Goal: Task Accomplishment & Management: Manage account settings

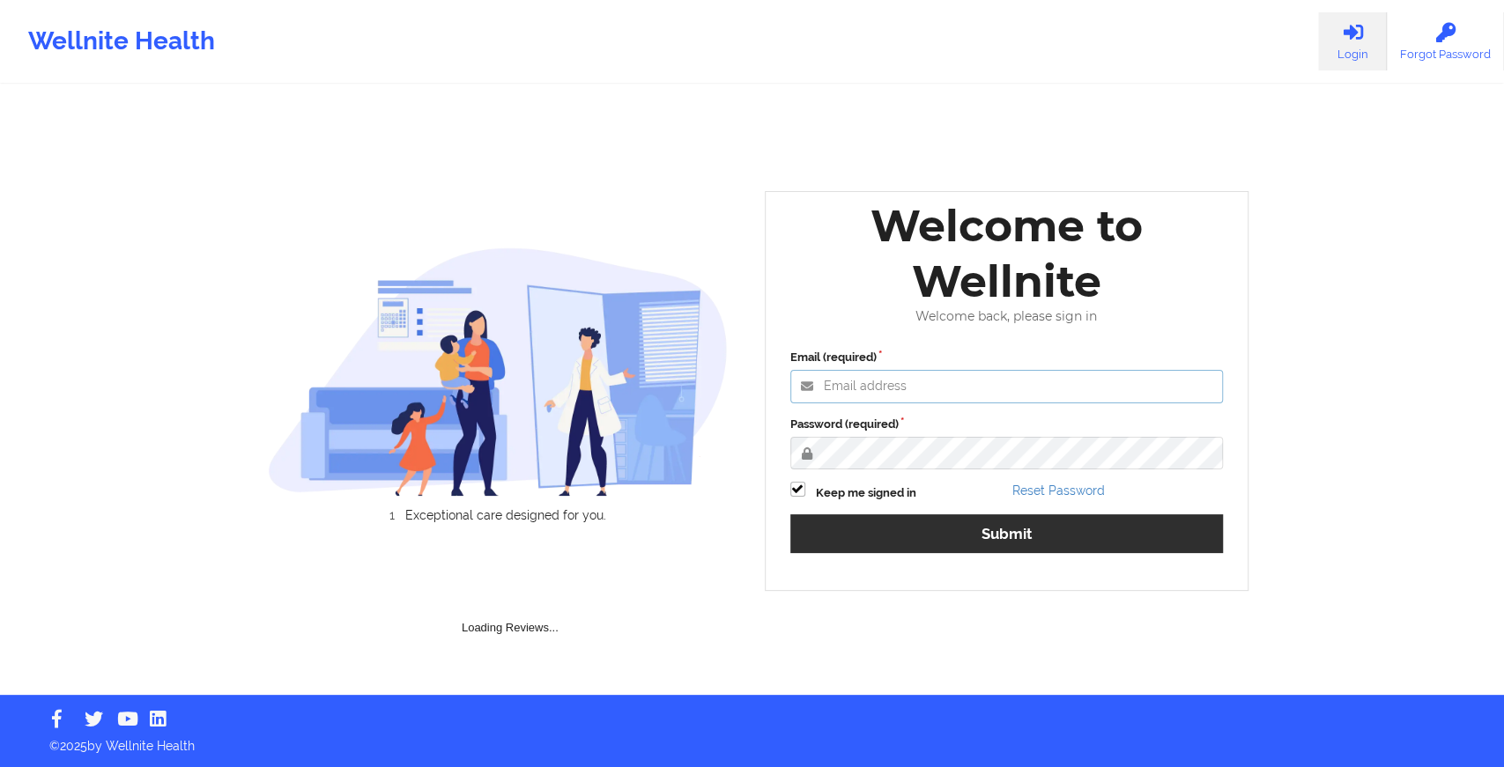
type input "[EMAIL_ADDRESS][DOMAIN_NAME]"
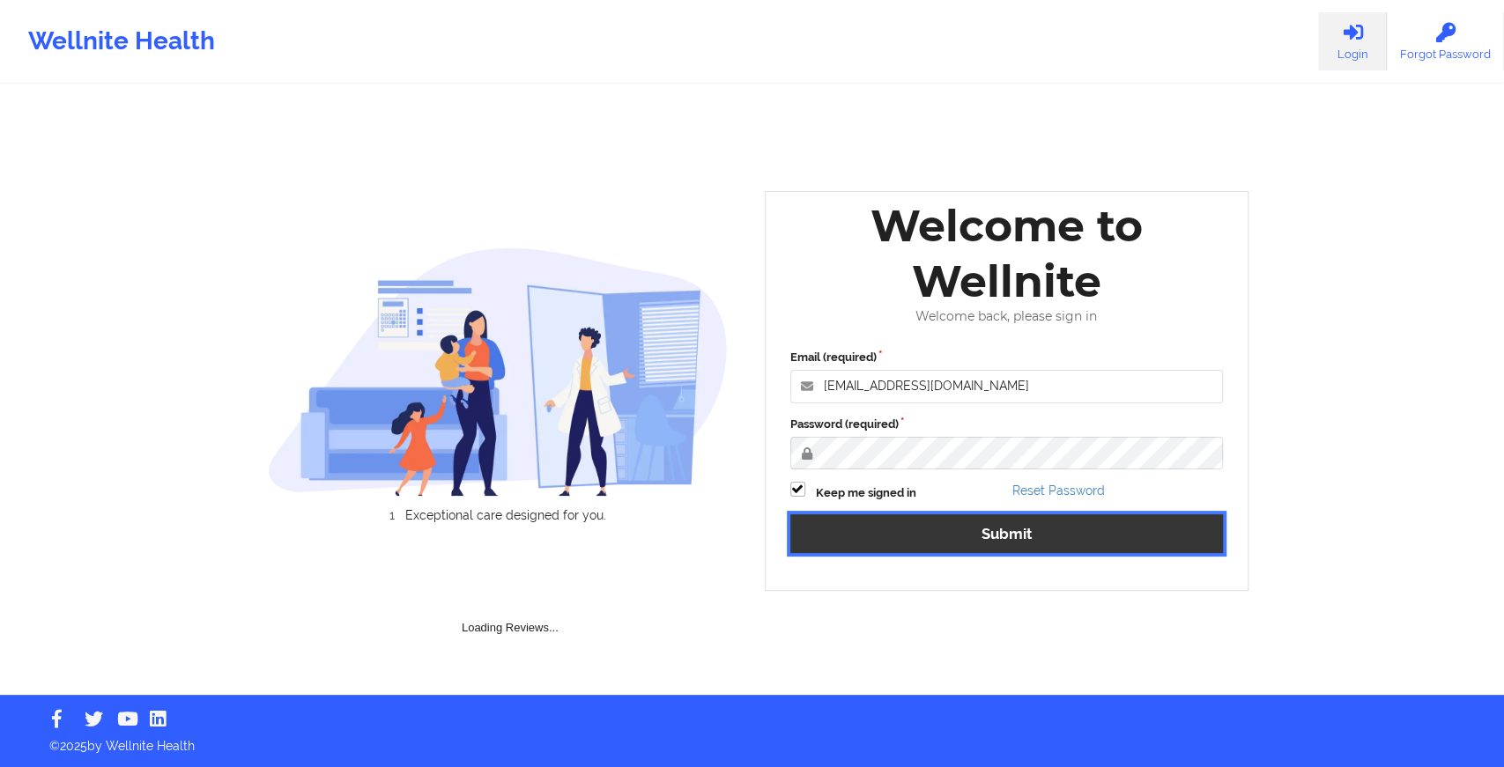
click at [942, 538] on button "Submit" at bounding box center [1006, 533] width 433 height 38
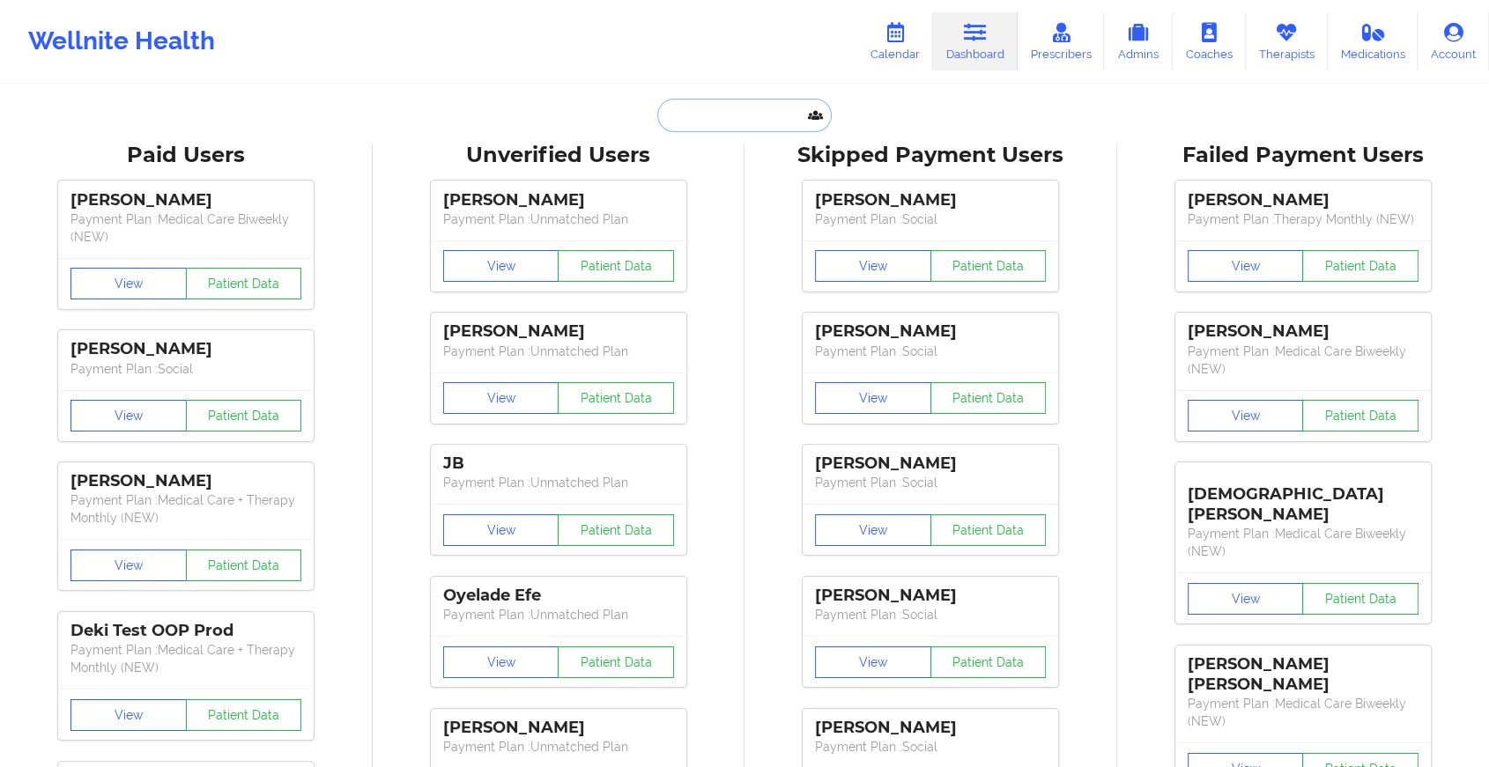
click at [743, 127] on input "text" at bounding box center [744, 115] width 174 height 33
paste input "[EMAIL_ADDRESS][DOMAIN_NAME]"
type input "[EMAIL_ADDRESS][DOMAIN_NAME]"
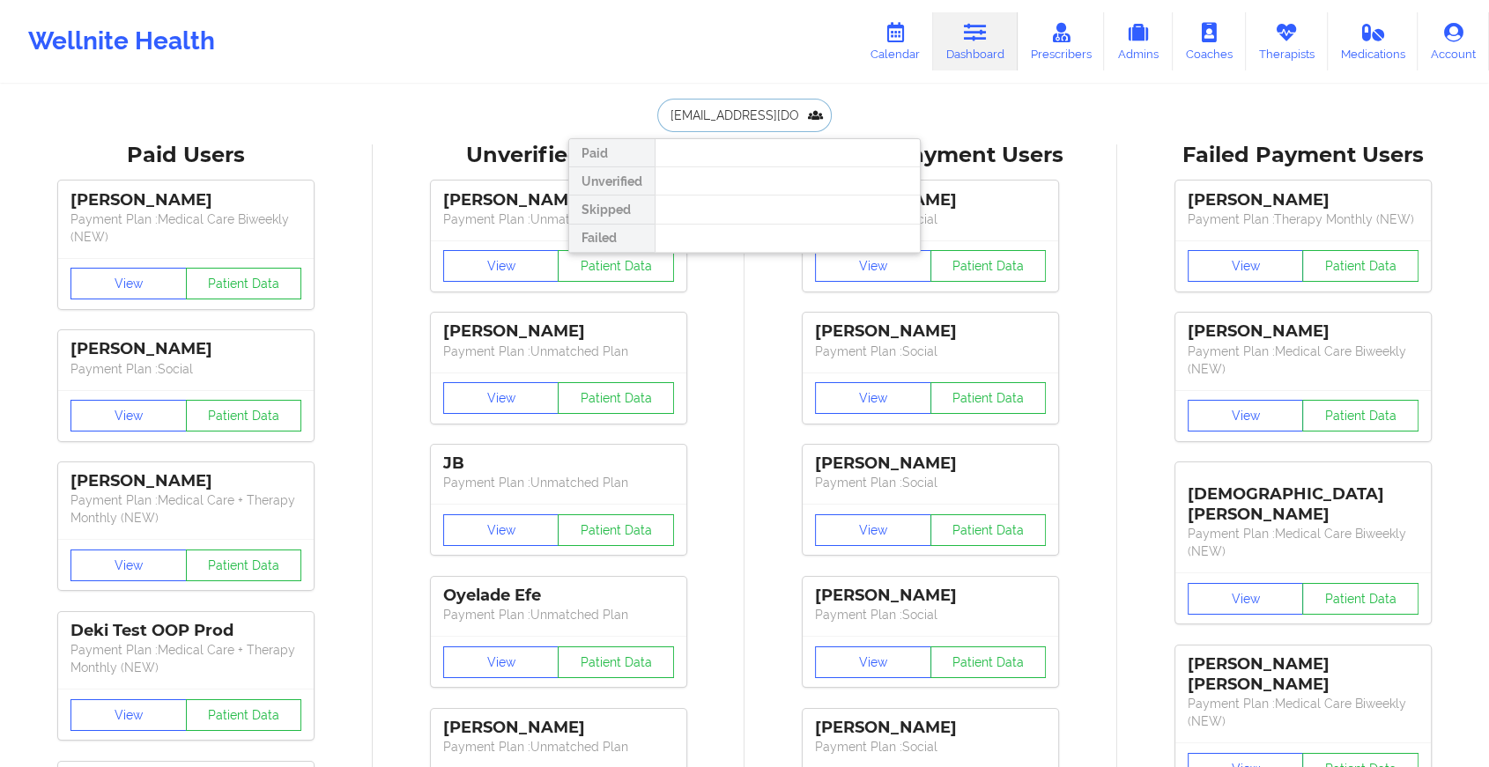
scroll to position [0, 33]
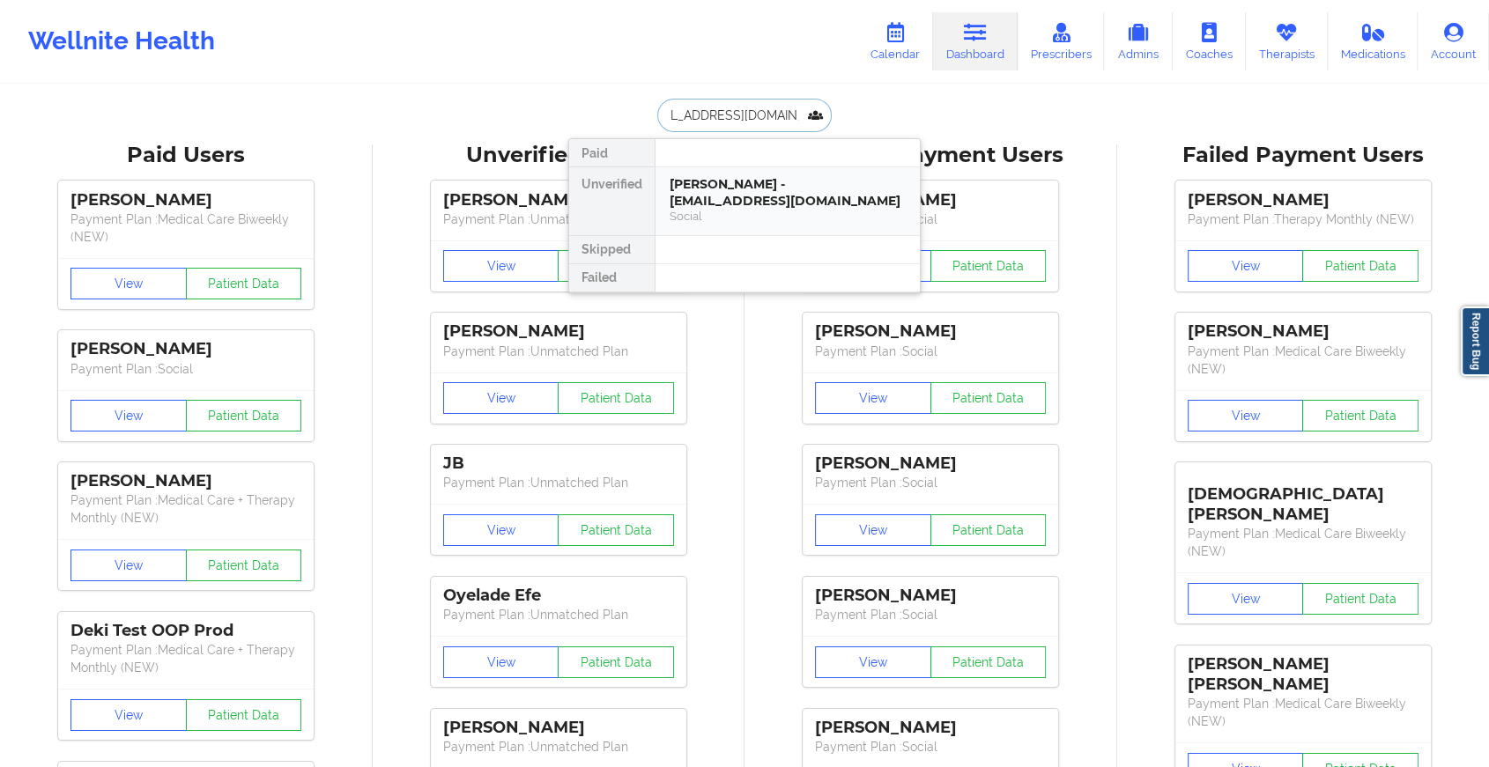
click at [745, 183] on div "[PERSON_NAME] - [EMAIL_ADDRESS][DOMAIN_NAME]" at bounding box center [787, 192] width 236 height 33
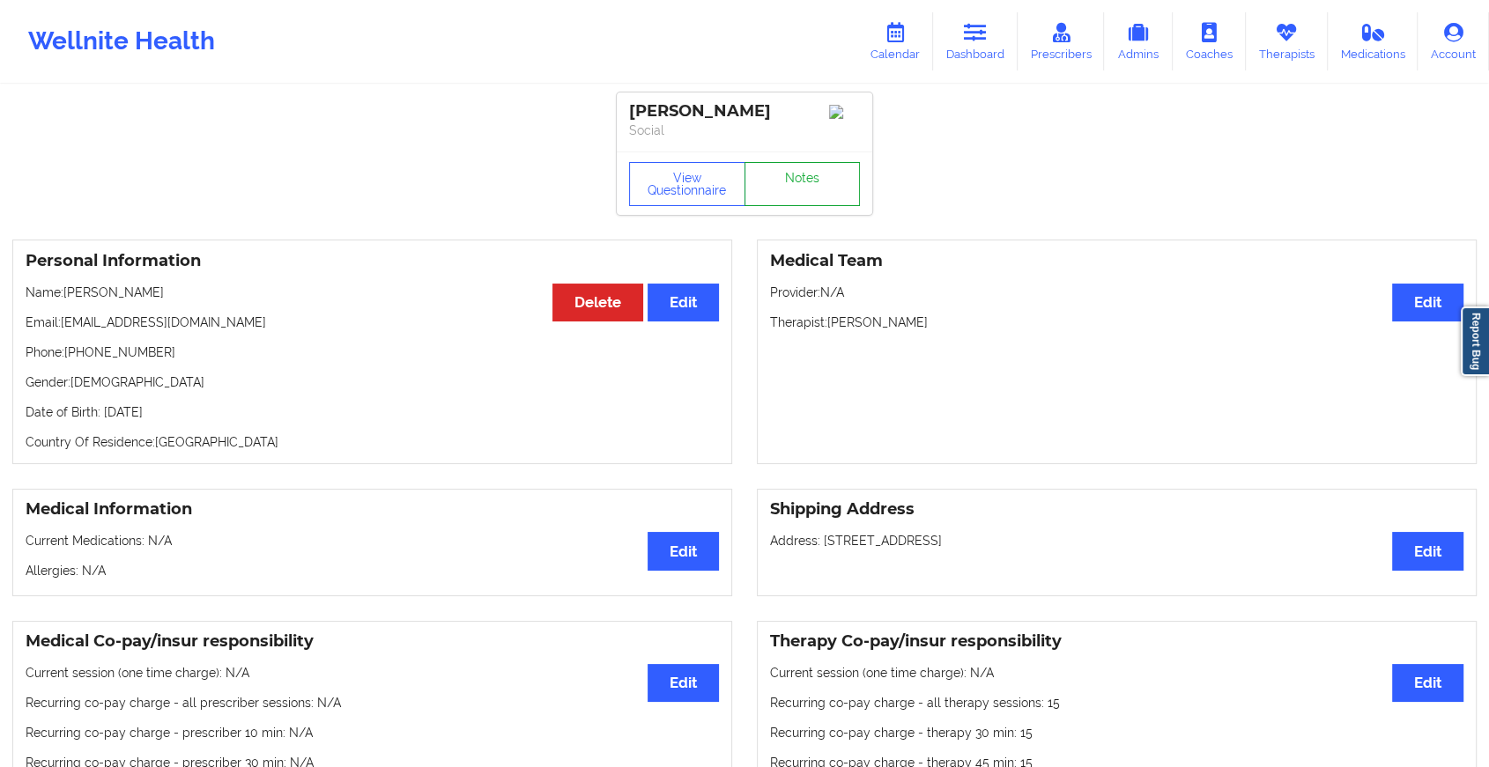
click at [811, 206] on link "Notes" at bounding box center [802, 184] width 116 height 44
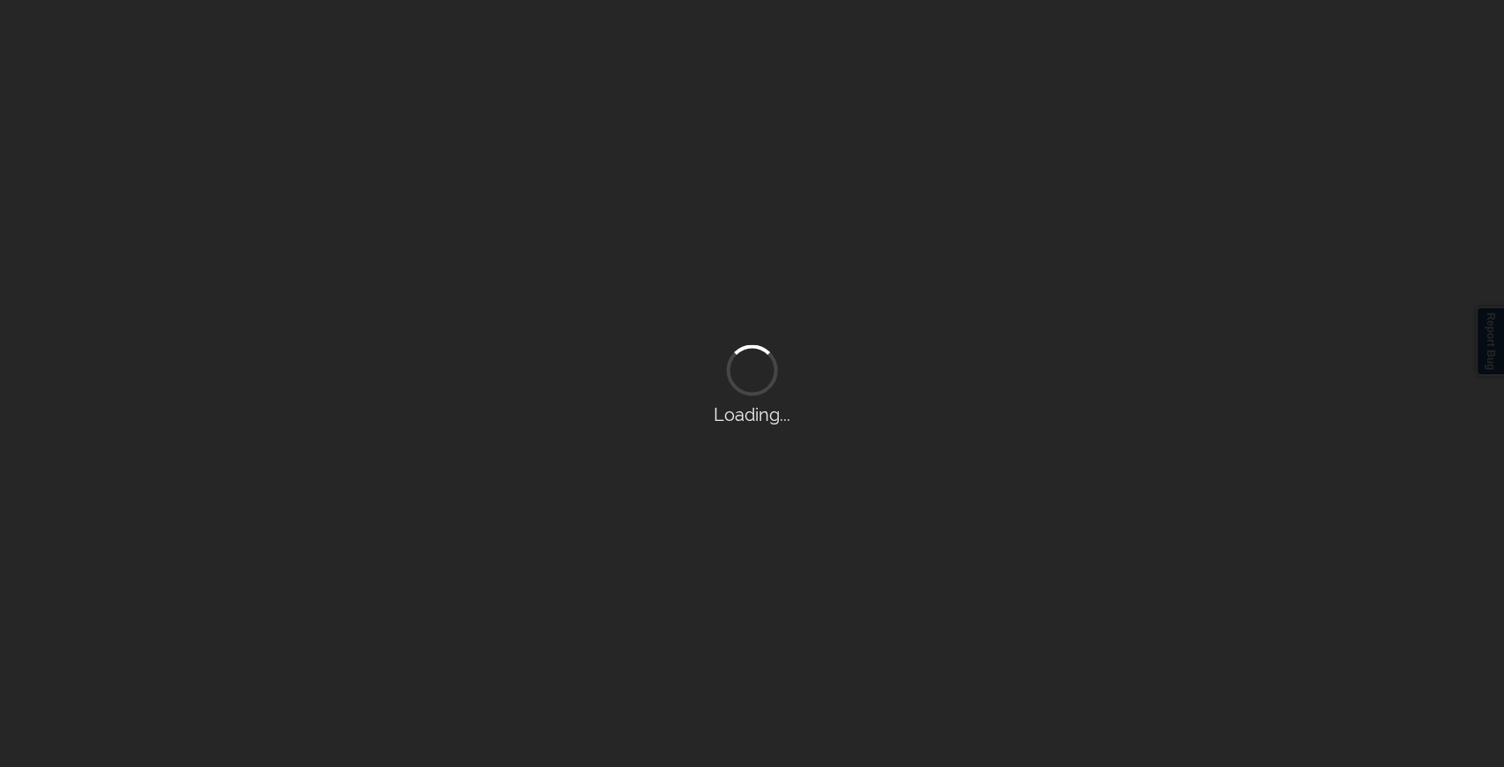
click at [811, 208] on div "Loading..." at bounding box center [752, 383] width 1504 height 767
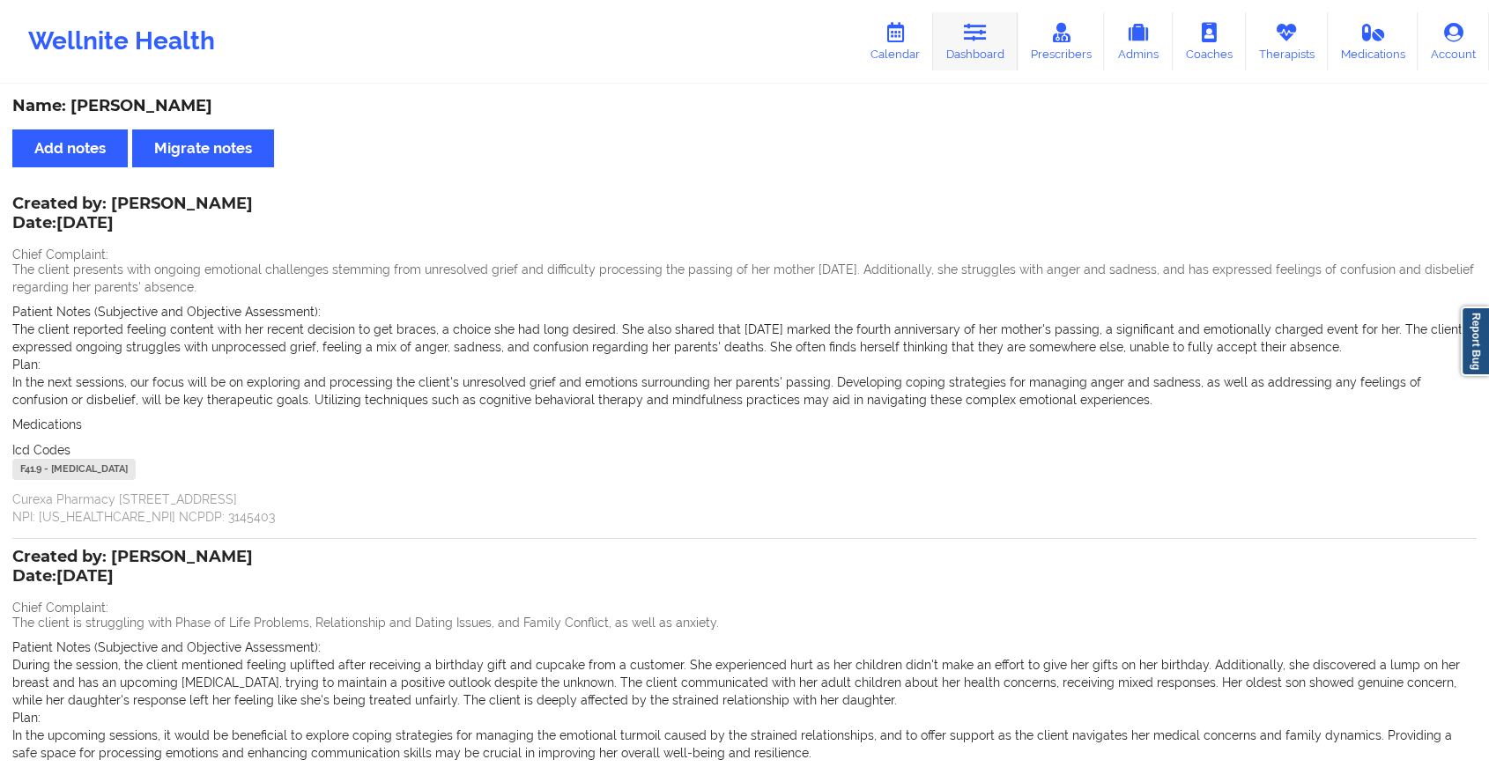
click at [945, 56] on link "Dashboard" at bounding box center [975, 41] width 85 height 58
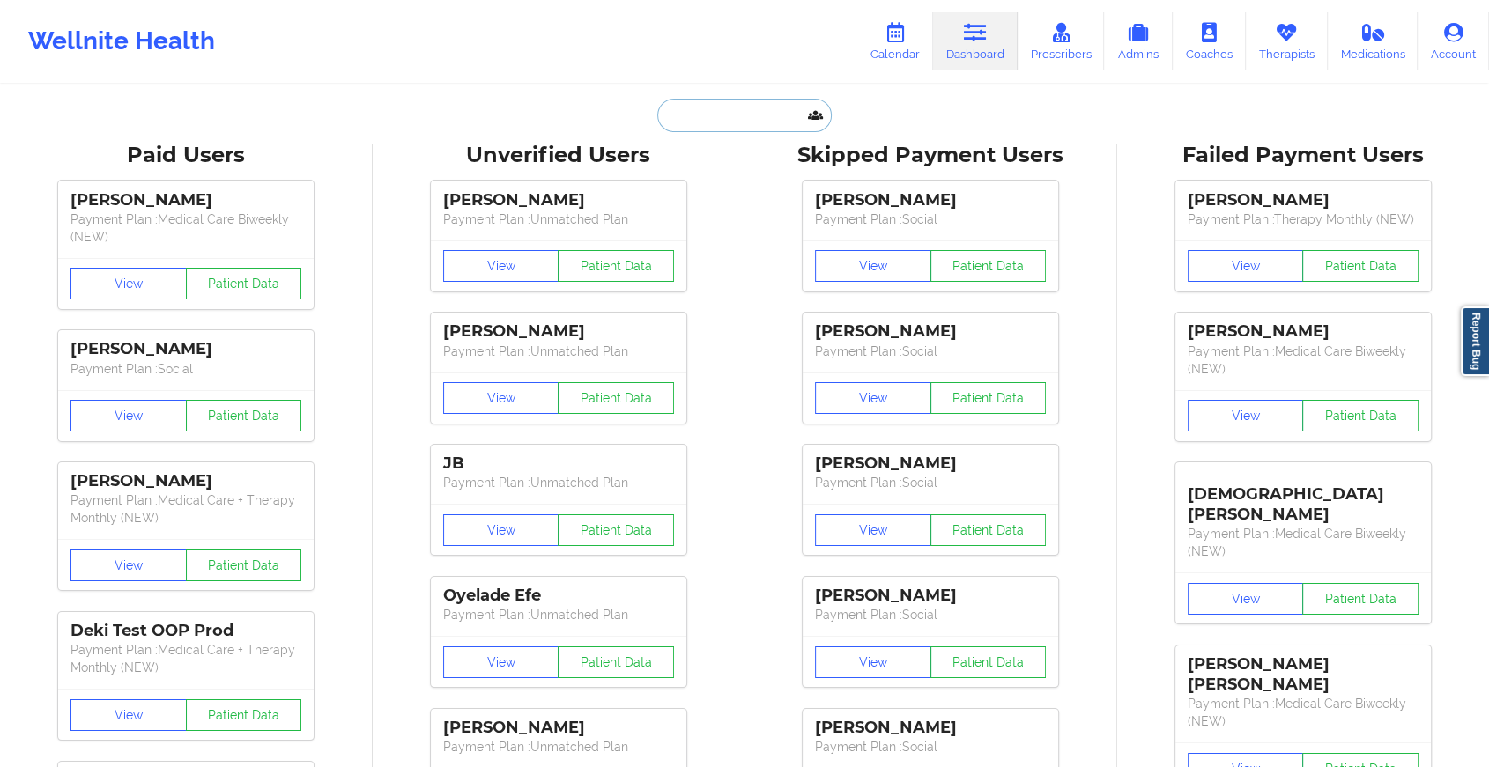
click at [718, 111] on input "text" at bounding box center [744, 115] width 174 height 33
paste input "[EMAIL_ADDRESS][PERSON_NAME][DOMAIN_NAME]"
type input "[EMAIL_ADDRESS][PERSON_NAME][DOMAIN_NAME]"
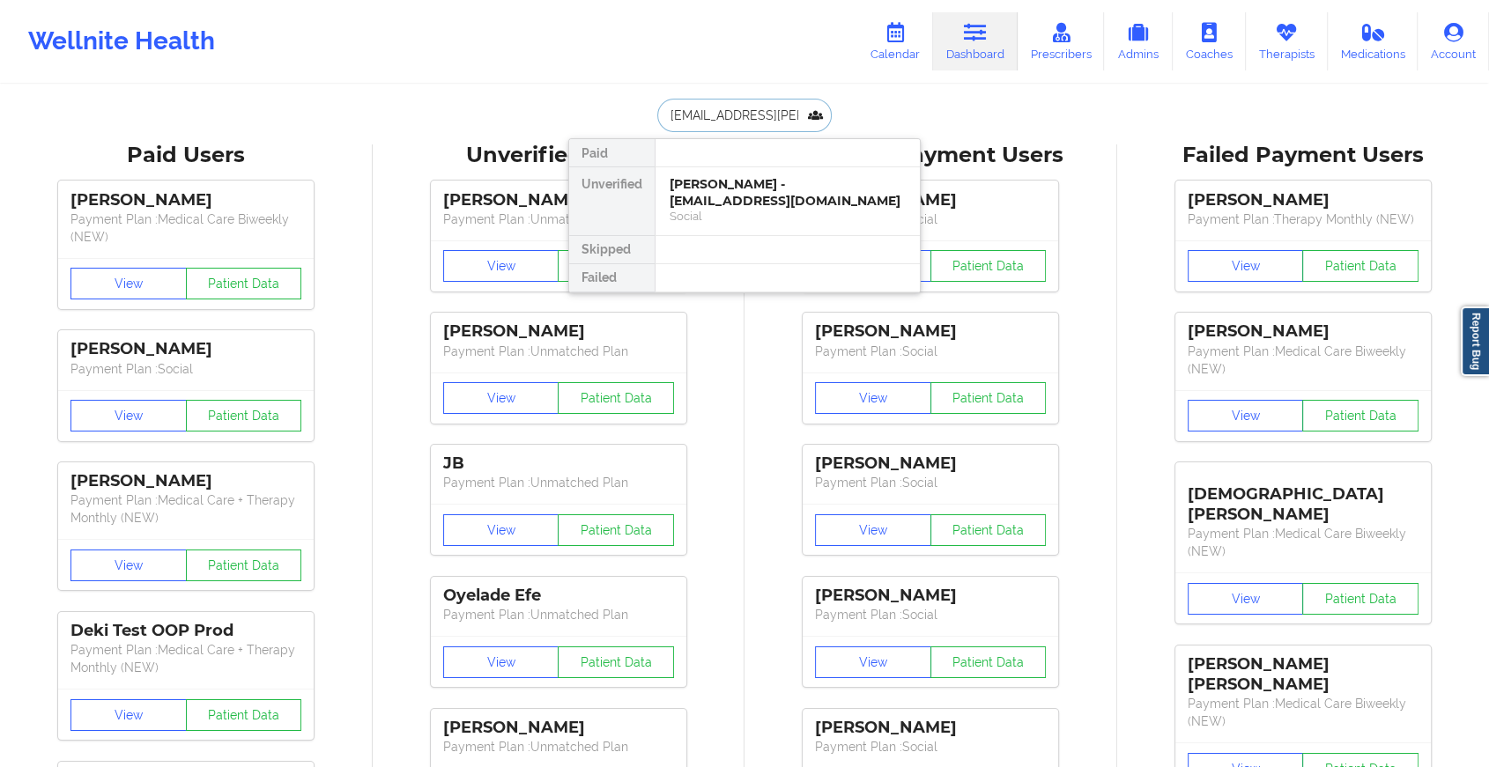
scroll to position [0, 21]
click at [759, 226] on div "Camille Jessamy - [EMAIL_ADDRESS][PERSON_NAME][DOMAIN_NAME] Social" at bounding box center [787, 209] width 264 height 84
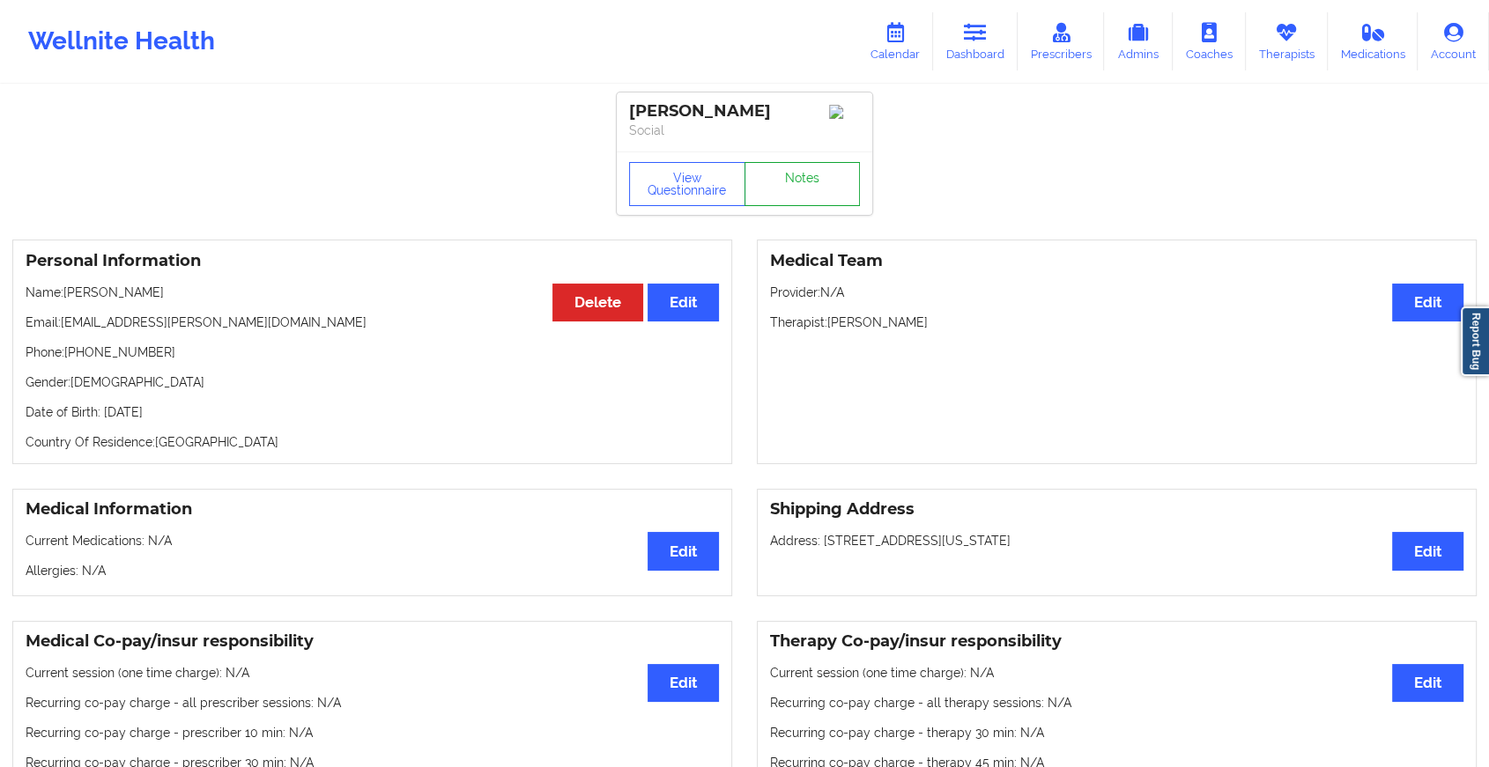
click at [796, 184] on link "Notes" at bounding box center [802, 184] width 116 height 44
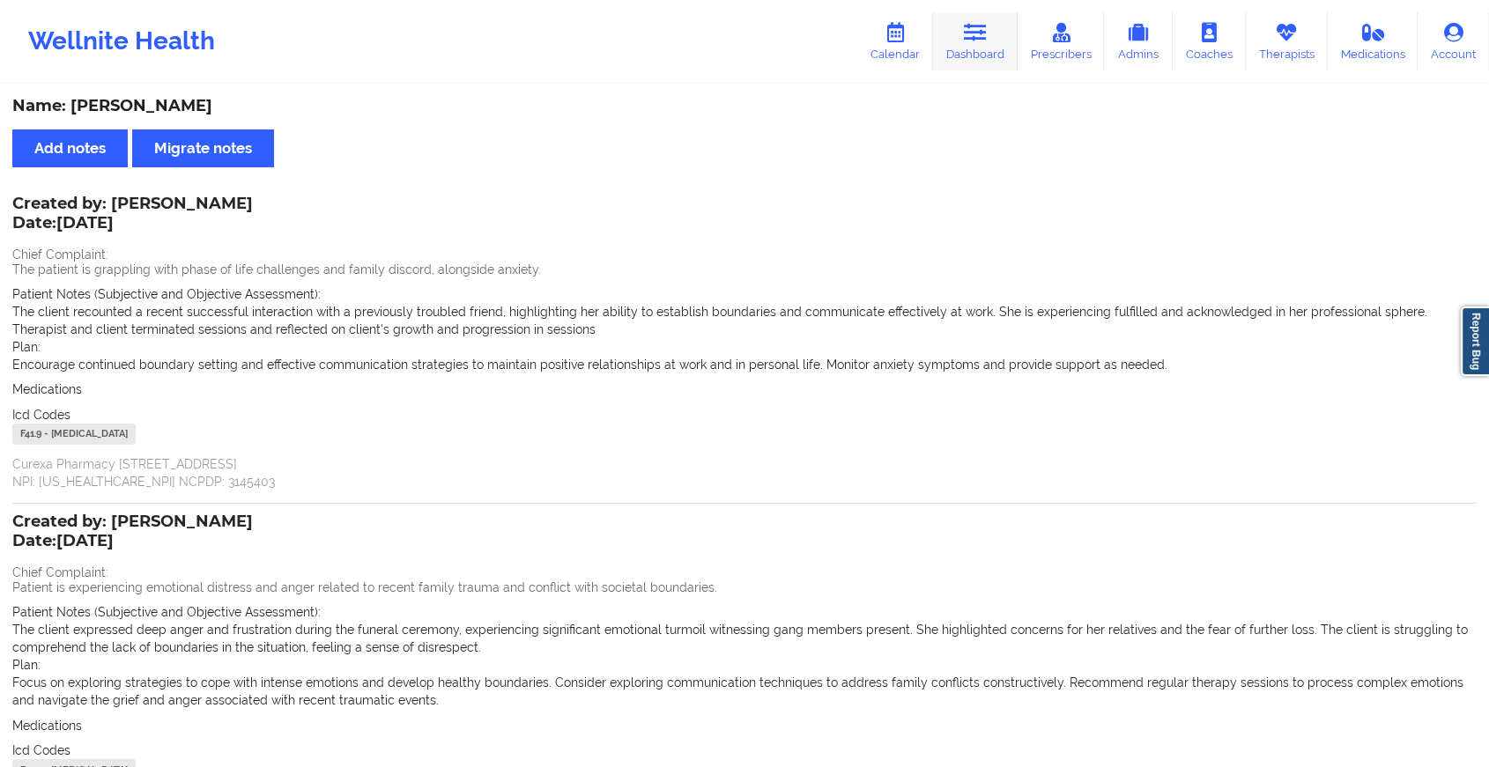
click at [960, 46] on link "Dashboard" at bounding box center [975, 41] width 85 height 58
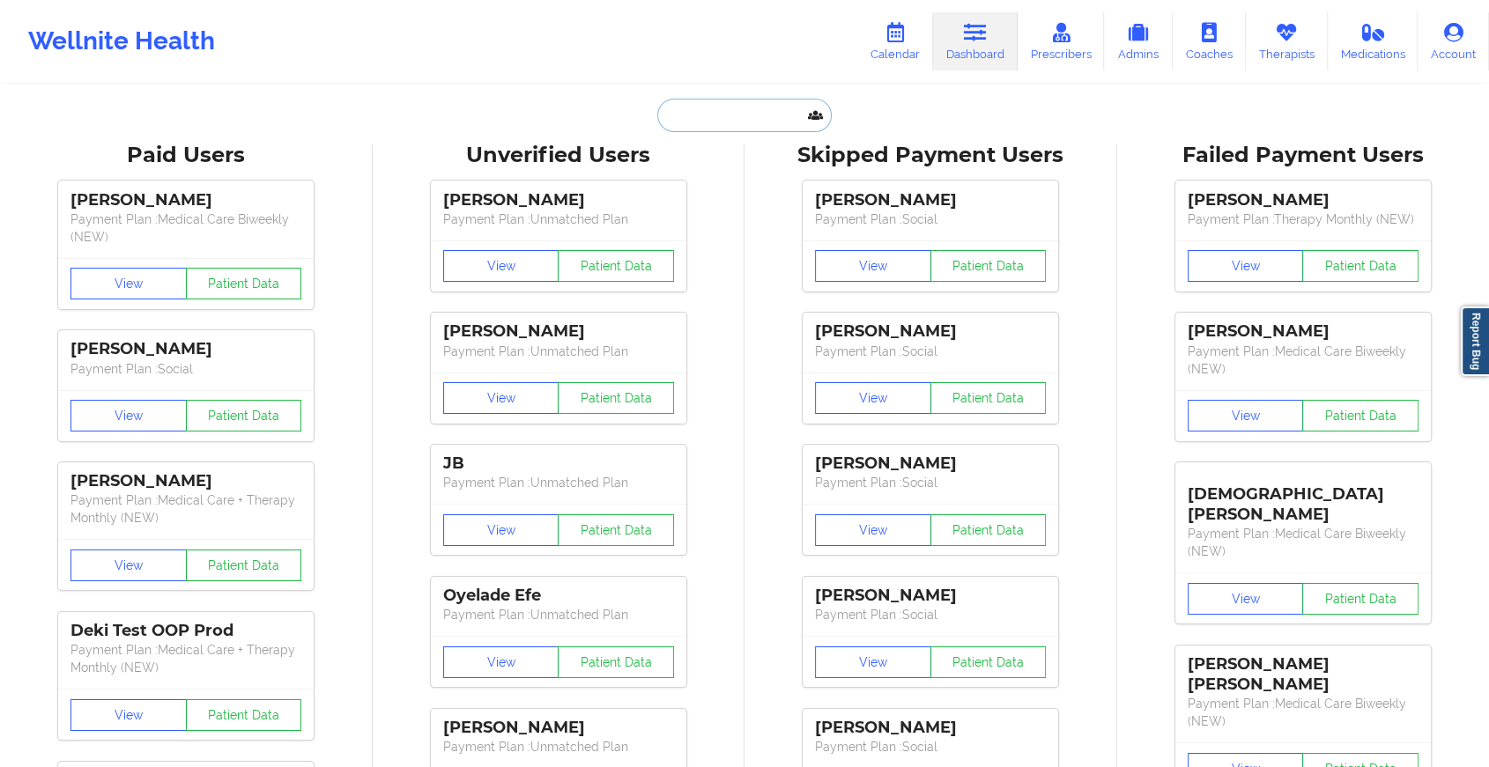
click at [753, 117] on input "text" at bounding box center [744, 115] width 174 height 33
paste input "[EMAIL_ADDRESS][DOMAIN_NAME]"
type input "[EMAIL_ADDRESS][DOMAIN_NAME]"
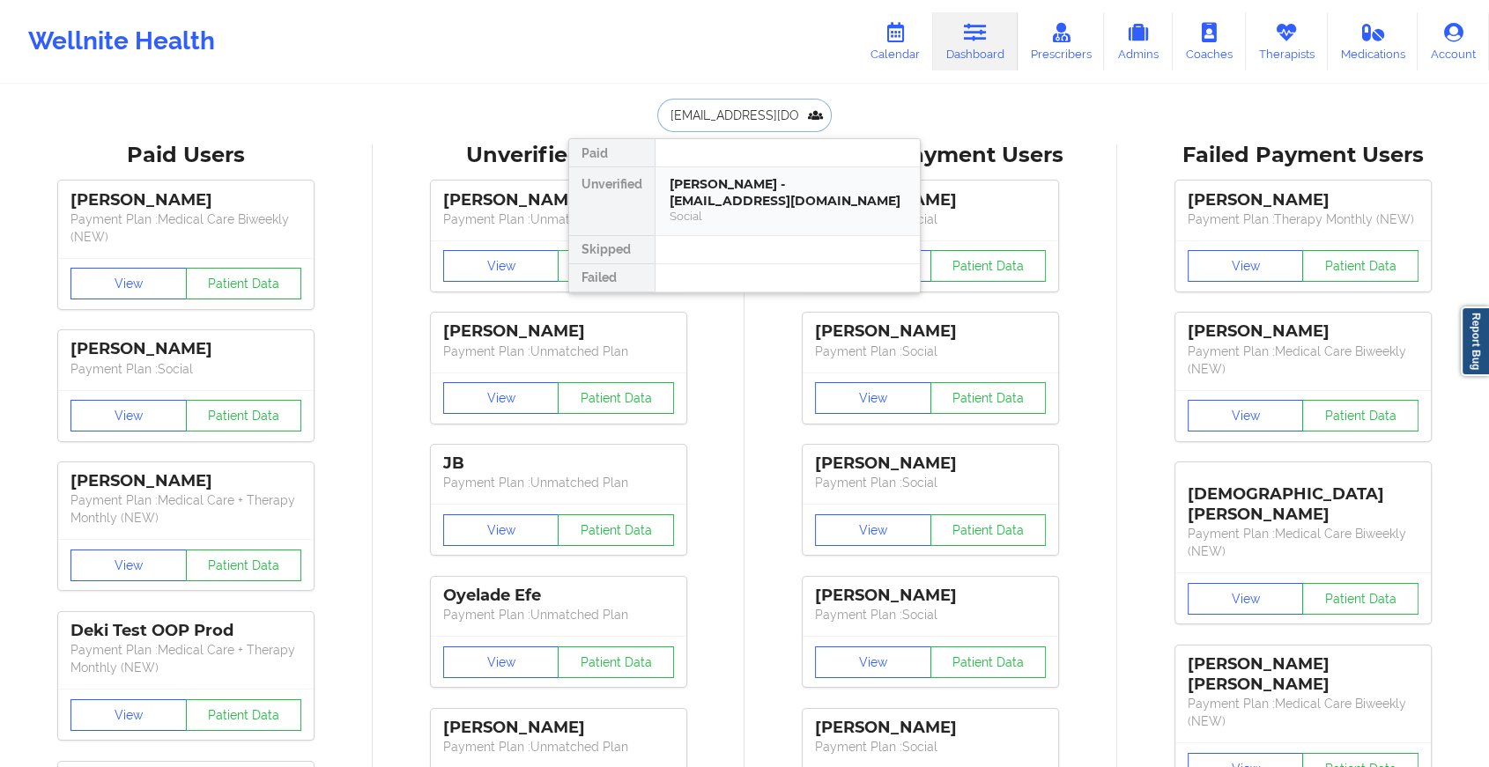
click at [809, 211] on div "Social" at bounding box center [787, 216] width 236 height 15
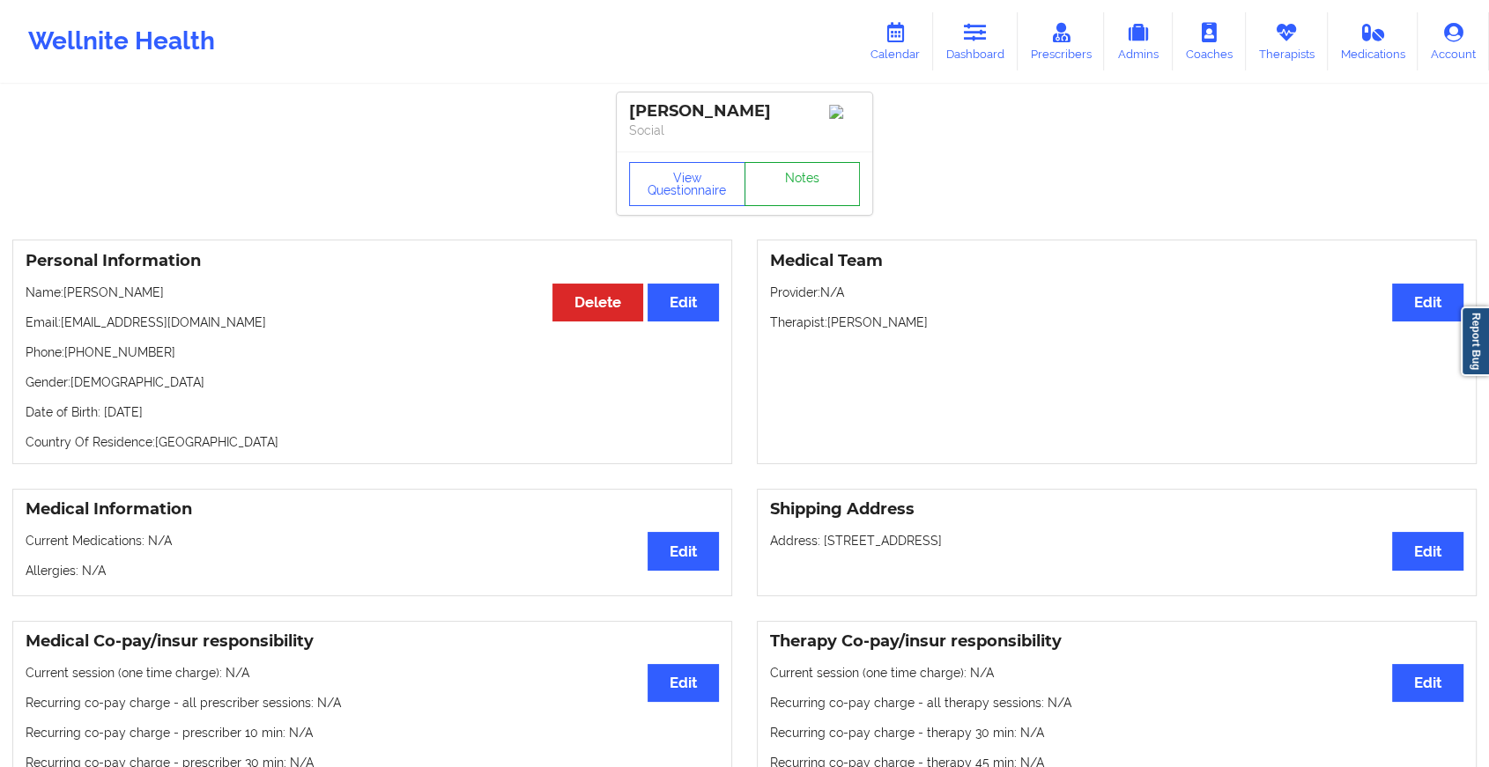
click at [813, 184] on link "Notes" at bounding box center [802, 184] width 116 height 44
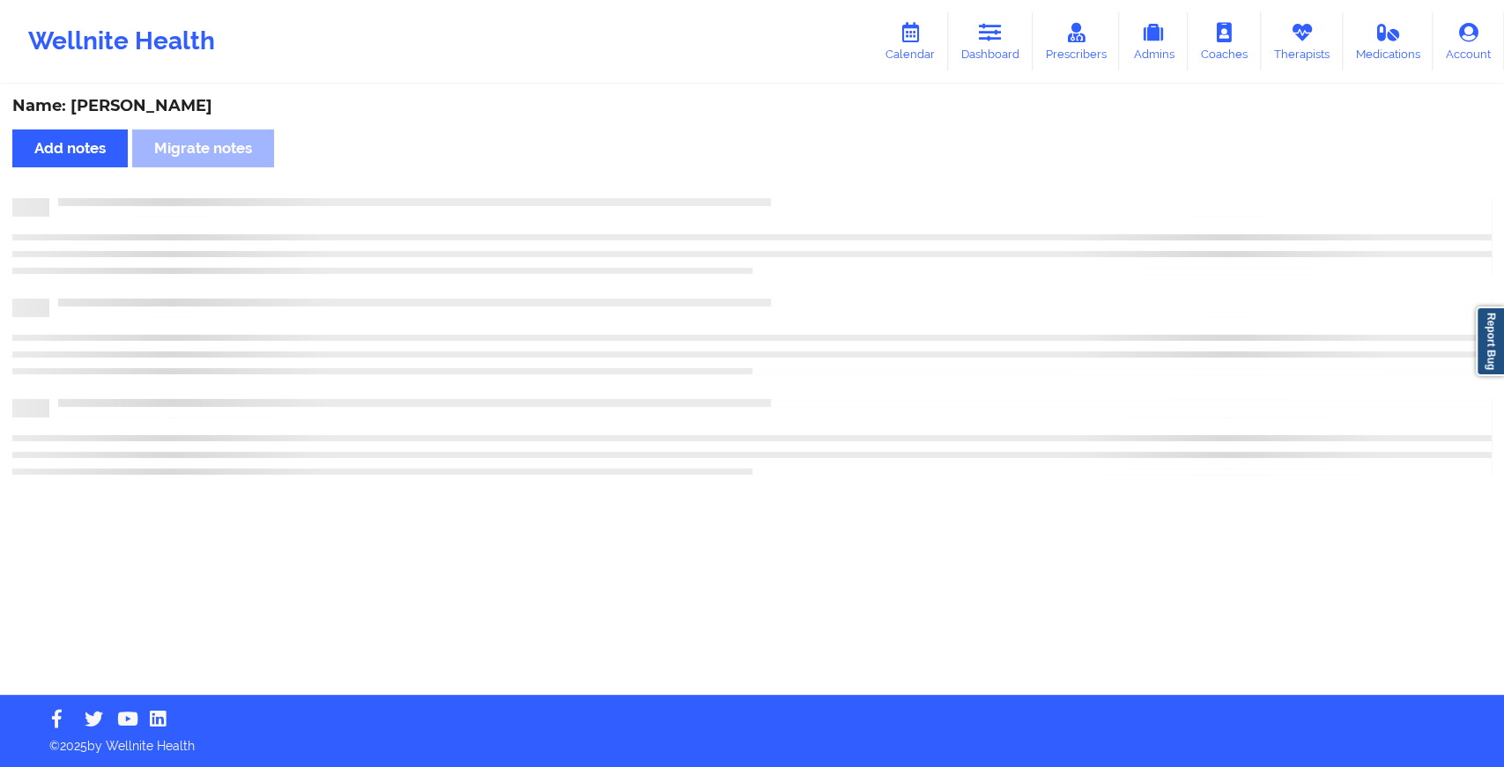
click at [813, 184] on div "Name: [PERSON_NAME] Add notes Migrate notes" at bounding box center [752, 390] width 1504 height 609
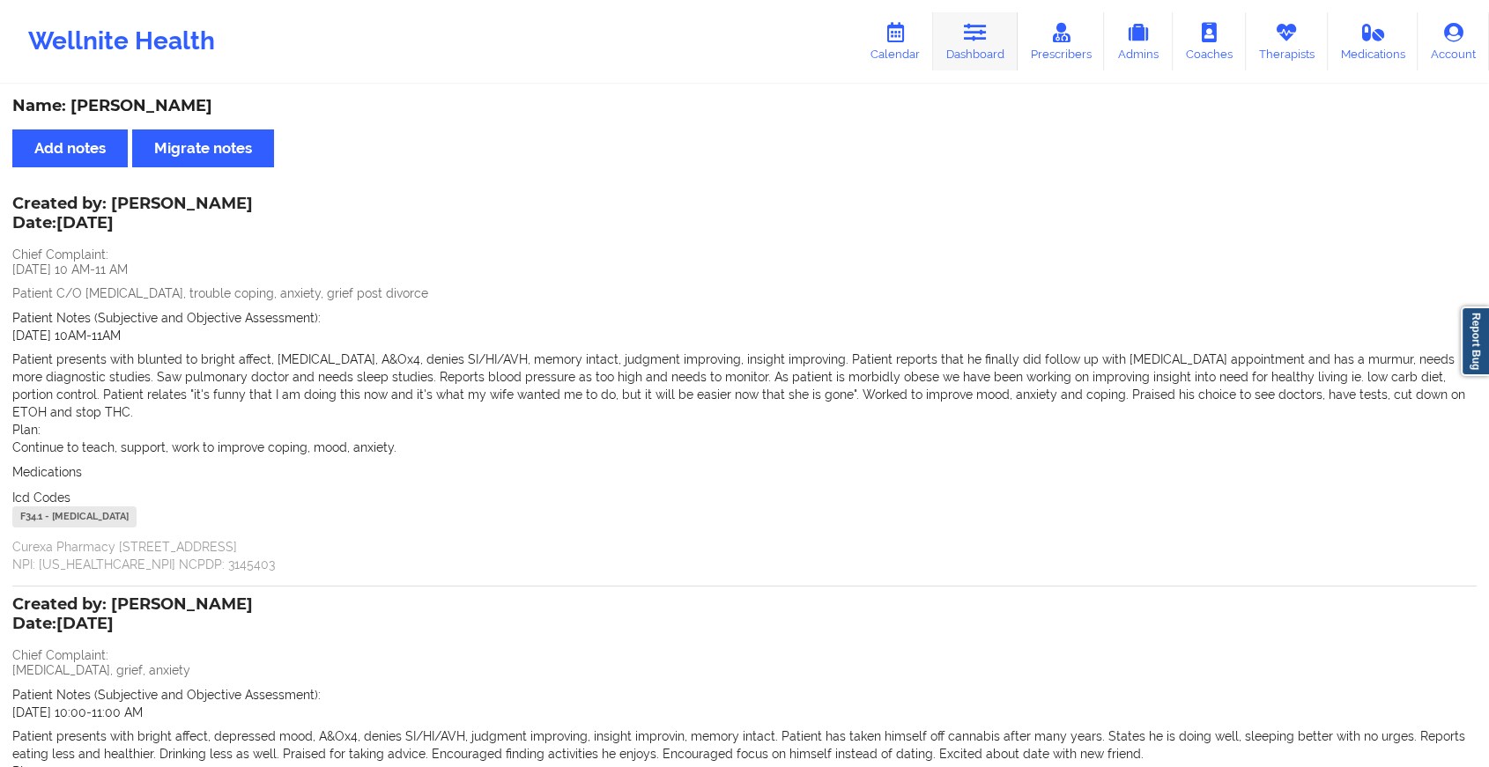
click at [967, 36] on icon at bounding box center [975, 32] width 23 height 19
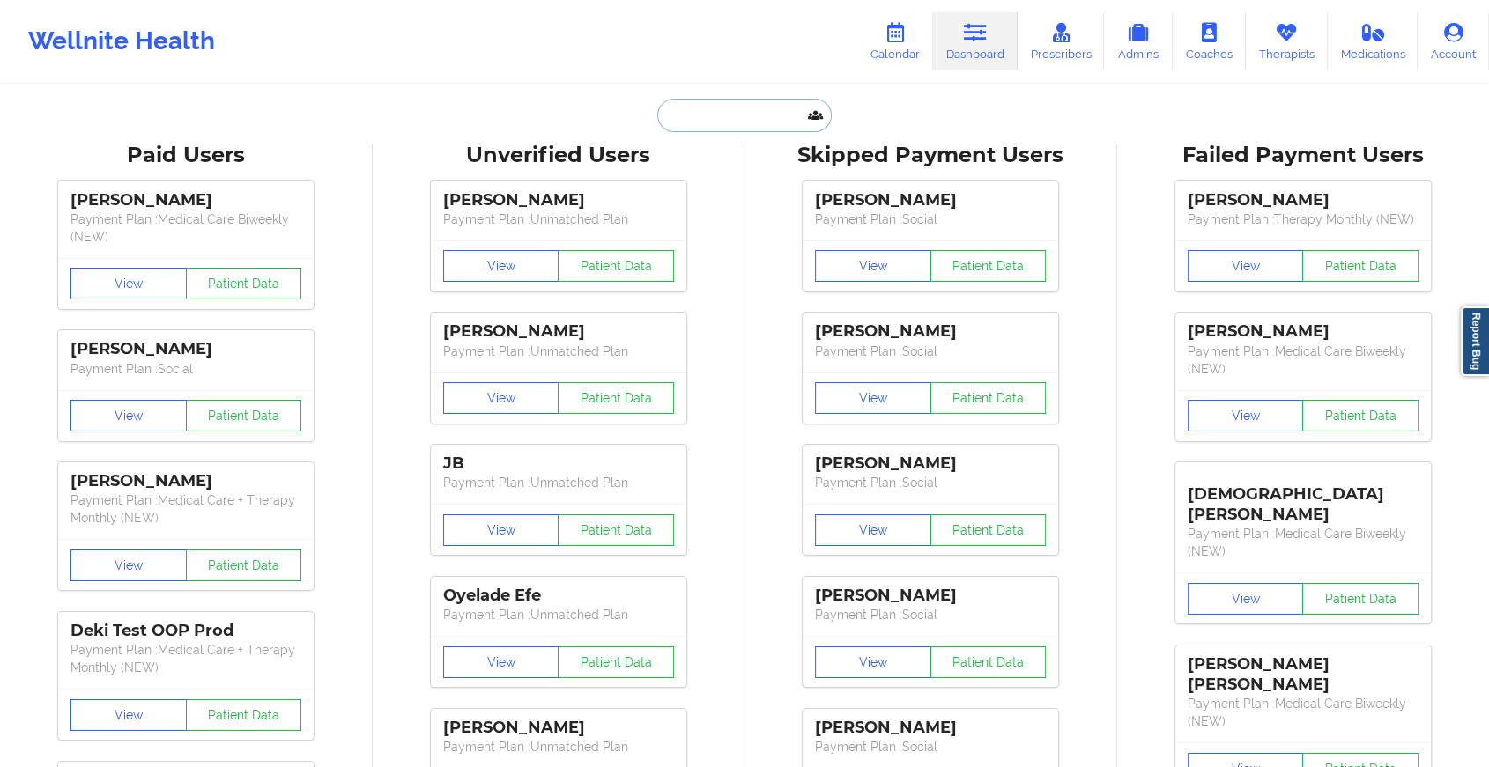
click at [712, 120] on input "text" at bounding box center [744, 115] width 174 height 33
paste input "[EMAIL_ADDRESS][DOMAIN_NAME]"
type input "[EMAIL_ADDRESS][DOMAIN_NAME]"
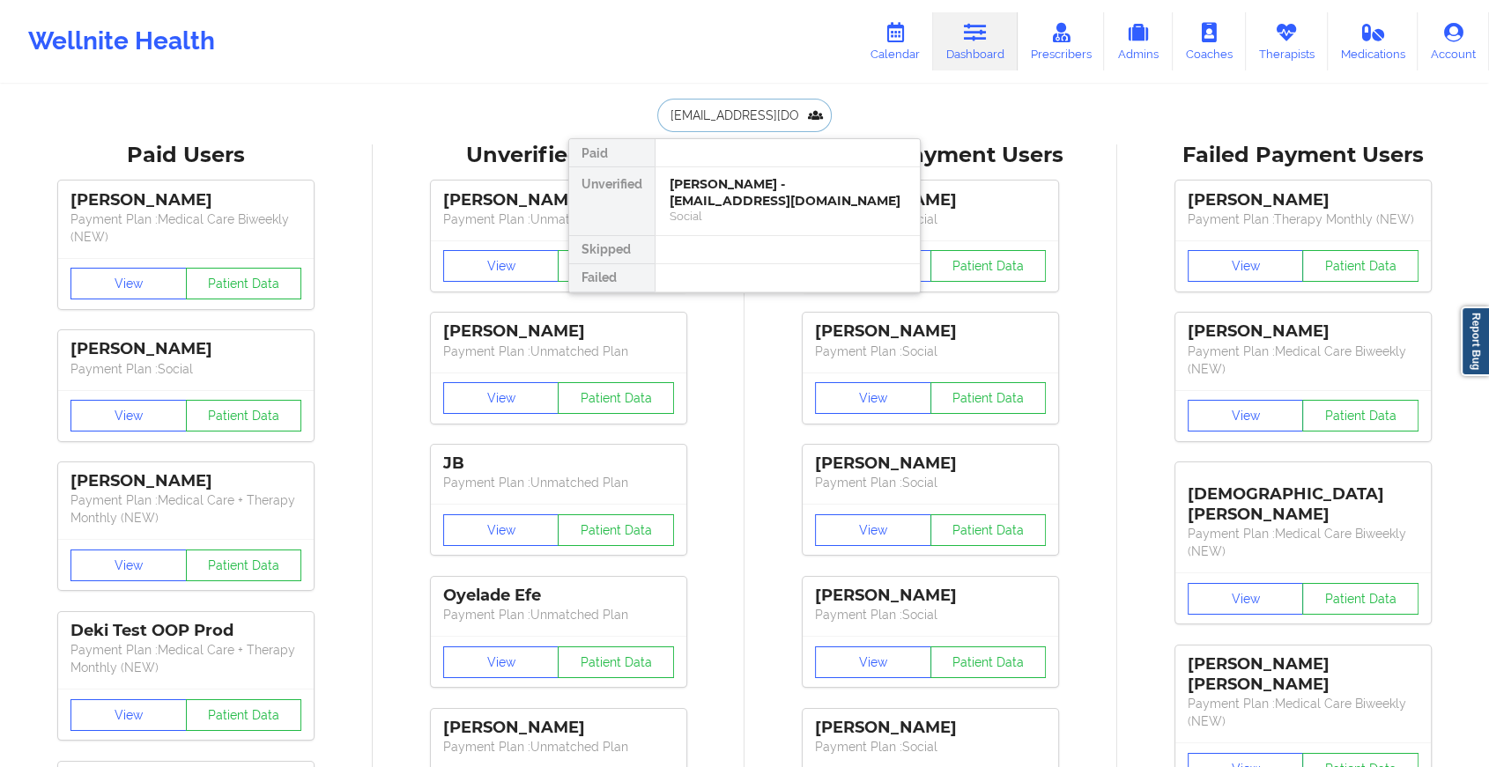
scroll to position [0, 19]
click at [736, 196] on div "[PERSON_NAME] - [EMAIL_ADDRESS][DOMAIN_NAME]" at bounding box center [787, 192] width 236 height 33
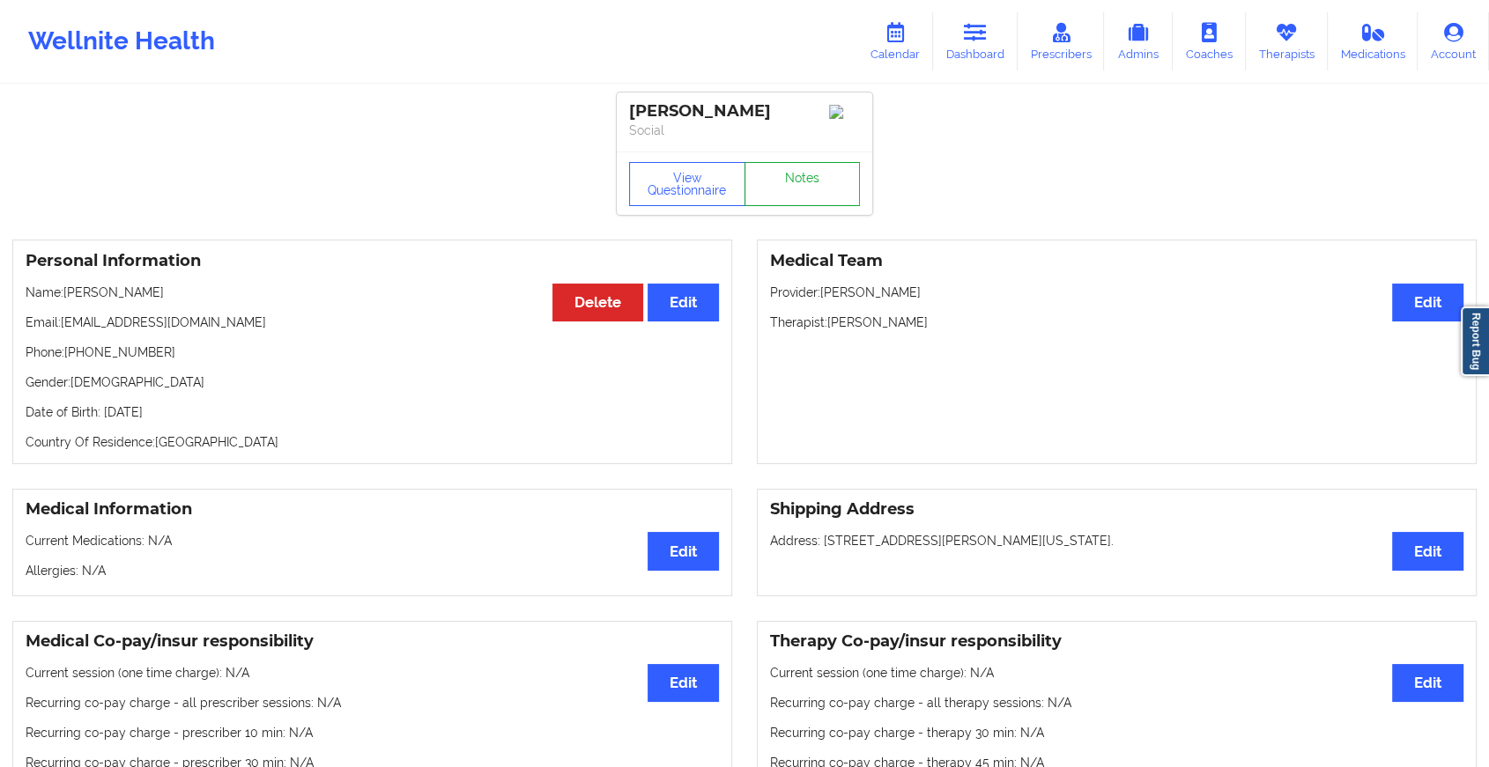
click at [816, 196] on link "Notes" at bounding box center [802, 184] width 116 height 44
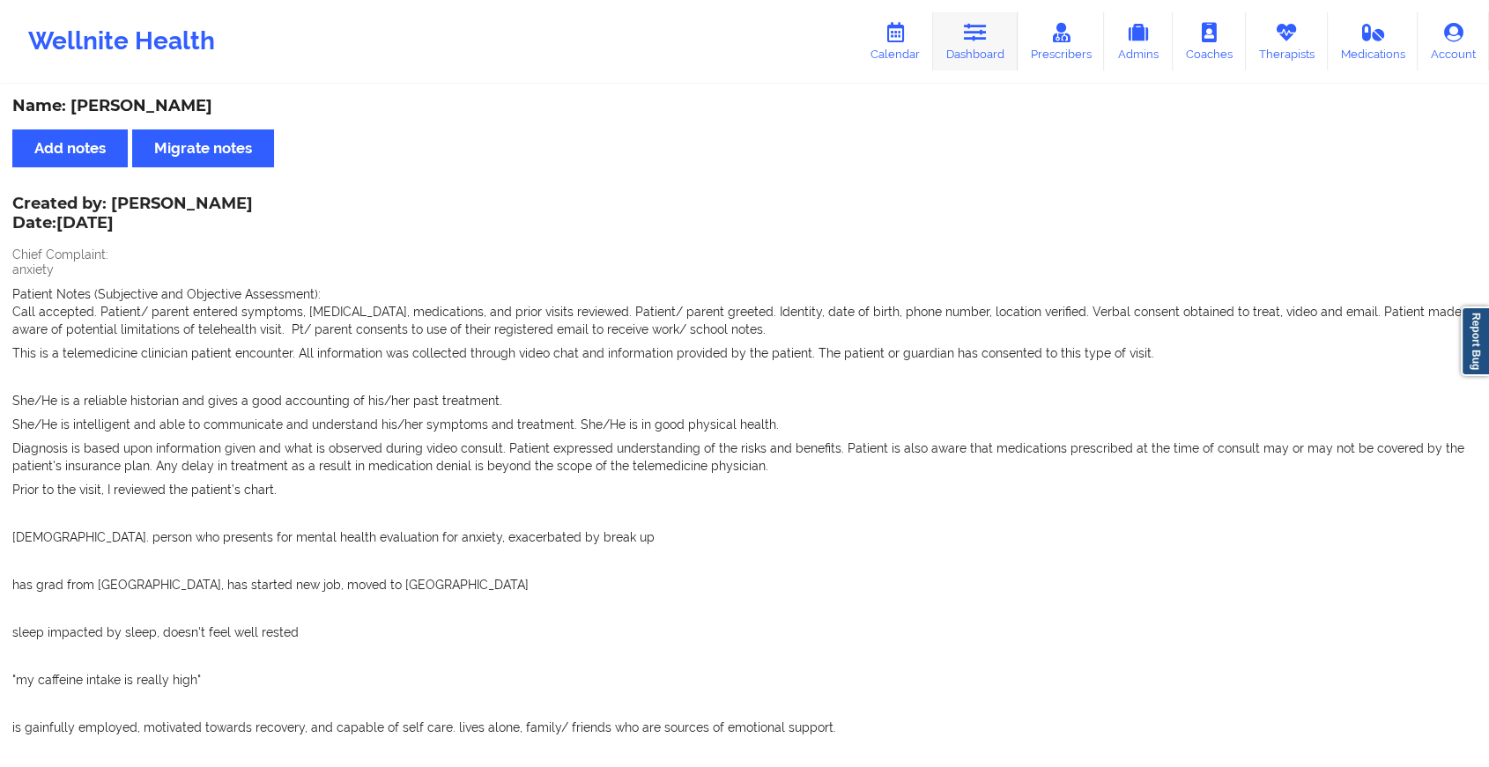
click at [954, 46] on link "Dashboard" at bounding box center [975, 41] width 85 height 58
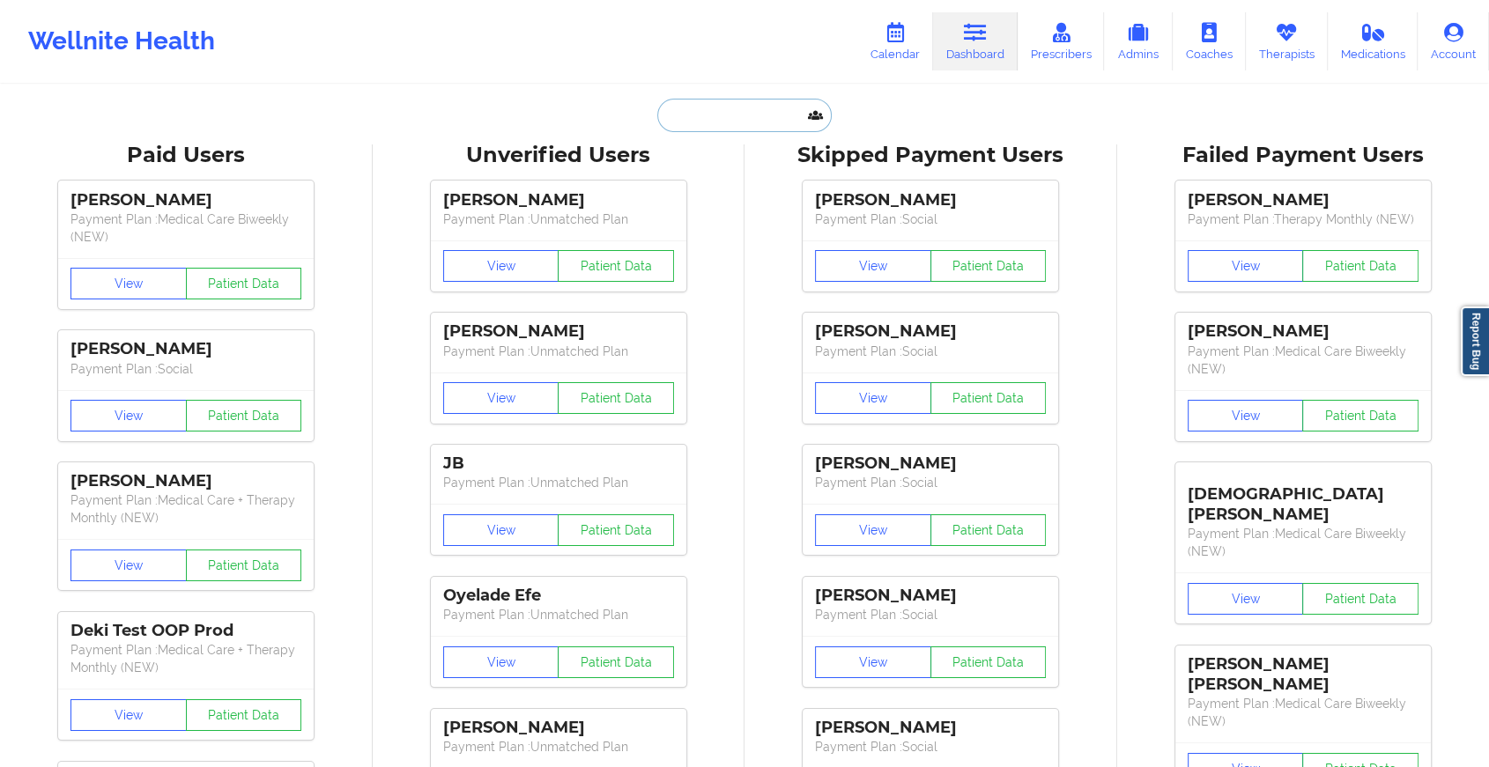
click at [743, 115] on input "text" at bounding box center [744, 115] width 174 height 33
paste input "[EMAIL_ADDRESS][DOMAIN_NAME]"
type input "[EMAIL_ADDRESS][DOMAIN_NAME]"
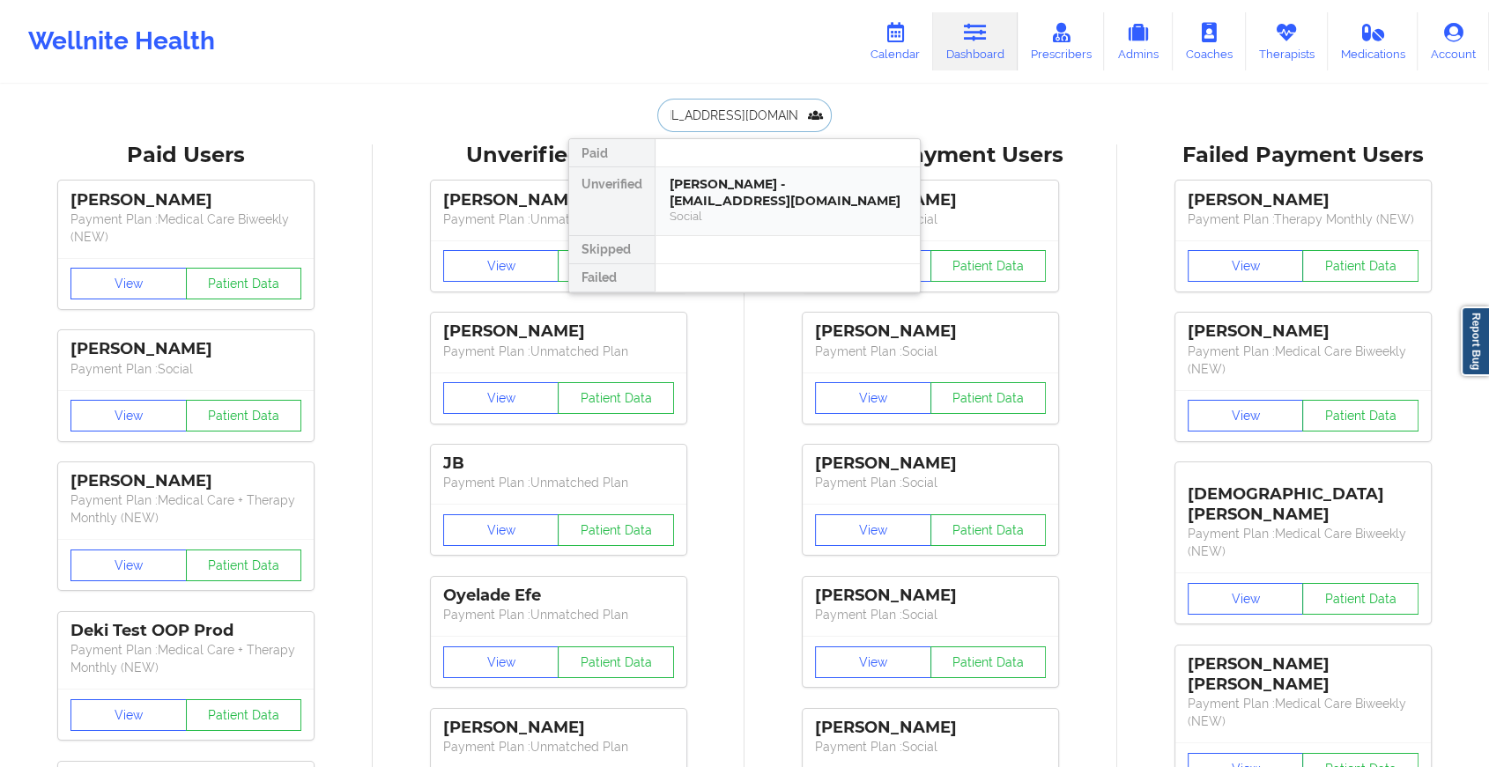
click at [767, 229] on div "[PERSON_NAME] - [EMAIL_ADDRESS][DOMAIN_NAME] Social" at bounding box center [787, 201] width 264 height 68
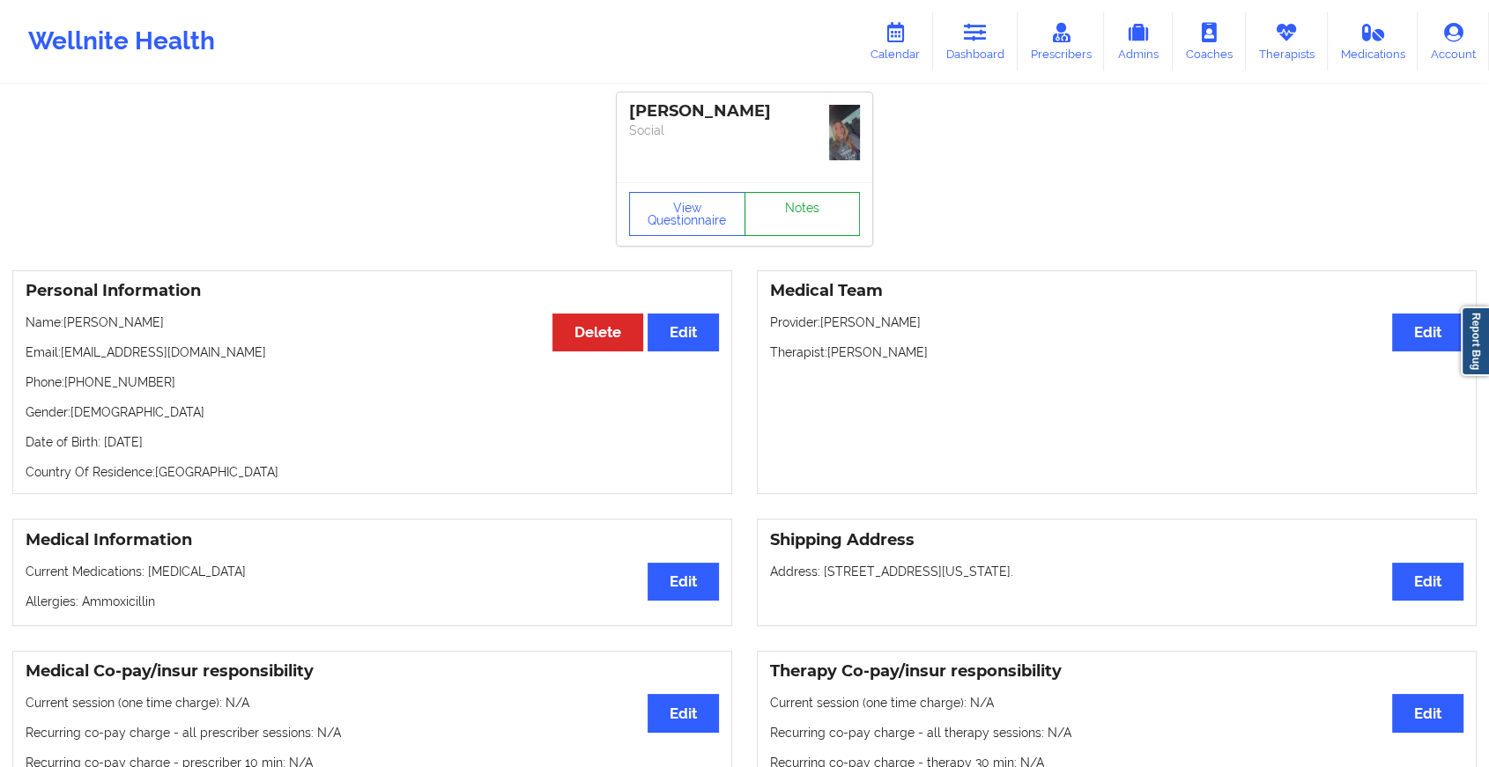
click at [796, 192] on link "Notes" at bounding box center [802, 214] width 116 height 44
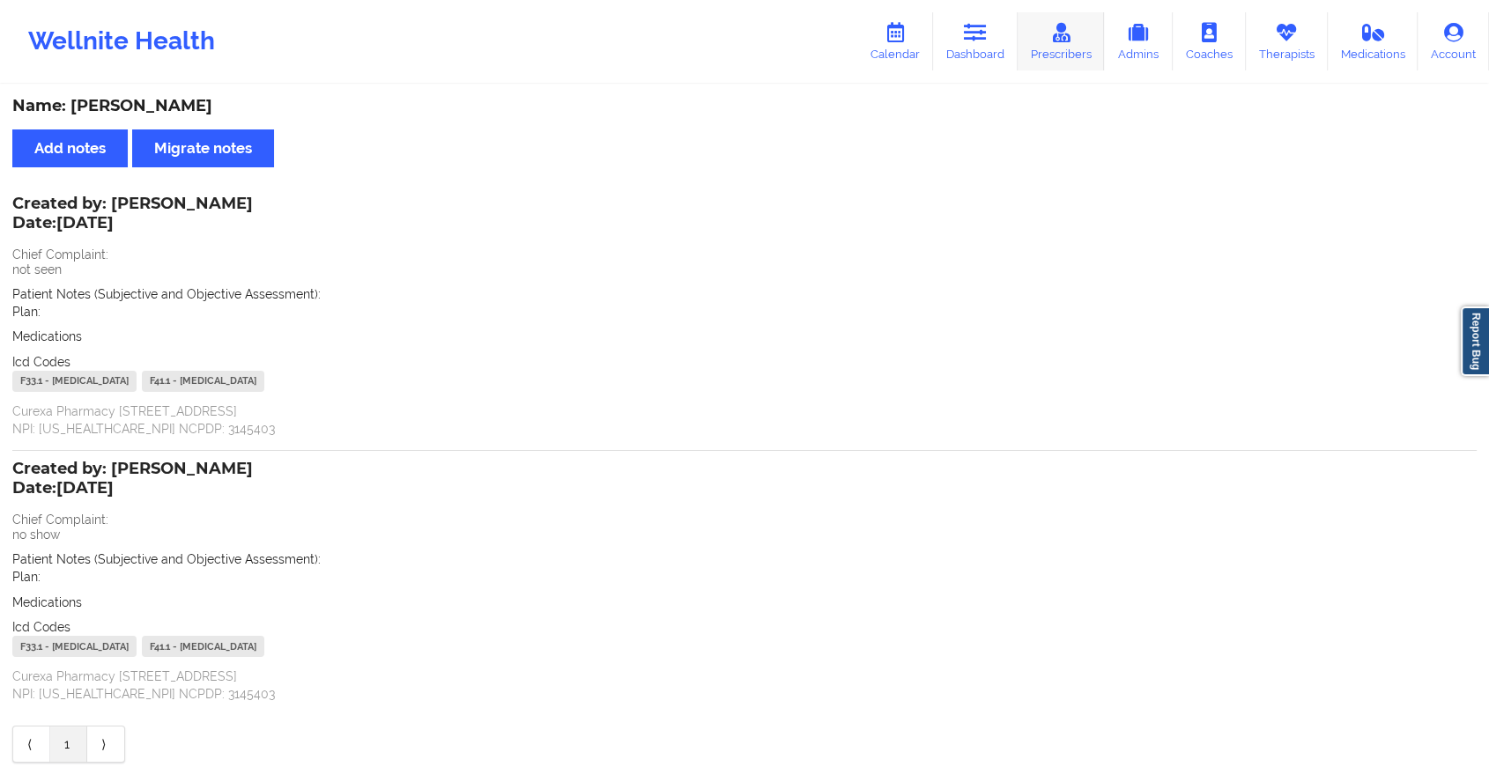
click at [1053, 46] on link "Prescribers" at bounding box center [1060, 41] width 87 height 58
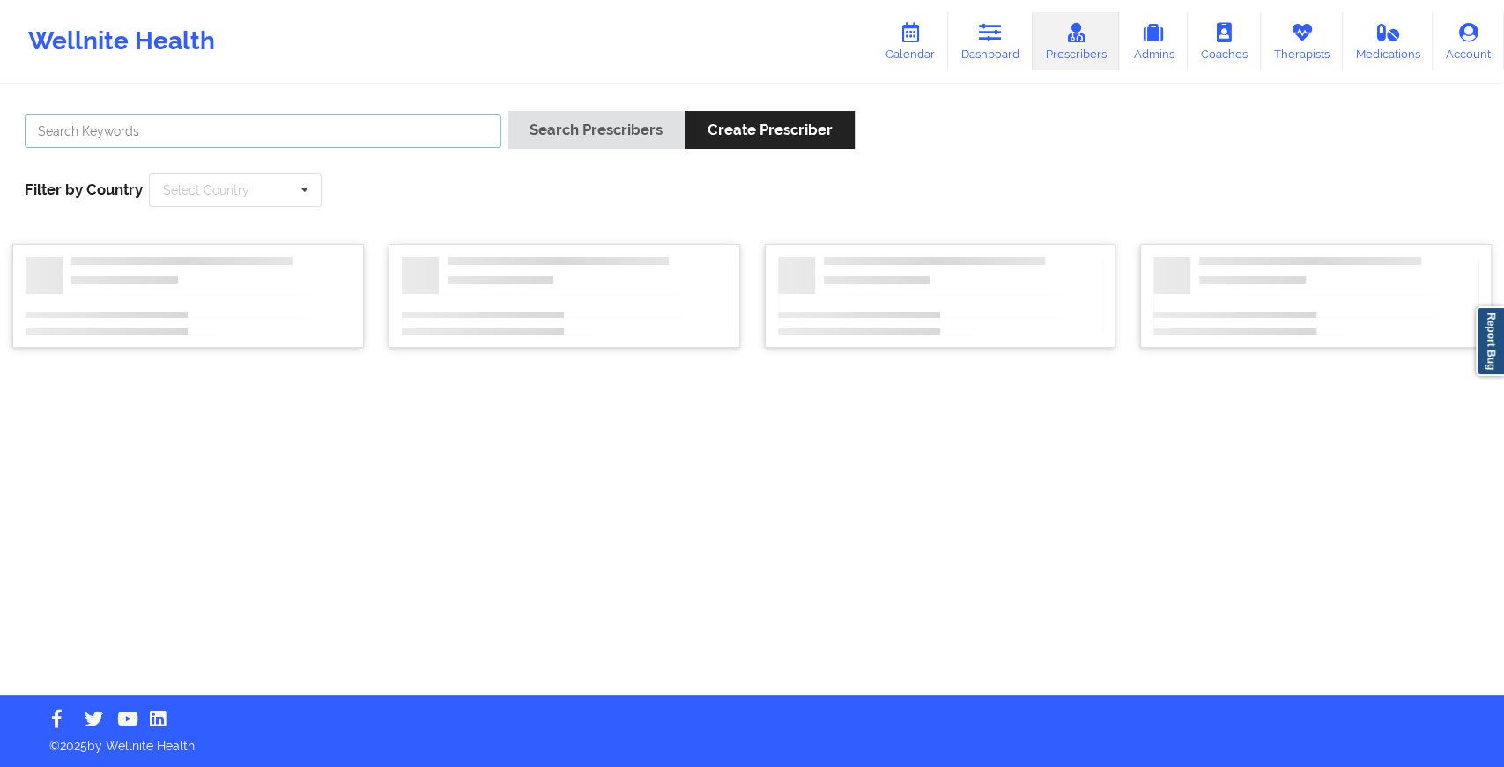
click at [204, 144] on input "text" at bounding box center [263, 131] width 477 height 33
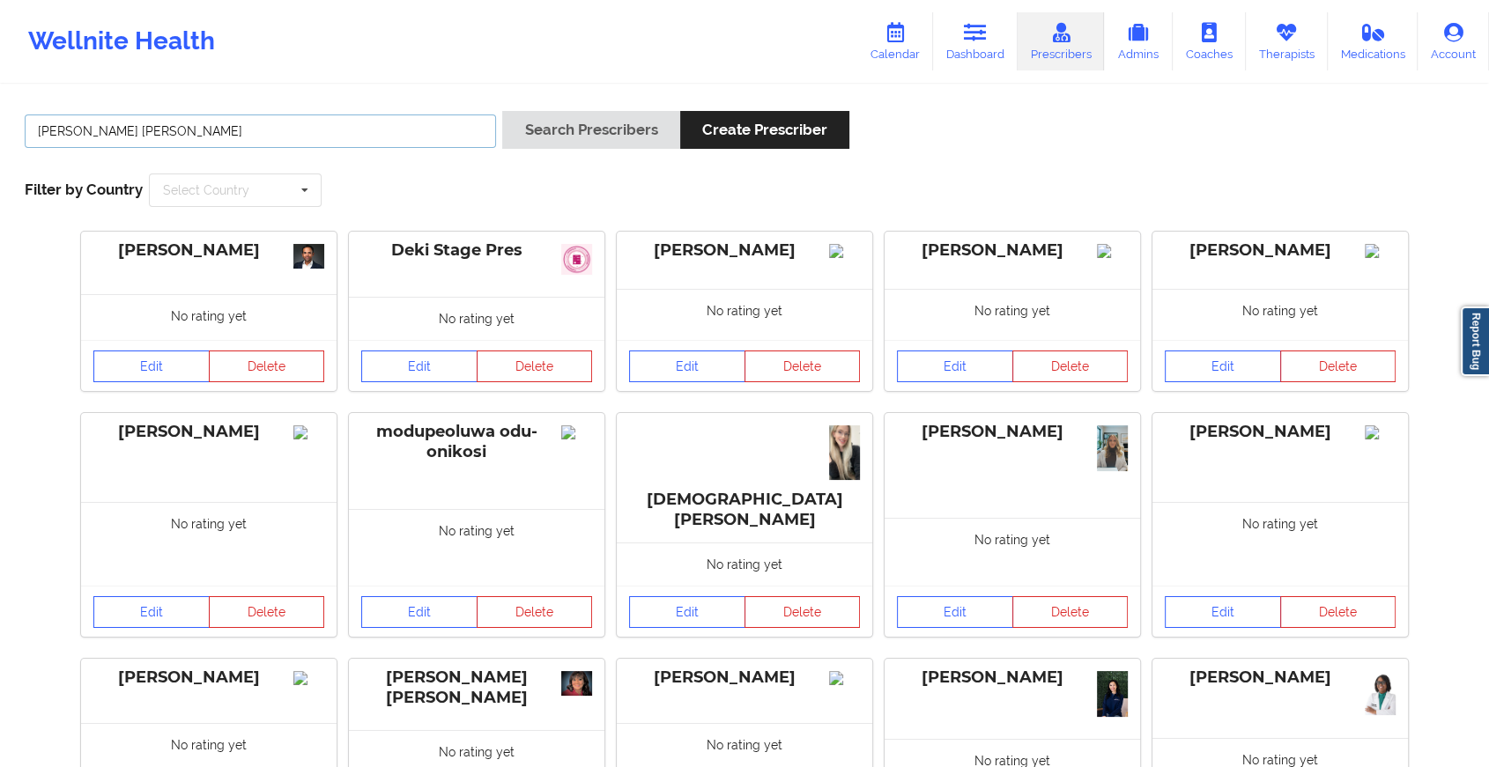
type input "[PERSON_NAME] [PERSON_NAME]"
click at [502, 111] on button "Search Prescribers" at bounding box center [590, 130] width 177 height 38
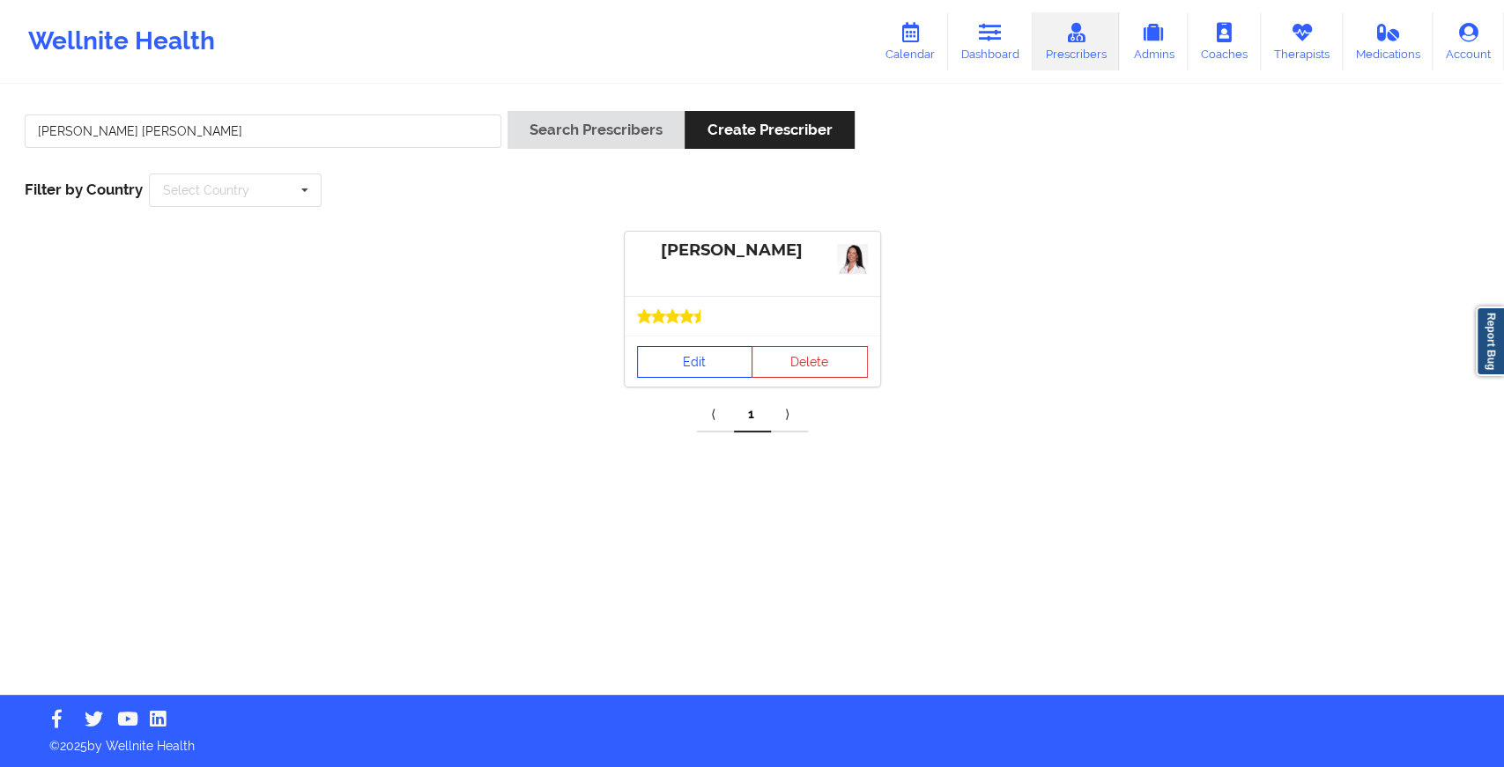
click at [695, 346] on link "Edit" at bounding box center [695, 362] width 116 height 32
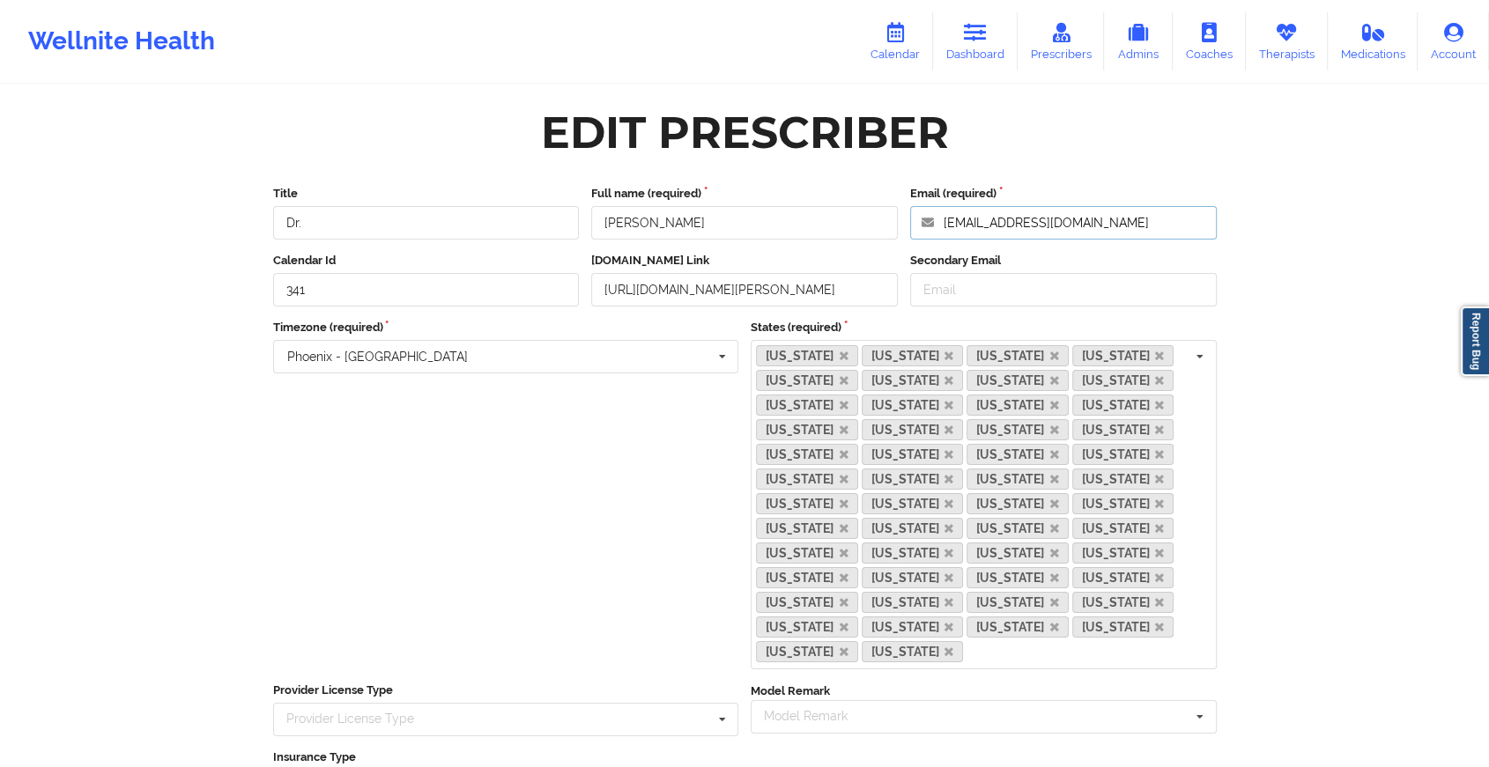
drag, startPoint x: 1132, startPoint y: 218, endPoint x: 872, endPoint y: 247, distance: 261.4
click at [872, 247] on div "Title Dr. Full name (required) [PERSON_NAME] Email (required) [EMAIL_ADDRESS][D…" at bounding box center [745, 540] width 968 height 735
click at [961, 43] on link "Dashboard" at bounding box center [975, 41] width 85 height 58
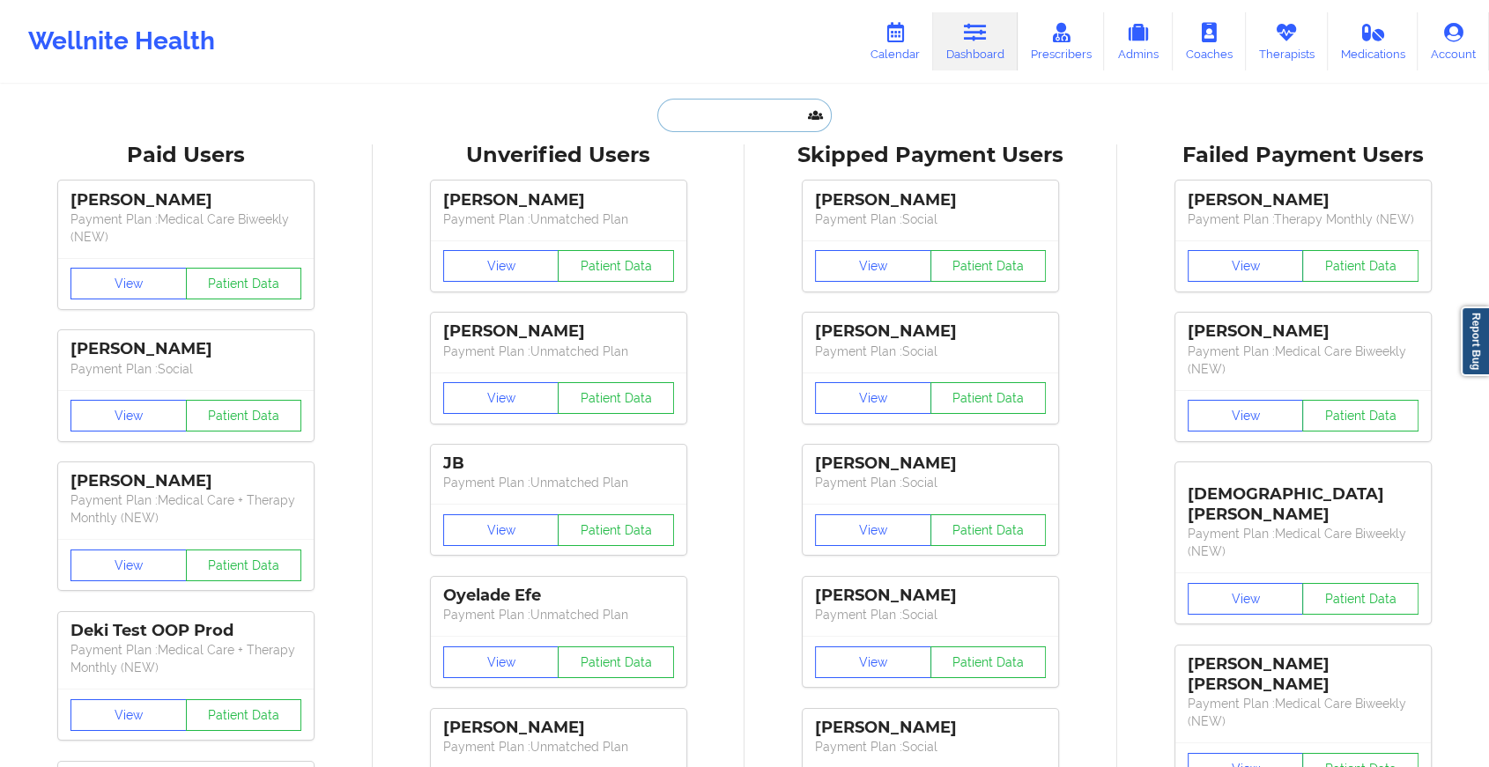
click at [743, 120] on input "text" at bounding box center [744, 115] width 174 height 33
paste input "[EMAIL_ADDRESS][DOMAIN_NAME]"
type input "[EMAIL_ADDRESS][DOMAIN_NAME]"
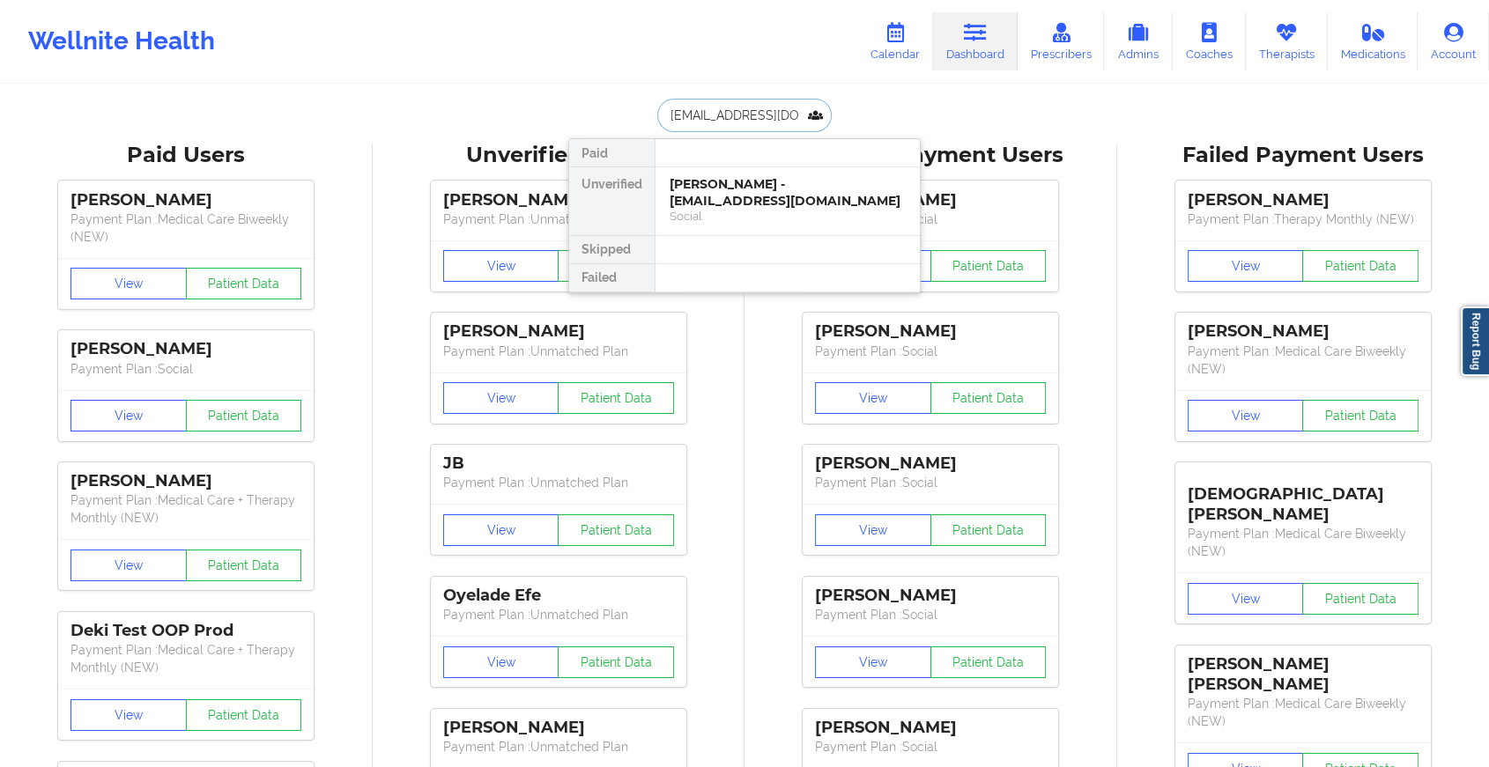
scroll to position [0, 4]
click at [787, 189] on div "[PERSON_NAME] - [EMAIL_ADDRESS][DOMAIN_NAME]" at bounding box center [787, 192] width 236 height 33
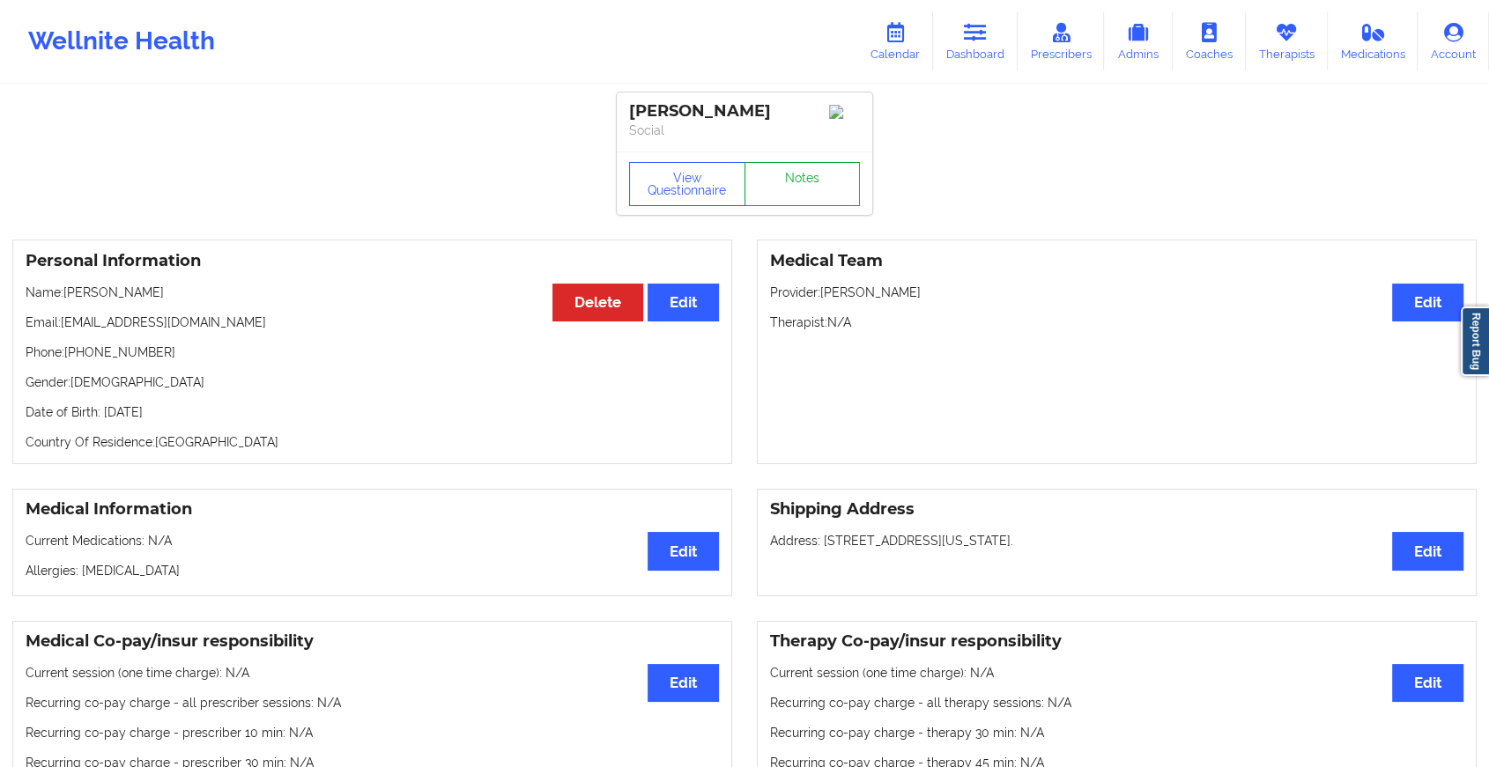
click at [820, 193] on link "Notes" at bounding box center [802, 184] width 116 height 44
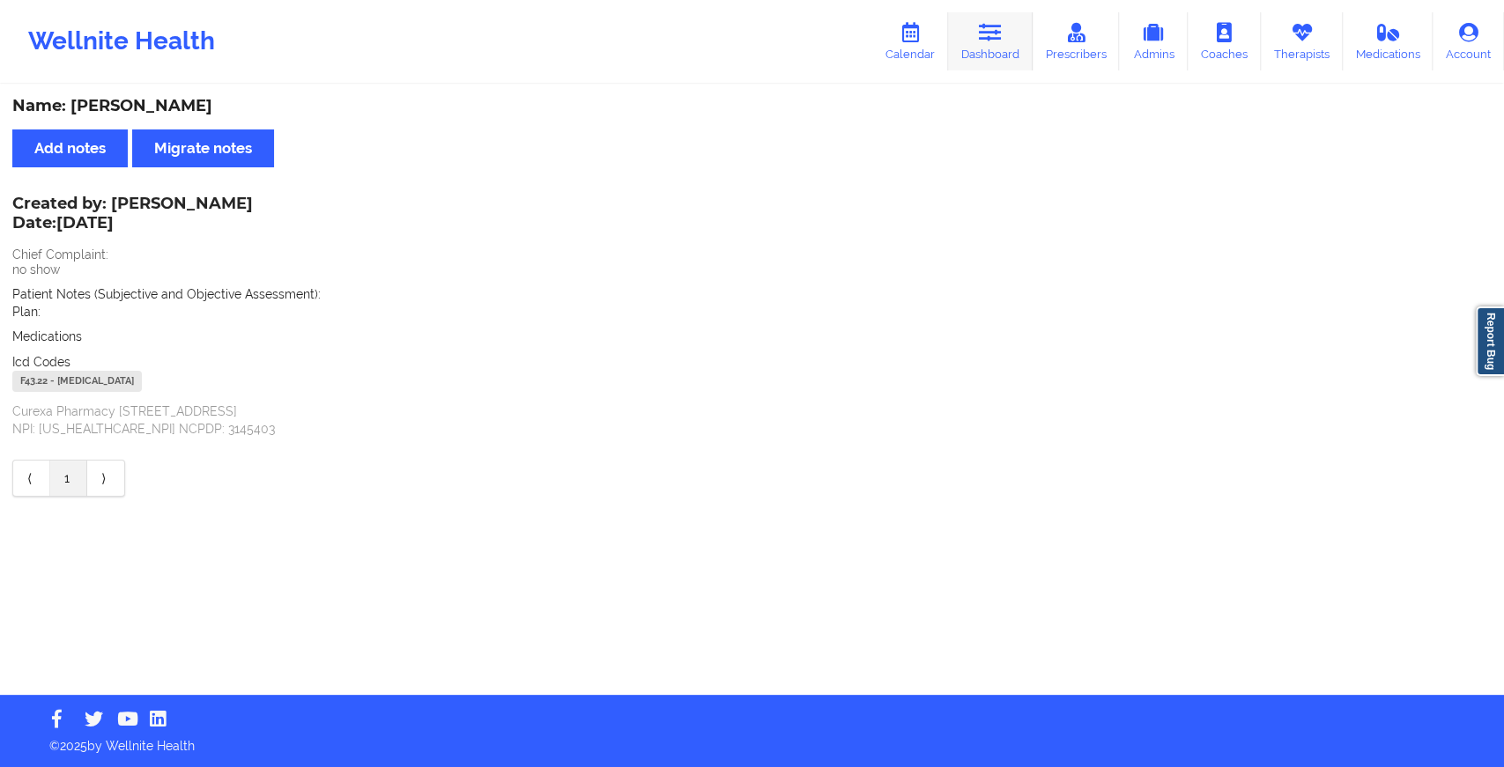
click at [990, 55] on link "Dashboard" at bounding box center [990, 41] width 85 height 58
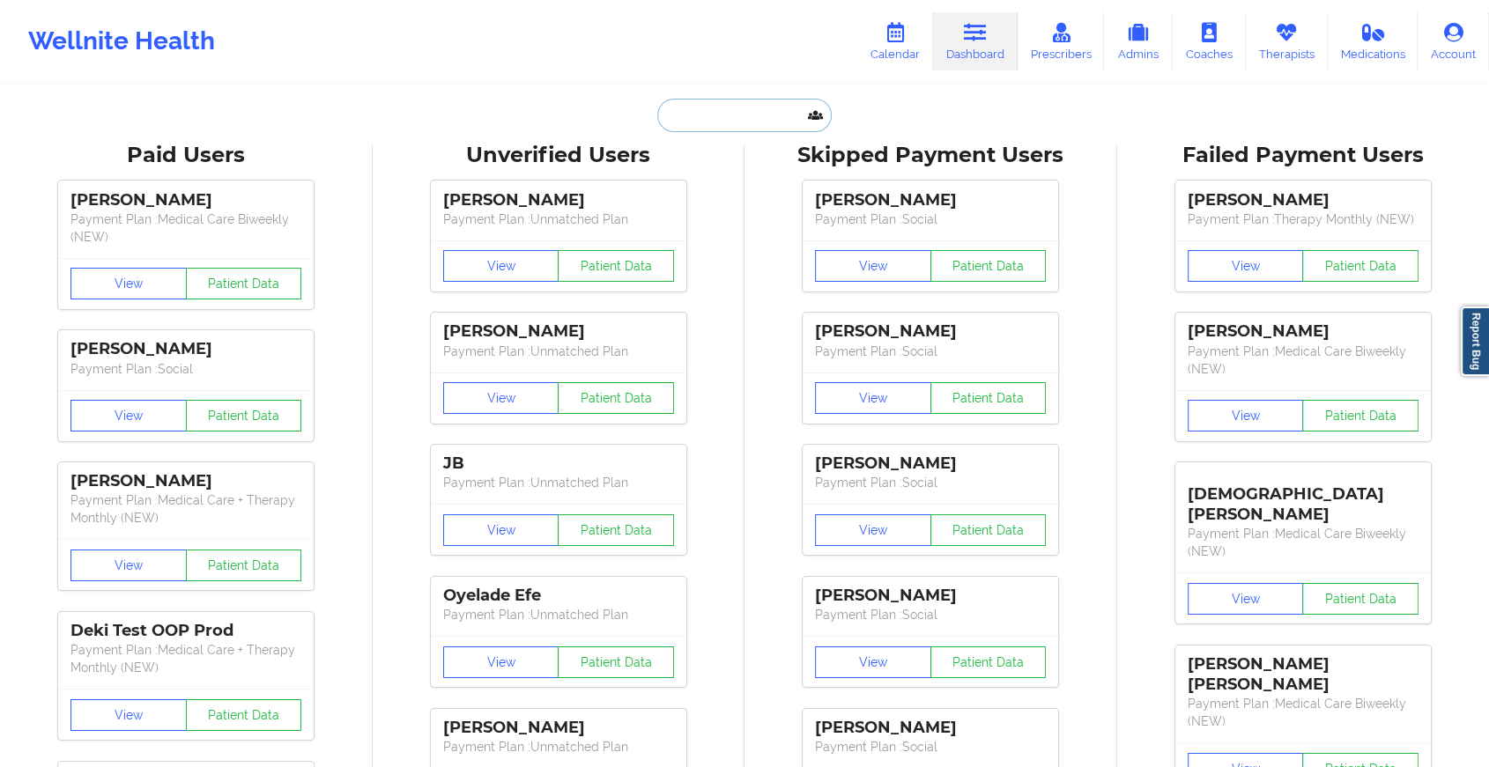
click at [690, 108] on input "text" at bounding box center [744, 115] width 174 height 33
paste input "[EMAIL_ADDRESS][DOMAIN_NAME]"
type input "[EMAIL_ADDRESS][DOMAIN_NAME]"
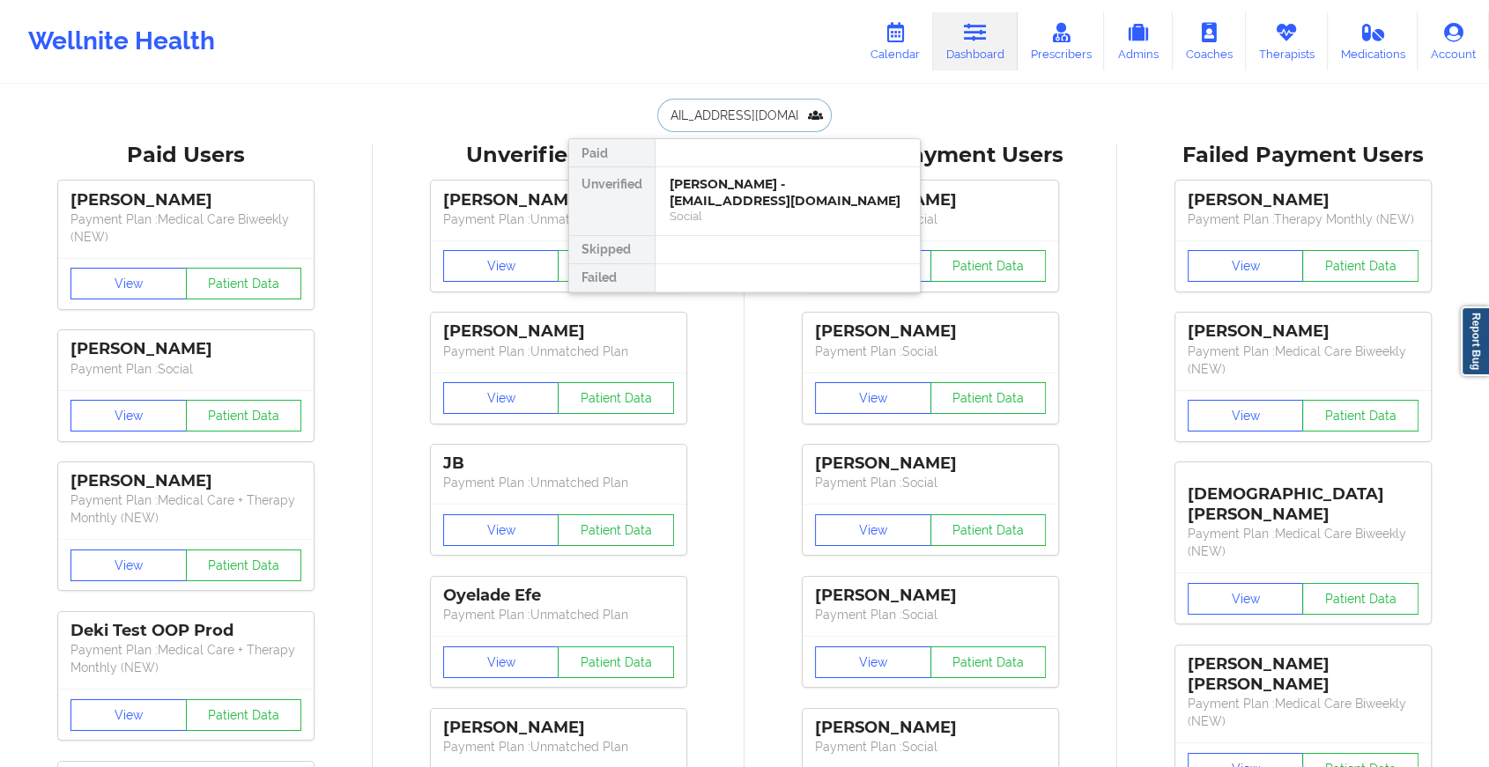
click at [737, 199] on div "[PERSON_NAME] - [EMAIL_ADDRESS][DOMAIN_NAME]" at bounding box center [787, 192] width 236 height 33
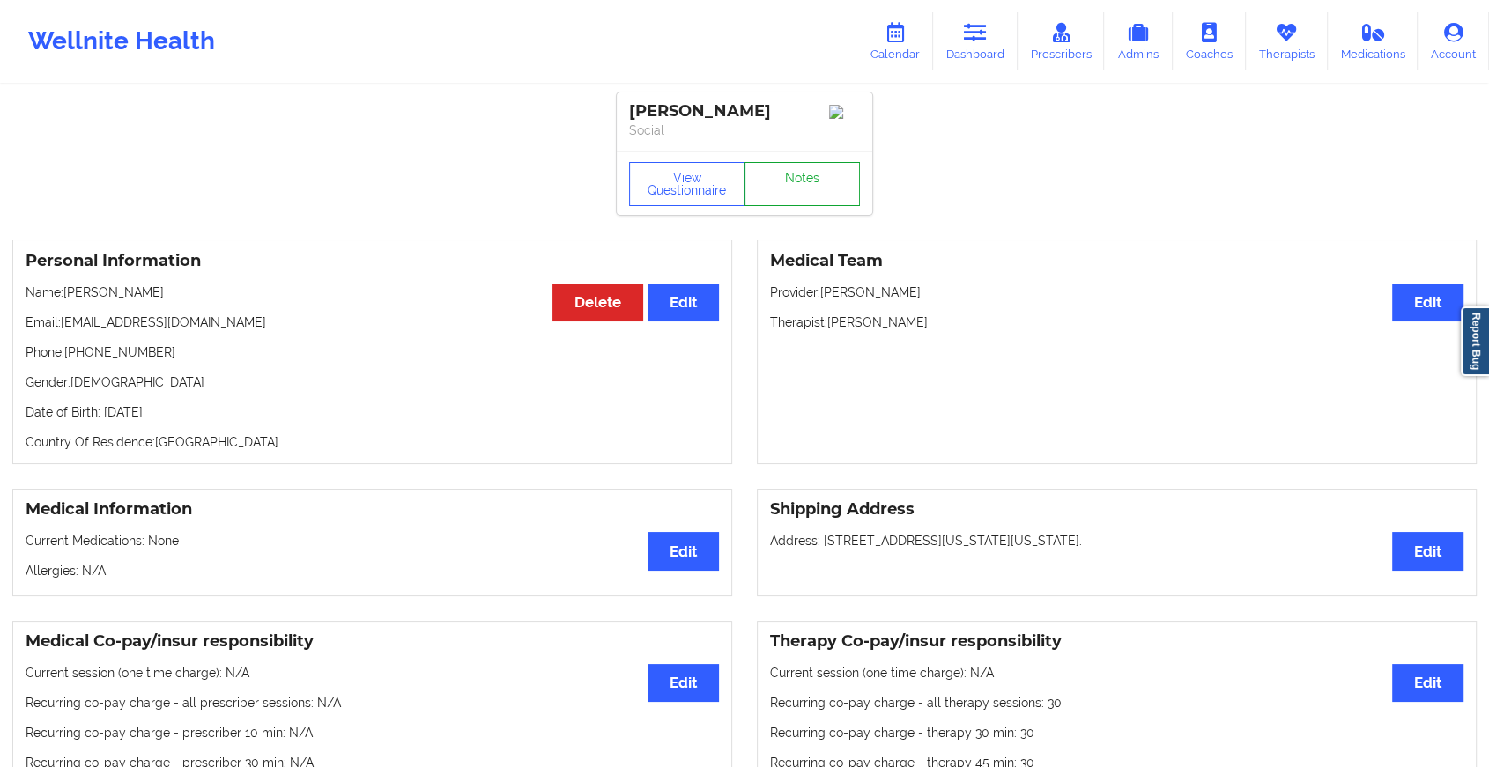
click at [781, 185] on link "Notes" at bounding box center [802, 184] width 116 height 44
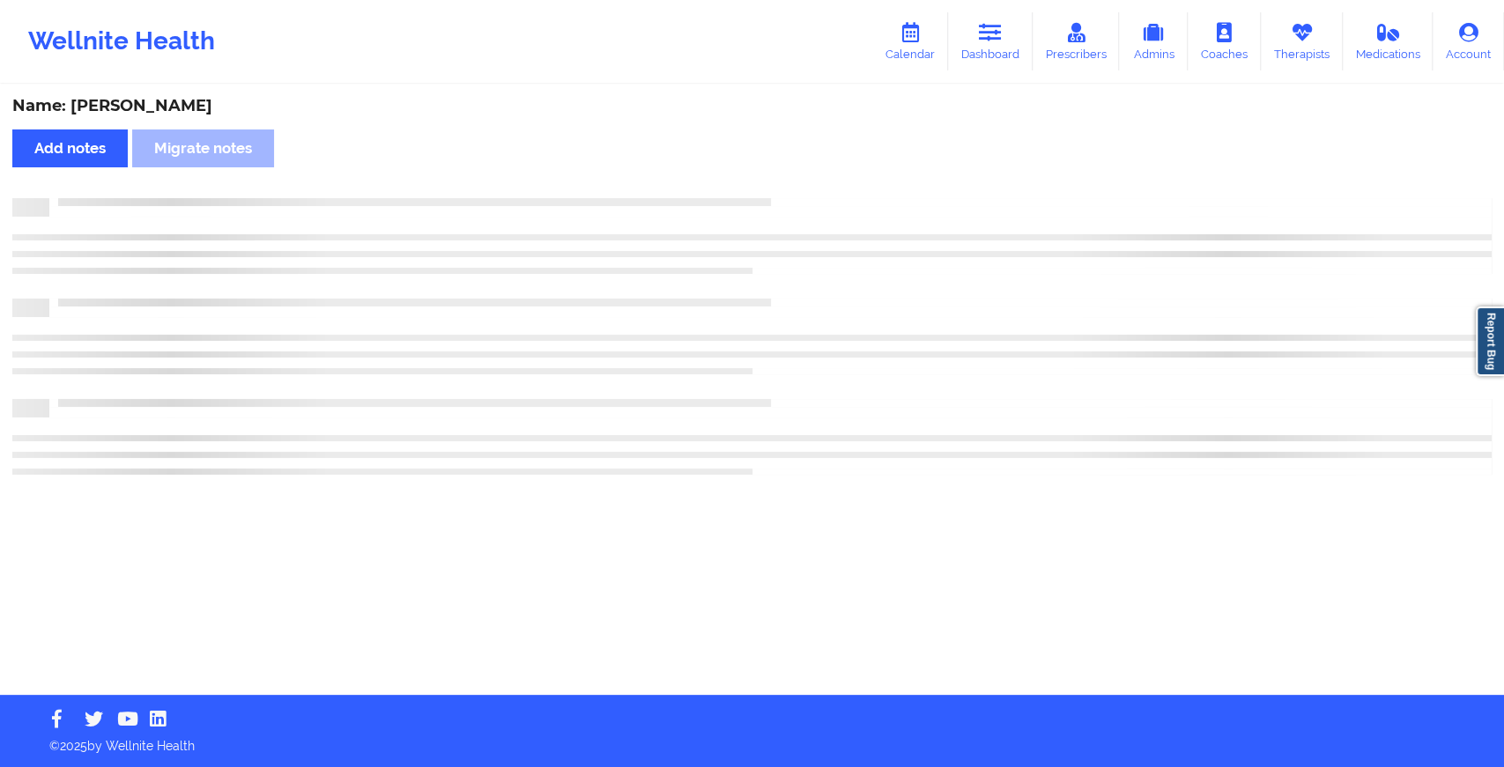
click at [781, 185] on div "Name: [PERSON_NAME] Add notes Migrate notes" at bounding box center [752, 390] width 1504 height 609
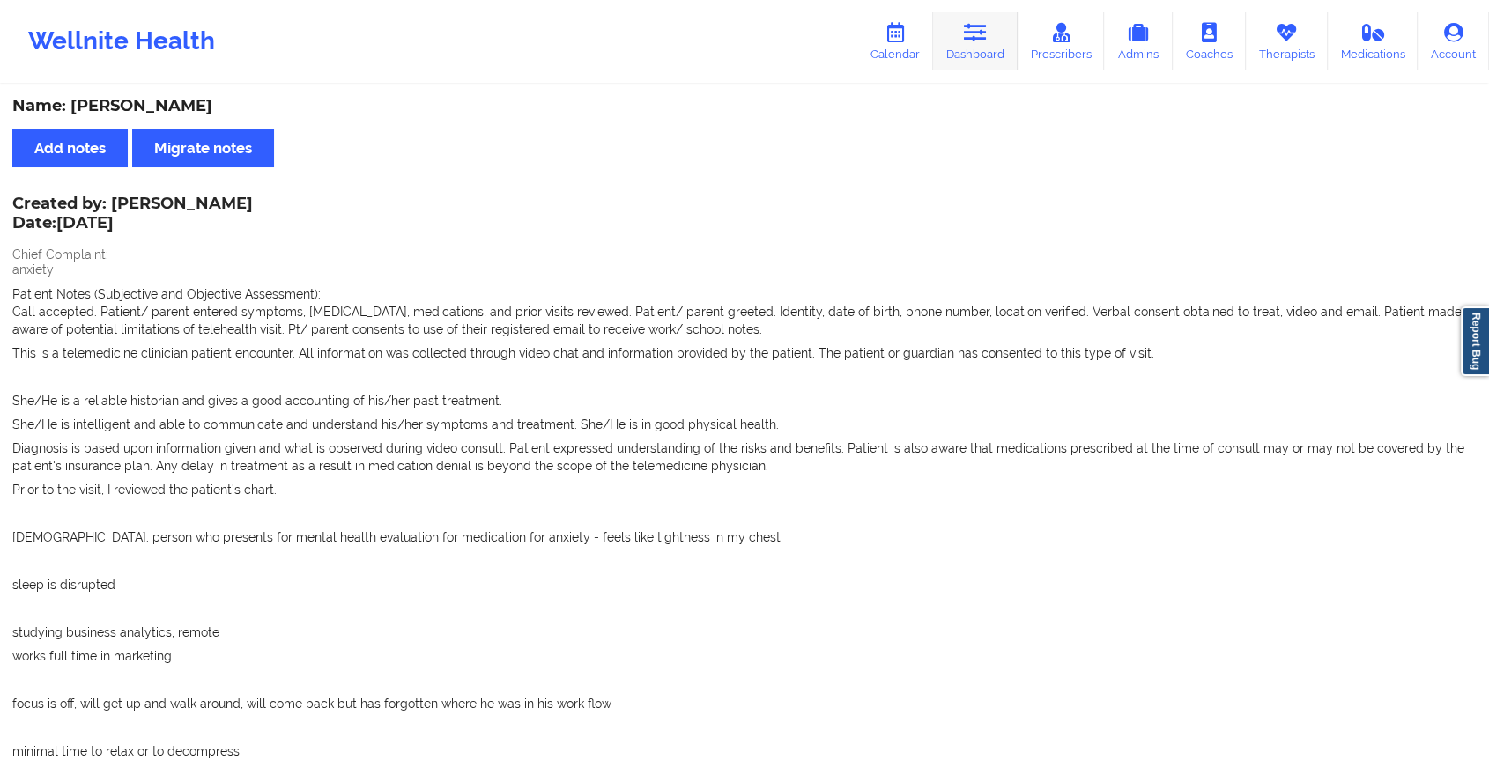
click at [972, 39] on icon at bounding box center [975, 32] width 23 height 19
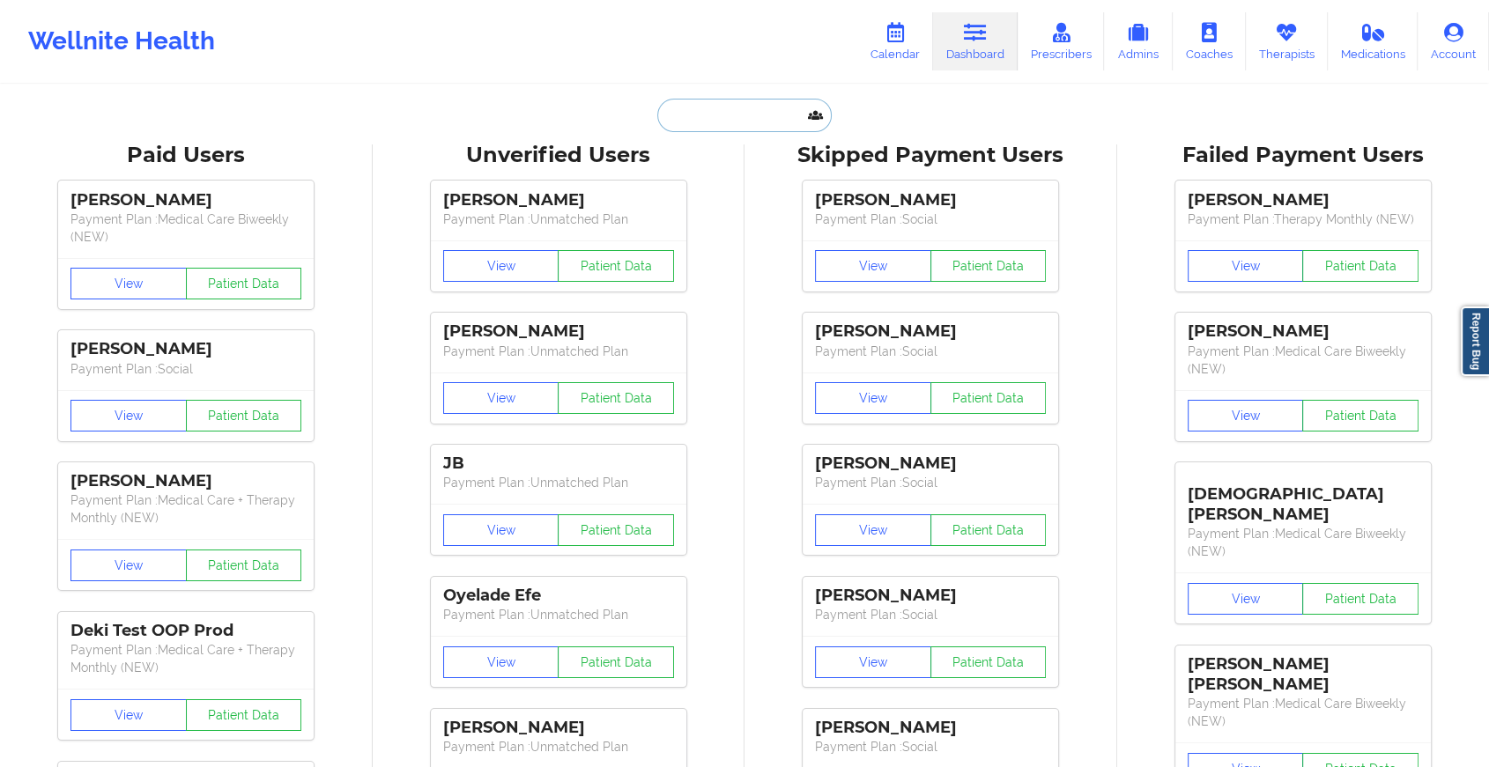
click at [722, 109] on input "text" at bounding box center [744, 115] width 174 height 33
paste input "[EMAIL_ADDRESS][DOMAIN_NAME]"
type input "[EMAIL_ADDRESS][DOMAIN_NAME]"
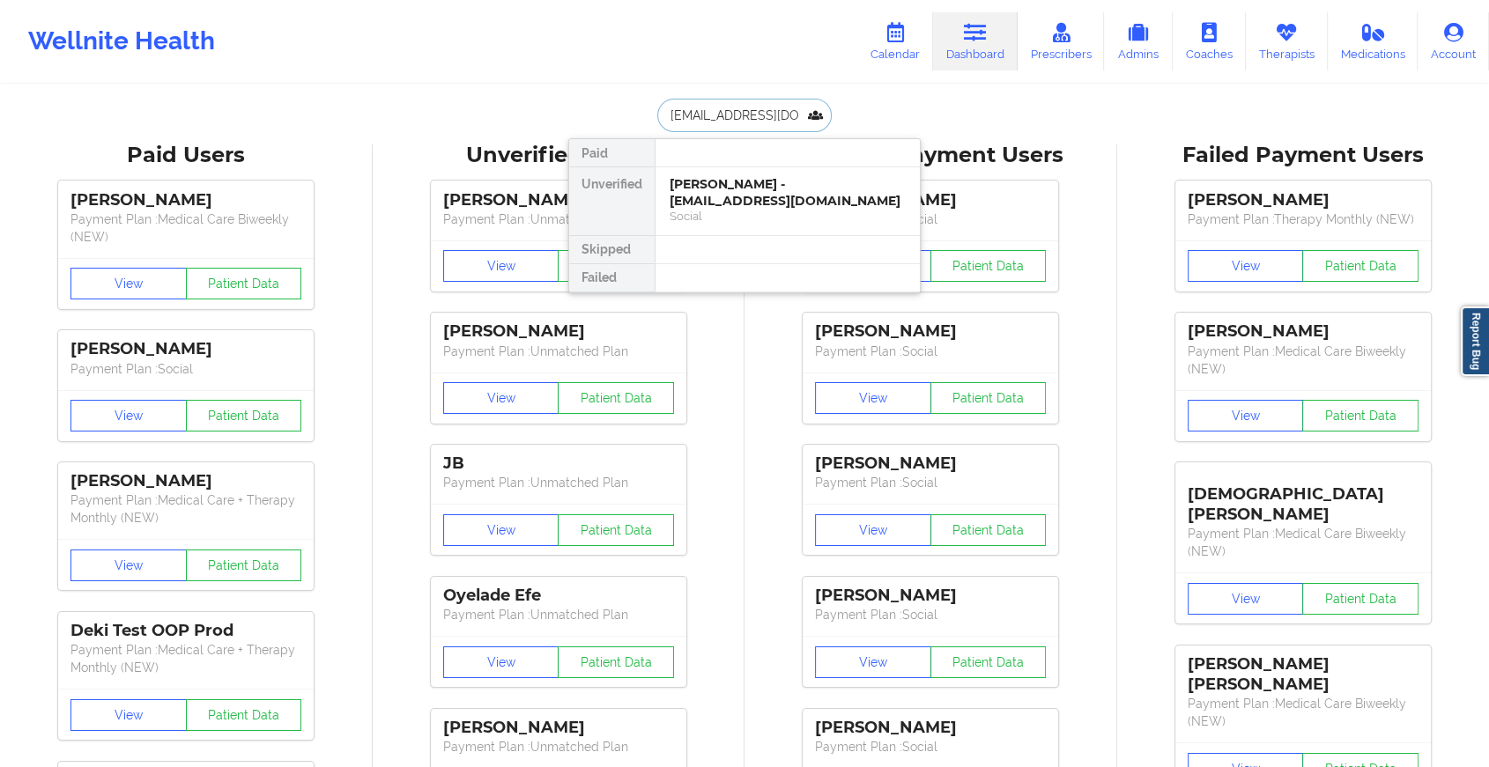
scroll to position [0, 56]
click at [740, 183] on div "[PERSON_NAME] - [EMAIL_ADDRESS][DOMAIN_NAME]" at bounding box center [787, 192] width 236 height 33
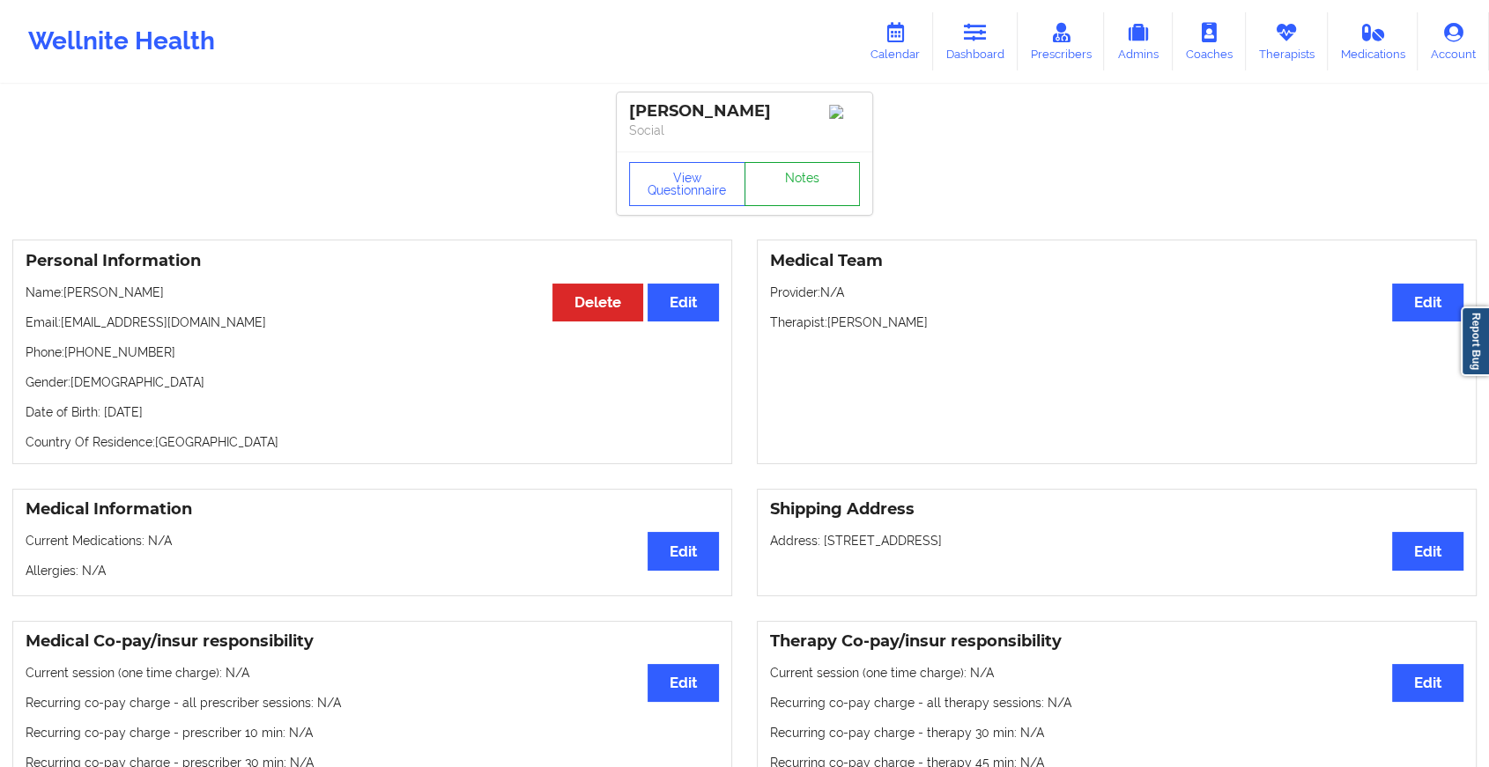
click at [822, 189] on link "Notes" at bounding box center [802, 184] width 116 height 44
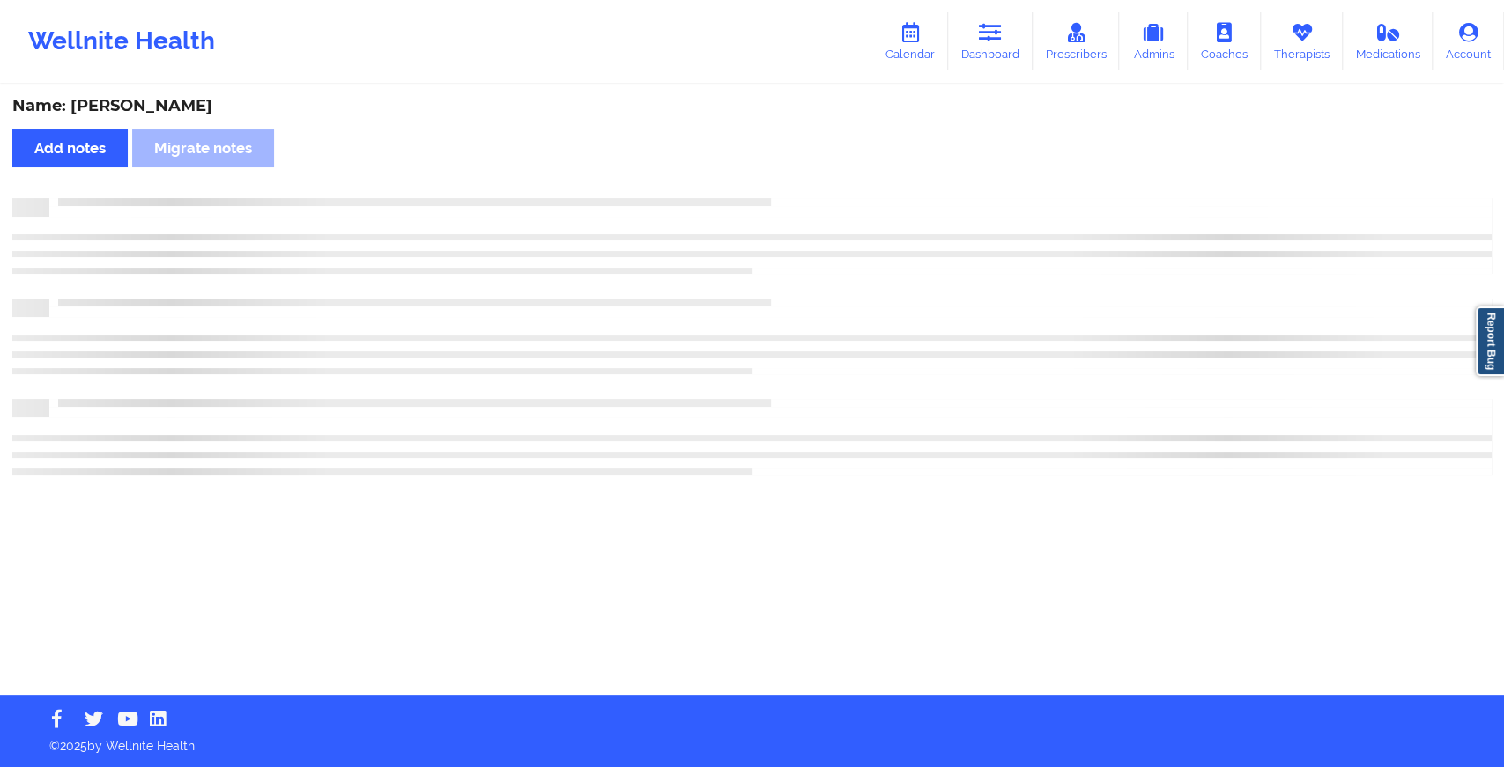
click at [997, 292] on div "Name: [PERSON_NAME] Add notes Migrate notes" at bounding box center [752, 390] width 1504 height 609
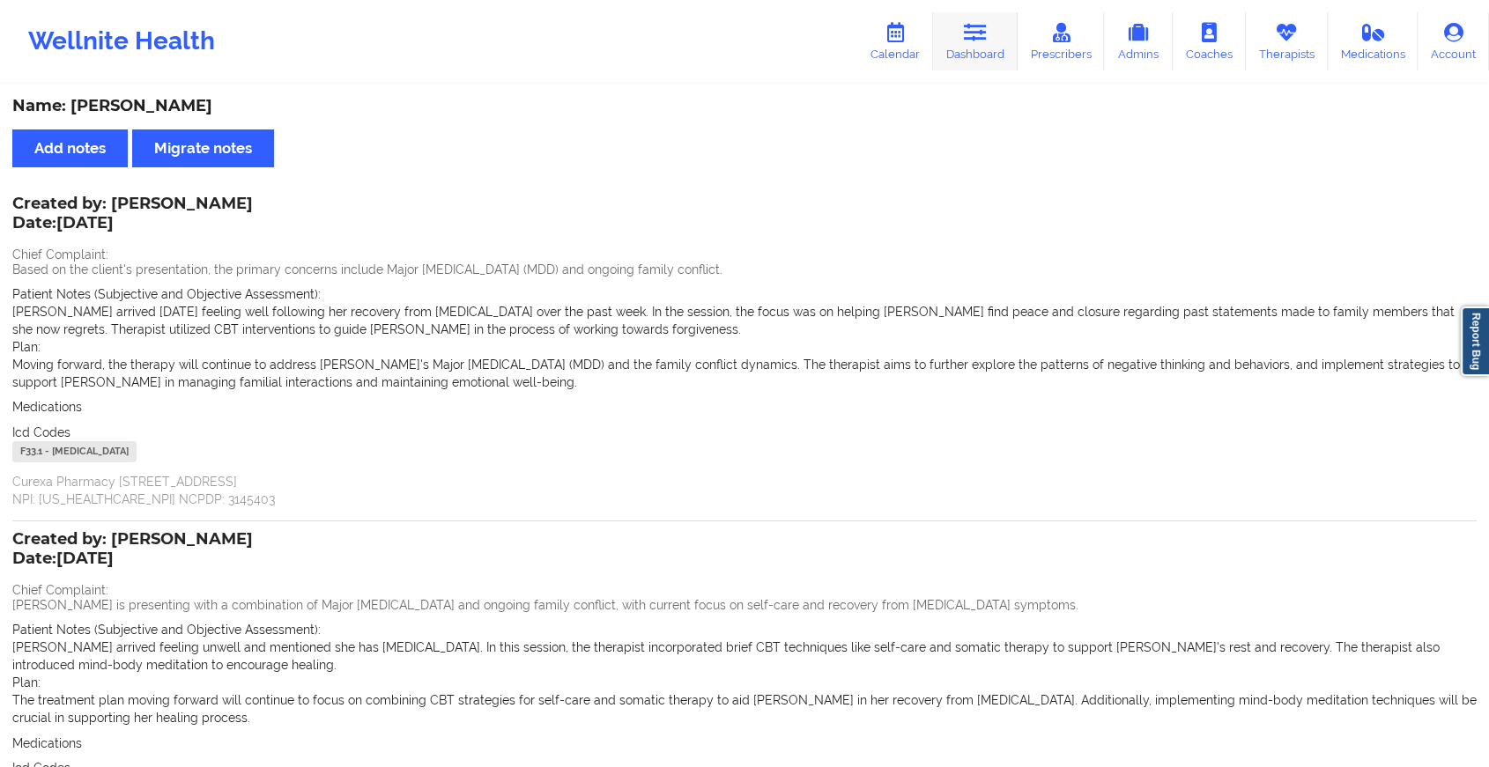
click at [950, 46] on link "Dashboard" at bounding box center [975, 41] width 85 height 58
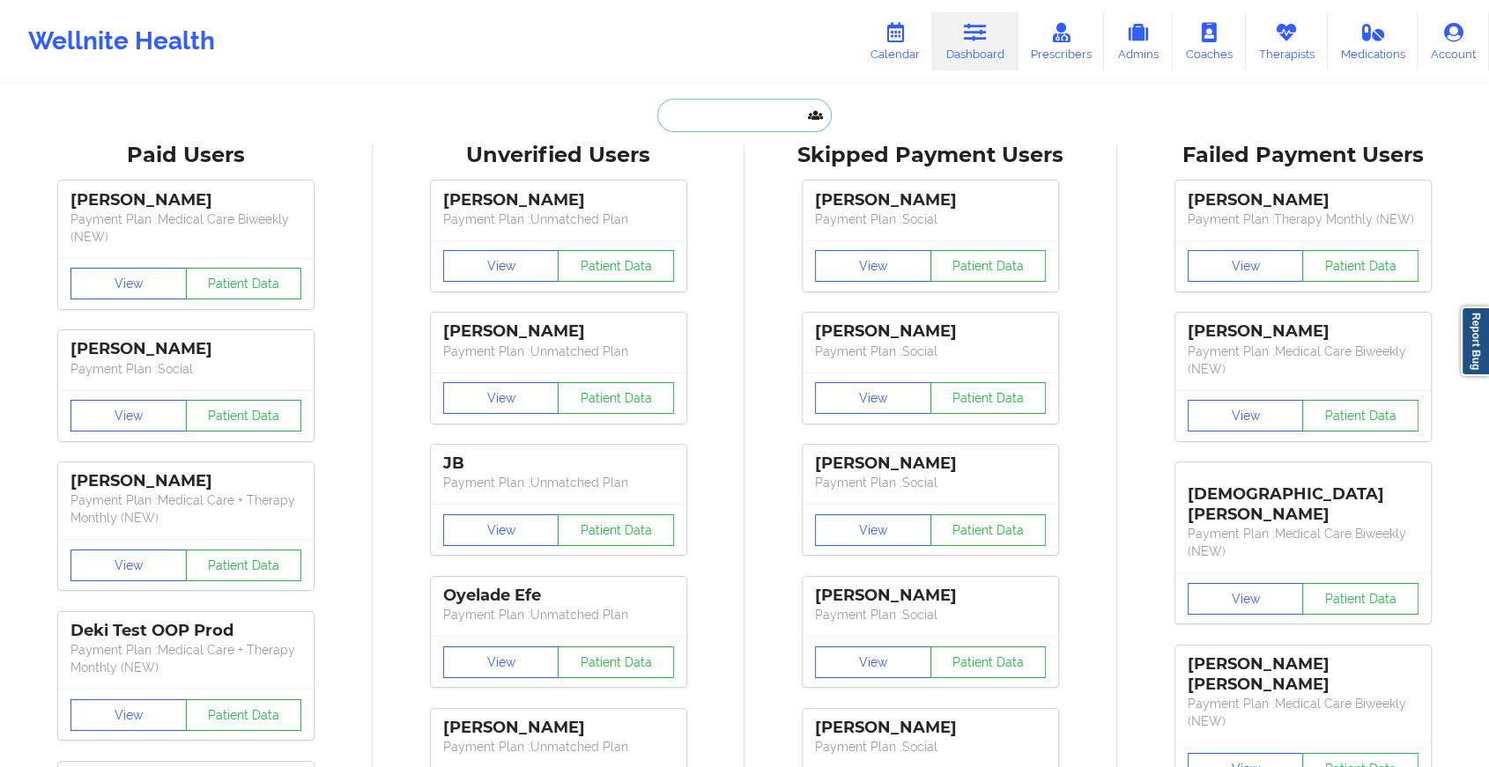
click at [691, 121] on input "text" at bounding box center [744, 115] width 174 height 33
paste input "[EMAIL_ADDRESS][DOMAIN_NAME]"
type input "[EMAIL_ADDRESS][DOMAIN_NAME]"
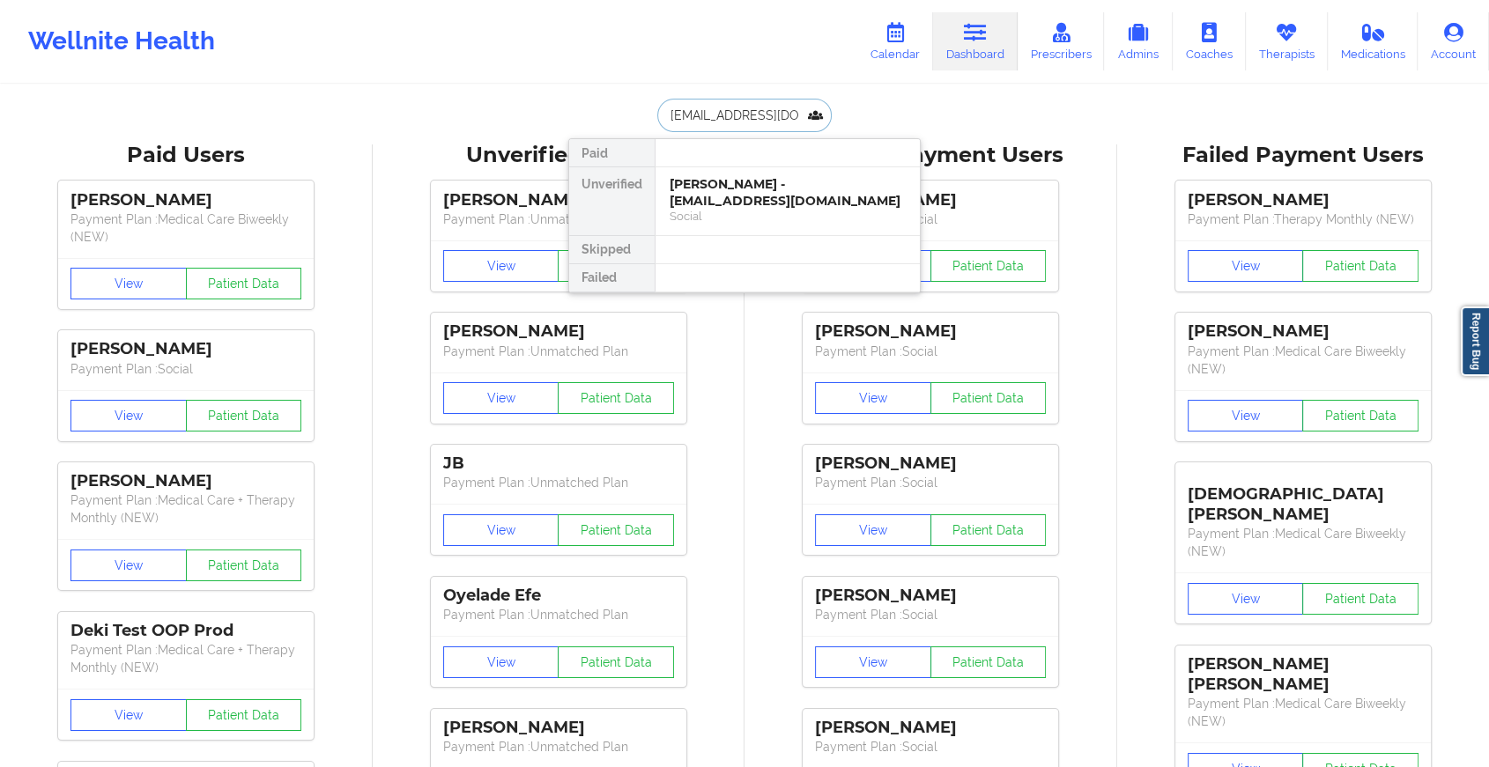
scroll to position [0, 42]
click at [774, 176] on div "Dasia [PERSON_NAME] - [PERSON_NAME][EMAIL_ADDRESS][DOMAIN_NAME]" at bounding box center [787, 200] width 236 height 49
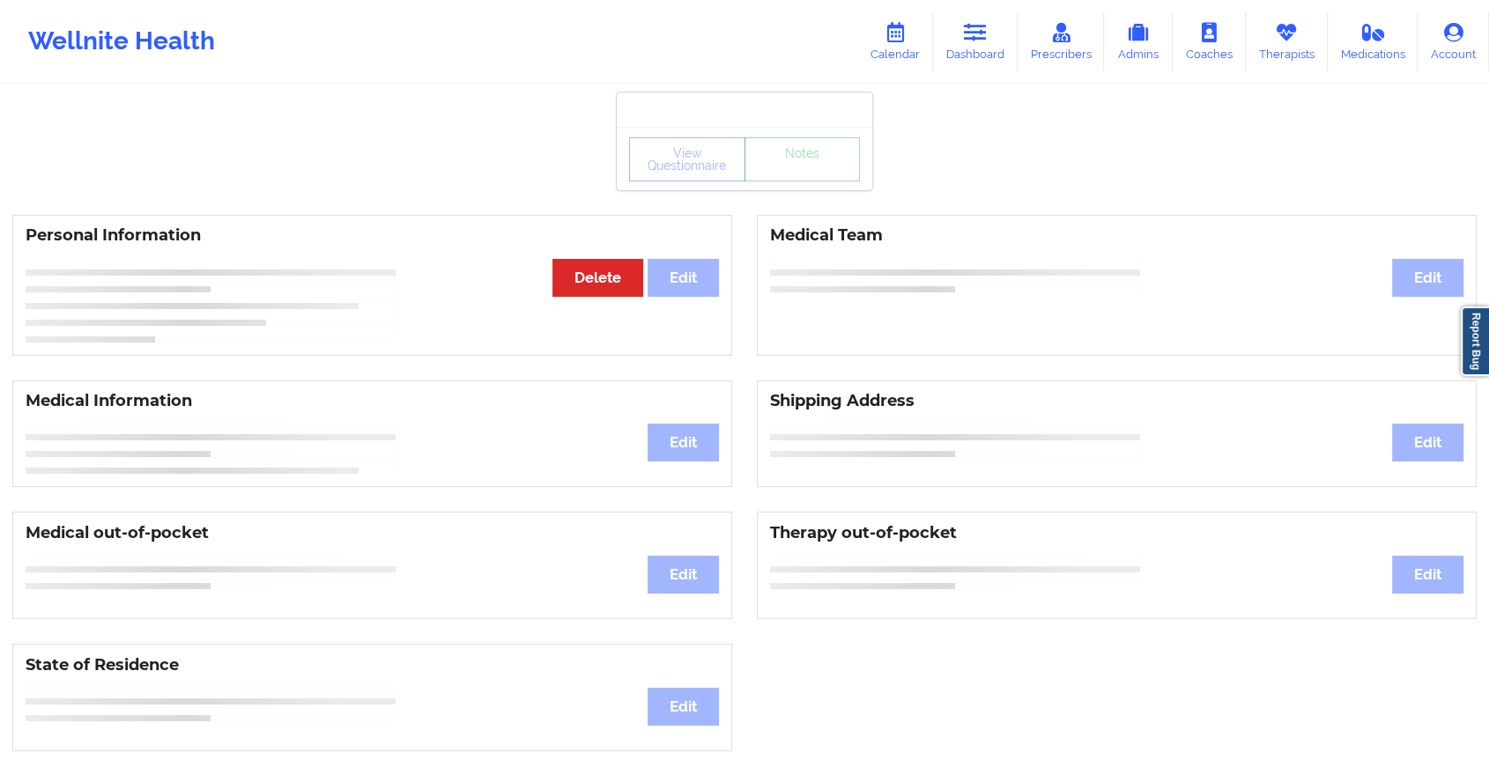
click at [844, 198] on div "View Questionnaire Notes Personal Information Edit Delete Medical Team Edit Med…" at bounding box center [744, 743] width 1489 height 1487
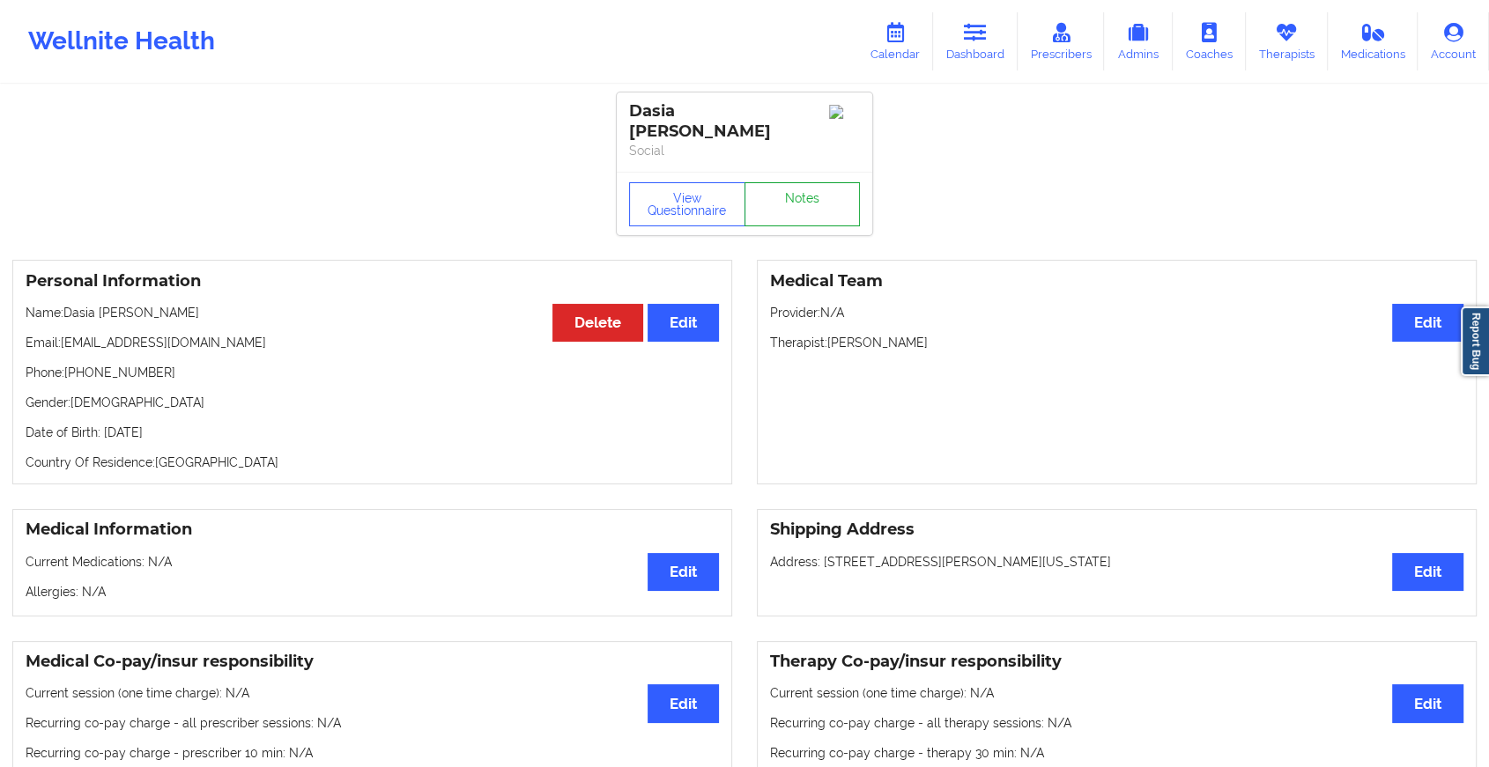
click at [844, 198] on link "Notes" at bounding box center [802, 204] width 116 height 44
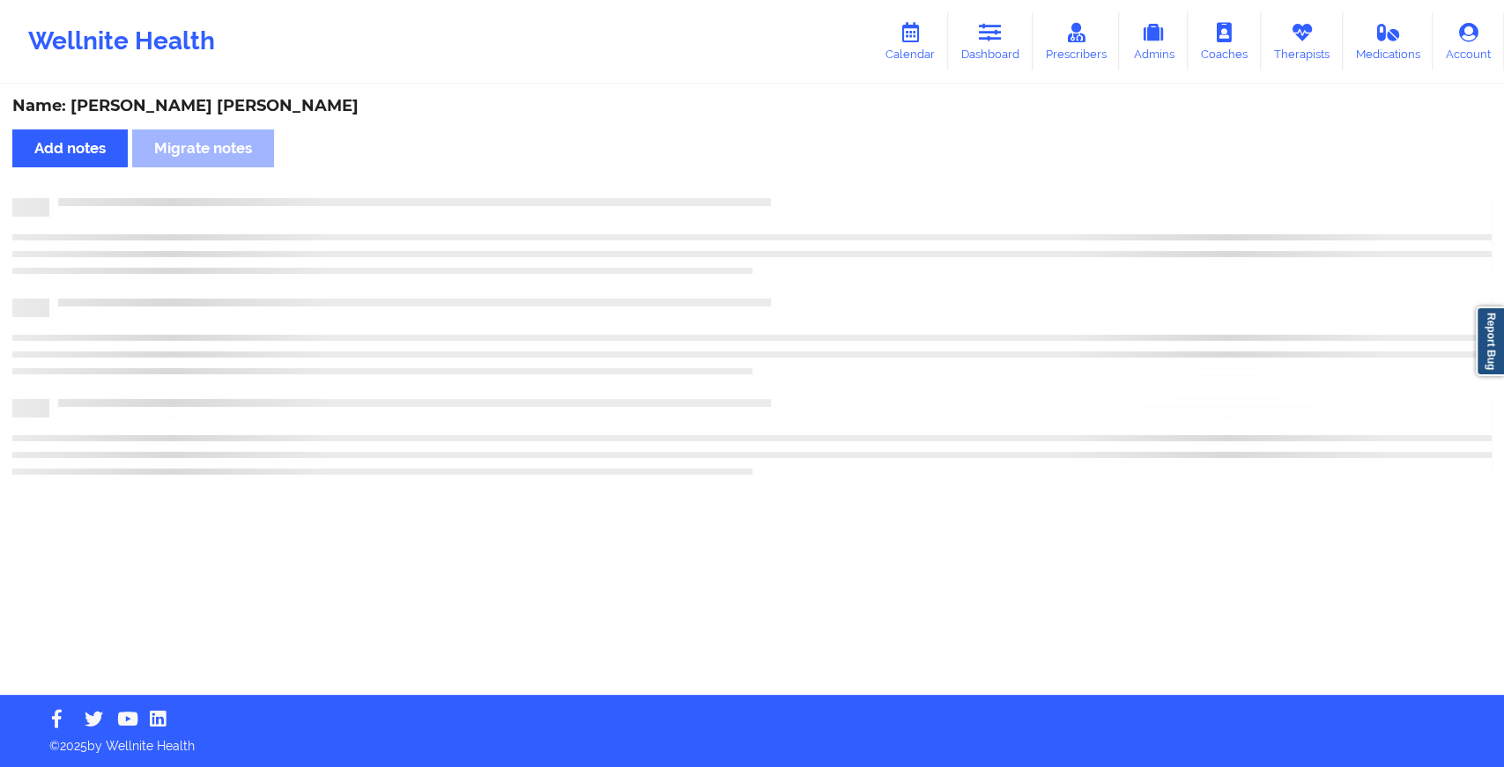
click at [844, 198] on div at bounding box center [770, 198] width 1442 height 0
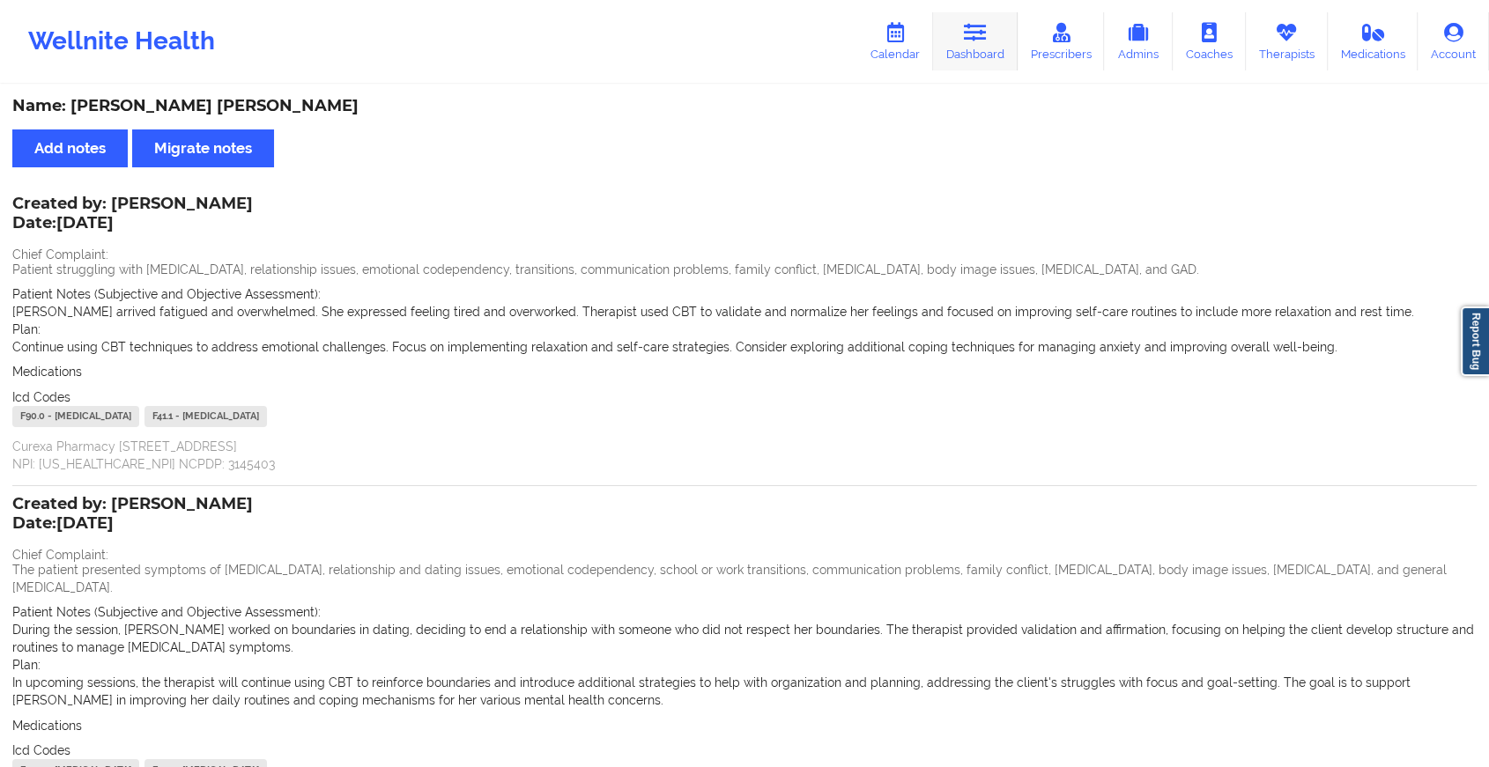
click at [994, 34] on link "Dashboard" at bounding box center [975, 41] width 85 height 58
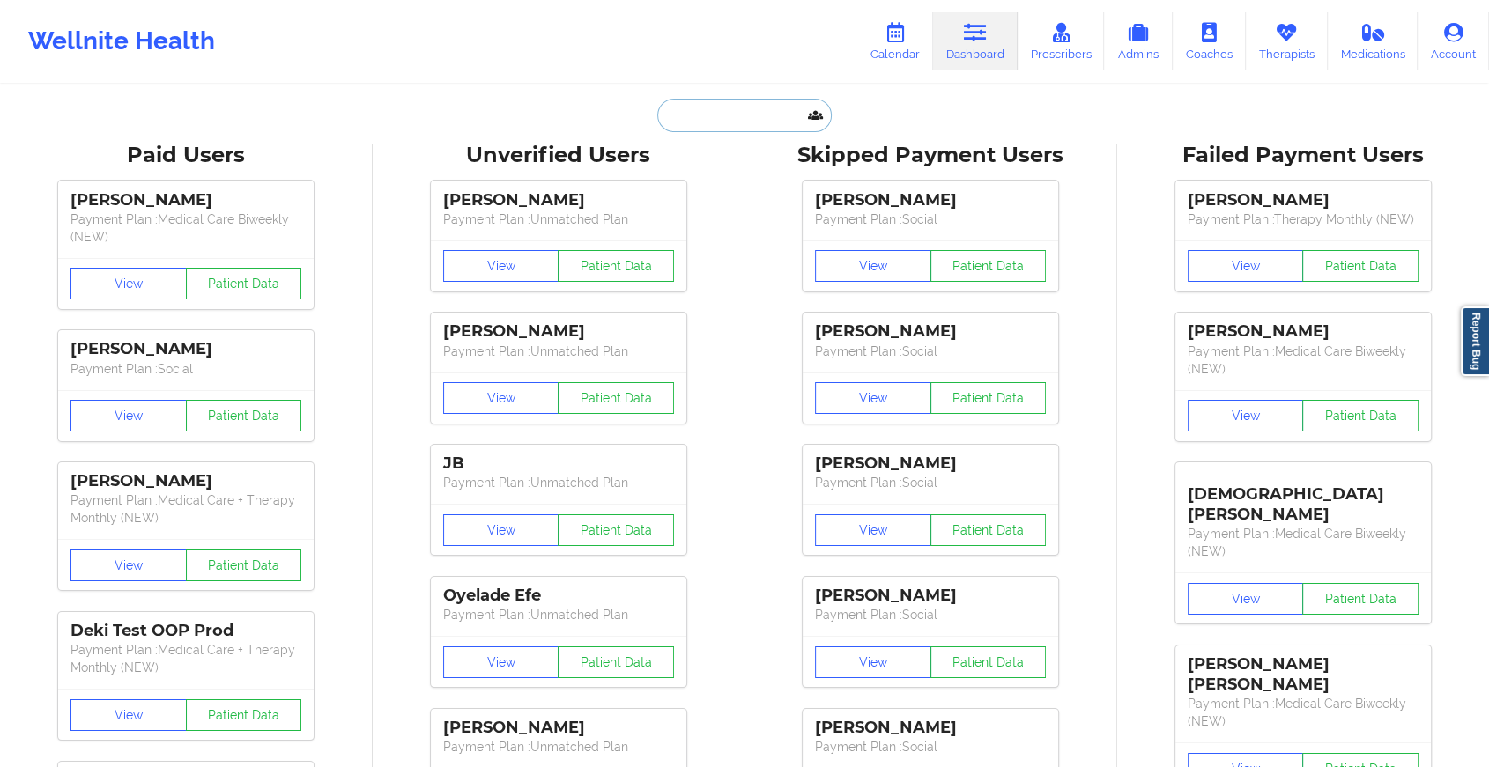
click at [783, 114] on input "text" at bounding box center [744, 115] width 174 height 33
paste input "[EMAIL_ADDRESS][DOMAIN_NAME]"
type input "[EMAIL_ADDRESS][DOMAIN_NAME]"
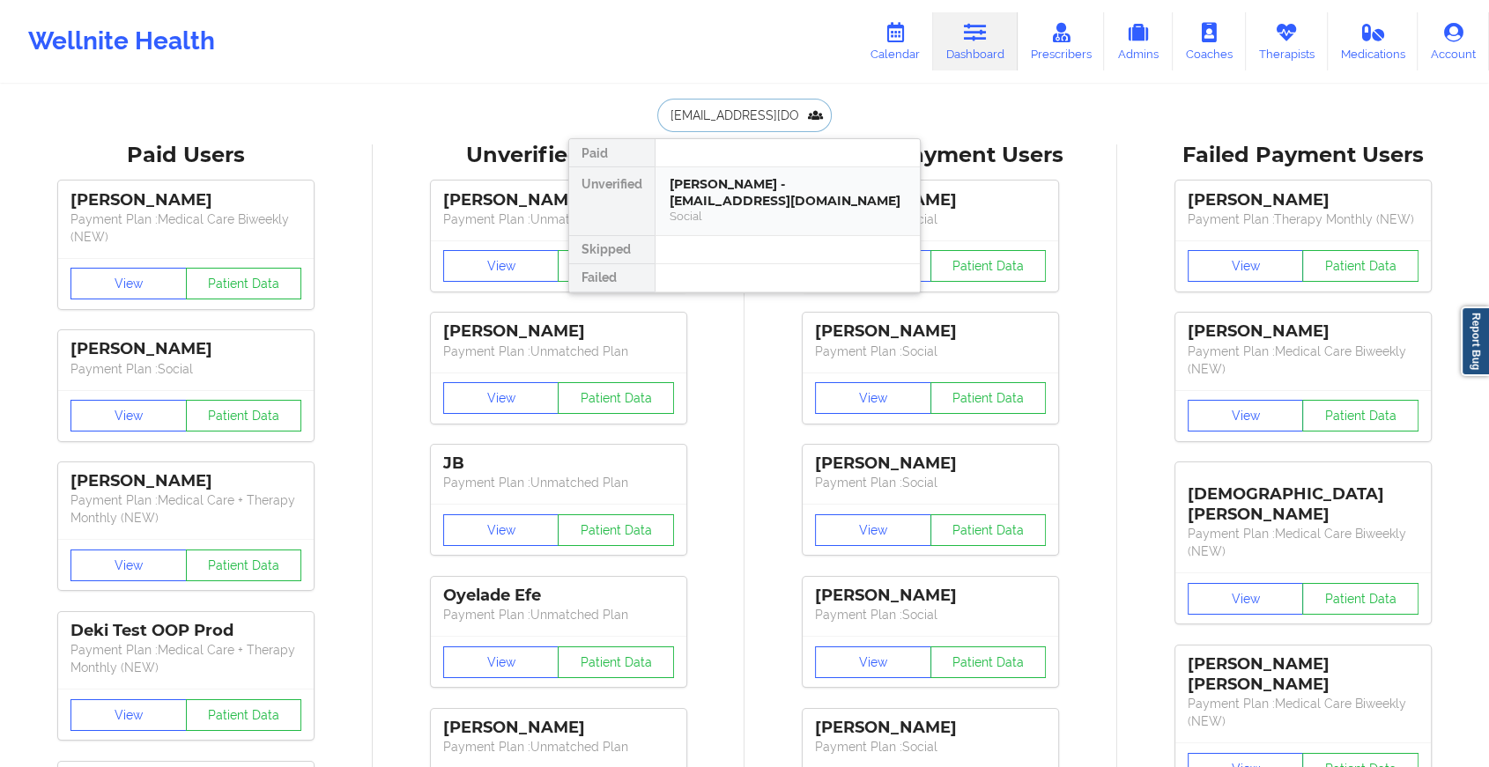
click at [780, 176] on div "[PERSON_NAME] - [EMAIL_ADDRESS][DOMAIN_NAME]" at bounding box center [787, 192] width 236 height 33
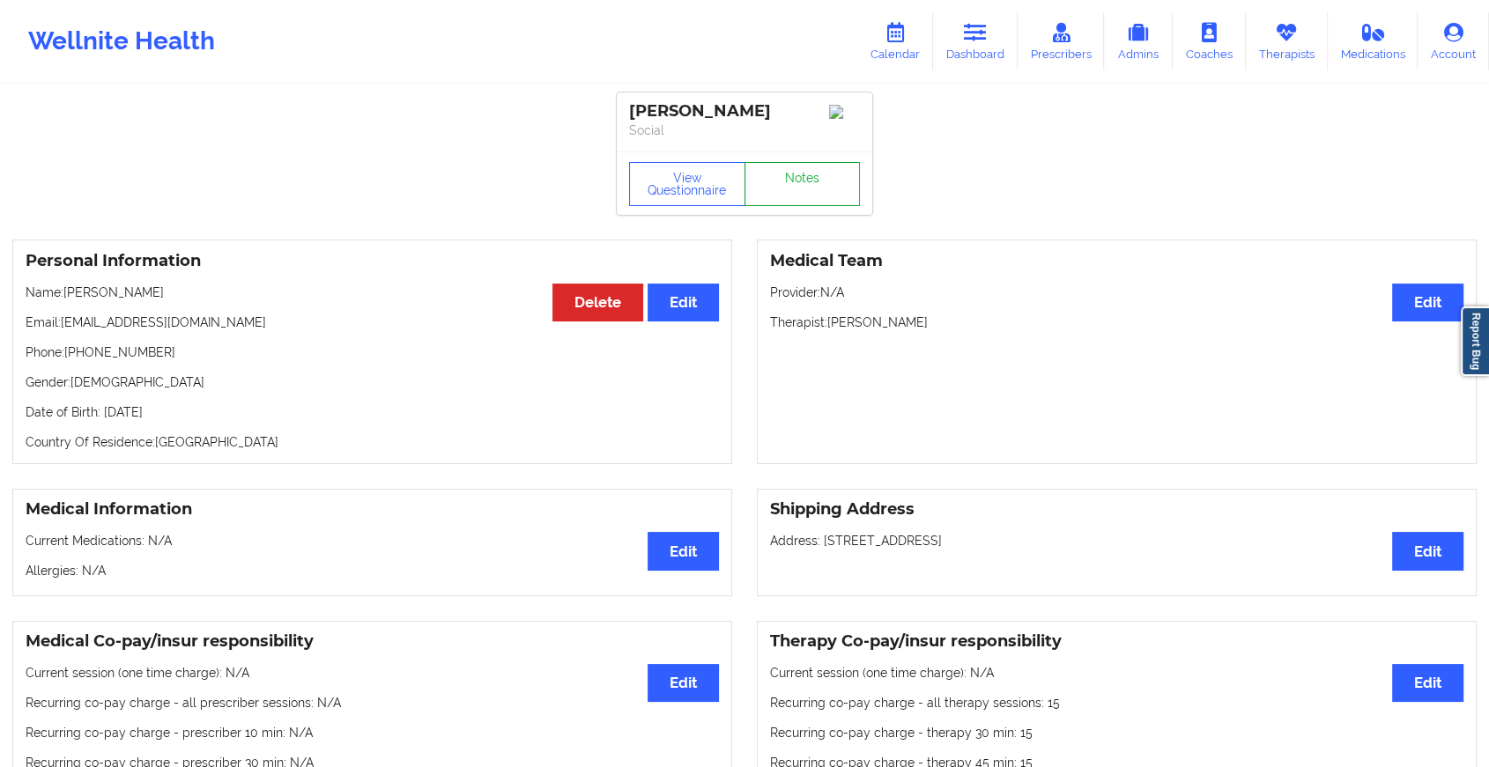
click at [818, 180] on link "Notes" at bounding box center [802, 184] width 116 height 44
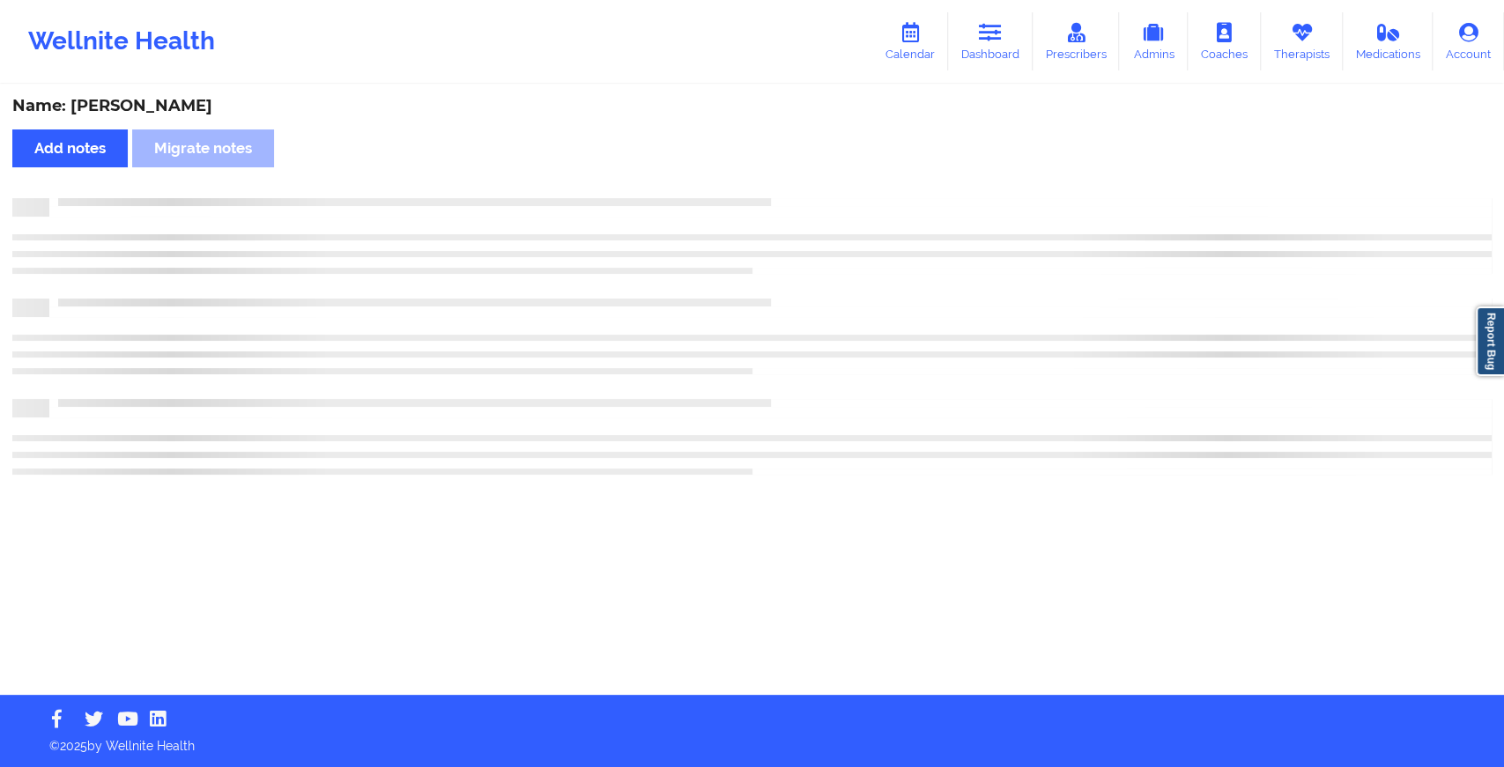
click at [818, 180] on div "Name: [PERSON_NAME] Add notes Migrate notes" at bounding box center [752, 390] width 1504 height 609
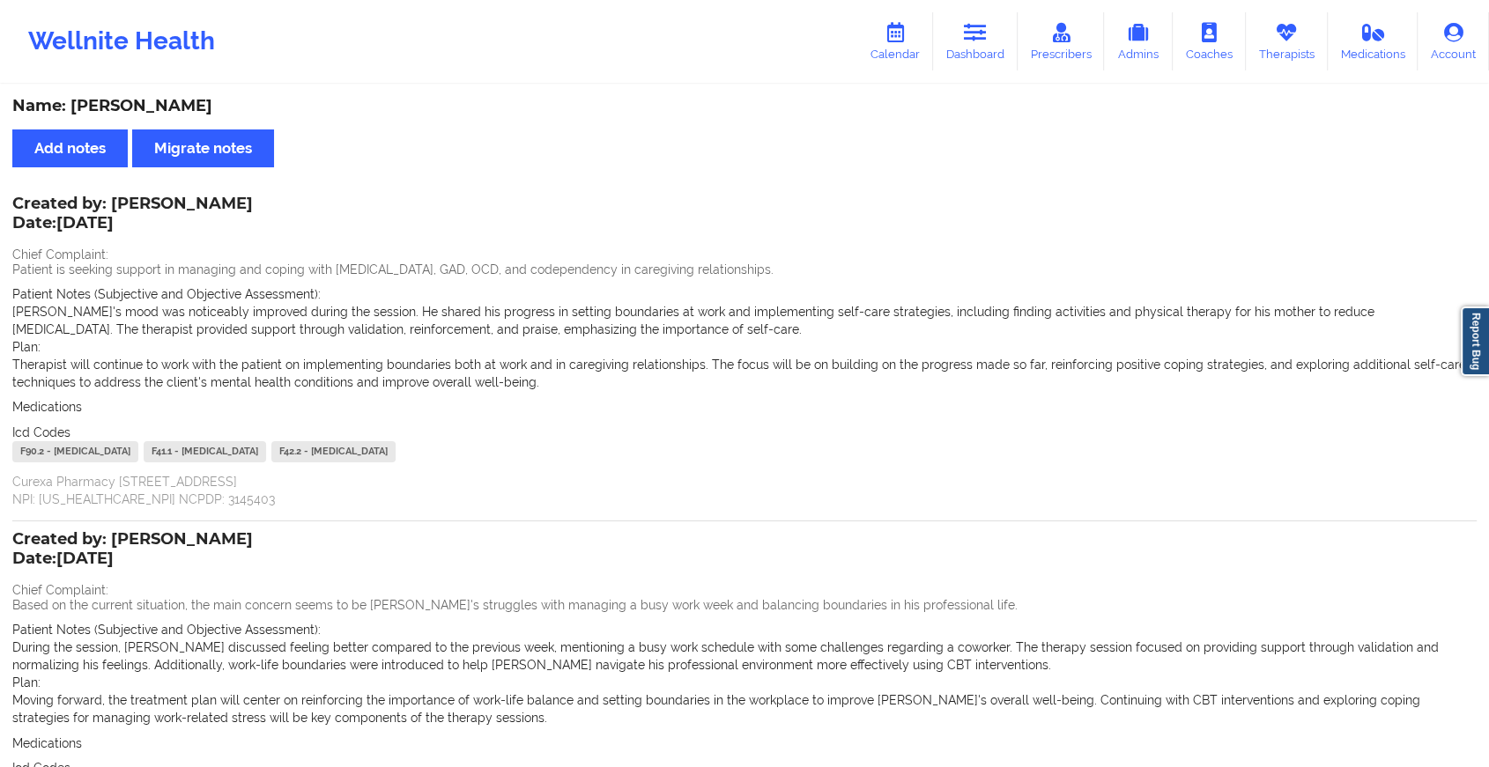
drag, startPoint x: 197, startPoint y: 105, endPoint x: 70, endPoint y: 97, distance: 127.1
click at [70, 97] on div "Name: [PERSON_NAME]" at bounding box center [744, 106] width 1464 height 20
copy div "[PERSON_NAME]"
click at [977, 28] on icon at bounding box center [975, 32] width 23 height 19
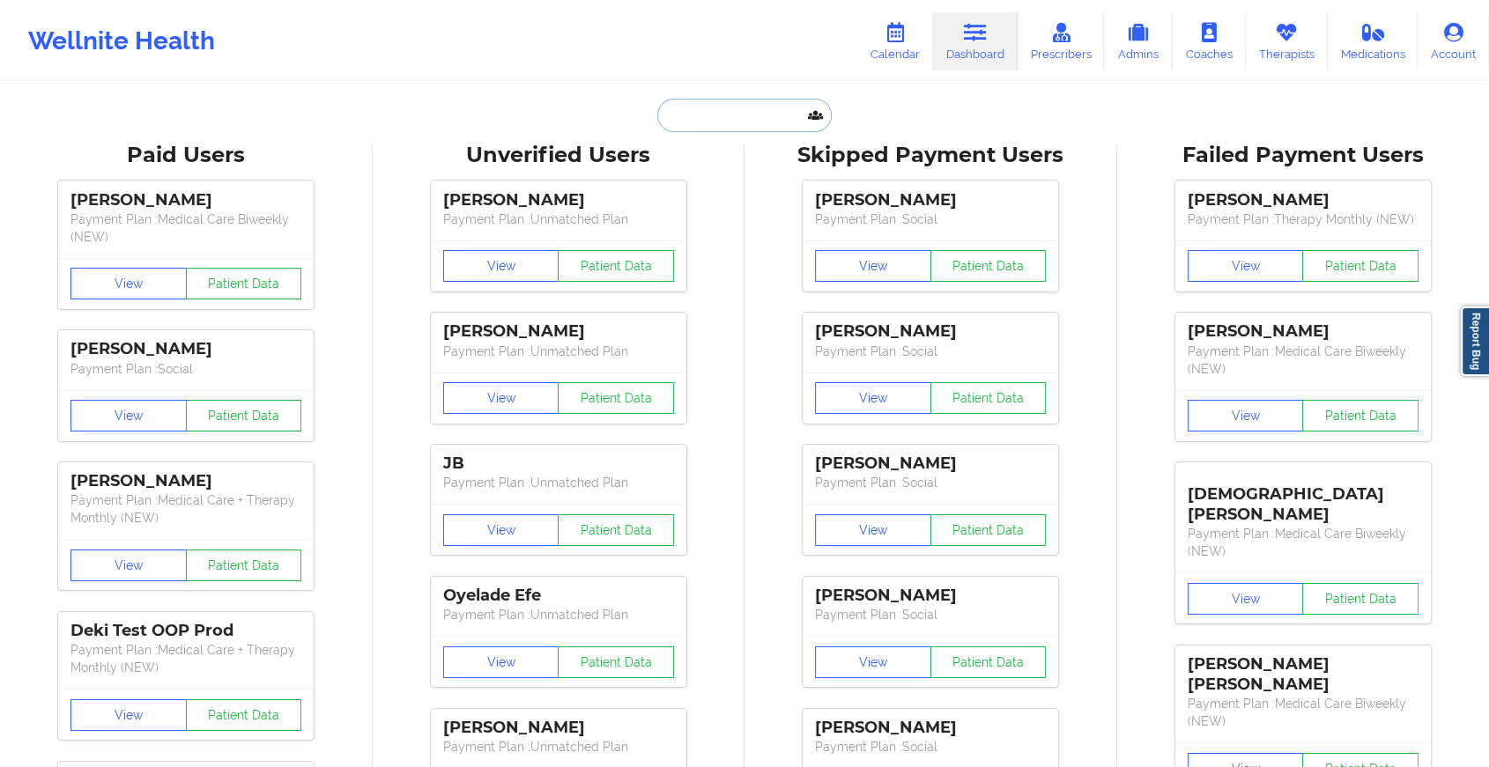
click at [733, 127] on input "text" at bounding box center [744, 115] width 174 height 33
paste input "[EMAIL_ADDRESS][DOMAIN_NAME]"
type input "[EMAIL_ADDRESS][DOMAIN_NAME]"
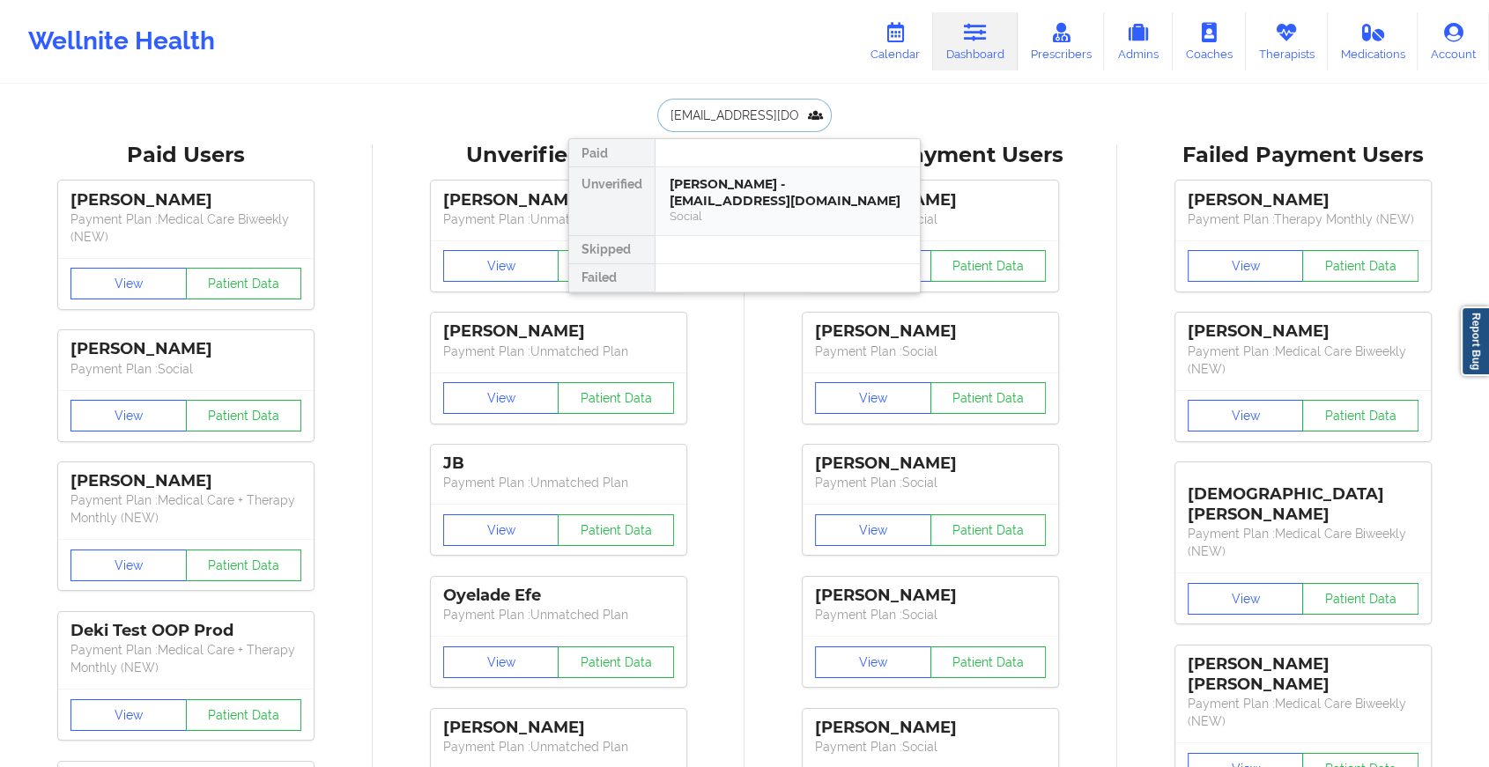
click at [723, 183] on div "[PERSON_NAME] - [EMAIL_ADDRESS][DOMAIN_NAME]" at bounding box center [787, 192] width 236 height 33
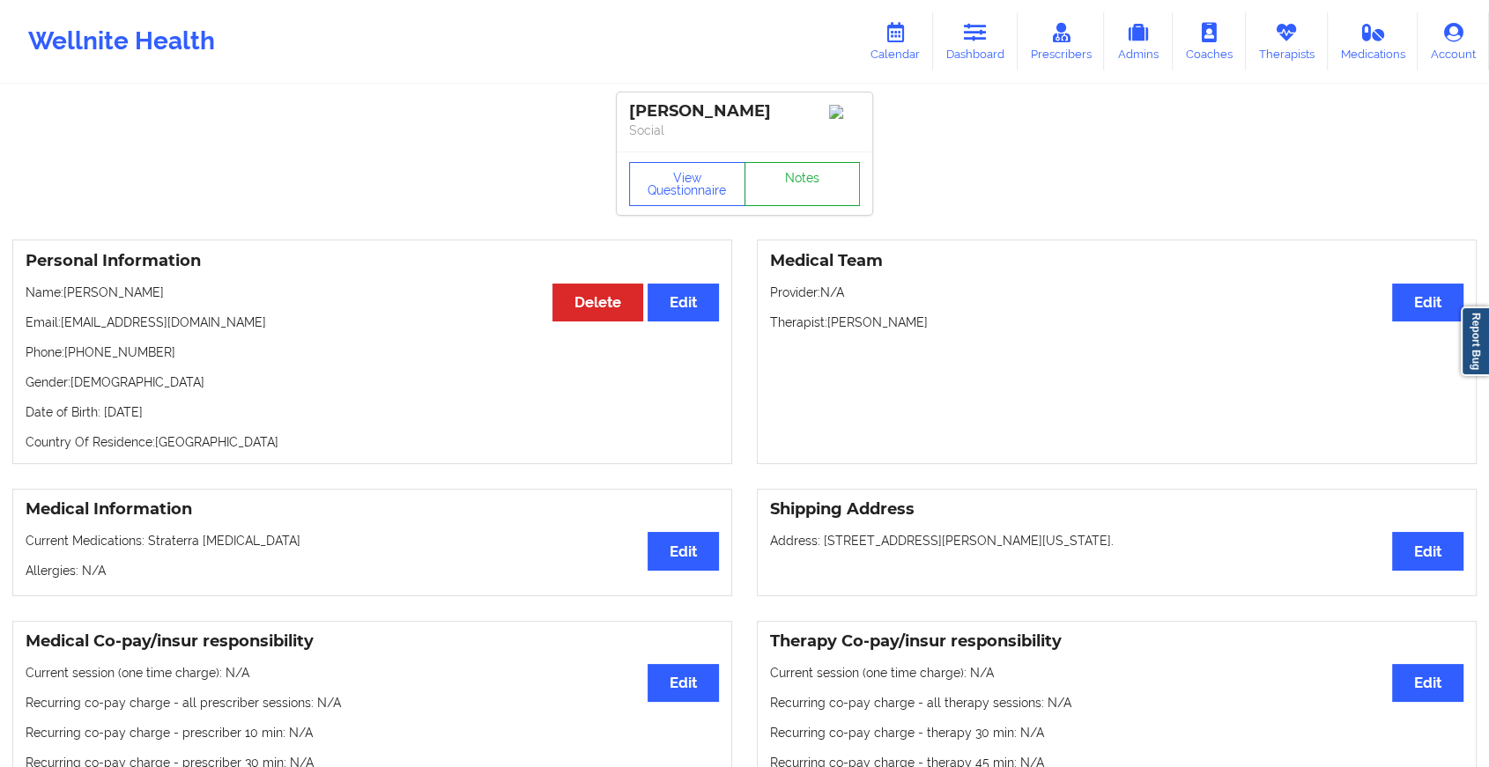
click at [798, 190] on link "Notes" at bounding box center [802, 184] width 116 height 44
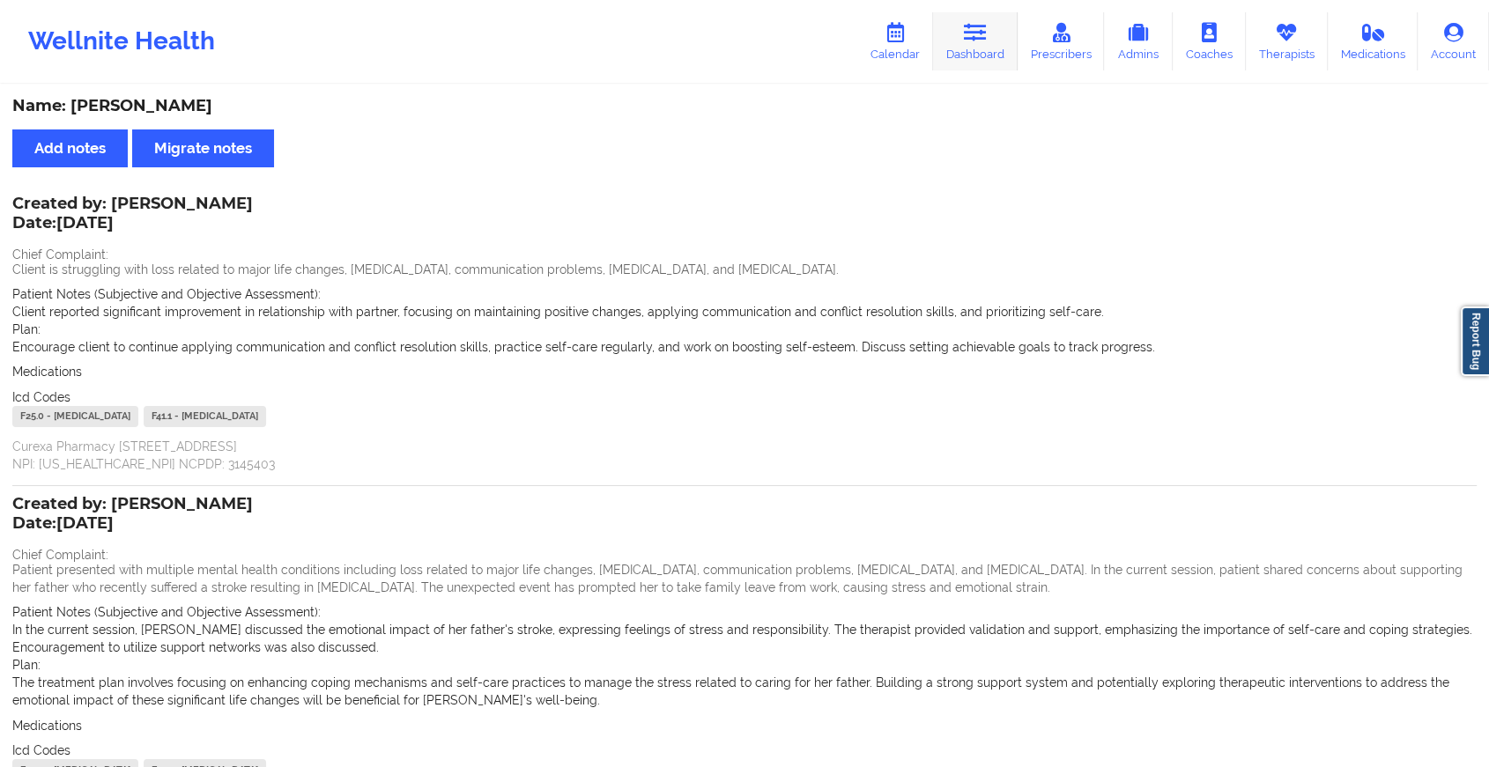
click at [943, 30] on link "Dashboard" at bounding box center [975, 41] width 85 height 58
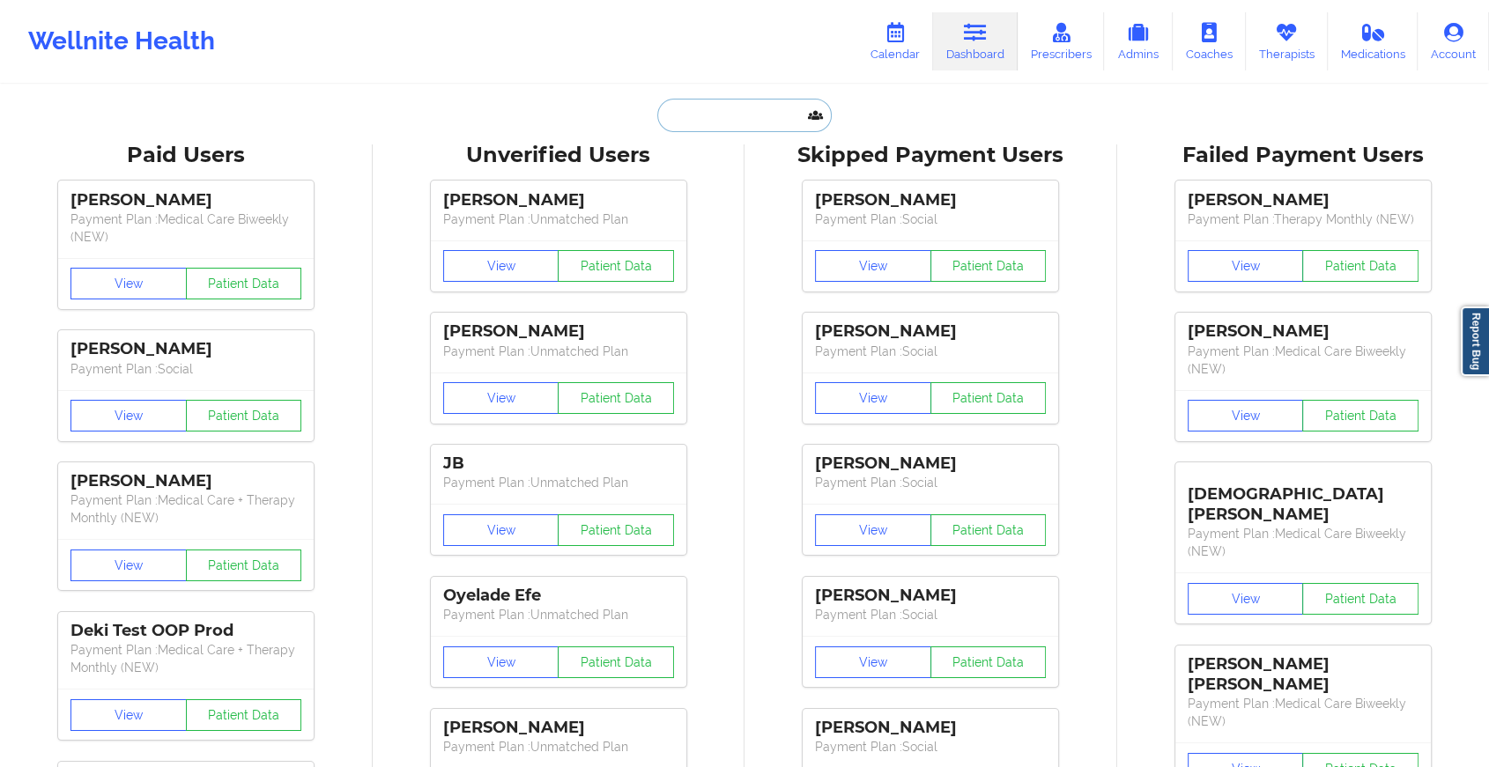
click at [754, 115] on input "text" at bounding box center [744, 115] width 174 height 33
paste input "[PERSON_NAME][EMAIL_ADDRESS][PERSON_NAME][DOMAIN_NAME]"
type input "[PERSON_NAME][EMAIL_ADDRESS][PERSON_NAME][DOMAIN_NAME]"
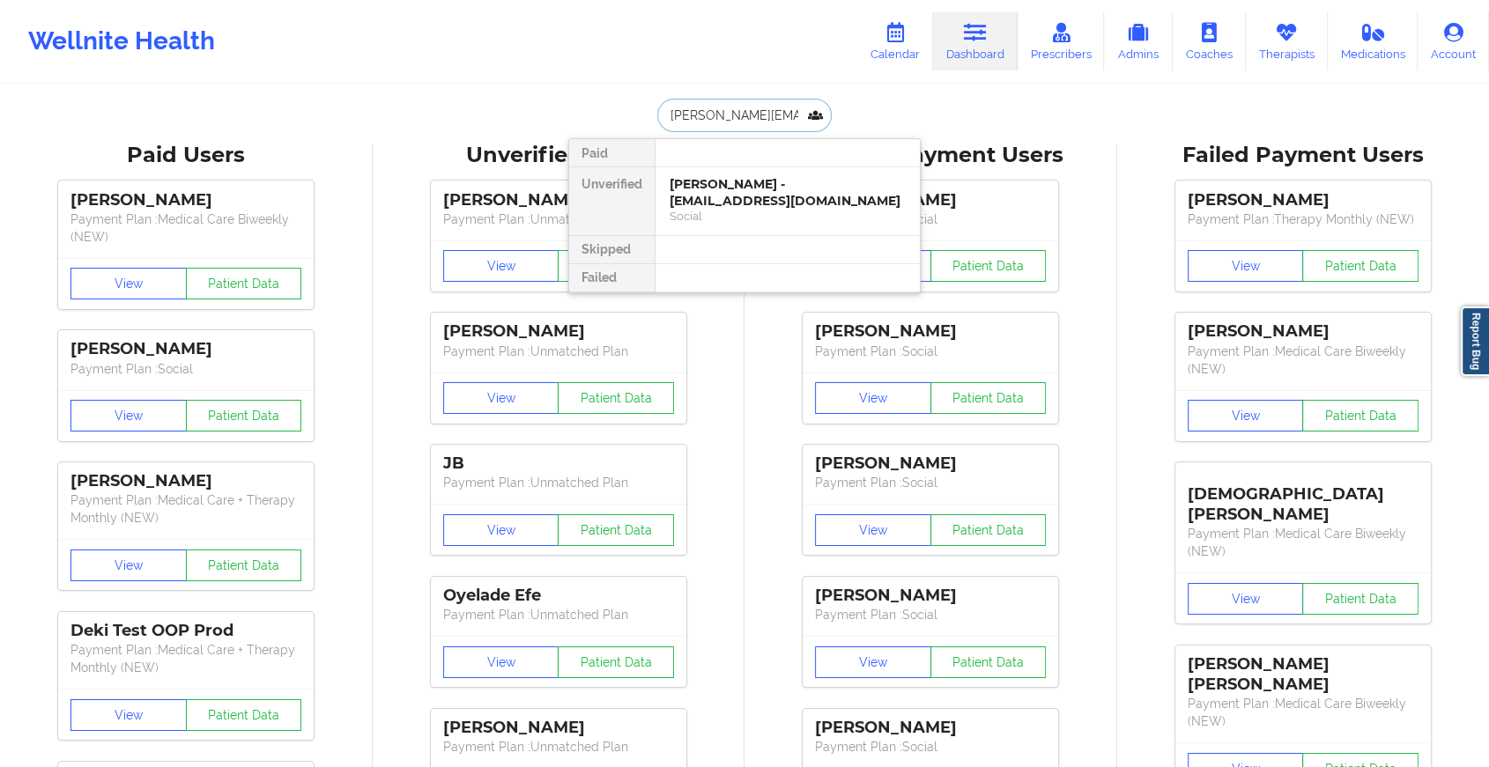
scroll to position [0, 14]
click at [764, 231] on div "[PERSON_NAME] - [PERSON_NAME][EMAIL_ADDRESS][PERSON_NAME][DOMAIN_NAME] Social" at bounding box center [787, 209] width 264 height 84
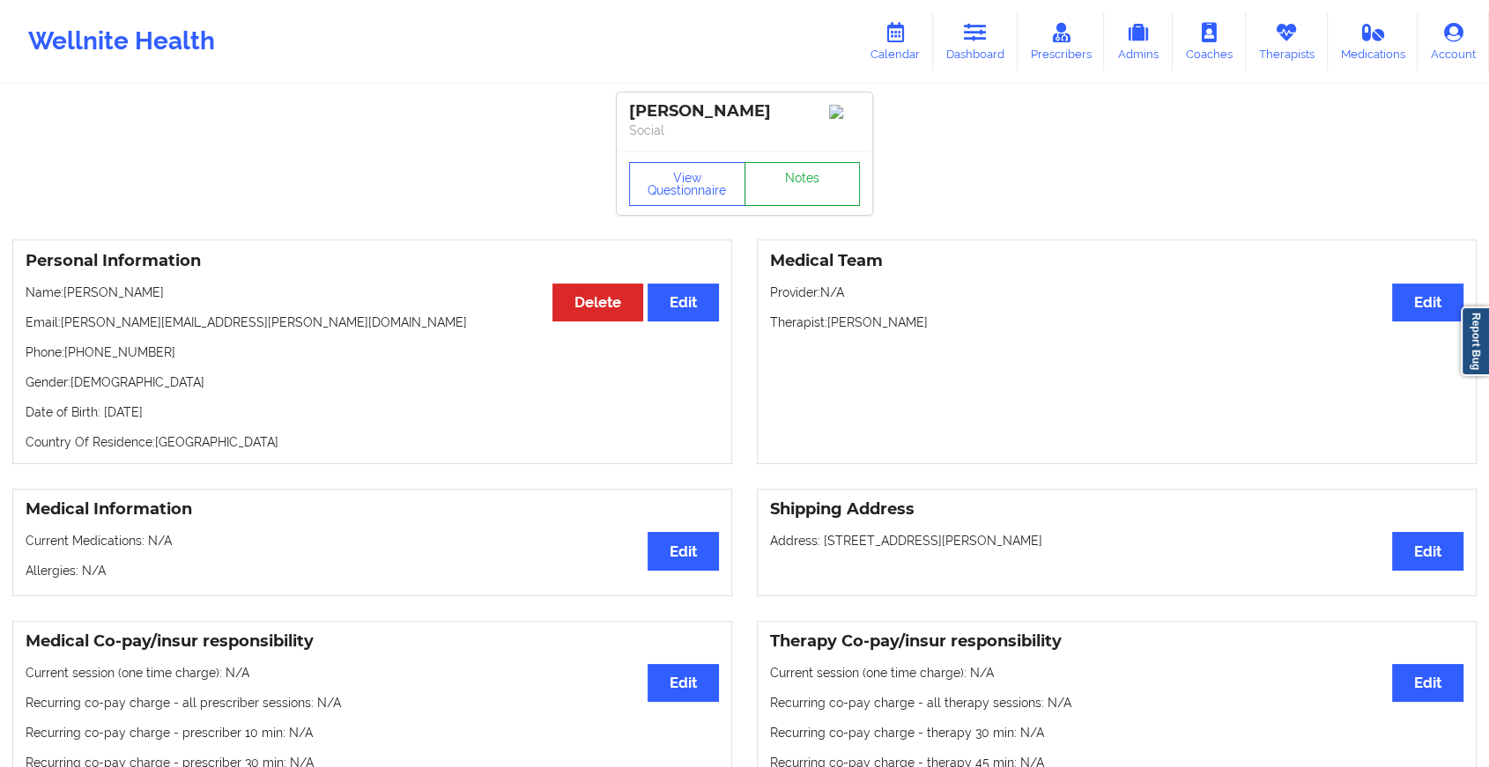
click at [823, 201] on link "Notes" at bounding box center [802, 184] width 116 height 44
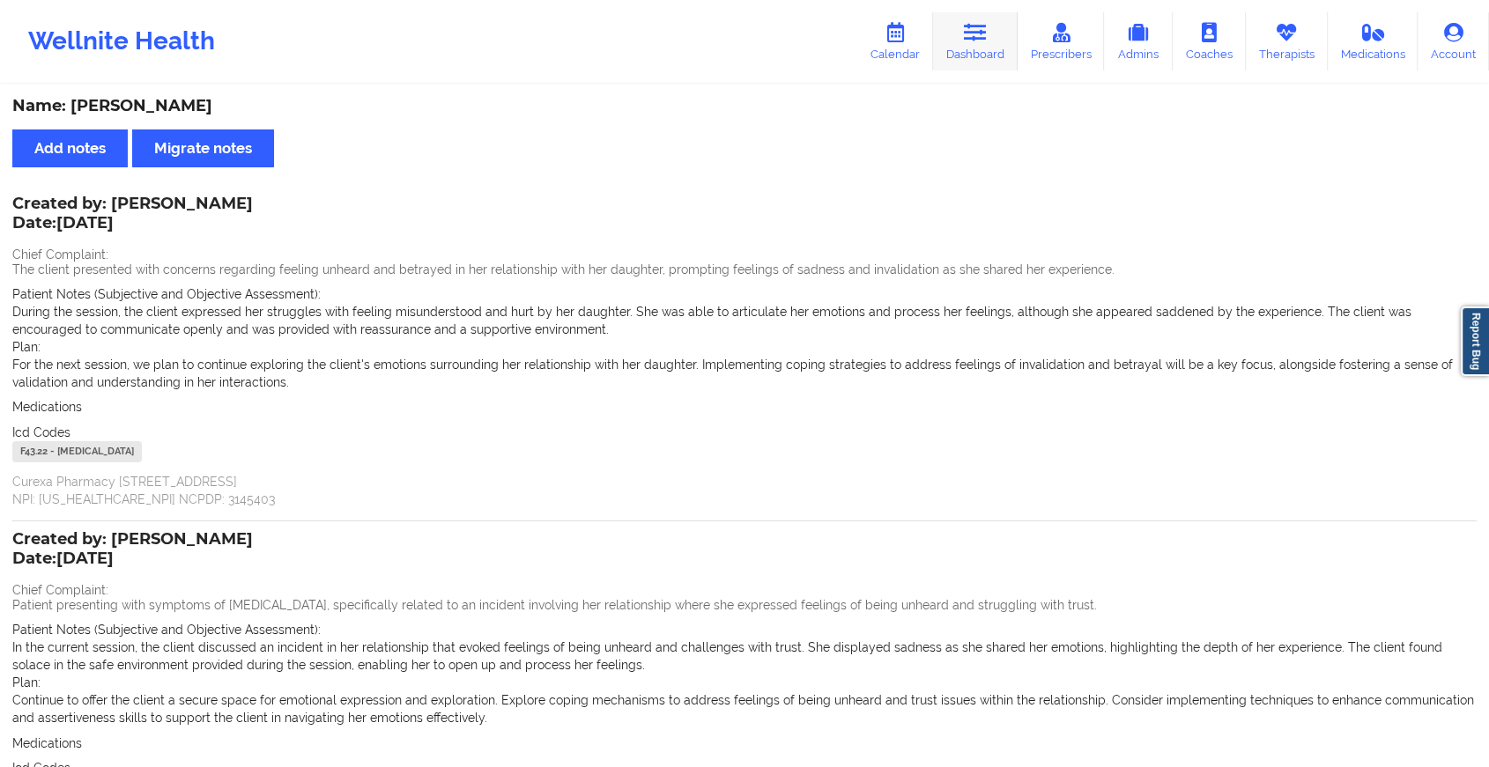
click at [995, 30] on link "Dashboard" at bounding box center [975, 41] width 85 height 58
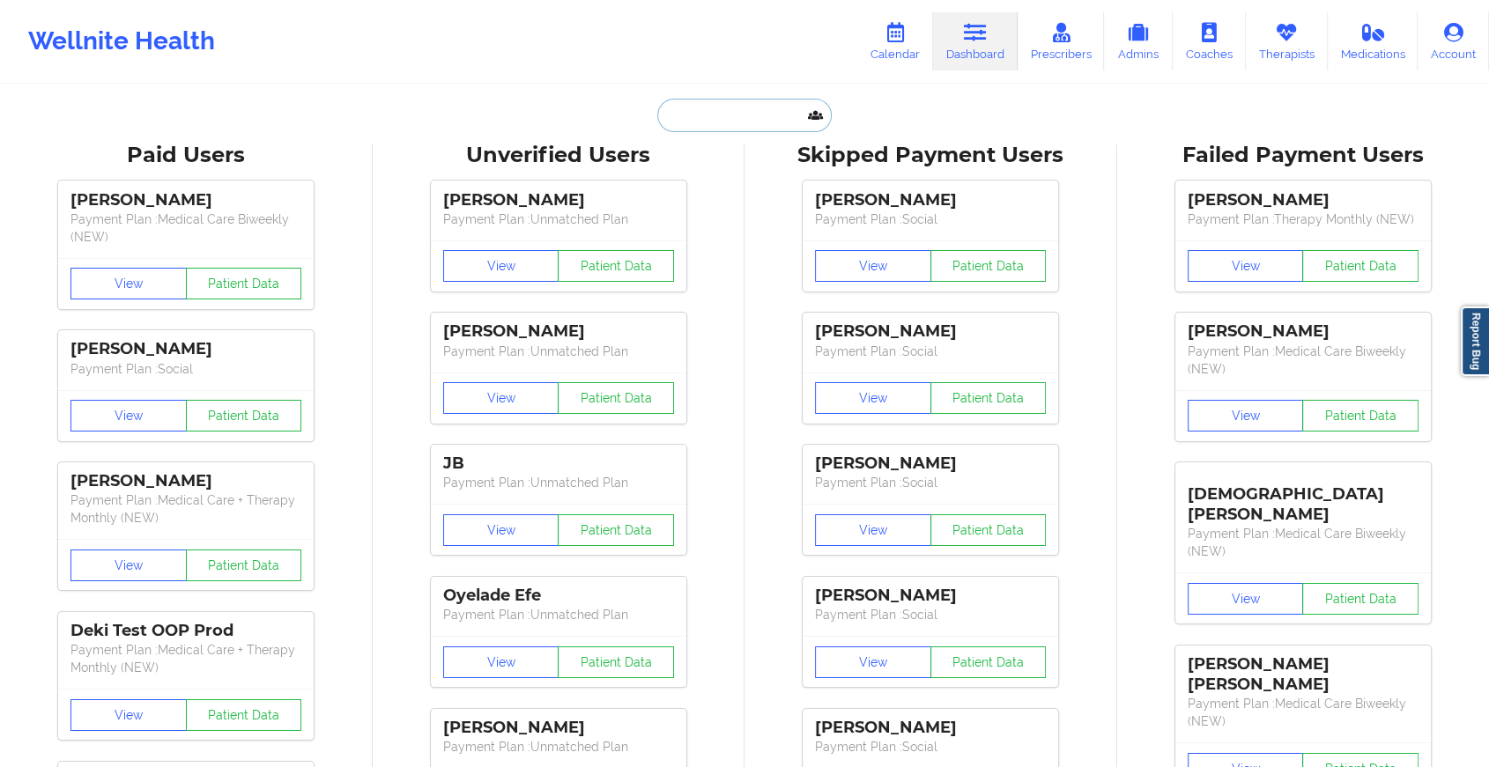
click at [699, 113] on input "text" at bounding box center [744, 115] width 174 height 33
paste input "[EMAIL_ADDRESS][DOMAIN_NAME]"
type input "[EMAIL_ADDRESS][DOMAIN_NAME]"
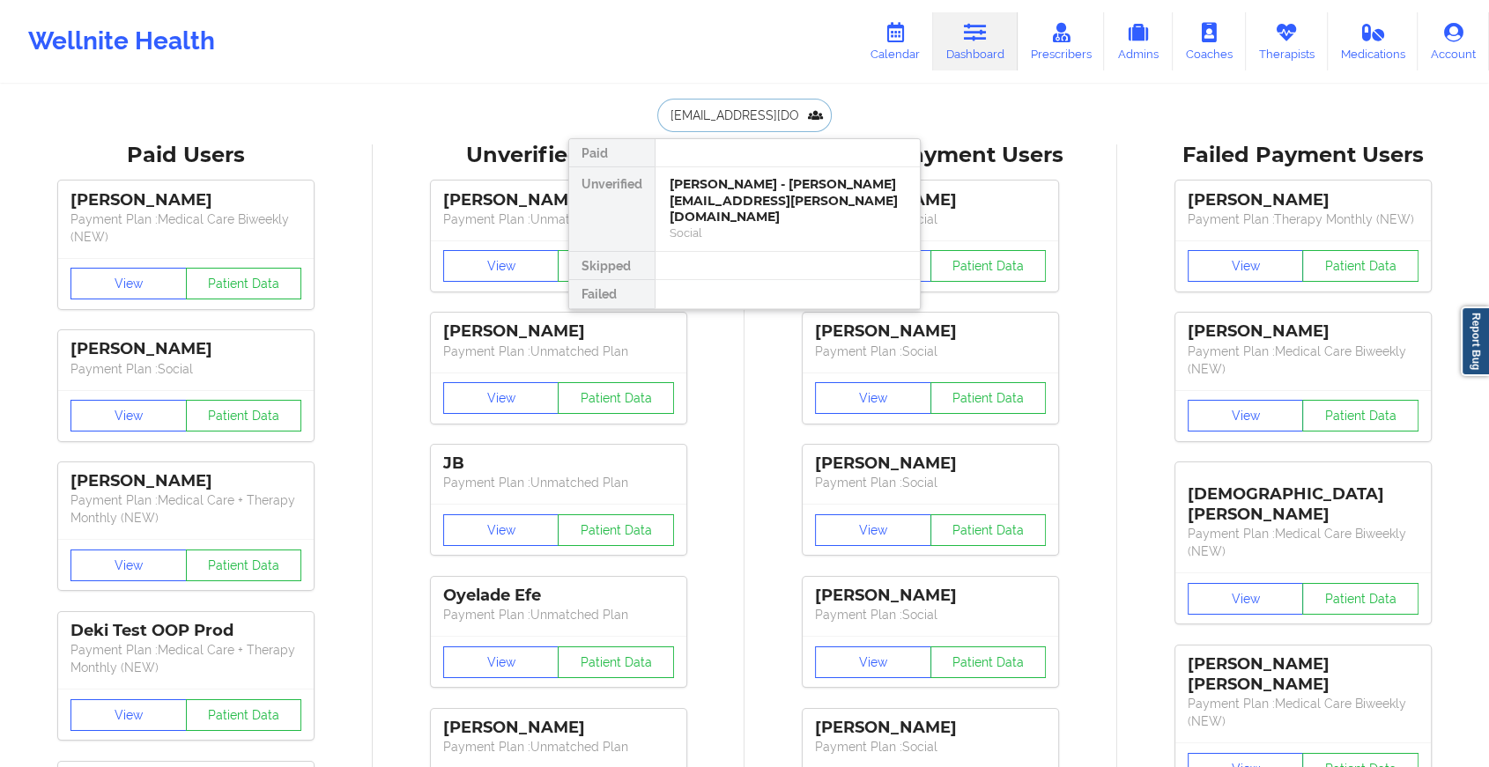
scroll to position [0, 6]
click at [691, 186] on div "[PERSON_NAME] [PERSON_NAME] - [EMAIL_ADDRESS][DOMAIN_NAME]" at bounding box center [787, 192] width 236 height 33
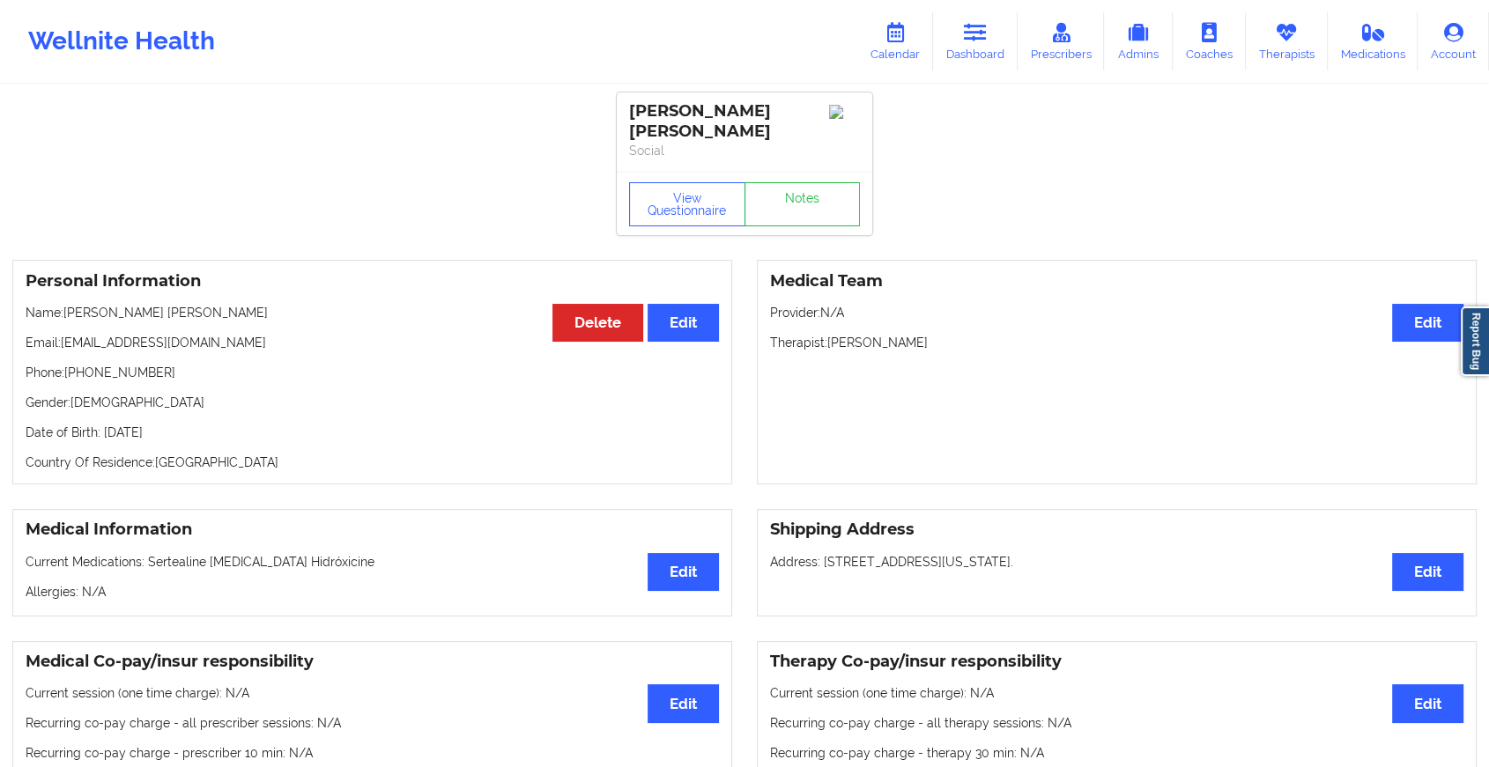
drag, startPoint x: 773, startPoint y: 239, endPoint x: 798, endPoint y: 172, distance: 71.7
drag, startPoint x: 798, startPoint y: 172, endPoint x: 802, endPoint y: 205, distance: 33.8
click at [802, 205] on div "View Questionnaire Notes" at bounding box center [744, 203] width 255 height 63
click at [802, 205] on link "Notes" at bounding box center [802, 204] width 116 height 44
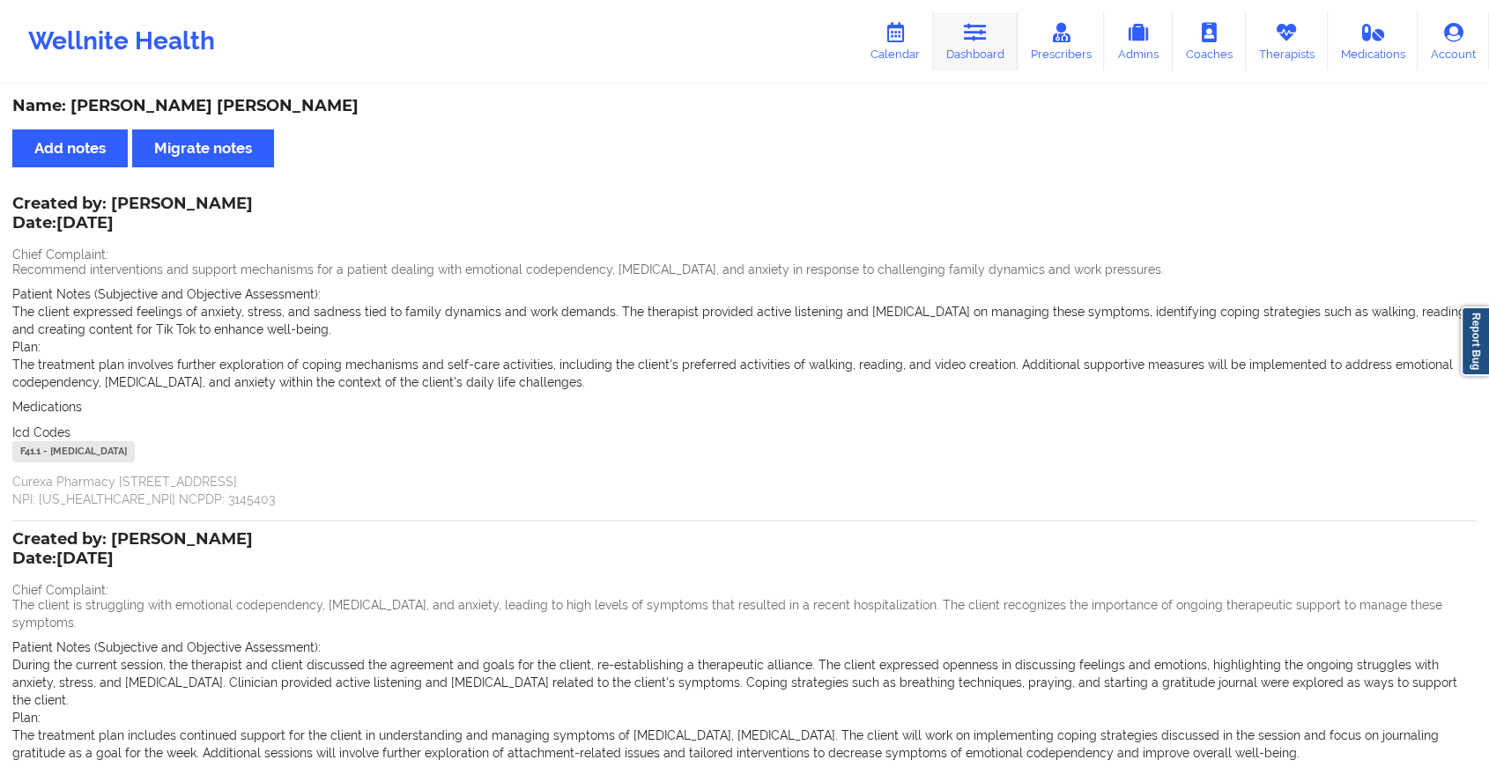
click at [982, 38] on icon at bounding box center [975, 32] width 23 height 19
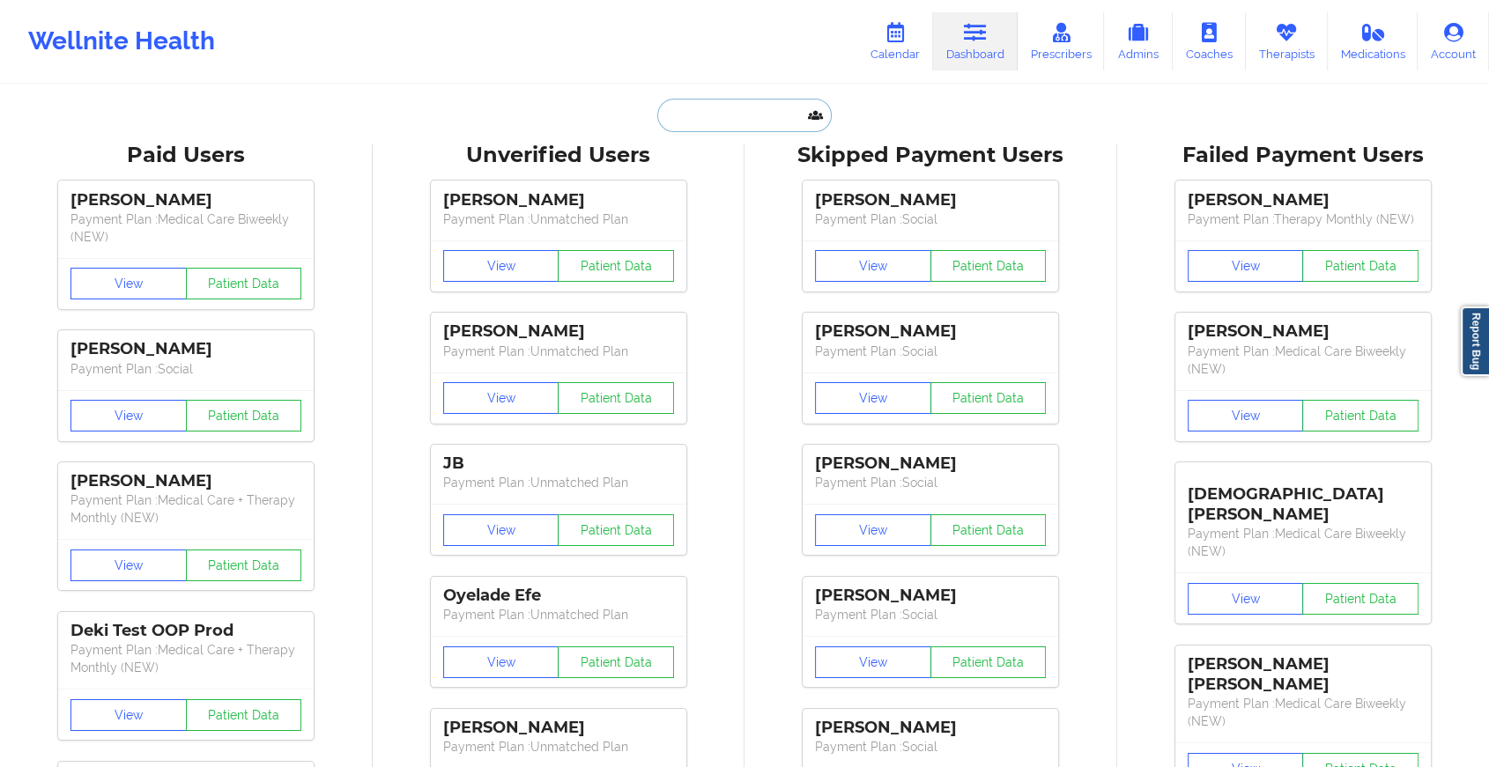
click at [709, 107] on input "text" at bounding box center [744, 115] width 174 height 33
paste input "[EMAIL_ADDRESS][DOMAIN_NAME]"
type input "[EMAIL_ADDRESS][DOMAIN_NAME]"
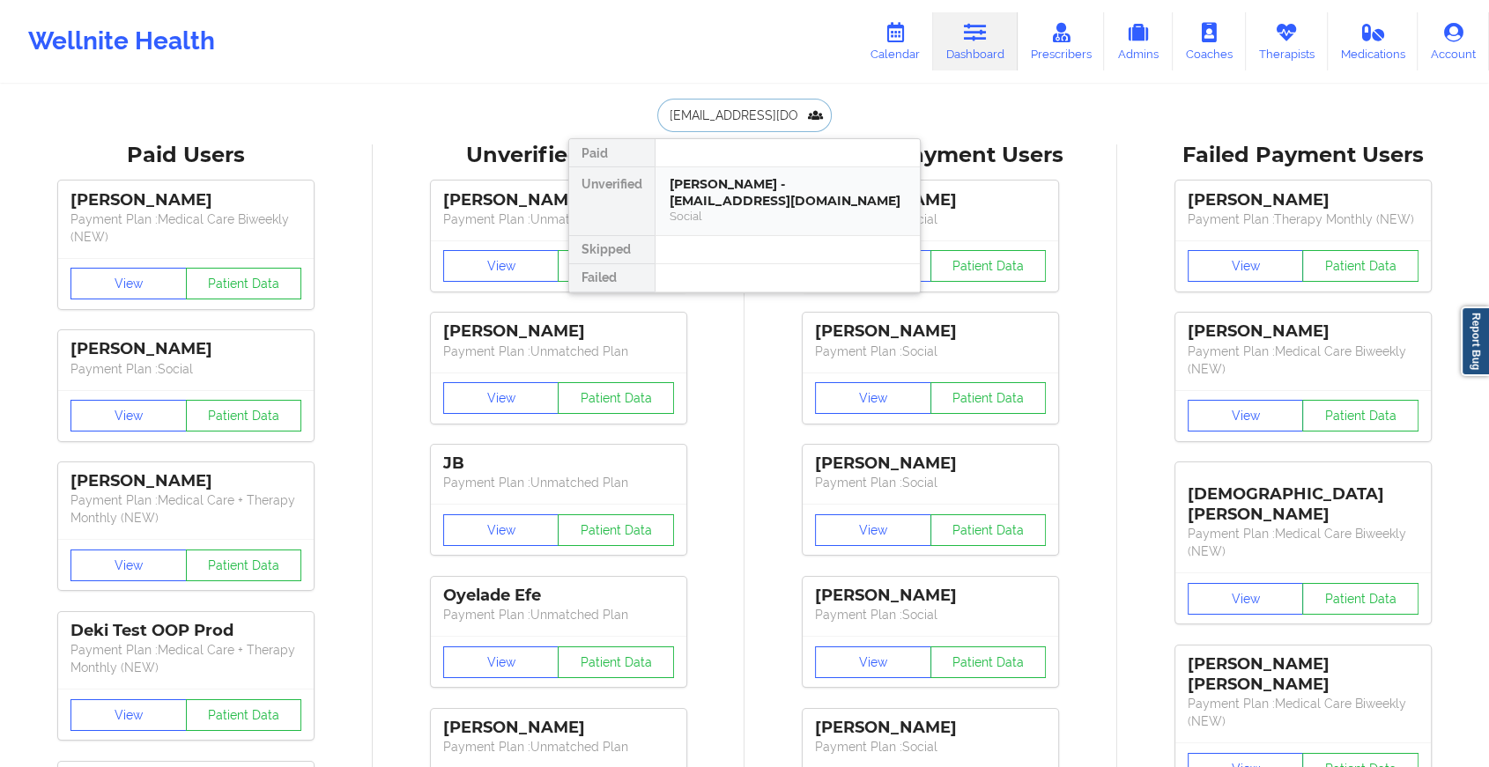
click at [744, 196] on div "[PERSON_NAME] - [EMAIL_ADDRESS][DOMAIN_NAME]" at bounding box center [787, 192] width 236 height 33
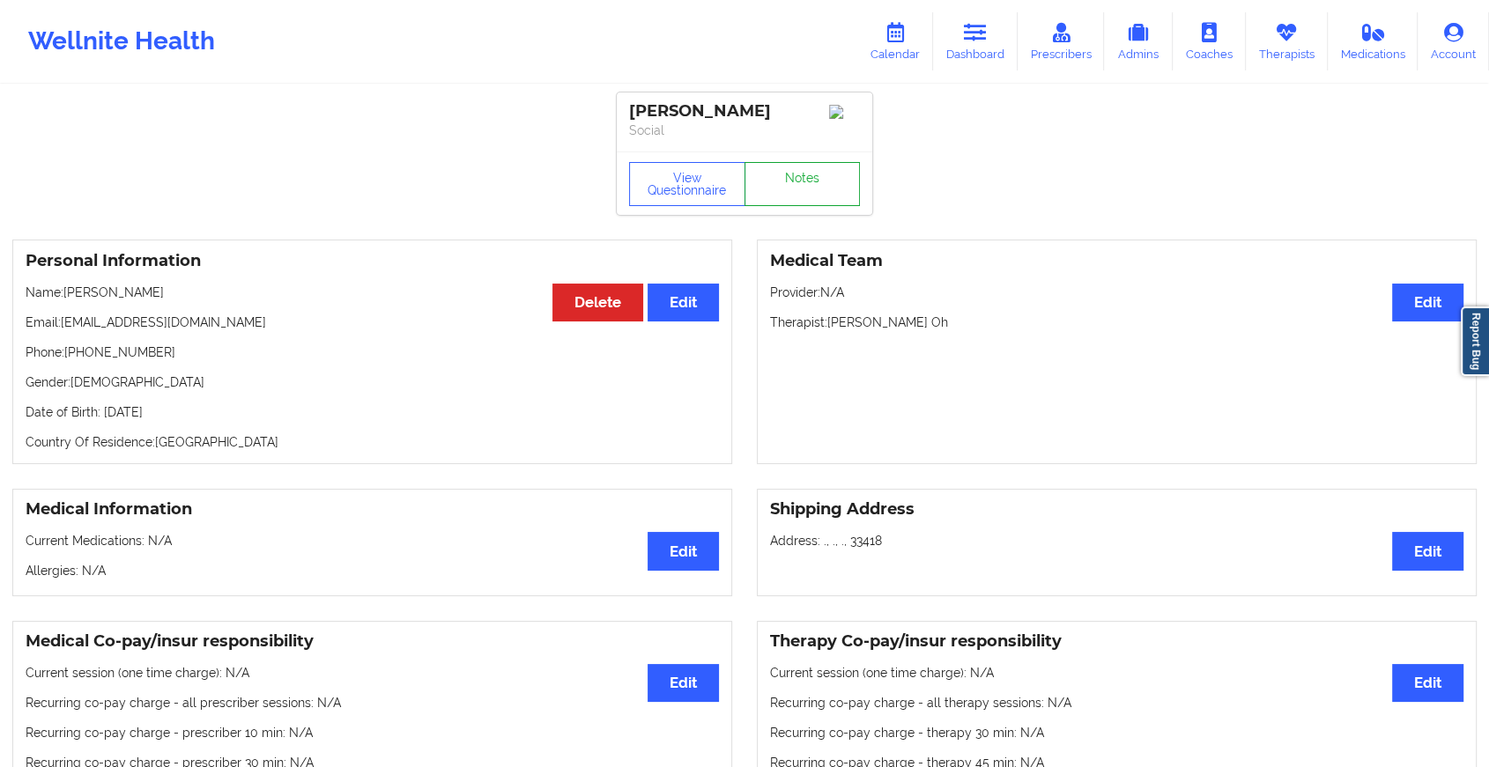
click at [787, 188] on link "Notes" at bounding box center [802, 184] width 116 height 44
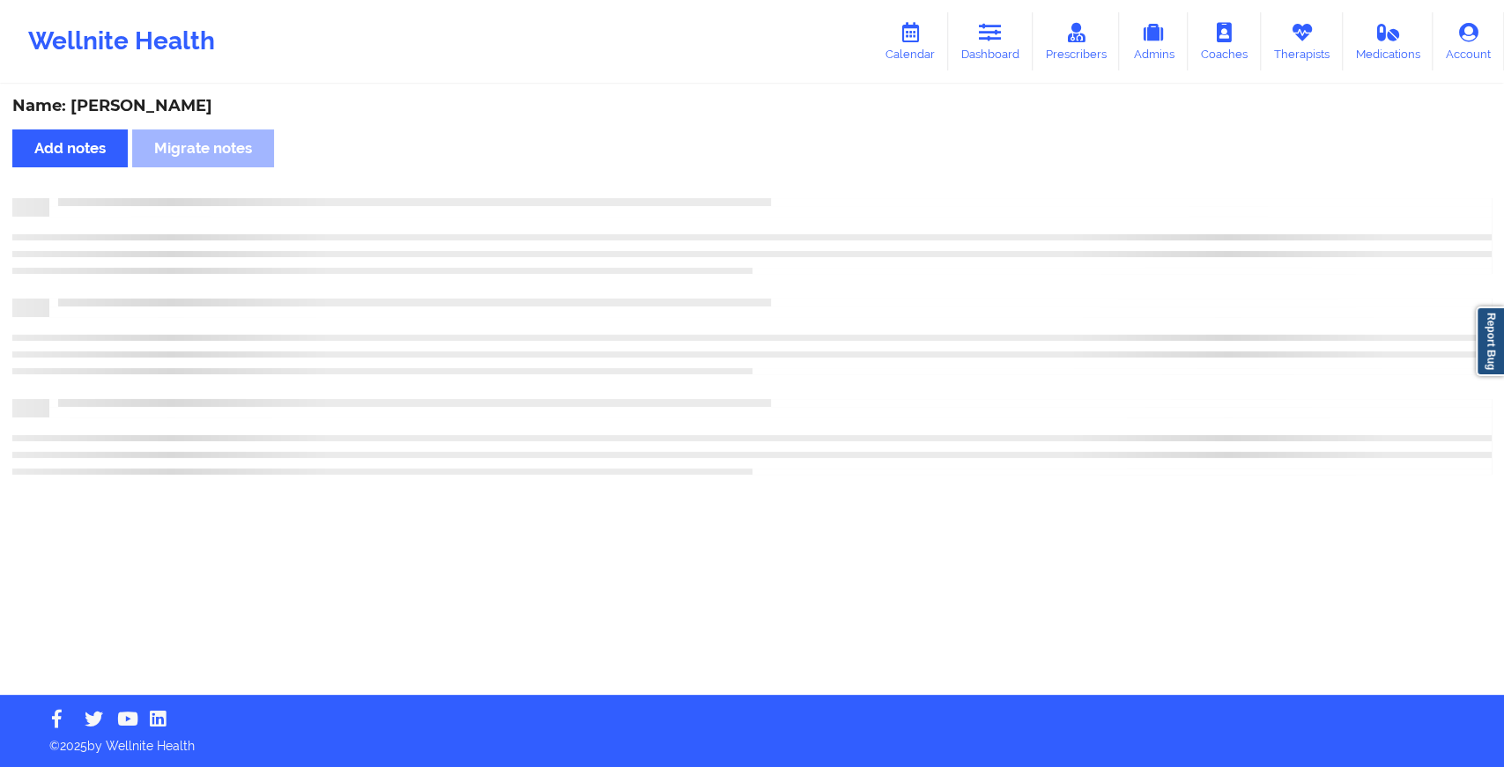
click at [787, 188] on div "Name: [PERSON_NAME] notes Migrate notes" at bounding box center [752, 390] width 1504 height 609
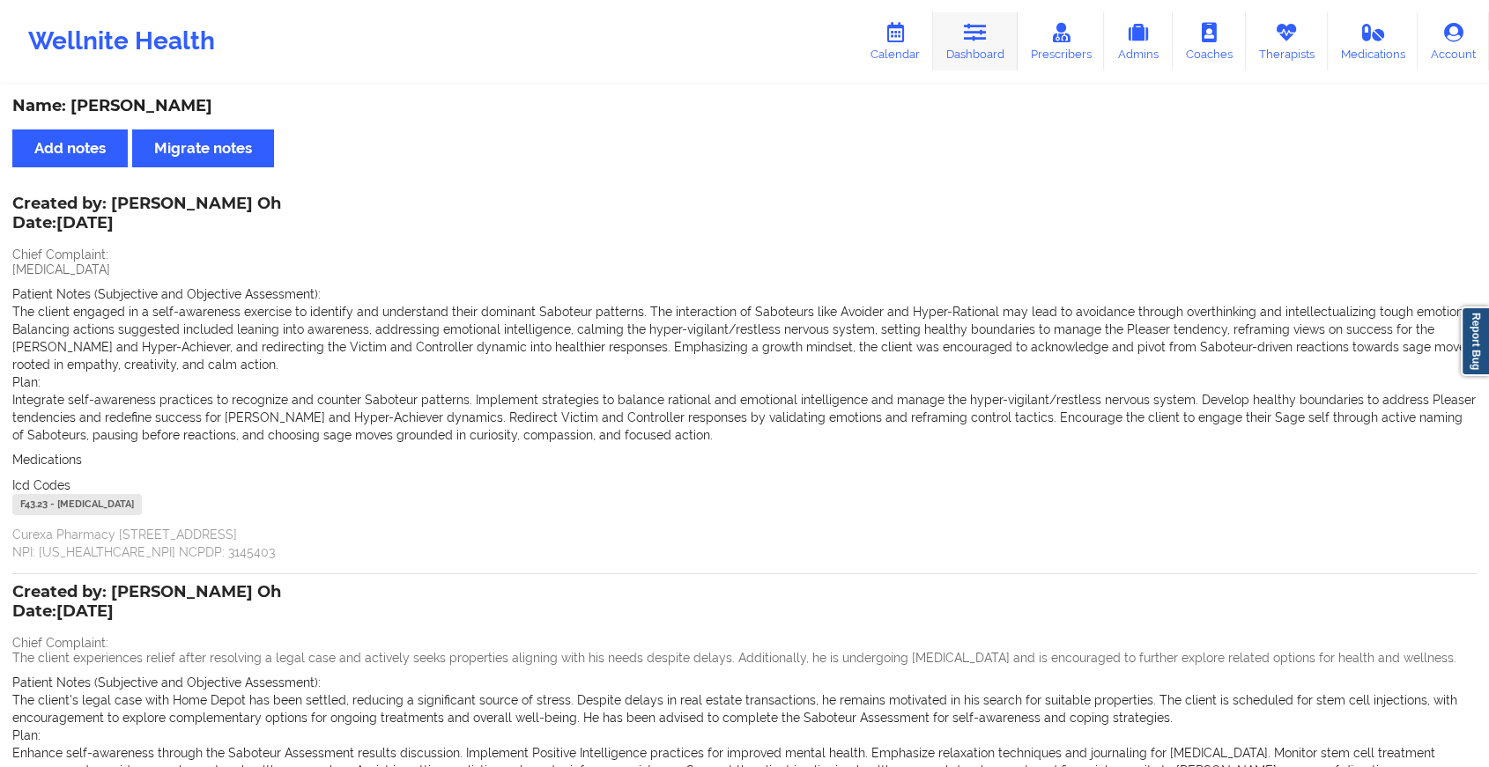
click at [958, 49] on link "Dashboard" at bounding box center [975, 41] width 85 height 58
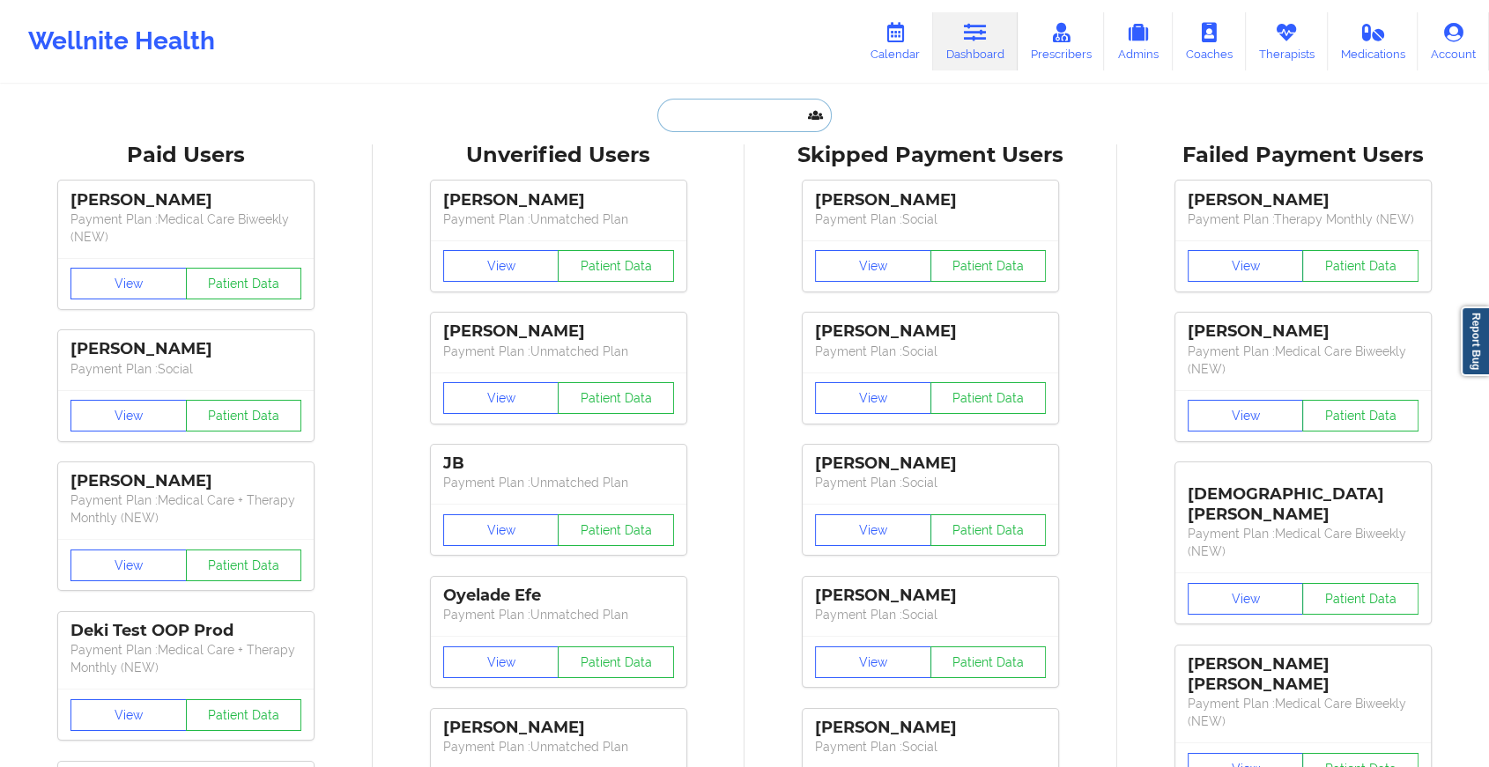
click at [716, 127] on input "text" at bounding box center [744, 115] width 174 height 33
paste input "[EMAIL_ADDRESS][DOMAIN_NAME]"
type input "[EMAIL_ADDRESS][DOMAIN_NAME]"
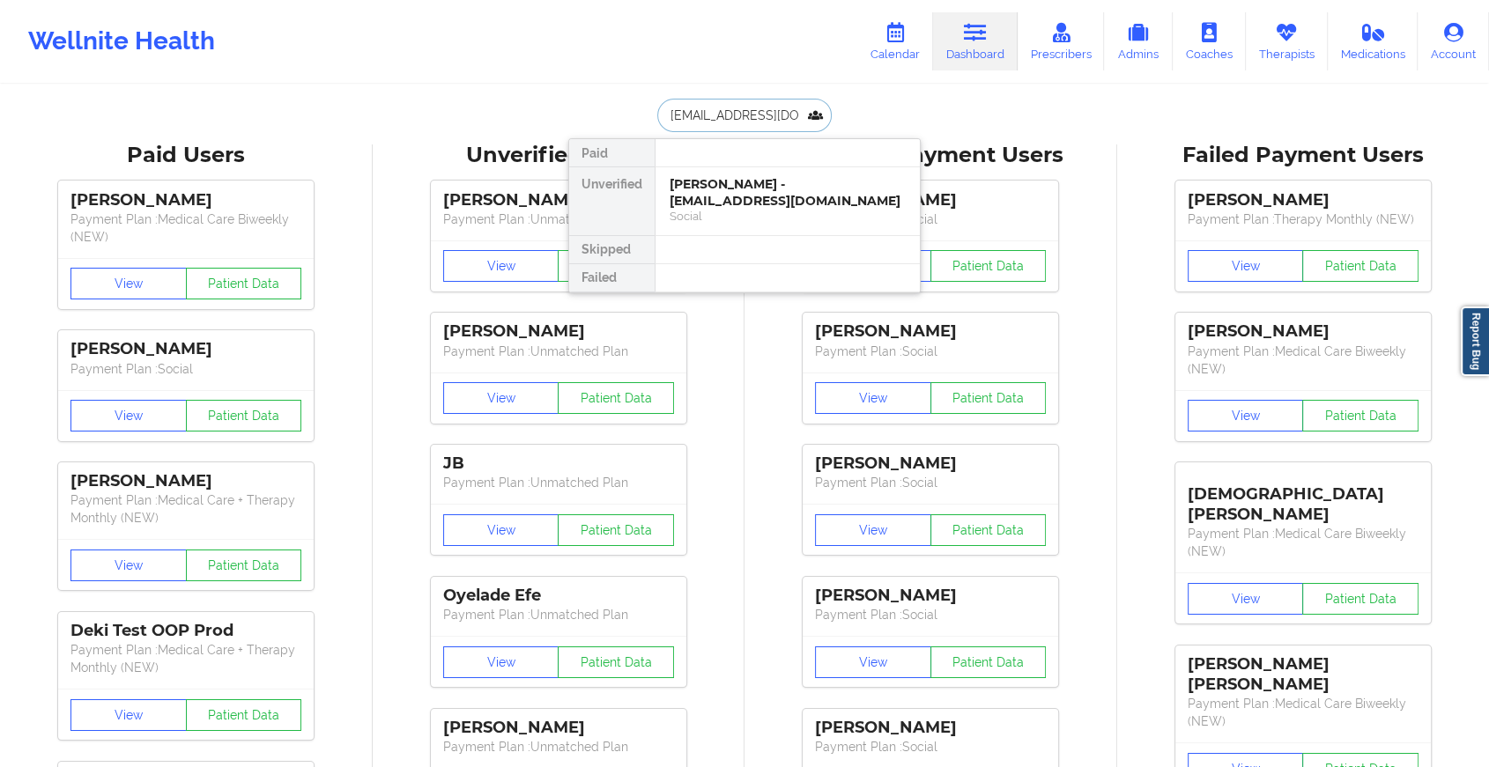
scroll to position [0, 64]
click at [788, 210] on div "Social" at bounding box center [787, 216] width 236 height 15
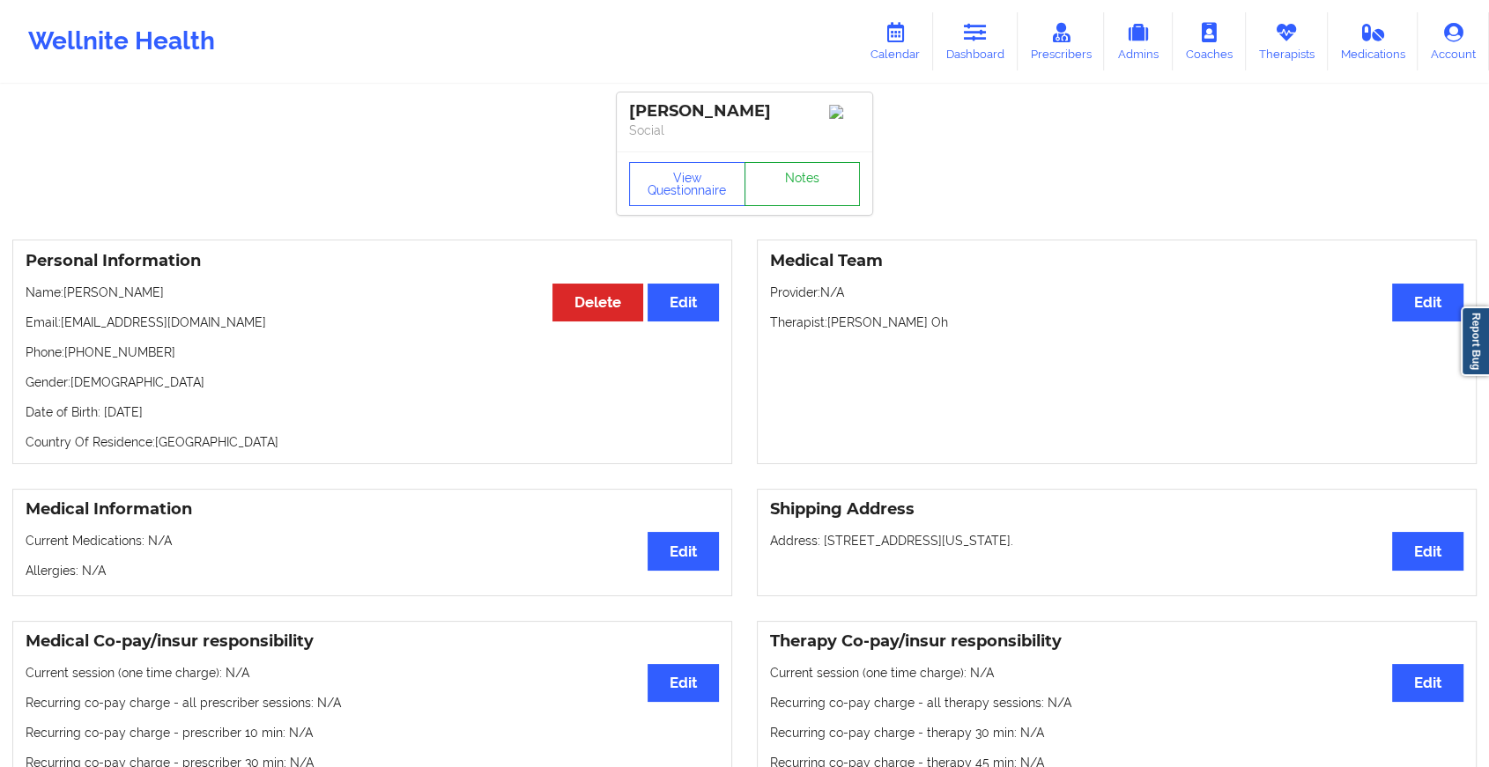
click at [812, 195] on link "Notes" at bounding box center [802, 184] width 116 height 44
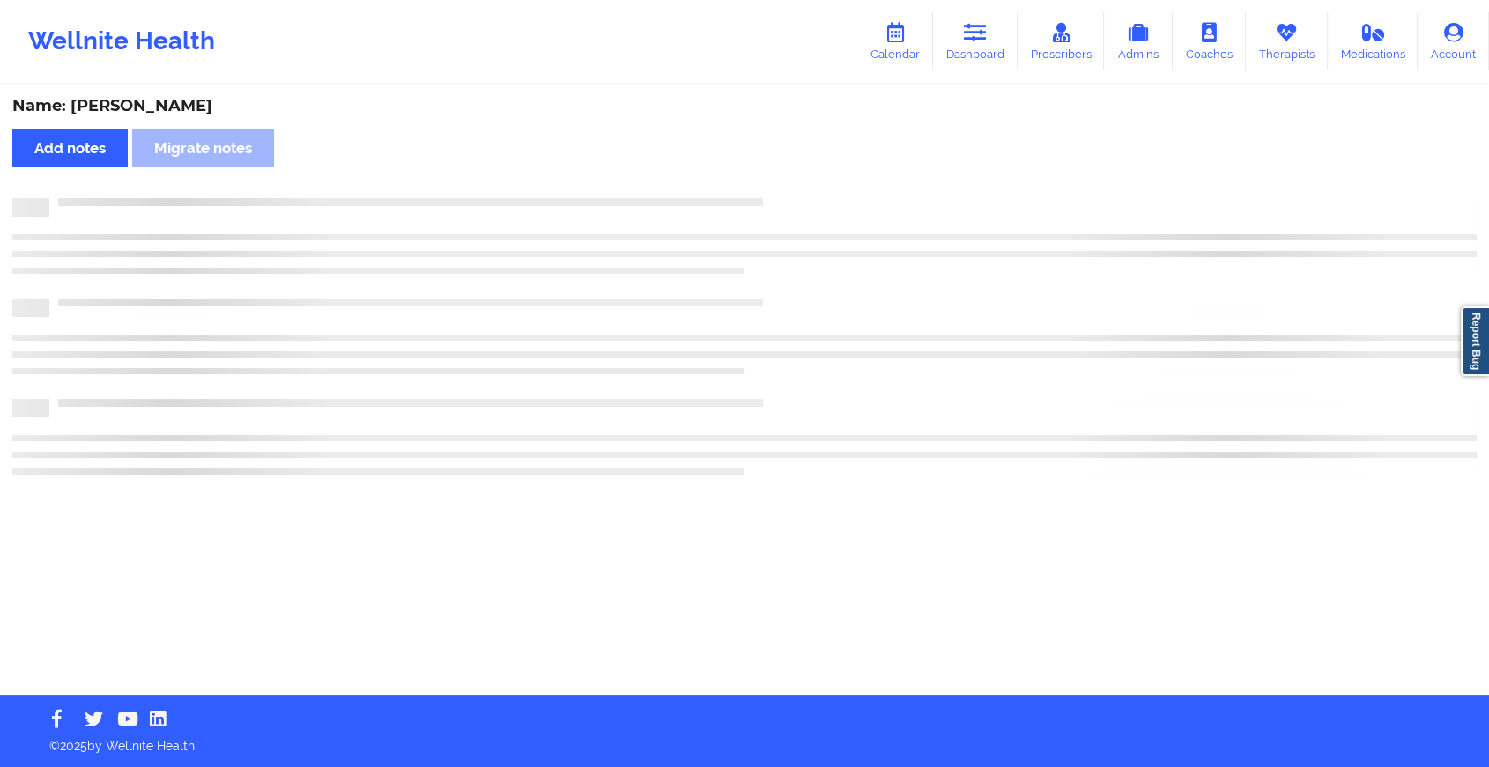
click at [812, 195] on div "Name: [PERSON_NAME] Add notes Migrate notes" at bounding box center [744, 390] width 1489 height 609
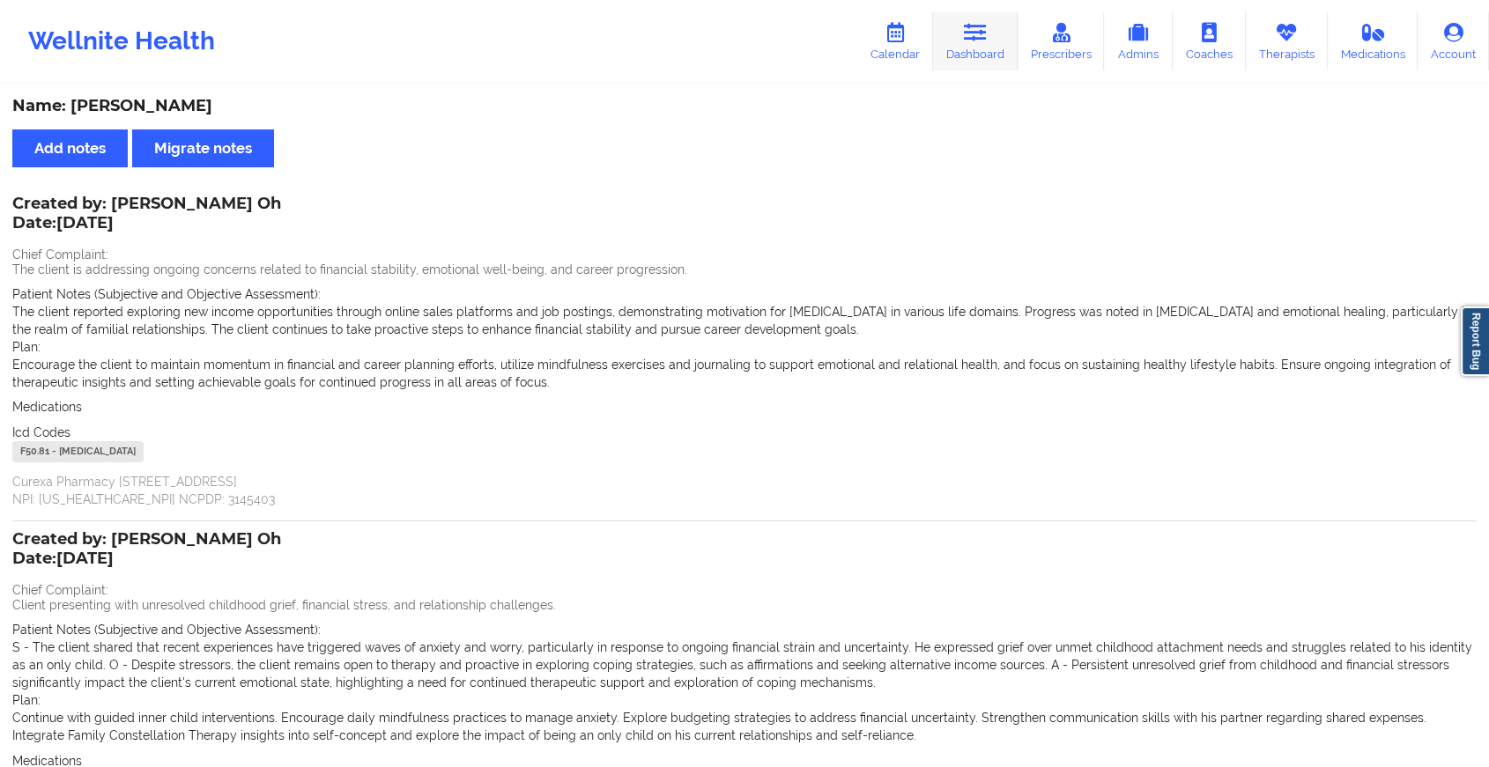
click at [936, 17] on link "Dashboard" at bounding box center [975, 41] width 85 height 58
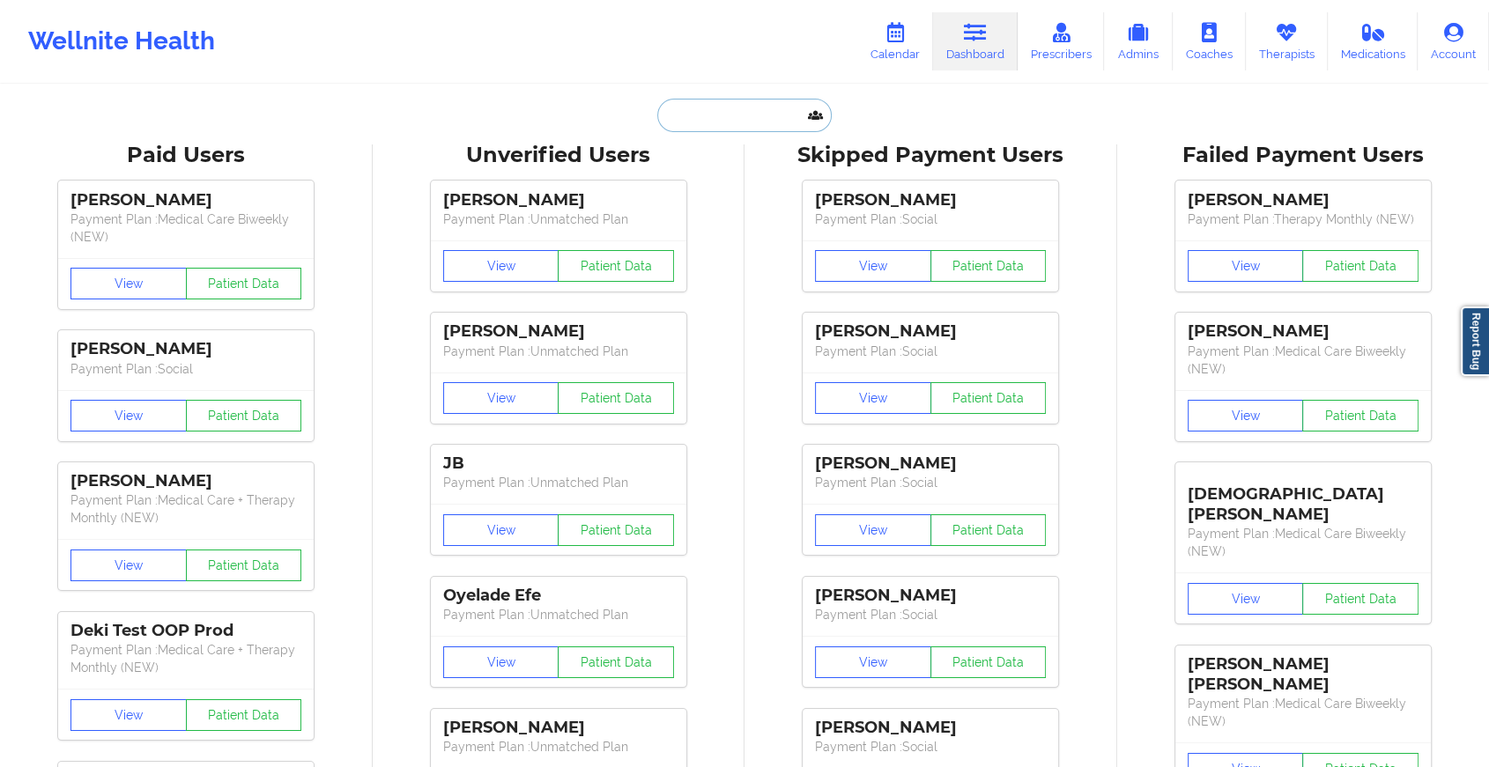
click at [691, 113] on input "text" at bounding box center [744, 115] width 174 height 33
paste input "[EMAIL_ADDRESS][DOMAIN_NAME]"
type input "[EMAIL_ADDRESS][DOMAIN_NAME]"
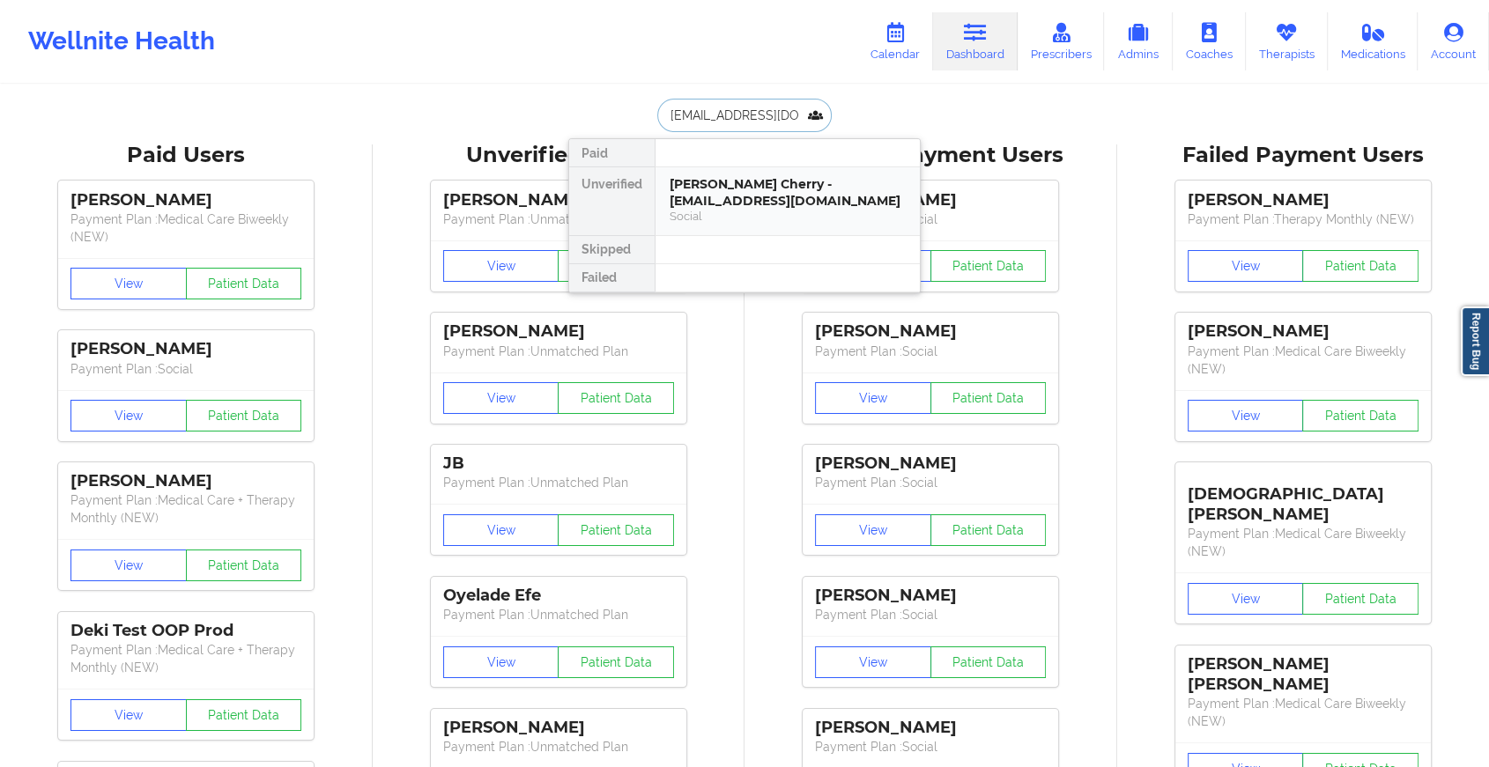
click at [888, 200] on div "[PERSON_NAME] Cherry - [EMAIL_ADDRESS][DOMAIN_NAME]" at bounding box center [787, 192] width 236 height 33
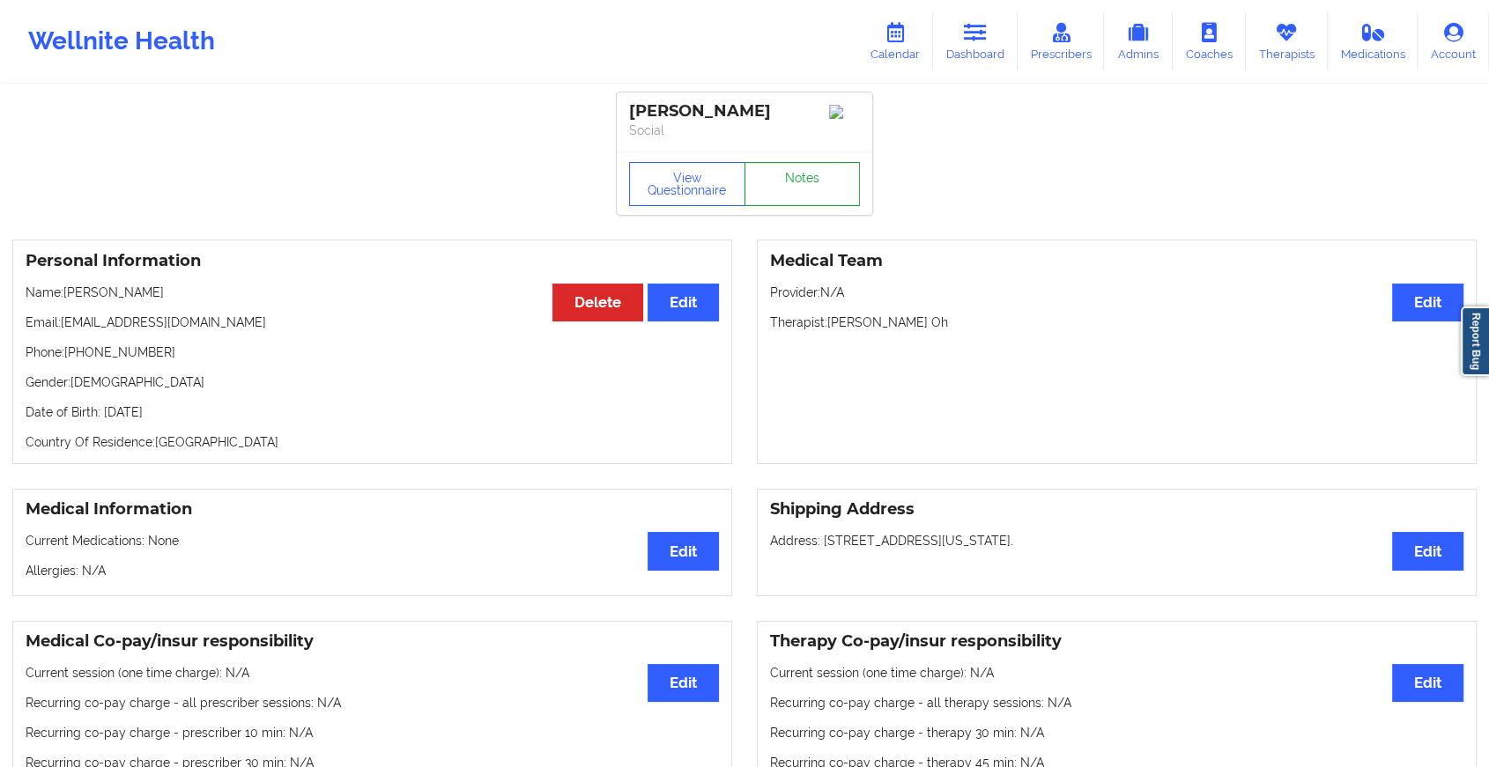
click at [839, 183] on link "Notes" at bounding box center [802, 184] width 116 height 44
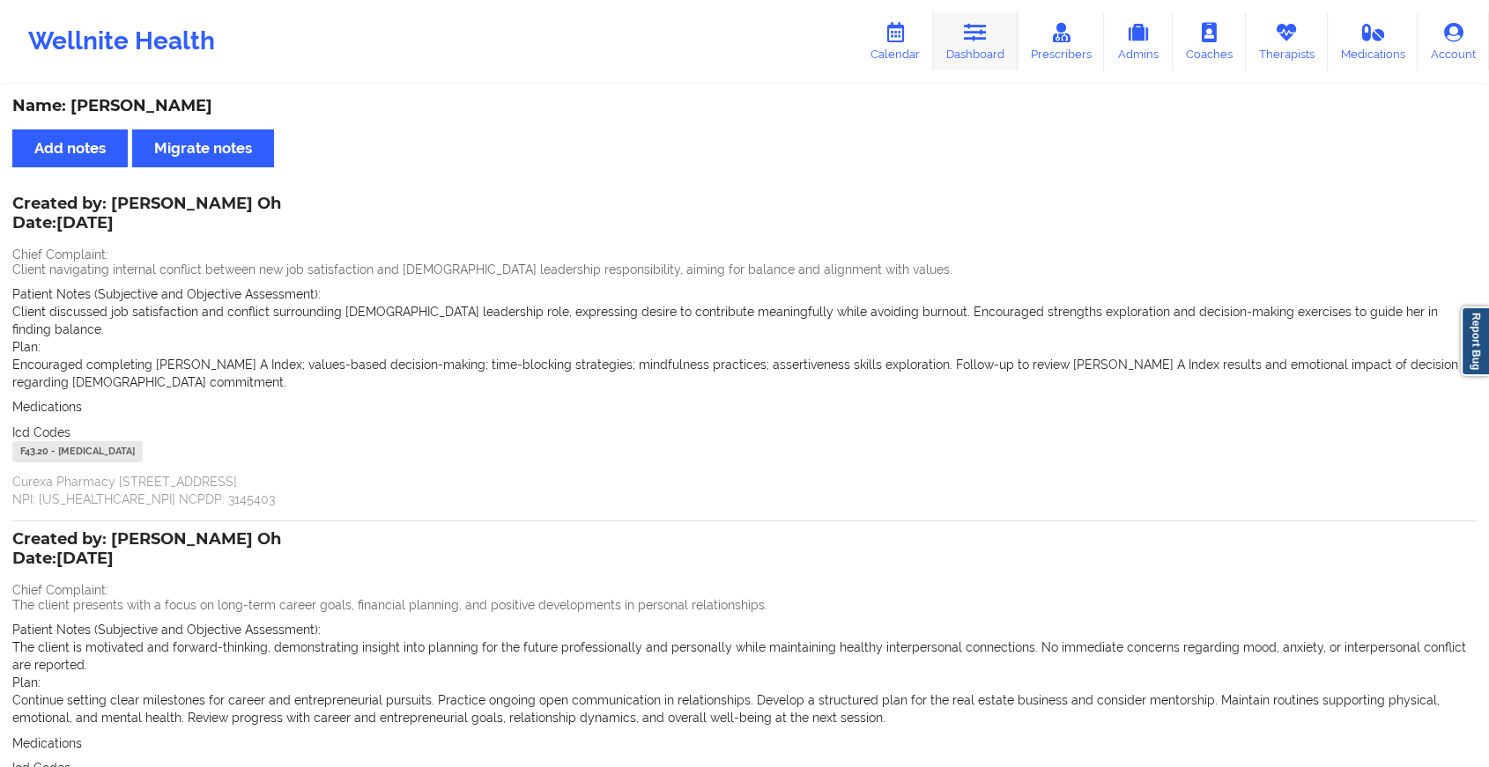
click at [960, 20] on link "Dashboard" at bounding box center [975, 41] width 85 height 58
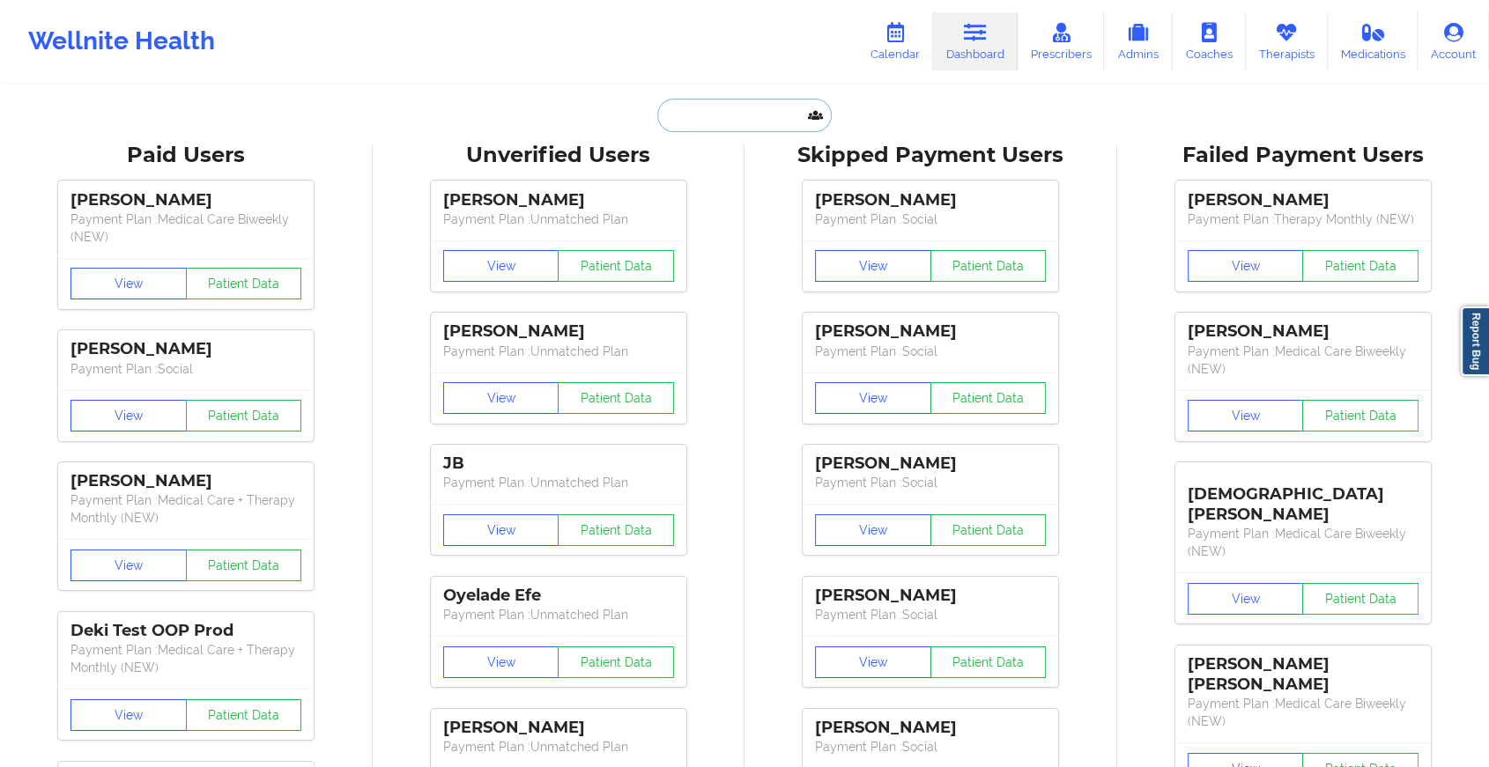
click at [775, 127] on input "text" at bounding box center [744, 115] width 174 height 33
paste input "[EMAIL_ADDRESS][DOMAIN_NAME]"
type input "[EMAIL_ADDRESS][DOMAIN_NAME]"
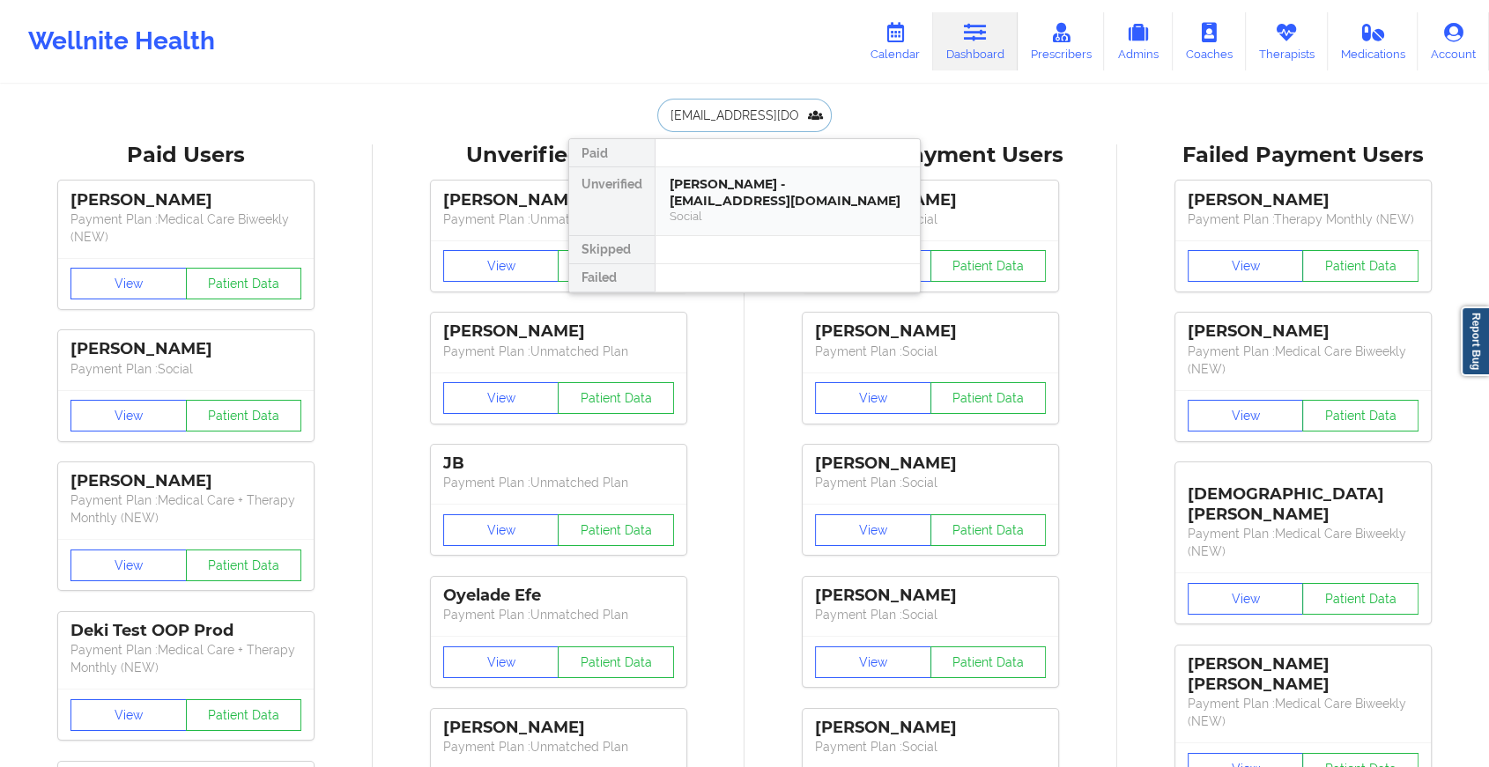
click at [803, 202] on div "[PERSON_NAME] - [EMAIL_ADDRESS][DOMAIN_NAME]" at bounding box center [787, 192] width 236 height 33
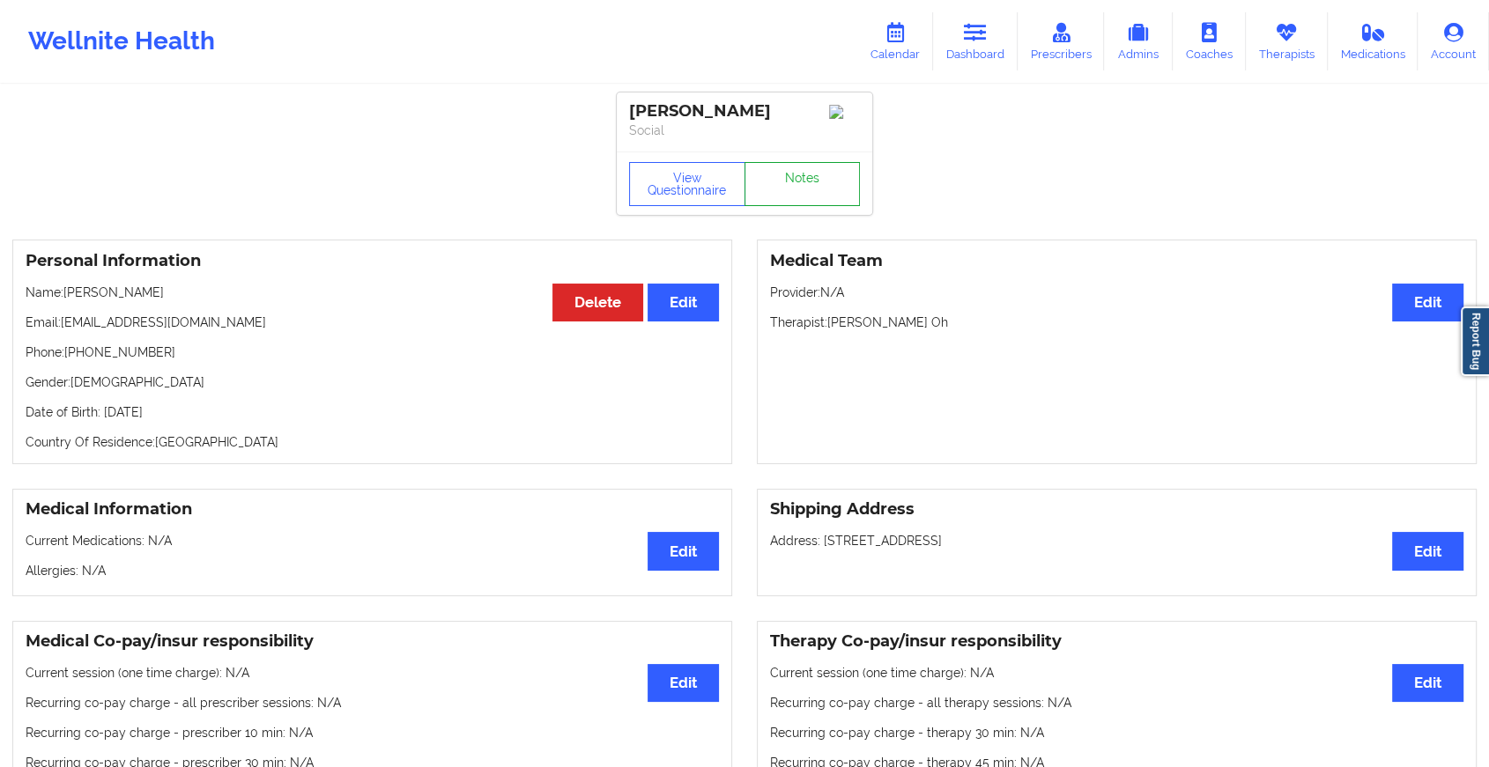
click at [790, 186] on link "Notes" at bounding box center [802, 184] width 116 height 44
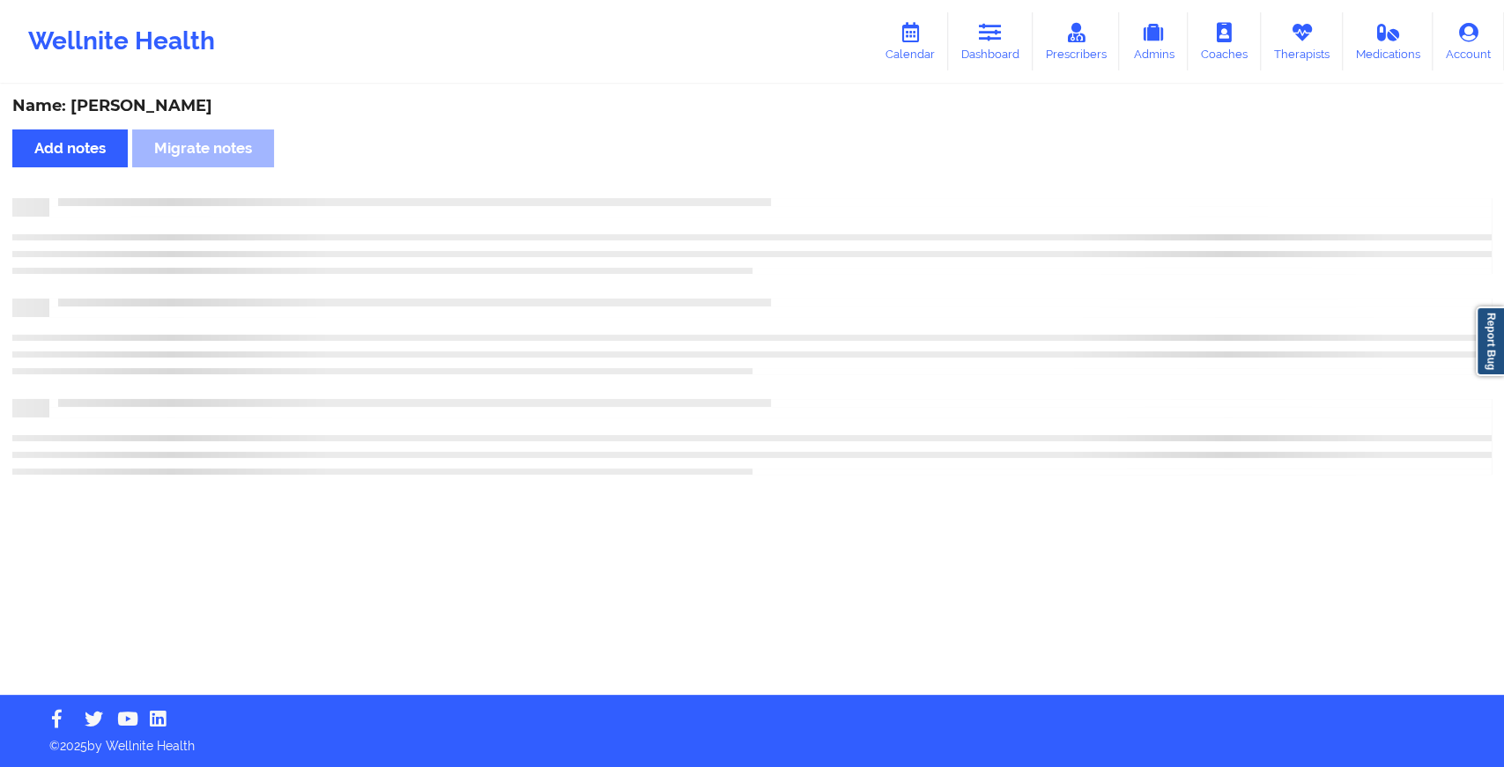
click at [790, 186] on div "Name: [PERSON_NAME] Add notes Migrate notes" at bounding box center [752, 390] width 1504 height 609
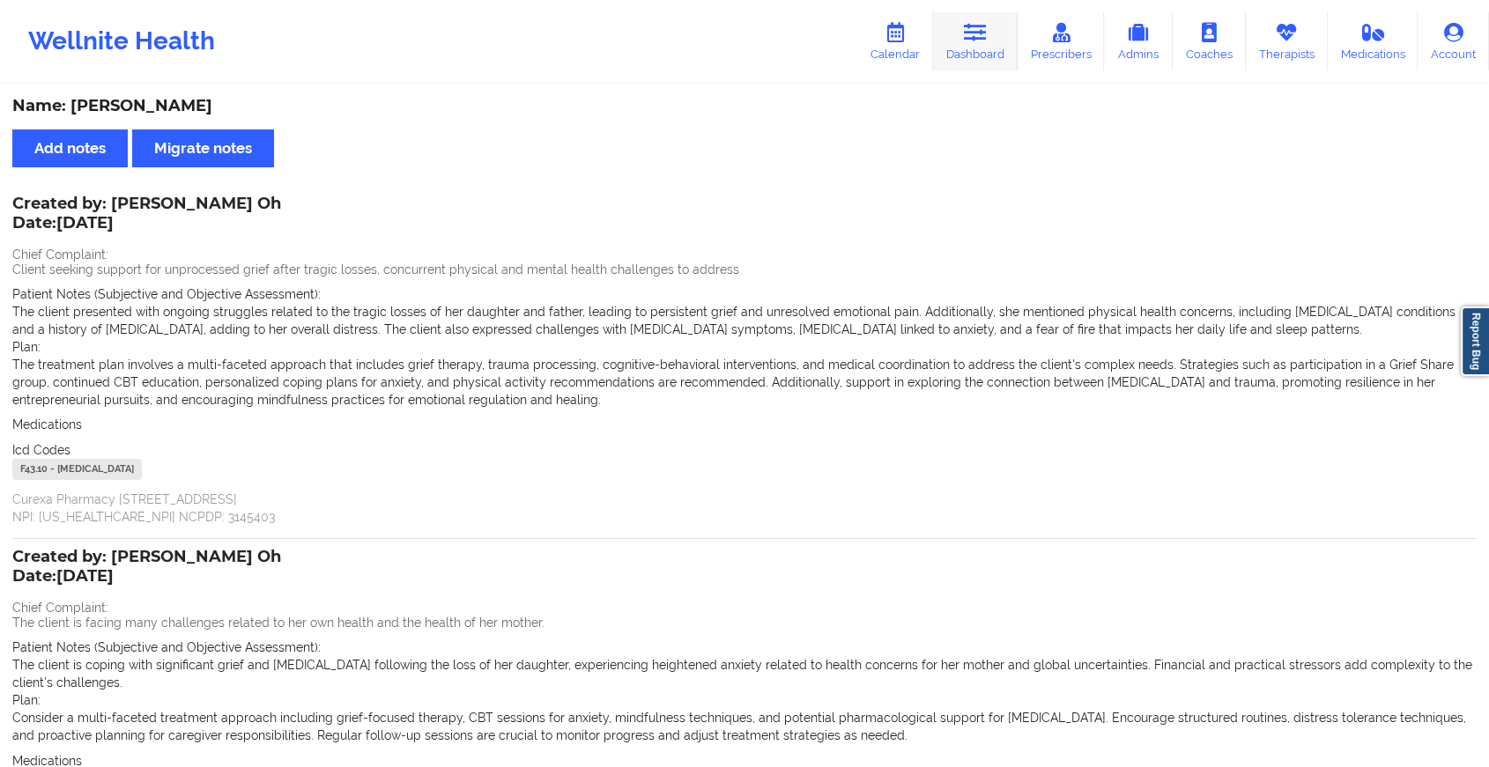
click at [990, 49] on link "Dashboard" at bounding box center [975, 41] width 85 height 58
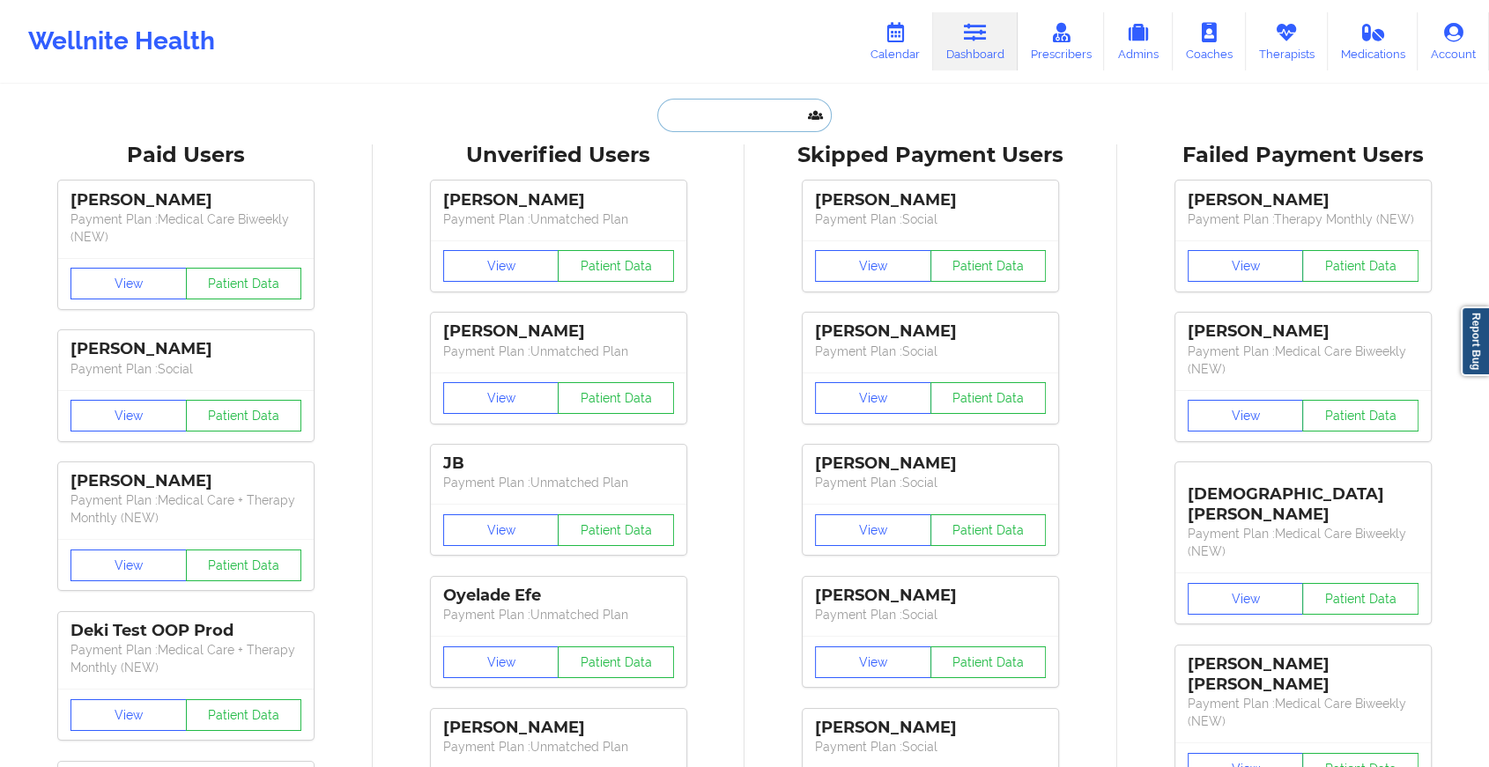
click at [767, 122] on input "text" at bounding box center [744, 115] width 174 height 33
paste input "[EMAIL_ADDRESS][DOMAIN_NAME]"
type input "[EMAIL_ADDRESS][DOMAIN_NAME]"
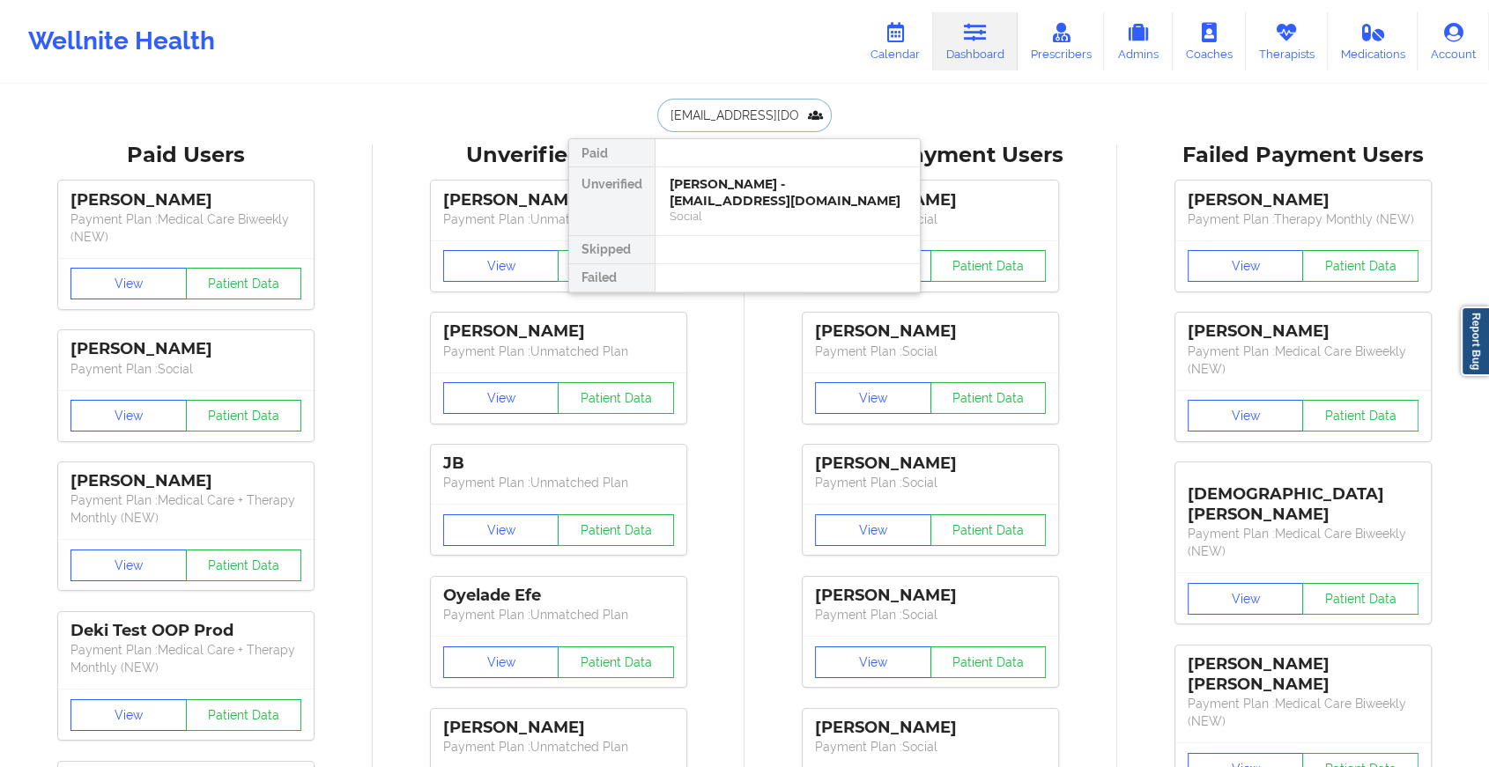
scroll to position [0, 28]
click at [825, 199] on div "[PERSON_NAME] - [EMAIL_ADDRESS][DOMAIN_NAME]" at bounding box center [787, 192] width 236 height 33
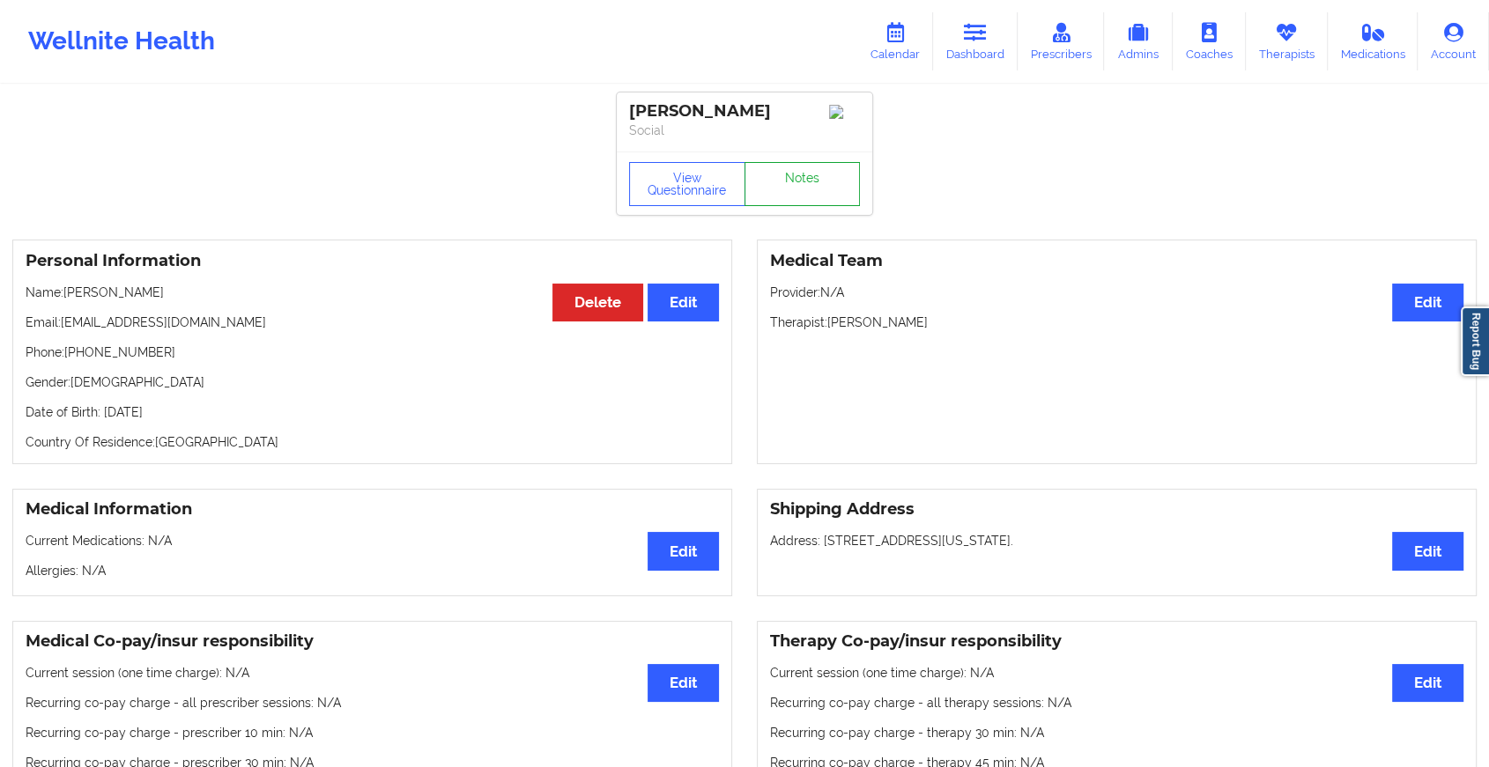
click at [825, 196] on link "Notes" at bounding box center [802, 184] width 116 height 44
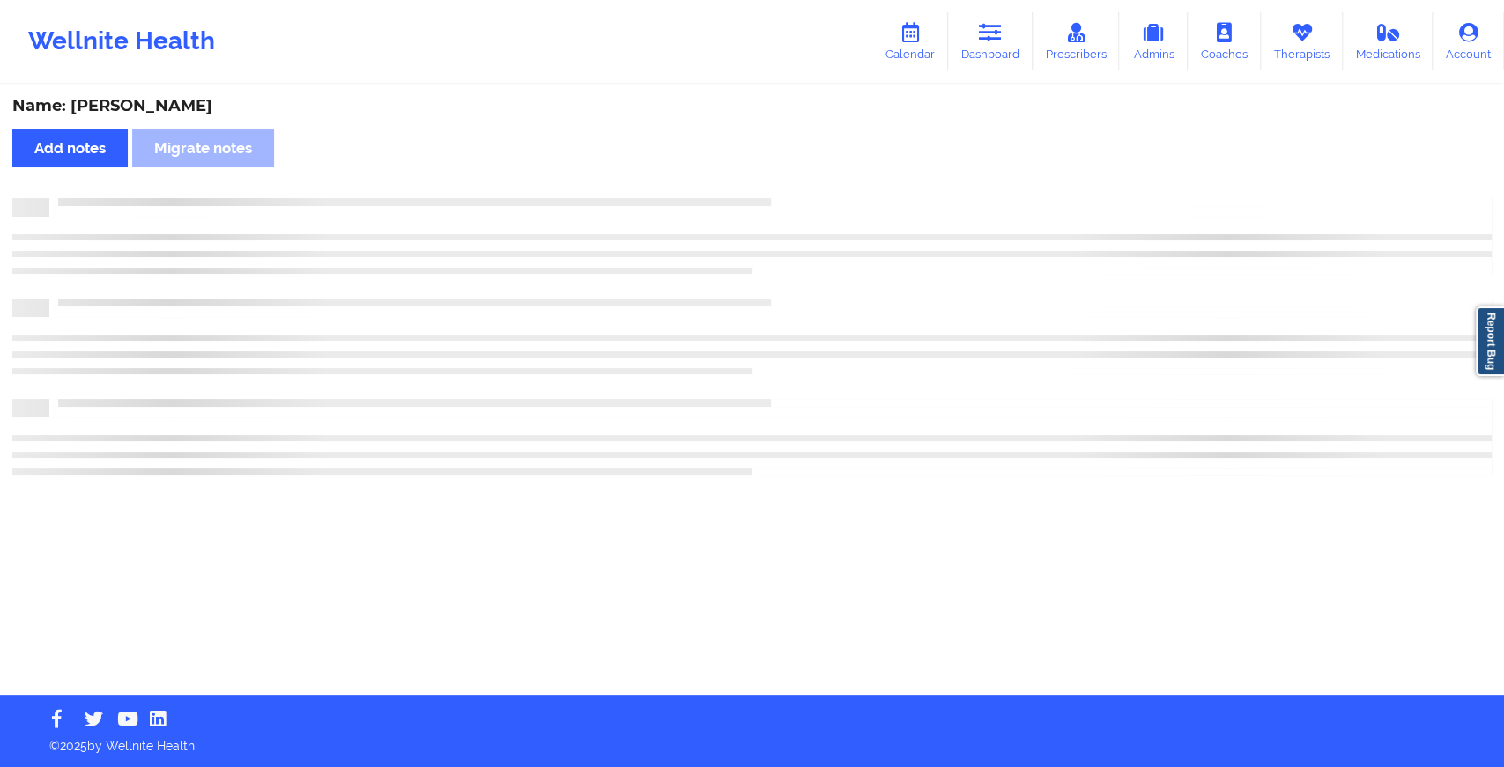
click at [825, 196] on div "Name: [PERSON_NAME] Add notes Migrate notes" at bounding box center [752, 390] width 1504 height 609
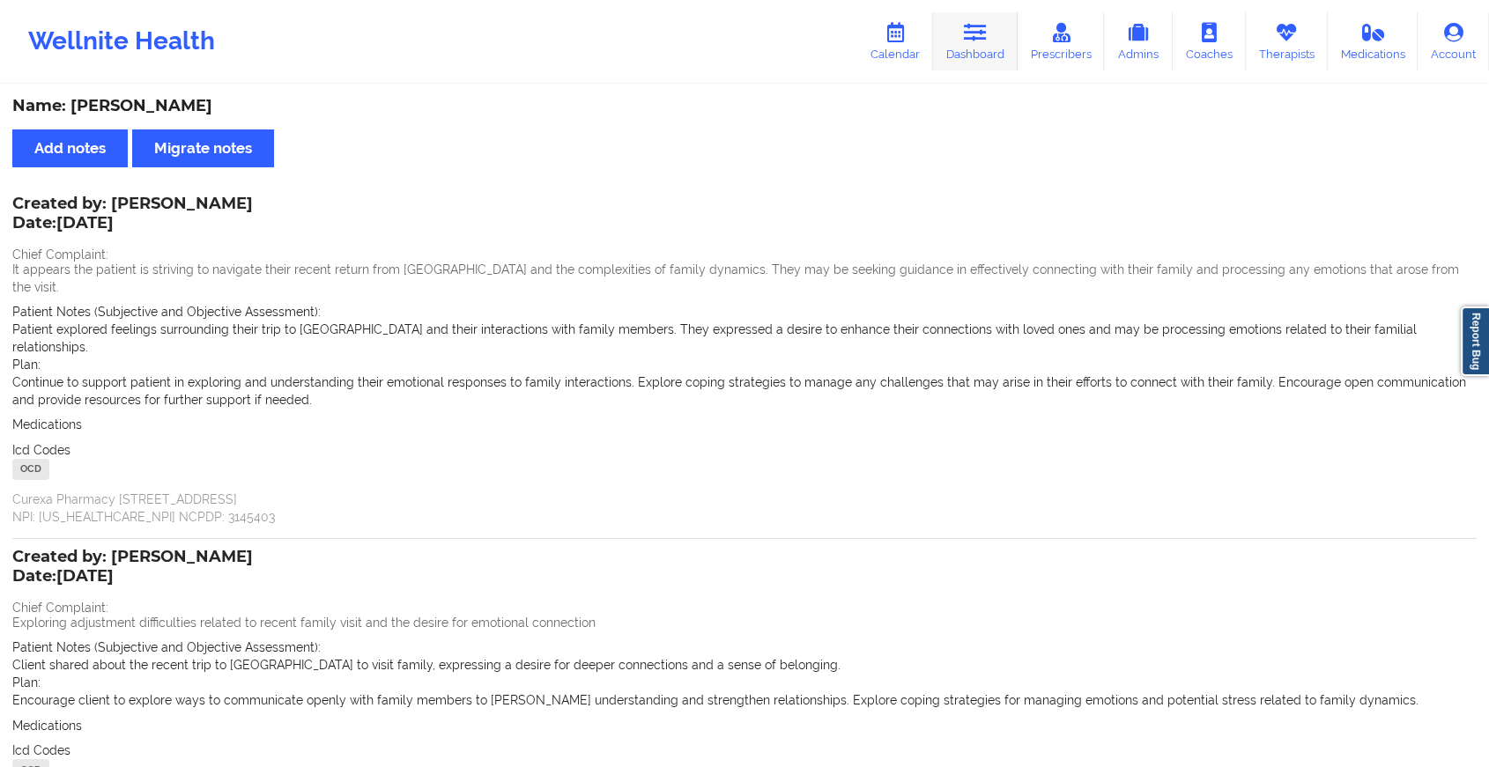
click at [950, 55] on link "Dashboard" at bounding box center [975, 41] width 85 height 58
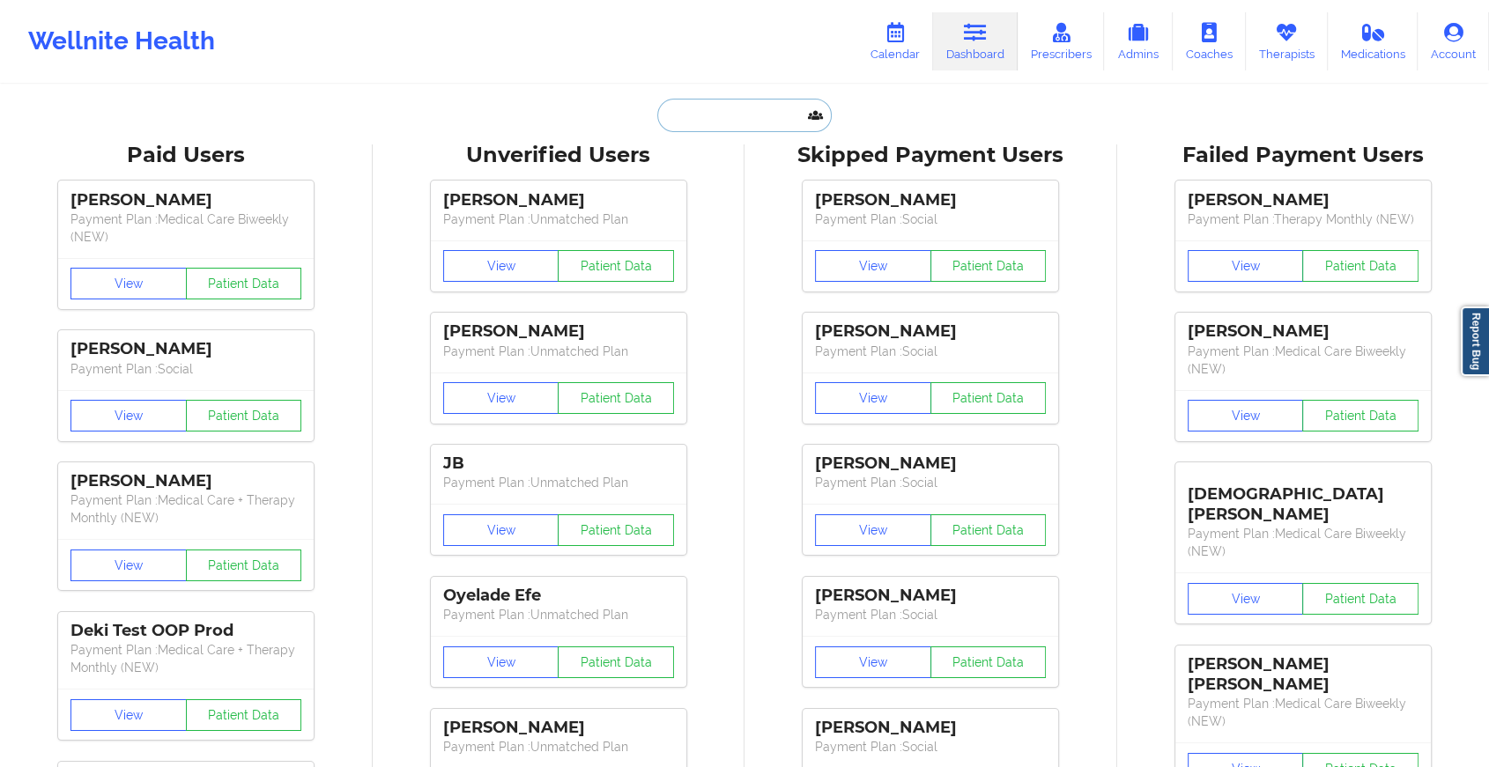
click at [742, 109] on input "text" at bounding box center [744, 115] width 174 height 33
paste input "[EMAIL_ADDRESS][DOMAIN_NAME]"
type input "[EMAIL_ADDRESS][DOMAIN_NAME]"
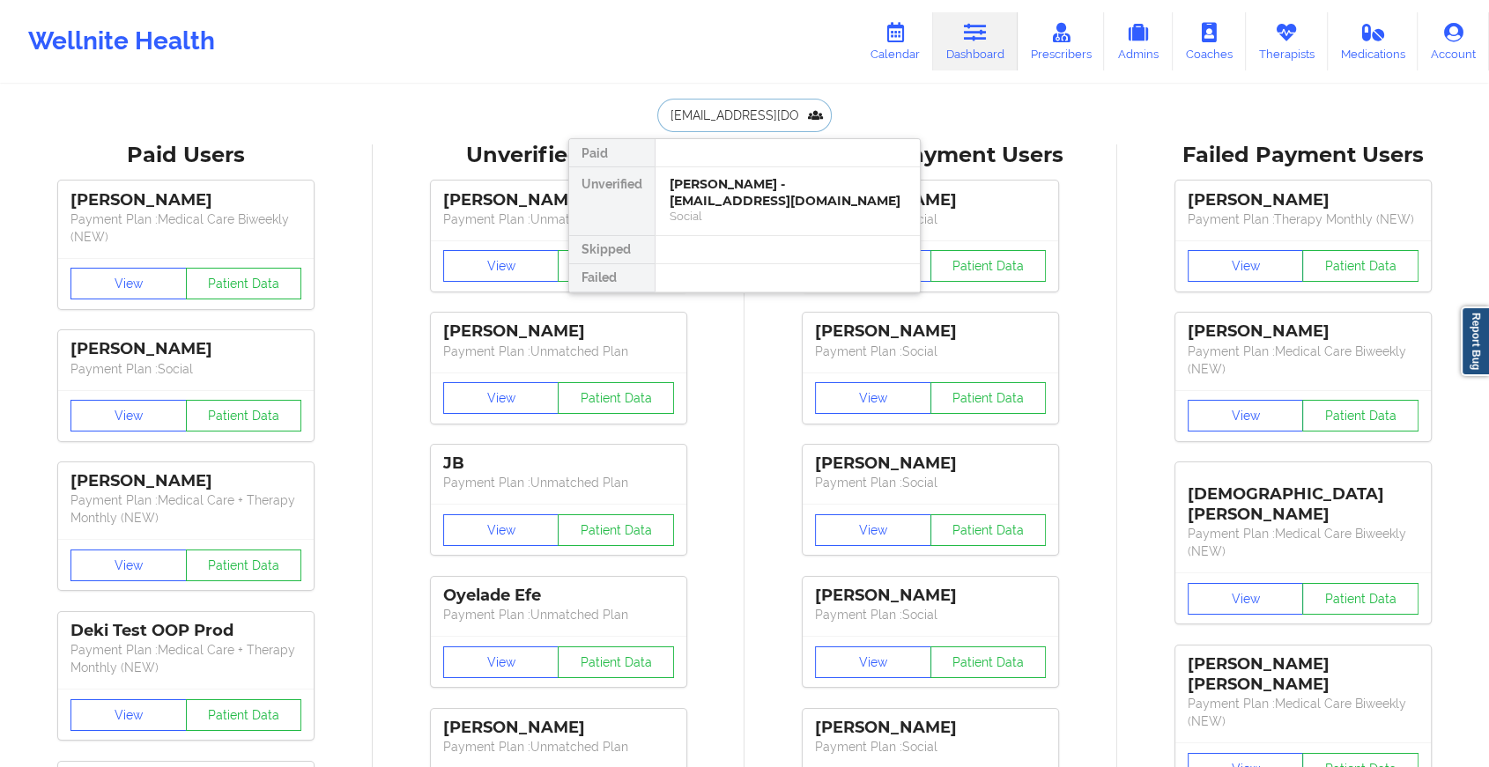
scroll to position [0, 21]
click at [751, 178] on div "[PERSON_NAME] - [EMAIL_ADDRESS][DOMAIN_NAME]" at bounding box center [787, 192] width 236 height 33
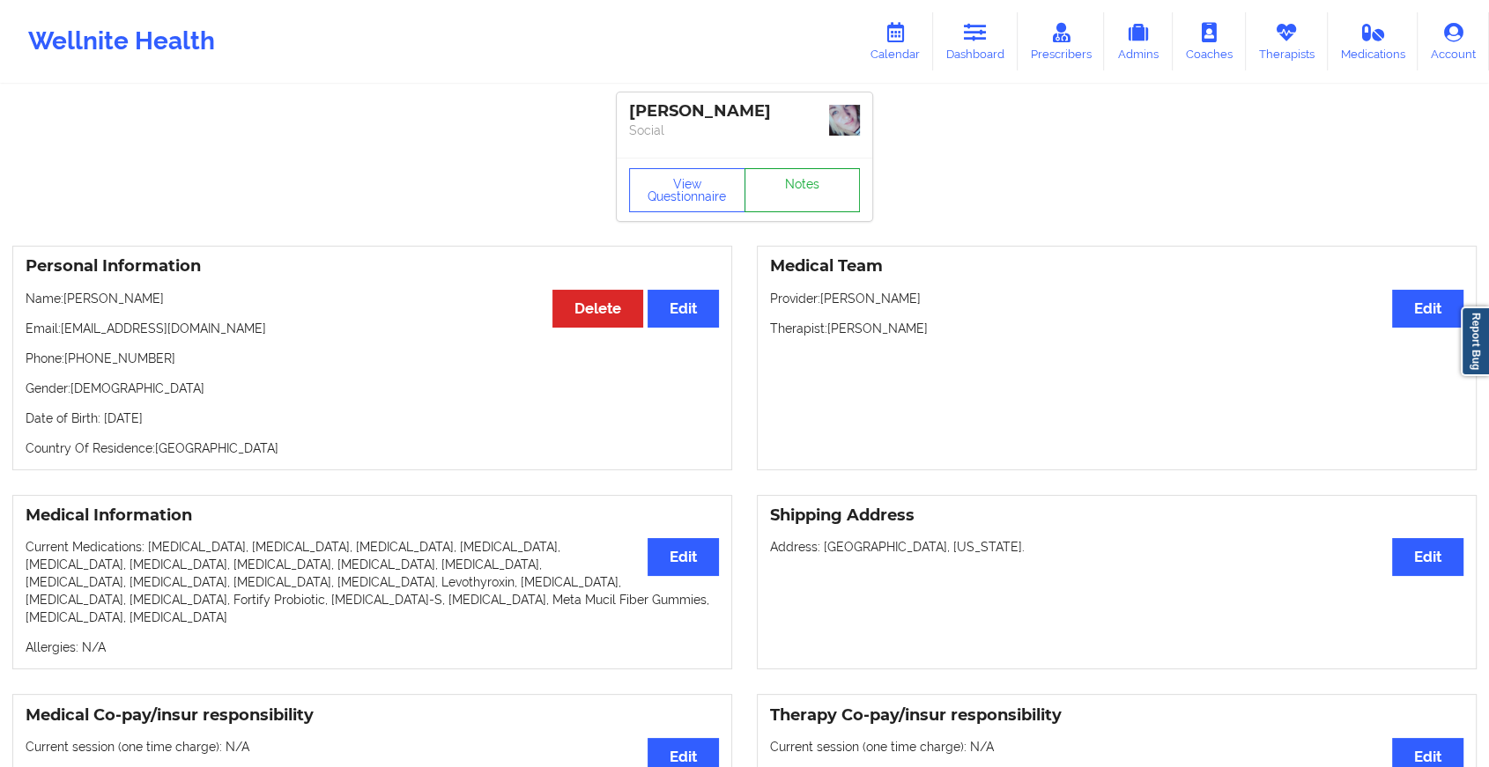
click at [824, 179] on link "Notes" at bounding box center [802, 190] width 116 height 44
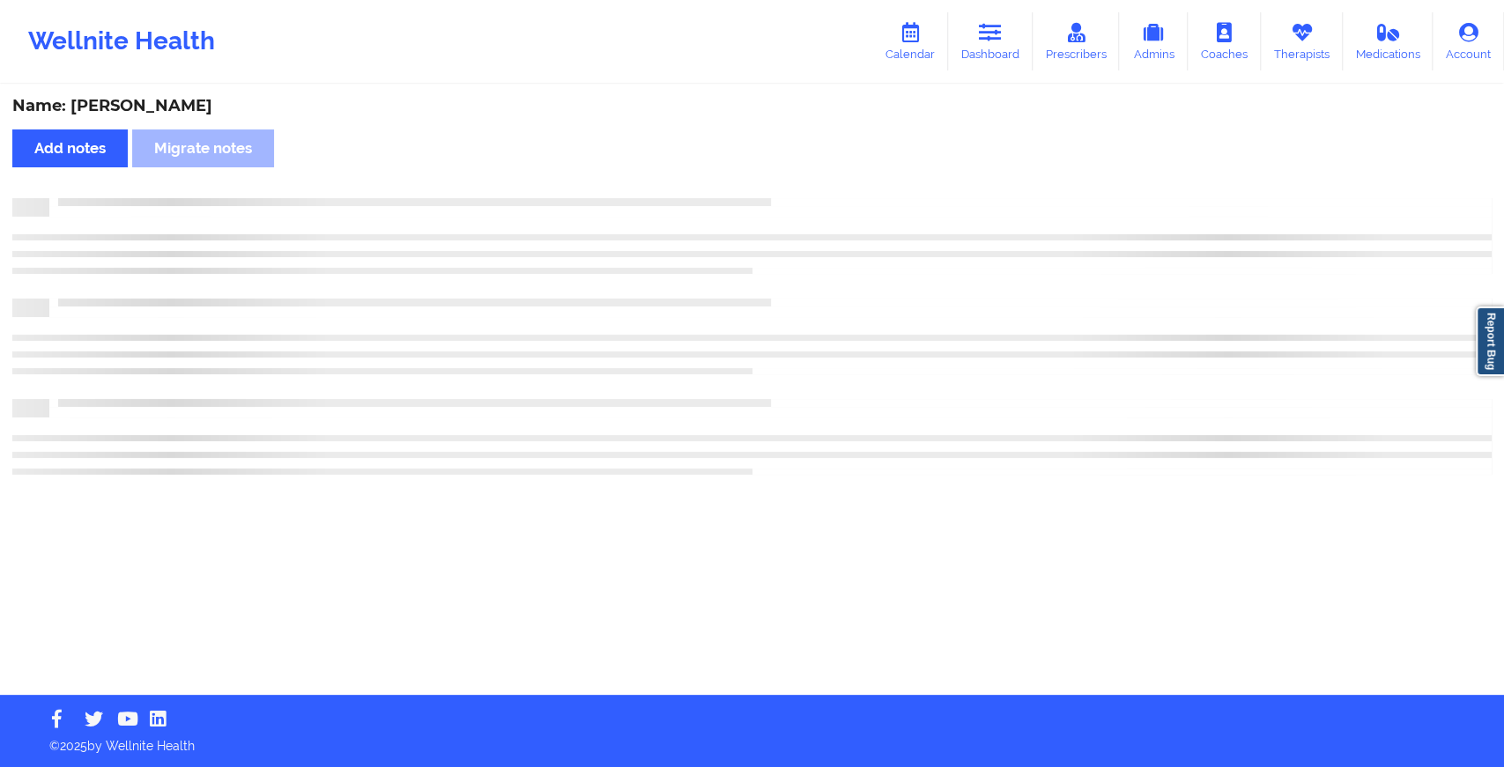
click at [951, 285] on div "Name: [PERSON_NAME] Add notes Migrate notes" at bounding box center [752, 390] width 1504 height 609
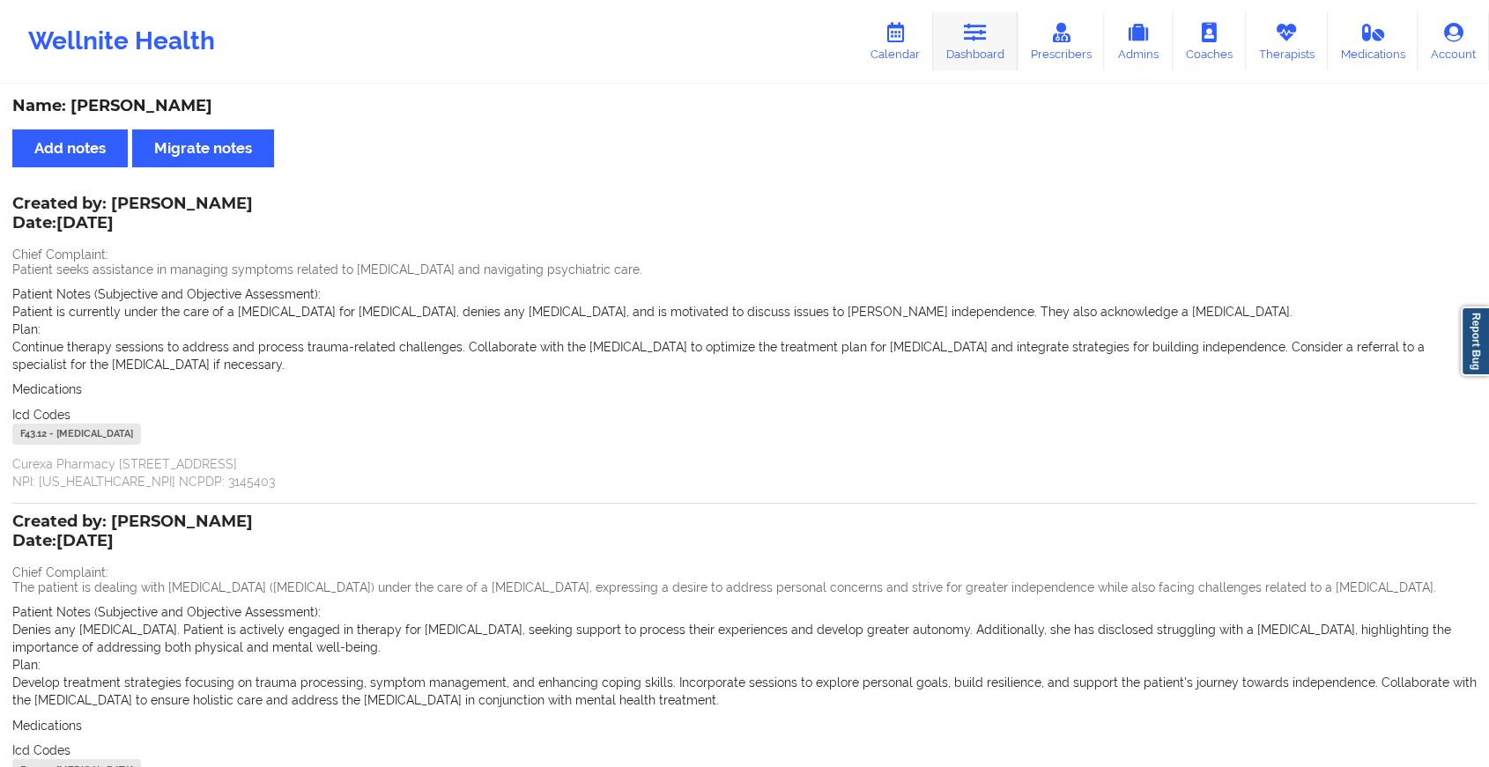
click at [974, 61] on link "Dashboard" at bounding box center [975, 41] width 85 height 58
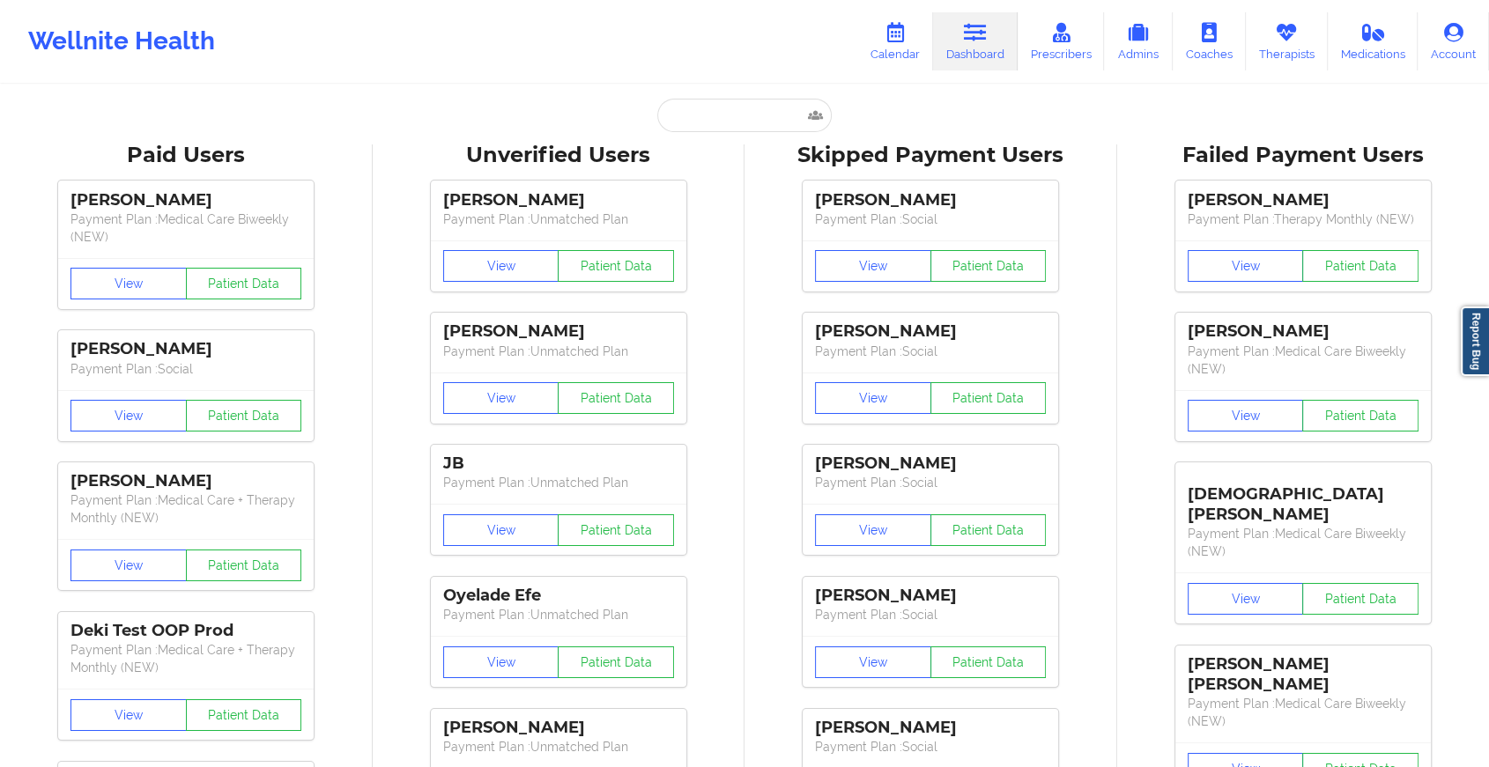
click at [737, 101] on input "text" at bounding box center [744, 115] width 174 height 33
paste input "[EMAIL_ADDRESS][DOMAIN_NAME]"
type input "[EMAIL_ADDRESS][DOMAIN_NAME]"
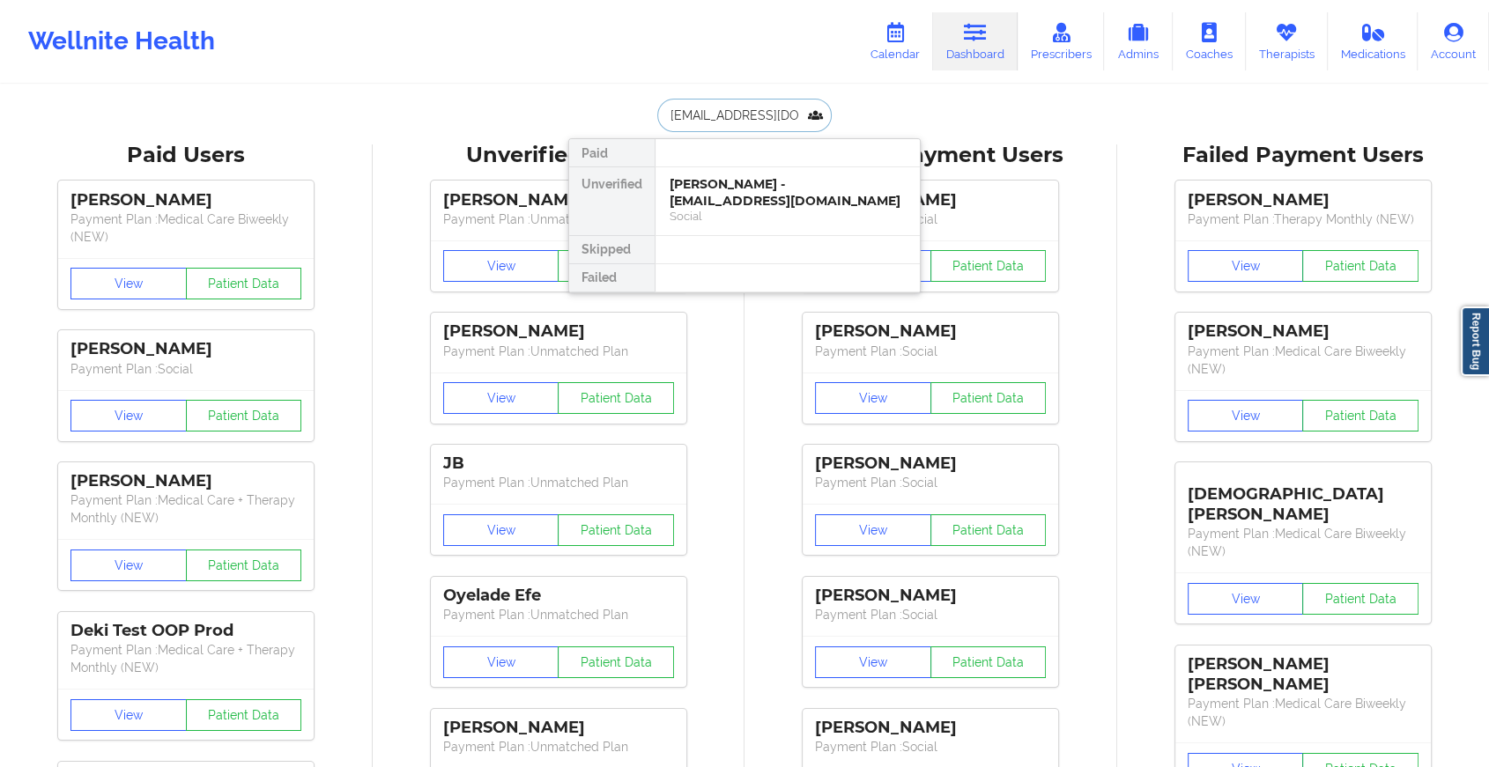
scroll to position [0, 6]
drag, startPoint x: 848, startPoint y: 212, endPoint x: 846, endPoint y: 197, distance: 15.2
click at [846, 197] on div "[PERSON_NAME] - [EMAIL_ADDRESS][DOMAIN_NAME] Social" at bounding box center [787, 200] width 236 height 48
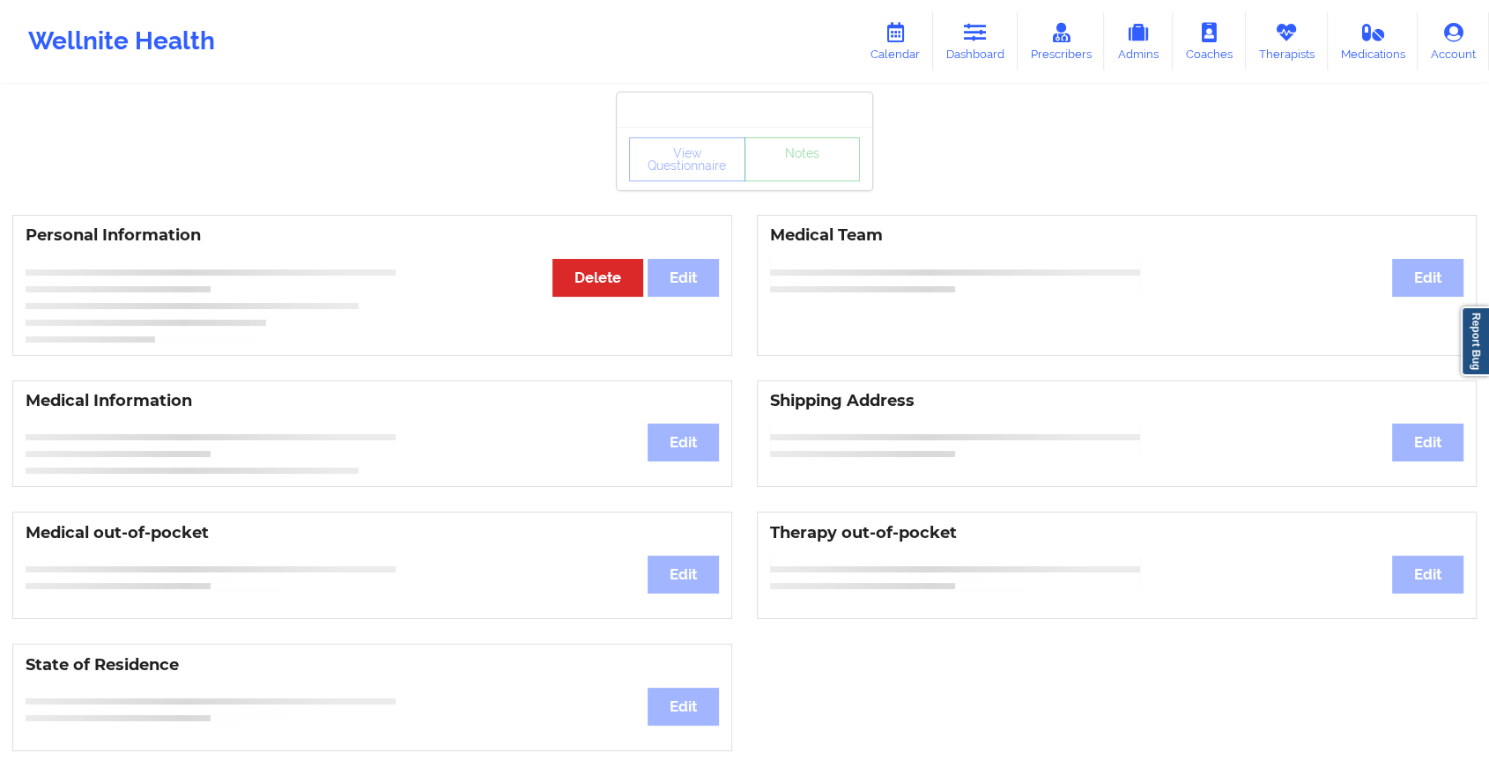
click at [846, 197] on div "View Questionnaire Notes Personal Information Edit Delete Medical Team Edit Med…" at bounding box center [744, 743] width 1489 height 1487
click at [820, 182] on div "View Questionnaire Notes" at bounding box center [744, 158] width 255 height 63
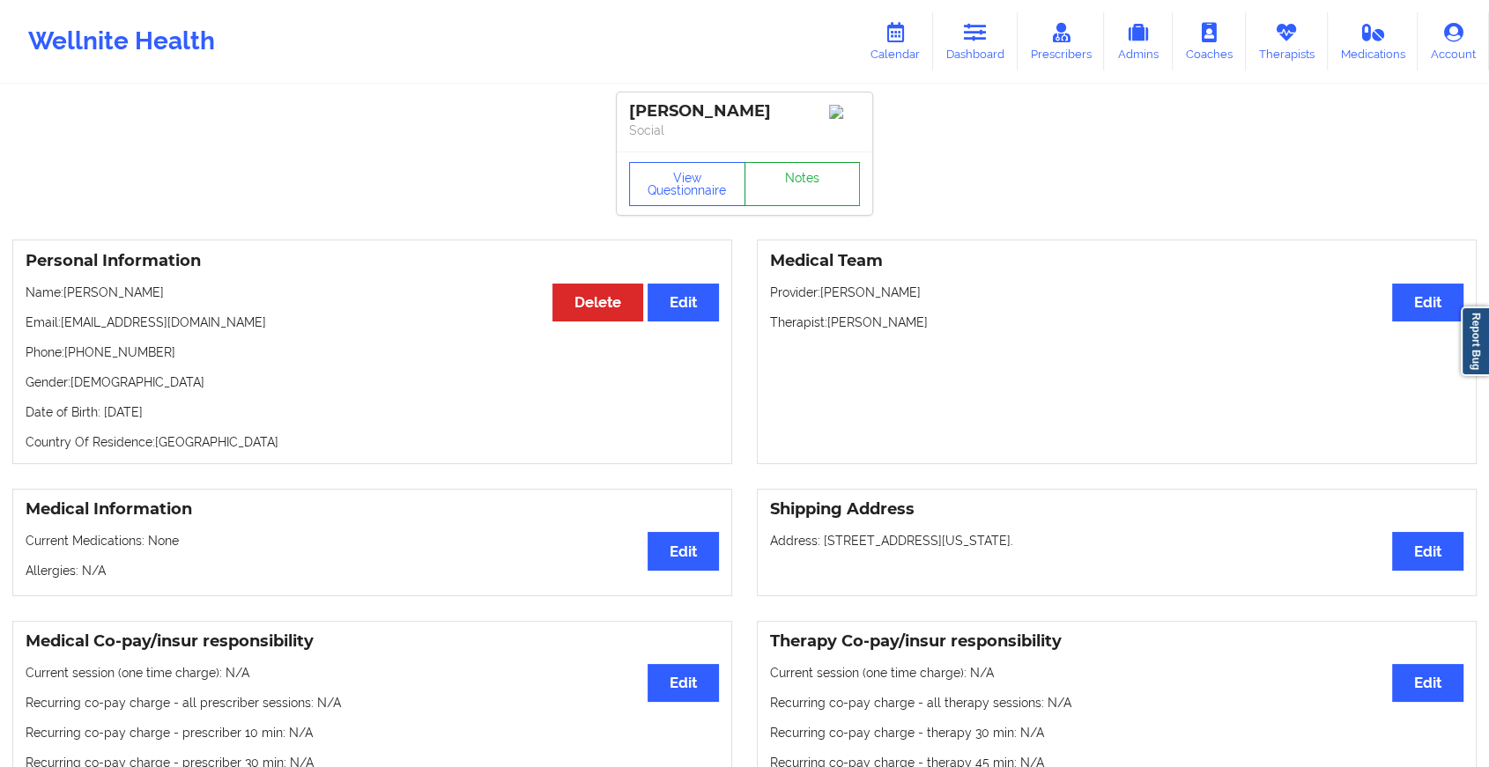
click at [820, 182] on link "Notes" at bounding box center [802, 184] width 116 height 44
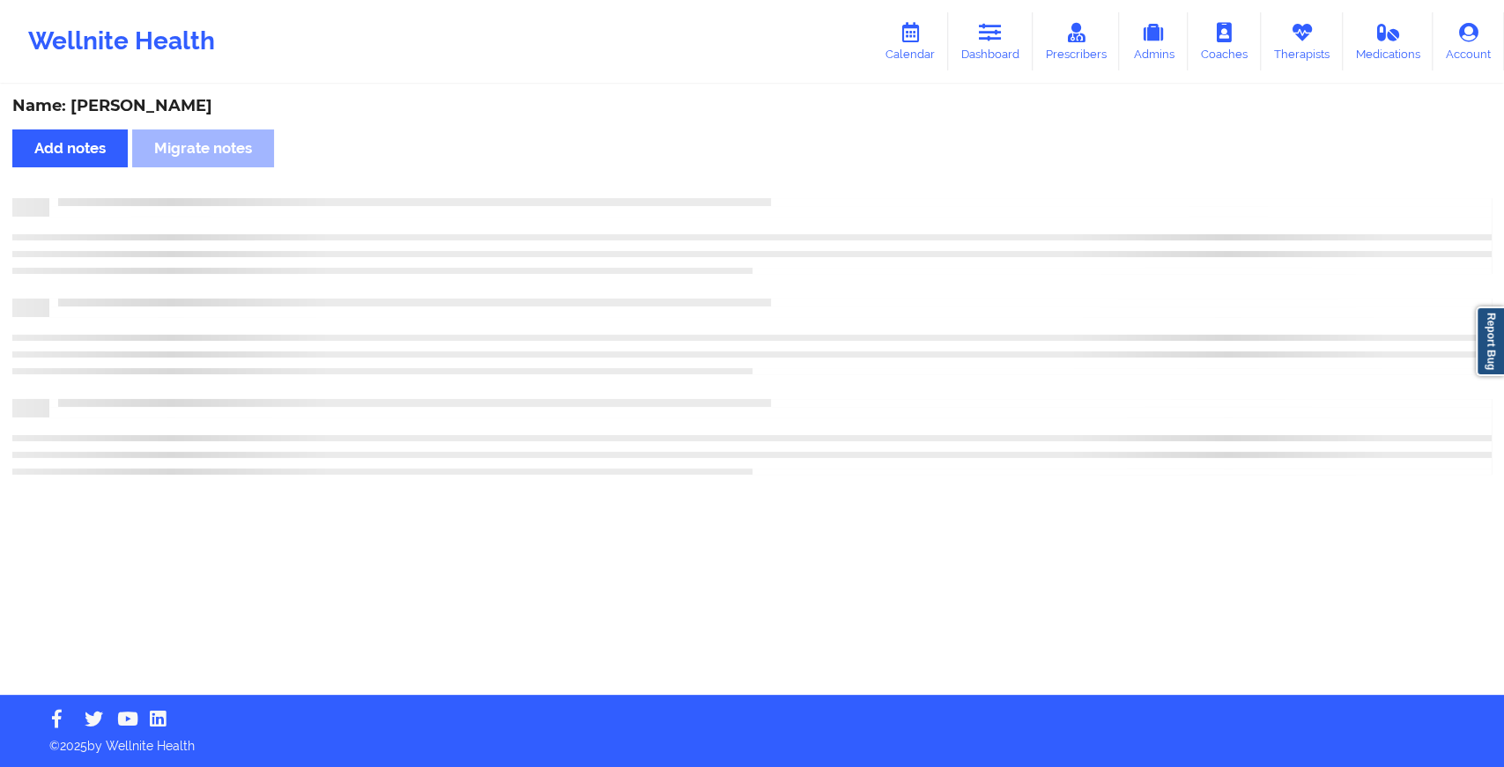
click at [820, 182] on div "Name: [PERSON_NAME] Add notes Migrate notes" at bounding box center [752, 390] width 1504 height 609
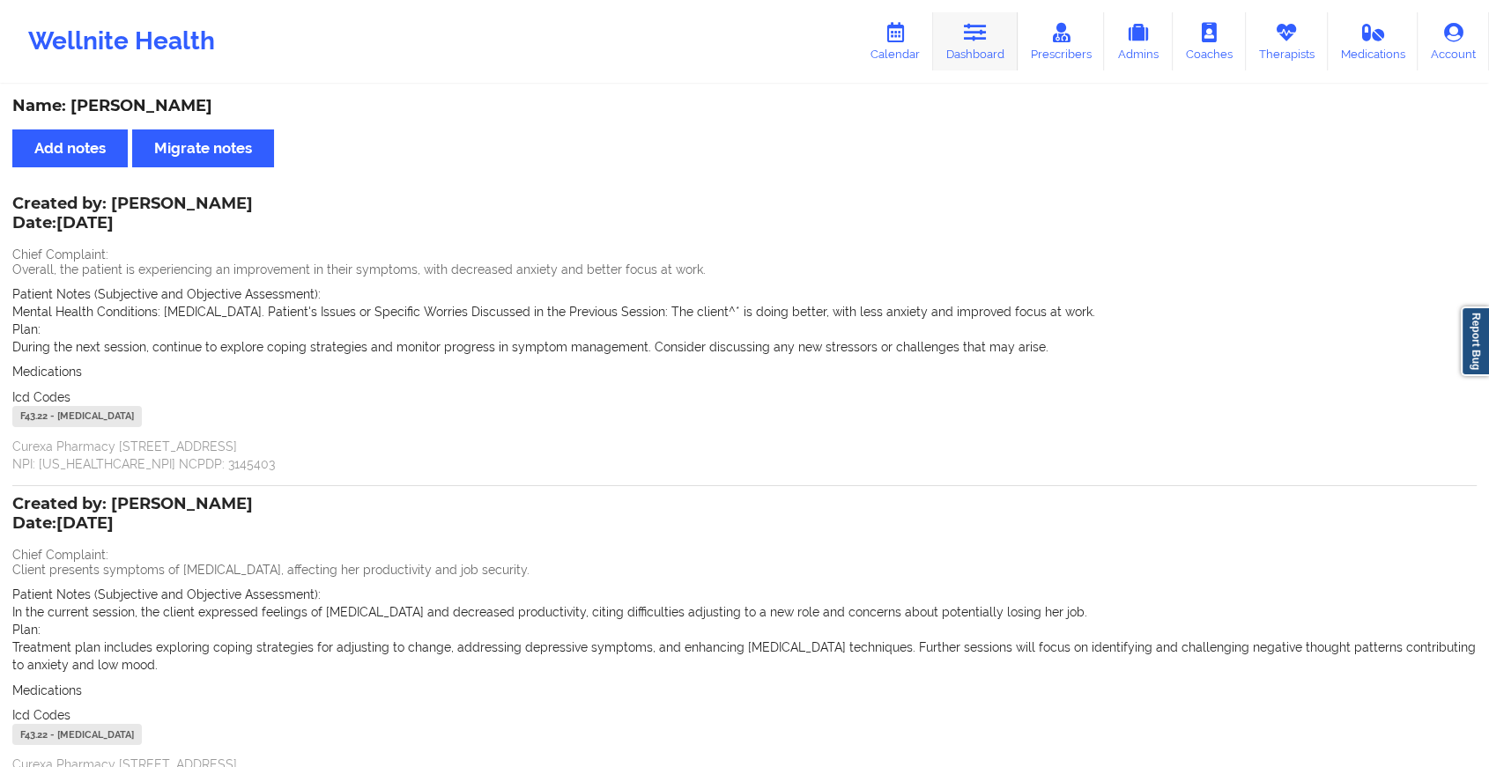
click at [955, 35] on link "Dashboard" at bounding box center [975, 41] width 85 height 58
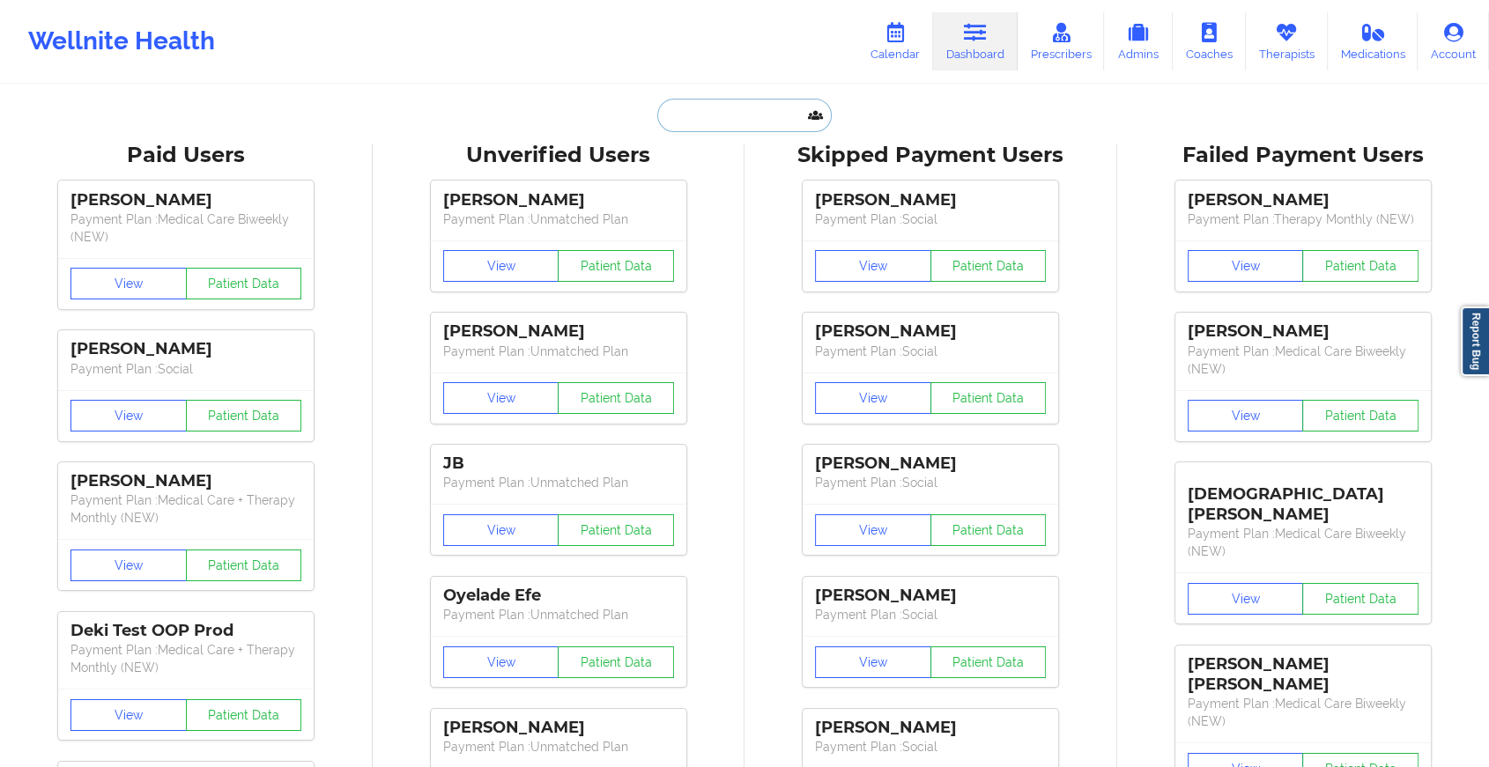
click at [684, 122] on input "text" at bounding box center [744, 115] width 174 height 33
paste input "[EMAIL_ADDRESS][DOMAIN_NAME]"
type input "[EMAIL_ADDRESS][DOMAIN_NAME]"
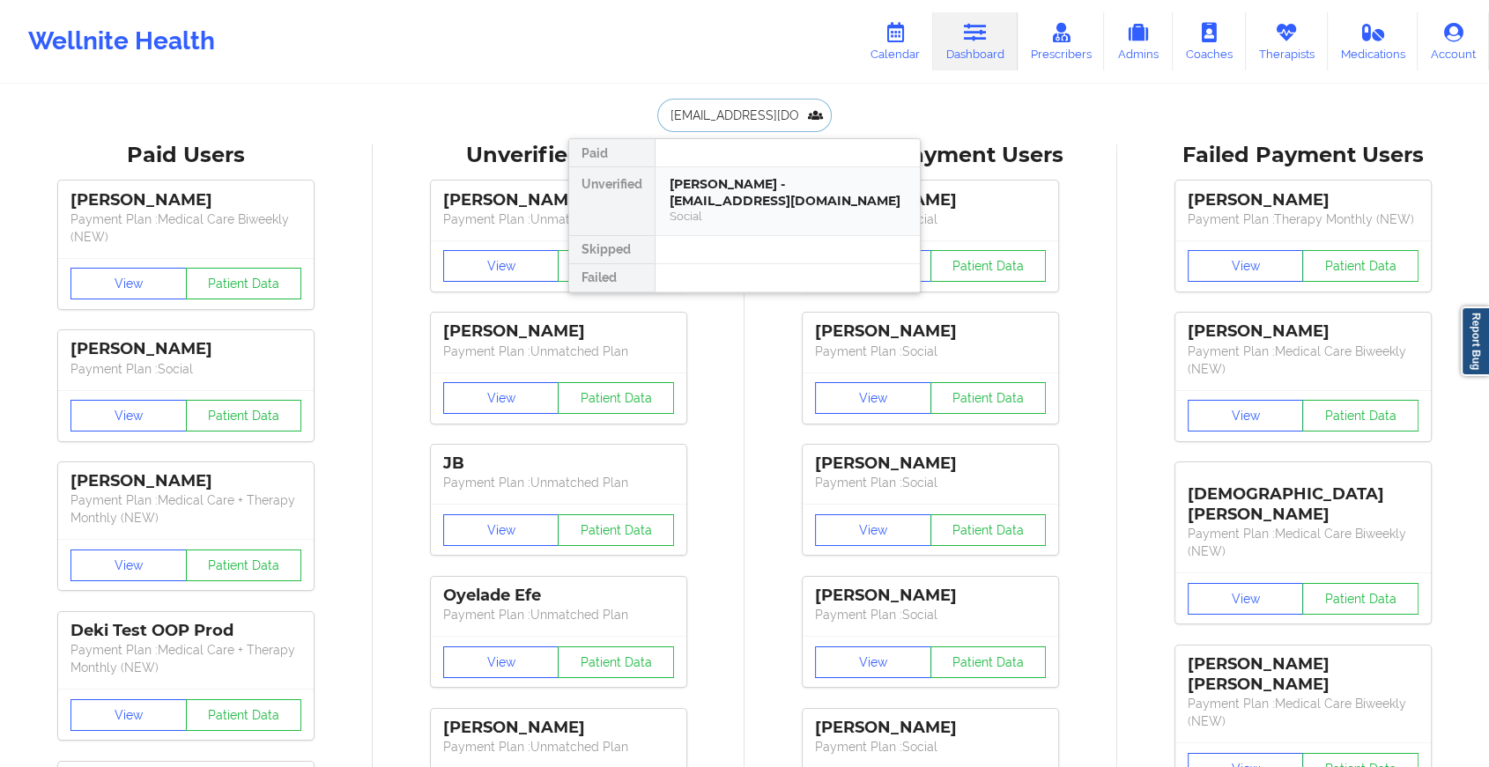
click at [744, 176] on div "[PERSON_NAME] - [EMAIL_ADDRESS][DOMAIN_NAME]" at bounding box center [787, 192] width 236 height 33
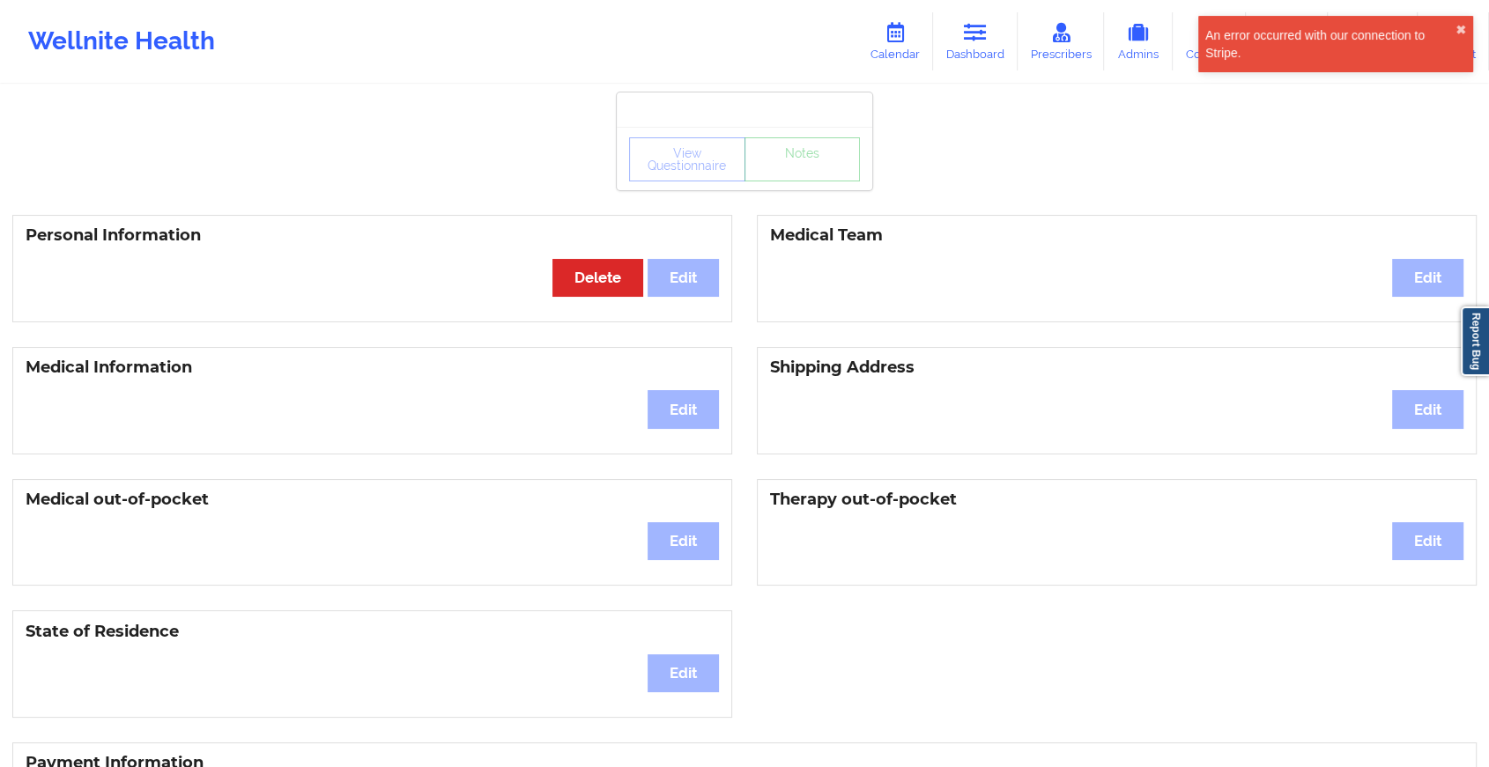
click at [807, 189] on div "View Questionnaire Notes" at bounding box center [744, 158] width 255 height 63
drag, startPoint x: 807, startPoint y: 189, endPoint x: 793, endPoint y: 166, distance: 26.9
click at [793, 166] on div "View Questionnaire Notes" at bounding box center [744, 159] width 231 height 44
drag, startPoint x: 793, startPoint y: 166, endPoint x: 984, endPoint y: 18, distance: 242.3
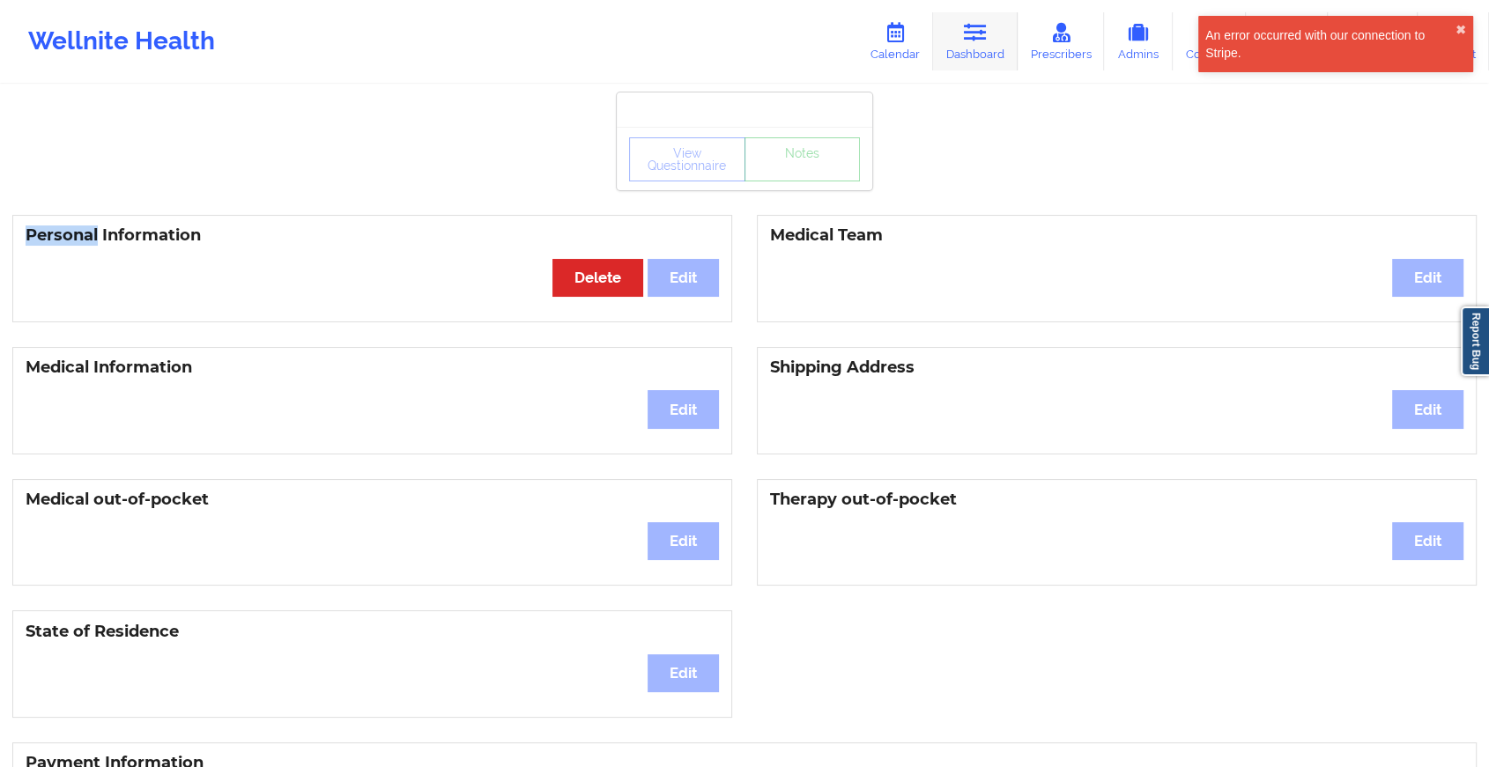
click at [984, 18] on div "Wellnite Health Calendar Dashboard Prescribers Admins Coaches Therapists Medica…" at bounding box center [744, 531] width 1489 height 1063
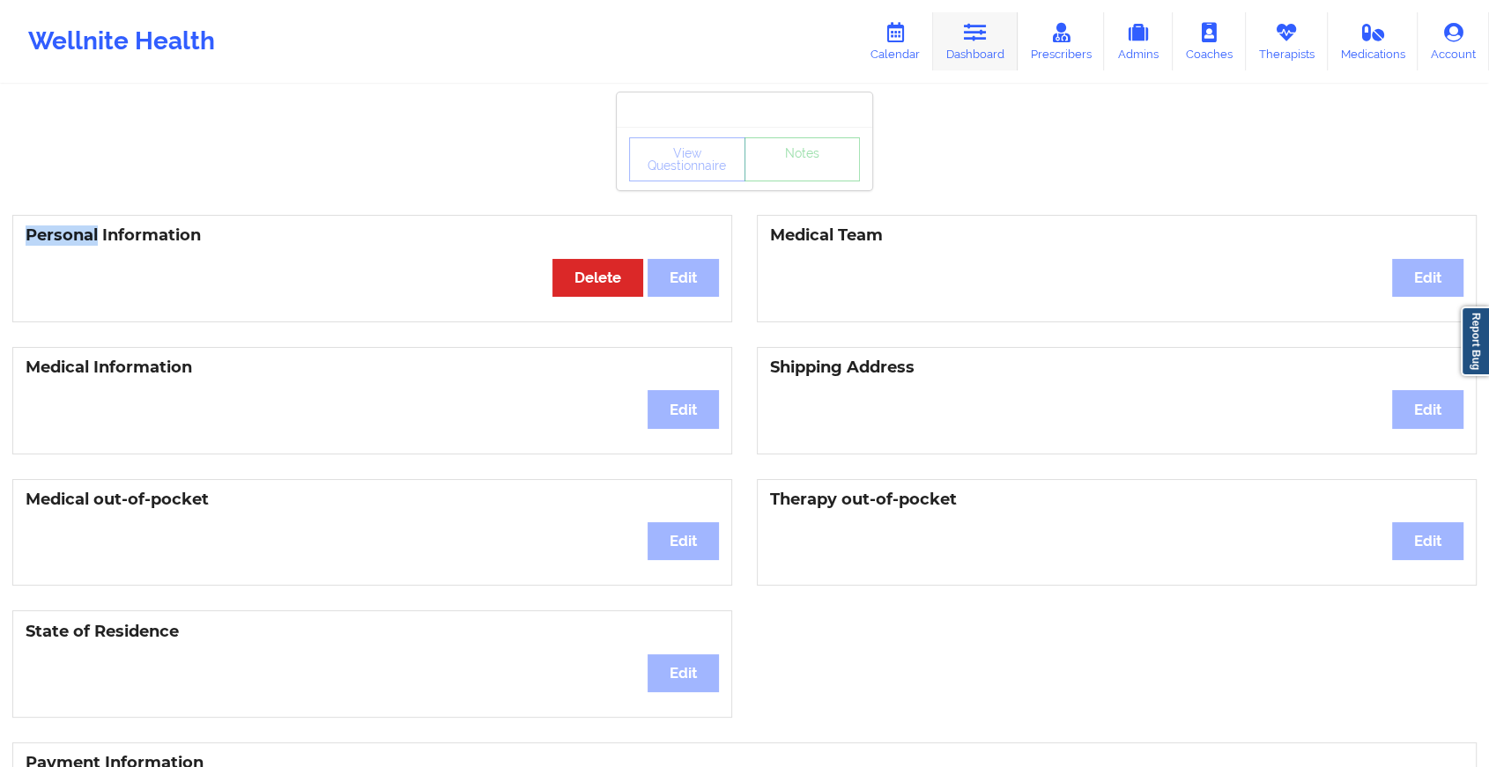
click at [984, 18] on link "Dashboard" at bounding box center [975, 41] width 85 height 58
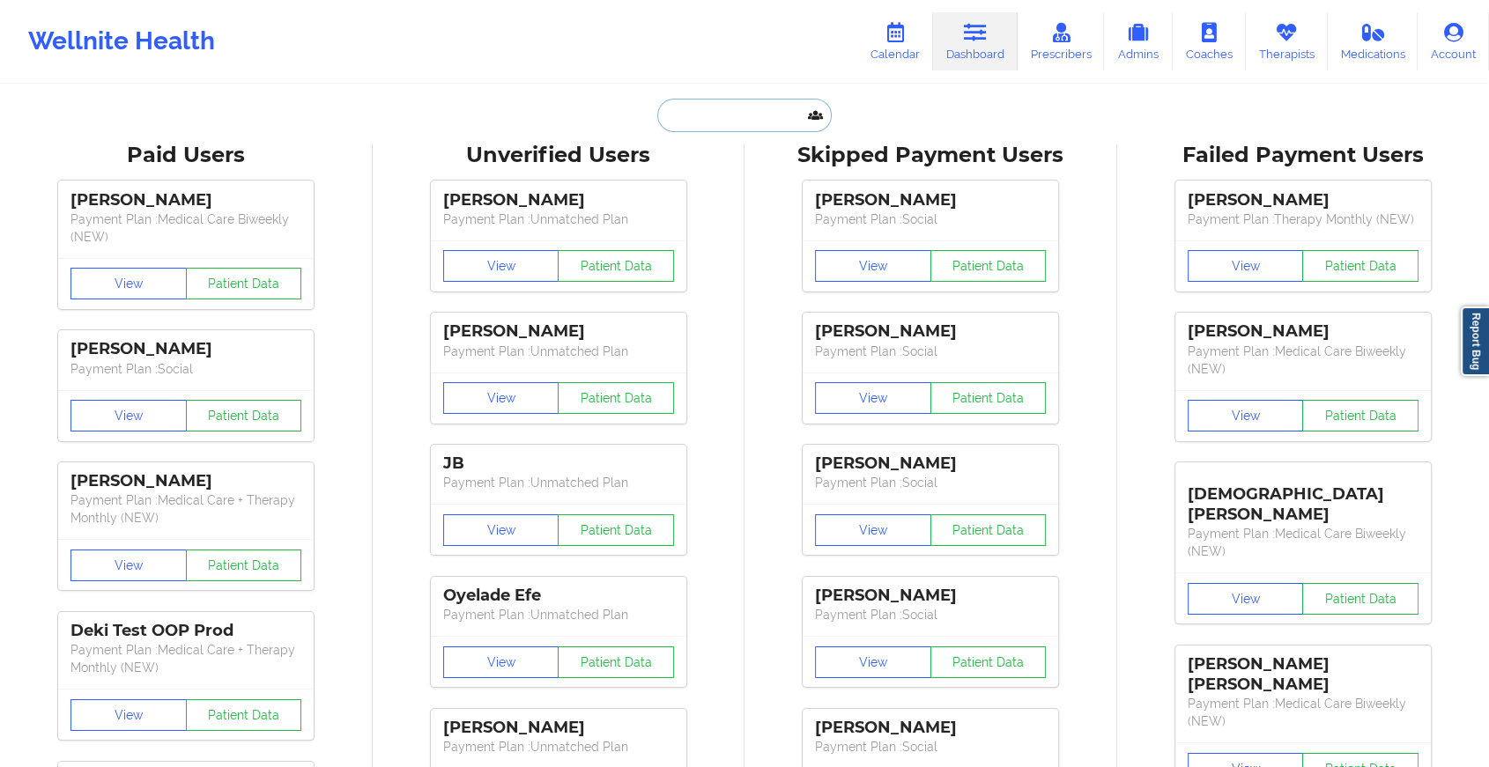
click at [771, 125] on input "text" at bounding box center [744, 115] width 174 height 33
paste input "[EMAIL_ADDRESS][DOMAIN_NAME]"
type input "[EMAIL_ADDRESS][DOMAIN_NAME]"
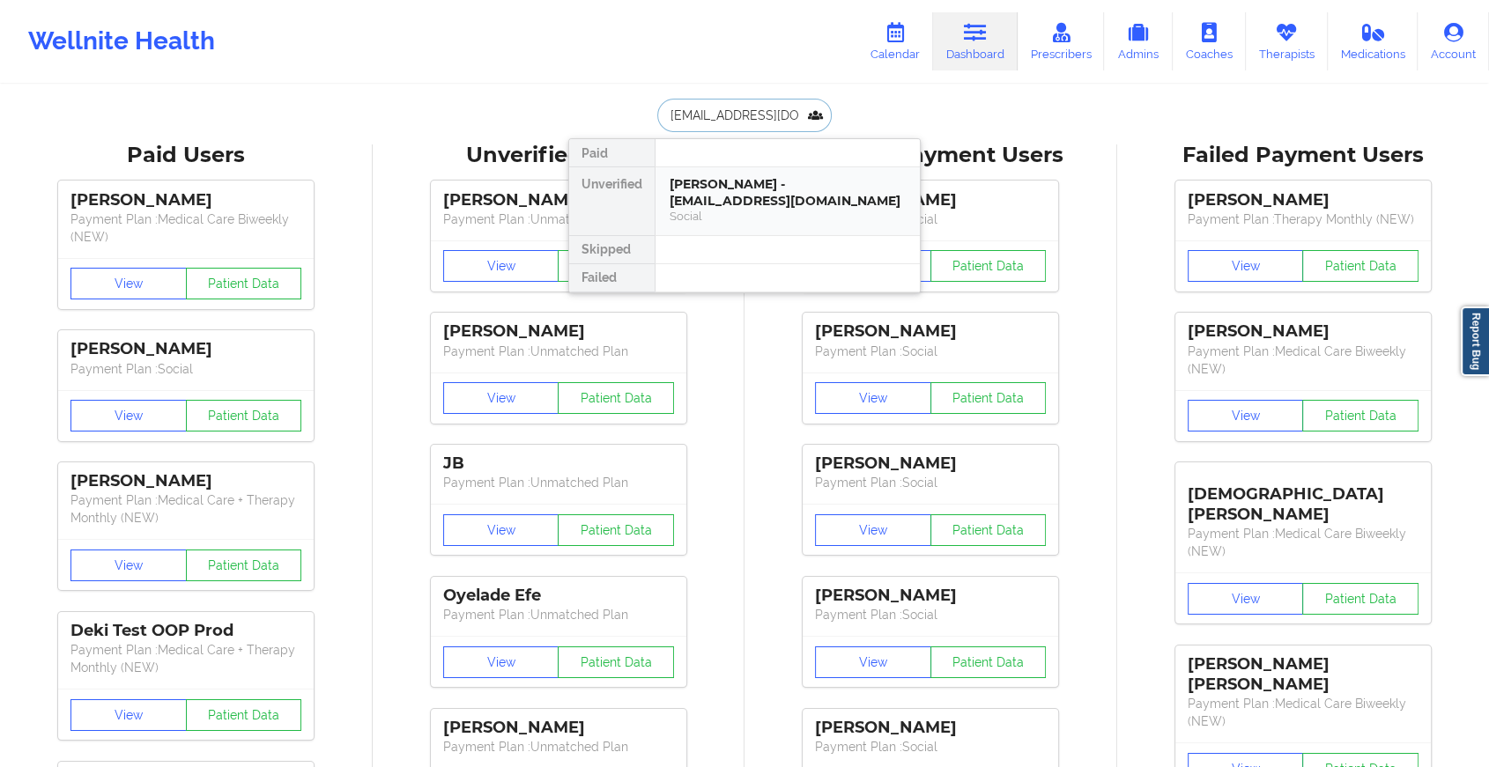
click at [785, 205] on div "[PERSON_NAME] - [EMAIL_ADDRESS][DOMAIN_NAME]" at bounding box center [787, 192] width 236 height 33
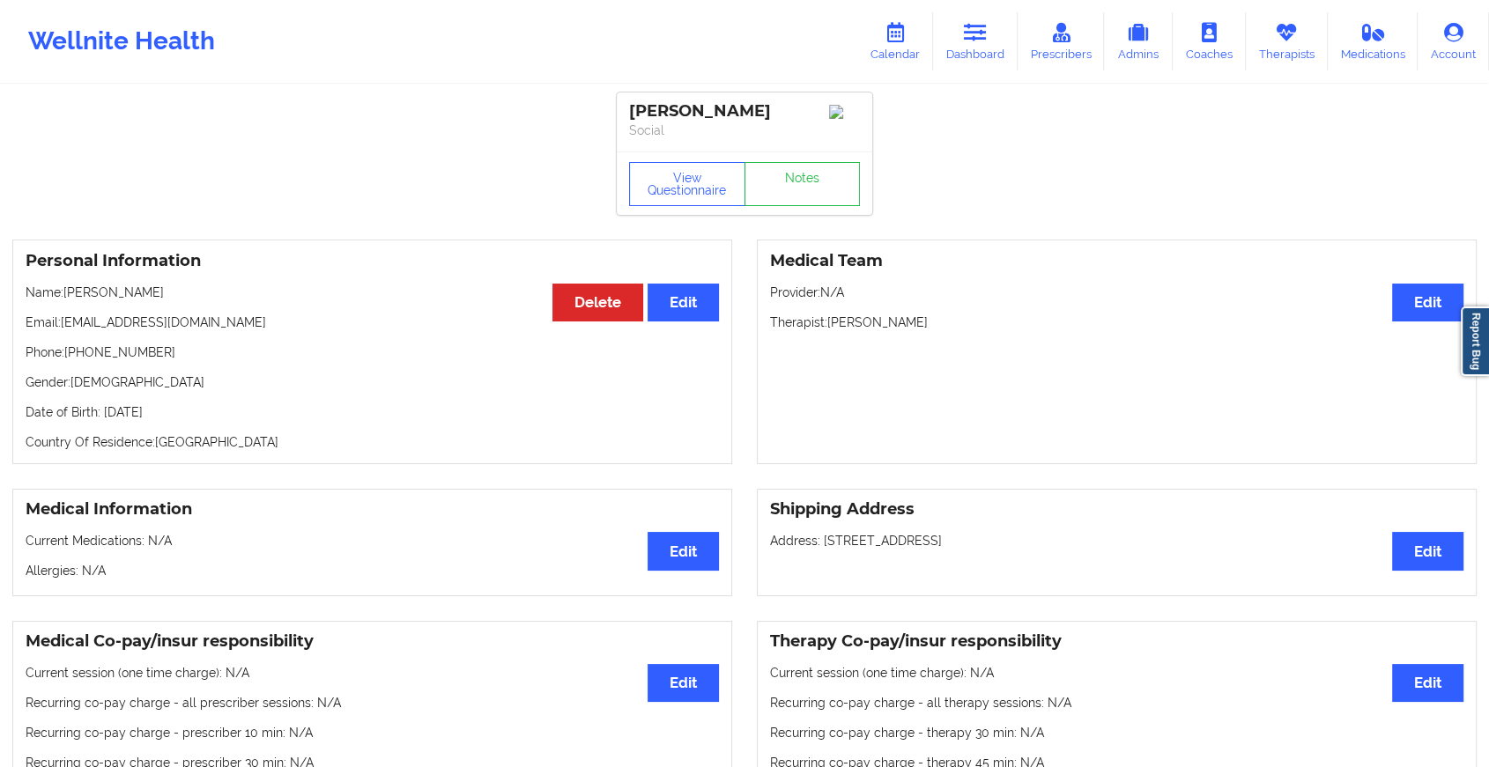
click at [806, 213] on div "View Questionnaire Notes" at bounding box center [744, 183] width 255 height 63
drag, startPoint x: 806, startPoint y: 213, endPoint x: 811, endPoint y: 191, distance: 22.6
click at [811, 191] on div "View Questionnaire Notes" at bounding box center [744, 183] width 255 height 63
click at [811, 191] on link "Notes" at bounding box center [802, 184] width 116 height 44
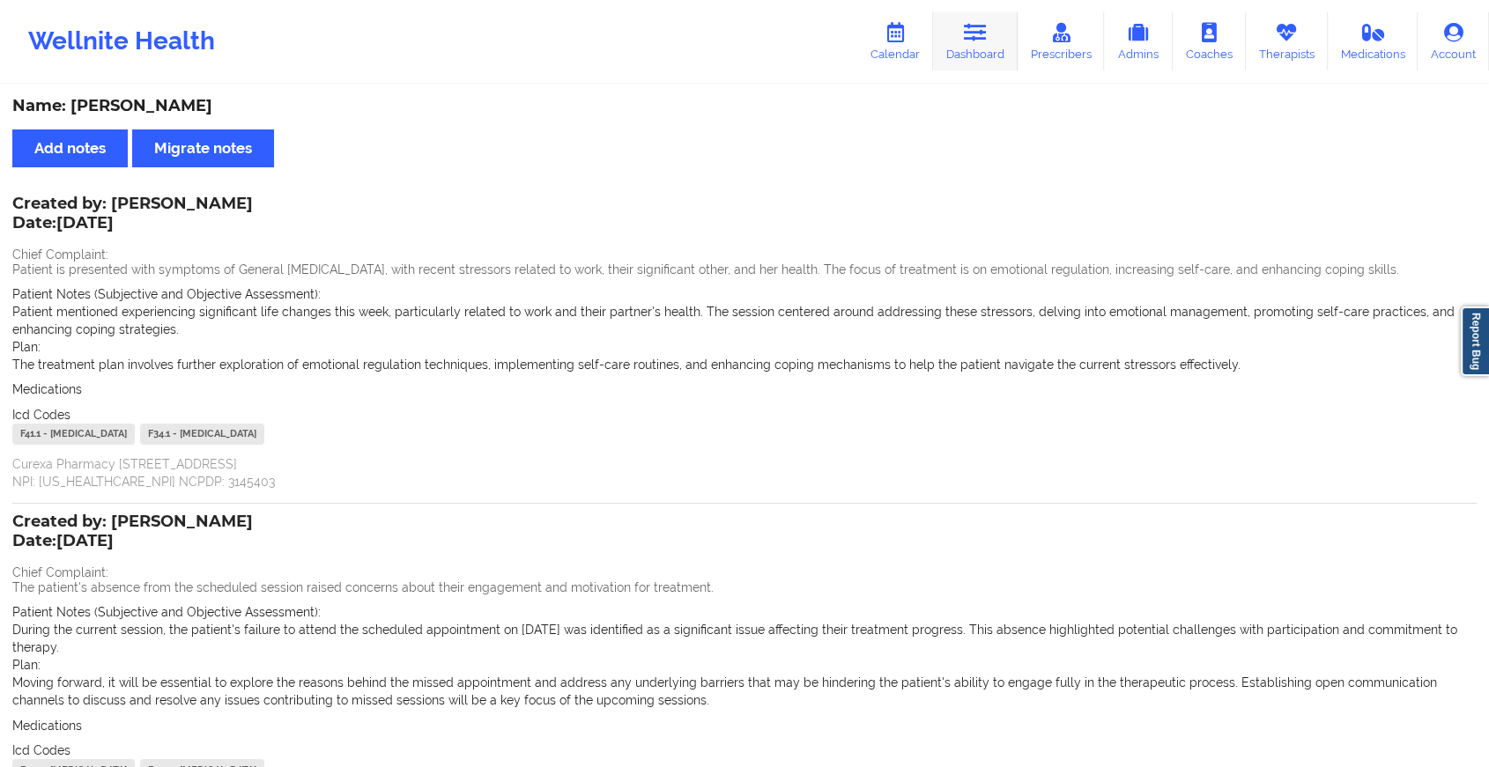
click at [974, 35] on icon at bounding box center [975, 32] width 23 height 19
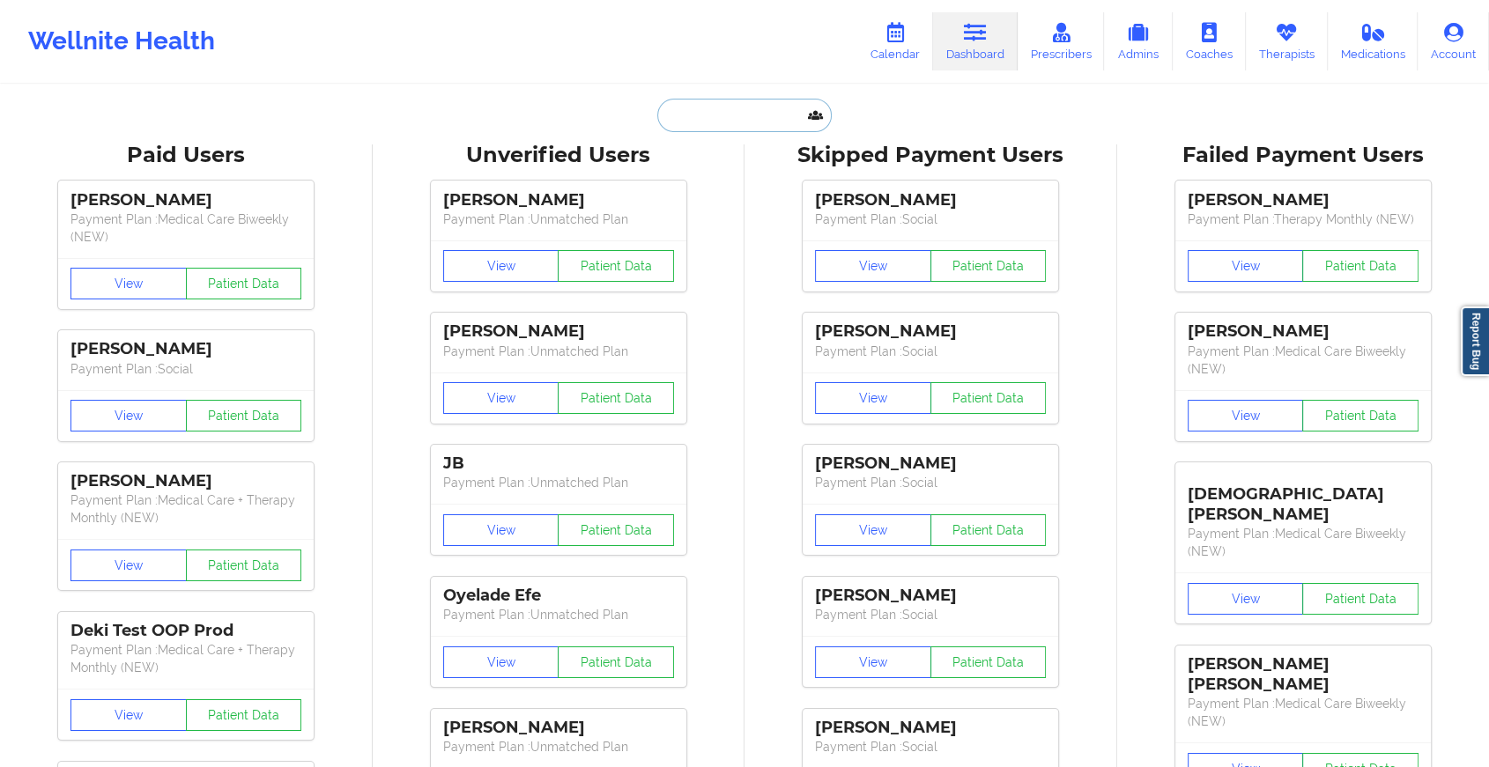
click at [693, 117] on input "text" at bounding box center [744, 115] width 174 height 33
paste input "[EMAIL_ADDRESS][DOMAIN_NAME]"
type input "[EMAIL_ADDRESS][DOMAIN_NAME]"
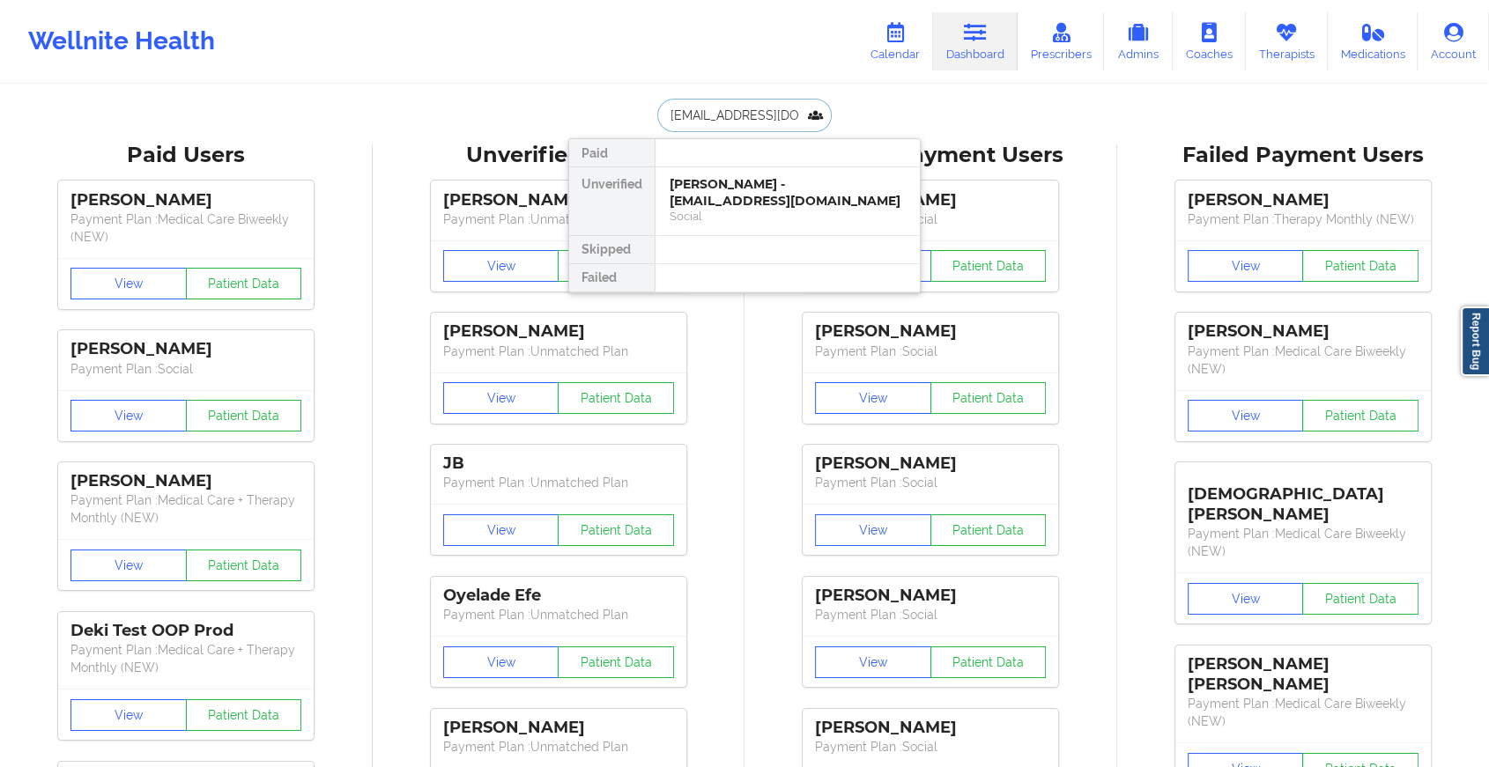
scroll to position [0, 3]
click at [735, 185] on div "[PERSON_NAME] - [EMAIL_ADDRESS][DOMAIN_NAME]" at bounding box center [787, 192] width 236 height 33
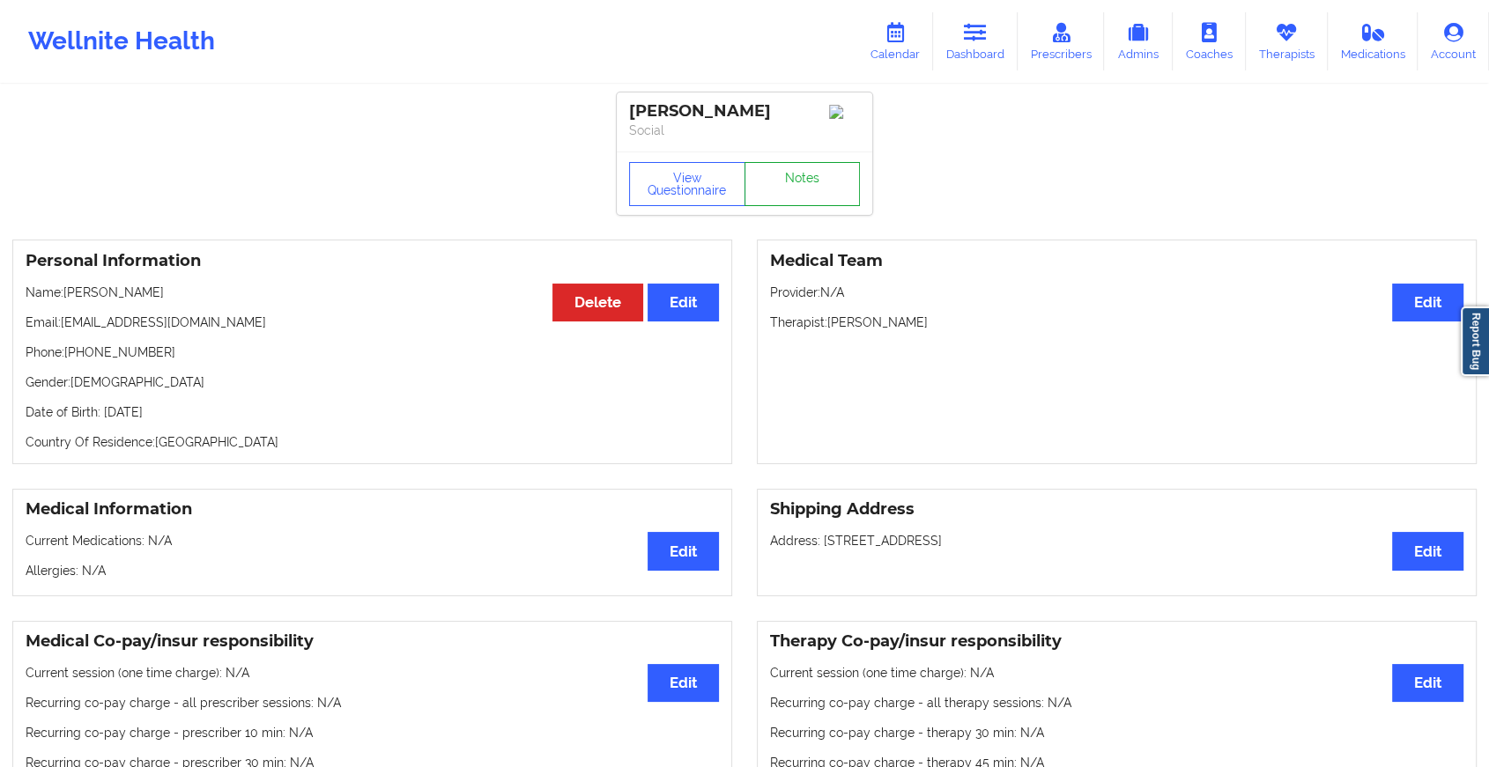
click at [801, 206] on link "Notes" at bounding box center [802, 184] width 116 height 44
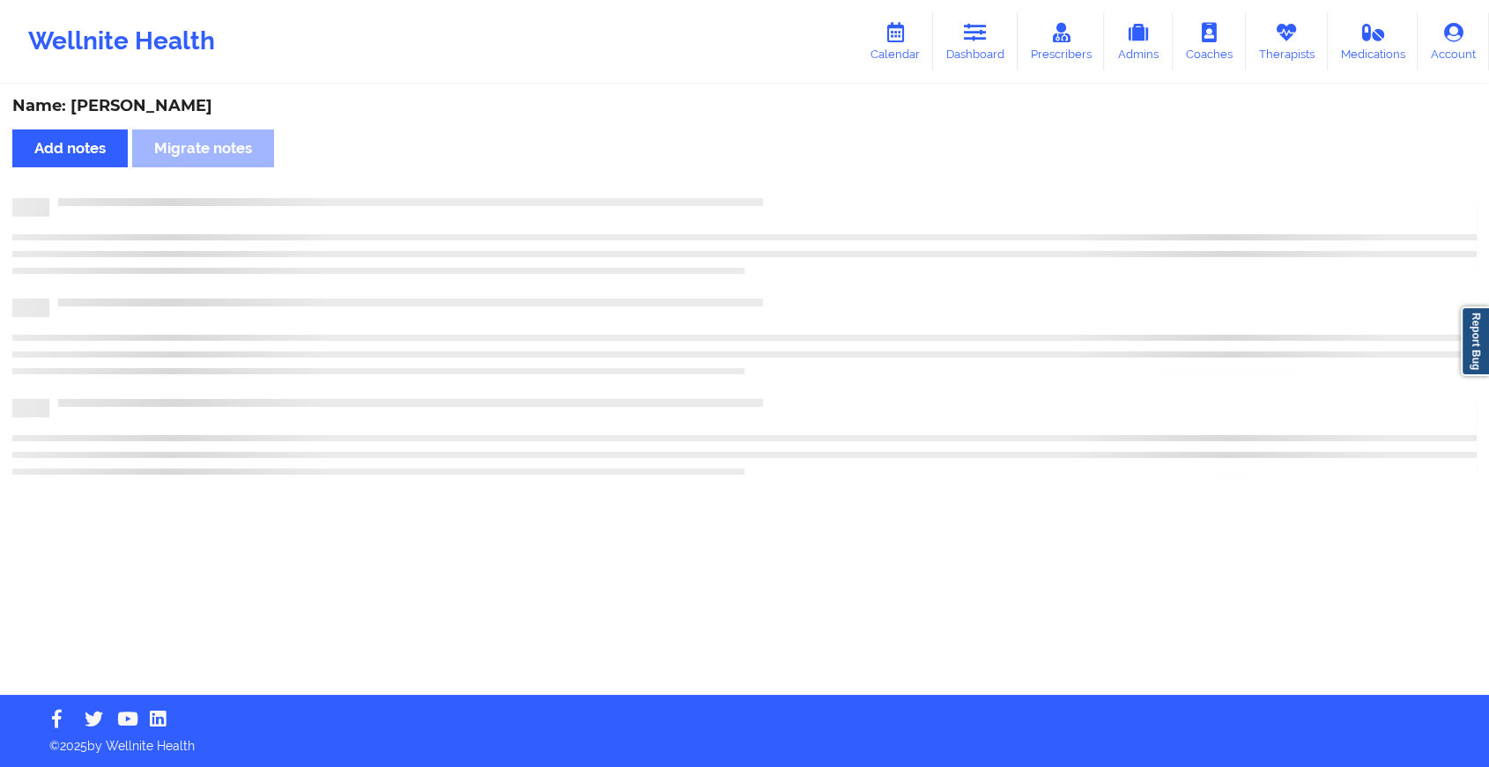
click at [801, 207] on div at bounding box center [744, 207] width 1464 height 18
click at [801, 207] on div at bounding box center [751, 207] width 1479 height 18
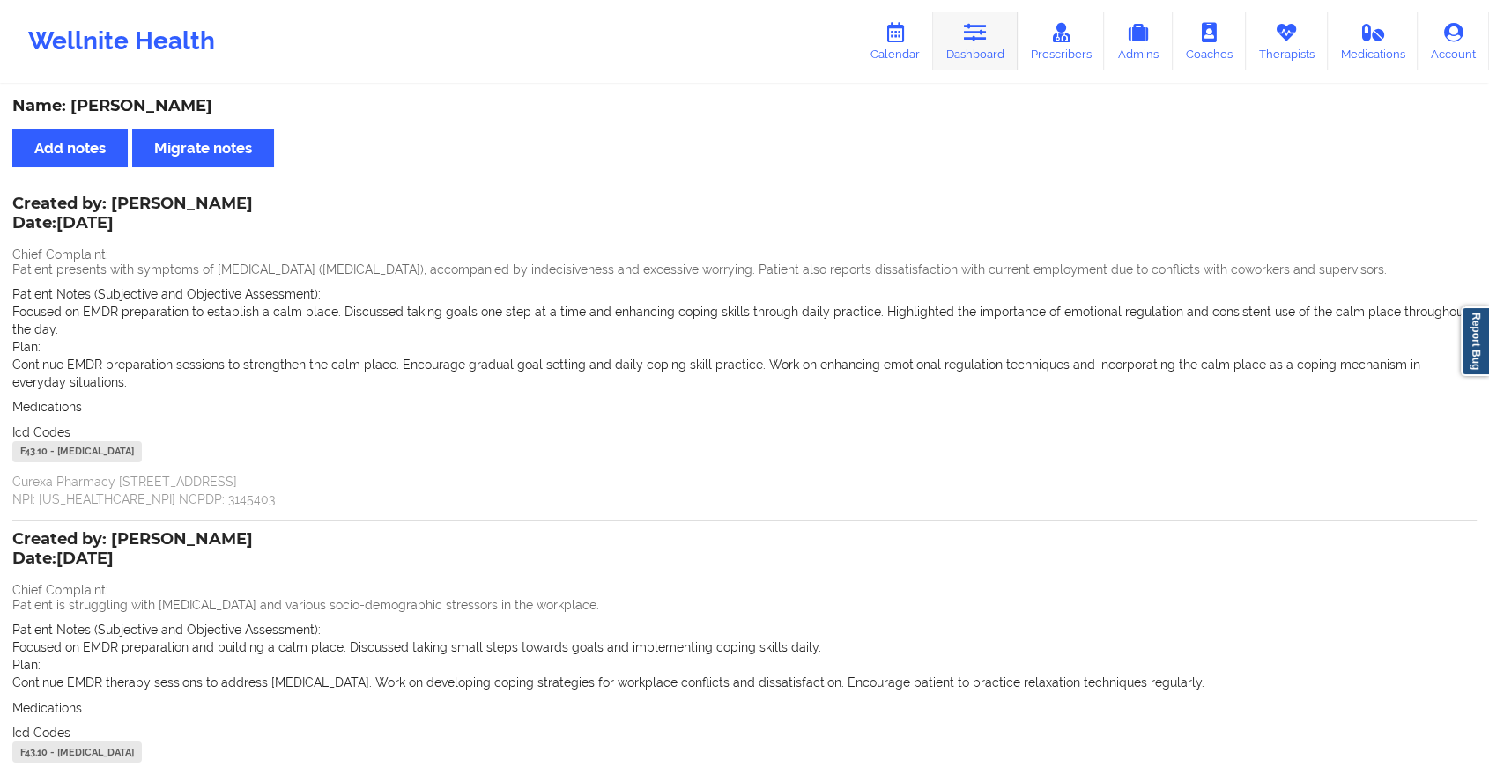
click at [972, 52] on link "Dashboard" at bounding box center [975, 41] width 85 height 58
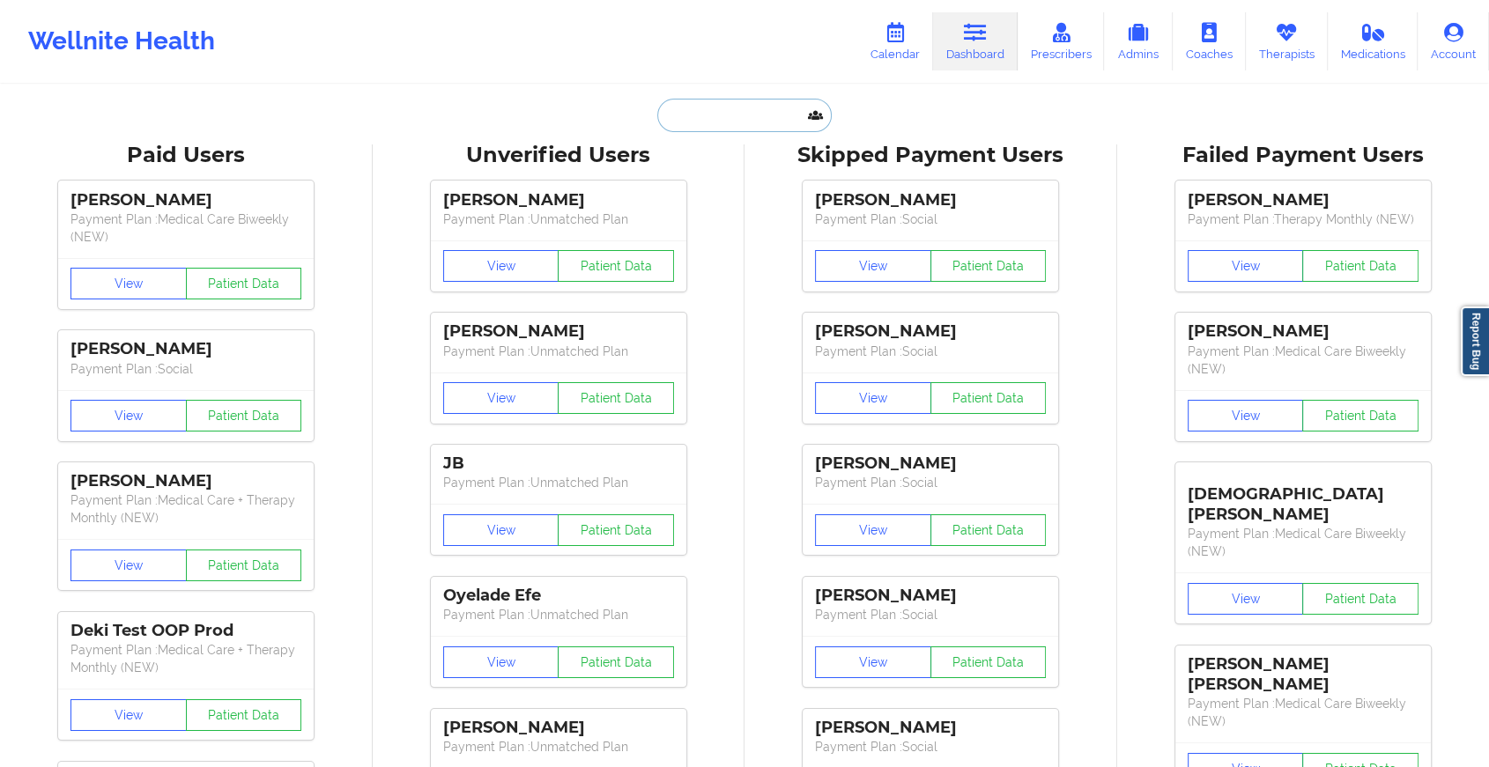
click at [731, 122] on input "text" at bounding box center [744, 115] width 174 height 33
paste input "[EMAIL_ADDRESS][DOMAIN_NAME]"
type input "[EMAIL_ADDRESS][DOMAIN_NAME]"
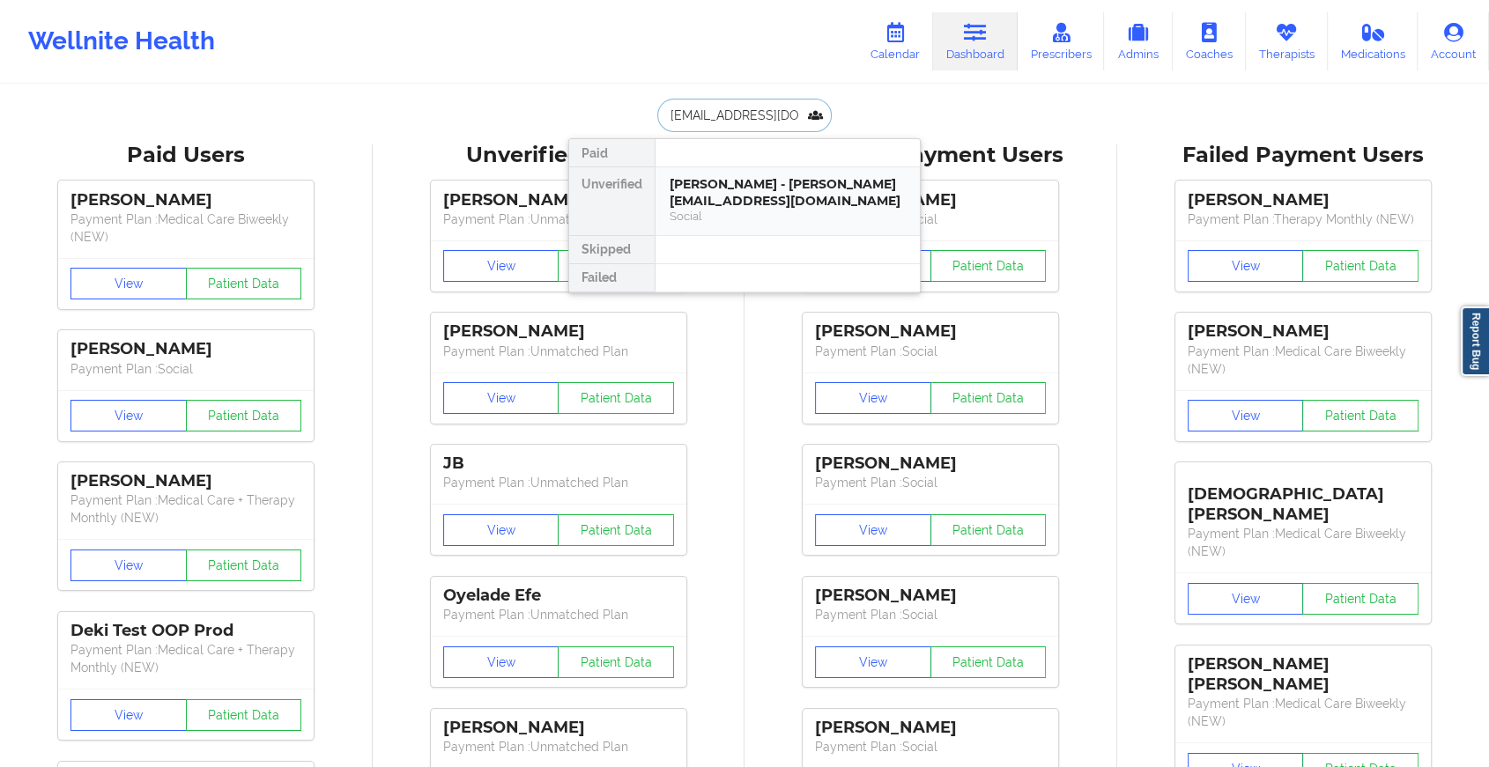
click at [780, 202] on div "[PERSON_NAME] - [PERSON_NAME][EMAIL_ADDRESS][DOMAIN_NAME]" at bounding box center [787, 192] width 236 height 33
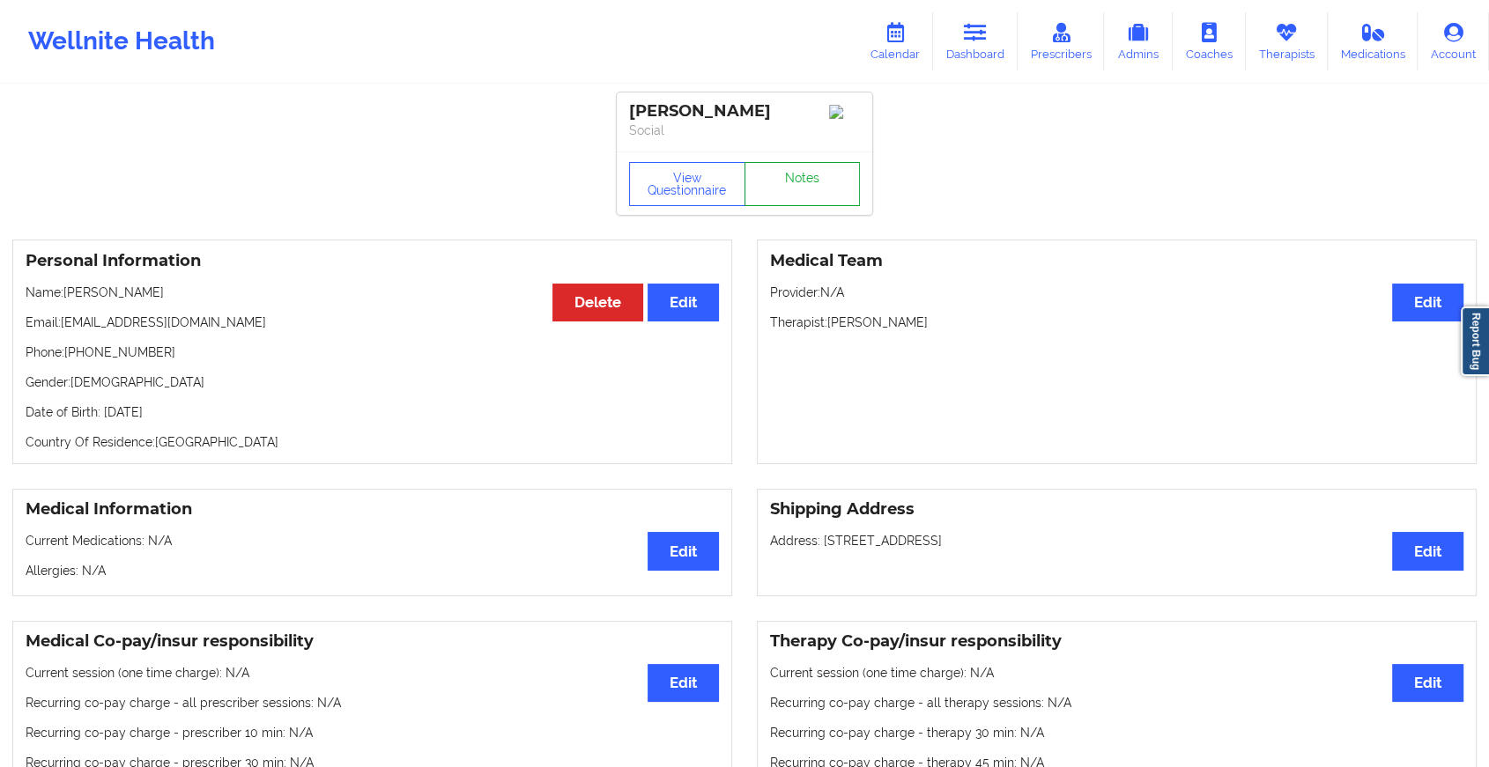
click at [811, 169] on link "Notes" at bounding box center [802, 184] width 116 height 44
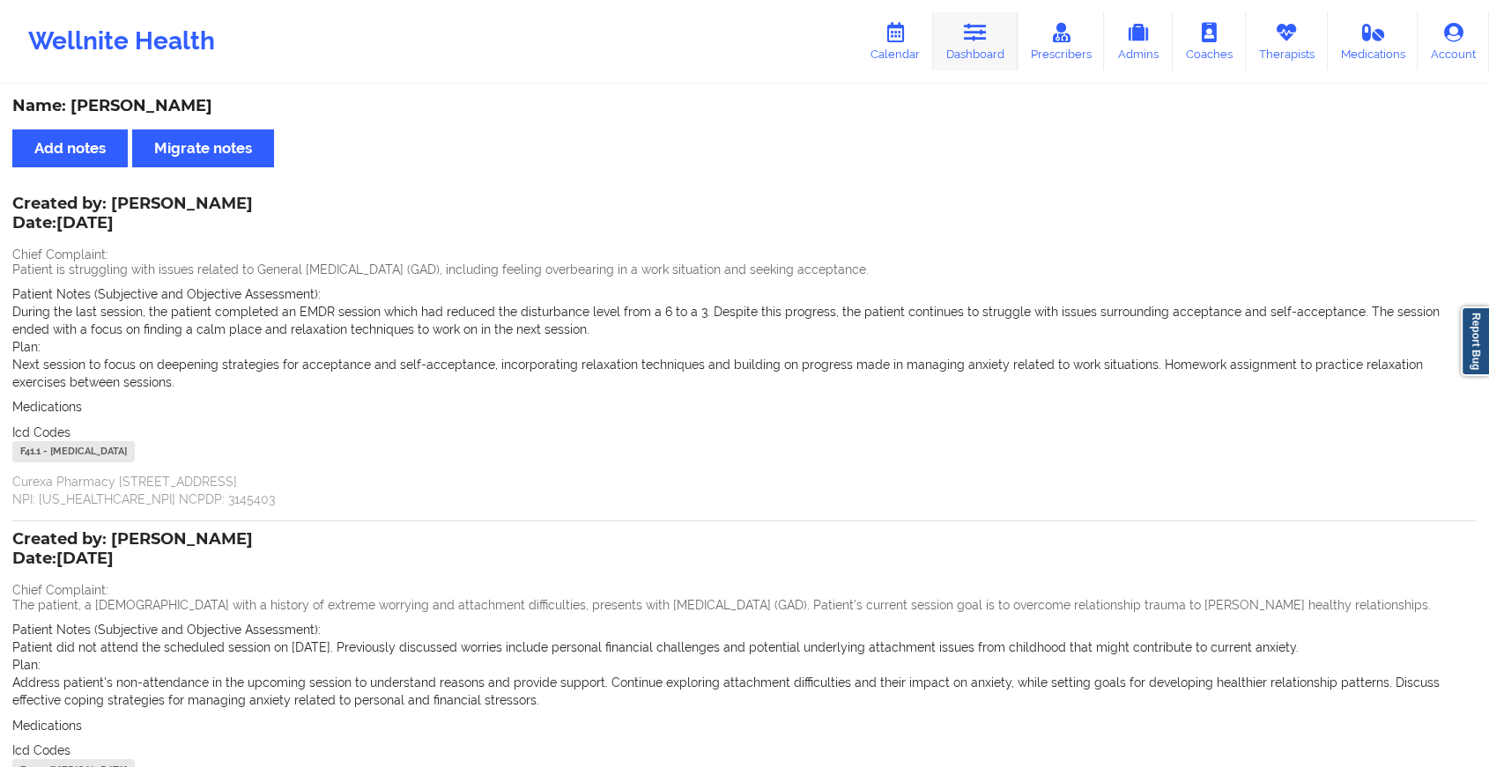
click at [960, 36] on link "Dashboard" at bounding box center [975, 41] width 85 height 58
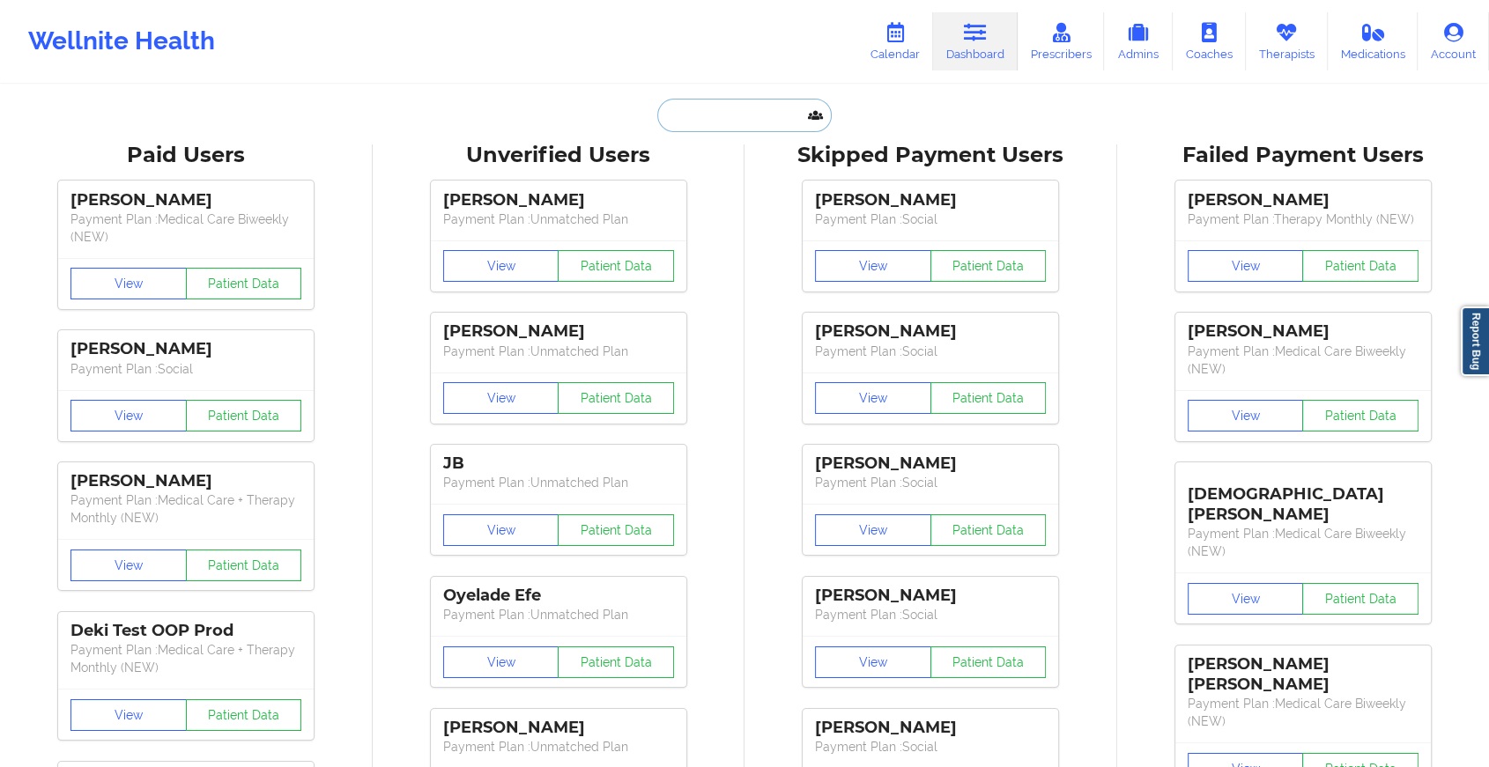
click at [735, 122] on input "text" at bounding box center [744, 115] width 174 height 33
paste input "[EMAIL_ADDRESS][DOMAIN_NAME]"
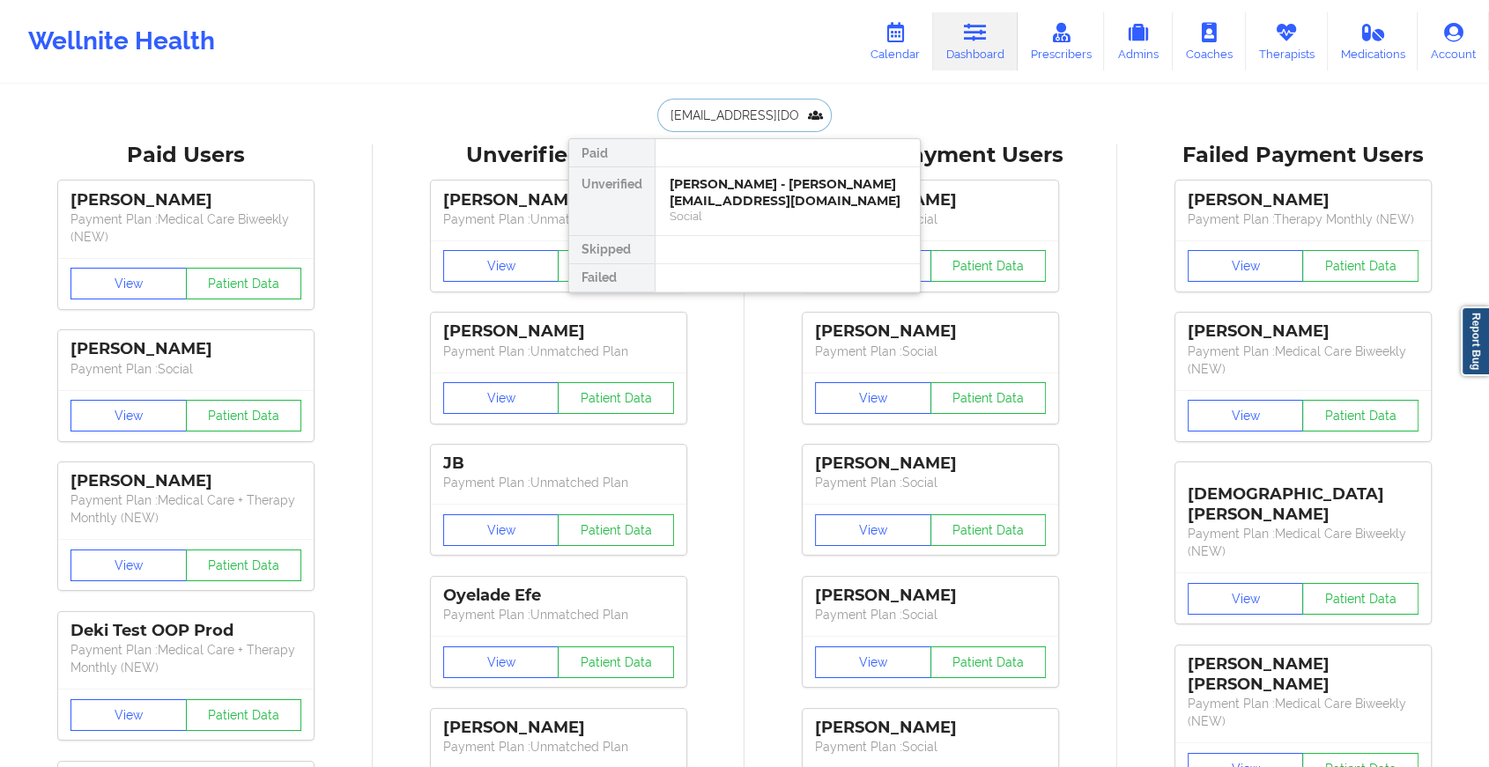
scroll to position [0, 23]
type input "[EMAIL_ADDRESS][DOMAIN_NAME]"
click at [775, 240] on div at bounding box center [786, 250] width 265 height 28
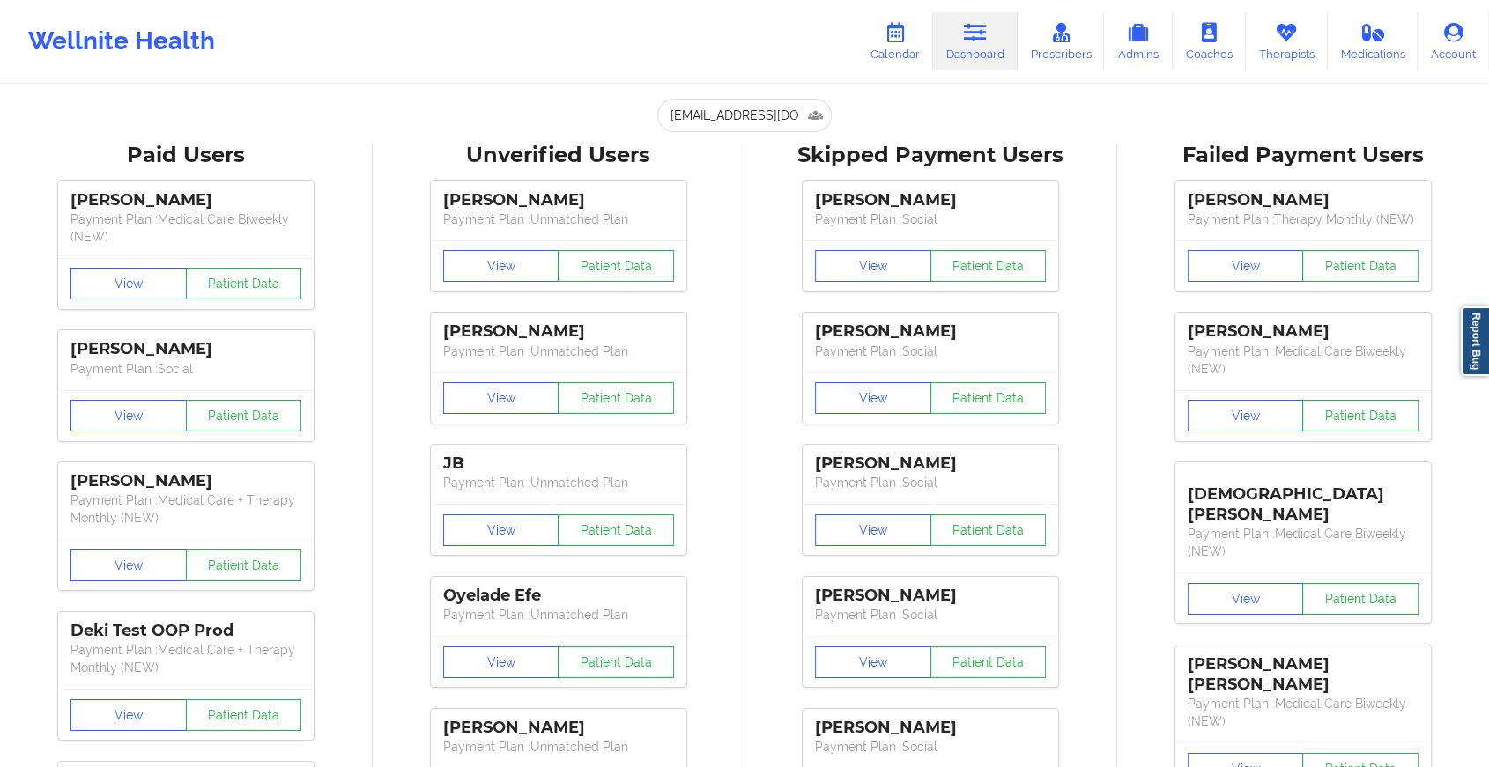
drag, startPoint x: 719, startPoint y: 76, endPoint x: 713, endPoint y: 117, distance: 41.7
click at [713, 117] on input "[EMAIL_ADDRESS][DOMAIN_NAME]" at bounding box center [744, 115] width 174 height 33
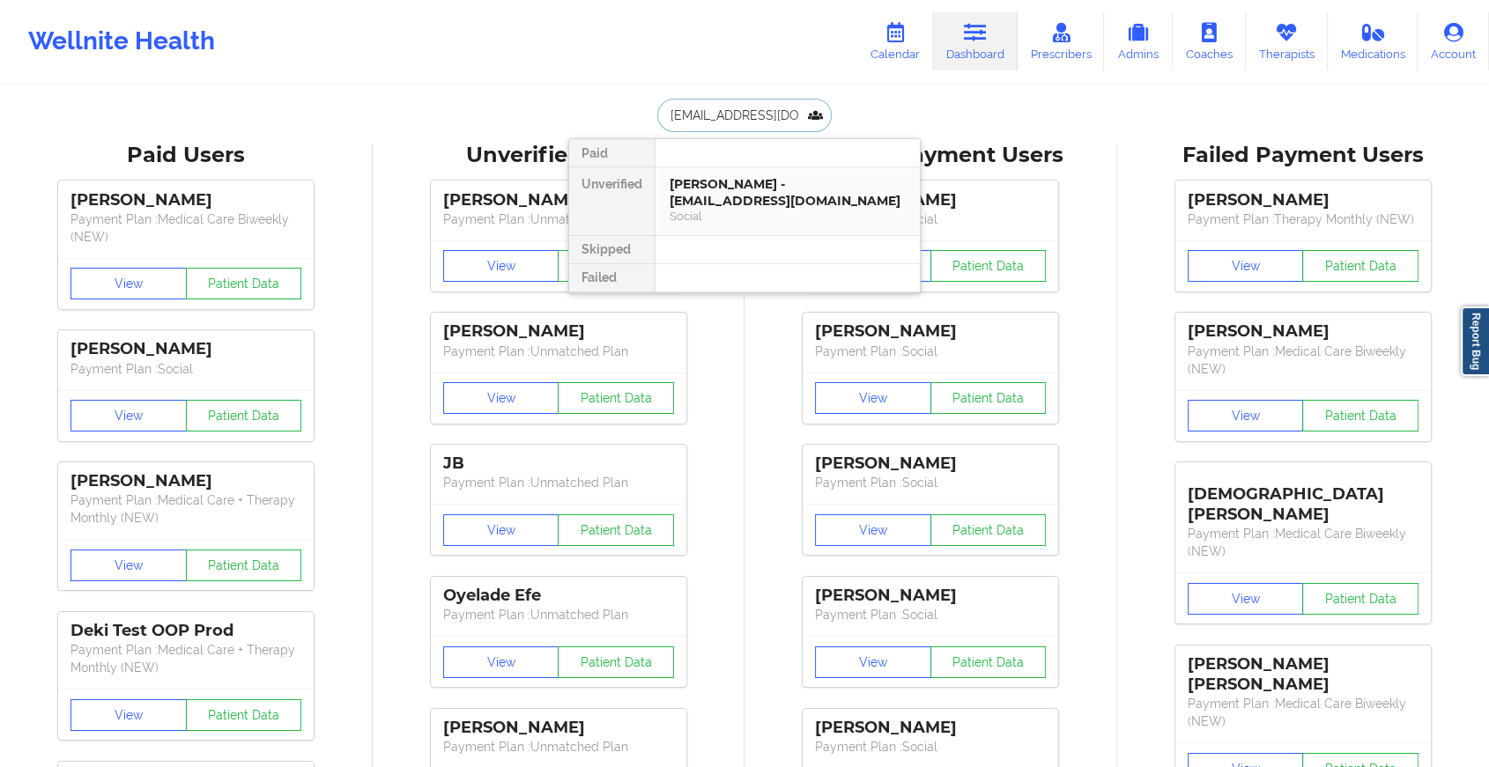
click at [811, 203] on div "[PERSON_NAME] - [EMAIL_ADDRESS][DOMAIN_NAME]" at bounding box center [787, 192] width 236 height 33
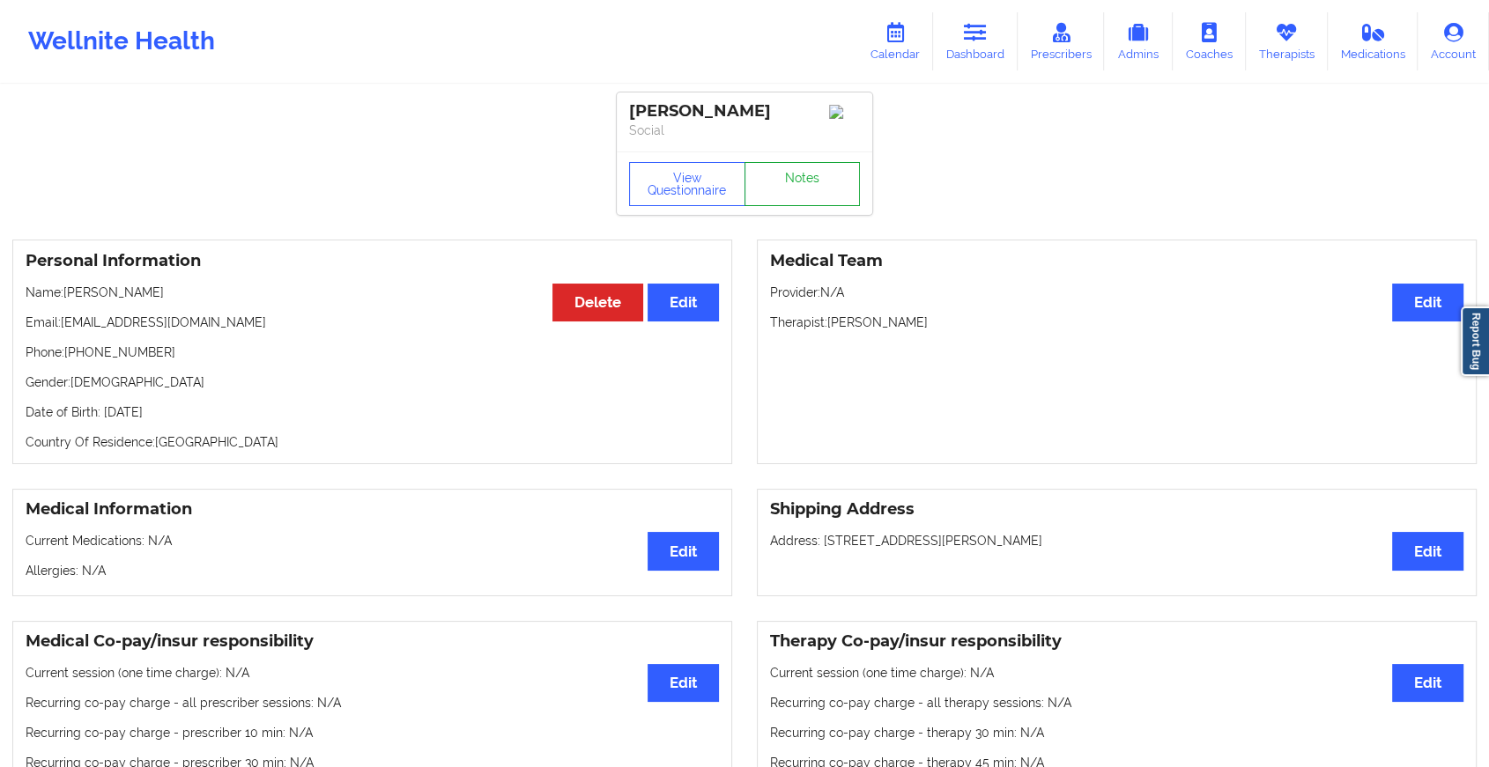
click at [811, 176] on link "Notes" at bounding box center [802, 184] width 116 height 44
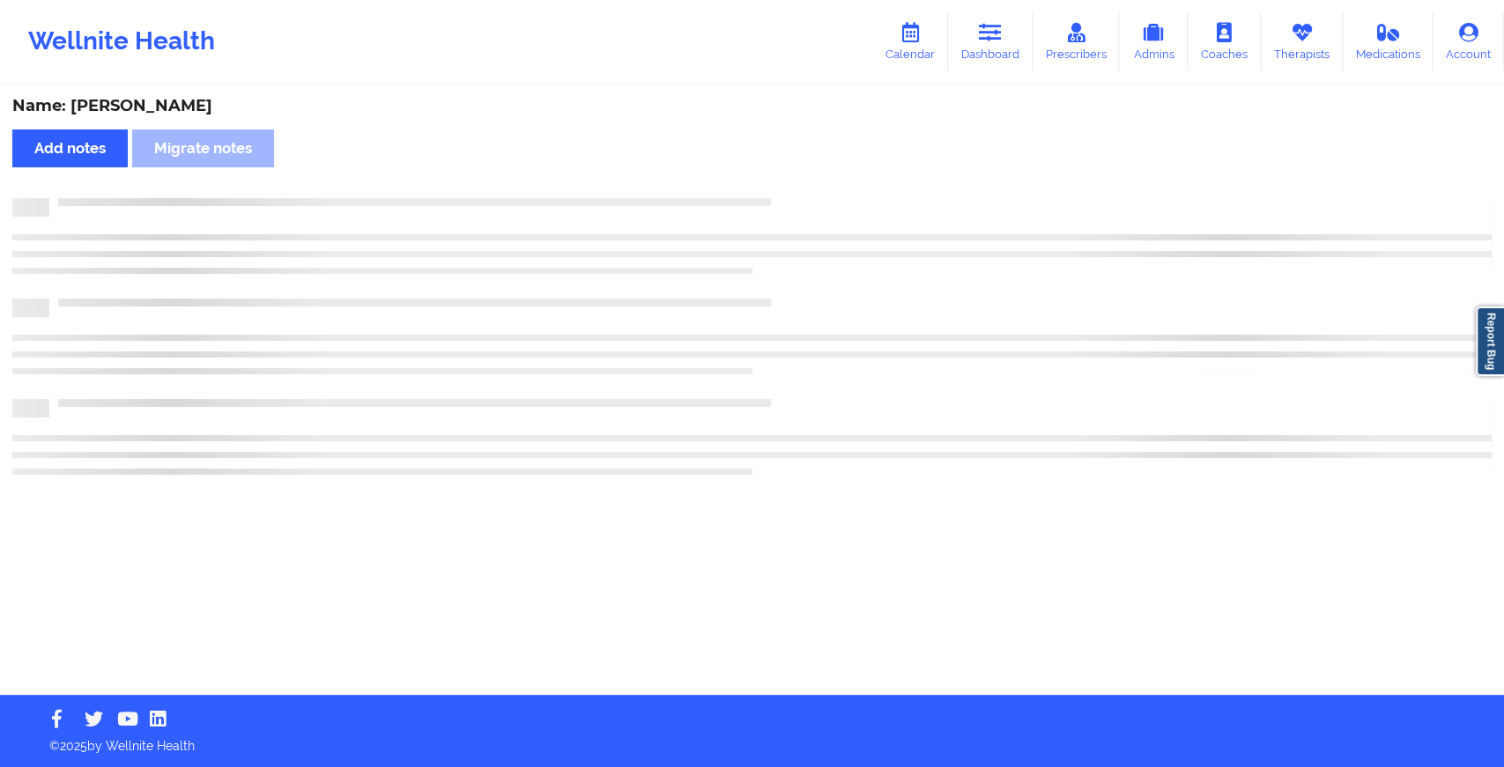
click at [811, 176] on div "Name: [PERSON_NAME] Add notes Migrate notes" at bounding box center [752, 390] width 1504 height 609
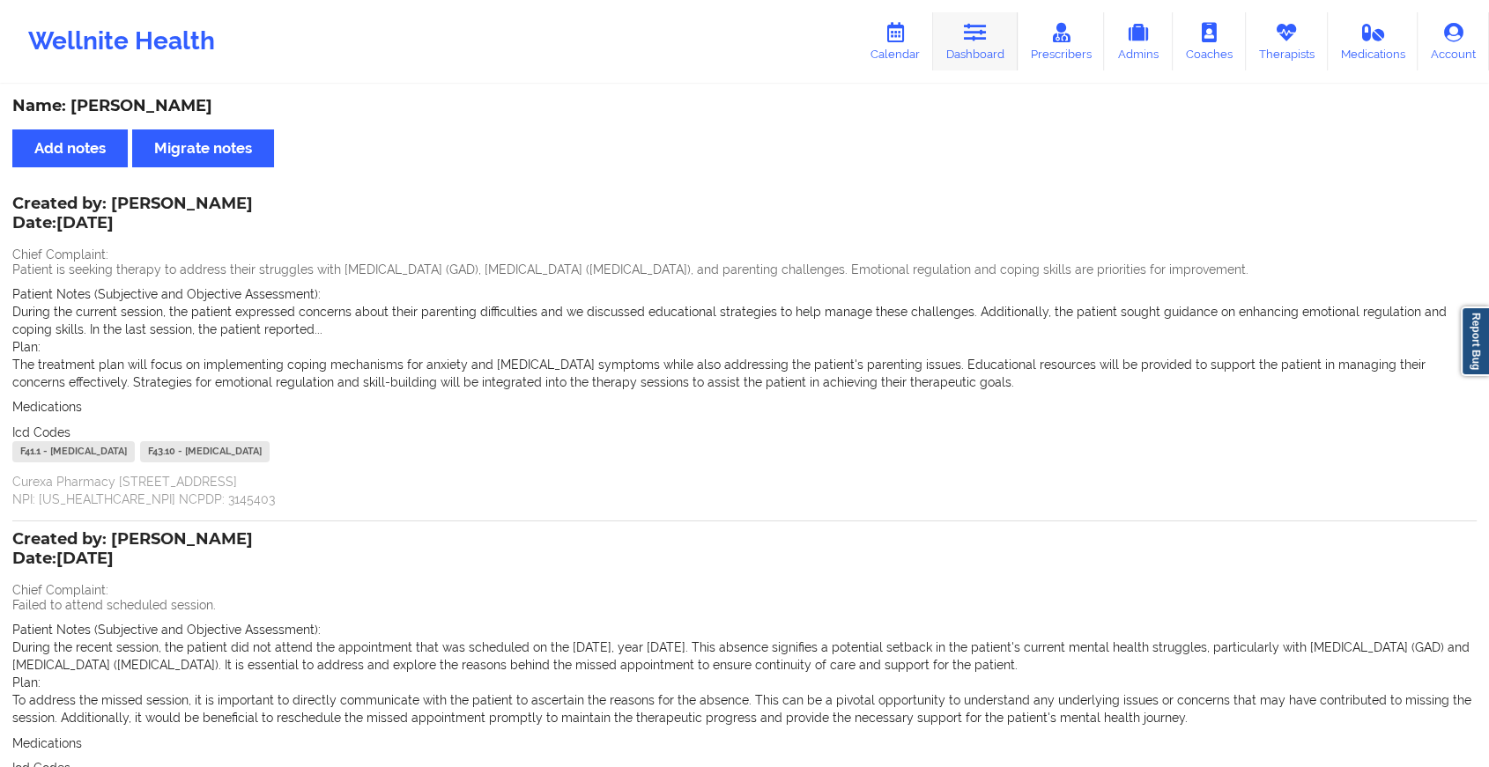
click at [987, 27] on icon at bounding box center [975, 32] width 23 height 19
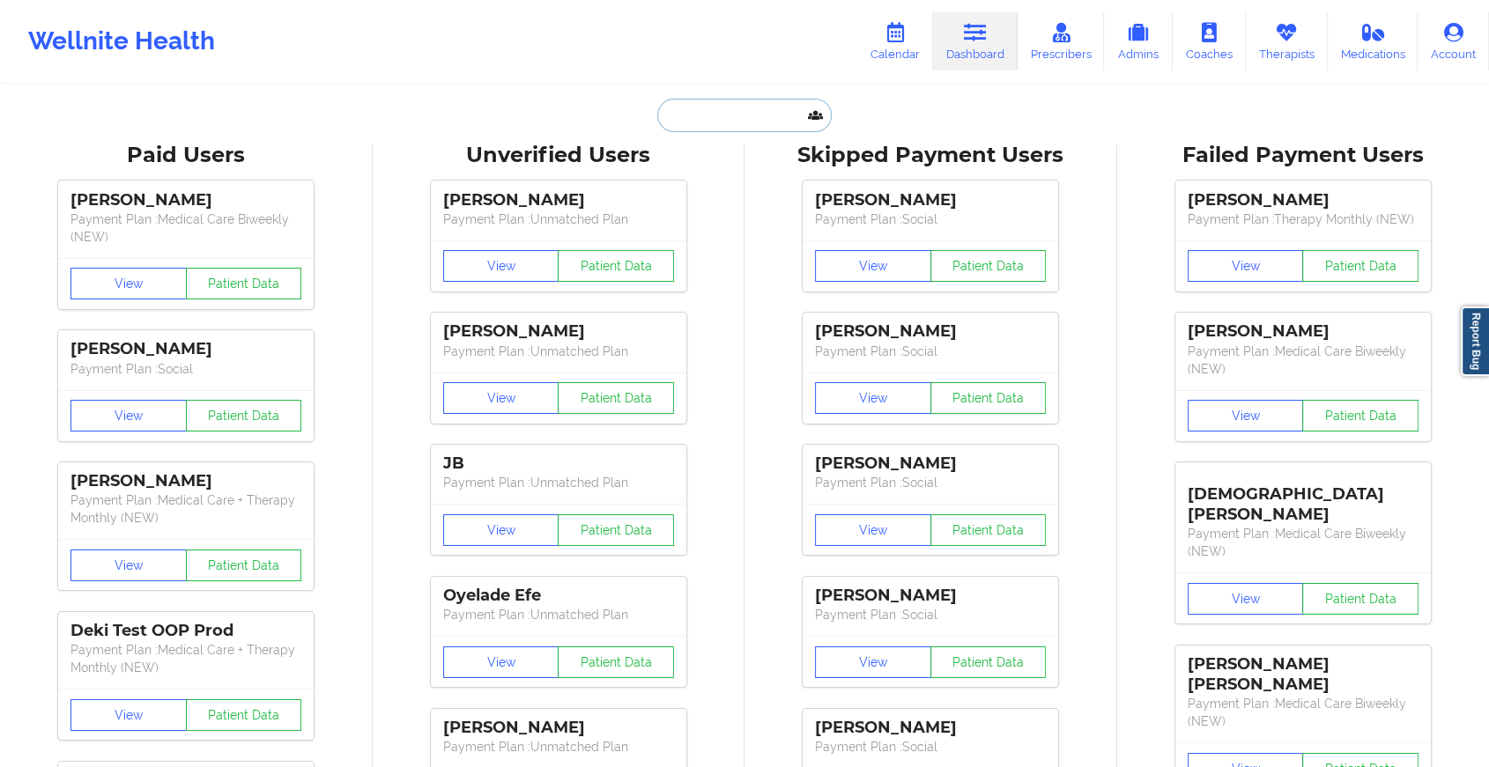
click at [761, 111] on input "text" at bounding box center [744, 115] width 174 height 33
paste input "[EMAIL_ADDRESS][DOMAIN_NAME]"
type input "[EMAIL_ADDRESS][DOMAIN_NAME]"
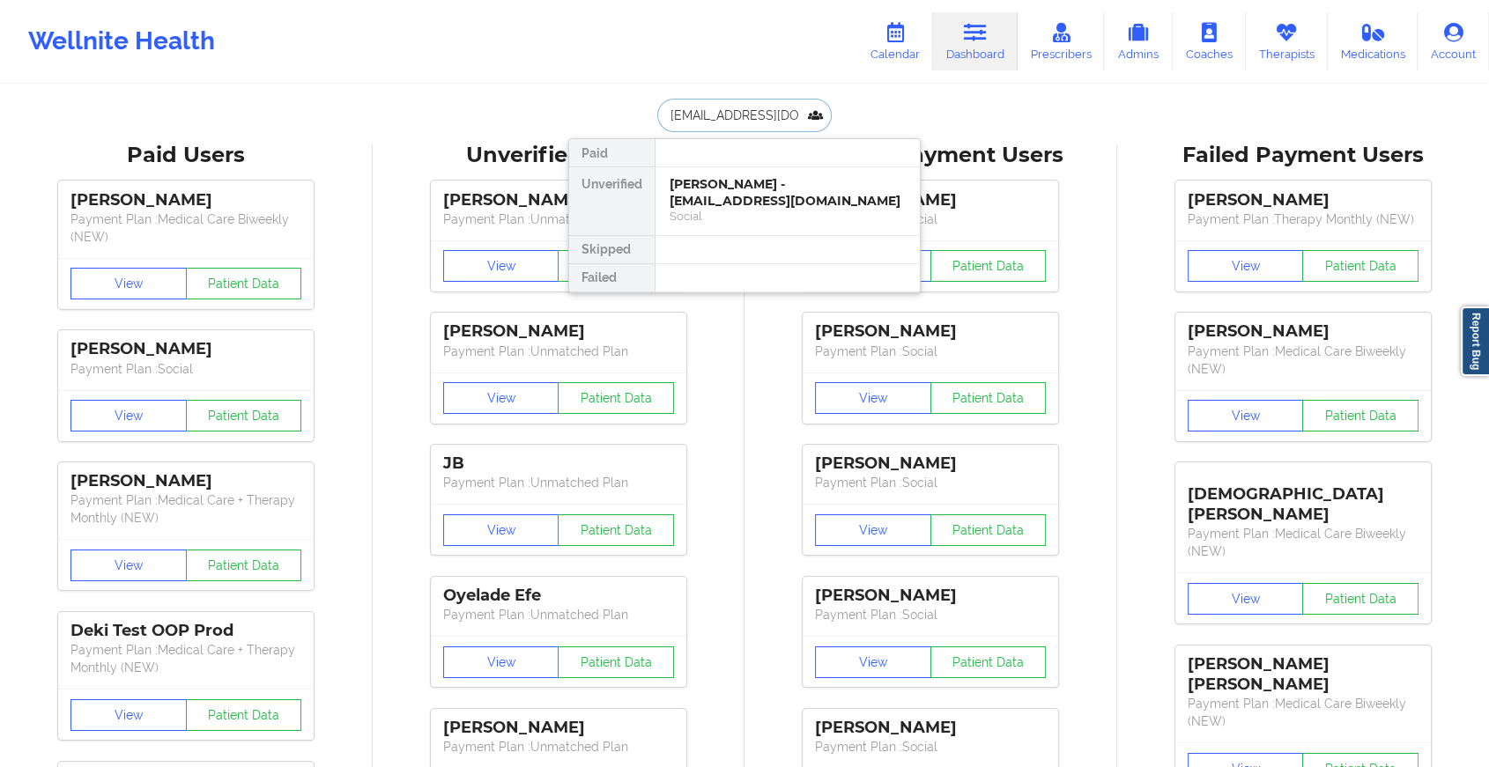
click at [764, 189] on div "[PERSON_NAME] - [EMAIL_ADDRESS][DOMAIN_NAME]" at bounding box center [787, 192] width 236 height 33
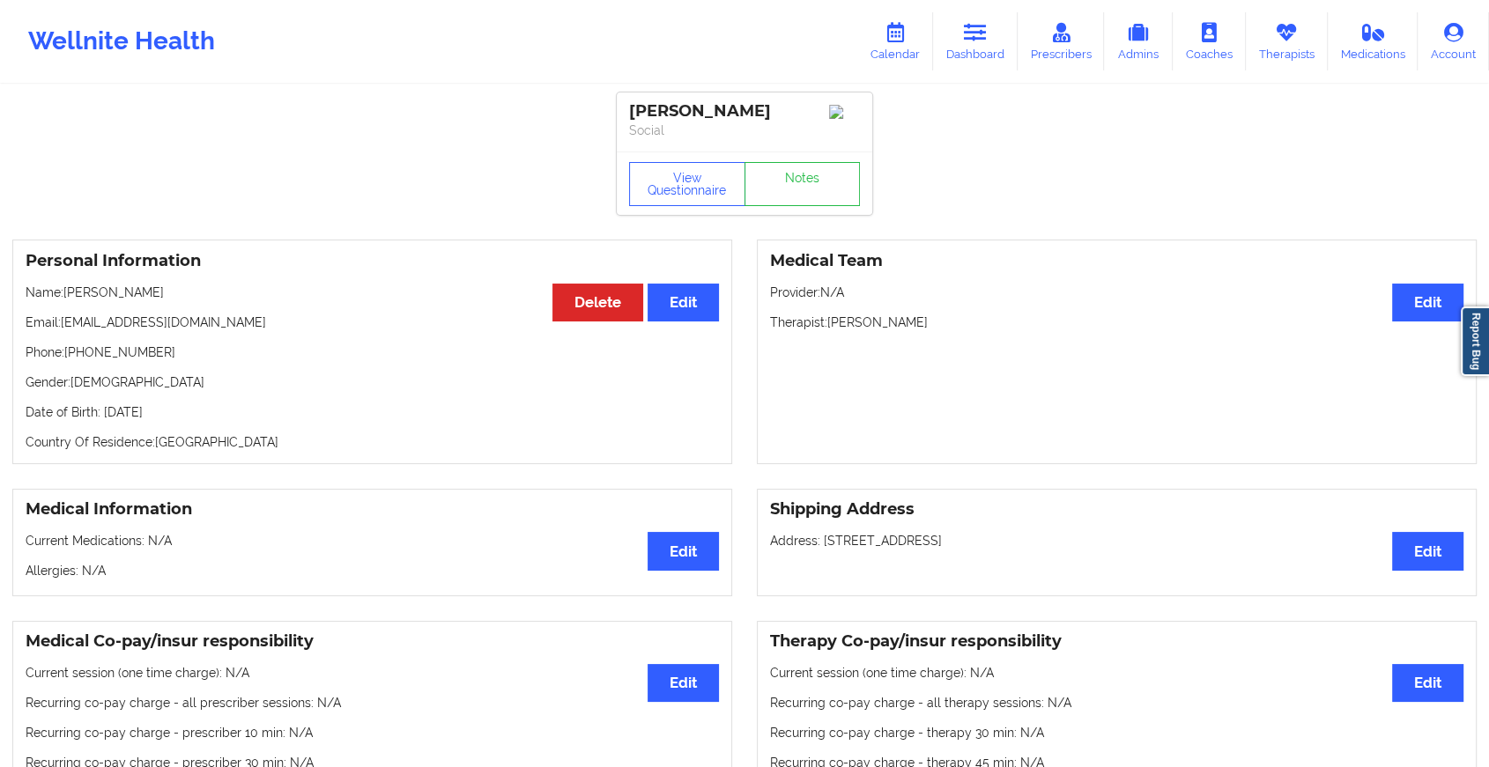
click at [820, 163] on div "View Questionnaire Notes" at bounding box center [744, 183] width 255 height 63
drag, startPoint x: 742, startPoint y: 246, endPoint x: 801, endPoint y: 190, distance: 81.0
click at [801, 190] on link "Notes" at bounding box center [802, 184] width 116 height 44
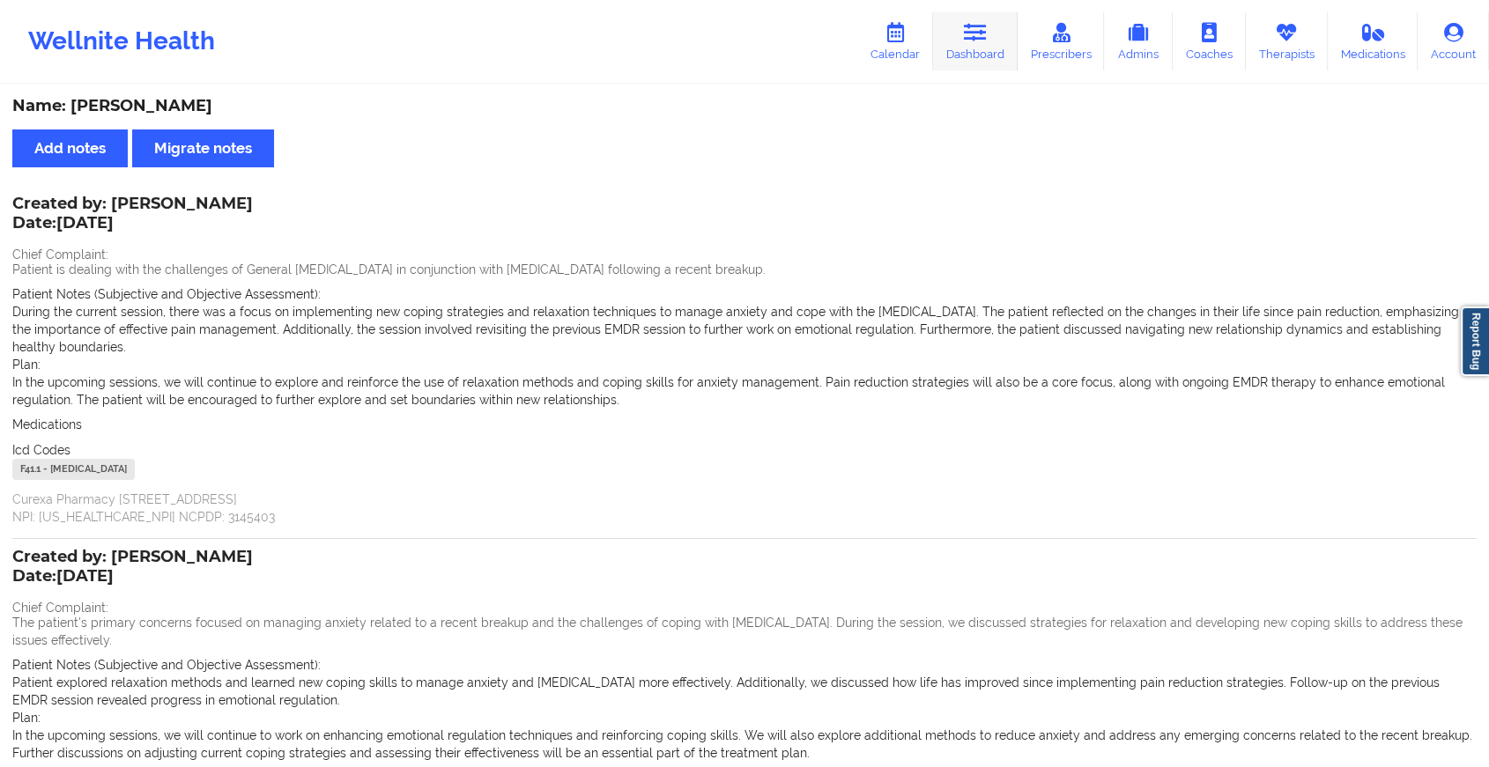
click at [974, 42] on icon at bounding box center [975, 32] width 23 height 19
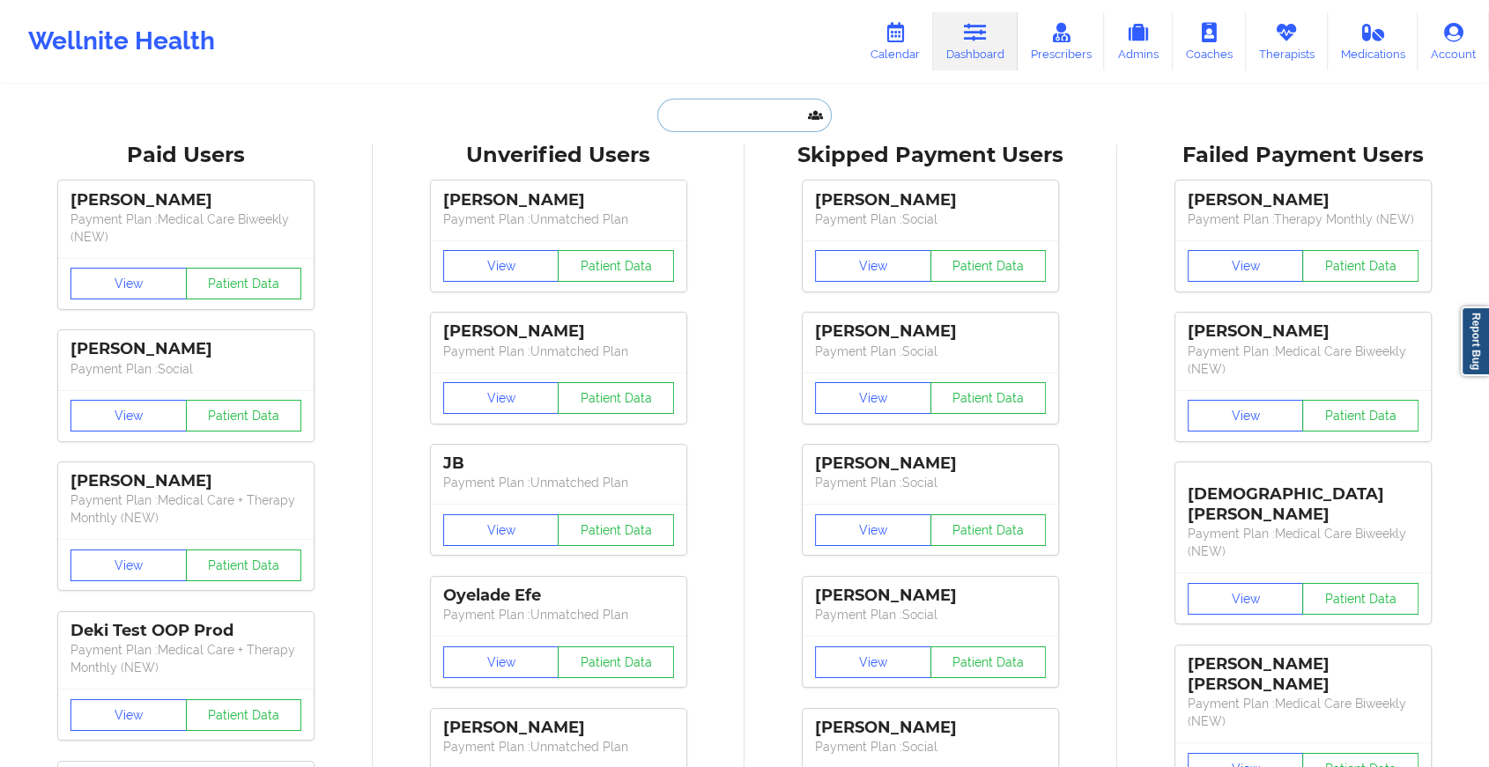
click at [685, 123] on input "text" at bounding box center [744, 115] width 174 height 33
paste input "[EMAIL_ADDRESS][DOMAIN_NAME]"
type input "[EMAIL_ADDRESS][DOMAIN_NAME]"
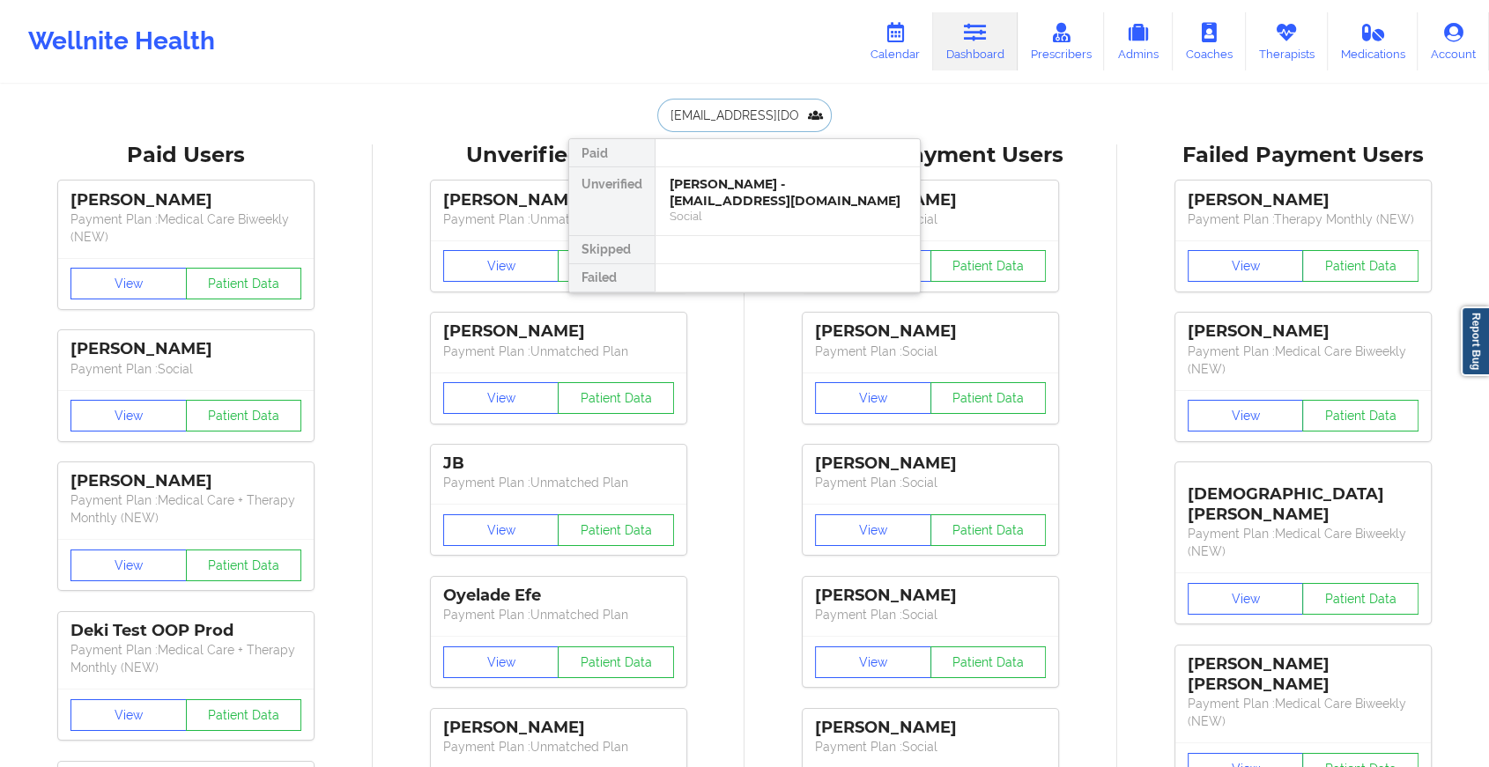
scroll to position [0, 2]
click at [733, 169] on div "[PERSON_NAME] - [PERSON_NAME][EMAIL_ADDRESS][DOMAIN_NAME] Social" at bounding box center [787, 201] width 264 height 68
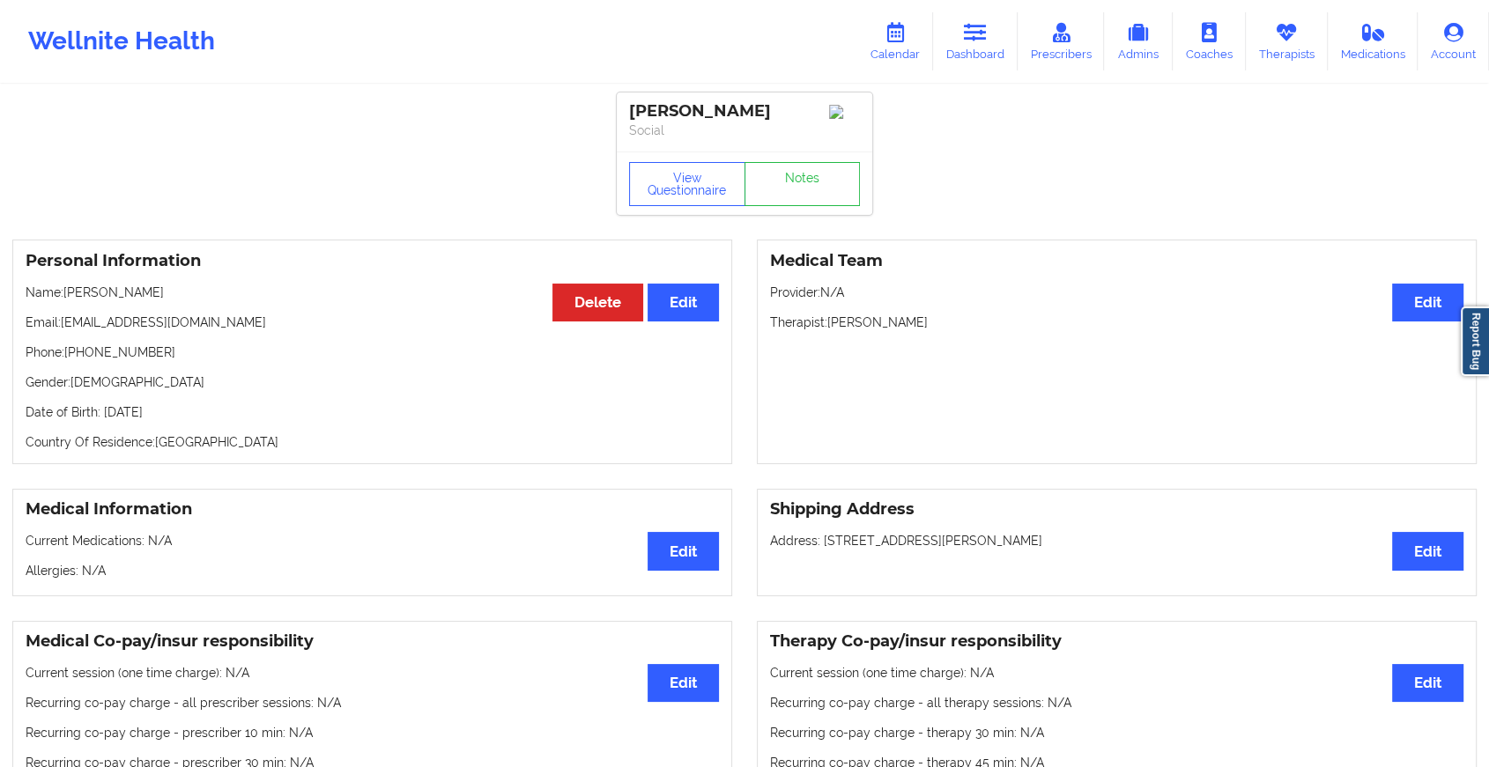
click at [799, 177] on div "View Questionnaire Notes" at bounding box center [744, 184] width 231 height 44
click at [799, 177] on link "Notes" at bounding box center [802, 184] width 116 height 44
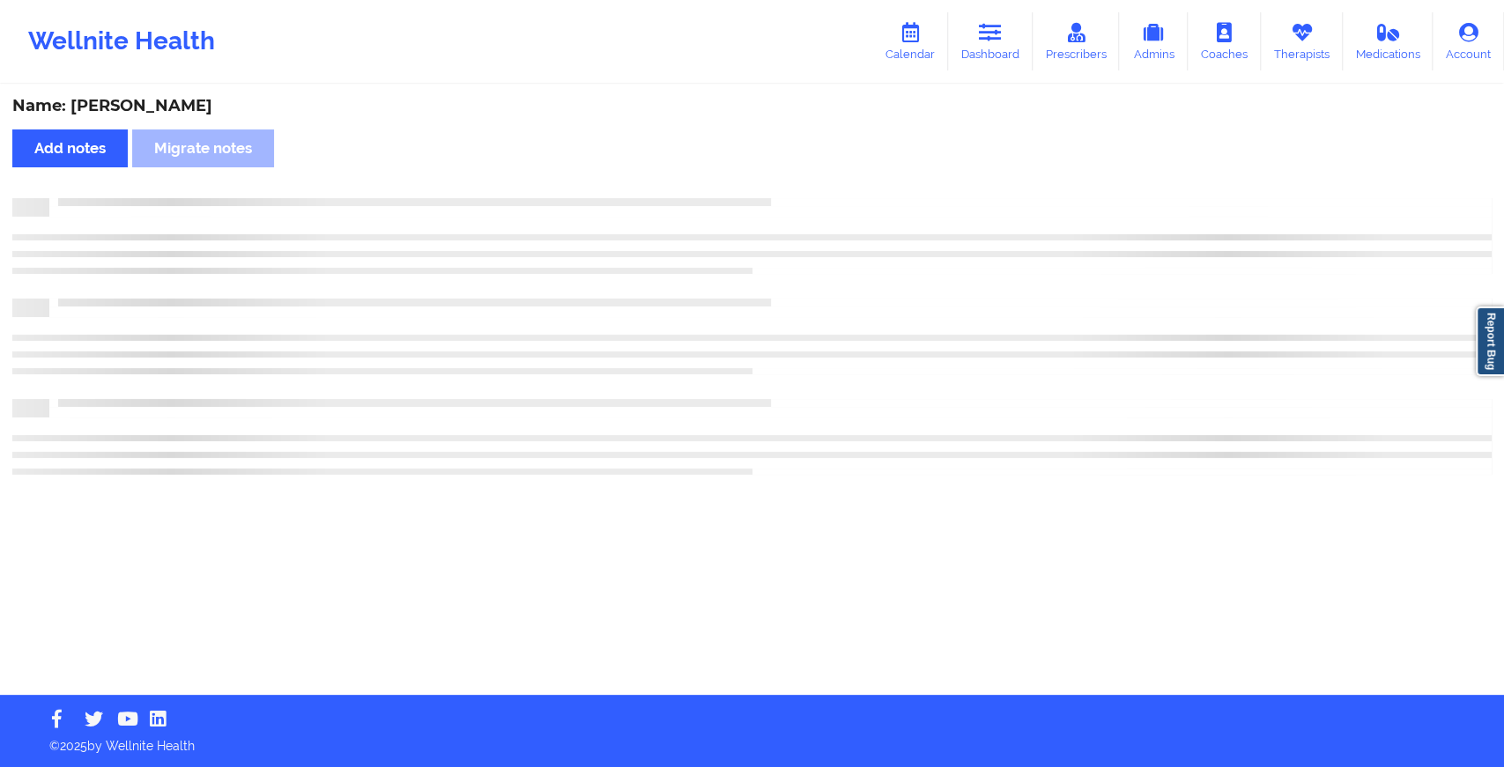
click at [799, 177] on div "Name: [PERSON_NAME] Add notes Migrate notes" at bounding box center [752, 390] width 1504 height 609
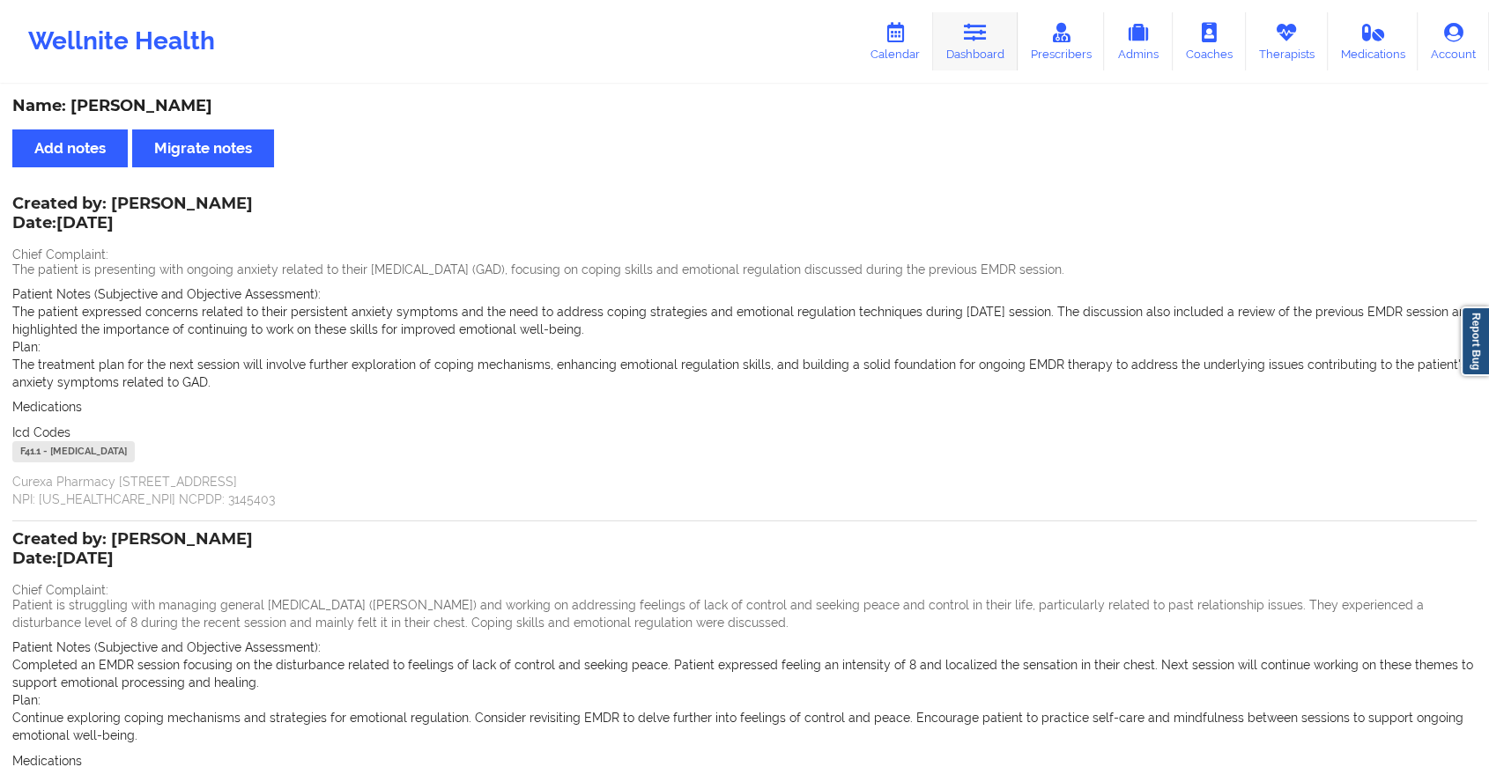
click at [974, 38] on icon at bounding box center [975, 32] width 23 height 19
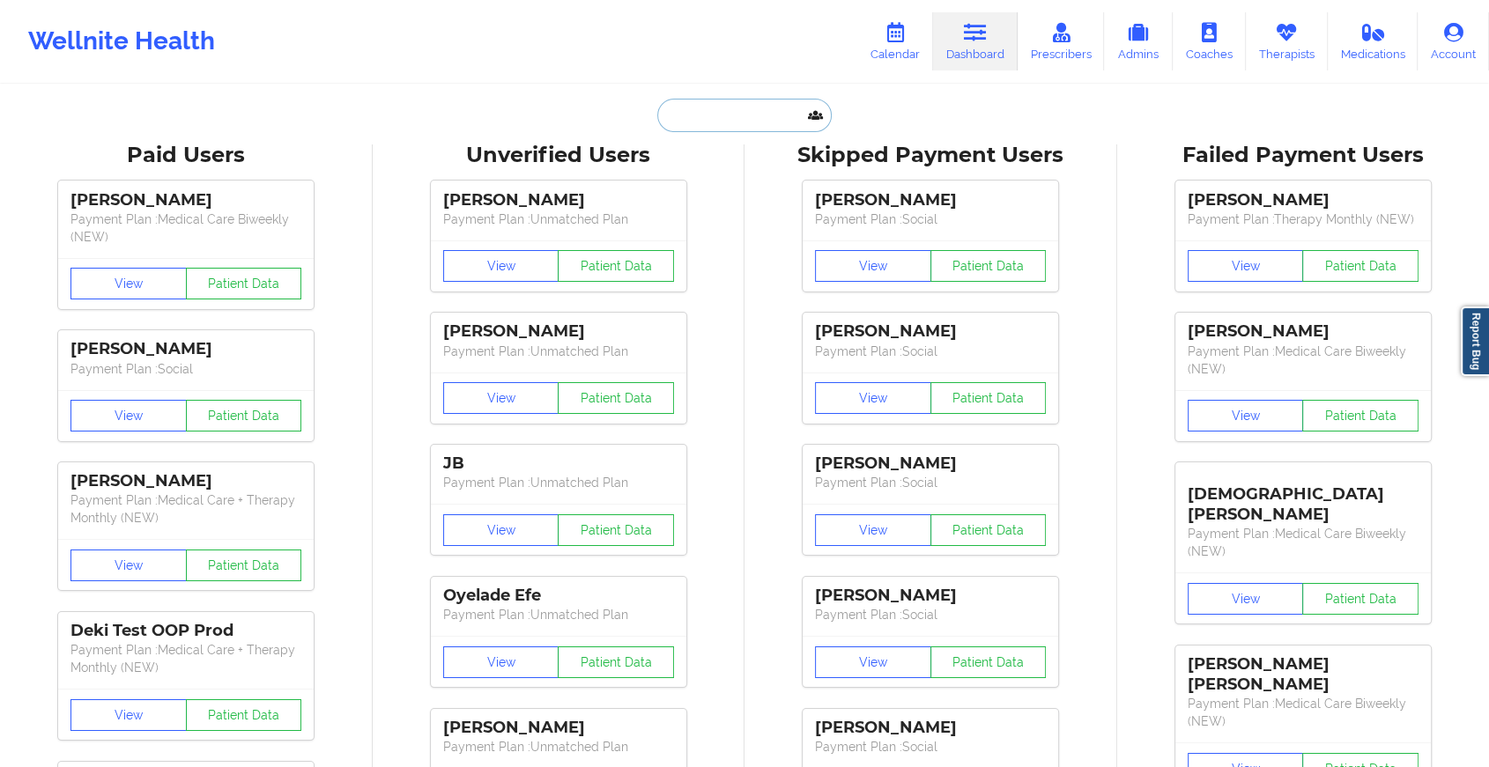
click at [689, 111] on input "text" at bounding box center [744, 115] width 174 height 33
paste input "[EMAIL_ADDRESS][DOMAIN_NAME]"
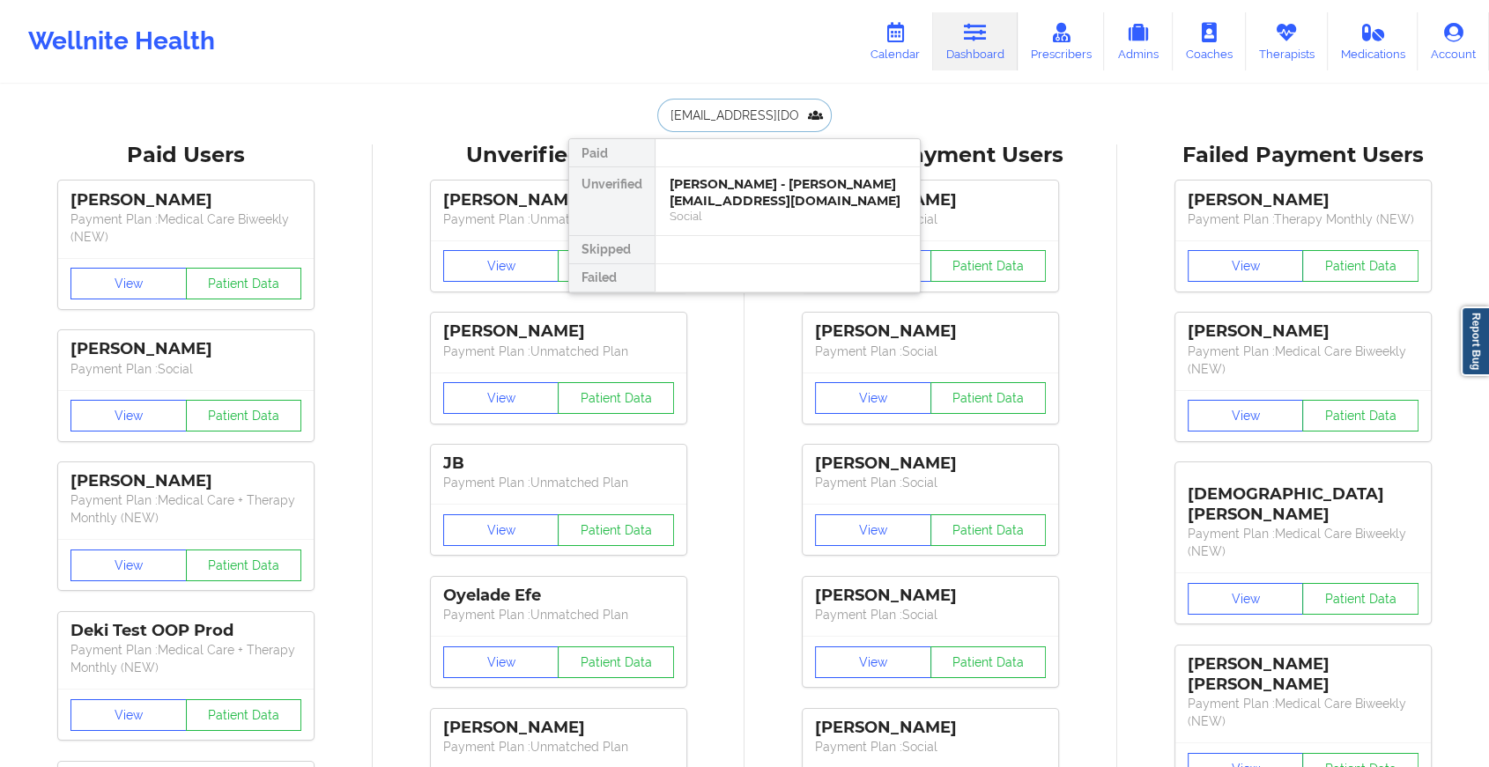
type input "[EMAIL_ADDRESS][DOMAIN_NAME]"
click at [757, 176] on div "[PERSON_NAME] [PERSON_NAME] - [EMAIL_ADDRESS][DOMAIN_NAME]" at bounding box center [787, 192] width 236 height 33
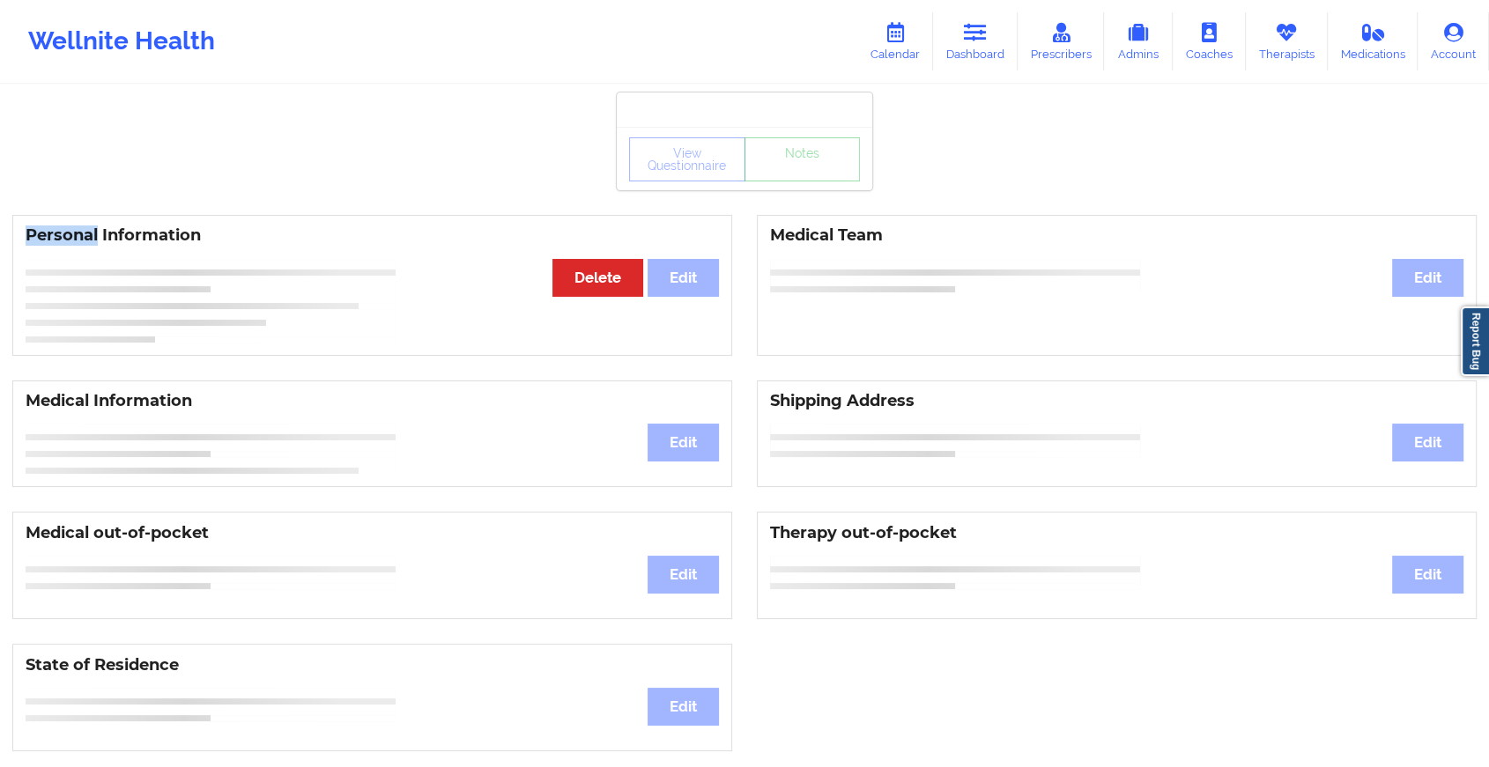
click at [757, 175] on div "View Questionnaire Notes" at bounding box center [744, 159] width 231 height 44
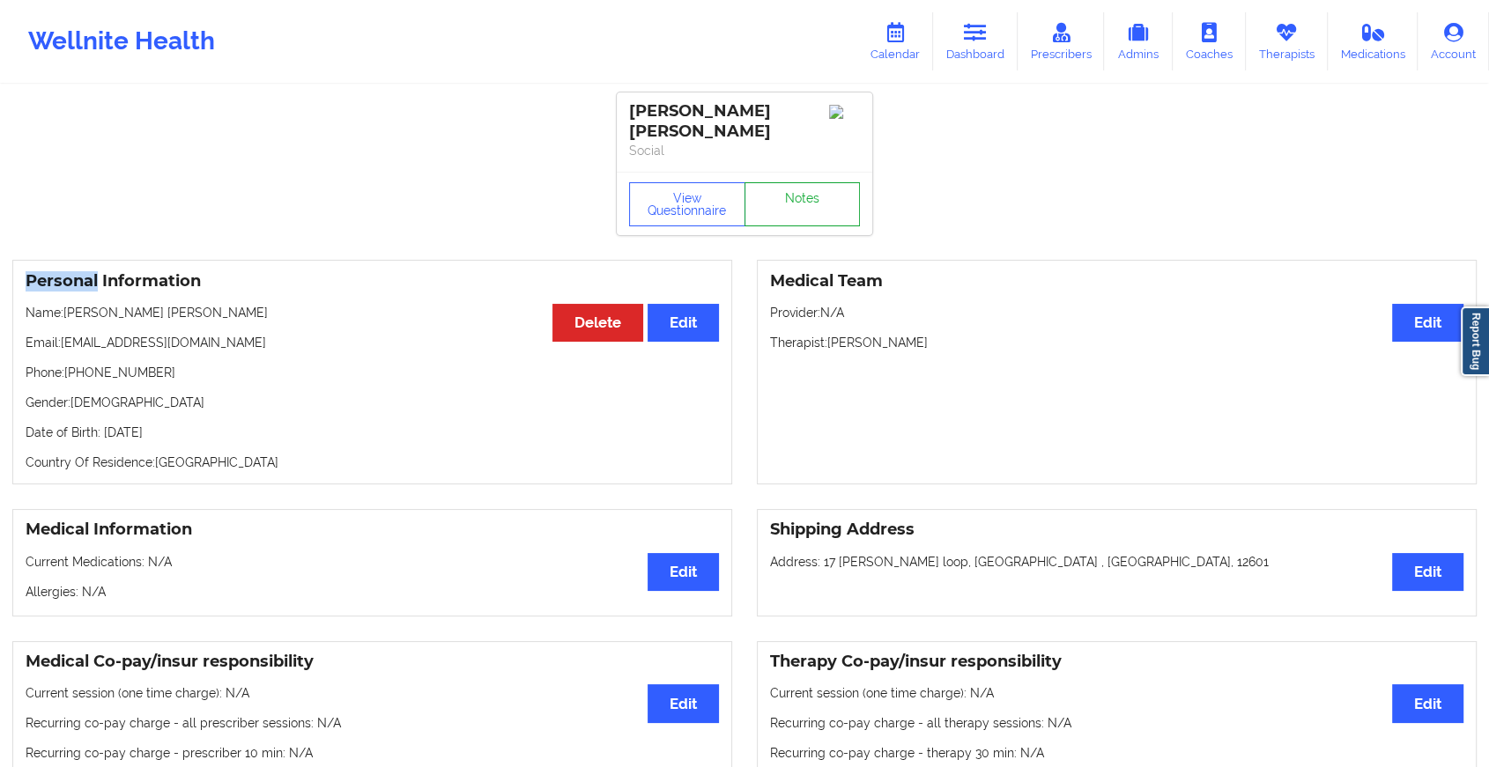
drag, startPoint x: 757, startPoint y: 175, endPoint x: 775, endPoint y: 183, distance: 20.1
click at [775, 183] on link "Notes" at bounding box center [802, 204] width 116 height 44
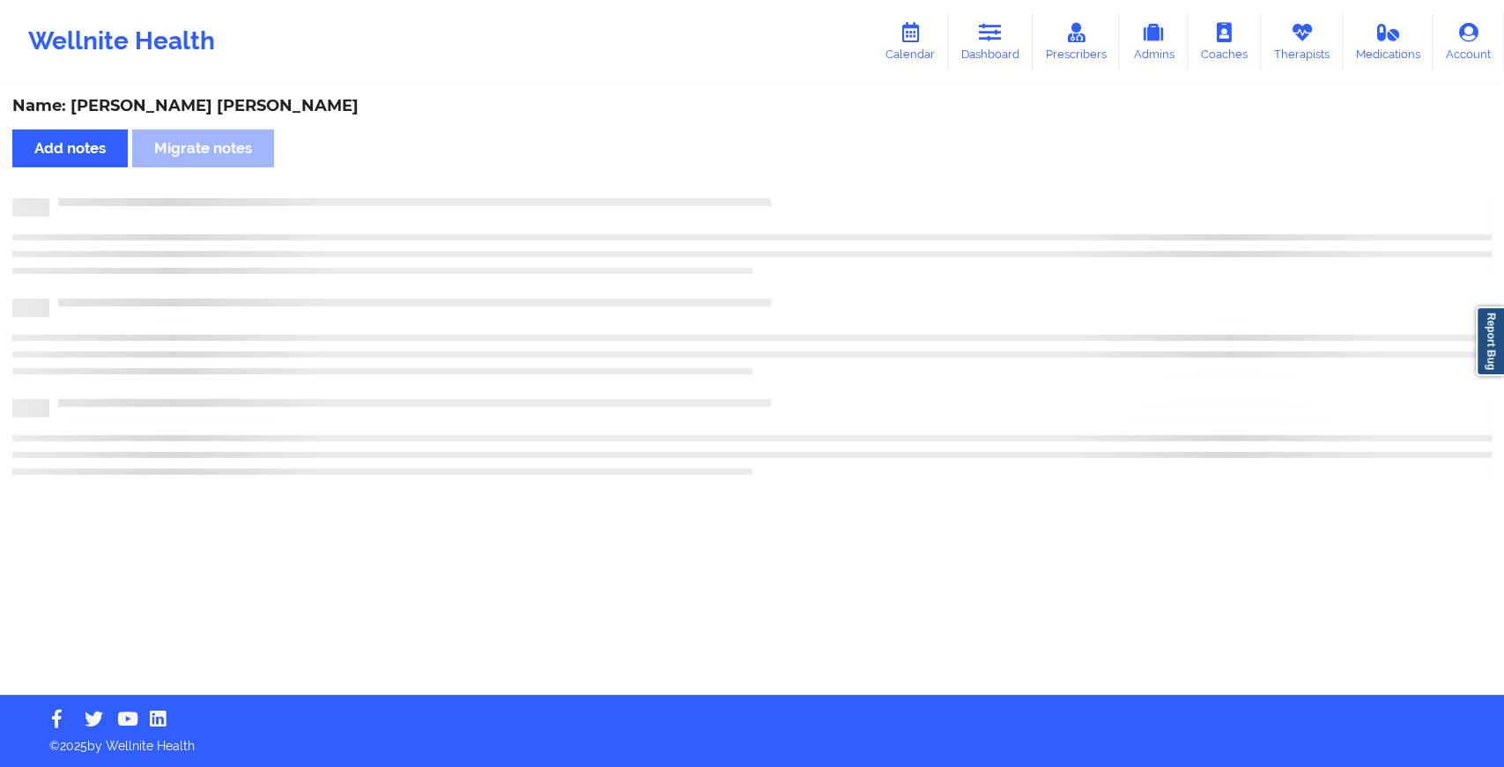
click at [775, 183] on div "Name: [PERSON_NAME] [PERSON_NAME] Add notes [PERSON_NAME] notes" at bounding box center [752, 390] width 1504 height 609
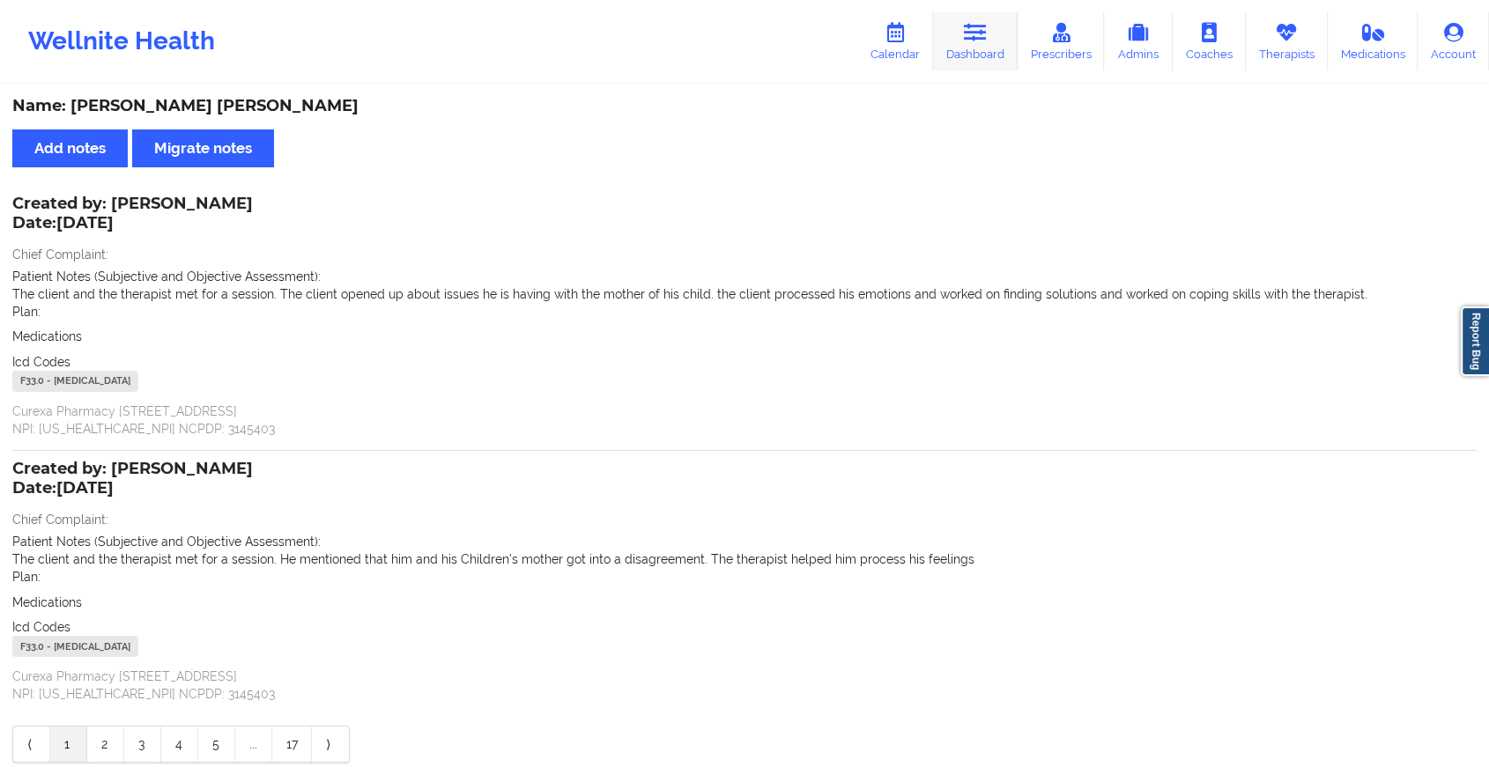
click at [998, 38] on link "Dashboard" at bounding box center [975, 41] width 85 height 58
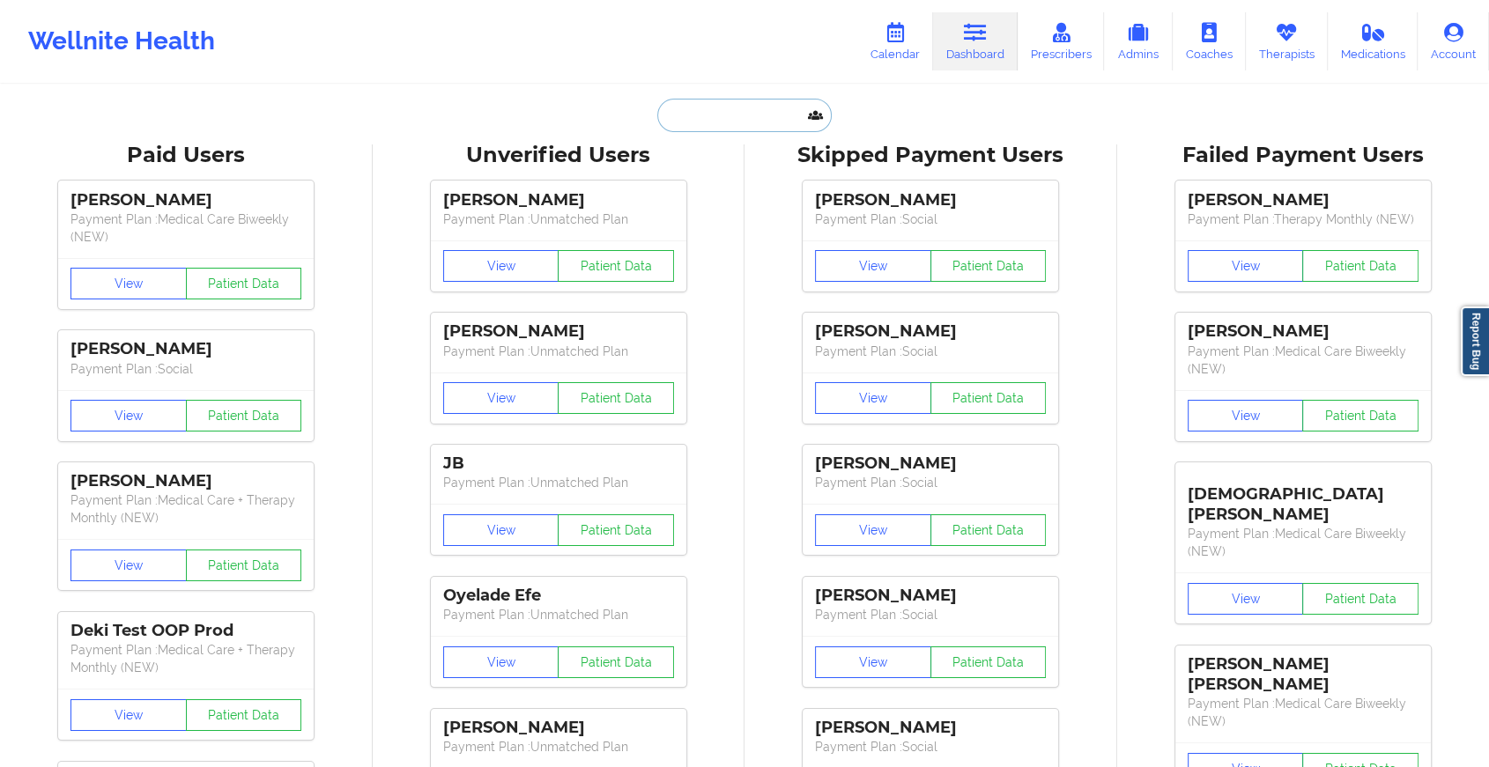
click at [751, 102] on input "text" at bounding box center [744, 115] width 174 height 33
paste input "[PERSON_NAME][EMAIL_ADDRESS][DOMAIN_NAME]"
type input "[PERSON_NAME][EMAIL_ADDRESS][DOMAIN_NAME]"
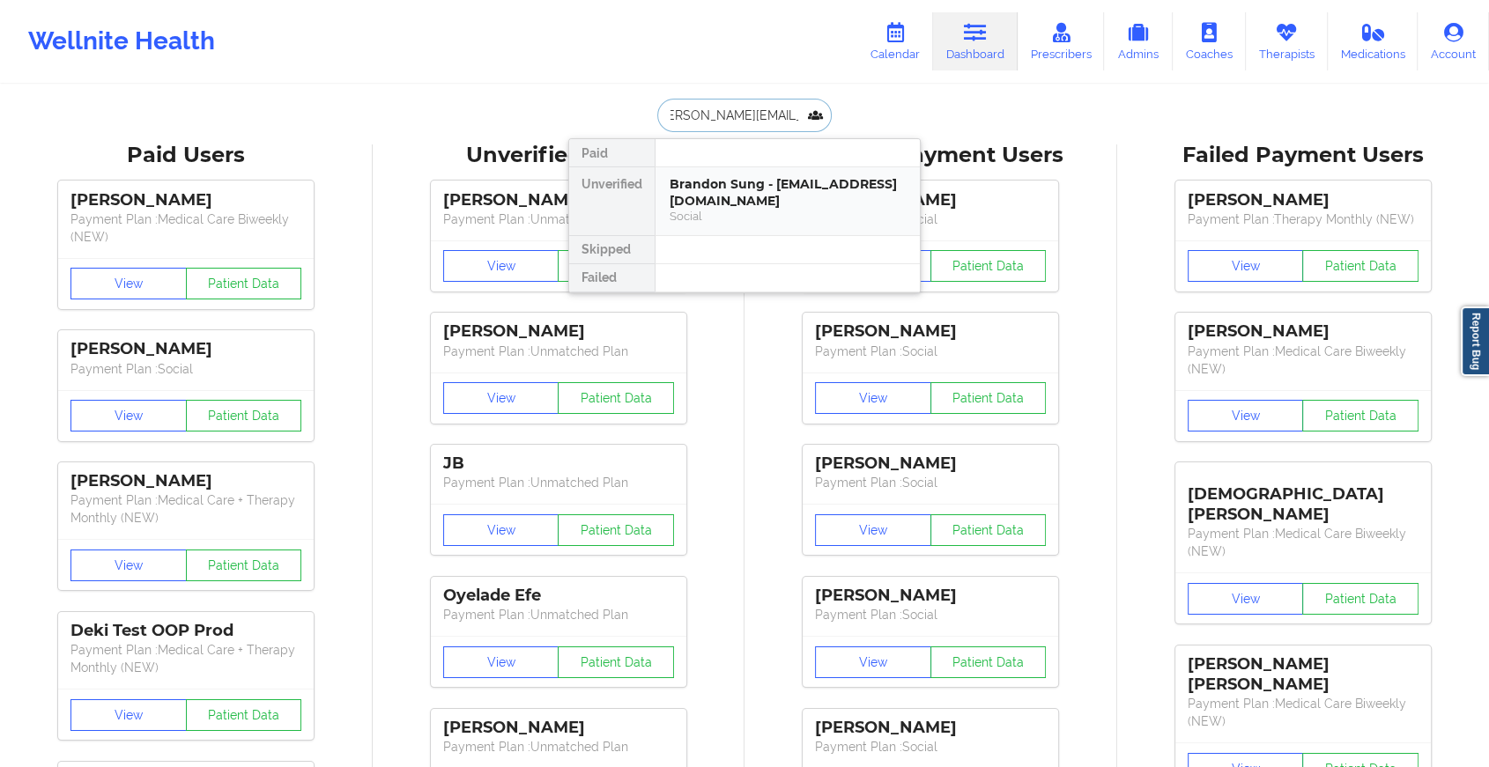
click at [696, 199] on div "Brandon Sung - [EMAIL_ADDRESS][DOMAIN_NAME]" at bounding box center [787, 192] width 236 height 33
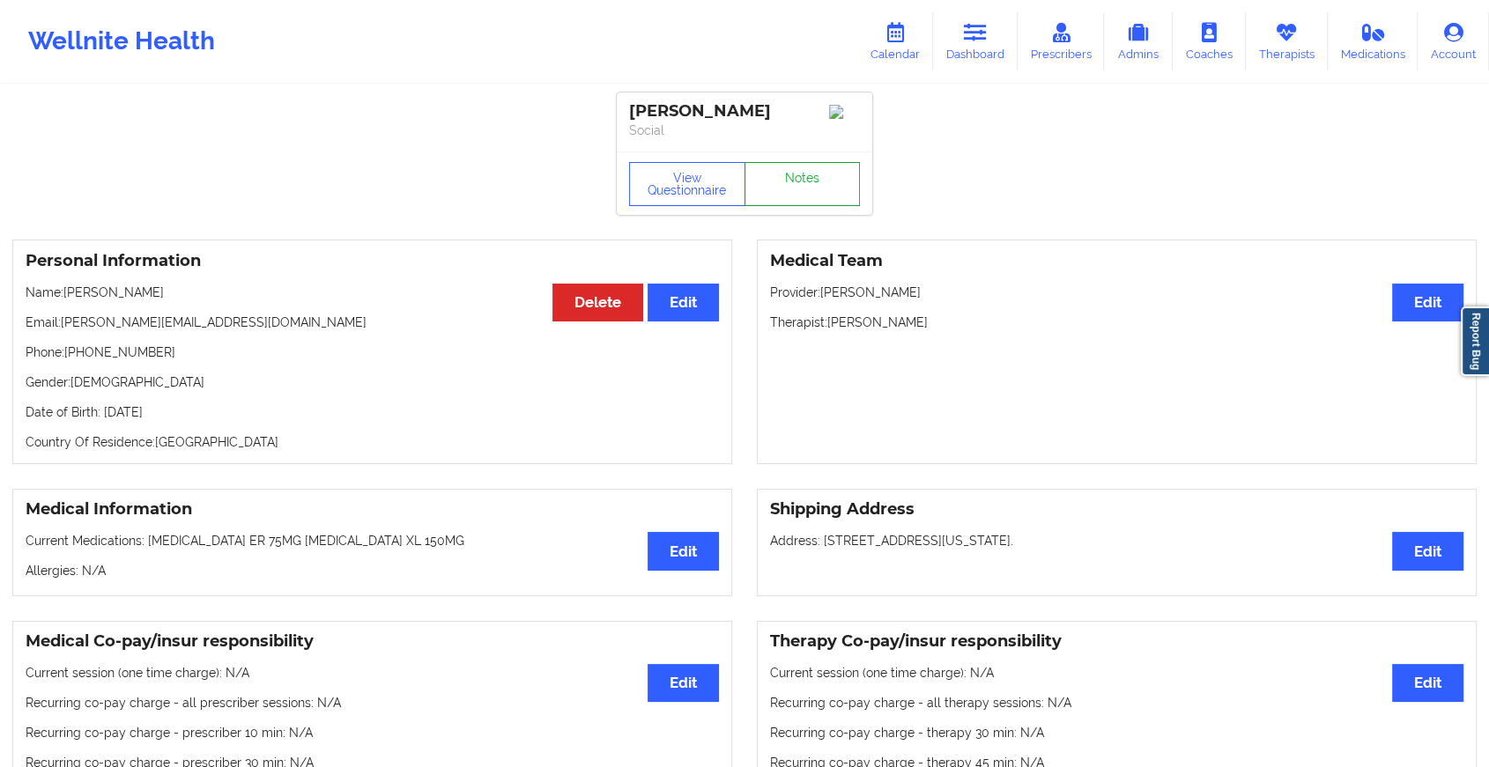
click at [779, 205] on link "Notes" at bounding box center [802, 184] width 116 height 44
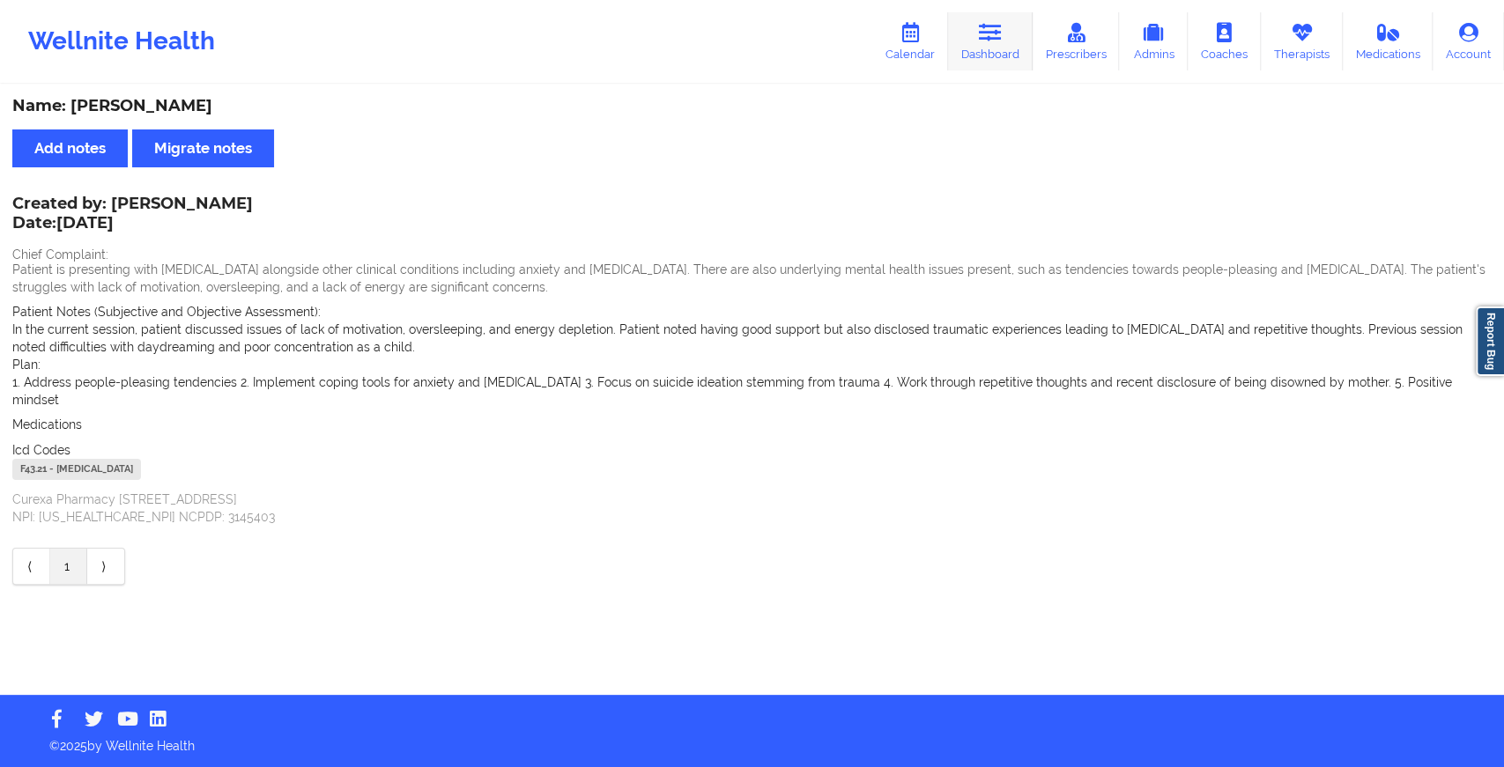
click at [993, 46] on link "Dashboard" at bounding box center [990, 41] width 85 height 58
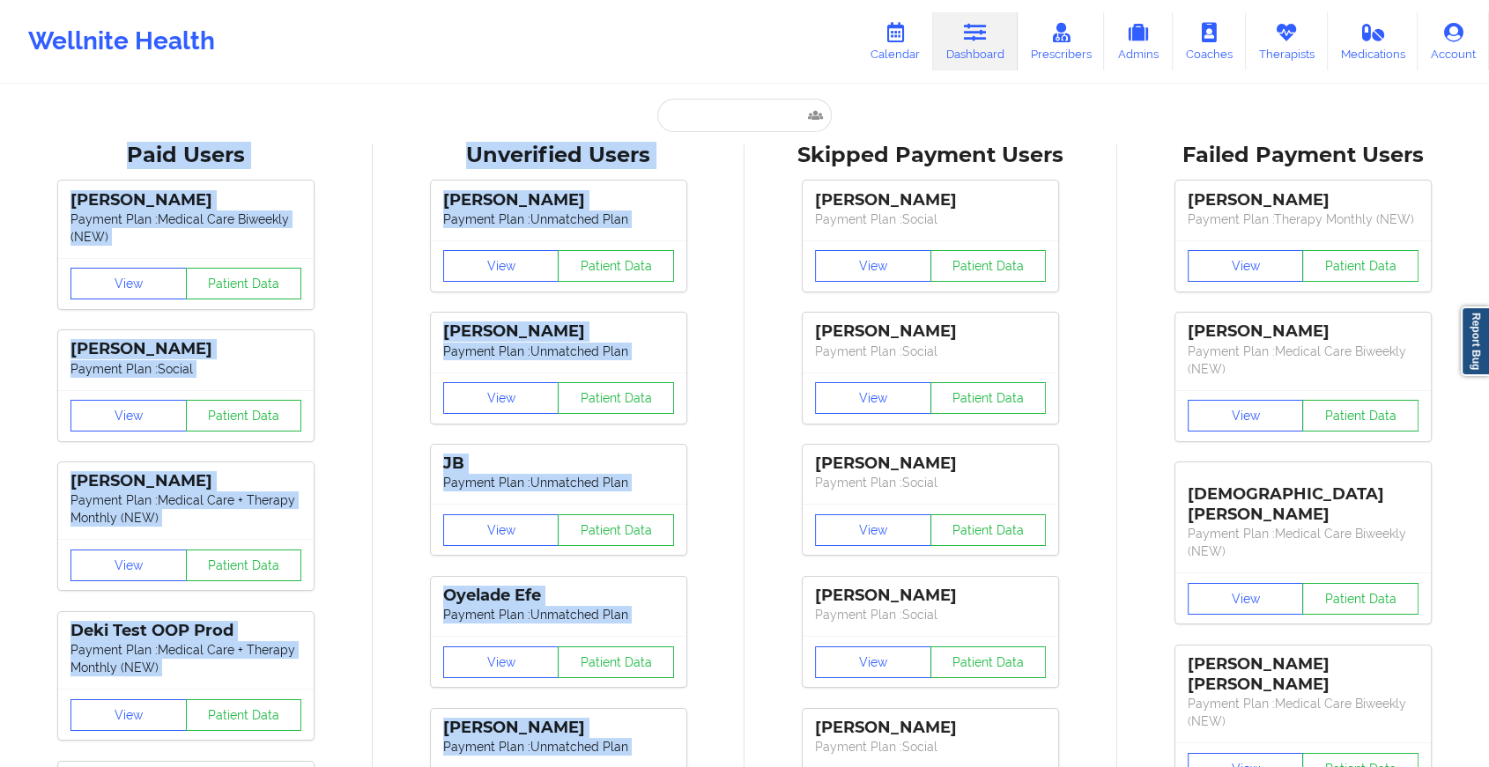
drag, startPoint x: 746, startPoint y: 144, endPoint x: 721, endPoint y: 122, distance: 33.2
click at [721, 122] on input "text" at bounding box center [744, 115] width 174 height 33
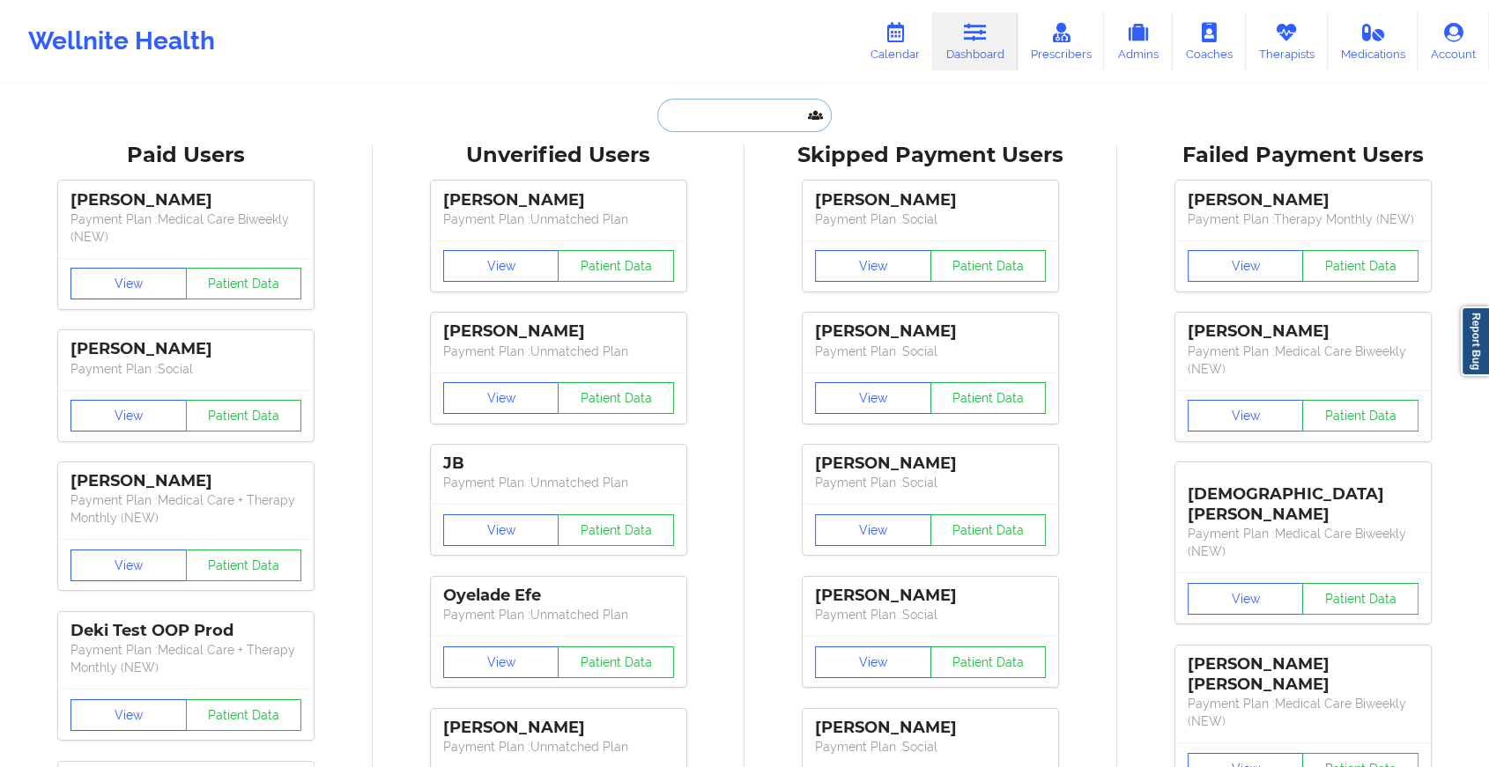
paste input "[EMAIL_ADDRESS][DOMAIN_NAME]"
type input "[EMAIL_ADDRESS][DOMAIN_NAME]"
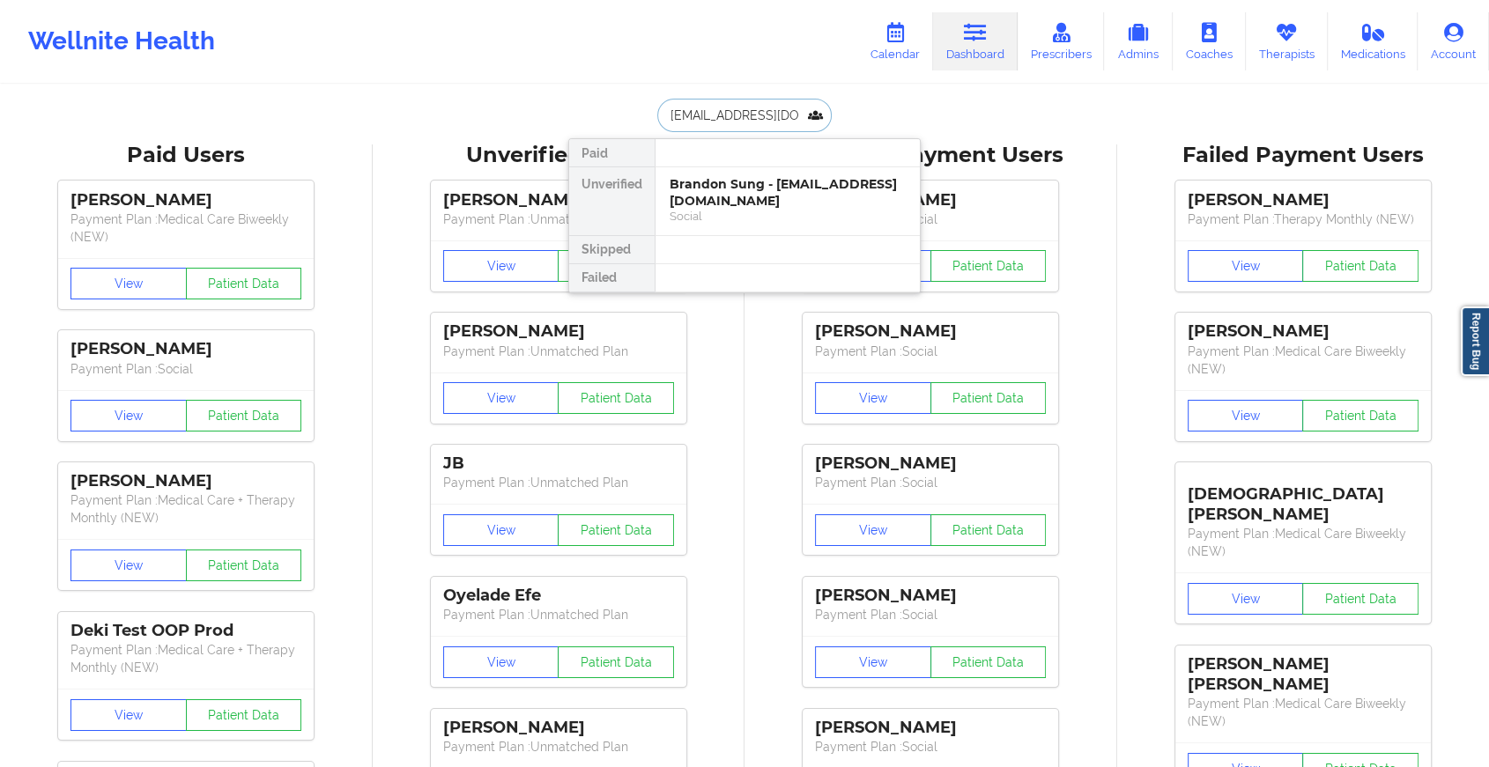
scroll to position [0, 2]
click at [709, 176] on div "[PERSON_NAME] - [EMAIL_ADDRESS][DOMAIN_NAME]" at bounding box center [787, 192] width 236 height 33
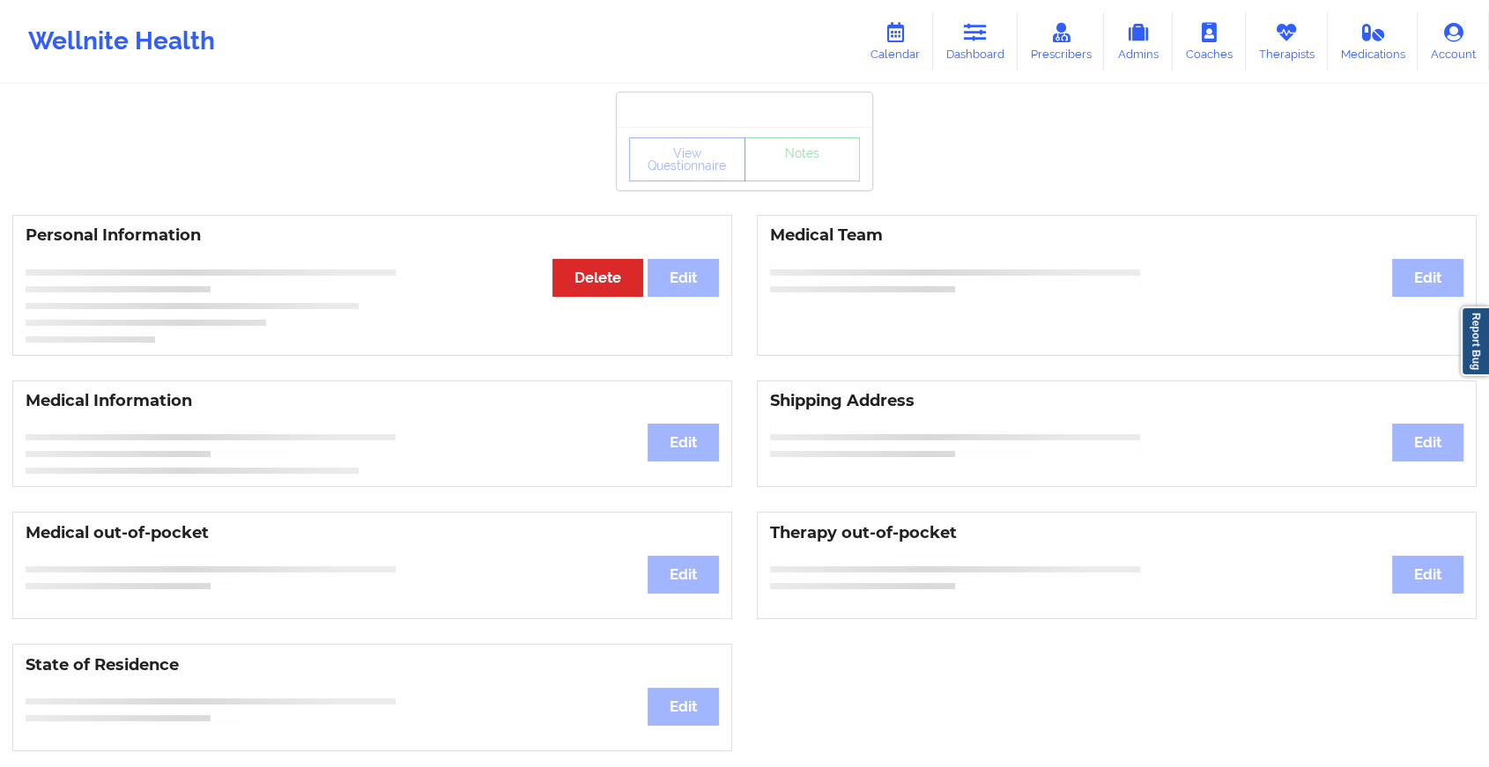
click at [817, 176] on div "View Questionnaire Notes" at bounding box center [744, 159] width 231 height 44
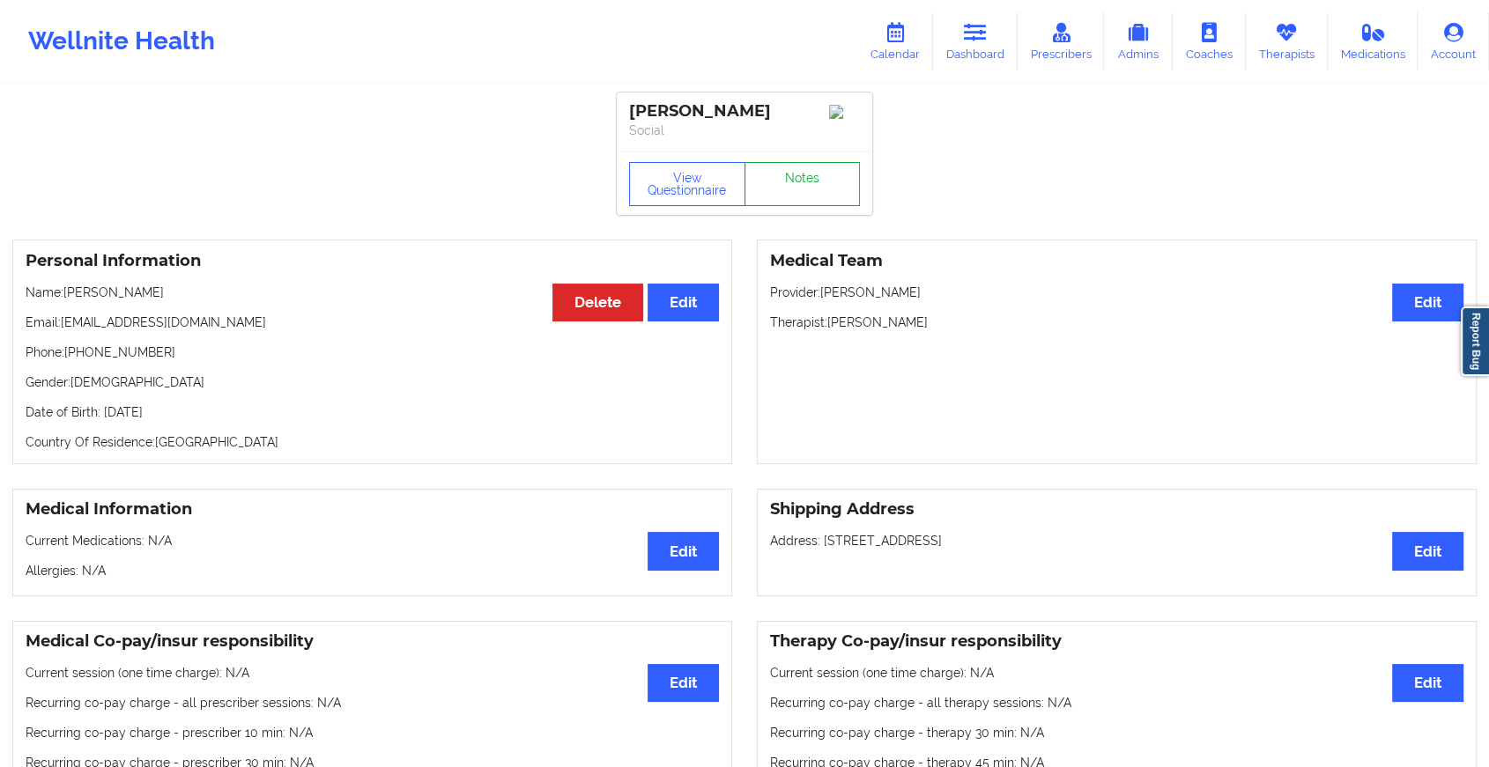
click at [817, 176] on link "Notes" at bounding box center [802, 184] width 116 height 44
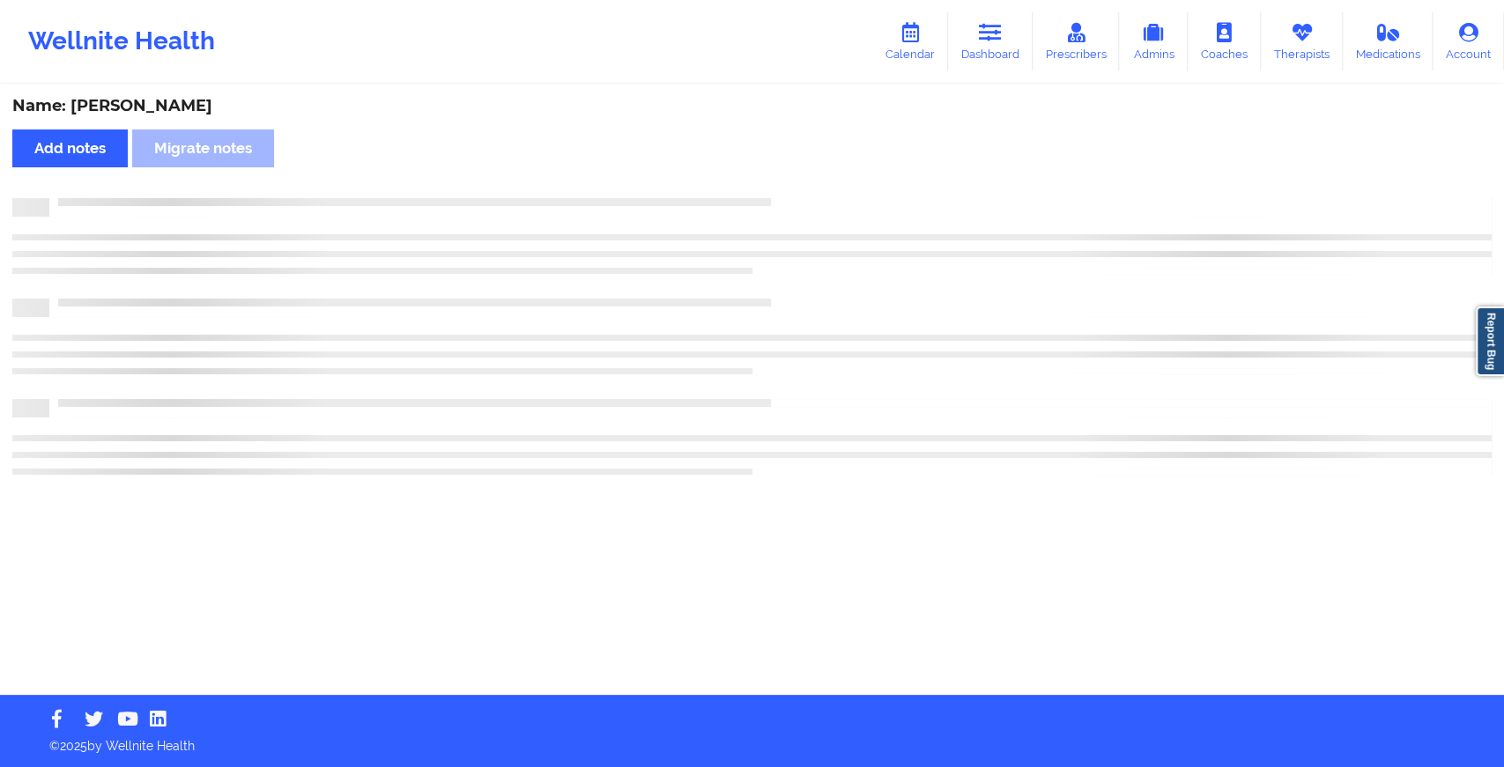
click at [817, 176] on div "Name: [PERSON_NAME] Add notes Migrate notes" at bounding box center [752, 390] width 1504 height 609
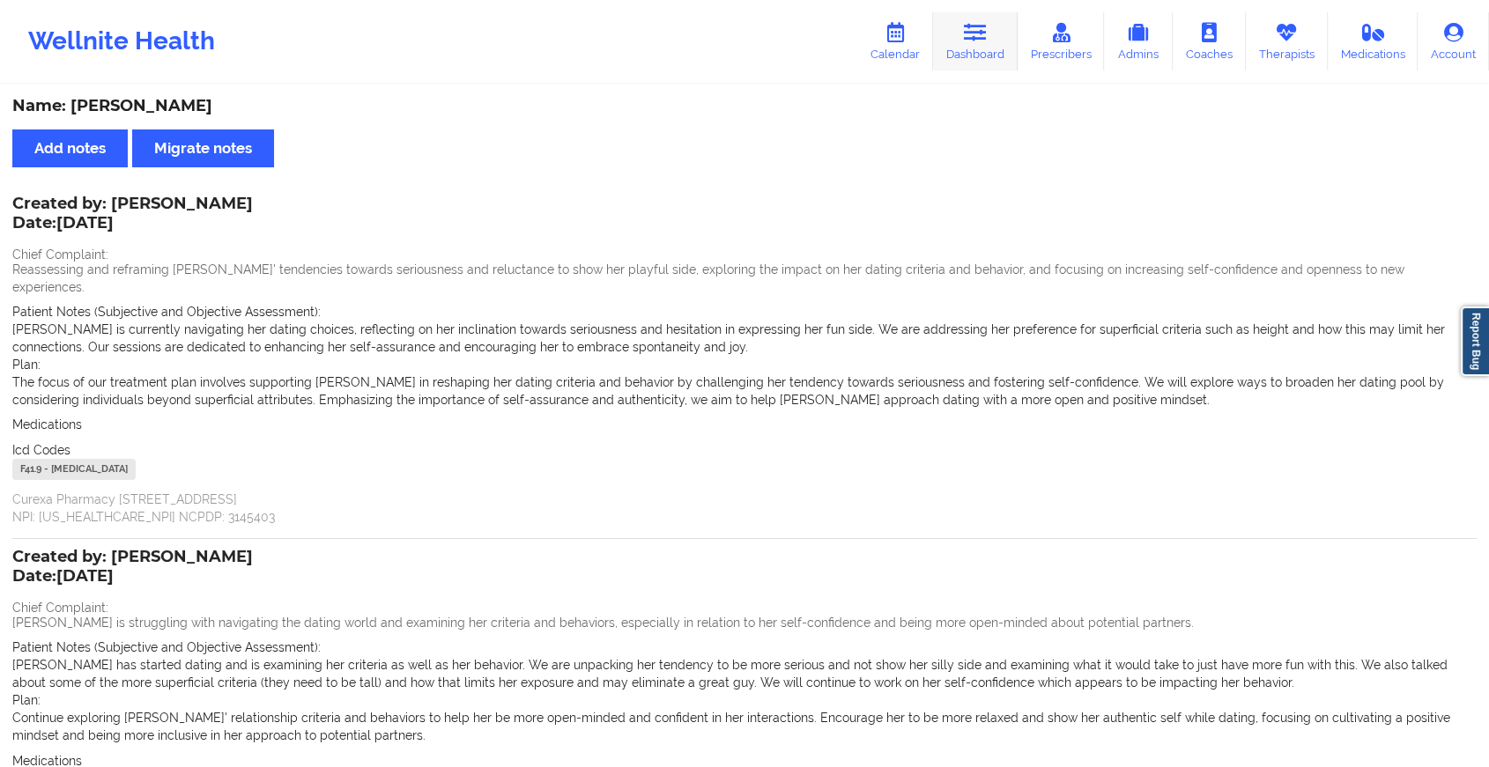
click at [970, 37] on icon at bounding box center [975, 32] width 23 height 19
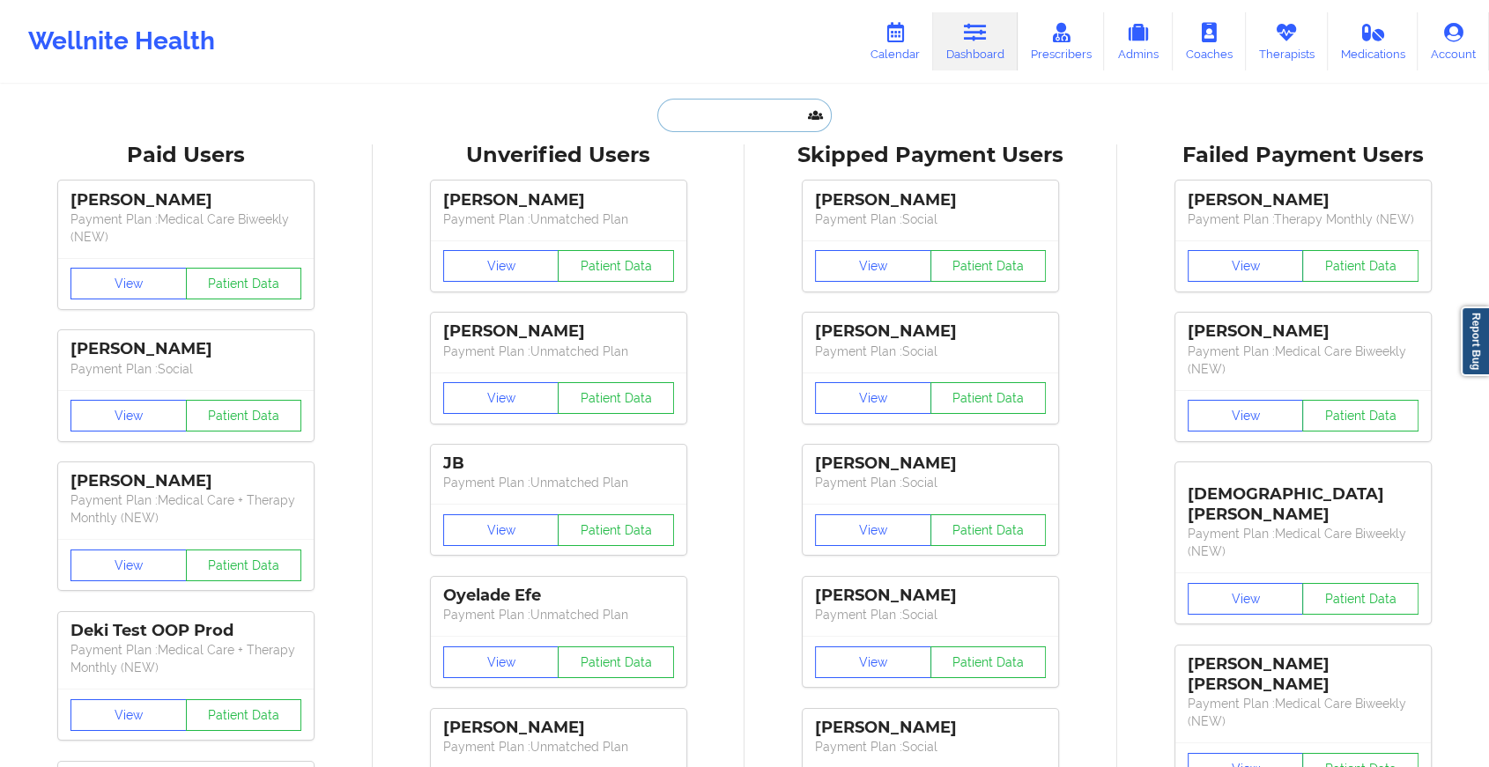
click at [669, 113] on input "text" at bounding box center [744, 115] width 174 height 33
paste input "[EMAIL_ADDRESS][DOMAIN_NAME]"
type input "[EMAIL_ADDRESS][DOMAIN_NAME]"
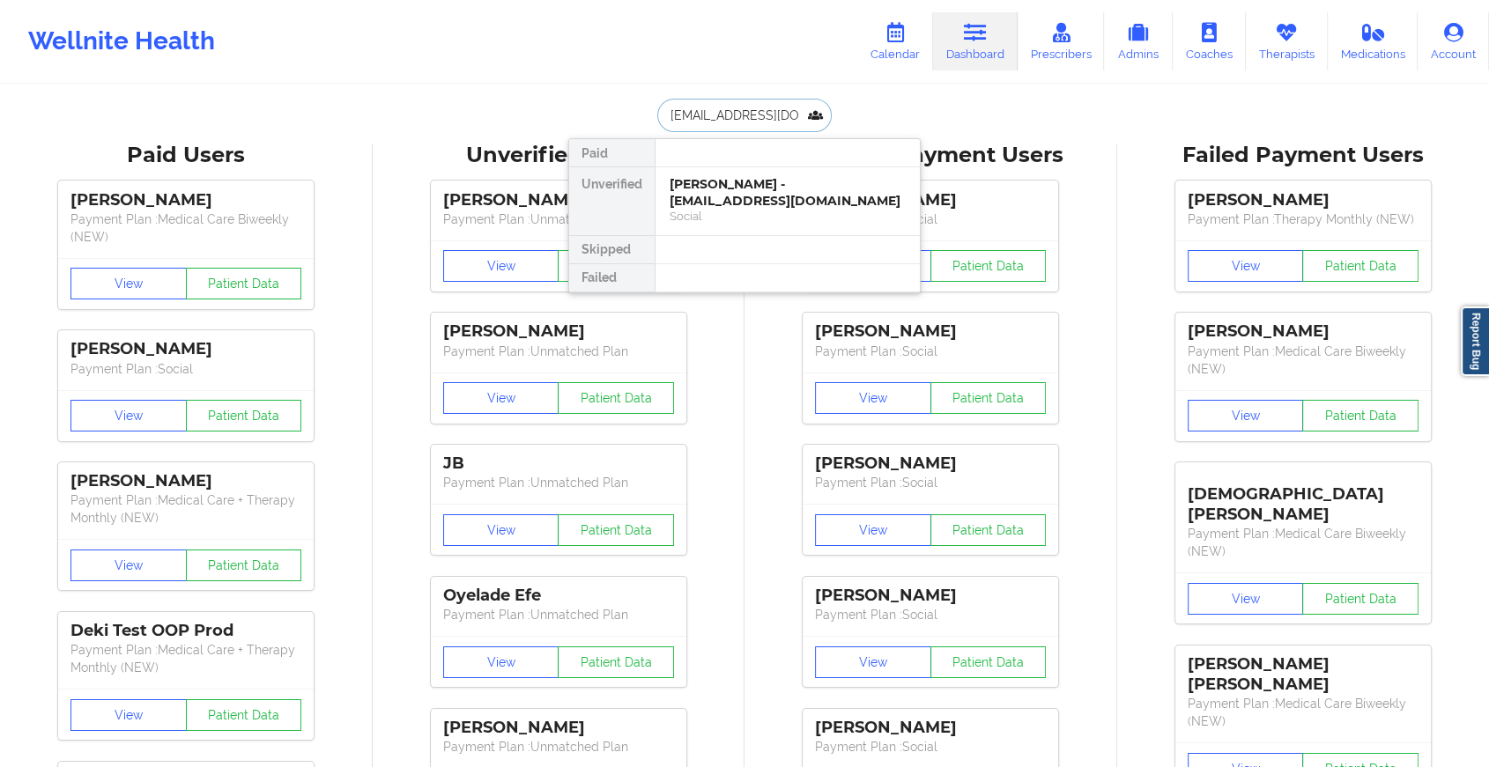
scroll to position [0, 13]
click at [756, 196] on div "[PERSON_NAME] [PERSON_NAME] - [EMAIL_ADDRESS][DOMAIN_NAME]" at bounding box center [787, 192] width 236 height 33
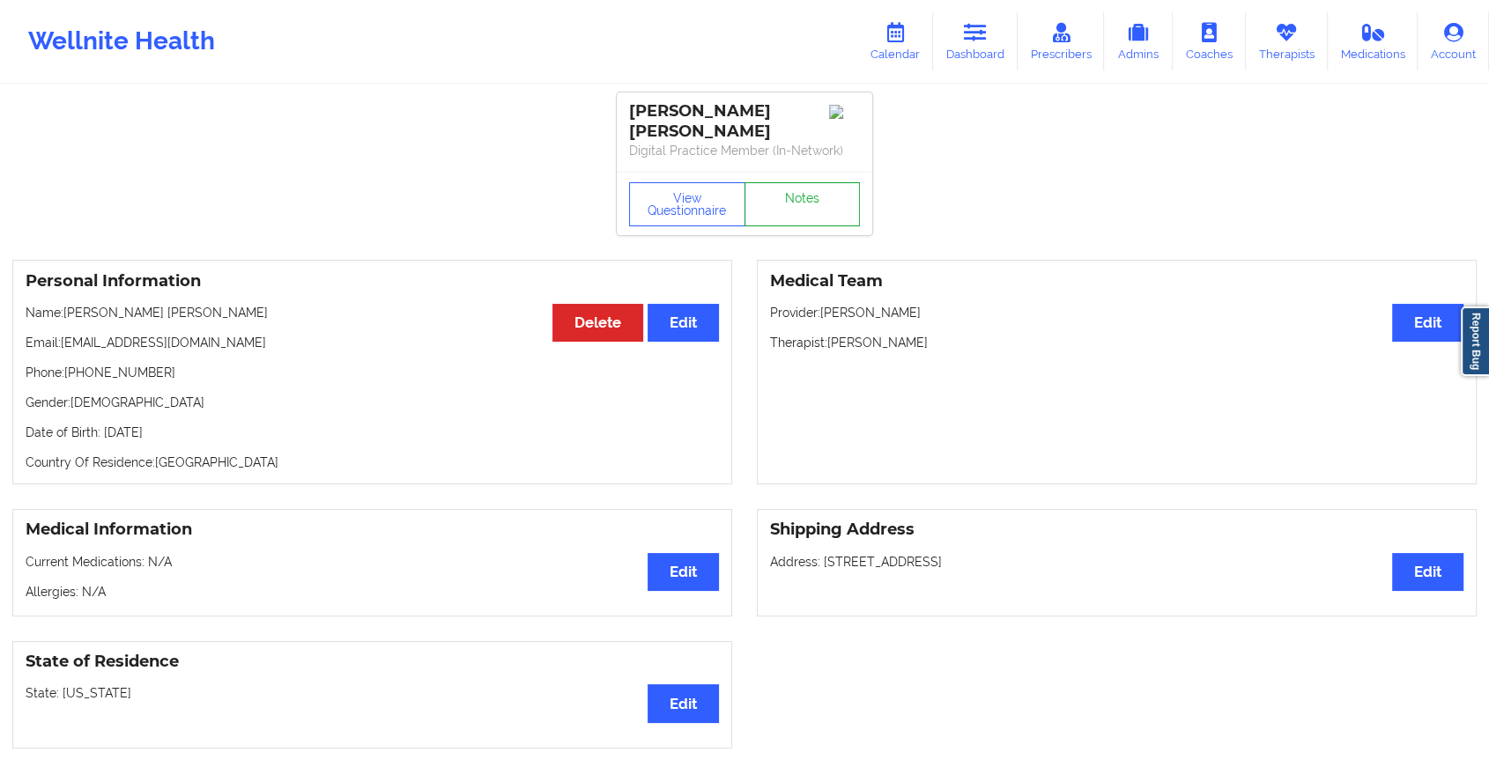
click at [815, 197] on link "Notes" at bounding box center [802, 204] width 116 height 44
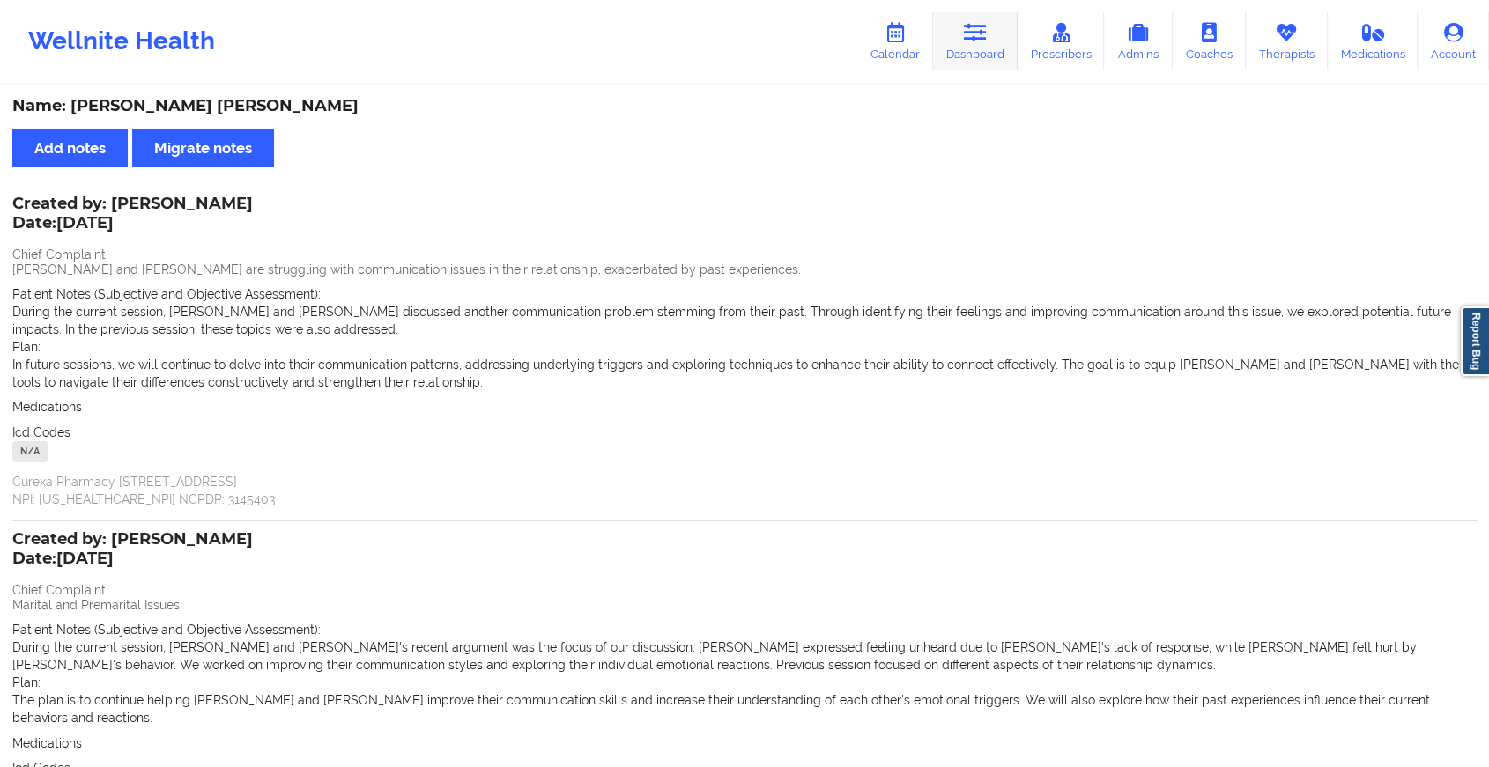
click at [1001, 41] on link "Dashboard" at bounding box center [975, 41] width 85 height 58
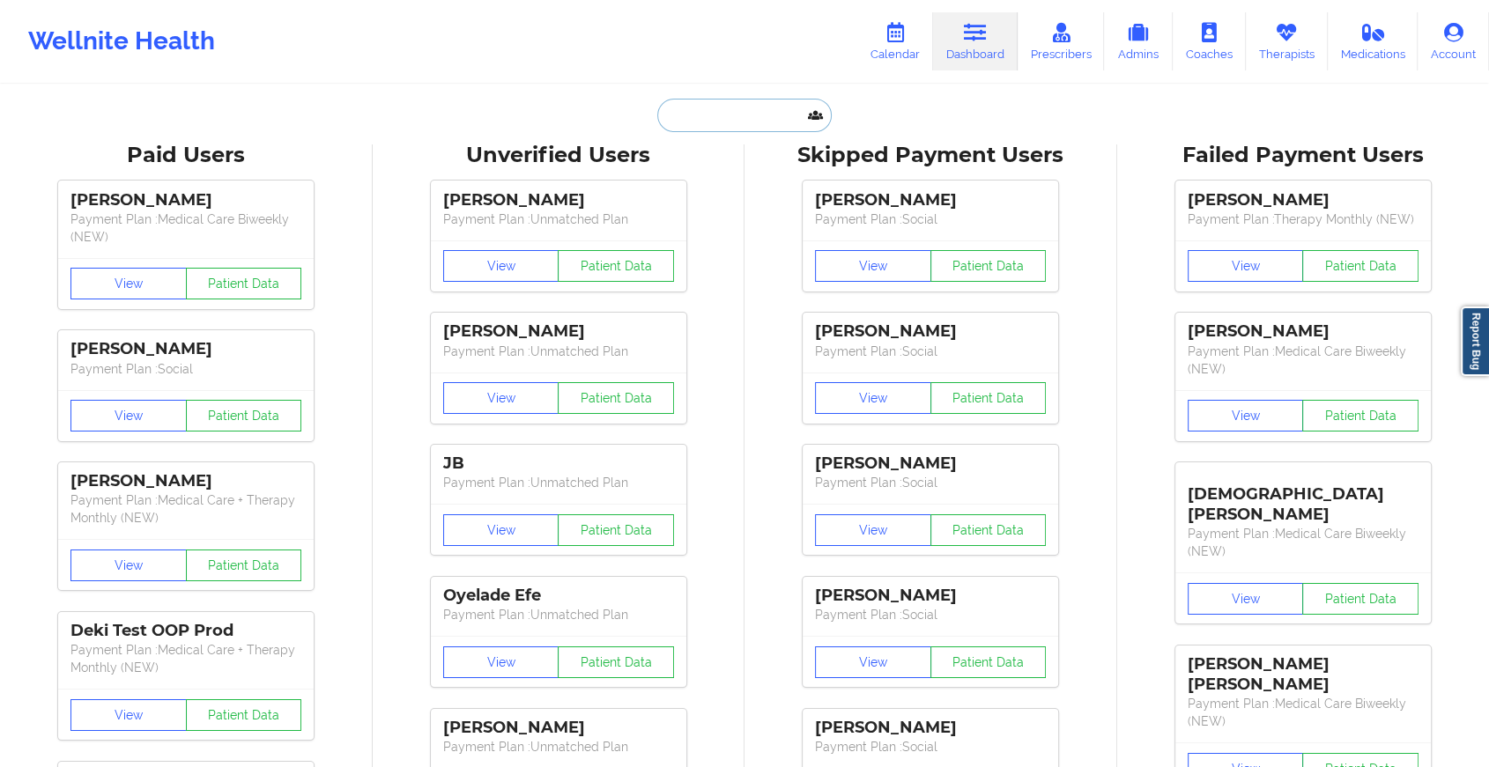
click at [747, 123] on input "text" at bounding box center [744, 115] width 174 height 33
paste input "[PERSON_NAME][EMAIL_ADDRESS][PERSON_NAME][DOMAIN_NAME]"
type input "[PERSON_NAME][EMAIL_ADDRESS][PERSON_NAME][DOMAIN_NAME]"
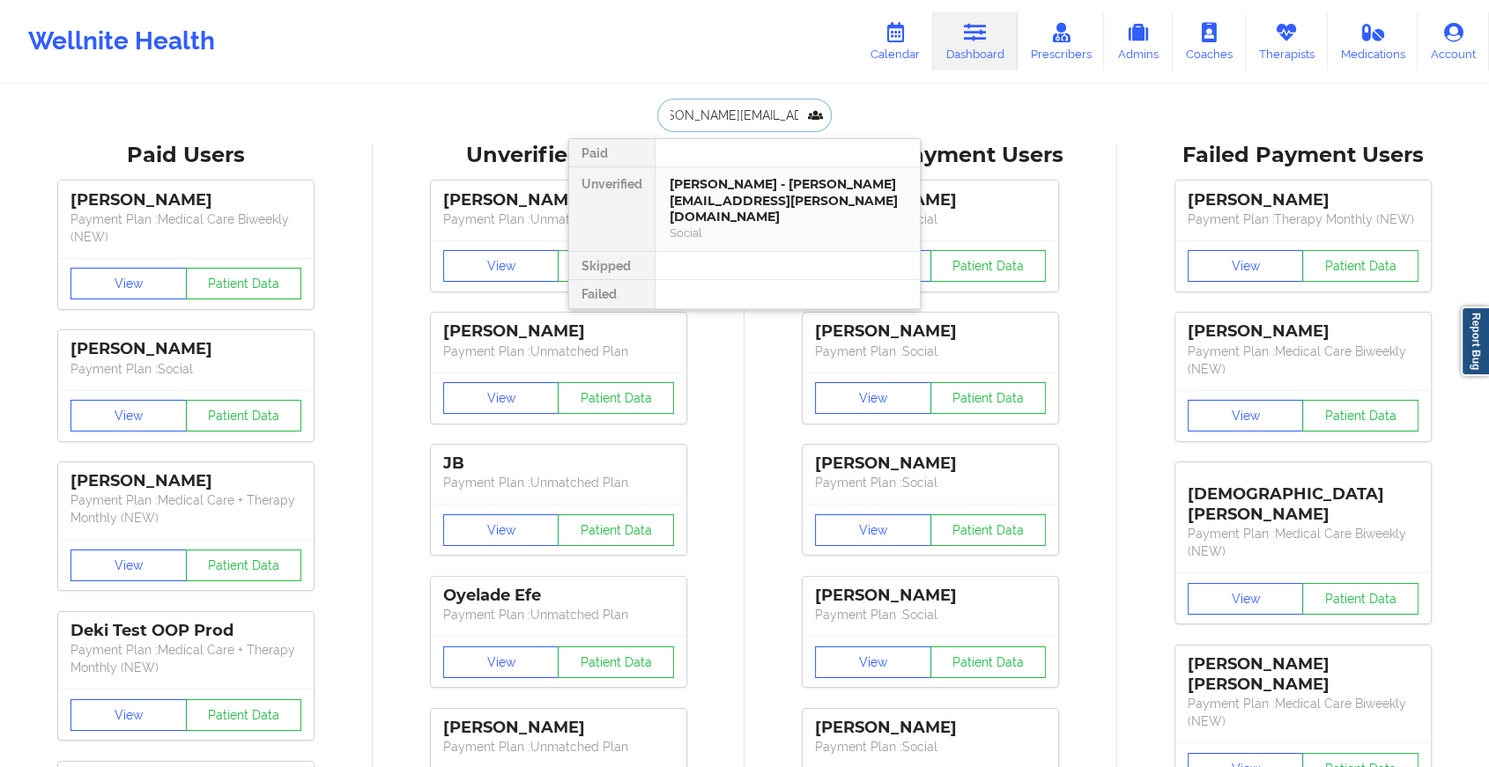
click at [765, 196] on div "[PERSON_NAME] - [PERSON_NAME][EMAIL_ADDRESS][PERSON_NAME][DOMAIN_NAME]" at bounding box center [787, 200] width 236 height 49
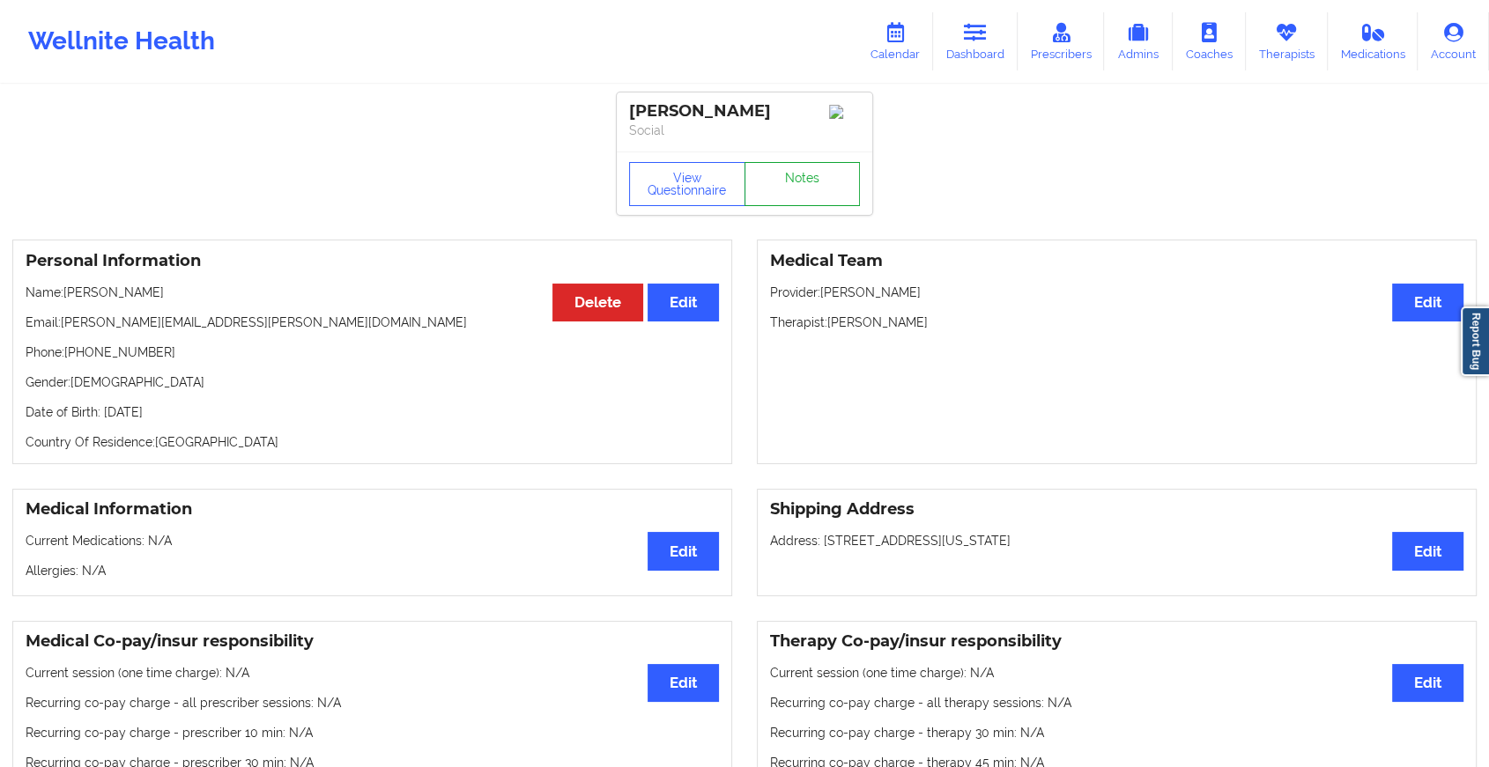
click at [789, 190] on link "Notes" at bounding box center [802, 184] width 116 height 44
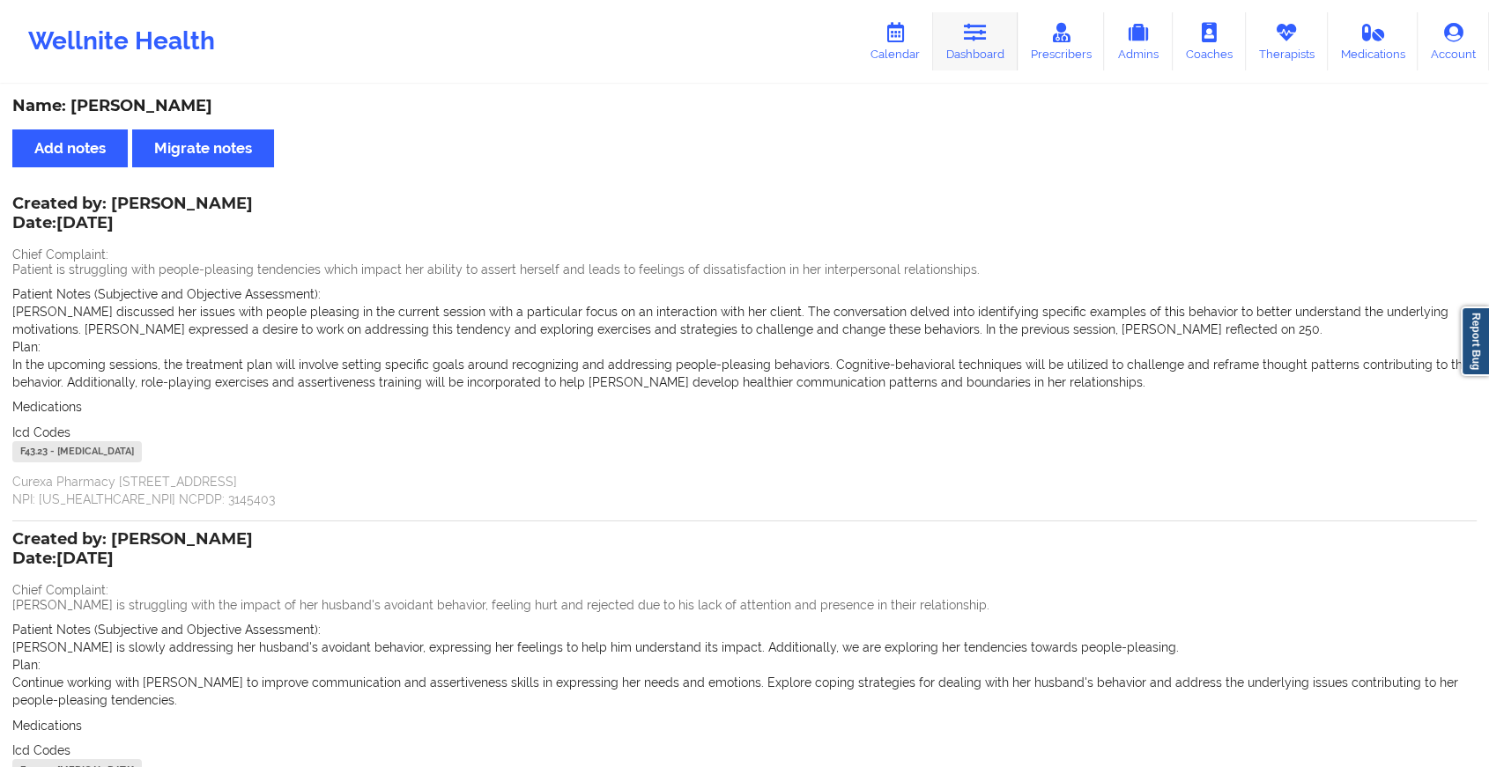
click at [990, 39] on link "Dashboard" at bounding box center [975, 41] width 85 height 58
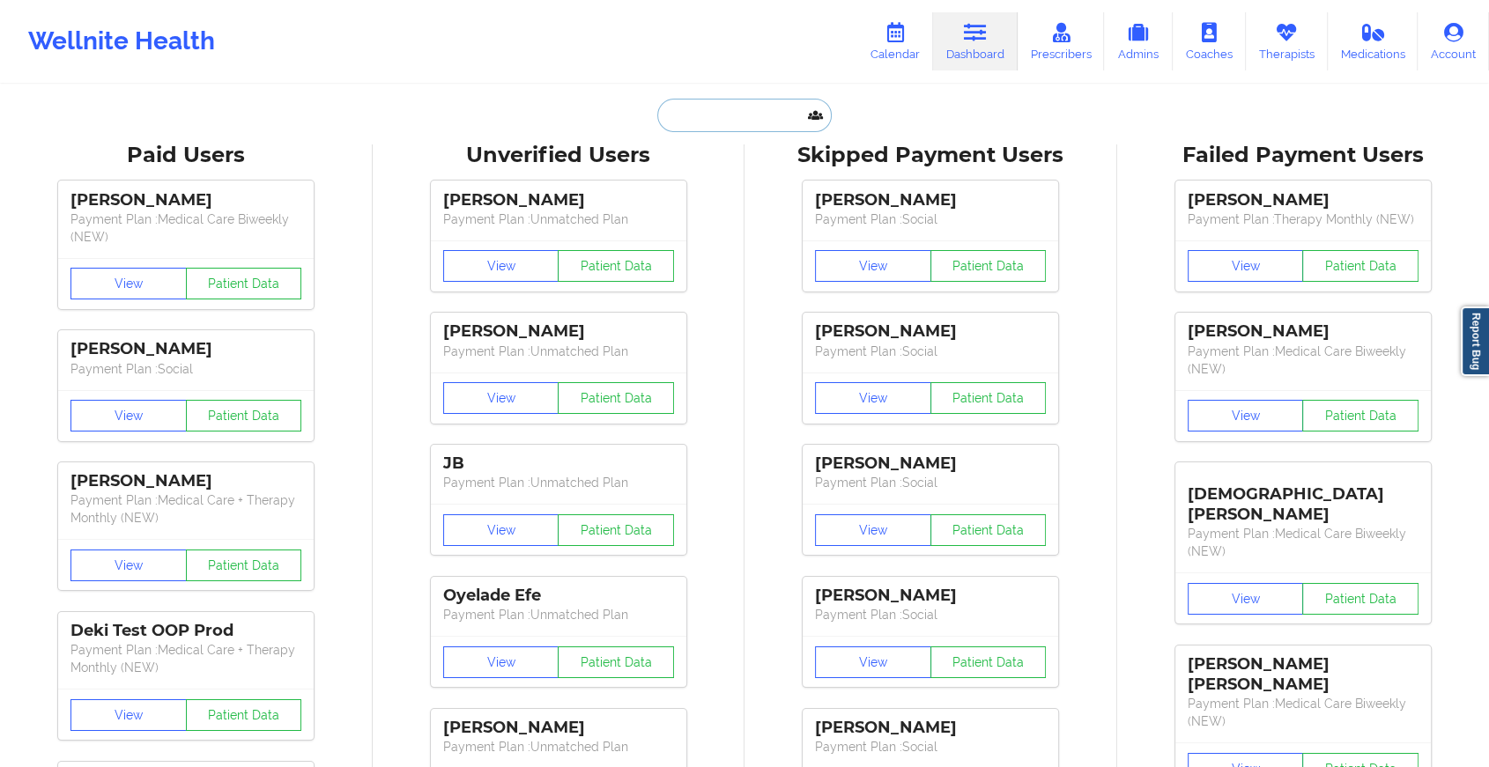
click at [709, 119] on input "text" at bounding box center [744, 115] width 174 height 33
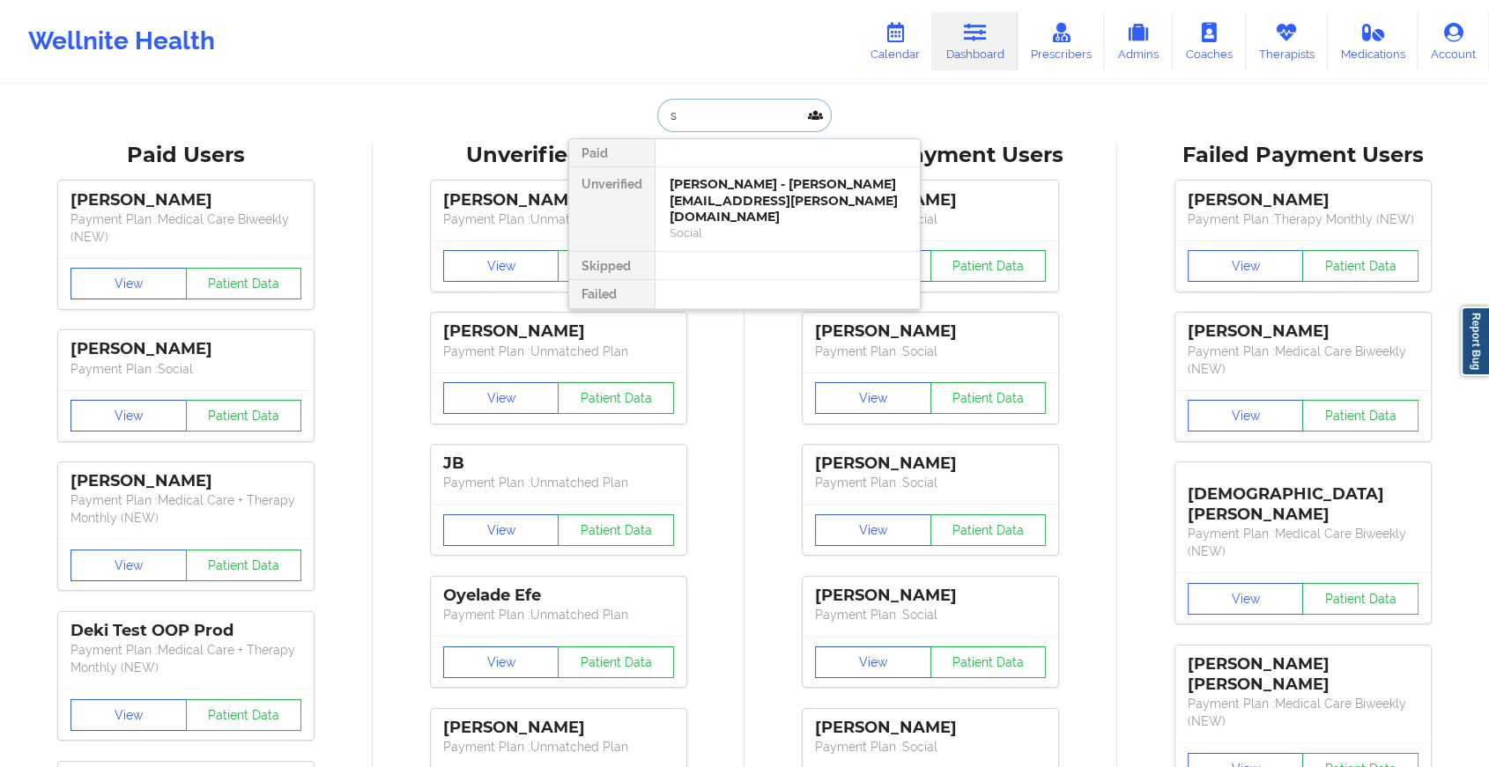
type input "s"
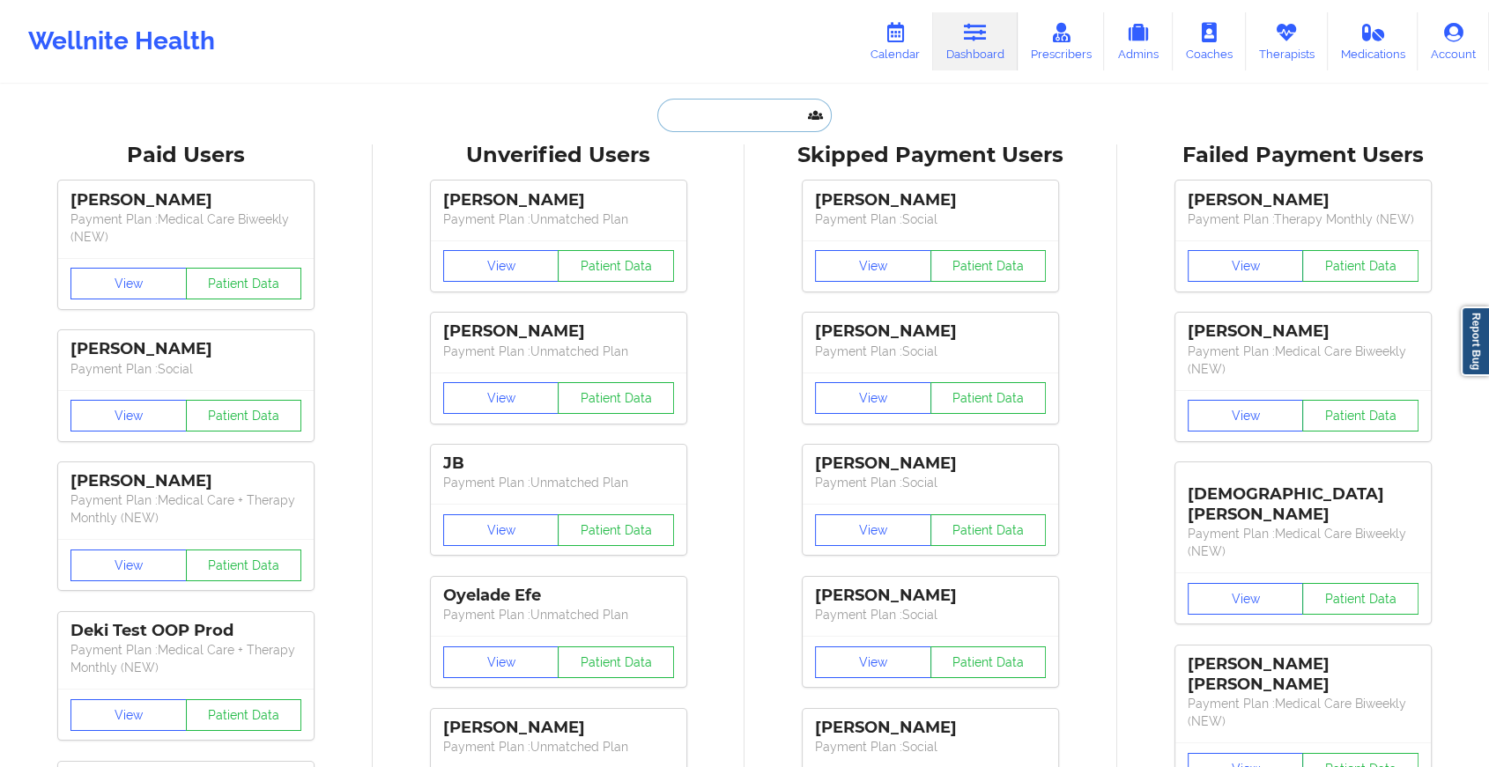
paste input "[EMAIL_ADDRESS][DOMAIN_NAME]"
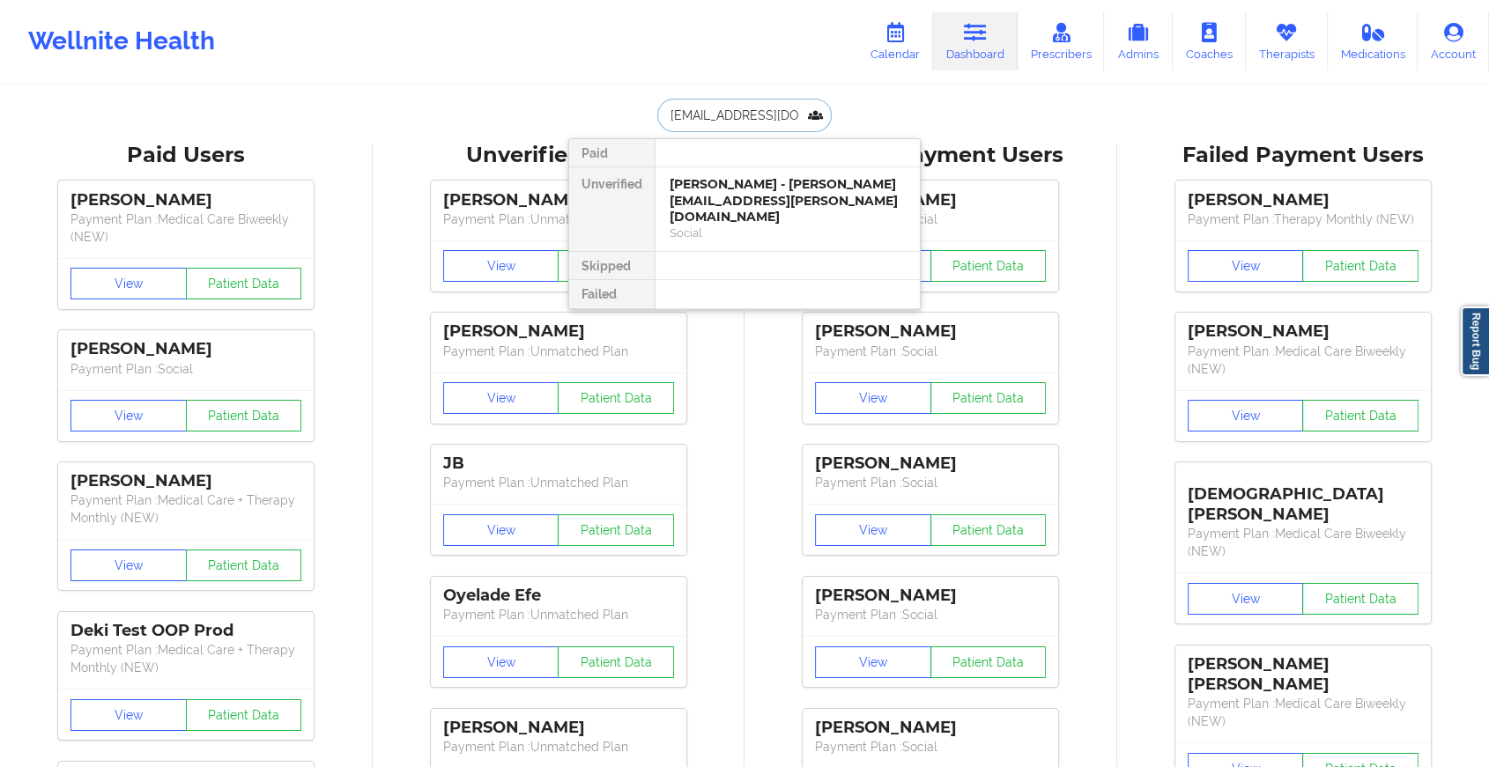
scroll to position [0, 18]
type input "[EMAIL_ADDRESS][DOMAIN_NAME]"
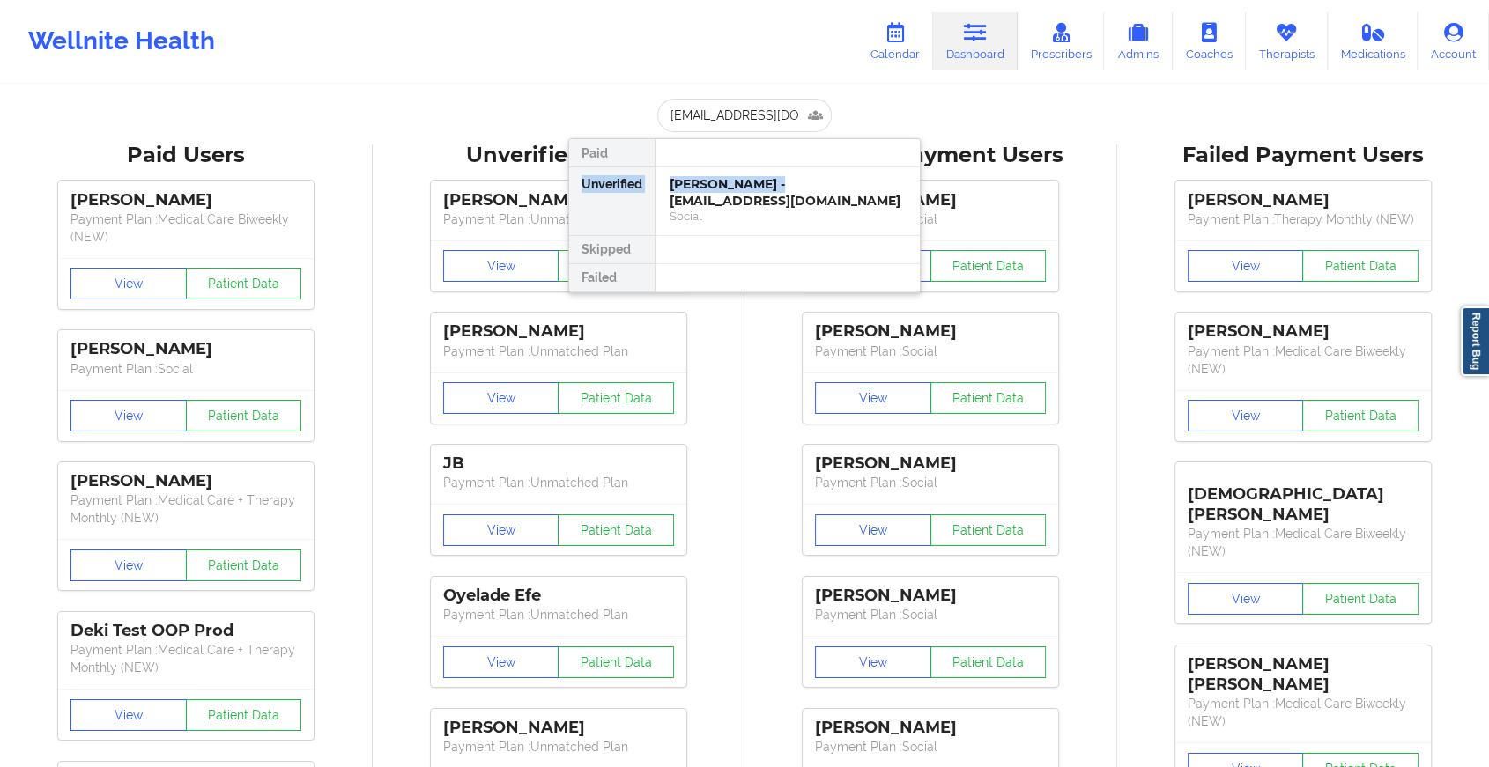
drag, startPoint x: 765, startPoint y: 158, endPoint x: 767, endPoint y: 188, distance: 30.0
click at [767, 188] on div "Paid Unverified [PERSON_NAME] - [PERSON_NAME][EMAIL_ADDRESS][DOMAIN_NAME] Socia…" at bounding box center [744, 215] width 352 height 155
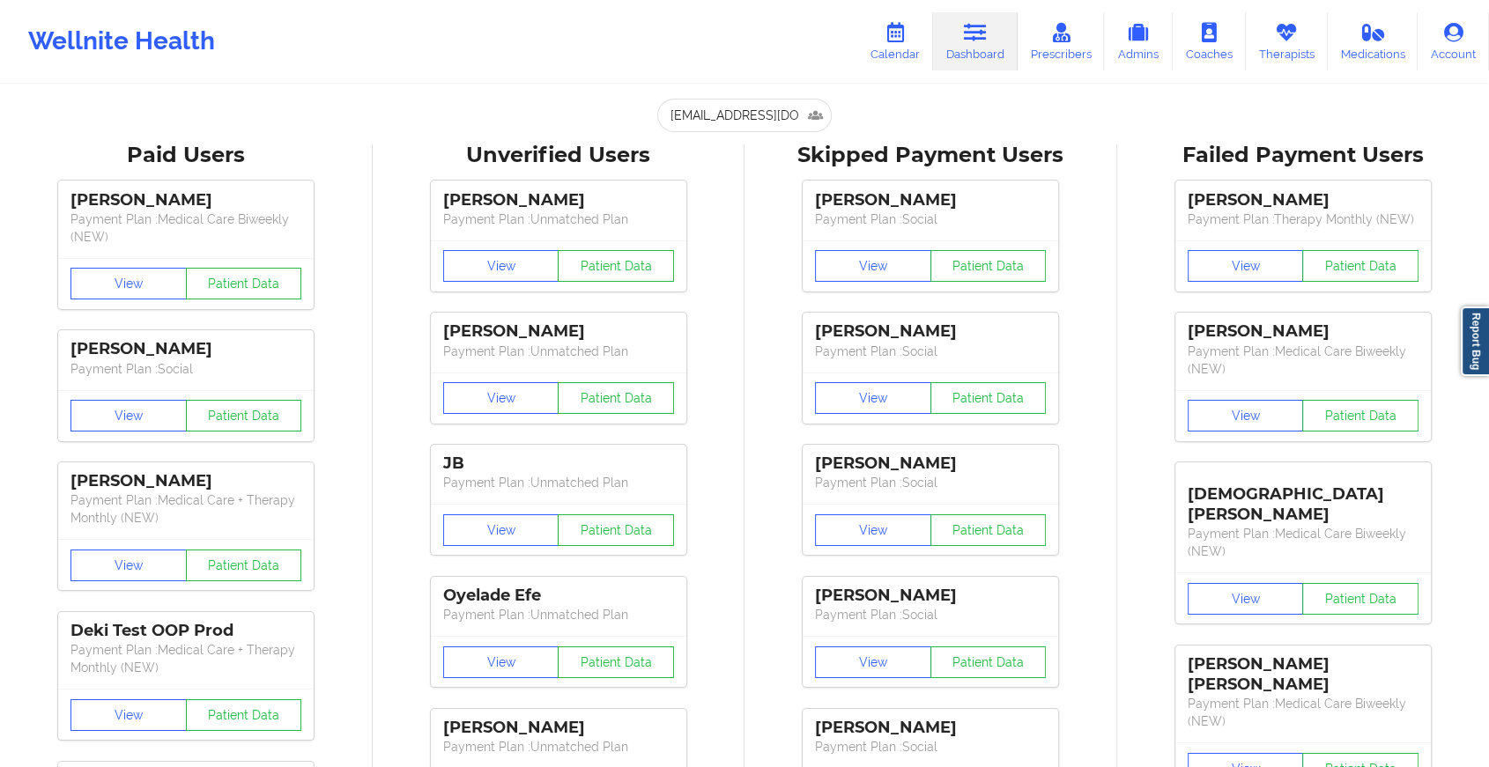
click at [767, 188] on div "[PERSON_NAME] Payment Plan : Social View Patient Data [PERSON_NAME] Payment Pla…" at bounding box center [930, 566] width 360 height 792
click at [758, 106] on input "[EMAIL_ADDRESS][DOMAIN_NAME]" at bounding box center [744, 115] width 174 height 33
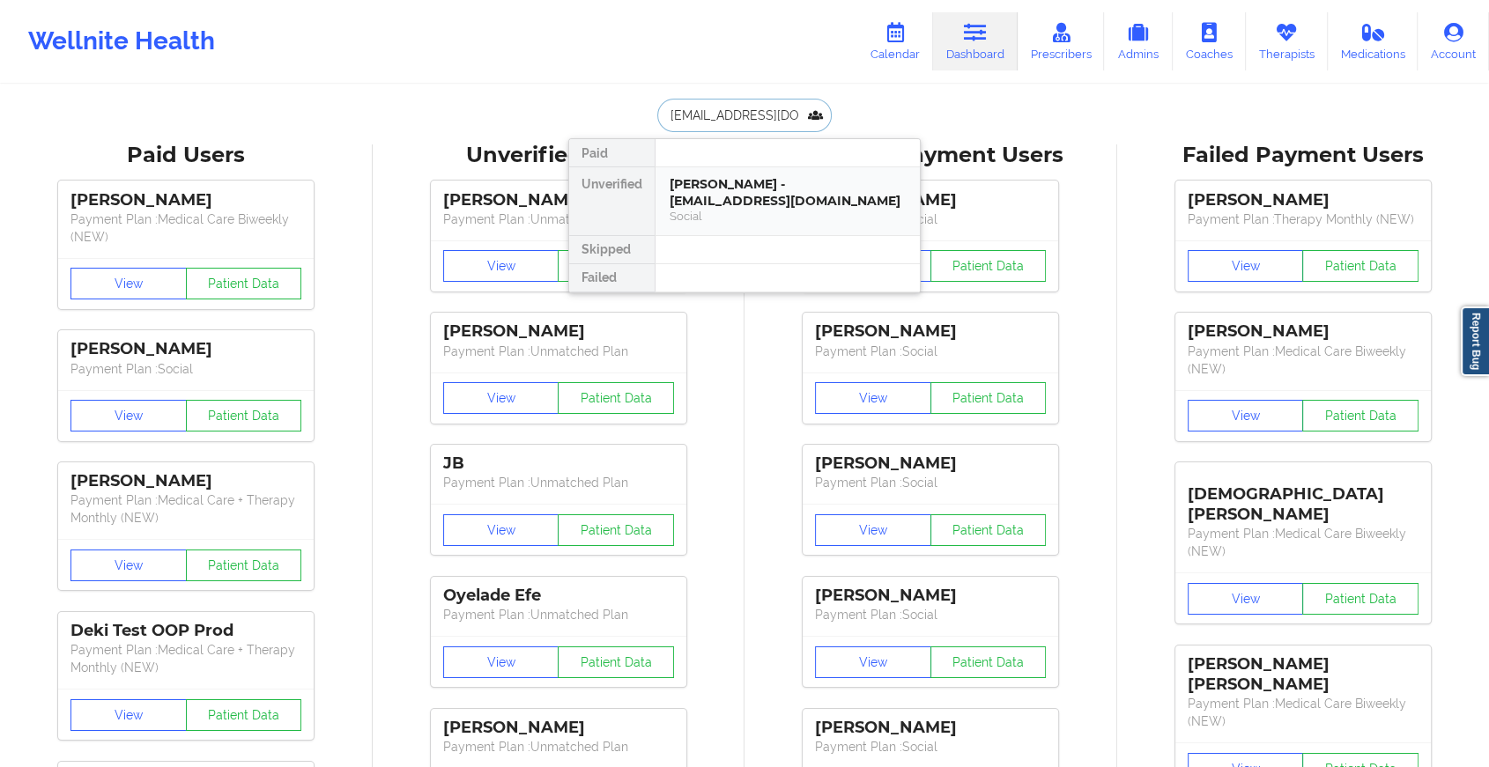
click at [799, 176] on div "[PERSON_NAME] - [EMAIL_ADDRESS][DOMAIN_NAME]" at bounding box center [787, 192] width 236 height 33
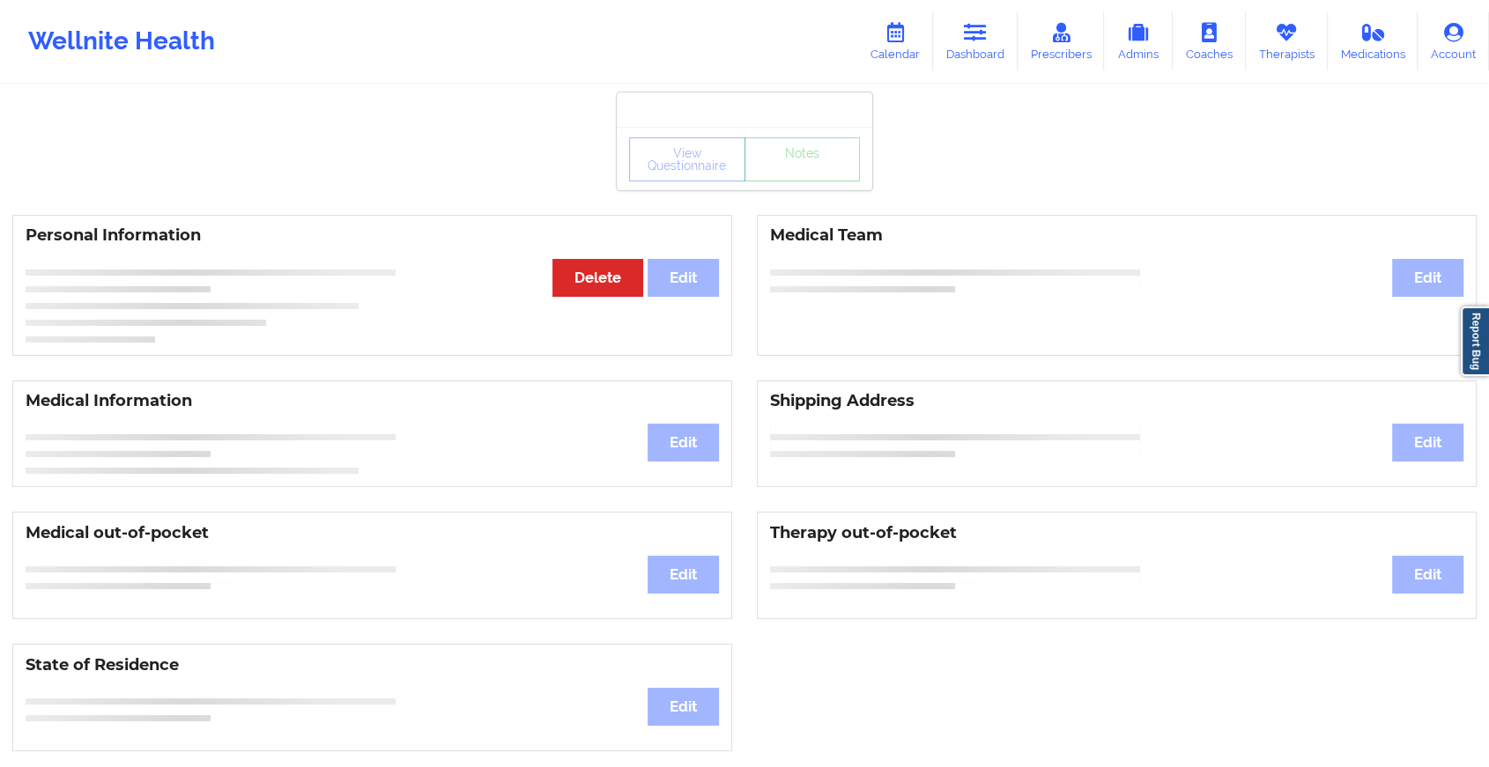
click at [822, 181] on div "View Questionnaire Notes" at bounding box center [744, 159] width 231 height 44
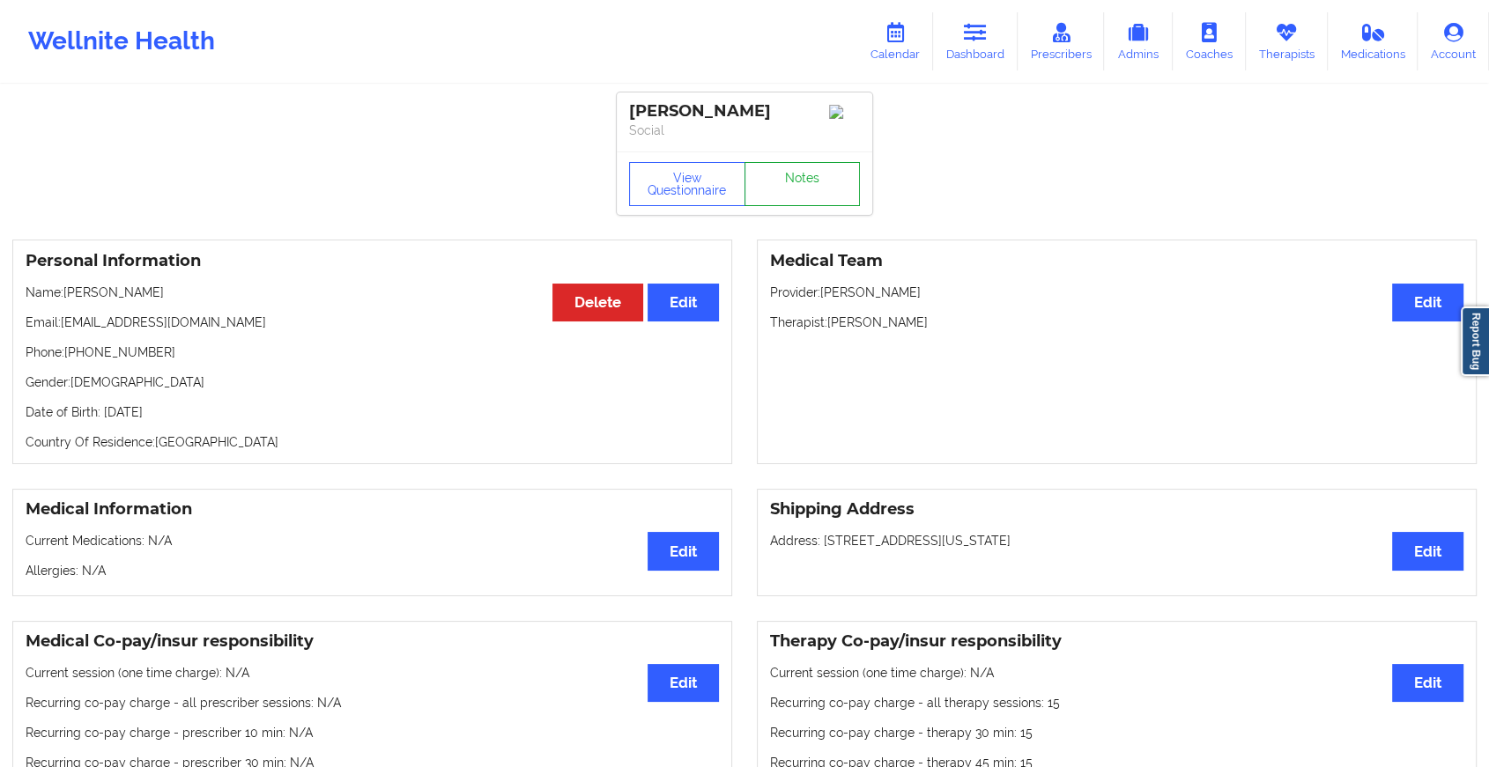
click at [822, 181] on link "Notes" at bounding box center [802, 184] width 116 height 44
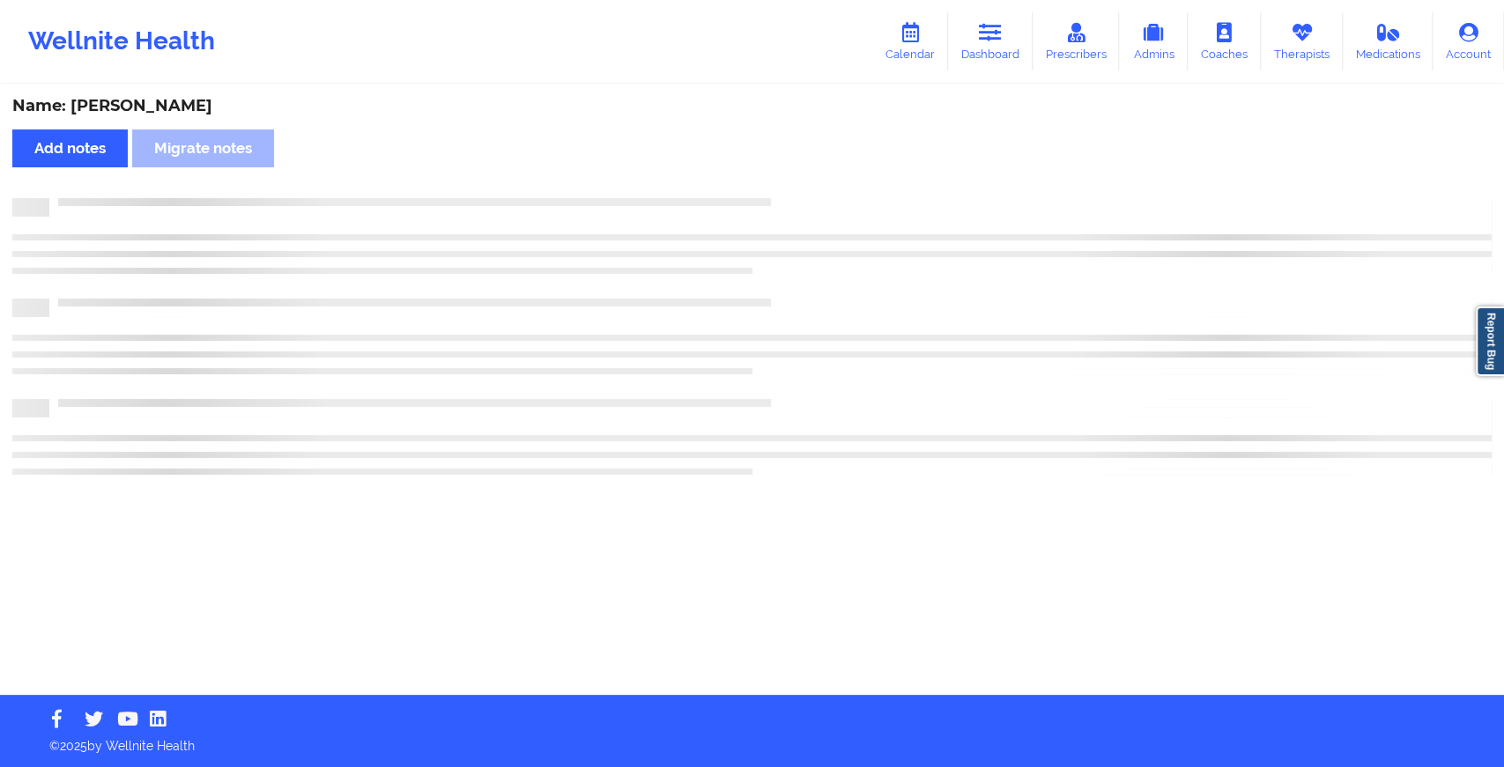
click at [822, 181] on div "Name: [PERSON_NAME] Add notes Migrate notes" at bounding box center [752, 390] width 1504 height 609
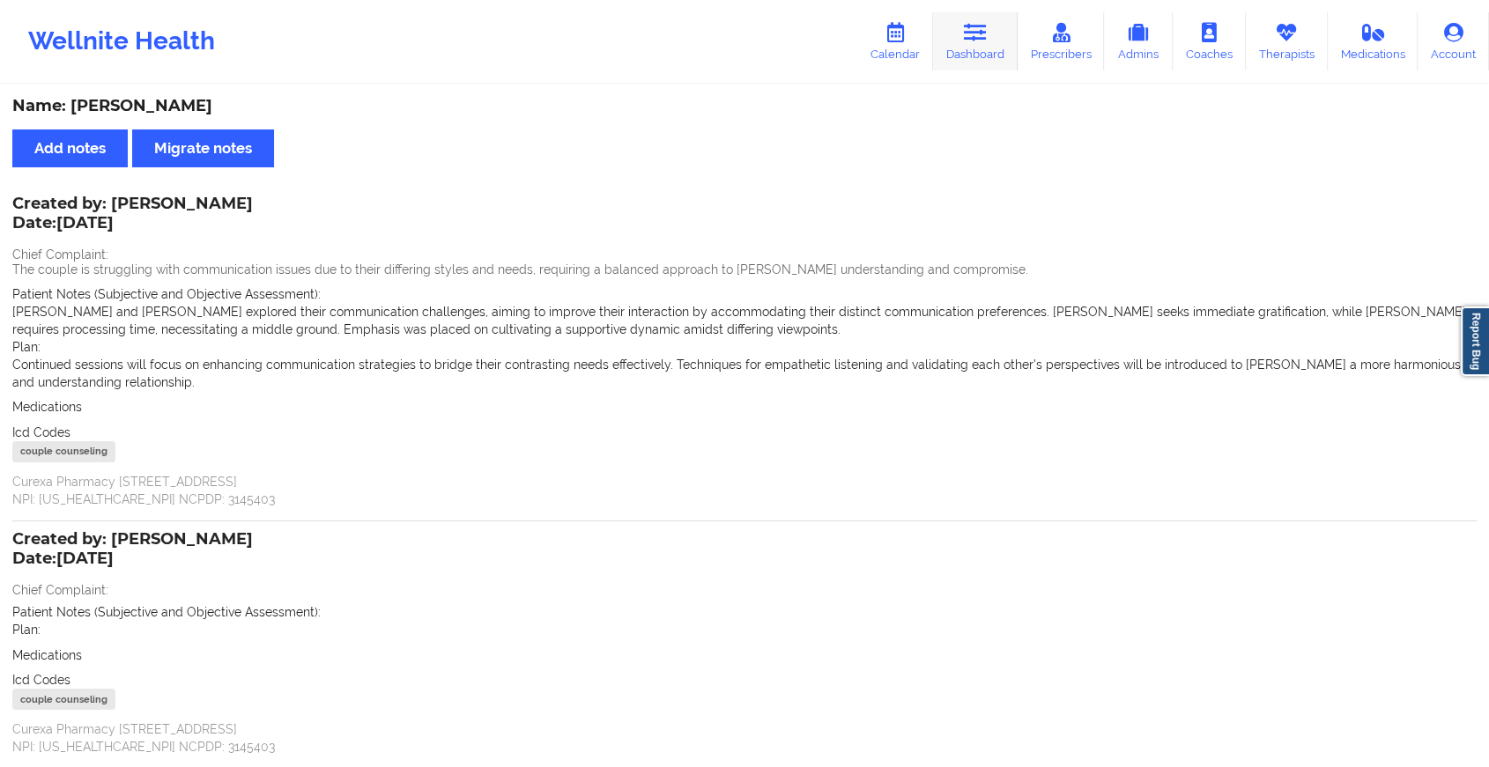
click at [966, 18] on link "Dashboard" at bounding box center [975, 41] width 85 height 58
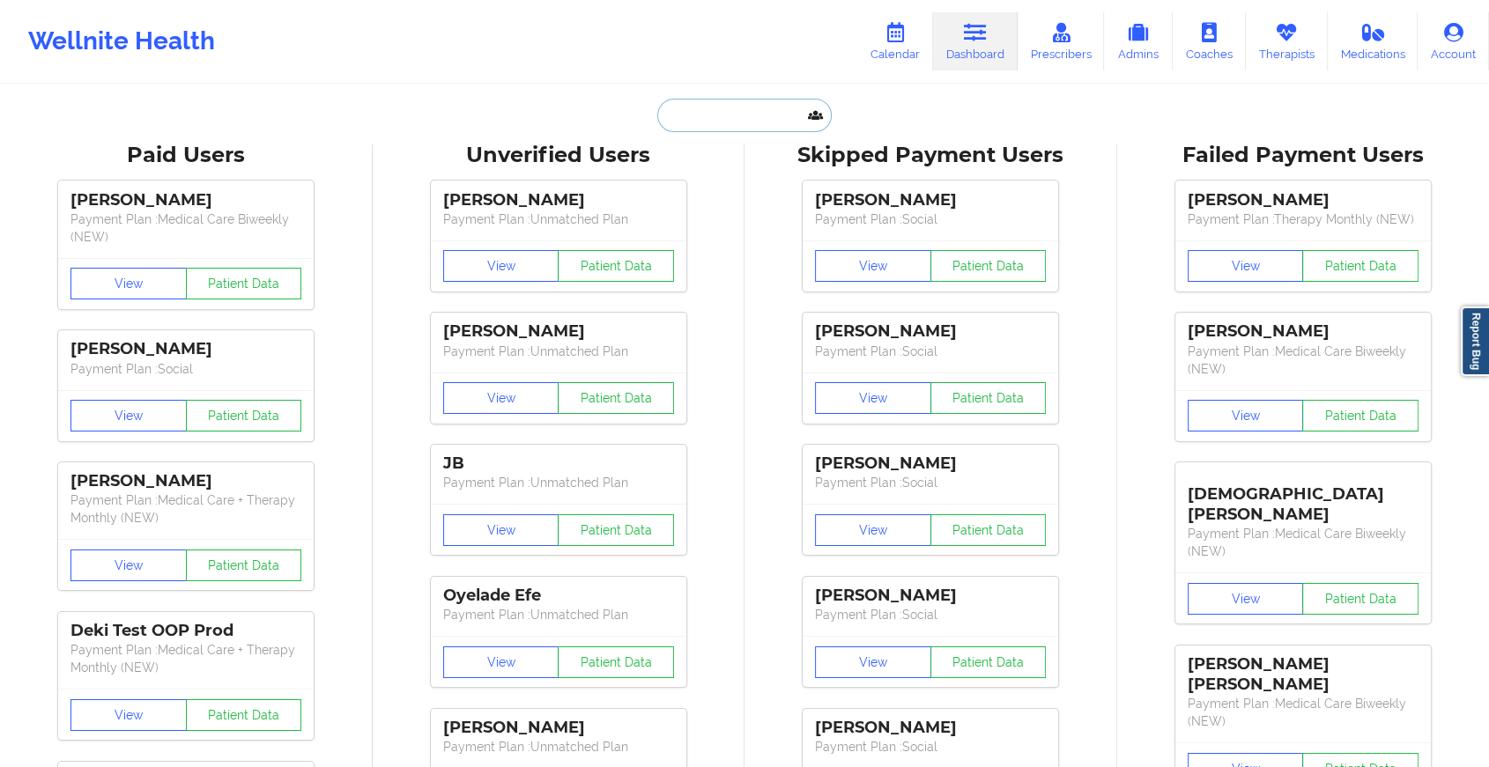
click at [698, 120] on input "text" at bounding box center [744, 115] width 174 height 33
paste input "[EMAIL_ADDRESS][DOMAIN_NAME]"
type input "[EMAIL_ADDRESS][DOMAIN_NAME]"
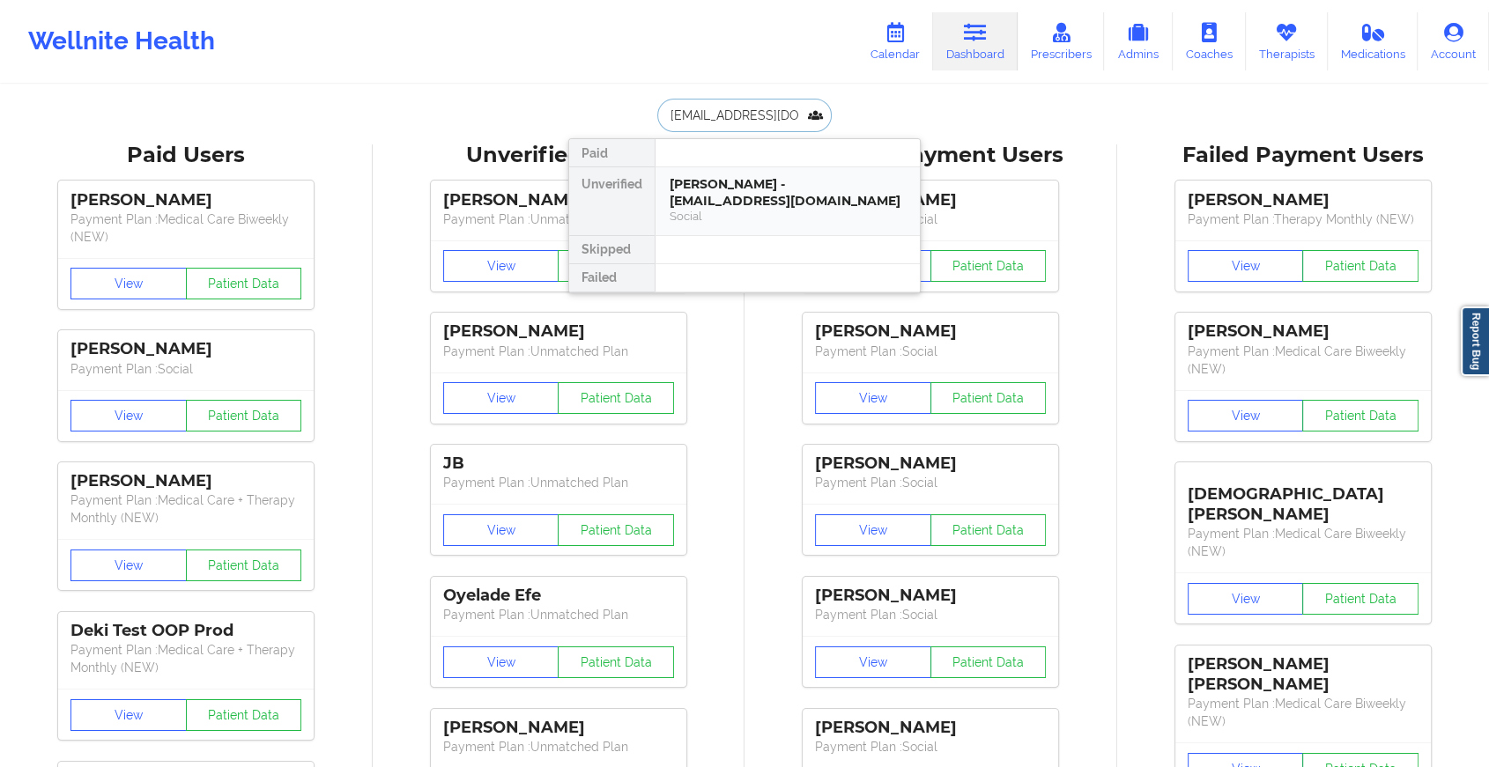
click at [780, 168] on div "[PERSON_NAME] - [EMAIL_ADDRESS][DOMAIN_NAME] Social" at bounding box center [787, 201] width 264 height 68
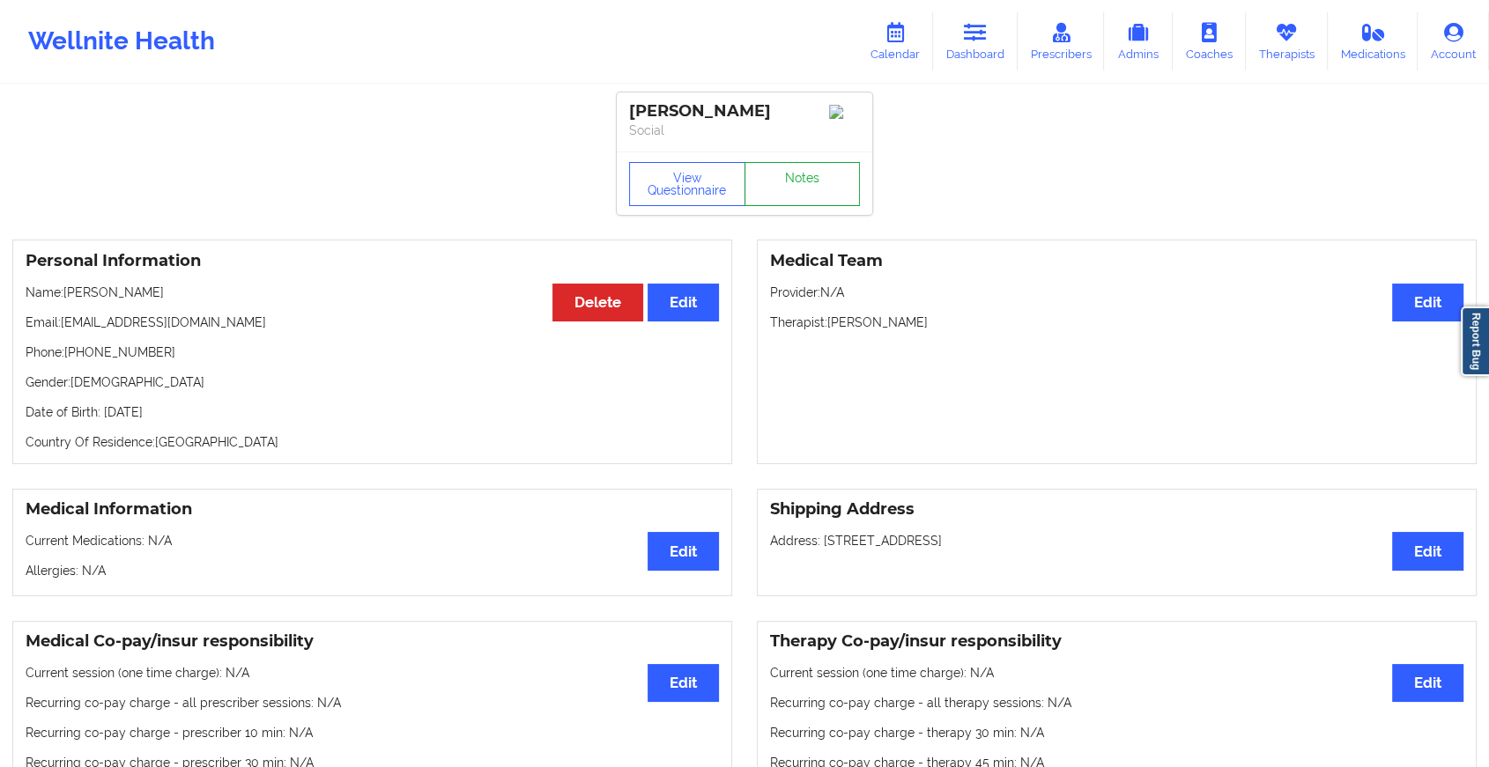
click at [818, 176] on link "Notes" at bounding box center [802, 184] width 116 height 44
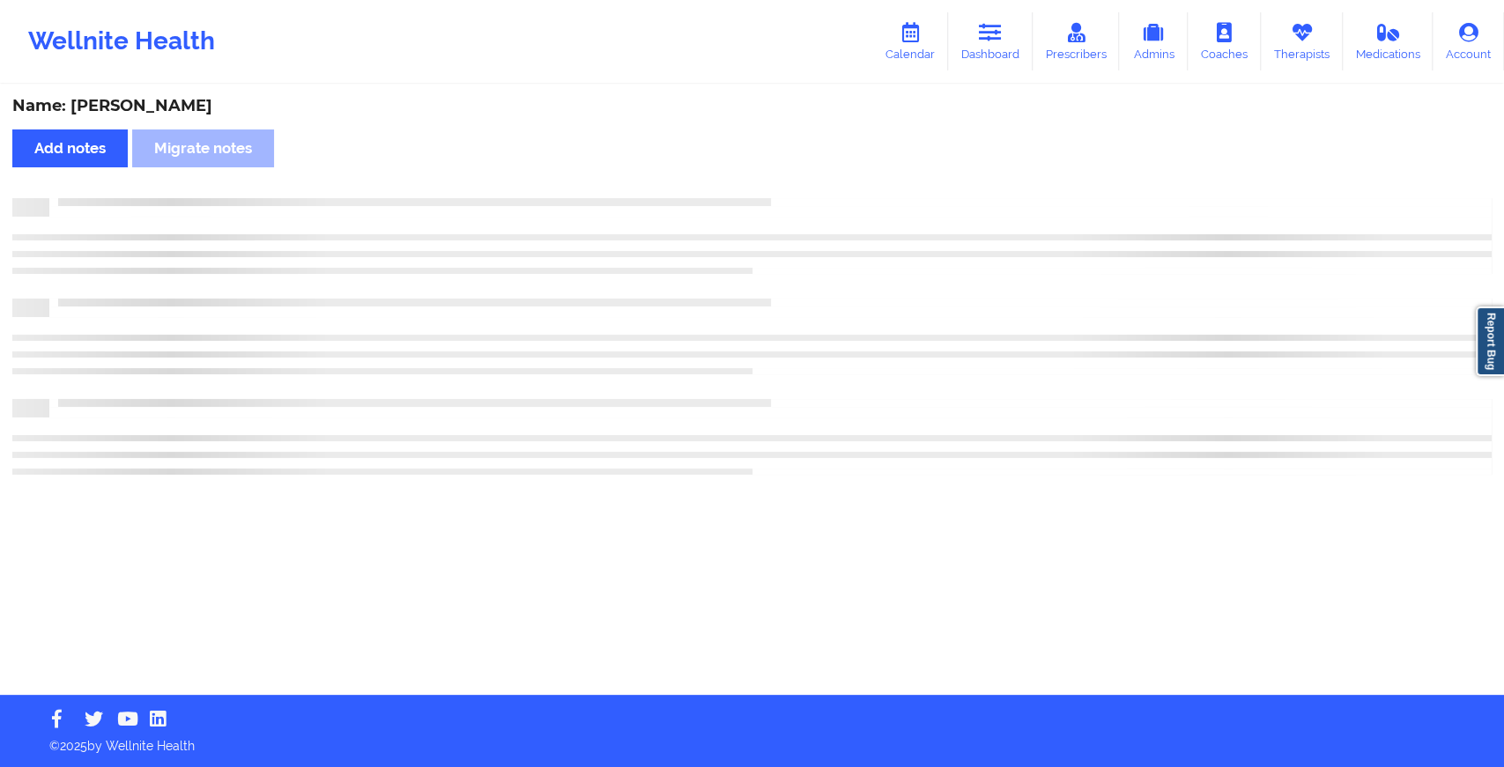
click at [818, 176] on div "Name: [PERSON_NAME] Add notes Migrate notes" at bounding box center [752, 390] width 1504 height 609
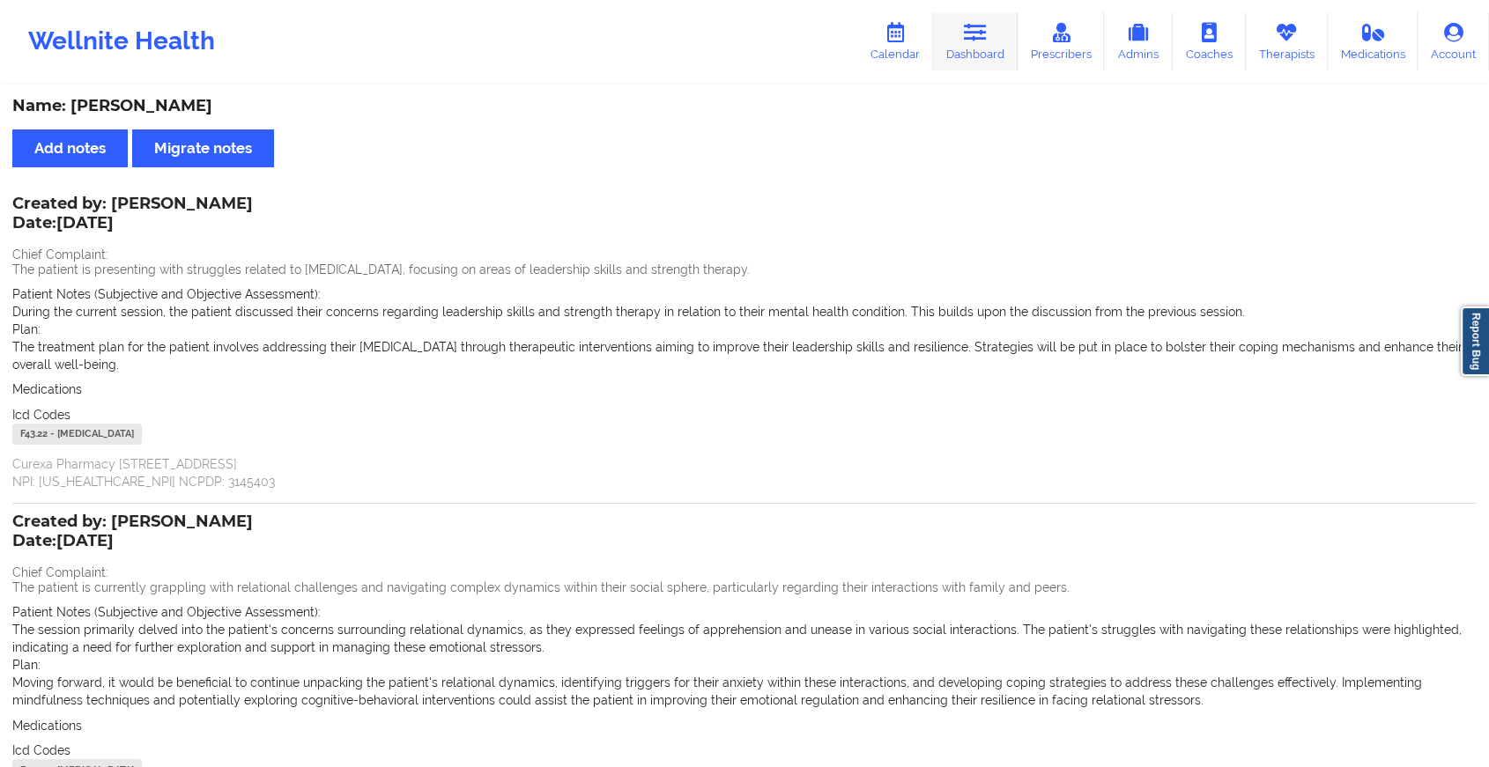
click at [999, 45] on link "Dashboard" at bounding box center [975, 41] width 85 height 58
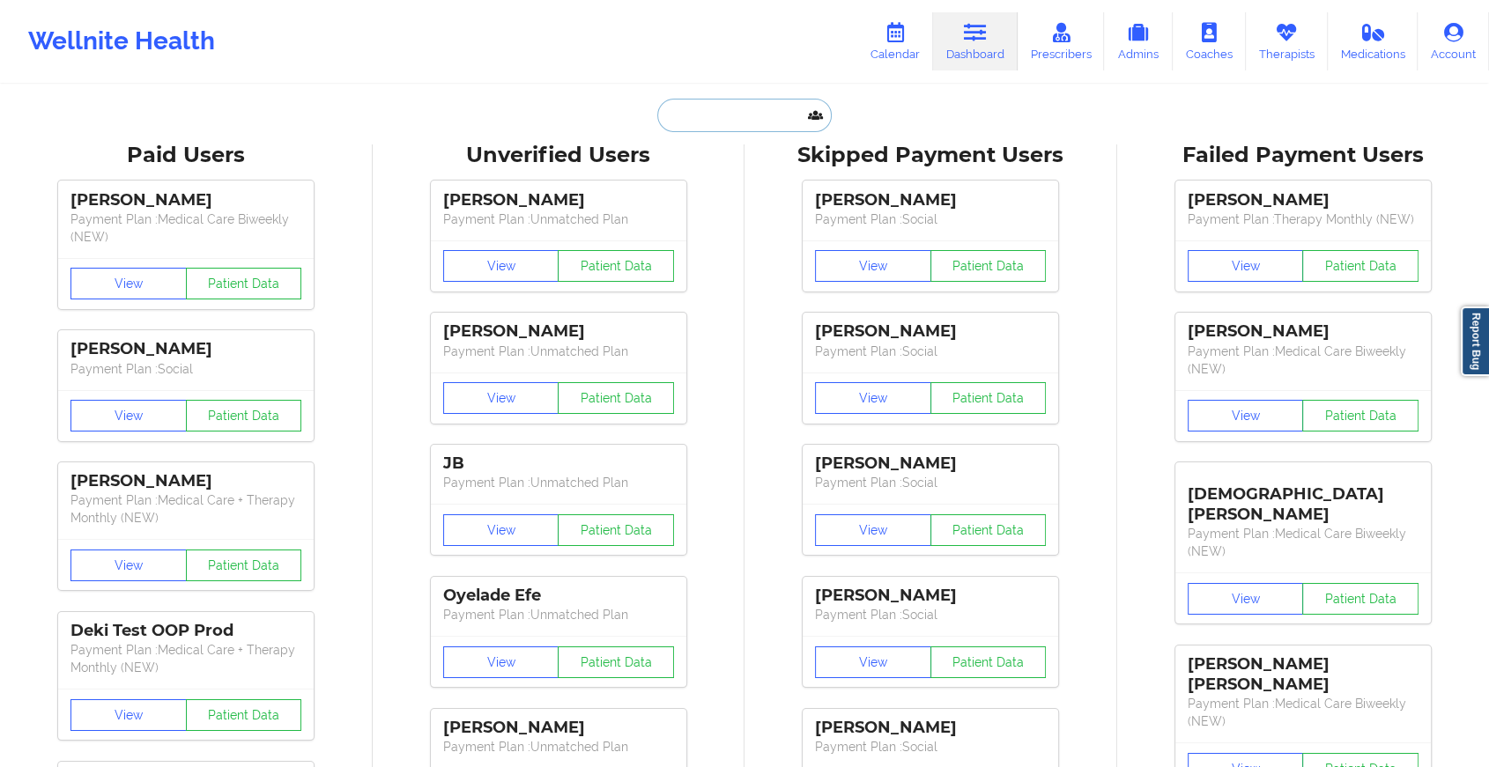
click at [698, 109] on input "text" at bounding box center [744, 115] width 174 height 33
paste input "[EMAIL_ADDRESS][DOMAIN_NAME]"
type input "[EMAIL_ADDRESS][DOMAIN_NAME]"
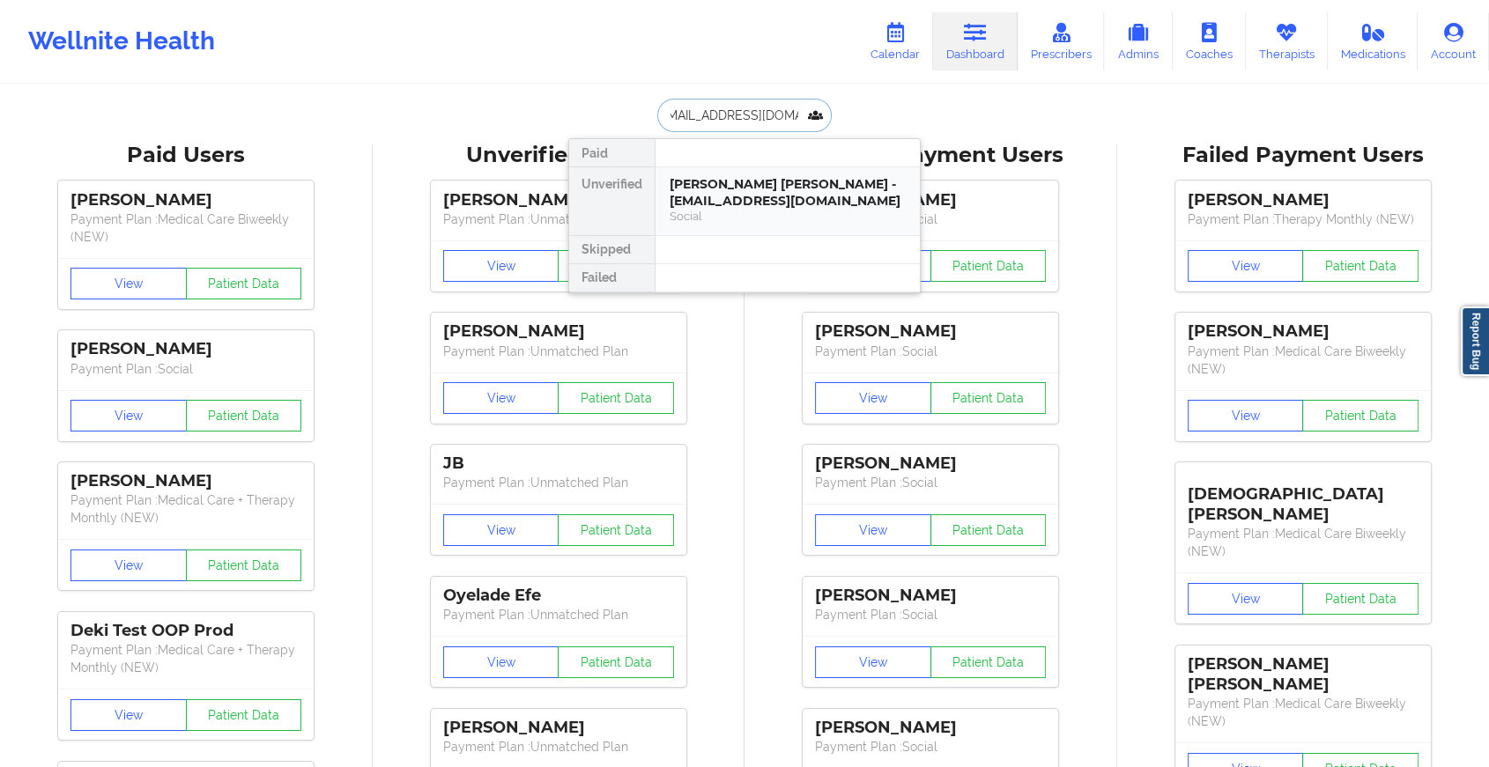
click at [704, 190] on div "[PERSON_NAME] [PERSON_NAME] - [EMAIL_ADDRESS][DOMAIN_NAME]" at bounding box center [787, 192] width 236 height 33
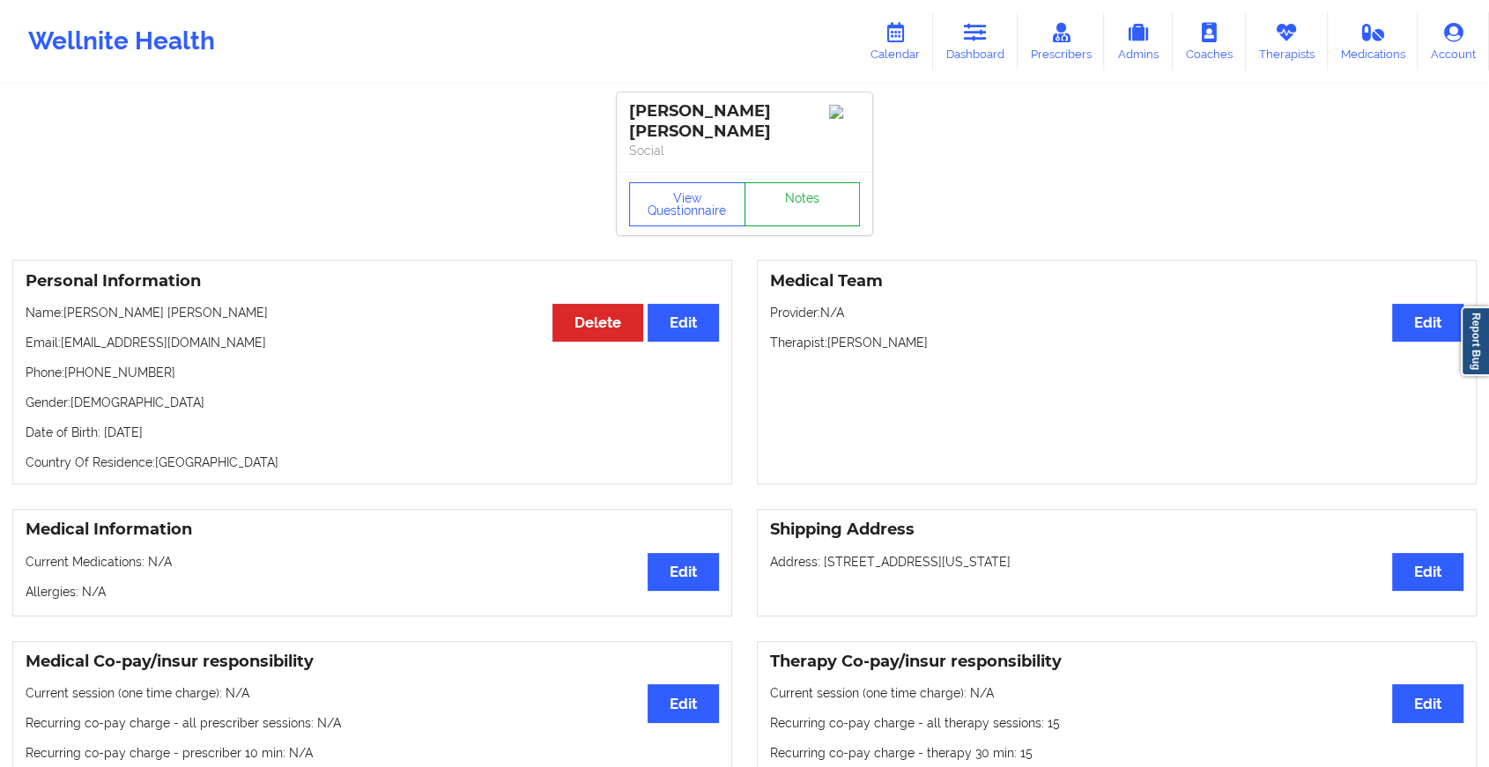
click at [820, 186] on link "Notes" at bounding box center [802, 204] width 116 height 44
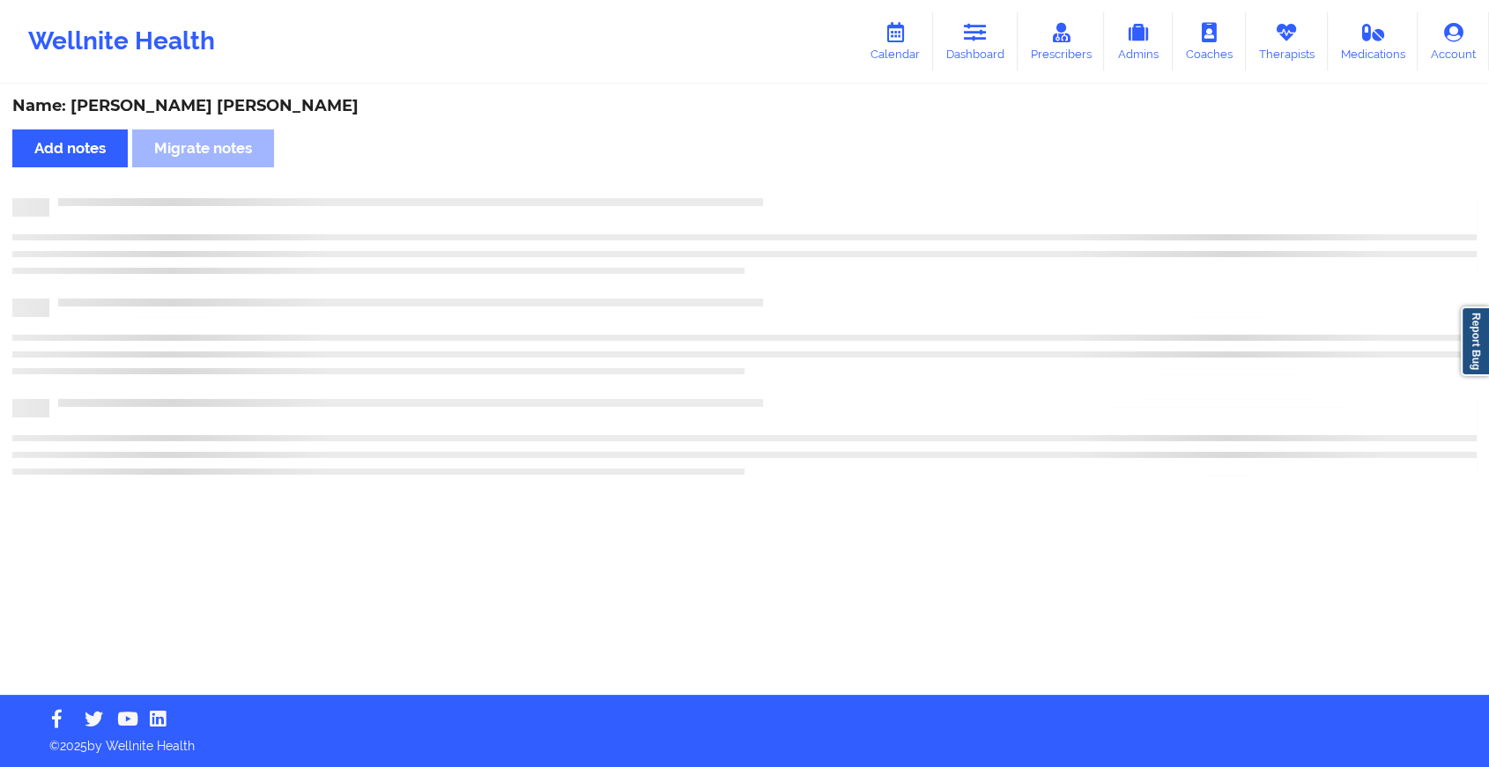
click at [820, 186] on div "Name: [PERSON_NAME] [PERSON_NAME] Add notes Migrate notes" at bounding box center [744, 390] width 1489 height 609
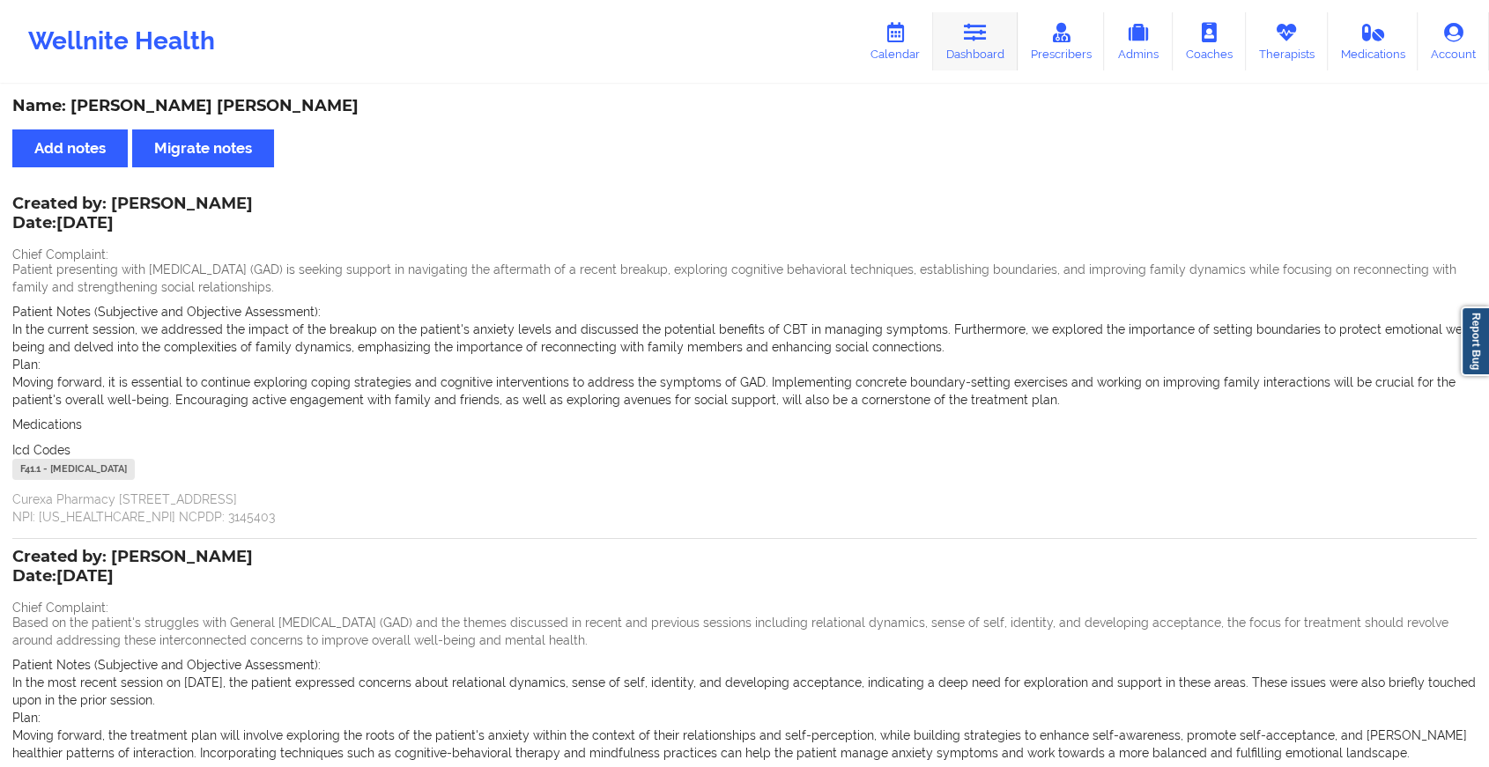
click at [973, 51] on link "Dashboard" at bounding box center [975, 41] width 85 height 58
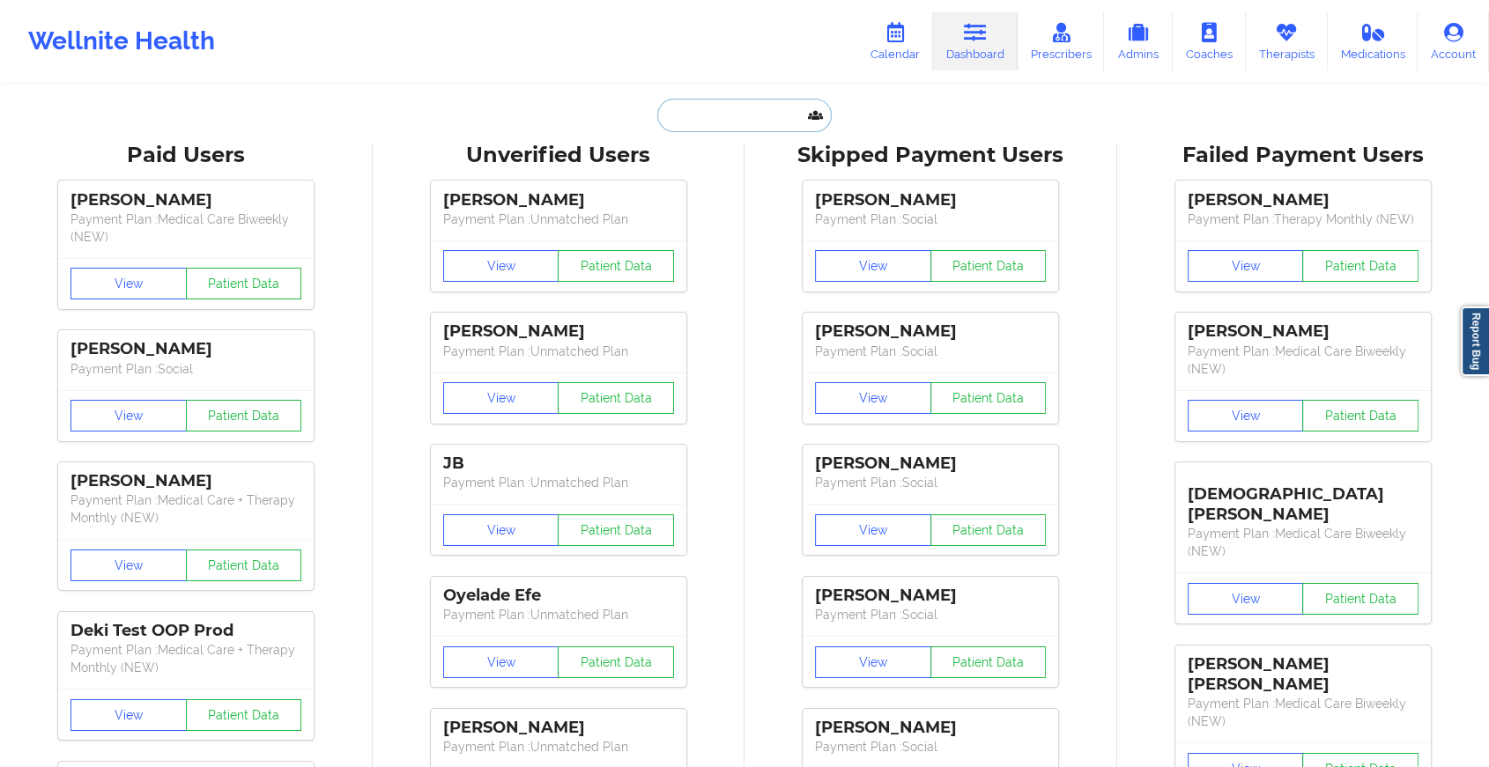
click at [707, 125] on input "text" at bounding box center [744, 115] width 174 height 33
paste input "[EMAIL_ADDRESS][DOMAIN_NAME]"
type input "[EMAIL_ADDRESS][DOMAIN_NAME]"
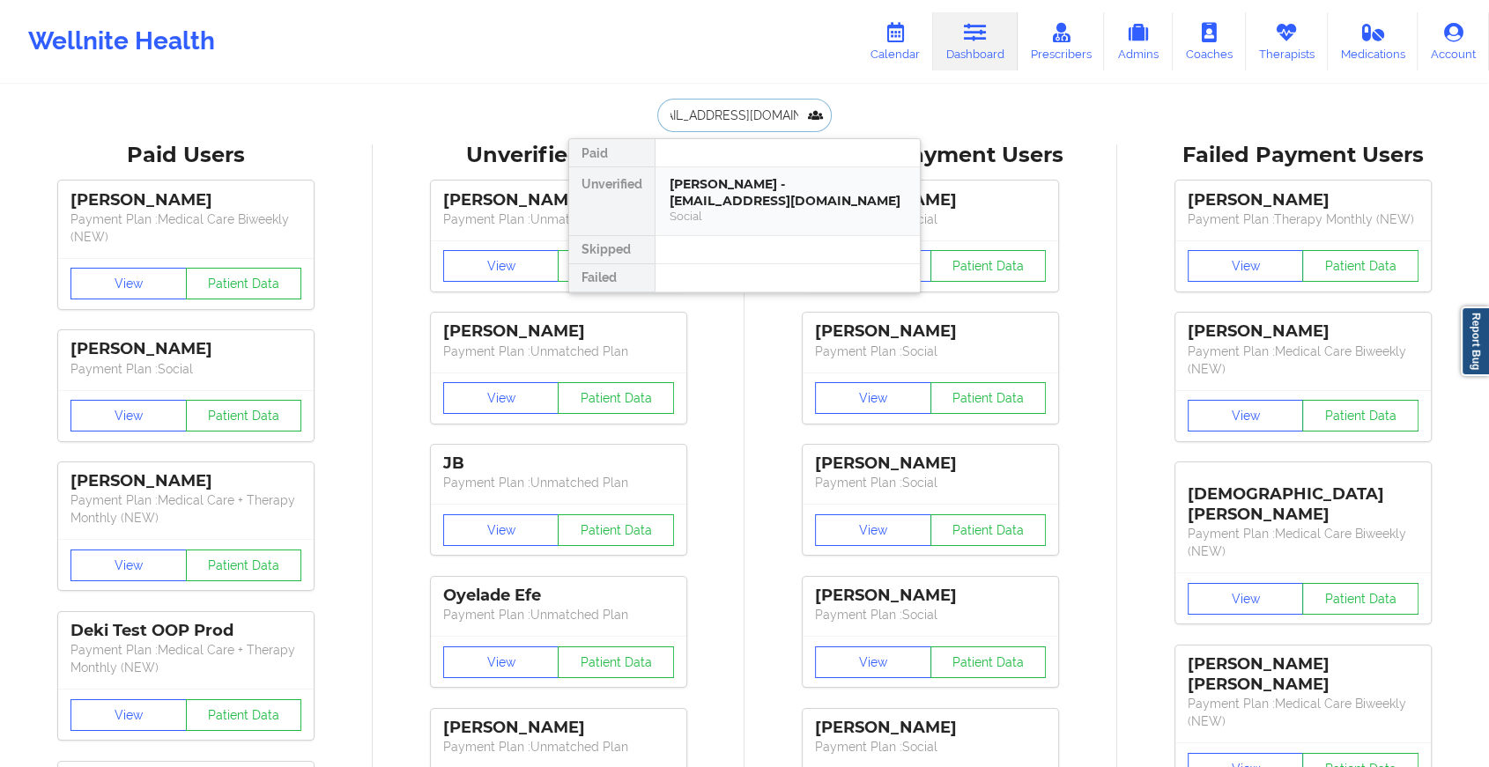
click at [736, 178] on div "[PERSON_NAME] - [EMAIL_ADDRESS][DOMAIN_NAME]" at bounding box center [787, 192] width 236 height 33
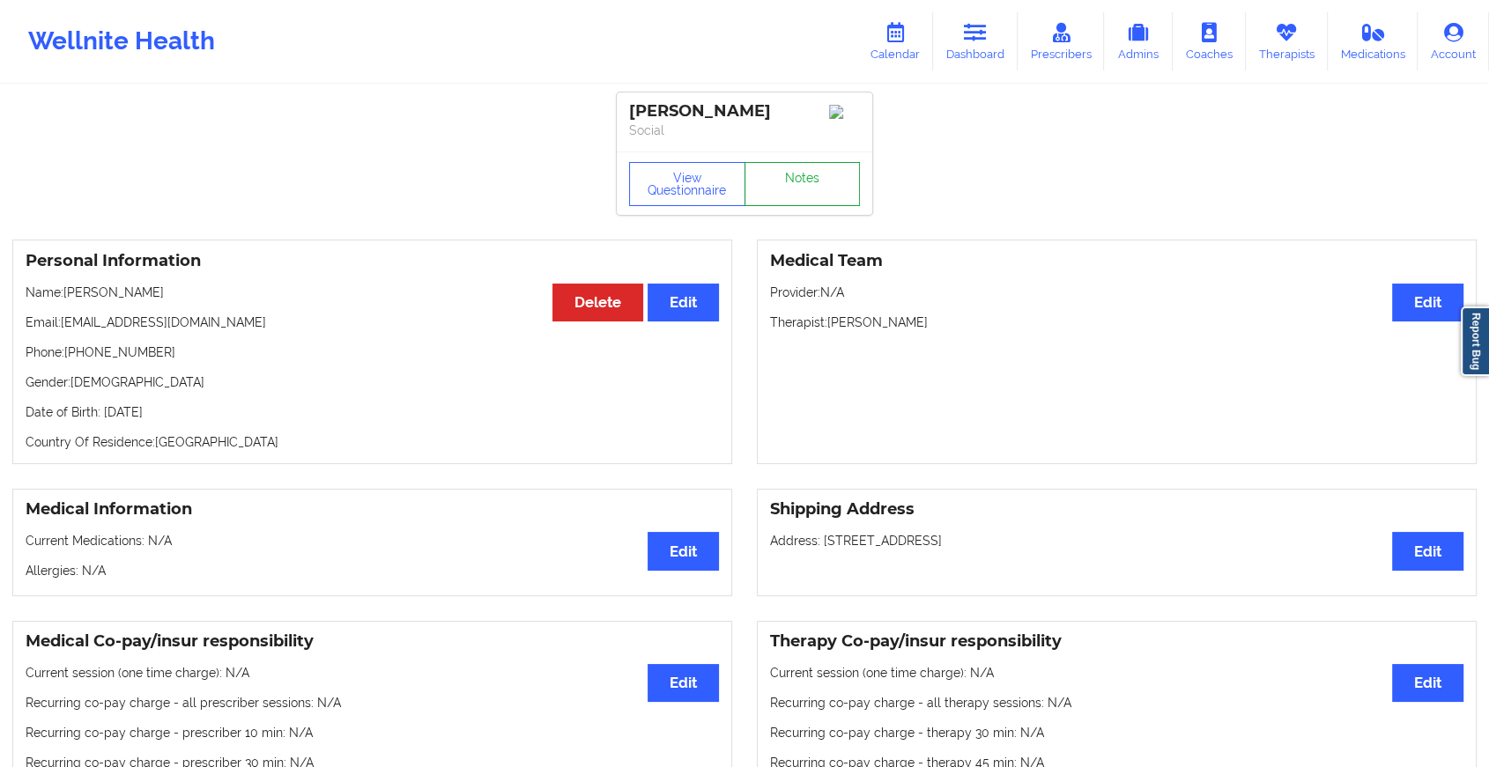
click at [805, 180] on link "Notes" at bounding box center [802, 184] width 116 height 44
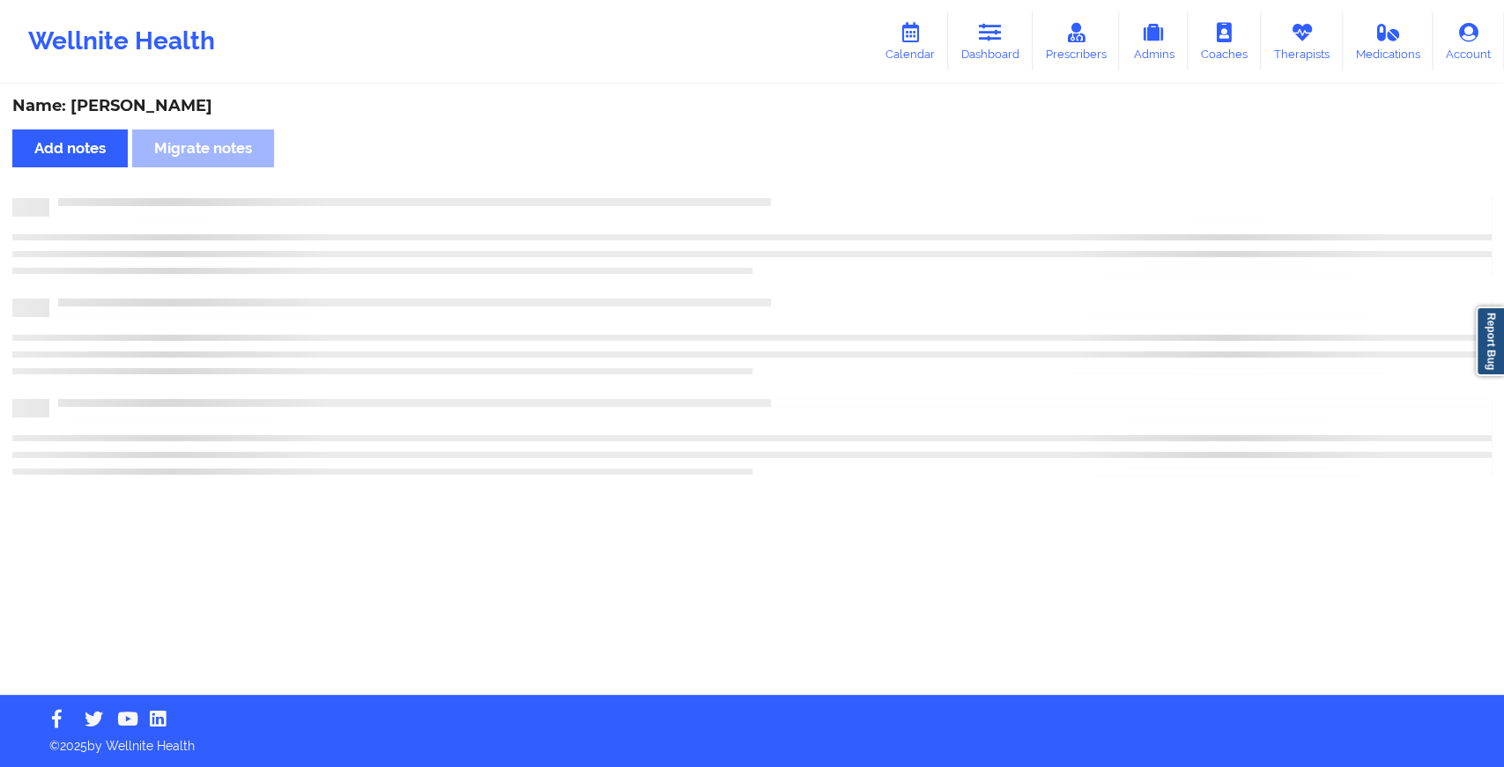
click at [805, 180] on div "Name: [PERSON_NAME] Add notes Migrate notes" at bounding box center [752, 390] width 1504 height 609
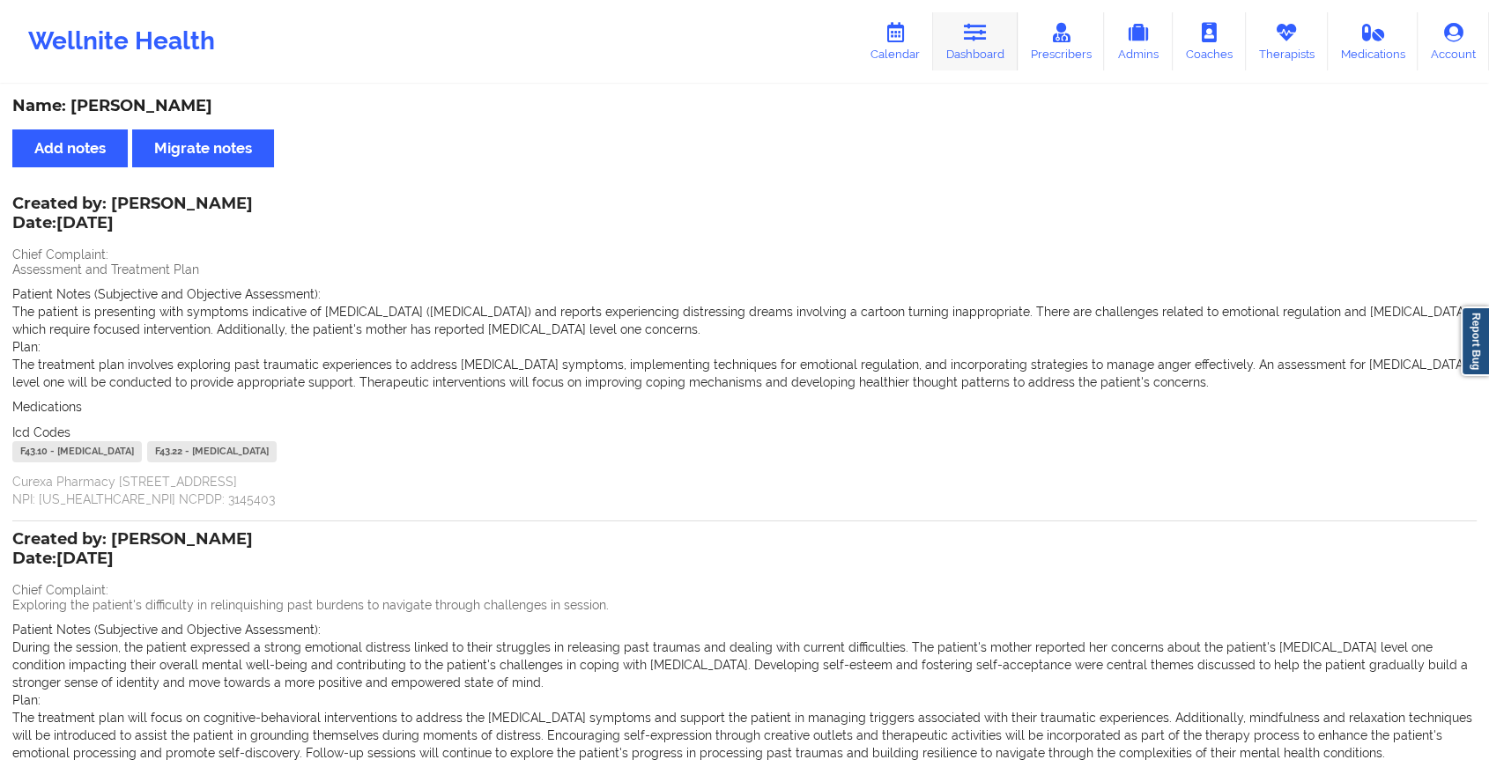
click at [993, 48] on link "Dashboard" at bounding box center [975, 41] width 85 height 58
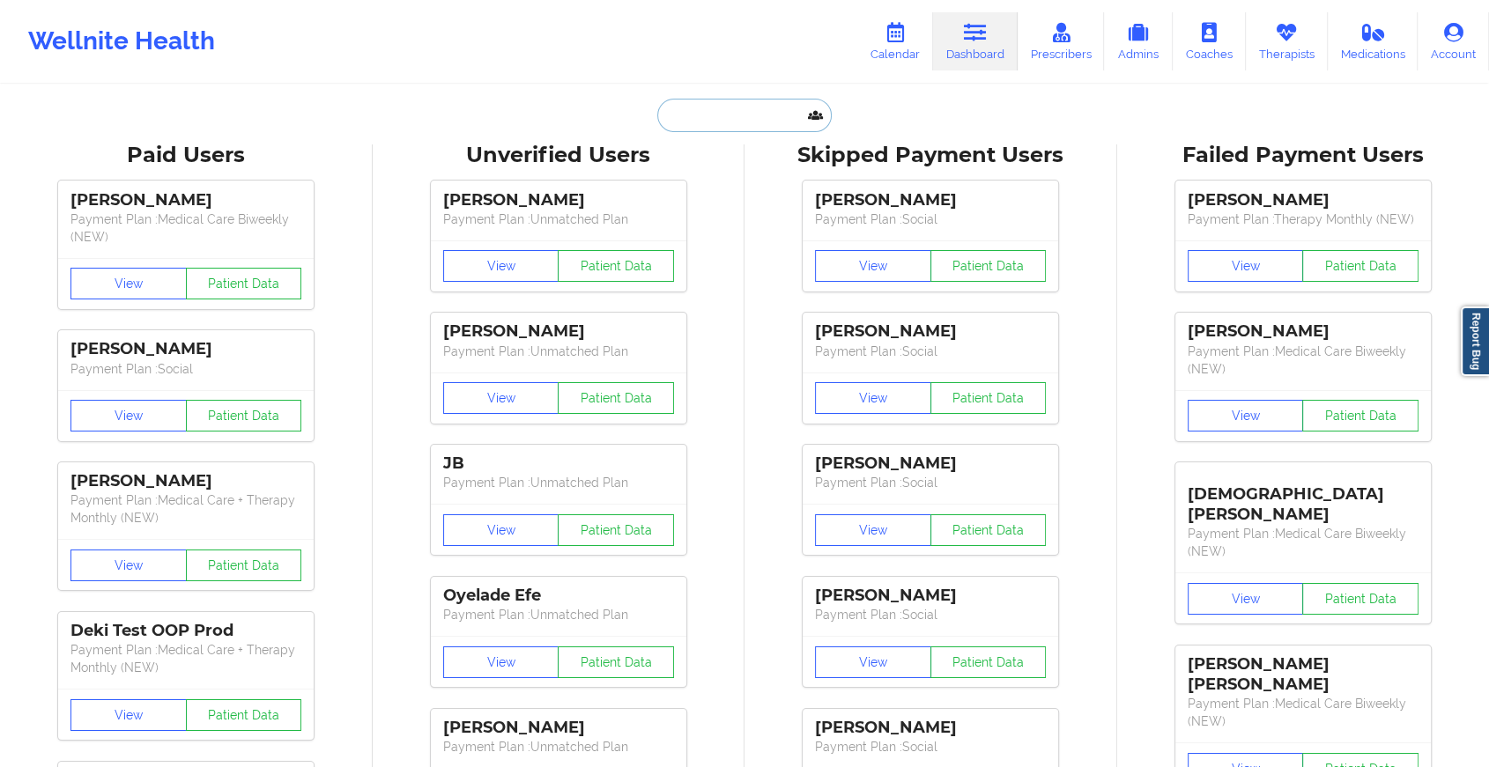
click at [740, 112] on input "text" at bounding box center [744, 115] width 174 height 33
paste input "[EMAIL_ADDRESS][DOMAIN_NAME]"
type input "[EMAIL_ADDRESS][DOMAIN_NAME]"
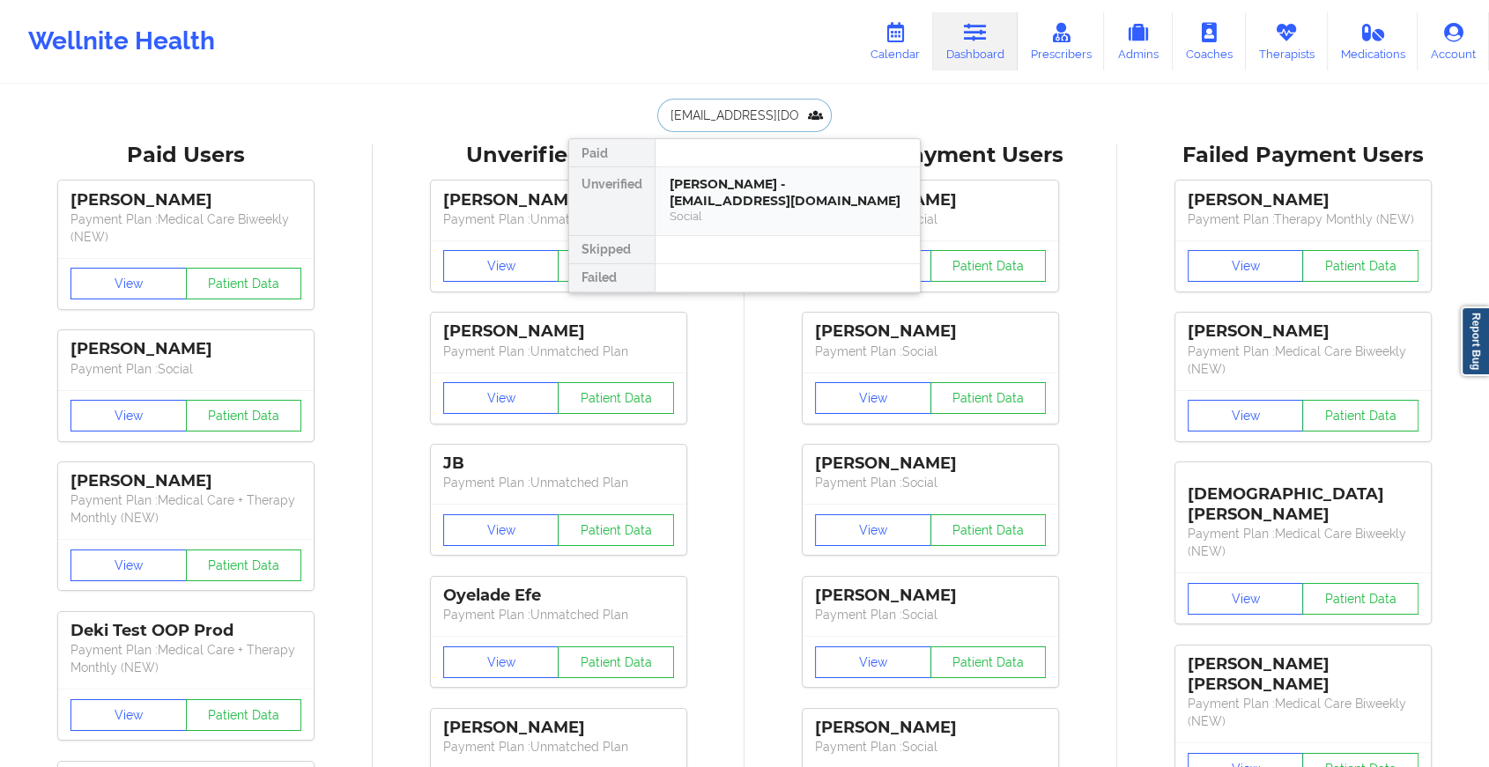
click at [767, 191] on div "[PERSON_NAME] - [EMAIL_ADDRESS][DOMAIN_NAME]" at bounding box center [787, 192] width 236 height 33
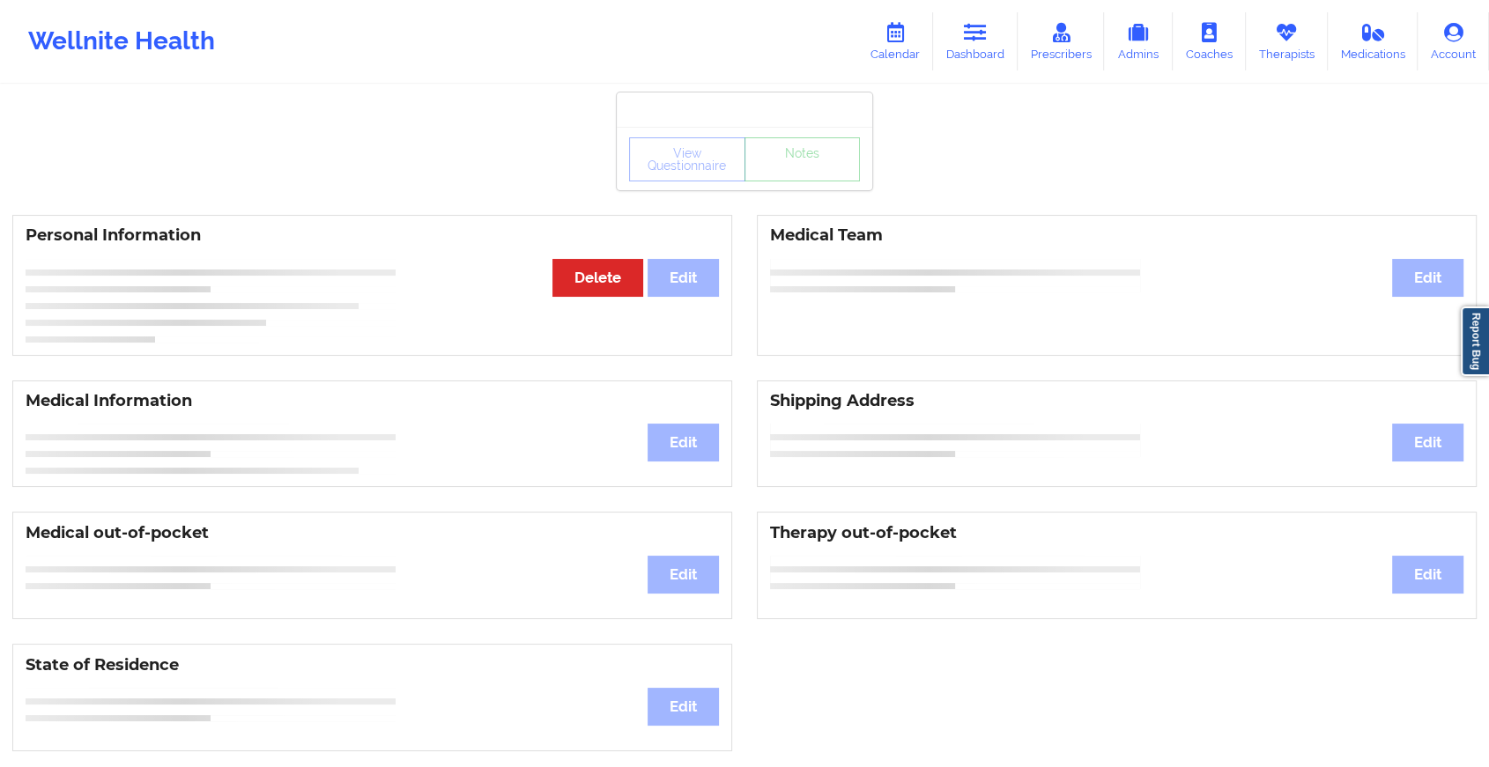
click at [800, 174] on div "View Questionnaire Notes" at bounding box center [744, 159] width 231 height 44
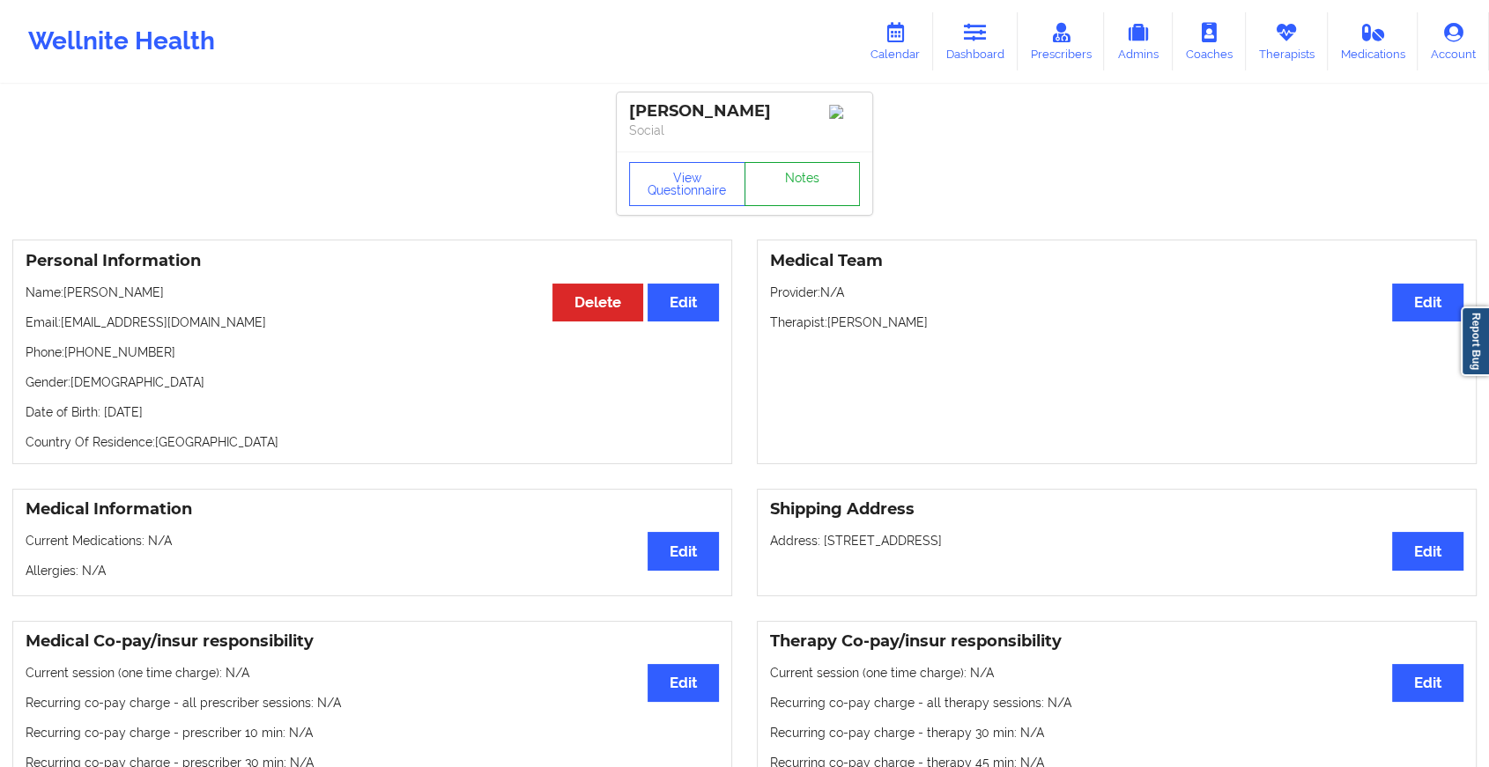
click at [800, 174] on link "Notes" at bounding box center [802, 184] width 116 height 44
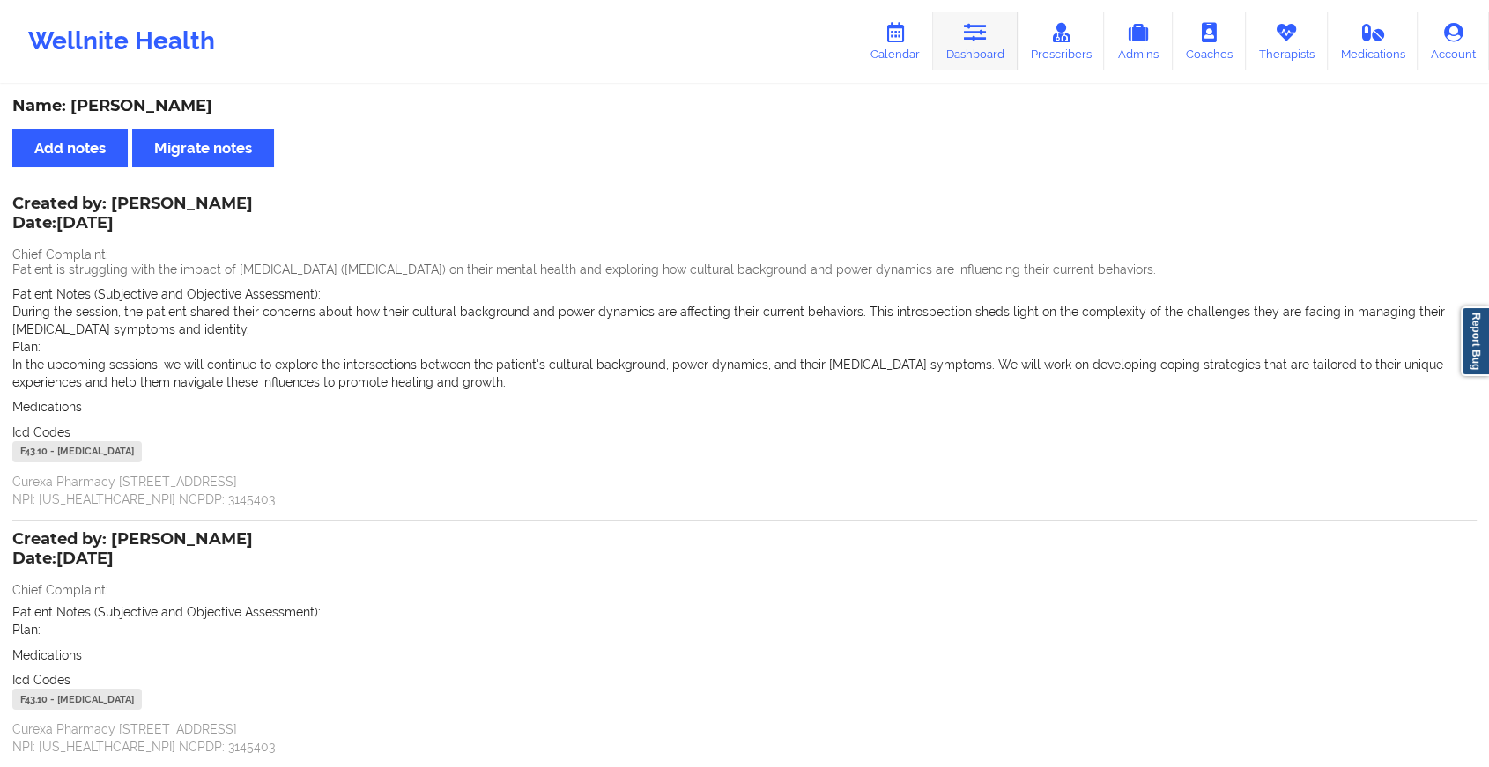
click at [978, 44] on link "Dashboard" at bounding box center [975, 41] width 85 height 58
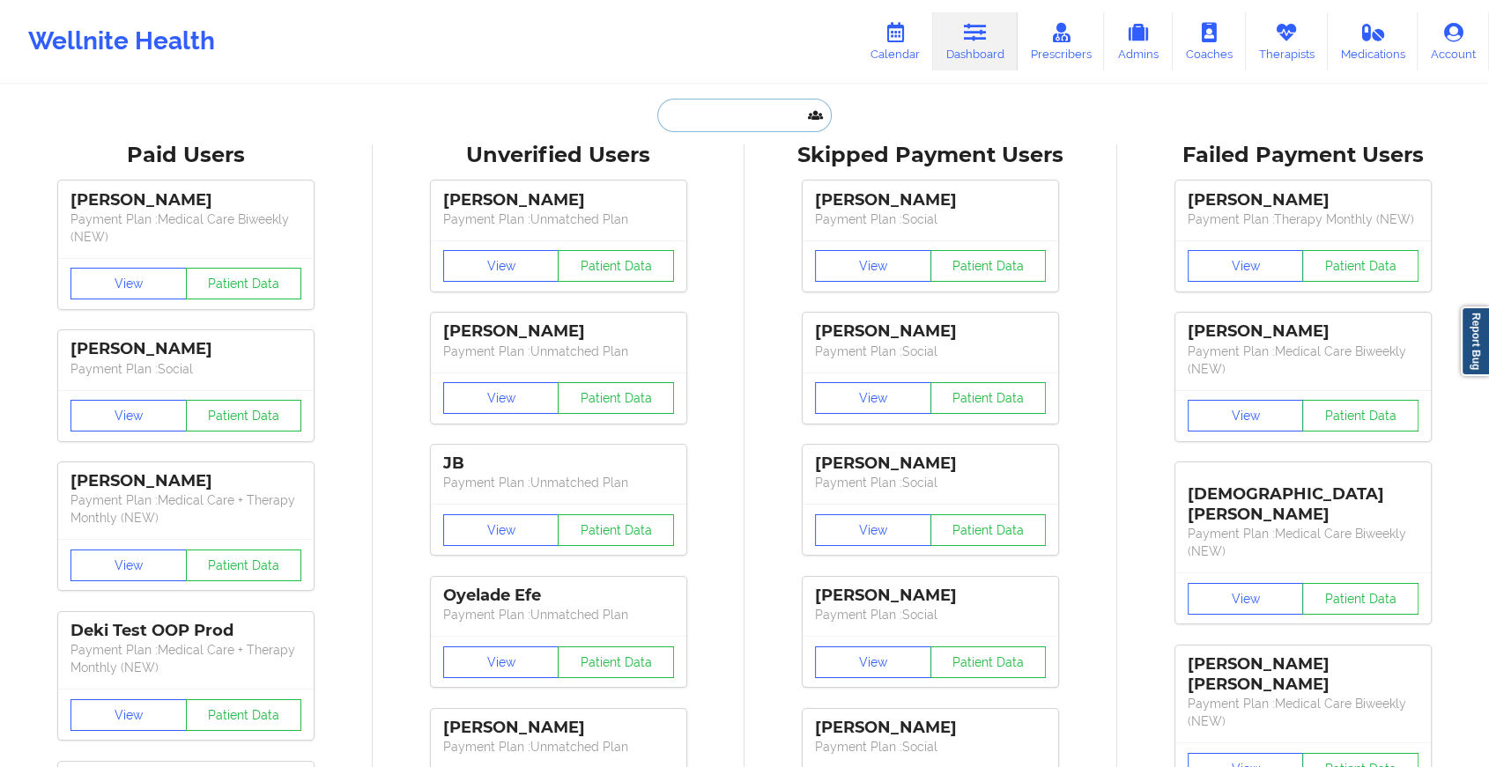
click at [761, 129] on input "text" at bounding box center [744, 115] width 174 height 33
paste input "[EMAIL_ADDRESS][DOMAIN_NAME]"
type input "[EMAIL_ADDRESS][DOMAIN_NAME]"
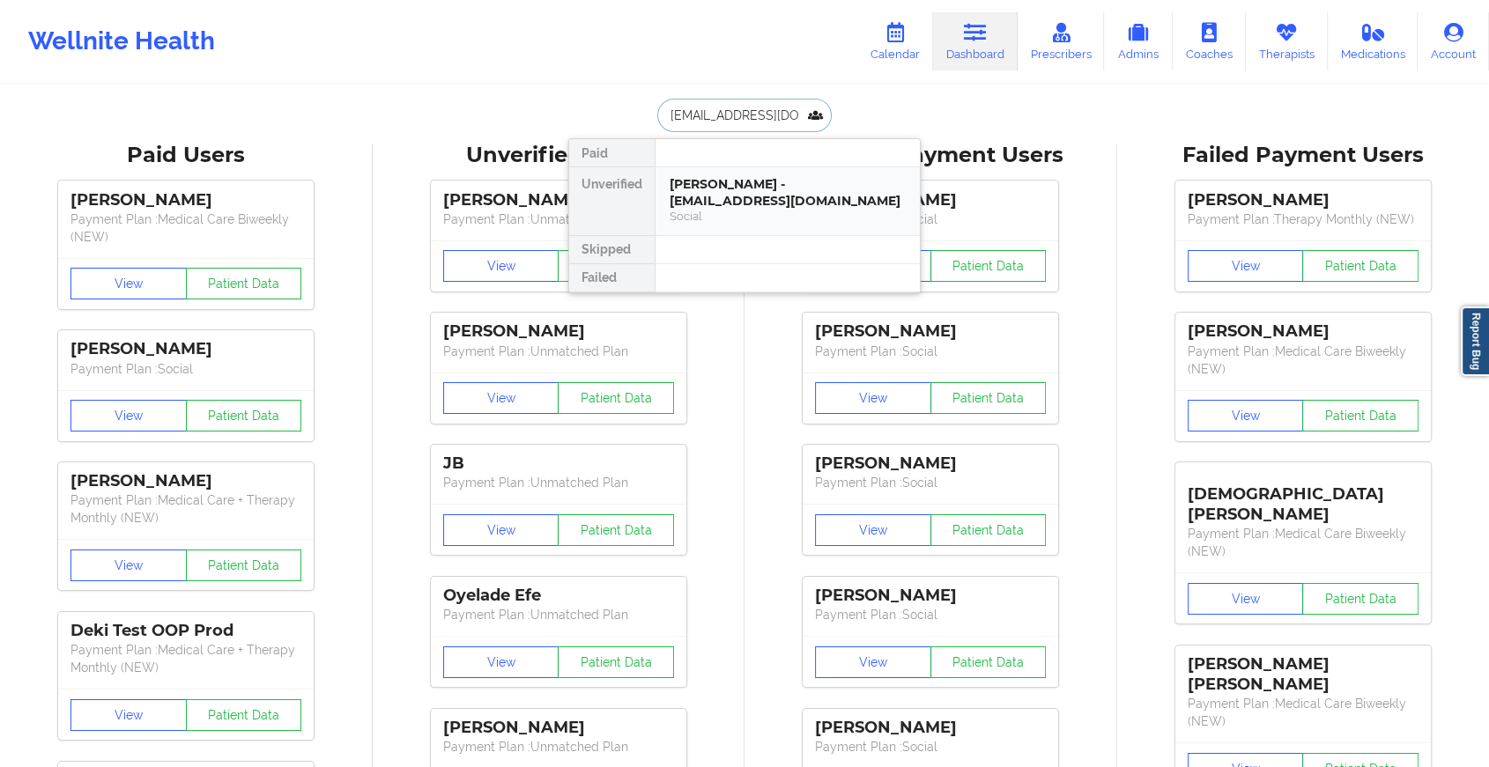
click at [776, 185] on div "[PERSON_NAME] - [EMAIL_ADDRESS][DOMAIN_NAME]" at bounding box center [787, 192] width 236 height 33
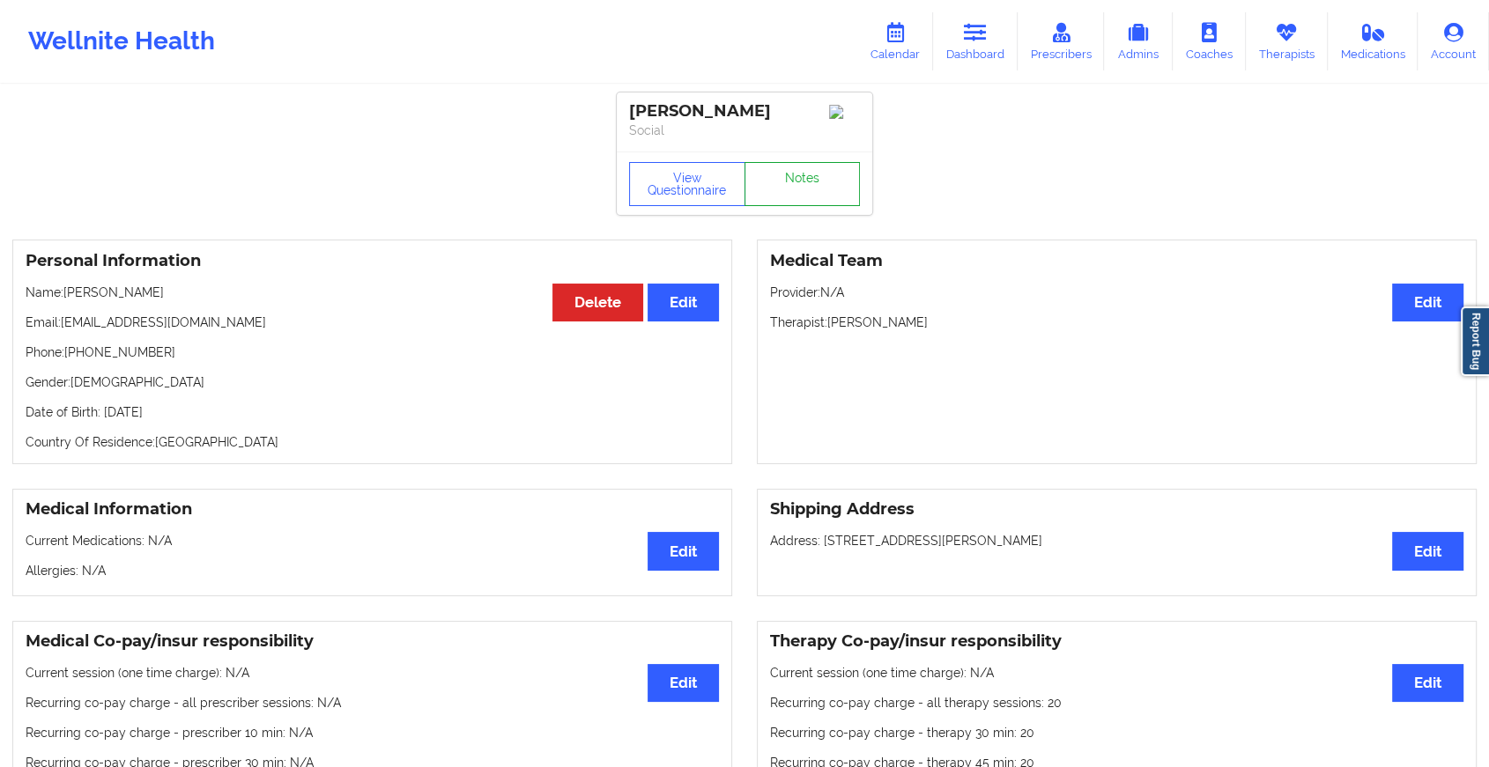
click at [792, 180] on link "Notes" at bounding box center [802, 184] width 116 height 44
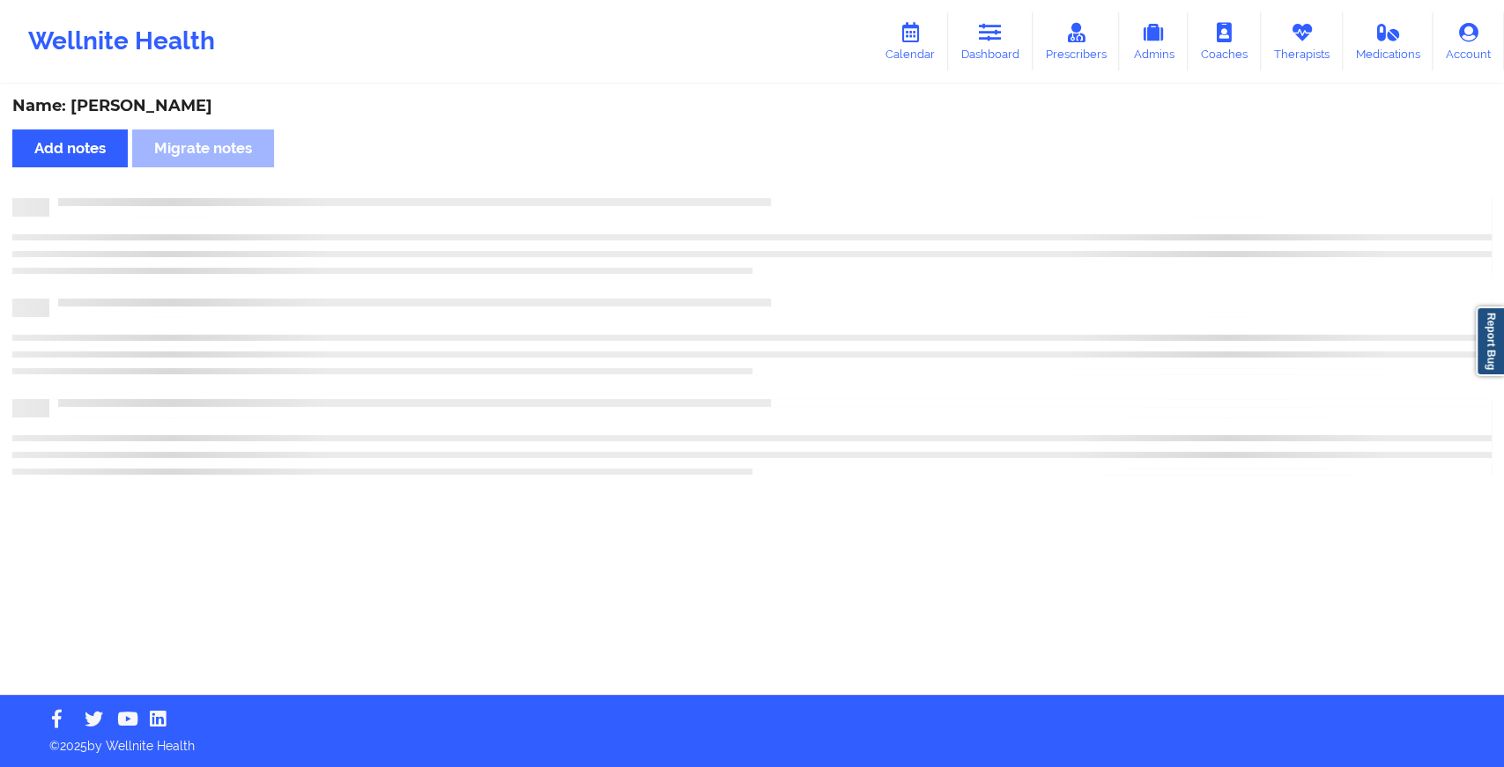
click at [792, 180] on div "Name: [PERSON_NAME] Add notes Migrate notes" at bounding box center [752, 390] width 1504 height 609
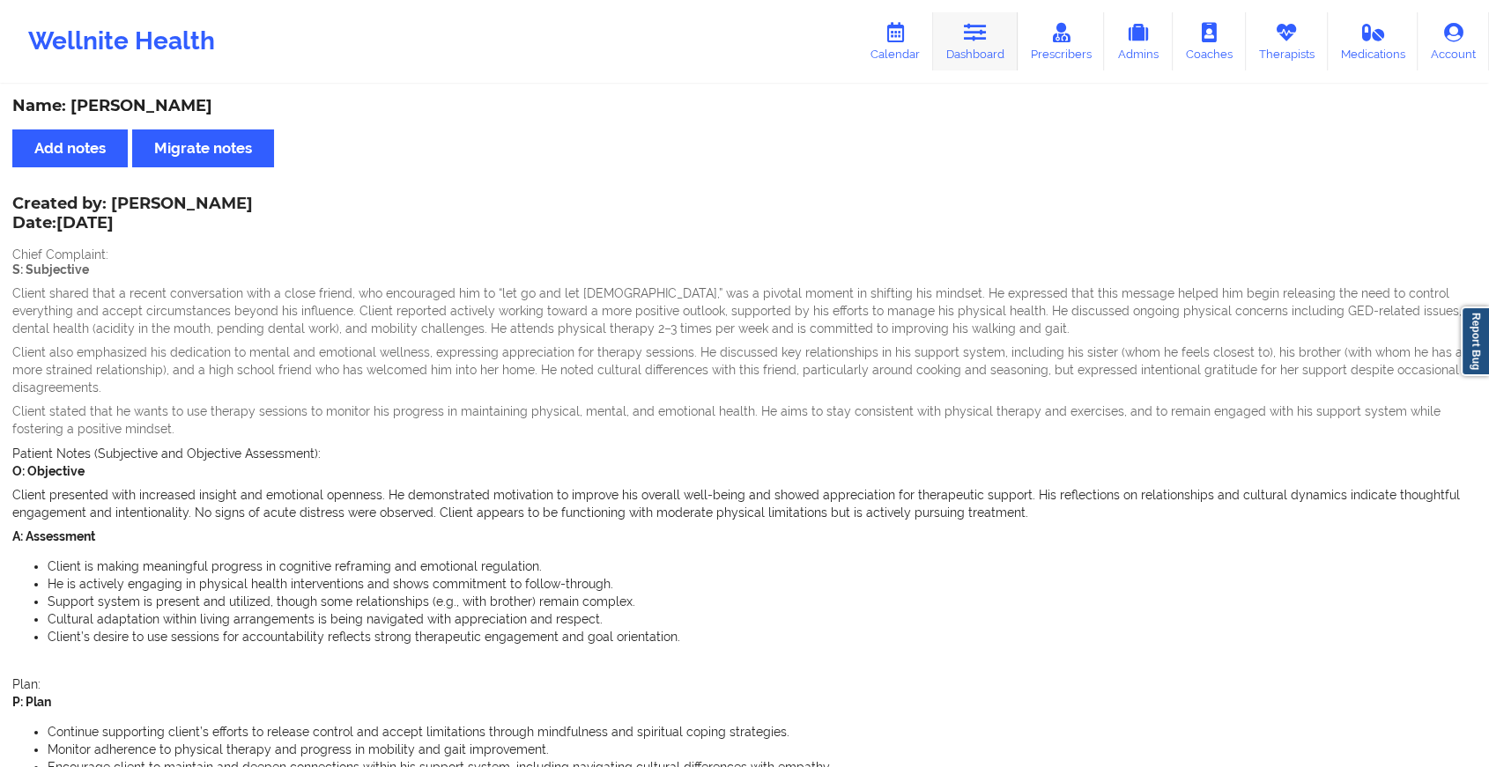
drag, startPoint x: 965, startPoint y: 5, endPoint x: 980, endPoint y: 61, distance: 57.3
click at [980, 61] on div "Wellnite Health Calendar Dashboard Prescribers Admins Coaches Therapists Medica…" at bounding box center [744, 41] width 1489 height 70
click at [980, 61] on link "Dashboard" at bounding box center [975, 41] width 85 height 58
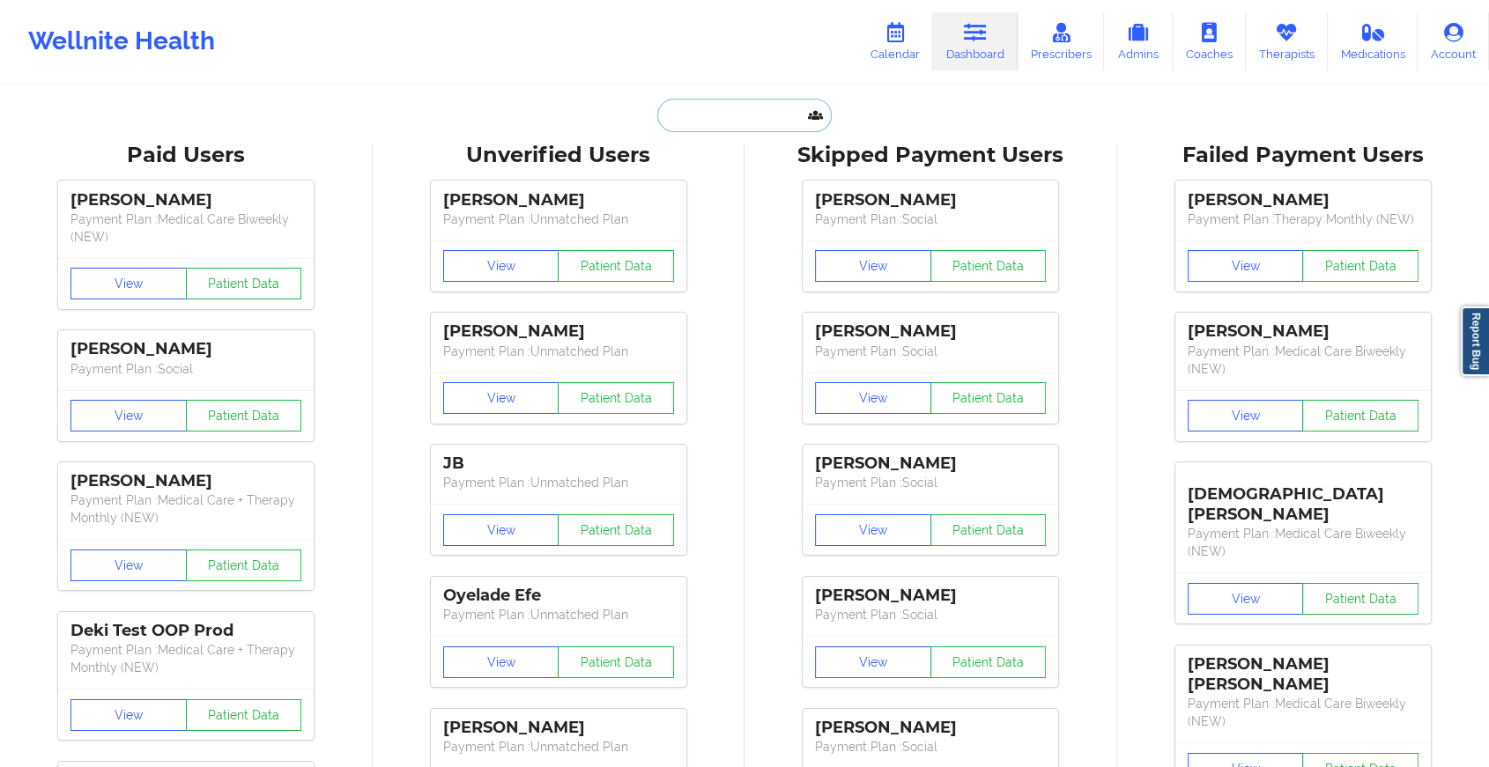
click at [688, 118] on input "text" at bounding box center [744, 115] width 174 height 33
paste input "[EMAIL_ADDRESS][DOMAIN_NAME]"
type input "[EMAIL_ADDRESS][DOMAIN_NAME]"
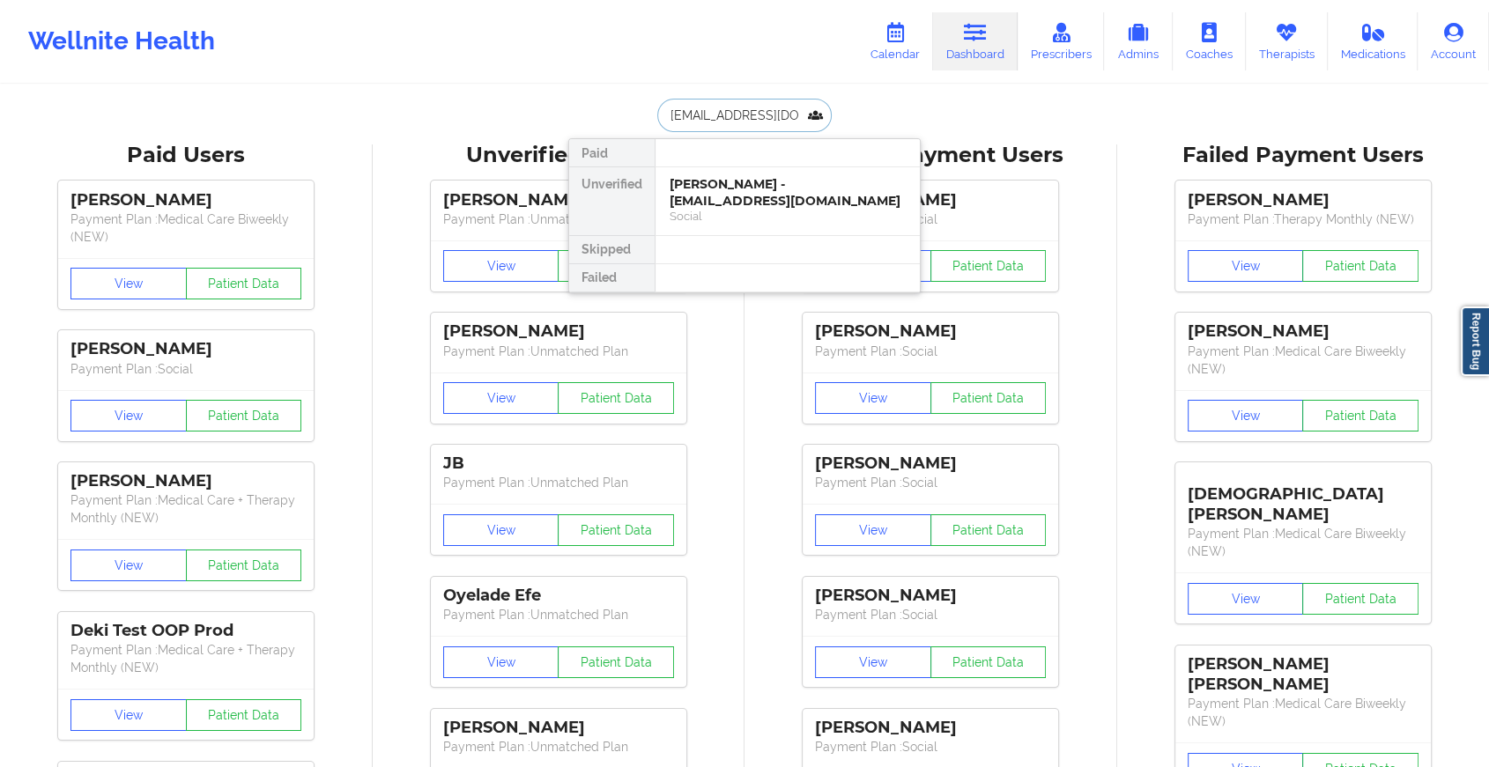
scroll to position [0, 37]
click at [723, 181] on div "[PERSON_NAME] - [EMAIL_ADDRESS][DOMAIN_NAME]" at bounding box center [787, 192] width 236 height 33
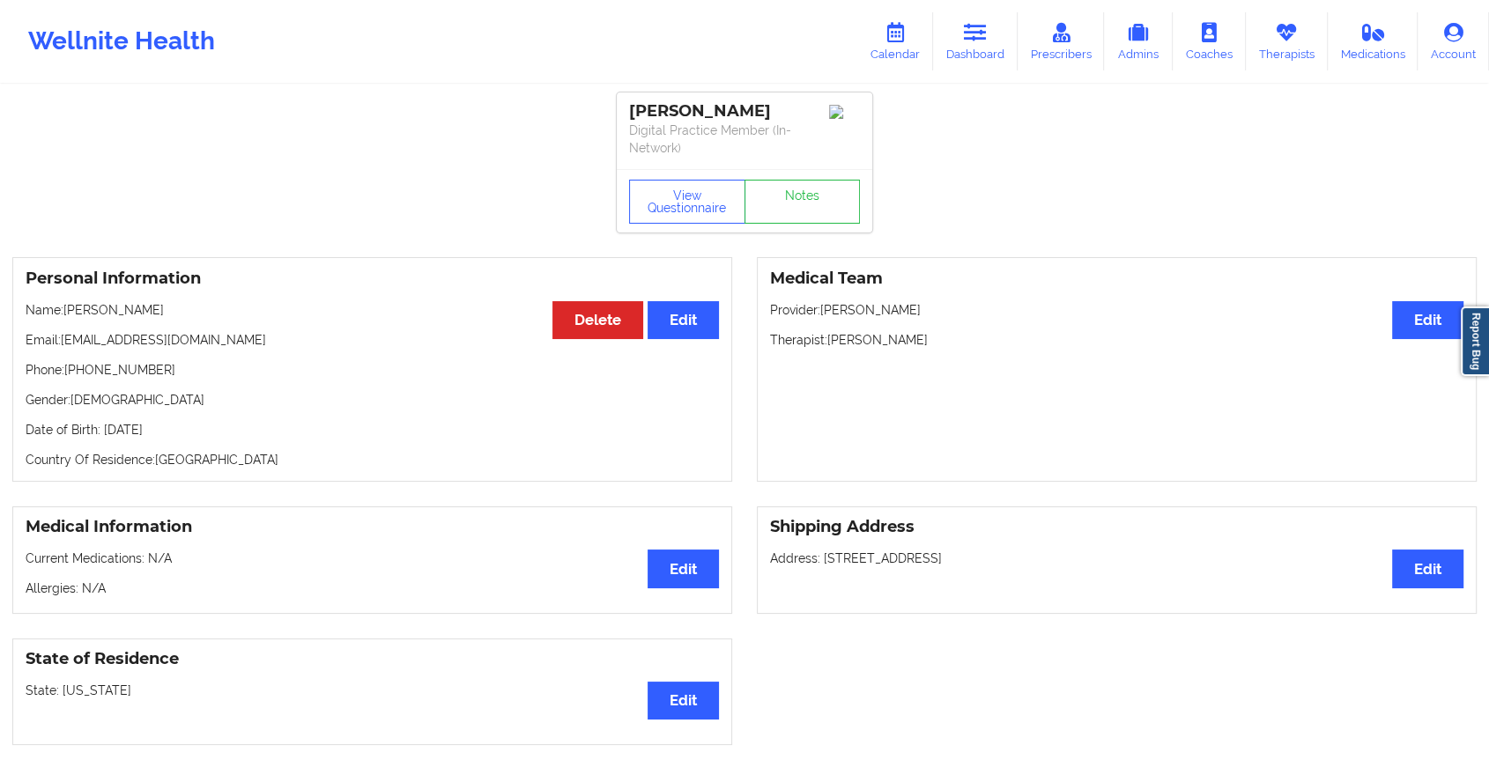
click at [819, 172] on div "View Questionnaire Notes" at bounding box center [744, 200] width 255 height 63
drag, startPoint x: 819, startPoint y: 172, endPoint x: 807, endPoint y: 189, distance: 20.8
click at [807, 189] on link "Notes" at bounding box center [802, 202] width 116 height 44
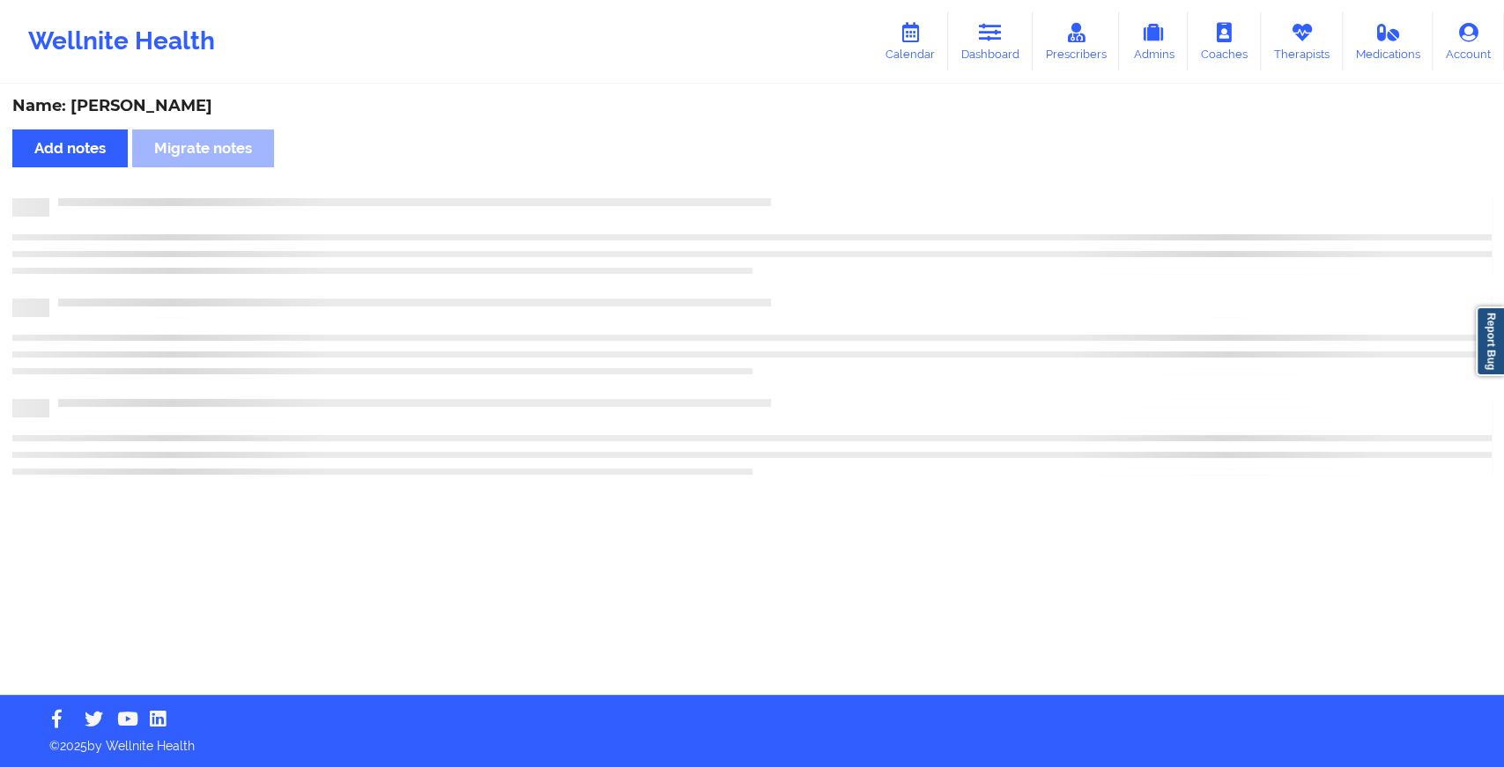
click at [807, 189] on div "Name: [PERSON_NAME] Add notes [PERSON_NAME] notes" at bounding box center [752, 390] width 1504 height 609
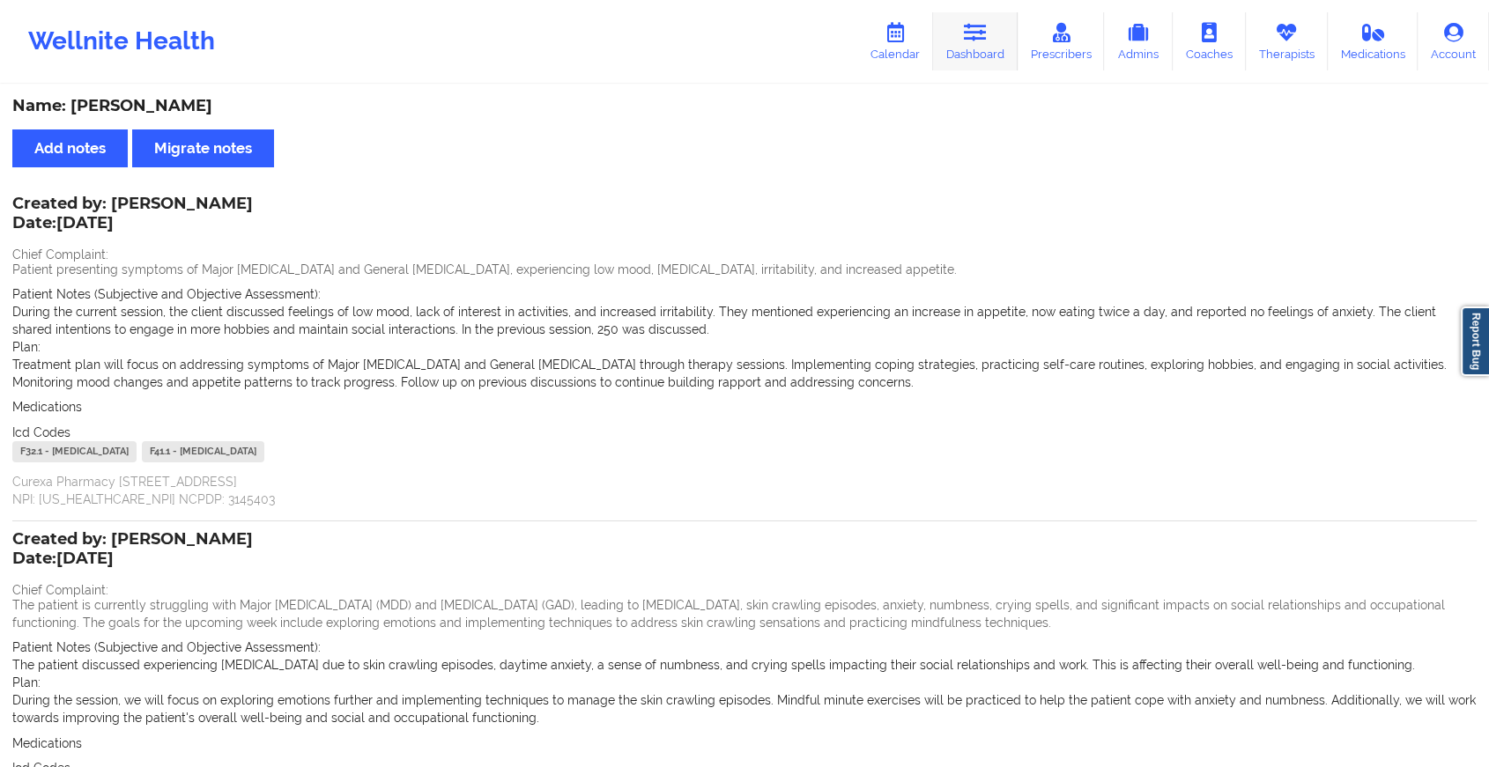
click at [972, 55] on link "Dashboard" at bounding box center [975, 41] width 85 height 58
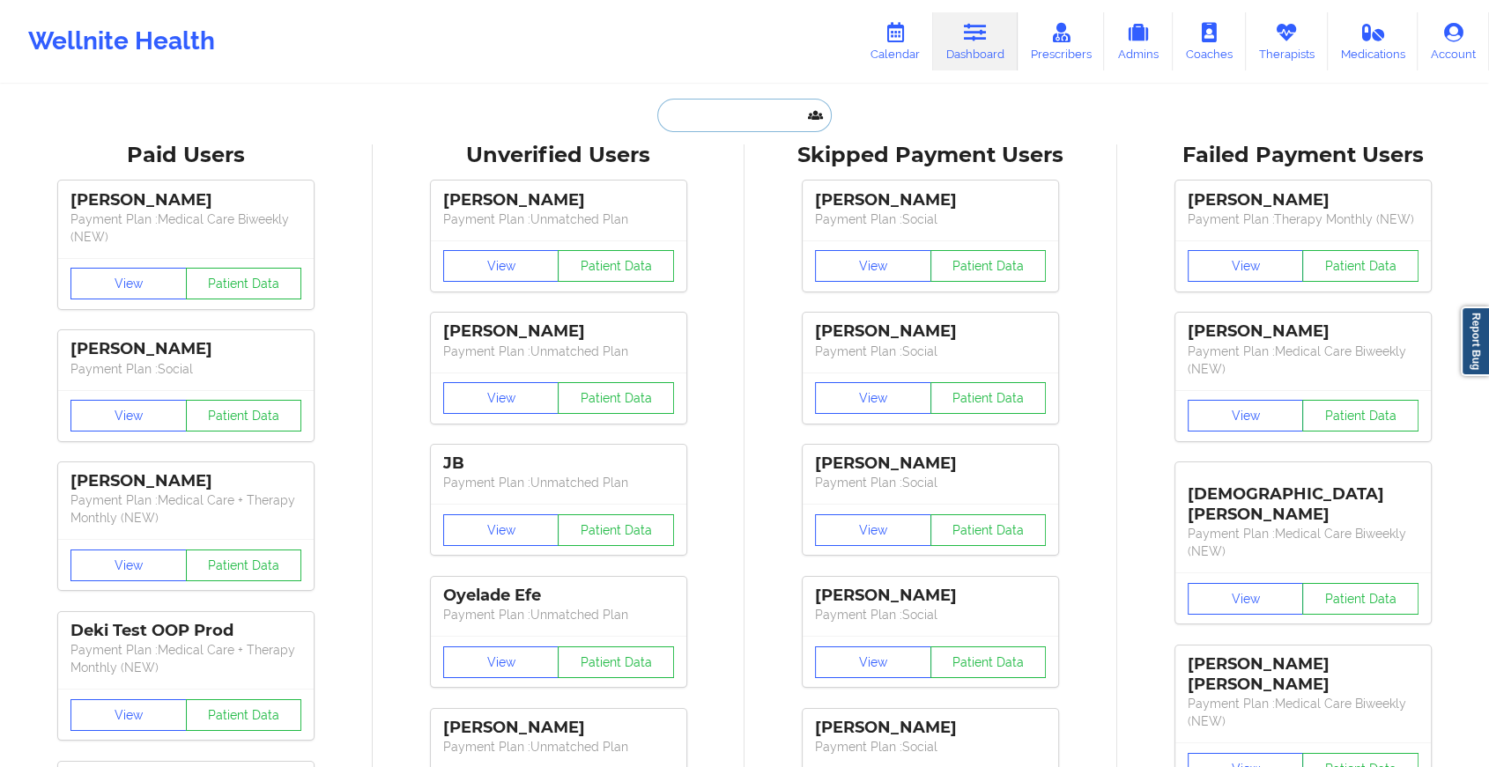
click at [739, 111] on input "text" at bounding box center [744, 115] width 174 height 33
paste input "[EMAIL_ADDRESS][DOMAIN_NAME]"
type input "[EMAIL_ADDRESS][DOMAIN_NAME]"
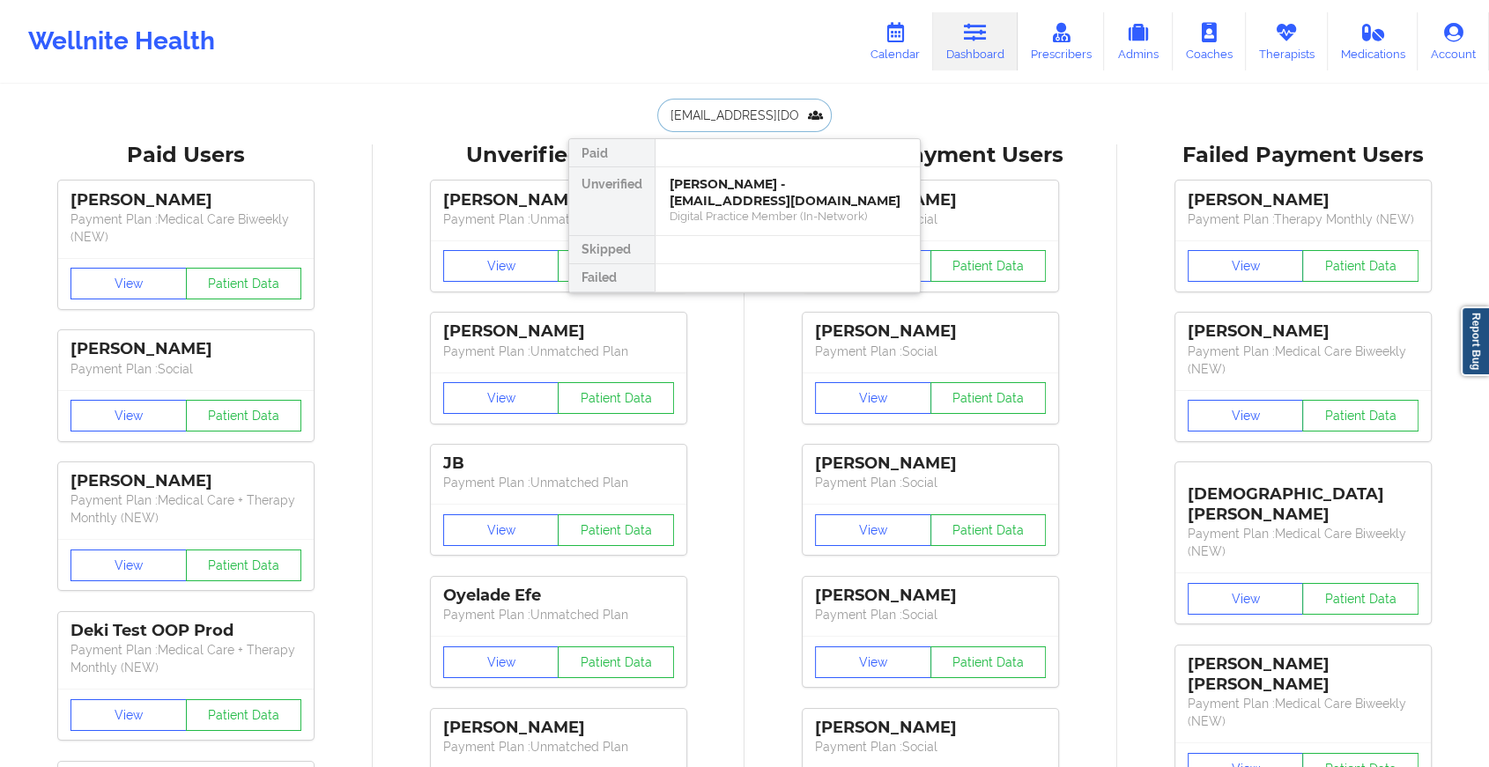
scroll to position [0, 61]
click at [862, 188] on div "[PERSON_NAME] - [EMAIL_ADDRESS][DOMAIN_NAME]" at bounding box center [787, 192] width 236 height 33
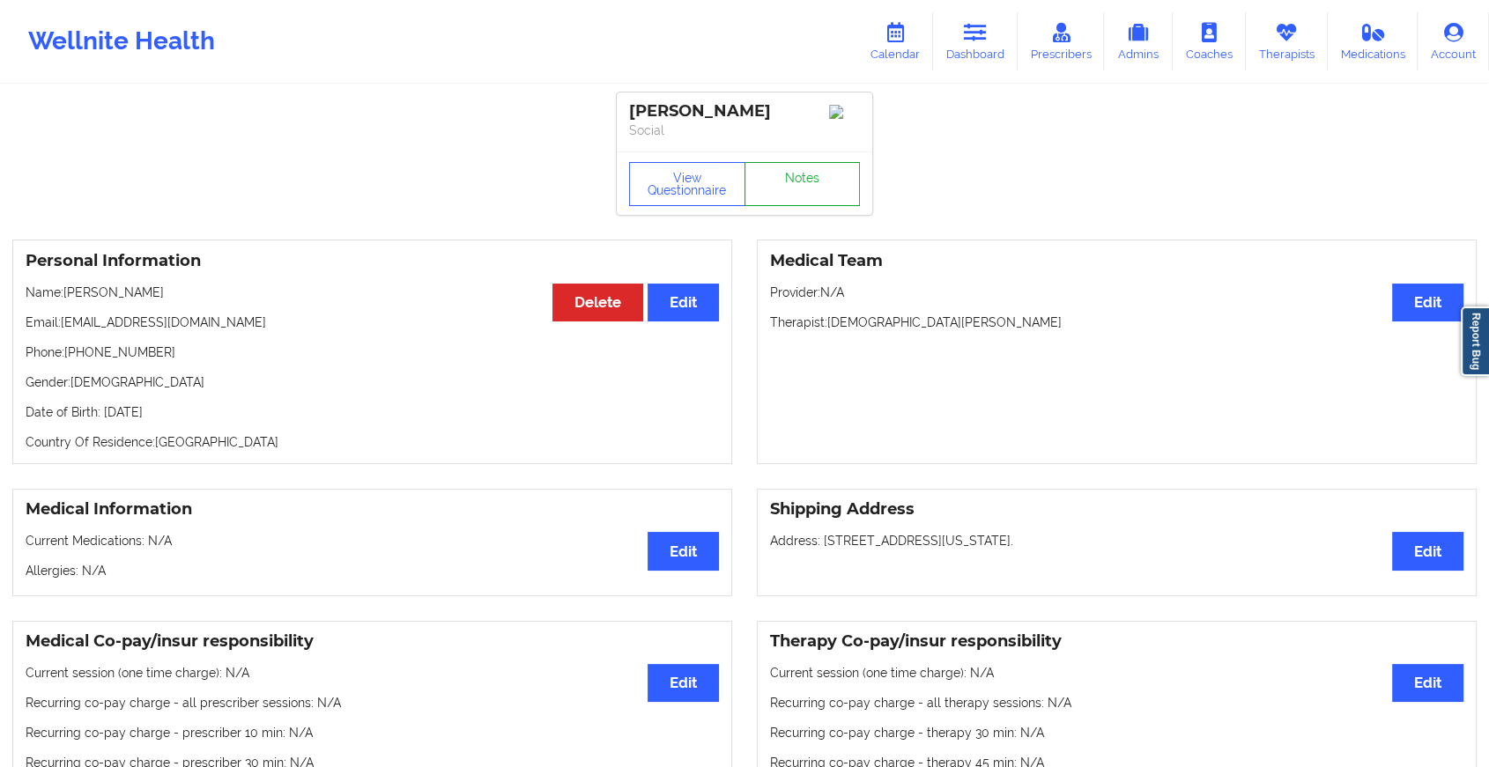
click at [810, 186] on link "Notes" at bounding box center [802, 184] width 116 height 44
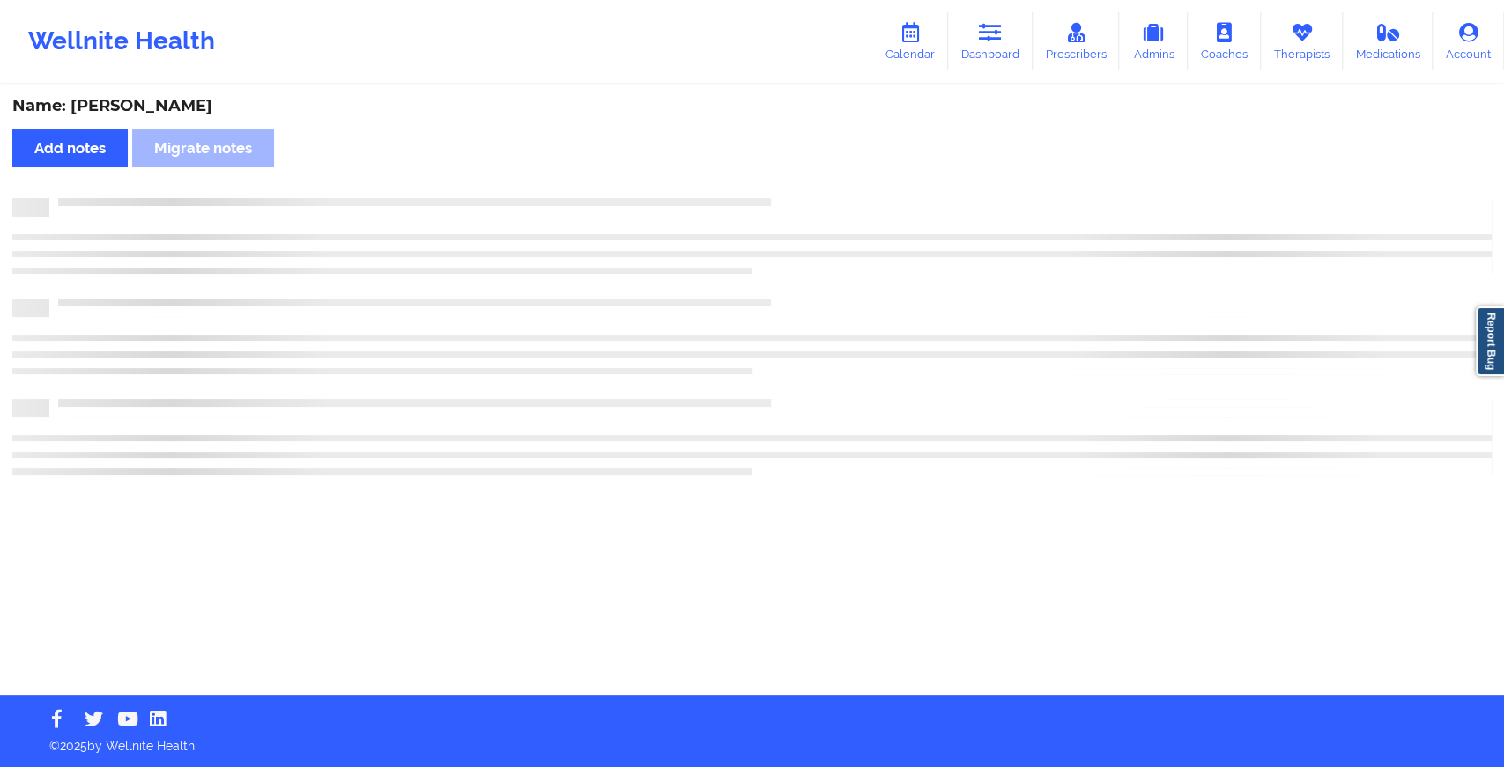
click at [1109, 440] on div "Name: [PERSON_NAME] Add notes Migrate notes" at bounding box center [752, 390] width 1504 height 609
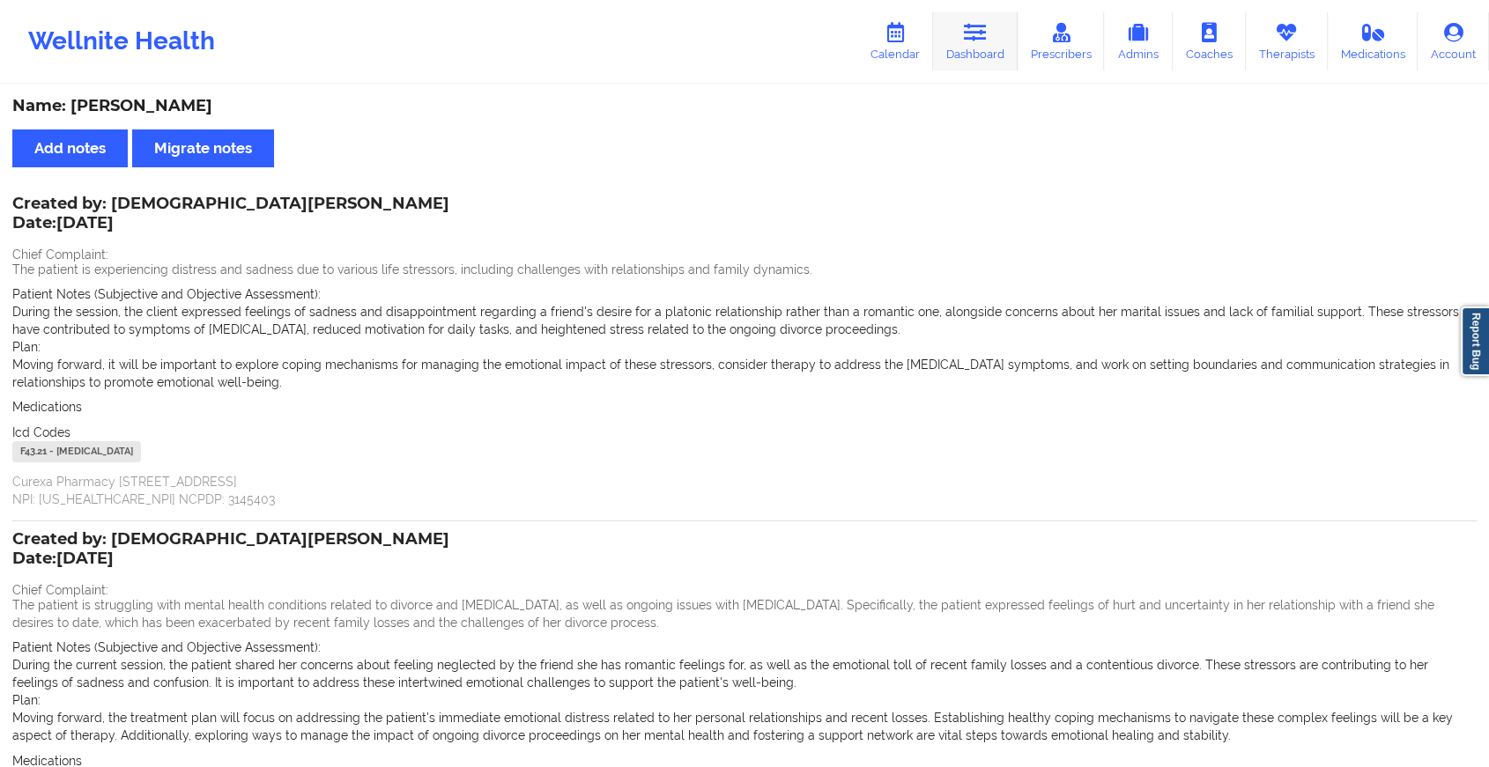
click at [1002, 41] on link "Dashboard" at bounding box center [975, 41] width 85 height 58
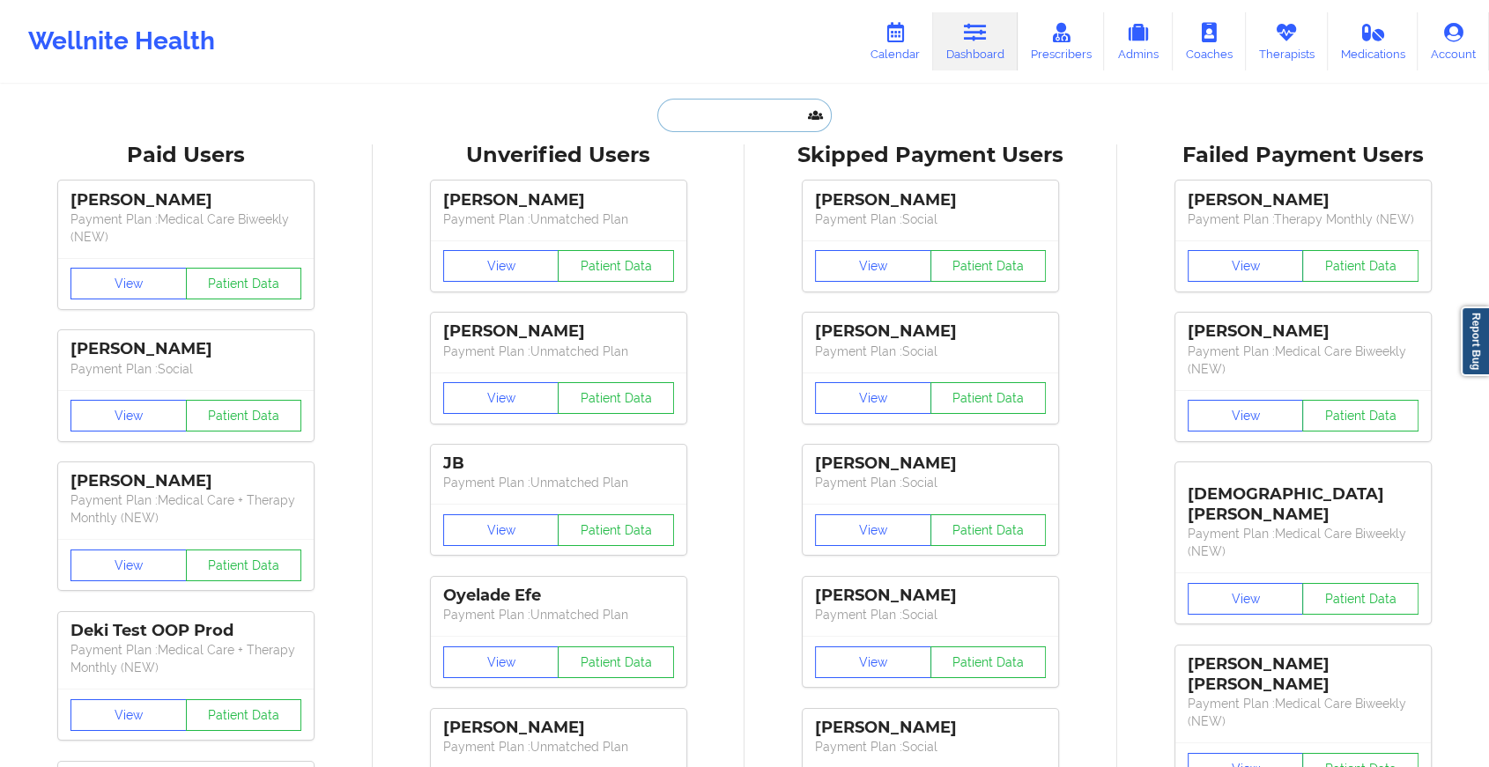
click at [726, 119] on input "text" at bounding box center [744, 115] width 174 height 33
paste input "[EMAIL_ADDRESS][DOMAIN_NAME]"
type input "[EMAIL_ADDRESS][DOMAIN_NAME]"
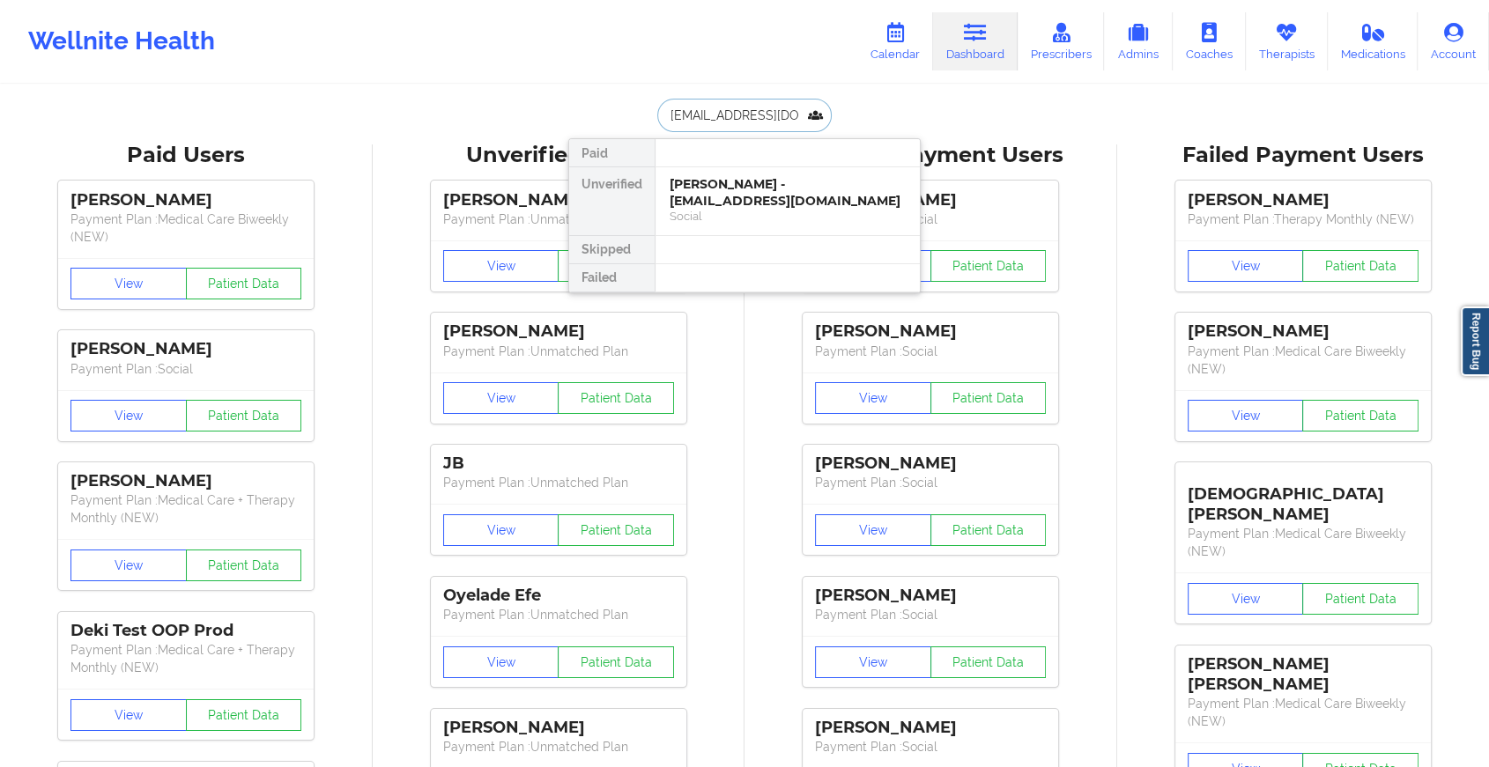
scroll to position [0, 4]
click at [739, 181] on div "[PERSON_NAME] - [EMAIL_ADDRESS][DOMAIN_NAME]" at bounding box center [787, 192] width 236 height 33
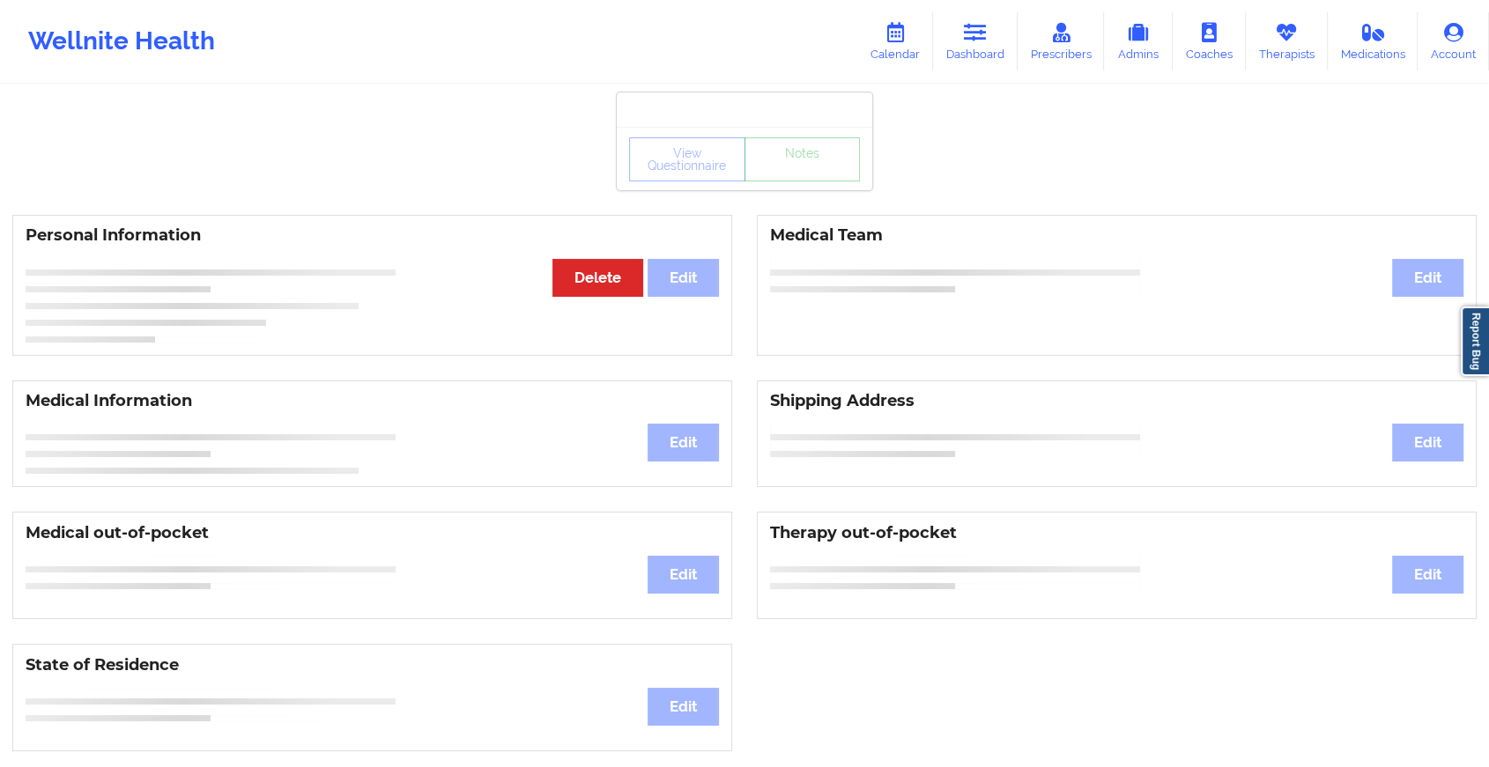
click at [780, 177] on div "View Questionnaire Notes" at bounding box center [744, 159] width 231 height 44
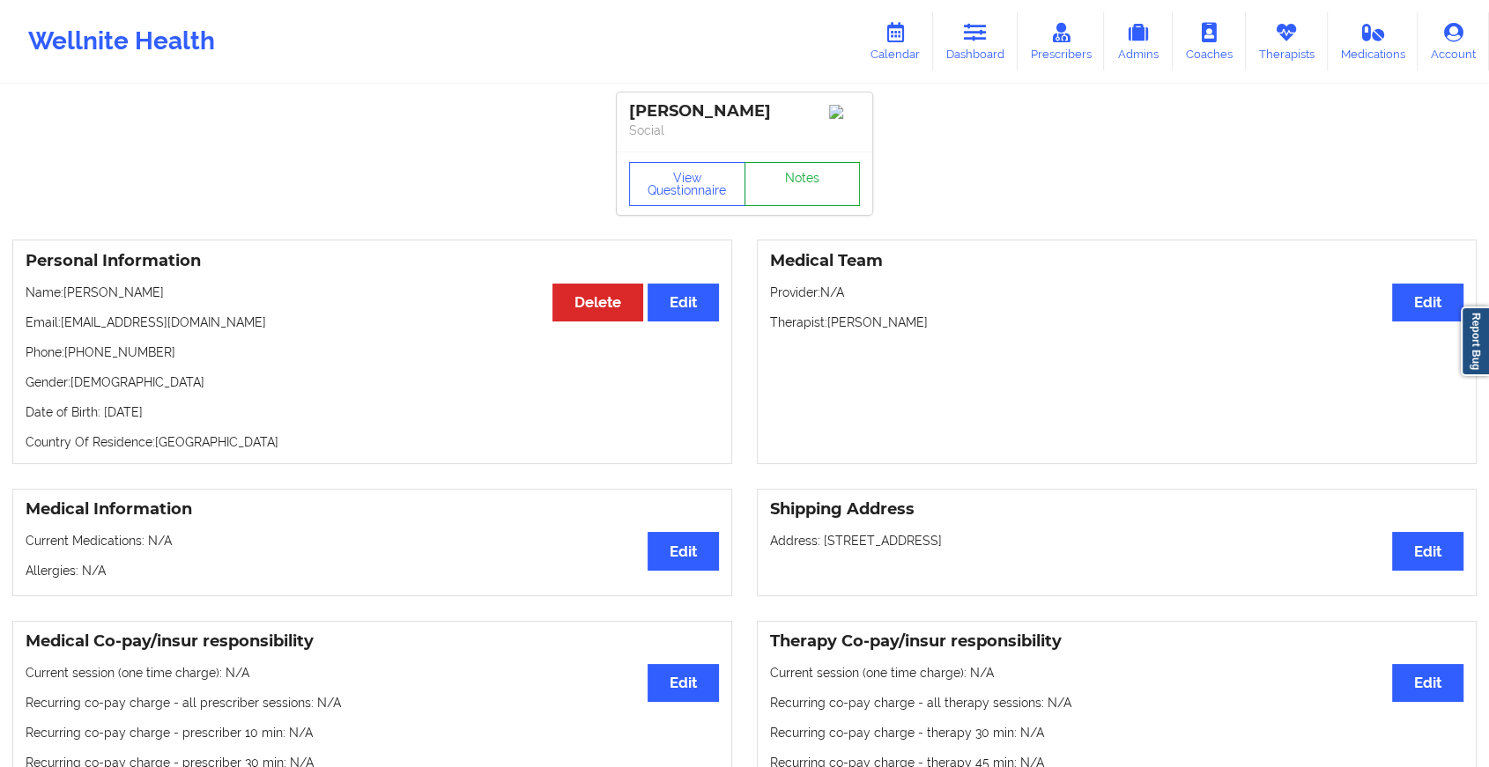
click at [780, 177] on link "Notes" at bounding box center [802, 184] width 116 height 44
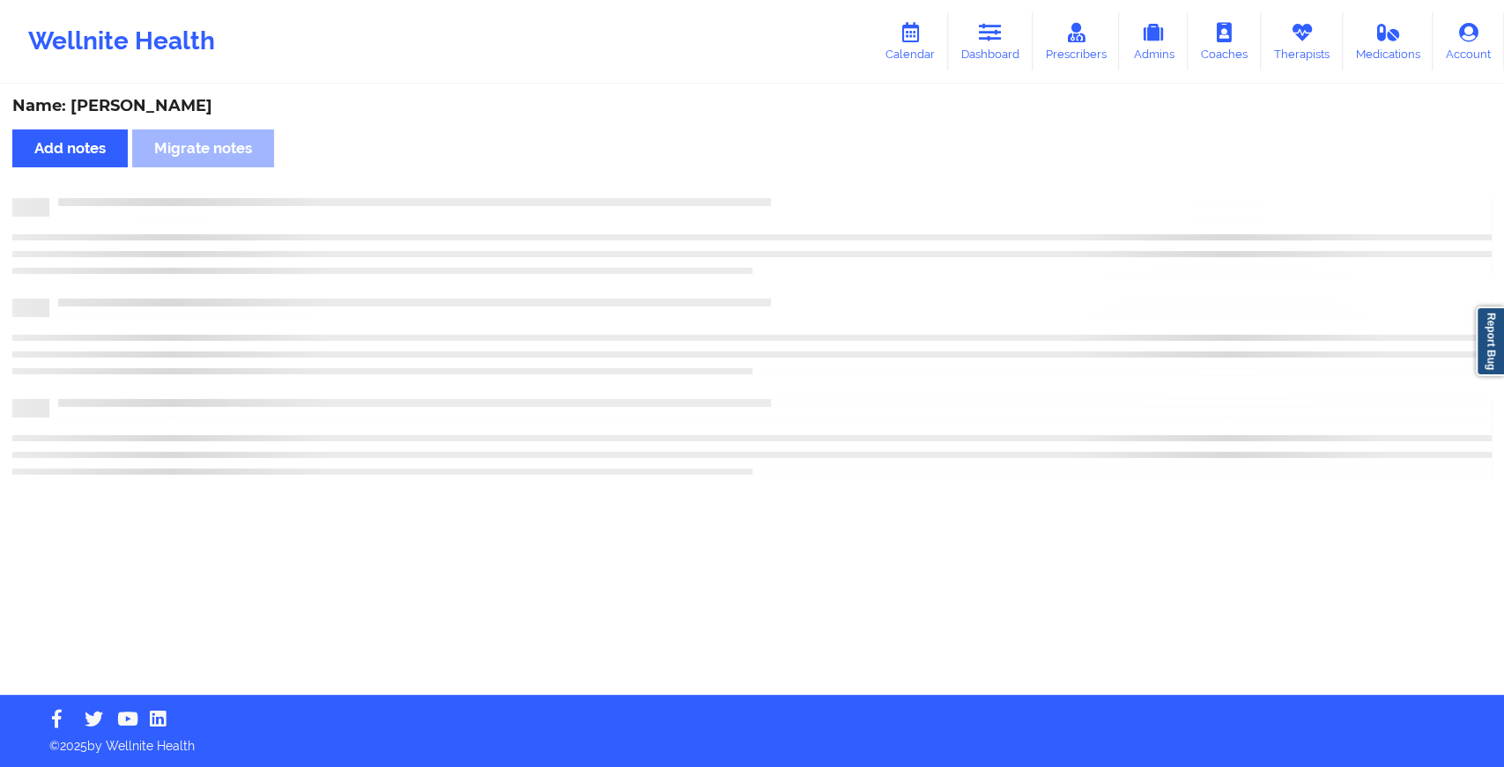
click at [780, 177] on div "Name: [PERSON_NAME] Add notes Migrate notes" at bounding box center [752, 390] width 1504 height 609
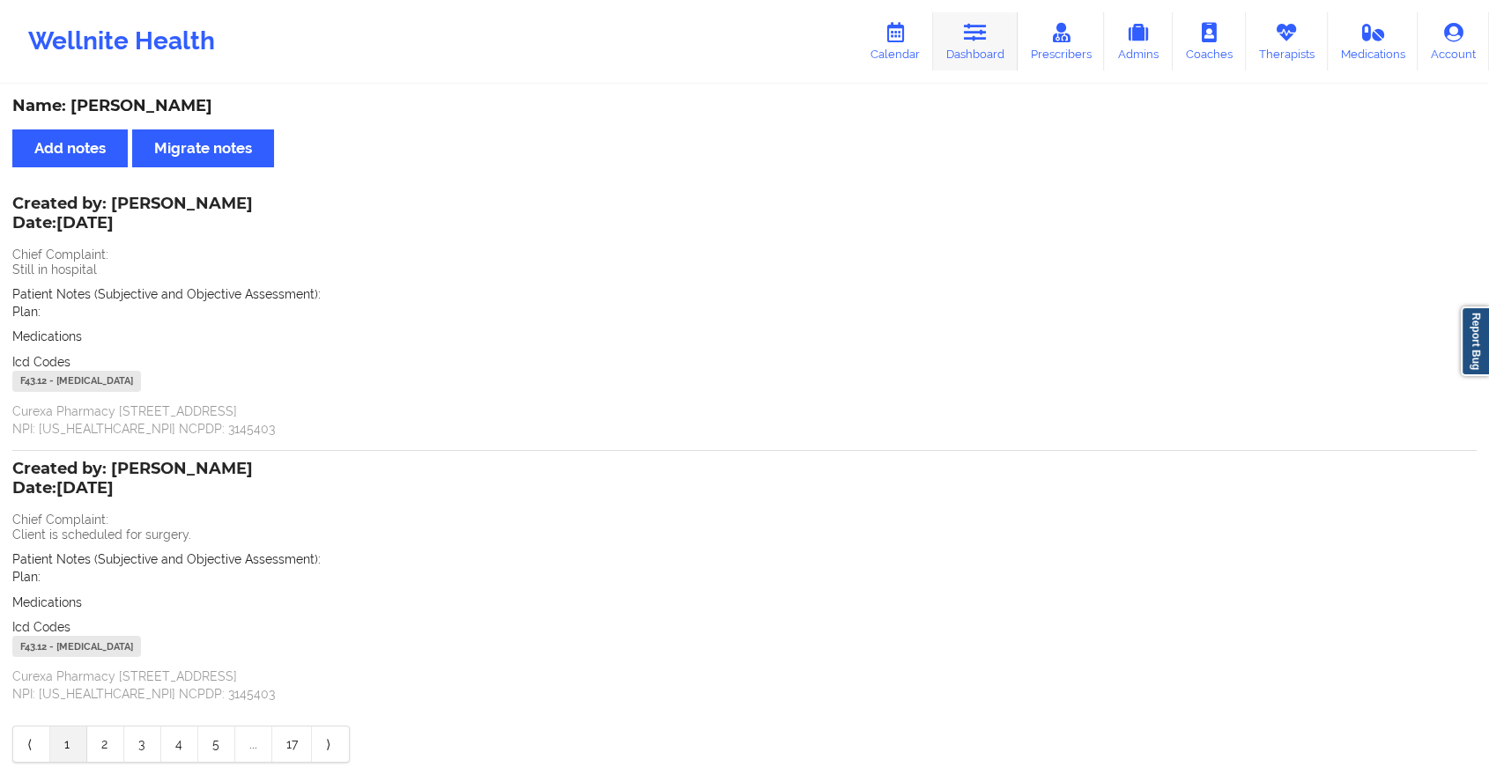
click at [962, 35] on link "Dashboard" at bounding box center [975, 41] width 85 height 58
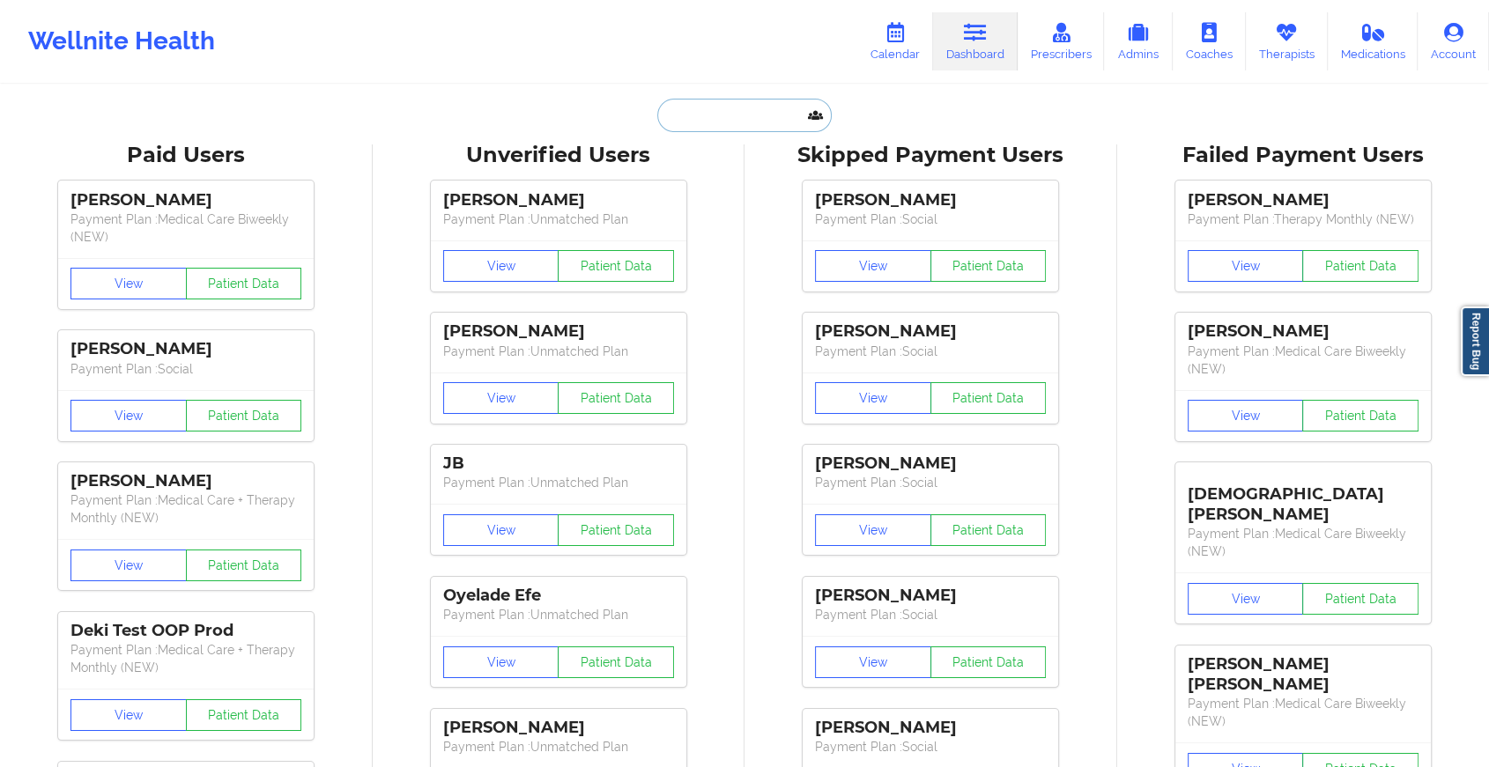
click at [710, 120] on input "text" at bounding box center [744, 115] width 174 height 33
paste input "[EMAIL_ADDRESS][DOMAIN_NAME]"
type input "[EMAIL_ADDRESS][DOMAIN_NAME]"
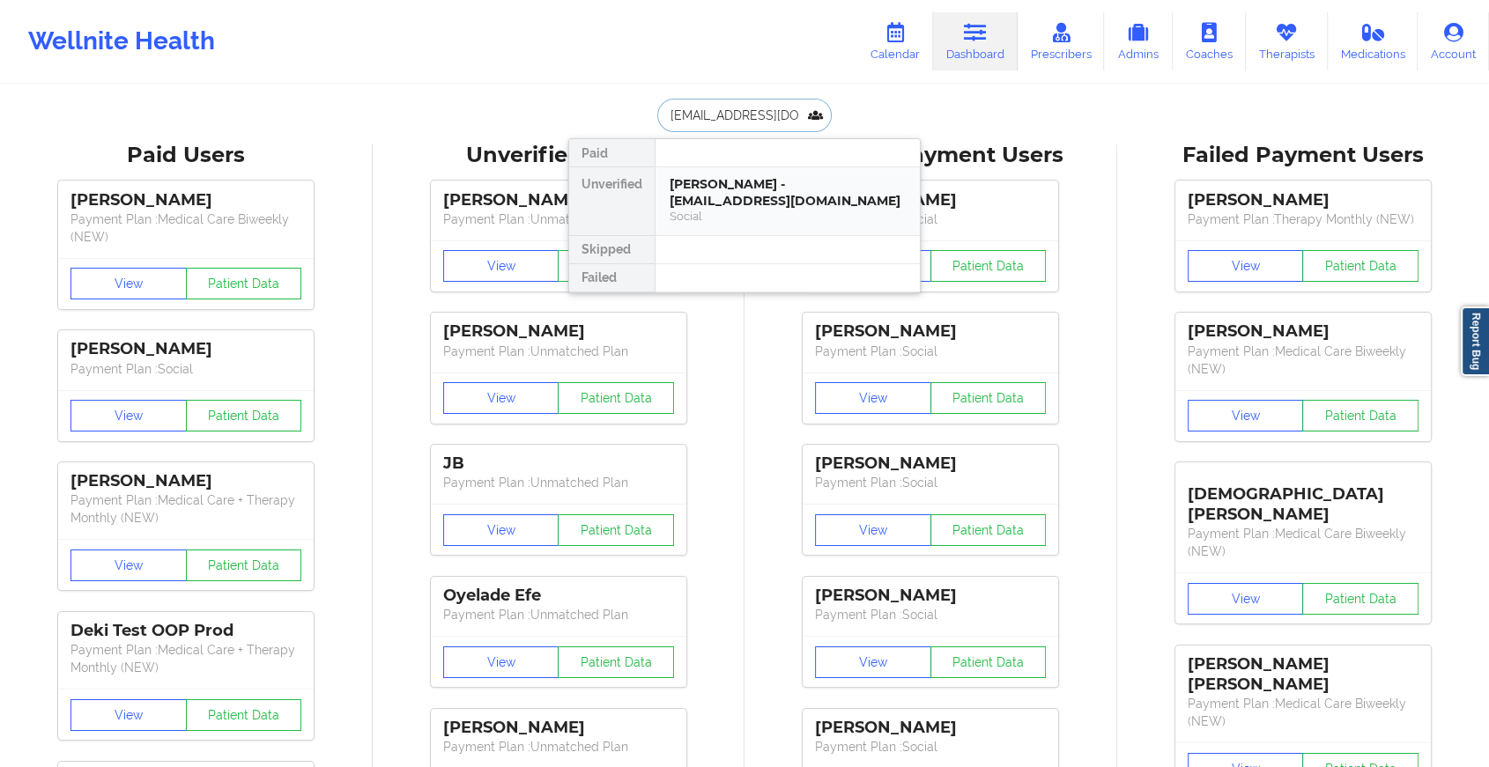
click at [775, 225] on div "[PERSON_NAME] - [EMAIL_ADDRESS][DOMAIN_NAME] Social" at bounding box center [787, 201] width 264 height 68
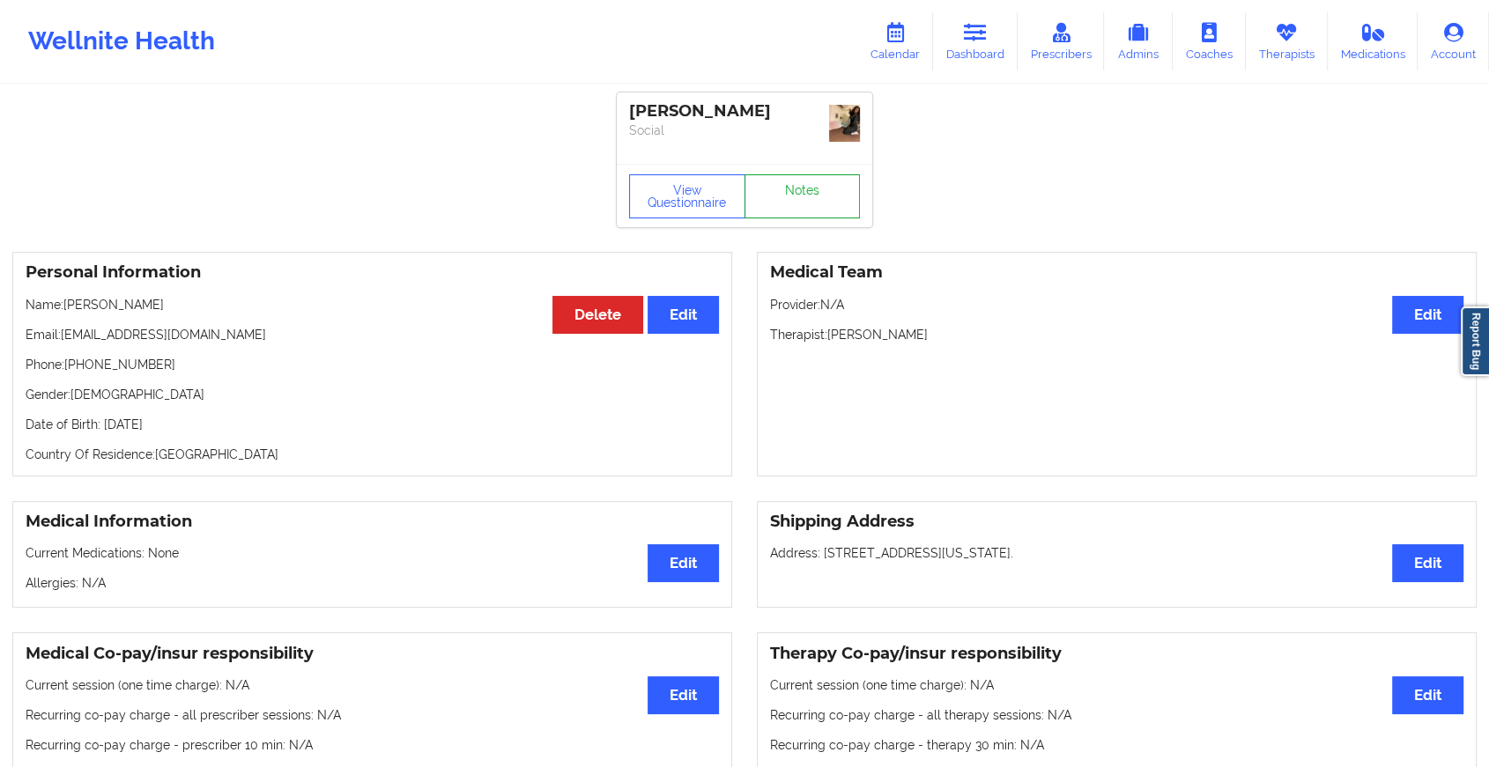
click at [827, 185] on link "Notes" at bounding box center [802, 196] width 116 height 44
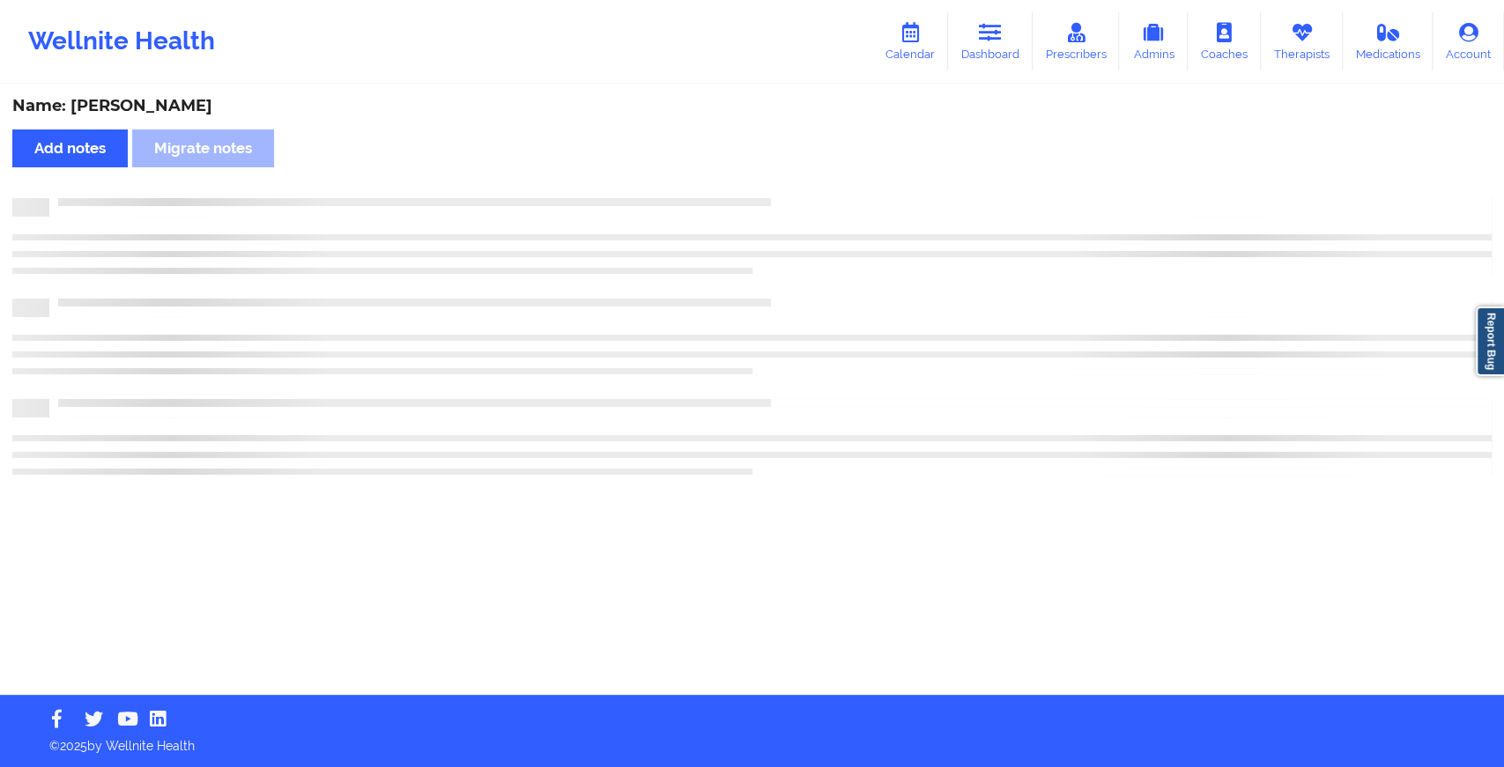
click at [827, 185] on div "Name: [PERSON_NAME] Add notes Migrate notes" at bounding box center [752, 390] width 1504 height 609
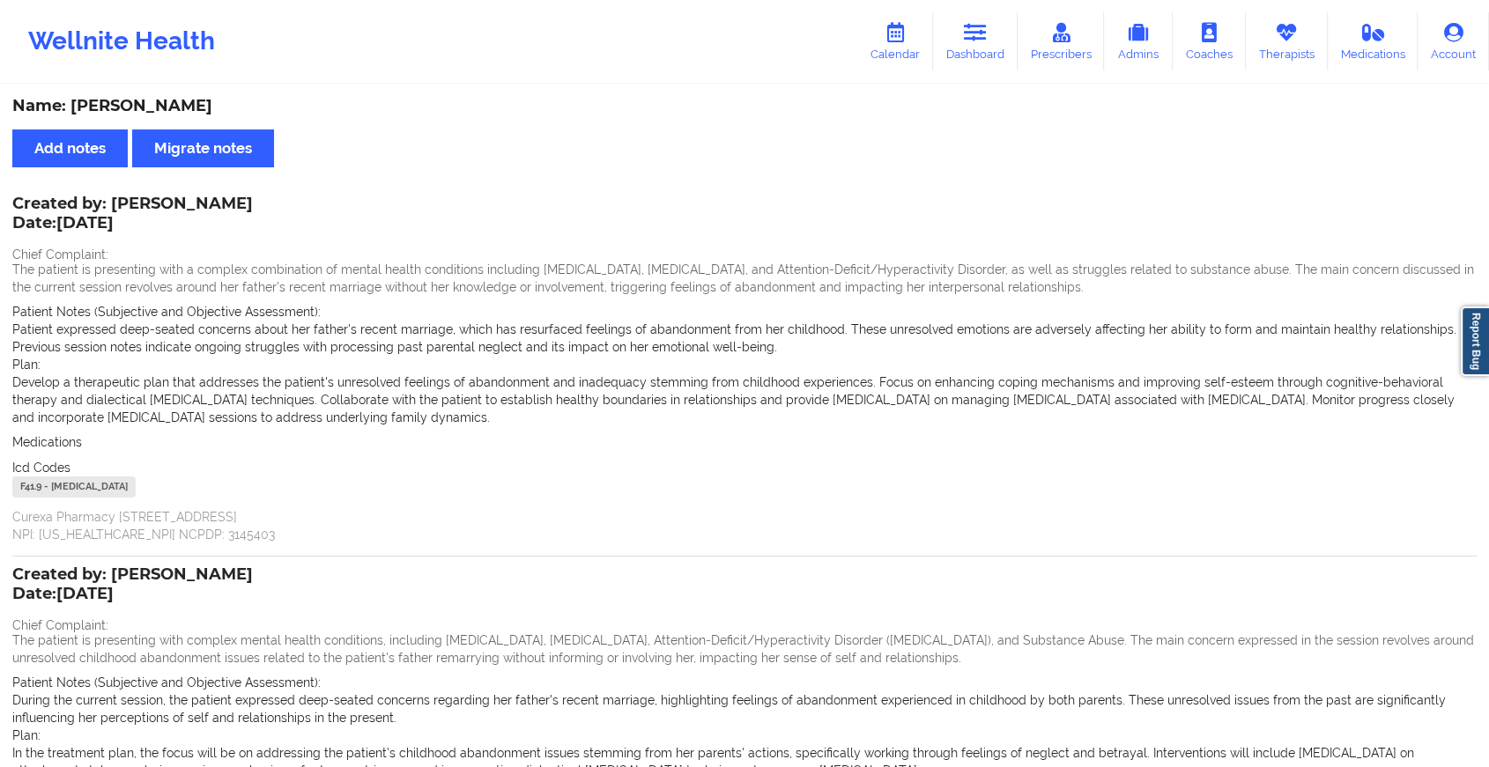
click at [827, 185] on div "Name: [PERSON_NAME] Add notes Migrate notes Created by: [PERSON_NAME] Date: [DA…" at bounding box center [744, 527] width 1489 height 883
click at [957, 38] on link "Dashboard" at bounding box center [975, 41] width 85 height 58
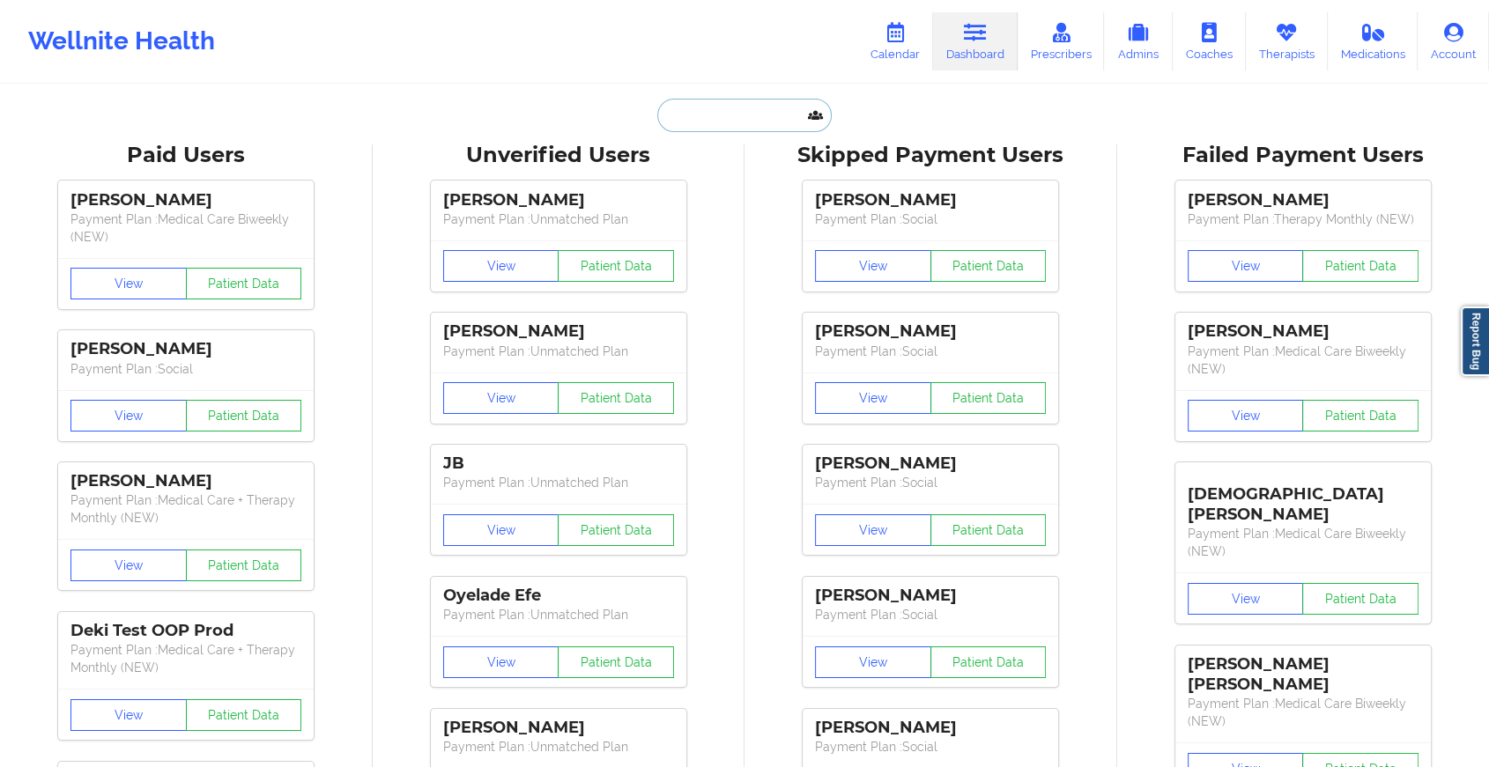
click at [721, 107] on input "text" at bounding box center [744, 115] width 174 height 33
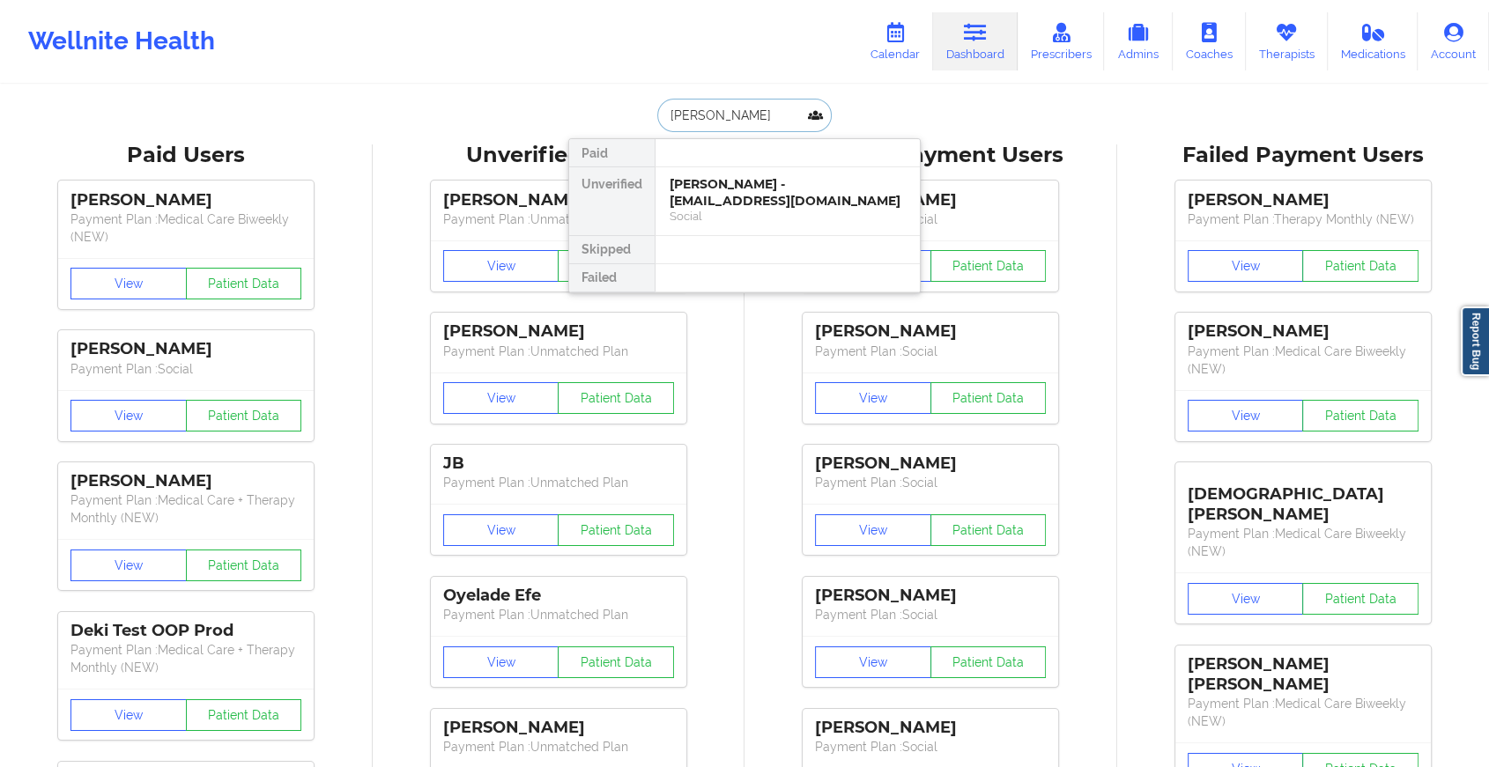
type input "[PERSON_NAME]"
click at [779, 209] on div "Social" at bounding box center [787, 216] width 236 height 15
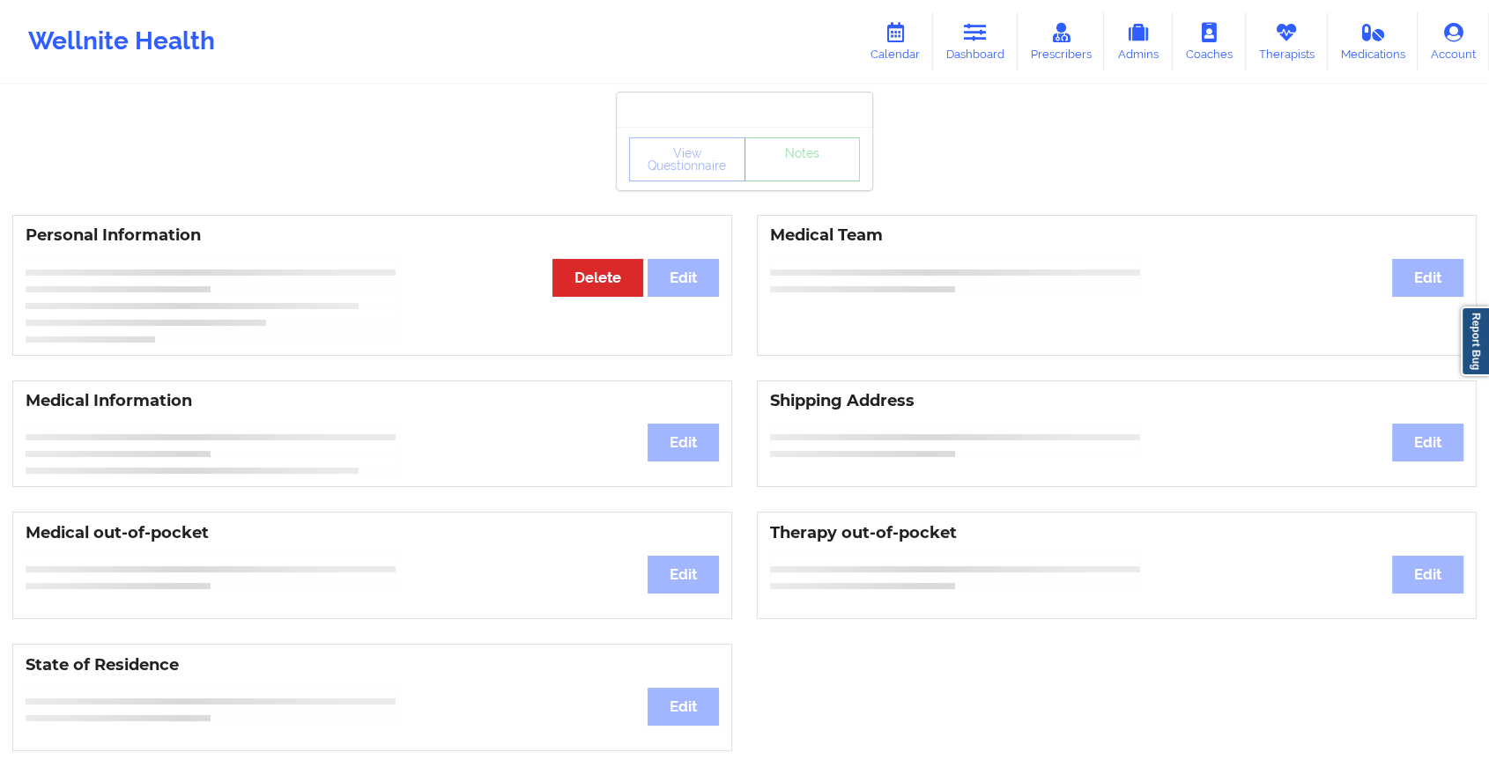
click at [820, 178] on div "View Questionnaire Notes" at bounding box center [744, 159] width 231 height 44
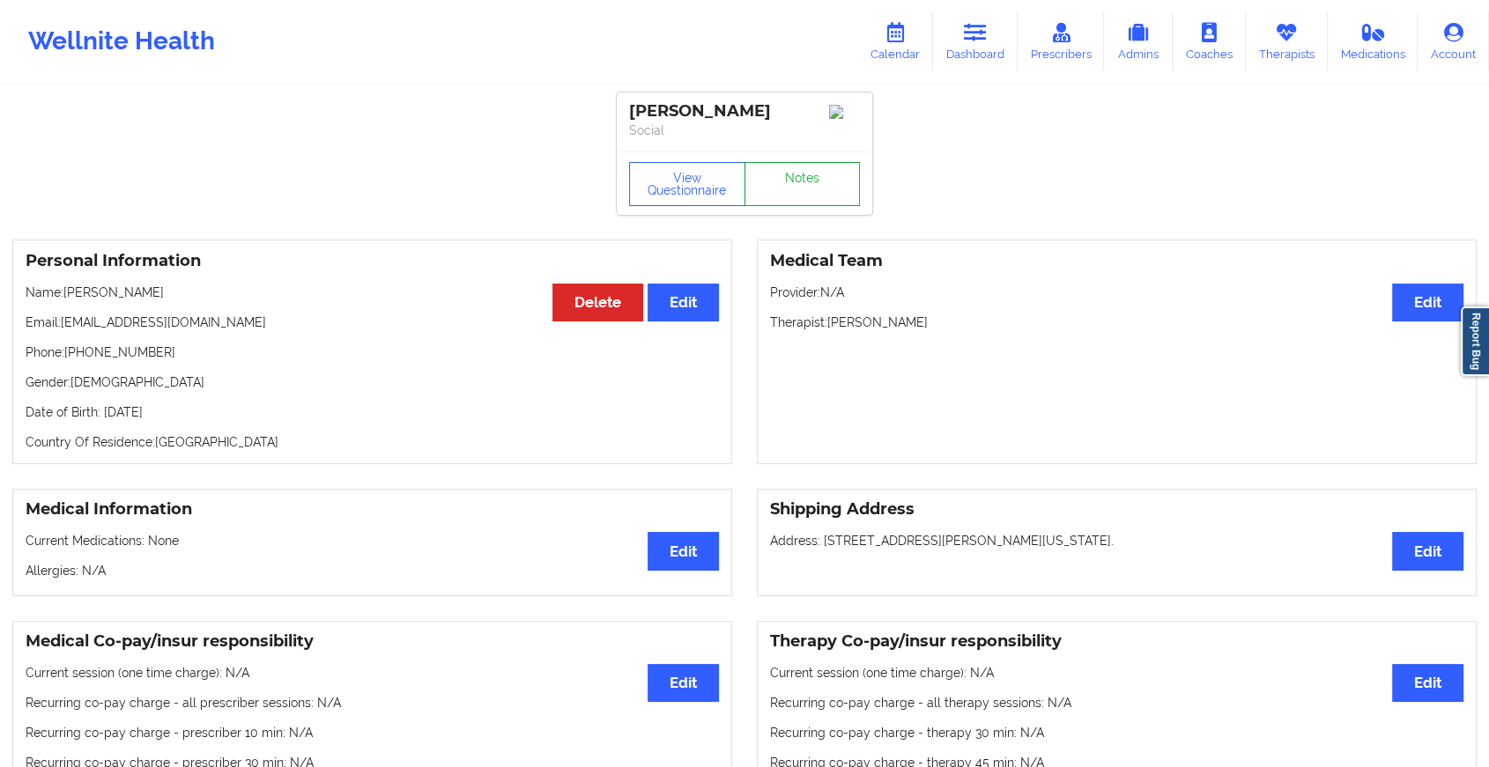
click at [820, 178] on link "Notes" at bounding box center [802, 184] width 116 height 44
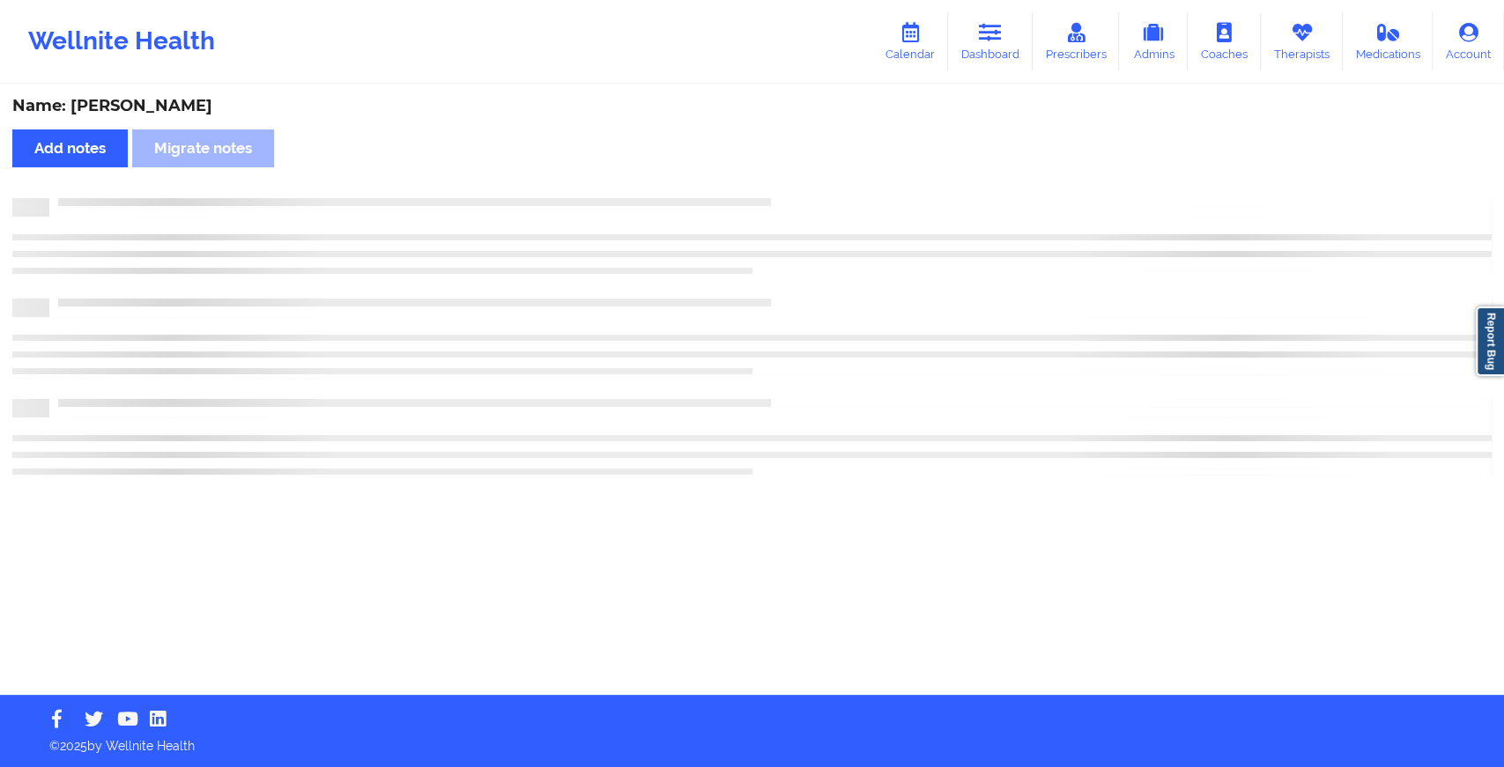
click at [820, 178] on div "Name: [PERSON_NAME] Add notes Migrate notes" at bounding box center [752, 390] width 1504 height 609
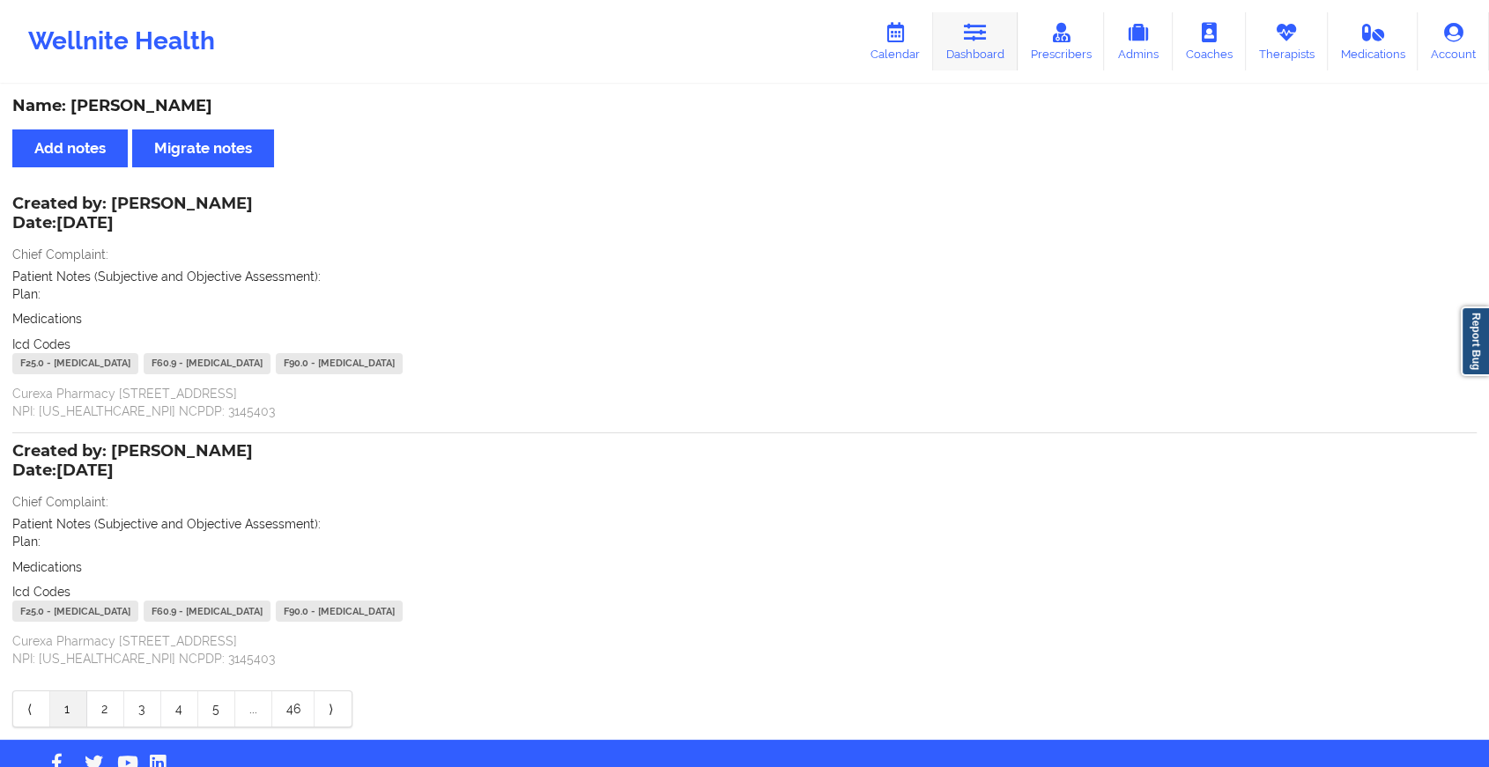
click at [964, 21] on link "Dashboard" at bounding box center [975, 41] width 85 height 58
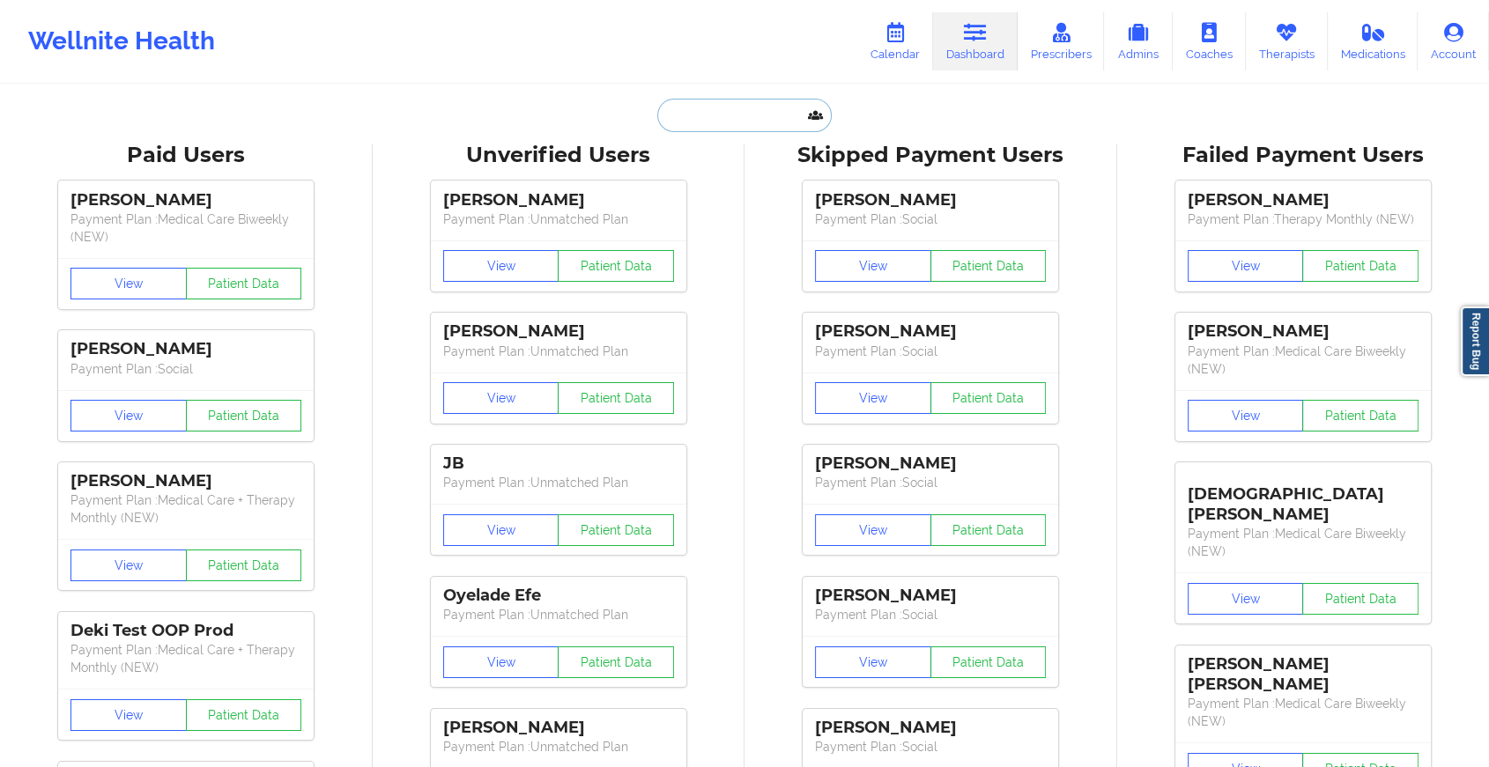
click at [708, 123] on input "text" at bounding box center [744, 115] width 174 height 33
paste input "[EMAIL_ADDRESS][DOMAIN_NAME]"
type input "[EMAIL_ADDRESS][DOMAIN_NAME]"
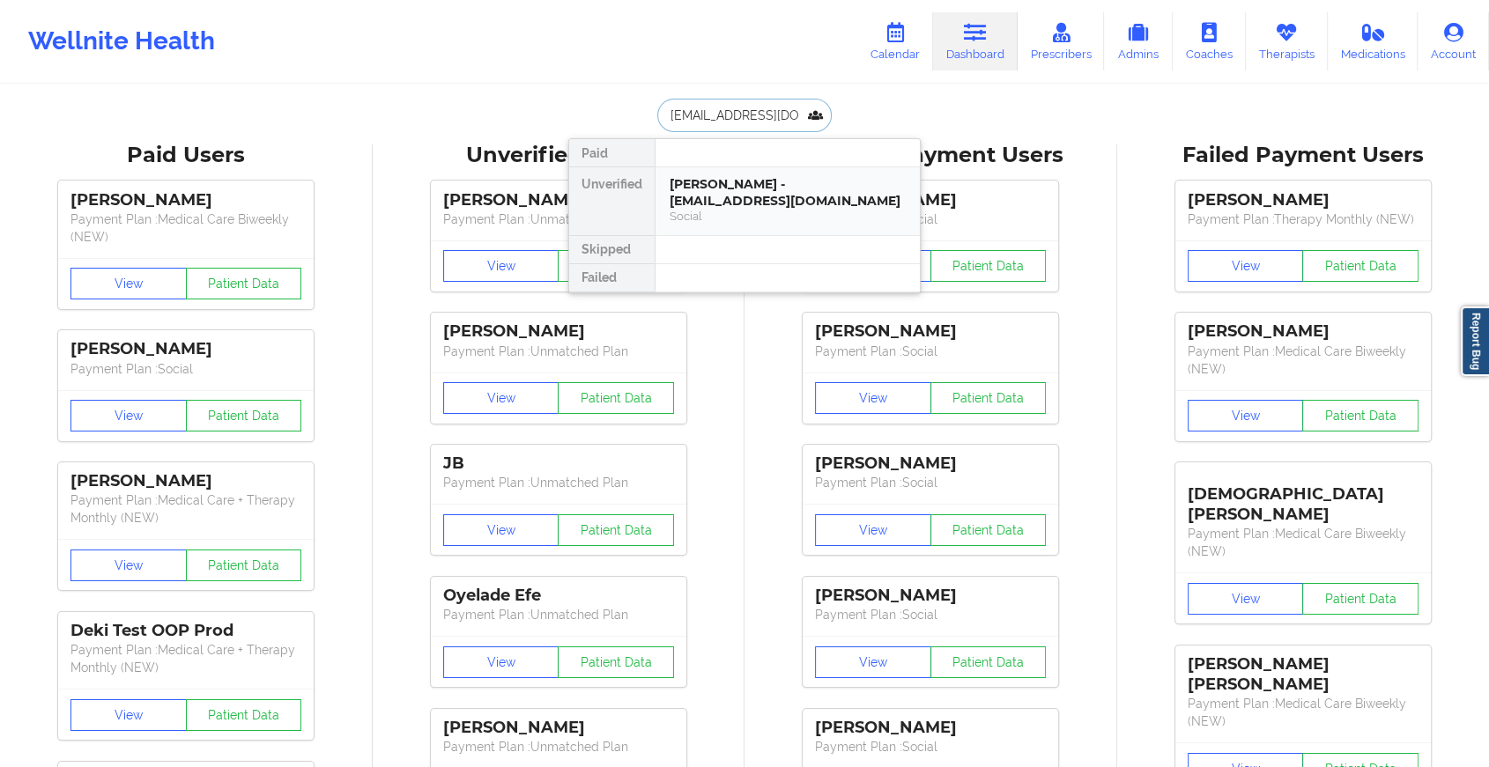
click at [772, 209] on div "Social" at bounding box center [787, 216] width 236 height 15
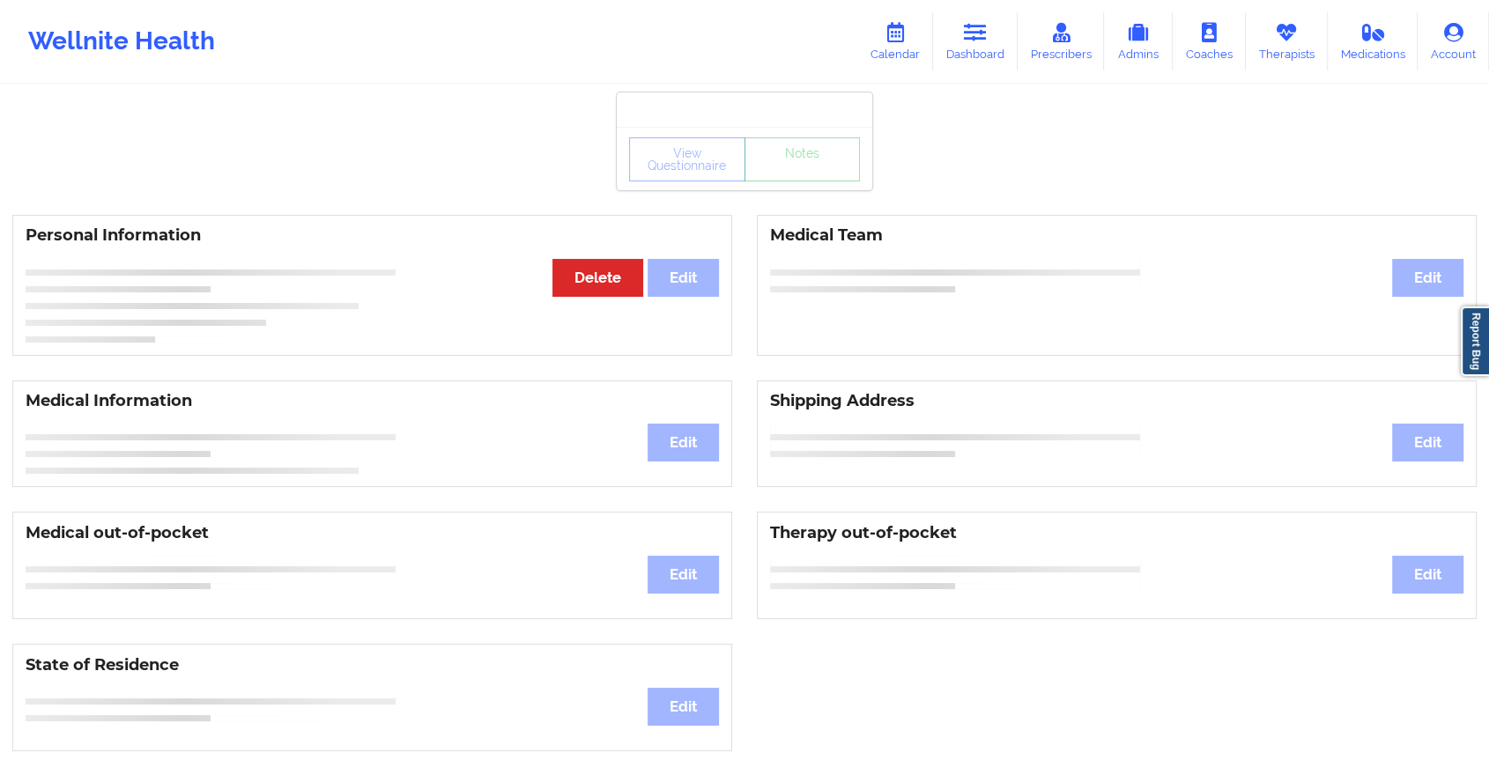
click at [802, 182] on div "View Questionnaire Notes" at bounding box center [744, 158] width 255 height 63
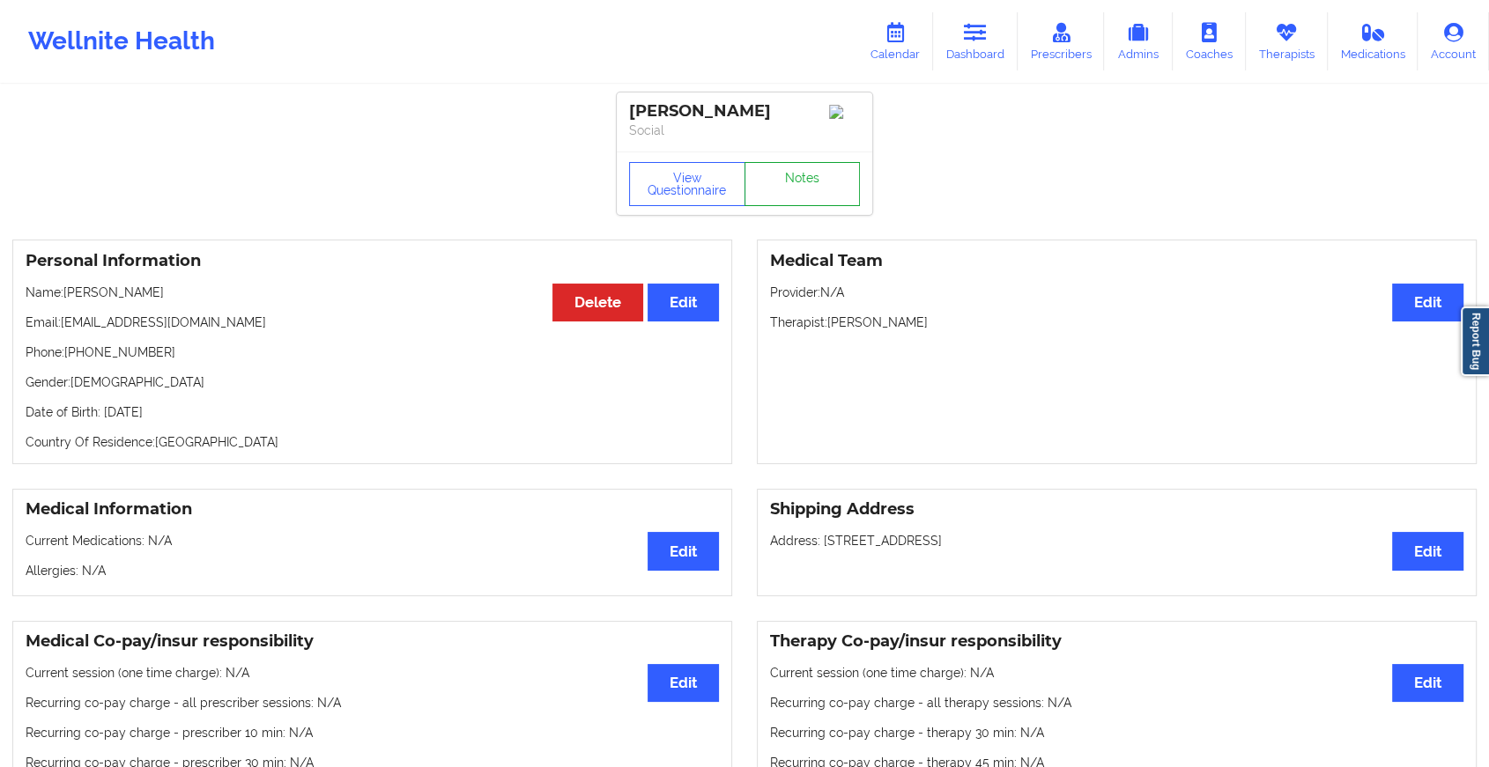
click at [802, 182] on link "Notes" at bounding box center [802, 184] width 116 height 44
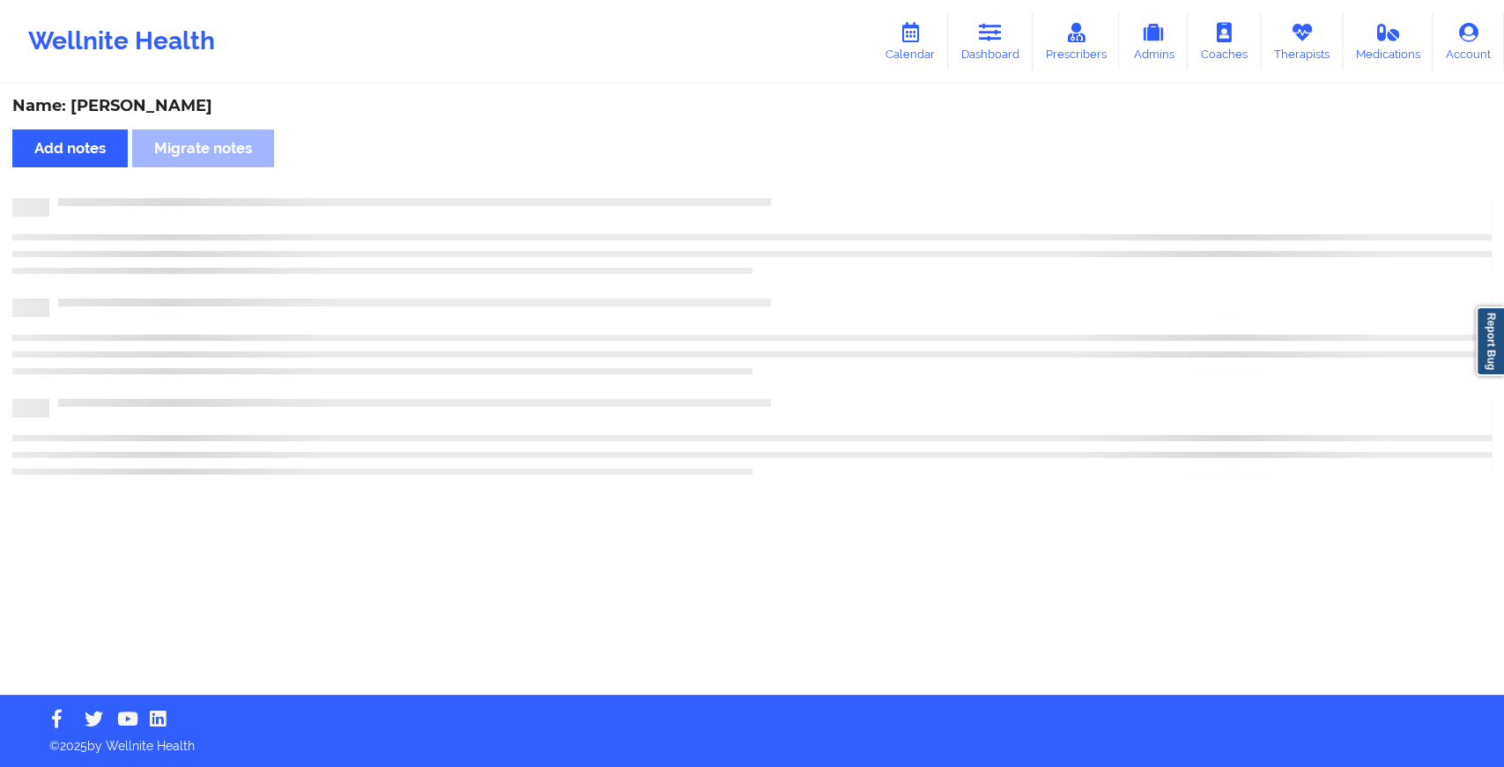
click at [802, 182] on div "Name: [PERSON_NAME] Add notes Migrate notes" at bounding box center [752, 390] width 1504 height 609
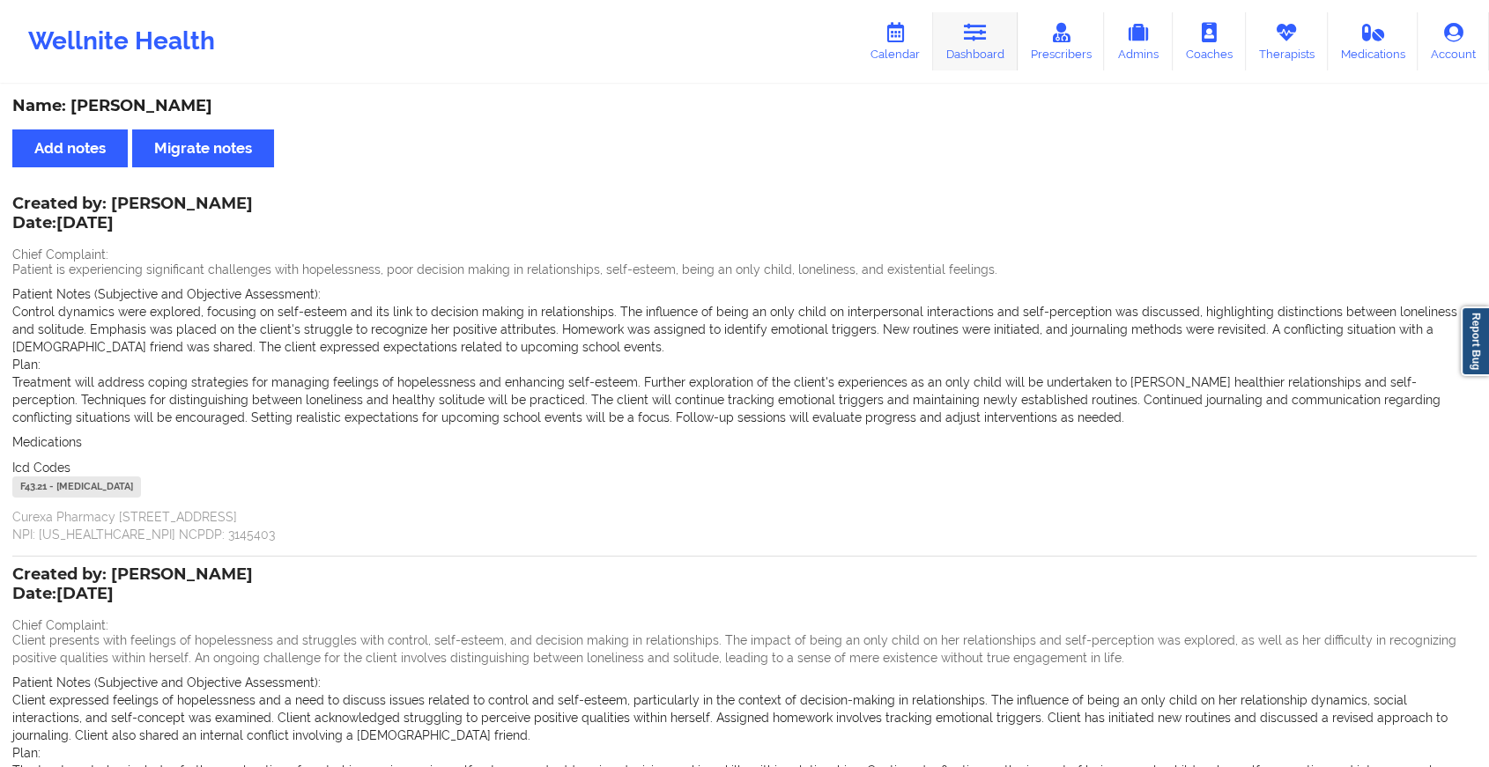
click at [947, 31] on link "Dashboard" at bounding box center [975, 41] width 85 height 58
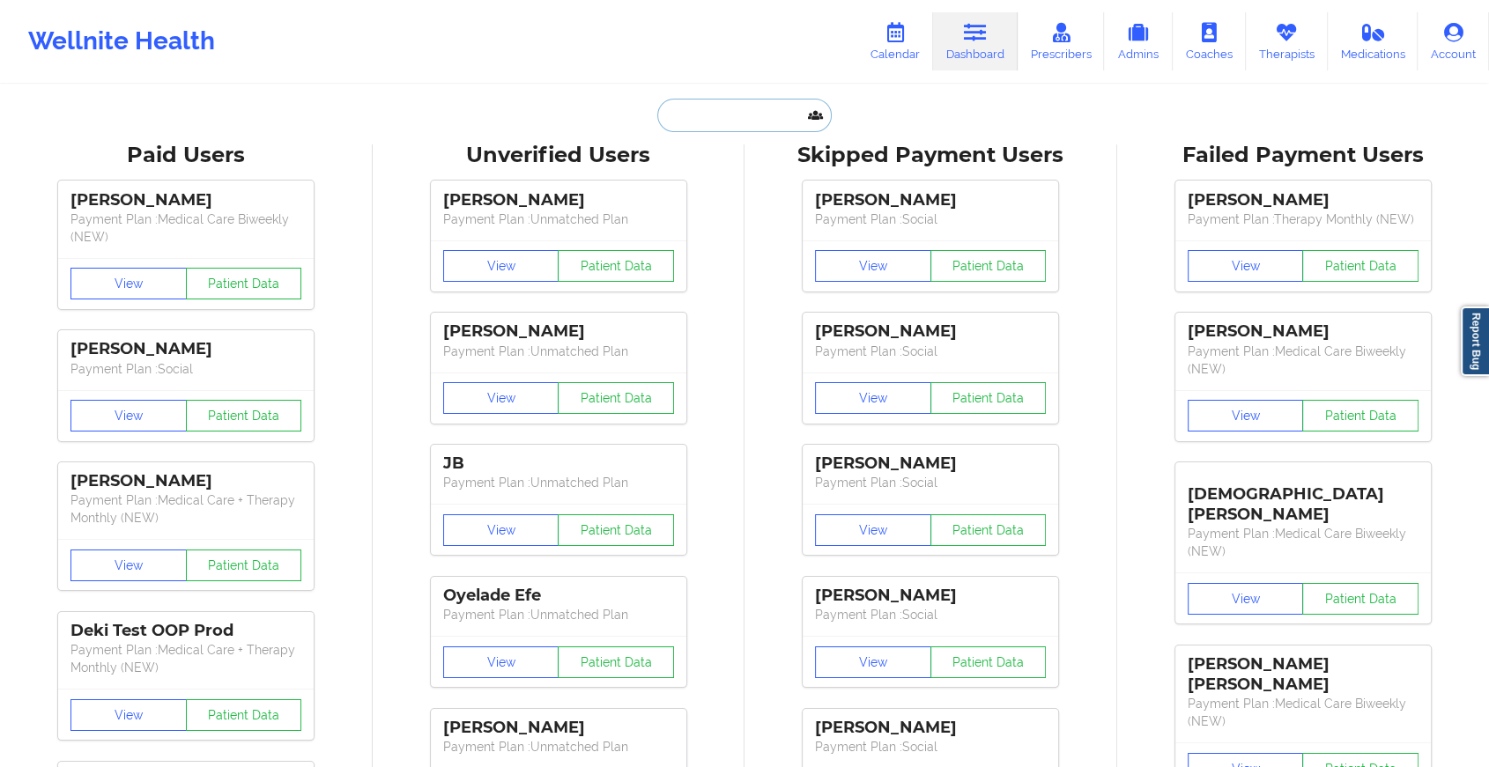
click at [712, 112] on input "text" at bounding box center [744, 115] width 174 height 33
paste input "[EMAIL_ADDRESS][DOMAIN_NAME]"
type input "[EMAIL_ADDRESS][DOMAIN_NAME]"
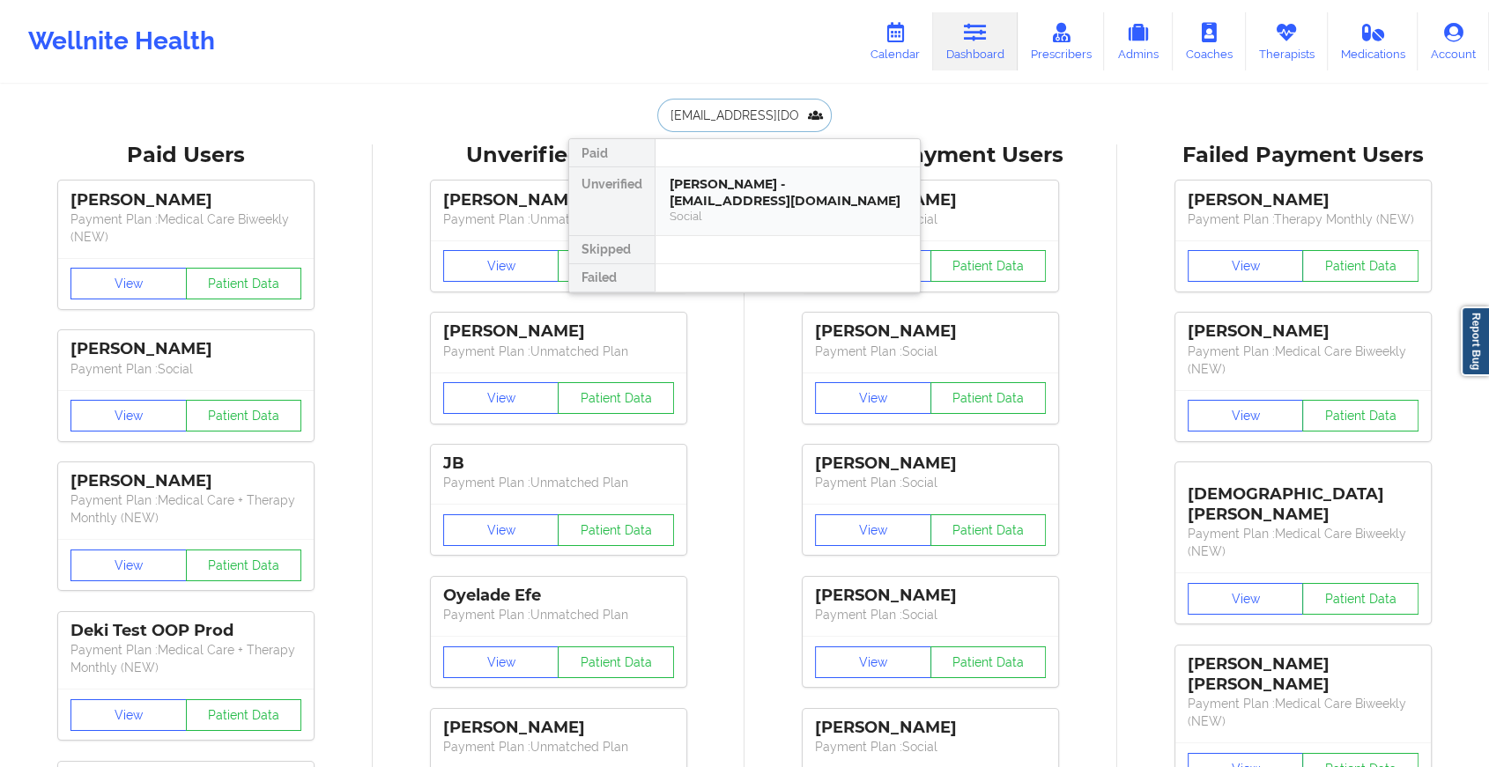
click at [765, 190] on div "[PERSON_NAME] - [EMAIL_ADDRESS][DOMAIN_NAME]" at bounding box center [787, 192] width 236 height 33
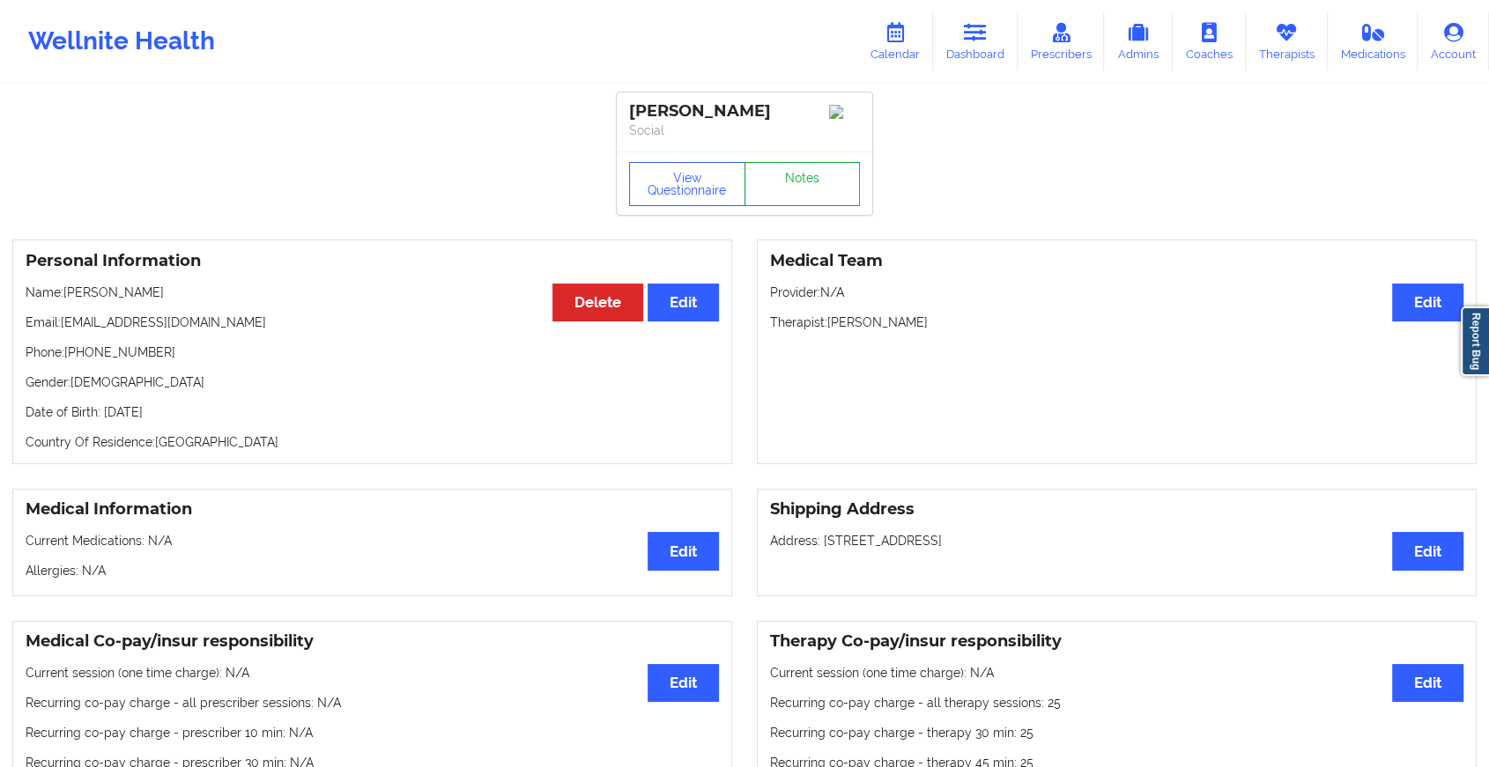
click at [802, 176] on link "Notes" at bounding box center [802, 184] width 116 height 44
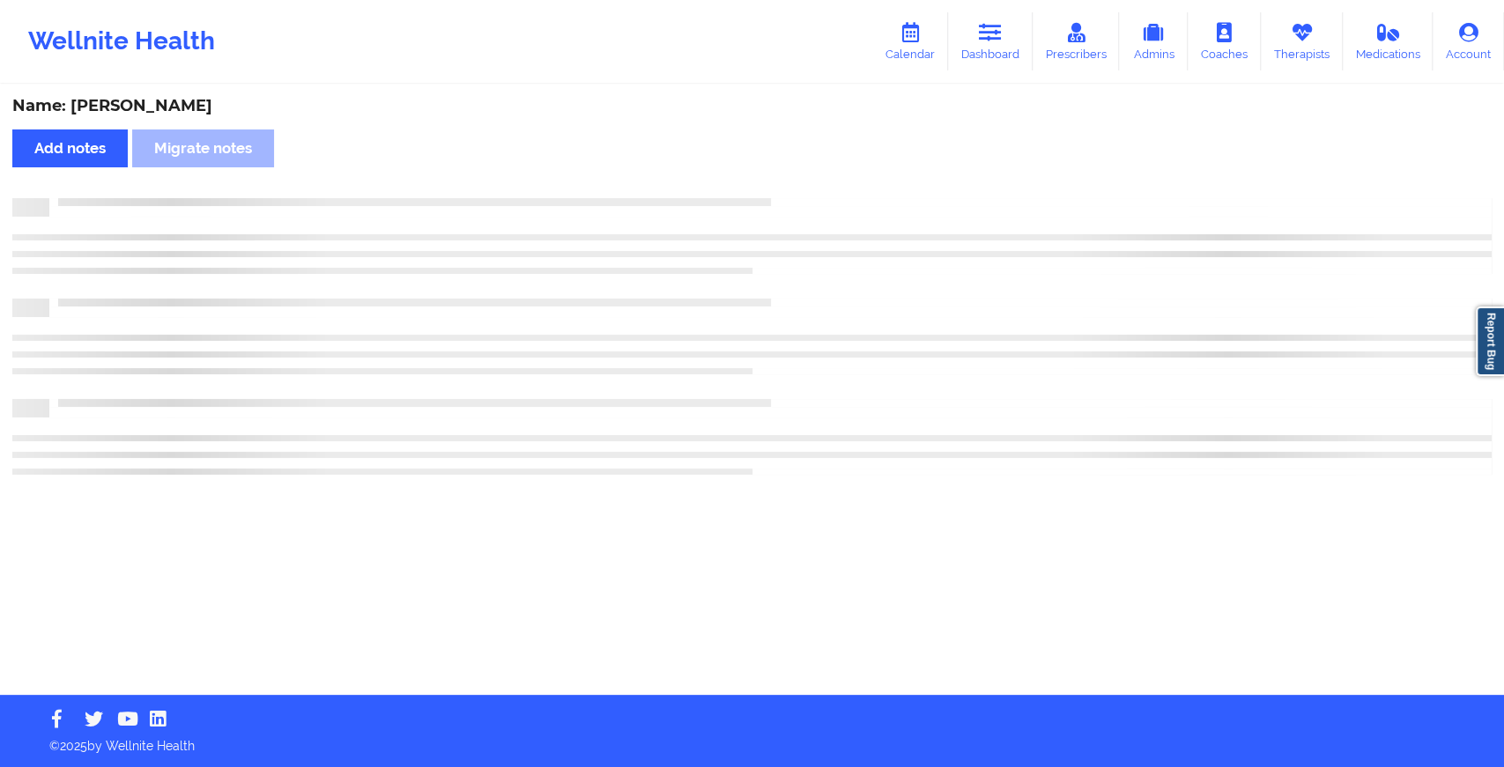
click at [802, 176] on div "Name: [PERSON_NAME] Add notes Migrate notes" at bounding box center [752, 390] width 1504 height 609
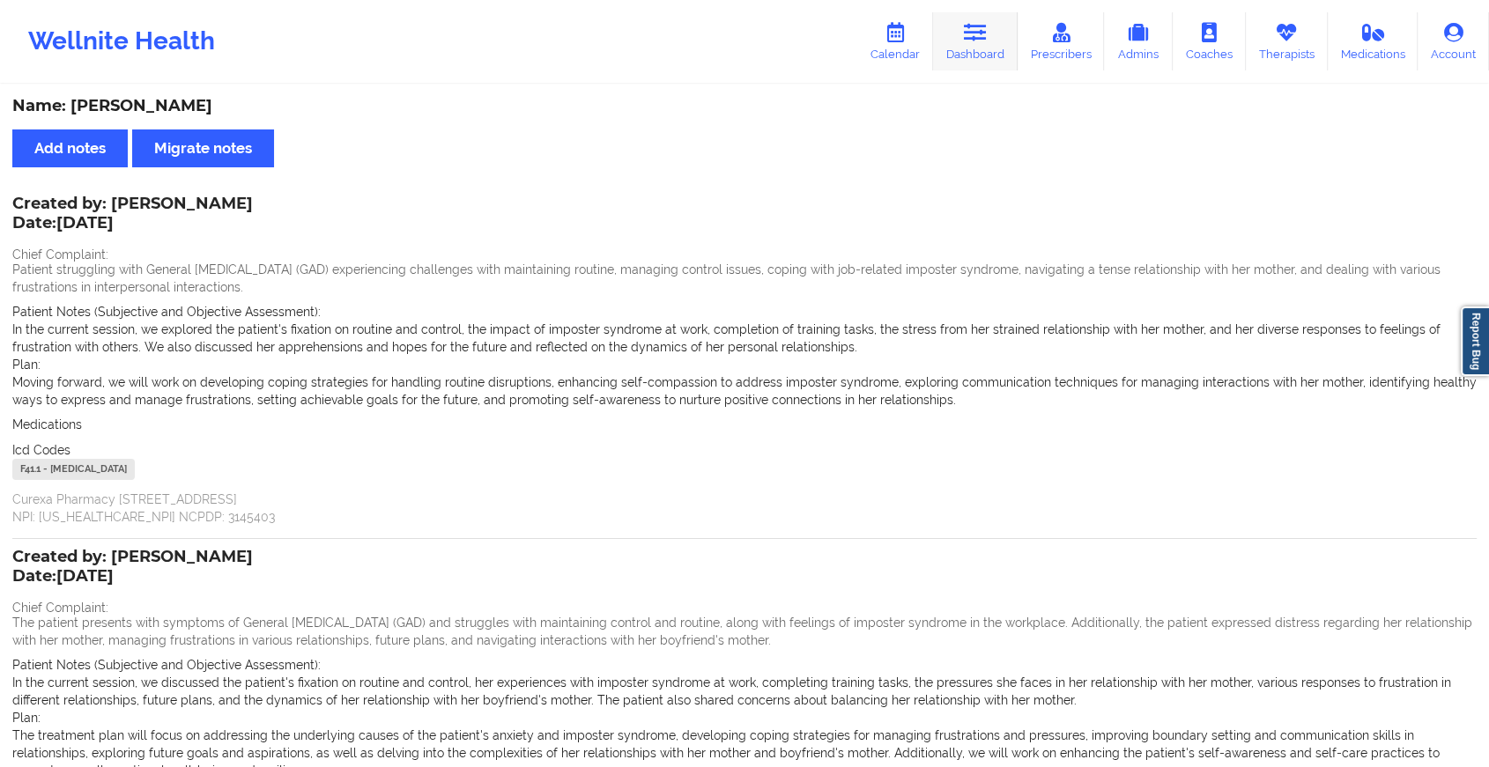
click at [949, 28] on link "Dashboard" at bounding box center [975, 41] width 85 height 58
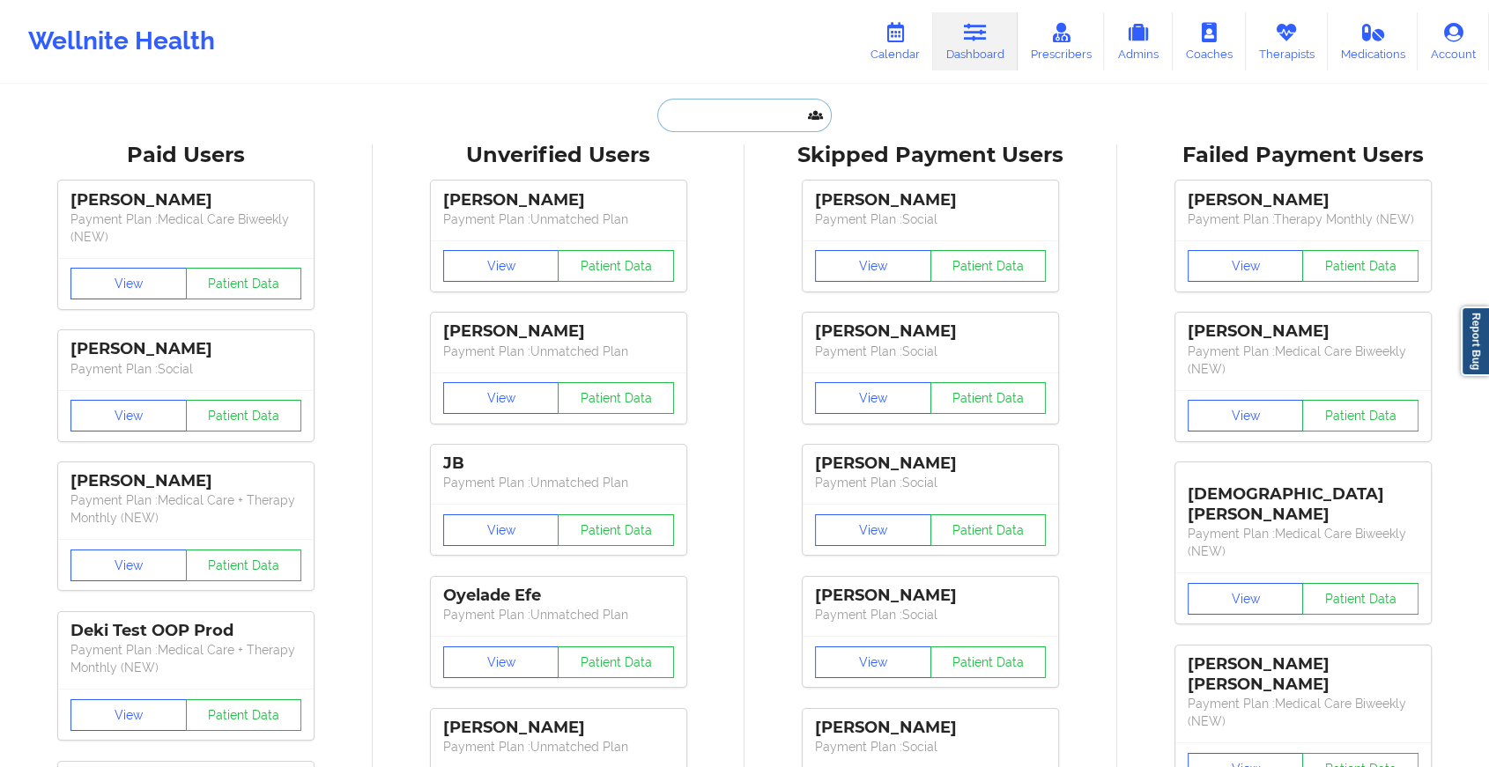
click at [674, 106] on input "text" at bounding box center [744, 115] width 174 height 33
paste input "[EMAIL_ADDRESS][PERSON_NAME][PERSON_NAME][DOMAIN_NAME]"
type input "[EMAIL_ADDRESS][PERSON_NAME][PERSON_NAME][DOMAIN_NAME]"
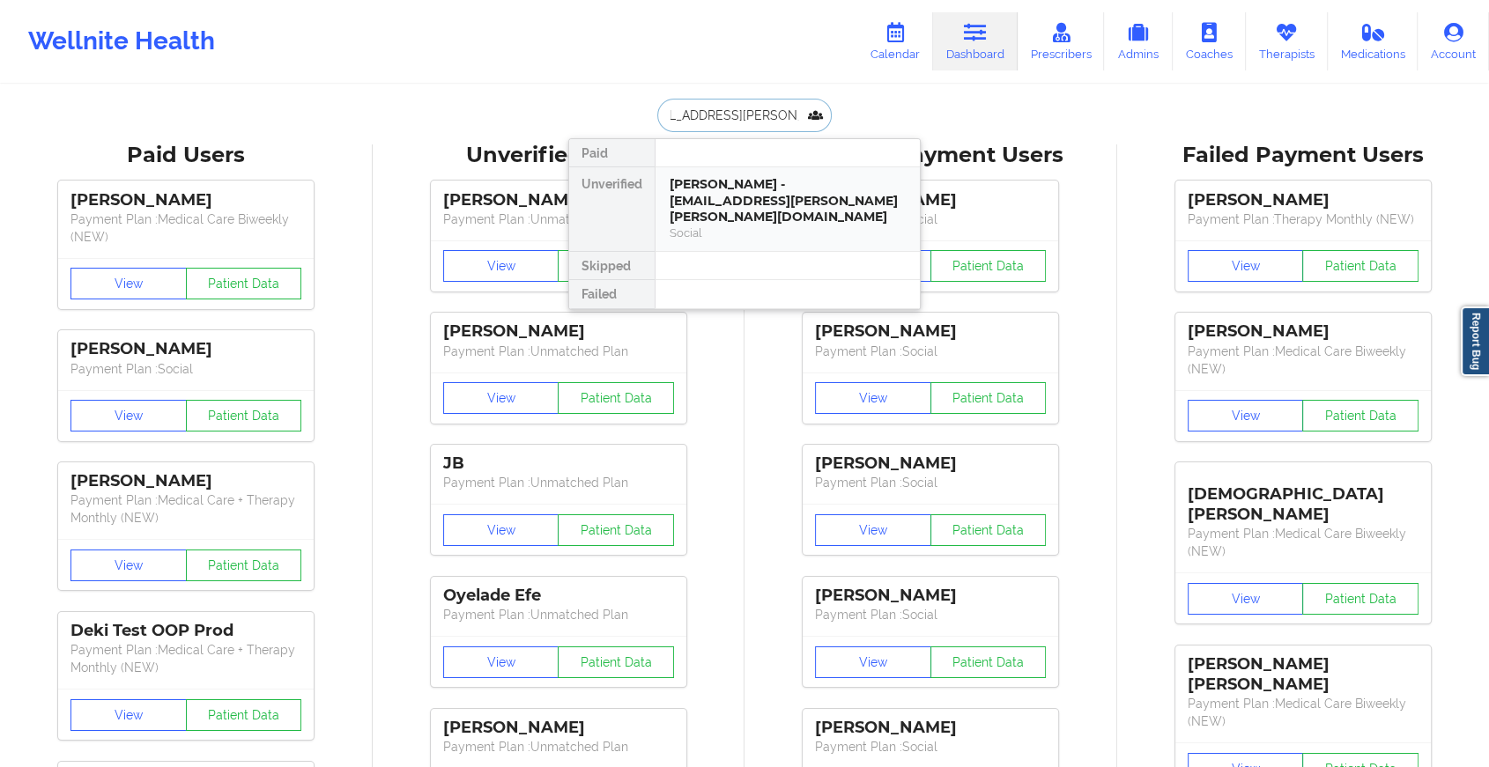
click at [763, 225] on div "Social" at bounding box center [787, 232] width 236 height 15
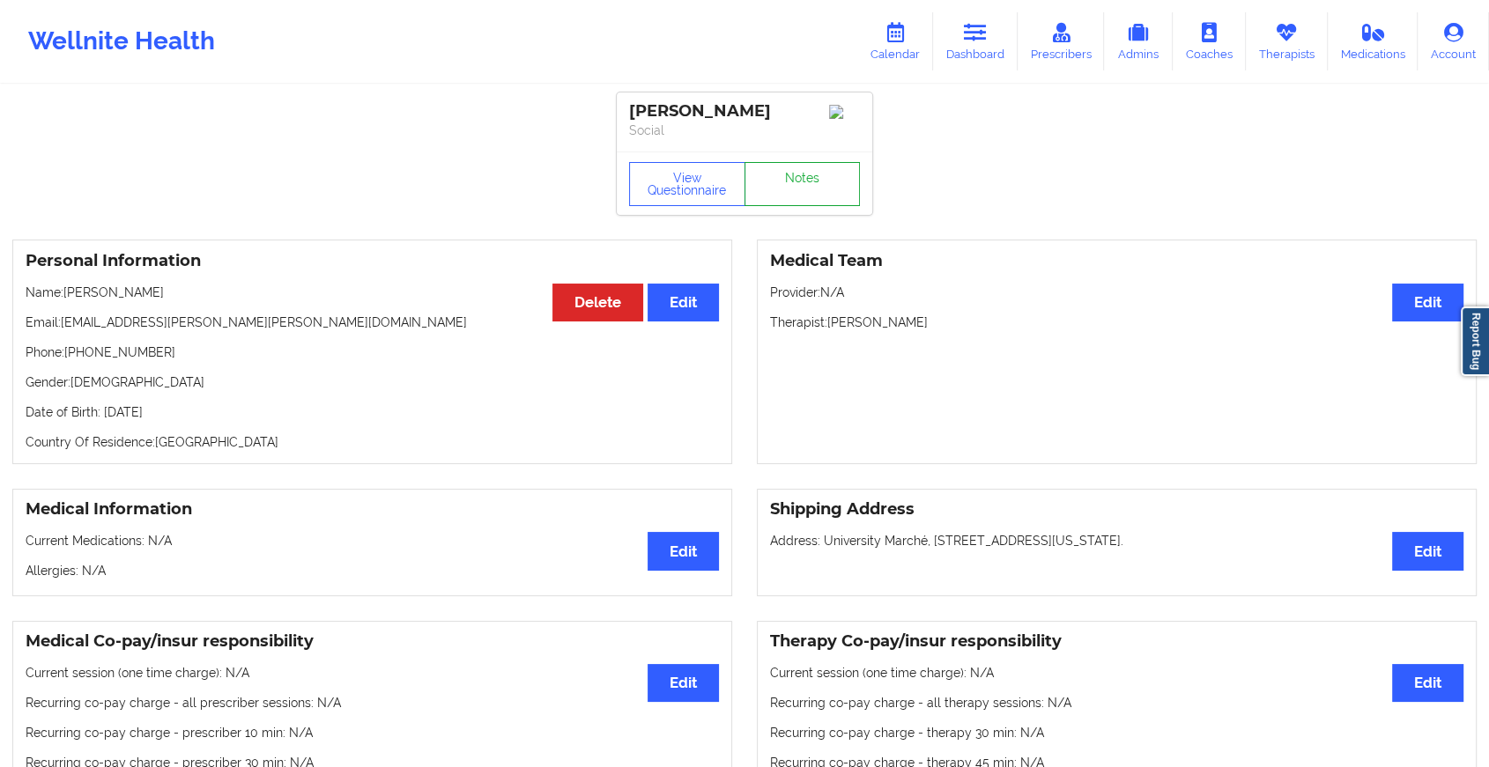
click at [832, 171] on link "Notes" at bounding box center [802, 184] width 116 height 44
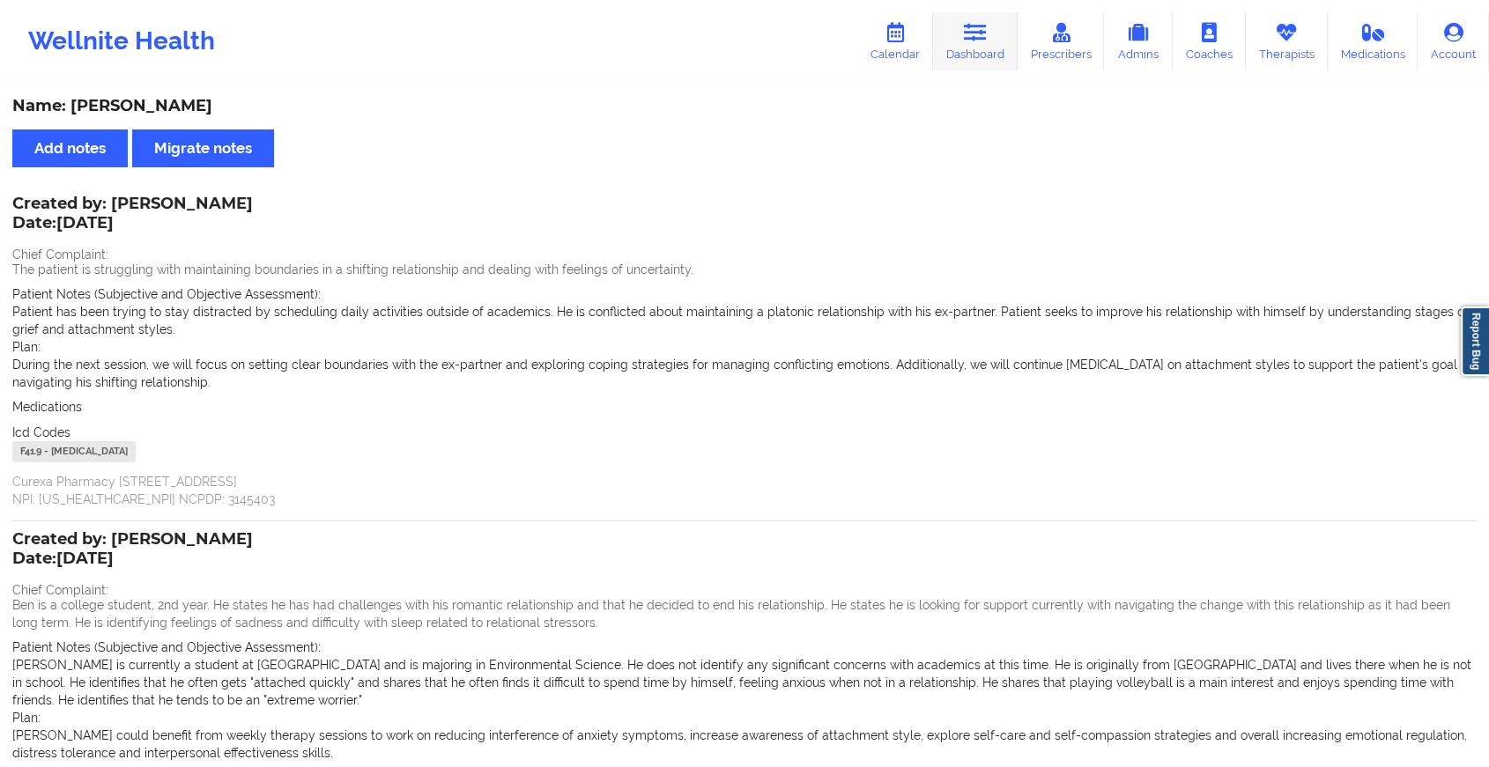
click at [959, 33] on link "Dashboard" at bounding box center [975, 41] width 85 height 58
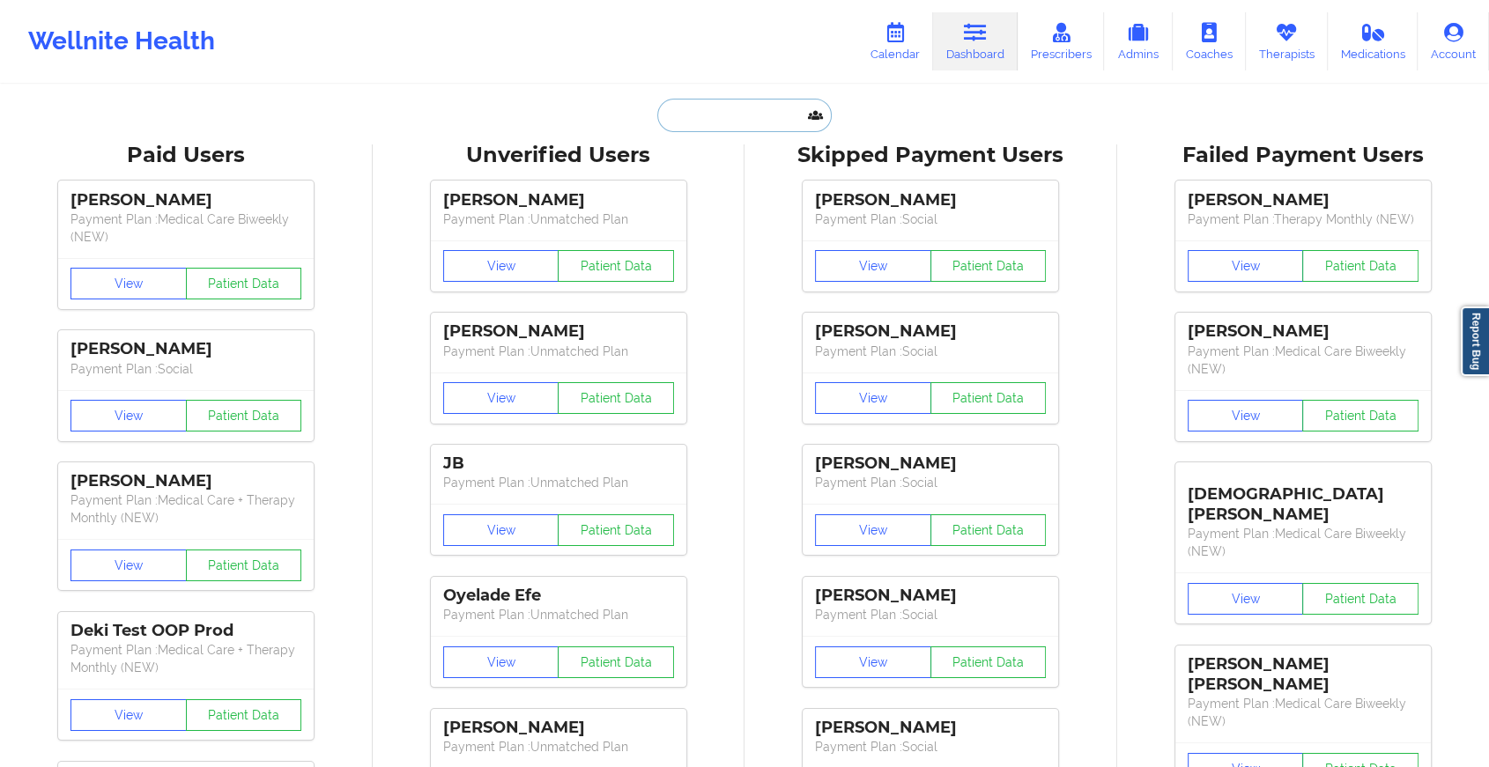
click at [737, 116] on input "text" at bounding box center [744, 115] width 174 height 33
paste input "[EMAIL_ADDRESS][DOMAIN_NAME]"
type input "[EMAIL_ADDRESS][DOMAIN_NAME]"
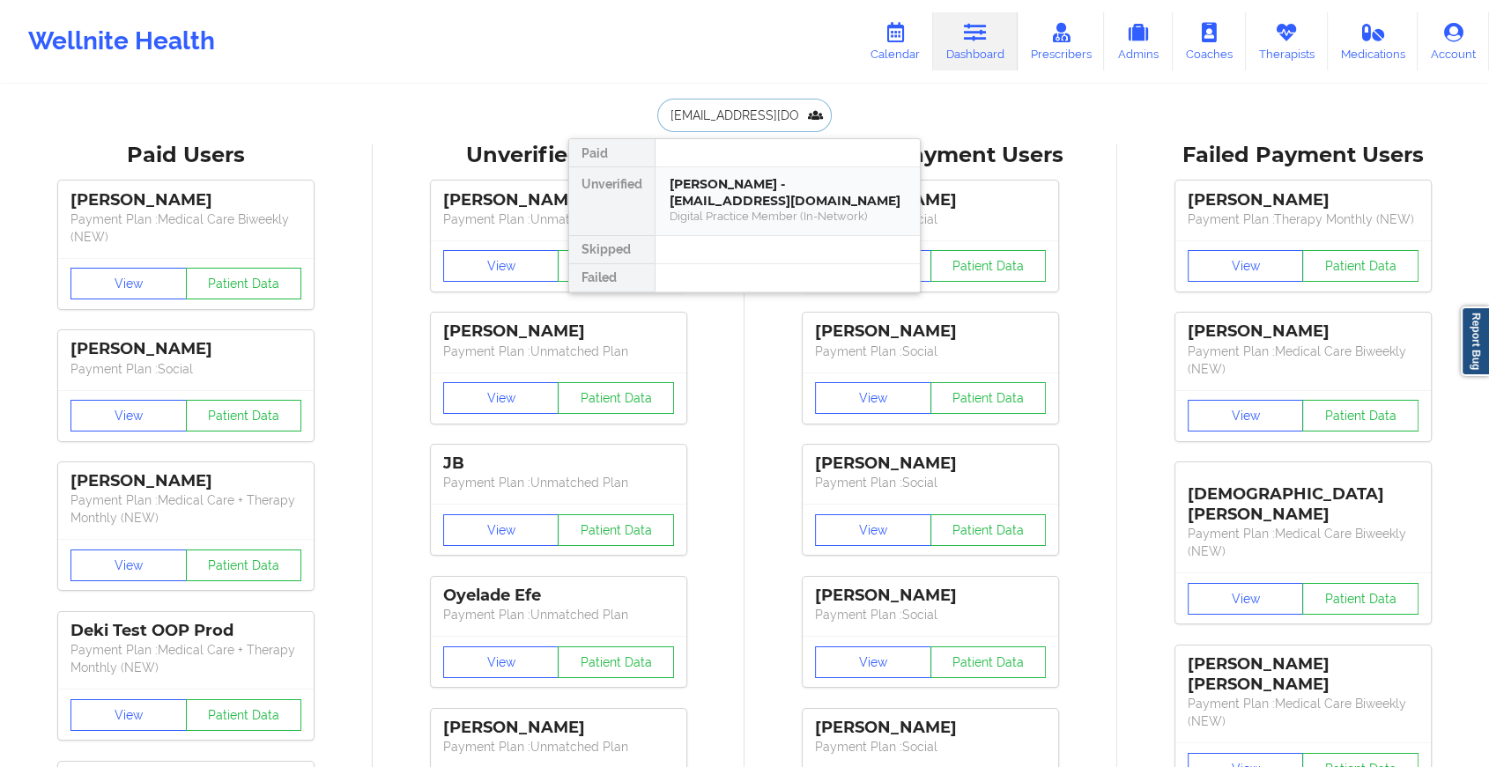
click at [766, 180] on div "[PERSON_NAME] - [EMAIL_ADDRESS][DOMAIN_NAME]" at bounding box center [787, 192] width 236 height 33
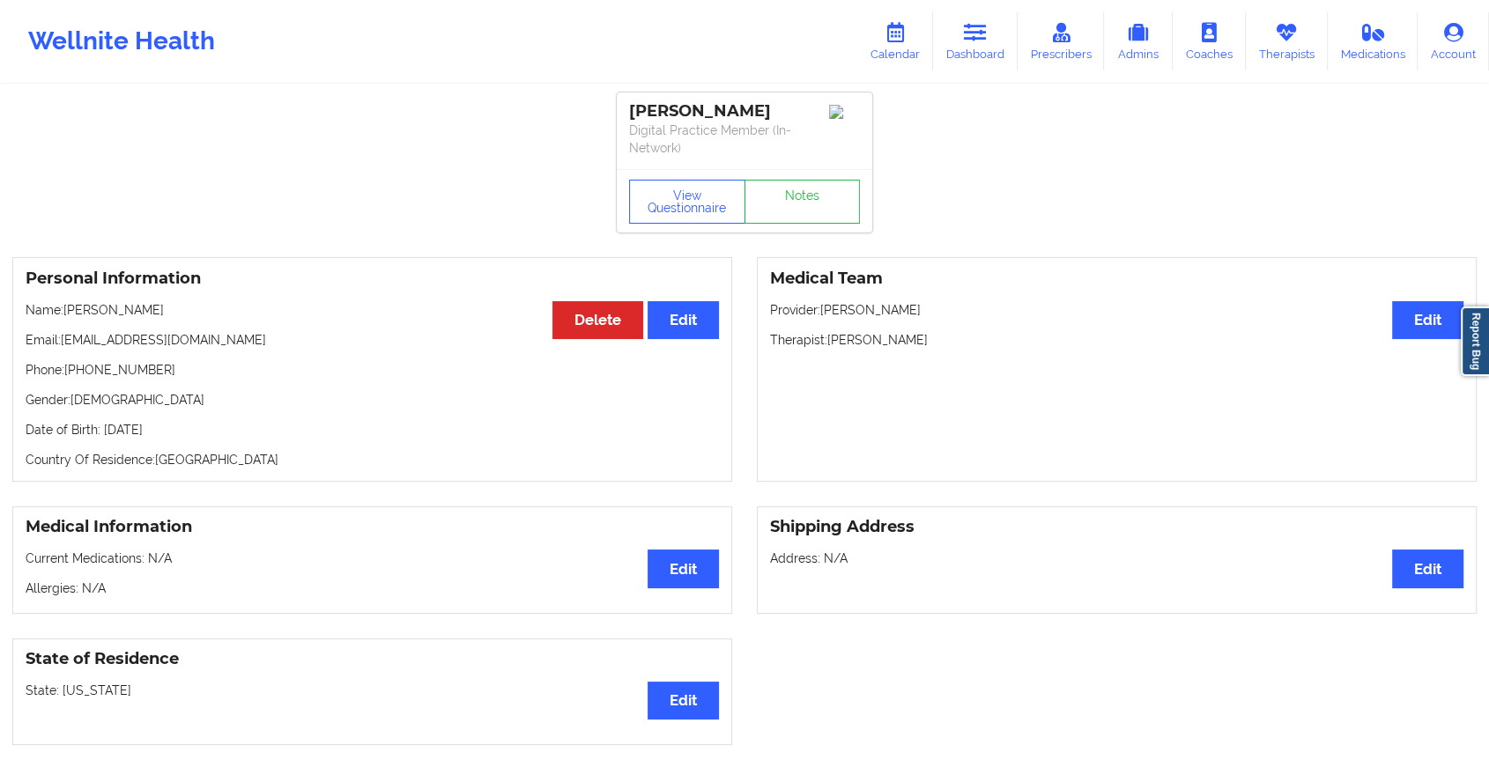
click at [828, 178] on div "View Questionnaire Notes" at bounding box center [744, 200] width 255 height 63
drag, startPoint x: 828, startPoint y: 178, endPoint x: 824, endPoint y: 196, distance: 18.0
click at [824, 196] on link "Notes" at bounding box center [802, 202] width 116 height 44
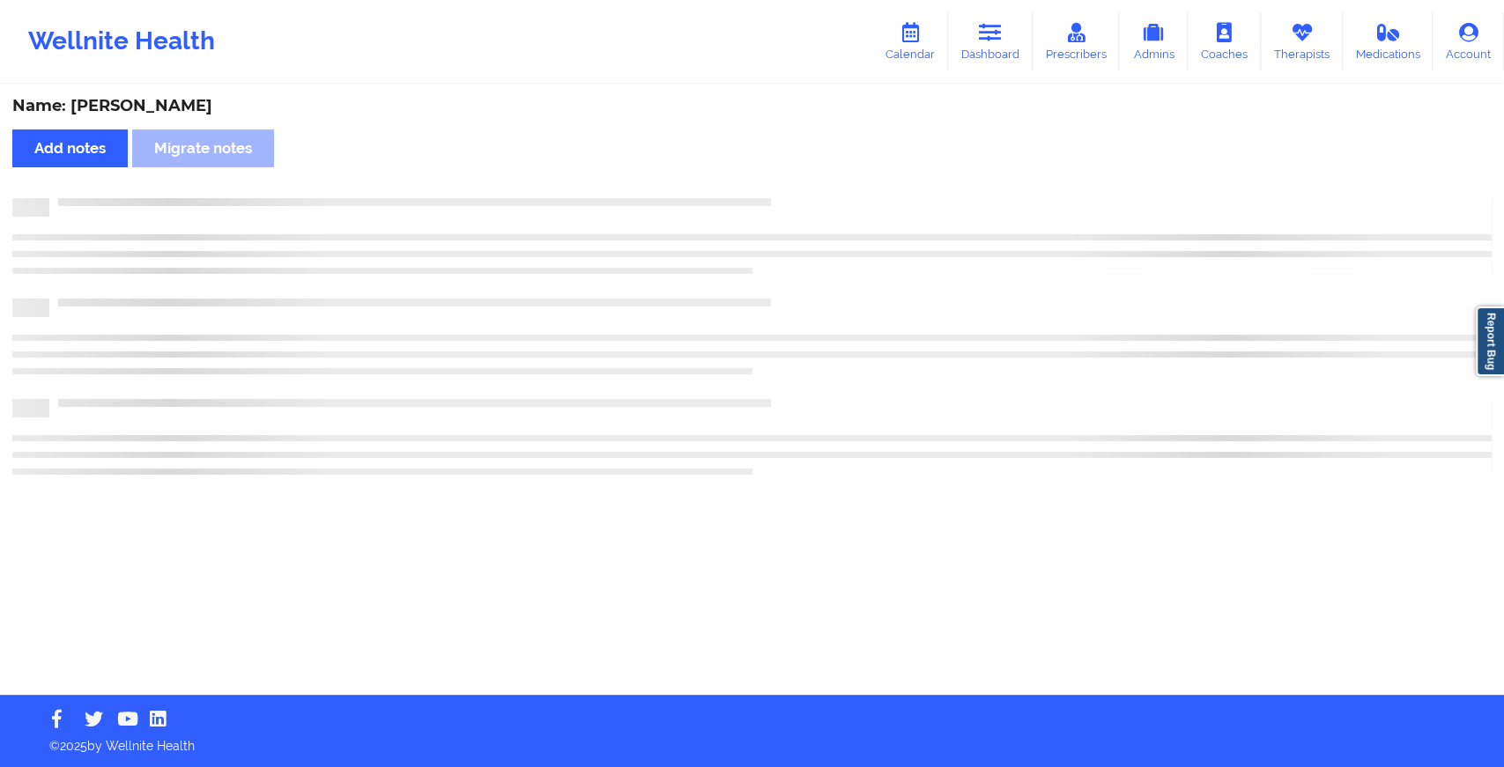
click at [824, 196] on div "Name: [PERSON_NAME] Add notes Migrate notes" at bounding box center [752, 390] width 1504 height 609
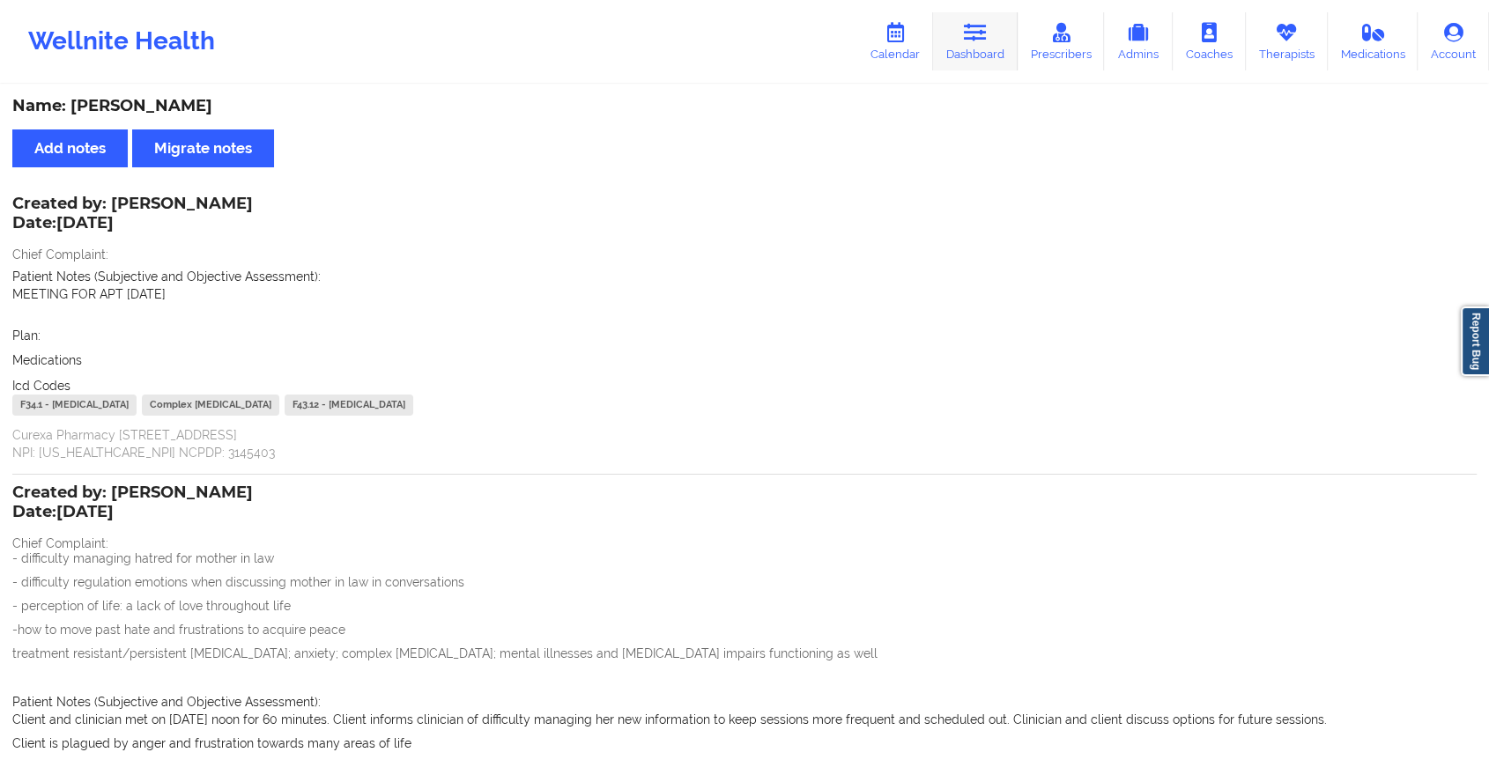
click at [977, 55] on link "Dashboard" at bounding box center [975, 41] width 85 height 58
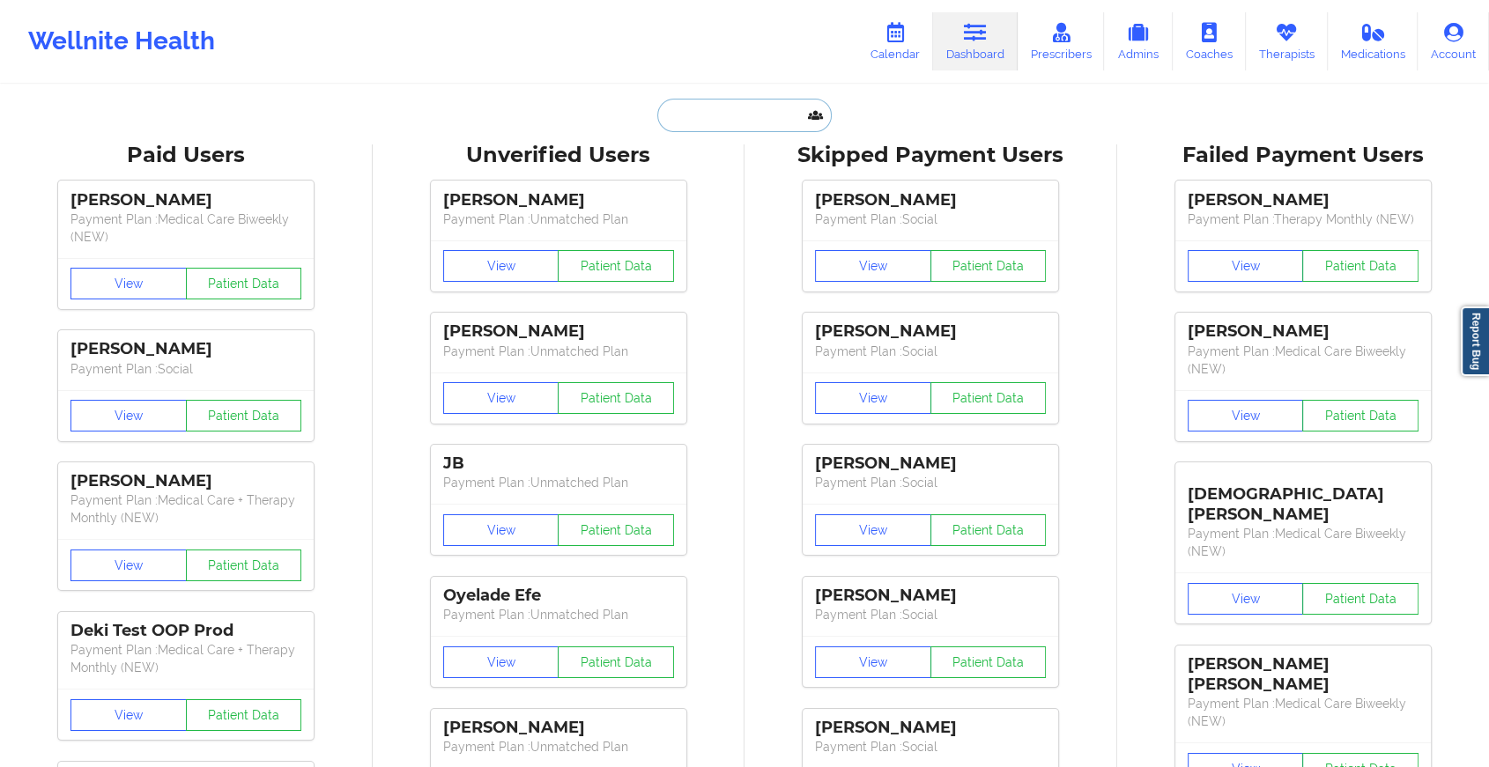
click at [733, 104] on input "text" at bounding box center [744, 115] width 174 height 33
paste input "[EMAIL_ADDRESS][DOMAIN_NAME]"
type input "[EMAIL_ADDRESS][DOMAIN_NAME]"
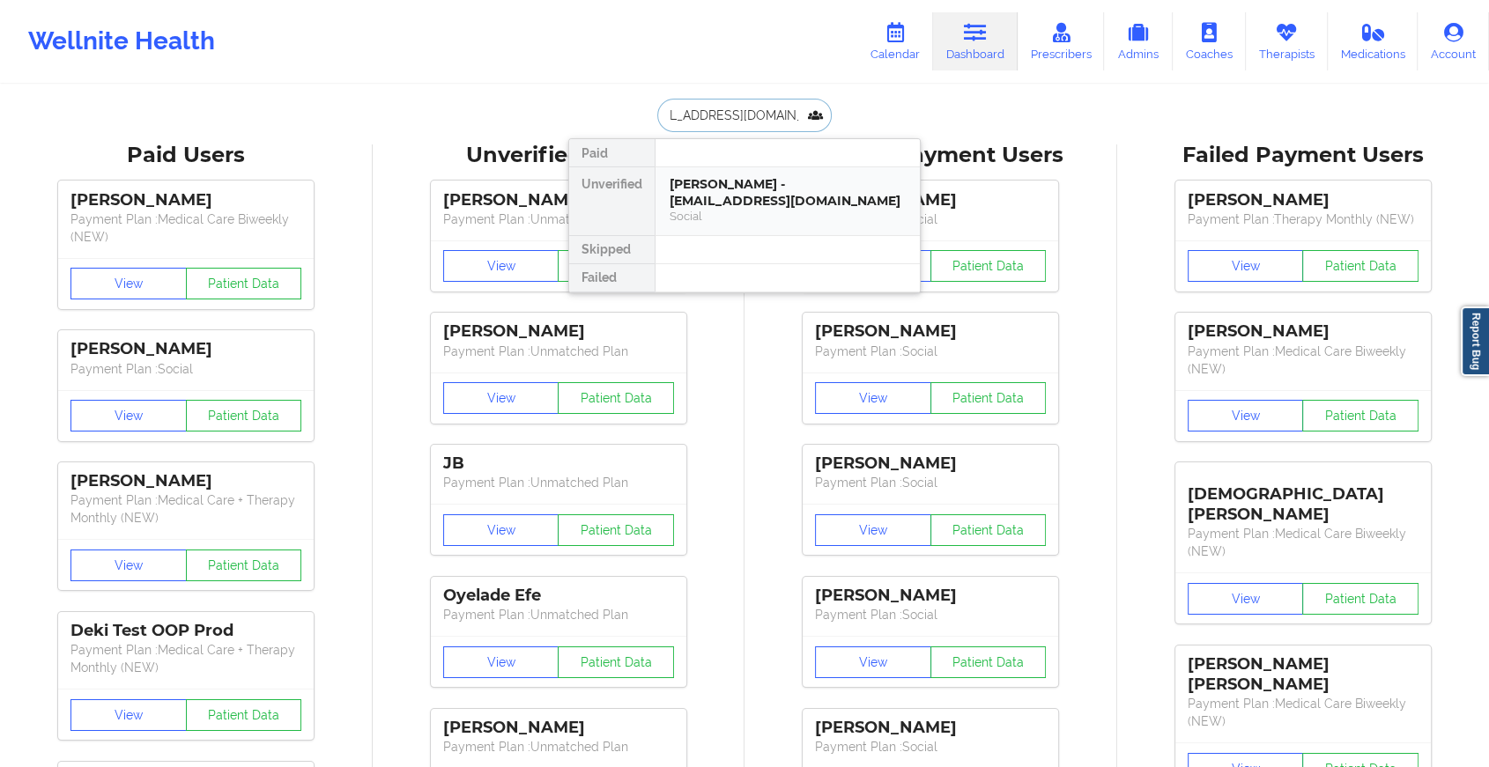
click at [874, 218] on div "Social" at bounding box center [787, 216] width 236 height 15
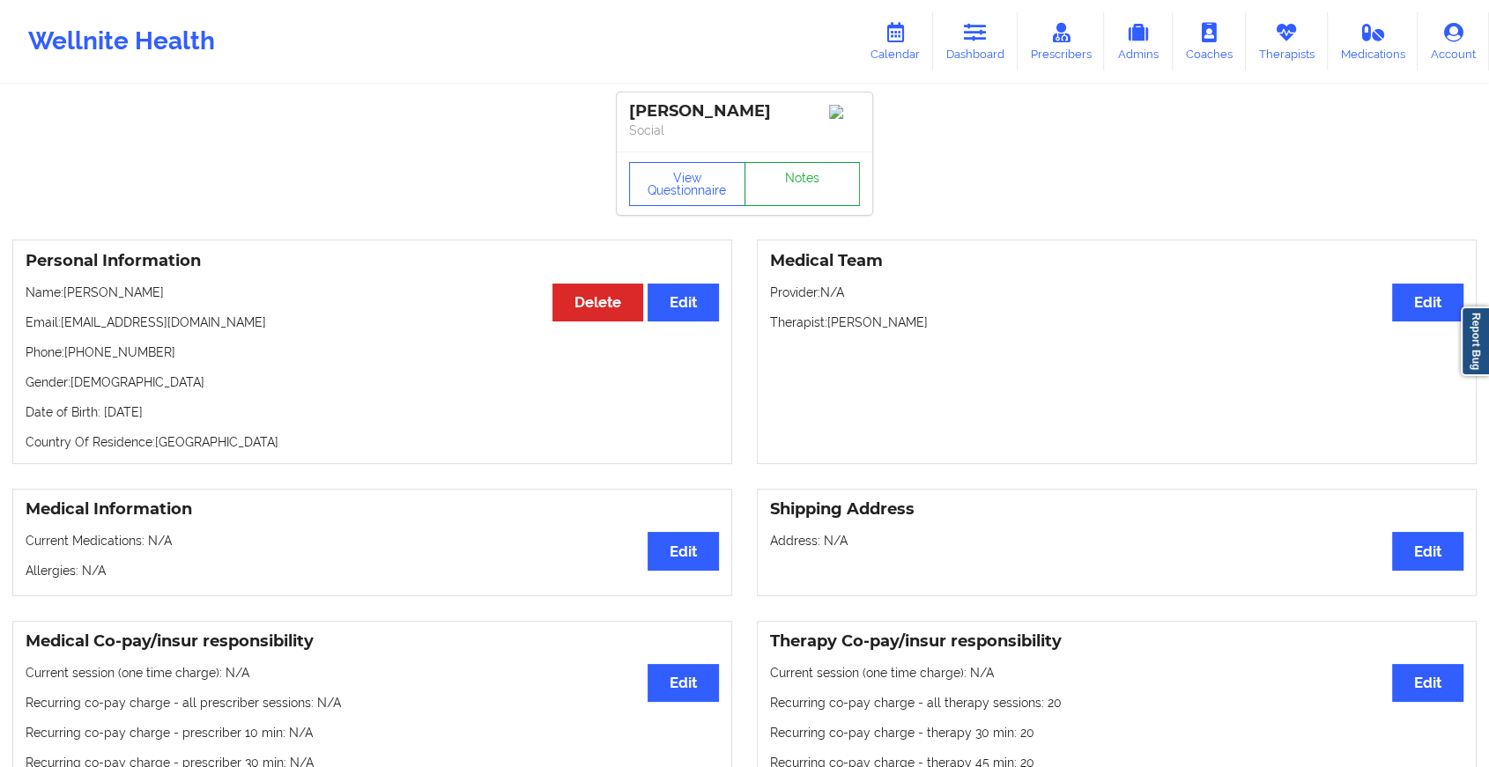
click at [765, 183] on link "Notes" at bounding box center [802, 184] width 116 height 44
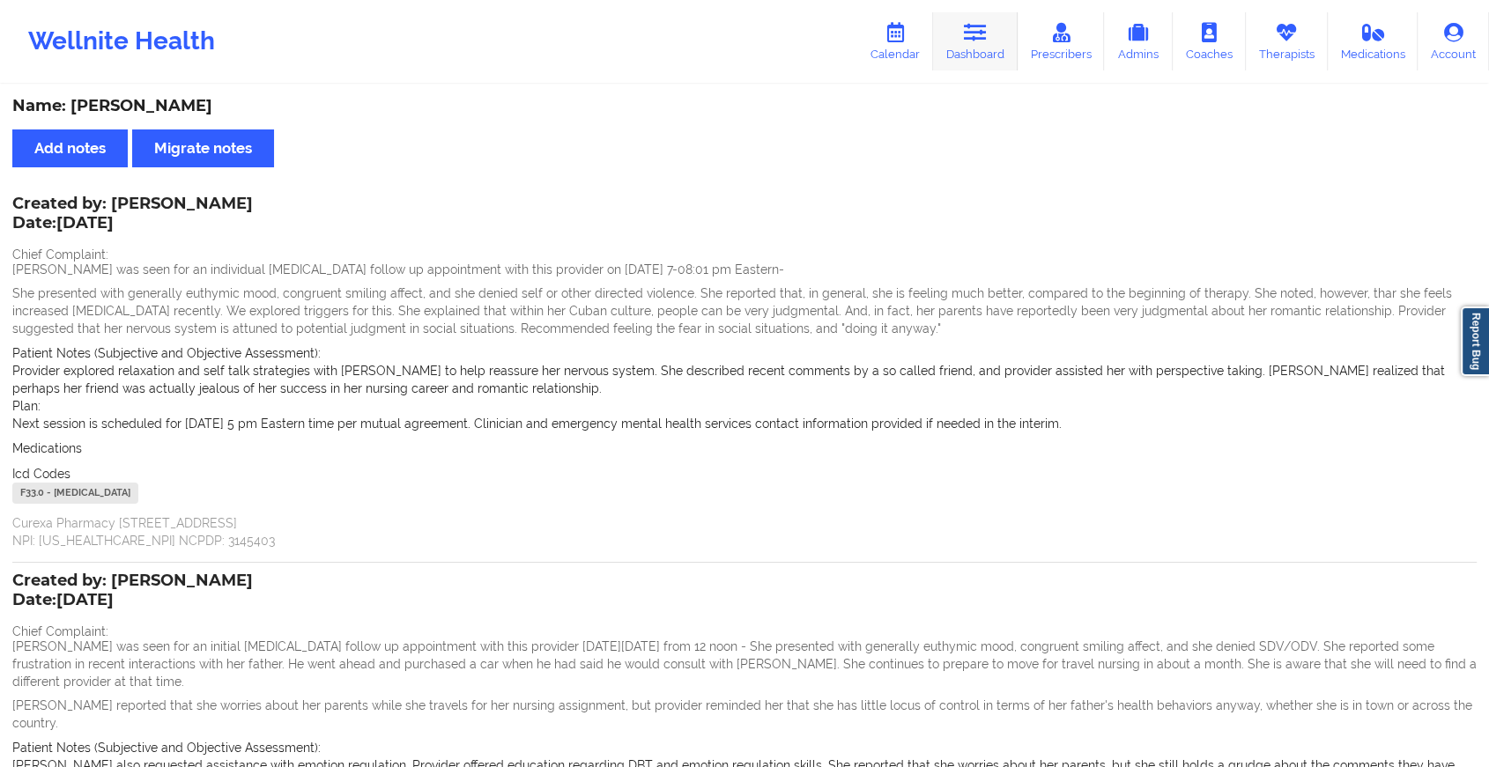
click at [965, 28] on link "Dashboard" at bounding box center [975, 41] width 85 height 58
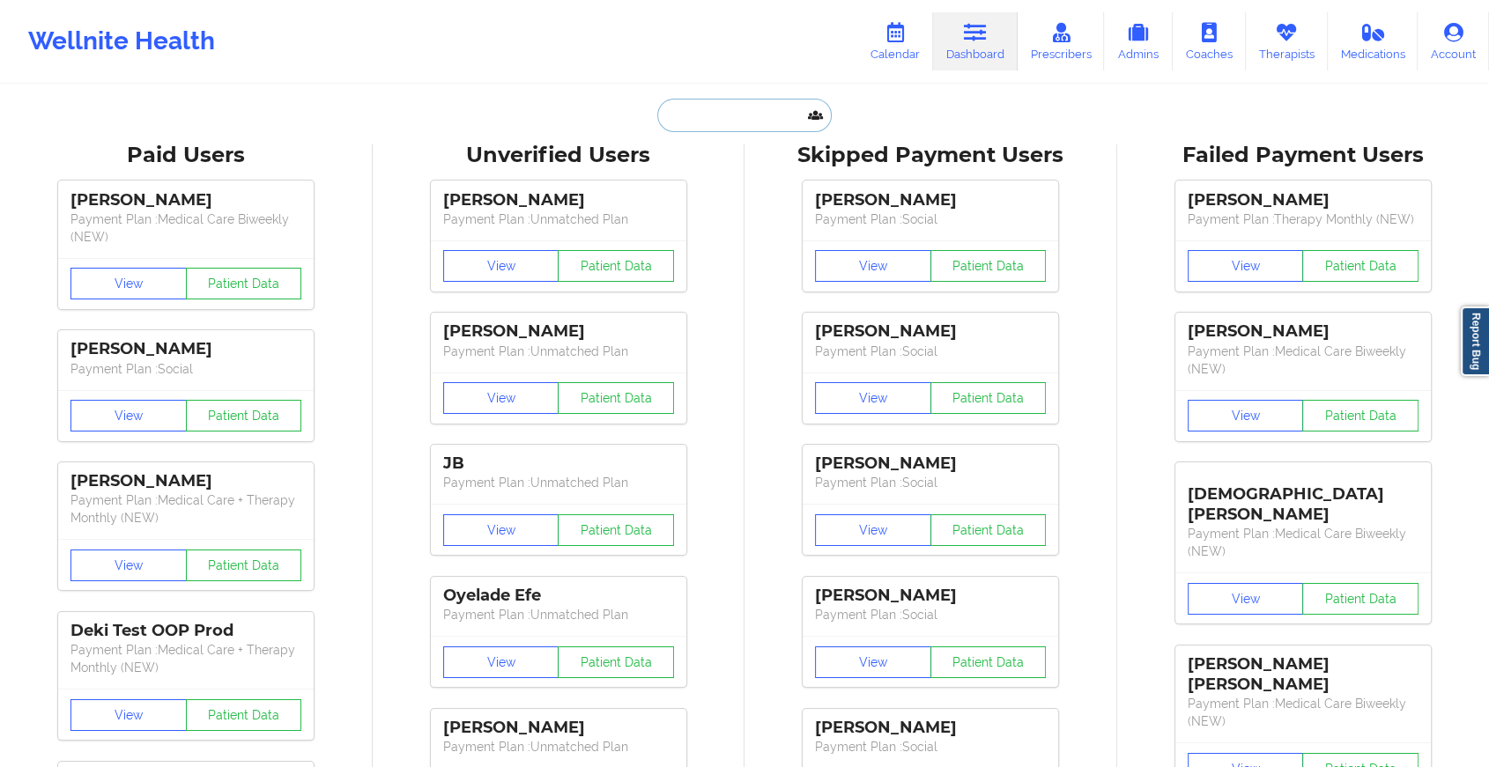
click at [686, 109] on input "text" at bounding box center [744, 115] width 174 height 33
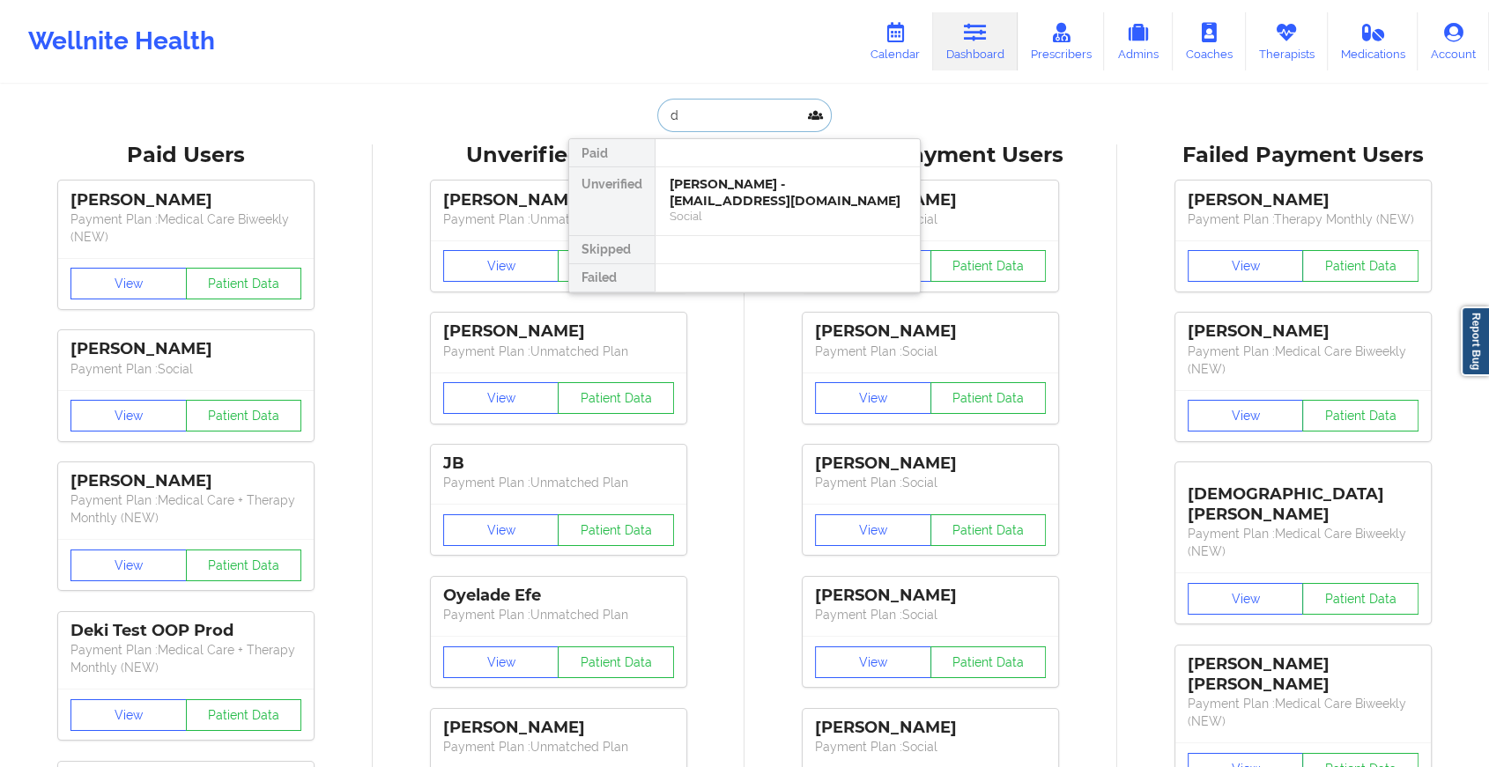
type input "d"
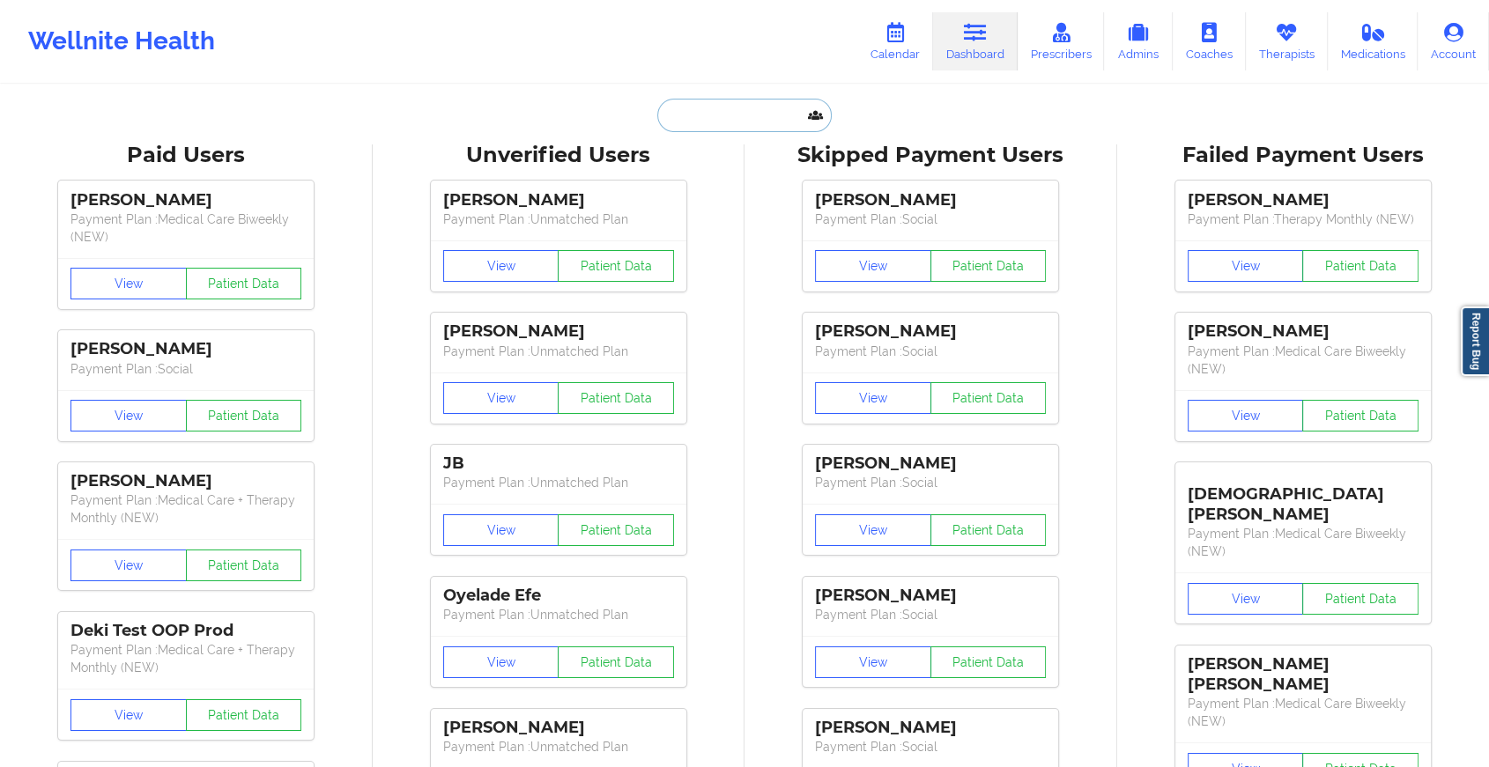
paste input "[PERSON_NAME][EMAIL_ADDRESS][DOMAIN_NAME]"
type input "[PERSON_NAME][EMAIL_ADDRESS][DOMAIN_NAME]"
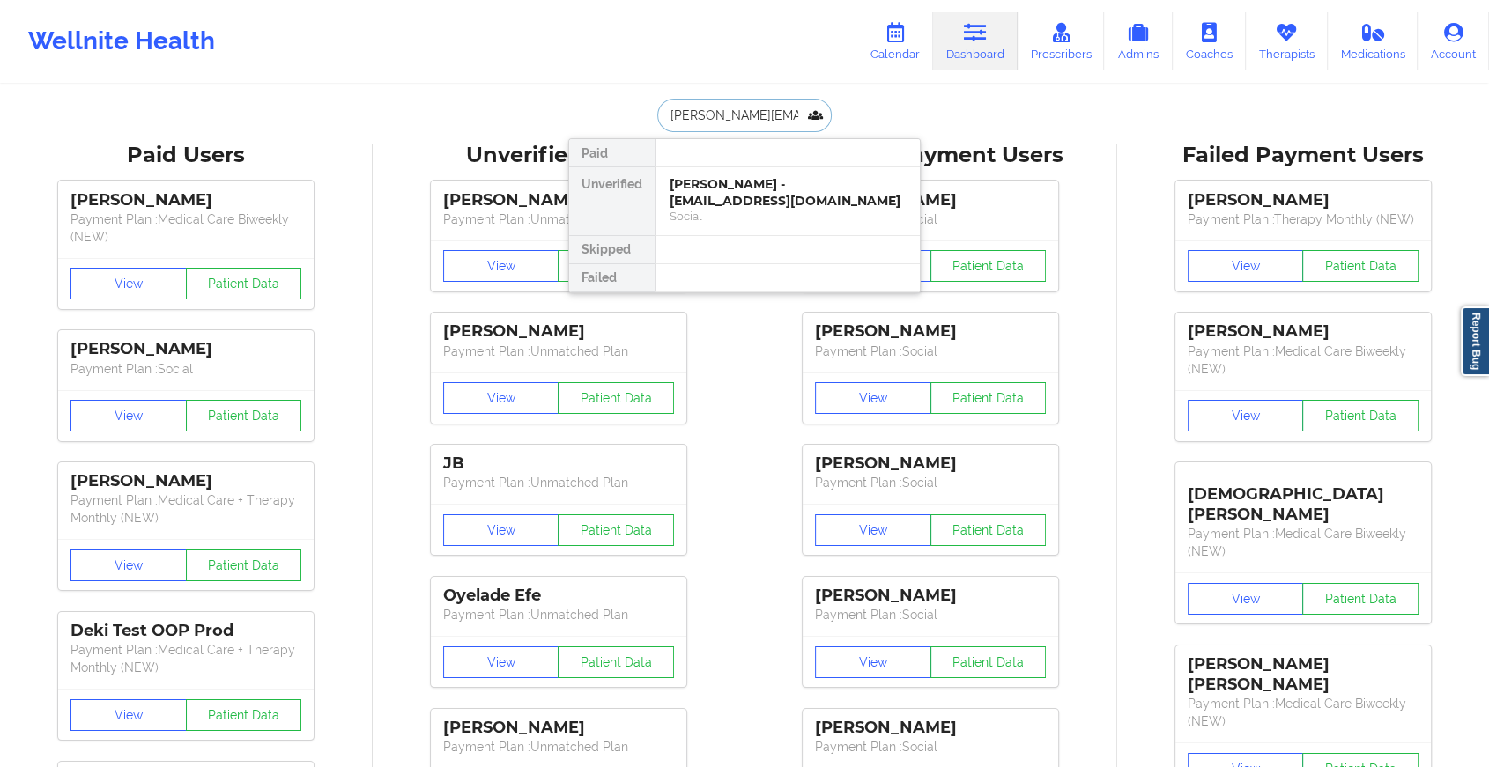
scroll to position [0, 15]
click at [728, 189] on div "[PERSON_NAME] - [PERSON_NAME][EMAIL_ADDRESS][DOMAIN_NAME]" at bounding box center [787, 192] width 236 height 33
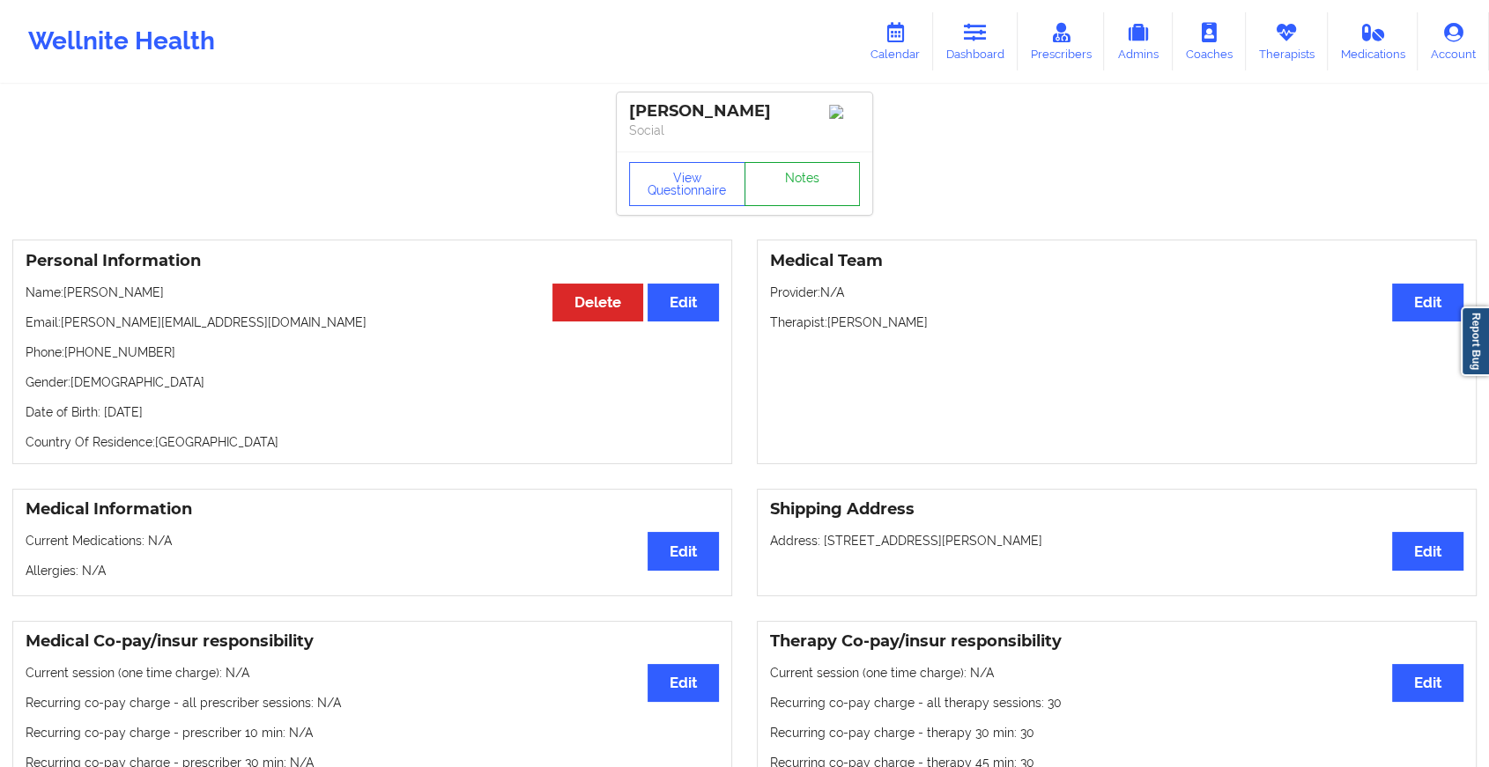
click at [820, 181] on link "Notes" at bounding box center [802, 184] width 116 height 44
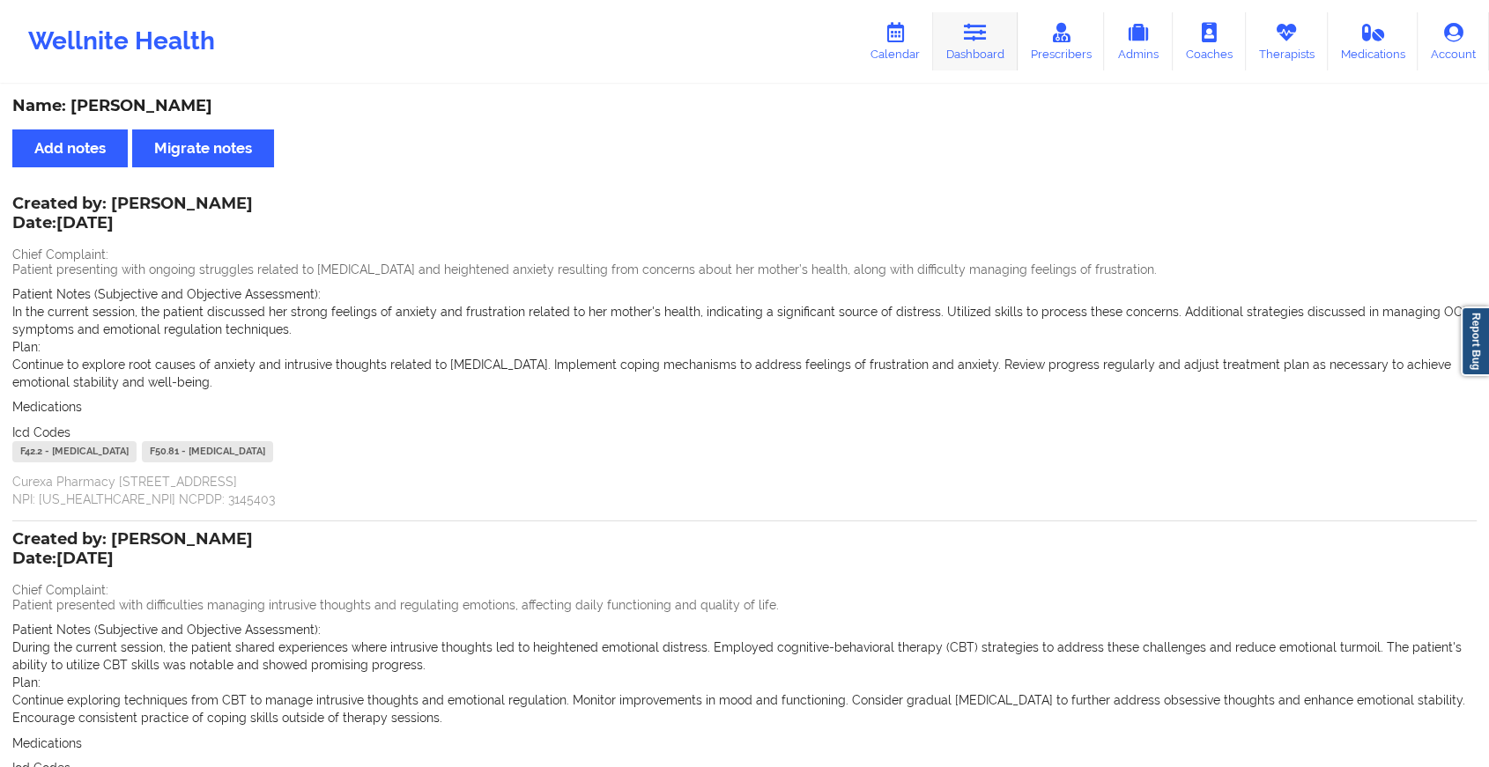
click at [966, 28] on icon at bounding box center [975, 32] width 23 height 19
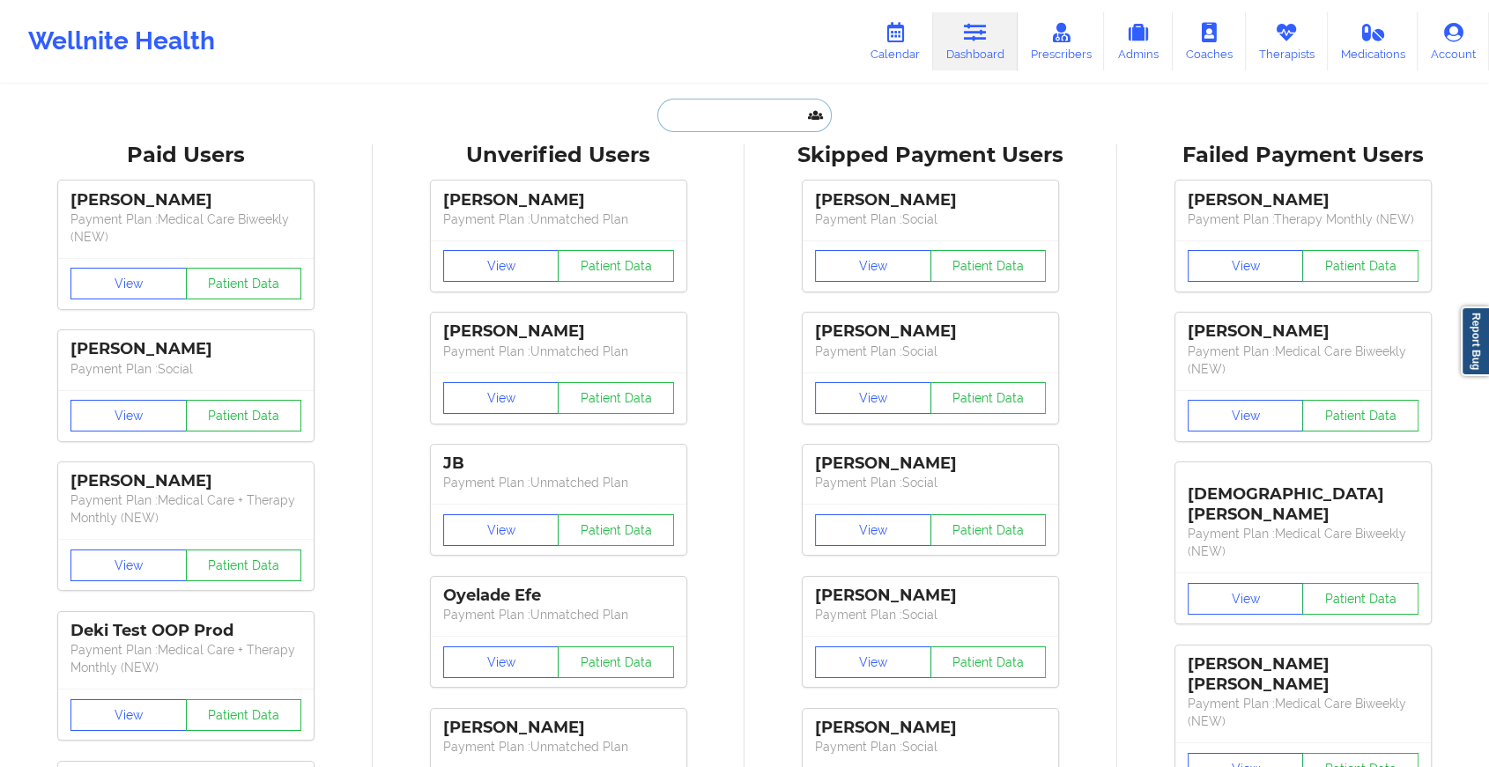
click at [712, 125] on input "text" at bounding box center [744, 115] width 174 height 33
paste input "[PERSON_NAME][EMAIL_ADDRESS][DOMAIN_NAME]"
type input "[PERSON_NAME][EMAIL_ADDRESS][DOMAIN_NAME]"
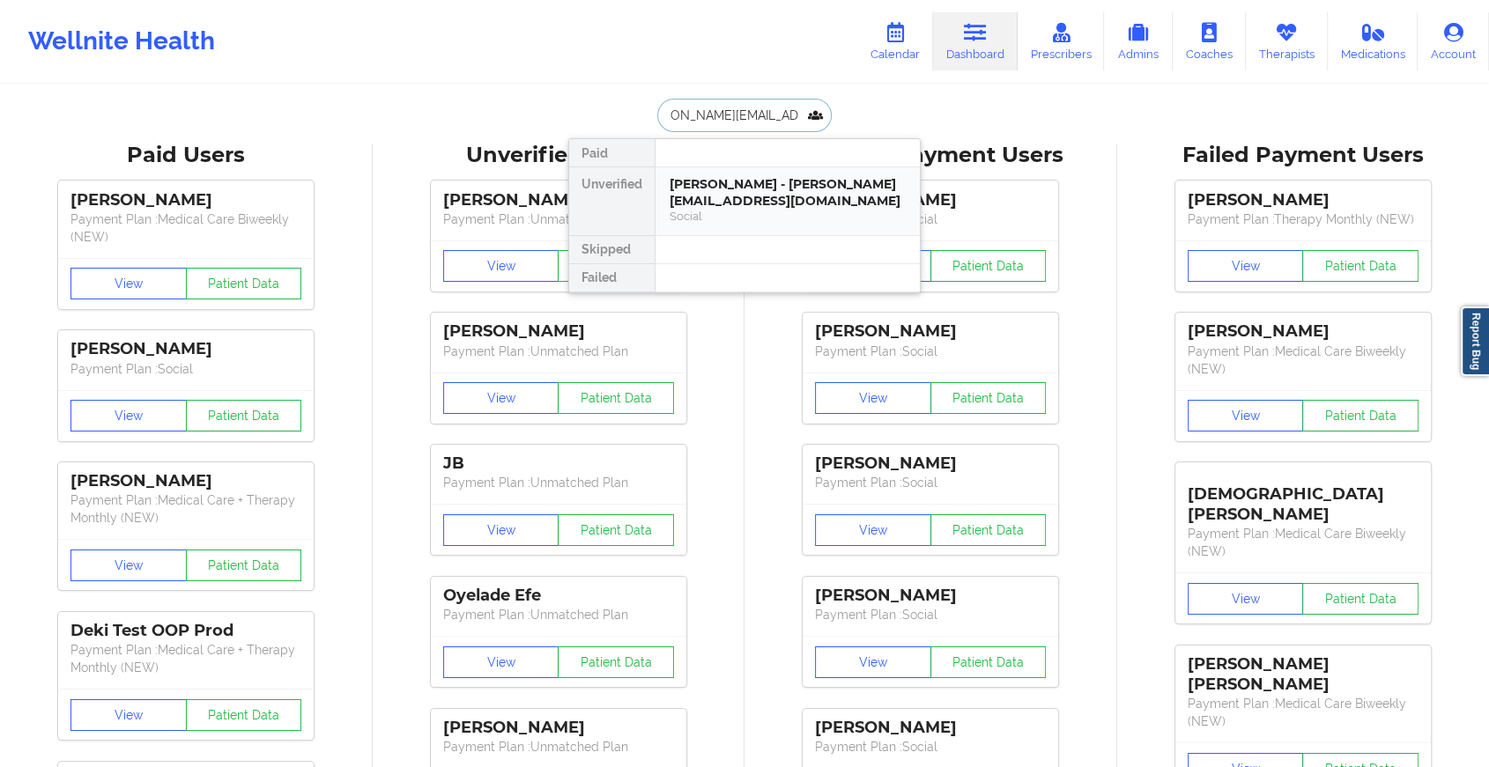
click at [792, 181] on div "[PERSON_NAME] - [PERSON_NAME][EMAIL_ADDRESS][DOMAIN_NAME]" at bounding box center [787, 192] width 236 height 33
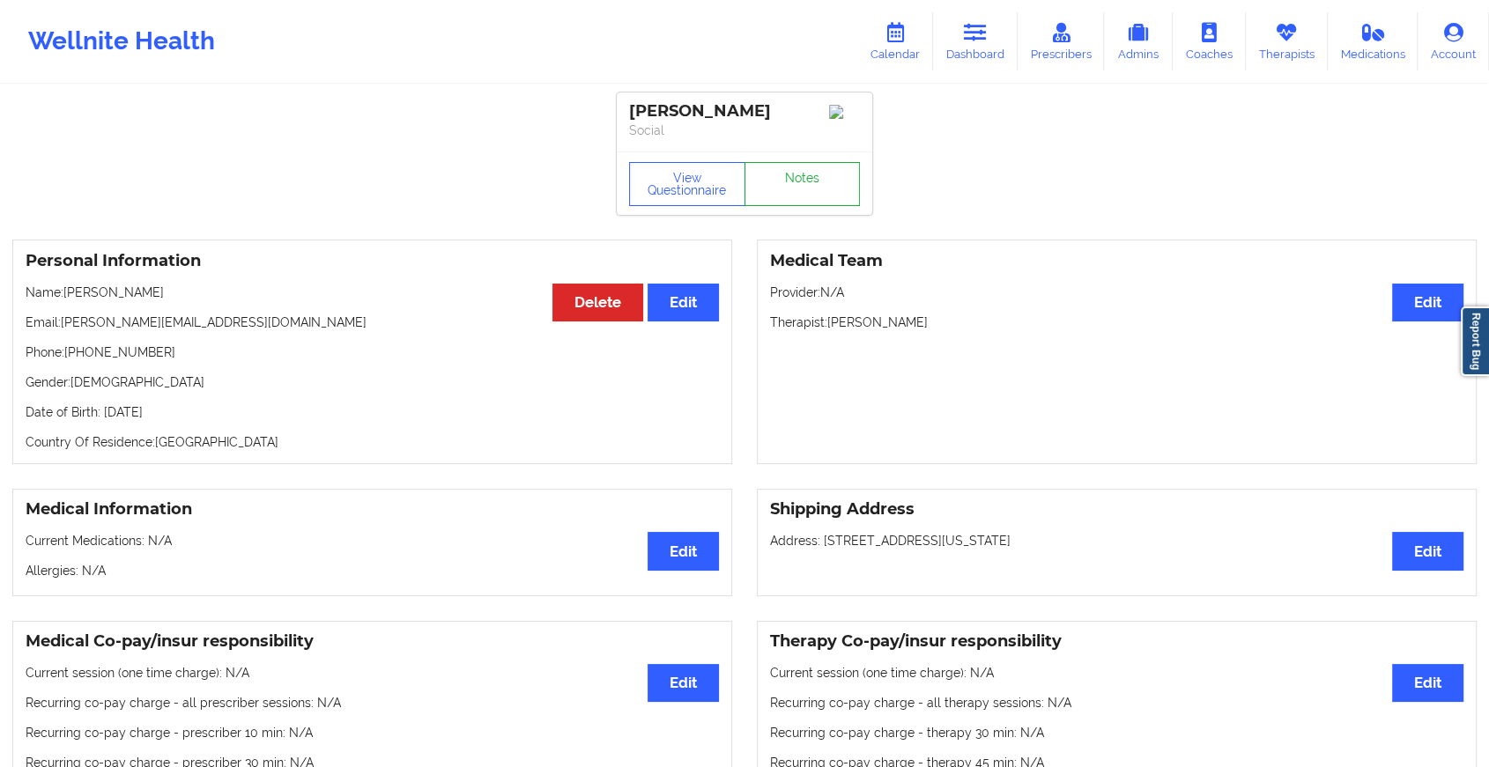
drag, startPoint x: 808, startPoint y: 174, endPoint x: 794, endPoint y: 196, distance: 26.1
click at [794, 196] on div "View Questionnaire Notes" at bounding box center [744, 183] width 255 height 63
click at [794, 196] on link "Notes" at bounding box center [802, 184] width 116 height 44
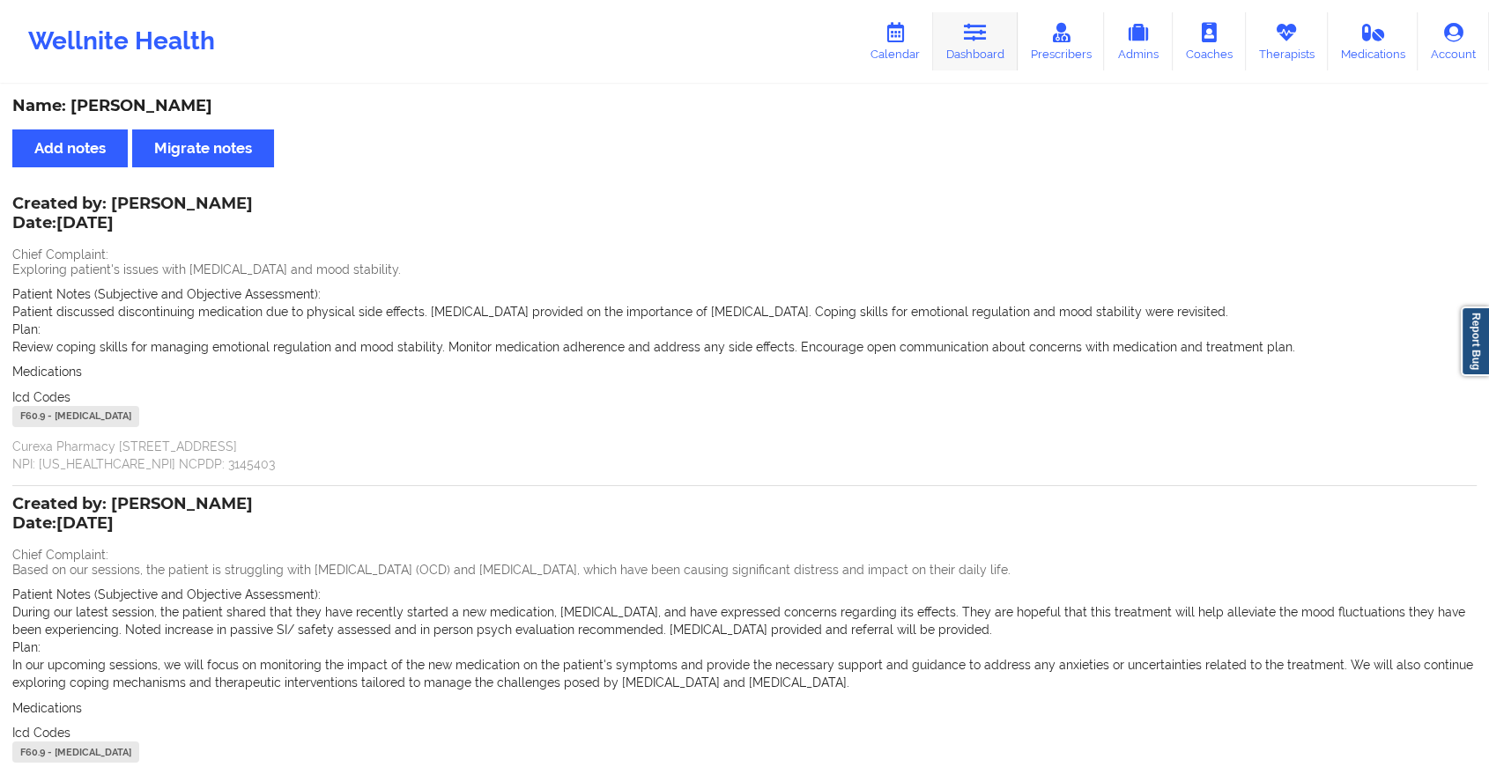
click at [997, 40] on link "Dashboard" at bounding box center [975, 41] width 85 height 58
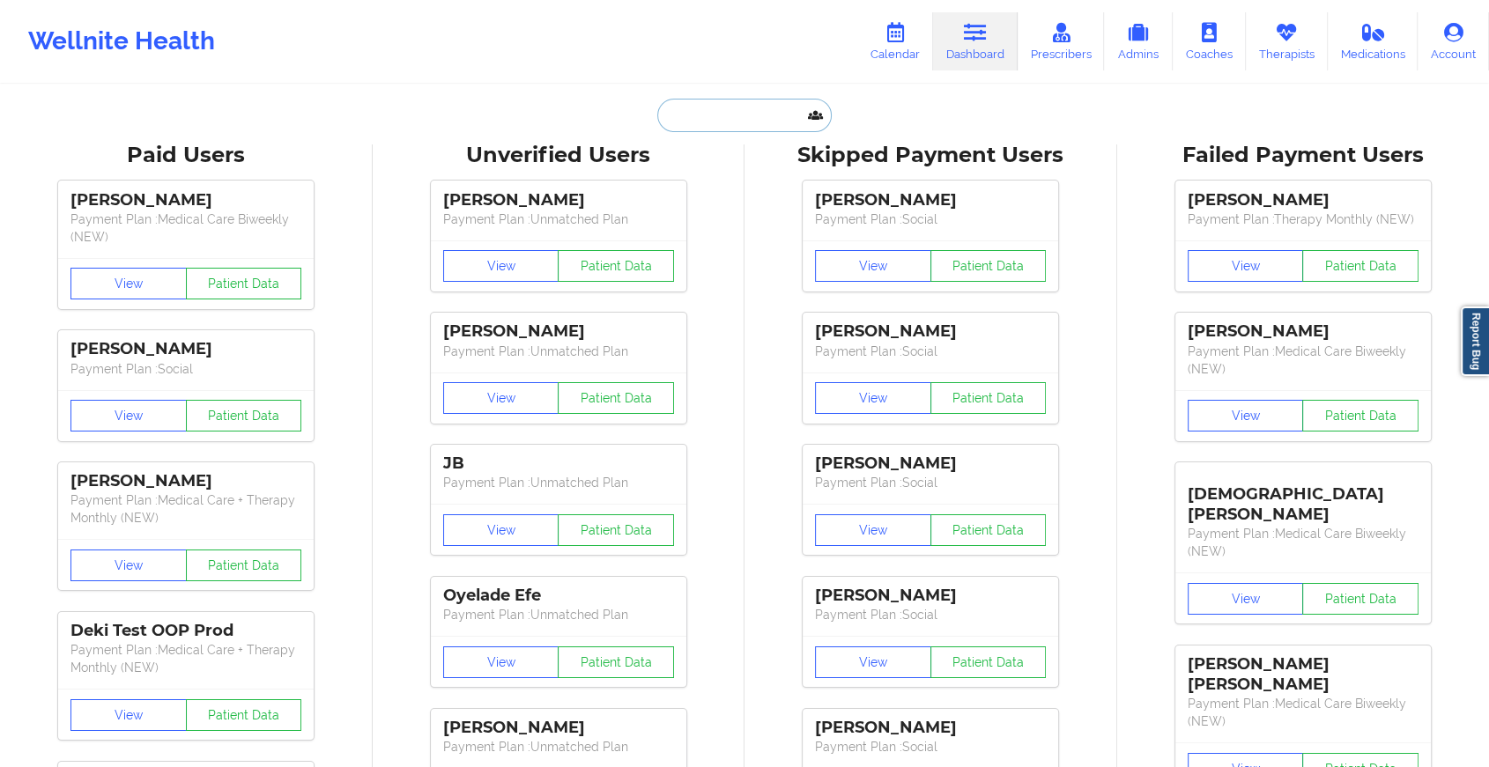
click at [712, 116] on input "text" at bounding box center [744, 115] width 174 height 33
paste input "[EMAIL_ADDRESS][DOMAIN_NAME]"
type input "[EMAIL_ADDRESS][DOMAIN_NAME]"
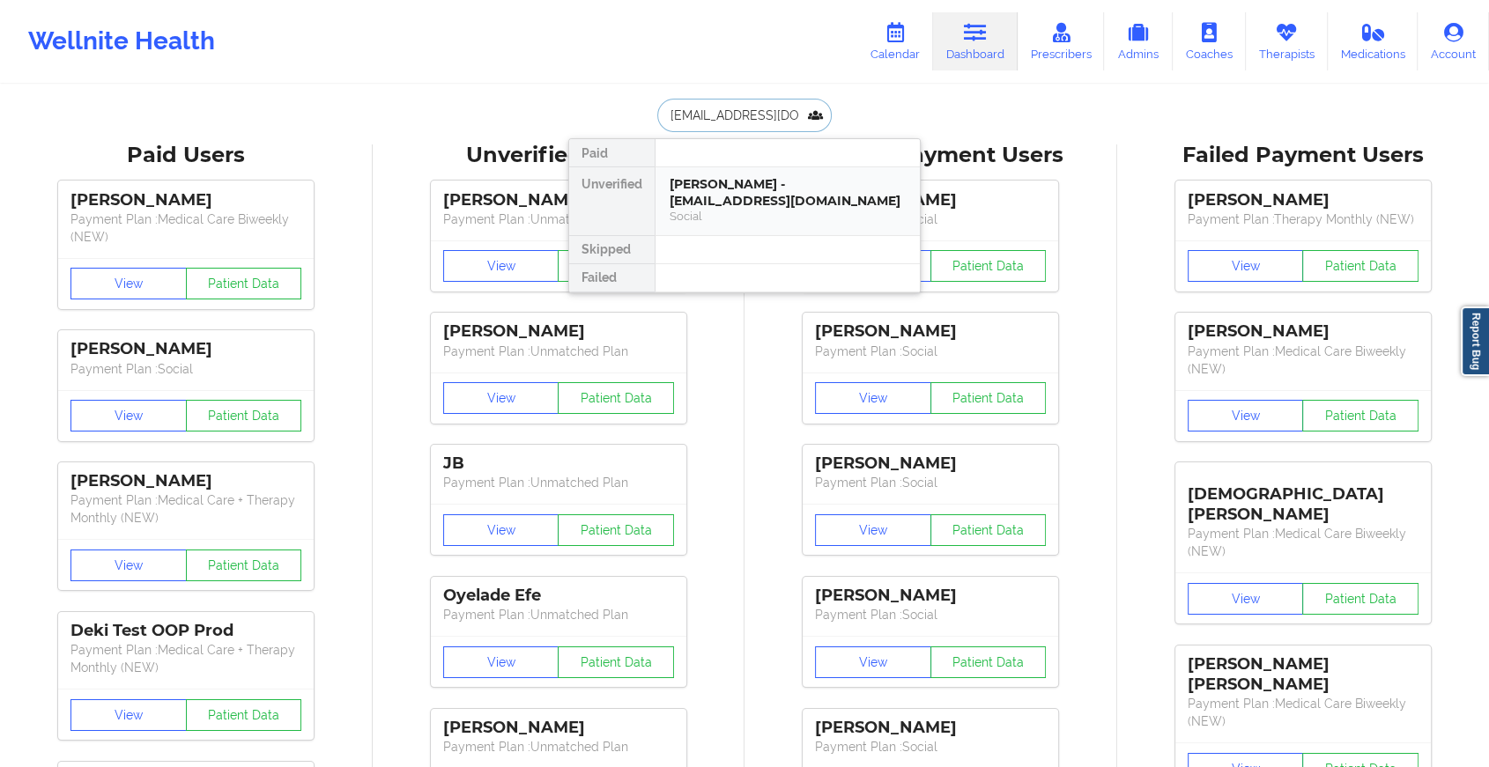
click at [809, 194] on div "[PERSON_NAME] - [EMAIL_ADDRESS][DOMAIN_NAME]" at bounding box center [787, 192] width 236 height 33
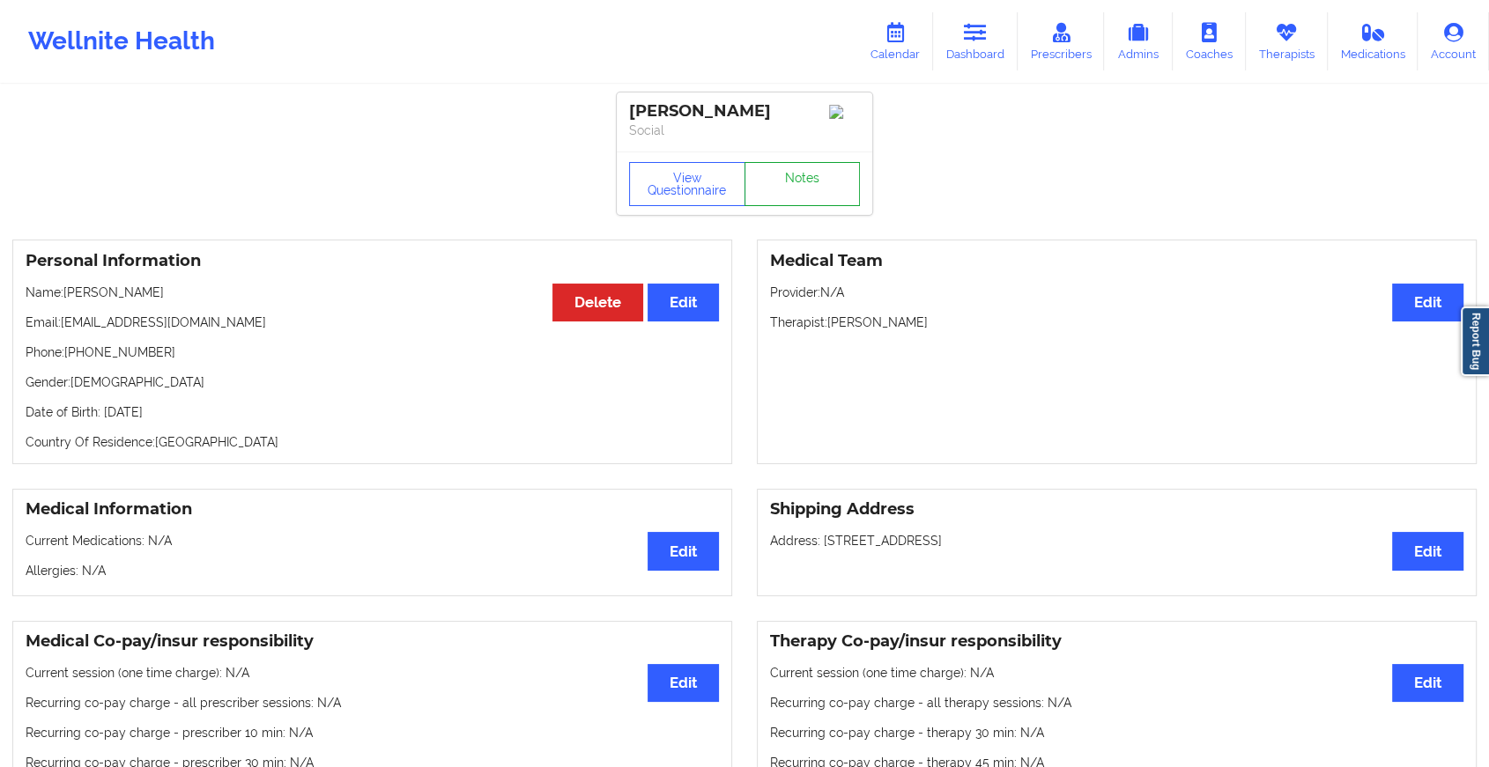
click at [796, 176] on link "Notes" at bounding box center [802, 184] width 116 height 44
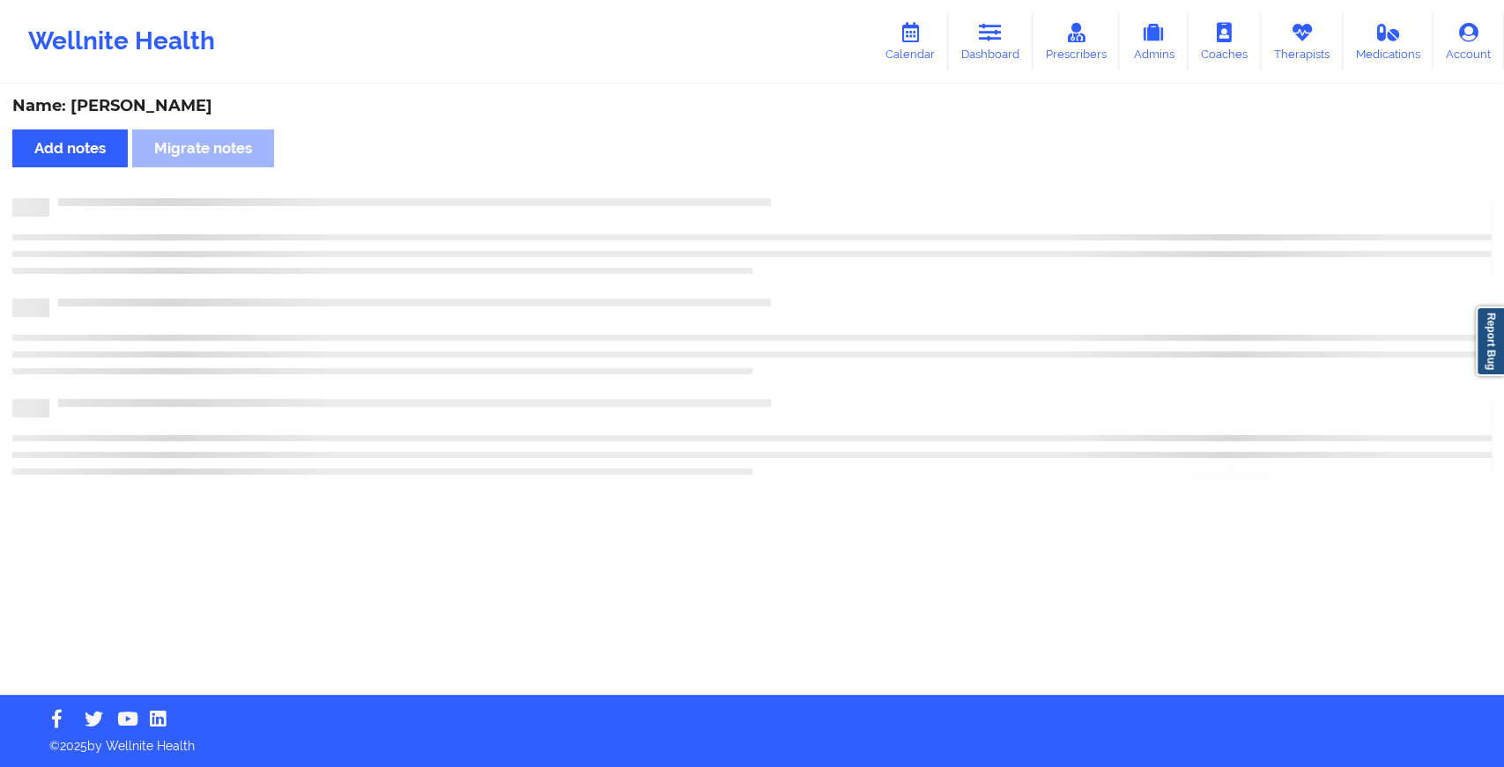
click at [796, 176] on div "Name: [PERSON_NAME] Add notes Migrate notes" at bounding box center [752, 390] width 1504 height 609
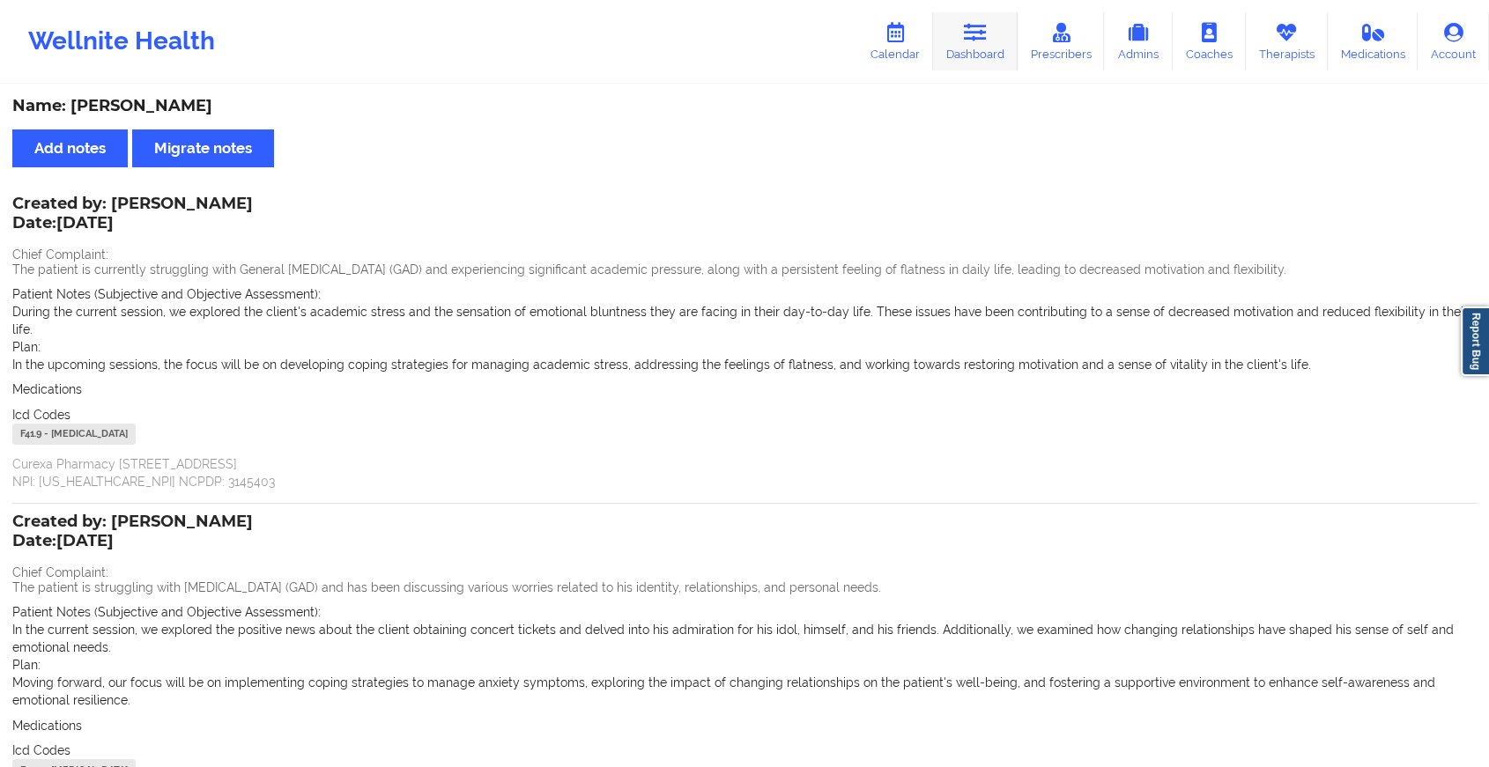
click at [992, 35] on link "Dashboard" at bounding box center [975, 41] width 85 height 58
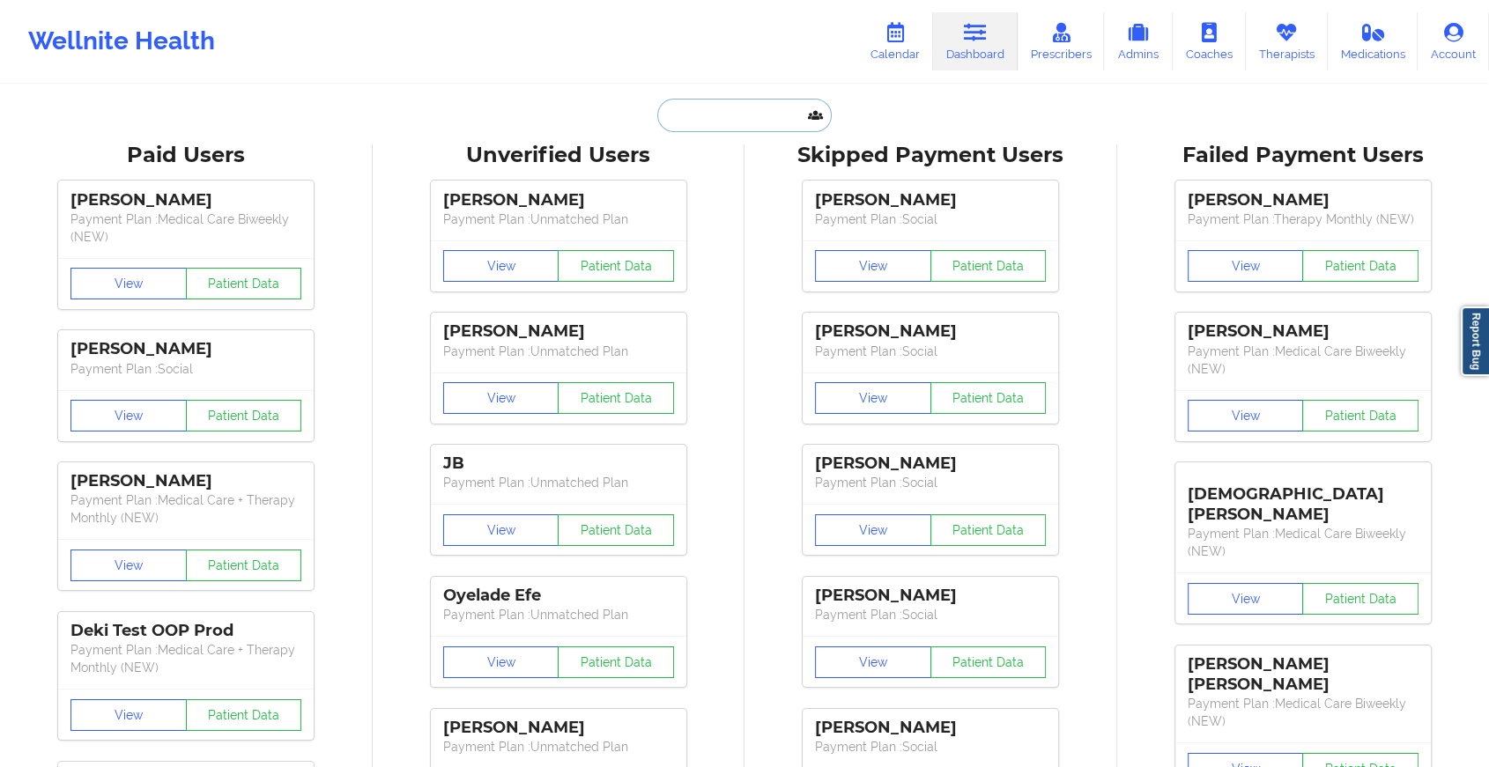
click at [728, 111] on input "text" at bounding box center [744, 115] width 174 height 33
paste input "[EMAIL_ADDRESS][DOMAIN_NAME]"
type input "[EMAIL_ADDRESS][DOMAIN_NAME]"
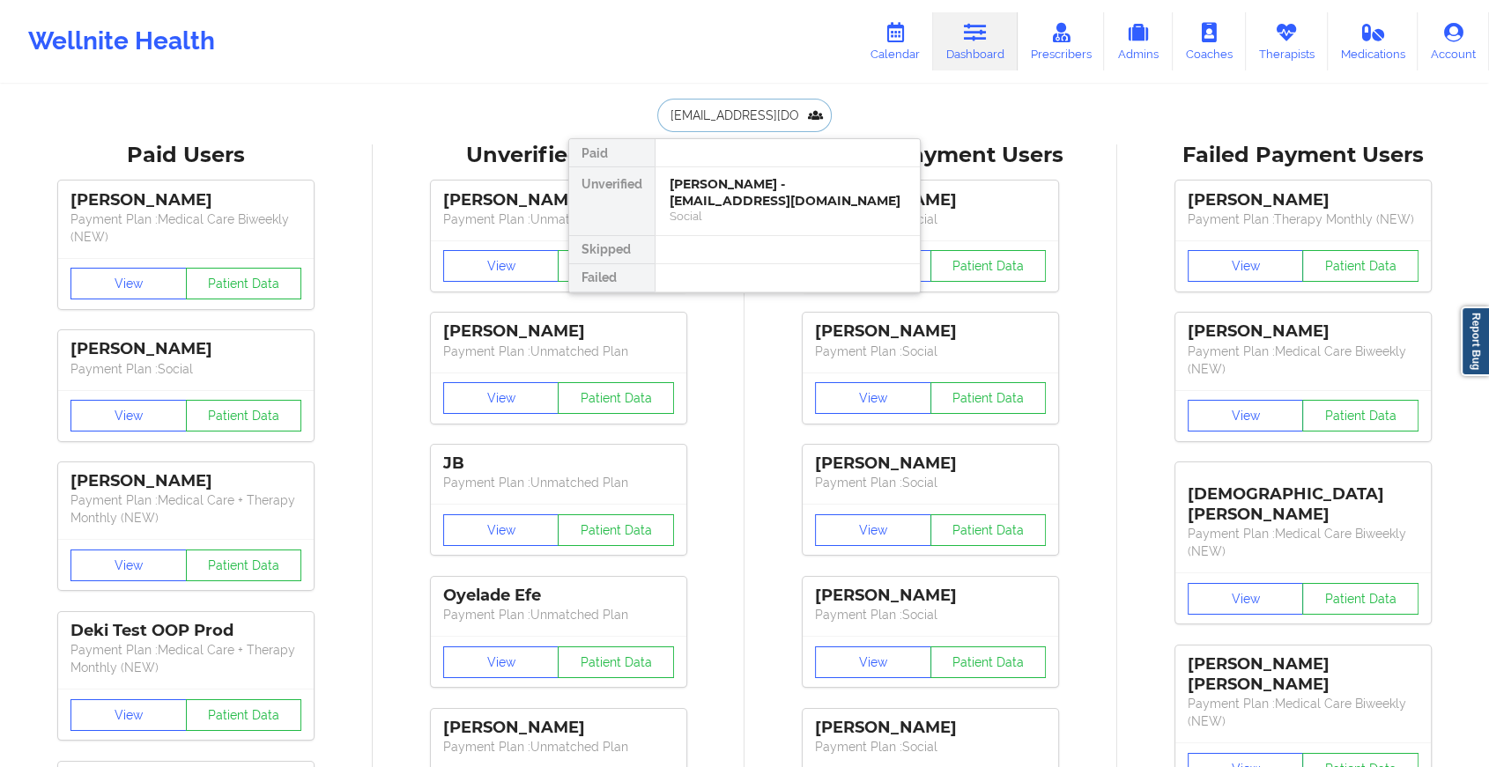
scroll to position [0, 36]
click at [822, 181] on div "[PERSON_NAME] - [EMAIL_ADDRESS][DOMAIN_NAME]" at bounding box center [787, 192] width 236 height 33
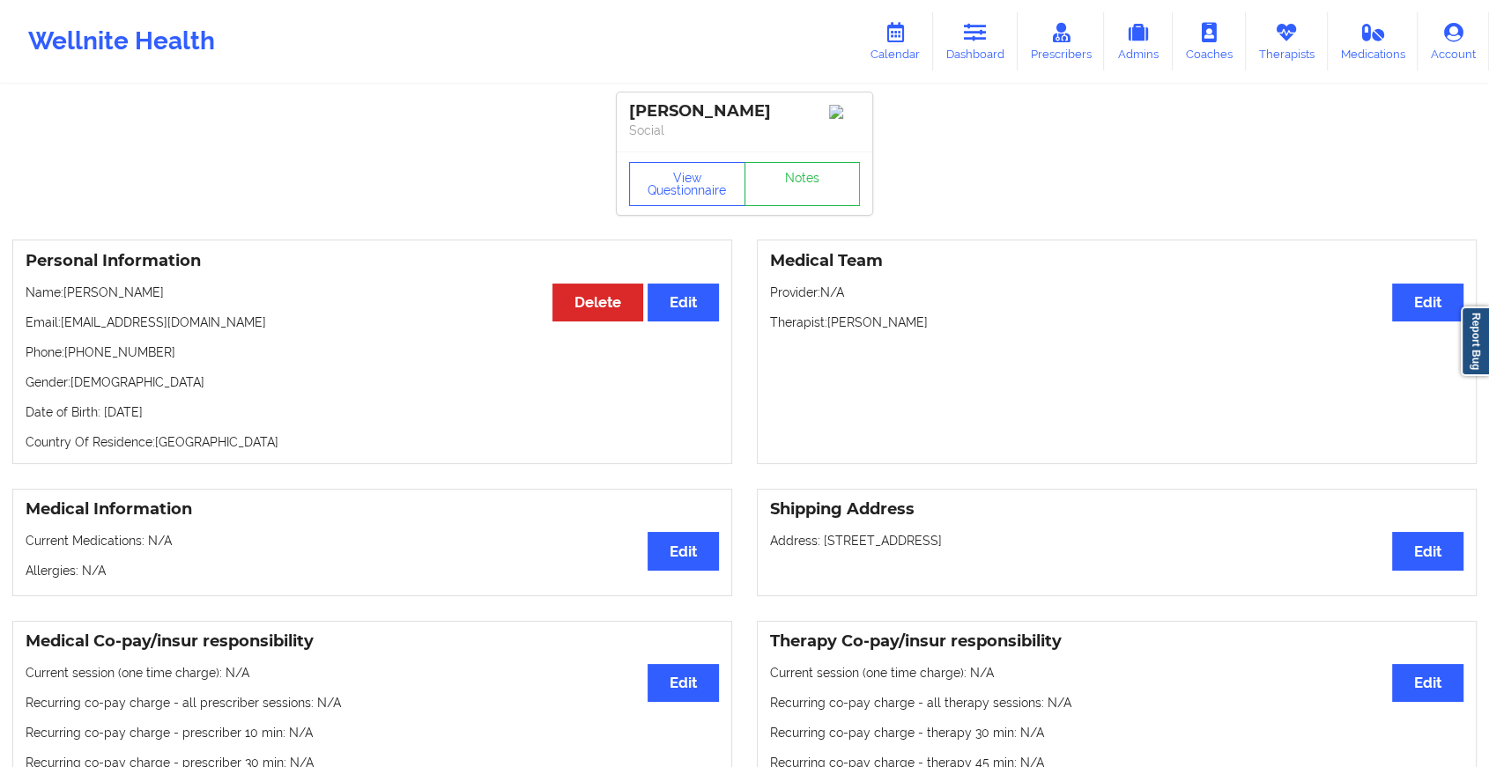
click at [824, 163] on div "View Questionnaire Notes" at bounding box center [744, 183] width 255 height 63
drag, startPoint x: 824, startPoint y: 163, endPoint x: 803, endPoint y: 183, distance: 29.3
click at [803, 183] on link "Notes" at bounding box center [802, 184] width 116 height 44
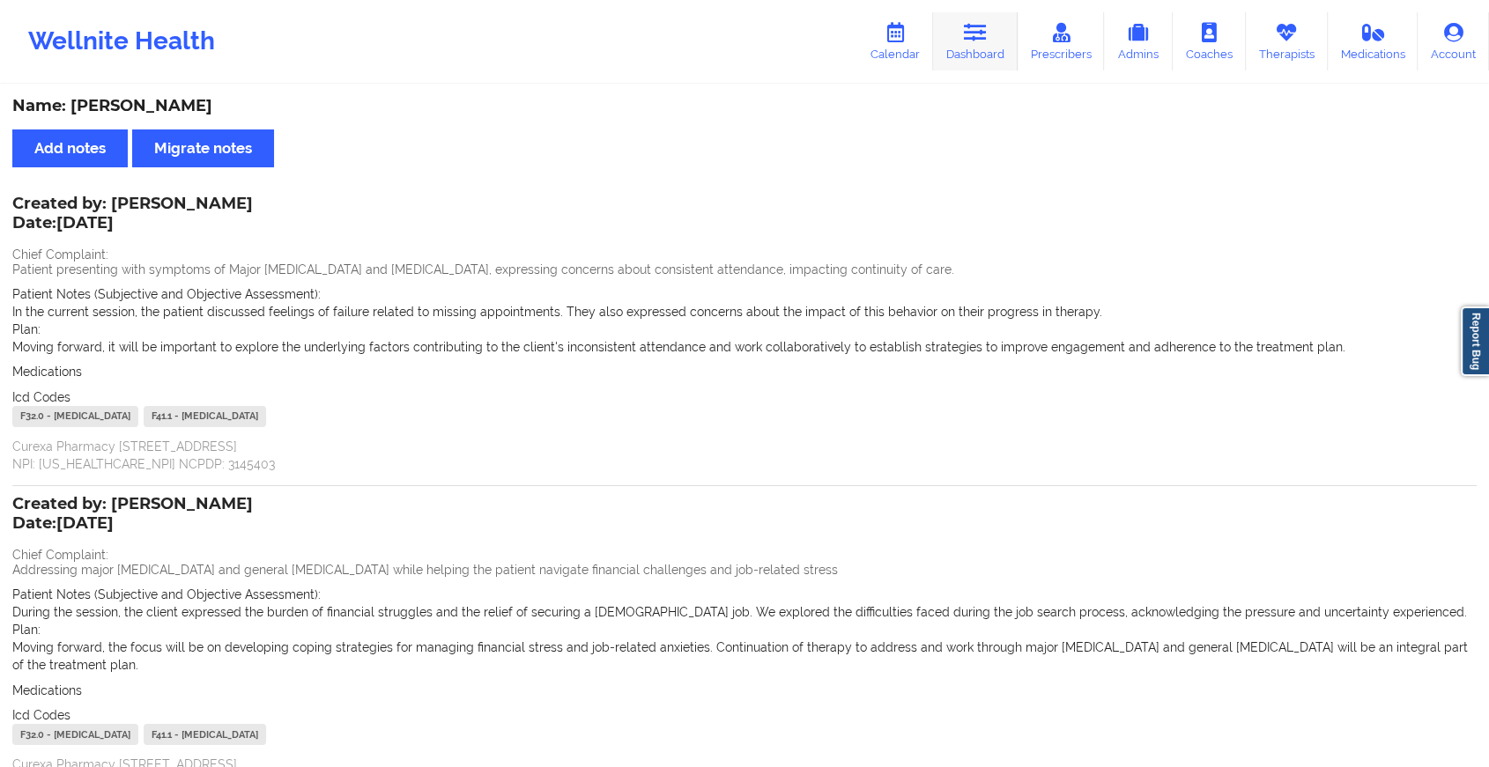
click at [977, 36] on icon at bounding box center [975, 32] width 23 height 19
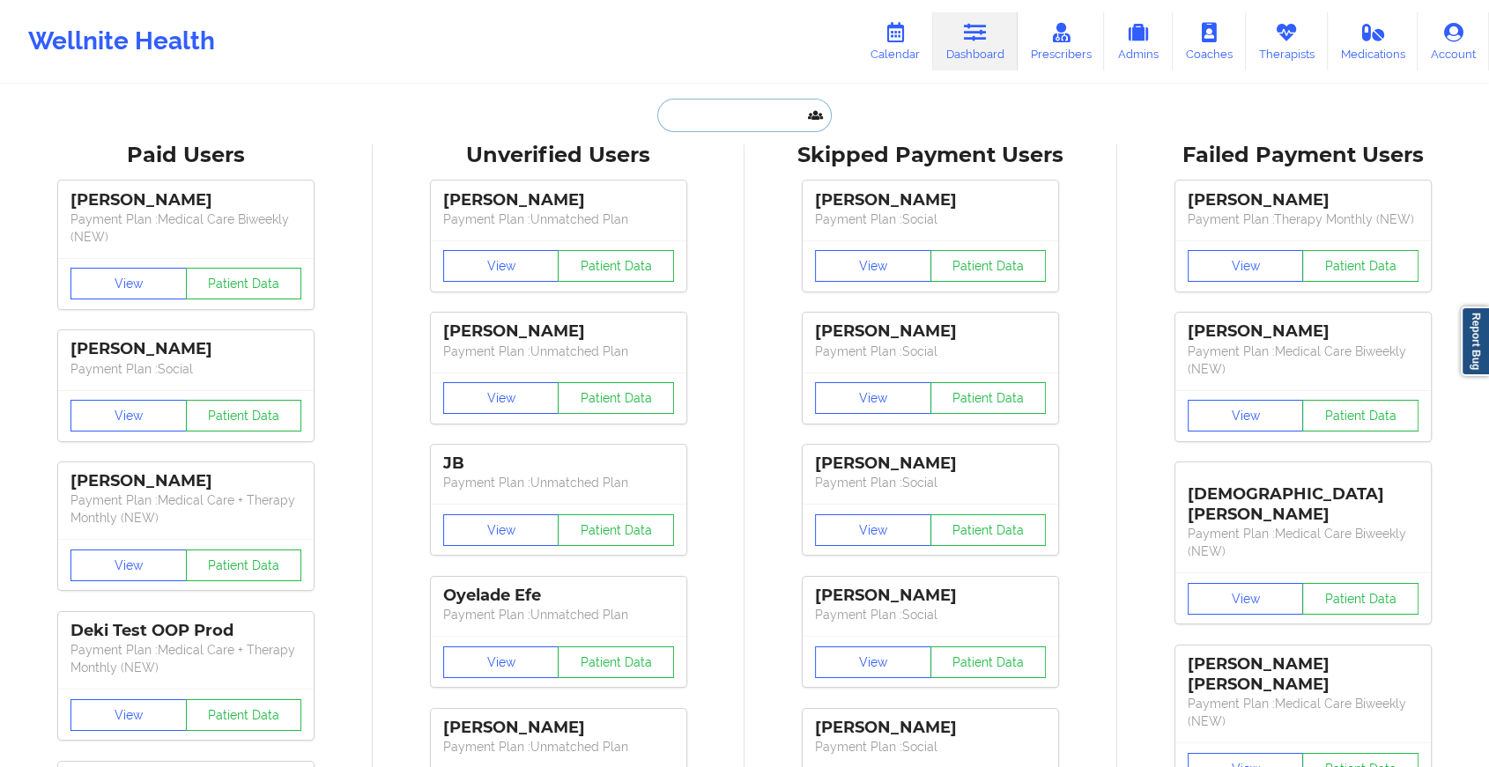
click at [742, 119] on input "text" at bounding box center [744, 115] width 174 height 33
paste input "[EMAIL_ADDRESS][DOMAIN_NAME]"
type input "[EMAIL_ADDRESS][DOMAIN_NAME]"
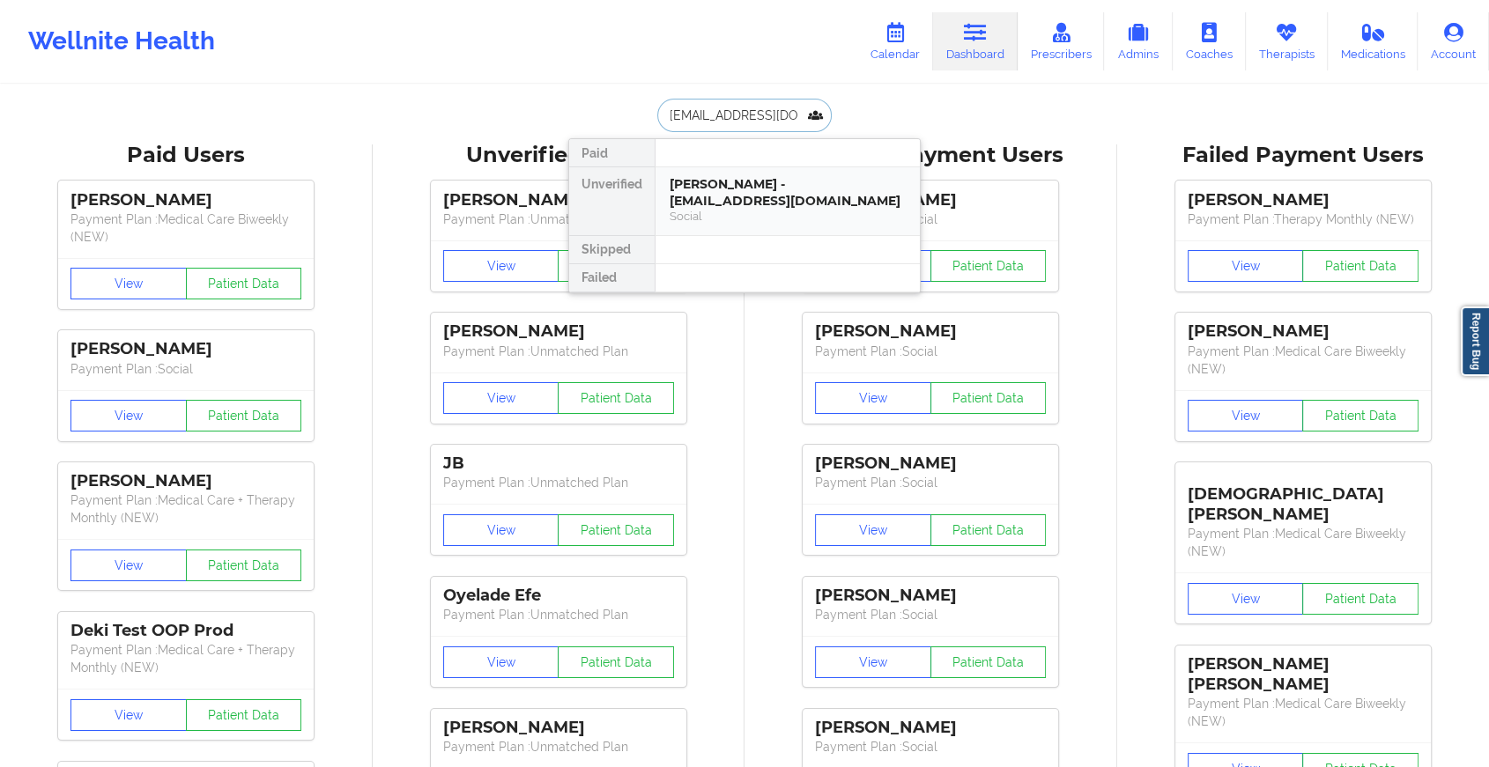
click at [799, 203] on div "[PERSON_NAME] - [EMAIL_ADDRESS][DOMAIN_NAME]" at bounding box center [787, 192] width 236 height 33
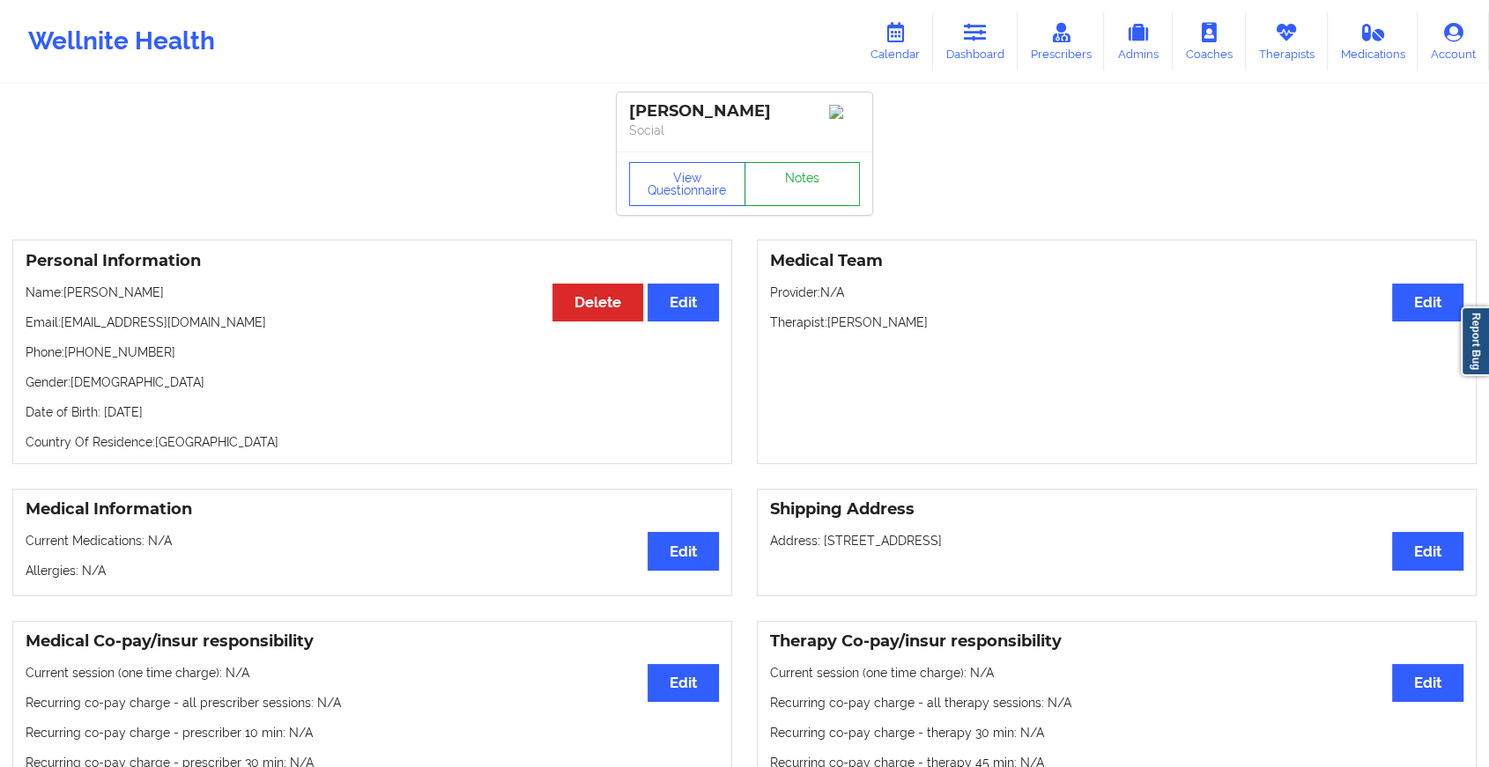
click at [817, 206] on link "Notes" at bounding box center [802, 184] width 116 height 44
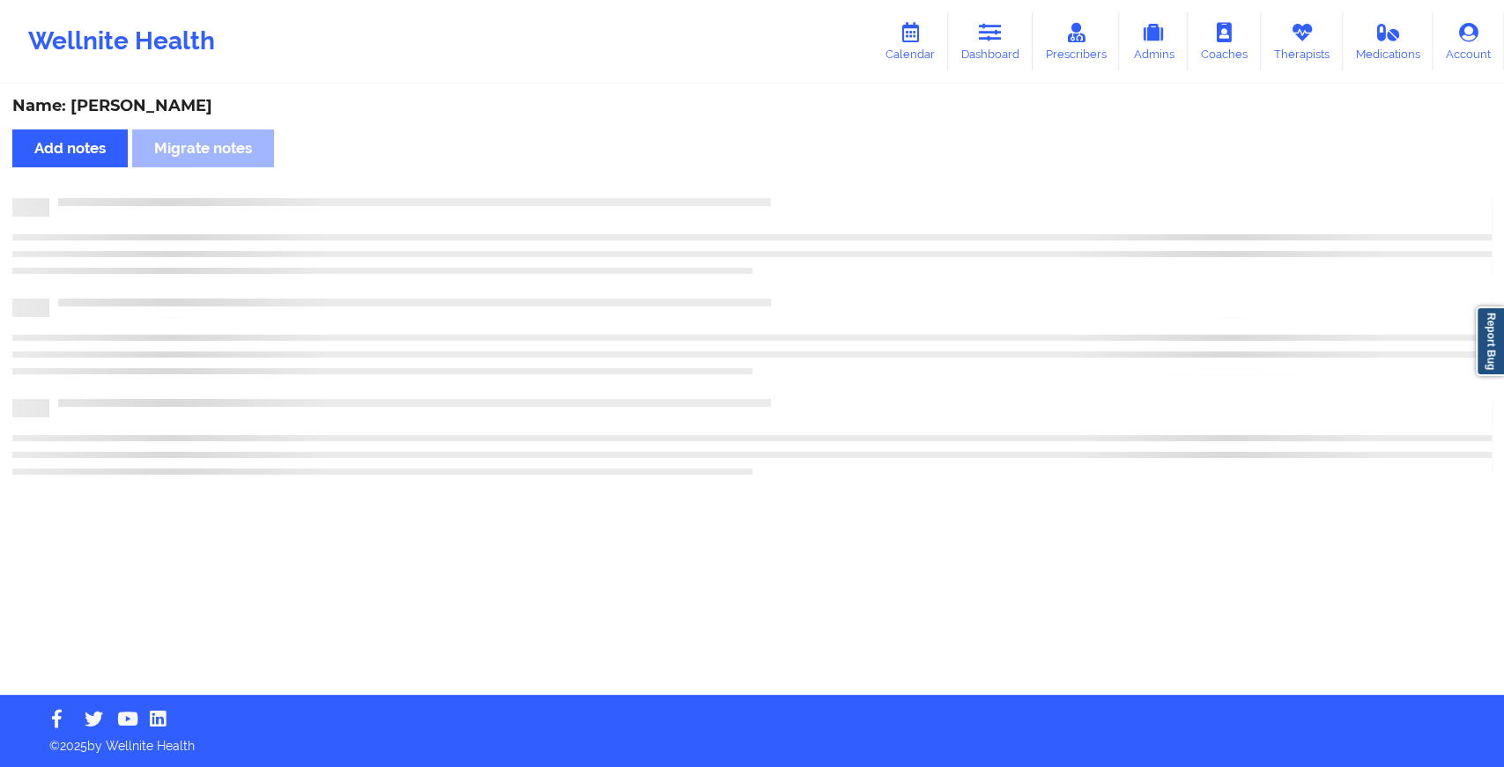
click at [817, 208] on div at bounding box center [751, 207] width 1479 height 18
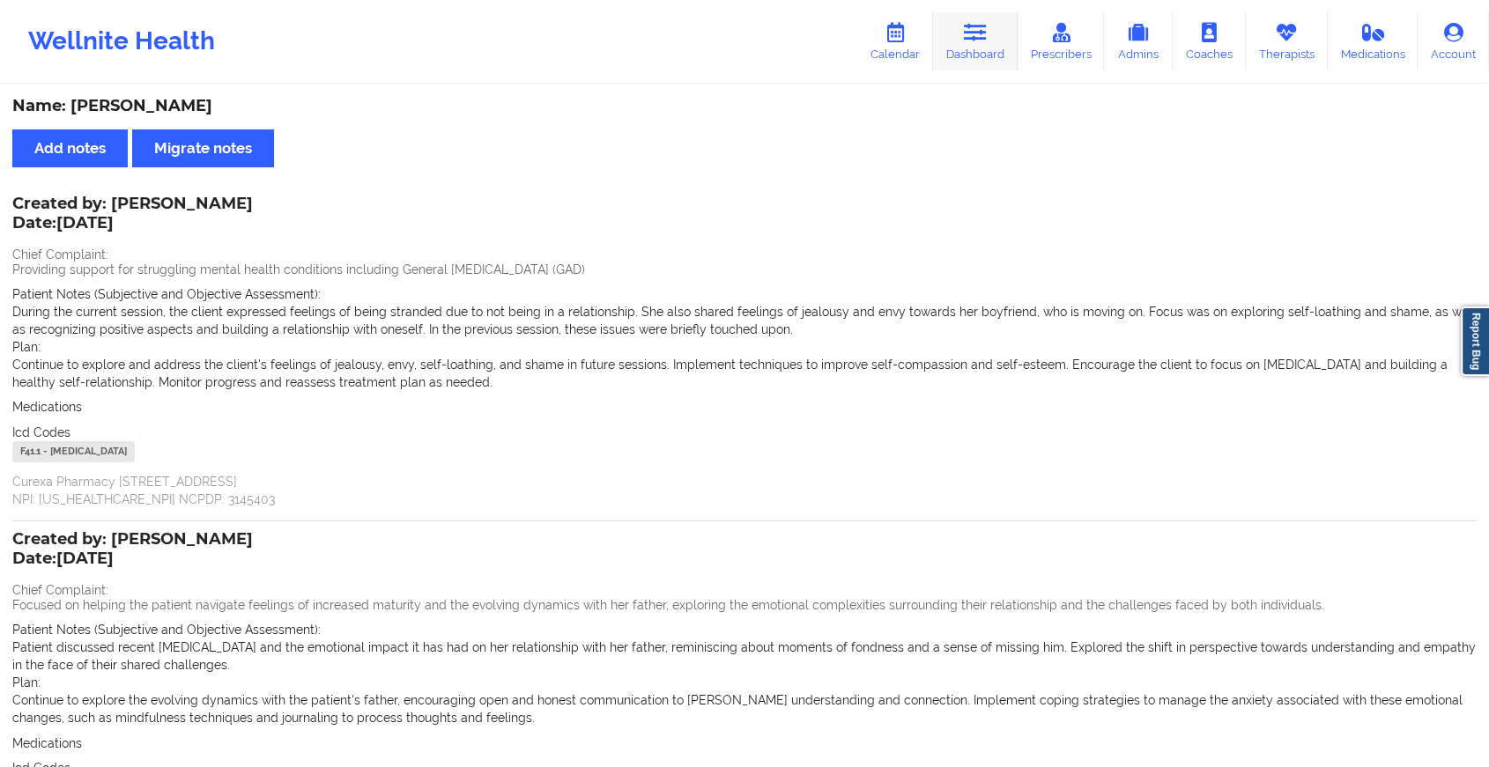
click at [992, 25] on link "Dashboard" at bounding box center [975, 41] width 85 height 58
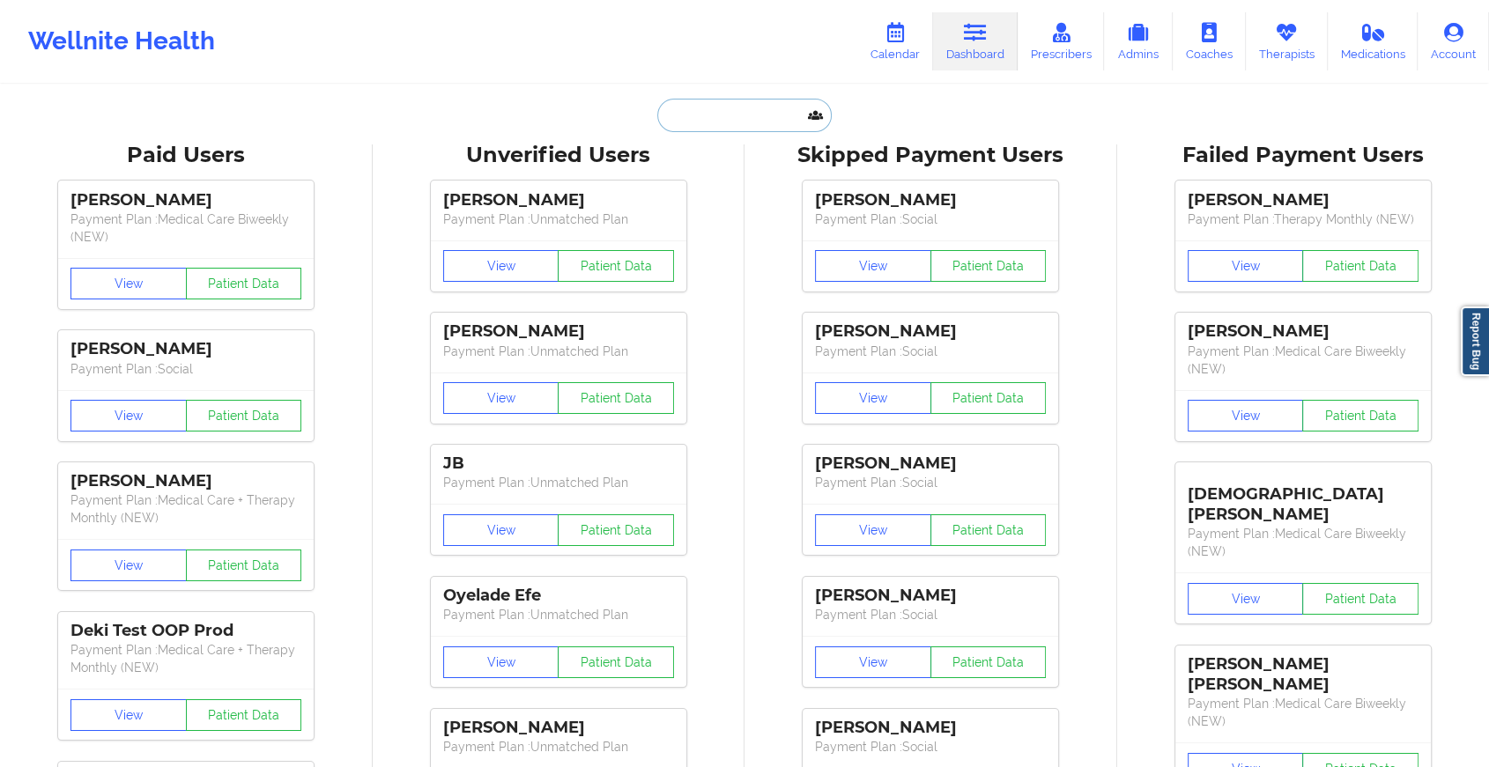
click at [684, 125] on input "text" at bounding box center [744, 115] width 174 height 33
paste input "[EMAIL_ADDRESS][DOMAIN_NAME]"
type input "[EMAIL_ADDRESS][DOMAIN_NAME]"
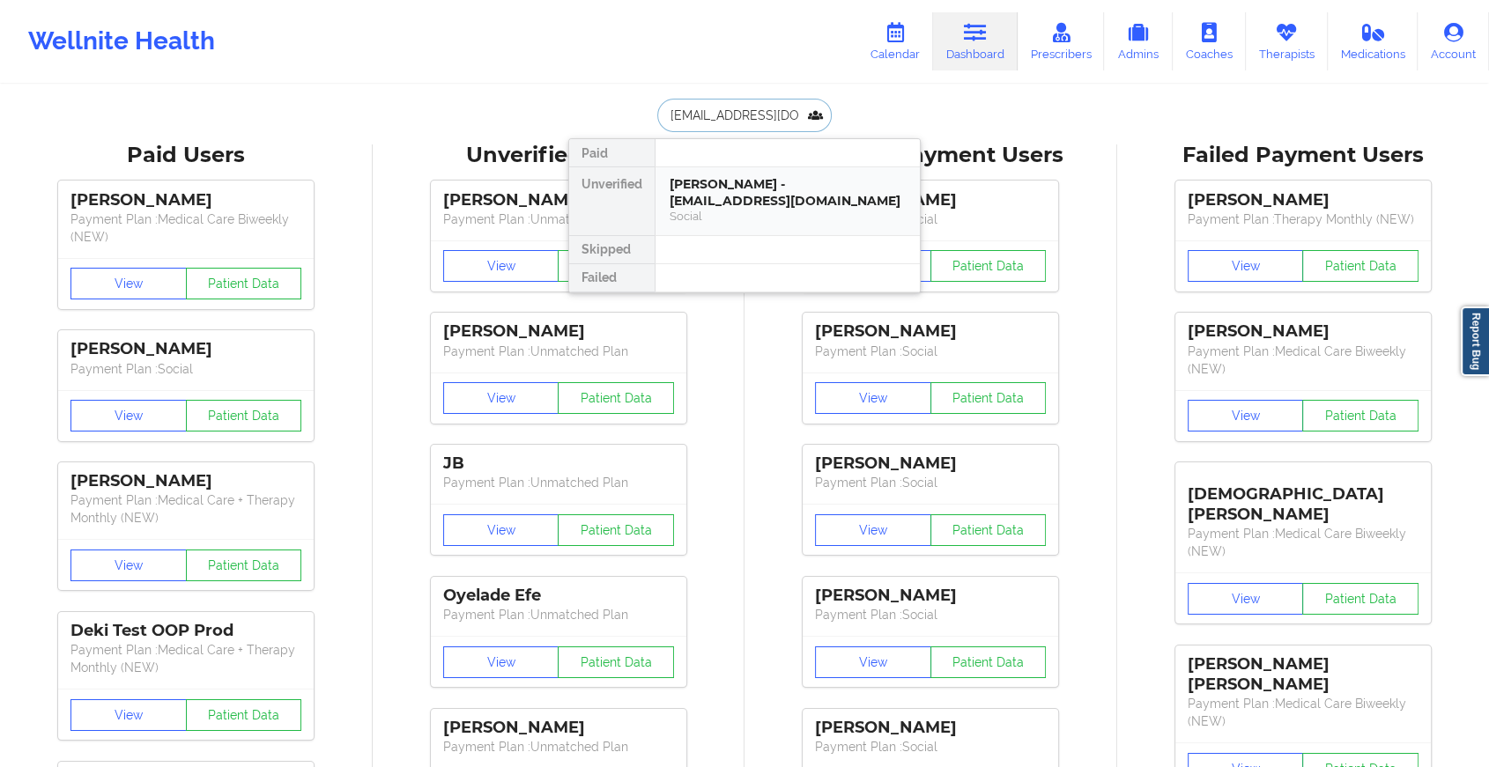
click at [777, 226] on div "[PERSON_NAME] - [EMAIL_ADDRESS][DOMAIN_NAME] Social" at bounding box center [787, 201] width 264 height 68
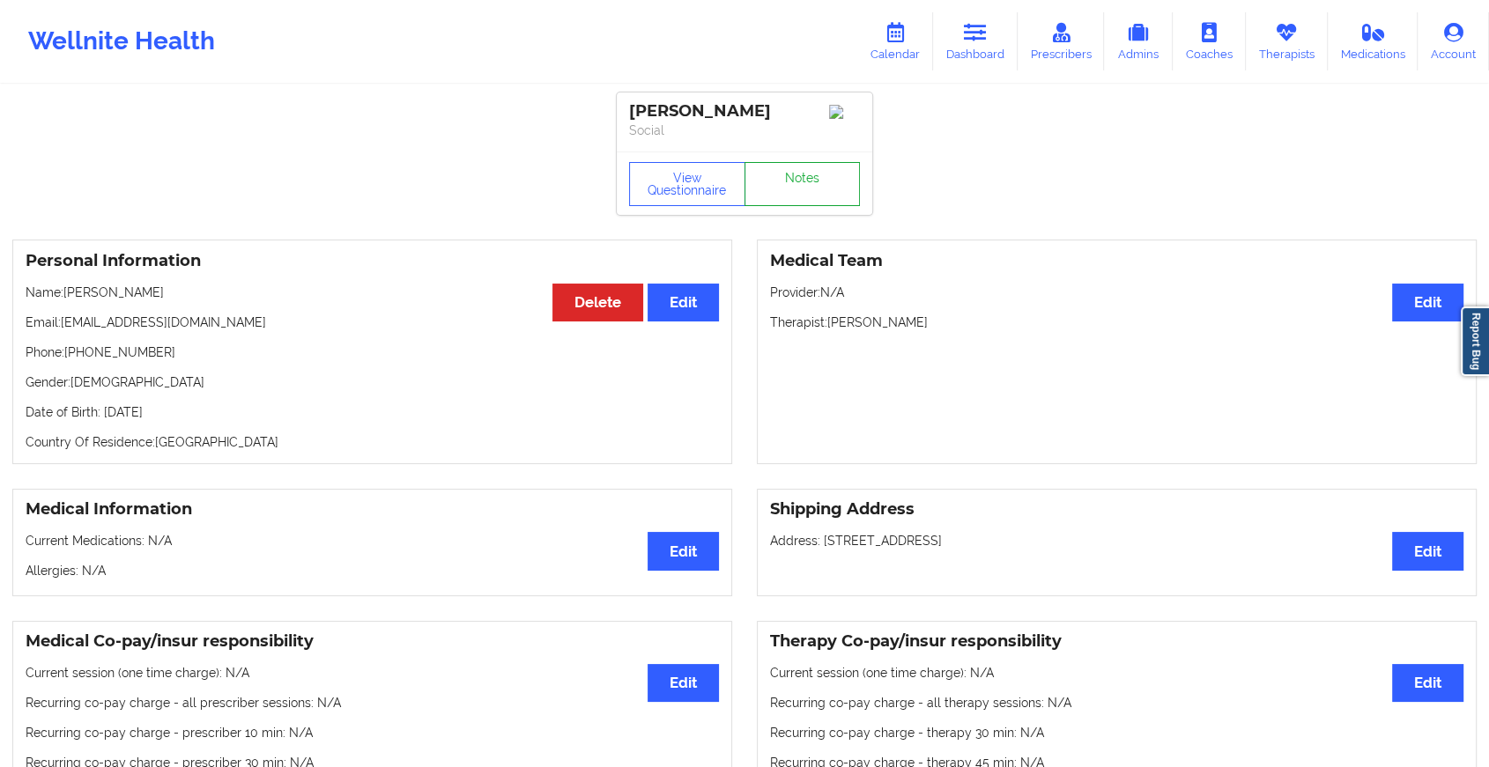
click at [815, 185] on link "Notes" at bounding box center [802, 184] width 116 height 44
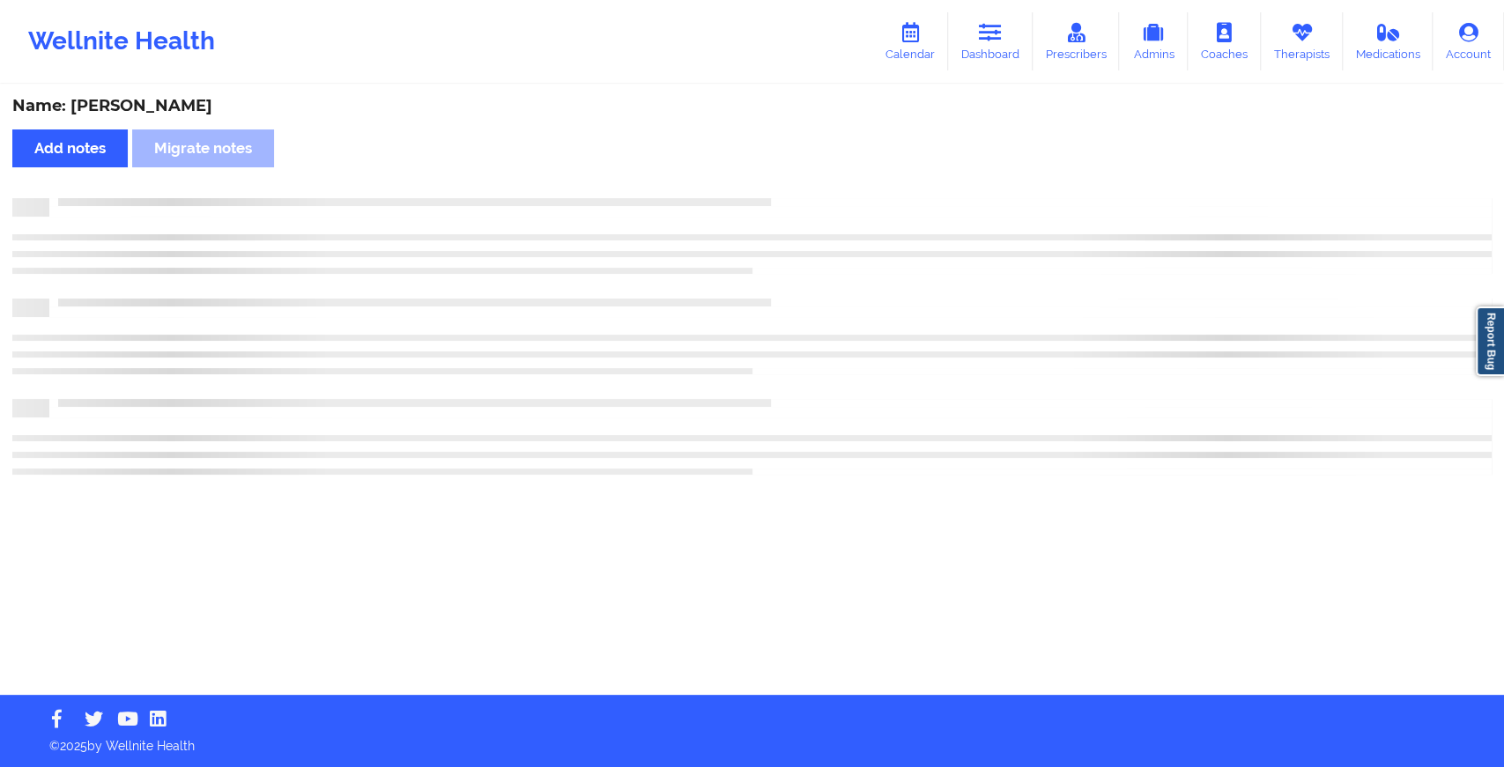
click at [815, 185] on div "Name: [PERSON_NAME] Add notes Migrate notes" at bounding box center [752, 390] width 1504 height 609
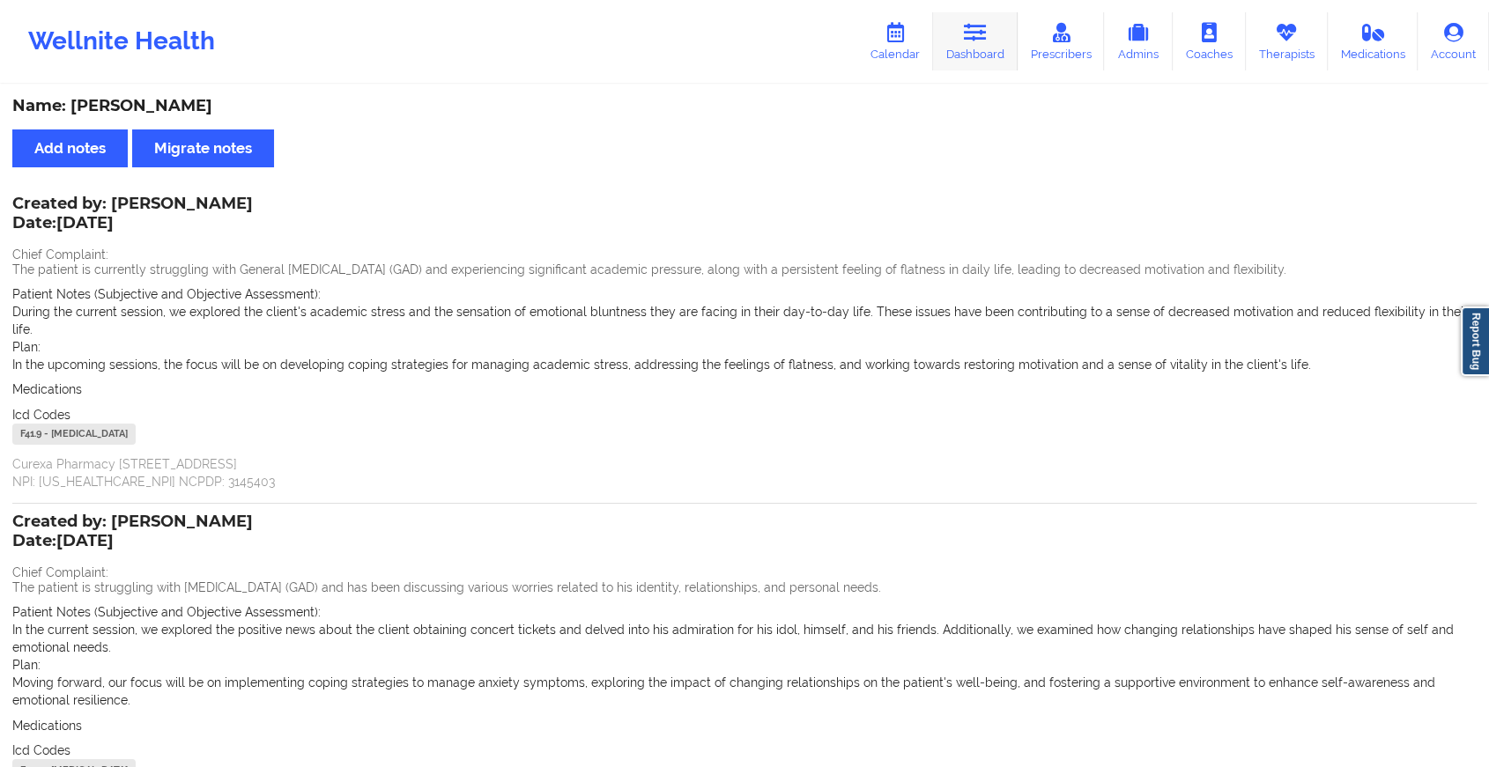
click at [982, 26] on icon at bounding box center [975, 32] width 23 height 19
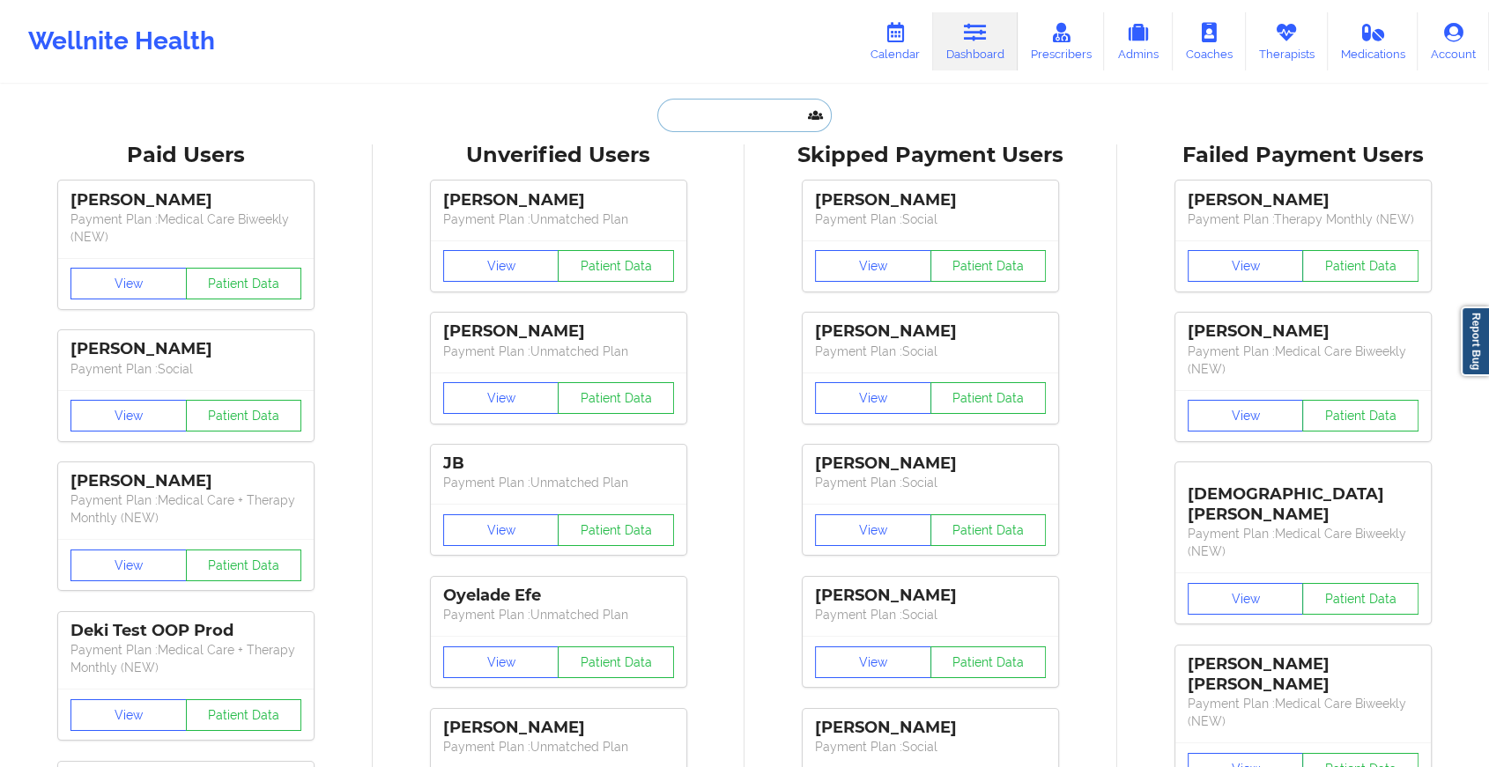
click at [771, 117] on input "text" at bounding box center [744, 115] width 174 height 33
paste input "[EMAIL_ADDRESS][DOMAIN_NAME]"
type input "[EMAIL_ADDRESS][DOMAIN_NAME]"
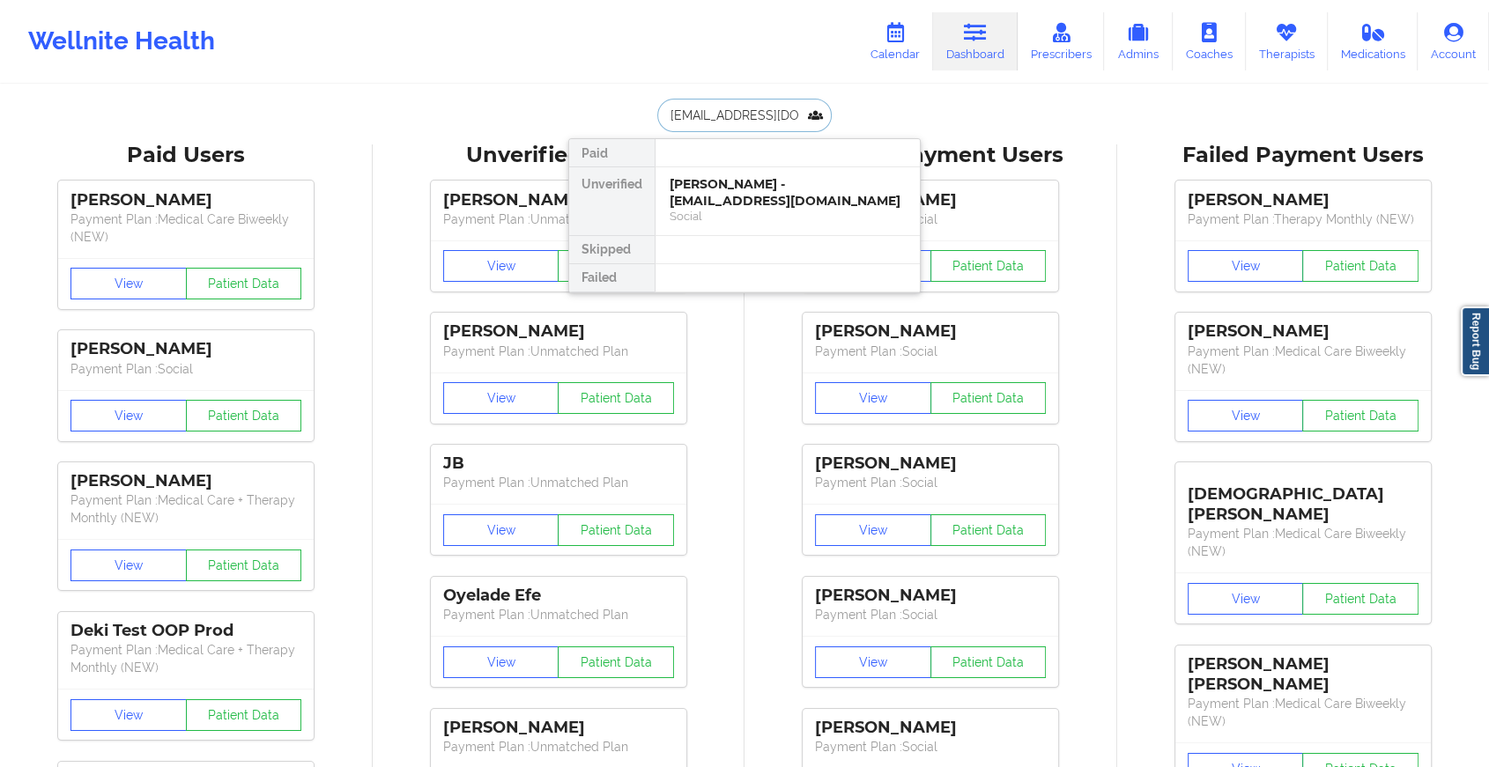
click at [722, 188] on div "[PERSON_NAME] - [EMAIL_ADDRESS][DOMAIN_NAME]" at bounding box center [787, 192] width 236 height 33
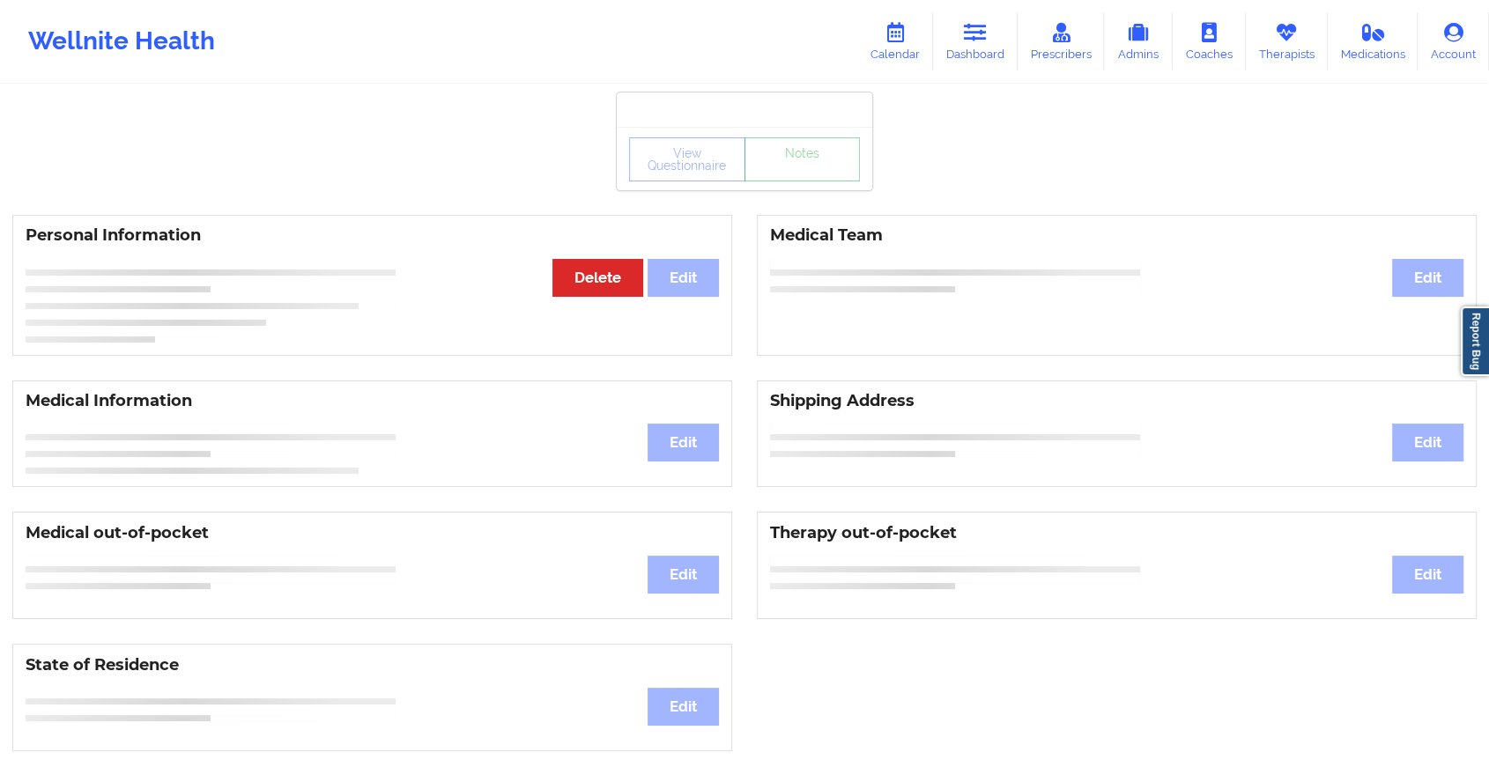
click at [824, 174] on link "Notes" at bounding box center [802, 159] width 116 height 44
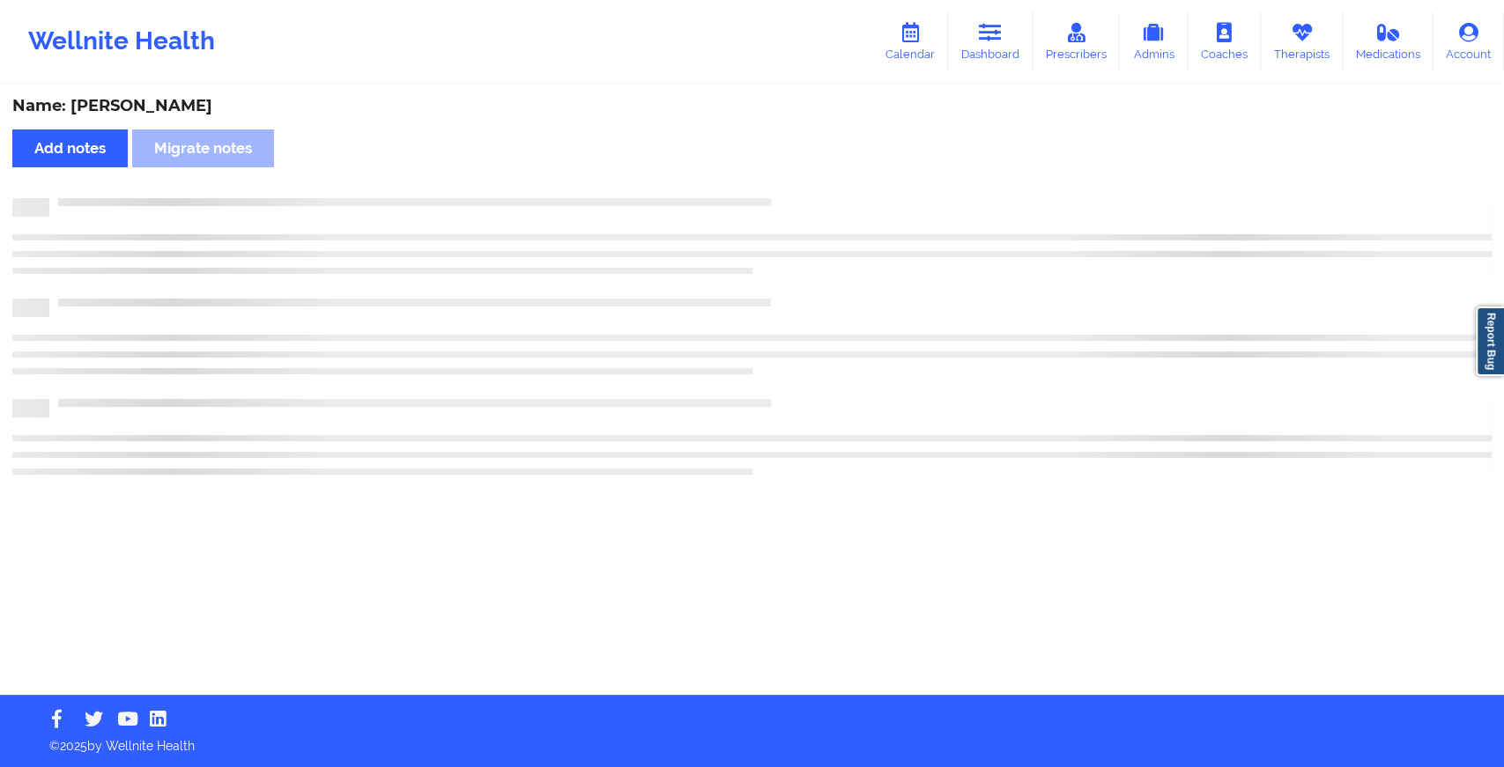
click at [824, 174] on div "Name: [PERSON_NAME] Add notes Migrate notes" at bounding box center [752, 390] width 1504 height 609
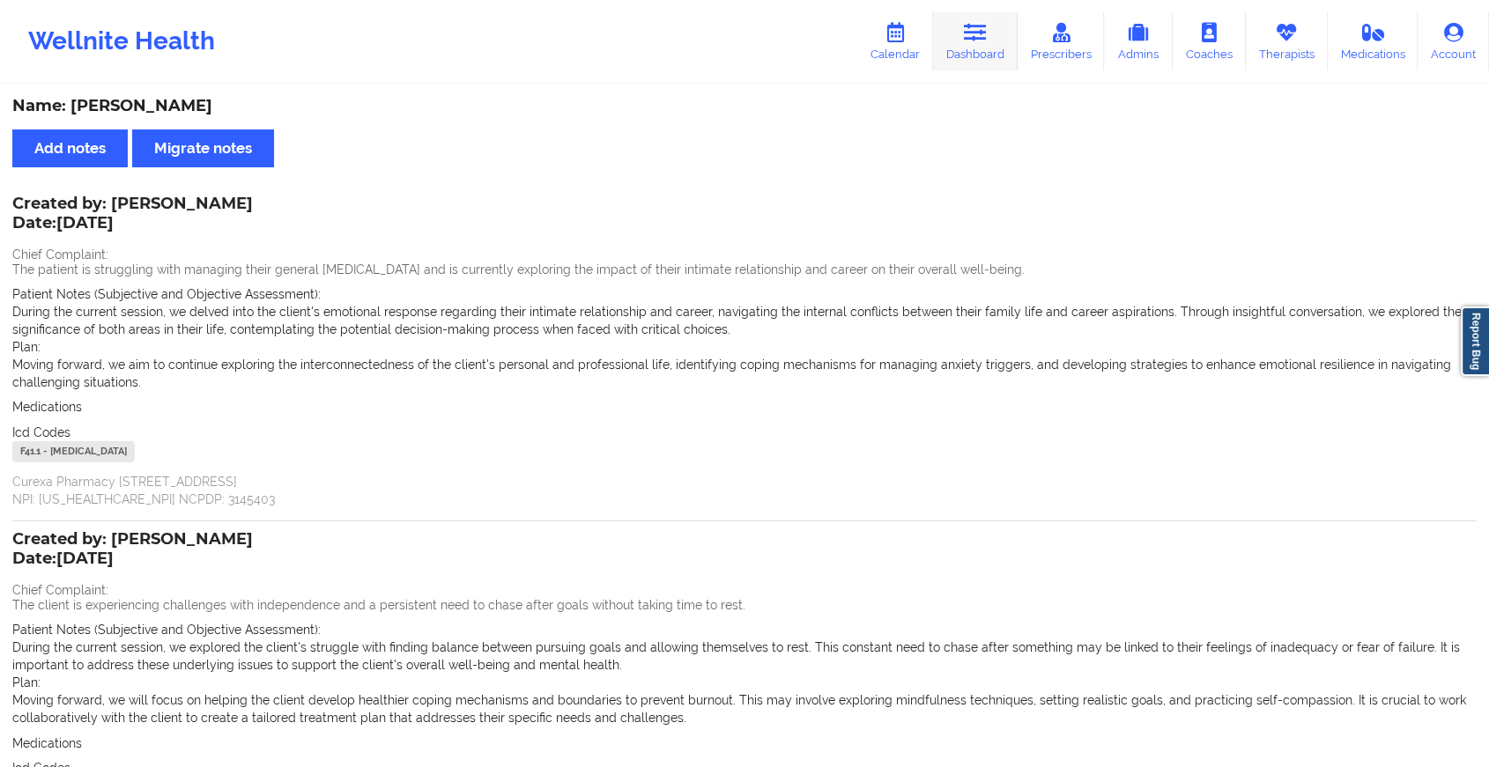
click at [969, 27] on icon at bounding box center [975, 32] width 23 height 19
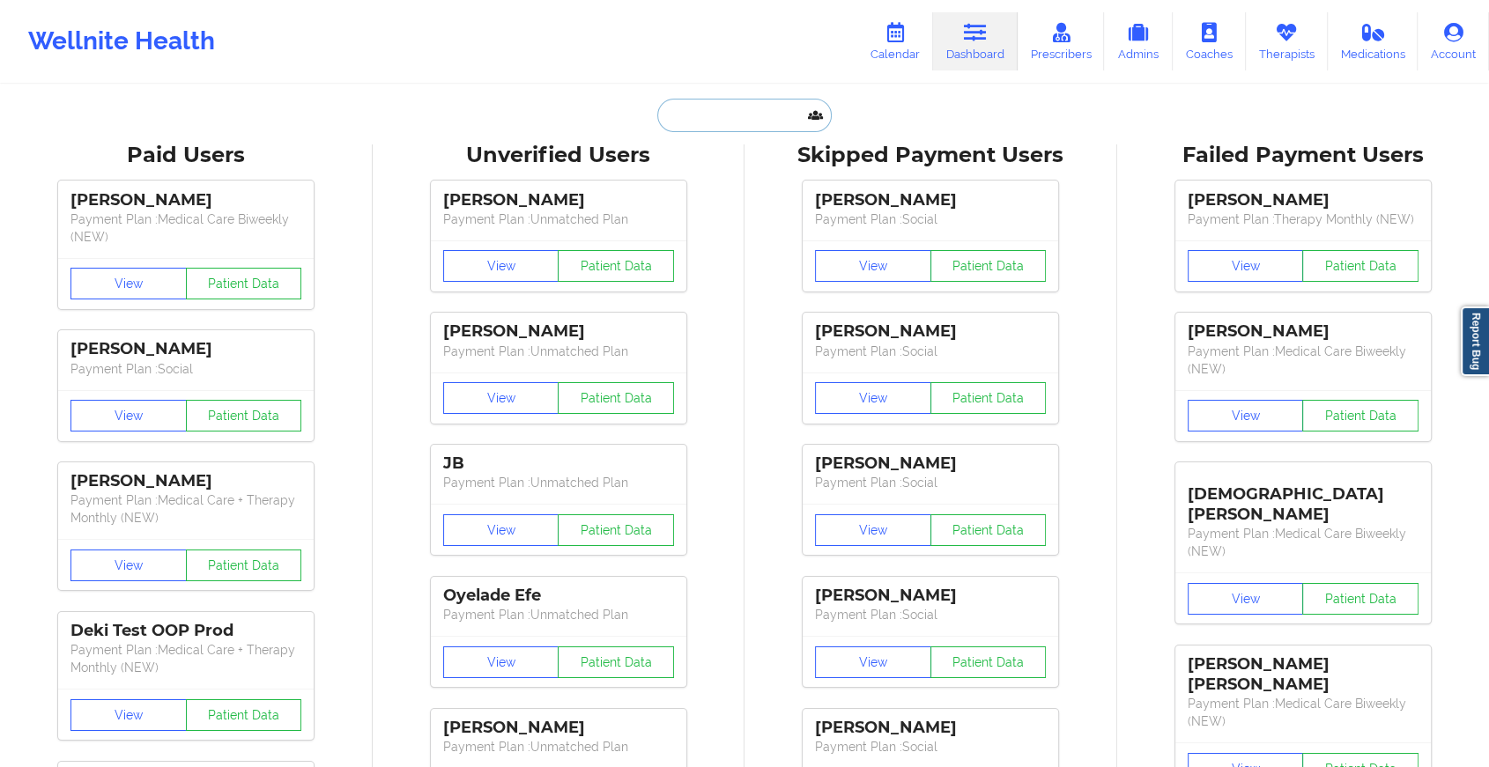
click at [765, 120] on input "text" at bounding box center [744, 115] width 174 height 33
paste input "[PERSON_NAME][EMAIL_ADDRESS][PERSON_NAME][DOMAIN_NAME]"
type input "[PERSON_NAME][EMAIL_ADDRESS][PERSON_NAME][DOMAIN_NAME]"
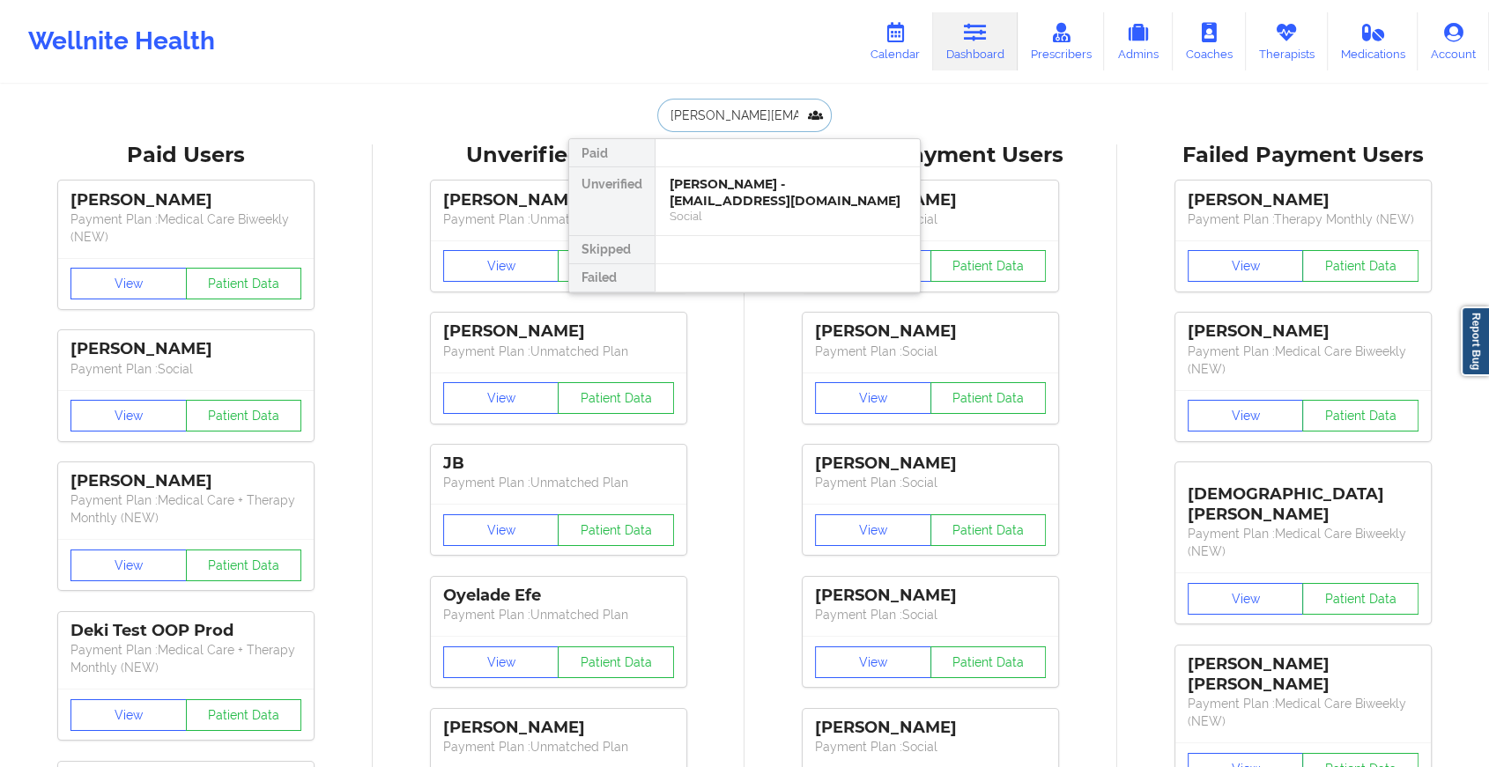
scroll to position [0, 10]
click at [768, 201] on div "[PERSON_NAME] - [PERSON_NAME][EMAIL_ADDRESS][PERSON_NAME][DOMAIN_NAME]" at bounding box center [787, 200] width 236 height 49
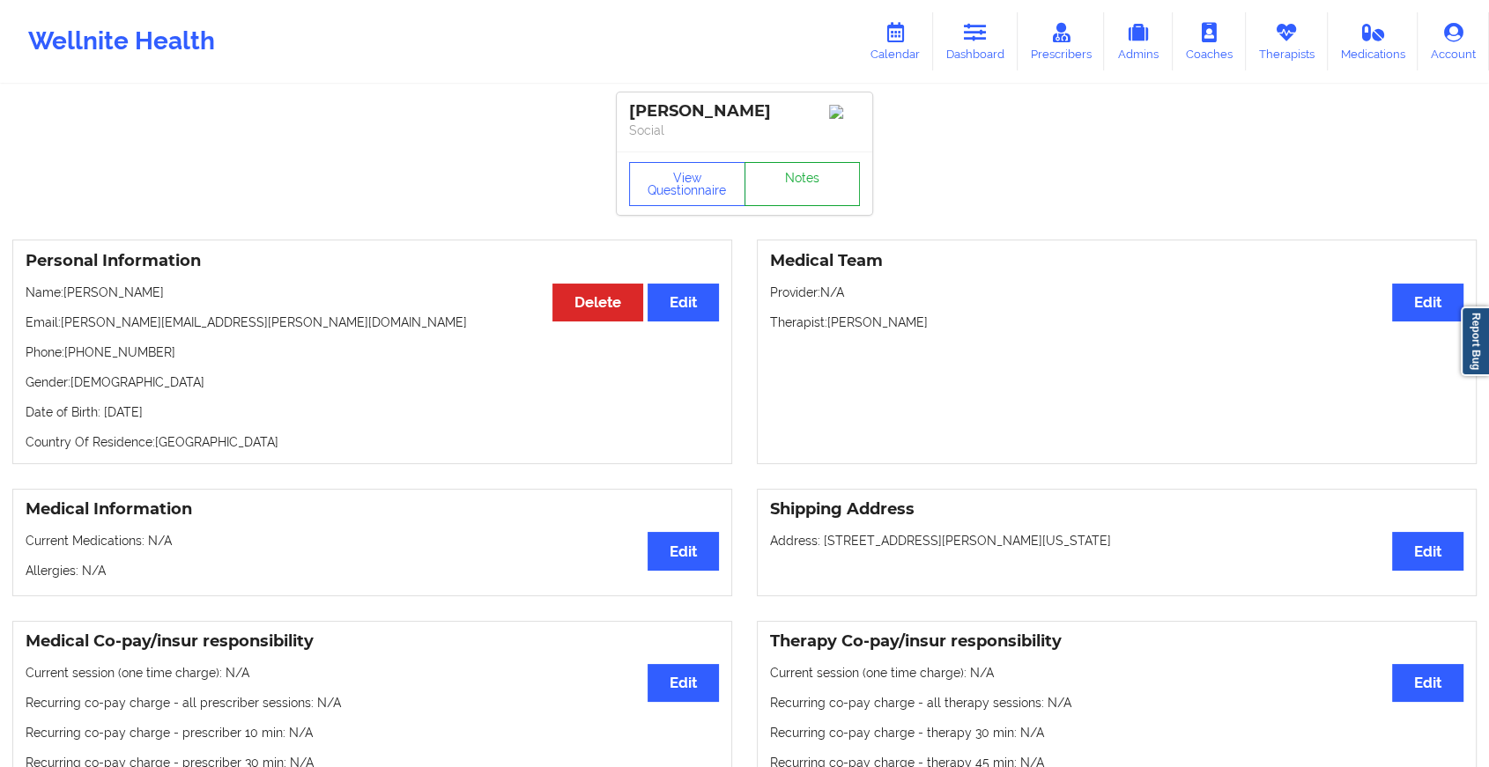
click at [796, 178] on link "Notes" at bounding box center [802, 184] width 116 height 44
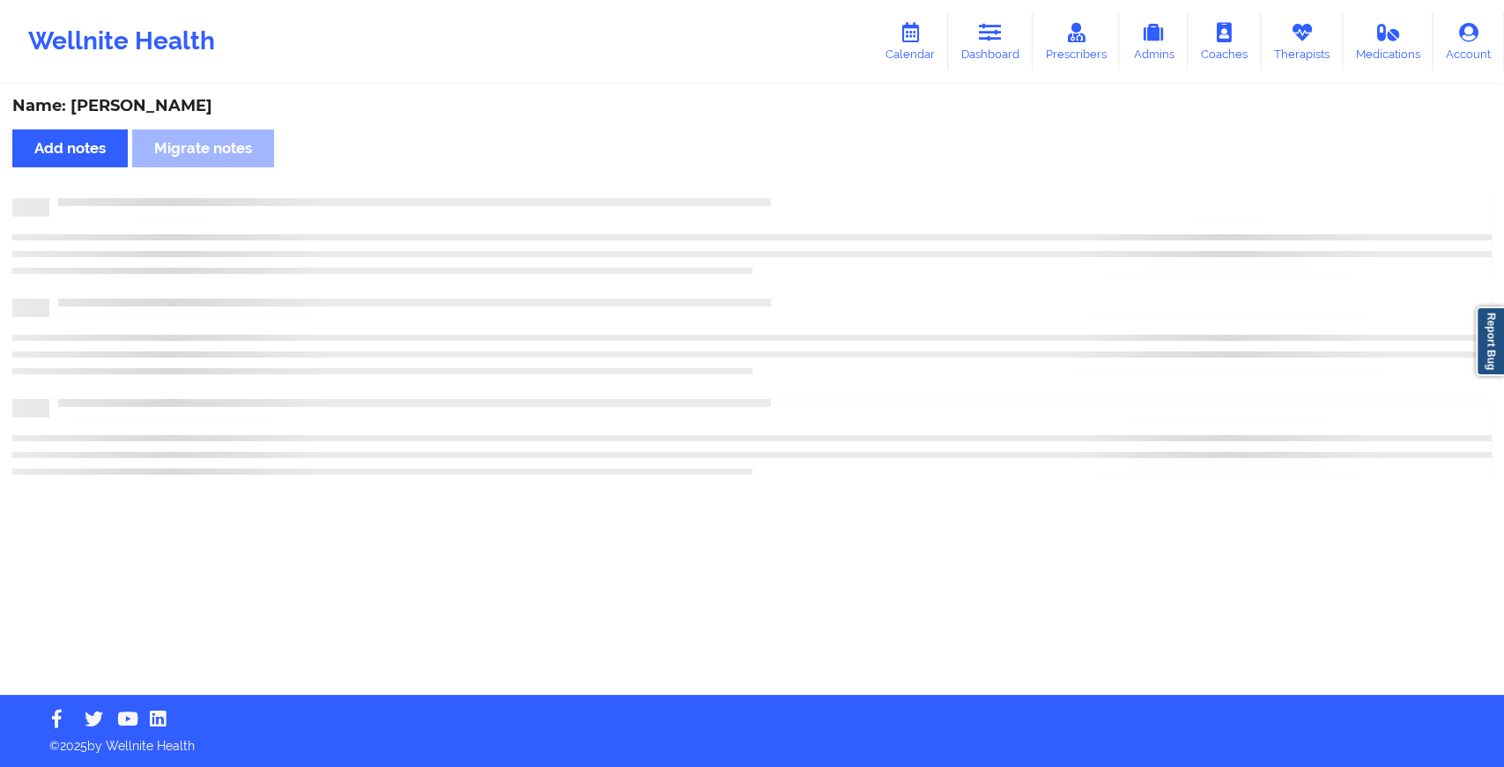
click at [796, 178] on div "Name: [PERSON_NAME] Add notes Migrate notes" at bounding box center [752, 390] width 1504 height 609
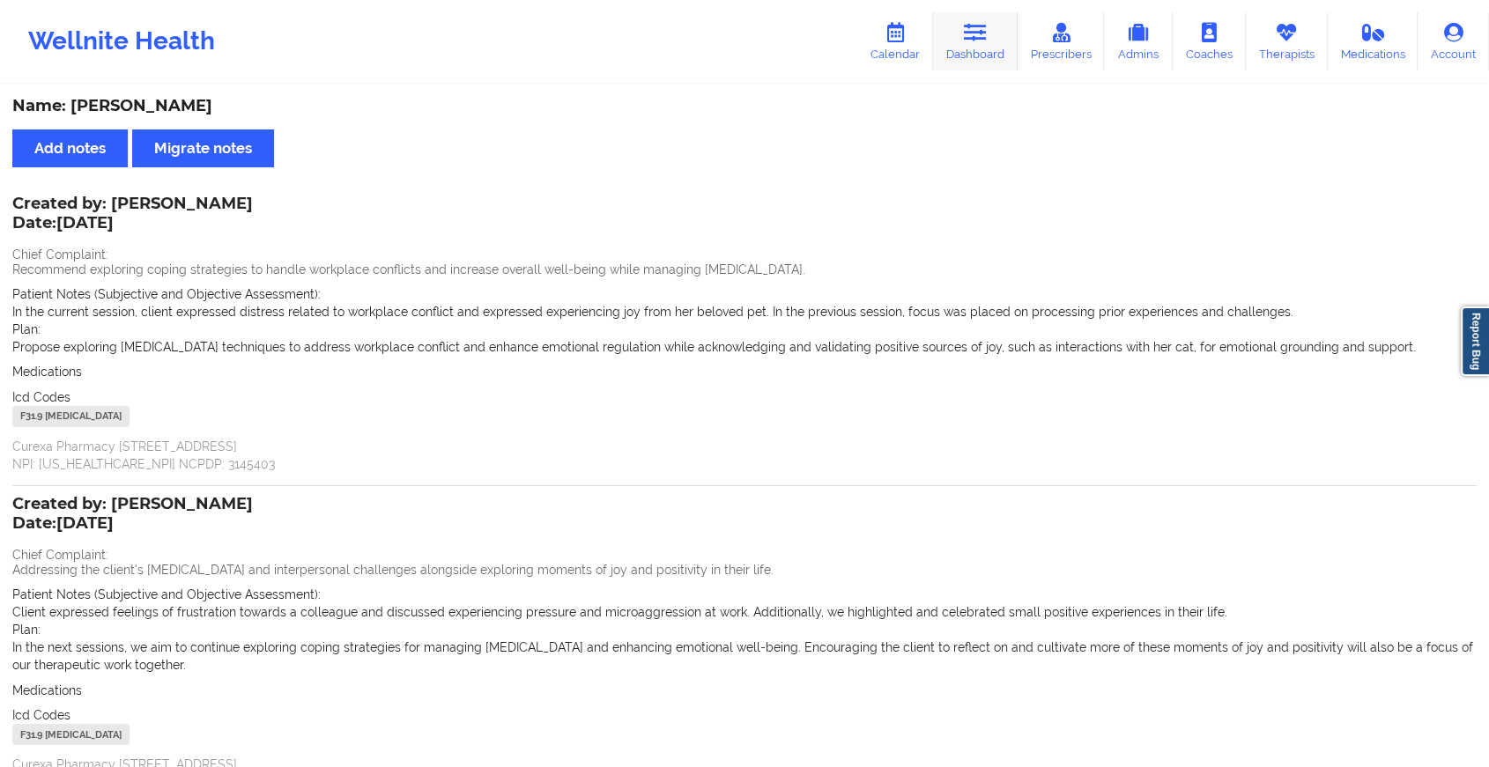
click at [962, 35] on link "Dashboard" at bounding box center [975, 41] width 85 height 58
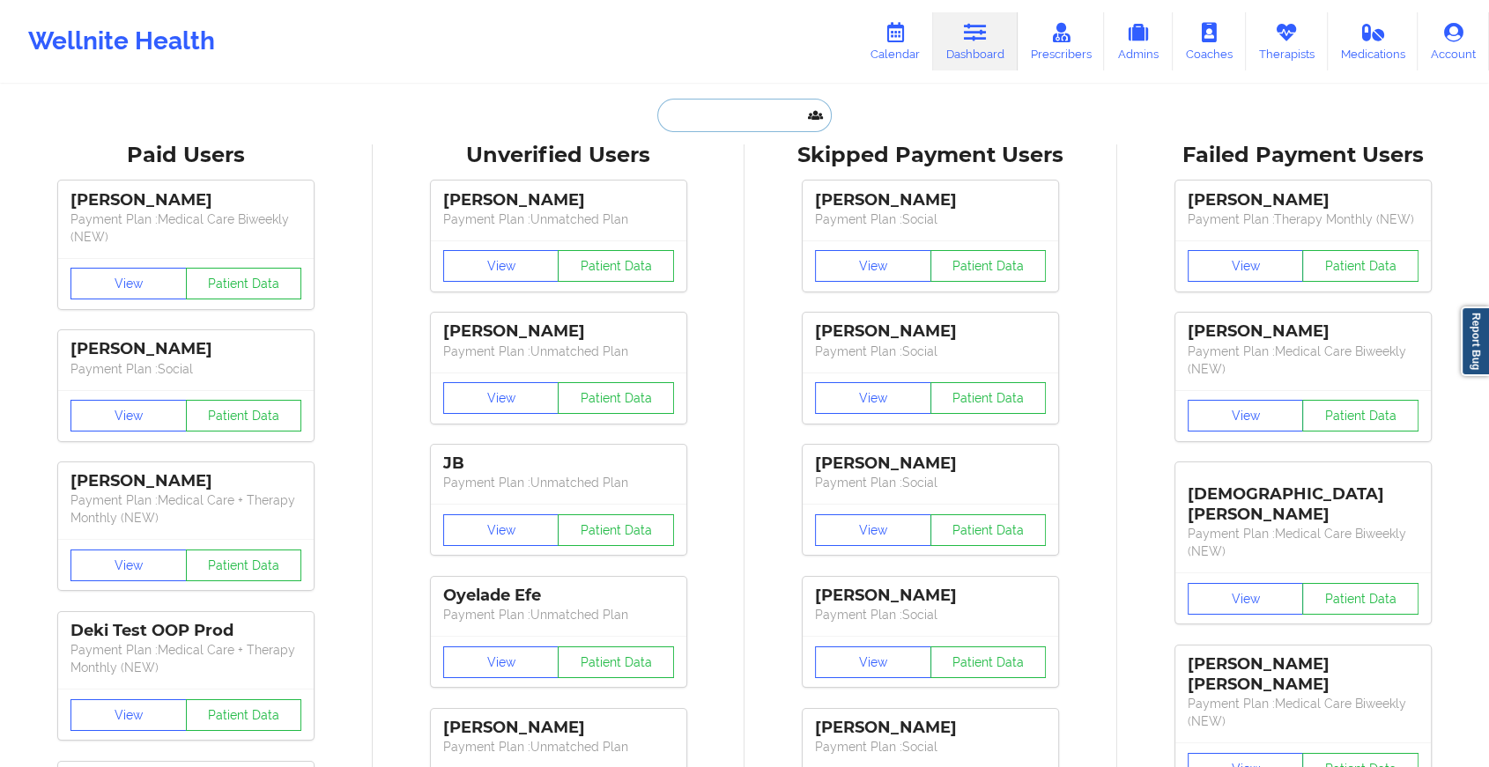
click at [718, 103] on input "text" at bounding box center [744, 115] width 174 height 33
paste input "[EMAIL_ADDRESS][DOMAIN_NAME]"
type input "[EMAIL_ADDRESS][DOMAIN_NAME]"
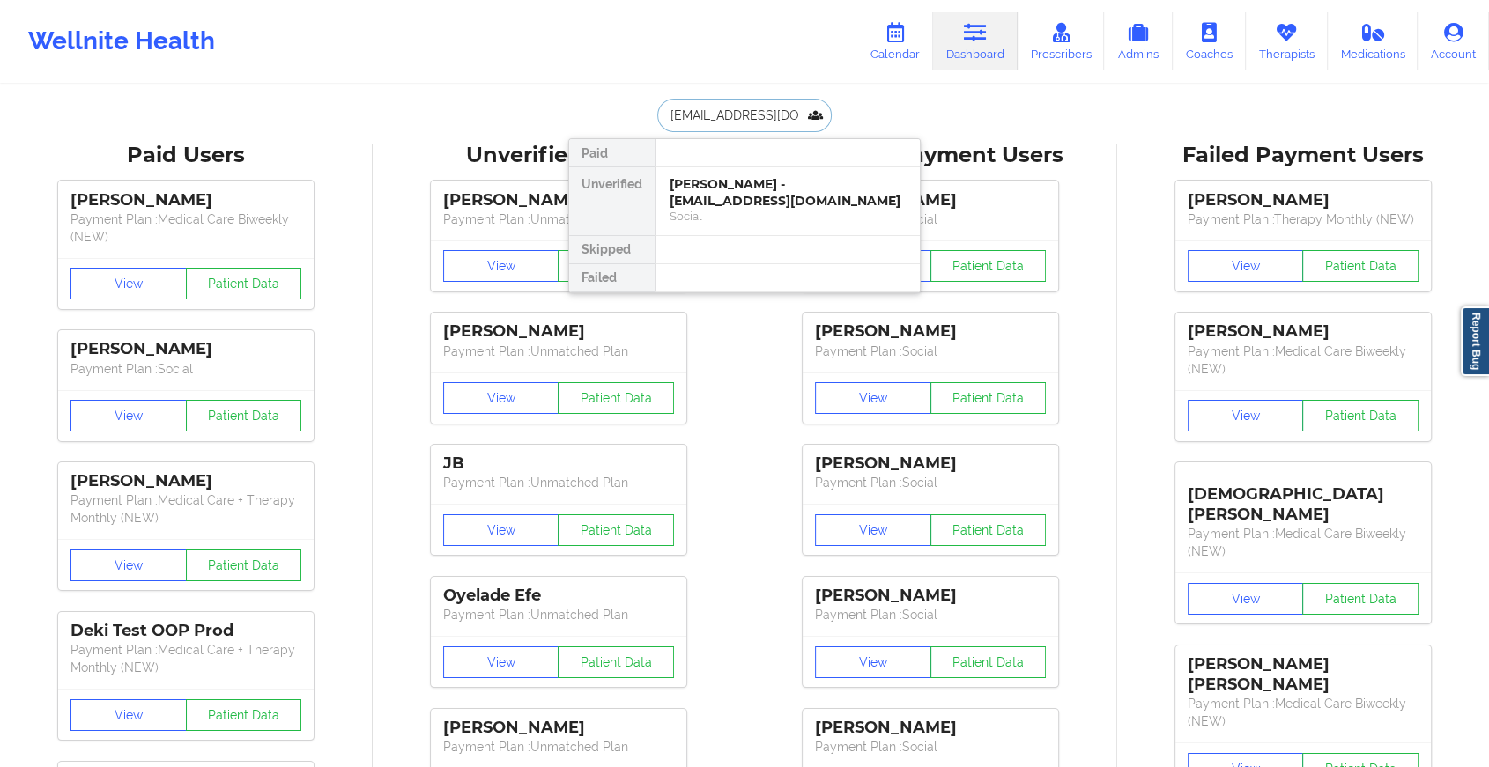
click at [798, 214] on div "Social" at bounding box center [787, 216] width 236 height 15
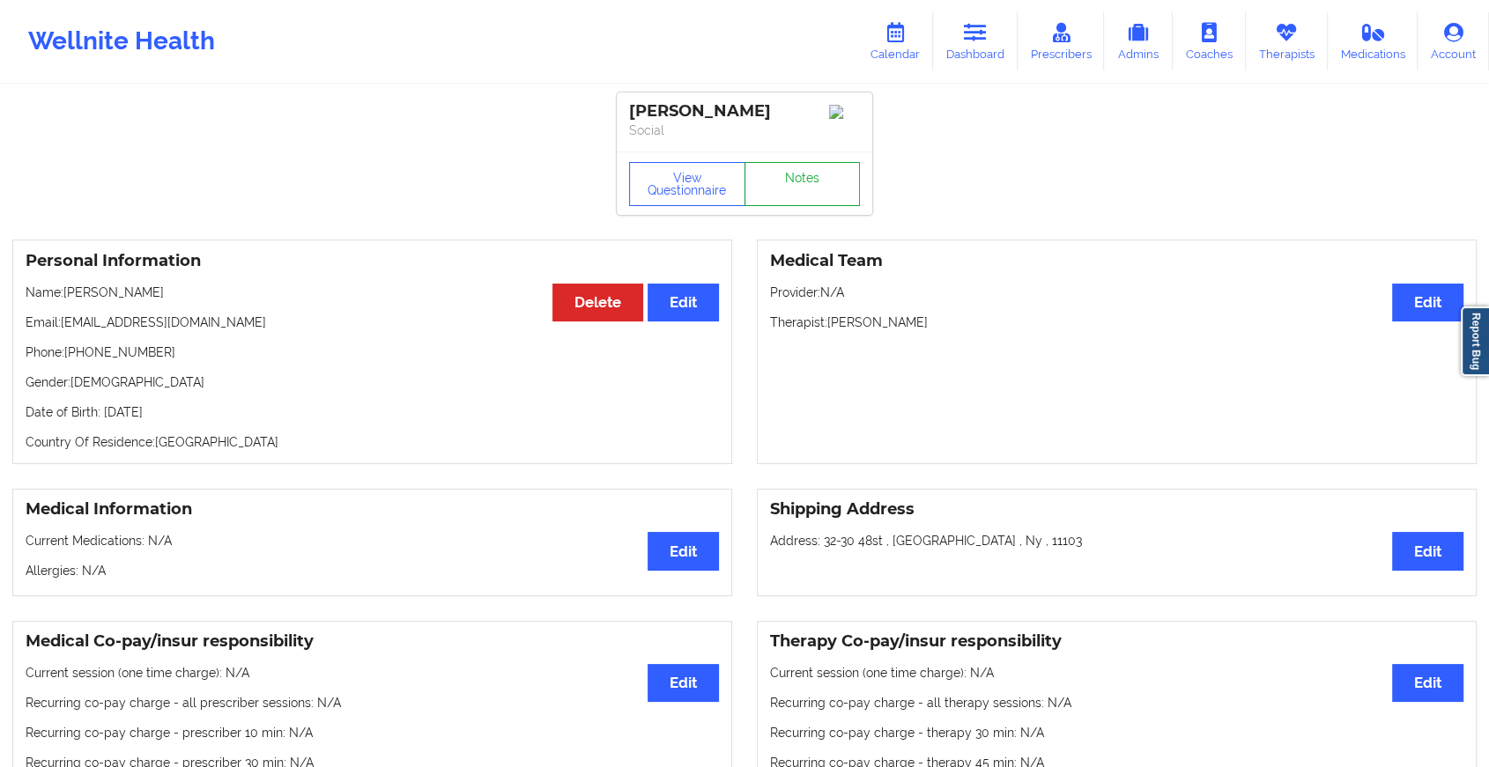
click at [809, 194] on link "Notes" at bounding box center [802, 184] width 116 height 44
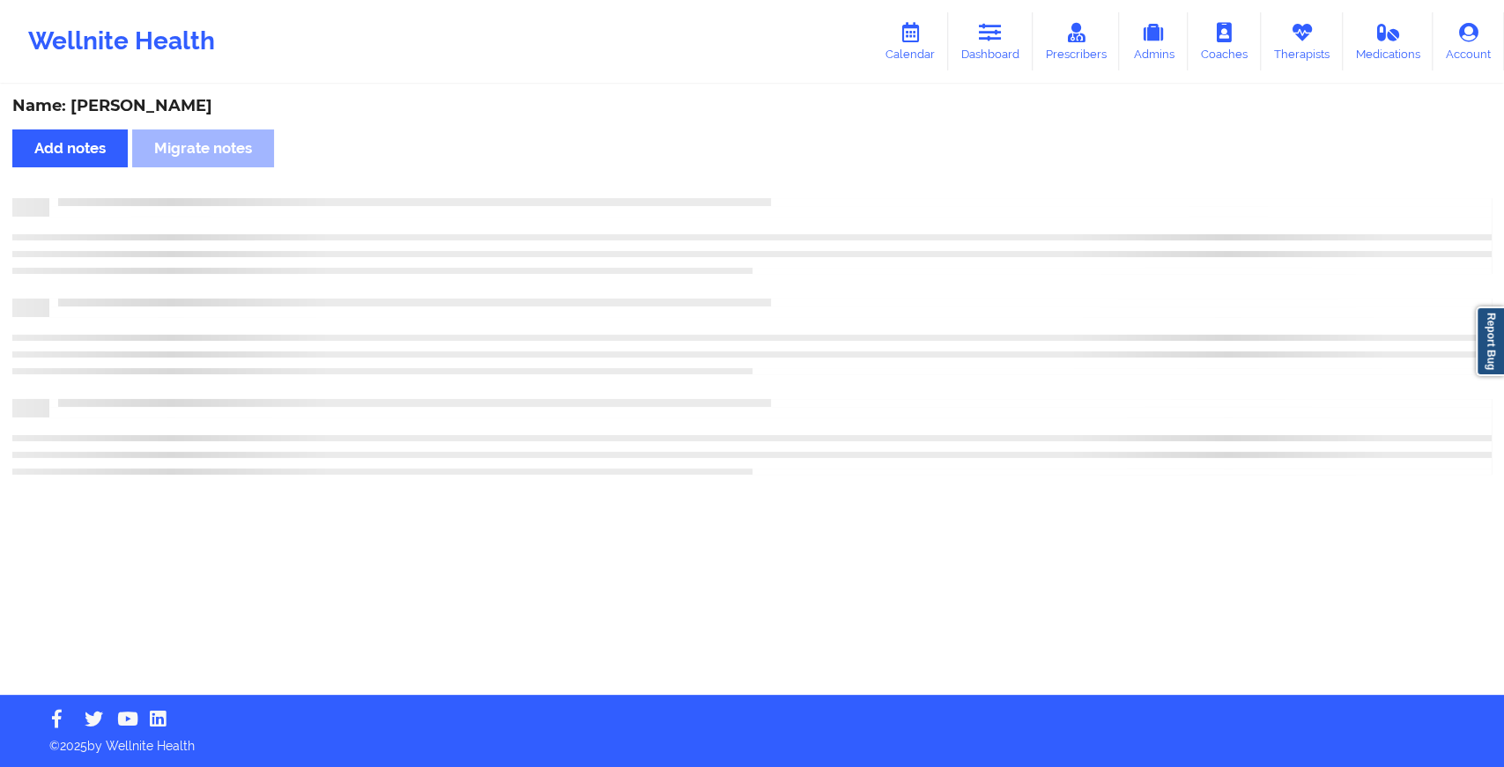
click at [809, 194] on div "Name: [PERSON_NAME] Add notes Migrate notes" at bounding box center [752, 390] width 1504 height 609
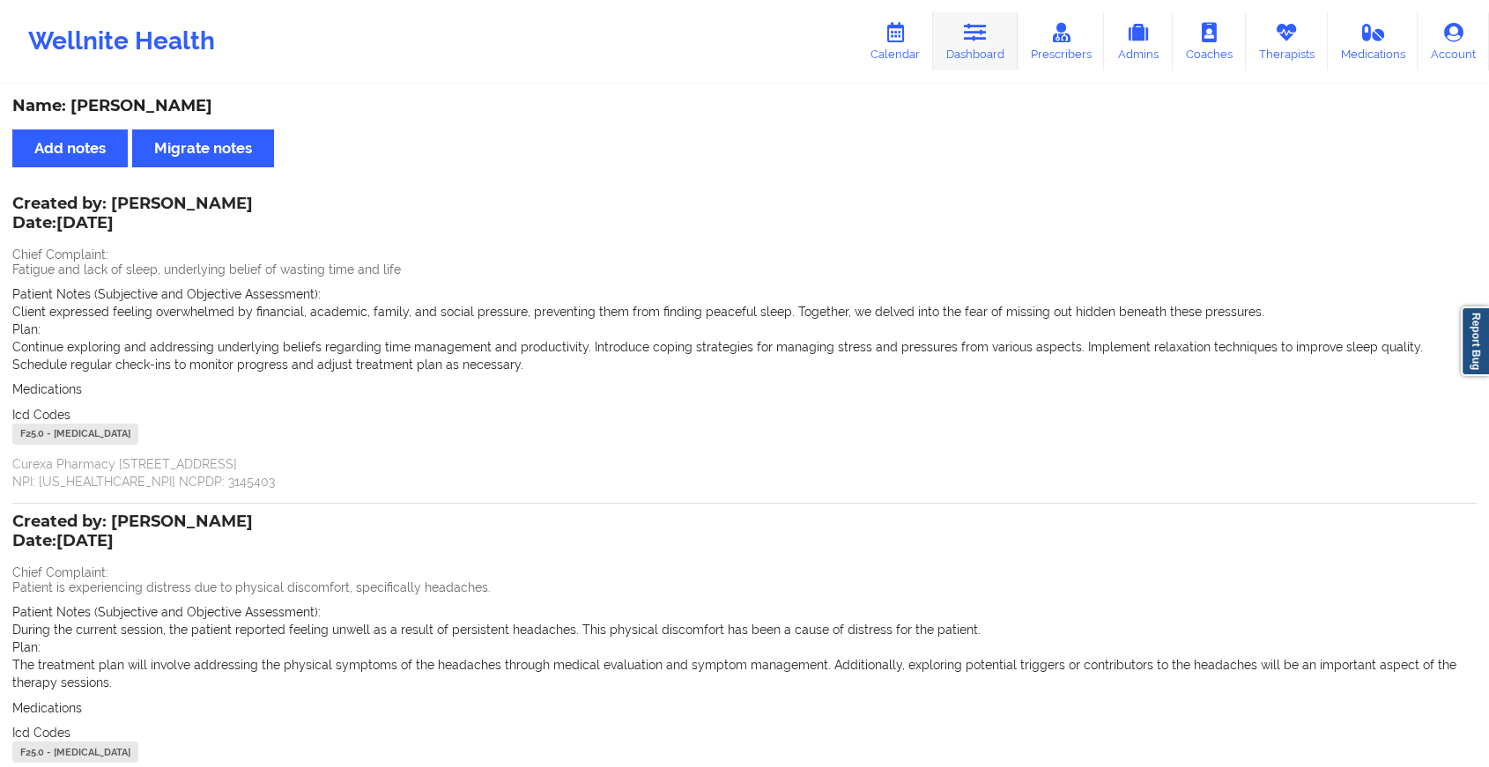
click at [1000, 38] on link "Dashboard" at bounding box center [975, 41] width 85 height 58
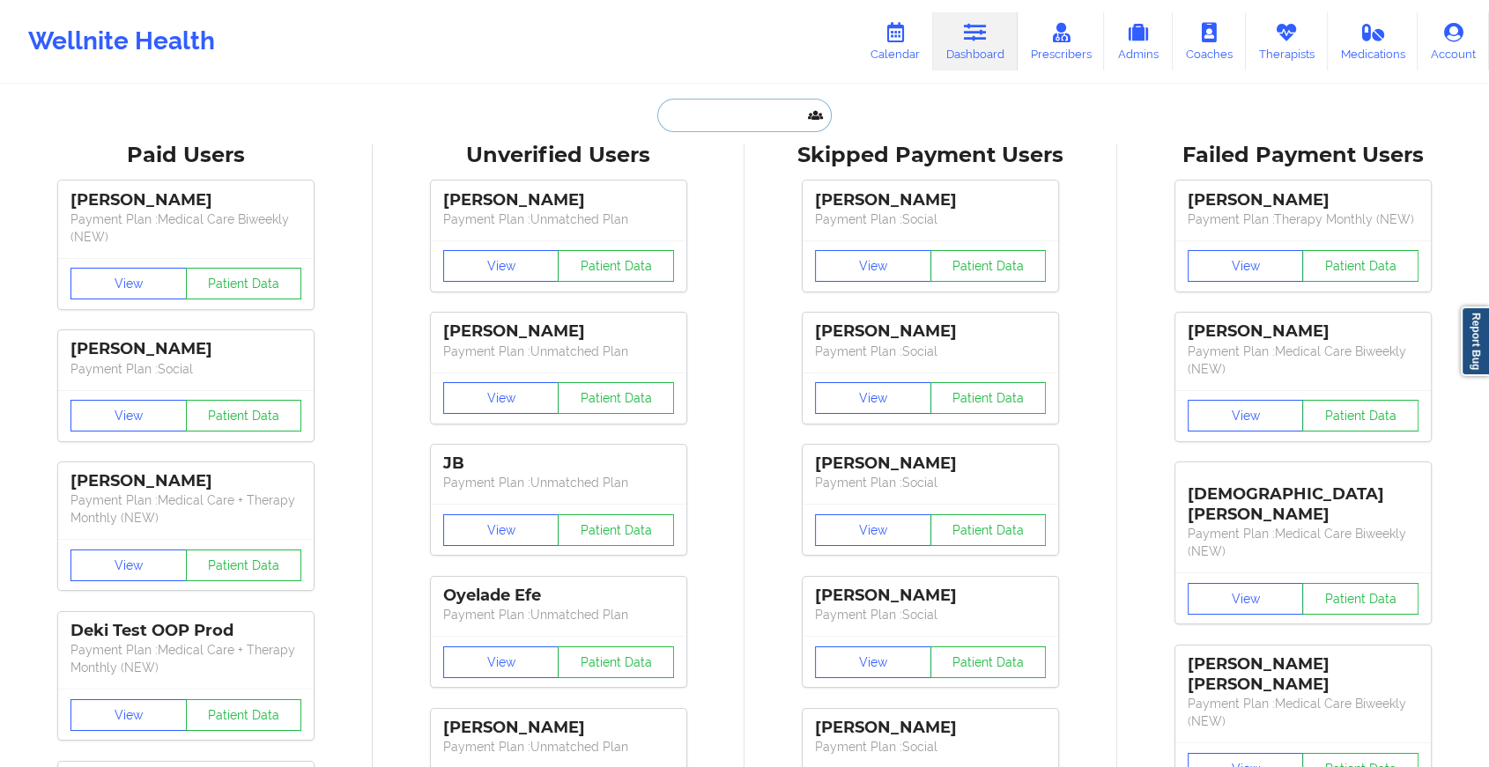
click at [747, 115] on input "text" at bounding box center [744, 115] width 174 height 33
paste input "[EMAIL_ADDRESS][PERSON_NAME][DOMAIN_NAME]"
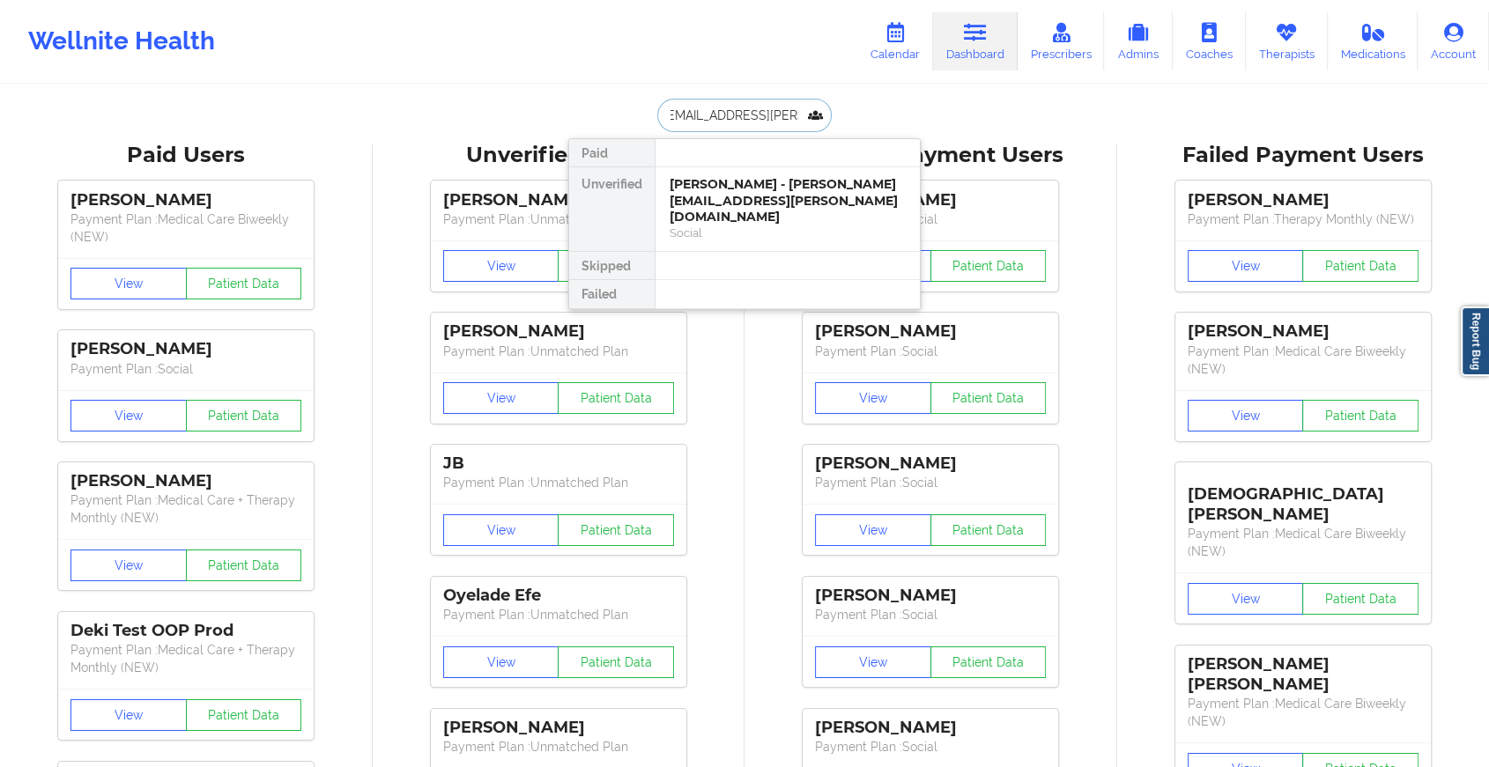
type input "[EMAIL_ADDRESS][PERSON_NAME][DOMAIN_NAME]"
click at [810, 166] on div at bounding box center [786, 153] width 265 height 28
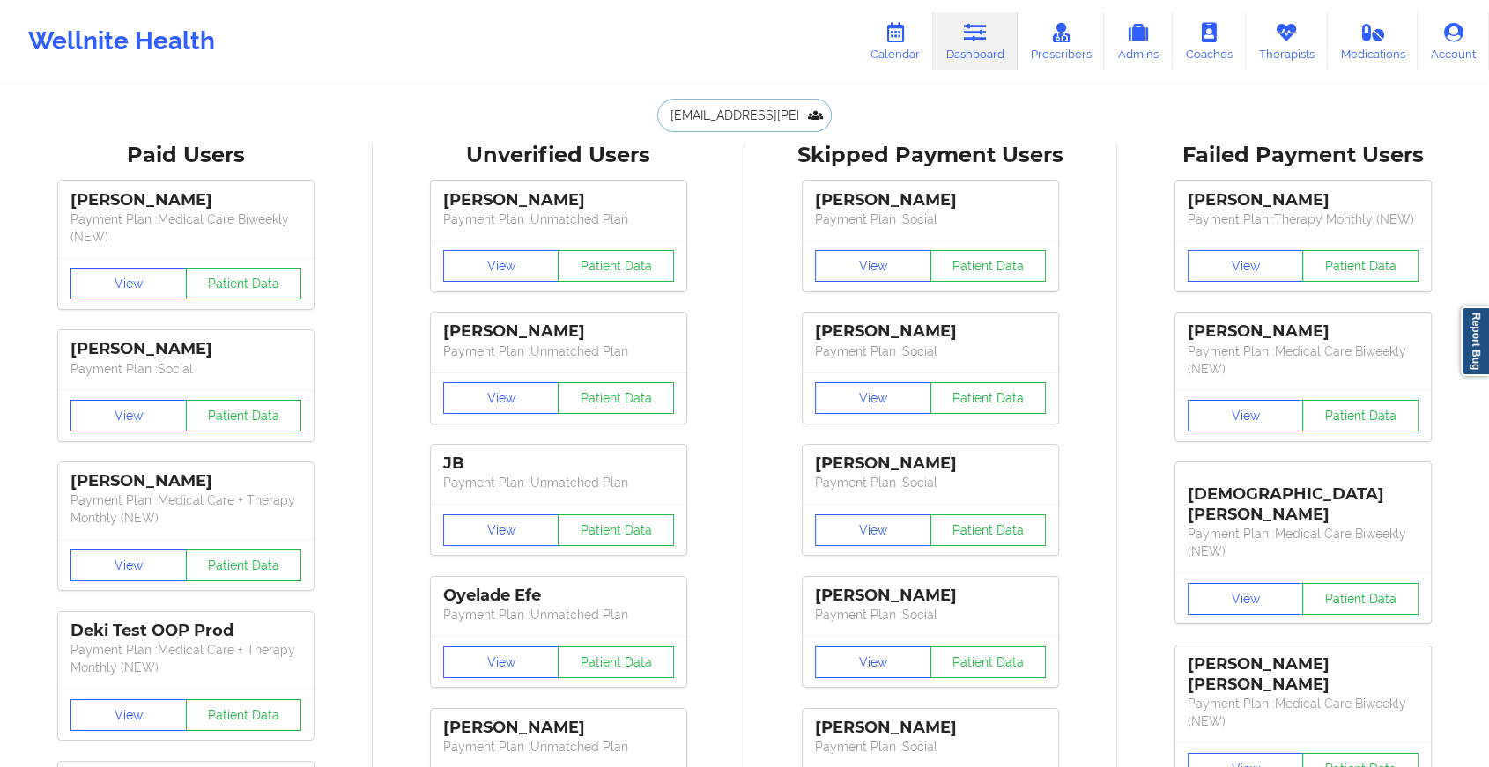
click at [741, 101] on input "[EMAIL_ADDRESS][PERSON_NAME][DOMAIN_NAME]" at bounding box center [744, 115] width 174 height 33
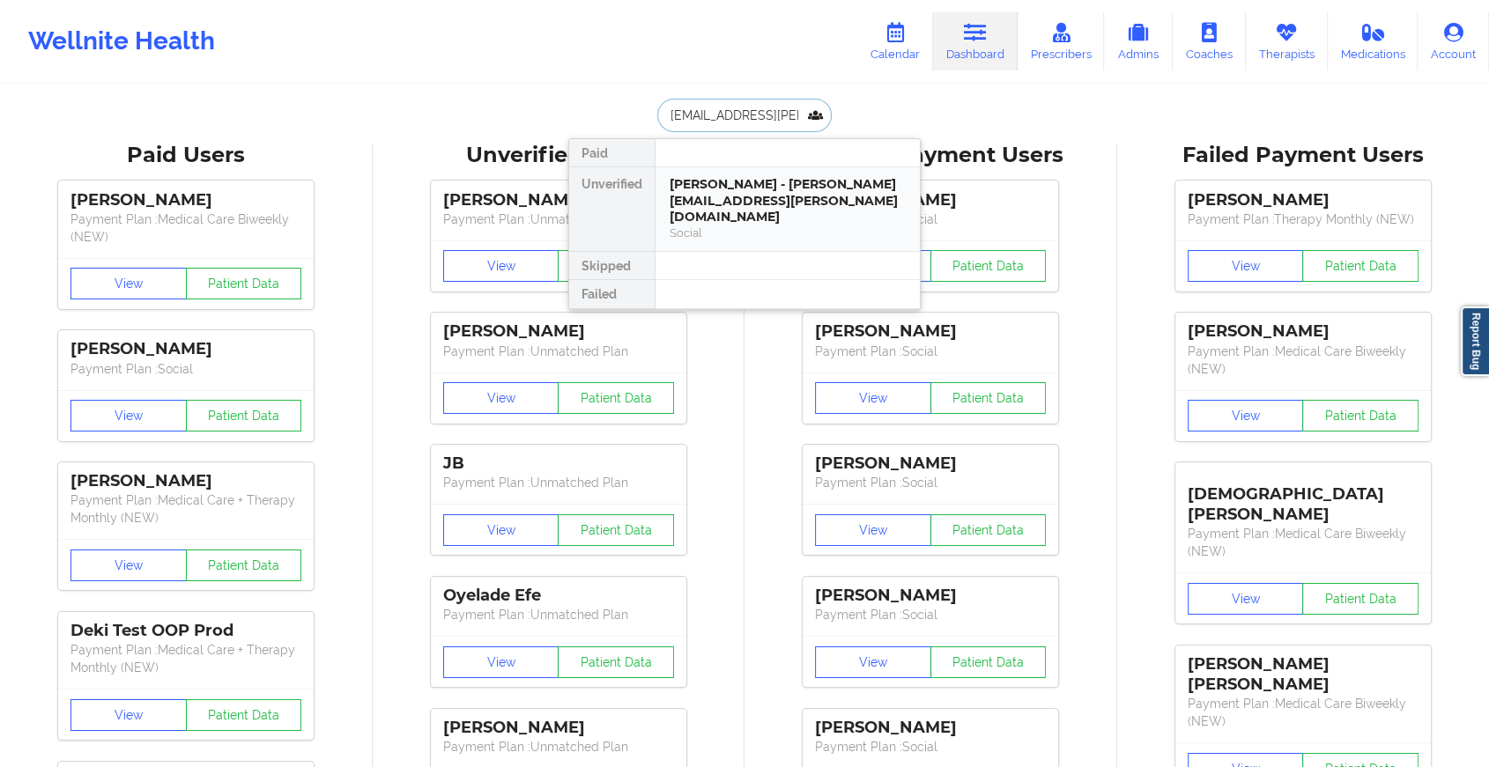
click at [766, 229] on div "[PERSON_NAME] - [PERSON_NAME][EMAIL_ADDRESS][PERSON_NAME][DOMAIN_NAME] Social" at bounding box center [787, 209] width 264 height 84
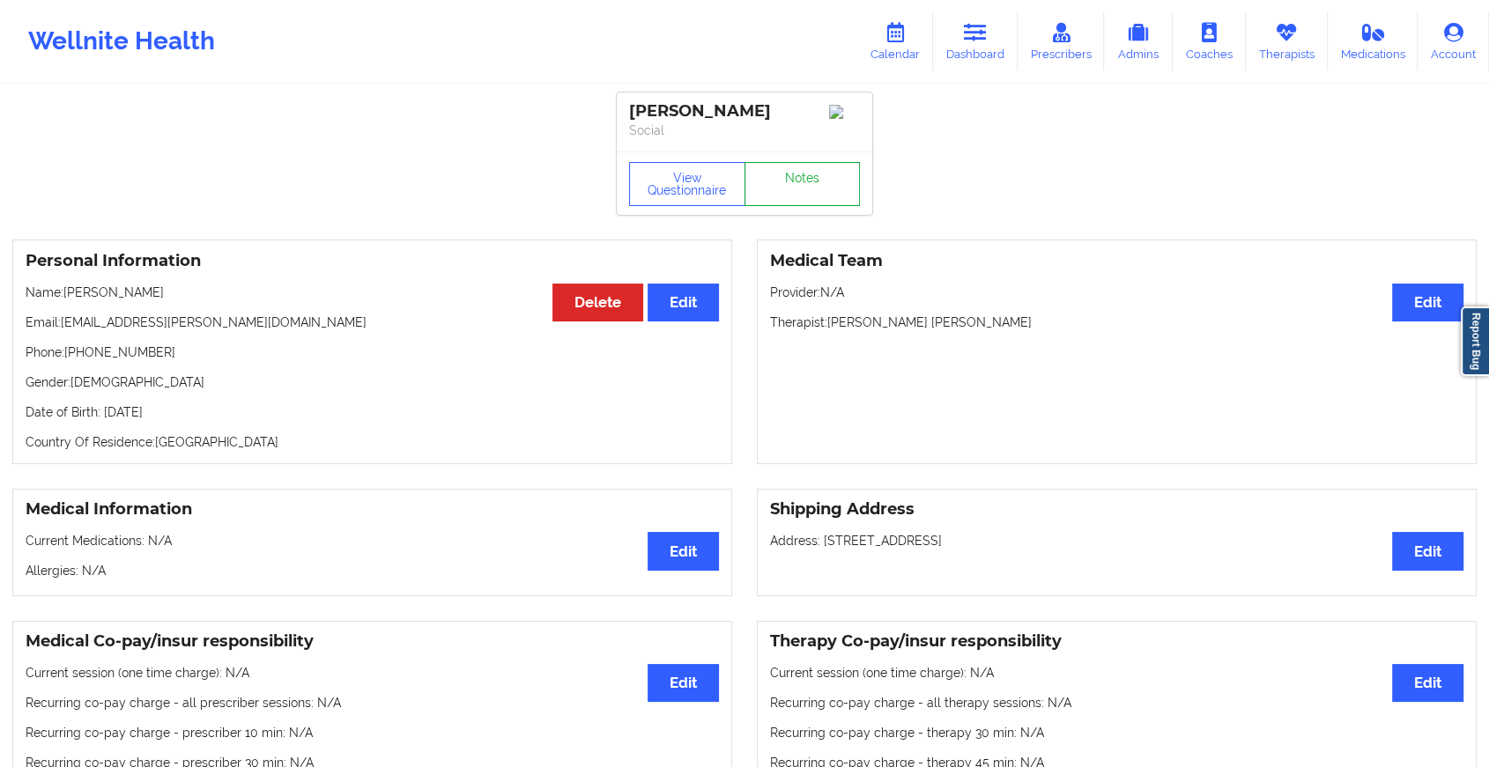
click at [817, 191] on link "Notes" at bounding box center [802, 184] width 116 height 44
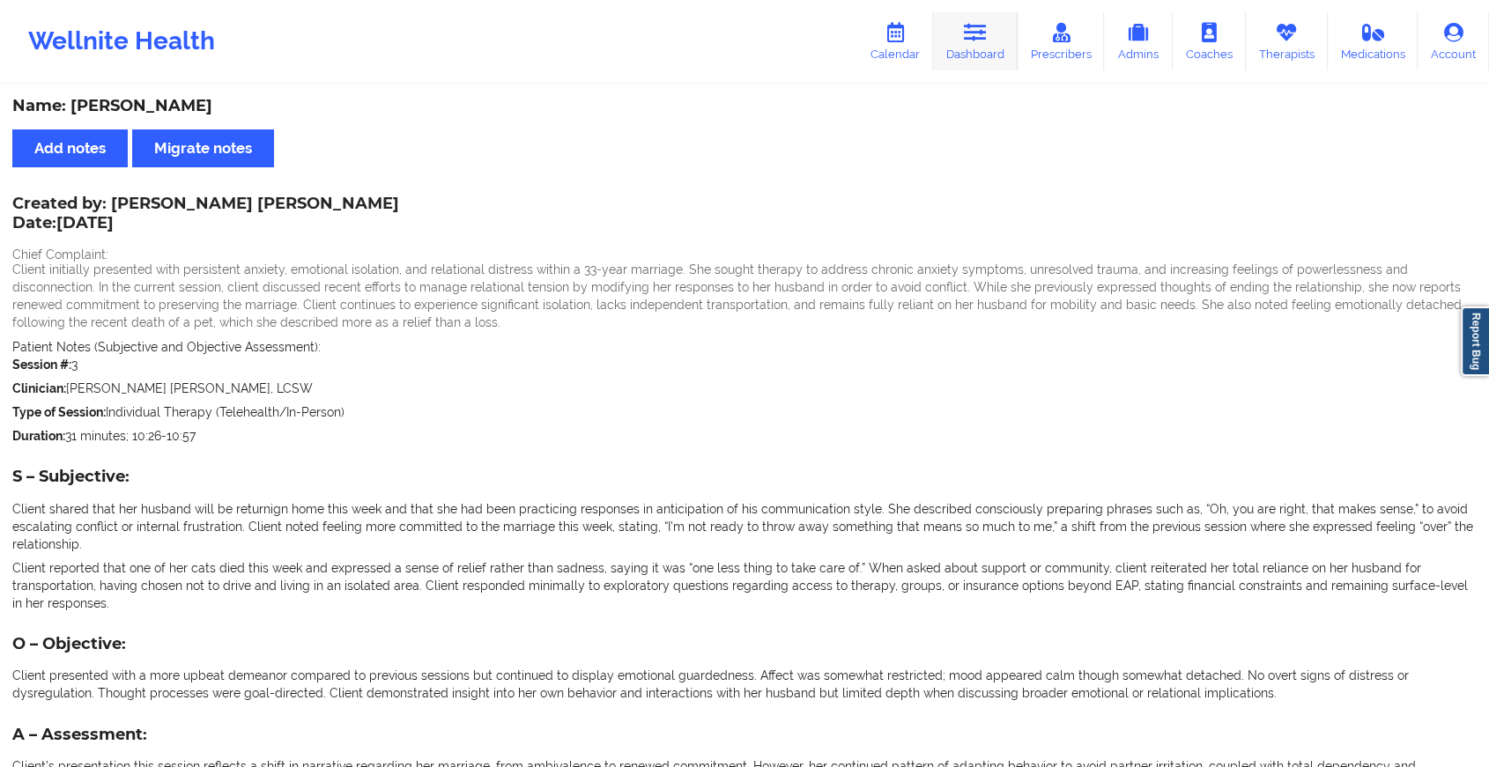
click at [982, 29] on icon at bounding box center [975, 32] width 23 height 19
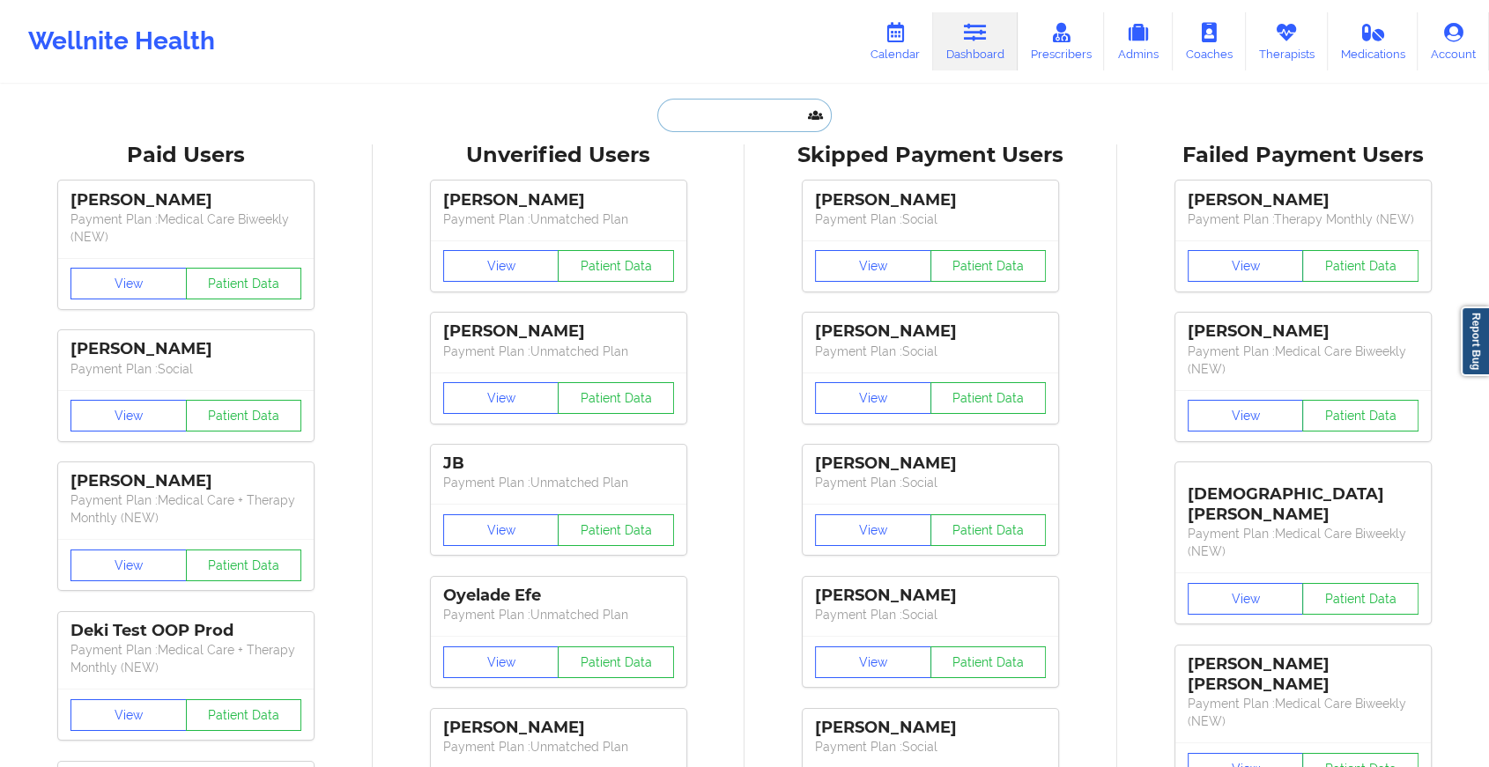
click at [706, 115] on input "text" at bounding box center [744, 115] width 174 height 33
paste input "[PERSON_NAME][EMAIL_ADDRESS][PERSON_NAME][DOMAIN_NAME]"
type input "[PERSON_NAME][EMAIL_ADDRESS][PERSON_NAME][DOMAIN_NAME]"
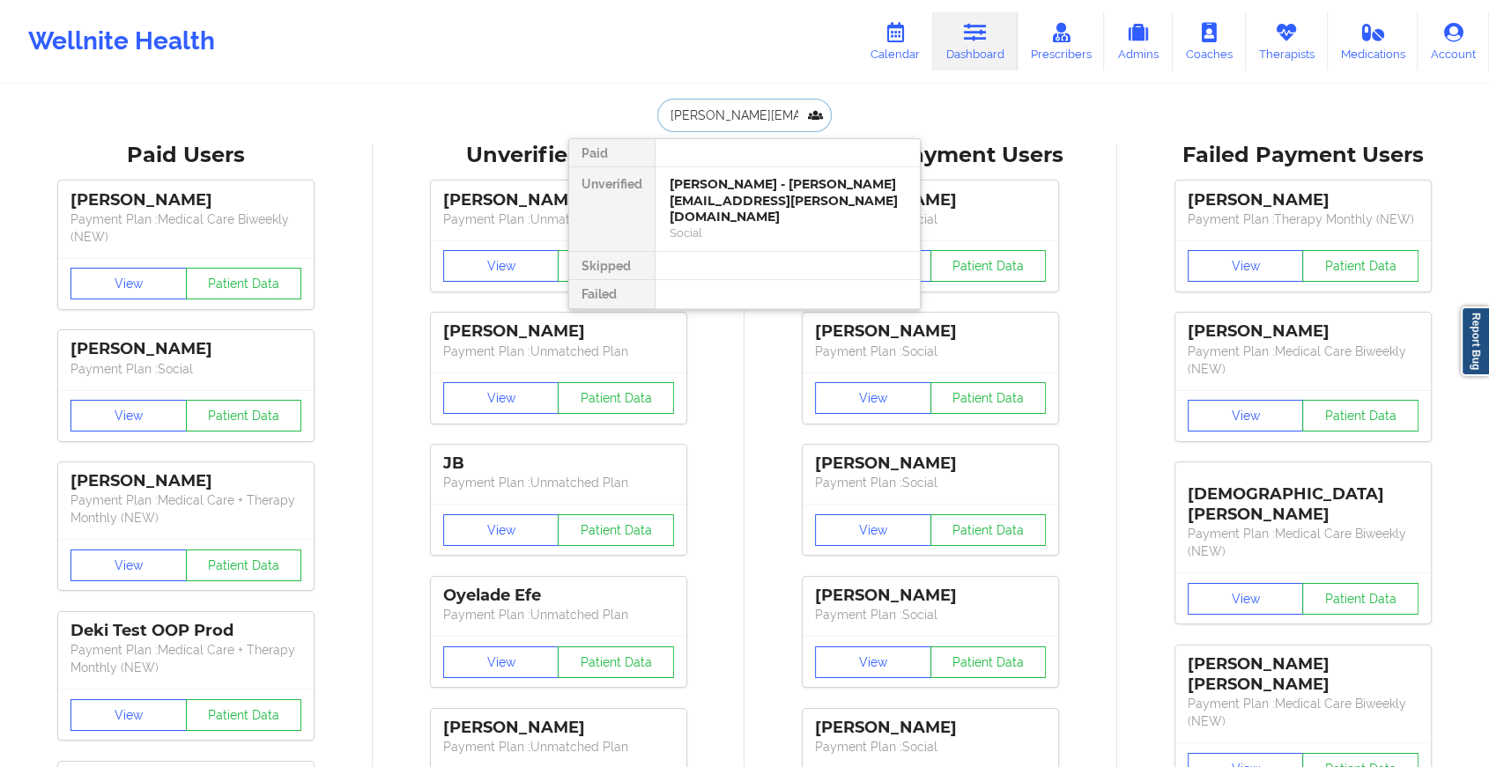
scroll to position [0, 24]
click at [791, 225] on div "Digital Practice Member (Out Of Pocket)" at bounding box center [787, 232] width 236 height 15
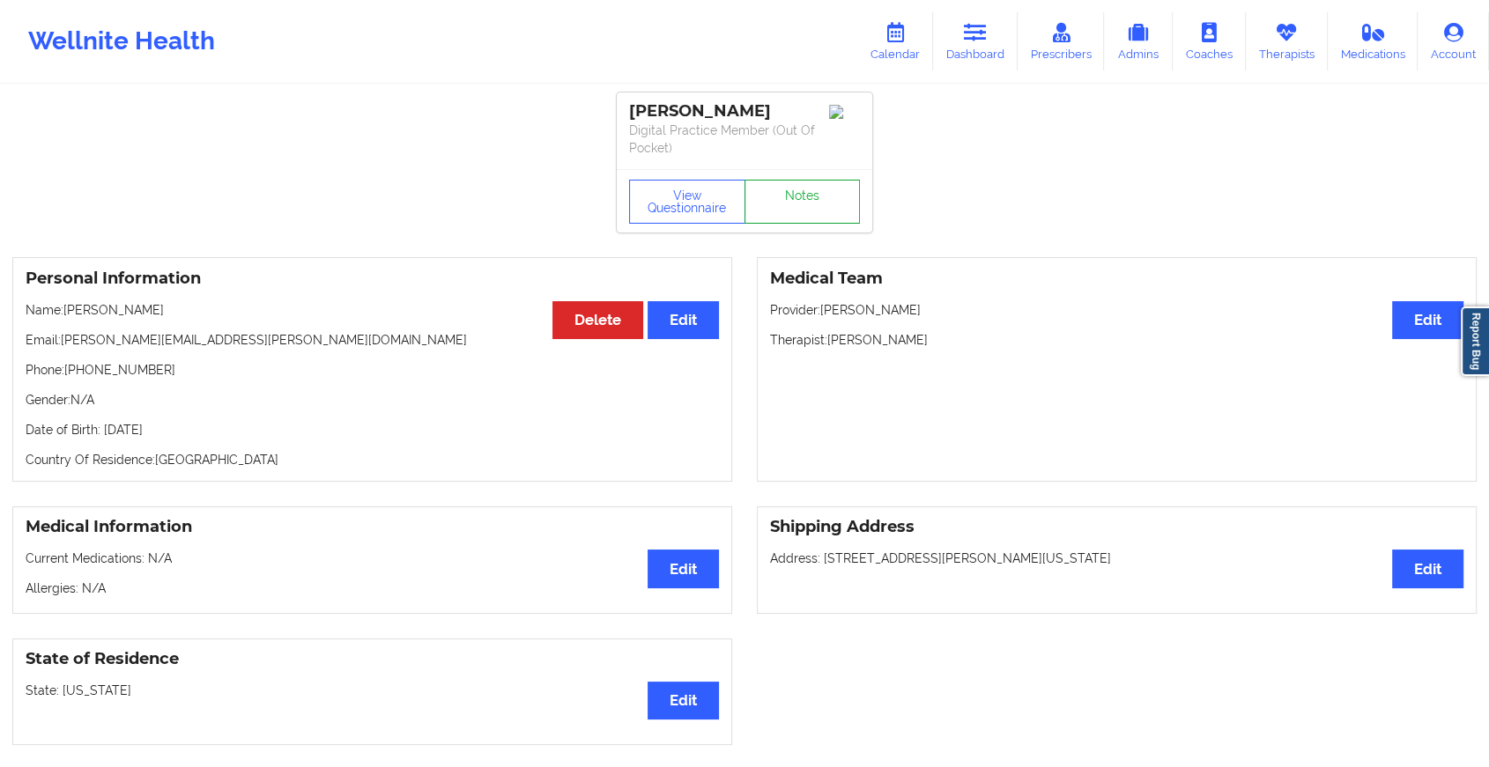
click at [802, 183] on link "Notes" at bounding box center [802, 202] width 116 height 44
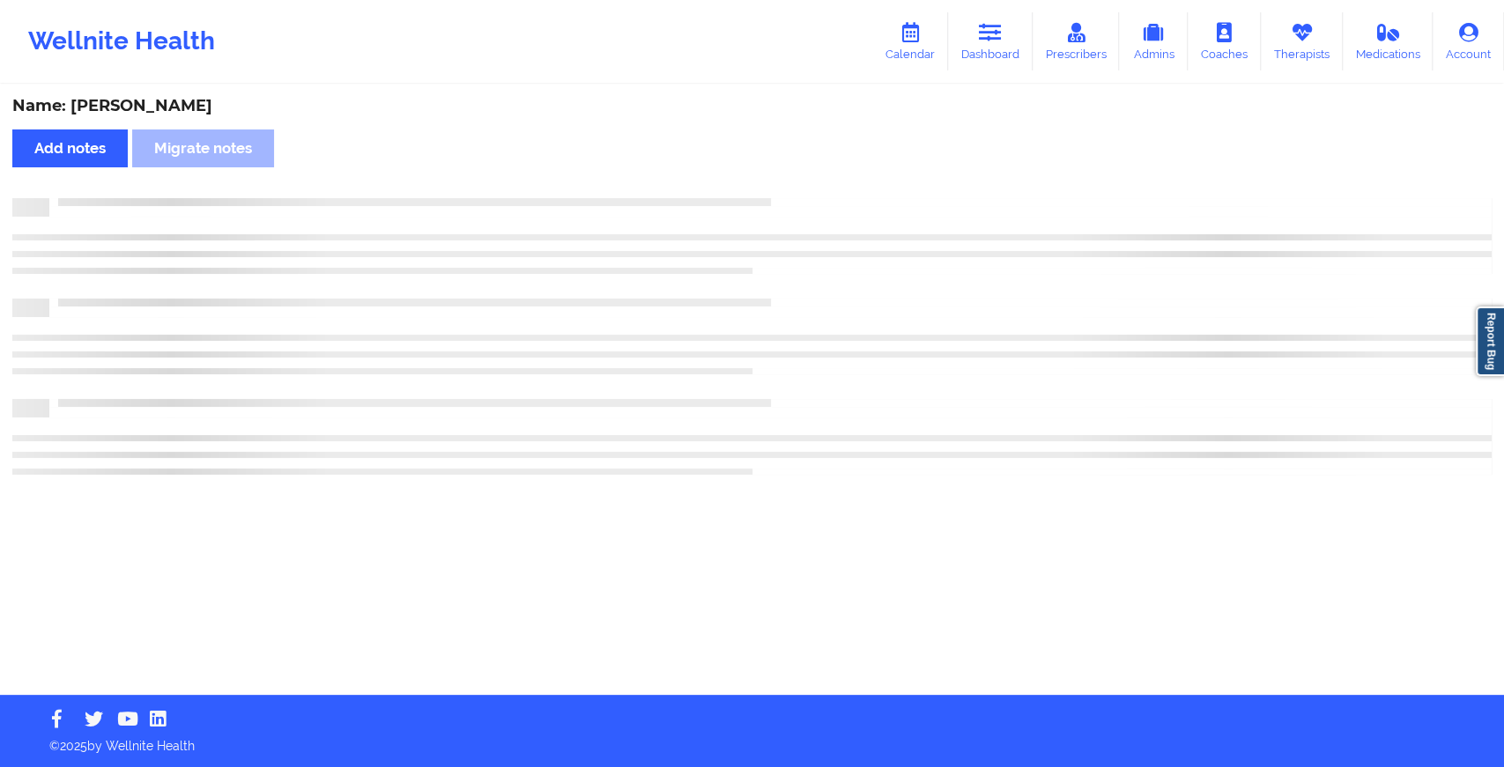
click at [802, 183] on div "Name: [PERSON_NAME] Add notes Migrate notes" at bounding box center [752, 390] width 1504 height 609
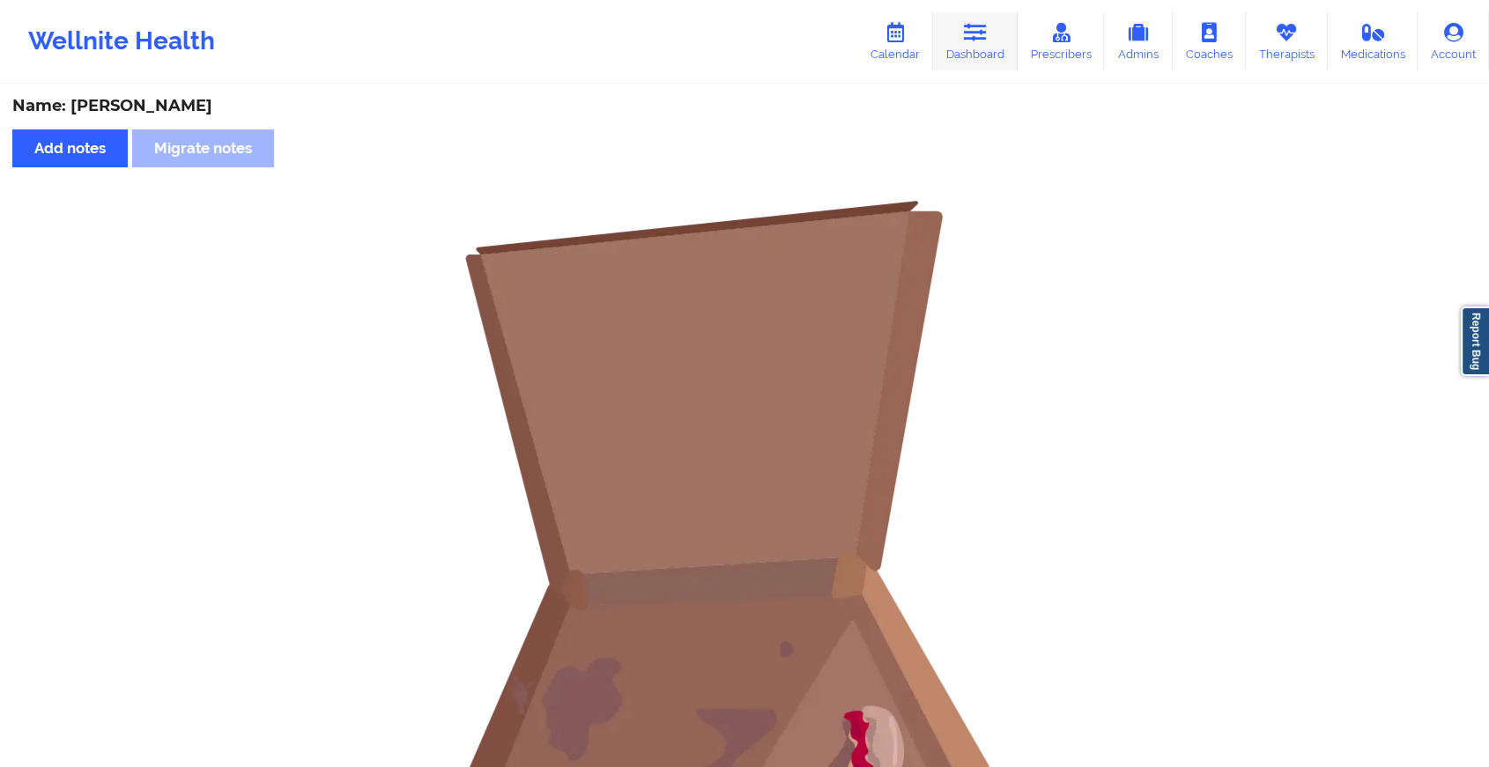
click at [958, 38] on link "Dashboard" at bounding box center [975, 41] width 85 height 58
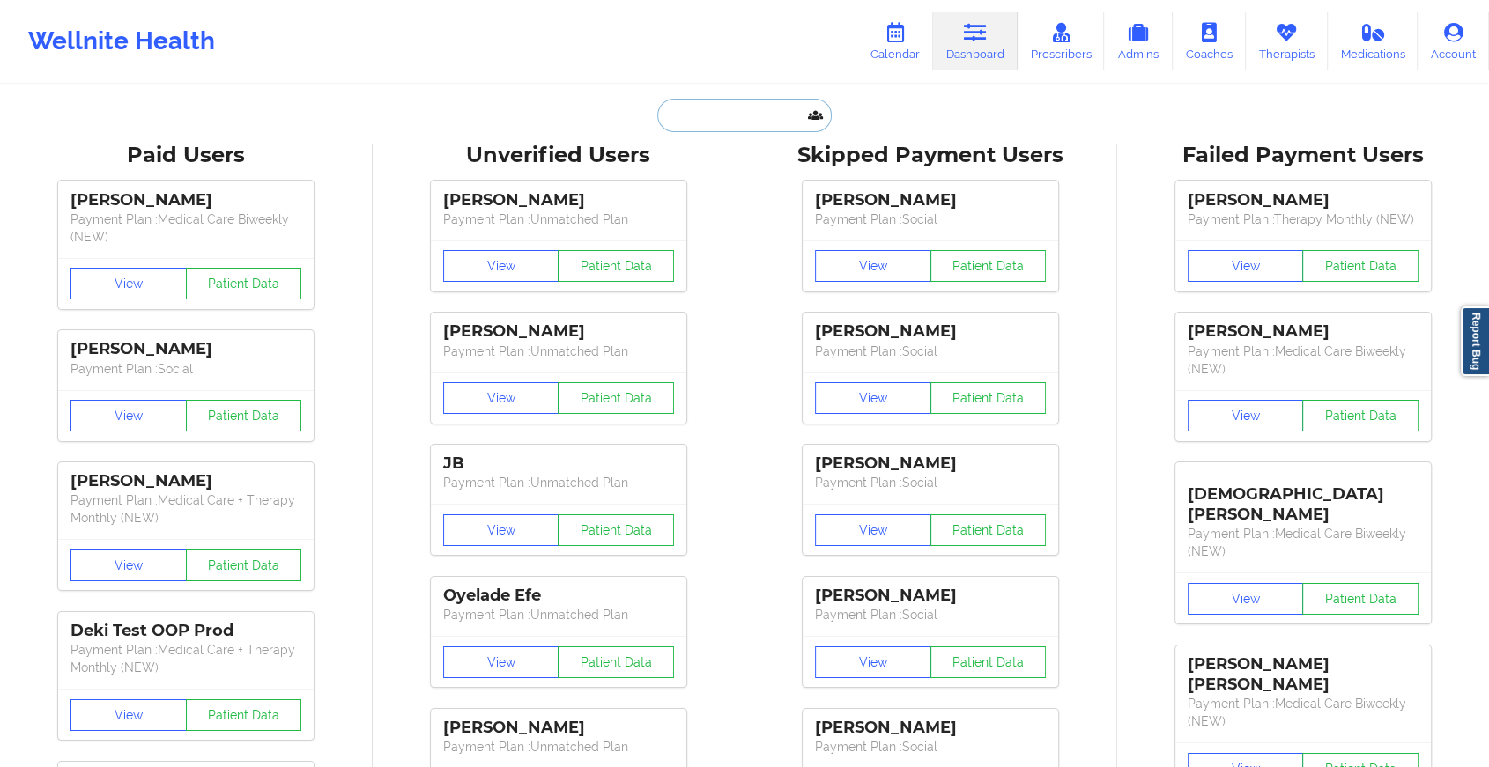
click at [692, 99] on input "text" at bounding box center [744, 115] width 174 height 33
paste input "[EMAIL_ADDRESS][DOMAIN_NAME]"
type input "[EMAIL_ADDRESS][DOMAIN_NAME]"
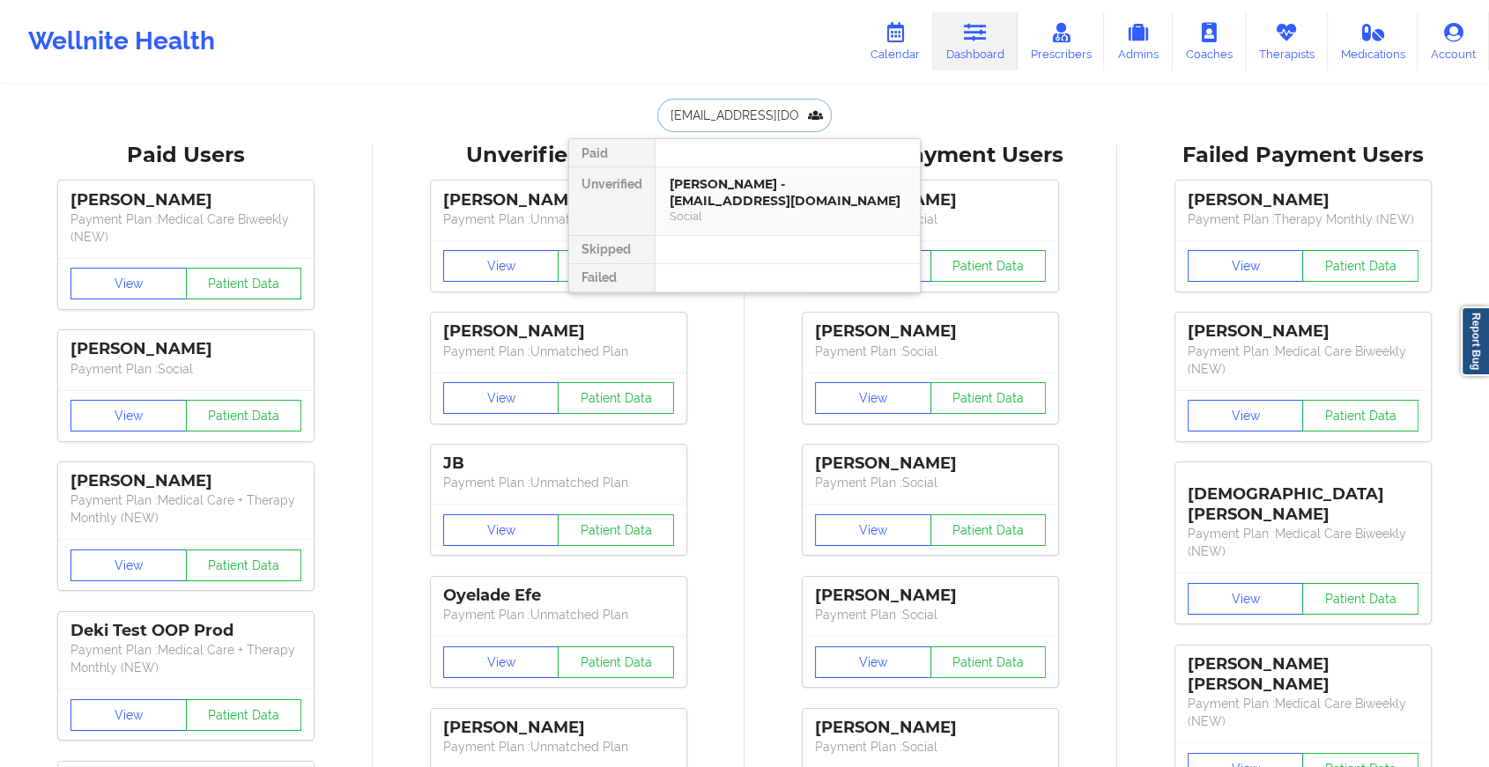
click at [823, 202] on div "[PERSON_NAME] - [EMAIL_ADDRESS][DOMAIN_NAME]" at bounding box center [787, 192] width 236 height 33
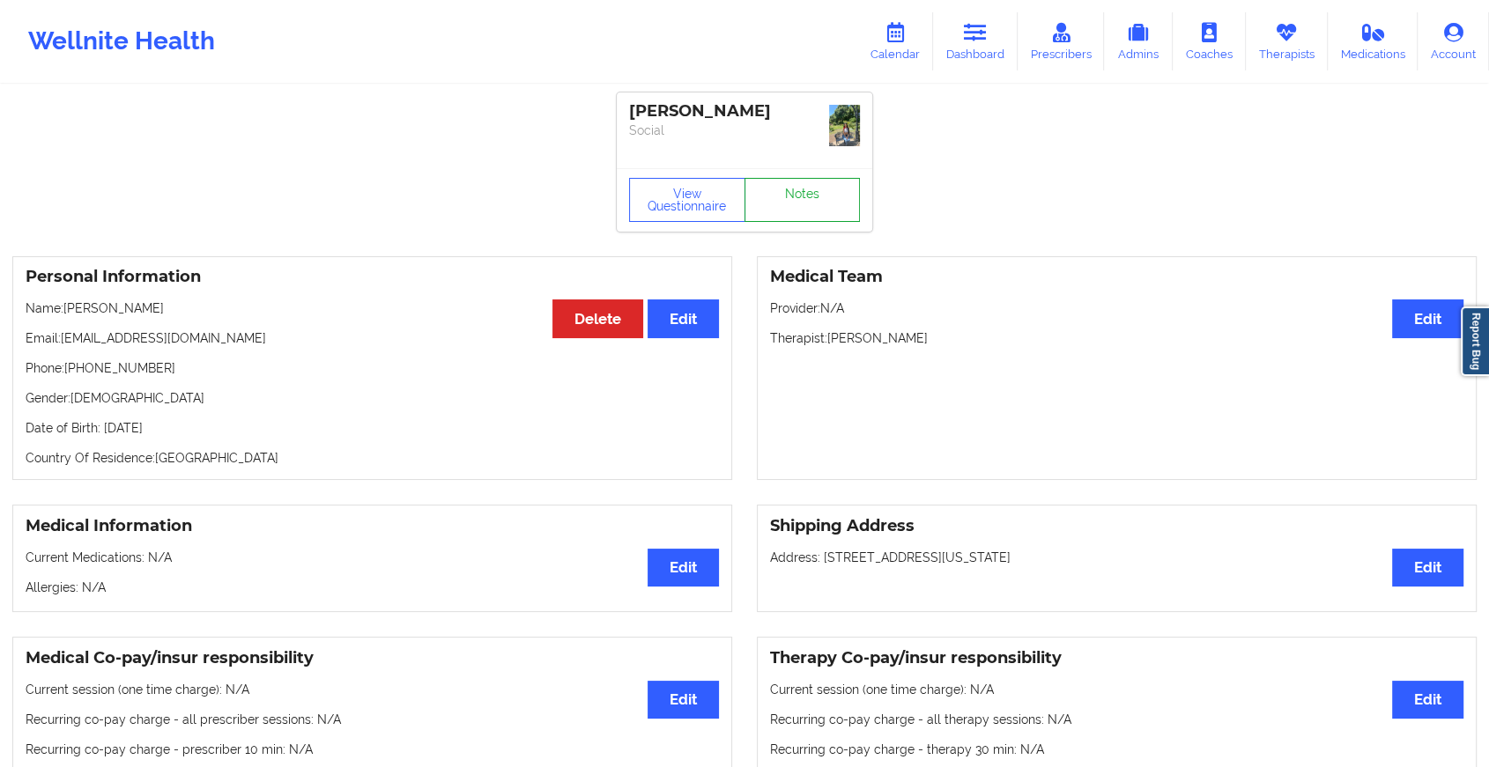
click at [772, 169] on div "View Questionnaire Notes" at bounding box center [744, 199] width 255 height 63
click at [780, 185] on link "Notes" at bounding box center [802, 200] width 116 height 44
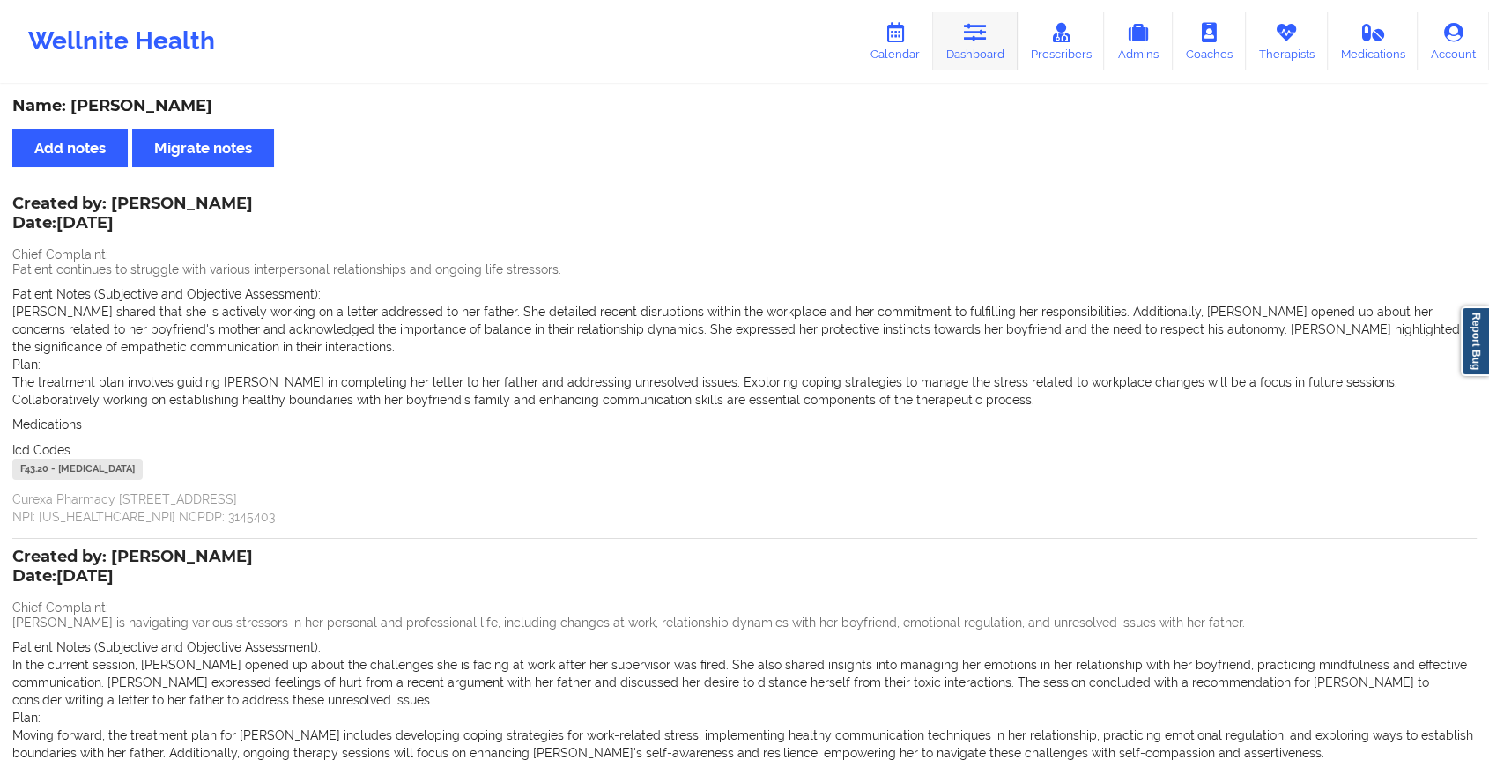
click at [973, 24] on icon at bounding box center [975, 32] width 23 height 19
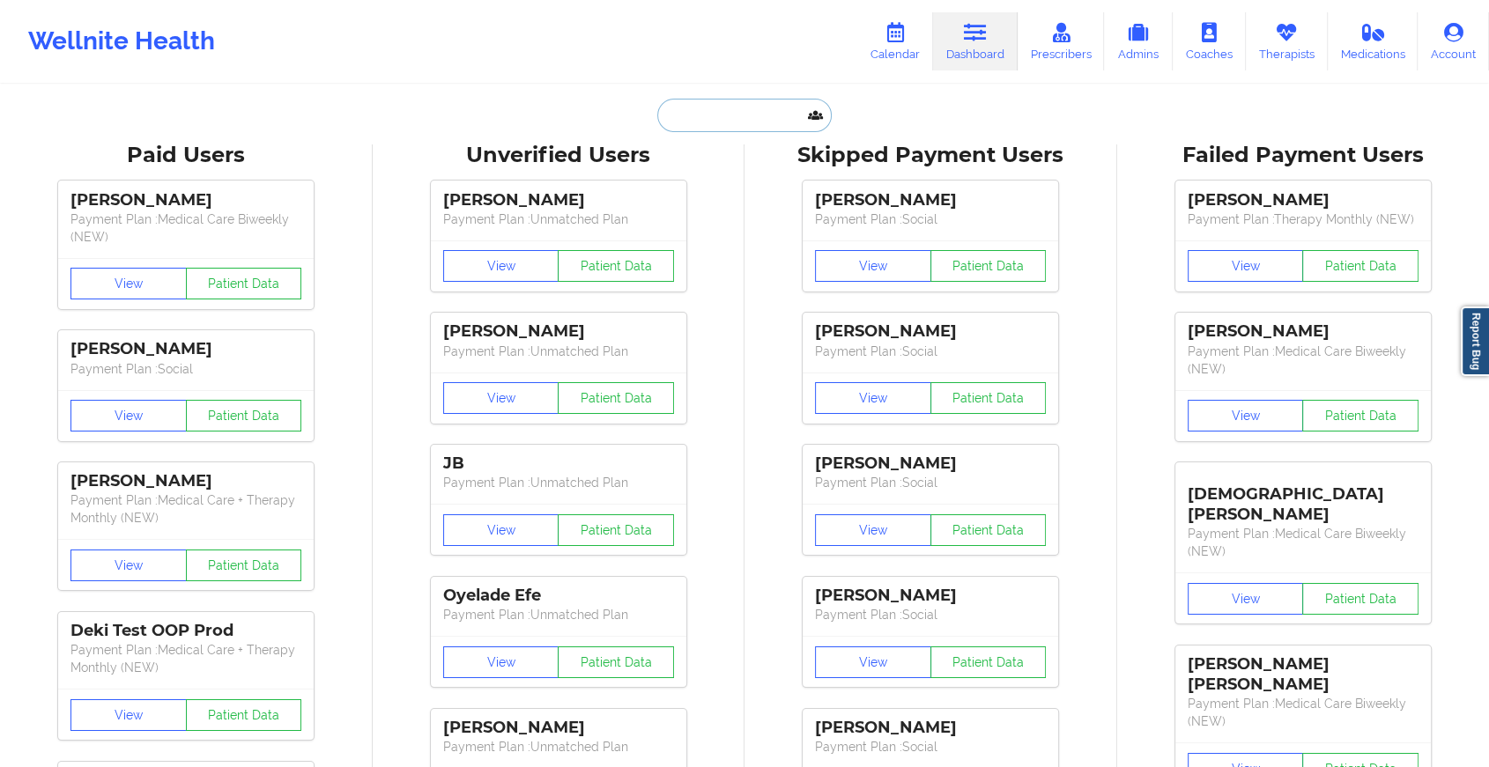
click at [684, 122] on input "text" at bounding box center [744, 115] width 174 height 33
paste input "[PERSON_NAME][EMAIL_ADDRESS][PERSON_NAME][DOMAIN_NAME]"
type input "[PERSON_NAME][EMAIL_ADDRESS][PERSON_NAME][DOMAIN_NAME]"
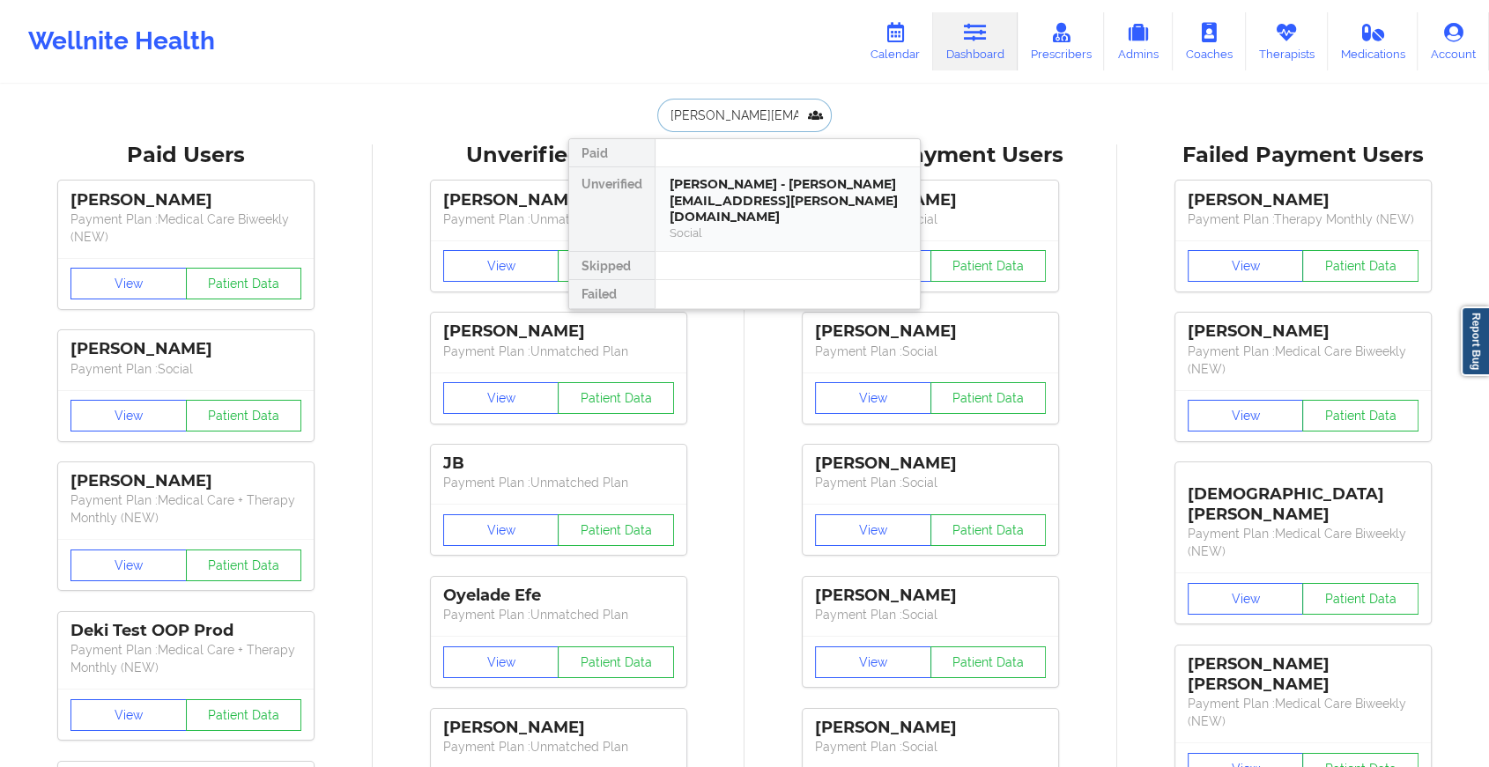
click at [733, 186] on div "[PERSON_NAME] - [PERSON_NAME][EMAIL_ADDRESS][PERSON_NAME][DOMAIN_NAME]" at bounding box center [787, 200] width 236 height 49
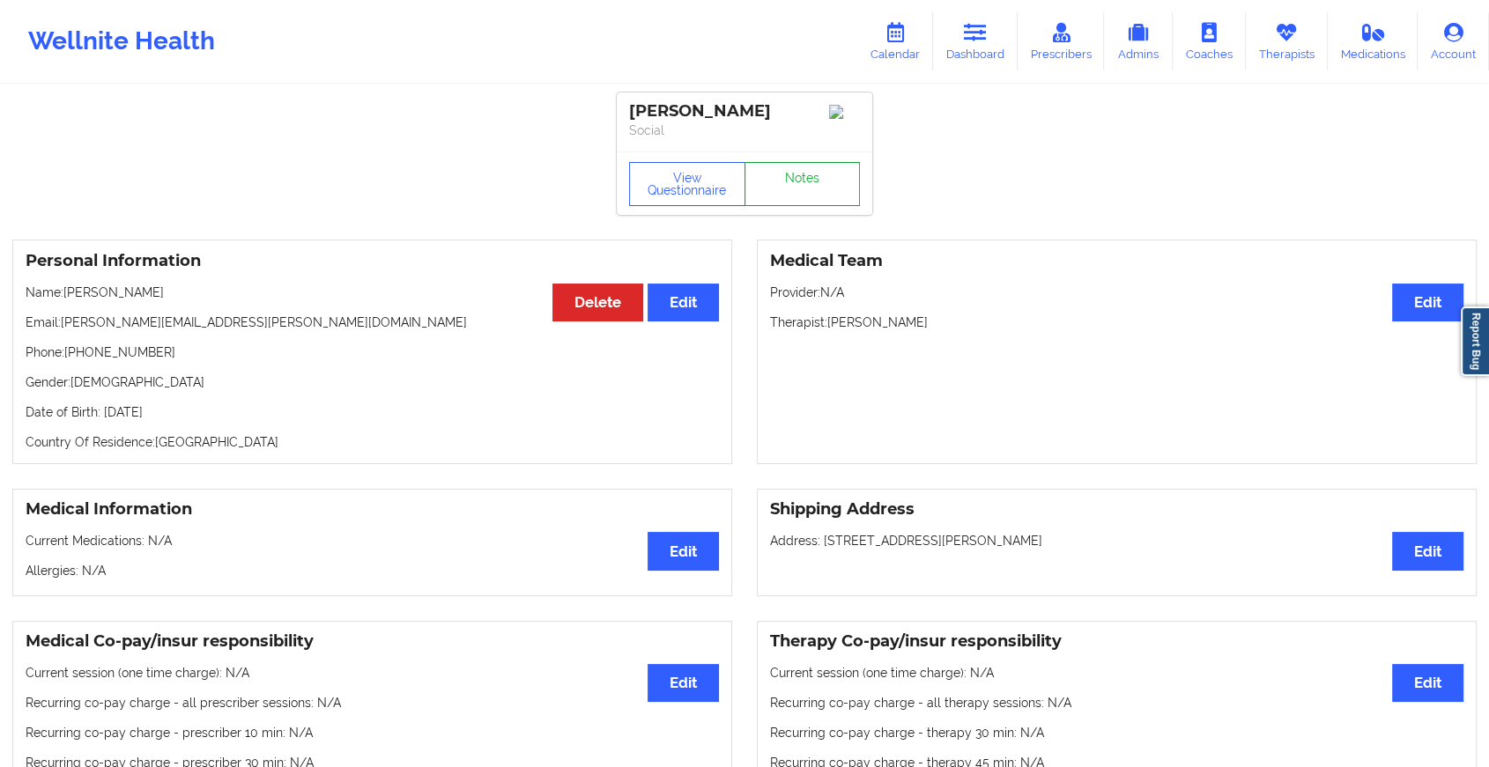
click at [810, 190] on link "Notes" at bounding box center [802, 184] width 116 height 44
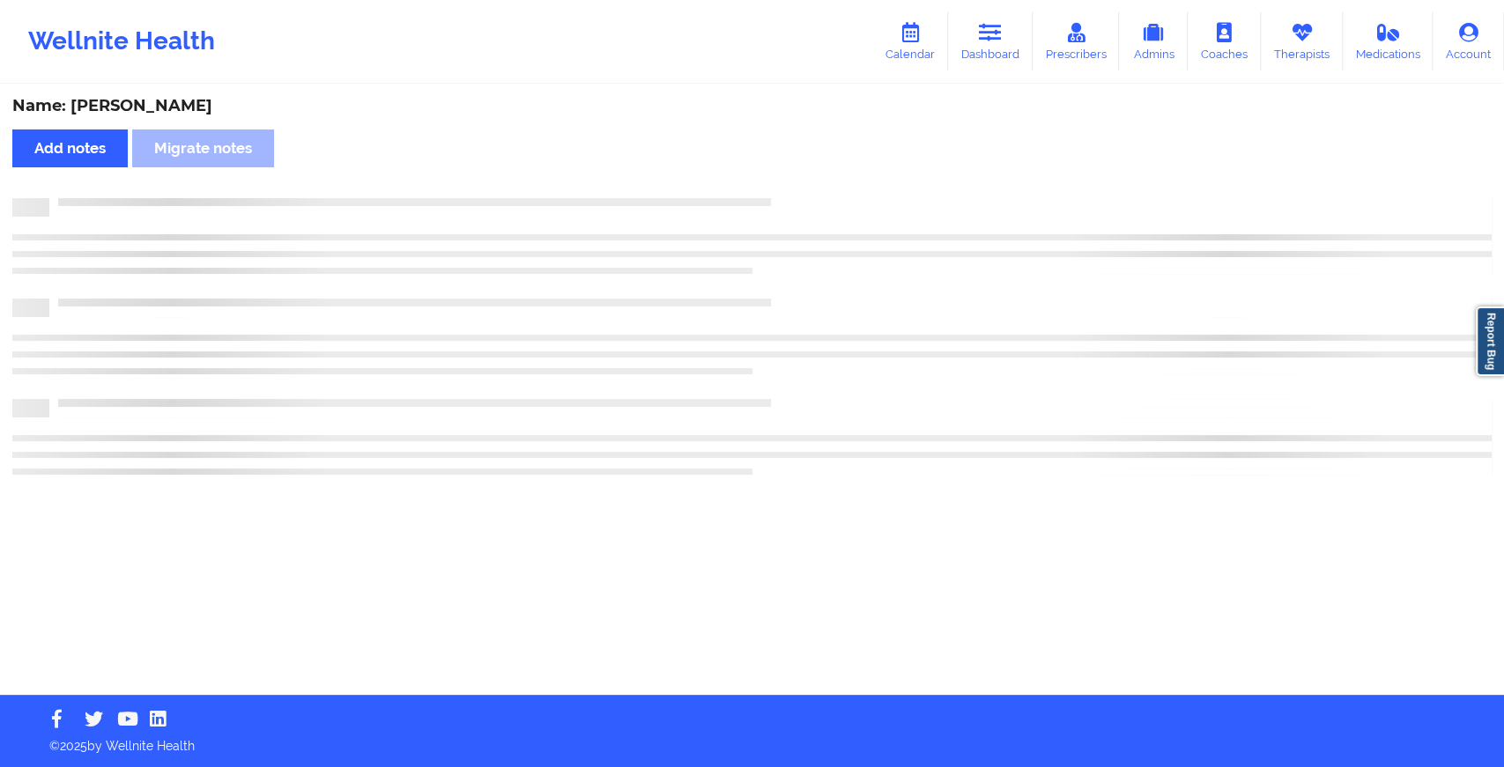
click at [810, 190] on div "Name: [PERSON_NAME] Add notes Migrate notes" at bounding box center [752, 390] width 1504 height 609
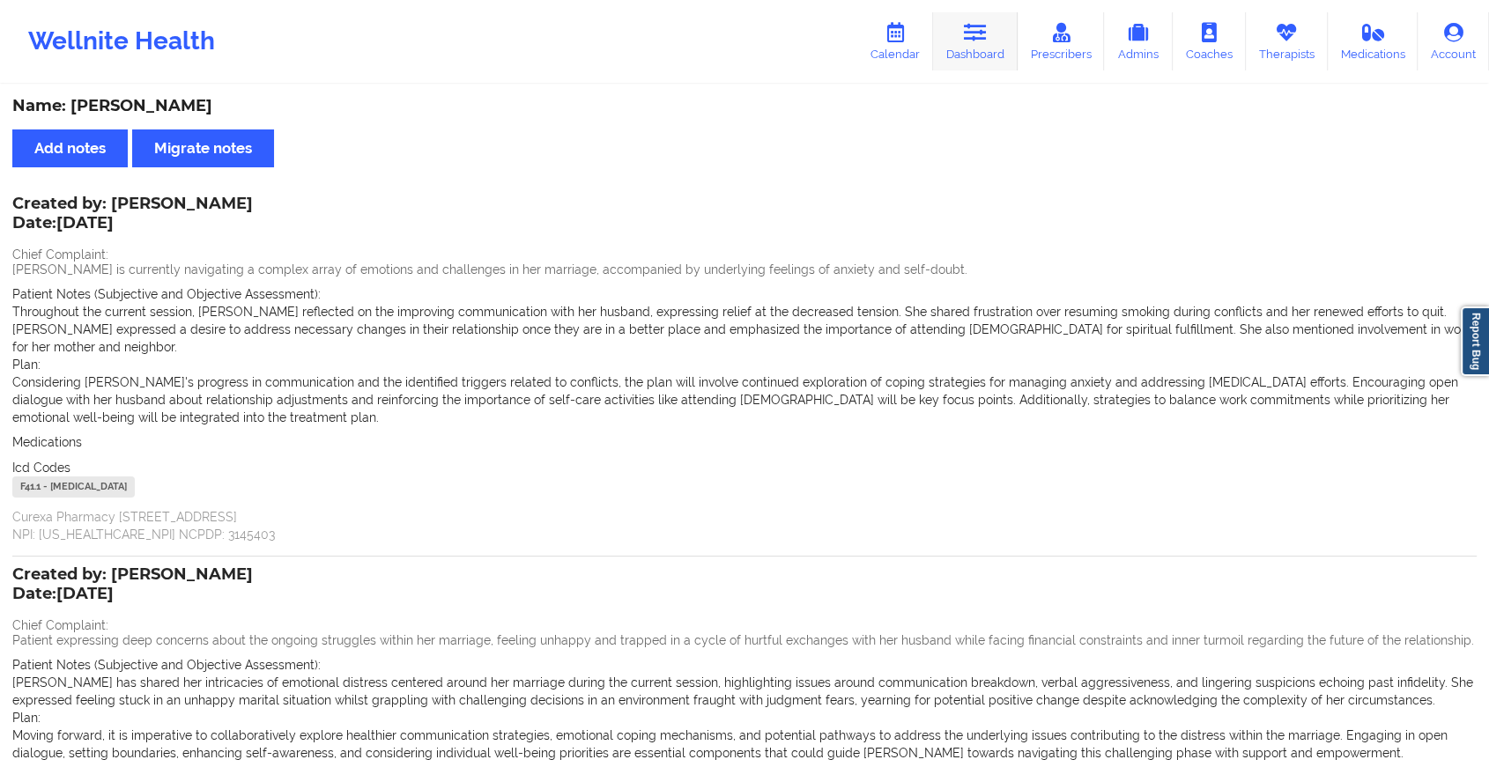
click at [993, 43] on link "Dashboard" at bounding box center [975, 41] width 85 height 58
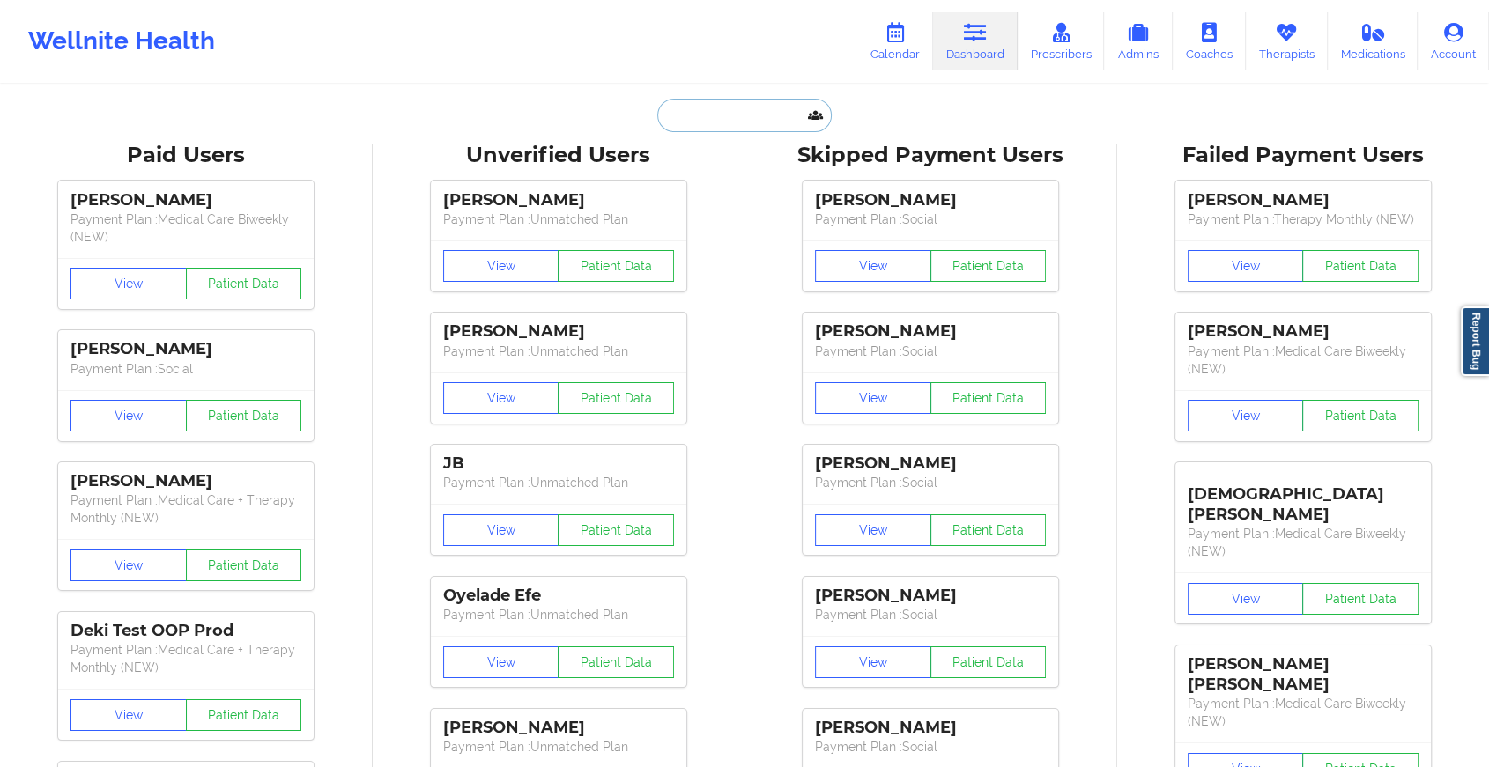
click at [749, 122] on input "text" at bounding box center [744, 115] width 174 height 33
paste input "[EMAIL_ADDRESS][DOMAIN_NAME]"
type input "[EMAIL_ADDRESS][DOMAIN_NAME]"
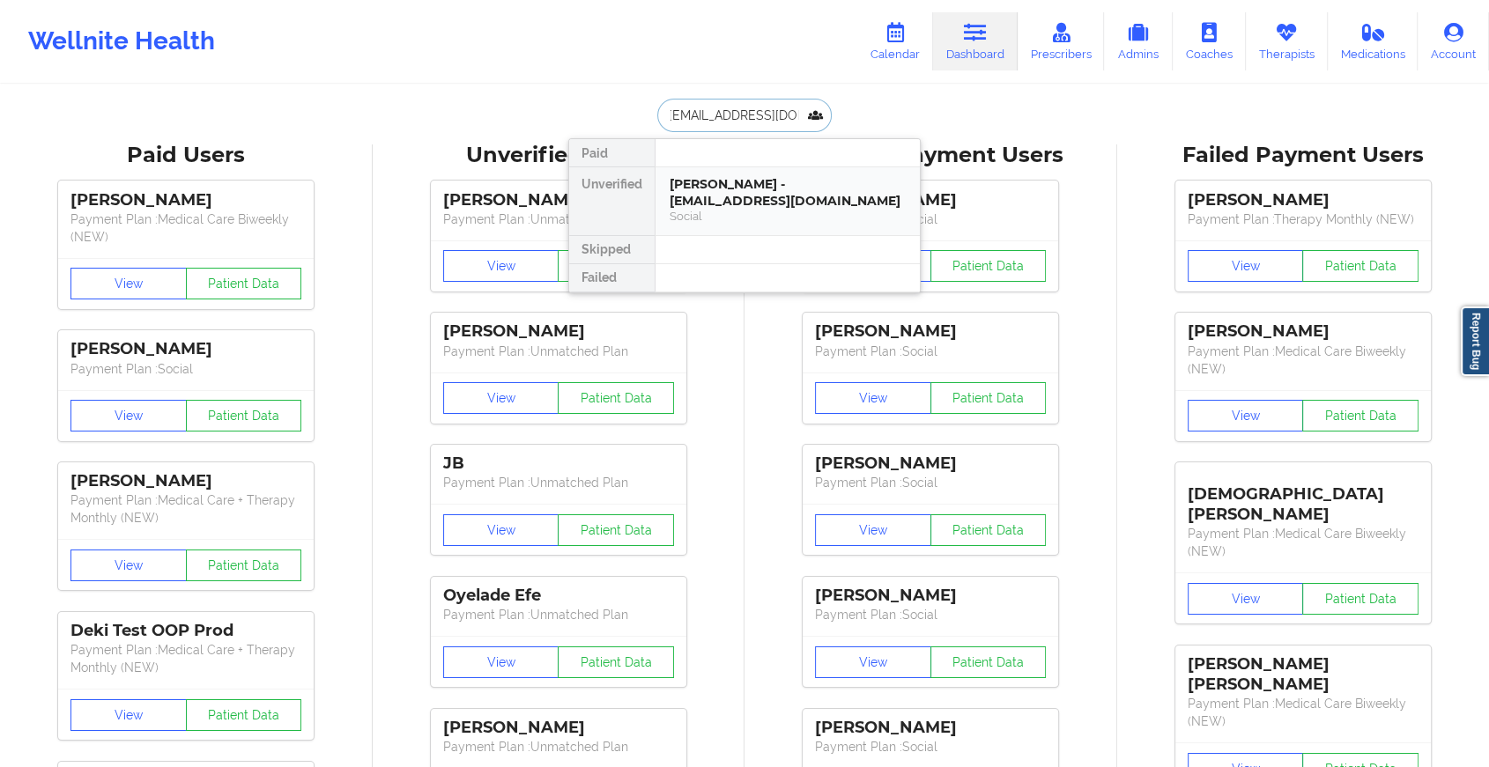
click at [769, 167] on div "[PERSON_NAME] - [EMAIL_ADDRESS][DOMAIN_NAME] Social" at bounding box center [787, 201] width 264 height 68
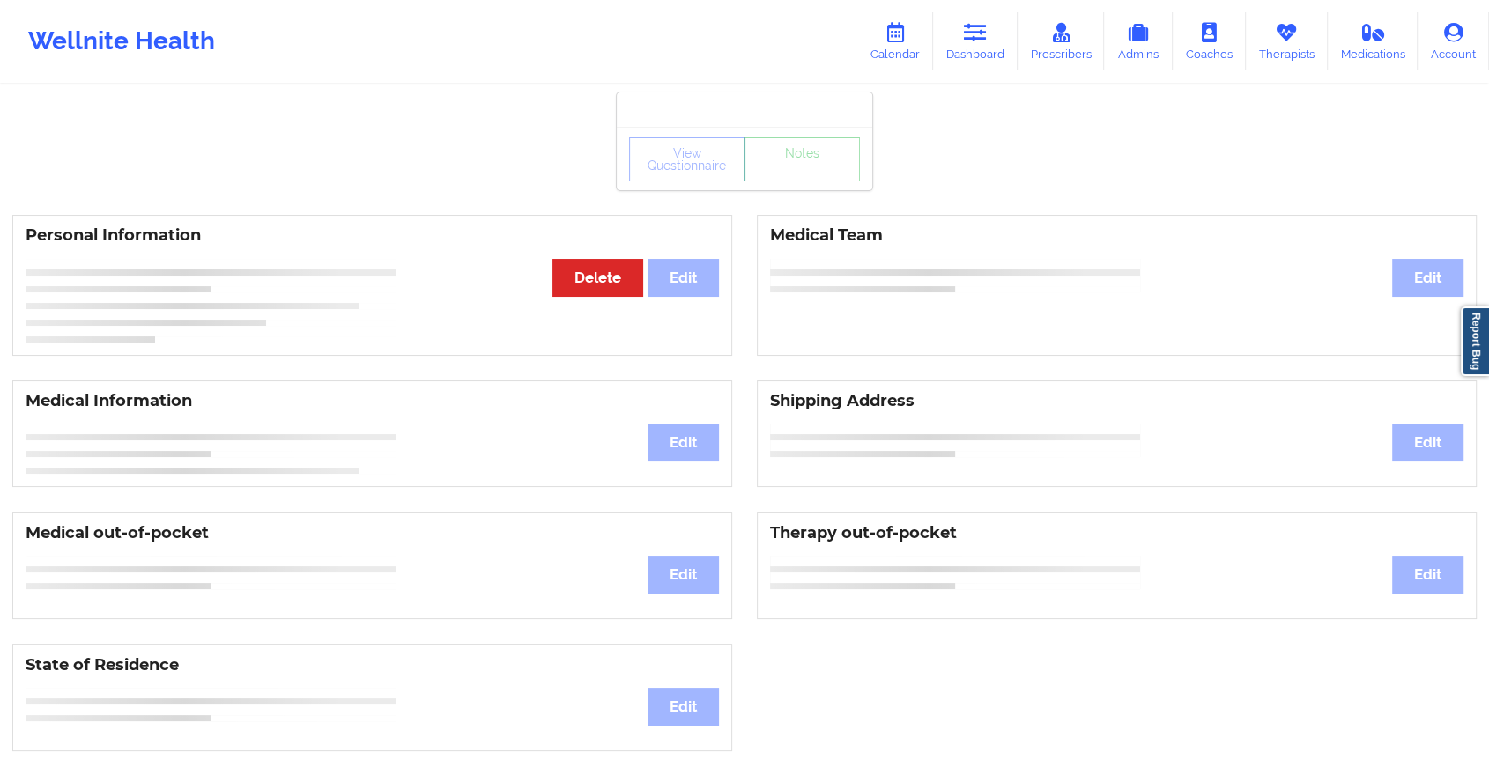
click at [825, 187] on div "View Questionnaire Notes" at bounding box center [744, 158] width 255 height 63
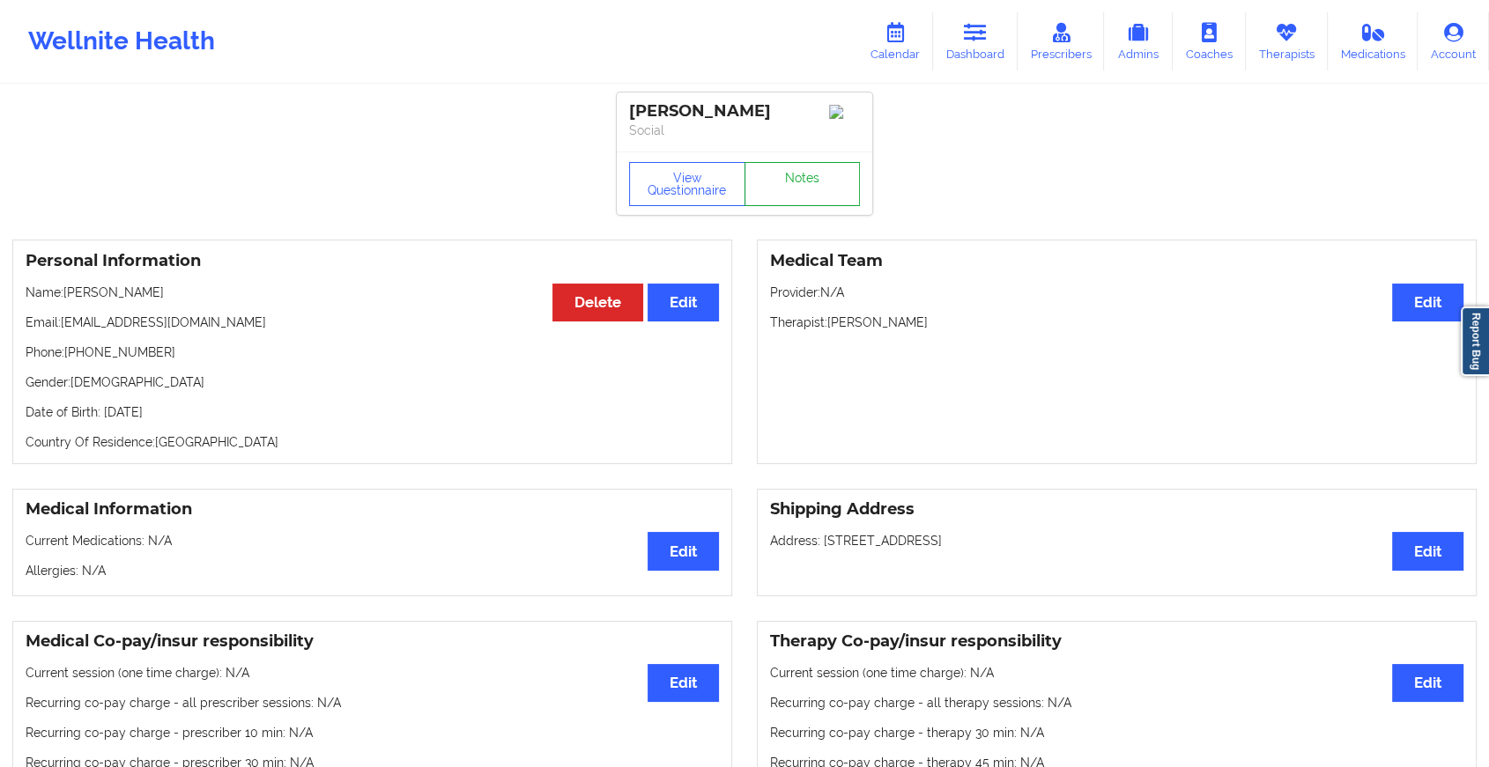
click at [825, 187] on link "Notes" at bounding box center [802, 184] width 116 height 44
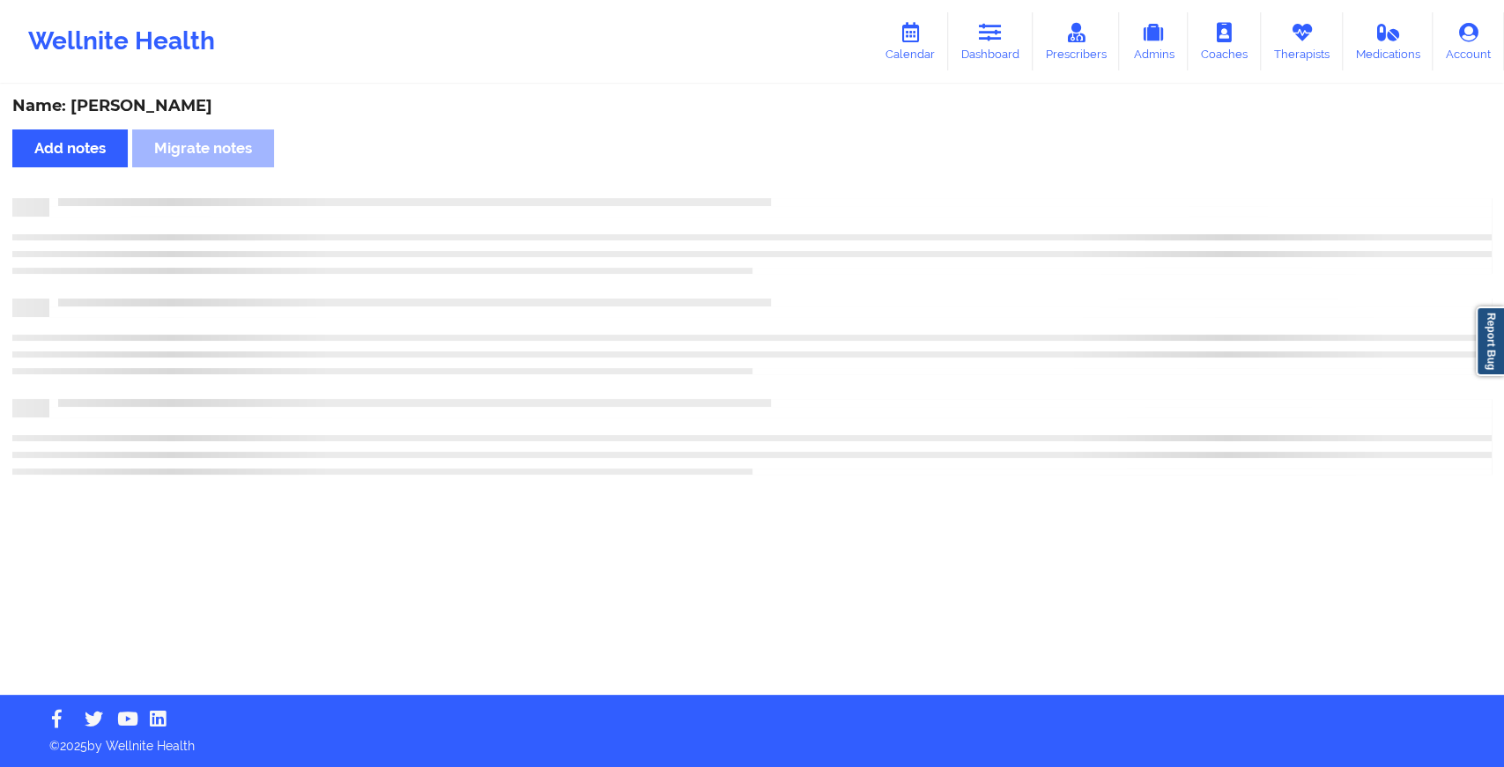
click at [825, 187] on div "Name: [PERSON_NAME] Add notes Migrate notes" at bounding box center [752, 390] width 1504 height 609
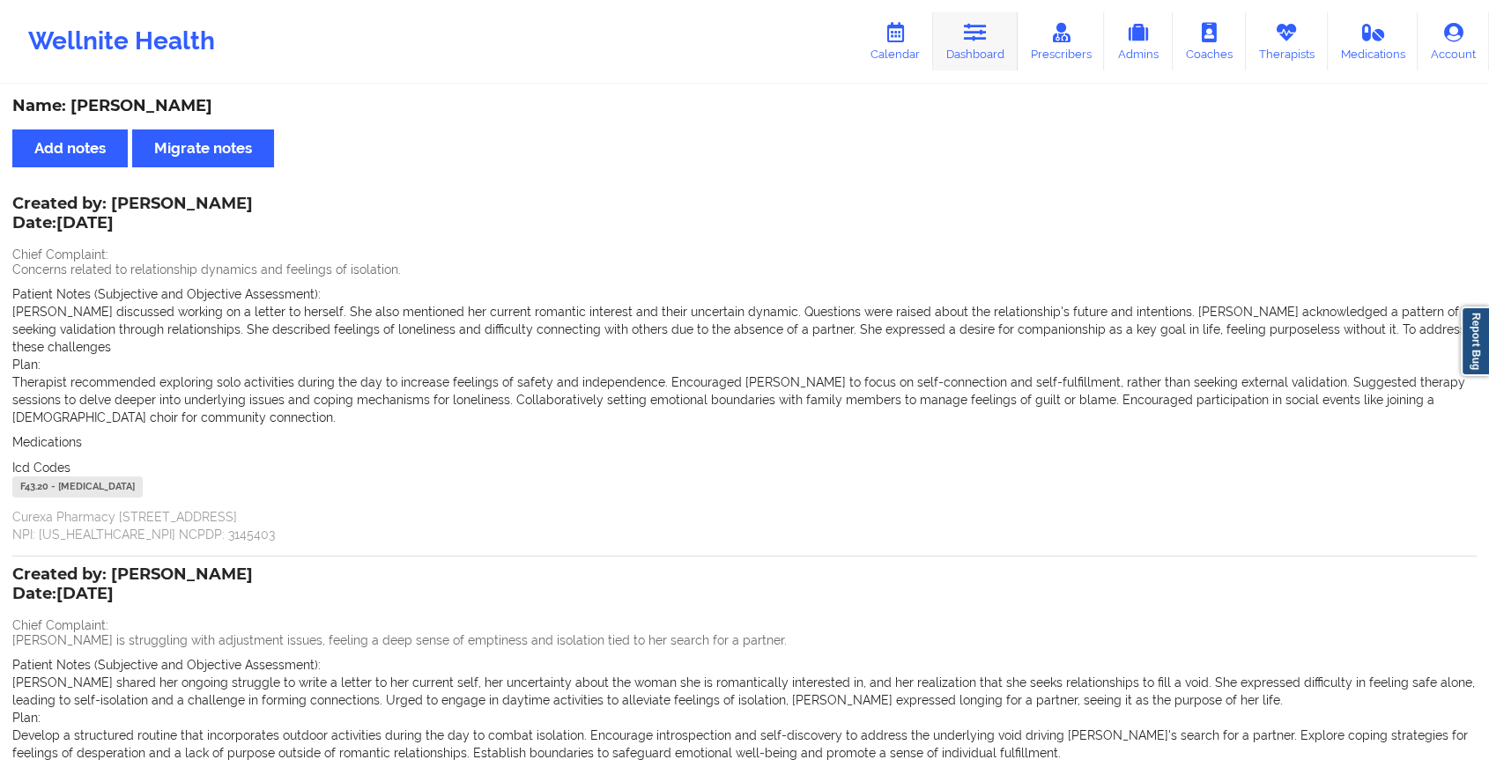
click at [968, 49] on link "Dashboard" at bounding box center [975, 41] width 85 height 58
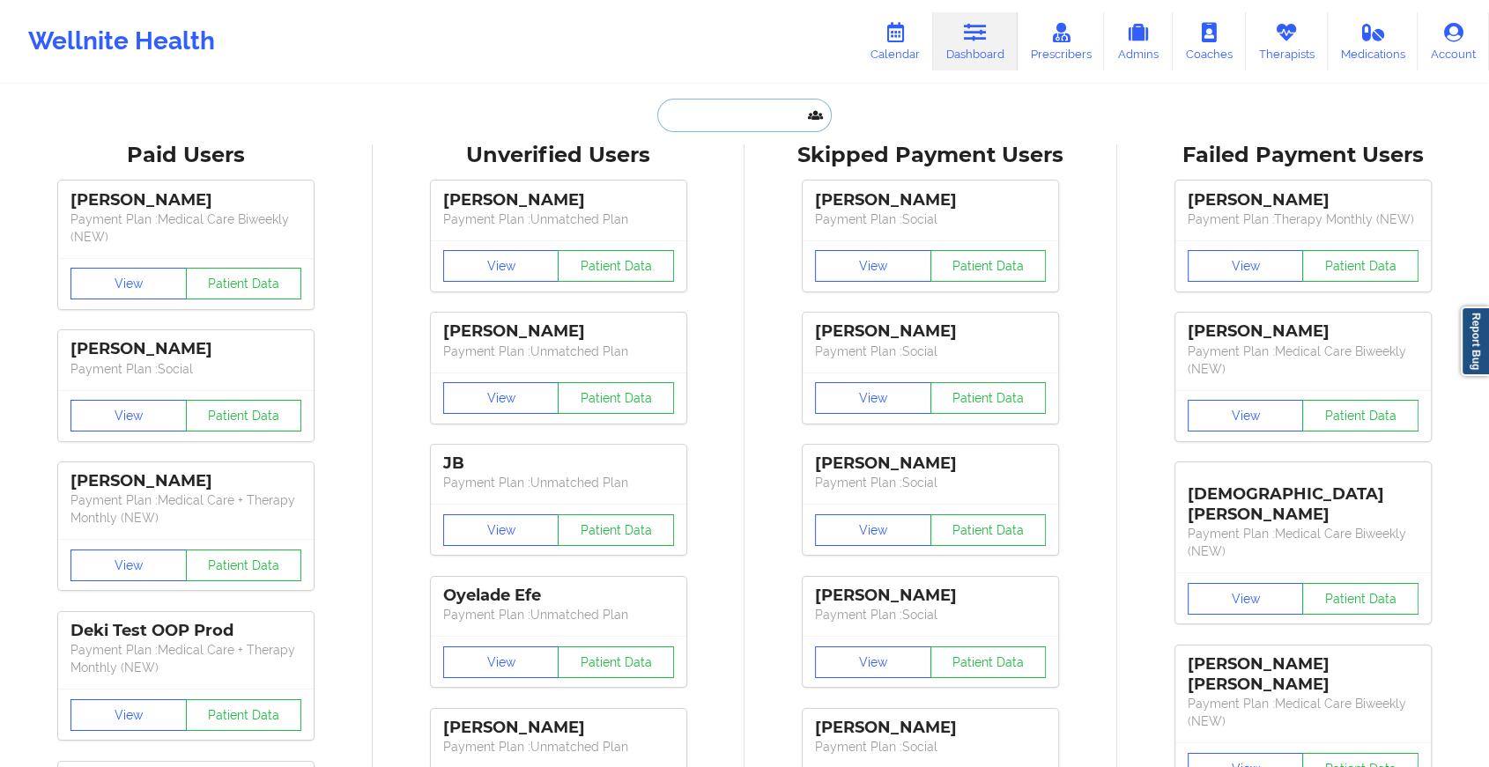
click at [692, 109] on input "text" at bounding box center [744, 115] width 174 height 33
paste input "[EMAIL_ADDRESS][DOMAIN_NAME]"
type input "[EMAIL_ADDRESS][DOMAIN_NAME]"
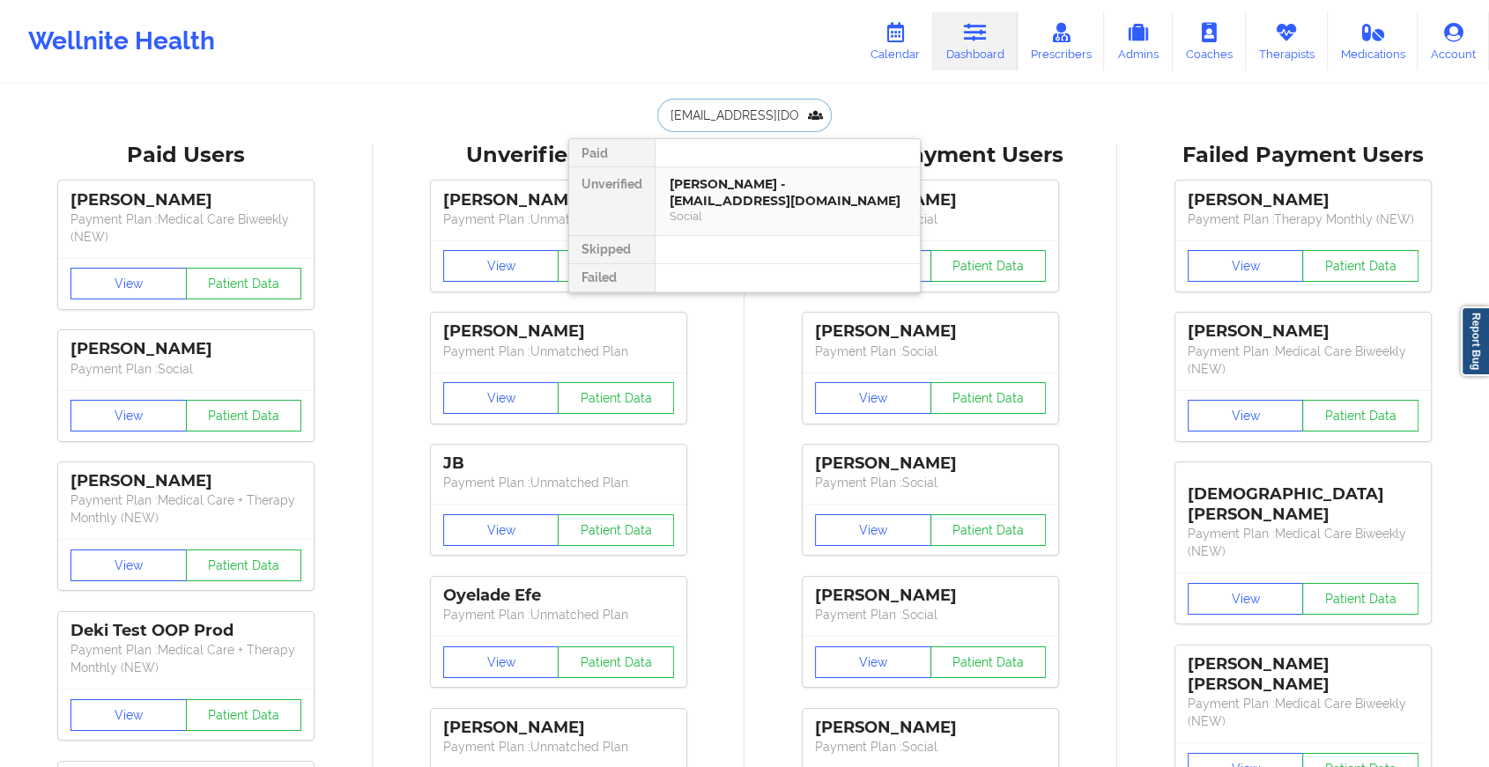
click at [758, 177] on div "[PERSON_NAME] - [EMAIL_ADDRESS][DOMAIN_NAME]" at bounding box center [787, 192] width 236 height 33
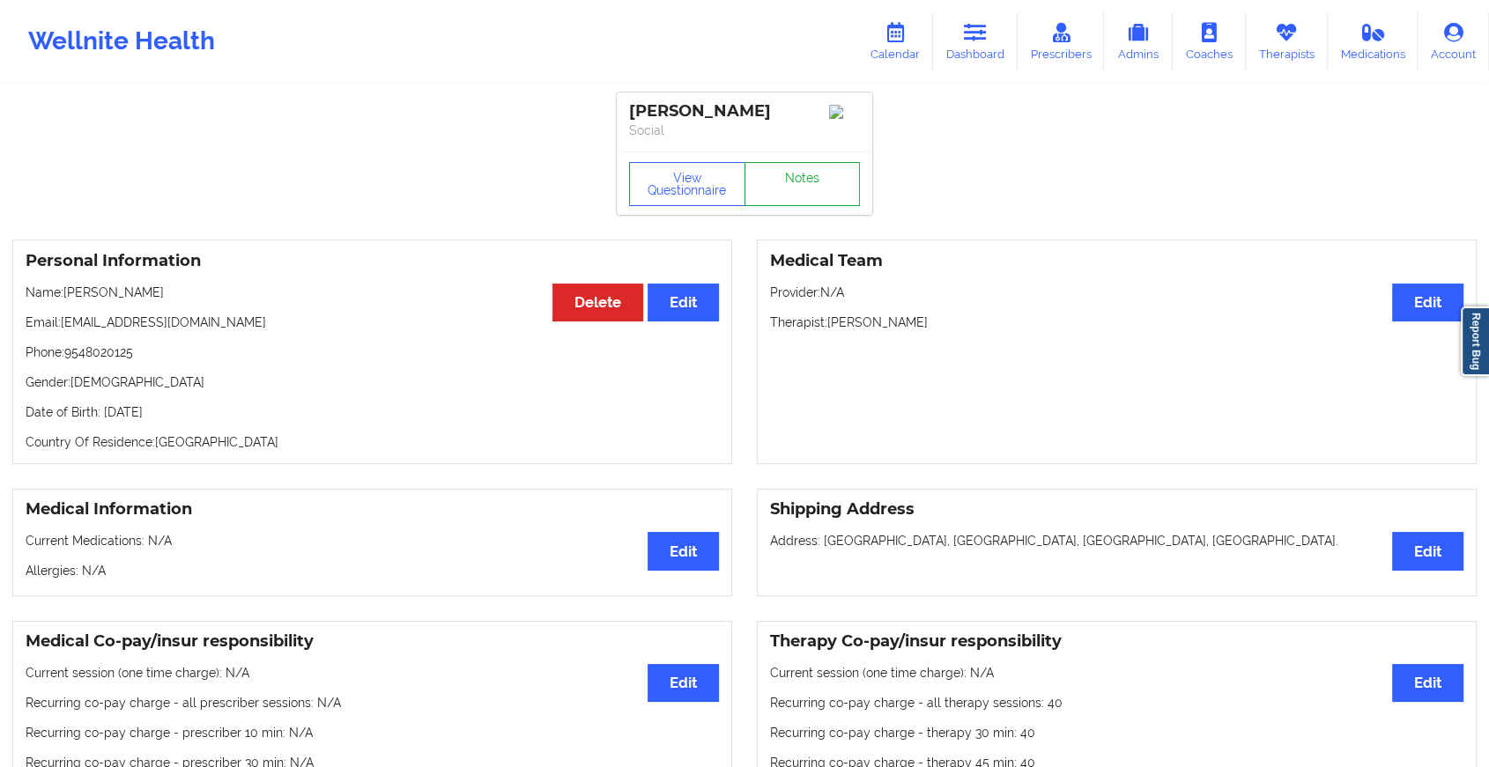
click at [817, 169] on link "Notes" at bounding box center [802, 184] width 116 height 44
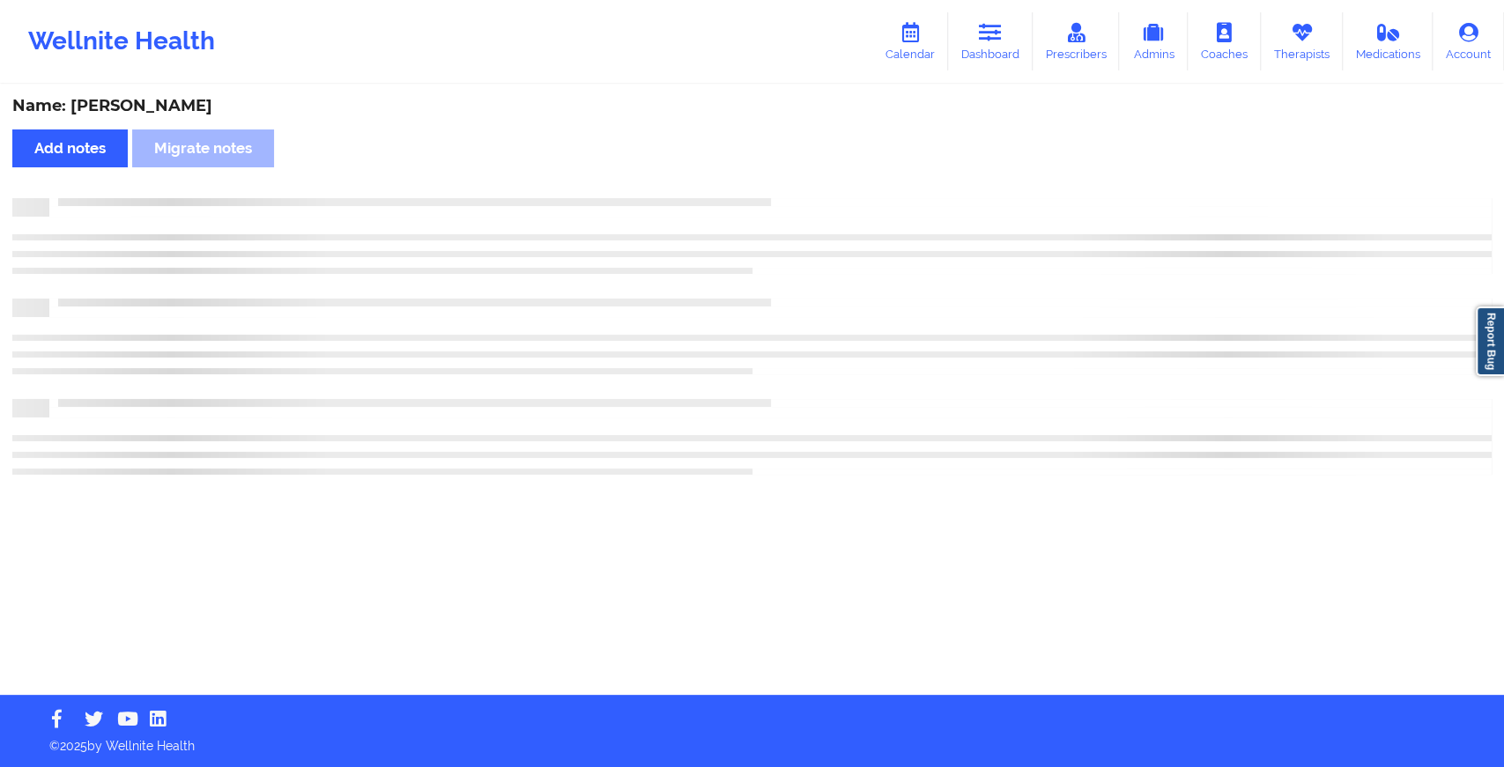
click at [817, 169] on div "Name: [PERSON_NAME] Add notes Migrate notes" at bounding box center [752, 390] width 1504 height 609
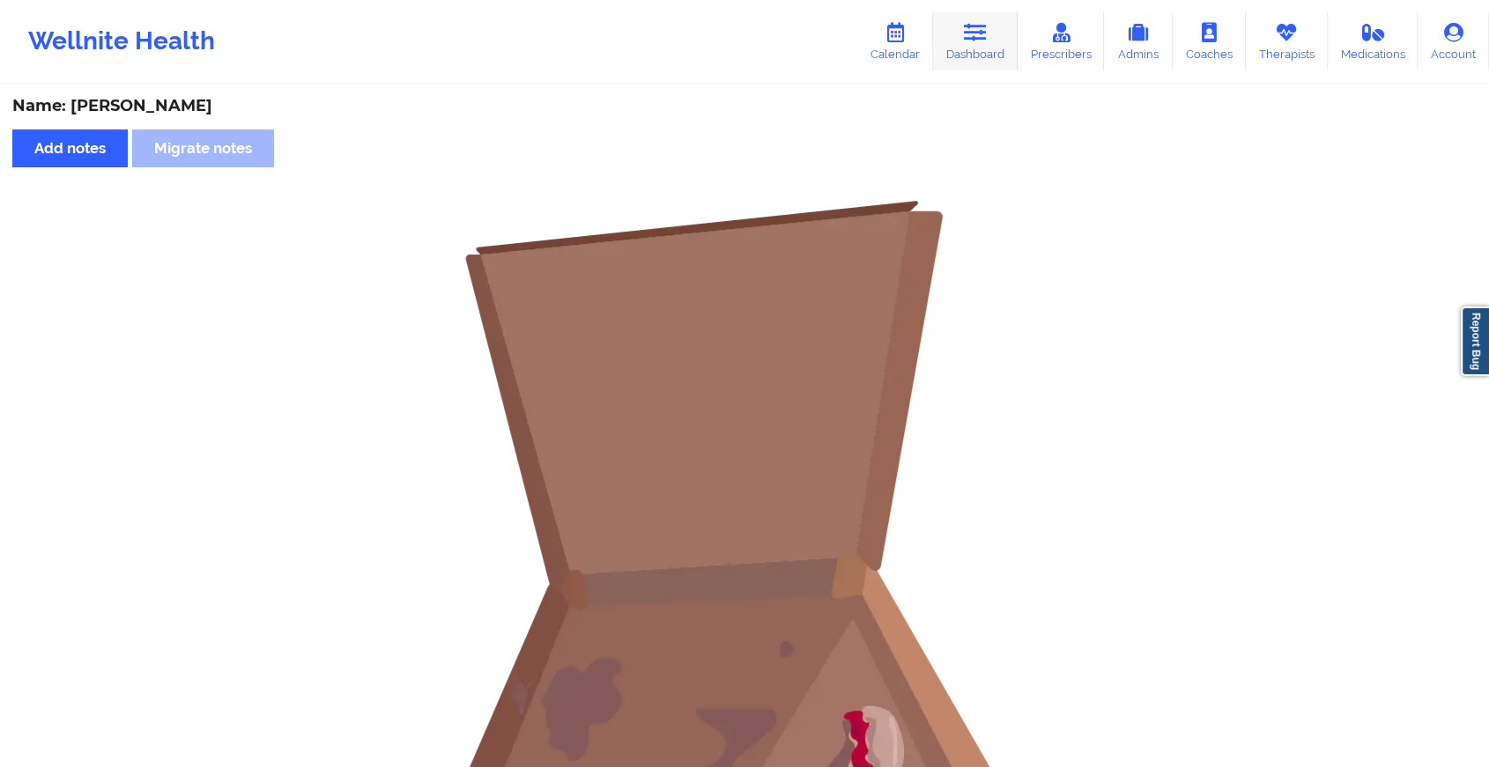
click at [957, 33] on link "Dashboard" at bounding box center [975, 41] width 85 height 58
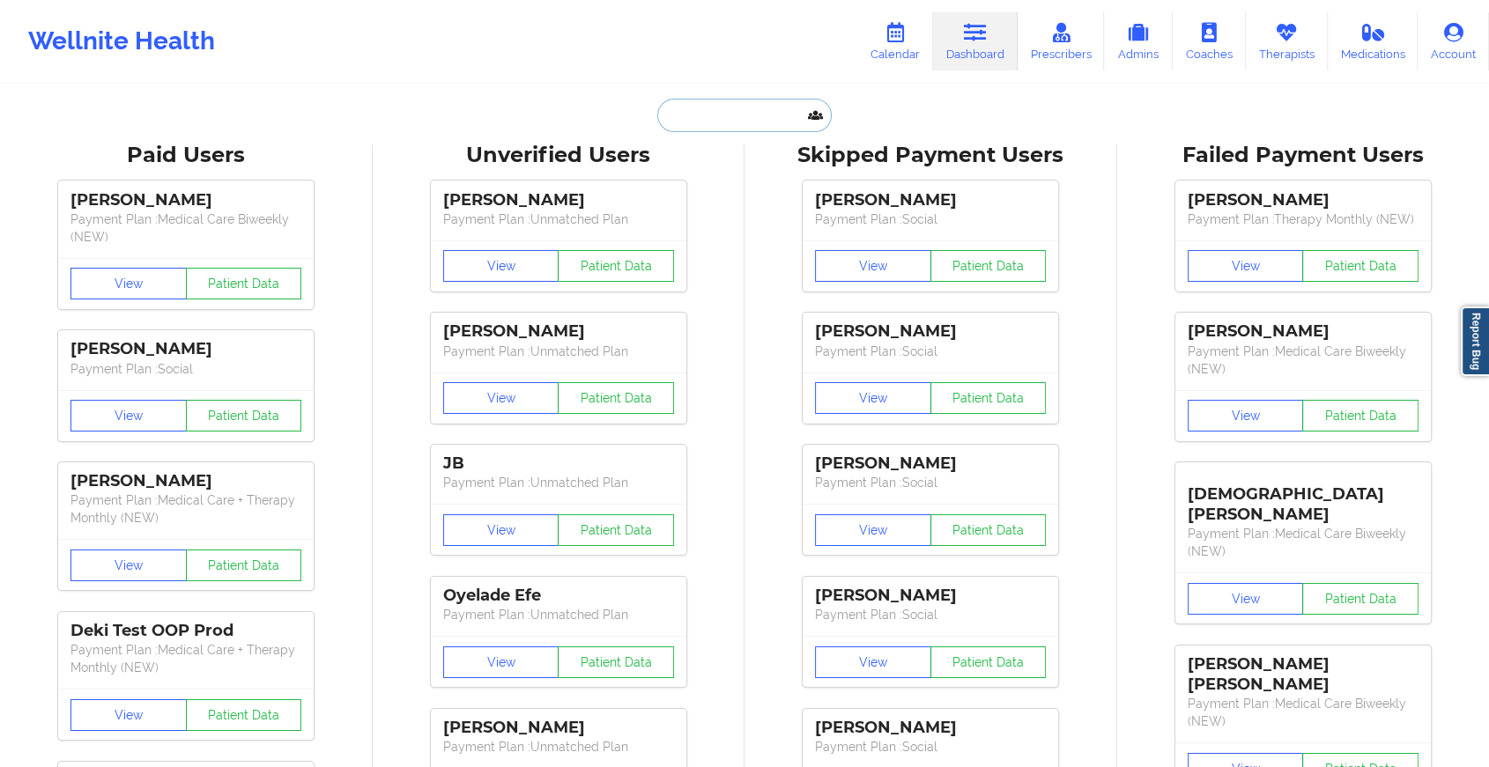
click at [679, 119] on input "text" at bounding box center [744, 115] width 174 height 33
paste input "[EMAIL_ADDRESS][DOMAIN_NAME]"
type input "[EMAIL_ADDRESS][DOMAIN_NAME]"
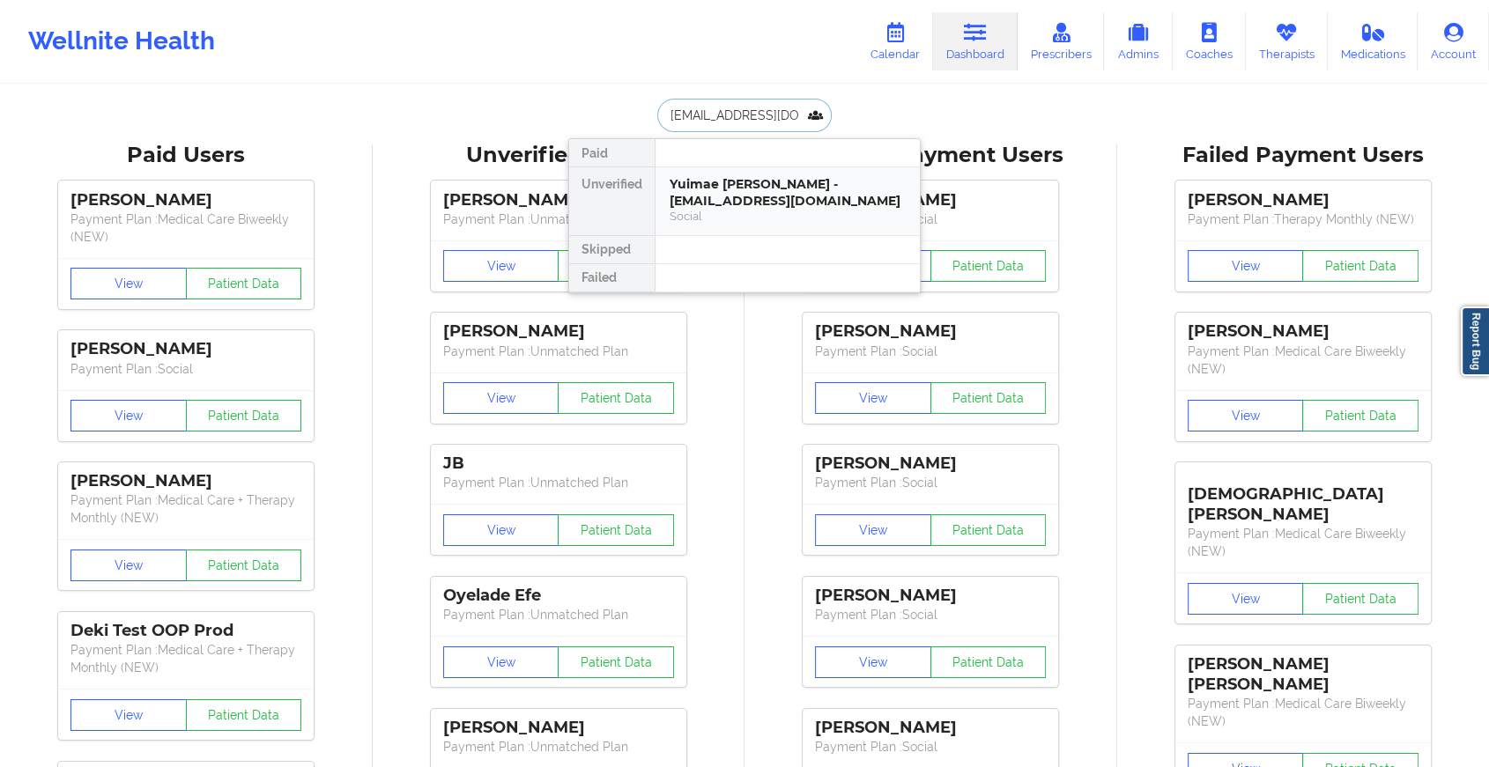
click at [758, 204] on div "Yuimae [PERSON_NAME] - [EMAIL_ADDRESS][DOMAIN_NAME]" at bounding box center [787, 192] width 236 height 33
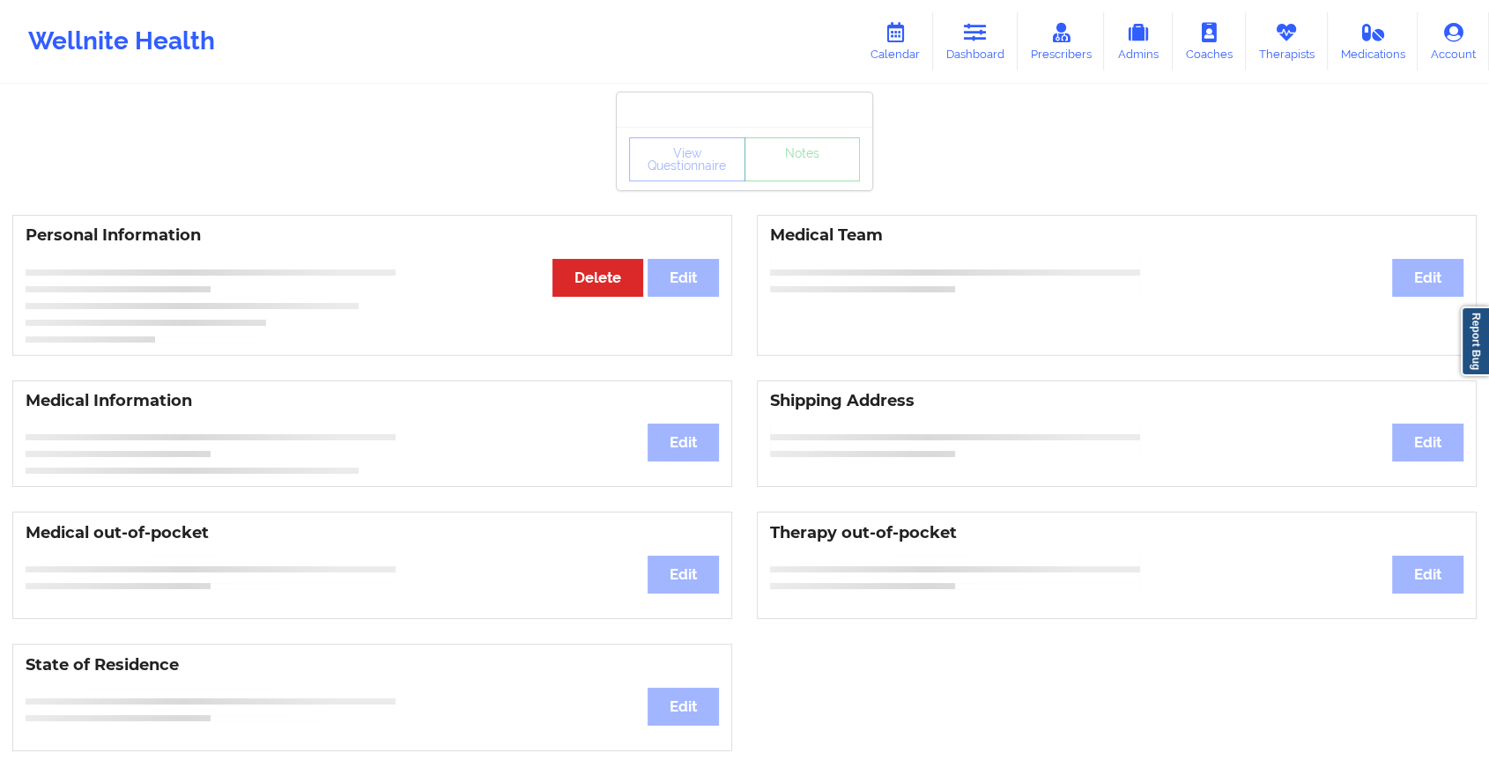
click at [822, 181] on div "View Questionnaire Notes" at bounding box center [744, 158] width 255 height 63
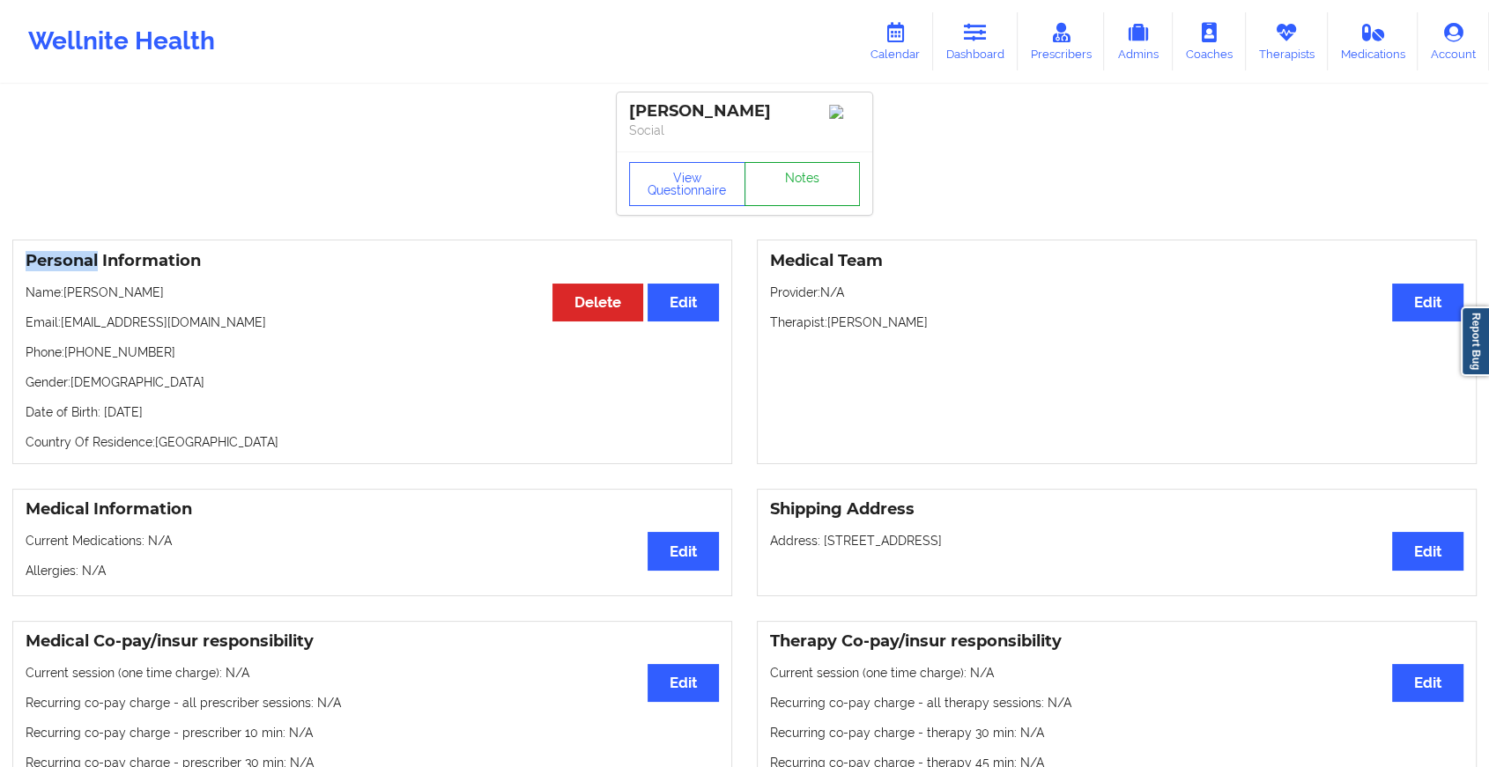
click at [822, 181] on link "Notes" at bounding box center [802, 184] width 116 height 44
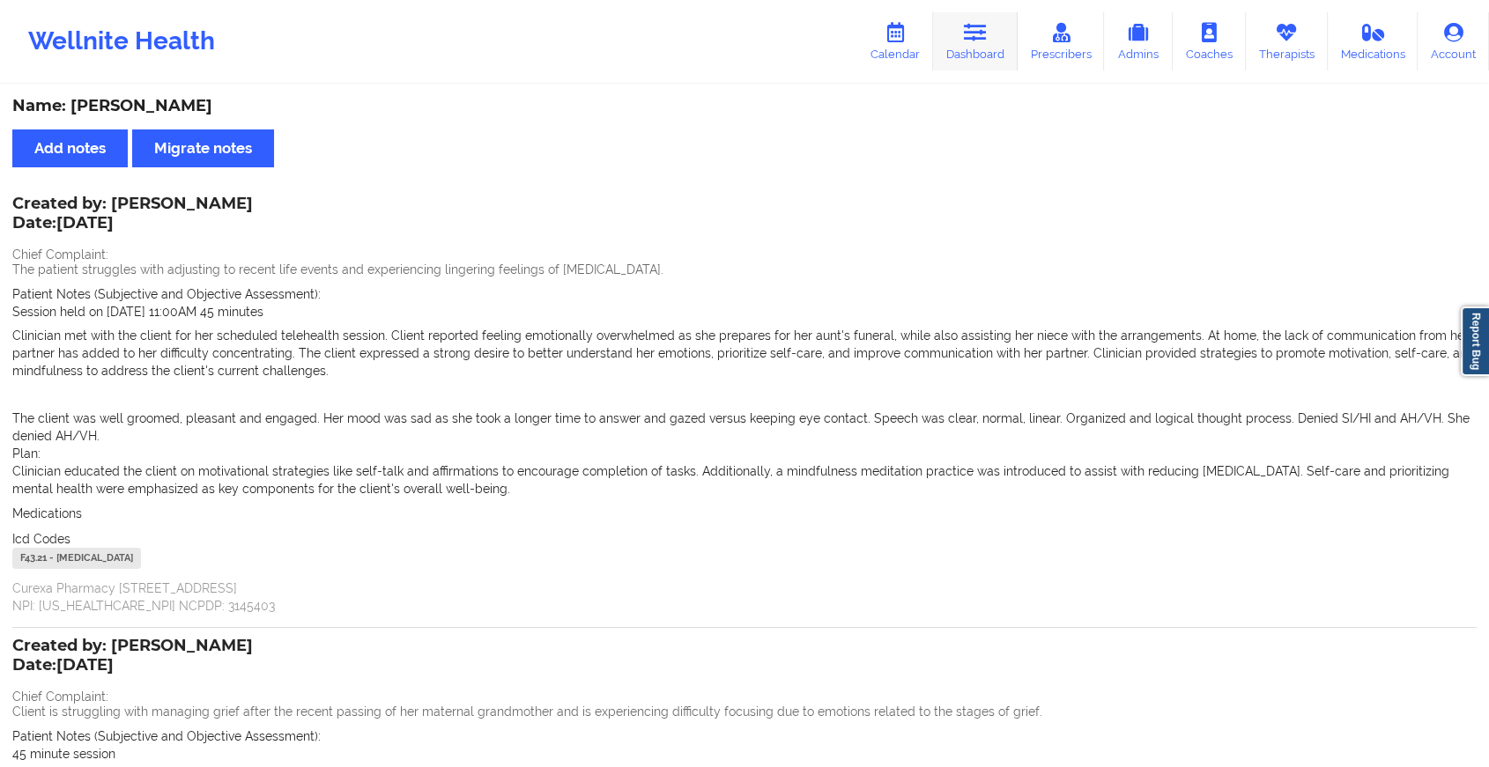
click at [976, 23] on icon at bounding box center [975, 32] width 23 height 19
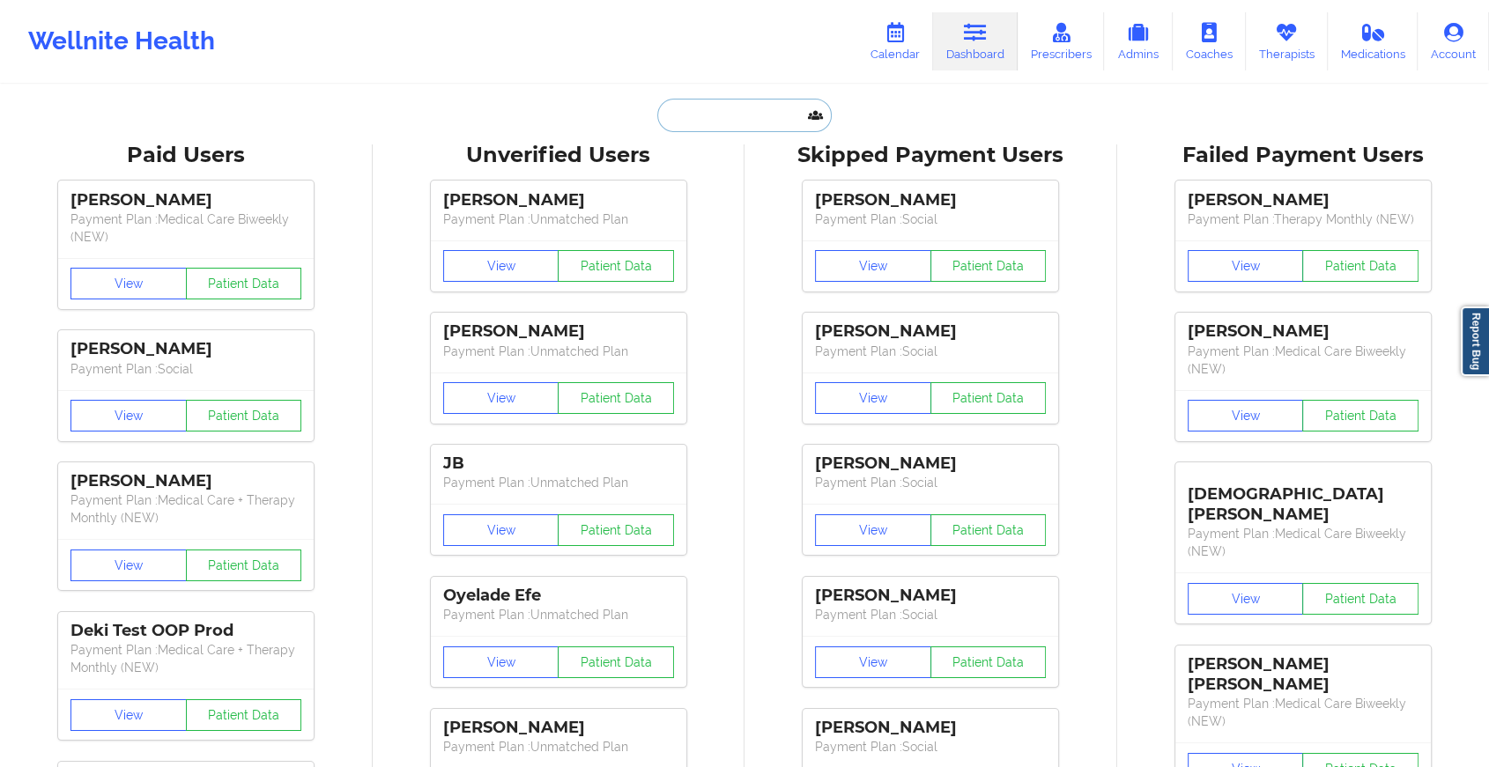
click at [723, 118] on input "text" at bounding box center [744, 115] width 174 height 33
paste input "[EMAIL_ADDRESS][DOMAIN_NAME]"
type input "[EMAIL_ADDRESS][DOMAIN_NAME]"
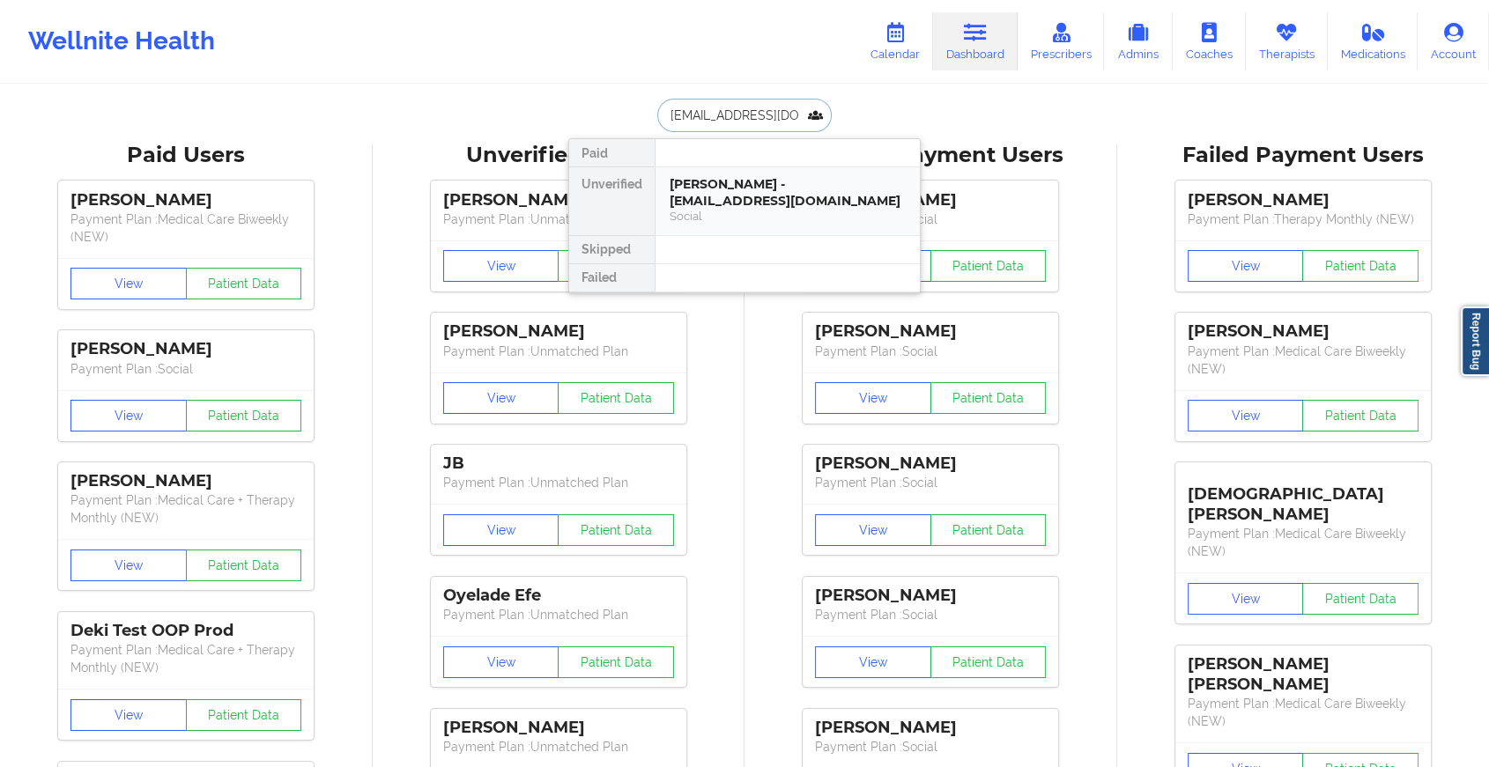
click at [732, 226] on div "[PERSON_NAME] - [EMAIL_ADDRESS][DOMAIN_NAME] Social" at bounding box center [787, 201] width 264 height 68
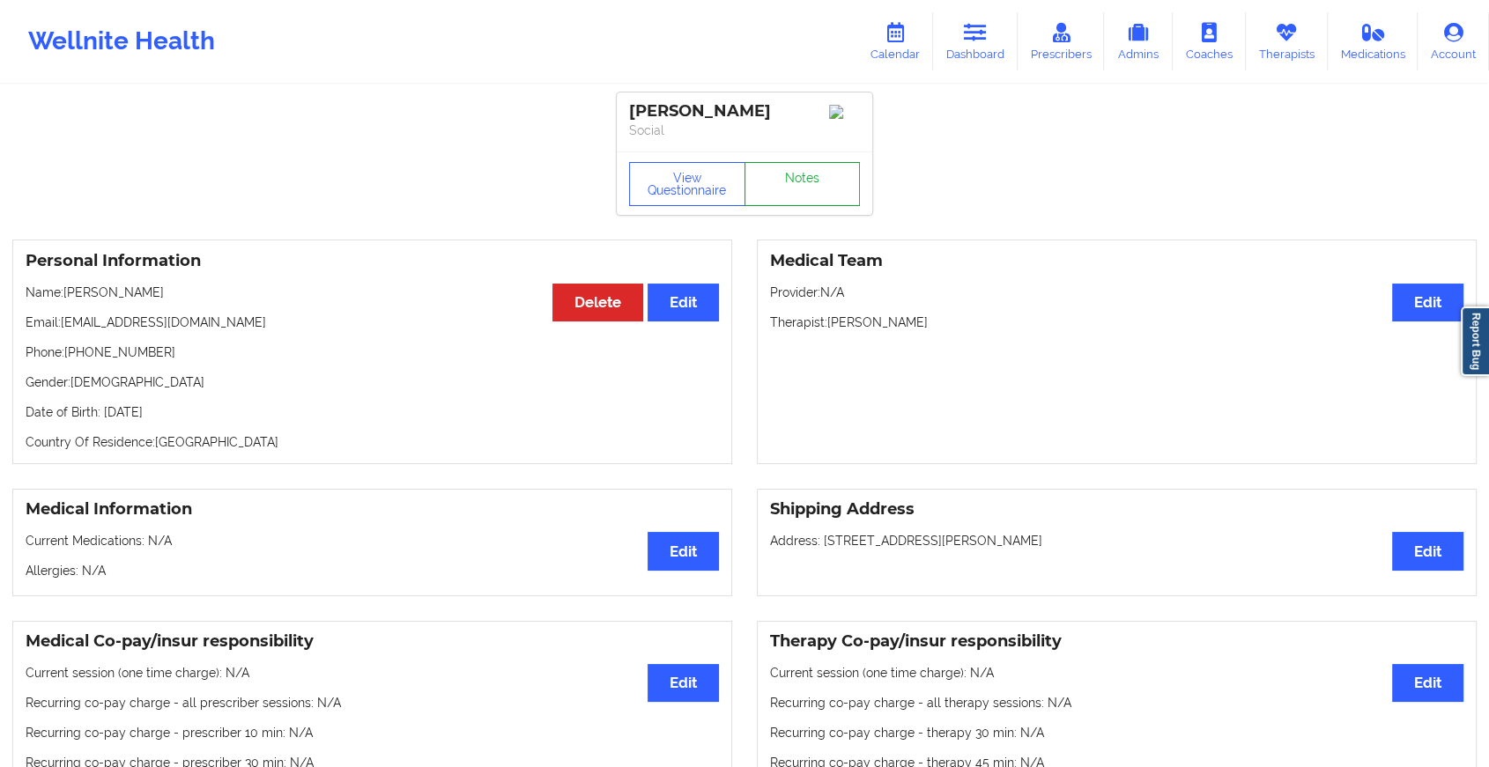
click at [793, 190] on link "Notes" at bounding box center [802, 184] width 116 height 44
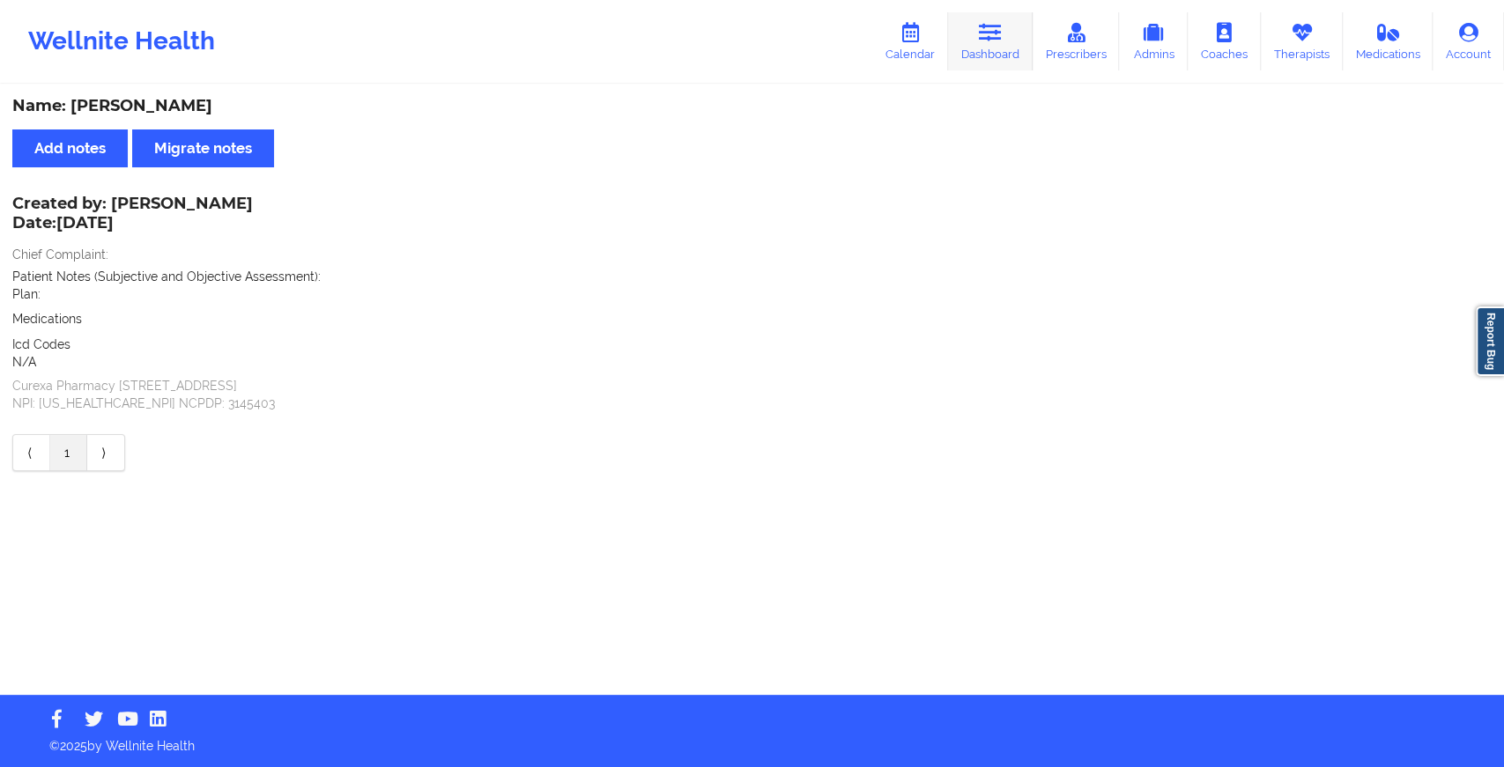
click at [993, 60] on link "Dashboard" at bounding box center [990, 41] width 85 height 58
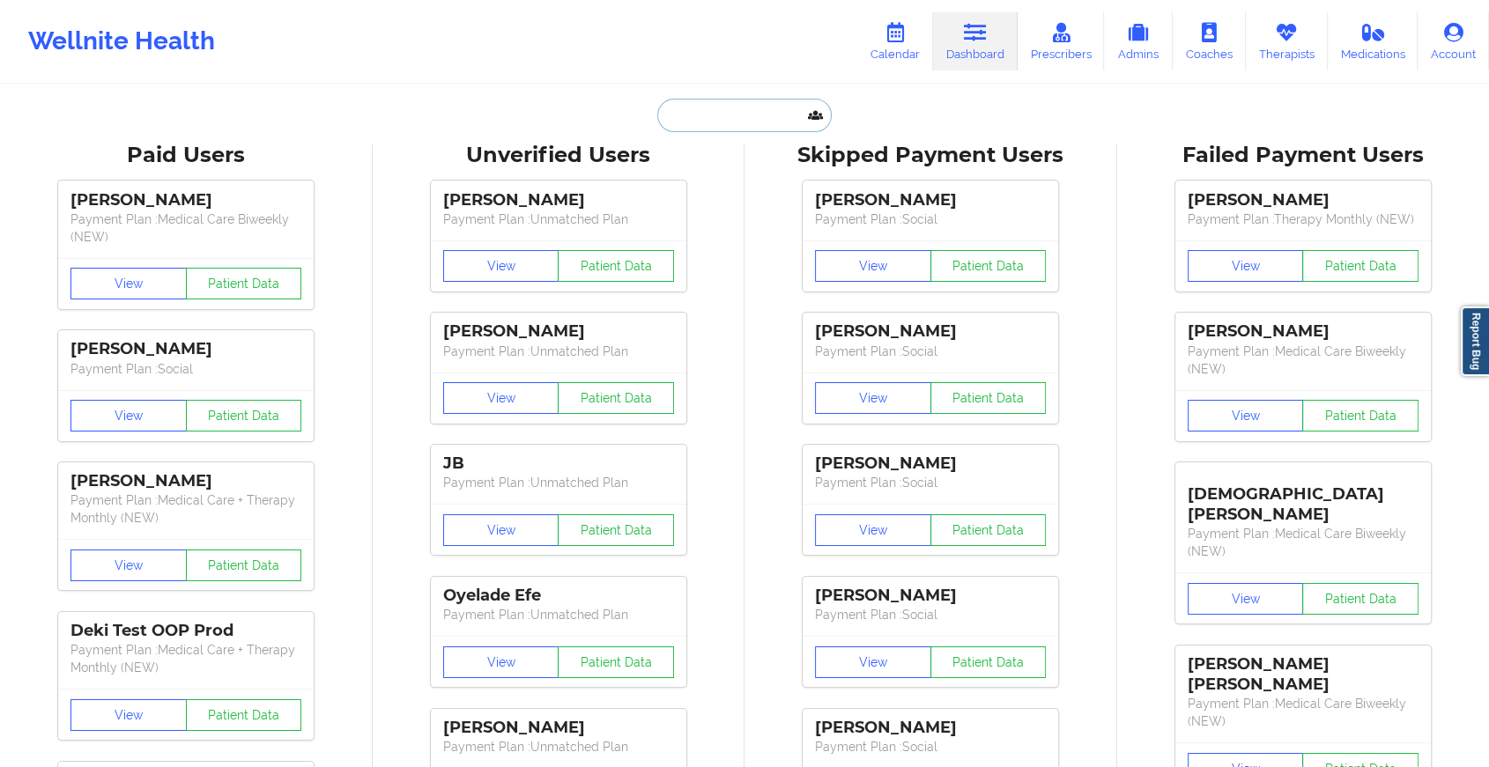
click at [679, 118] on input "text" at bounding box center [744, 115] width 174 height 33
paste input "[EMAIL_ADDRESS][DOMAIN_NAME]"
type input "[EMAIL_ADDRESS][DOMAIN_NAME]"
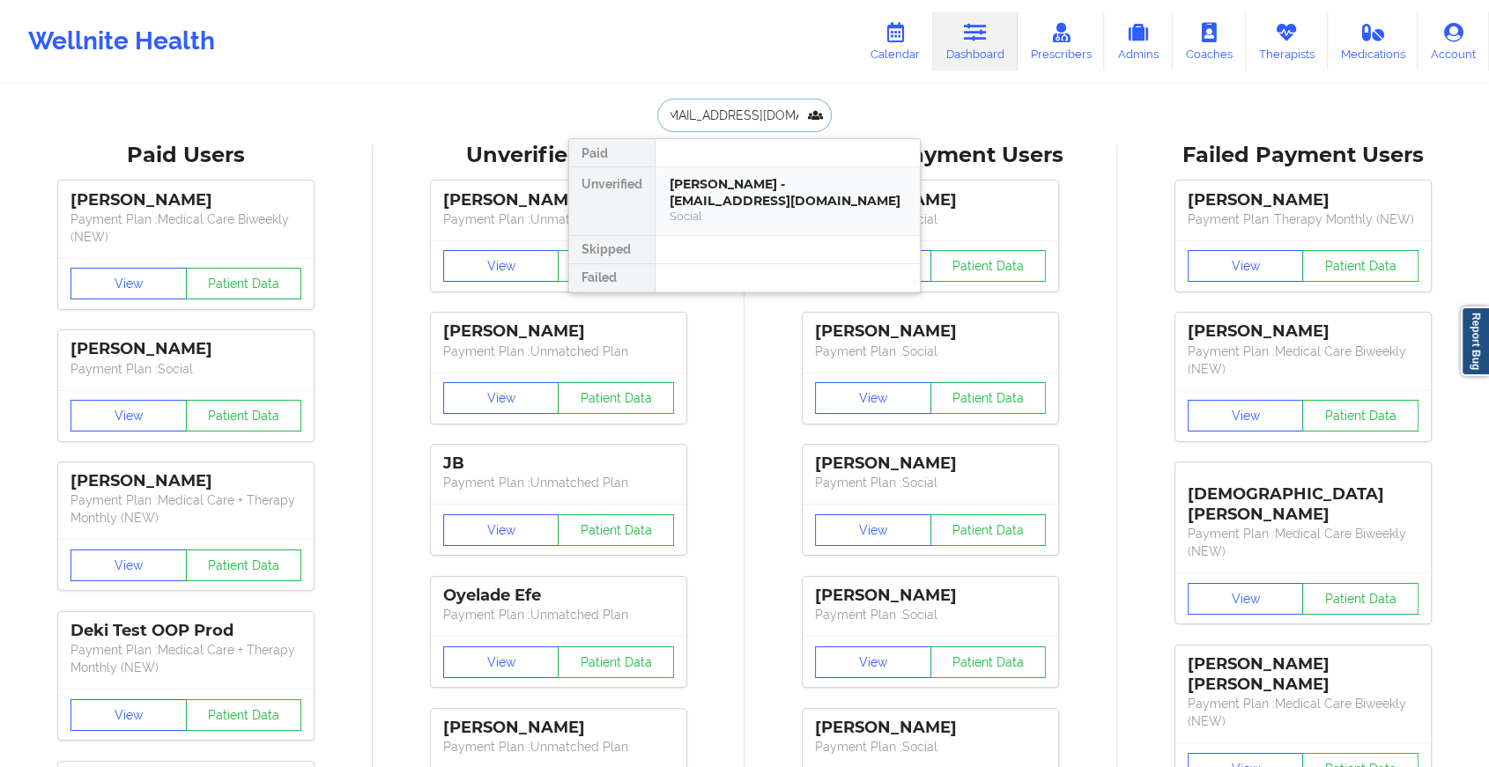
click at [688, 200] on div "[PERSON_NAME] - [EMAIL_ADDRESS][DOMAIN_NAME]" at bounding box center [787, 192] width 236 height 33
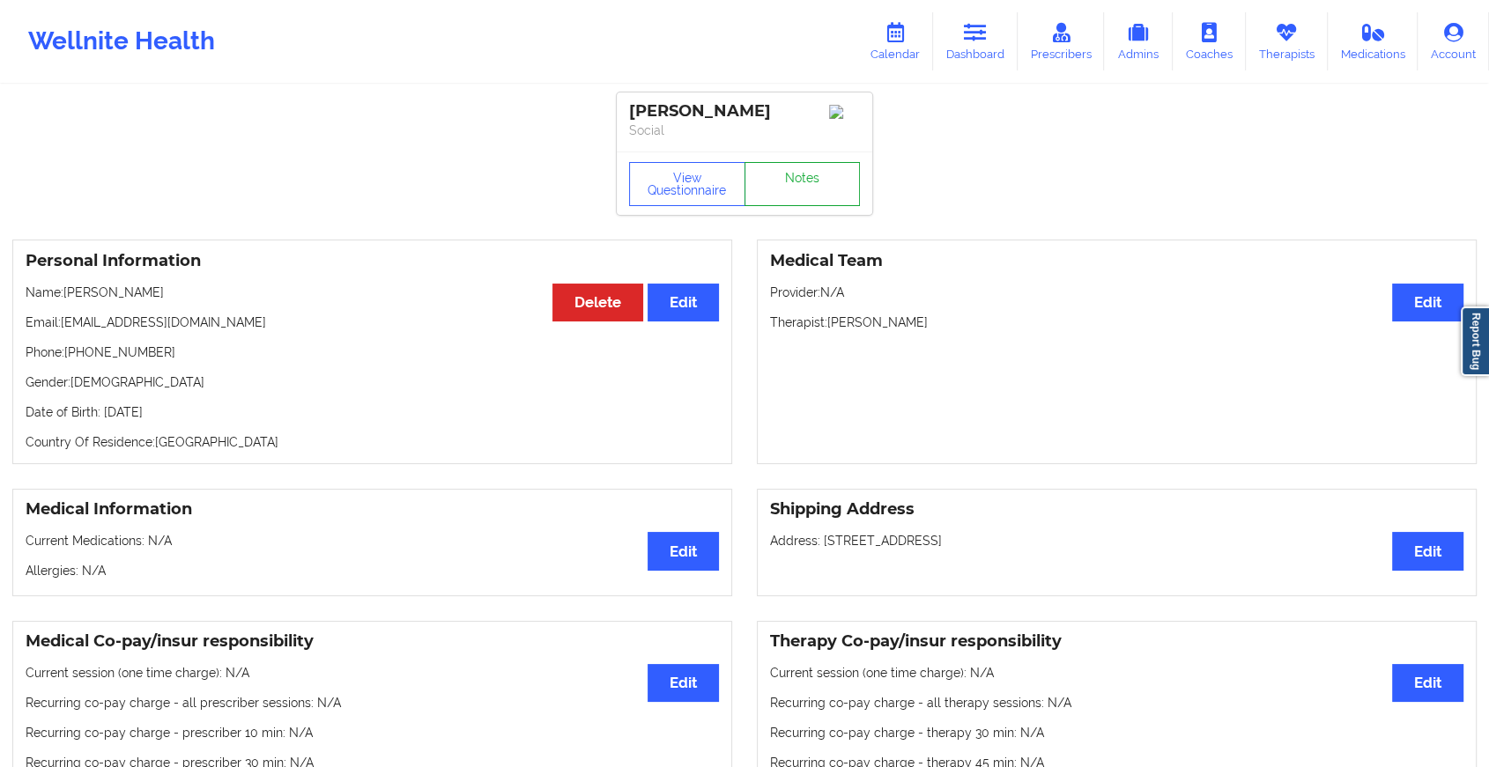
click at [792, 173] on link "Notes" at bounding box center [802, 184] width 116 height 44
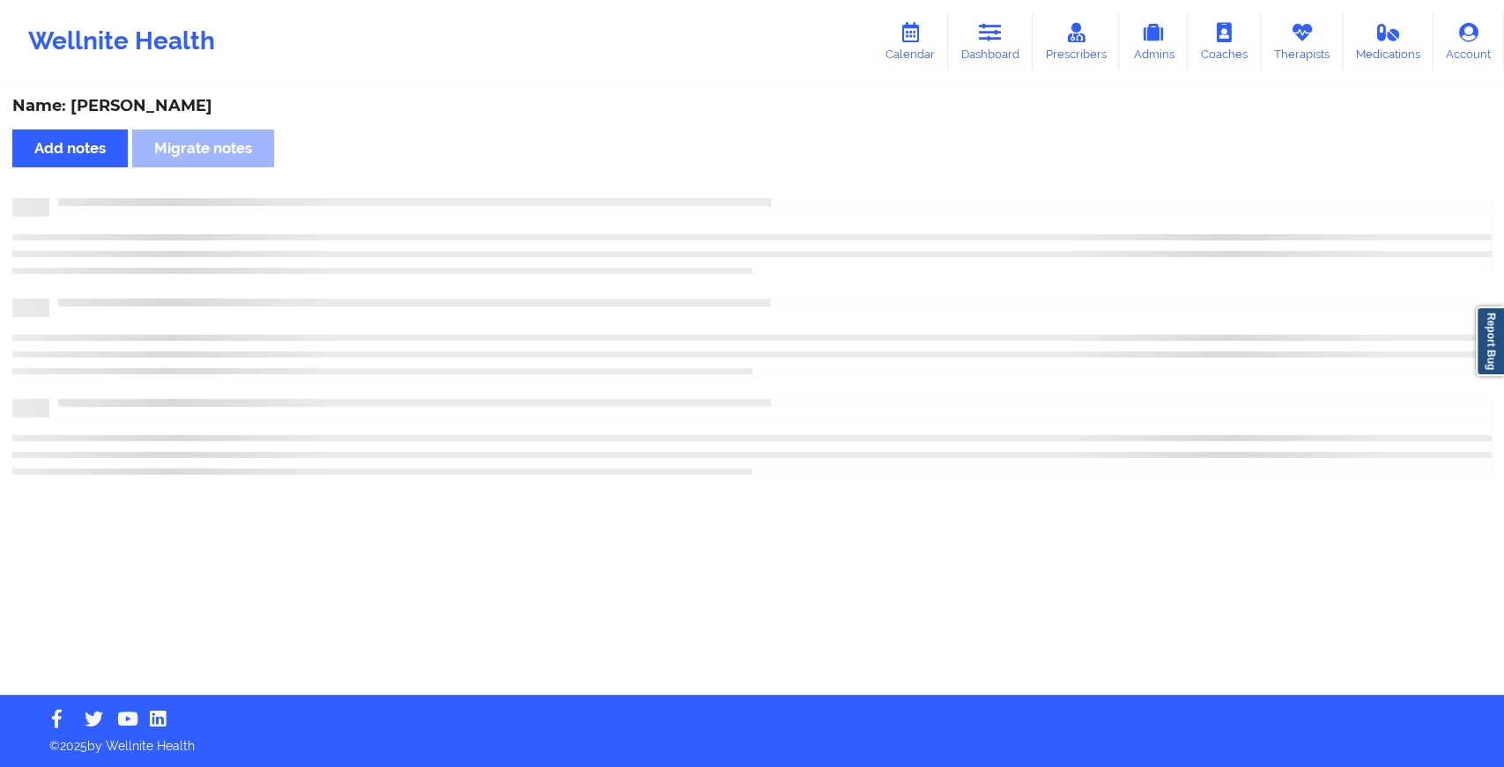
click at [792, 173] on div "Name: [PERSON_NAME] Add notes Migrate notes" at bounding box center [752, 390] width 1504 height 609
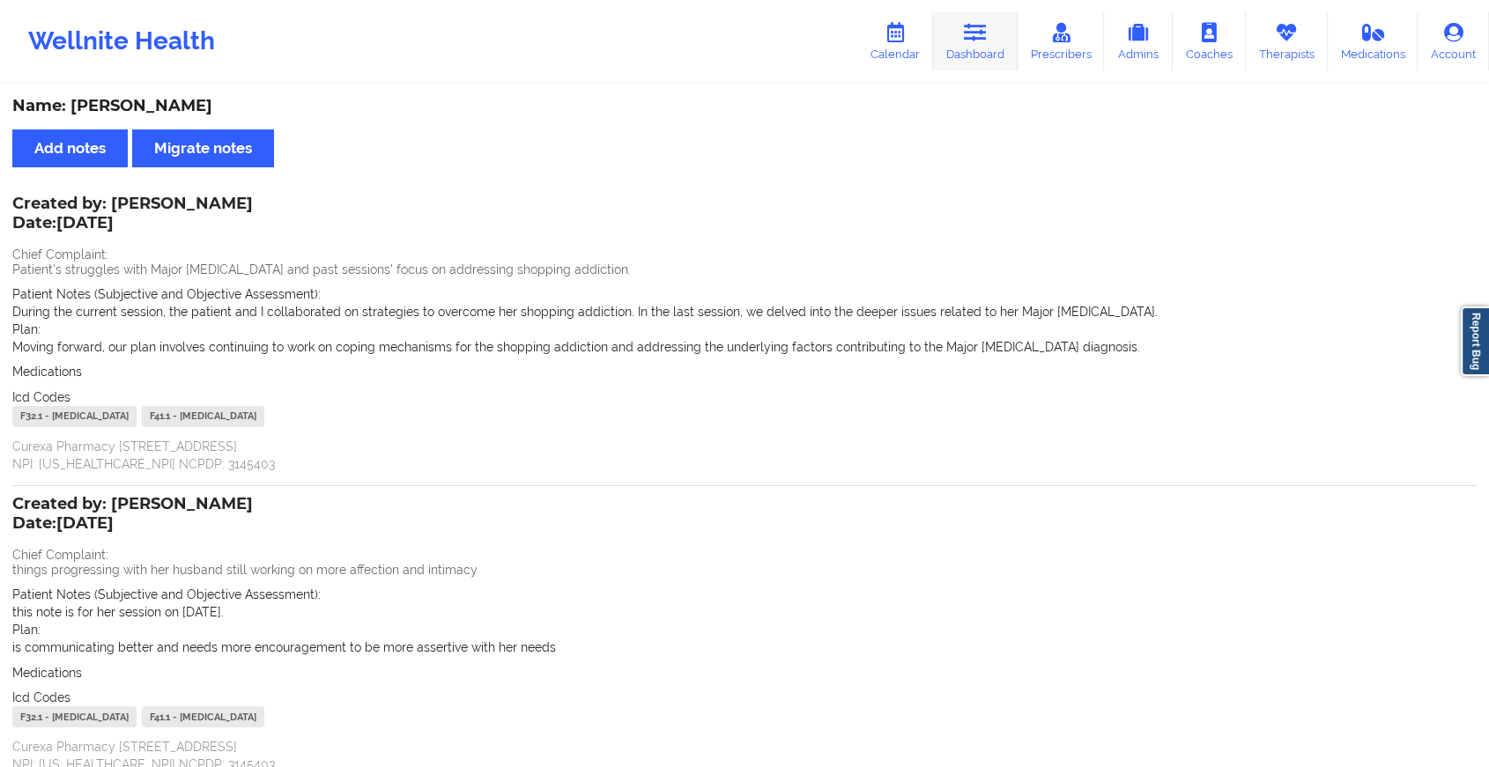
click at [972, 43] on link "Dashboard" at bounding box center [975, 41] width 85 height 58
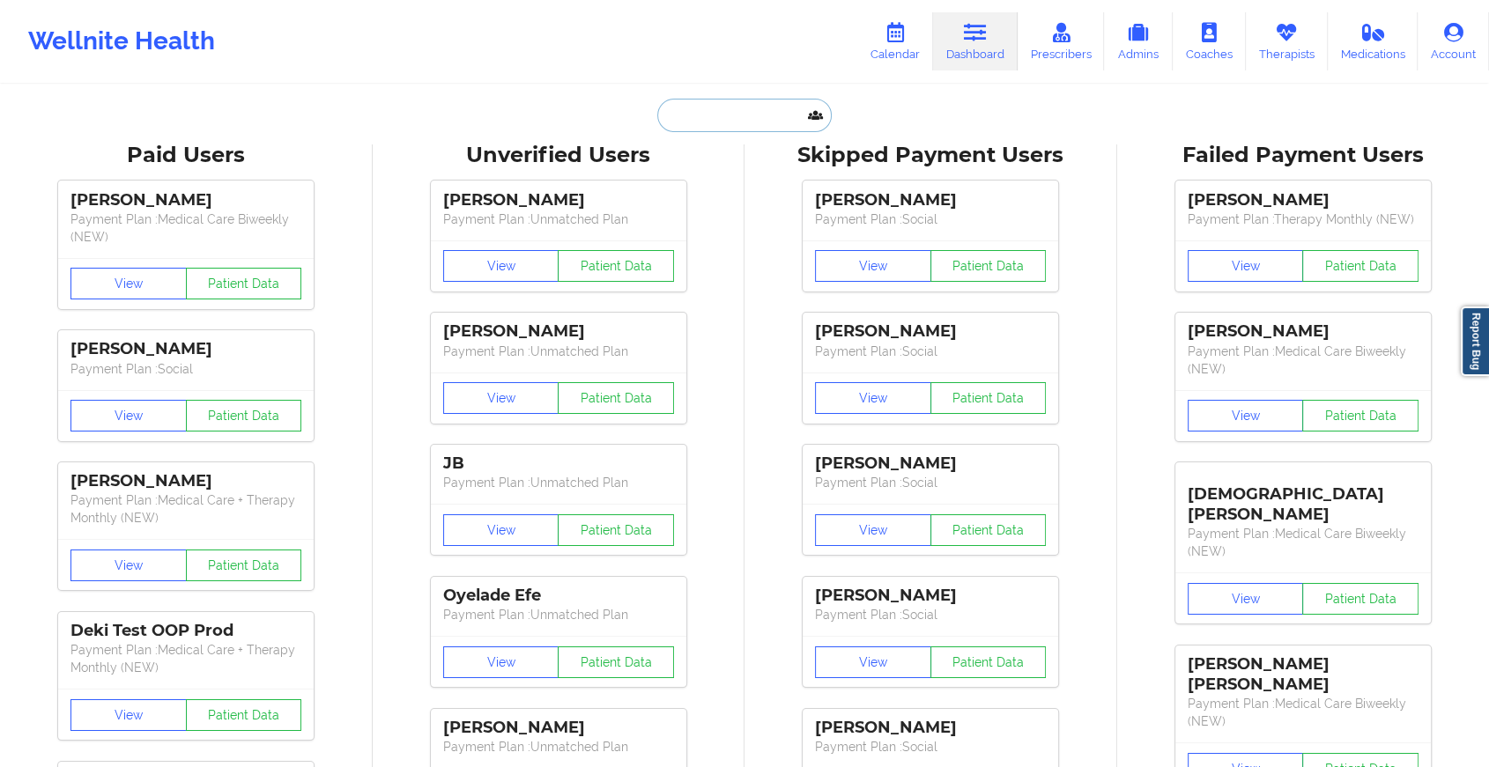
click at [719, 110] on input "text" at bounding box center [744, 115] width 174 height 33
type input "v"
paste input "[EMAIL_ADDRESS][DOMAIN_NAME]"
type input "[EMAIL_ADDRESS][DOMAIN_NAME]"
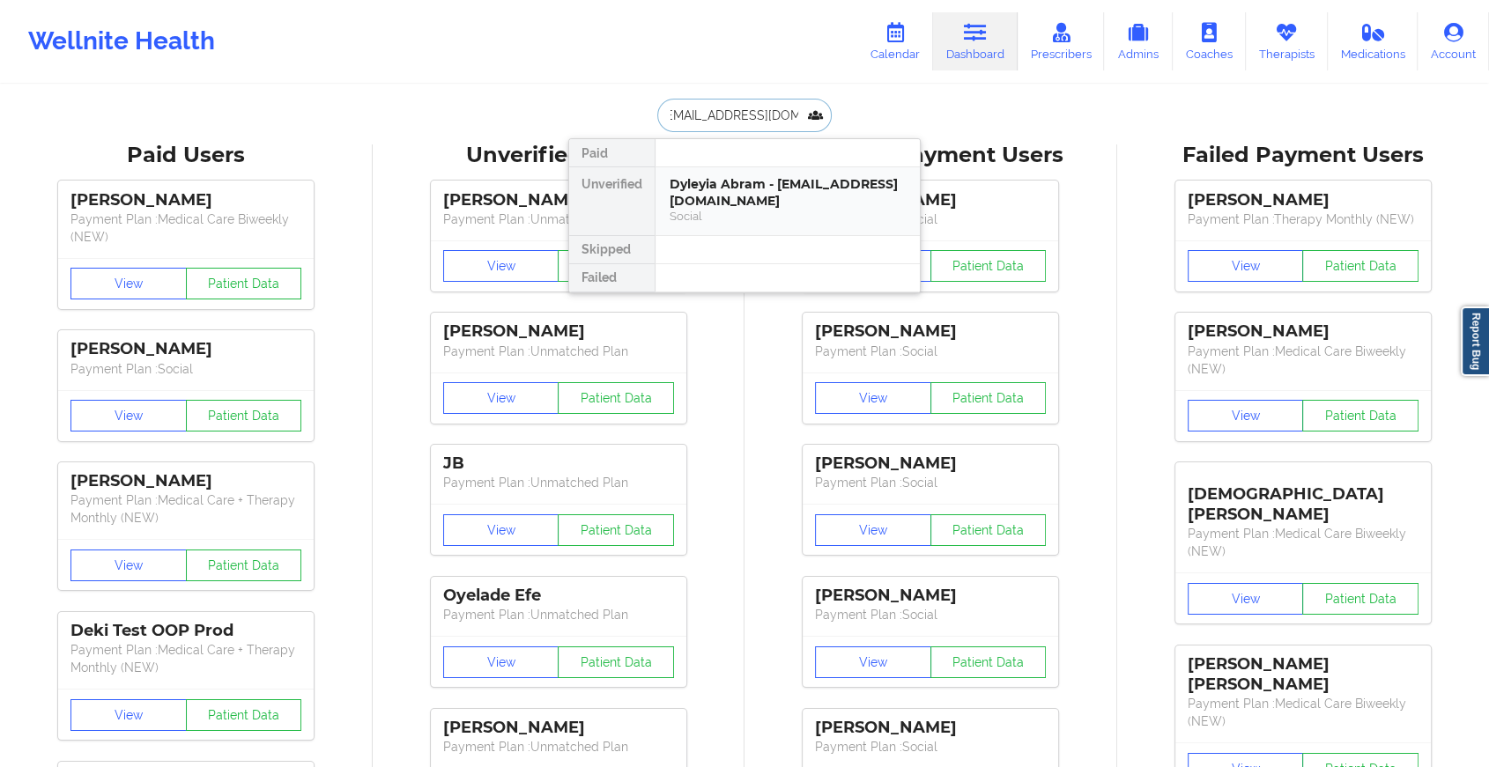
click at [773, 183] on div "Dyleyia Abram - [EMAIL_ADDRESS][DOMAIN_NAME]" at bounding box center [787, 192] width 236 height 33
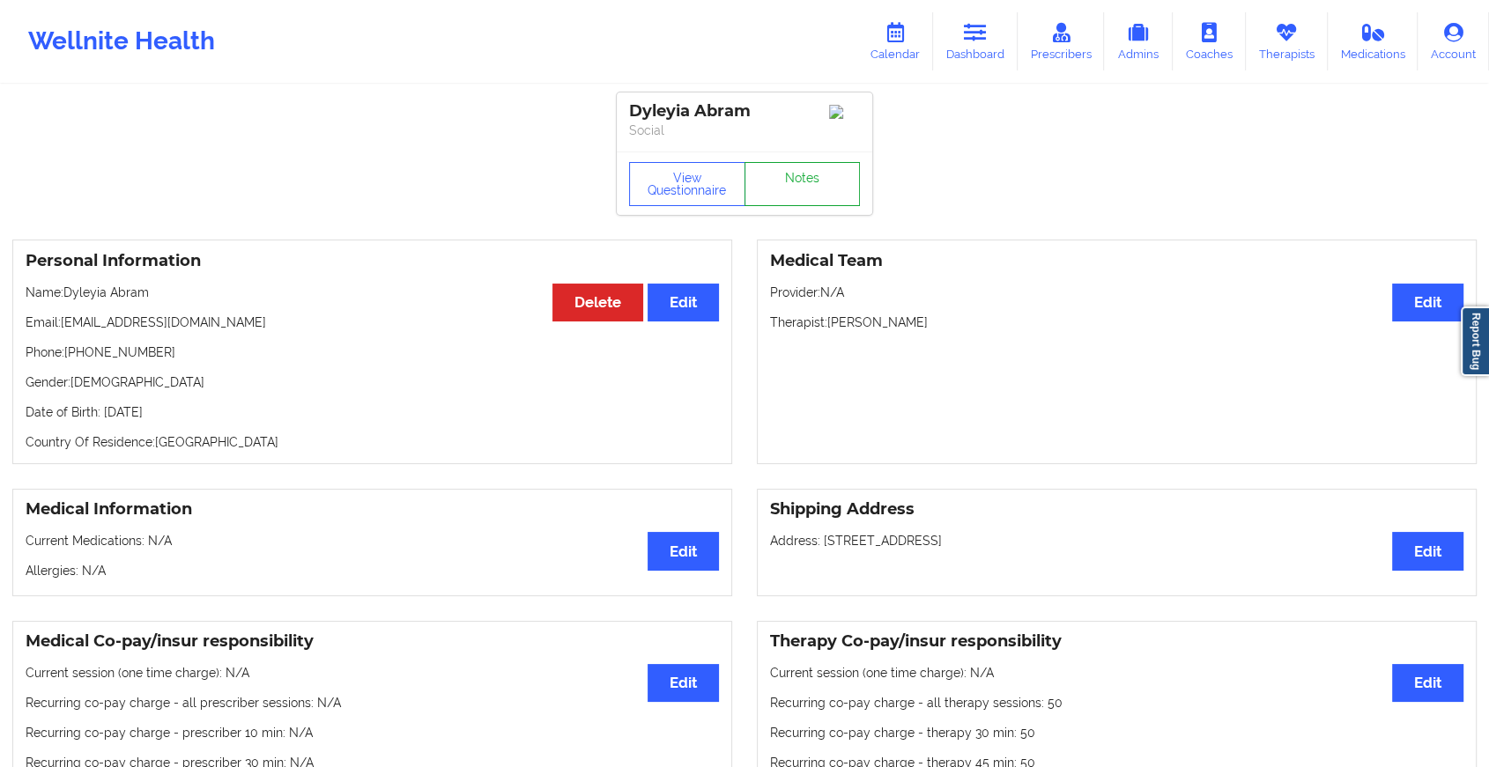
click at [805, 174] on link "Notes" at bounding box center [802, 184] width 116 height 44
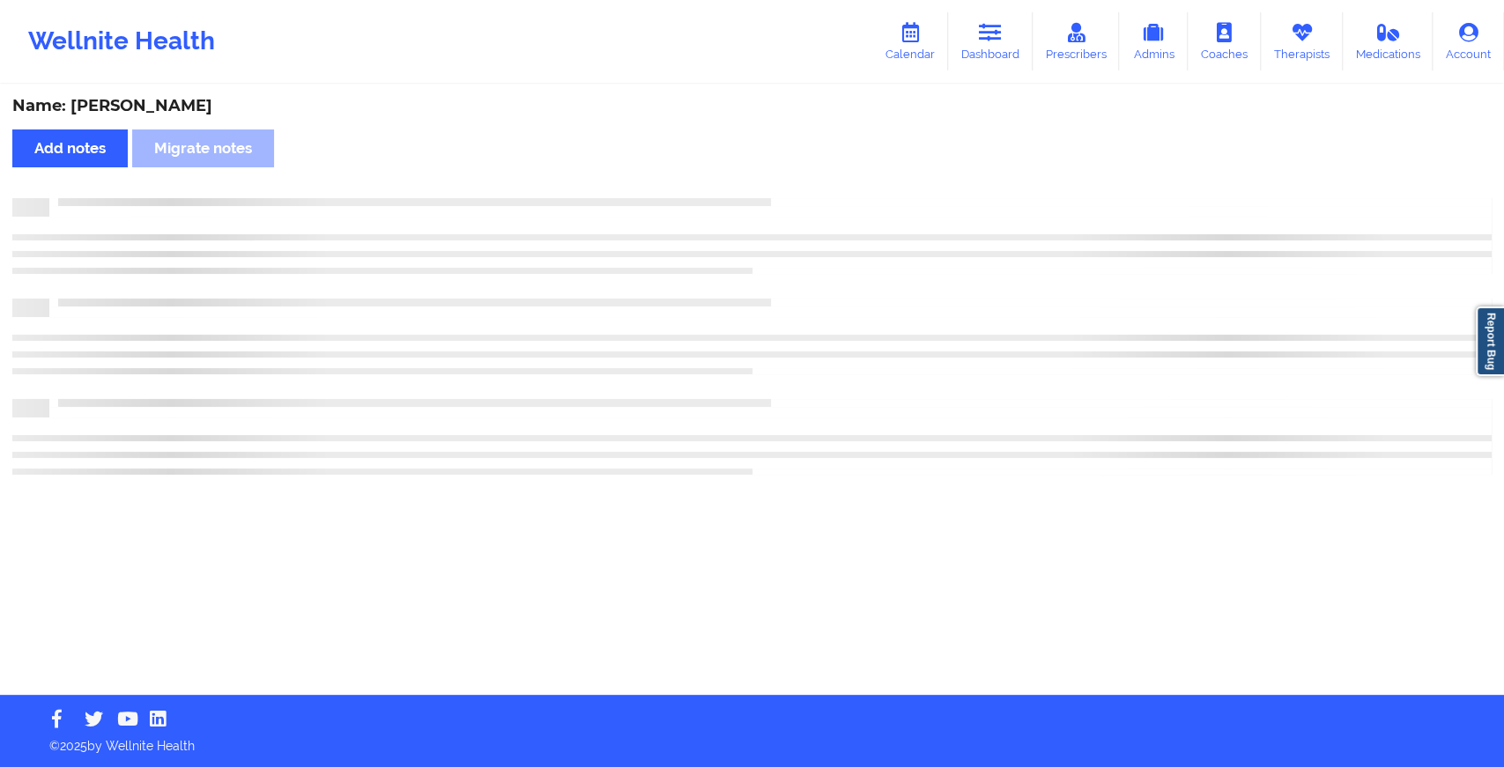
click at [805, 174] on div "Name: [PERSON_NAME] Add notes Migrate notes" at bounding box center [752, 390] width 1504 height 609
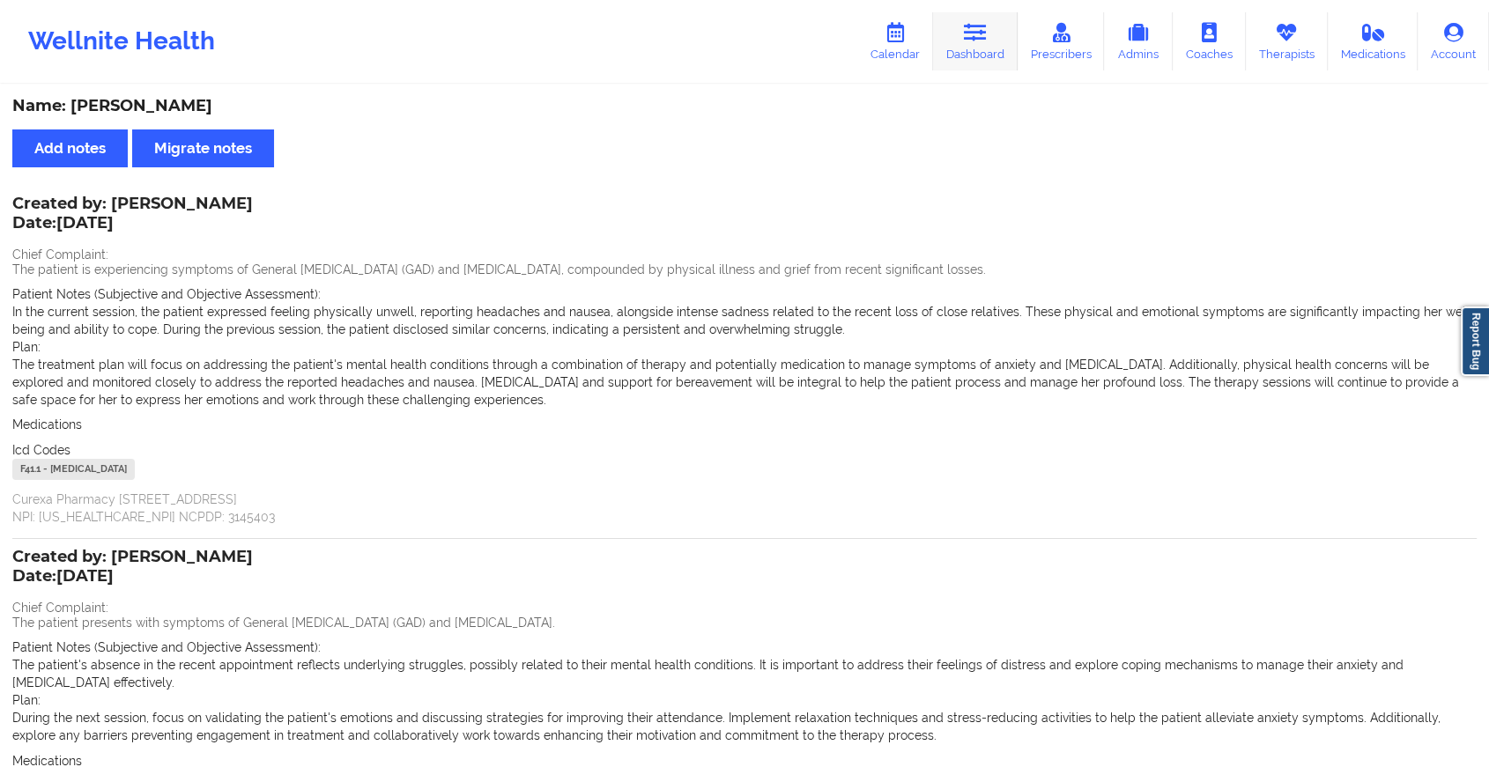
click at [965, 52] on link "Dashboard" at bounding box center [975, 41] width 85 height 58
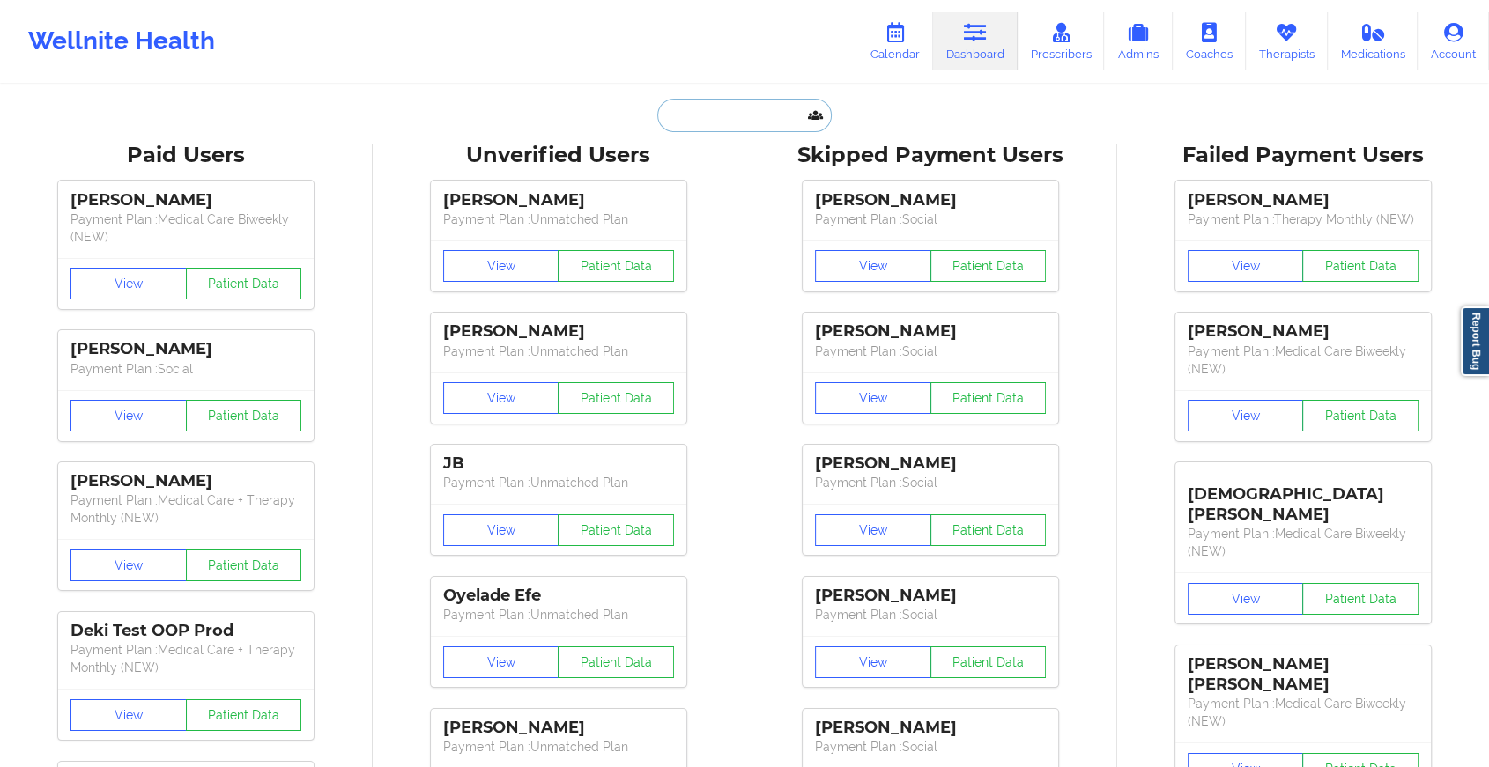
click at [720, 127] on input "text" at bounding box center [744, 115] width 174 height 33
paste input "[EMAIL_ADDRESS][DOMAIN_NAME]"
type input "[EMAIL_ADDRESS][DOMAIN_NAME]"
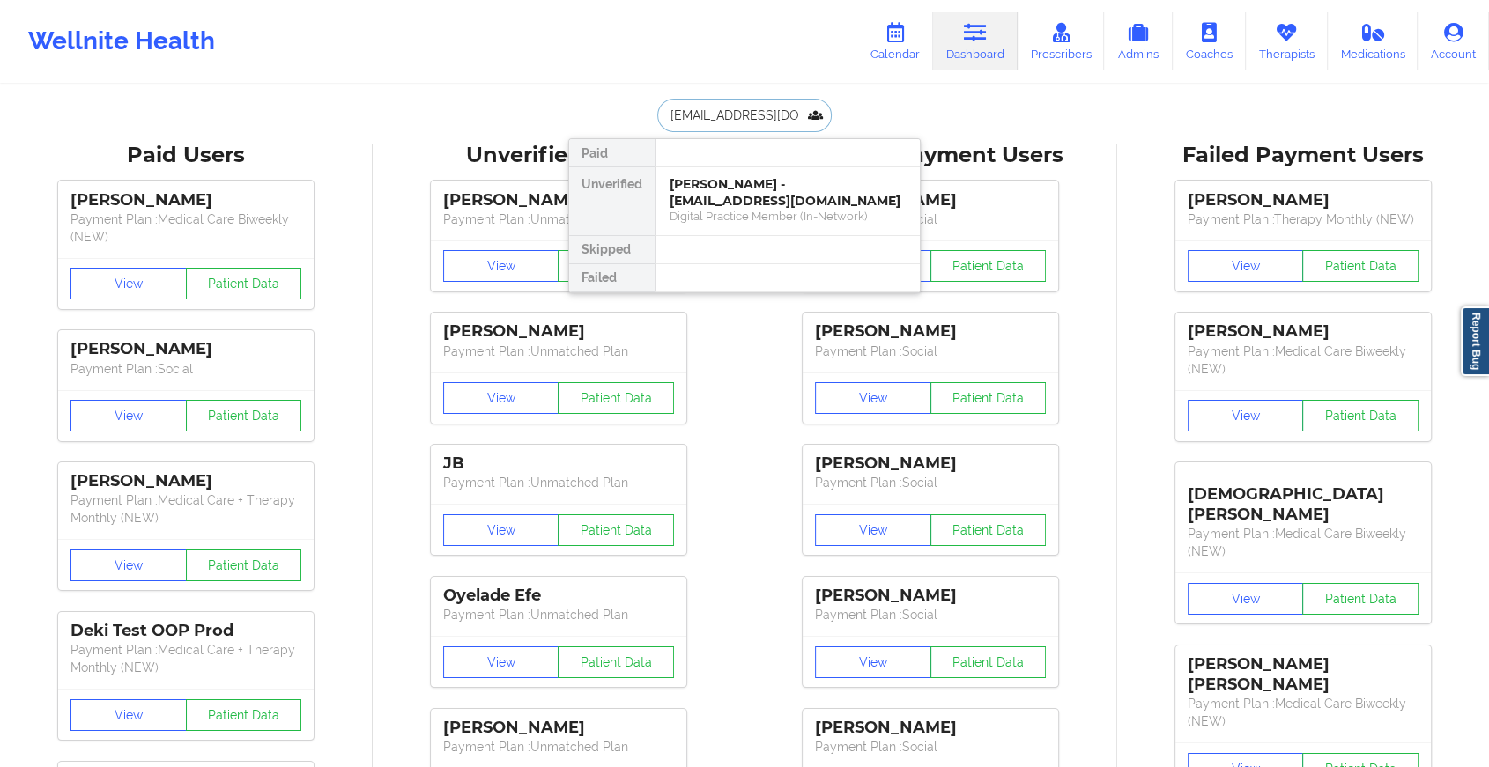
click at [765, 190] on div "[PERSON_NAME] - [EMAIL_ADDRESS][DOMAIN_NAME]" at bounding box center [787, 192] width 236 height 33
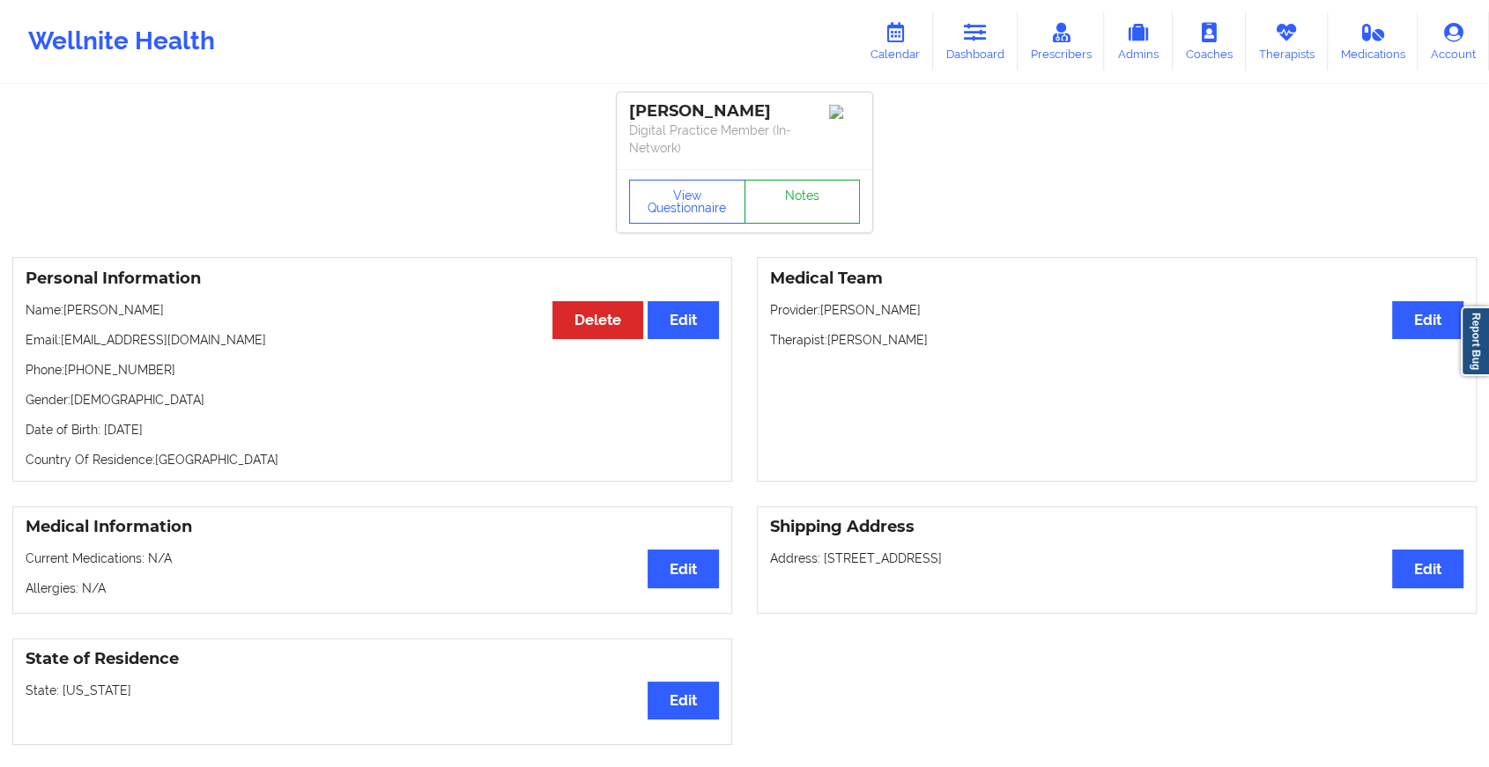
click at [809, 218] on link "Notes" at bounding box center [802, 202] width 116 height 44
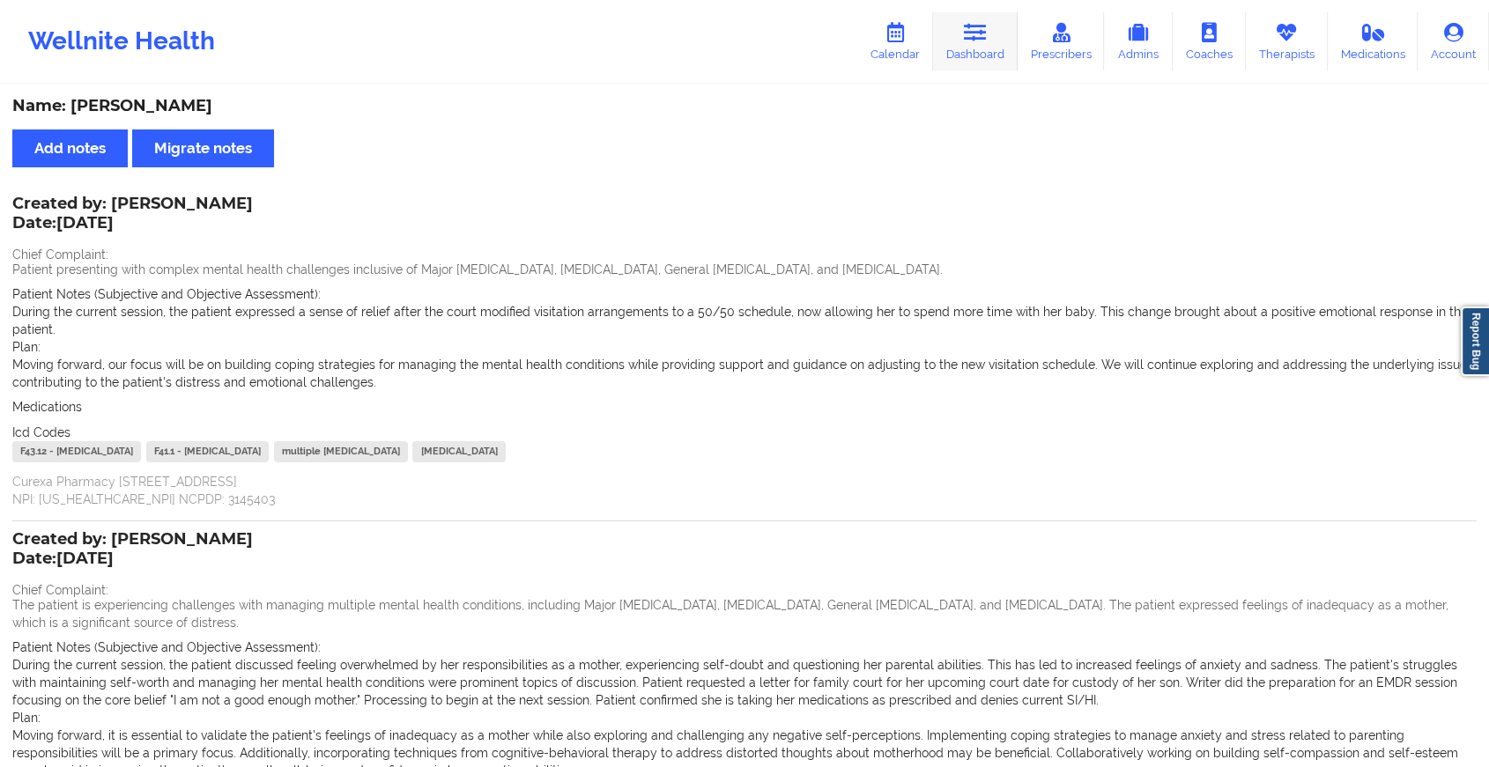
click at [970, 34] on icon at bounding box center [975, 32] width 23 height 19
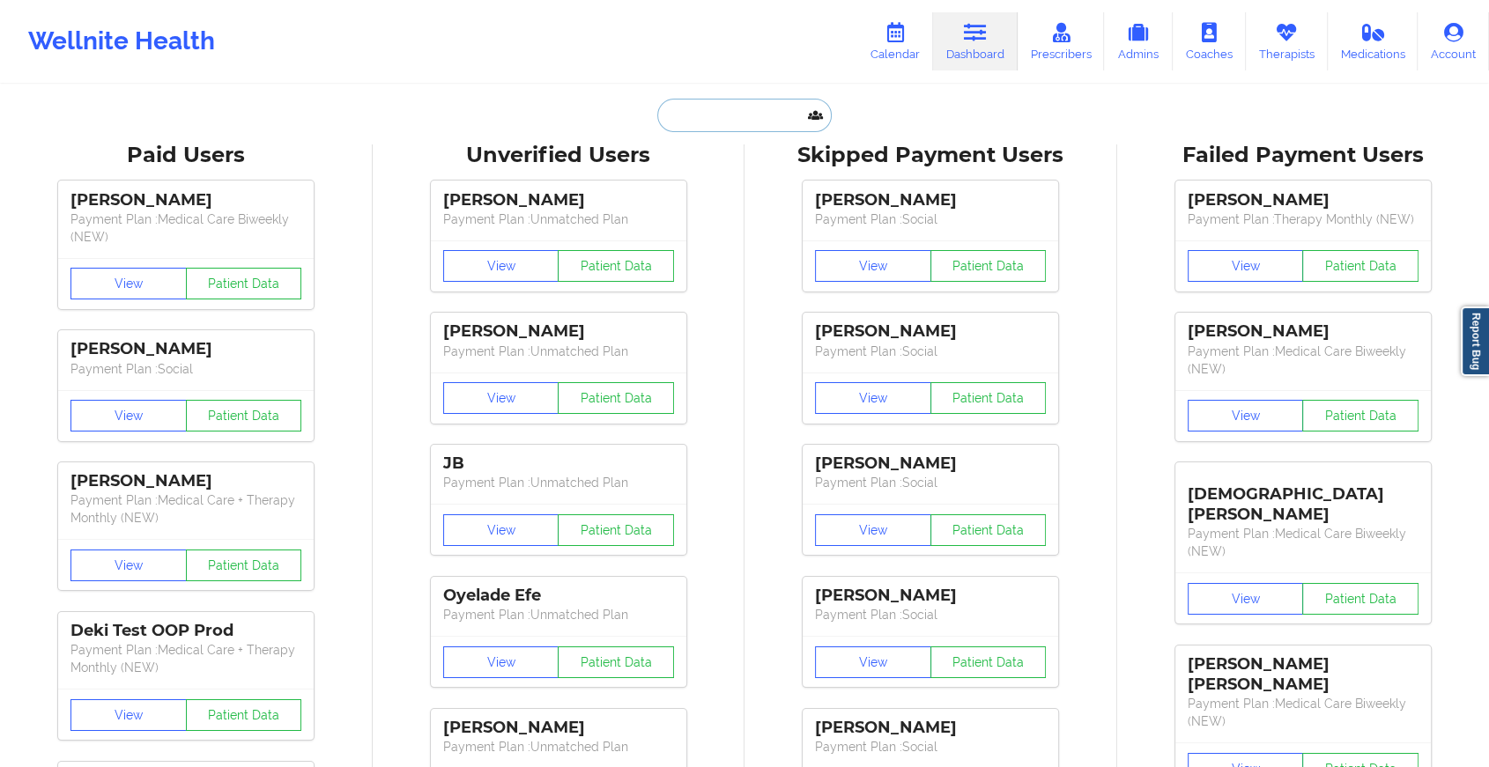
click at [684, 124] on input "text" at bounding box center [744, 115] width 174 height 33
paste input "[EMAIL_ADDRESS][DOMAIN_NAME]"
type input "[EMAIL_ADDRESS][DOMAIN_NAME]"
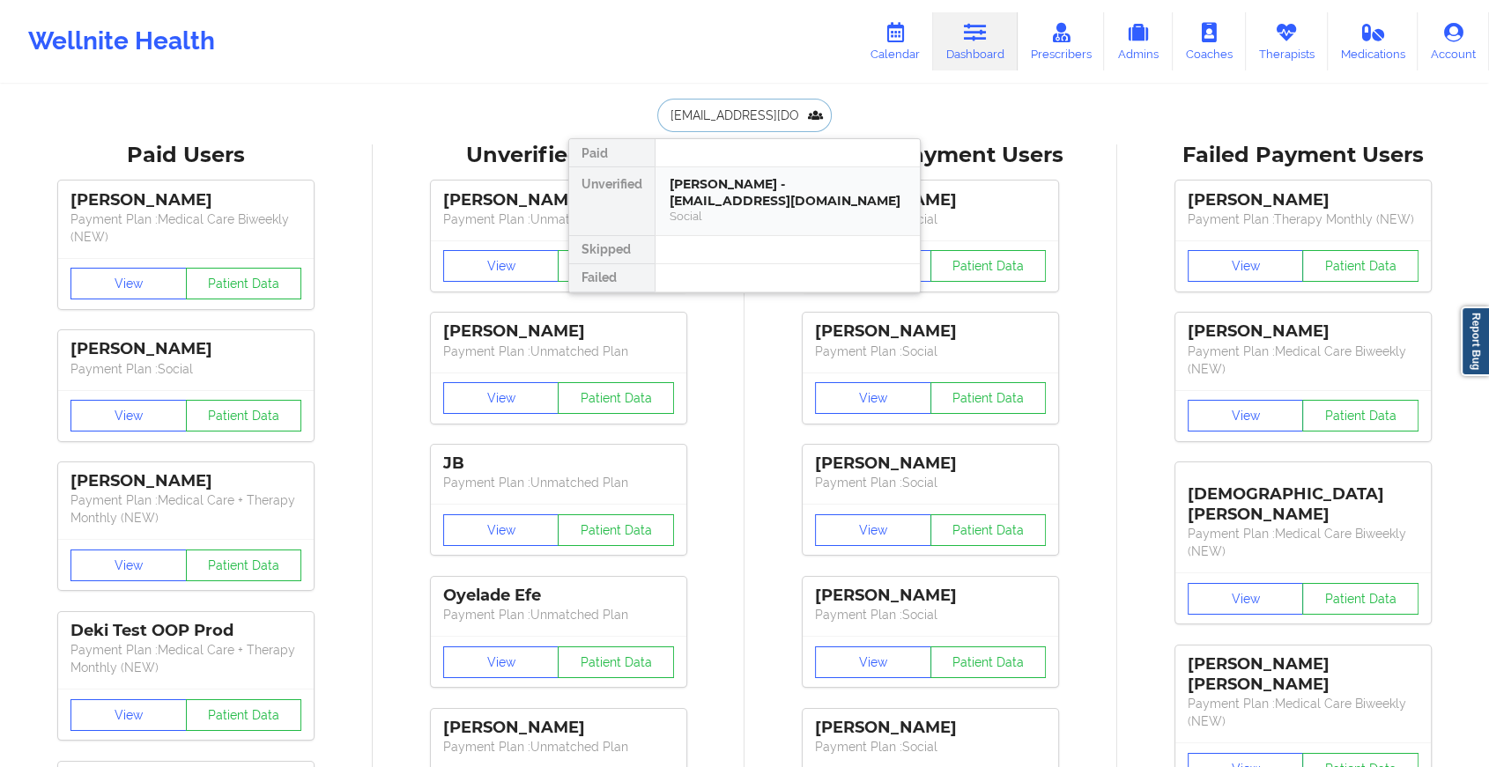
click at [771, 198] on div "[PERSON_NAME] - [EMAIL_ADDRESS][DOMAIN_NAME]" at bounding box center [787, 192] width 236 height 33
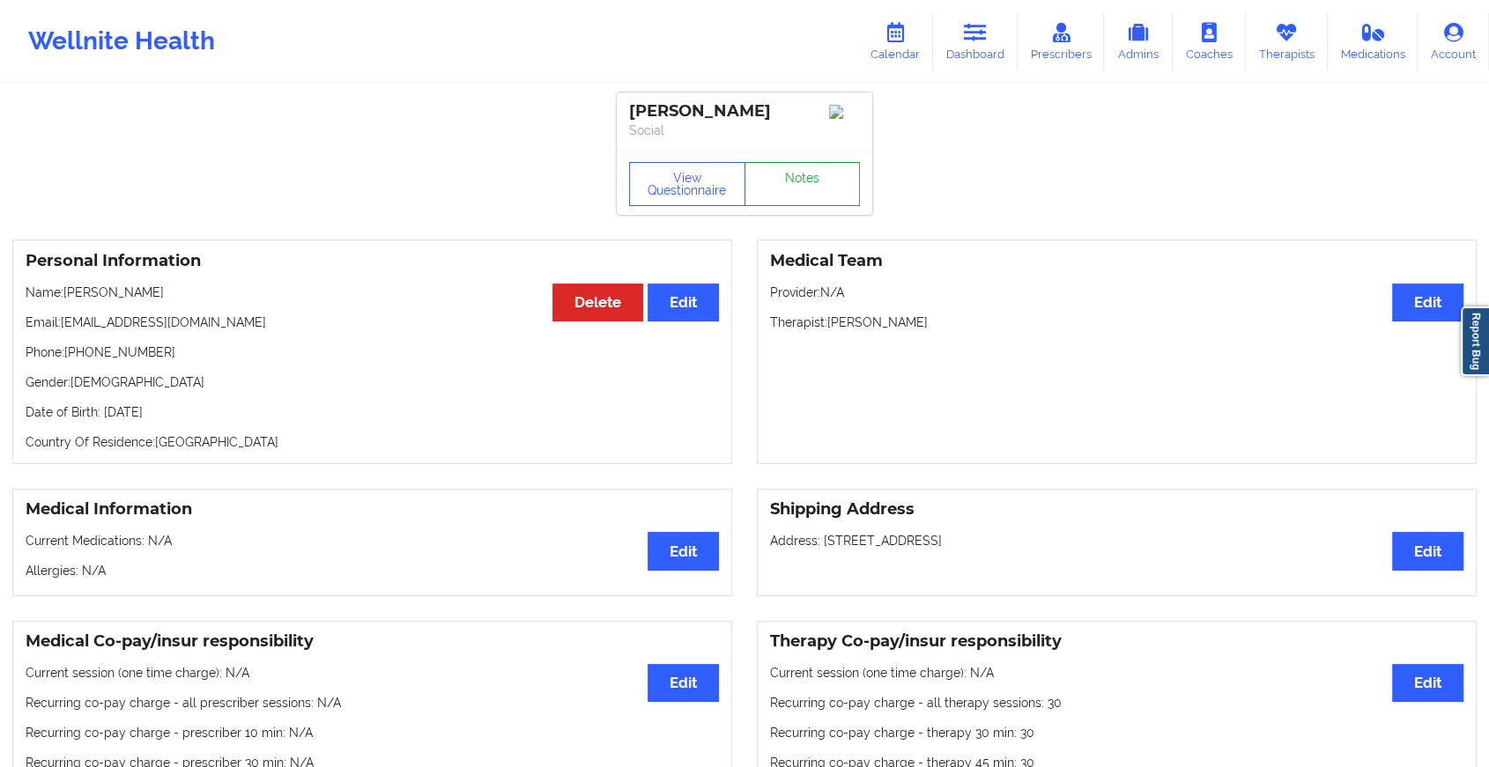
click at [806, 181] on link "Notes" at bounding box center [802, 184] width 116 height 44
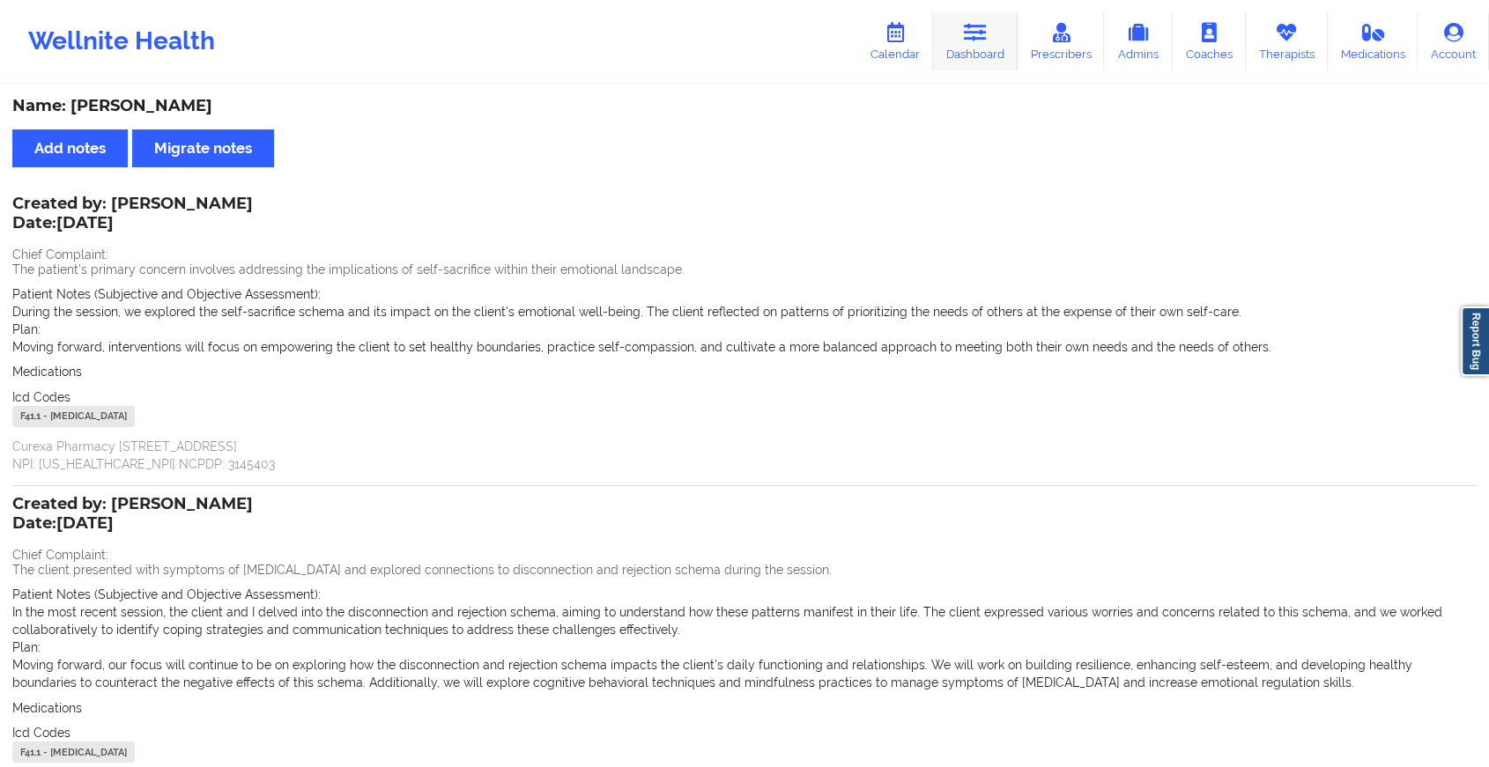
click at [950, 42] on link "Dashboard" at bounding box center [975, 41] width 85 height 58
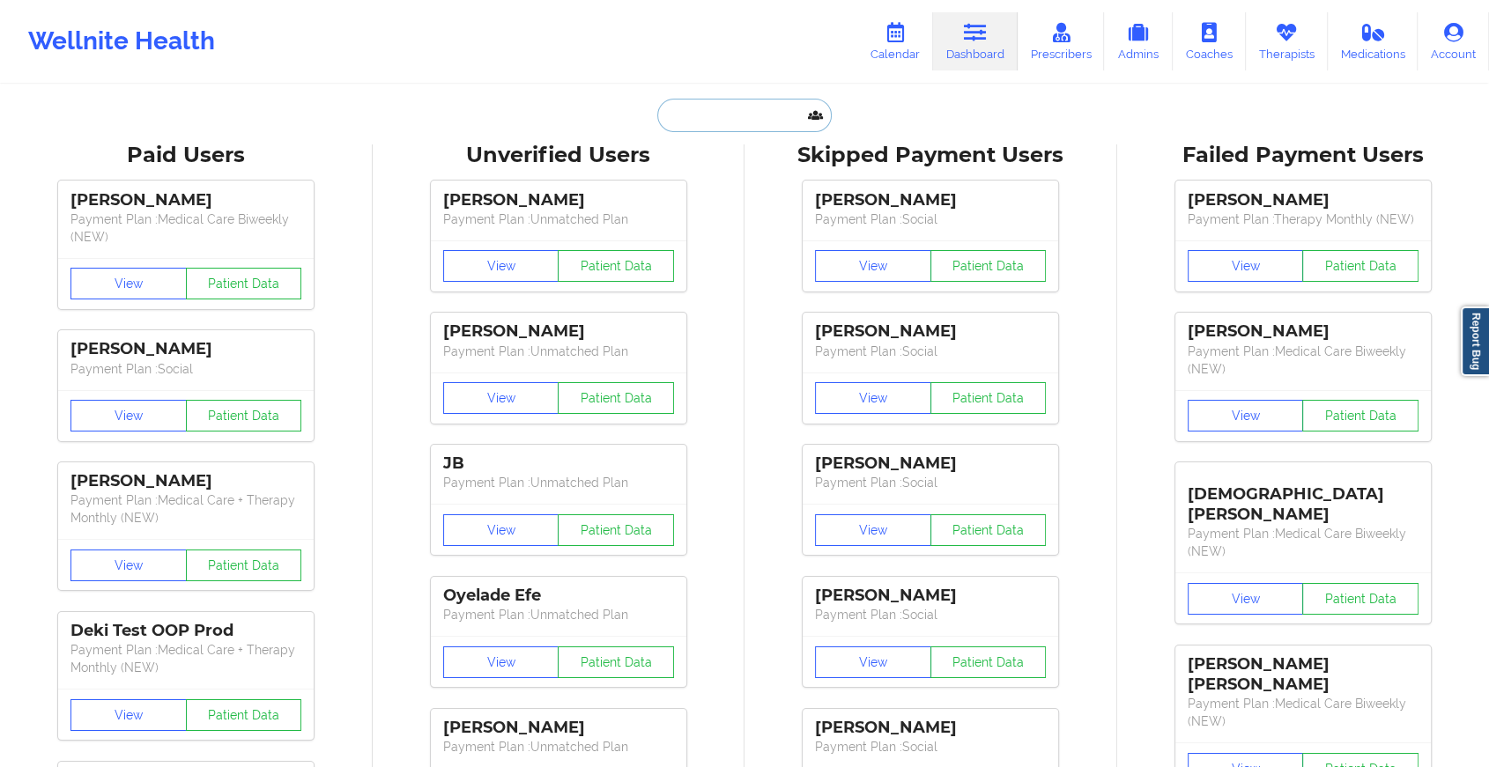
click at [685, 122] on input "text" at bounding box center [744, 115] width 174 height 33
paste input "[EMAIL_ADDRESS][DOMAIN_NAME]"
type input "[EMAIL_ADDRESS][DOMAIN_NAME]"
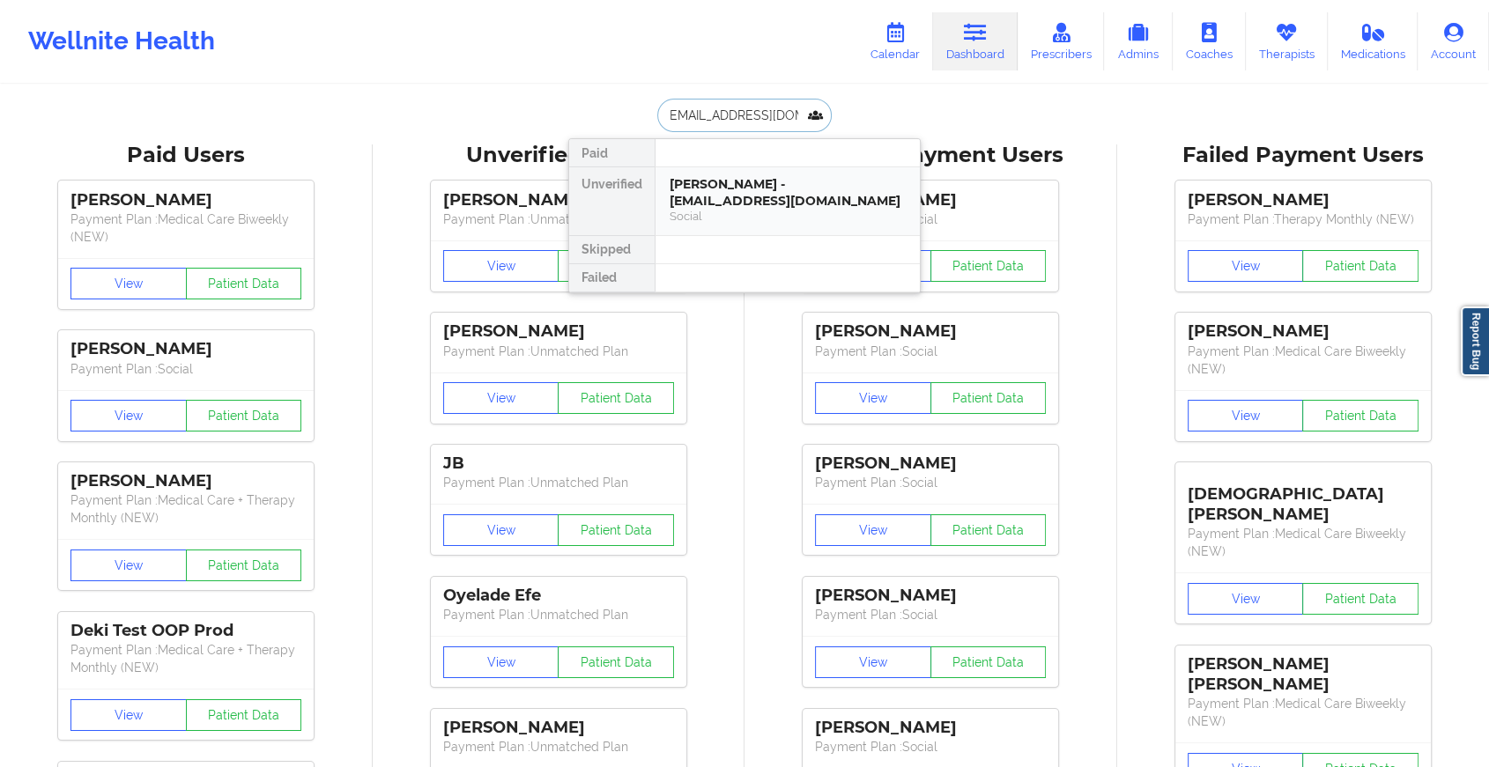
click at [802, 191] on div "[PERSON_NAME] - [EMAIL_ADDRESS][DOMAIN_NAME]" at bounding box center [787, 192] width 236 height 33
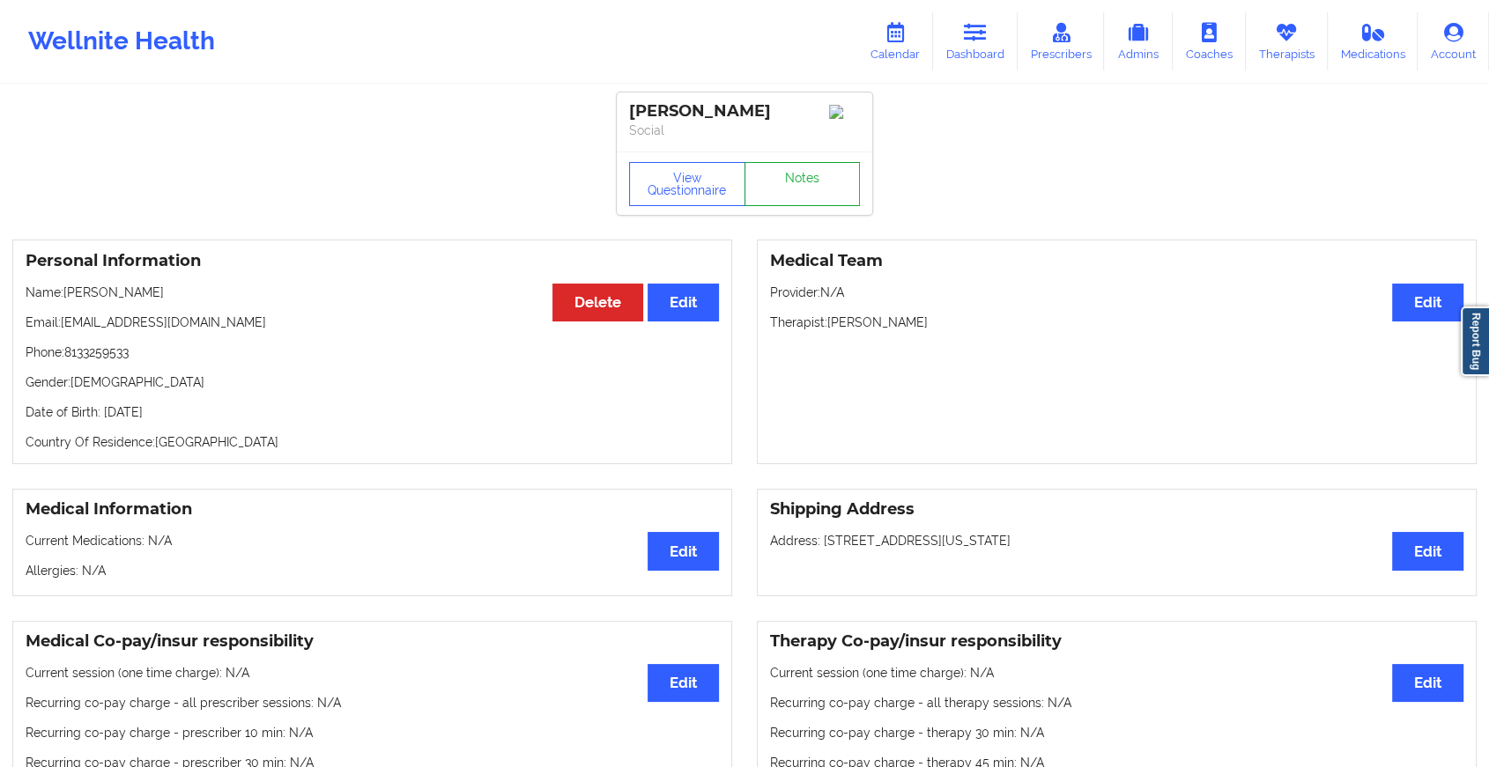
click at [825, 173] on link "Notes" at bounding box center [802, 184] width 116 height 44
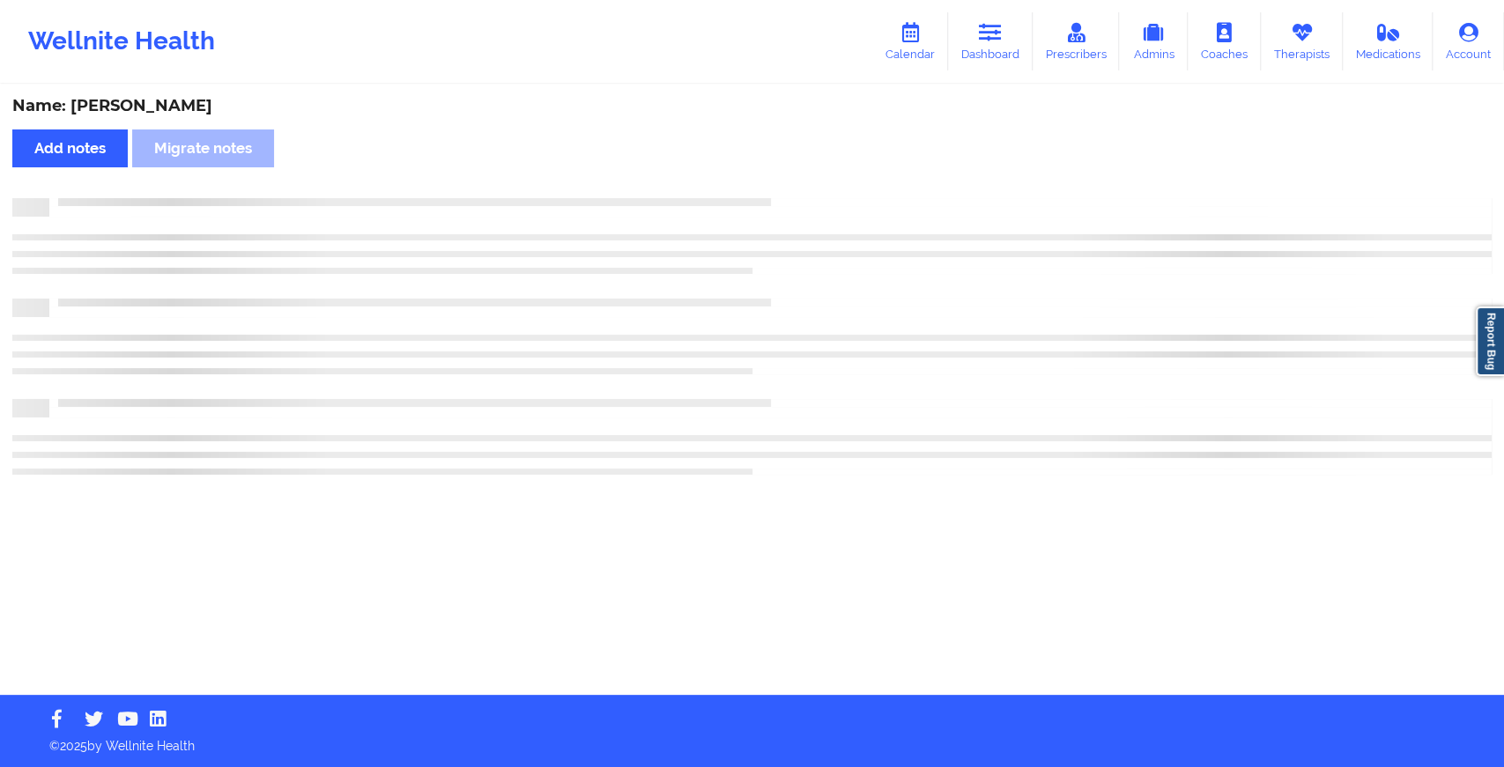
click at [825, 173] on div "Name: [PERSON_NAME] Add notes Migrate notes" at bounding box center [752, 390] width 1504 height 609
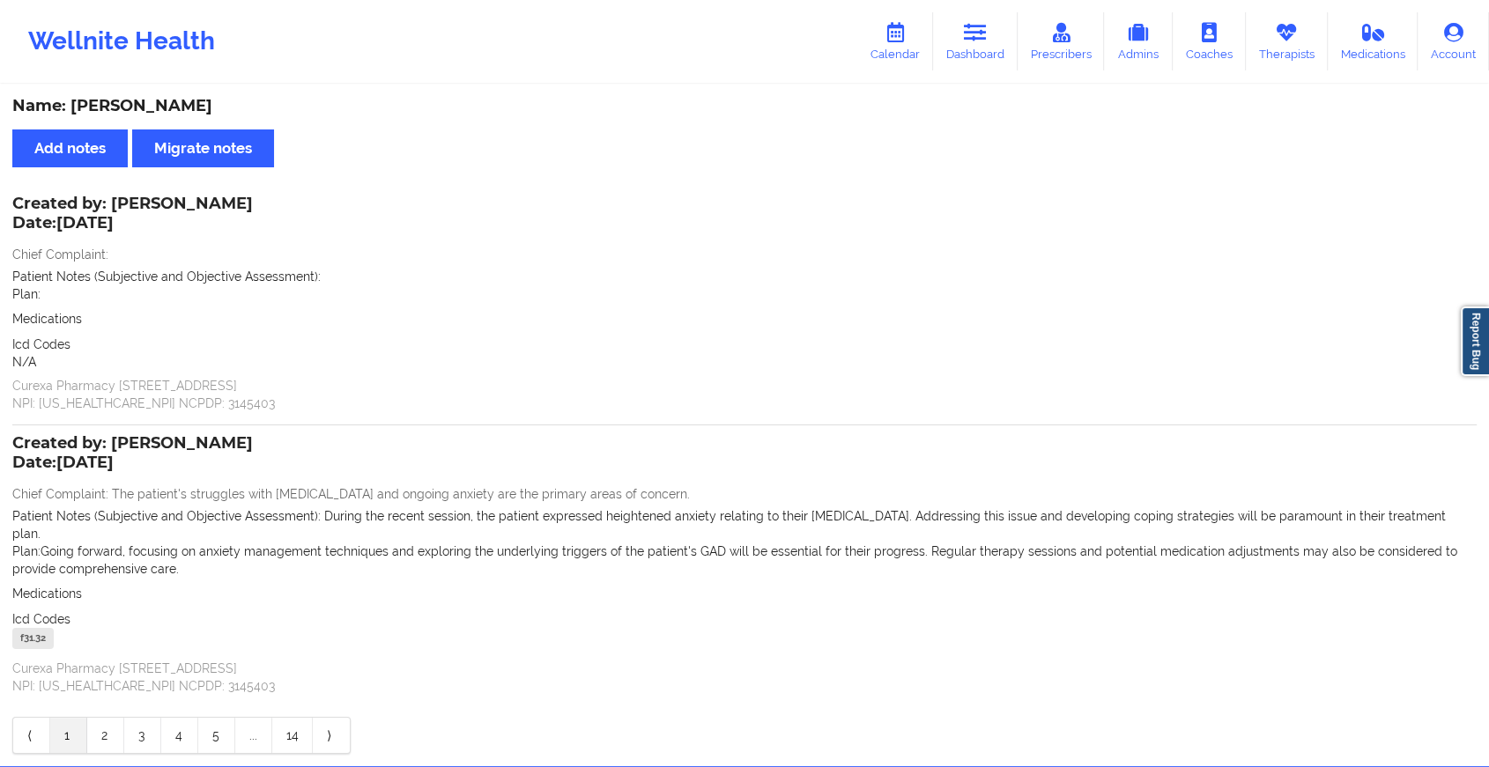
click at [970, 7] on div "Wellnite Health Calendar Dashboard Prescribers Admins Coaches Therapists Medica…" at bounding box center [744, 41] width 1489 height 70
click at [969, 38] on icon at bounding box center [975, 32] width 23 height 19
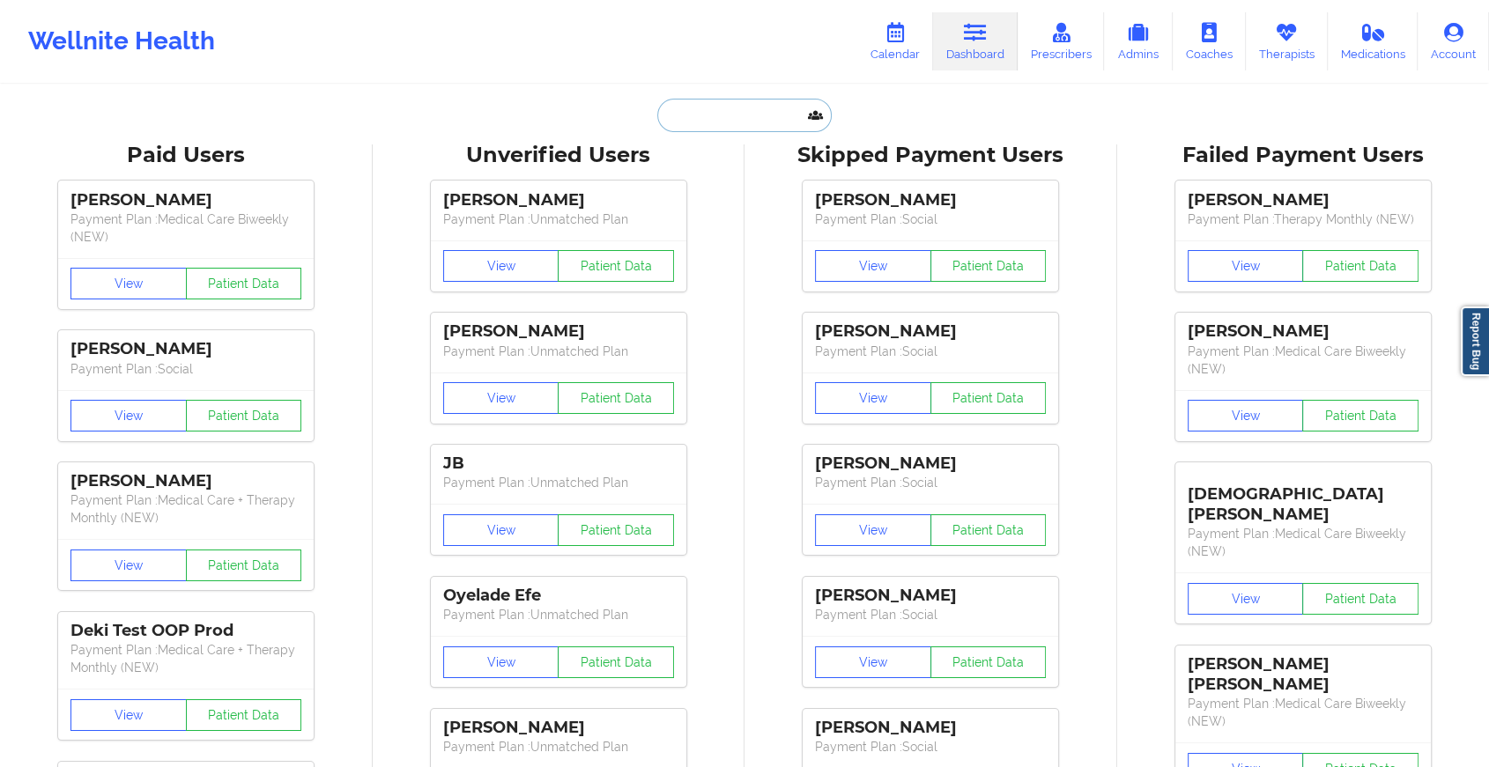
click at [782, 107] on input "text" at bounding box center [744, 115] width 174 height 33
paste input "[EMAIL_ADDRESS][DOMAIN_NAME]"
type input "[EMAIL_ADDRESS][DOMAIN_NAME]"
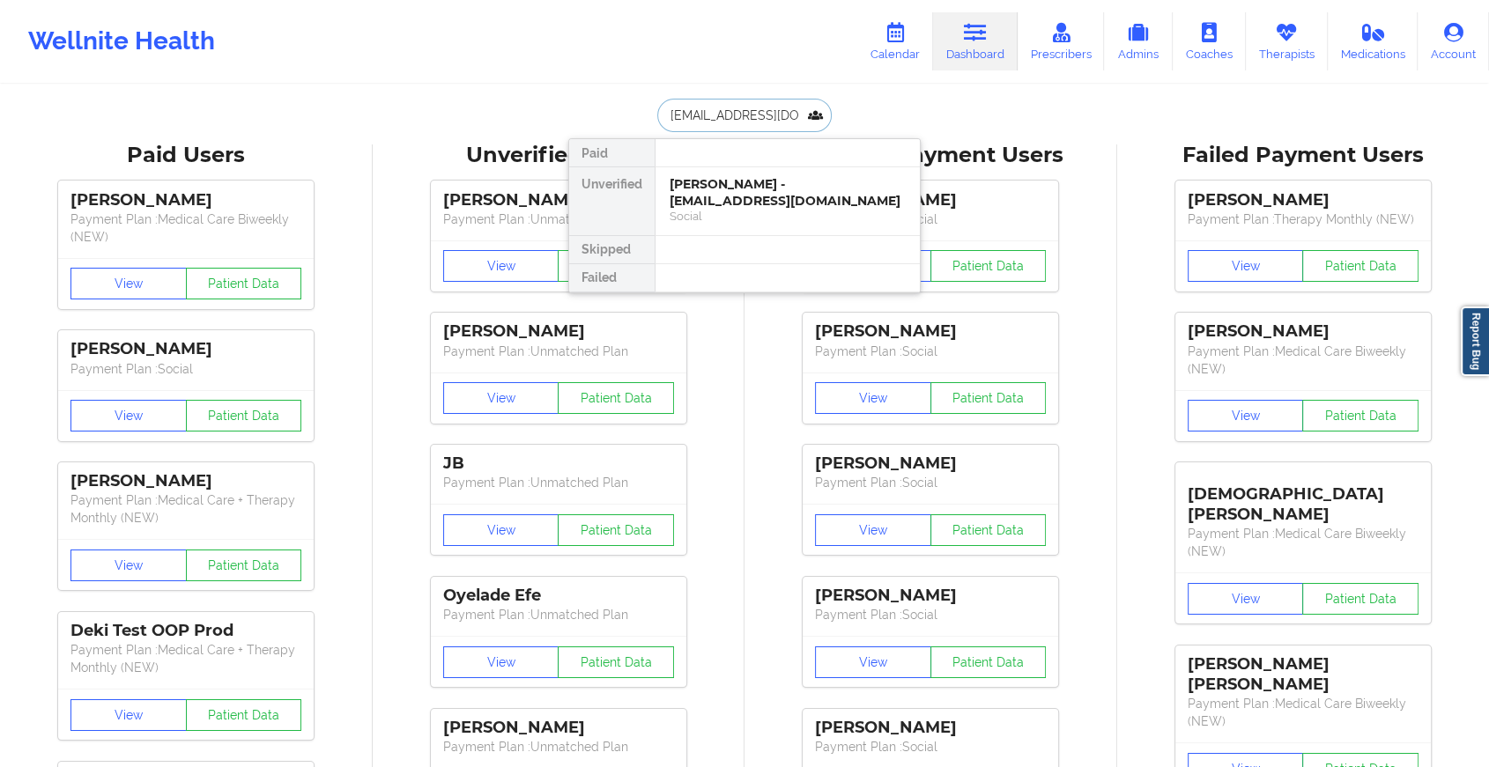
click at [831, 195] on div "[PERSON_NAME] - [EMAIL_ADDRESS][DOMAIN_NAME]" at bounding box center [787, 192] width 236 height 33
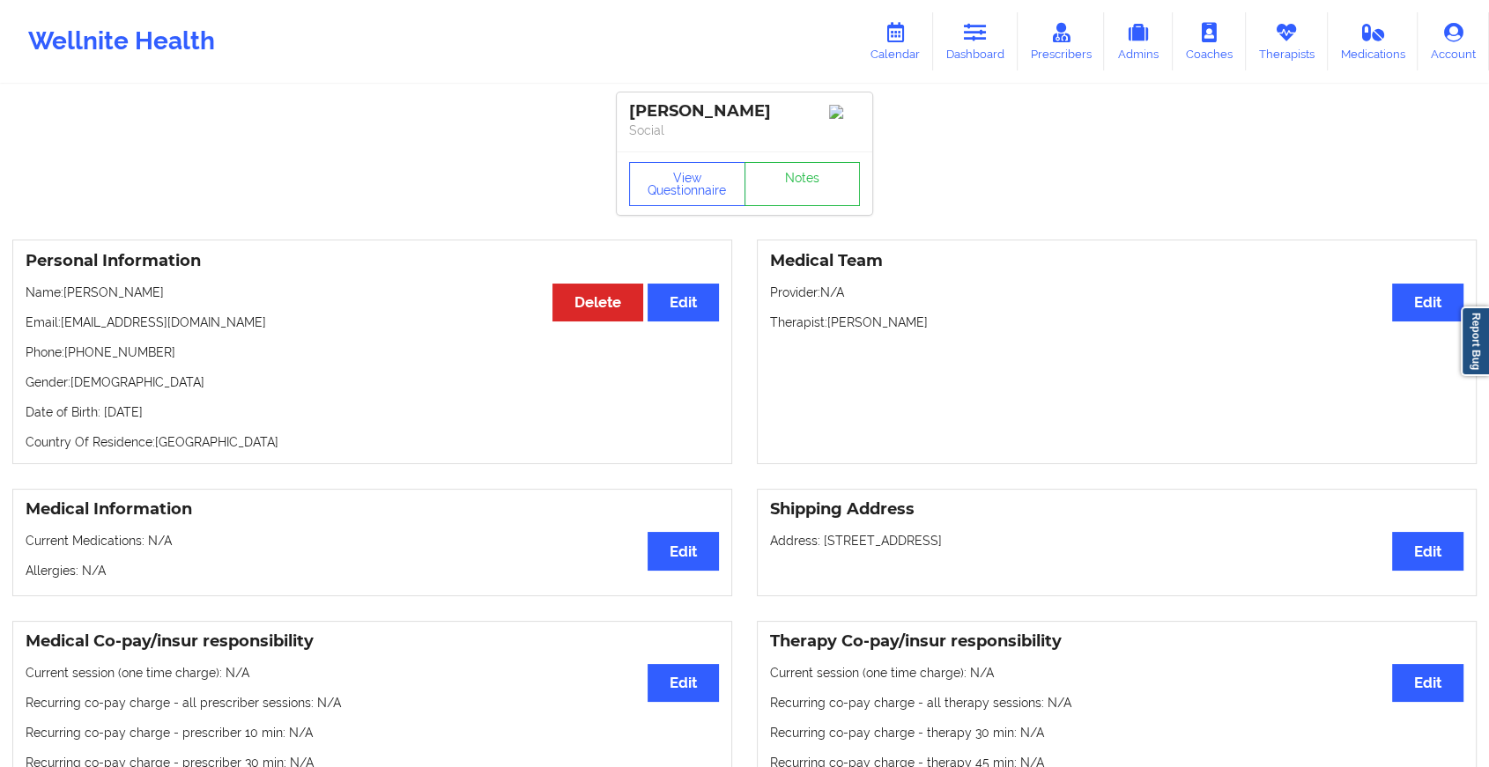
click at [816, 170] on div "View Questionnaire Notes" at bounding box center [744, 184] width 231 height 44
click at [816, 170] on link "Notes" at bounding box center [802, 184] width 116 height 44
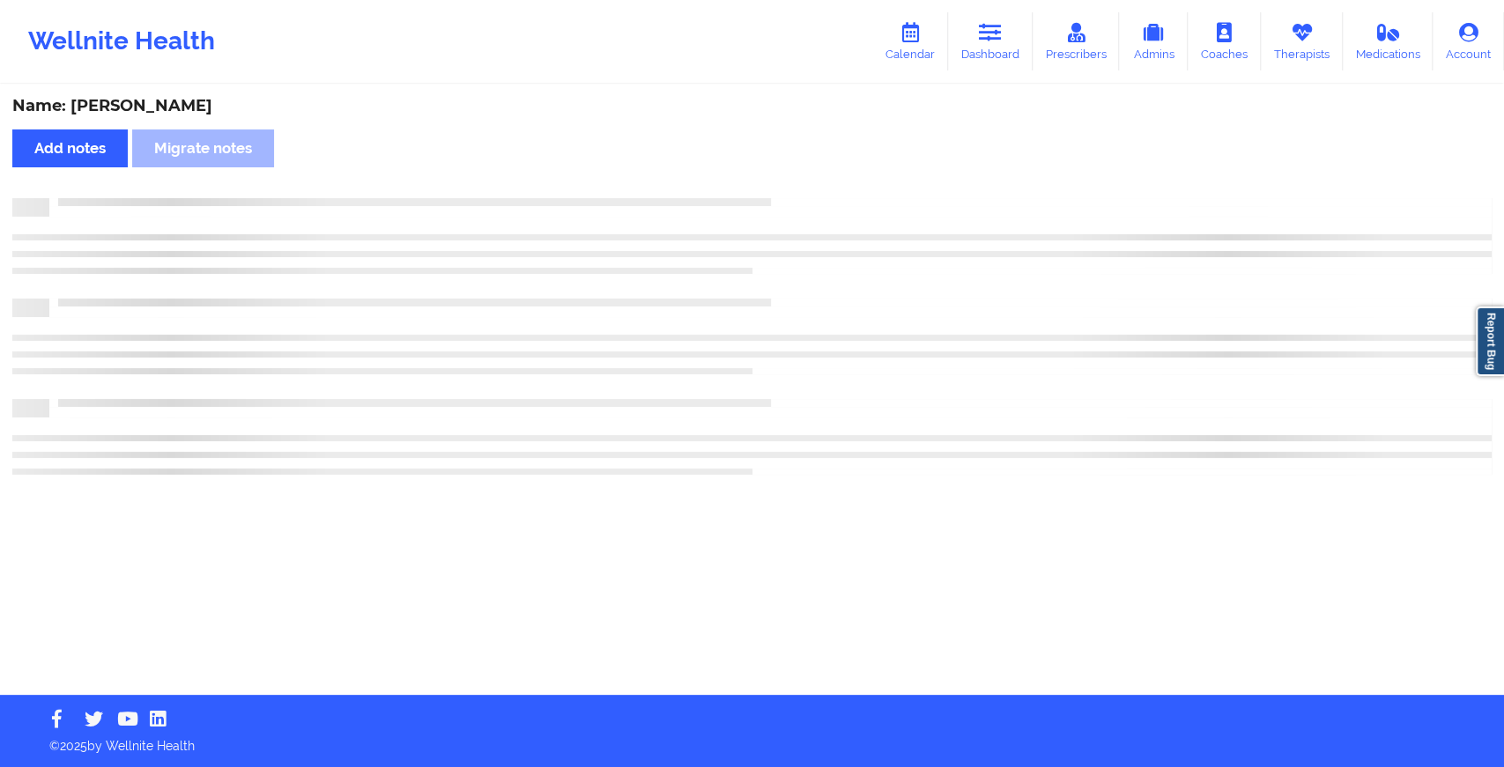
click at [816, 170] on div "Name: [PERSON_NAME] Add notes Migrate notes" at bounding box center [752, 390] width 1504 height 609
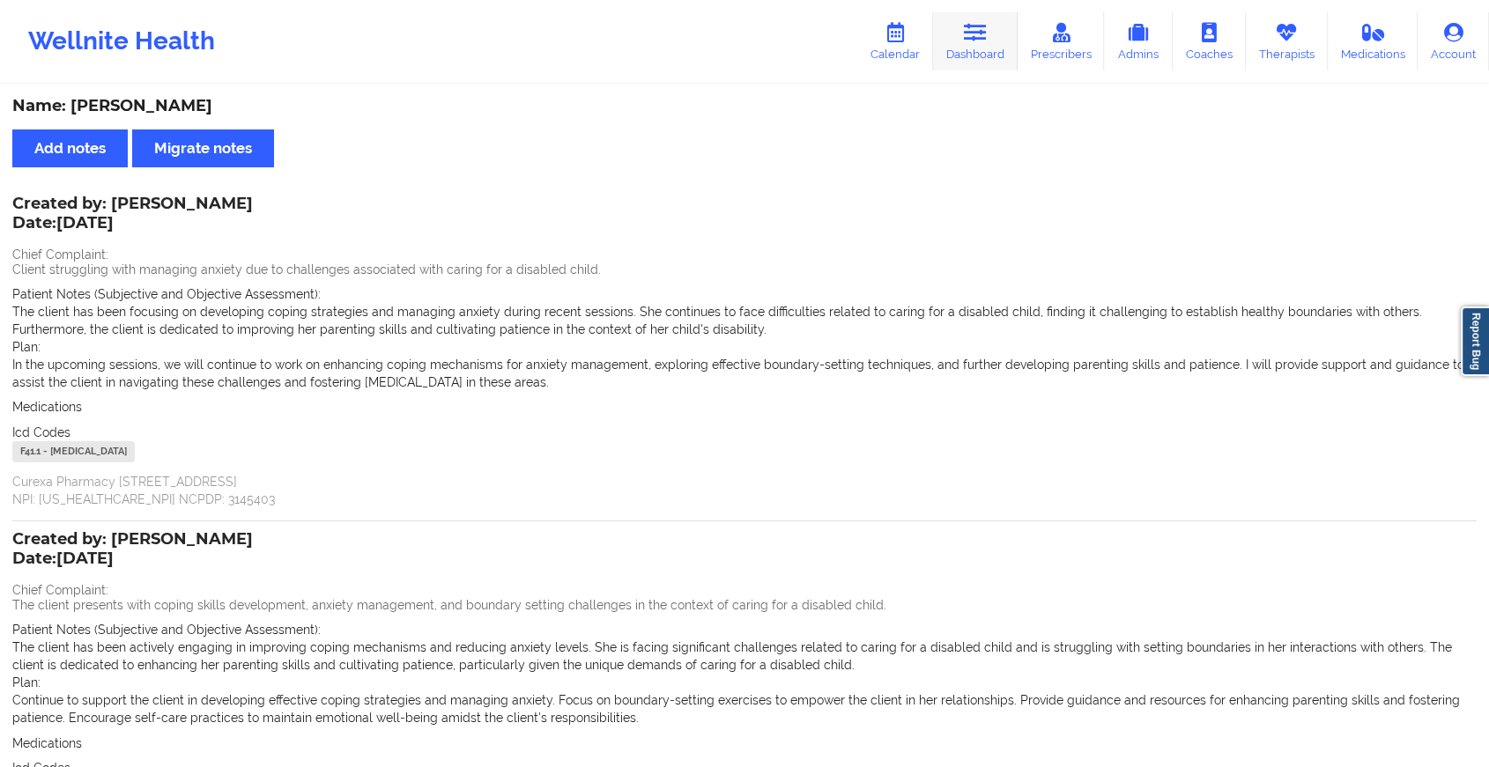
click at [976, 44] on link "Dashboard" at bounding box center [975, 41] width 85 height 58
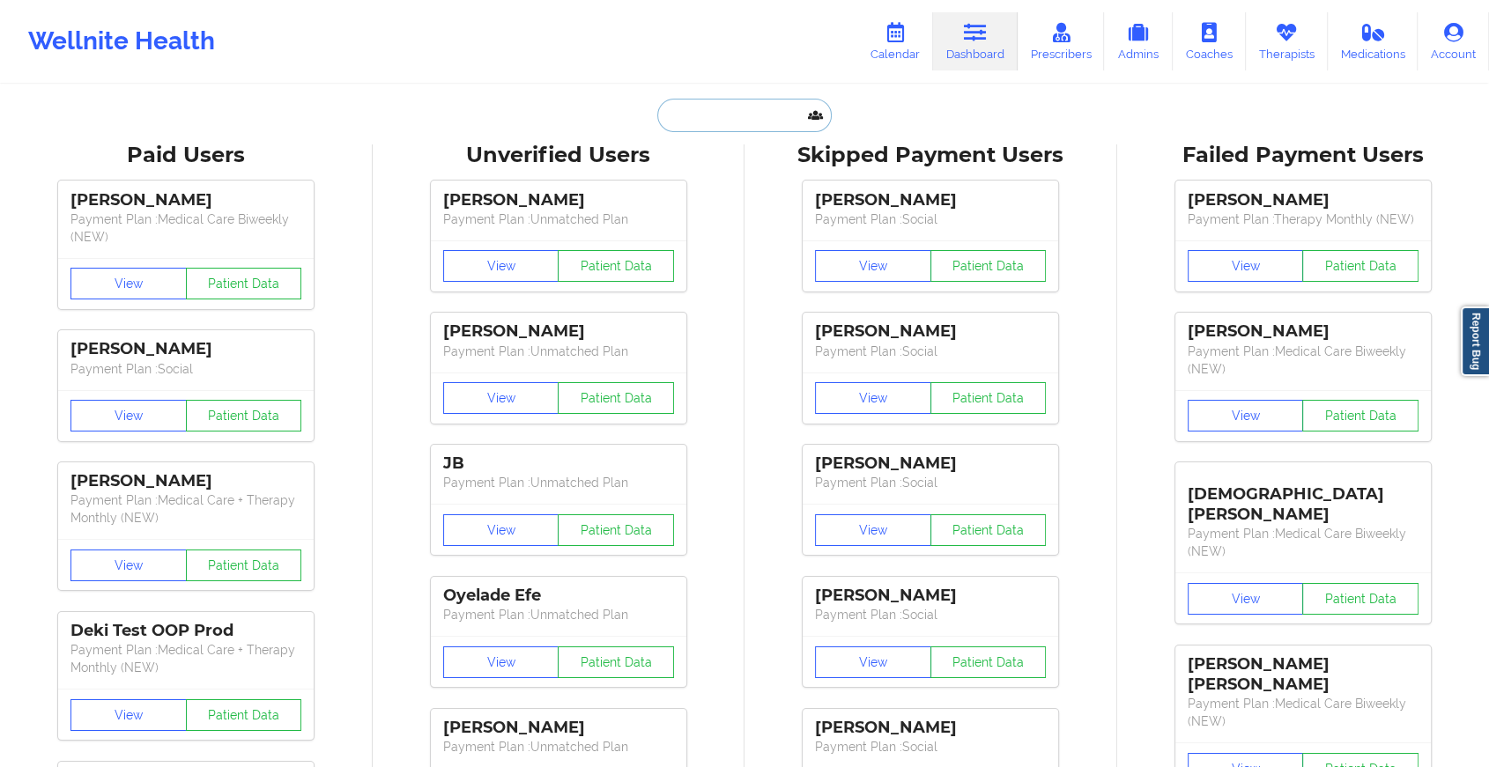
click at [702, 120] on input "text" at bounding box center [744, 115] width 174 height 33
paste input "[EMAIL_ADDRESS][DOMAIN_NAME]"
type input "[EMAIL_ADDRESS][DOMAIN_NAME]"
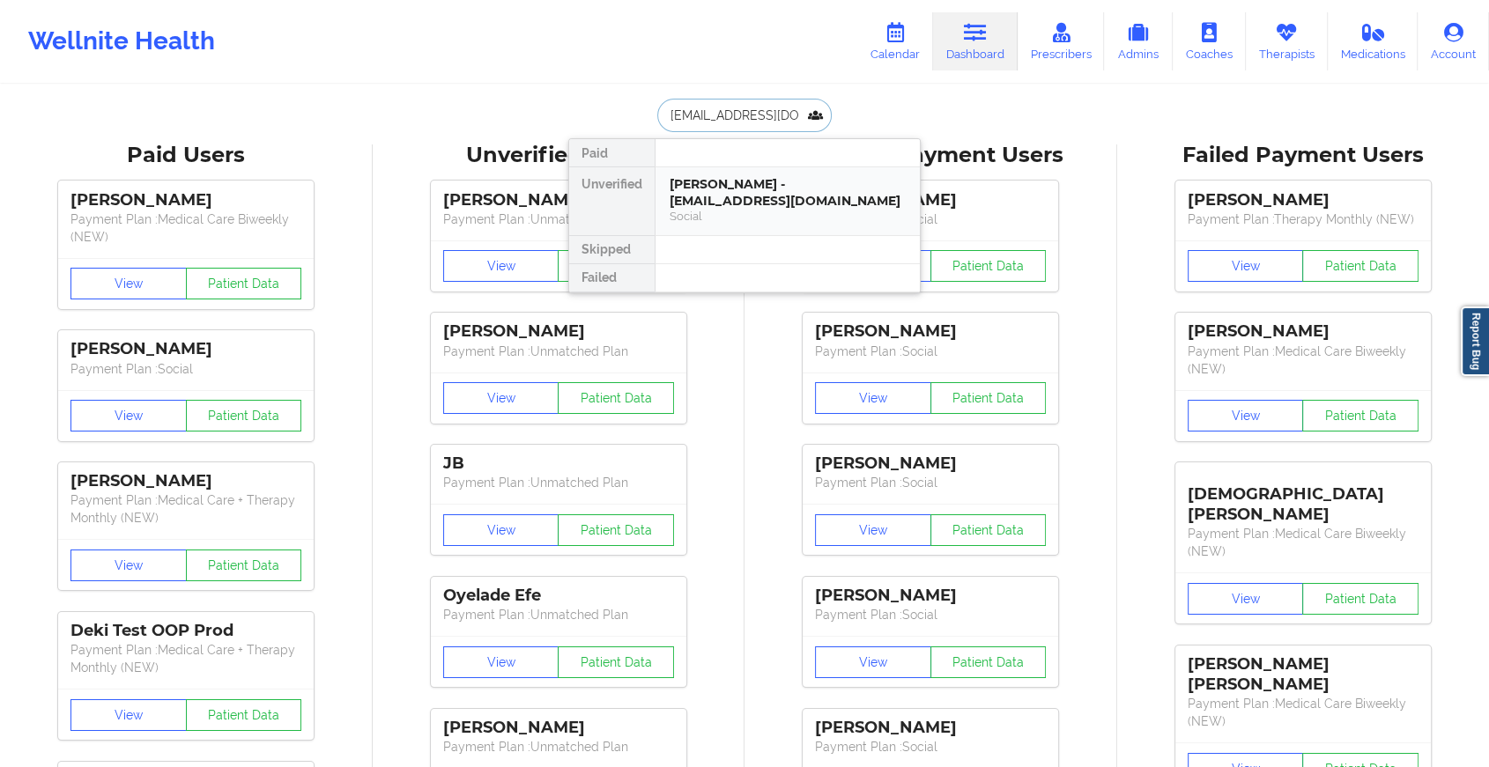
click at [747, 176] on div "[PERSON_NAME] - [EMAIL_ADDRESS][DOMAIN_NAME]" at bounding box center [787, 192] width 236 height 33
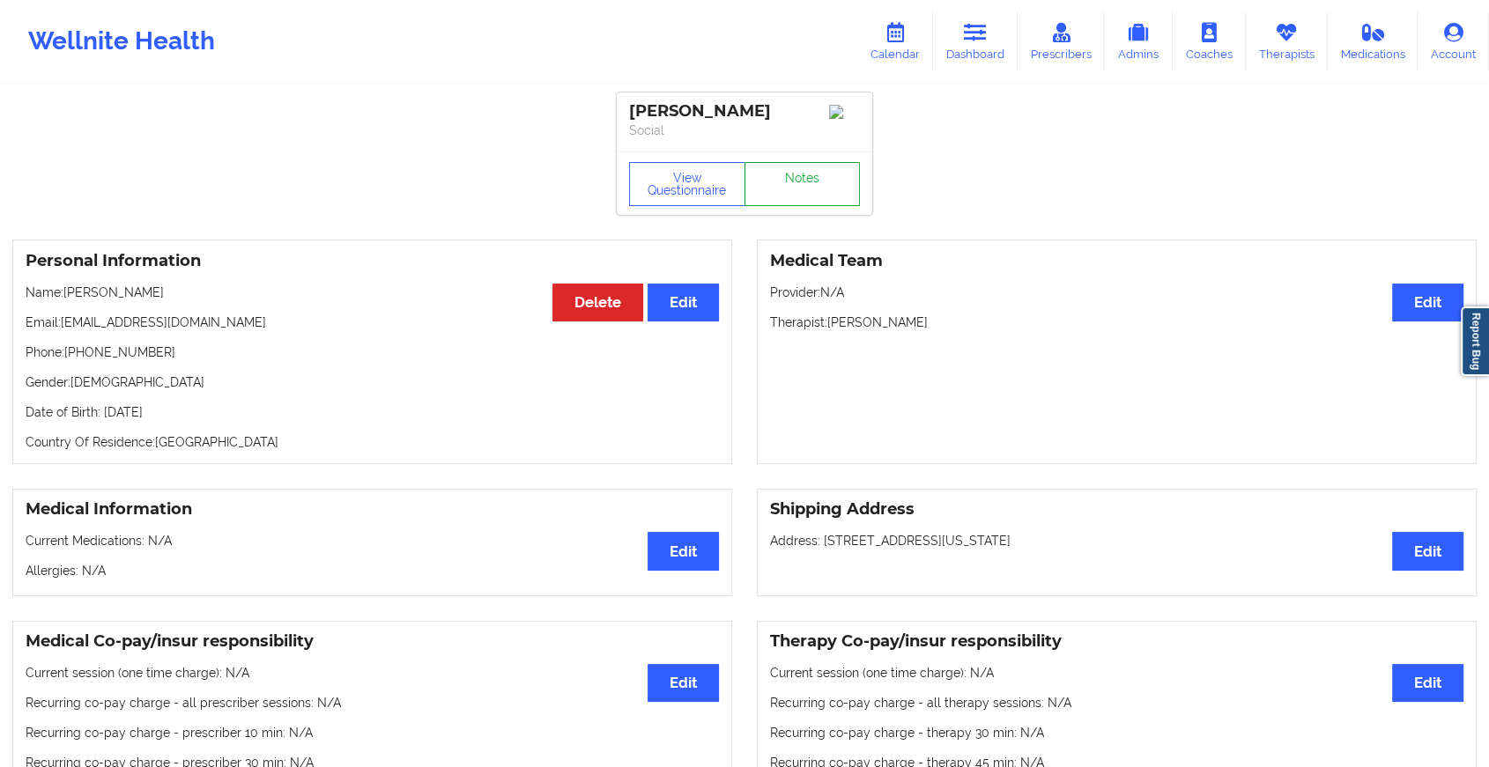
click at [773, 186] on link "Notes" at bounding box center [802, 184] width 116 height 44
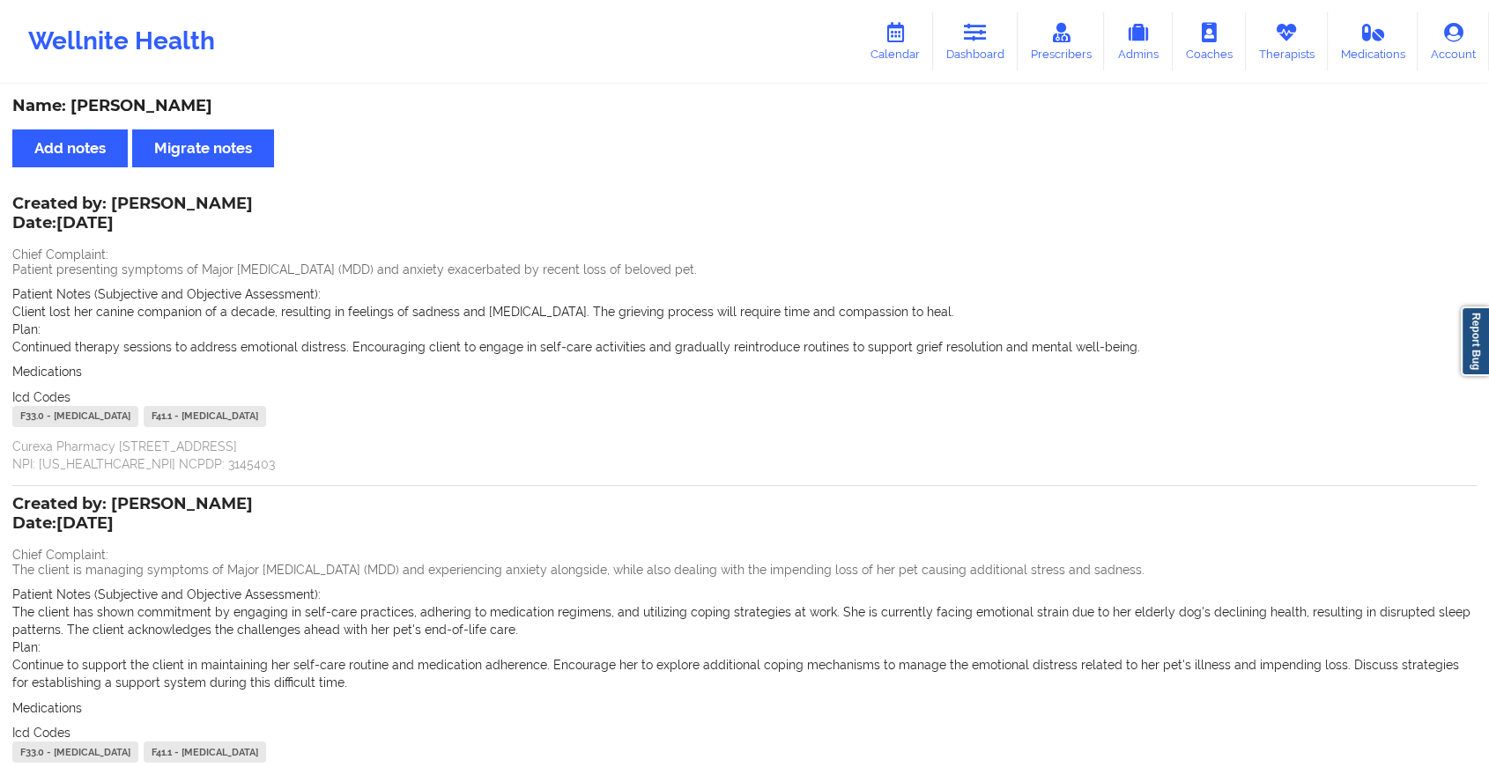
click at [986, 7] on div "Wellnite Health Calendar Dashboard Prescribers Admins Coaches Therapists Medica…" at bounding box center [744, 41] width 1489 height 70
click at [975, 26] on icon at bounding box center [975, 32] width 23 height 19
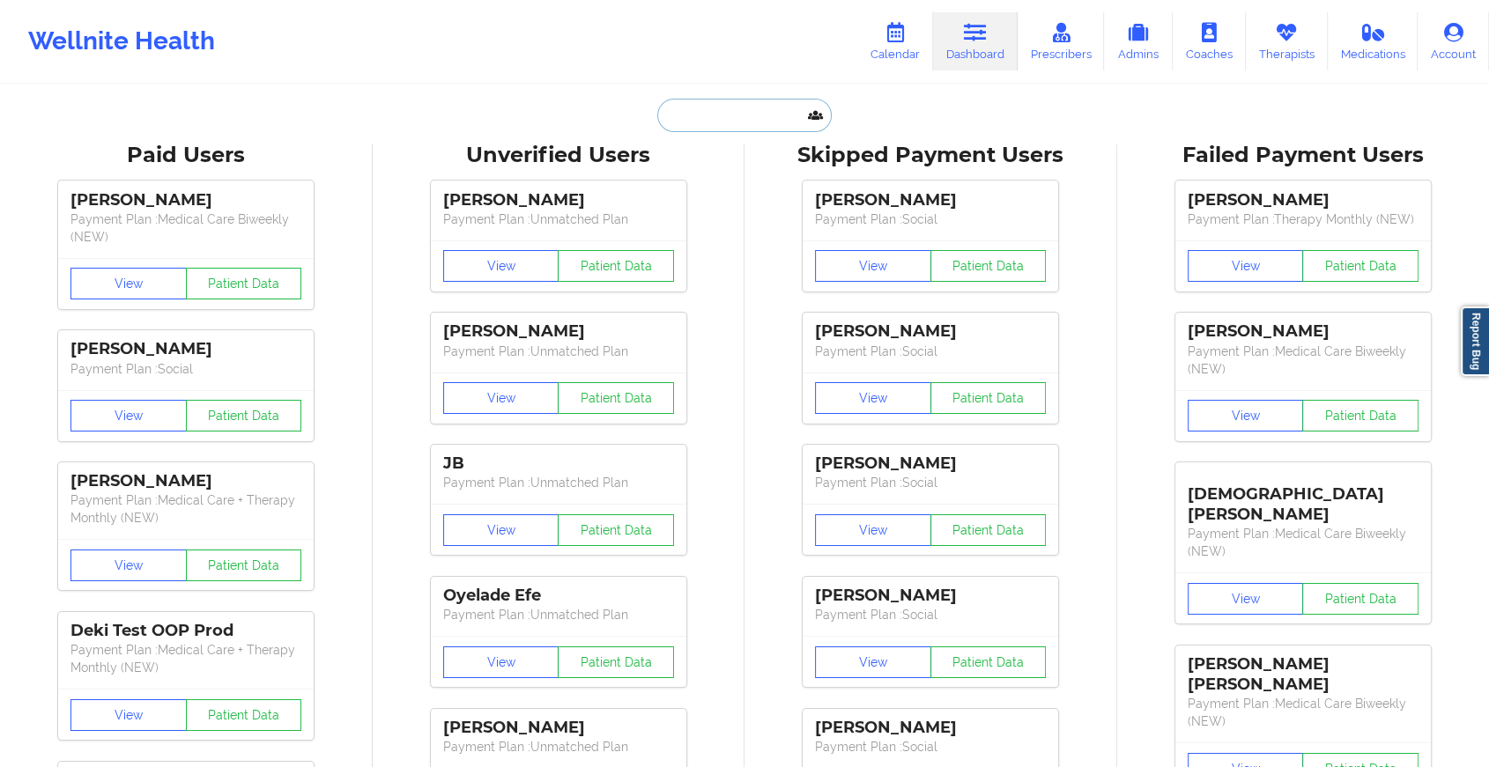
click at [763, 106] on input "text" at bounding box center [744, 115] width 174 height 33
paste input "[EMAIL_ADDRESS][DOMAIN_NAME]"
type input "[EMAIL_ADDRESS][DOMAIN_NAME]"
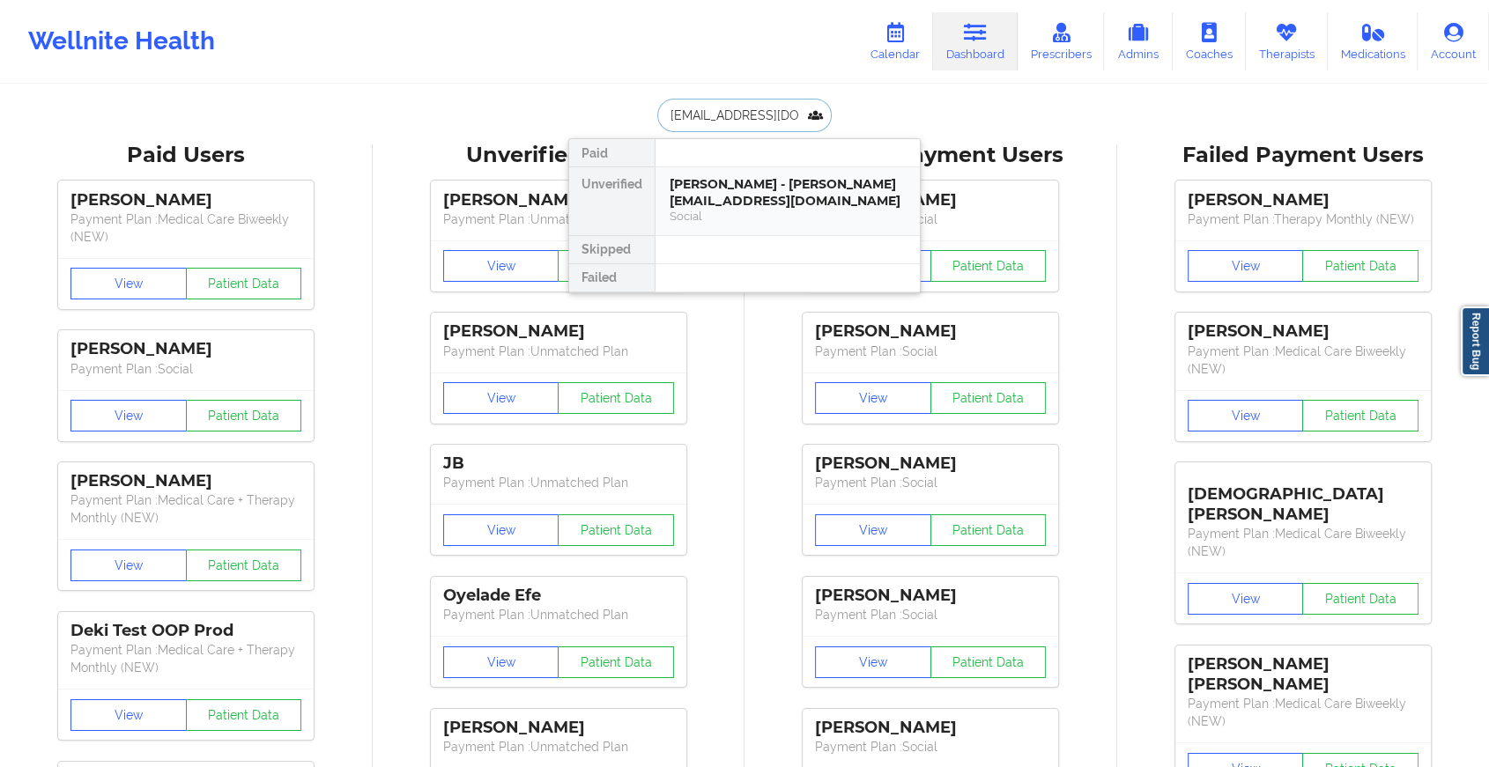
click at [798, 206] on div "[PERSON_NAME] - [PERSON_NAME][EMAIL_ADDRESS][DOMAIN_NAME]" at bounding box center [787, 192] width 236 height 33
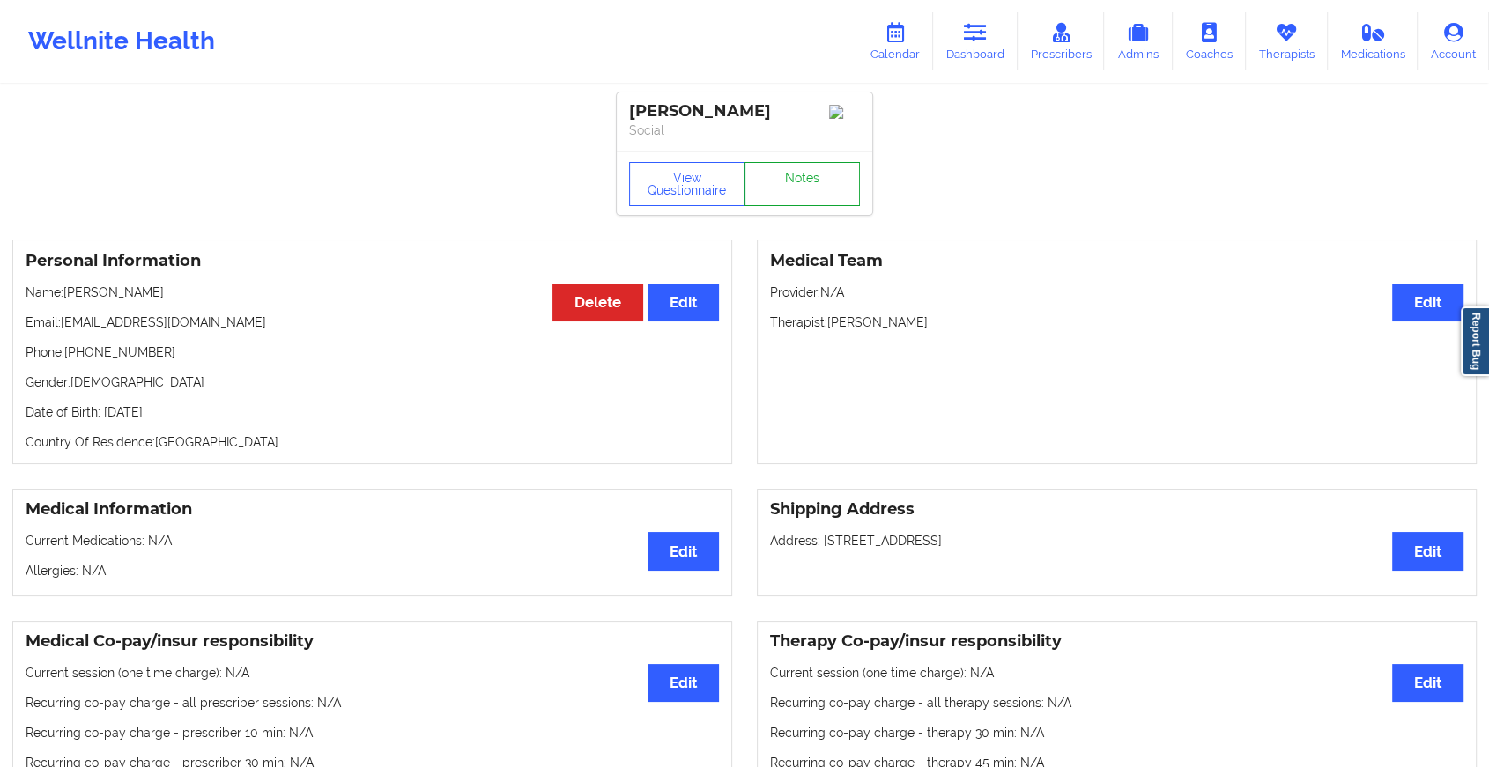
click at [810, 175] on link "Notes" at bounding box center [802, 184] width 116 height 44
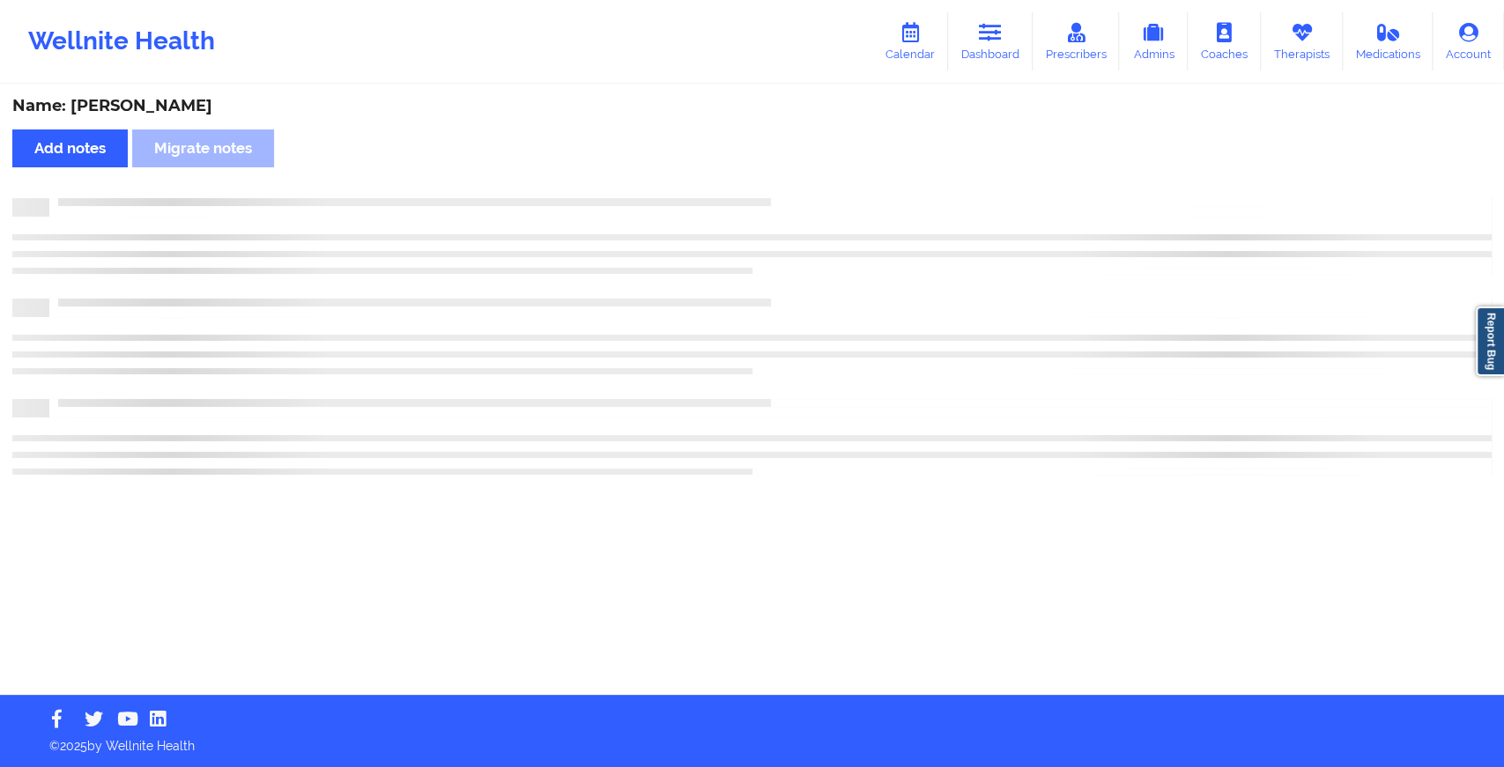
click at [810, 175] on div "Name: [PERSON_NAME] Add notes Migrate notes" at bounding box center [752, 390] width 1504 height 609
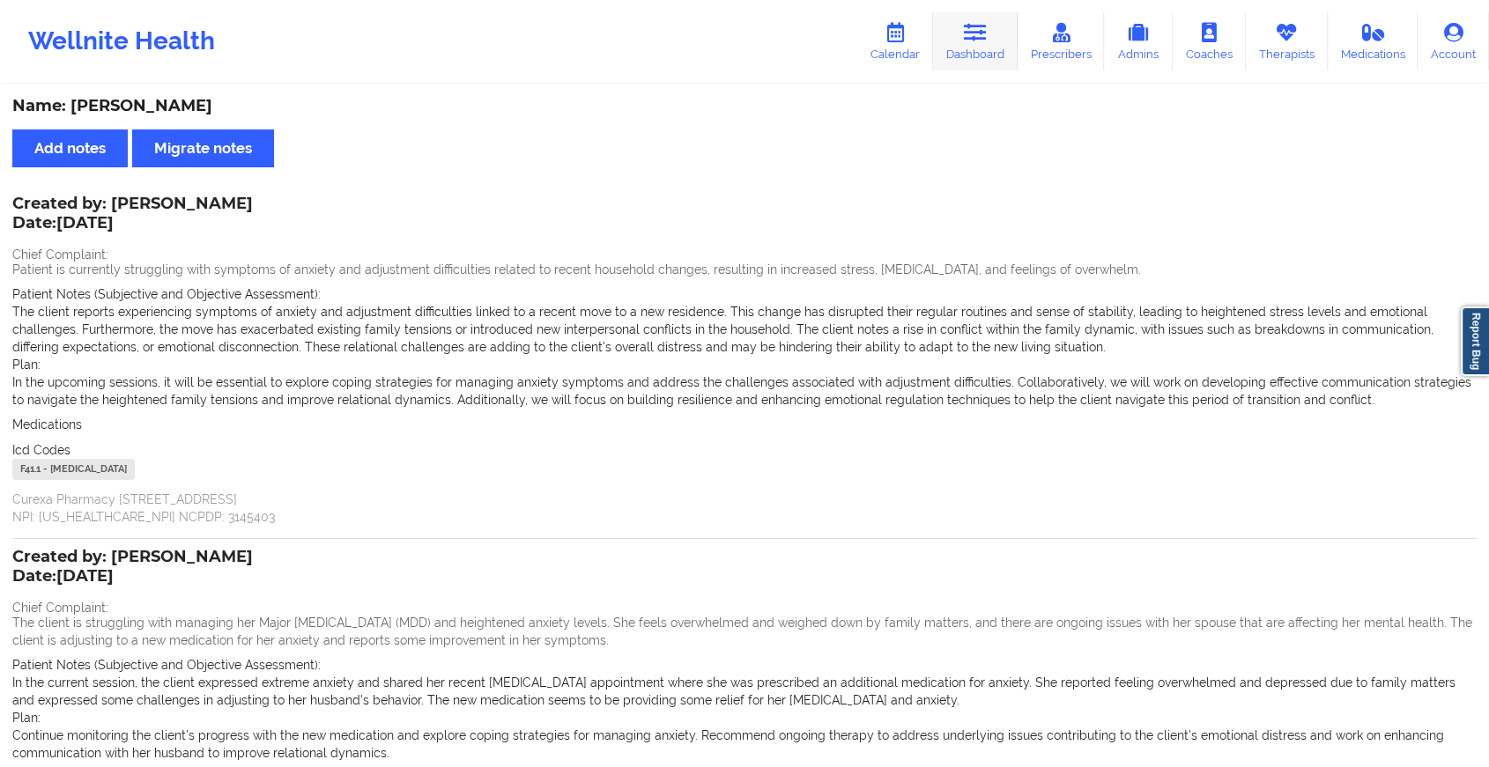
click at [977, 63] on link "Dashboard" at bounding box center [975, 41] width 85 height 58
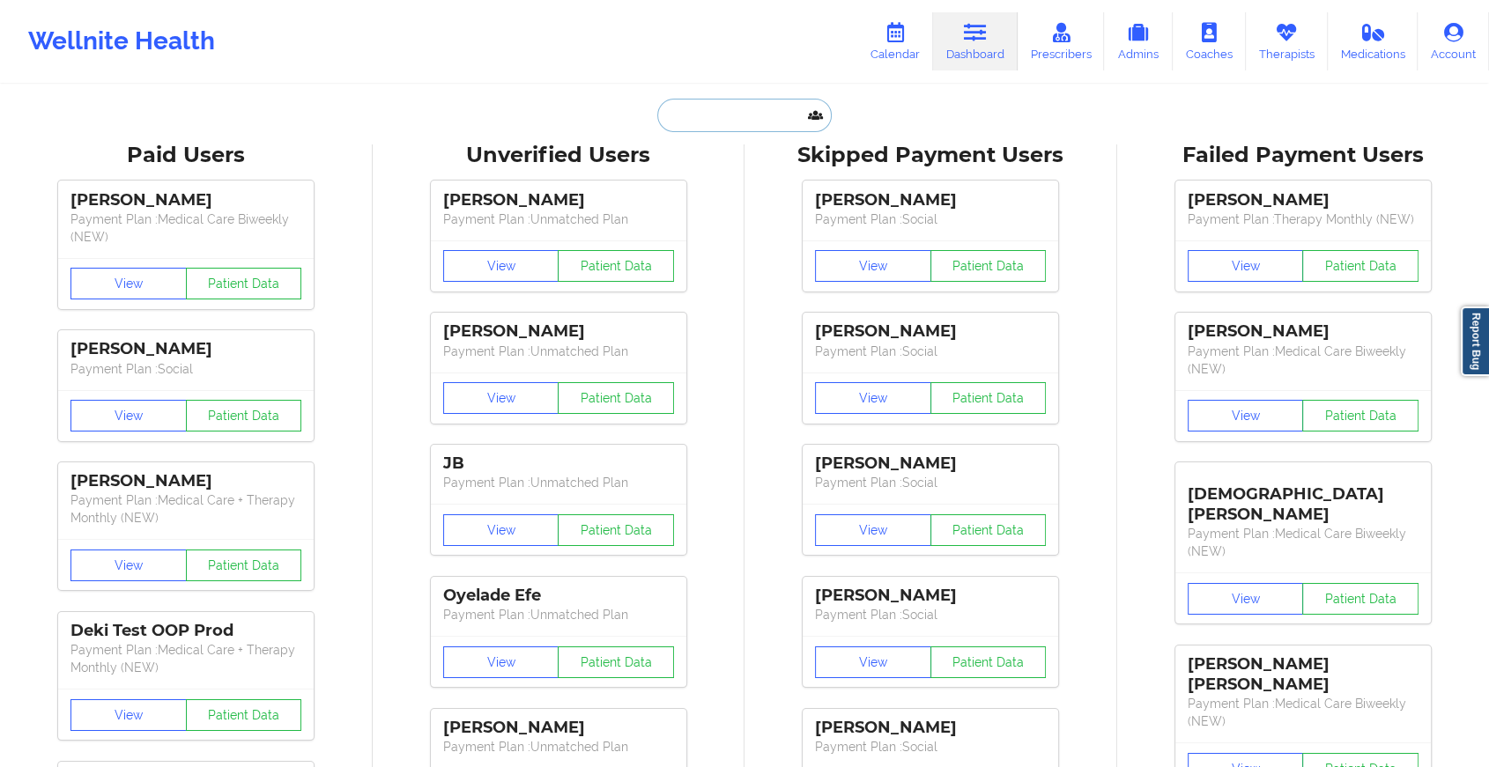
click at [699, 123] on input "text" at bounding box center [744, 115] width 174 height 33
paste input "[EMAIL_ADDRESS][DOMAIN_NAME]"
type input "[EMAIL_ADDRESS][DOMAIN_NAME]"
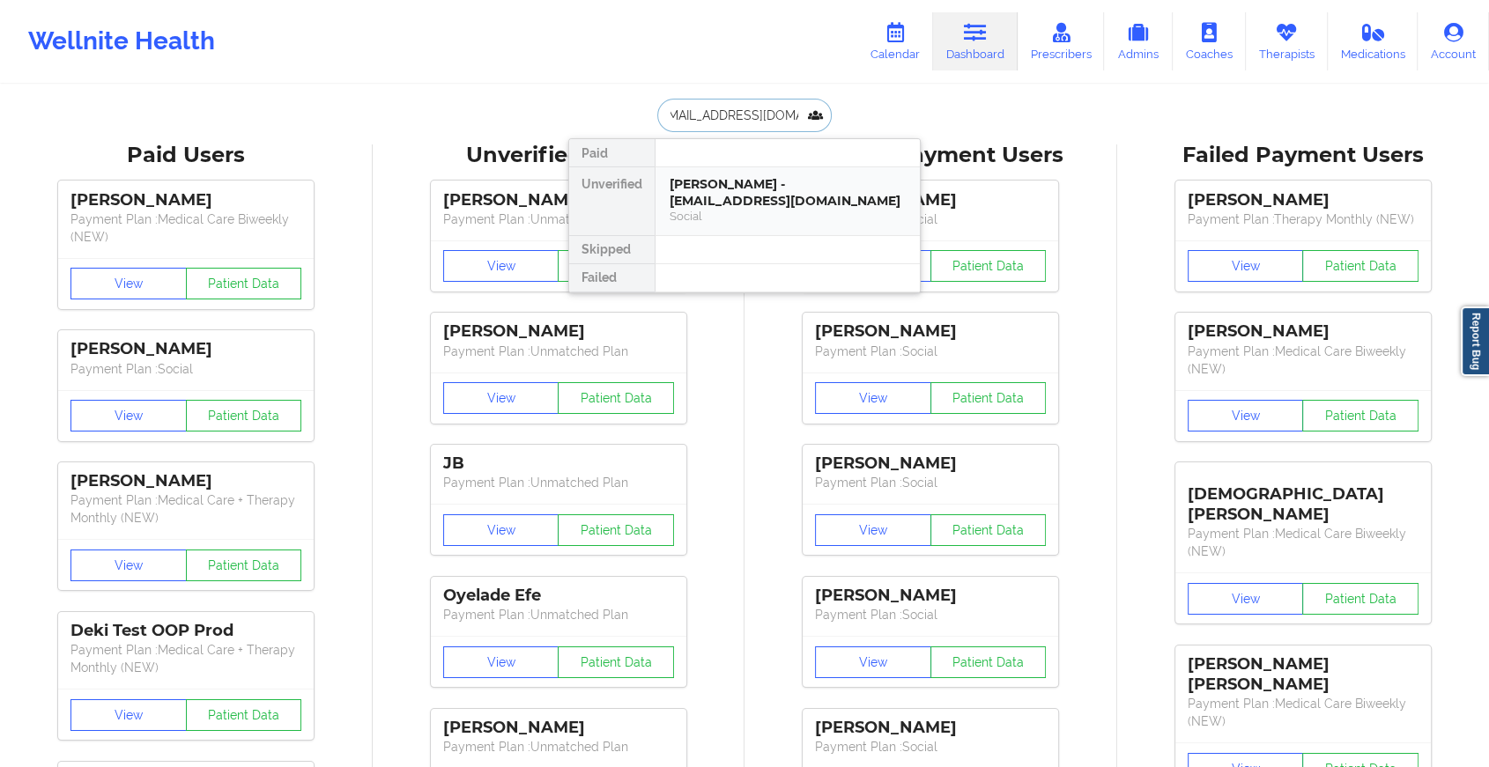
click at [744, 180] on div "[PERSON_NAME] - [EMAIL_ADDRESS][DOMAIN_NAME]" at bounding box center [787, 192] width 236 height 33
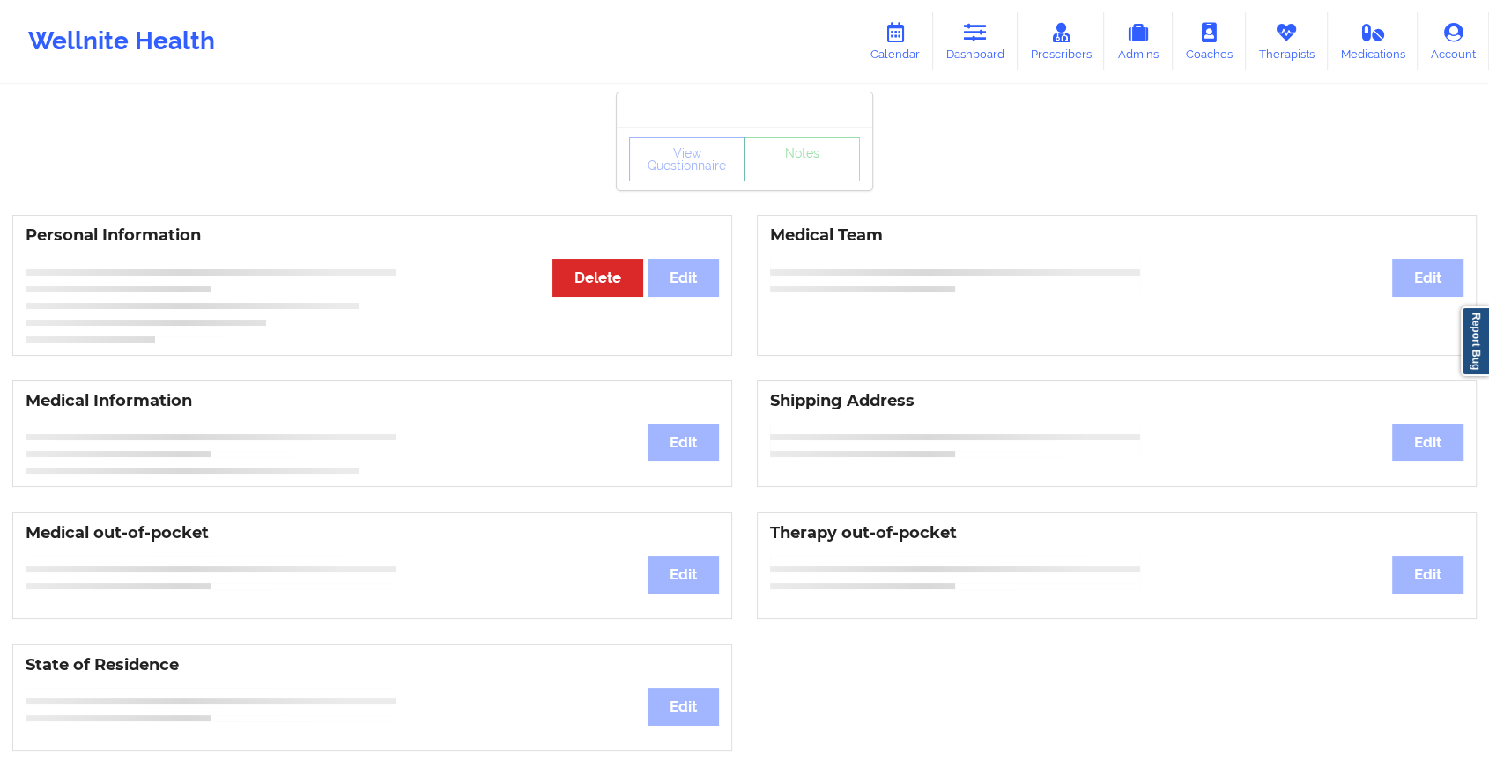
click at [803, 193] on div "View Questionnaire Notes Personal Information Edit Delete Medical Team Edit Med…" at bounding box center [744, 743] width 1489 height 1487
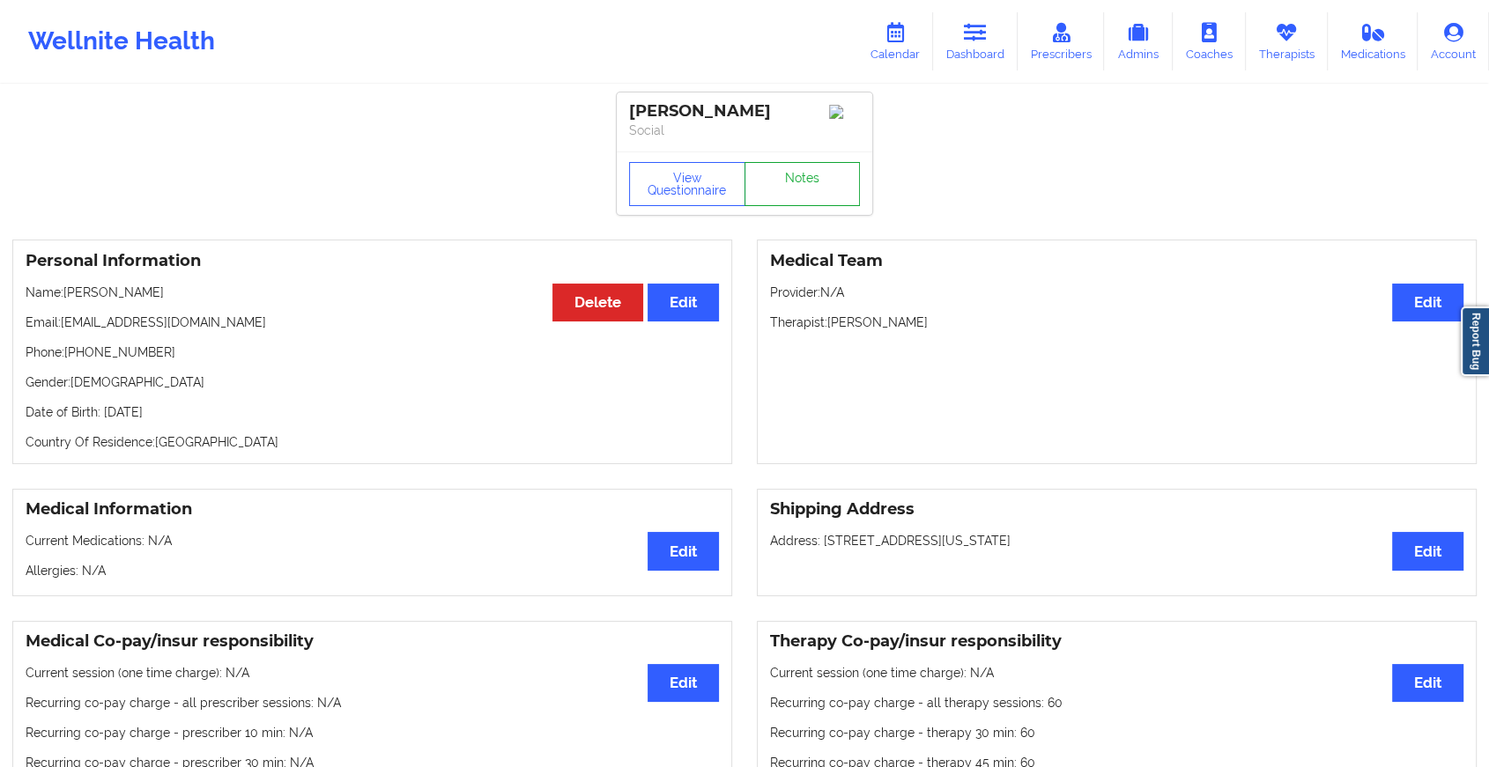
click at [803, 193] on link "Notes" at bounding box center [802, 184] width 116 height 44
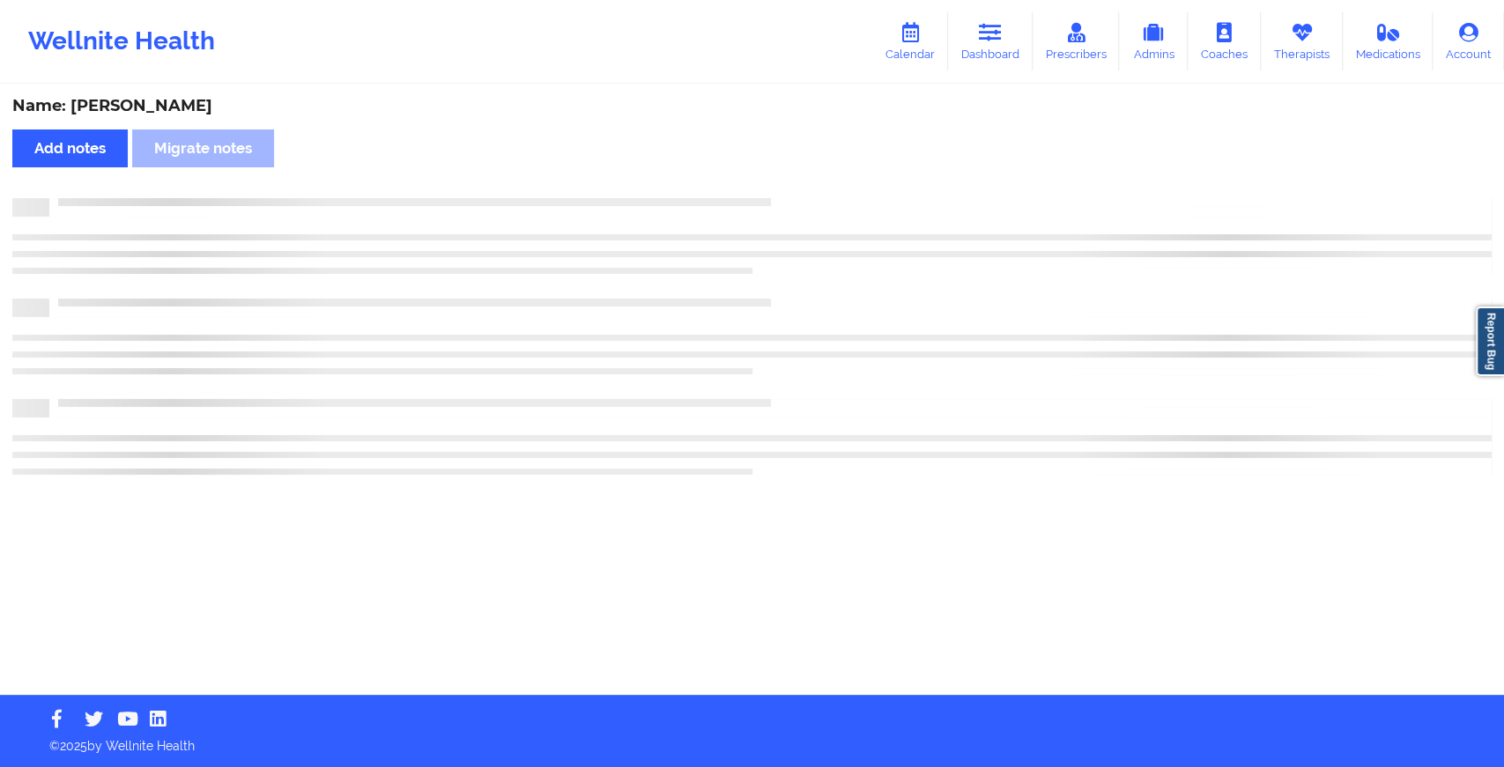
click at [803, 193] on div "Name: [PERSON_NAME] Add notes Migrate notes" at bounding box center [752, 390] width 1504 height 609
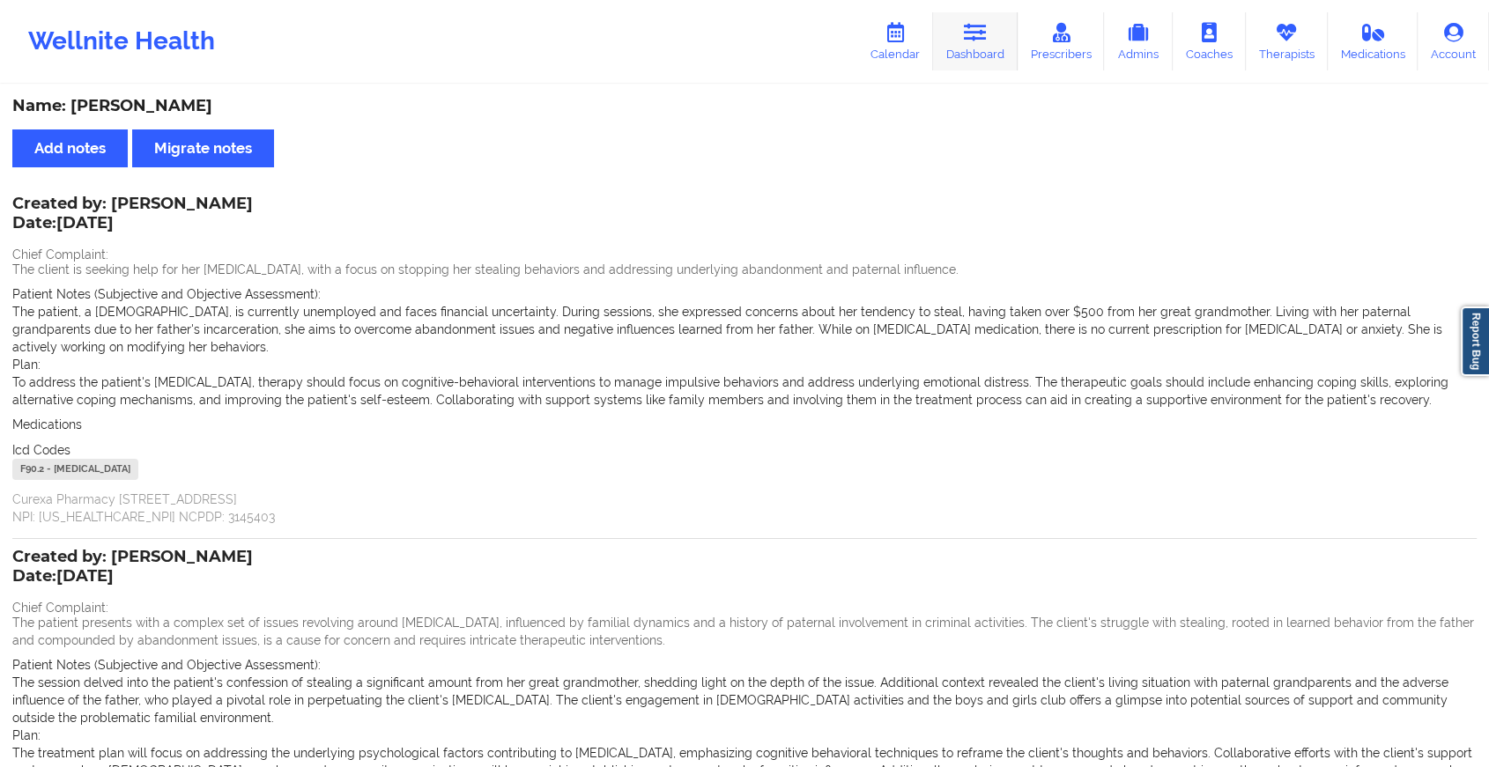
click at [958, 39] on link "Dashboard" at bounding box center [975, 41] width 85 height 58
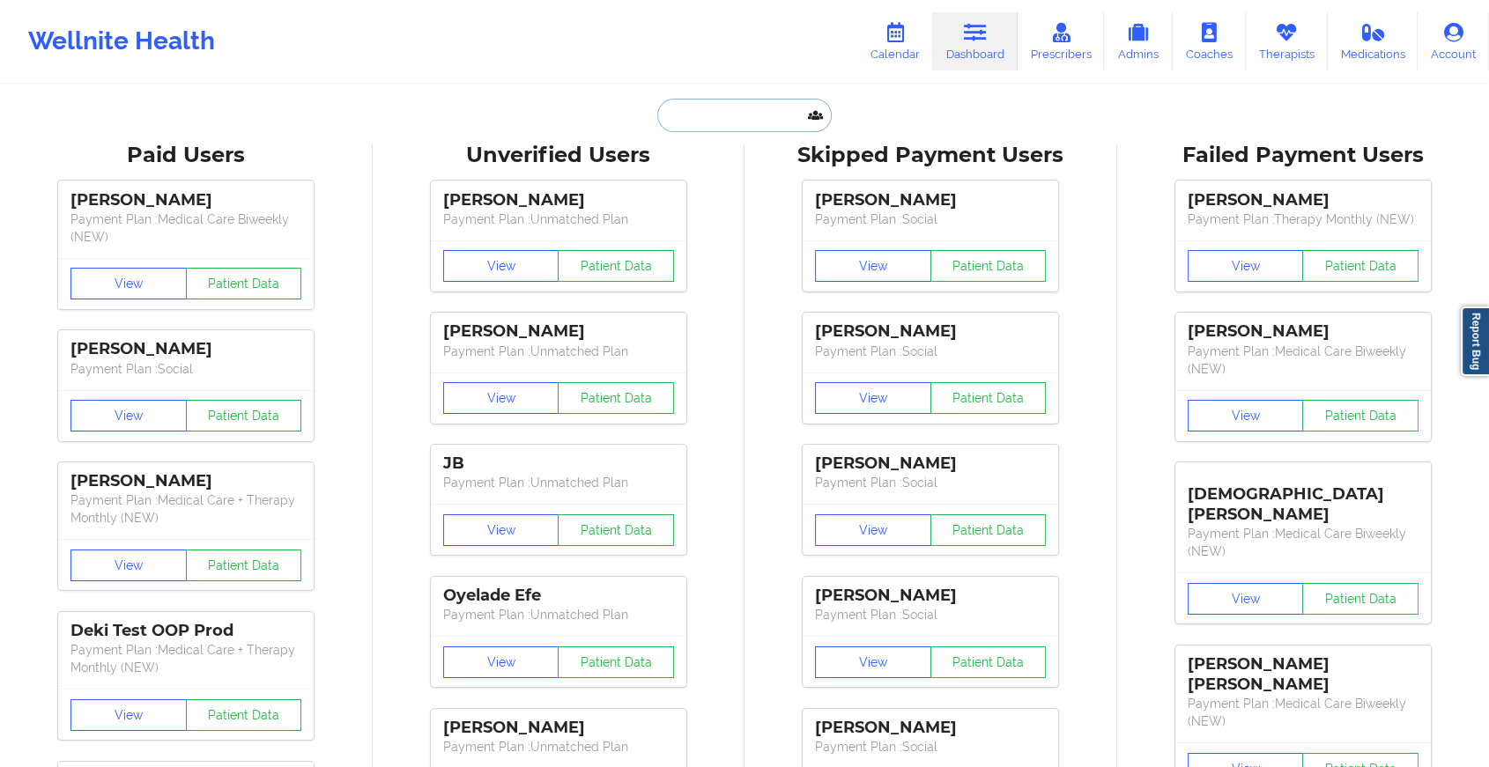
click at [699, 120] on input "text" at bounding box center [744, 115] width 174 height 33
paste input "[EMAIL_ADDRESS][DOMAIN_NAME]"
type input "[EMAIL_ADDRESS][DOMAIN_NAME]"
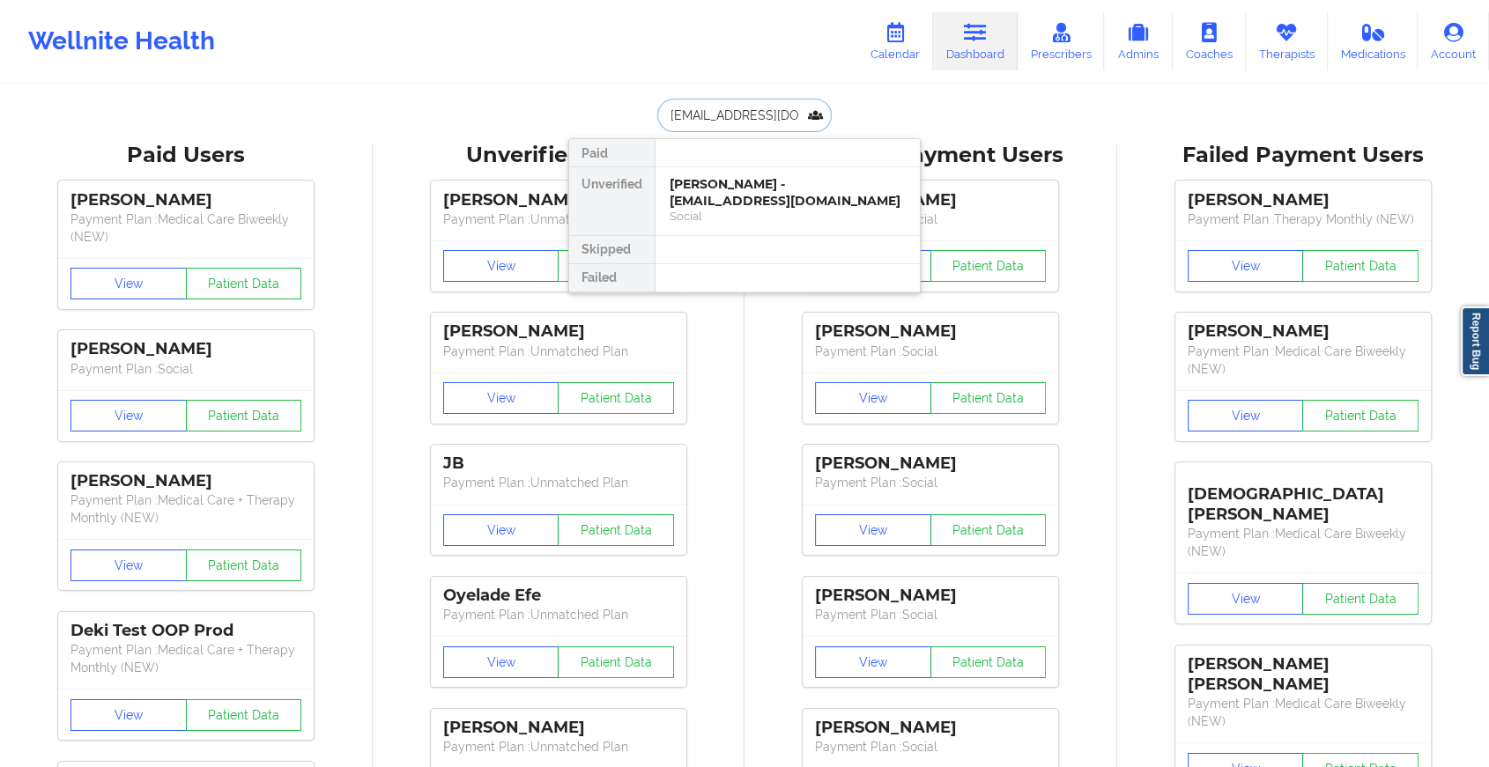
scroll to position [0, 33]
click at [762, 211] on div "Digital Practice Member (In-Network)" at bounding box center [787, 216] width 236 height 15
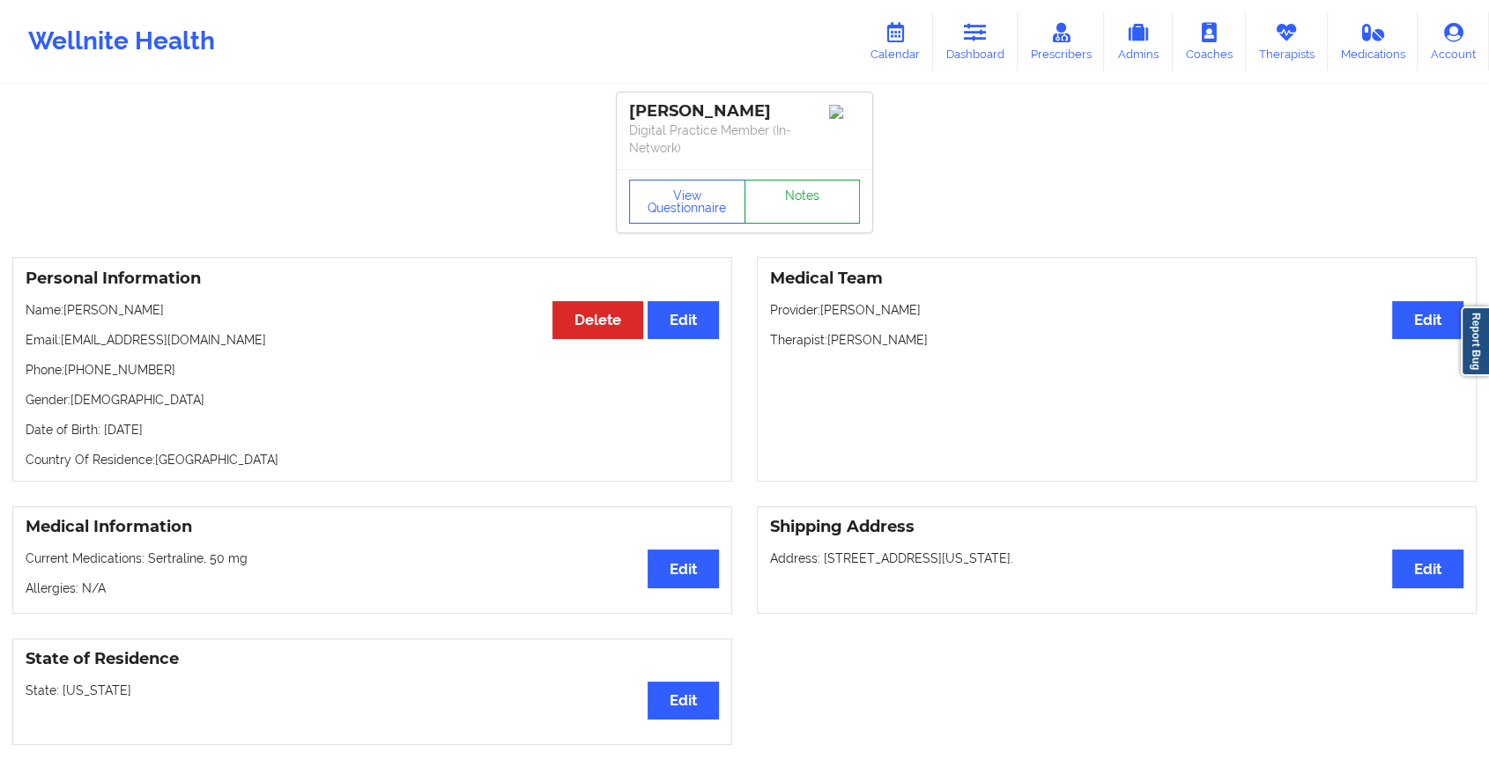
click at [809, 204] on link "Notes" at bounding box center [802, 202] width 116 height 44
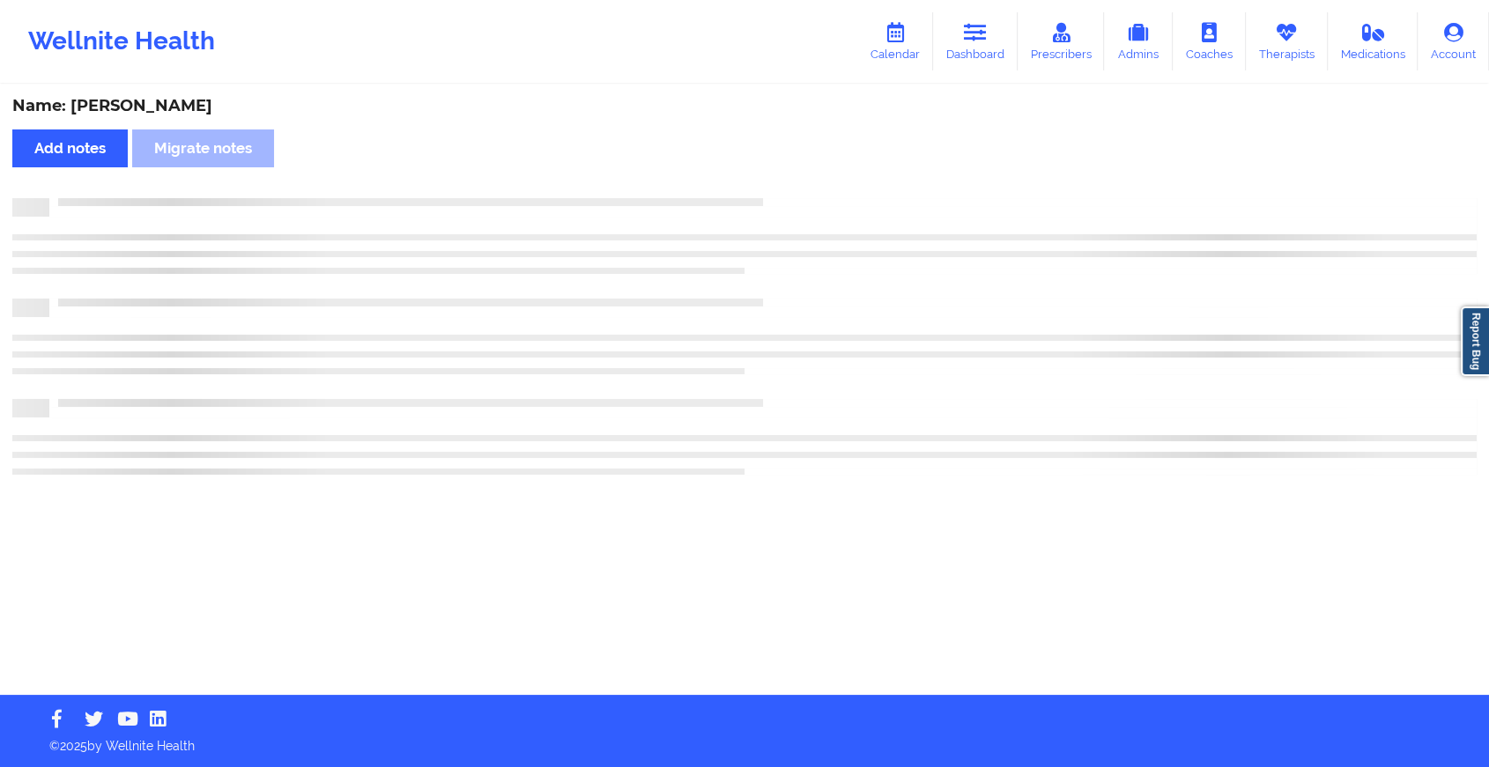
click at [809, 198] on div at bounding box center [762, 198] width 1427 height 0
click at [809, 198] on div at bounding box center [770, 198] width 1442 height 0
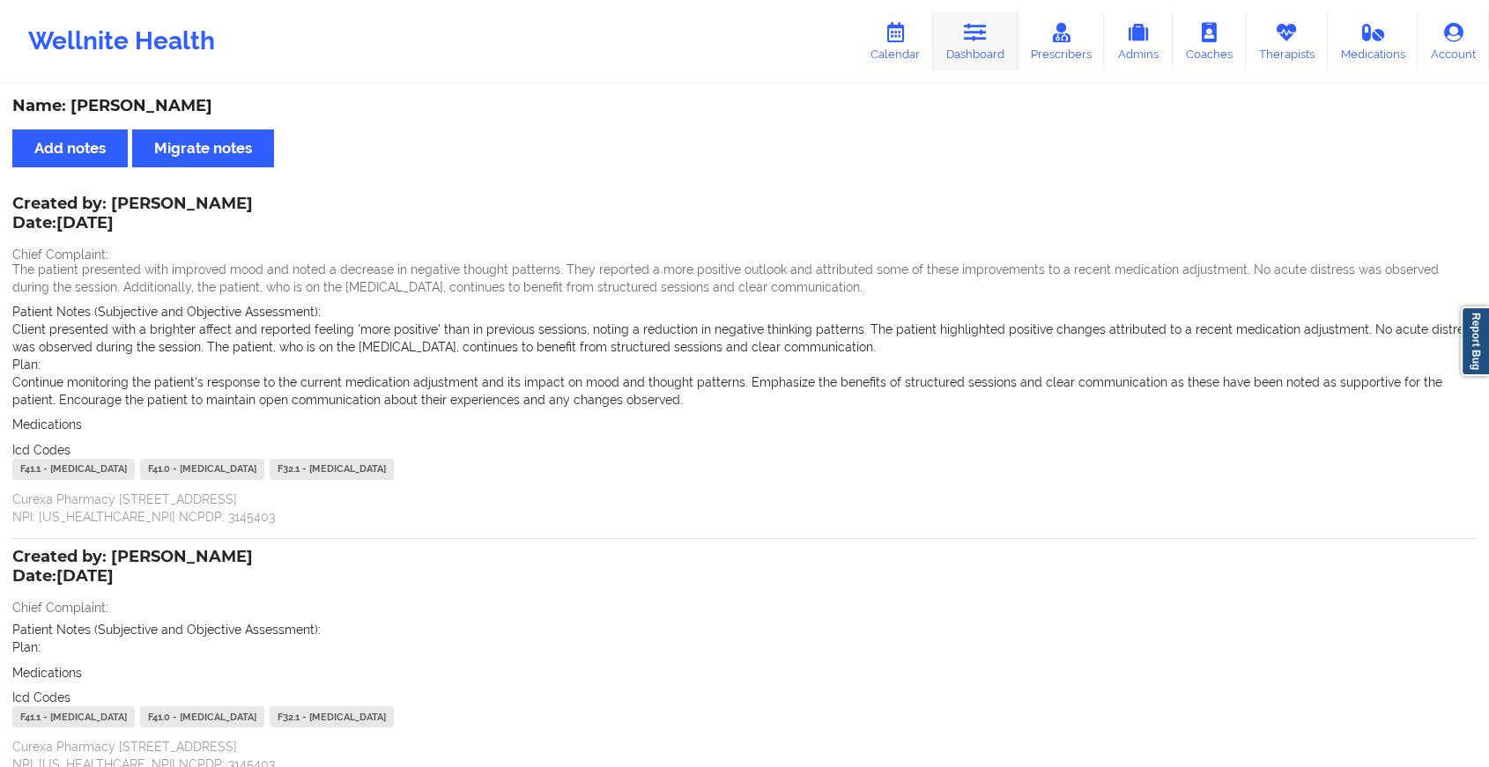
click at [981, 64] on link "Dashboard" at bounding box center [975, 41] width 85 height 58
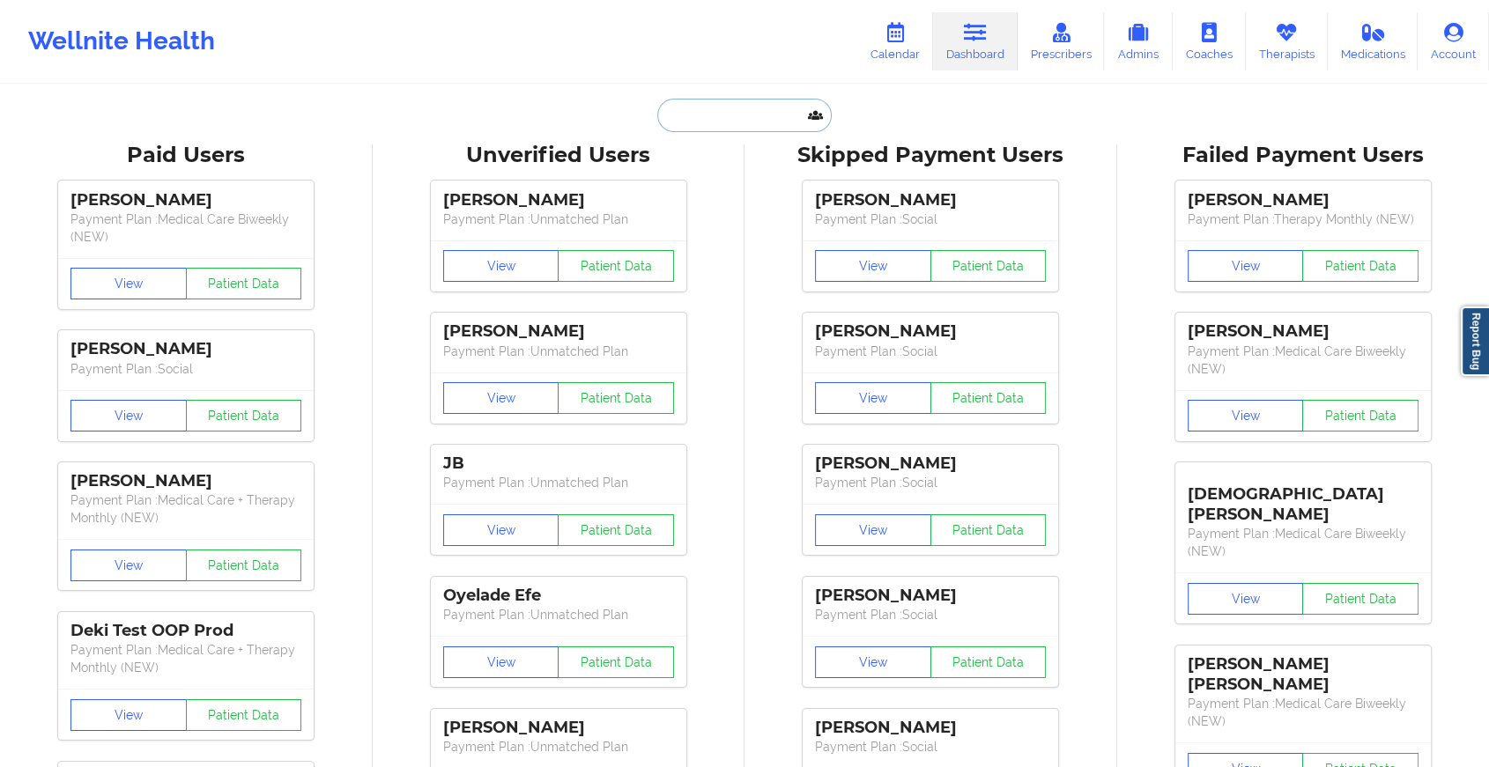
click at [726, 111] on input "text" at bounding box center [744, 115] width 174 height 33
paste input "[EMAIL_ADDRESS][DOMAIN_NAME]"
type input "[EMAIL_ADDRESS][DOMAIN_NAME]"
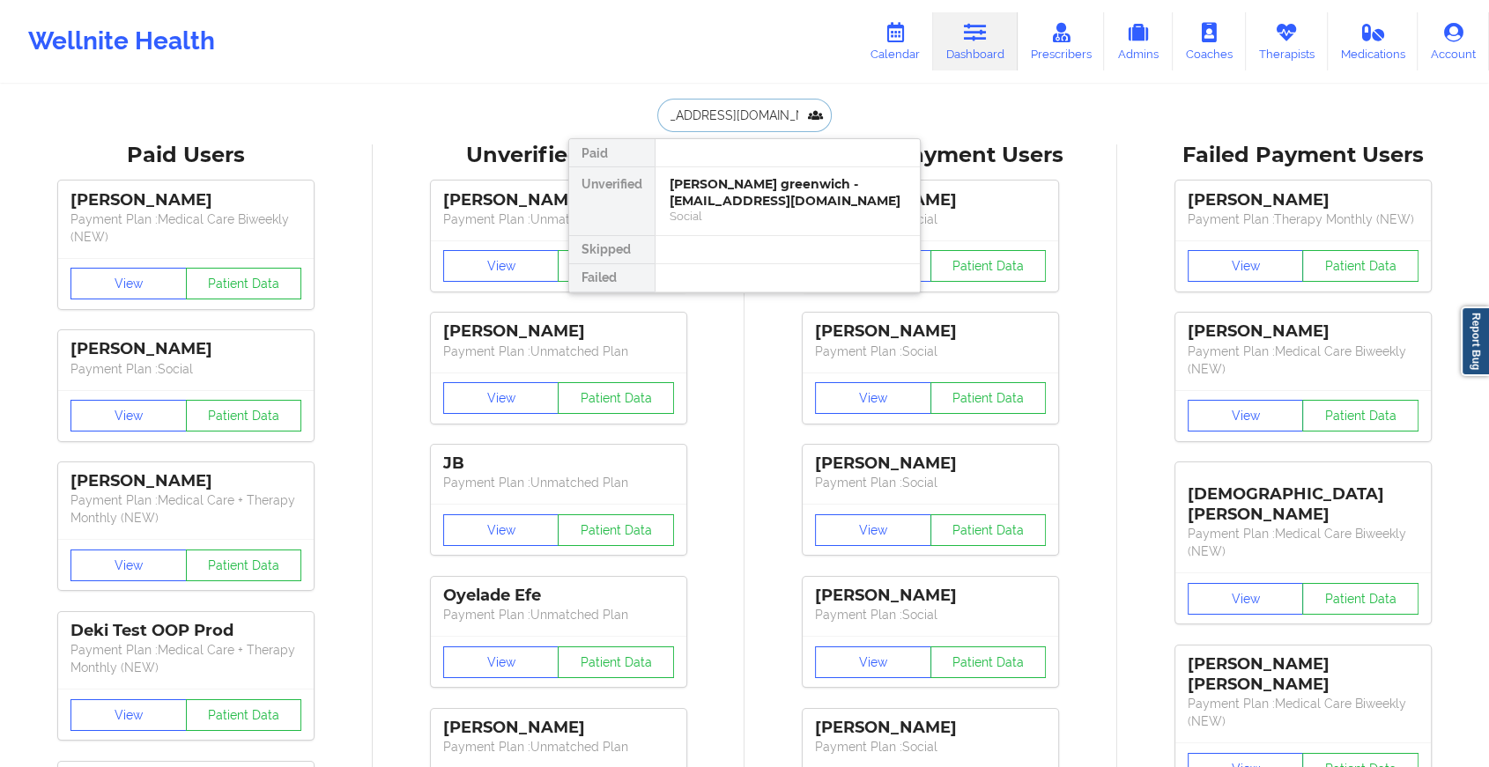
click at [754, 190] on div "[PERSON_NAME] greenwich - [EMAIL_ADDRESS][DOMAIN_NAME]" at bounding box center [787, 192] width 236 height 33
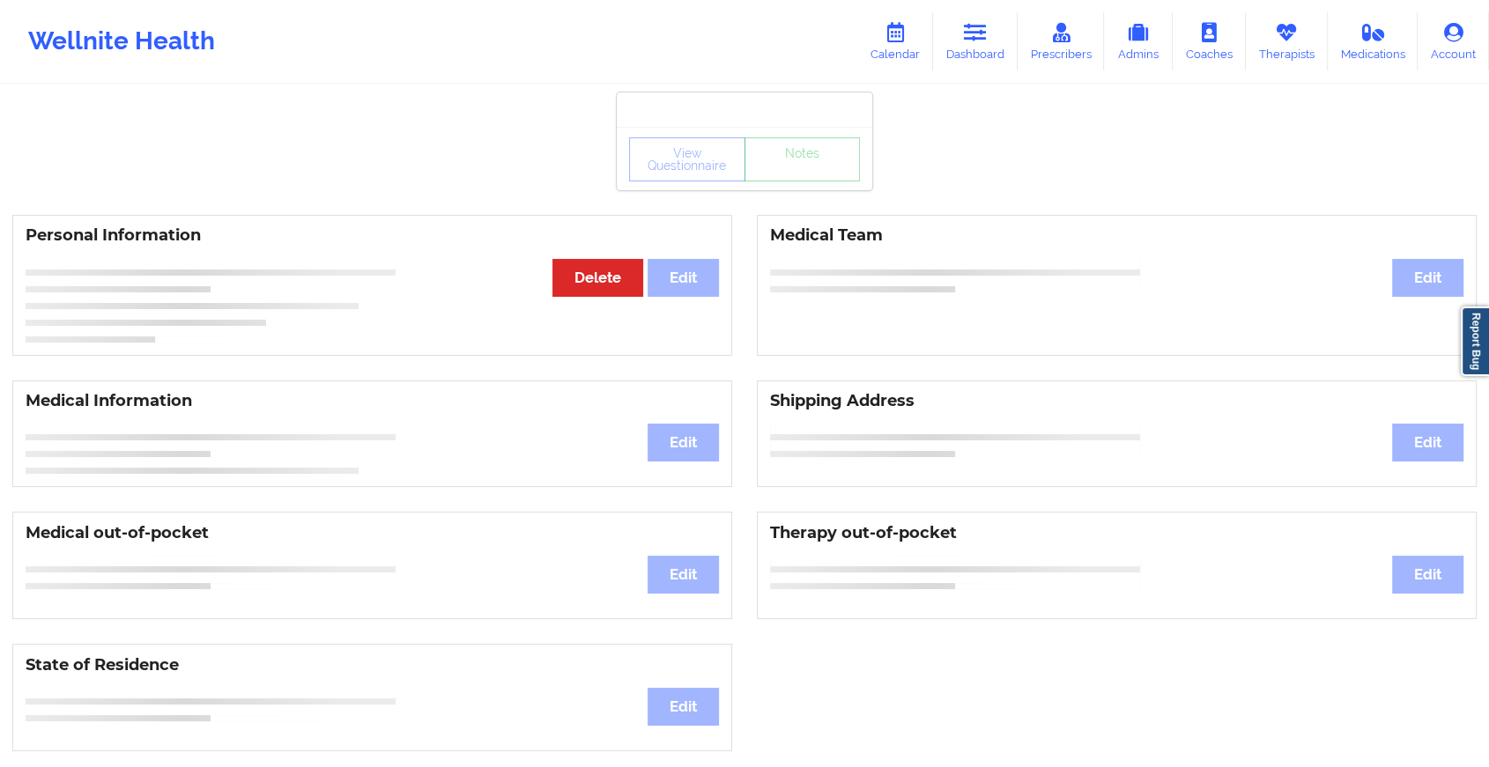
click at [817, 172] on div "View Questionnaire Notes" at bounding box center [744, 159] width 231 height 44
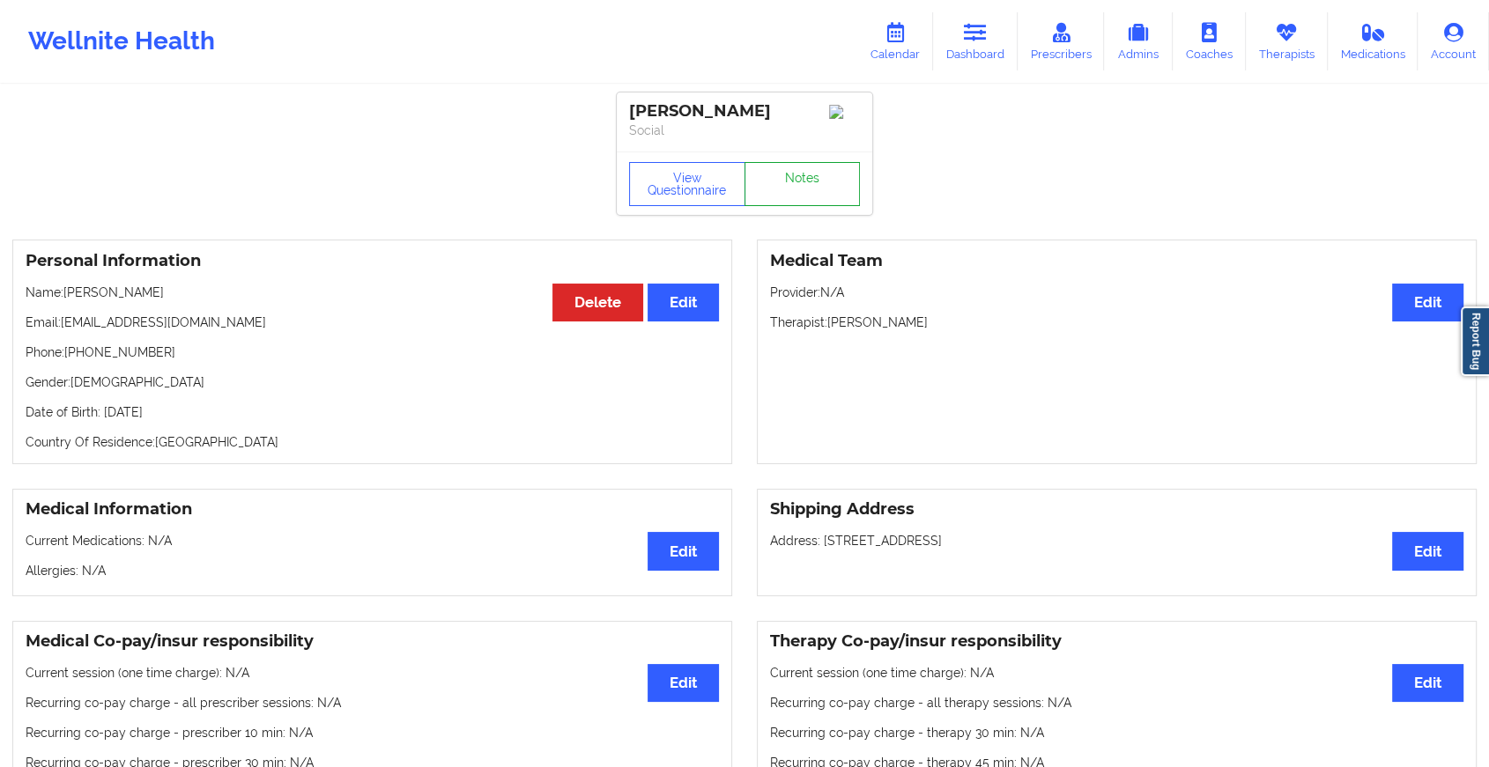
click at [817, 172] on link "Notes" at bounding box center [802, 184] width 116 height 44
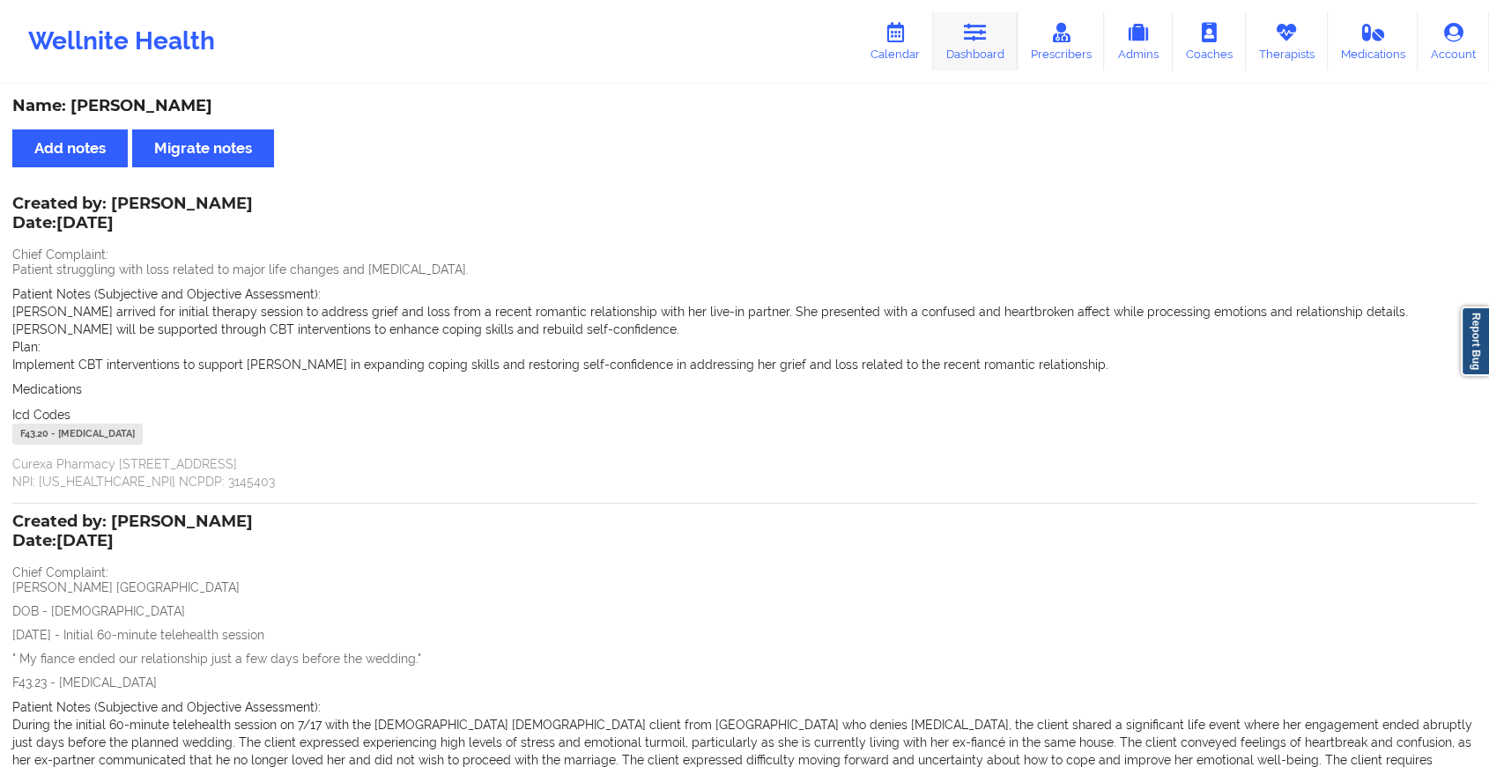
click at [968, 30] on icon at bounding box center [975, 32] width 23 height 19
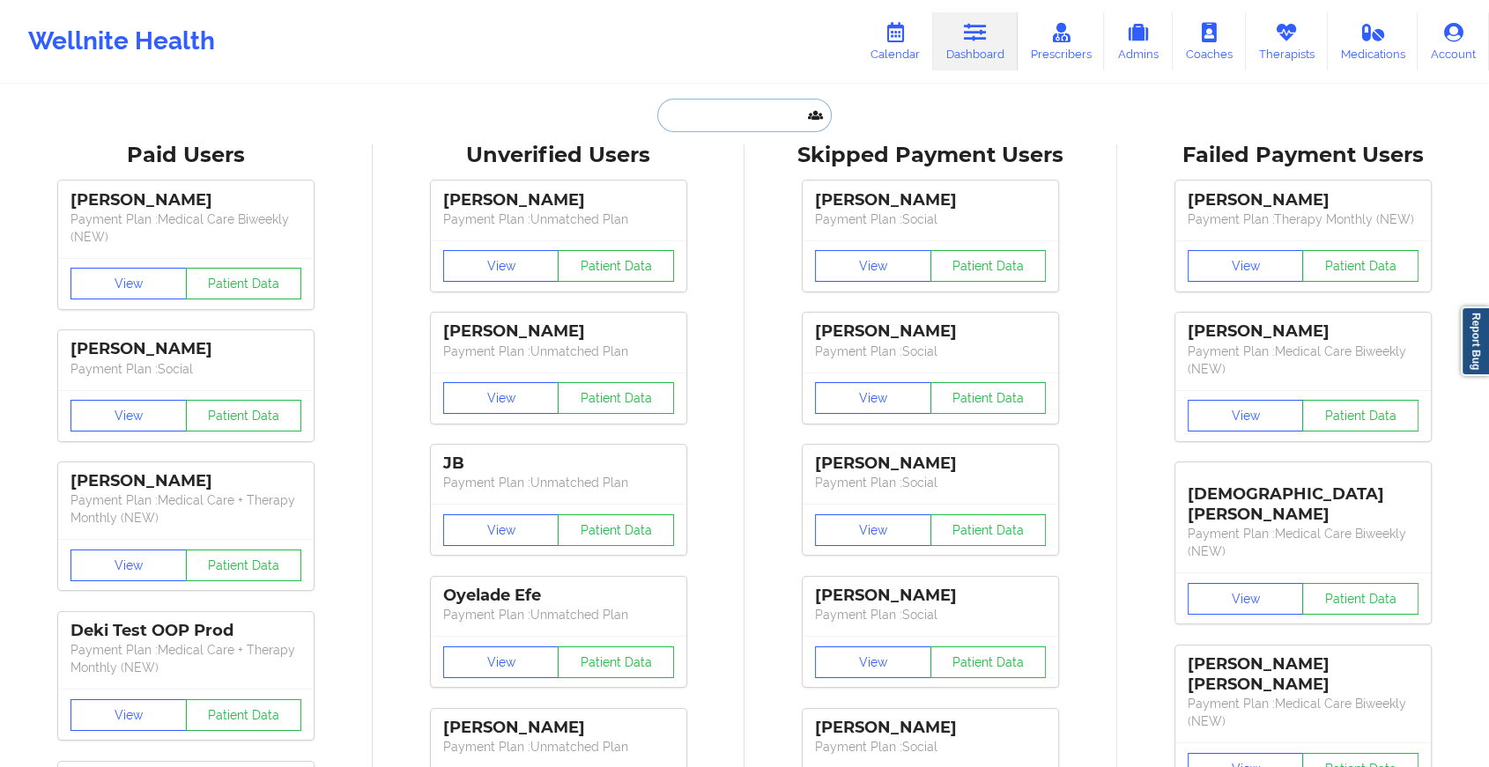
click at [710, 128] on input "text" at bounding box center [744, 115] width 174 height 33
paste input "[EMAIL_ADDRESS][DOMAIN_NAME]"
type input "[EMAIL_ADDRESS][DOMAIN_NAME]"
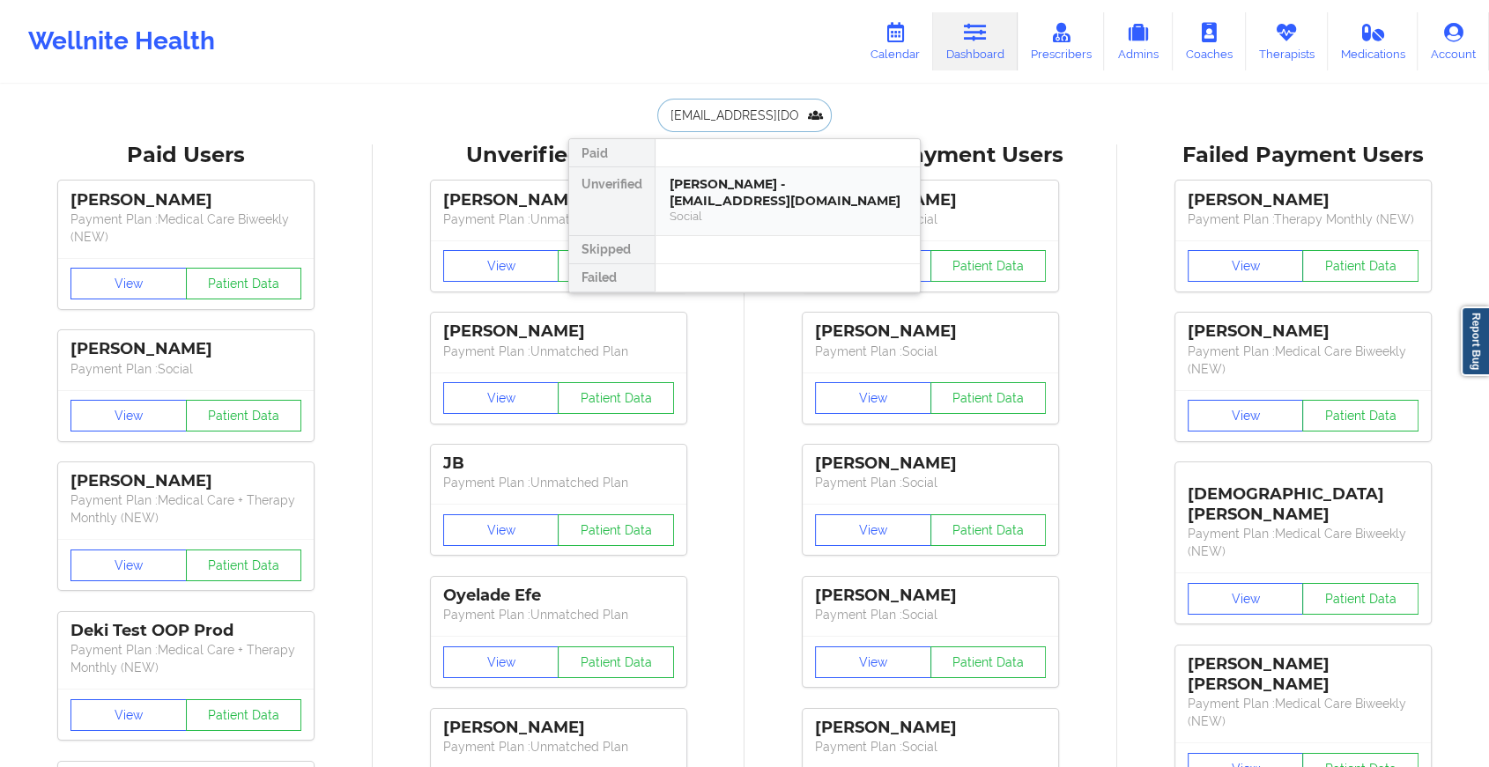
click at [824, 196] on div "[PERSON_NAME] - [EMAIL_ADDRESS][DOMAIN_NAME]" at bounding box center [787, 192] width 236 height 33
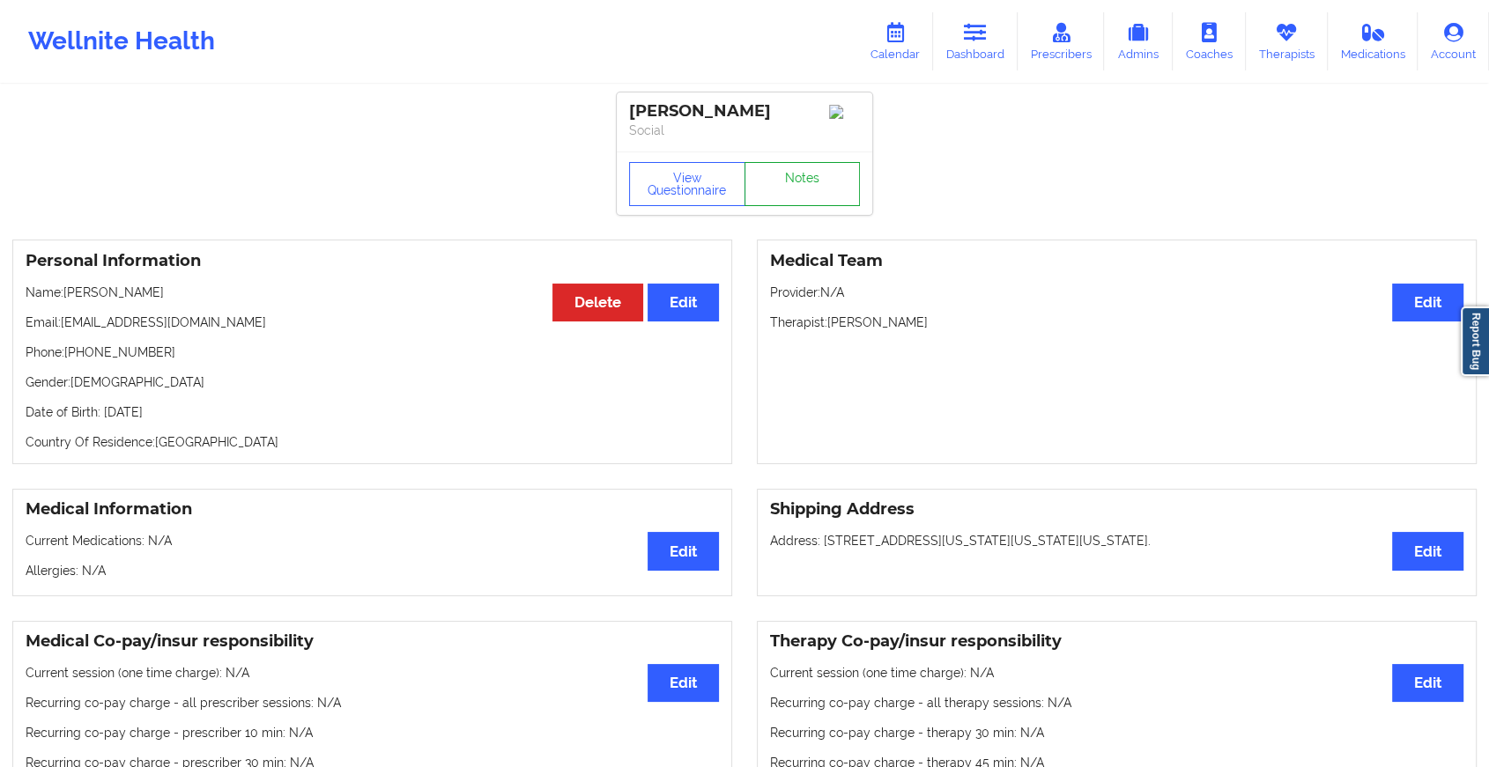
click at [833, 183] on link "Notes" at bounding box center [802, 184] width 116 height 44
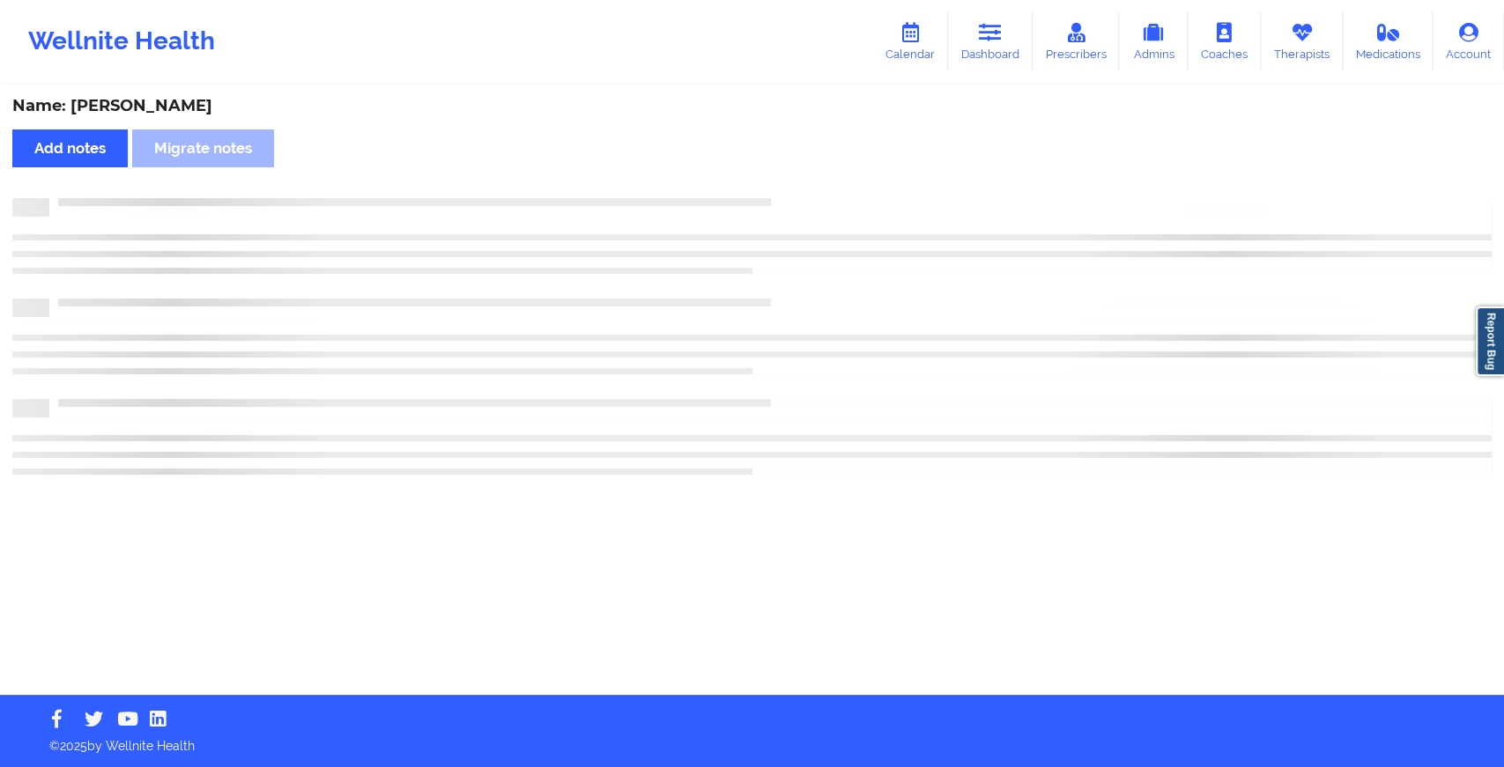
click at [833, 183] on div "Name: [PERSON_NAME] Add notes Migrate notes" at bounding box center [752, 390] width 1504 height 609
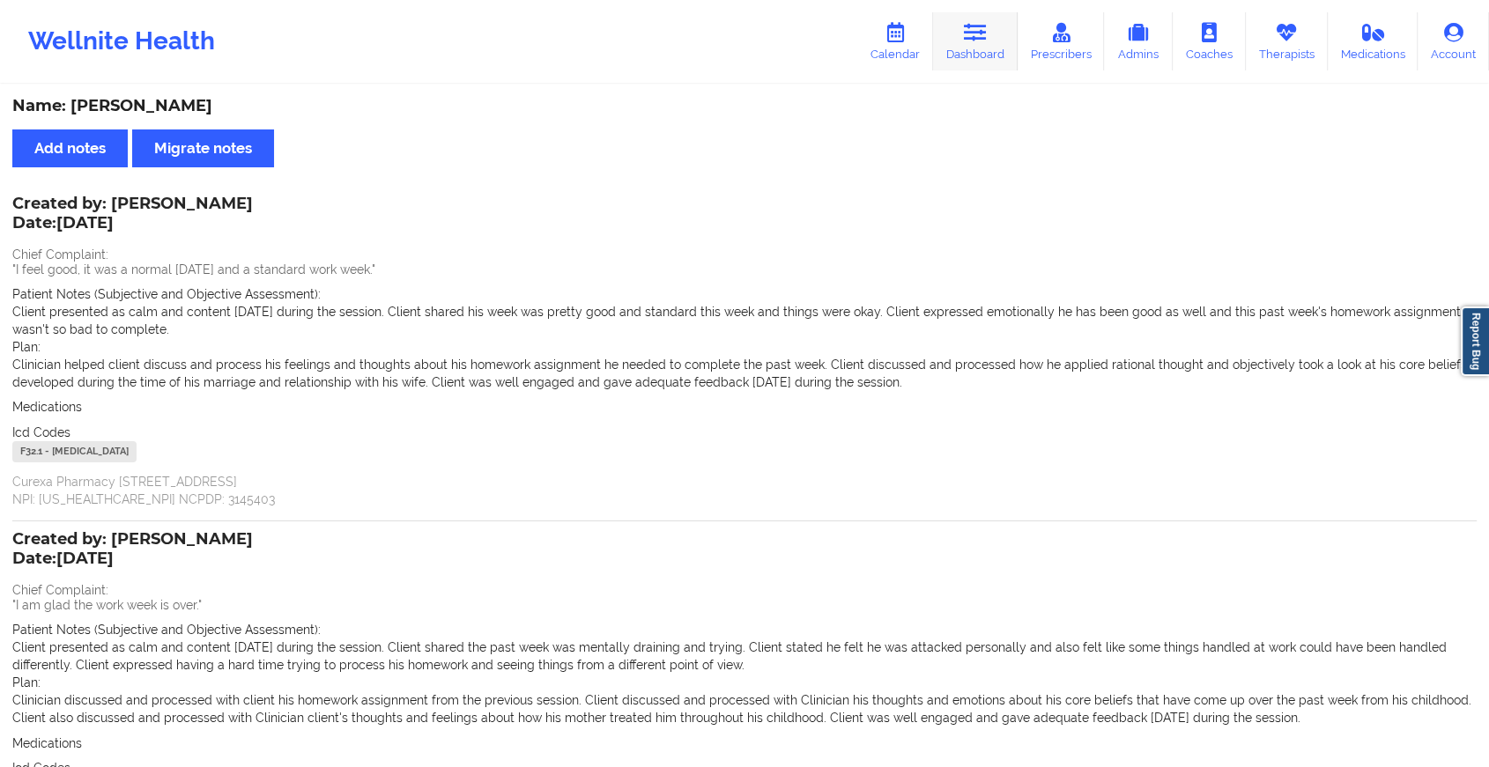
click at [967, 51] on link "Dashboard" at bounding box center [975, 41] width 85 height 58
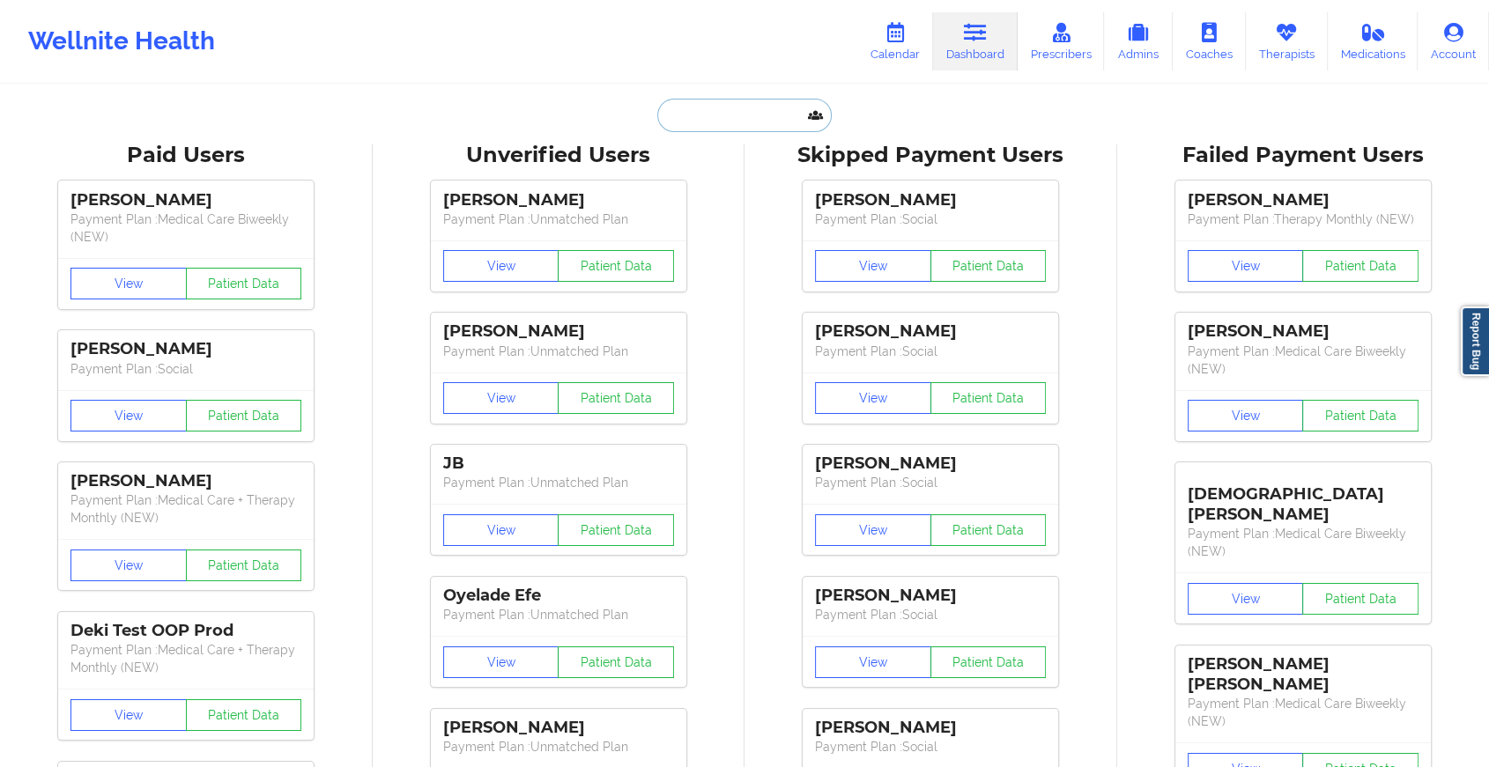
click at [726, 116] on input "text" at bounding box center [744, 115] width 174 height 33
paste input "[EMAIL_ADDRESS][DOMAIN_NAME]"
type input "[EMAIL_ADDRESS][DOMAIN_NAME]"
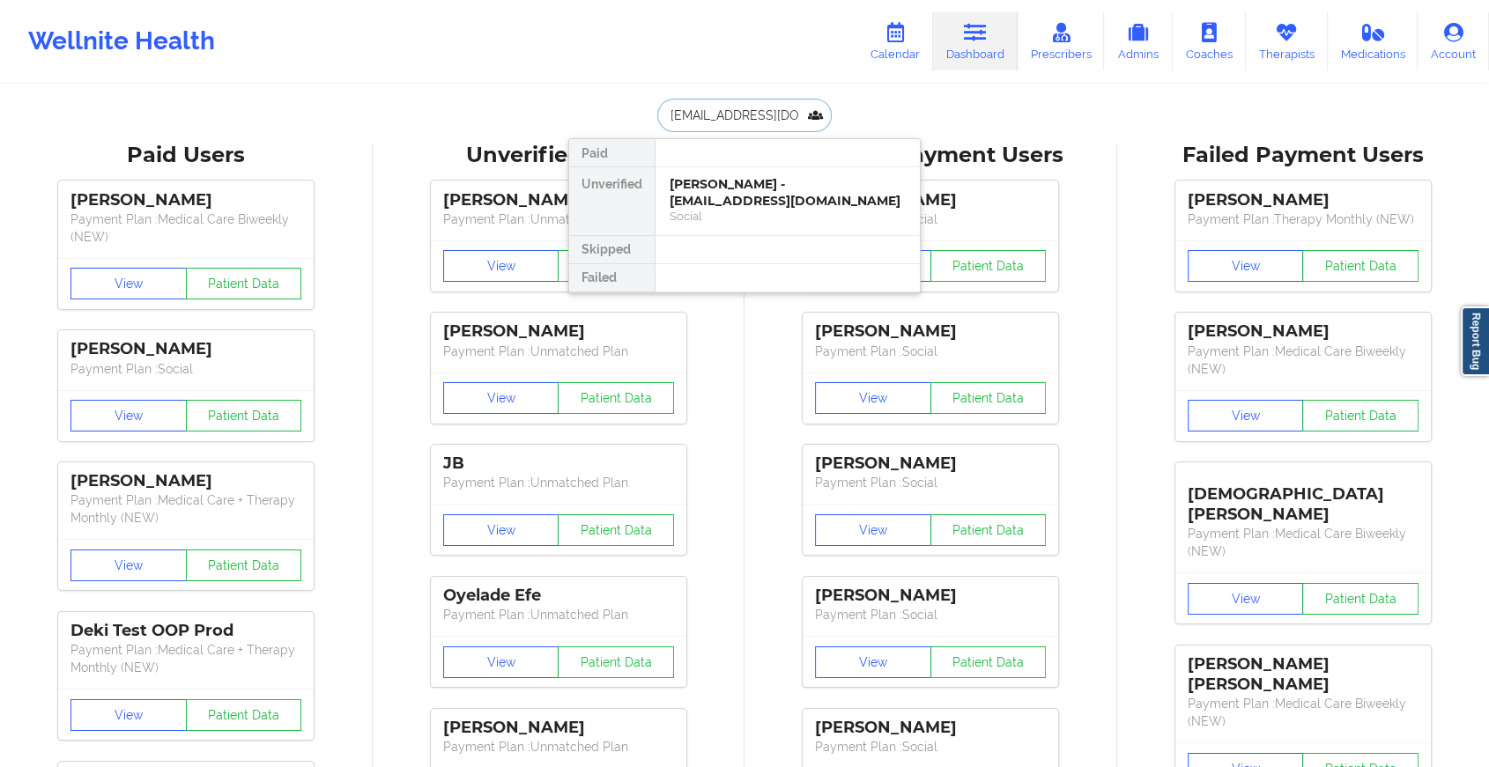
scroll to position [0, 30]
click at [771, 188] on div "[PERSON_NAME] - [EMAIL_ADDRESS][DOMAIN_NAME]" at bounding box center [787, 192] width 236 height 33
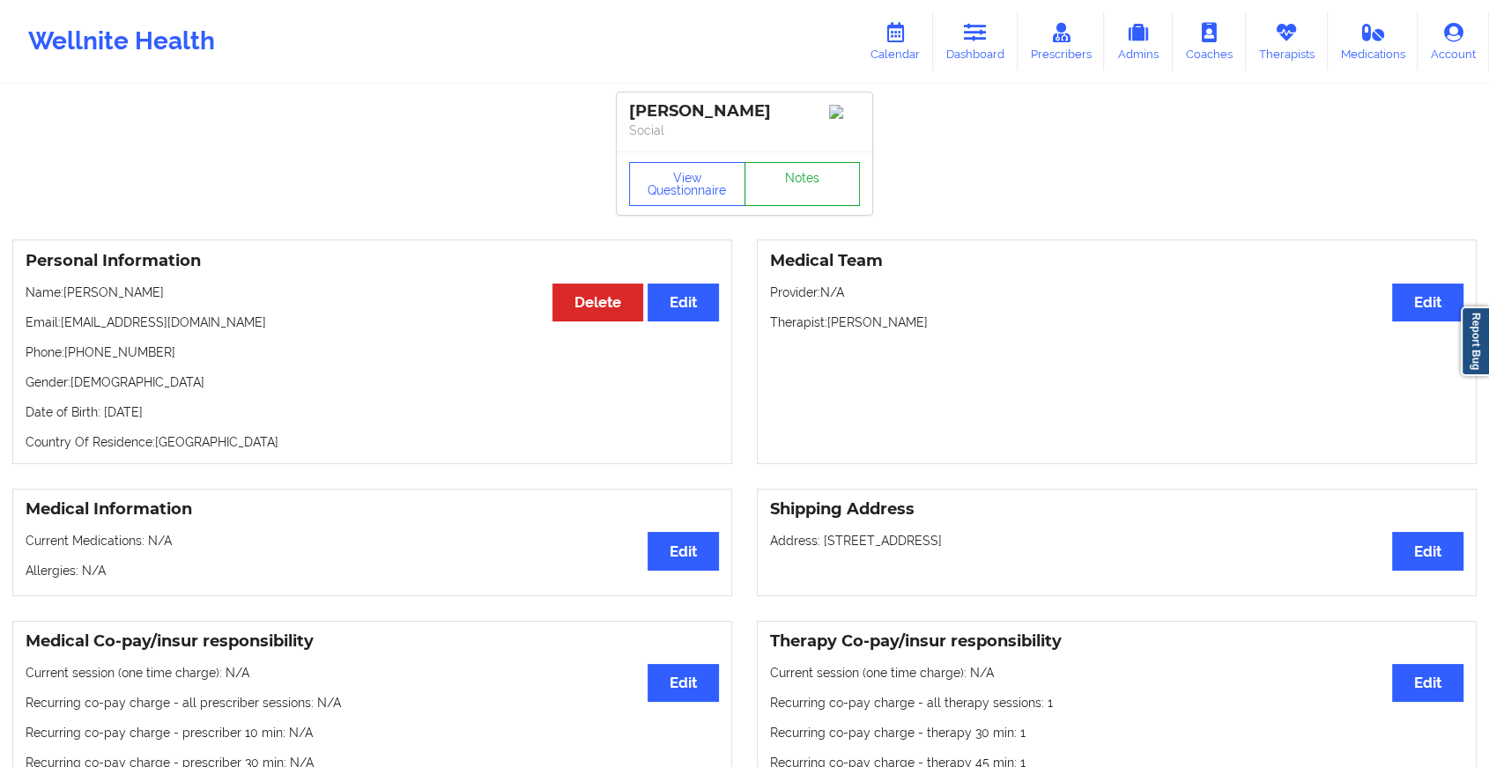
click at [817, 181] on link "Notes" at bounding box center [802, 184] width 116 height 44
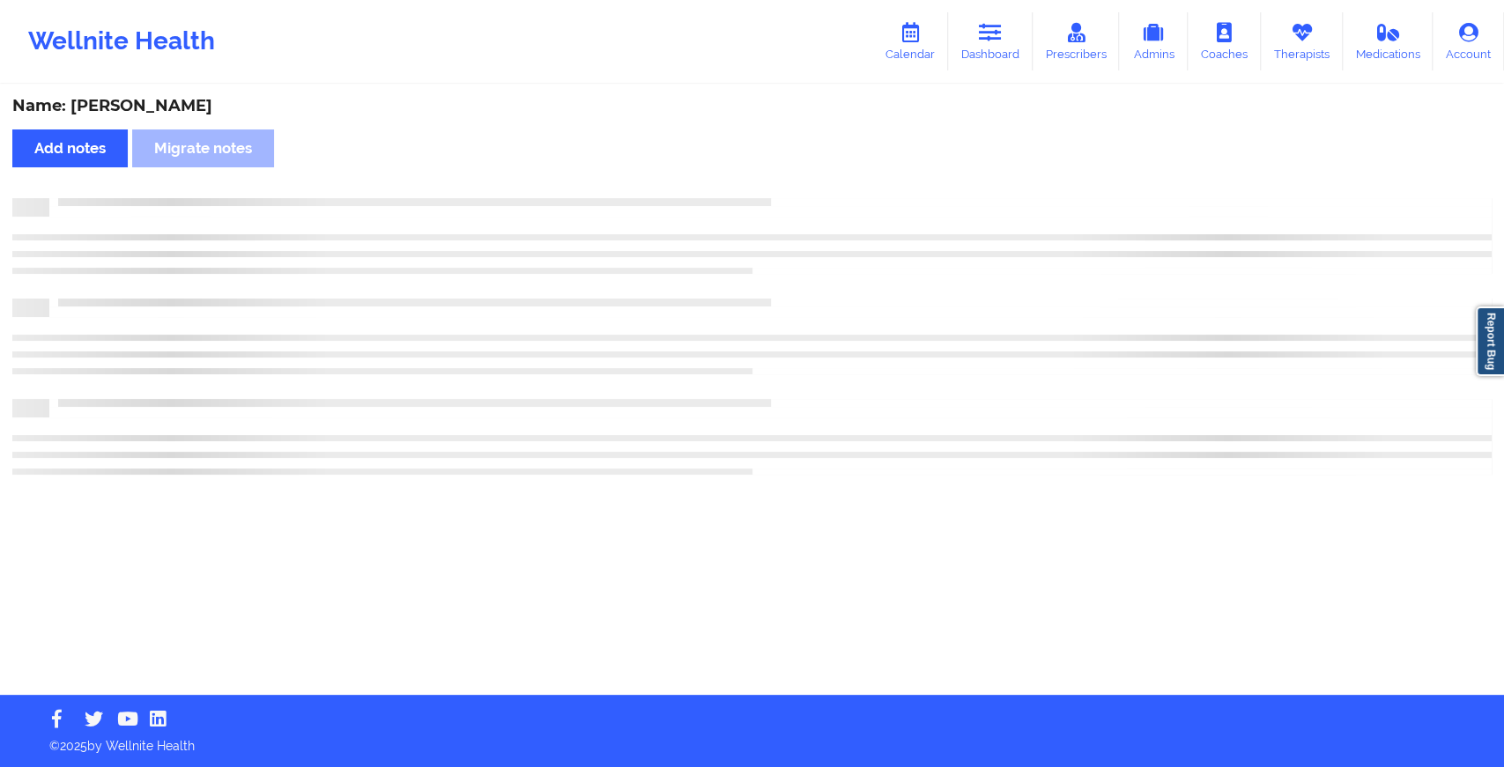
click at [817, 181] on div "Name: [PERSON_NAME] Add notes Migrate notes" at bounding box center [752, 390] width 1504 height 609
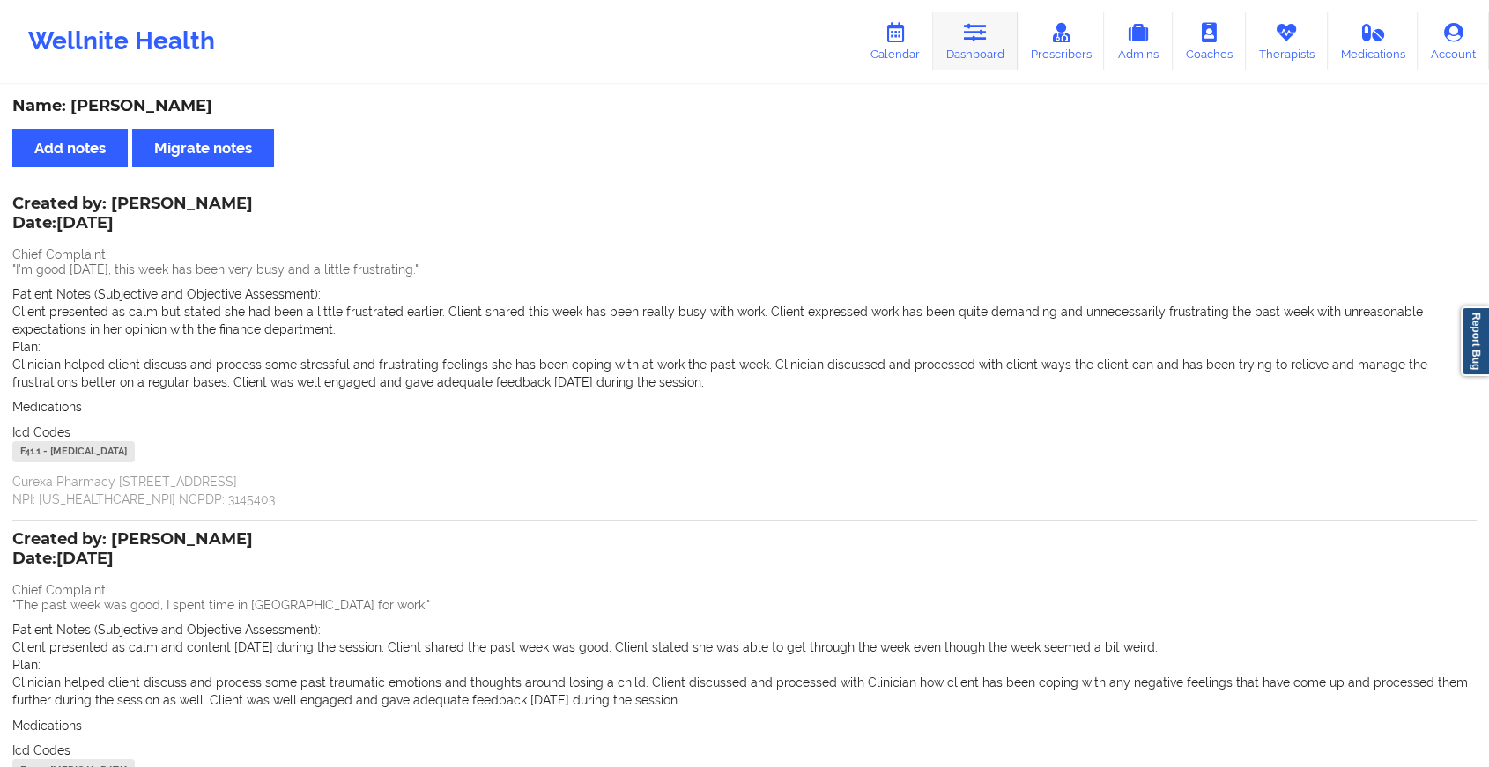
click at [987, 34] on icon at bounding box center [975, 32] width 23 height 19
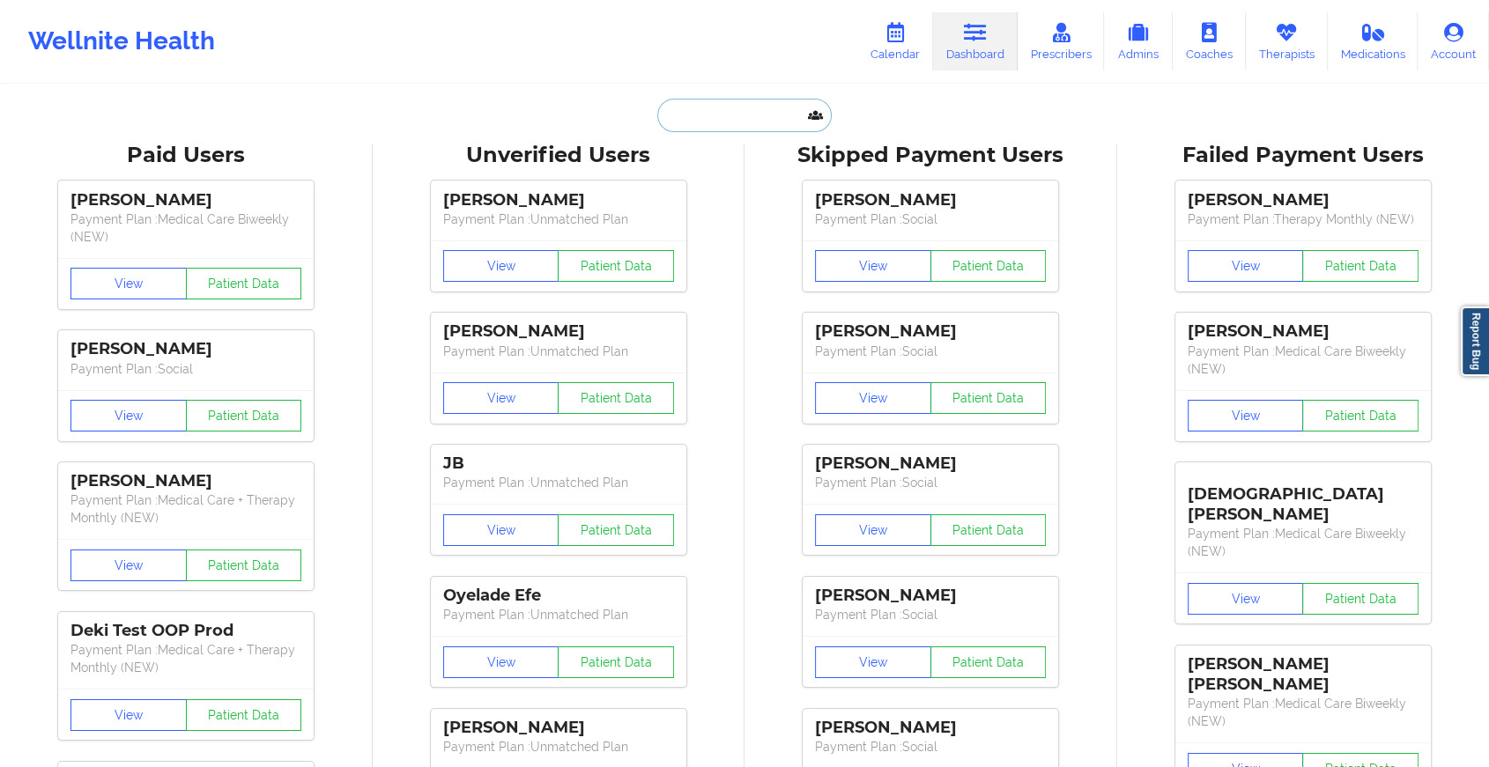
click at [706, 126] on input "text" at bounding box center [744, 115] width 174 height 33
paste input "[EMAIL_ADDRESS][DOMAIN_NAME]"
type input "[EMAIL_ADDRESS][DOMAIN_NAME]"
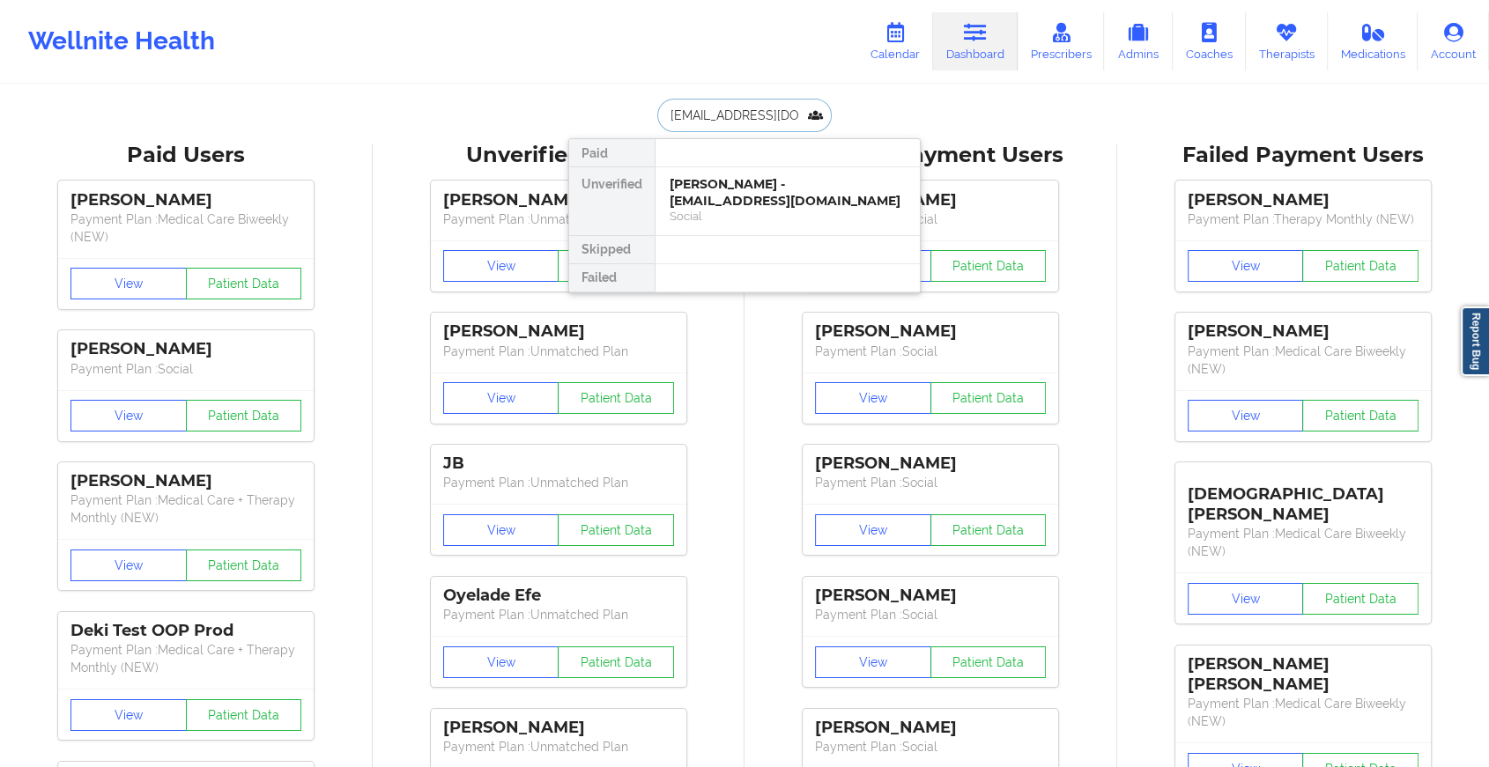
click at [830, 200] on div "[PERSON_NAME] - [EMAIL_ADDRESS][DOMAIN_NAME]" at bounding box center [787, 192] width 236 height 33
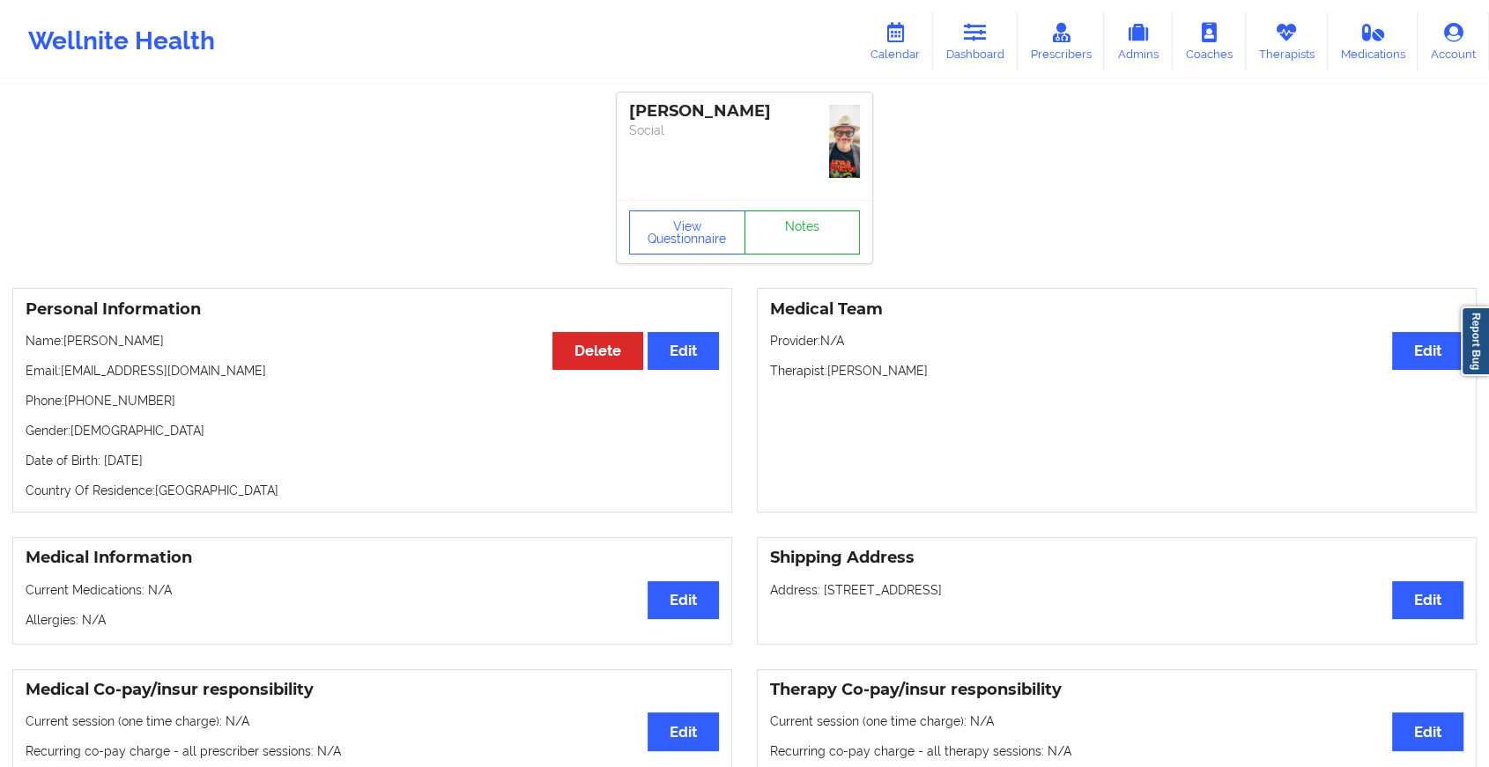
click at [822, 211] on link "Notes" at bounding box center [802, 233] width 116 height 44
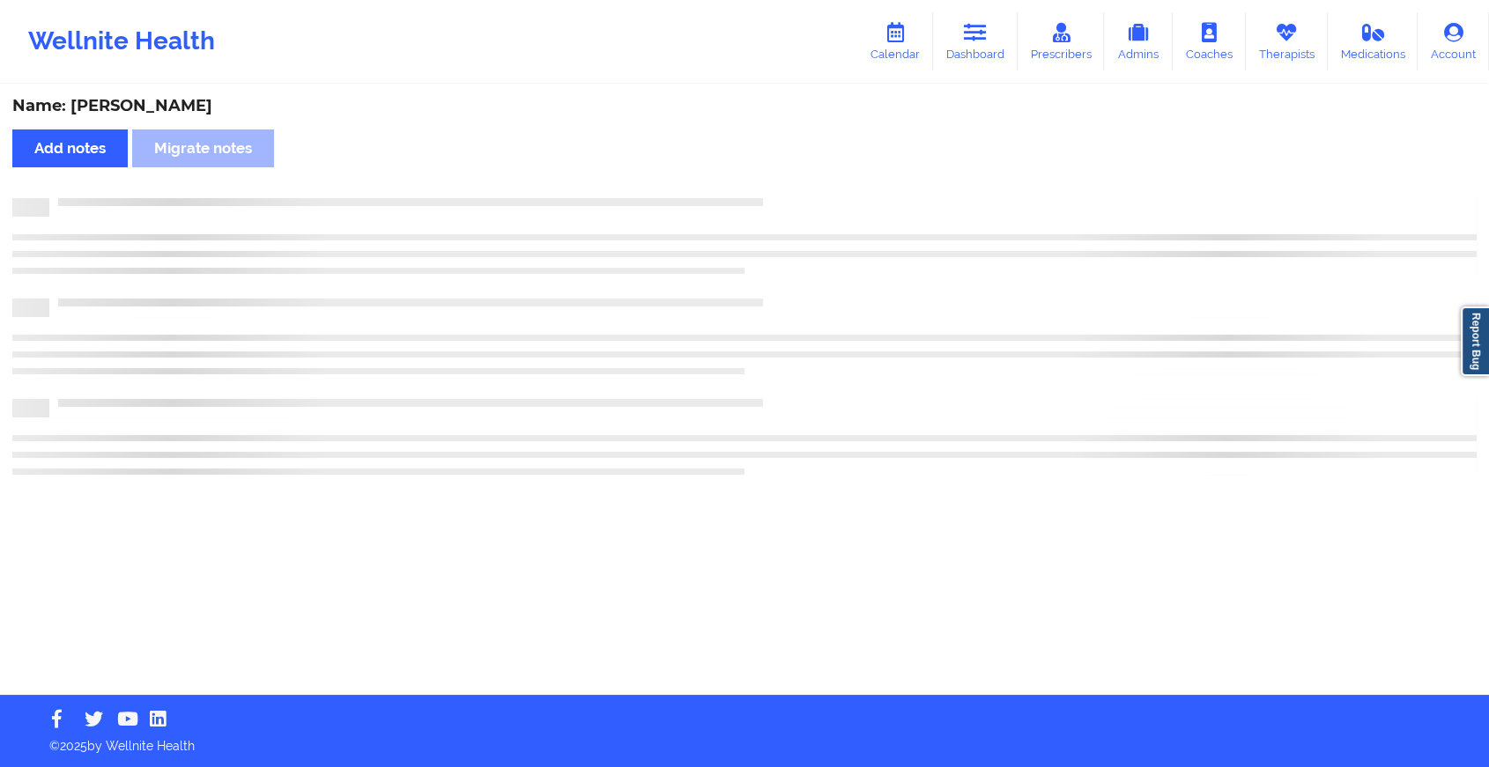
click at [822, 180] on div "Name: [PERSON_NAME] Add notes Migrate notes" at bounding box center [744, 390] width 1489 height 609
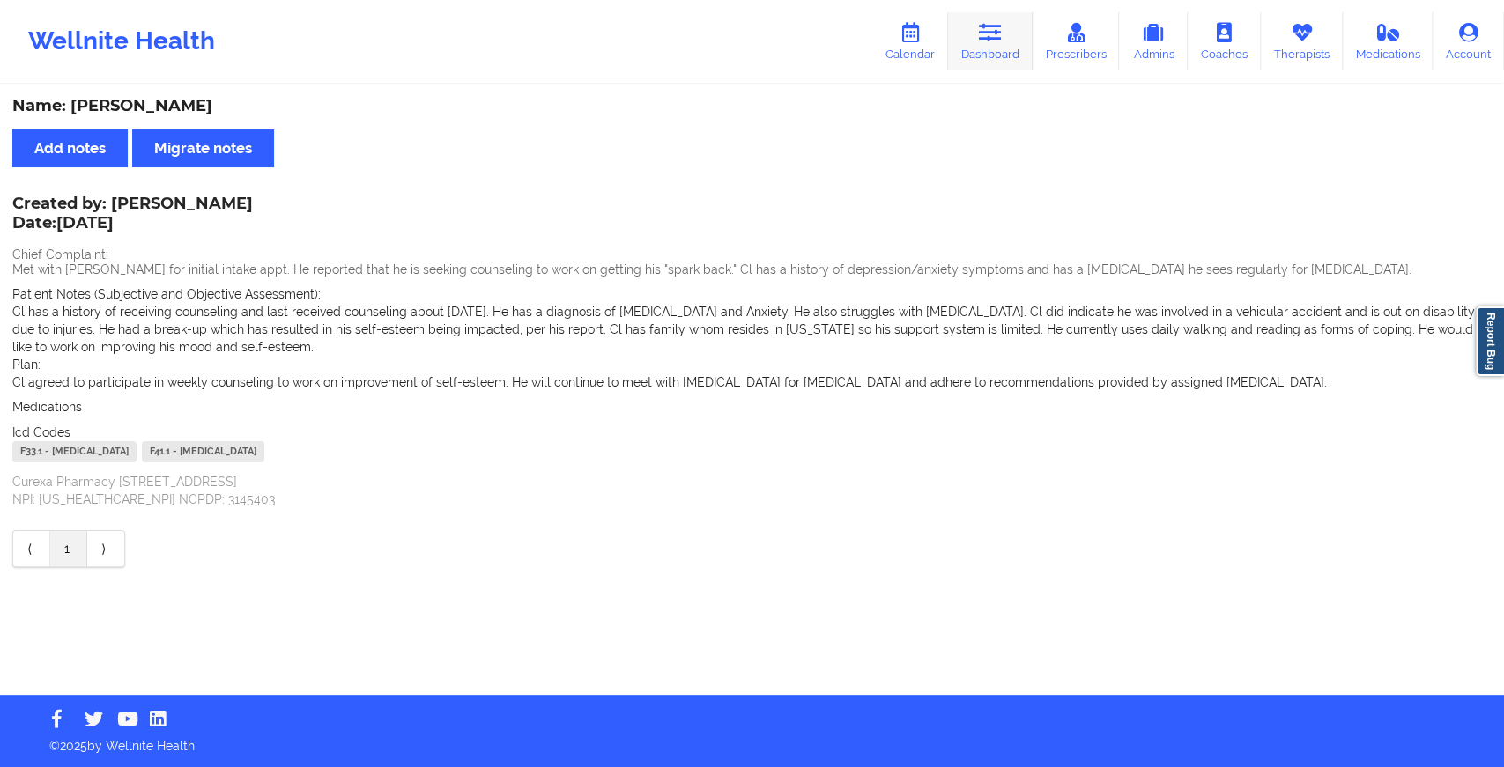
click at [968, 33] on link "Dashboard" at bounding box center [990, 41] width 85 height 58
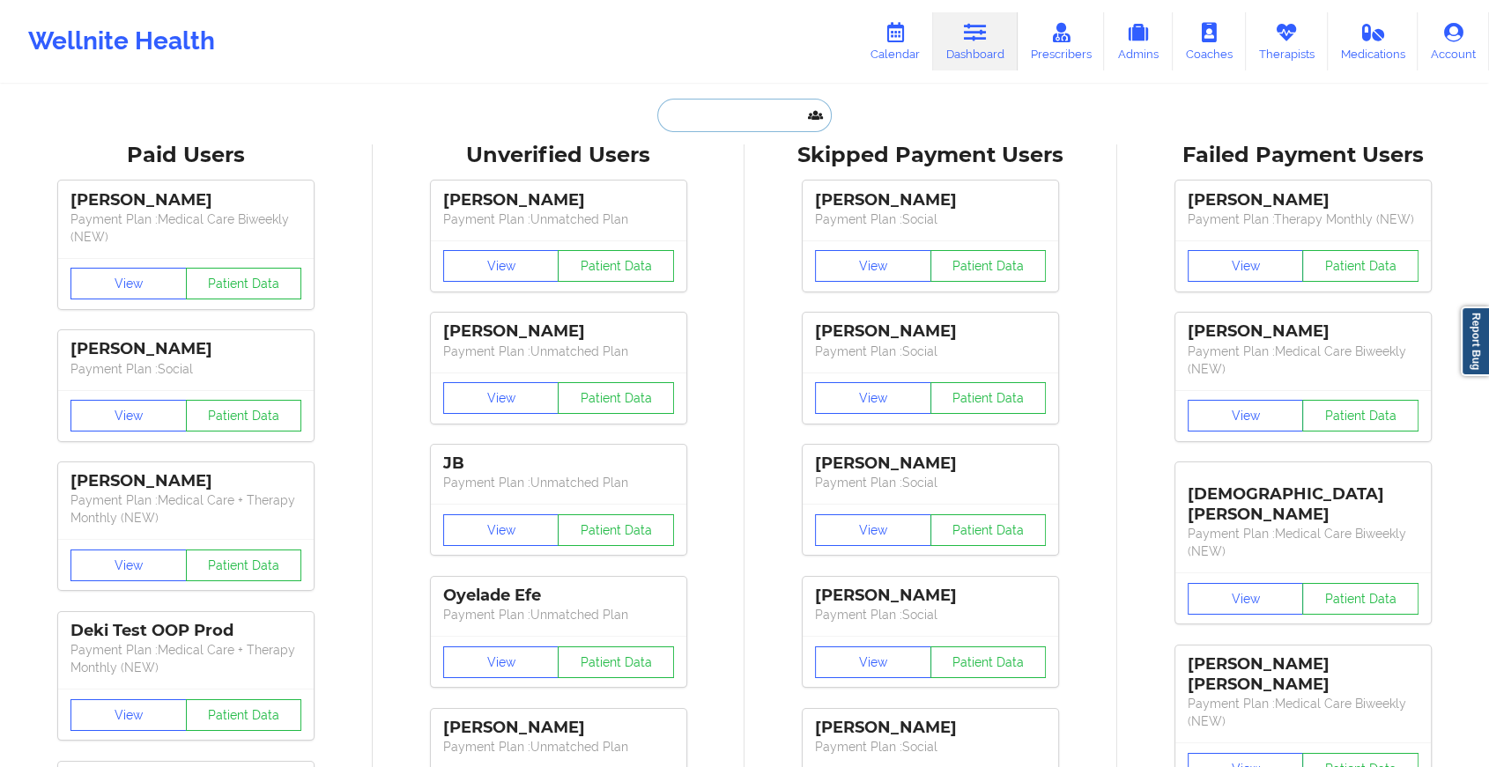
click at [686, 105] on input "text" at bounding box center [744, 115] width 174 height 33
paste input "[PERSON_NAME][EMAIL_ADDRESS][PERSON_NAME][DOMAIN_NAME]"
type input "[PERSON_NAME][EMAIL_ADDRESS][PERSON_NAME][DOMAIN_NAME]"
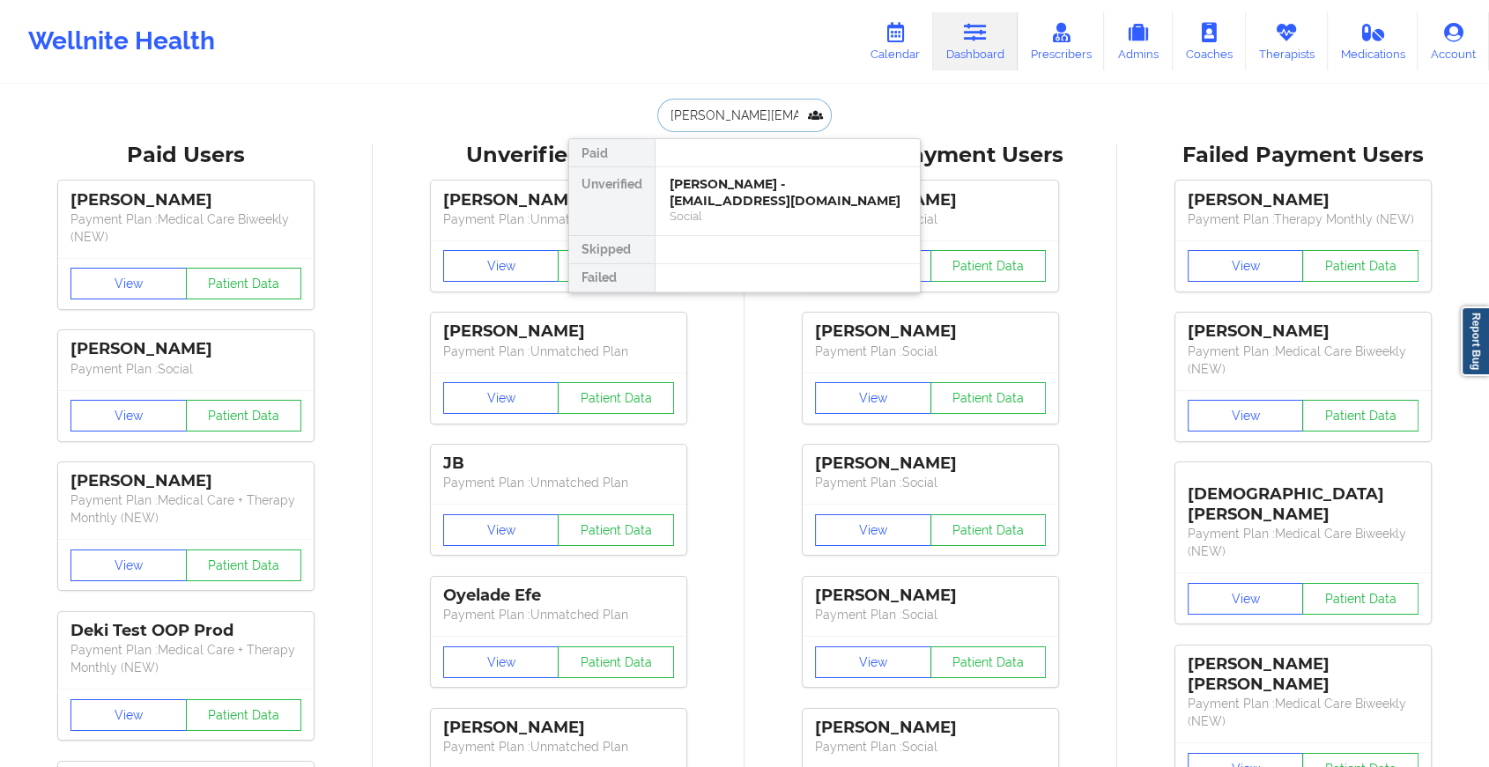
scroll to position [0, 13]
click at [747, 201] on div "rhandi jackson - [EMAIL_ADDRESS][PERSON_NAME][DOMAIN_NAME]" at bounding box center [787, 192] width 236 height 33
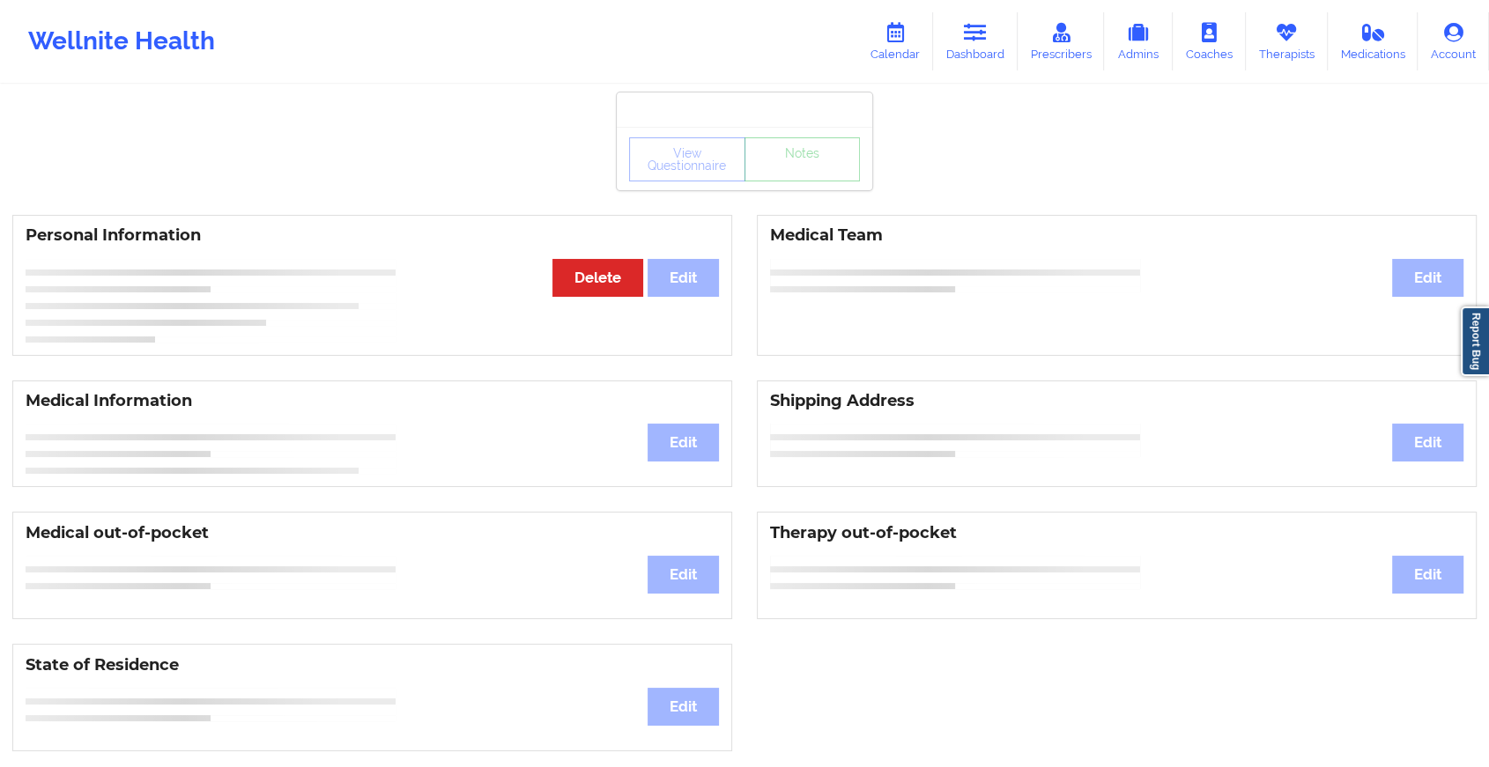
click at [798, 178] on div "View Questionnaire Notes" at bounding box center [744, 159] width 231 height 44
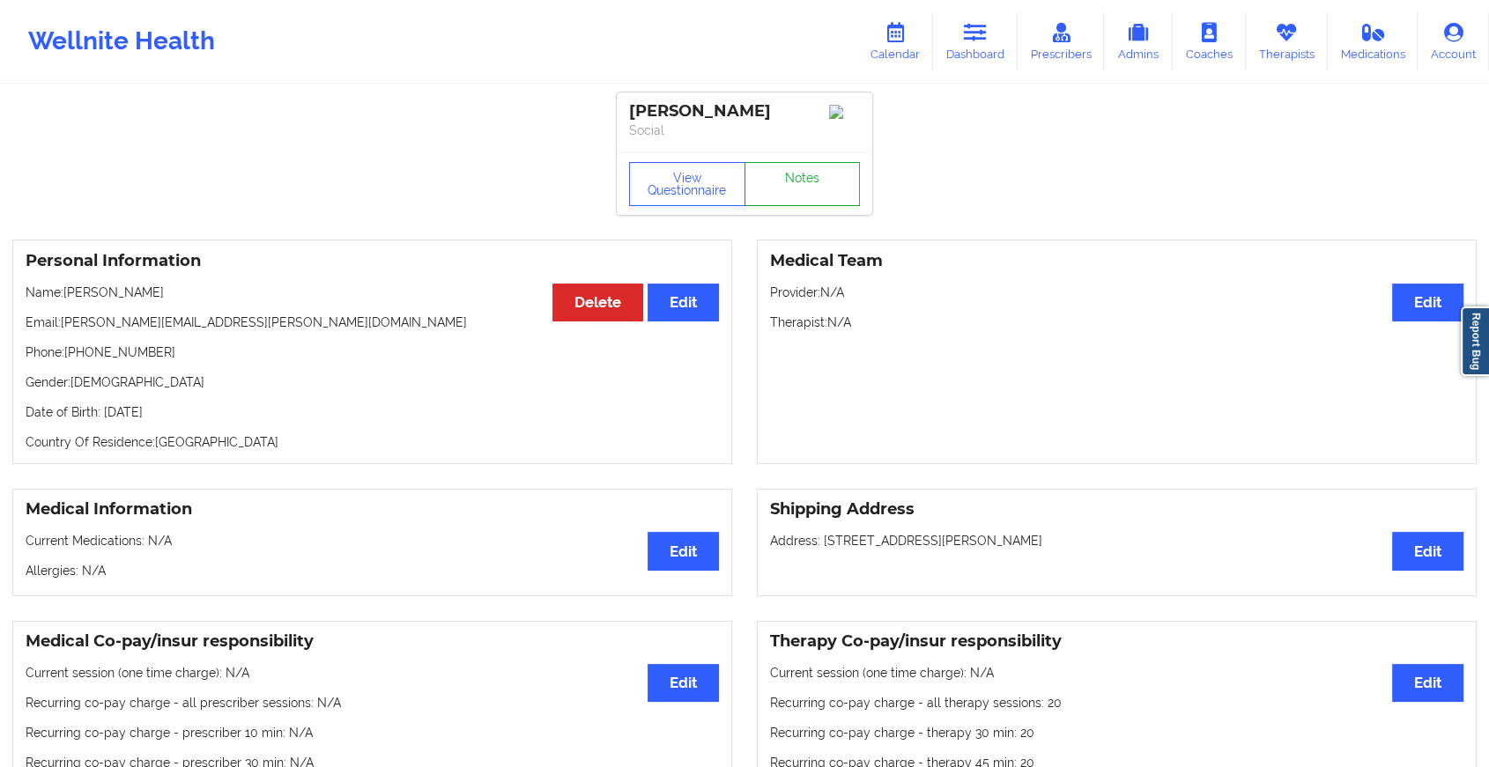
click at [798, 178] on link "Notes" at bounding box center [802, 184] width 116 height 44
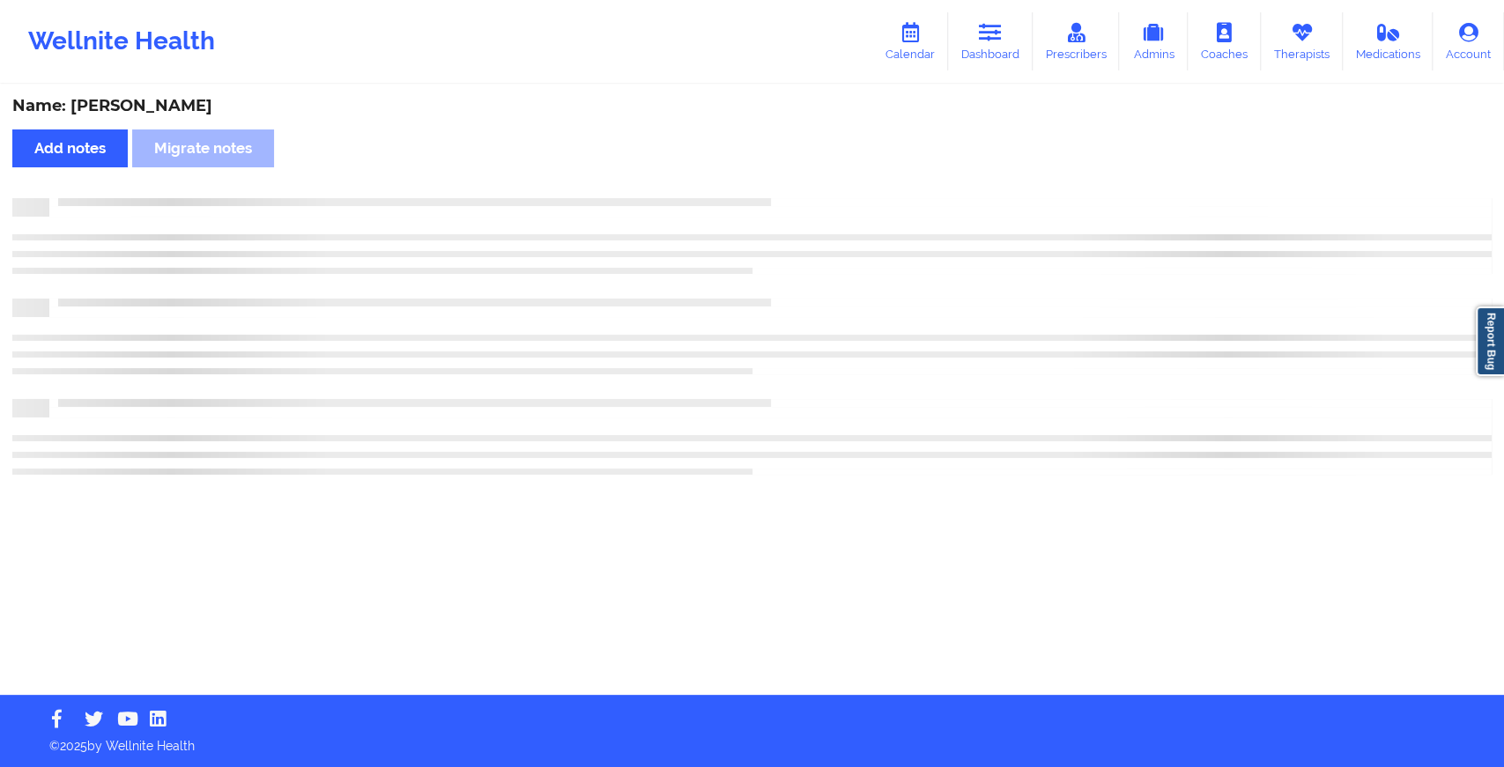
click at [798, 178] on div "Name: [PERSON_NAME] Add notes Migrate notes" at bounding box center [752, 390] width 1504 height 609
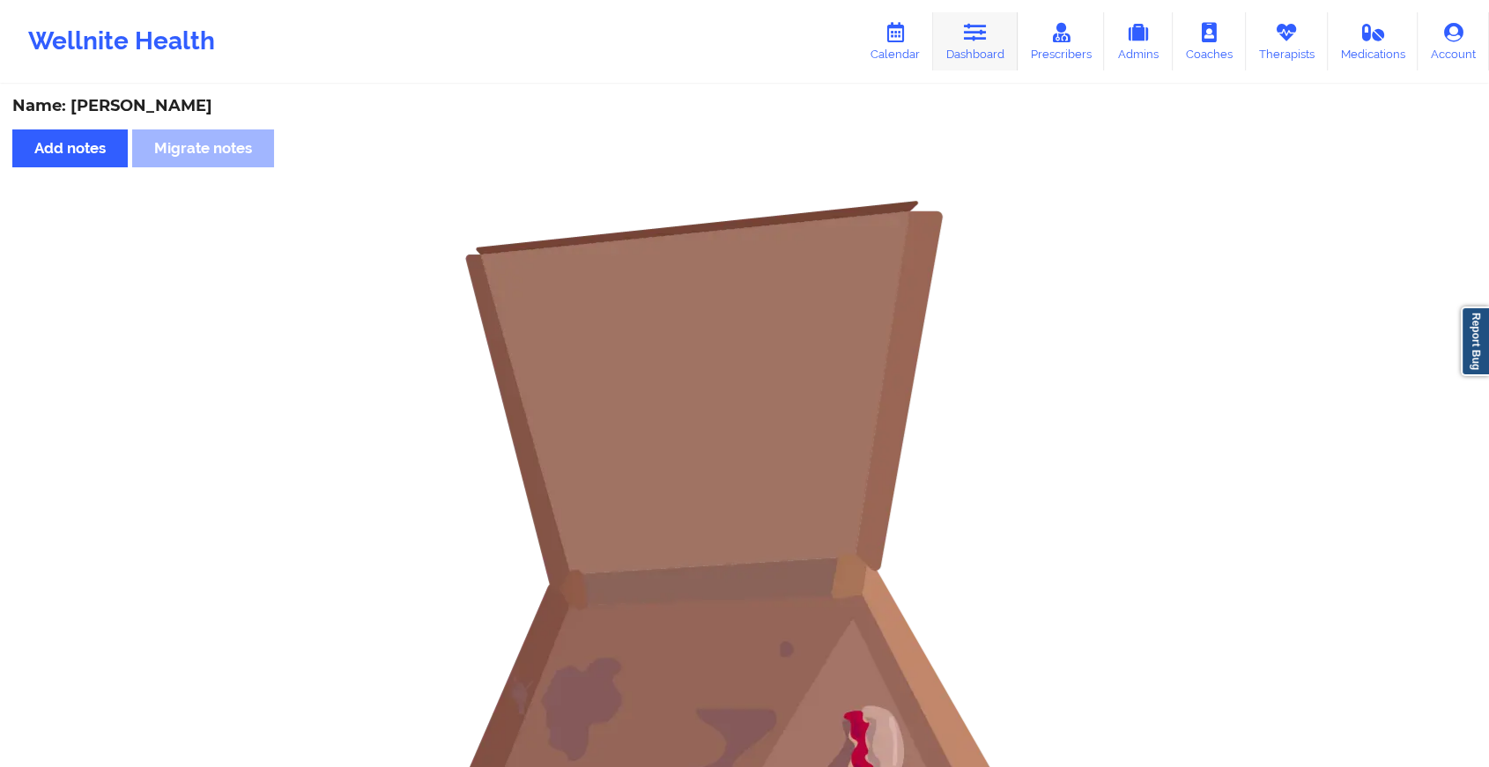
click at [977, 52] on link "Dashboard" at bounding box center [975, 41] width 85 height 58
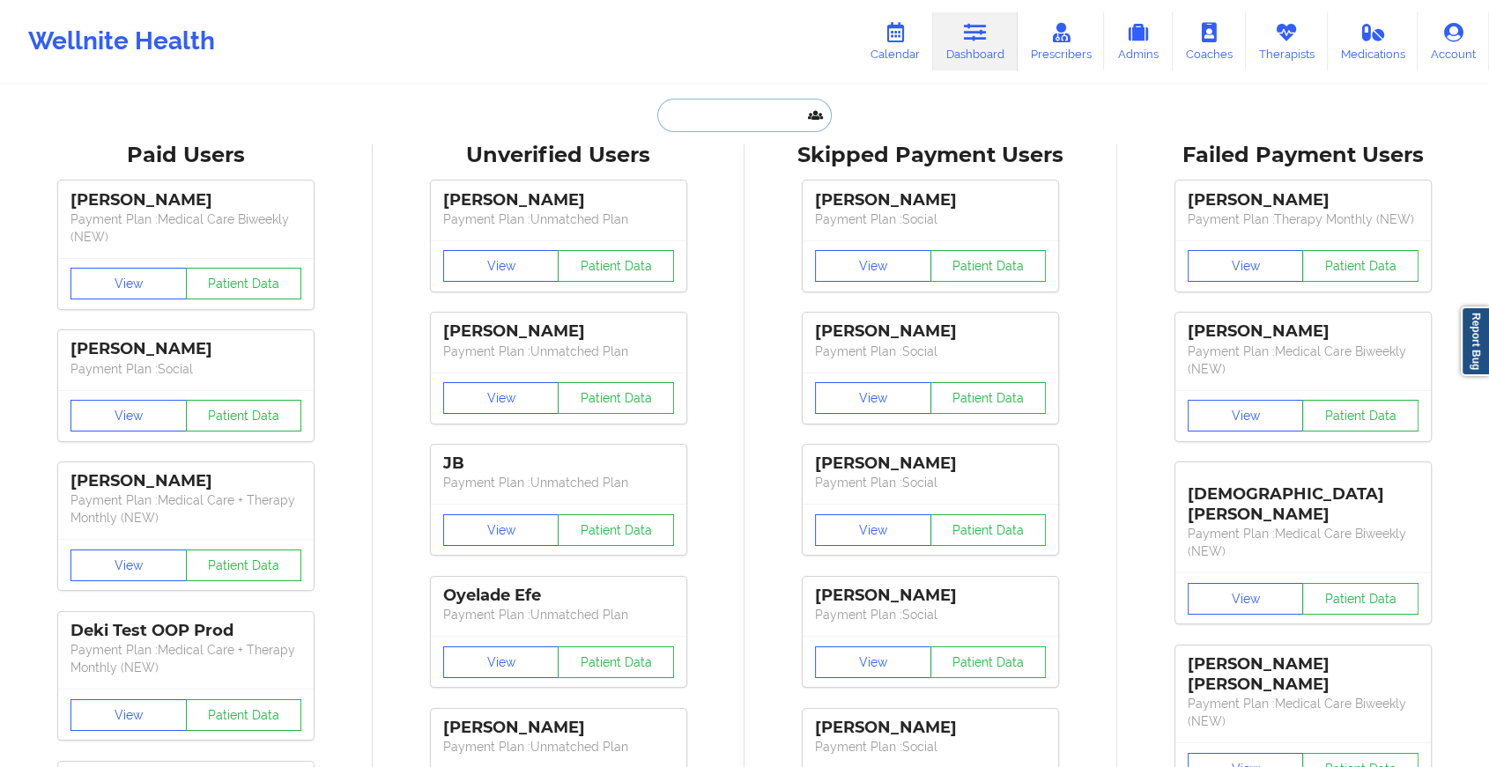
click at [771, 116] on input "text" at bounding box center [744, 115] width 174 height 33
paste input "[EMAIL_ADDRESS][DOMAIN_NAME]"
type input "[EMAIL_ADDRESS][DOMAIN_NAME]"
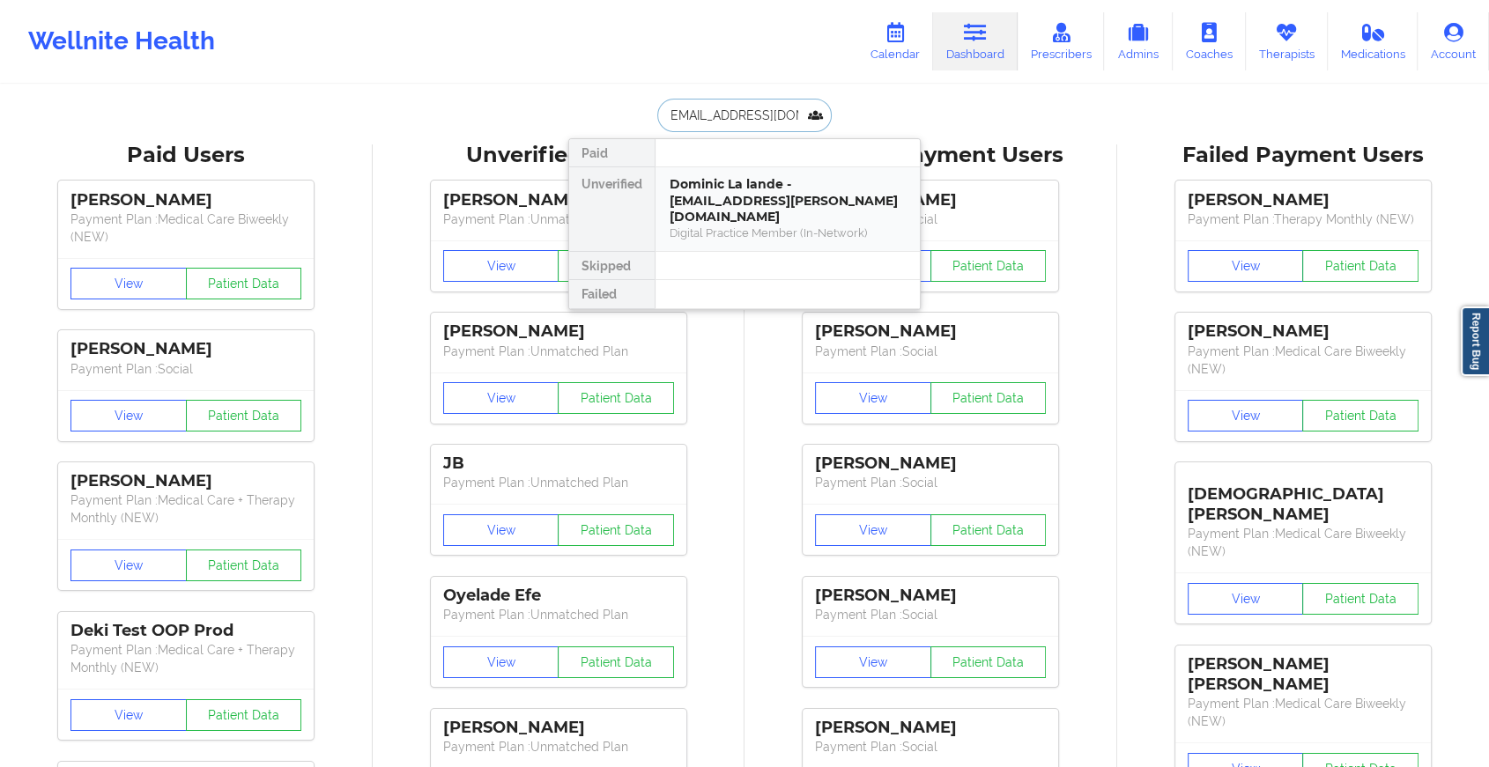
click at [747, 225] on div "Digital Practice Member (In-Network)" at bounding box center [787, 232] width 236 height 15
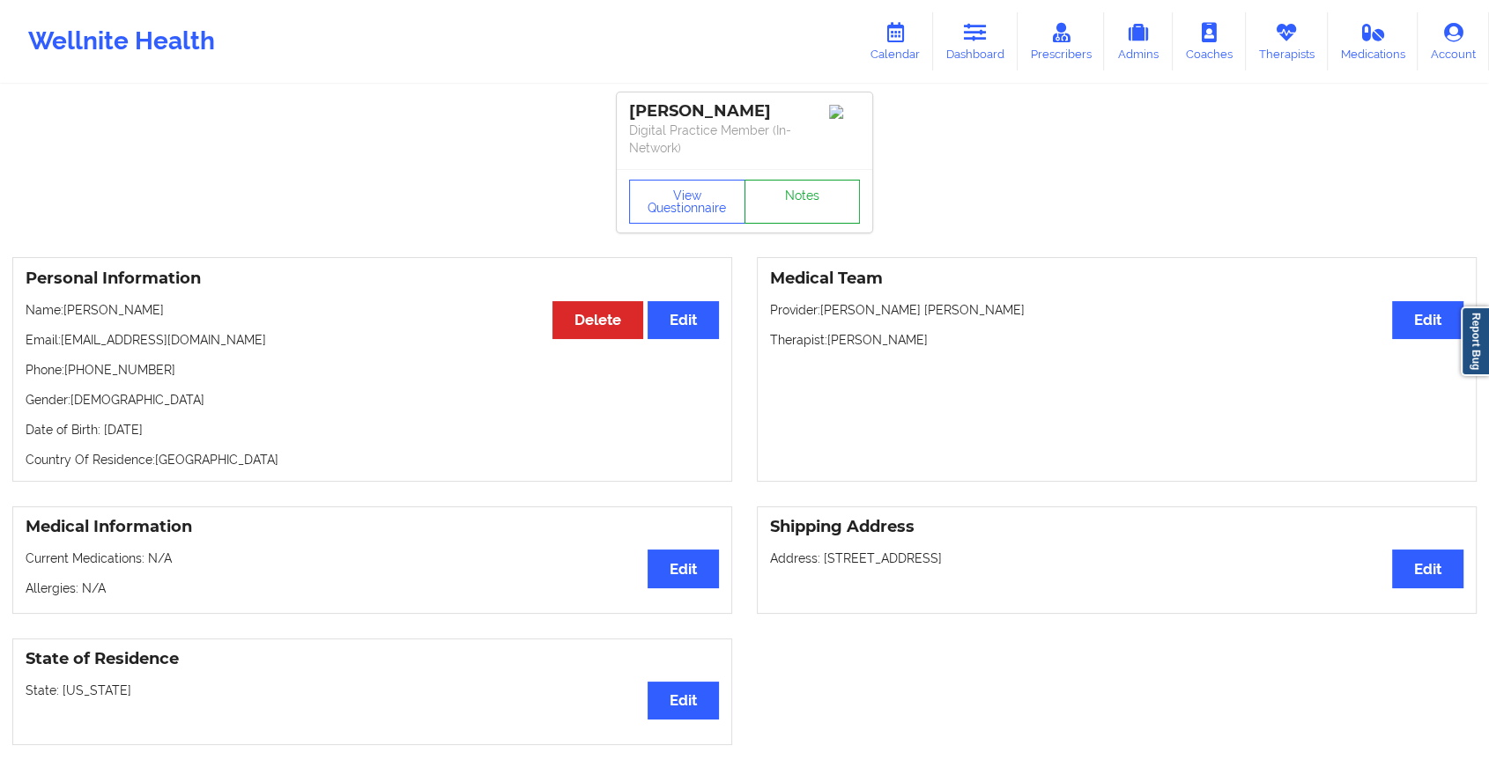
click at [808, 203] on link "Notes" at bounding box center [802, 202] width 116 height 44
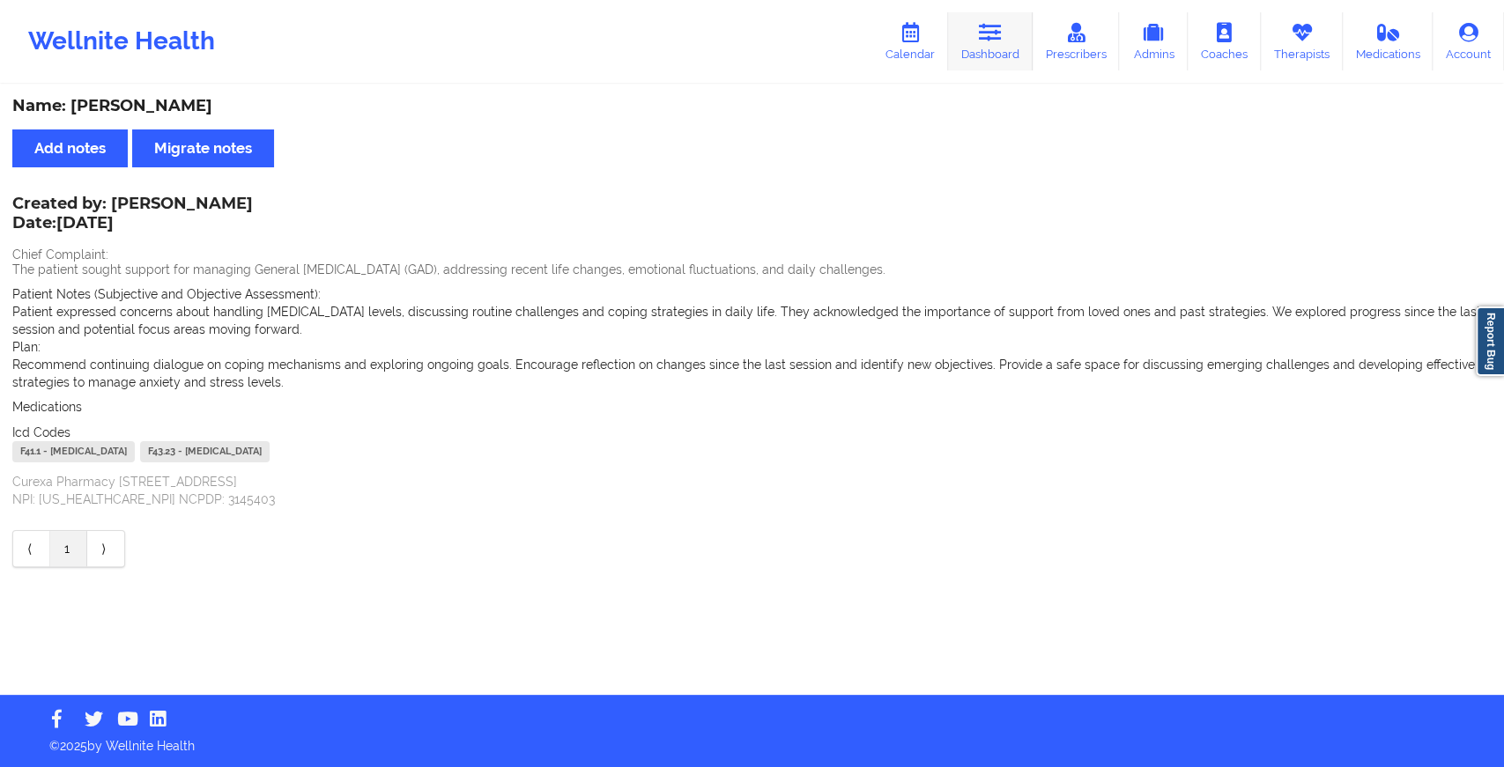
click at [994, 23] on icon at bounding box center [990, 32] width 23 height 19
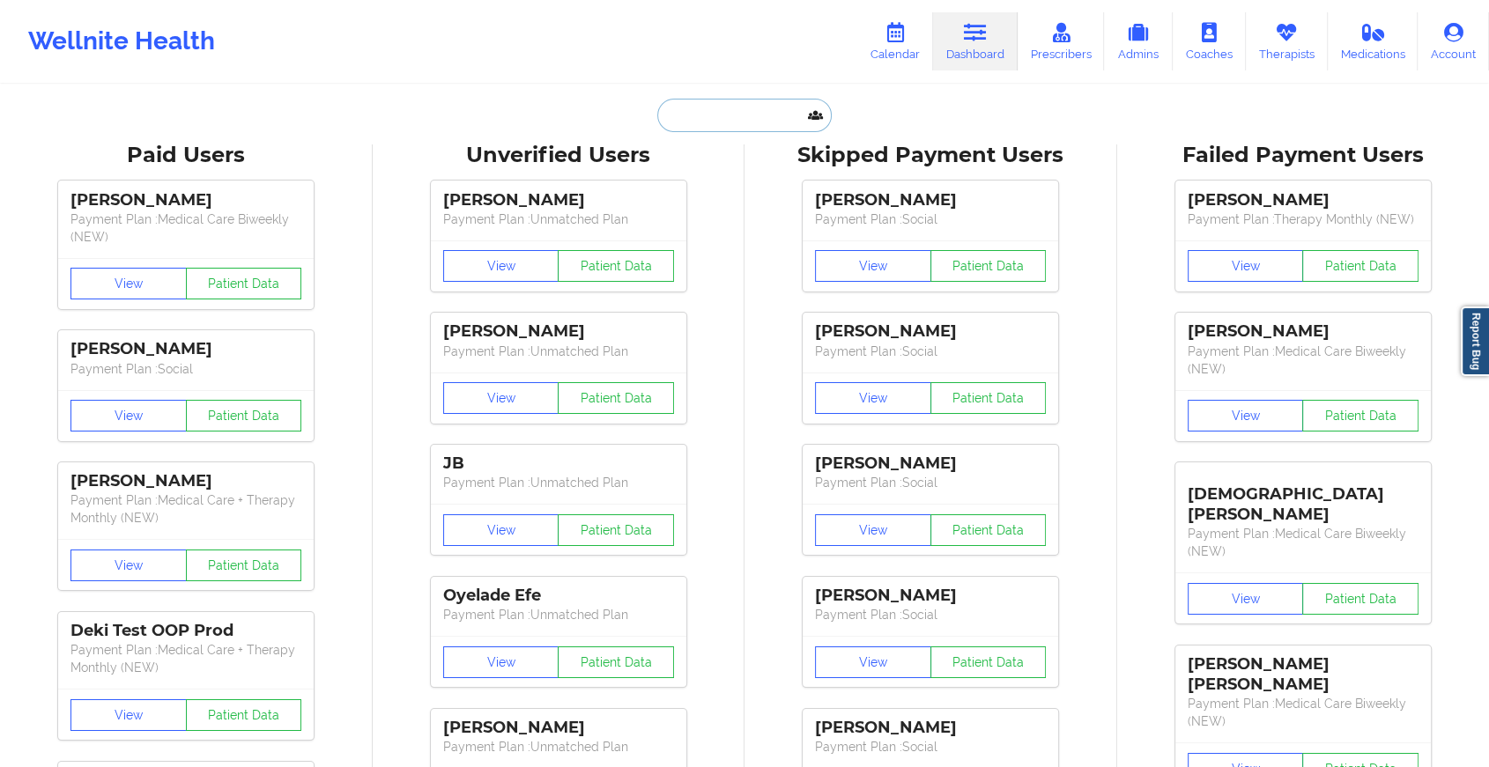
click at [747, 123] on input "text" at bounding box center [744, 115] width 174 height 33
paste input "[EMAIL_ADDRESS][DOMAIN_NAME]"
type input "[EMAIL_ADDRESS][DOMAIN_NAME]"
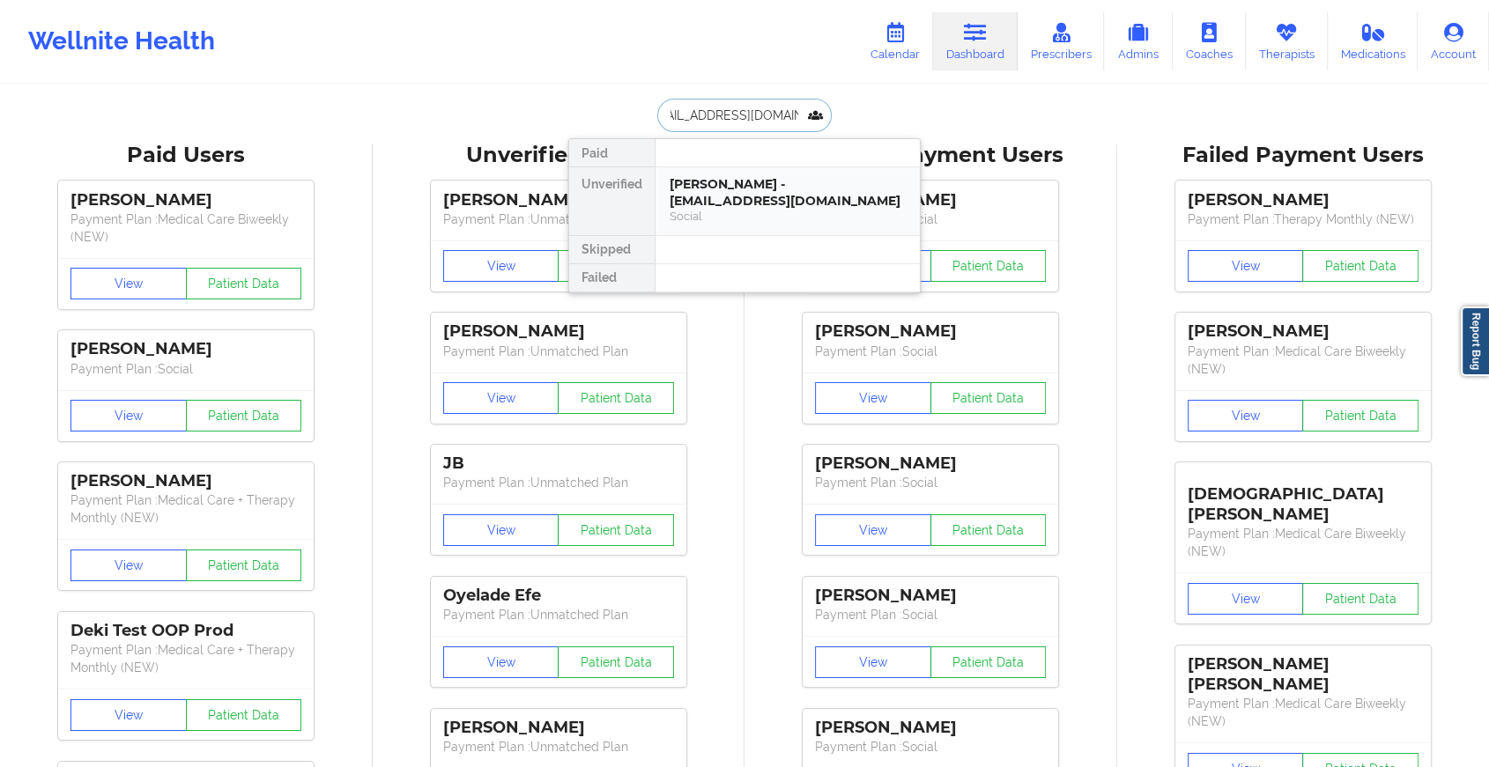
click at [802, 205] on div "[PERSON_NAME] - [EMAIL_ADDRESS][DOMAIN_NAME]" at bounding box center [787, 192] width 236 height 33
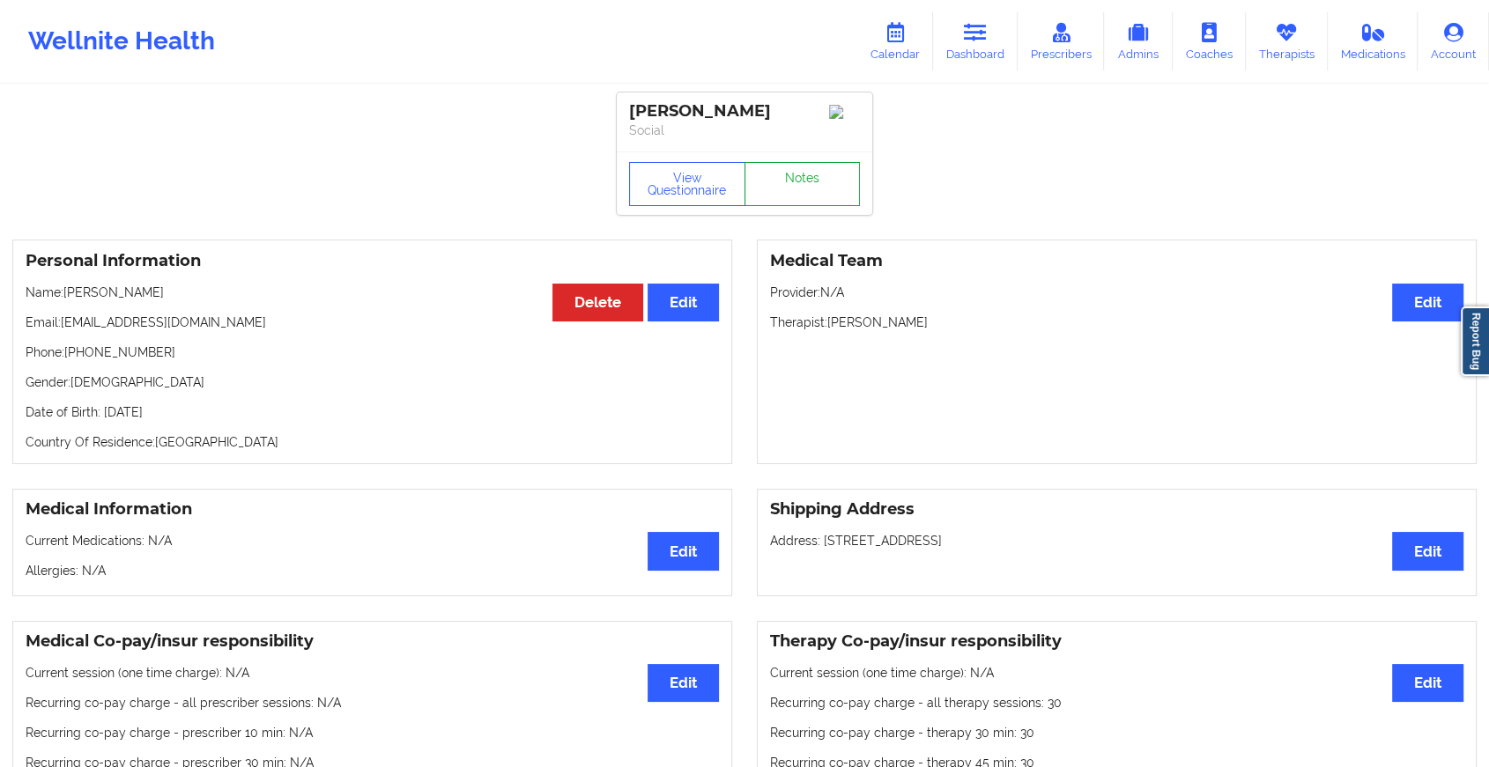
click at [802, 194] on link "Notes" at bounding box center [802, 184] width 116 height 44
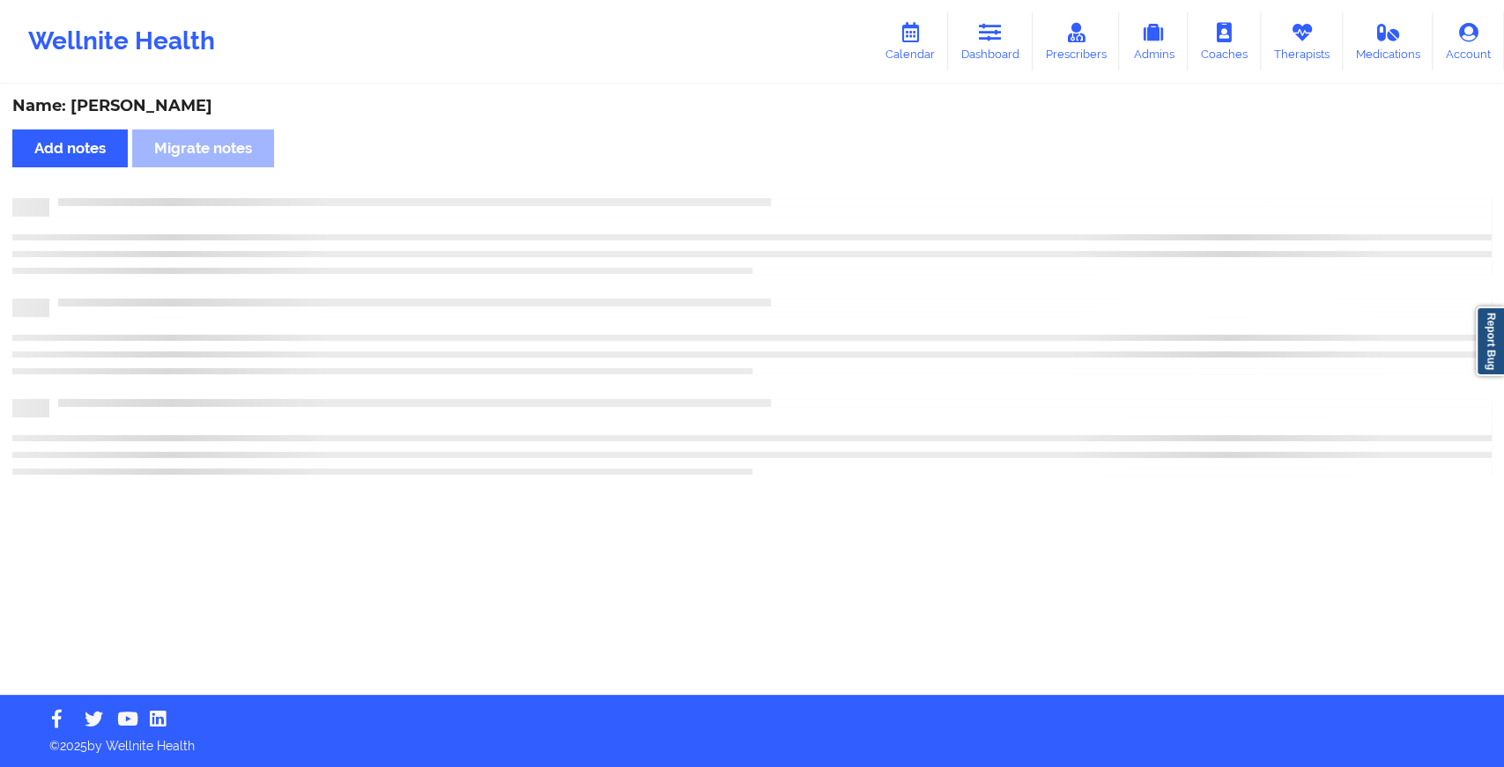
click at [802, 194] on div "Name: [PERSON_NAME] Add notes Migrate notes" at bounding box center [752, 390] width 1504 height 609
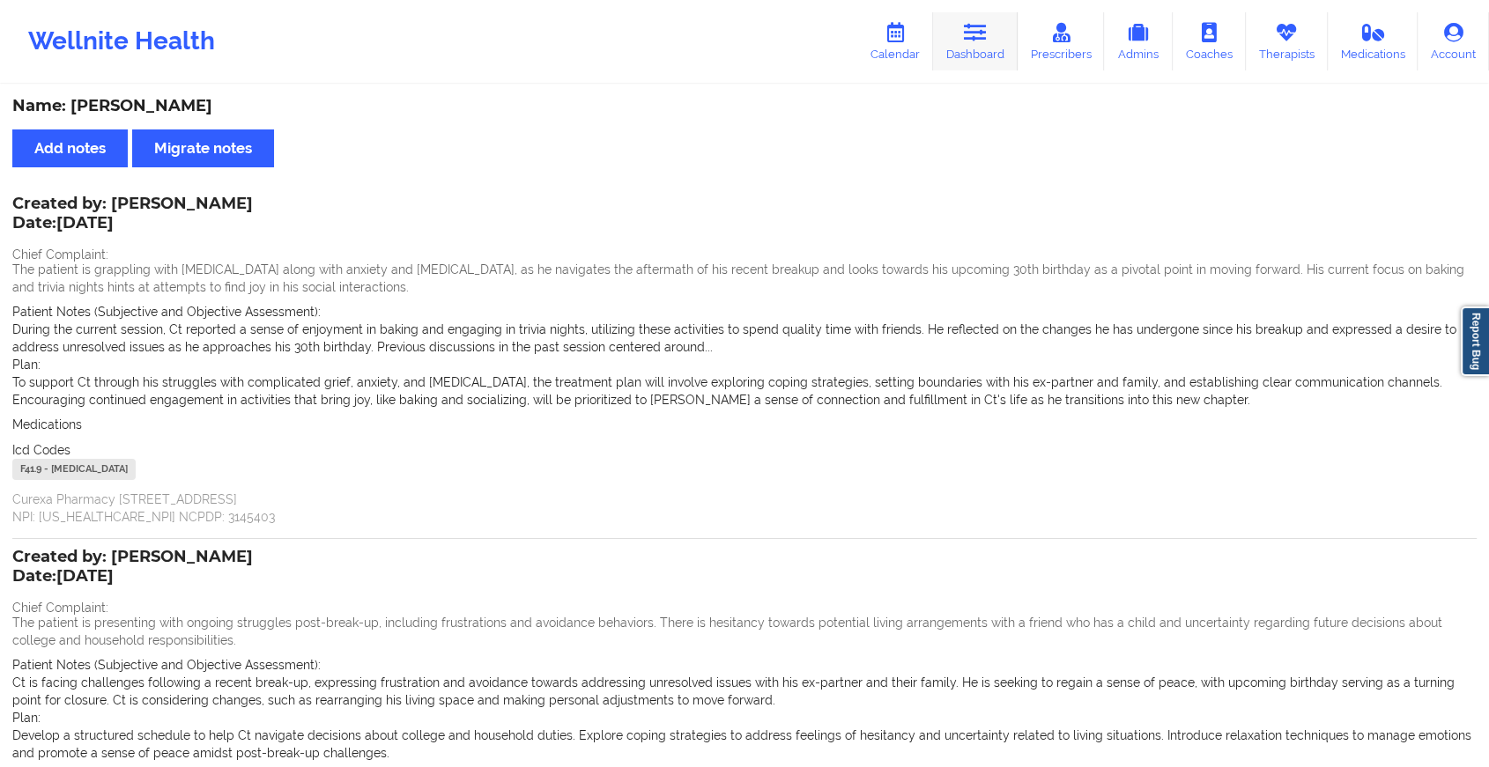
click at [954, 35] on link "Dashboard" at bounding box center [975, 41] width 85 height 58
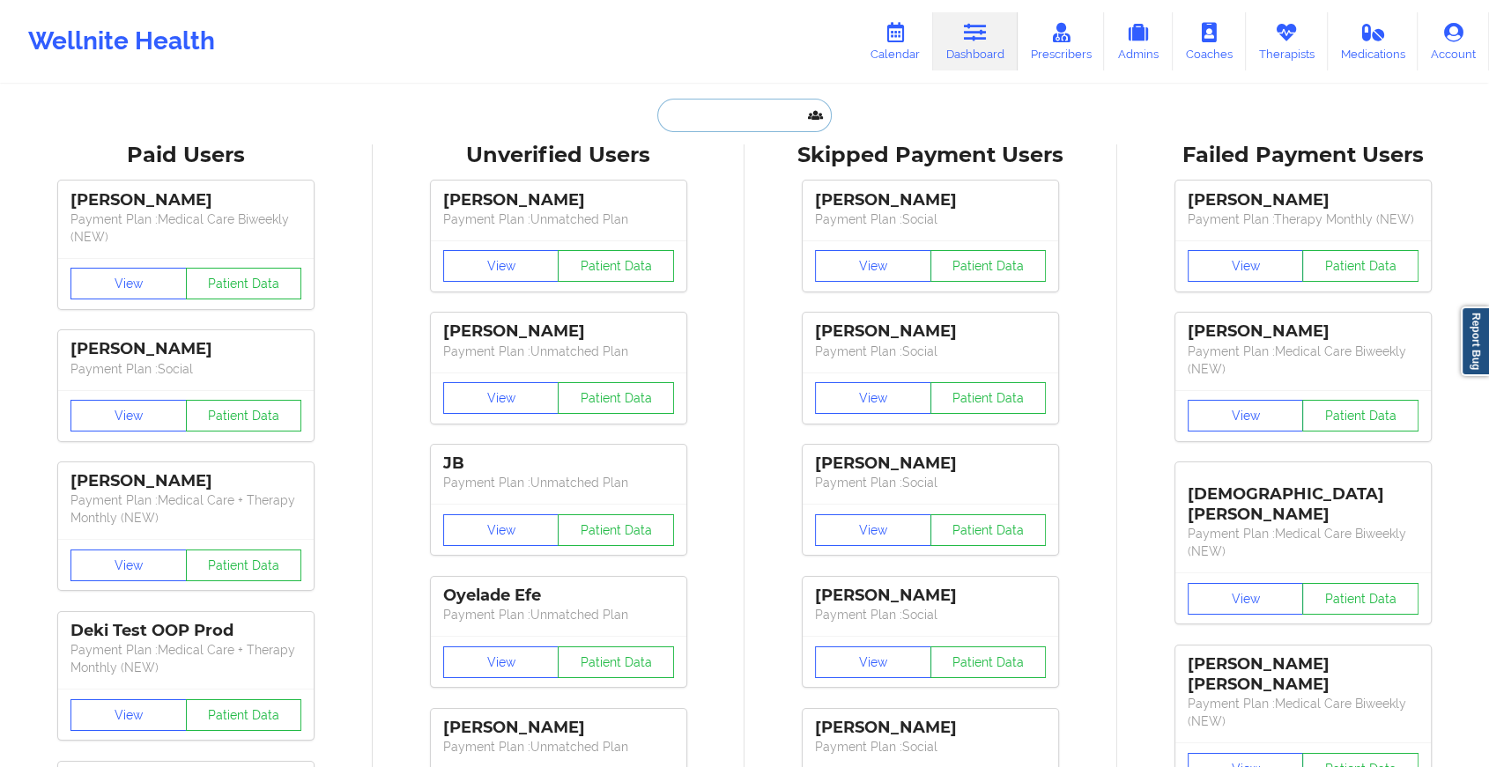
click at [778, 122] on input "text" at bounding box center [744, 115] width 174 height 33
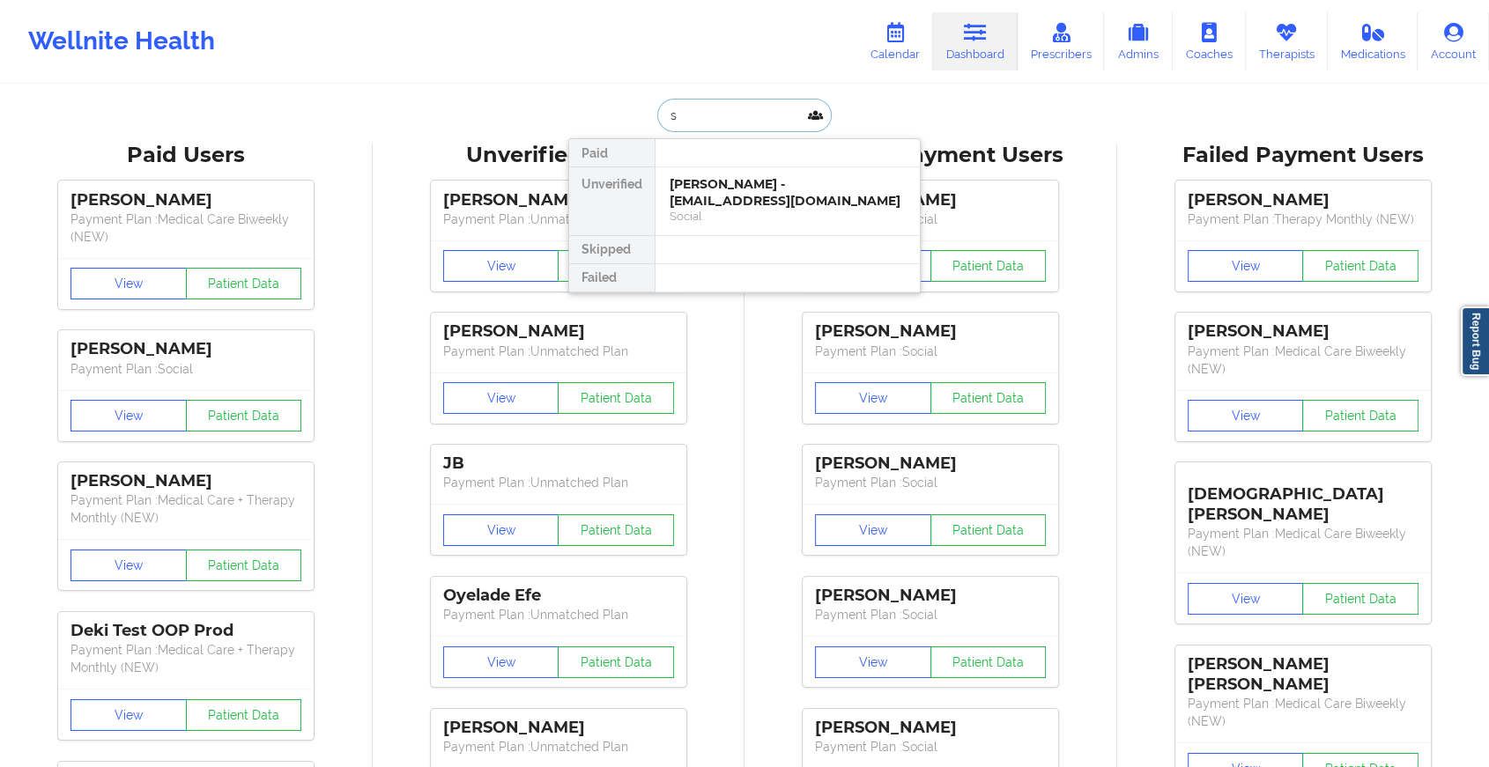
type input "s"
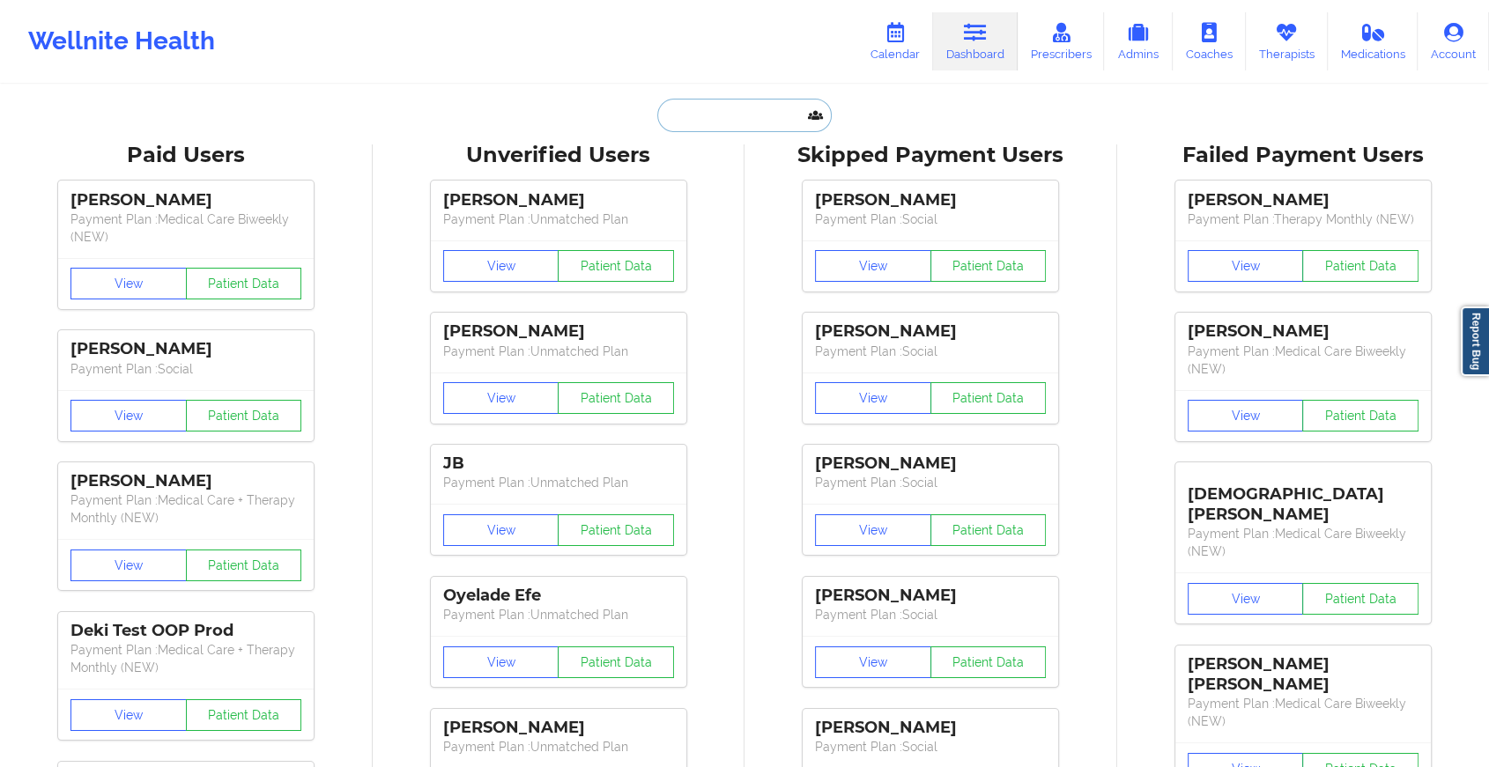
paste input "[EMAIL_ADDRESS][DOMAIN_NAME]"
type input "[EMAIL_ADDRESS][DOMAIN_NAME]"
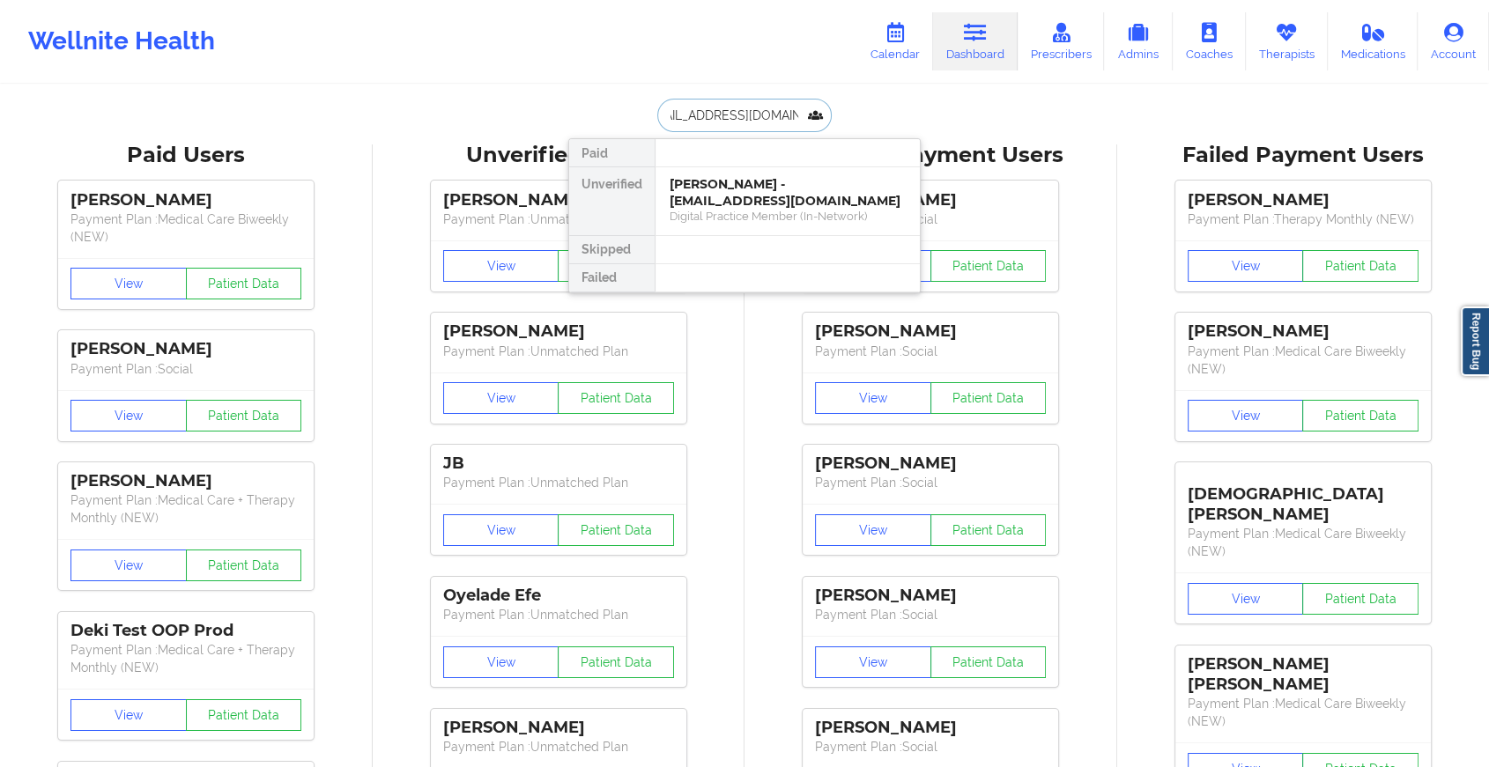
click at [766, 196] on div "[PERSON_NAME] - [EMAIL_ADDRESS][DOMAIN_NAME]" at bounding box center [787, 192] width 236 height 33
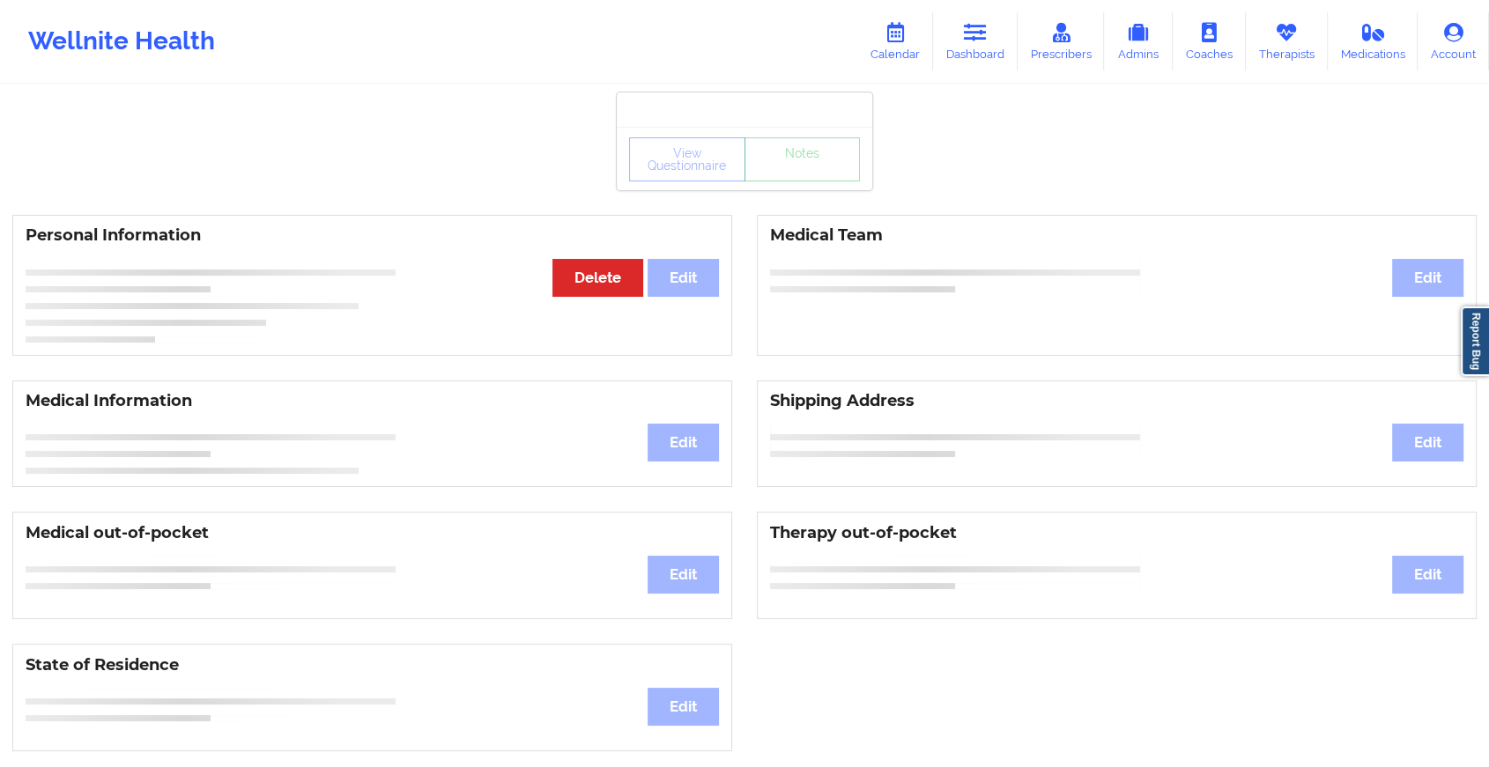
click at [811, 195] on div "View Questionnaire Notes Personal Information Edit Delete Medical Team Edit Med…" at bounding box center [744, 743] width 1489 height 1487
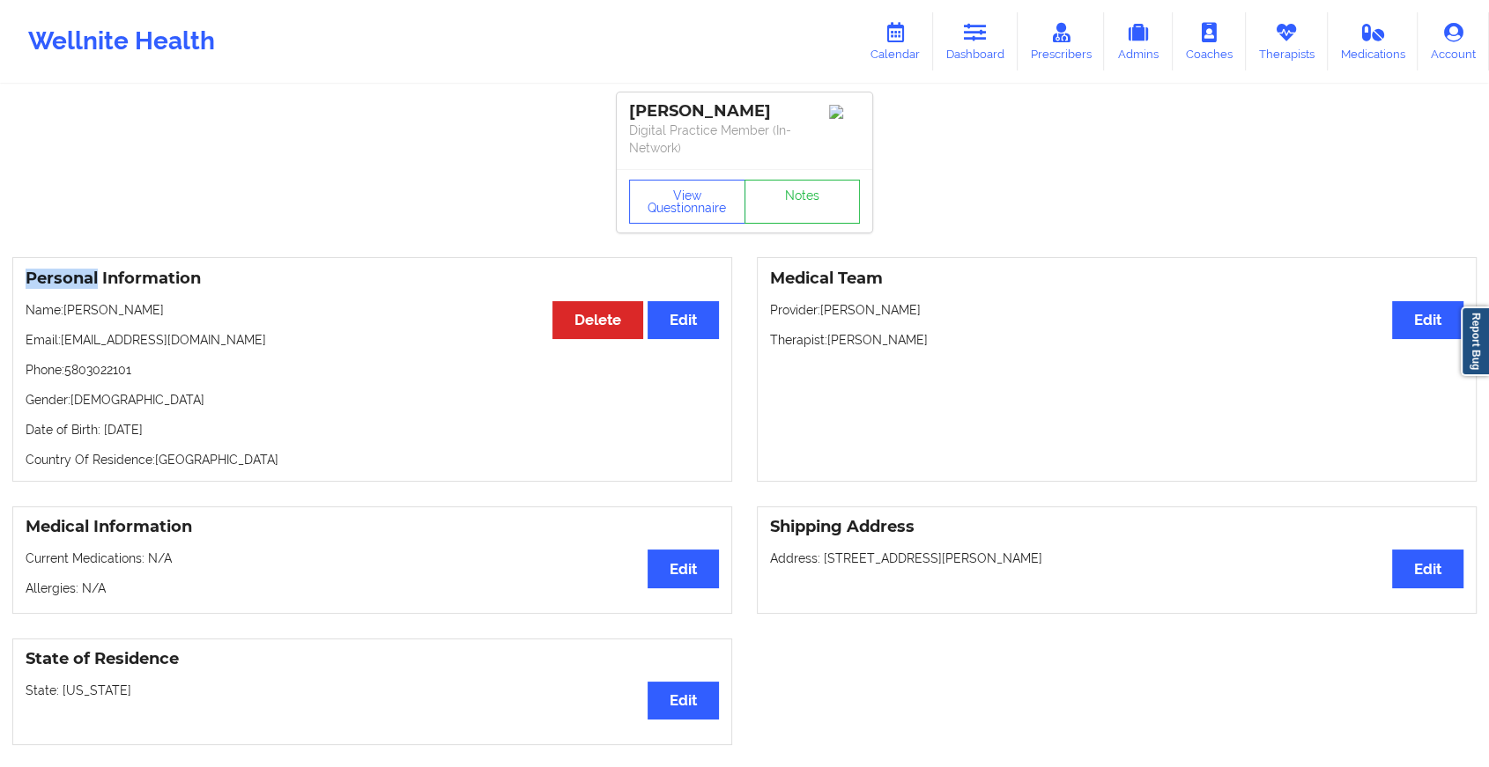
click at [811, 196] on link "Notes" at bounding box center [802, 202] width 116 height 44
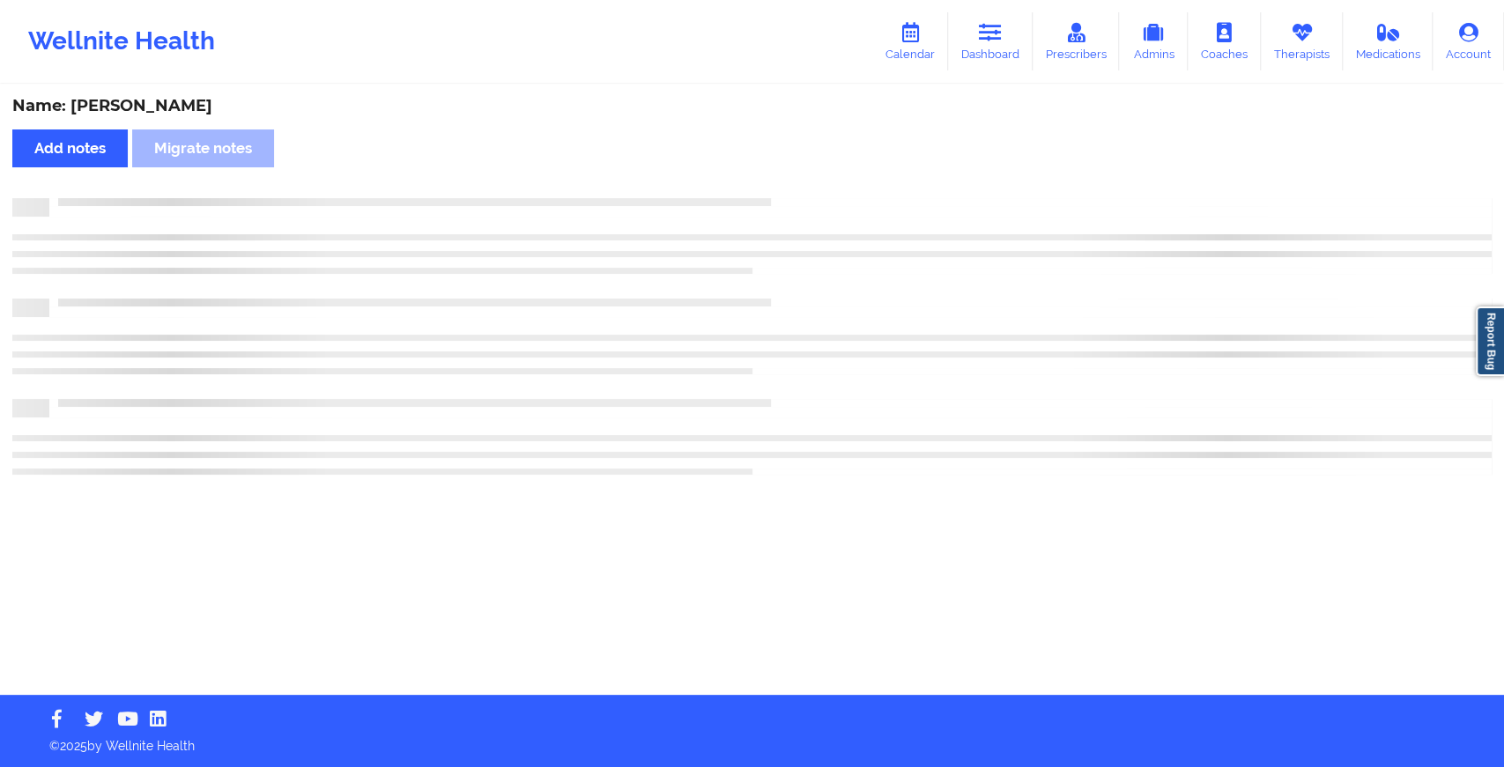
click at [811, 196] on div "Name: [PERSON_NAME] Add notes Migrate notes" at bounding box center [752, 390] width 1504 height 609
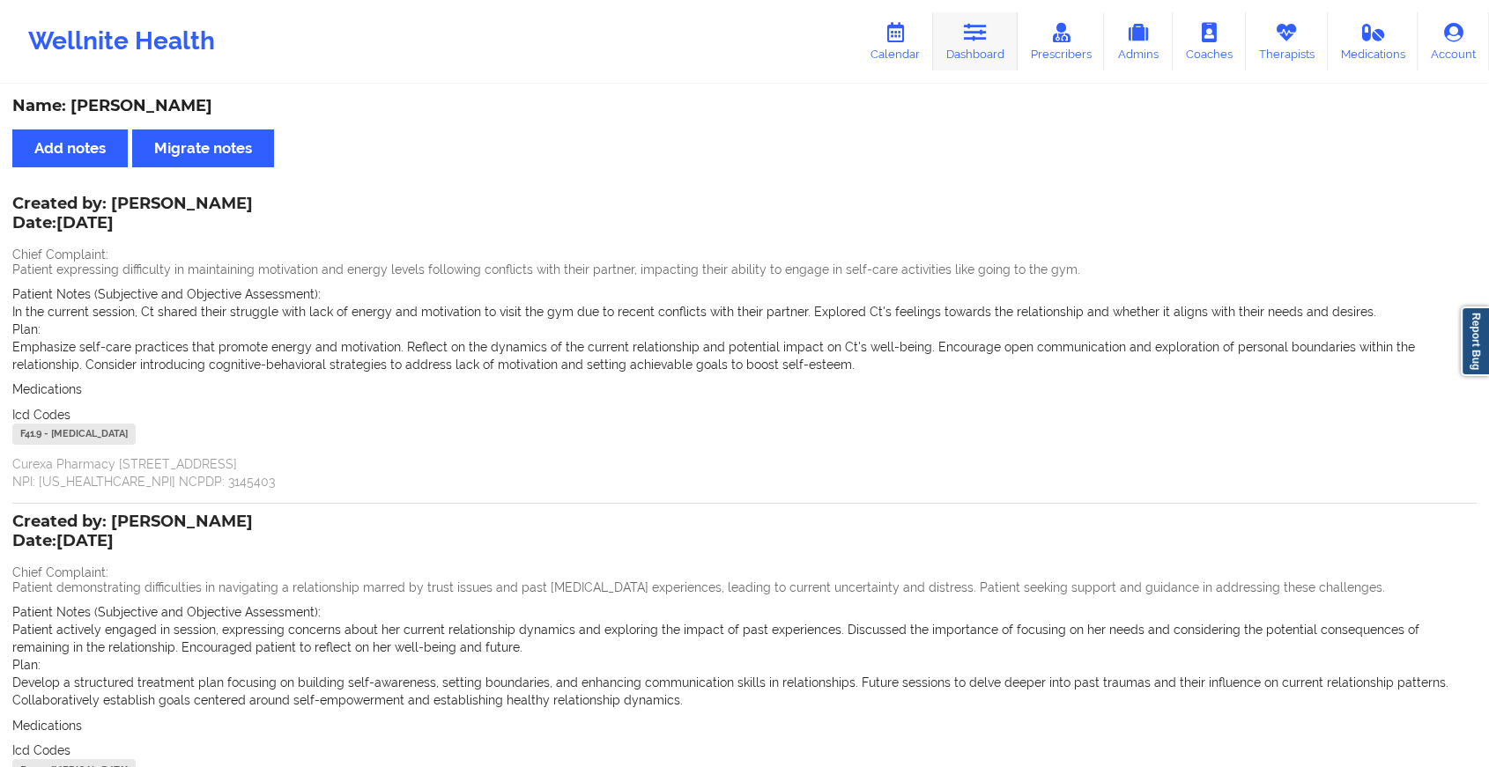
click at [986, 23] on icon at bounding box center [975, 32] width 23 height 19
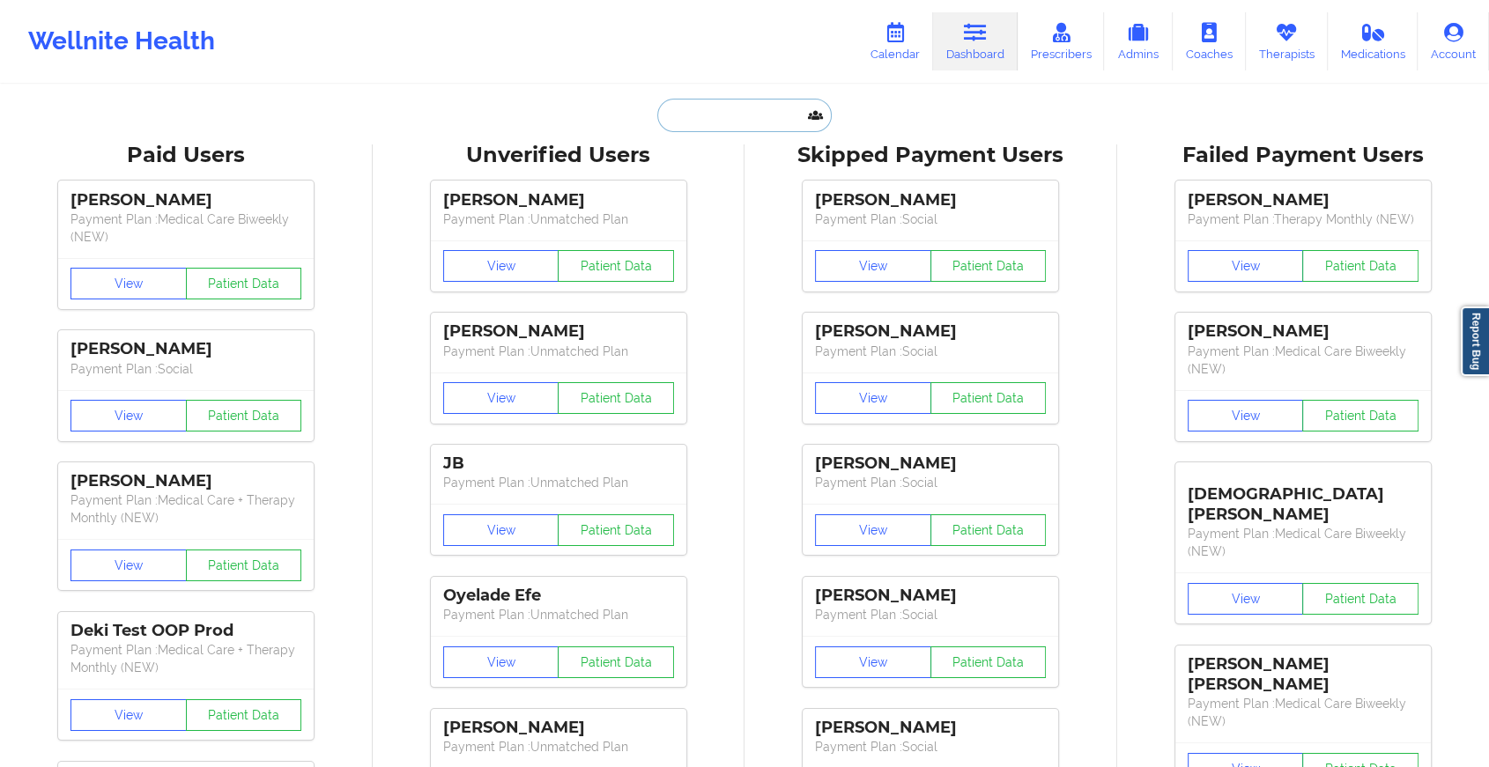
click at [765, 115] on input "text" at bounding box center [744, 115] width 174 height 33
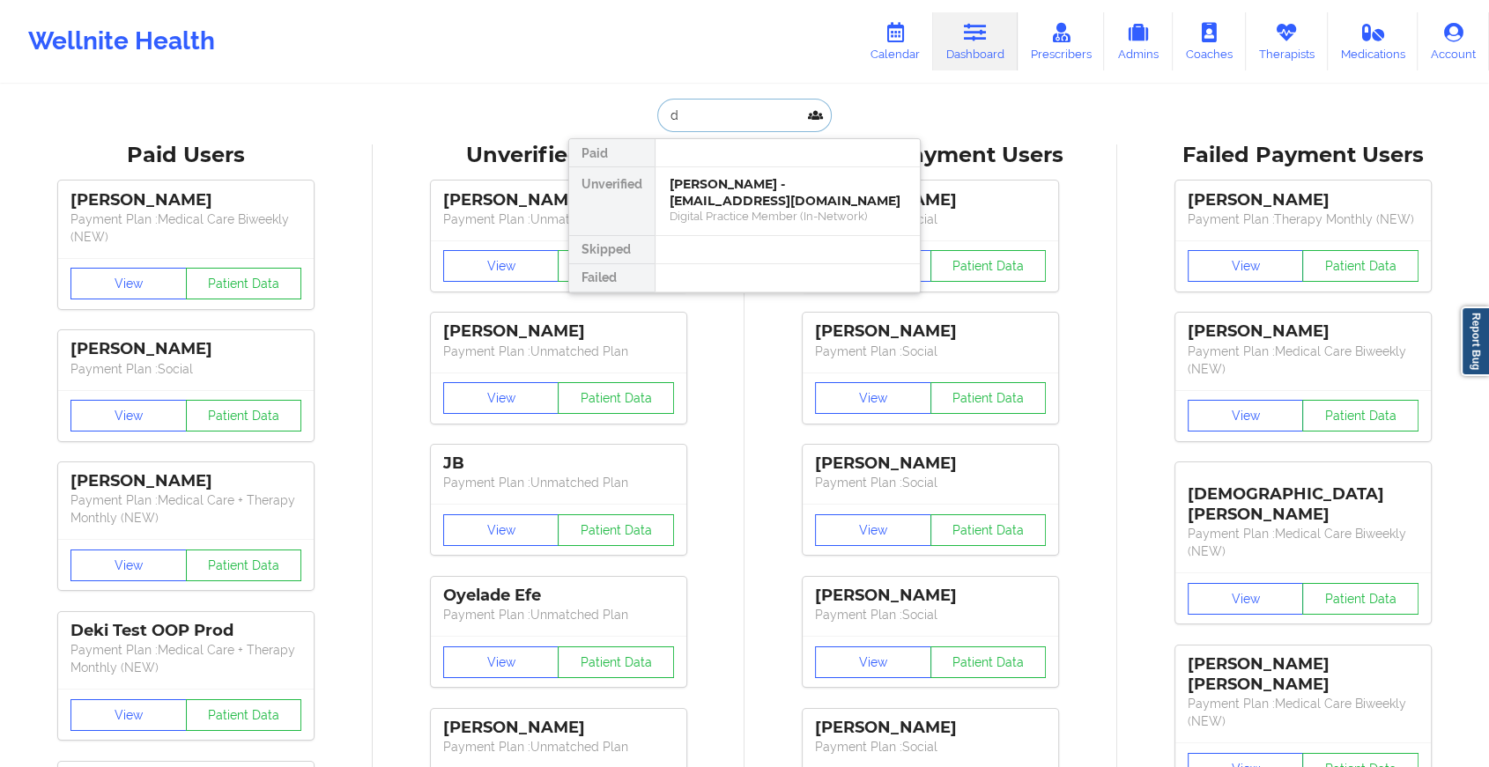
type input "d"
drag, startPoint x: 768, startPoint y: 100, endPoint x: 420, endPoint y: 20, distance: 356.9
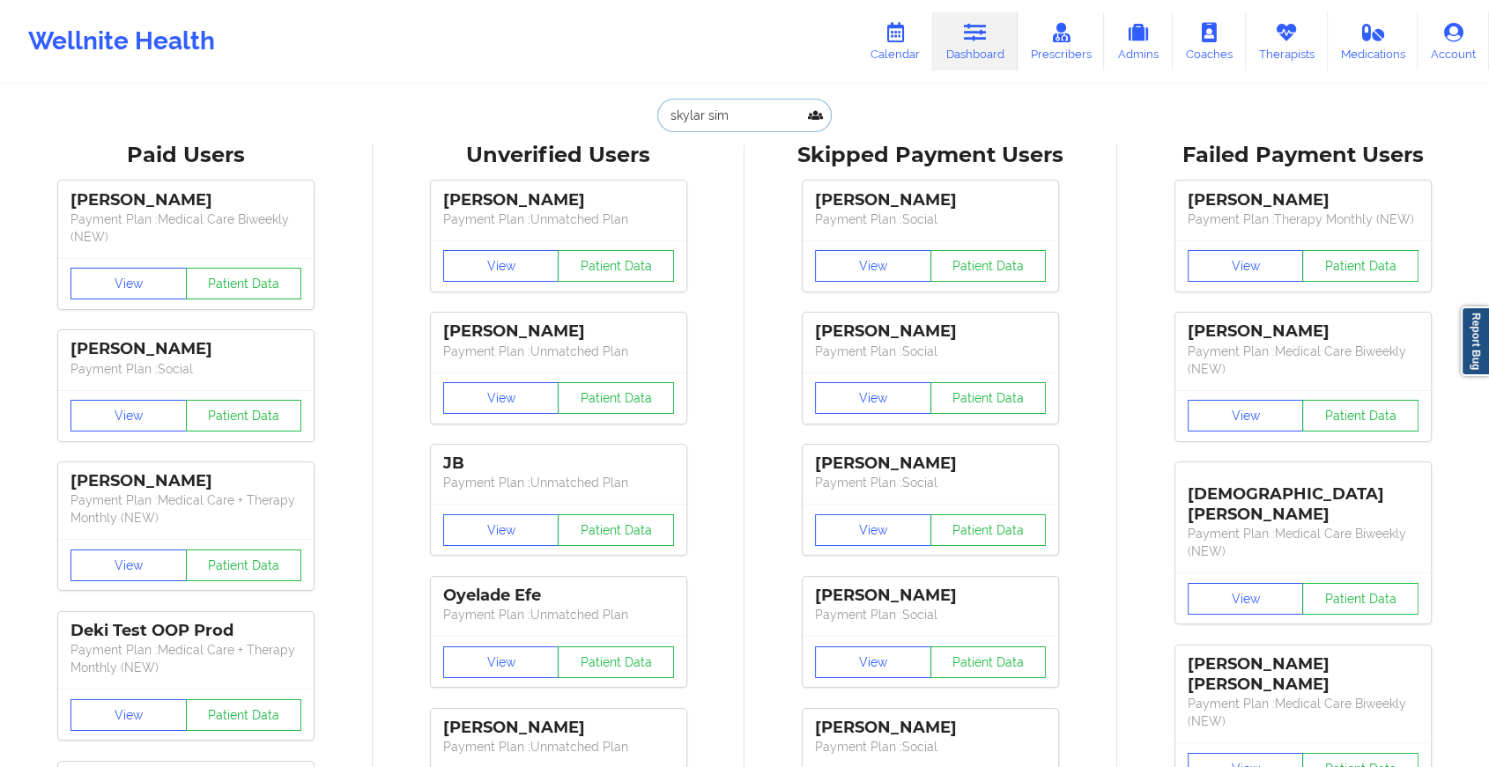
paste input "[DOMAIN_NAME][EMAIL_ADDRESS][DOMAIN_NAME]"
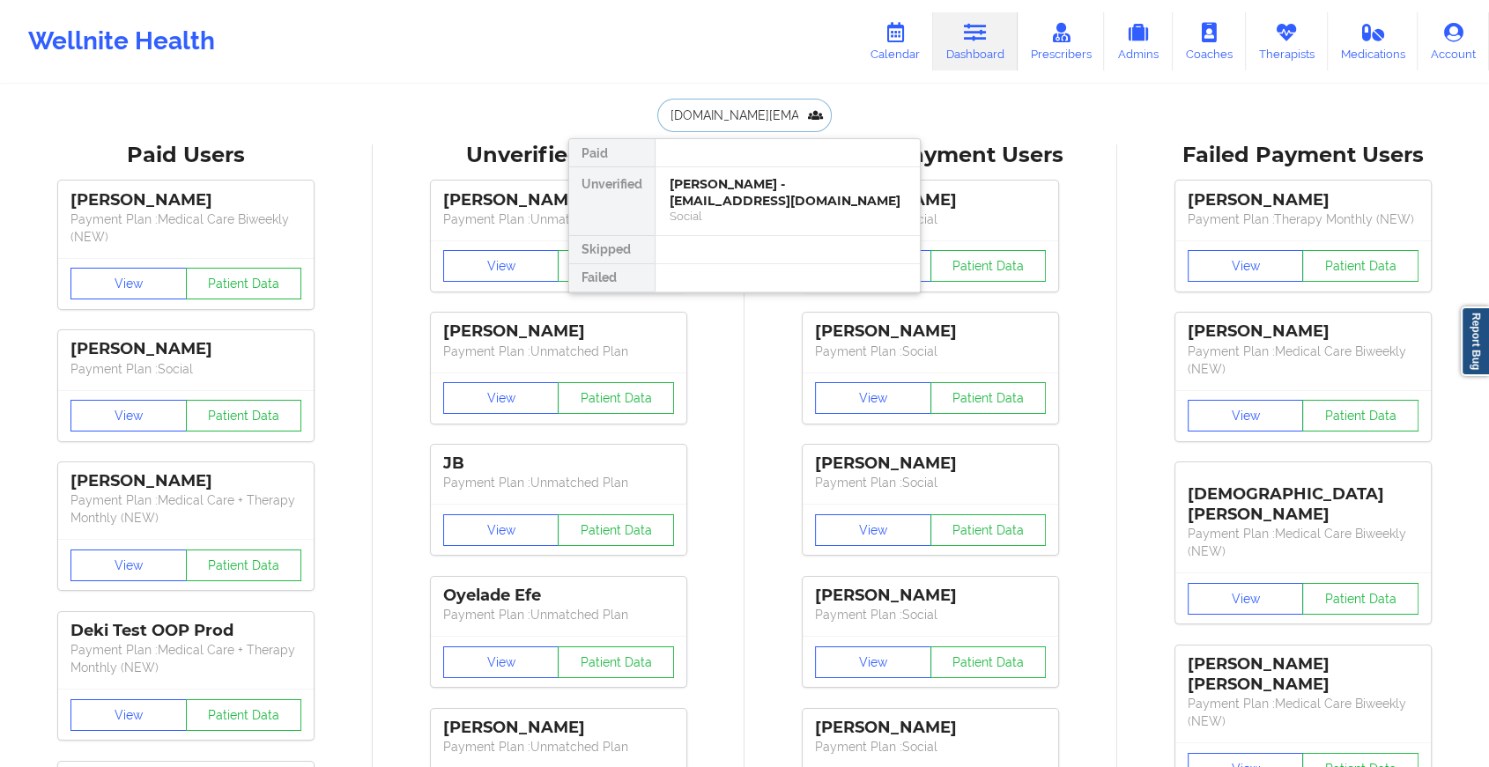
scroll to position [0, 26]
type input "[DOMAIN_NAME][EMAIL_ADDRESS][DOMAIN_NAME]"
click at [759, 165] on div at bounding box center [786, 153] width 265 height 28
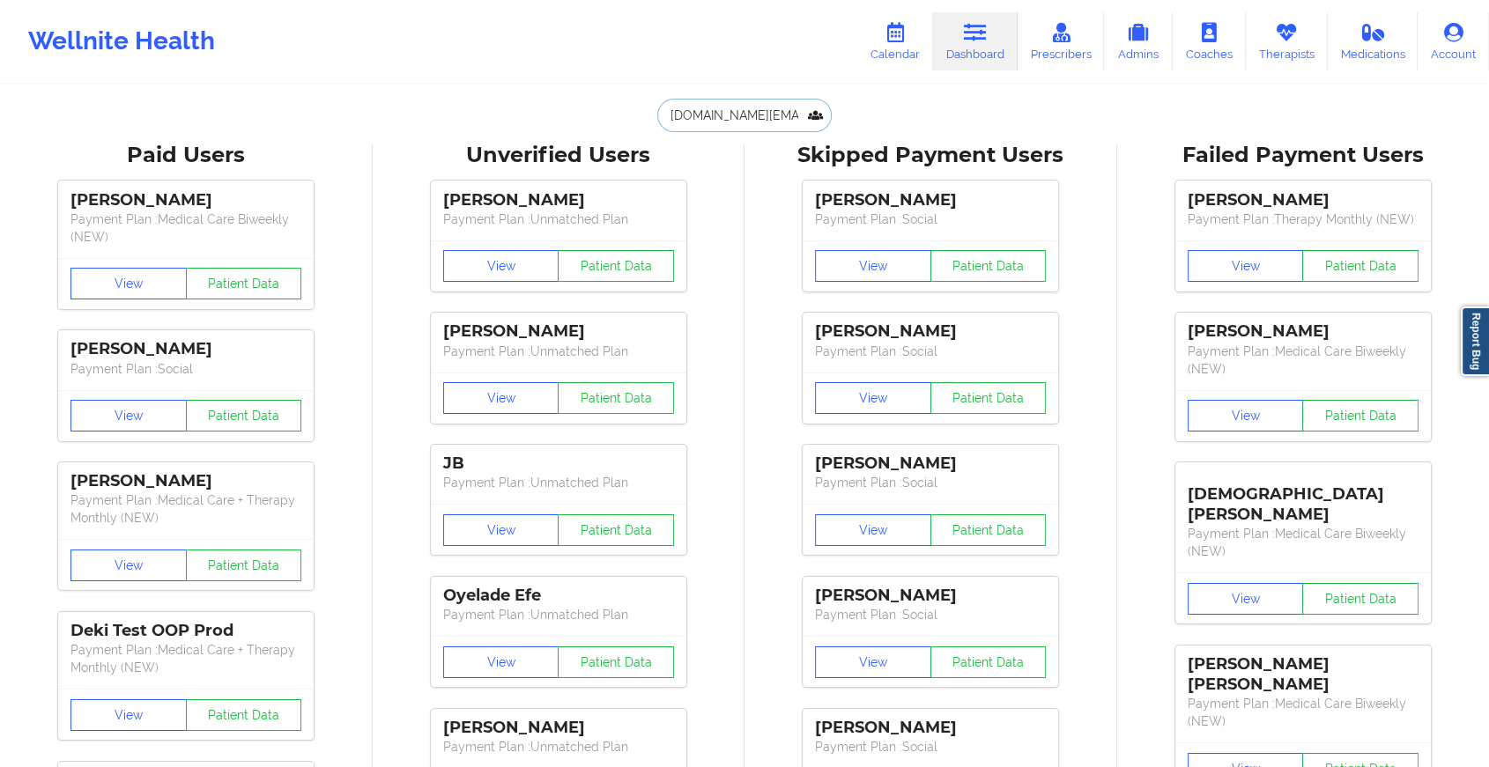
click at [750, 120] on input "[DOMAIN_NAME][EMAIL_ADDRESS][DOMAIN_NAME]" at bounding box center [744, 115] width 174 height 33
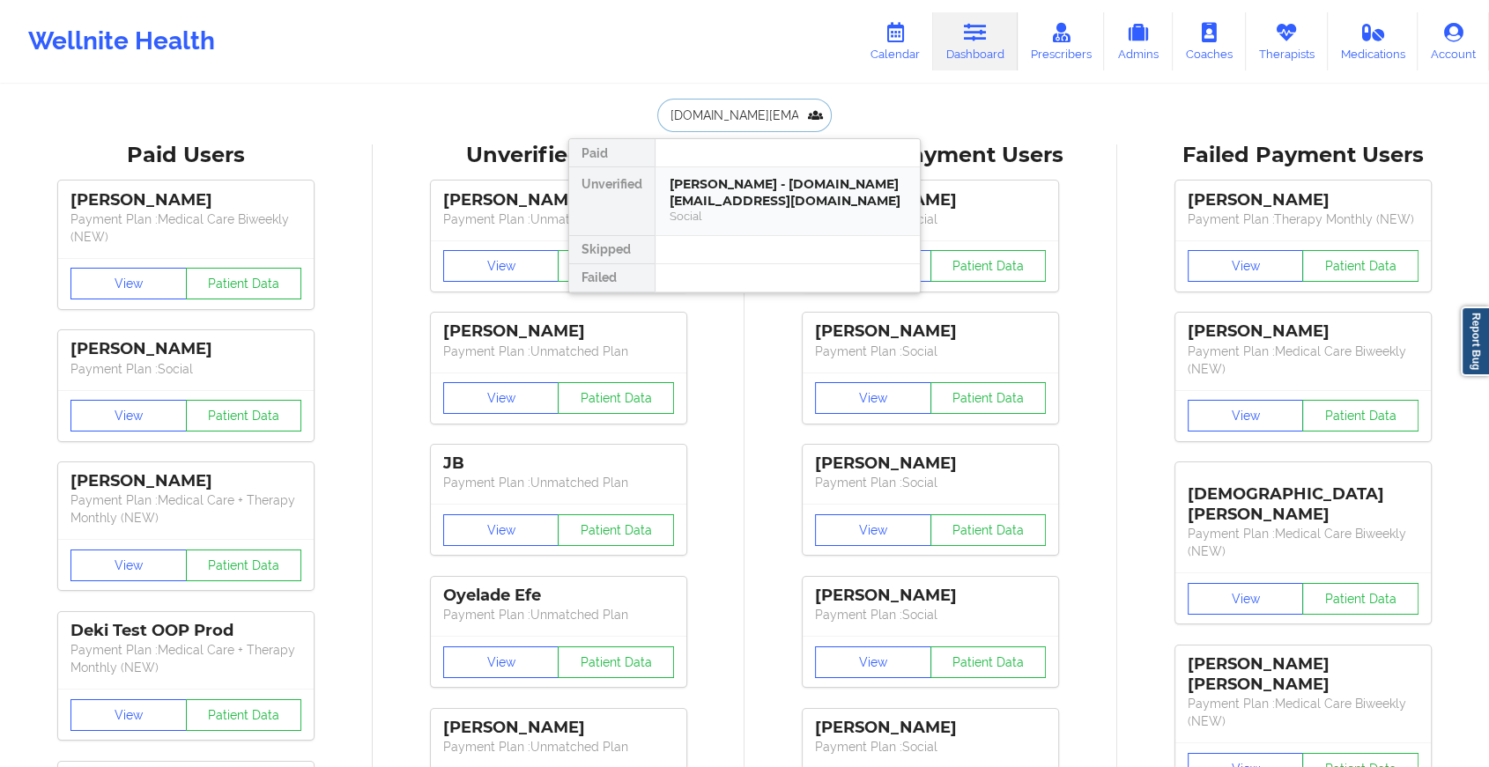
click at [746, 212] on div "Social" at bounding box center [787, 216] width 236 height 15
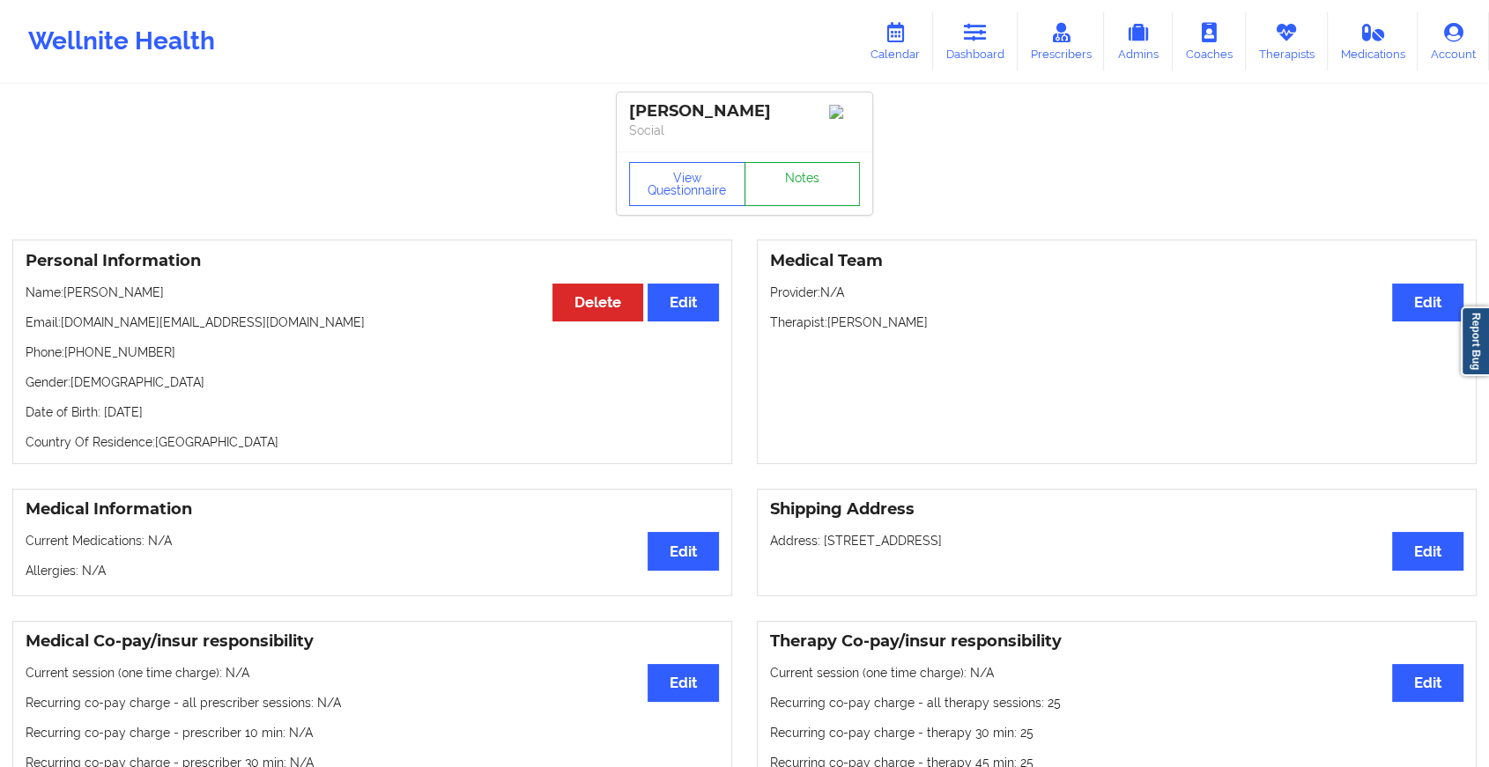
click at [788, 191] on link "Notes" at bounding box center [802, 184] width 116 height 44
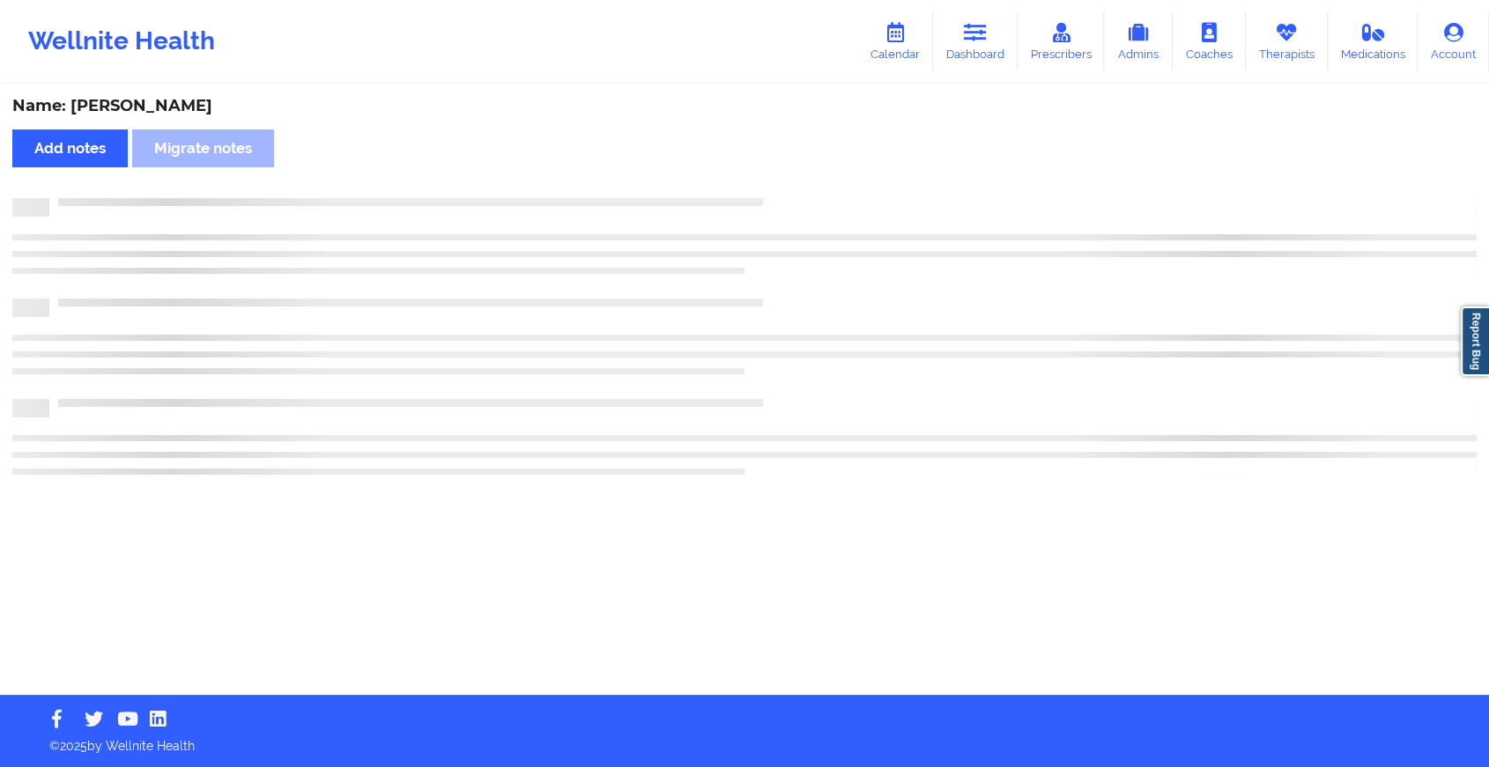
click at [788, 191] on div "Name: [PERSON_NAME] Add notes Migrate notes" at bounding box center [744, 390] width 1489 height 609
click at [788, 191] on div "Name: [PERSON_NAME] Add notes Migrate notes" at bounding box center [752, 390] width 1504 height 609
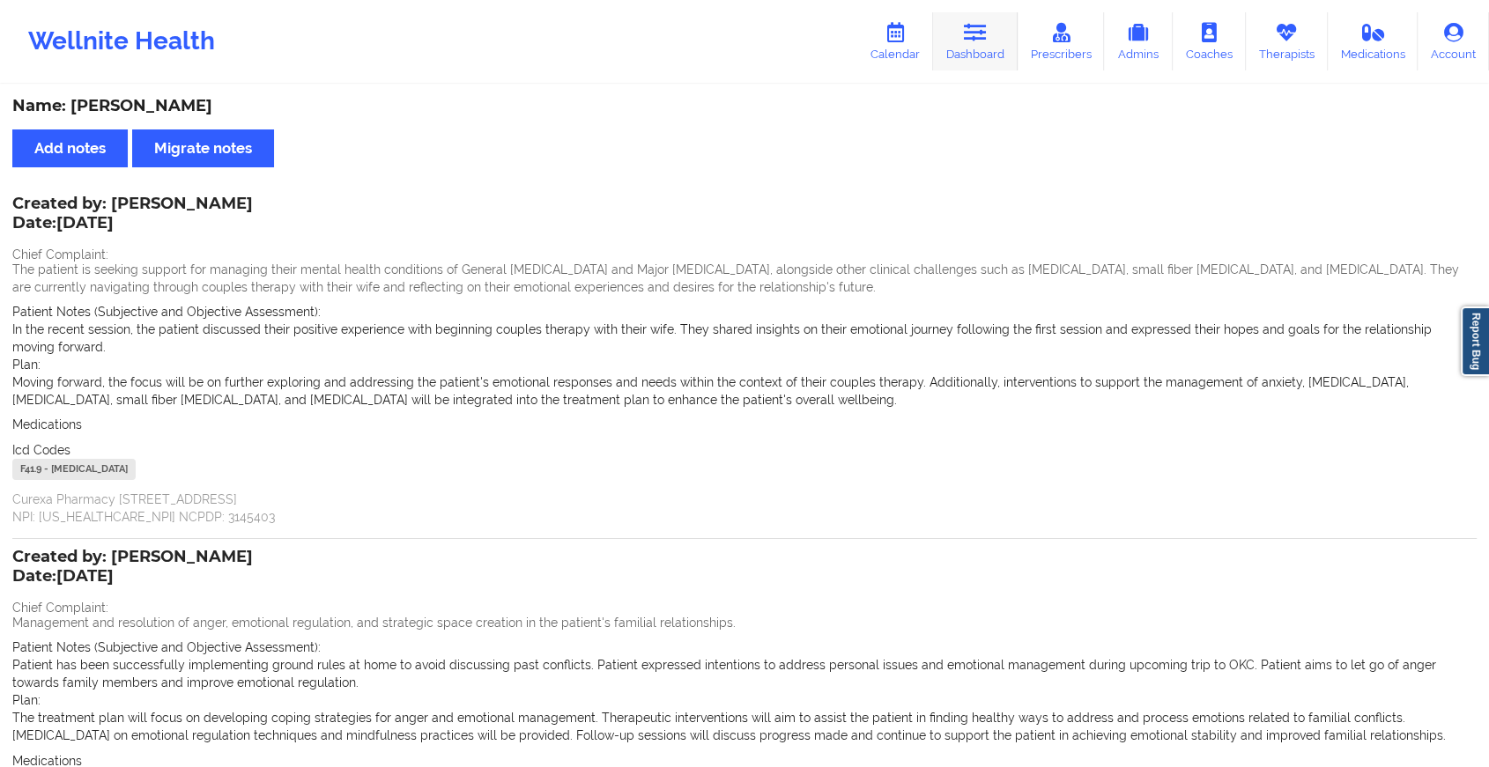
click at [972, 56] on link "Dashboard" at bounding box center [975, 41] width 85 height 58
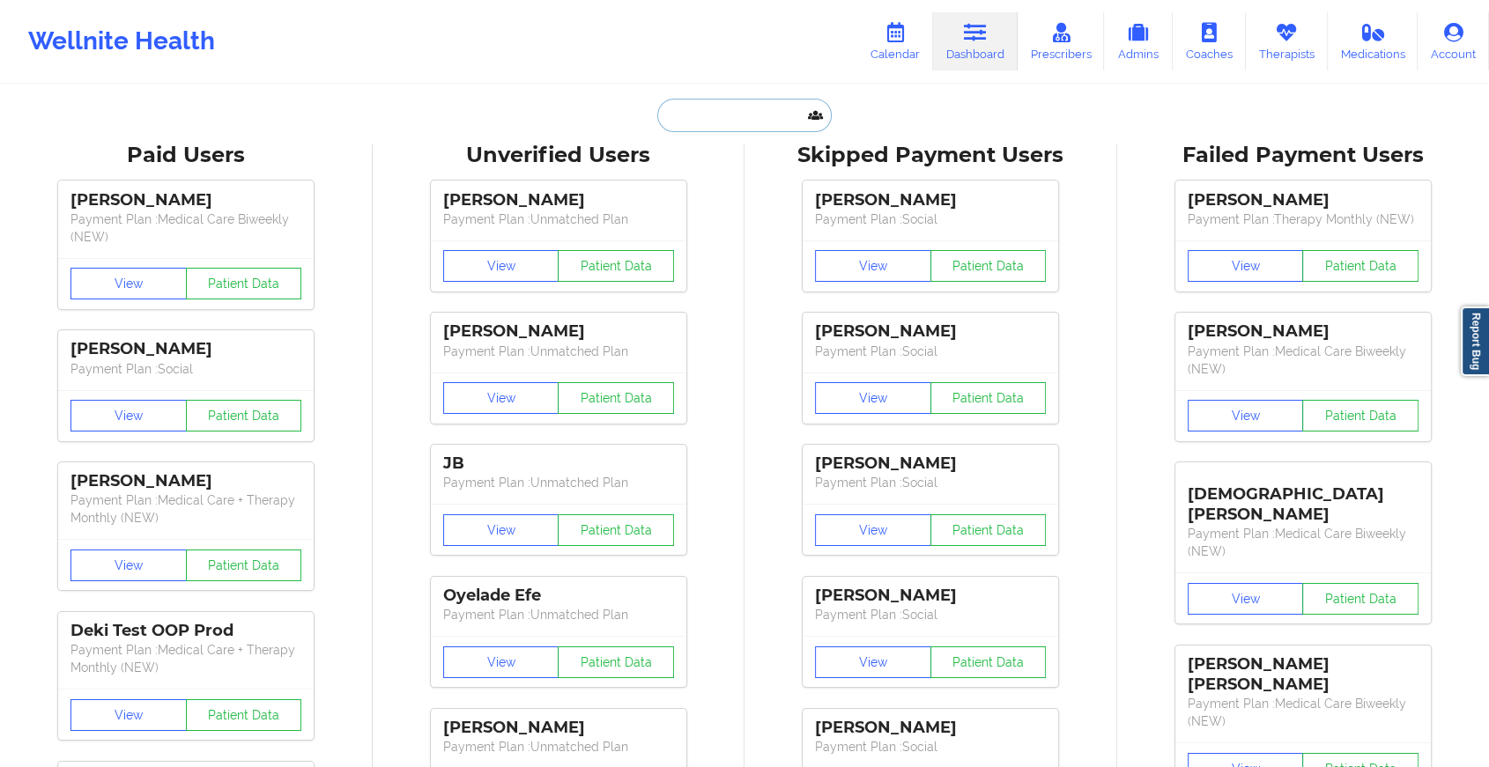
click at [750, 122] on input "text" at bounding box center [744, 115] width 174 height 33
paste input "[EMAIL_ADDRESS][DOMAIN_NAME]"
type input "[EMAIL_ADDRESS][DOMAIN_NAME]"
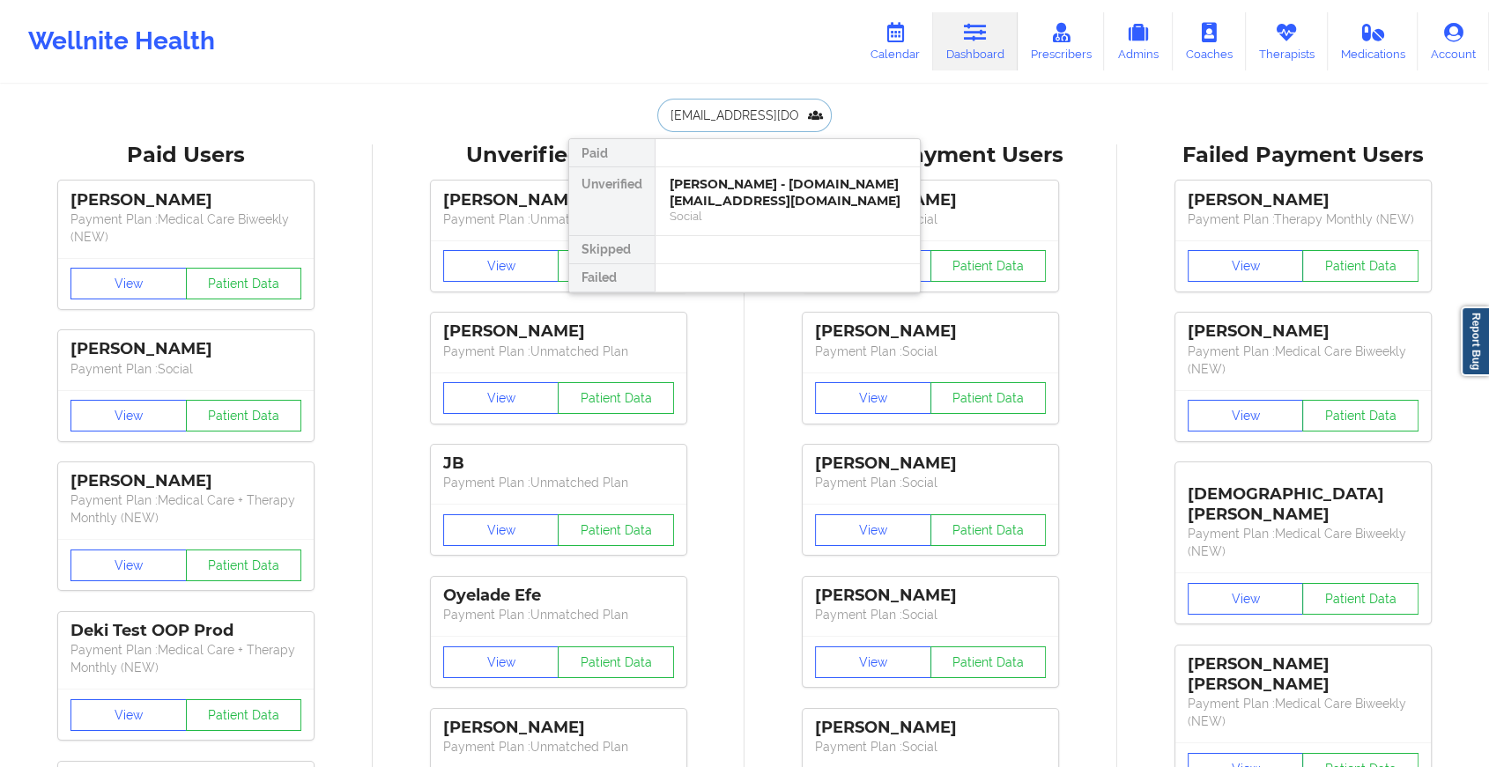
scroll to position [0, 1]
click at [741, 211] on div "Social" at bounding box center [787, 216] width 236 height 15
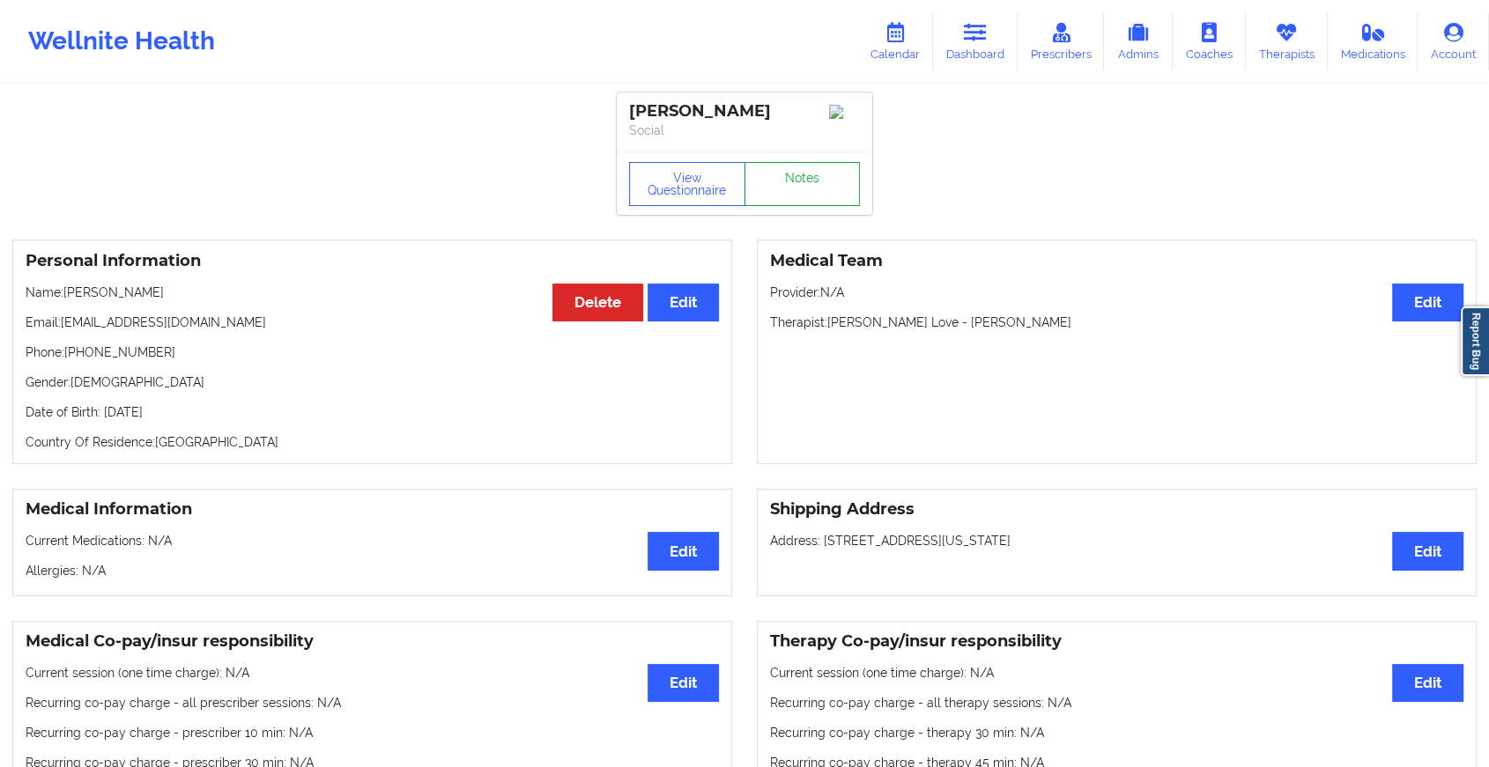
click at [813, 178] on link "Notes" at bounding box center [802, 184] width 116 height 44
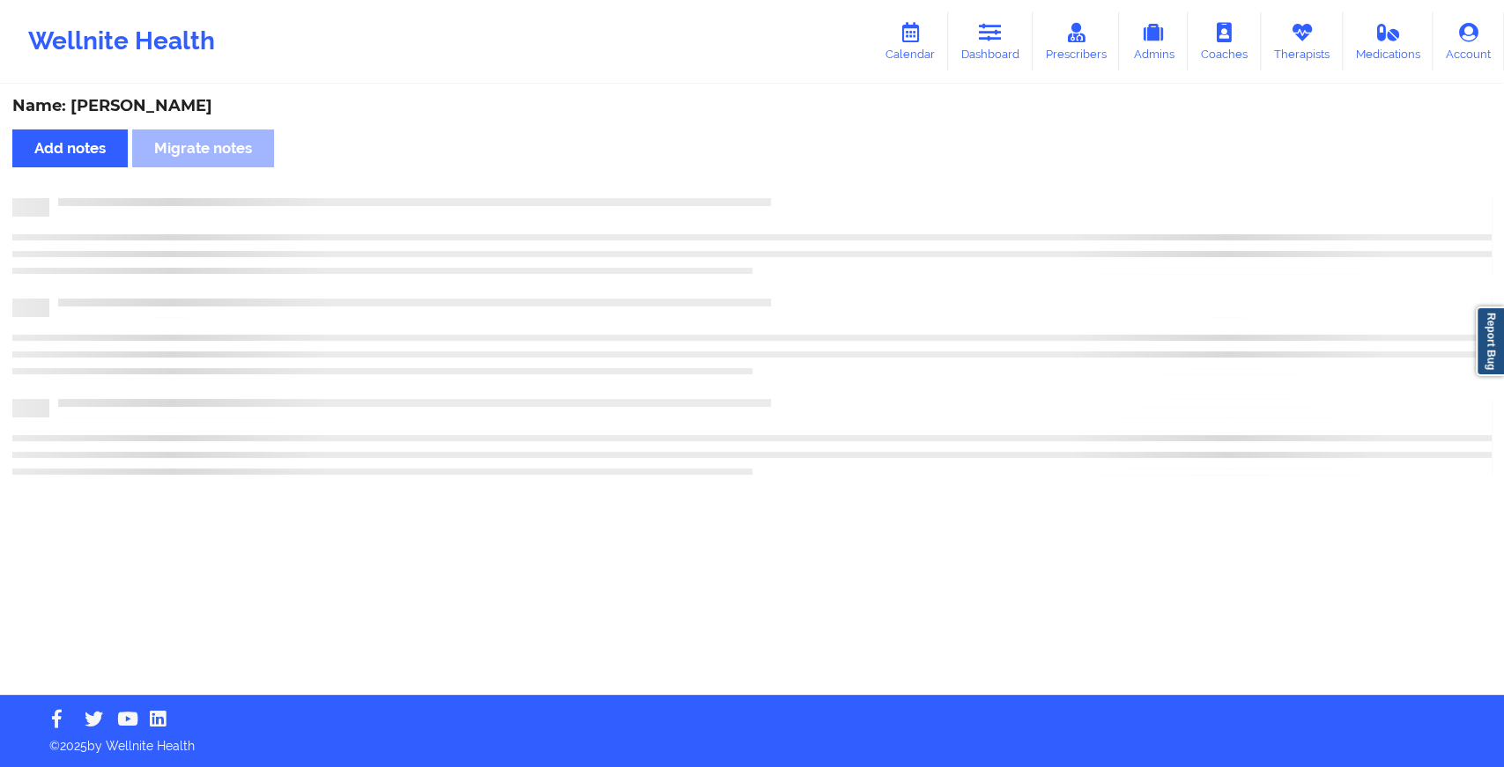
click at [813, 178] on div "Name: [PERSON_NAME] Add notes Migrate notes" at bounding box center [752, 390] width 1504 height 609
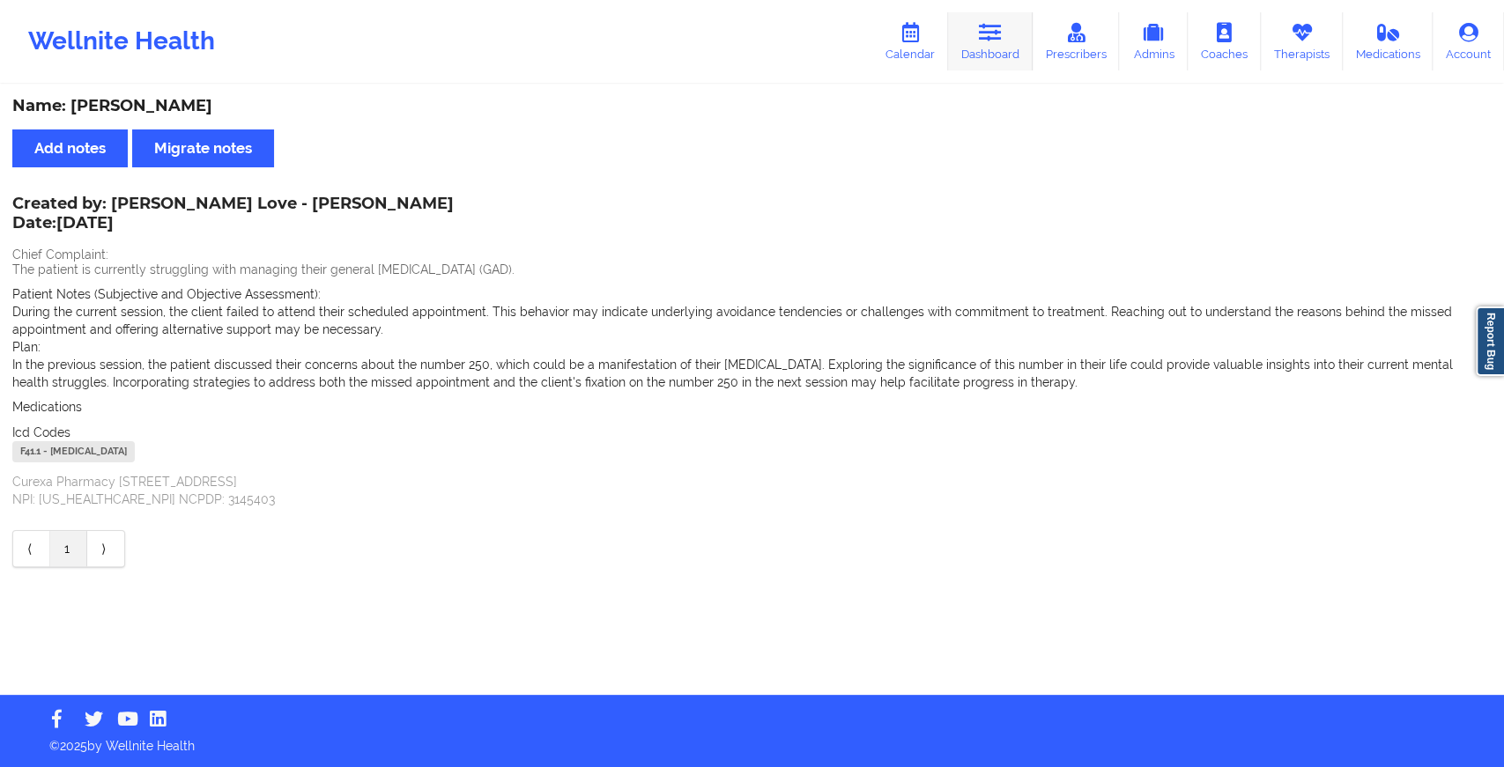
click at [980, 42] on link "Dashboard" at bounding box center [990, 41] width 85 height 58
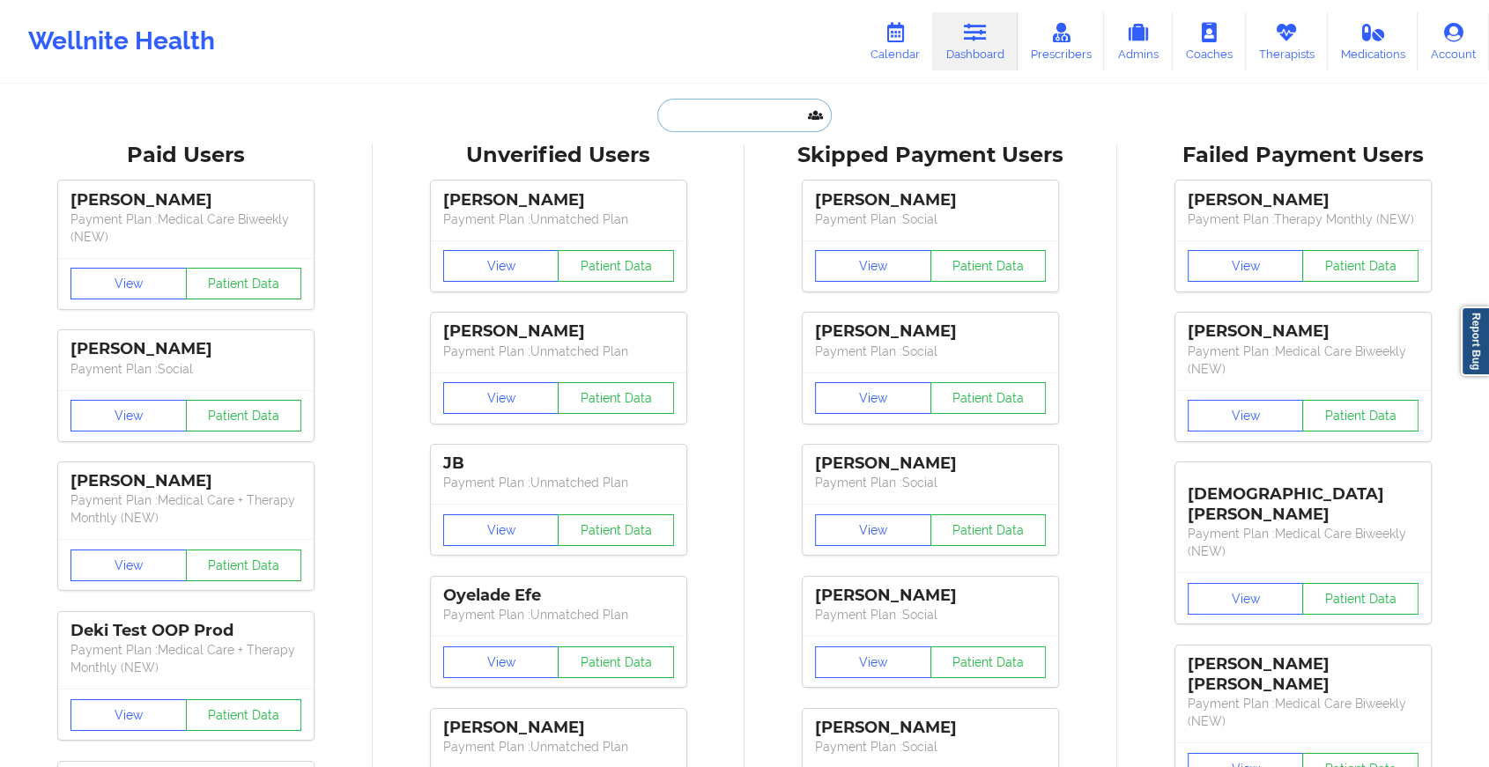
click at [691, 114] on input "text" at bounding box center [744, 115] width 174 height 33
paste input "[EMAIL_ADDRESS][DOMAIN_NAME]"
type input "[EMAIL_ADDRESS][DOMAIN_NAME]"
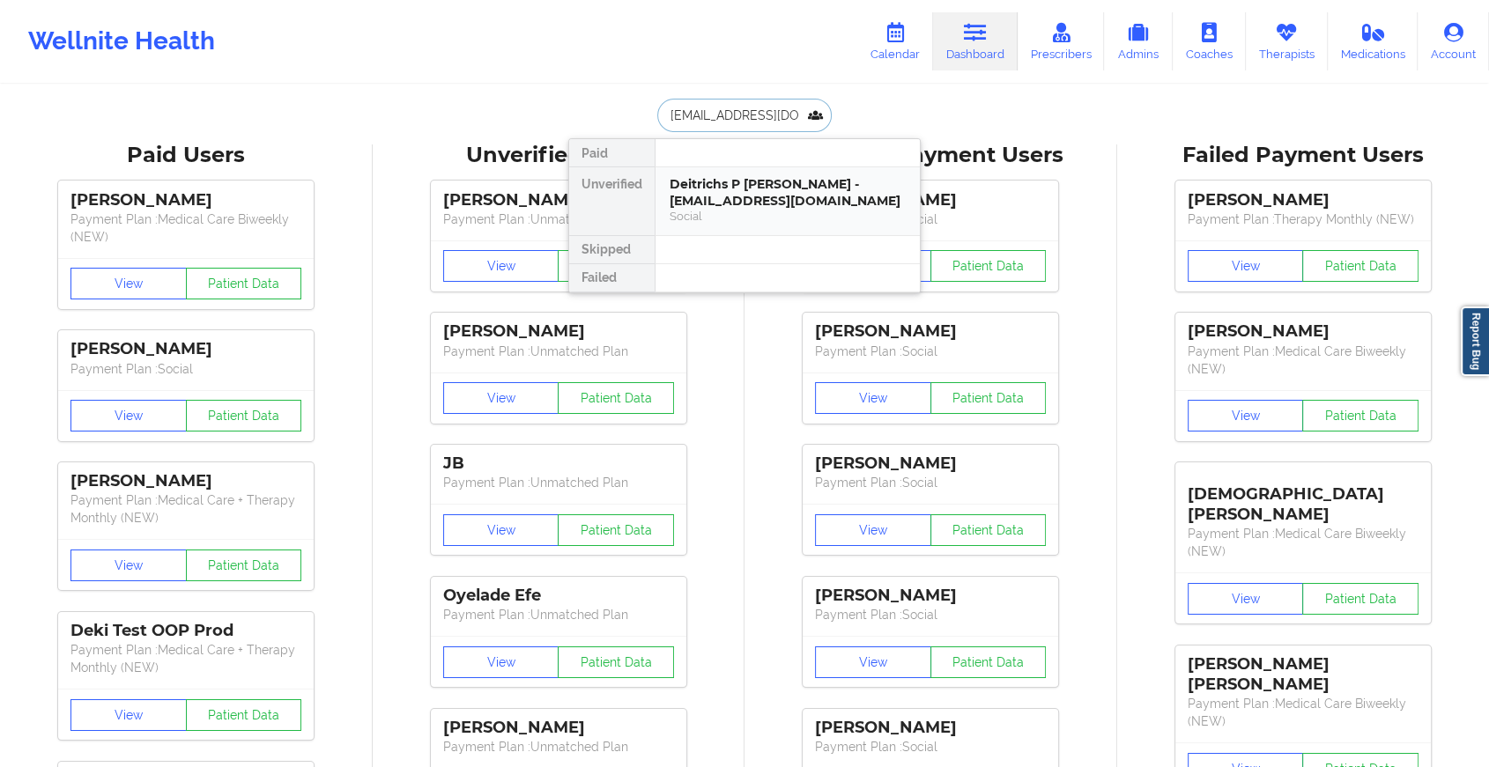
click at [712, 187] on div "Deitrichs P [PERSON_NAME] - [EMAIL_ADDRESS][DOMAIN_NAME]" at bounding box center [787, 192] width 236 height 33
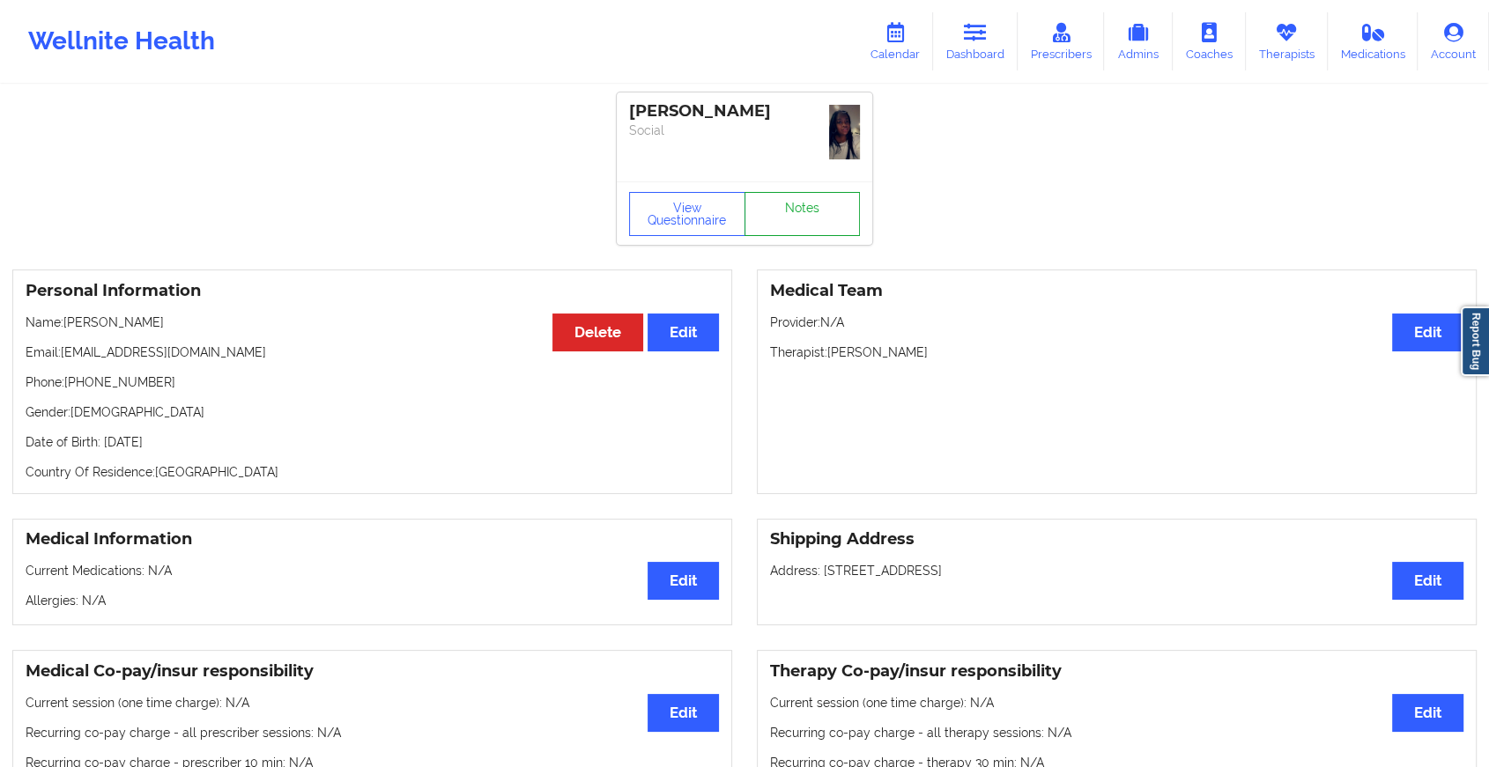
click at [817, 192] on link "Notes" at bounding box center [802, 214] width 116 height 44
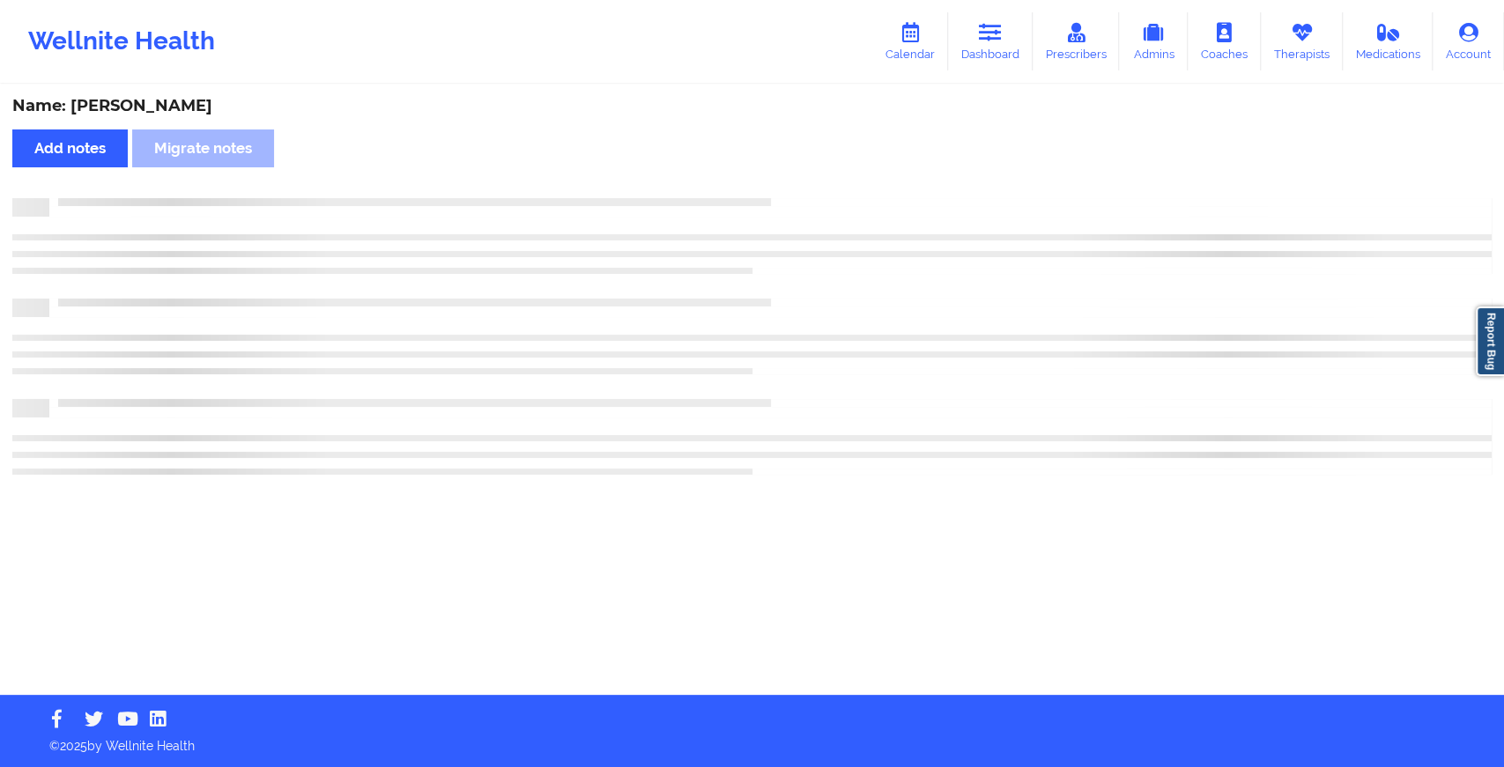
click at [817, 179] on div "Name: [PERSON_NAME] Add notes Migrate notes" at bounding box center [752, 390] width 1504 height 609
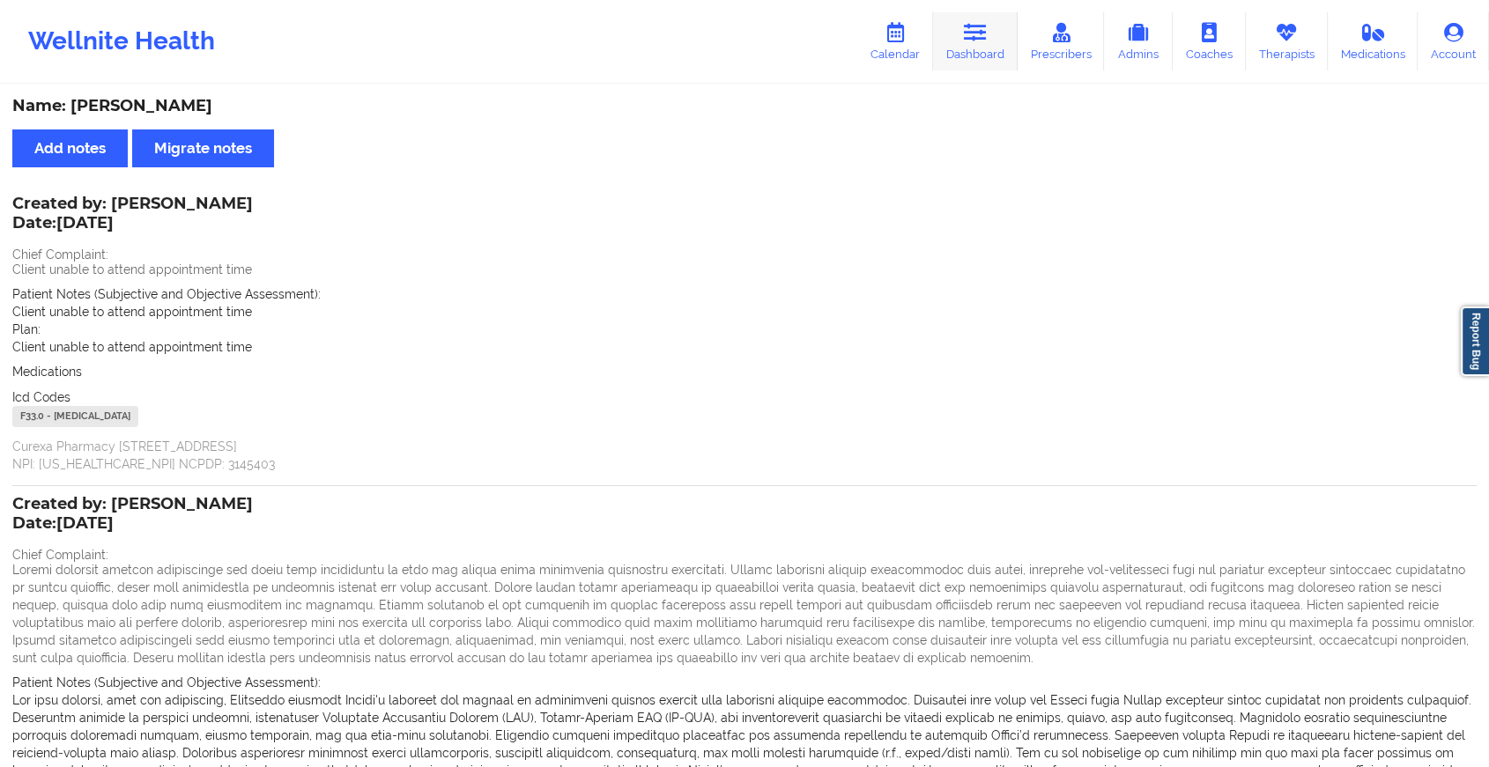
click at [968, 28] on icon at bounding box center [975, 32] width 23 height 19
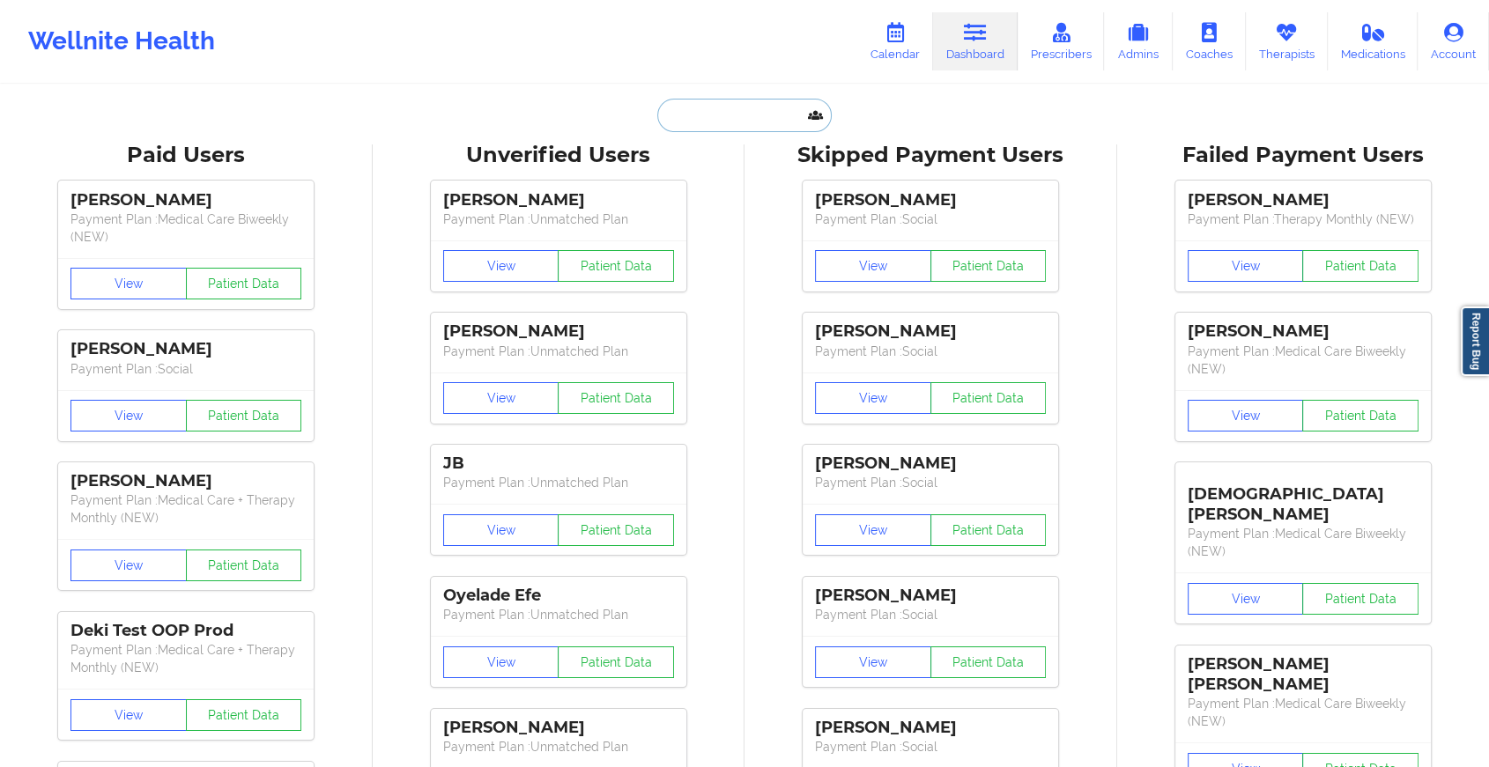
click at [739, 128] on input "text" at bounding box center [744, 115] width 174 height 33
paste input "[EMAIL_ADDRESS][DOMAIN_NAME]"
type input "[EMAIL_ADDRESS][DOMAIN_NAME]"
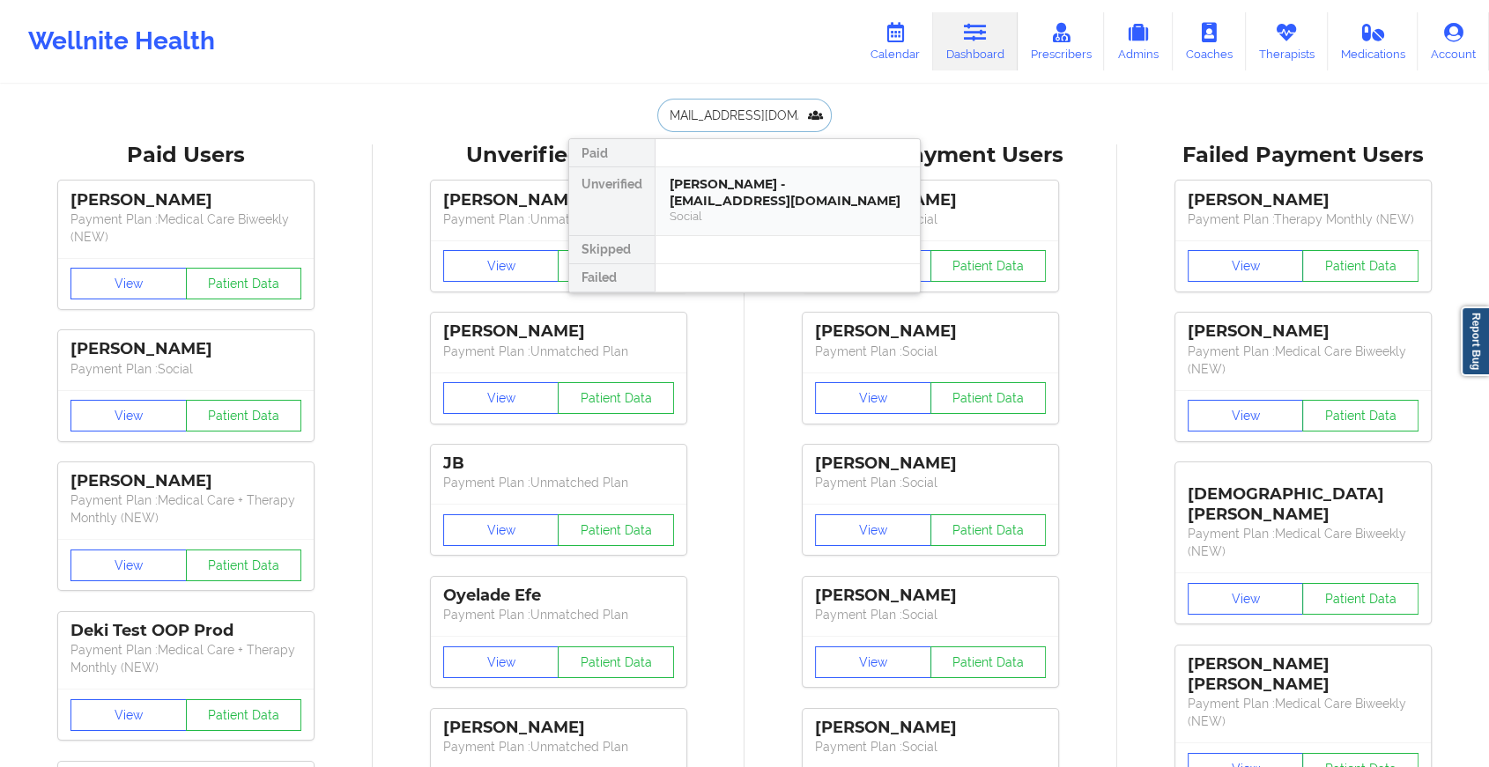
click at [771, 190] on div "[PERSON_NAME] - [EMAIL_ADDRESS][DOMAIN_NAME]" at bounding box center [787, 192] width 236 height 33
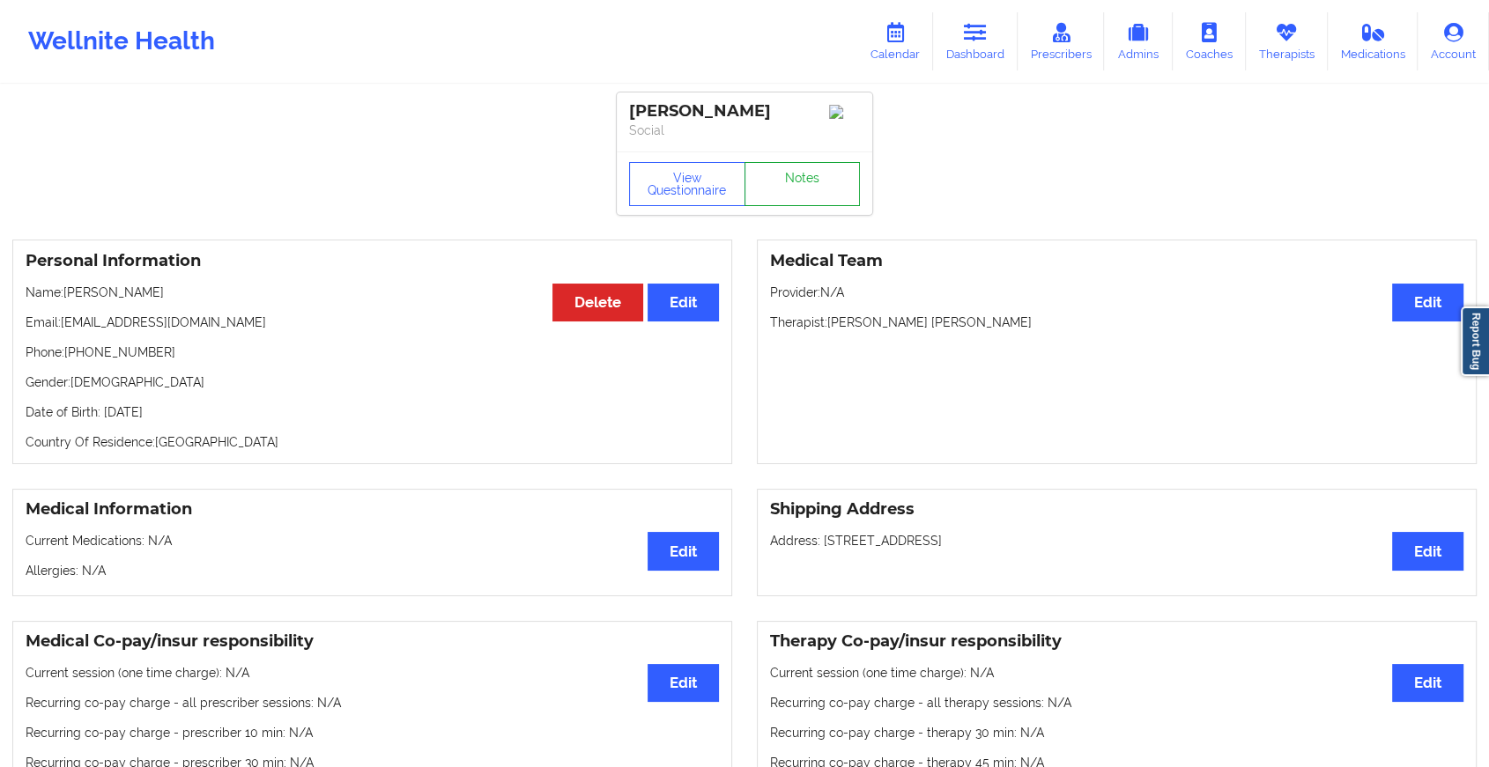
click at [810, 183] on link "Notes" at bounding box center [802, 184] width 116 height 44
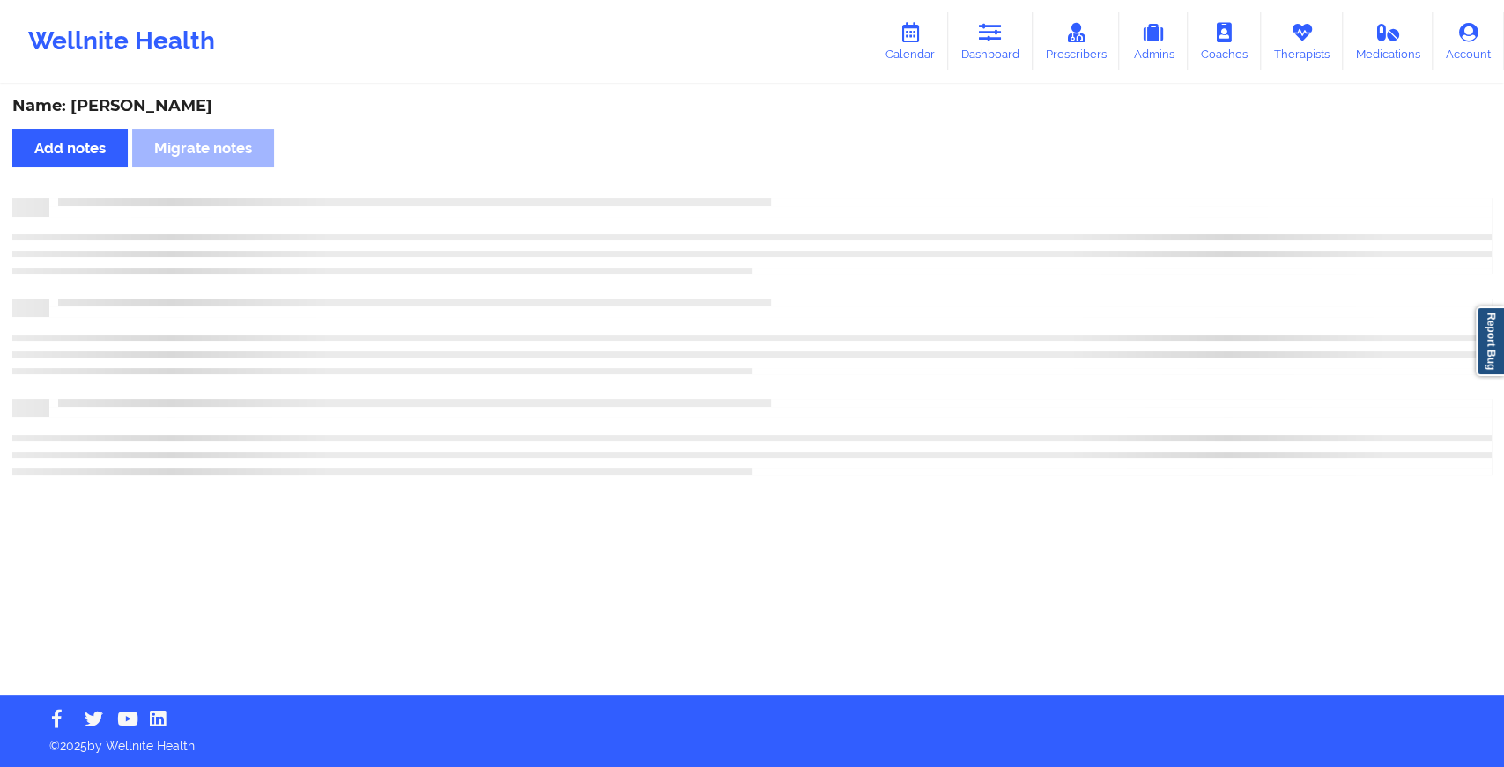
click at [810, 183] on div "Name: [PERSON_NAME] Add notes Migrate notes" at bounding box center [752, 390] width 1504 height 609
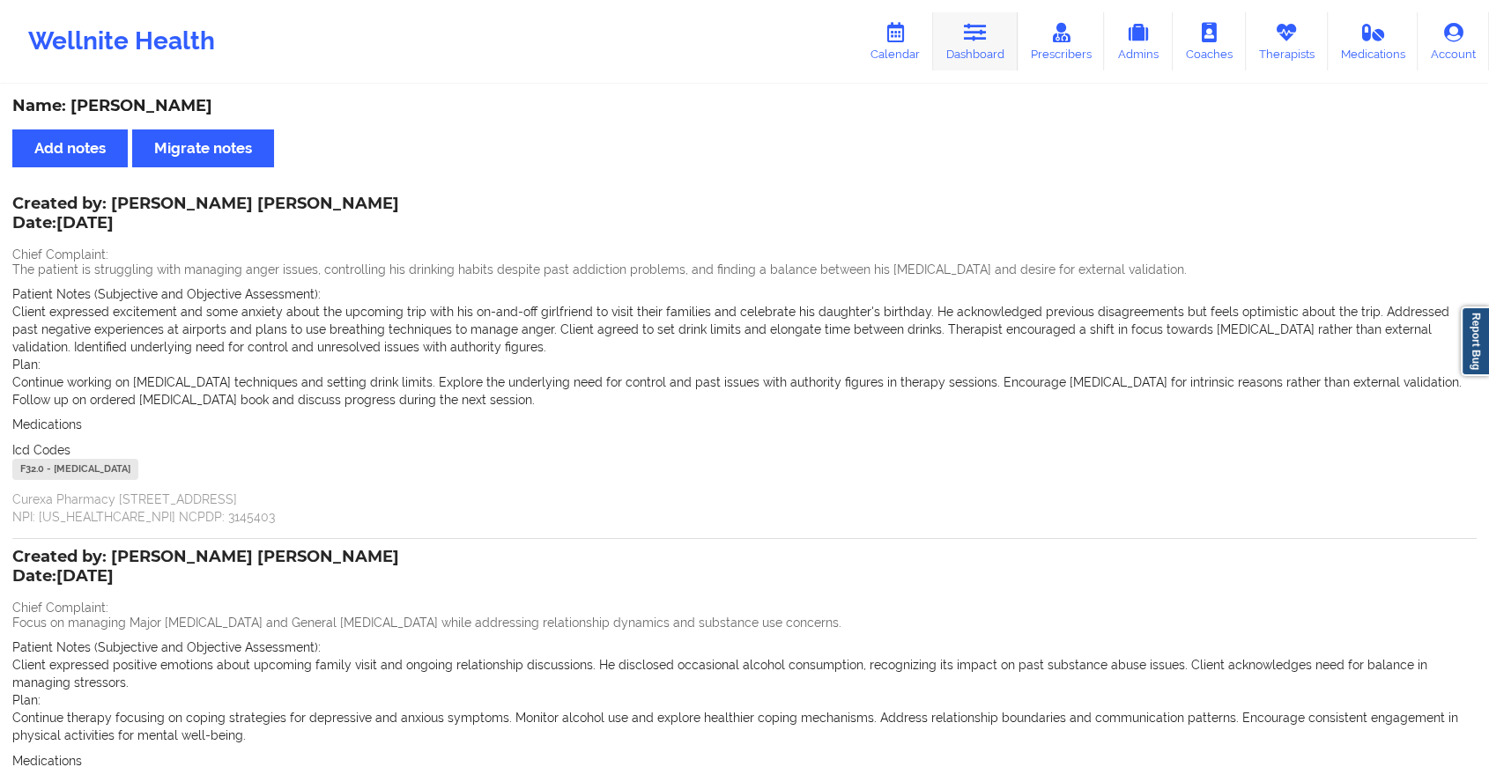
click at [996, 45] on link "Dashboard" at bounding box center [975, 41] width 85 height 58
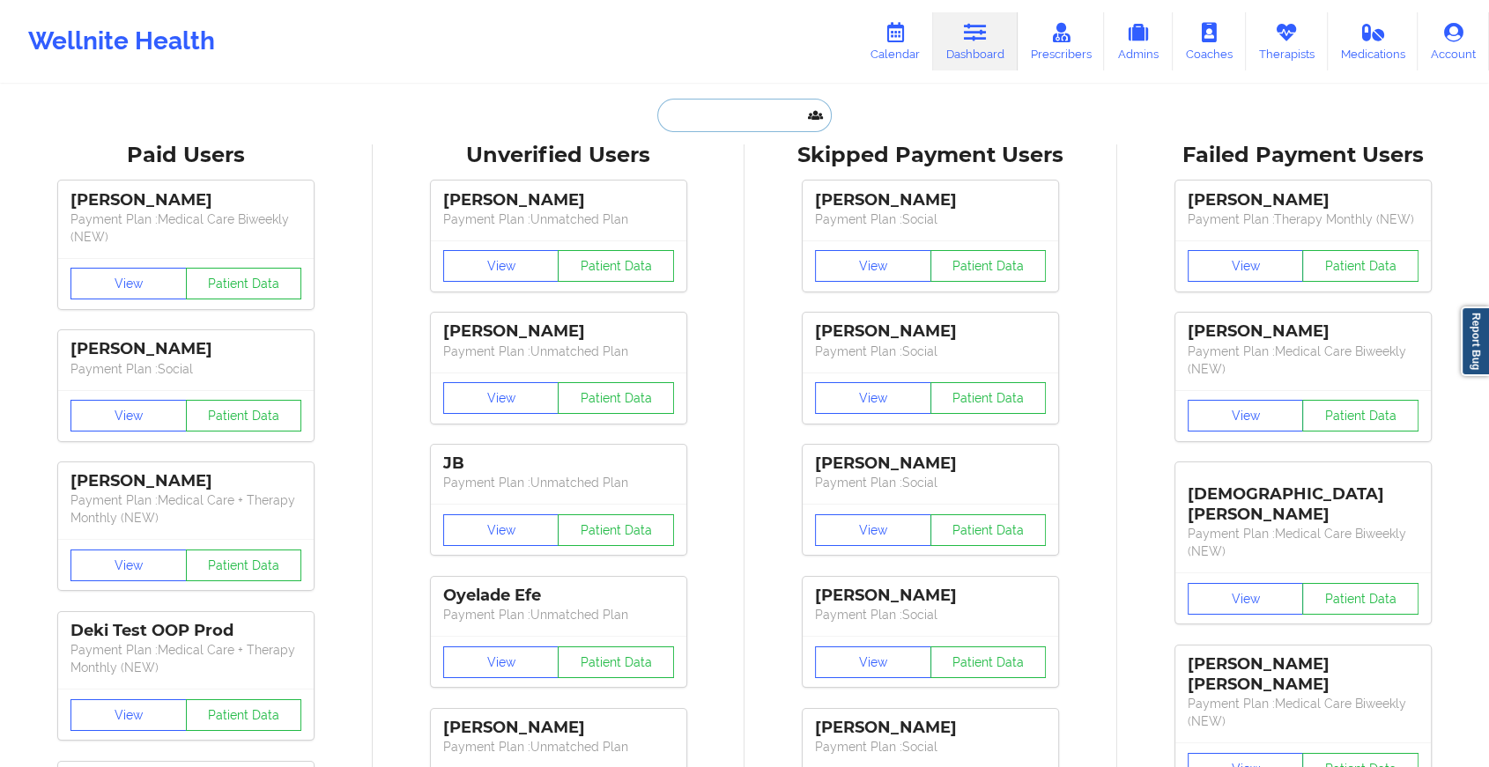
click at [684, 106] on input "text" at bounding box center [744, 115] width 174 height 33
paste input "[EMAIL_ADDRESS][DOMAIN_NAME]"
type input "[EMAIL_ADDRESS][DOMAIN_NAME]"
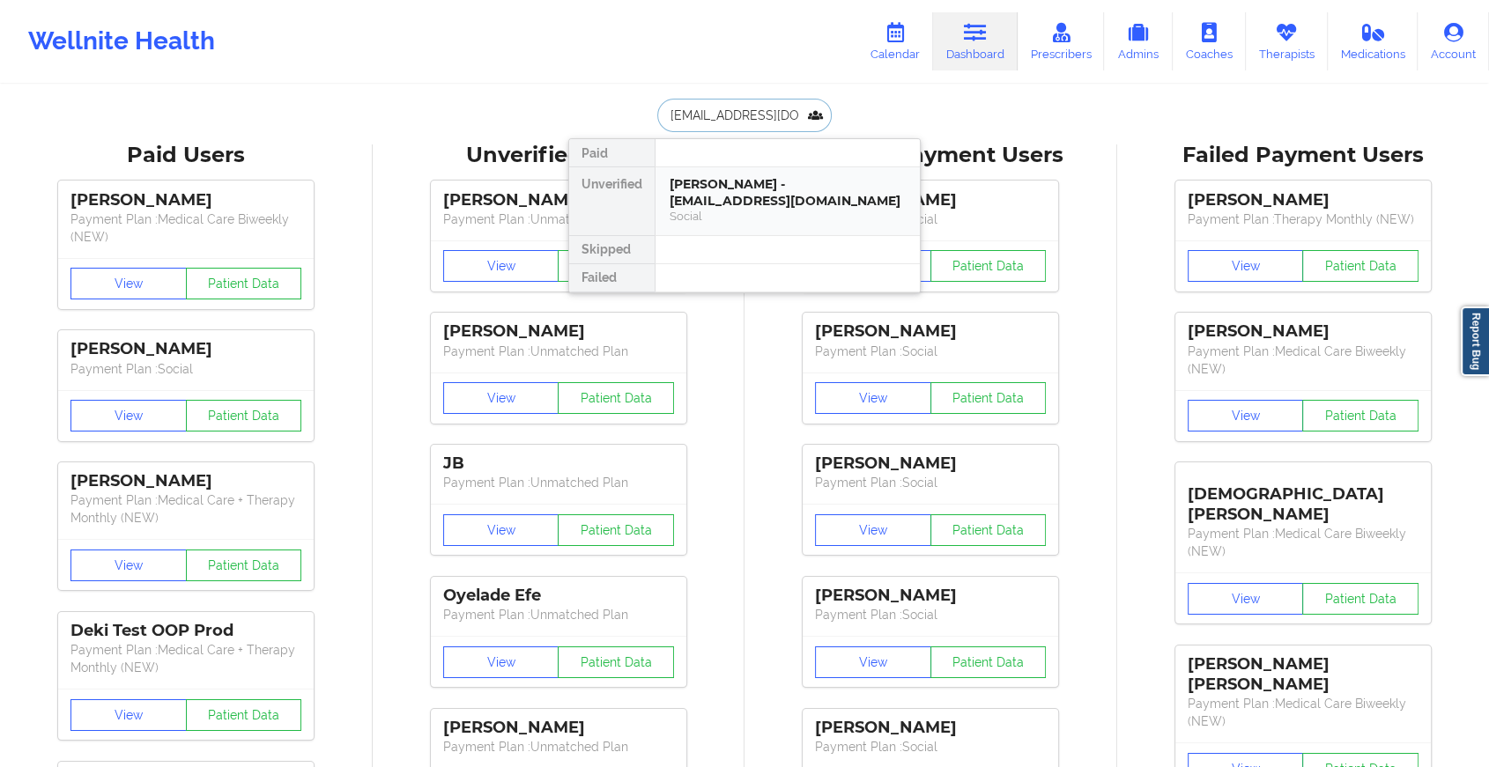
click at [738, 183] on div "[PERSON_NAME] - [EMAIL_ADDRESS][DOMAIN_NAME]" at bounding box center [787, 192] width 236 height 33
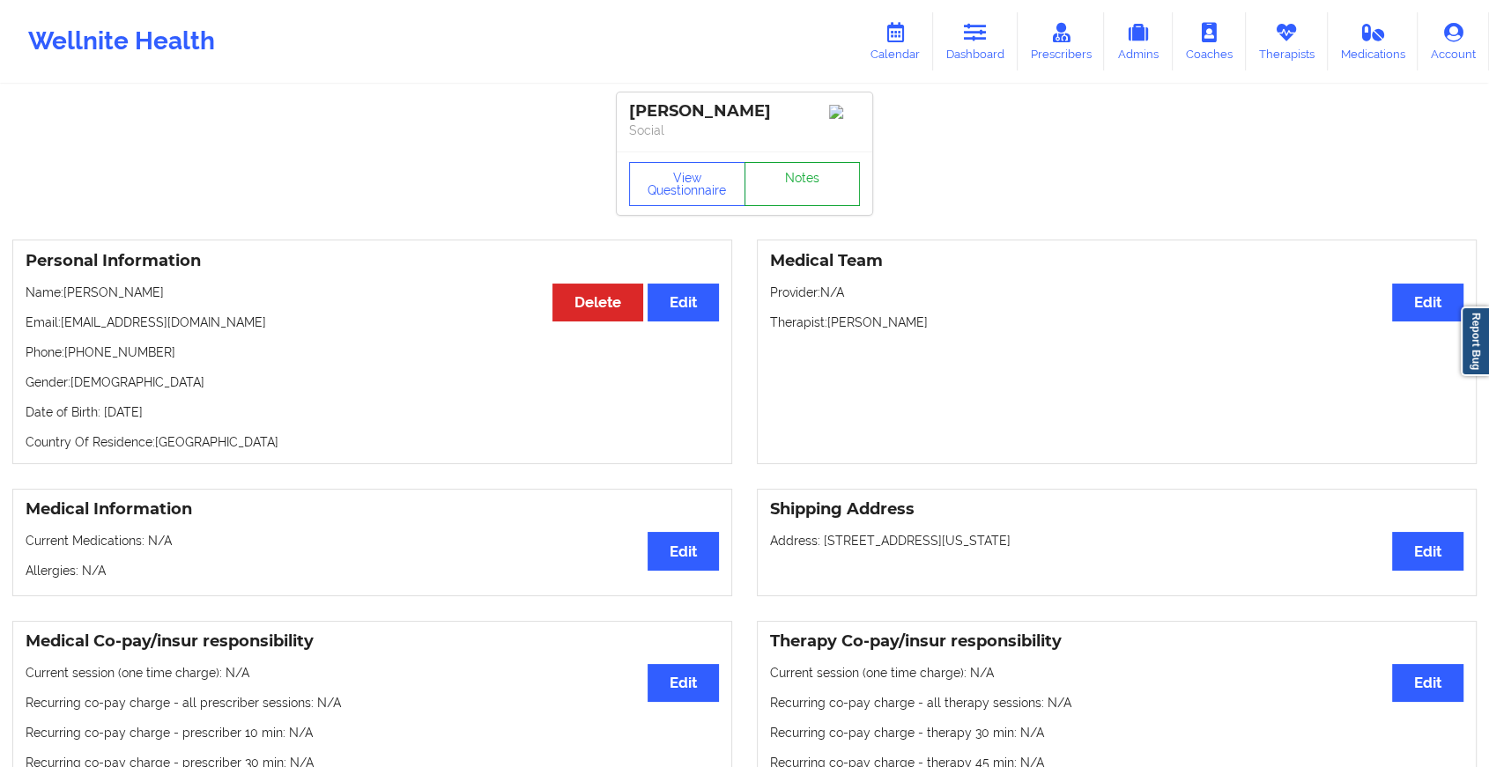
click at [792, 172] on link "Notes" at bounding box center [802, 184] width 116 height 44
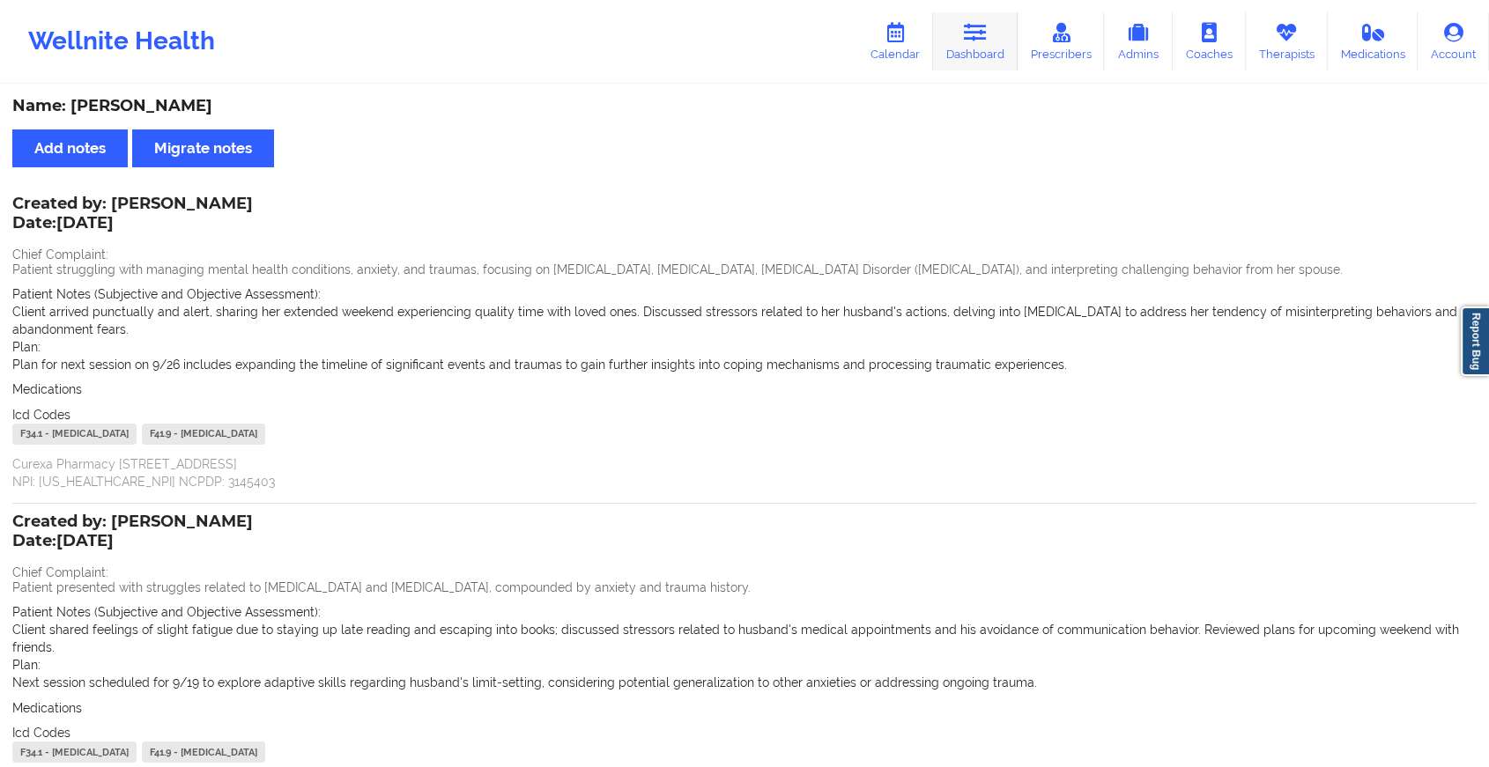
click at [974, 25] on icon at bounding box center [975, 32] width 23 height 19
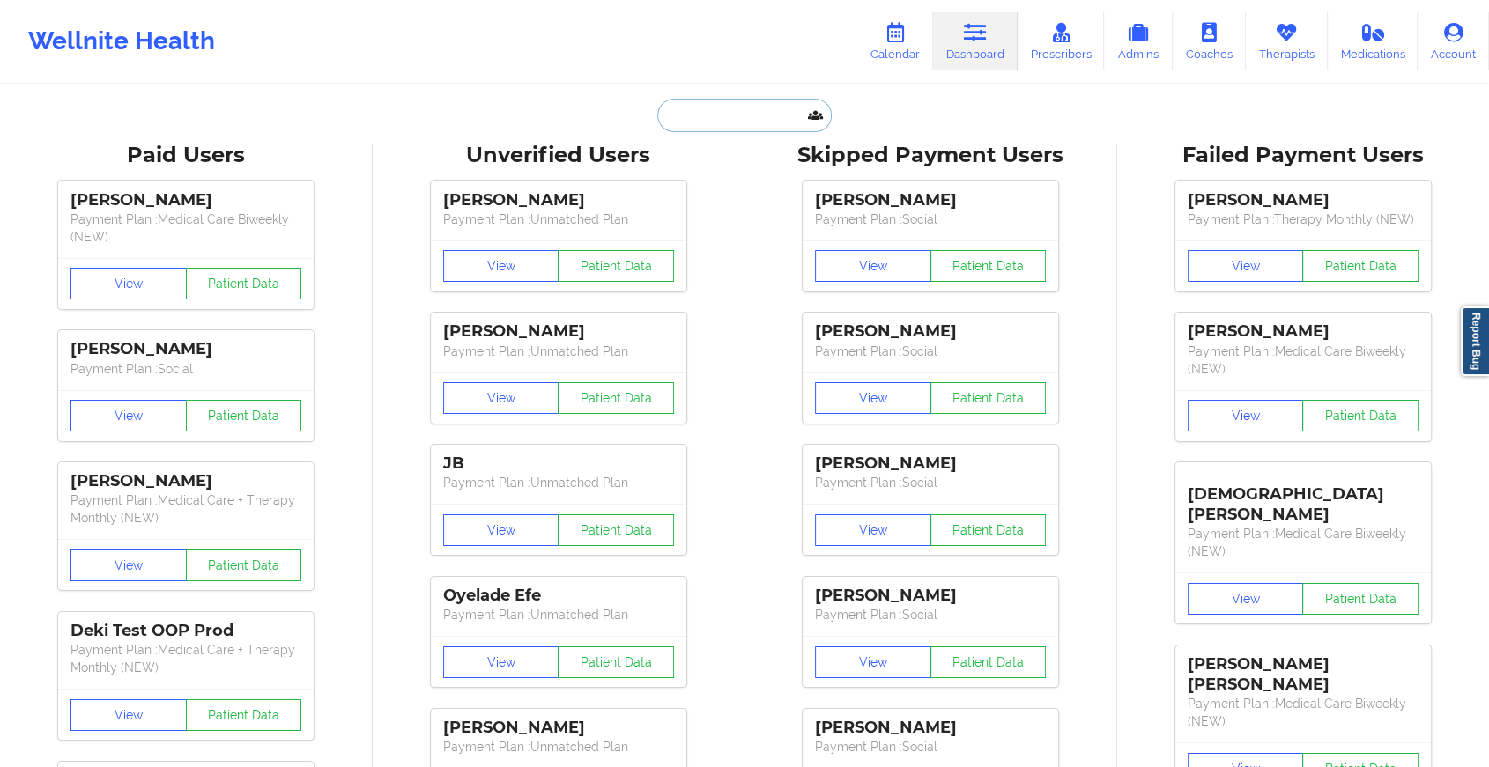
click at [704, 115] on input "text" at bounding box center [744, 115] width 174 height 33
paste input "[EMAIL_ADDRESS][DOMAIN_NAME]"
type input "[EMAIL_ADDRESS][DOMAIN_NAME]"
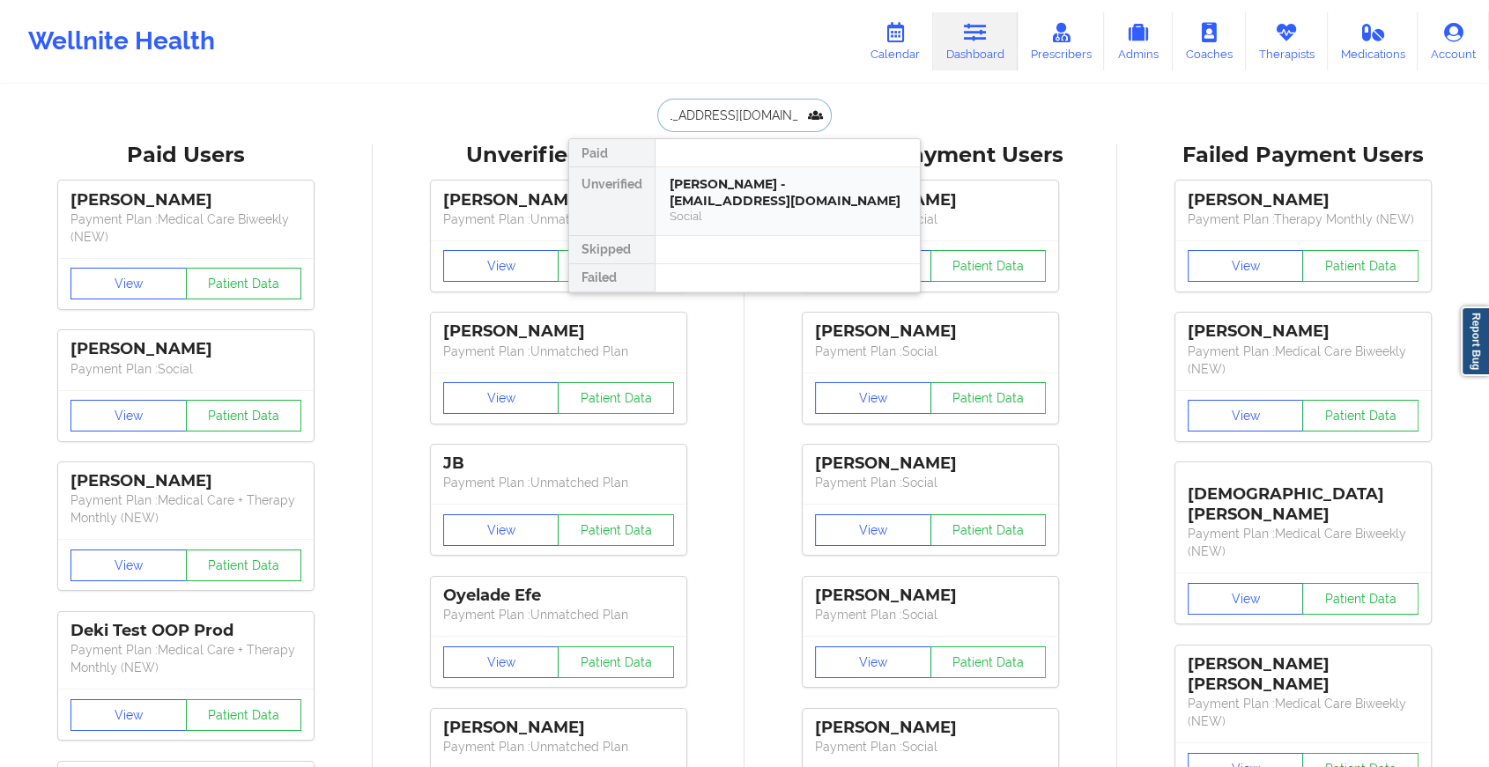
click at [737, 188] on div "[PERSON_NAME] - [EMAIL_ADDRESS][DOMAIN_NAME]" at bounding box center [787, 192] width 236 height 33
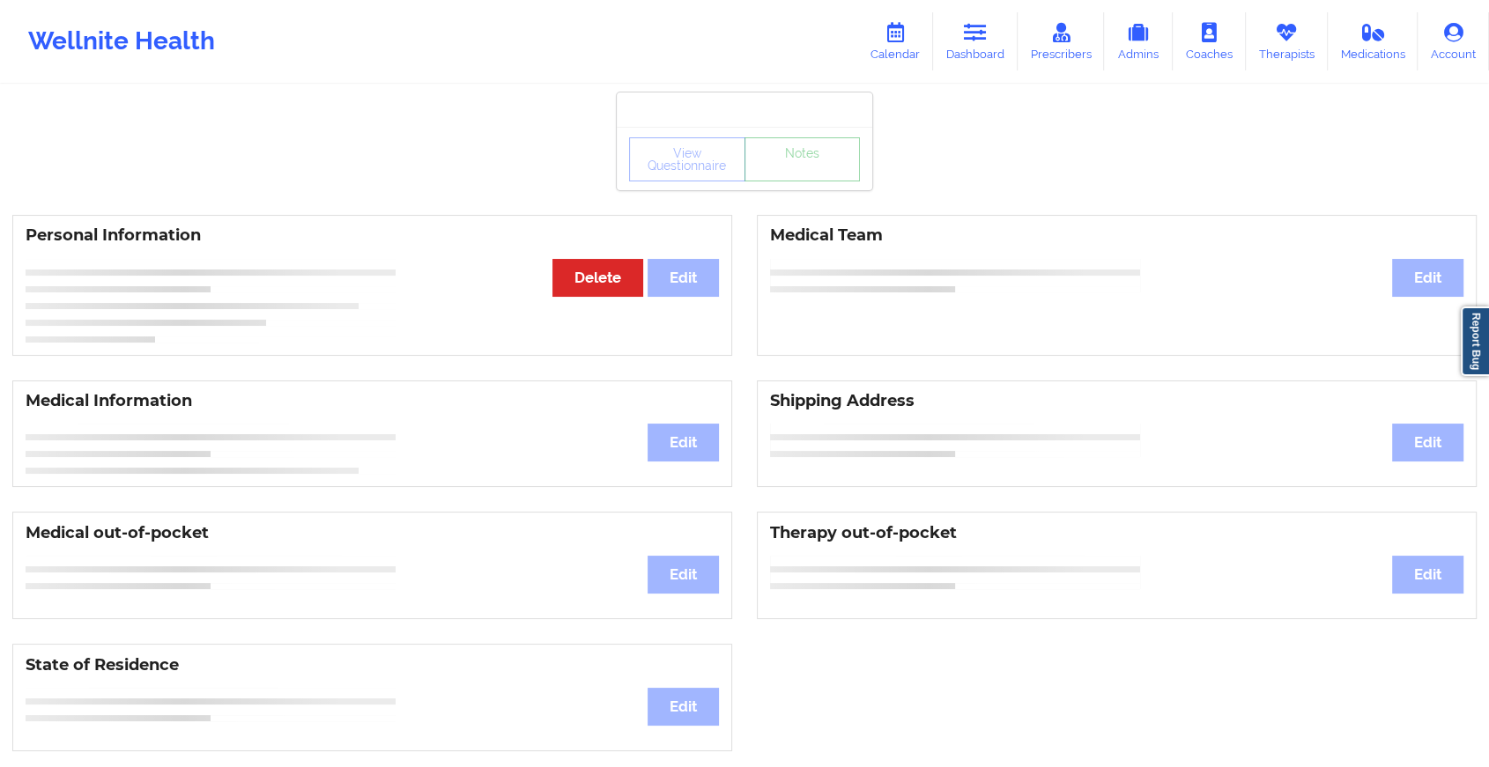
click at [803, 180] on link "Notes" at bounding box center [802, 159] width 116 height 44
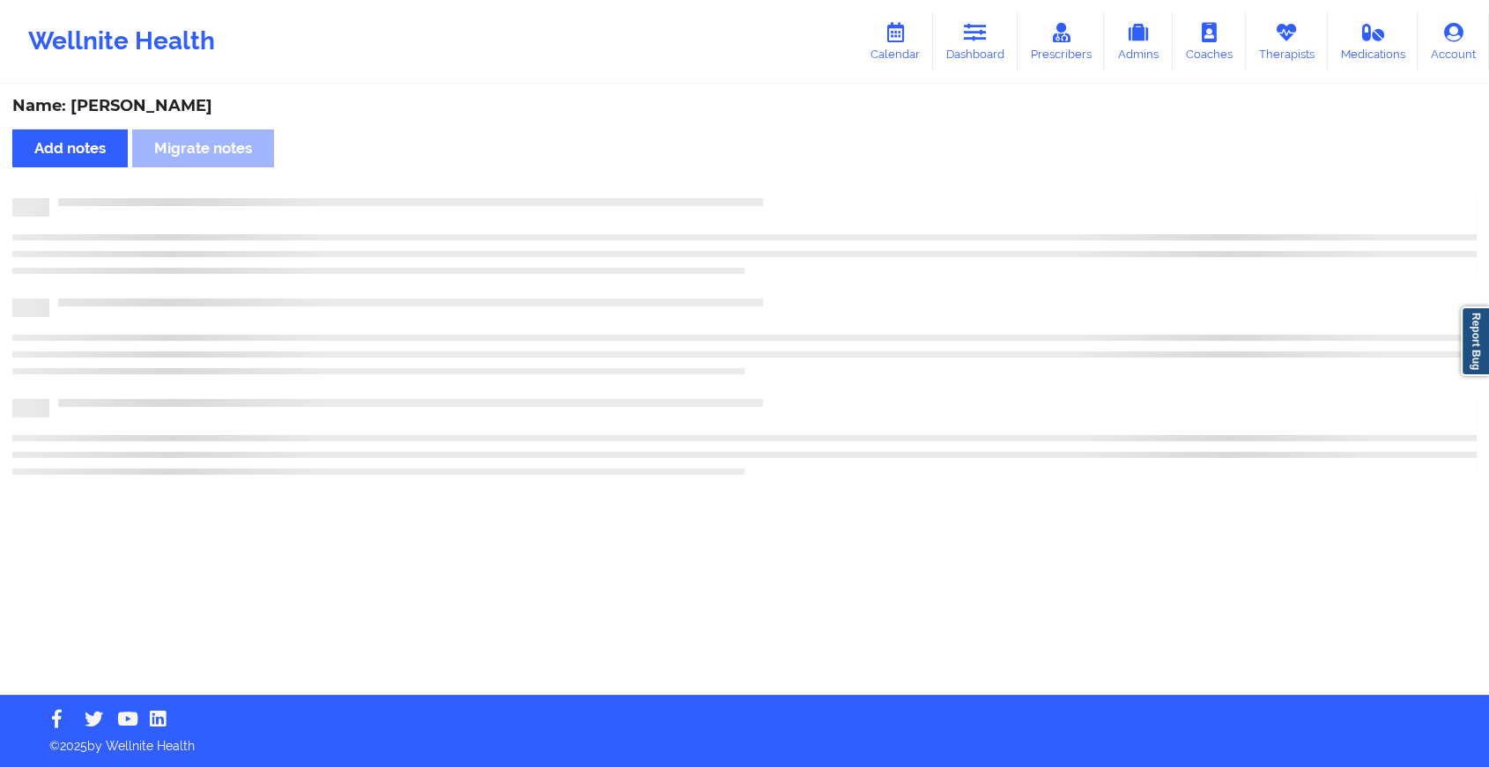
click at [803, 180] on div "Name: [PERSON_NAME] Add notes Migrate notes" at bounding box center [744, 390] width 1489 height 609
click at [803, 180] on div "Name: [PERSON_NAME] Add notes Migrate notes" at bounding box center [752, 390] width 1504 height 609
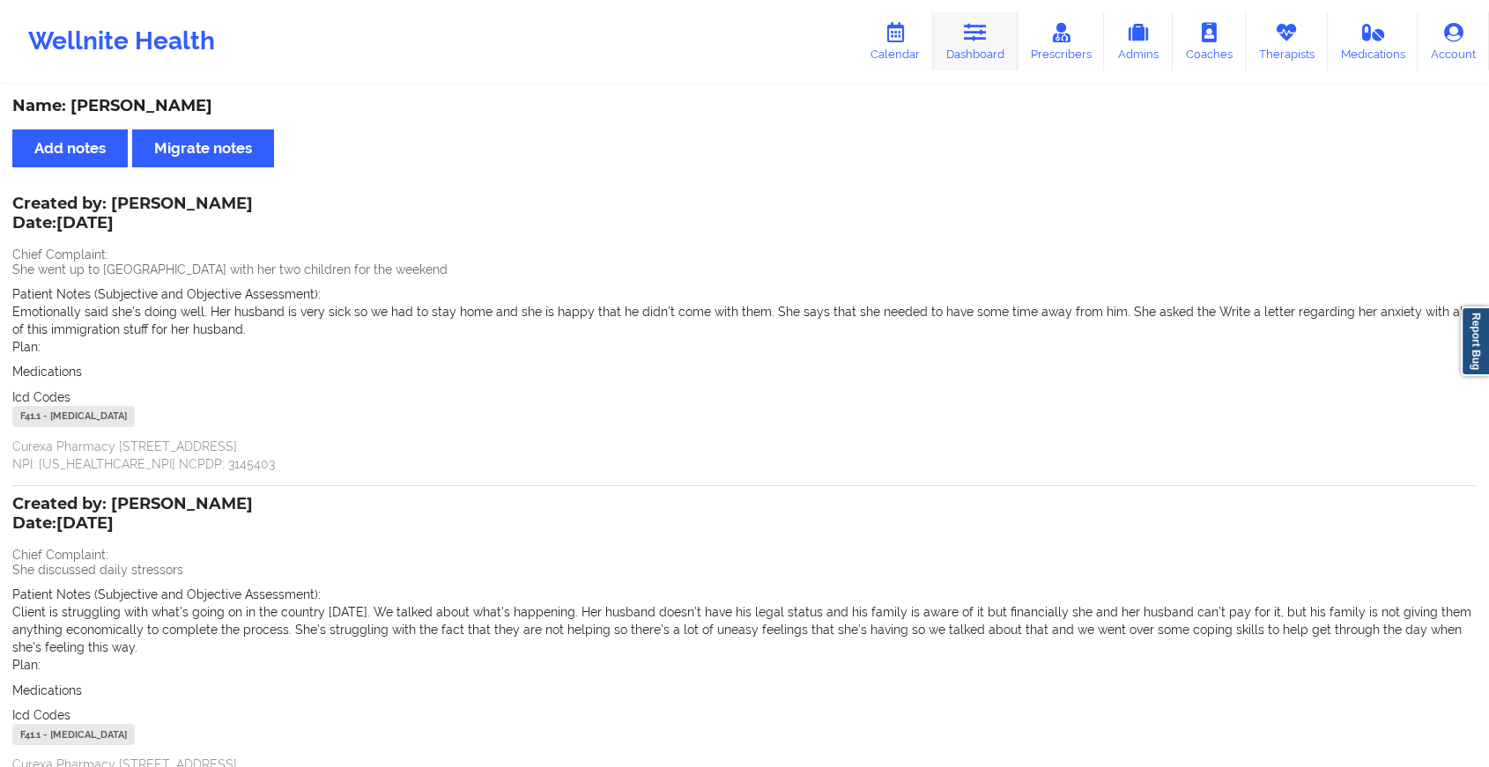
click at [975, 34] on icon at bounding box center [975, 32] width 23 height 19
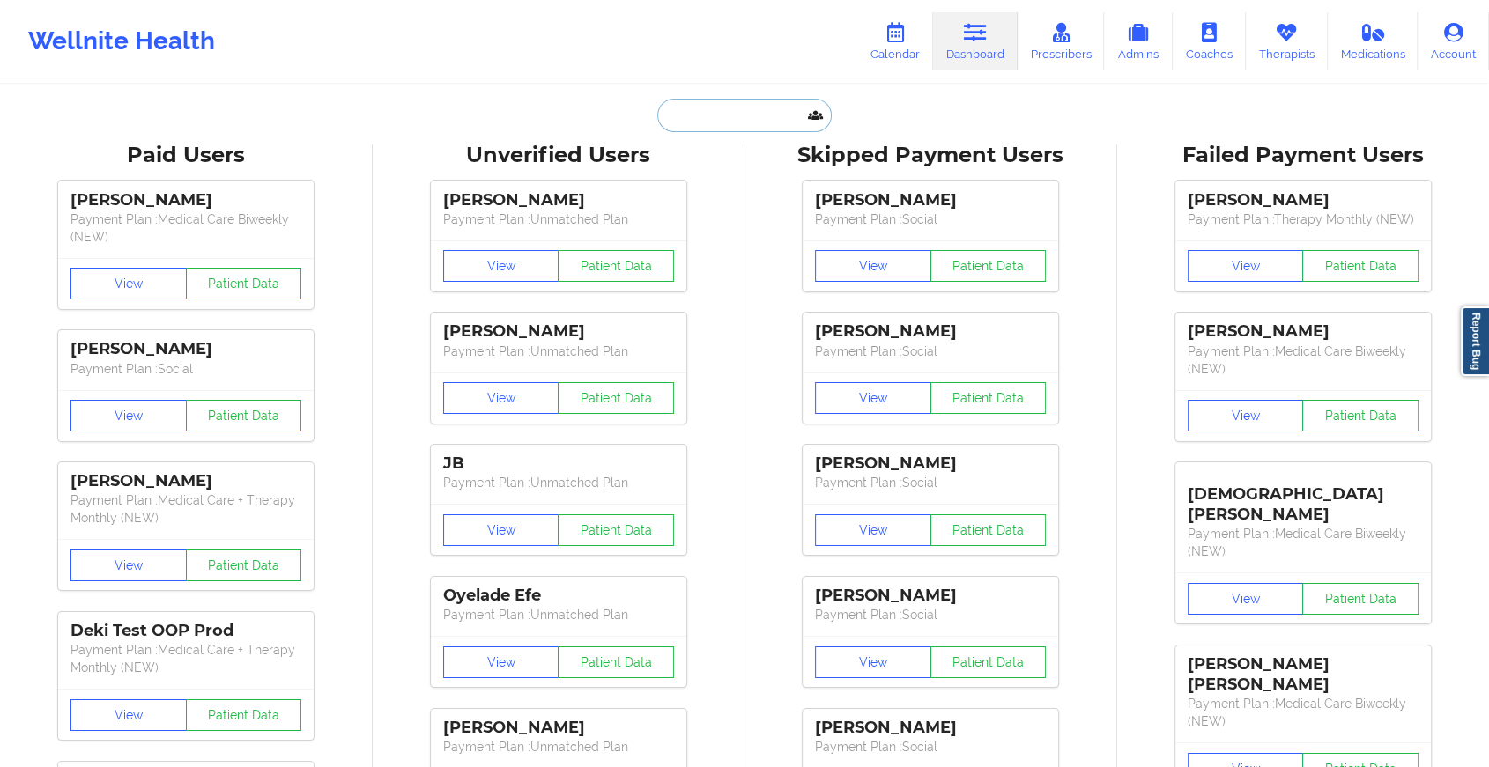
click at [716, 112] on input "text" at bounding box center [744, 115] width 174 height 33
paste input "[EMAIL_ADDRESS][DOMAIN_NAME]"
type input "[EMAIL_ADDRESS][DOMAIN_NAME]"
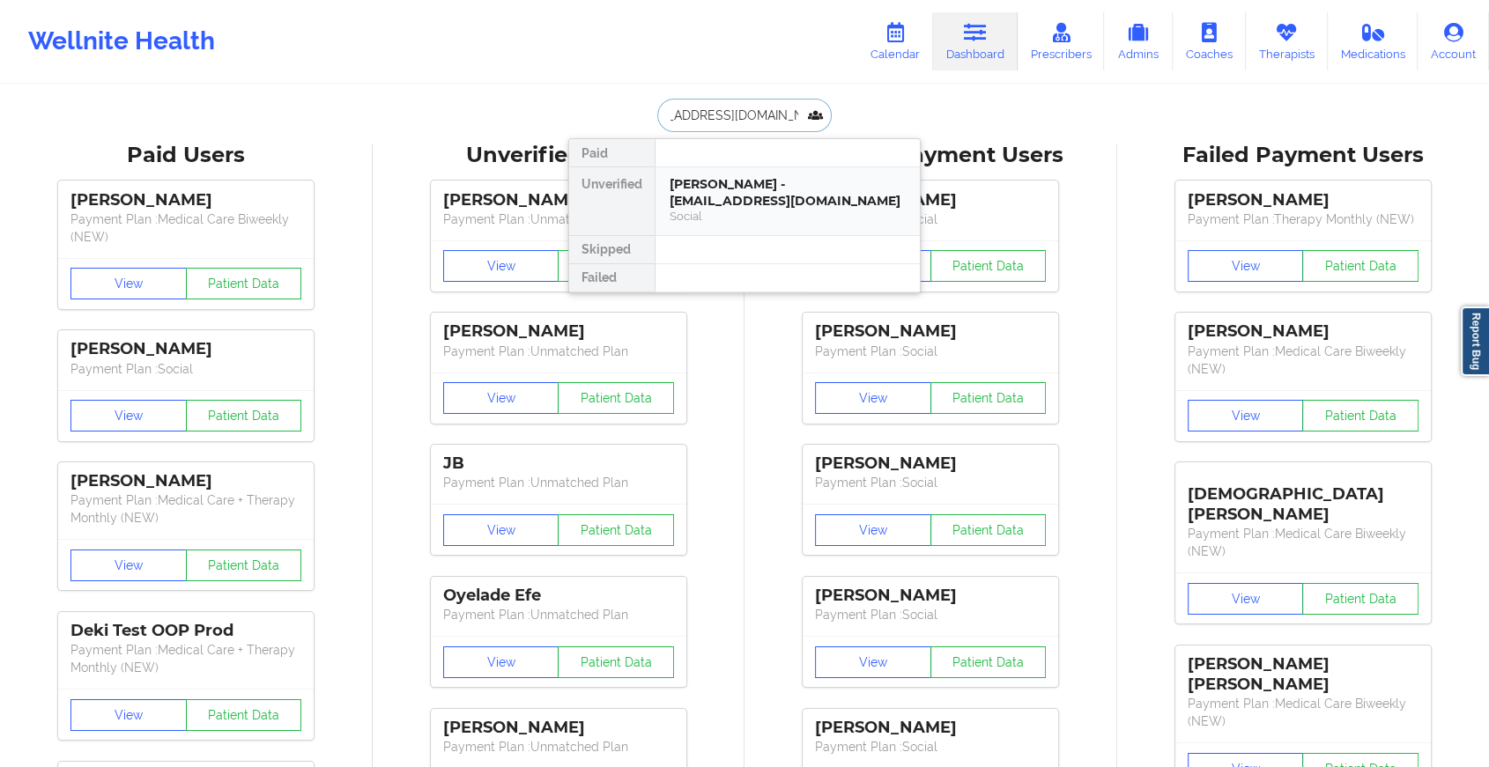
click at [749, 189] on div "[PERSON_NAME] - [EMAIL_ADDRESS][DOMAIN_NAME]" at bounding box center [787, 192] width 236 height 33
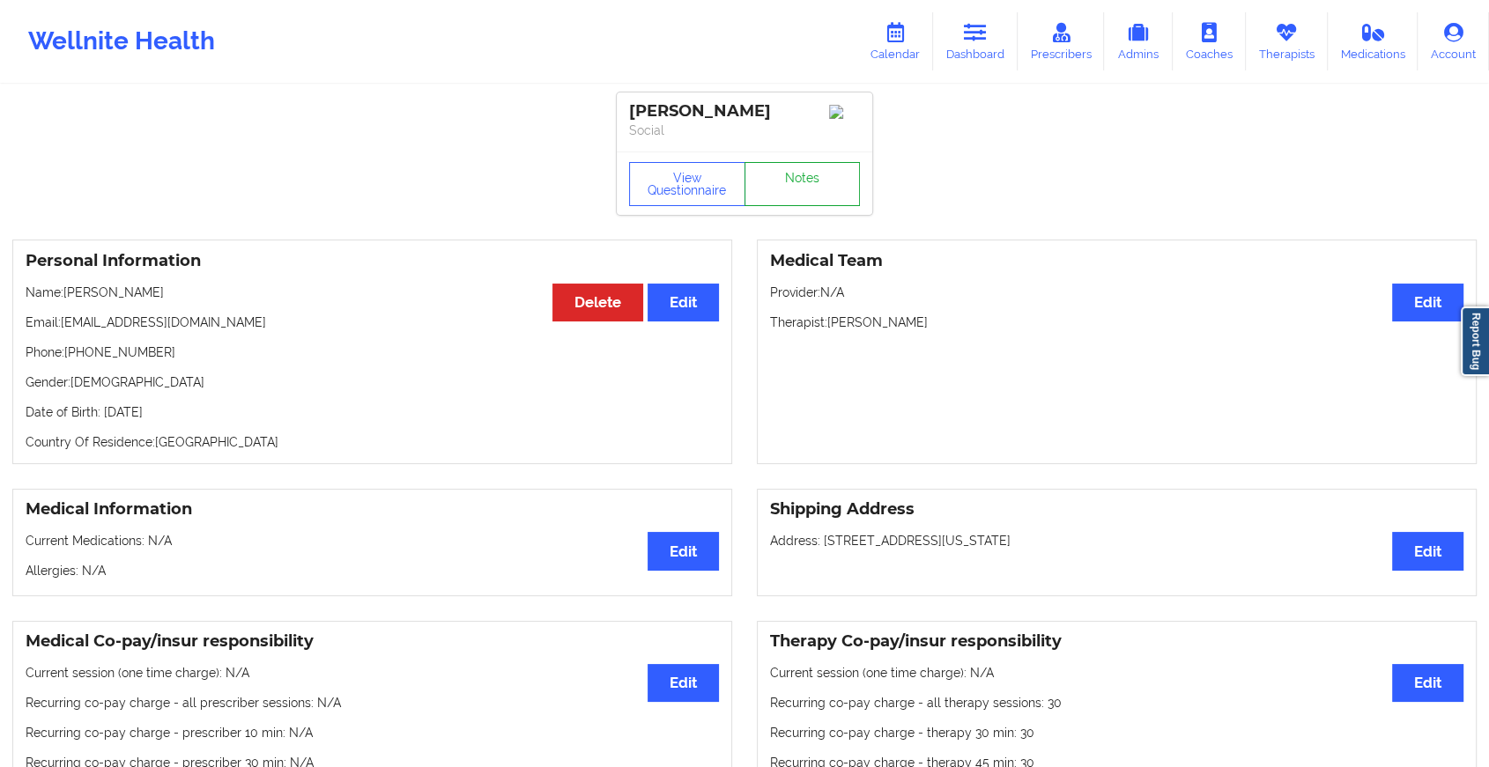
click at [818, 188] on link "Notes" at bounding box center [802, 184] width 116 height 44
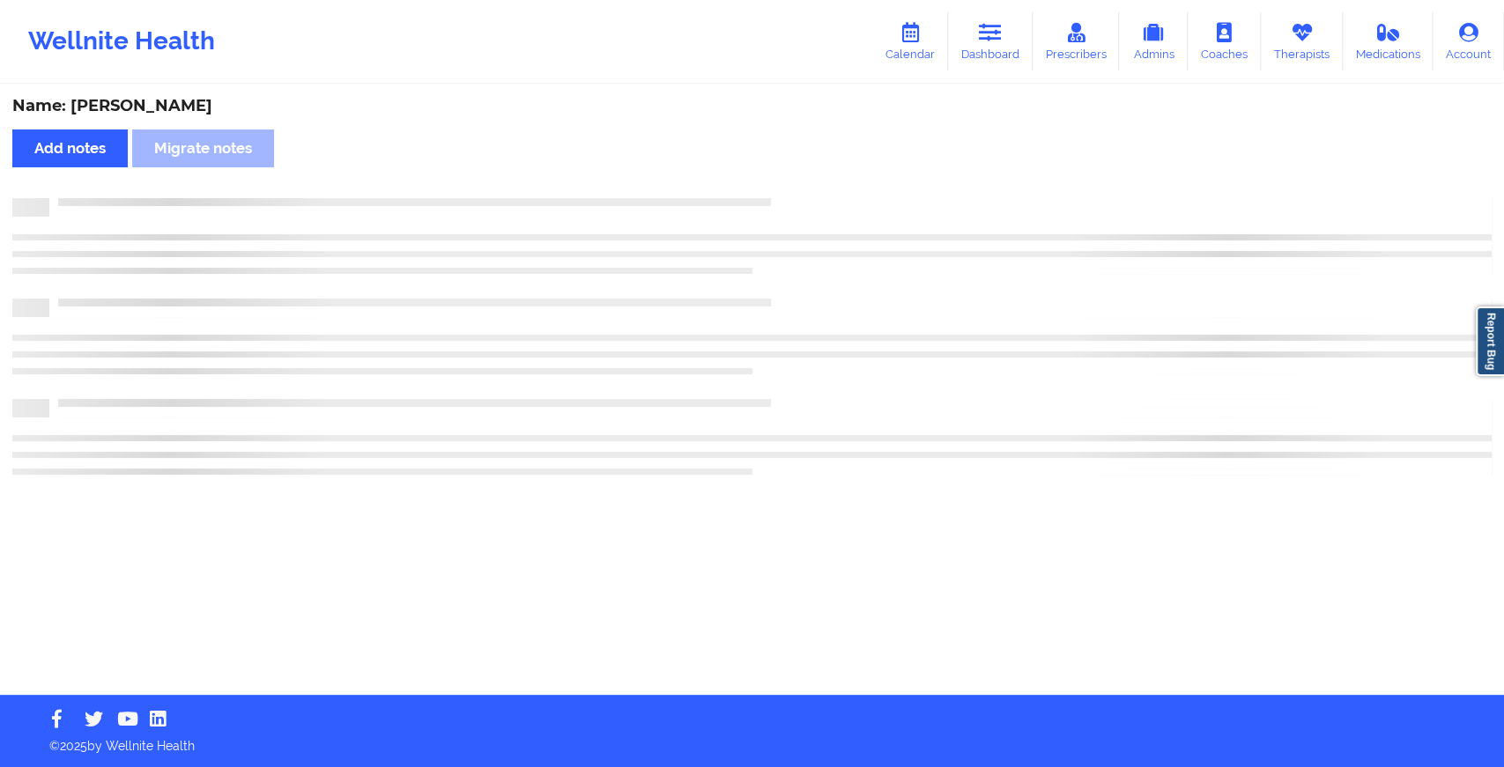
click at [923, 331] on div "Name: [PERSON_NAME] Add notes Migrate notes" at bounding box center [752, 390] width 1504 height 609
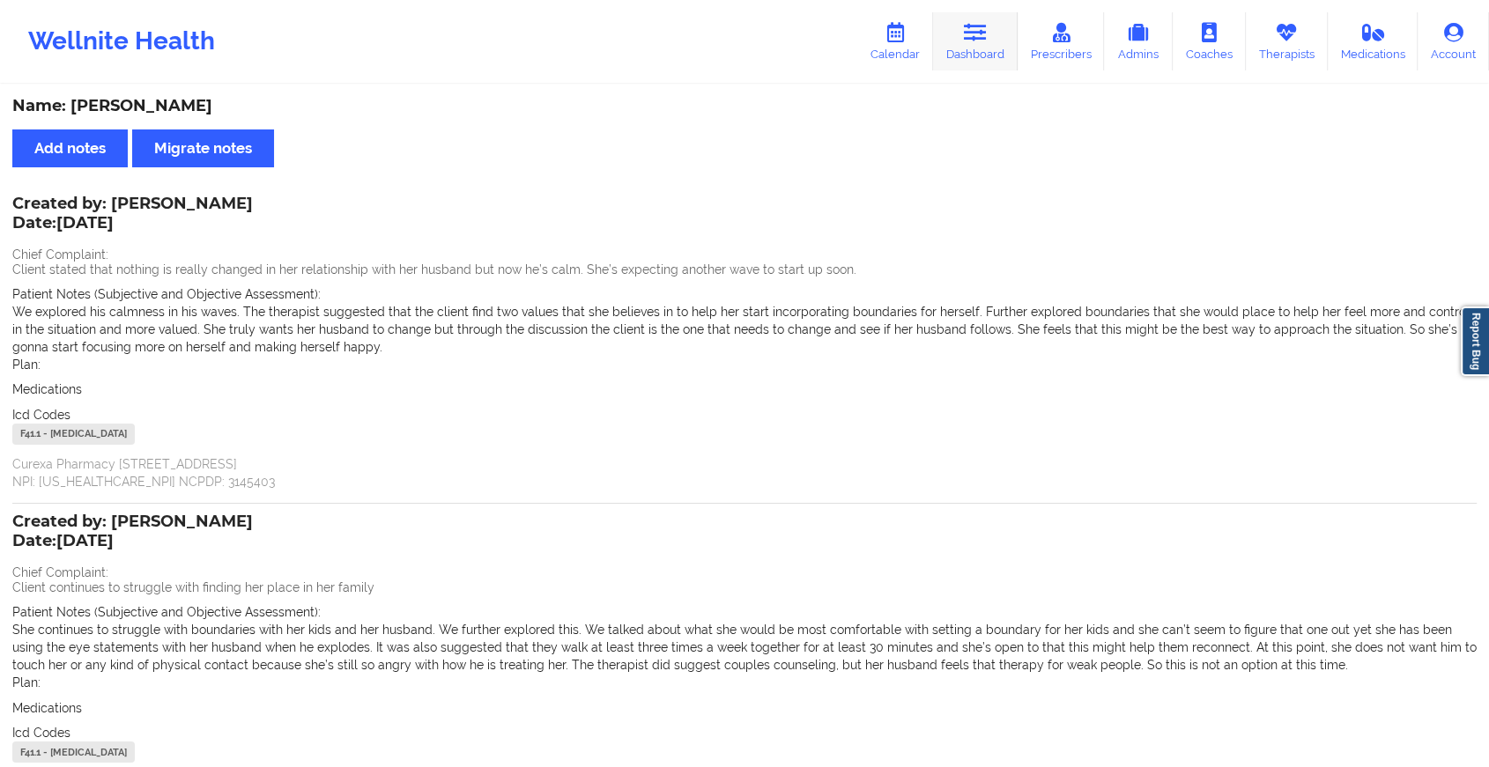
click at [966, 37] on icon at bounding box center [975, 32] width 23 height 19
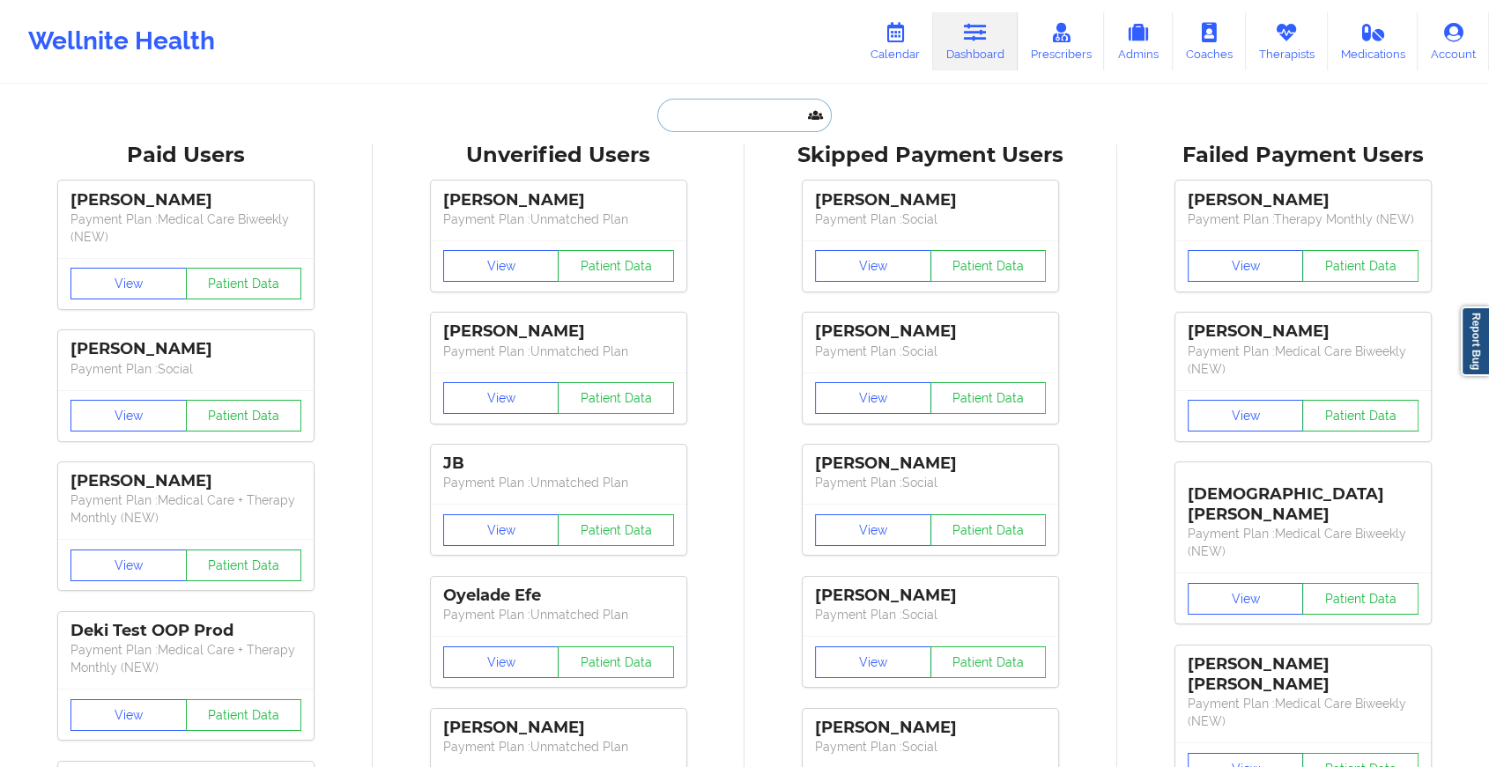
click at [713, 116] on input "text" at bounding box center [744, 115] width 174 height 33
paste input "[EMAIL_ADDRESS][DOMAIN_NAME]"
type input "[EMAIL_ADDRESS][DOMAIN_NAME]"
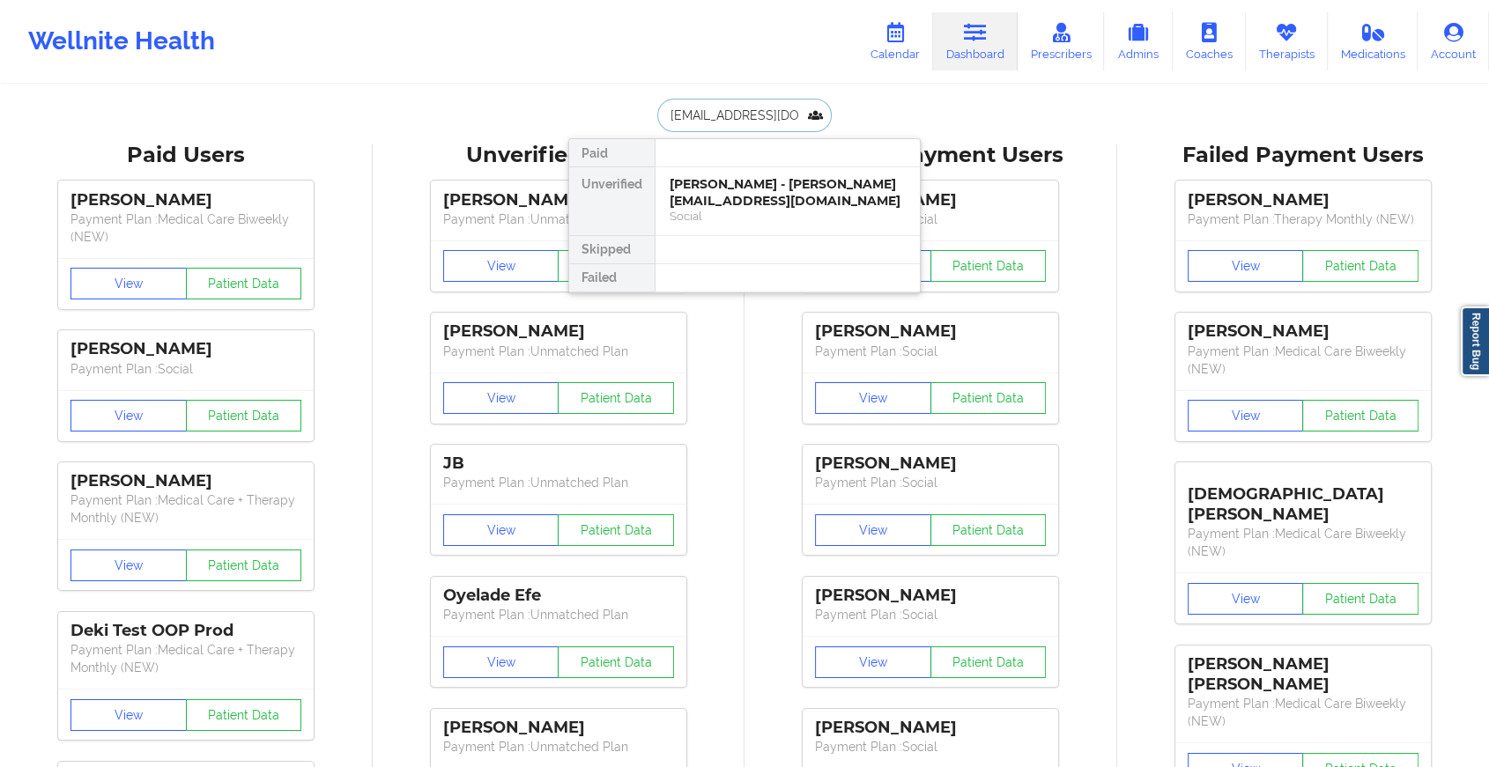
click at [796, 191] on div "[PERSON_NAME] - [PERSON_NAME][EMAIL_ADDRESS][DOMAIN_NAME]" at bounding box center [787, 192] width 236 height 33
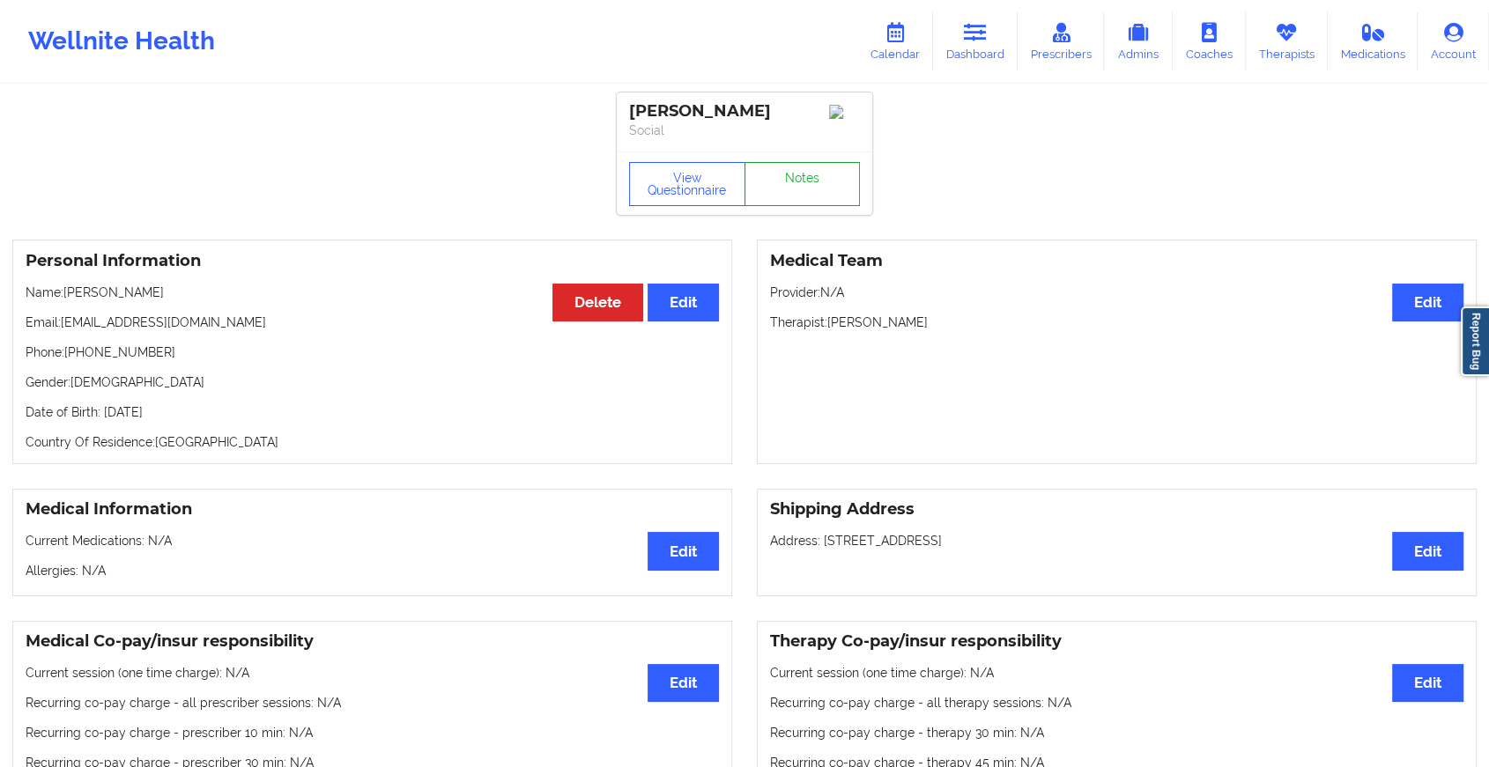
click at [824, 190] on link "Notes" at bounding box center [802, 184] width 116 height 44
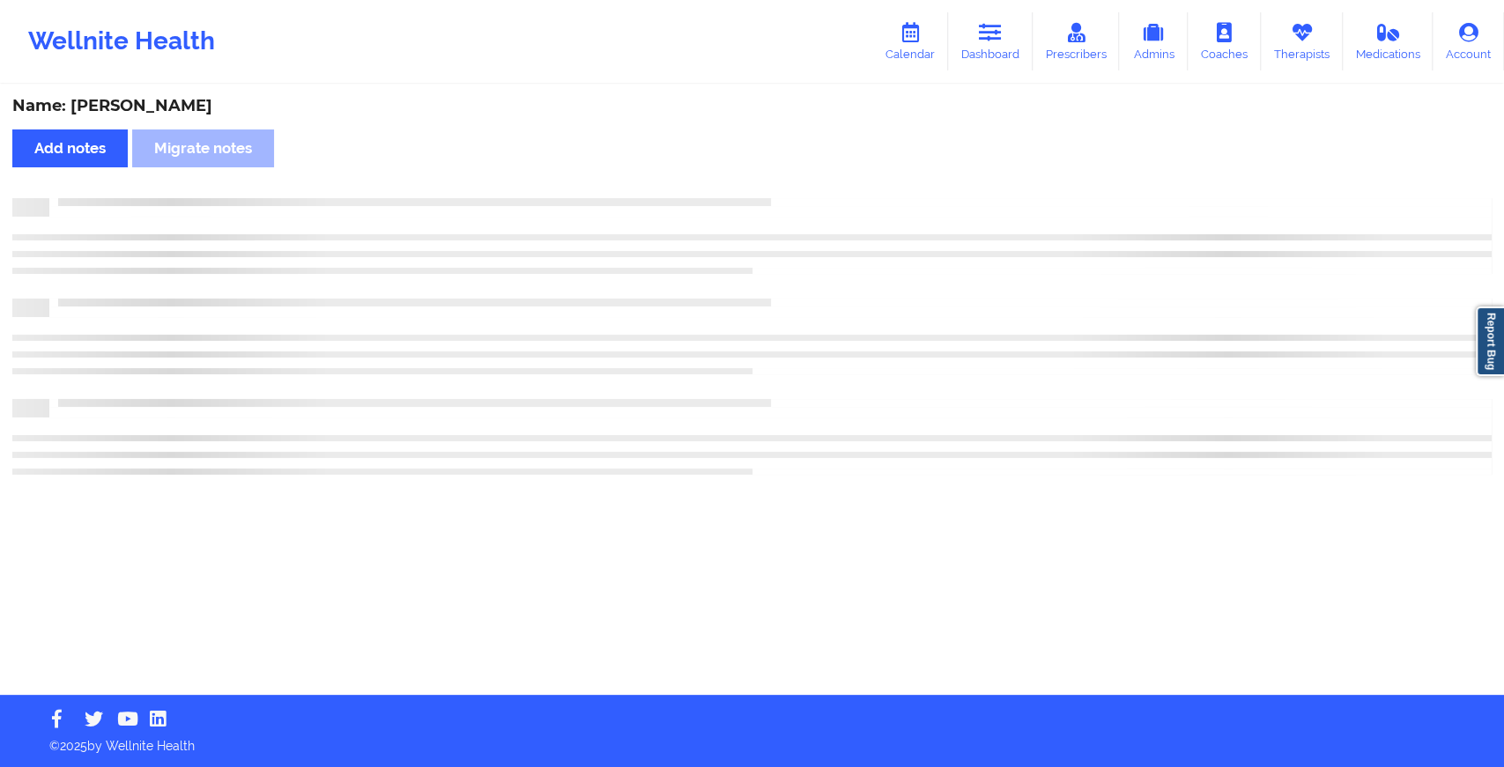
click at [903, 244] on div "Name: [PERSON_NAME] Add notes Migrate notes" at bounding box center [752, 390] width 1504 height 609
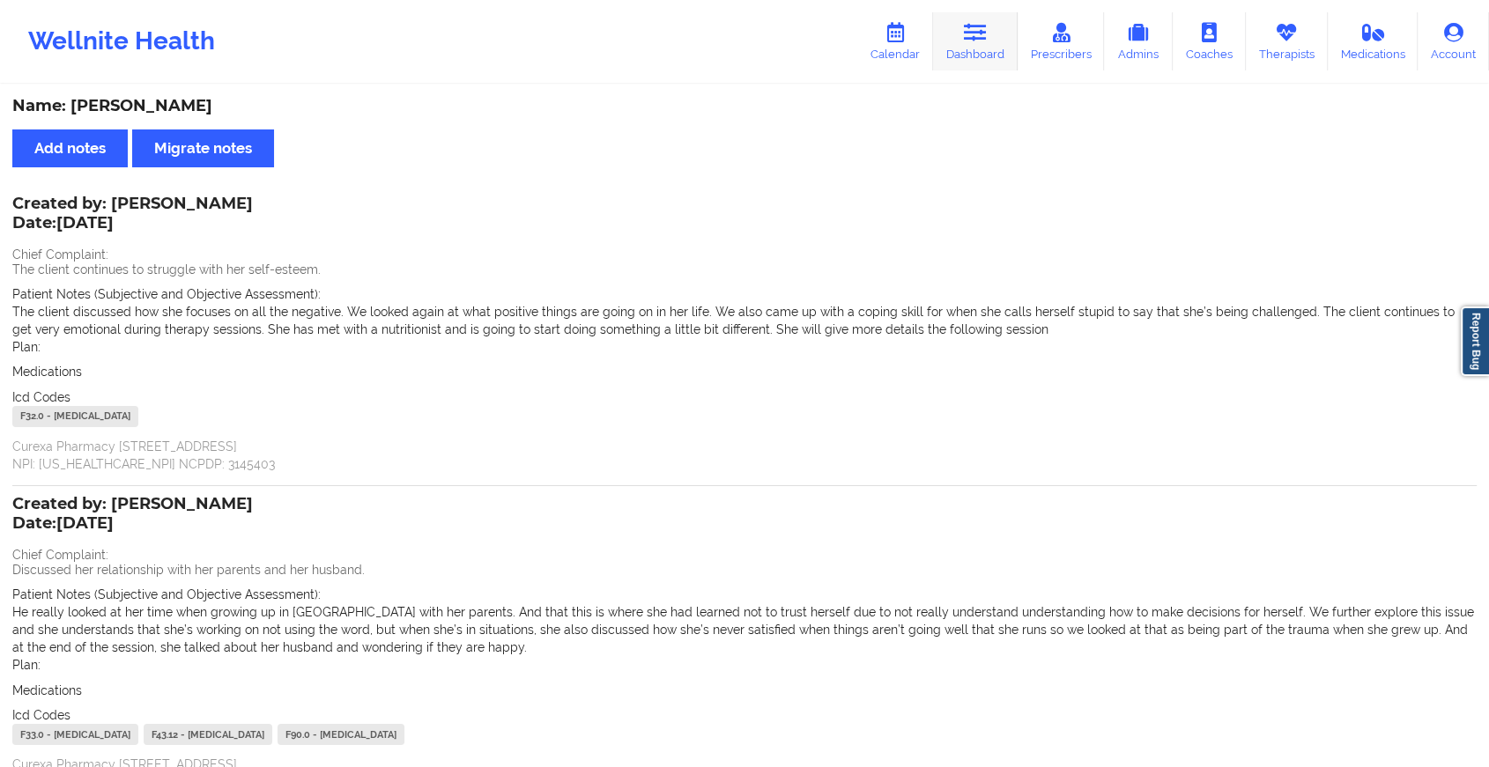
click at [967, 41] on icon at bounding box center [975, 32] width 23 height 19
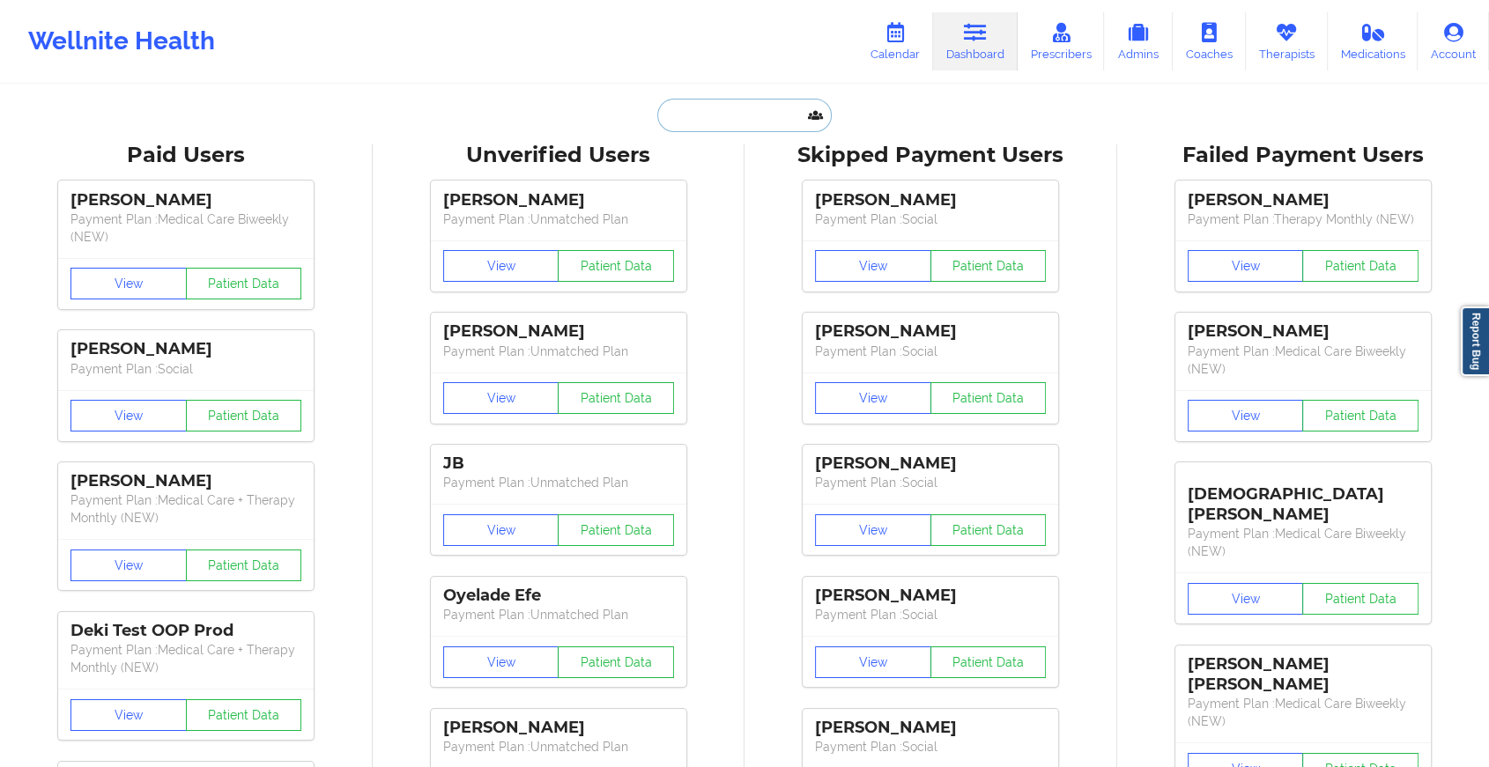
click at [761, 120] on input "text" at bounding box center [744, 115] width 174 height 33
paste input "[EMAIL_ADDRESS][DOMAIN_NAME]"
type input "[EMAIL_ADDRESS][DOMAIN_NAME]"
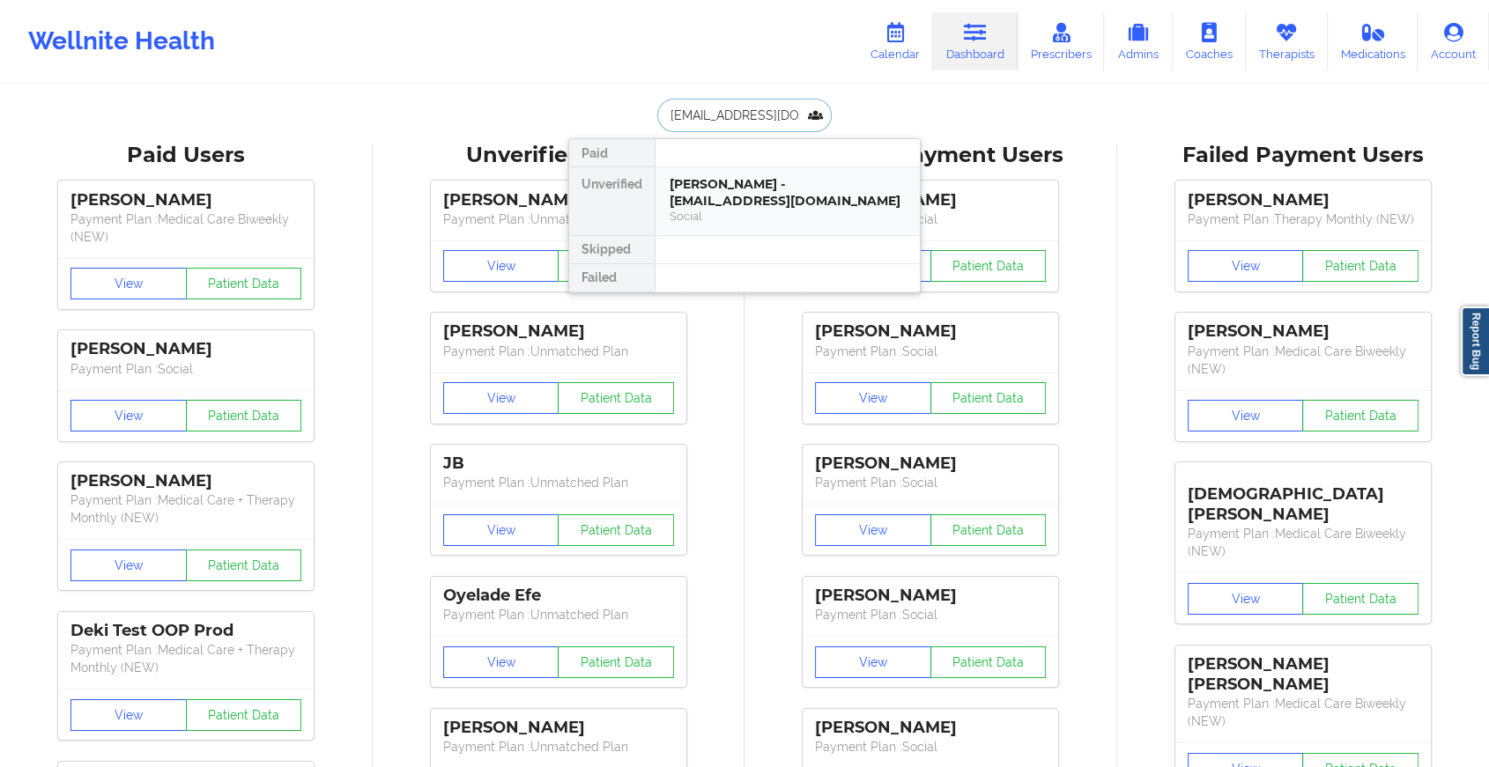
click at [792, 185] on div "[PERSON_NAME] - [EMAIL_ADDRESS][DOMAIN_NAME]" at bounding box center [787, 192] width 236 height 33
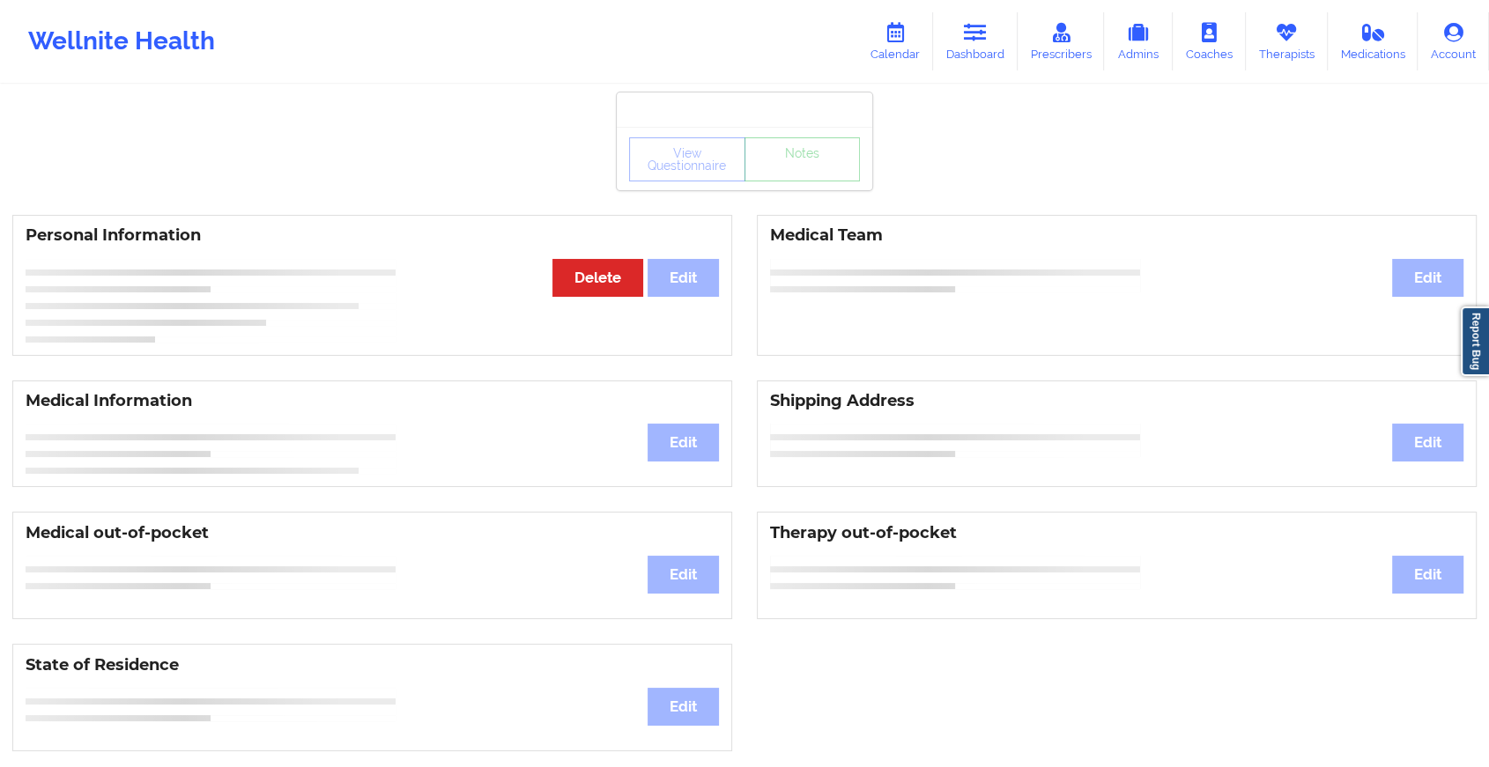
click at [824, 169] on div "View Questionnaire Notes" at bounding box center [744, 159] width 231 height 44
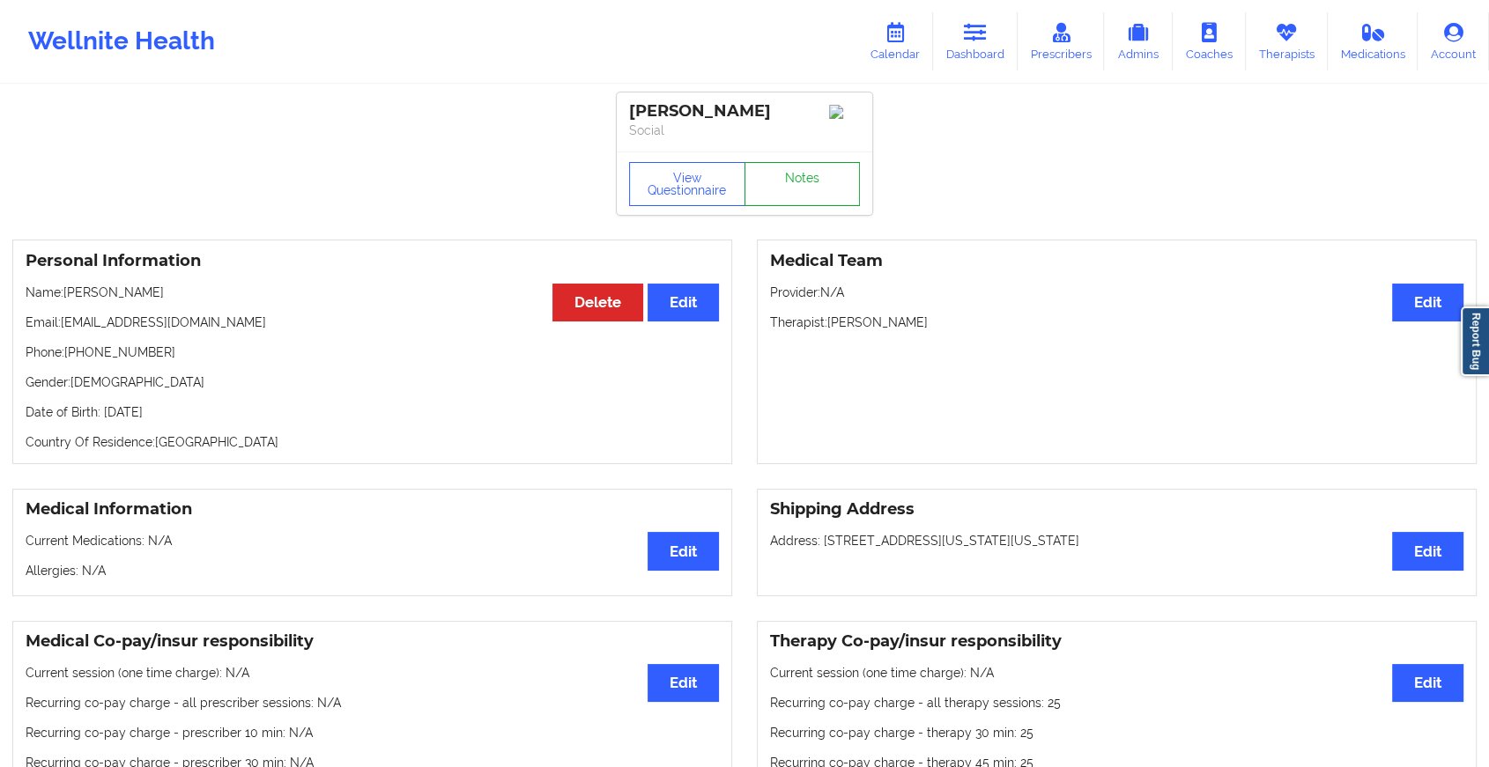
click at [824, 169] on link "Notes" at bounding box center [802, 184] width 116 height 44
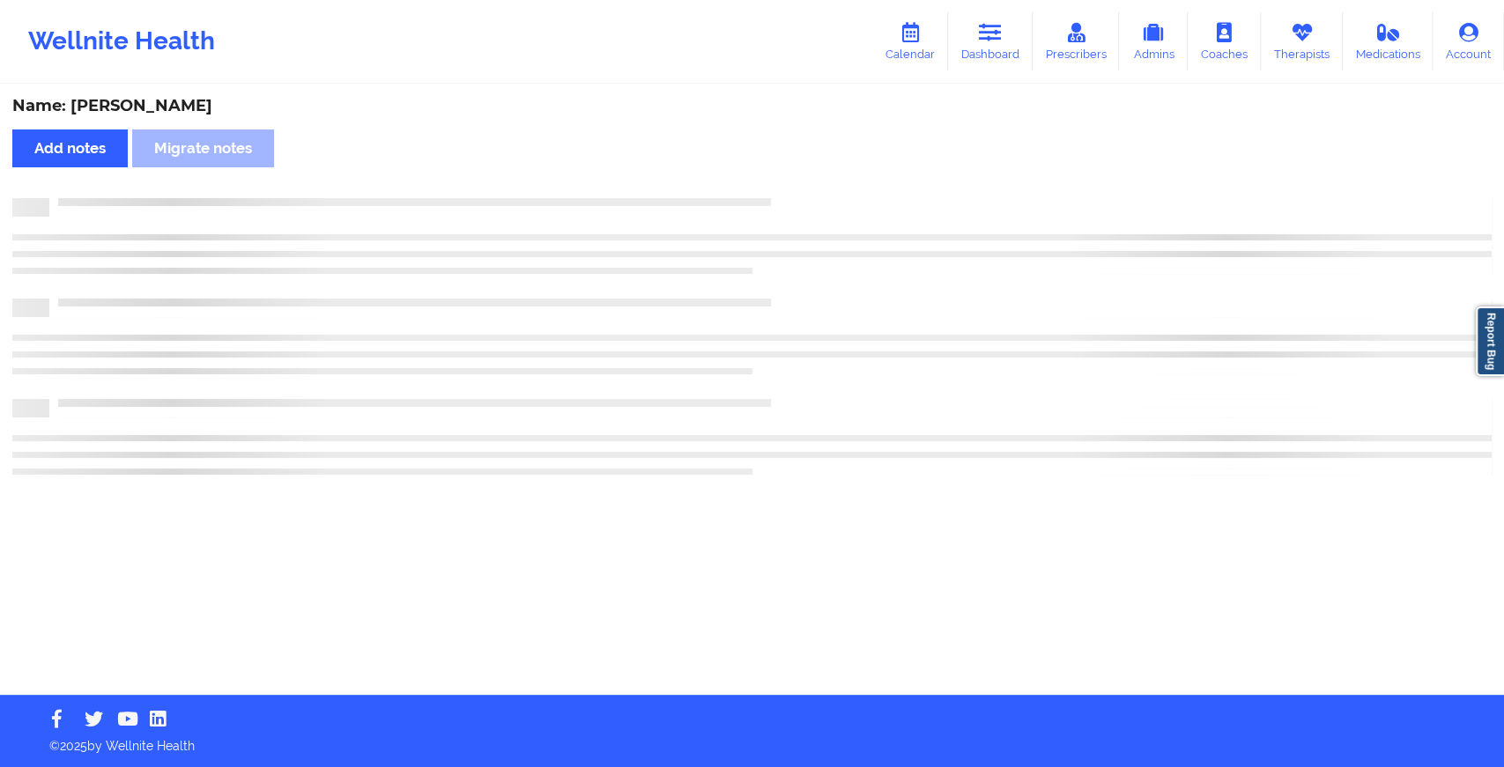
click at [824, 169] on div "Name: [PERSON_NAME] Add notes Migrate notes" at bounding box center [752, 390] width 1504 height 609
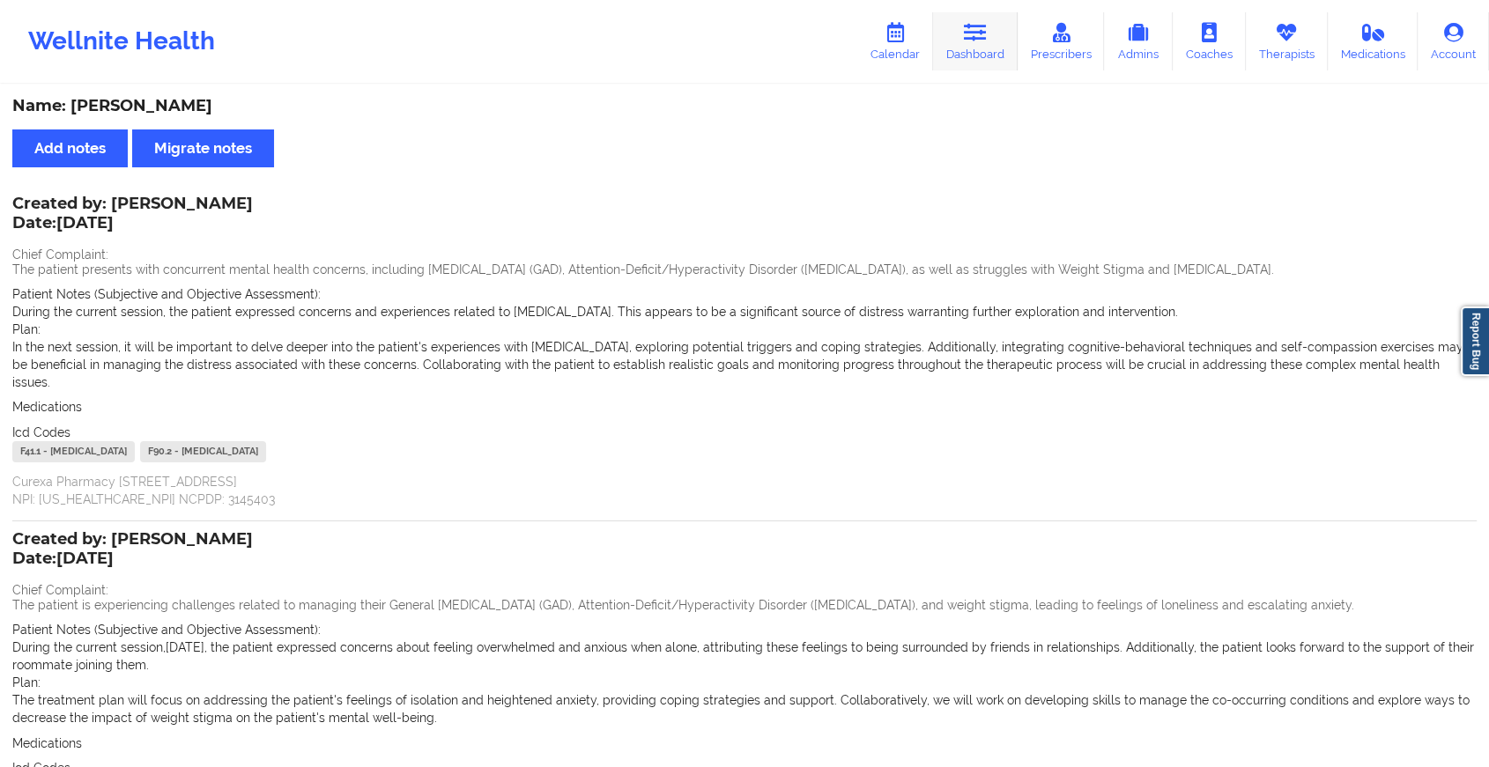
click at [964, 42] on link "Dashboard" at bounding box center [975, 41] width 85 height 58
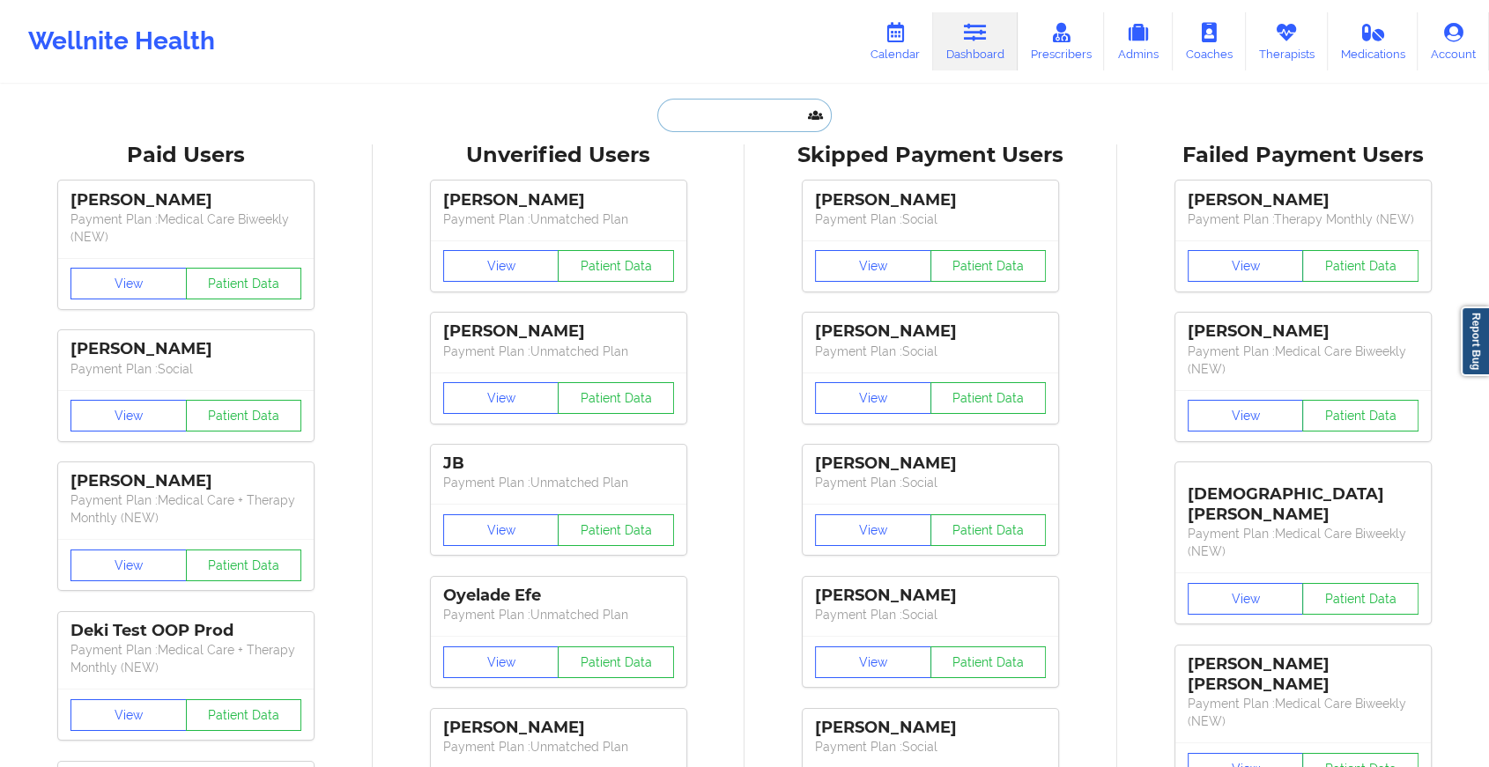
click at [737, 125] on input "text" at bounding box center [744, 115] width 174 height 33
paste input "[EMAIL_ADDRESS][DOMAIN_NAME]"
type input "[EMAIL_ADDRESS][DOMAIN_NAME]"
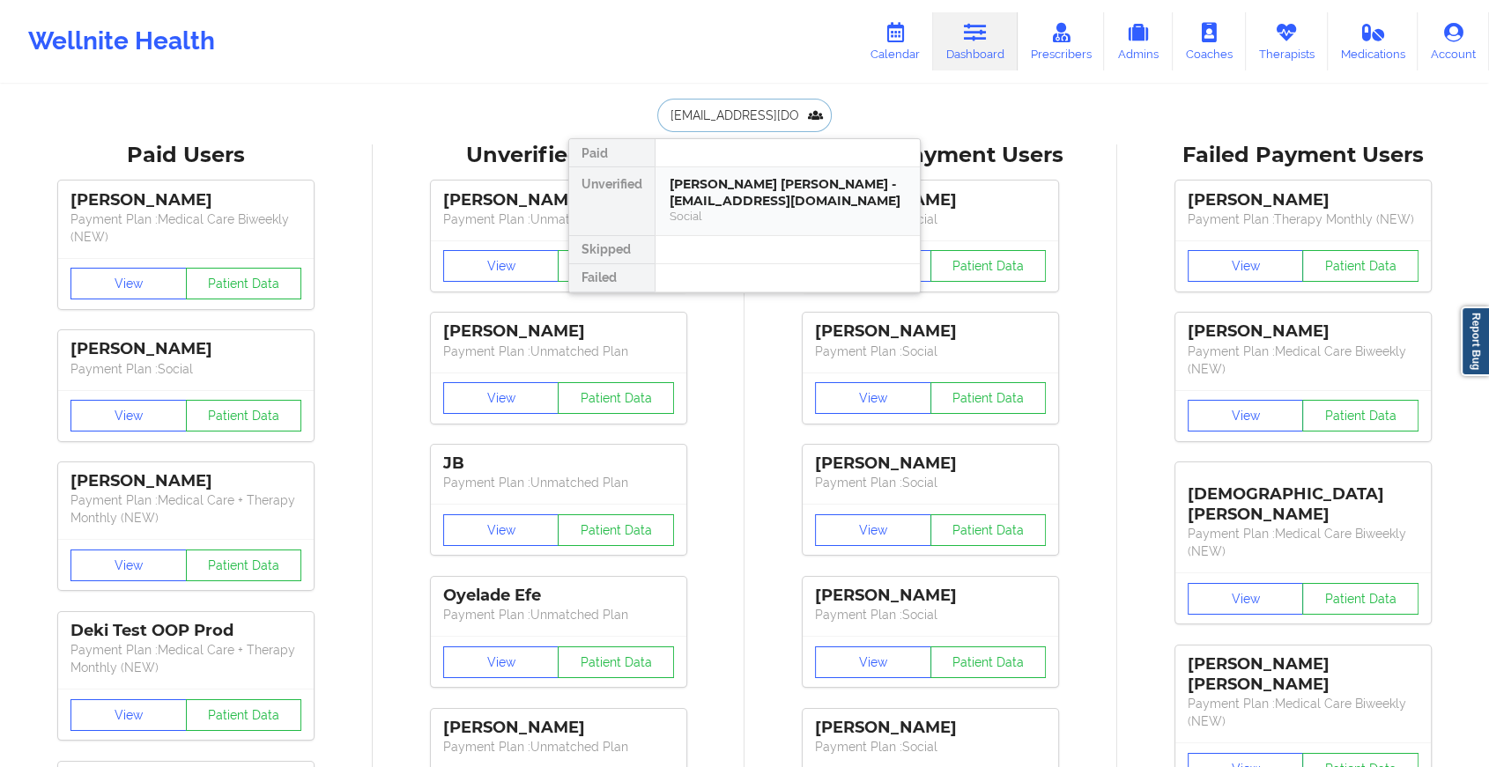
click at [787, 187] on div "[PERSON_NAME] [PERSON_NAME] - [EMAIL_ADDRESS][DOMAIN_NAME]" at bounding box center [787, 192] width 236 height 33
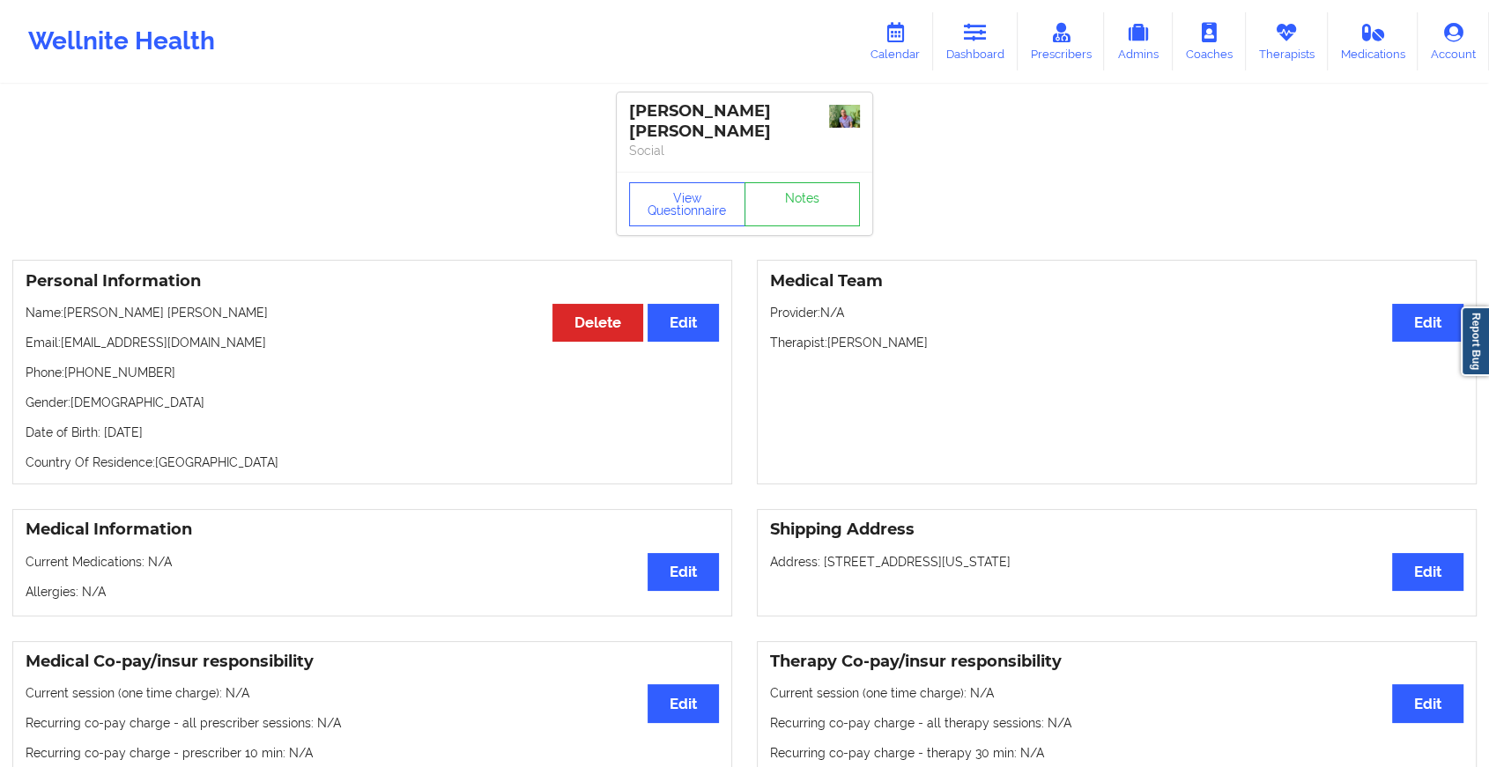
click at [819, 181] on div "View Questionnaire Notes" at bounding box center [744, 203] width 255 height 63
click at [819, 182] on link "Notes" at bounding box center [802, 204] width 116 height 44
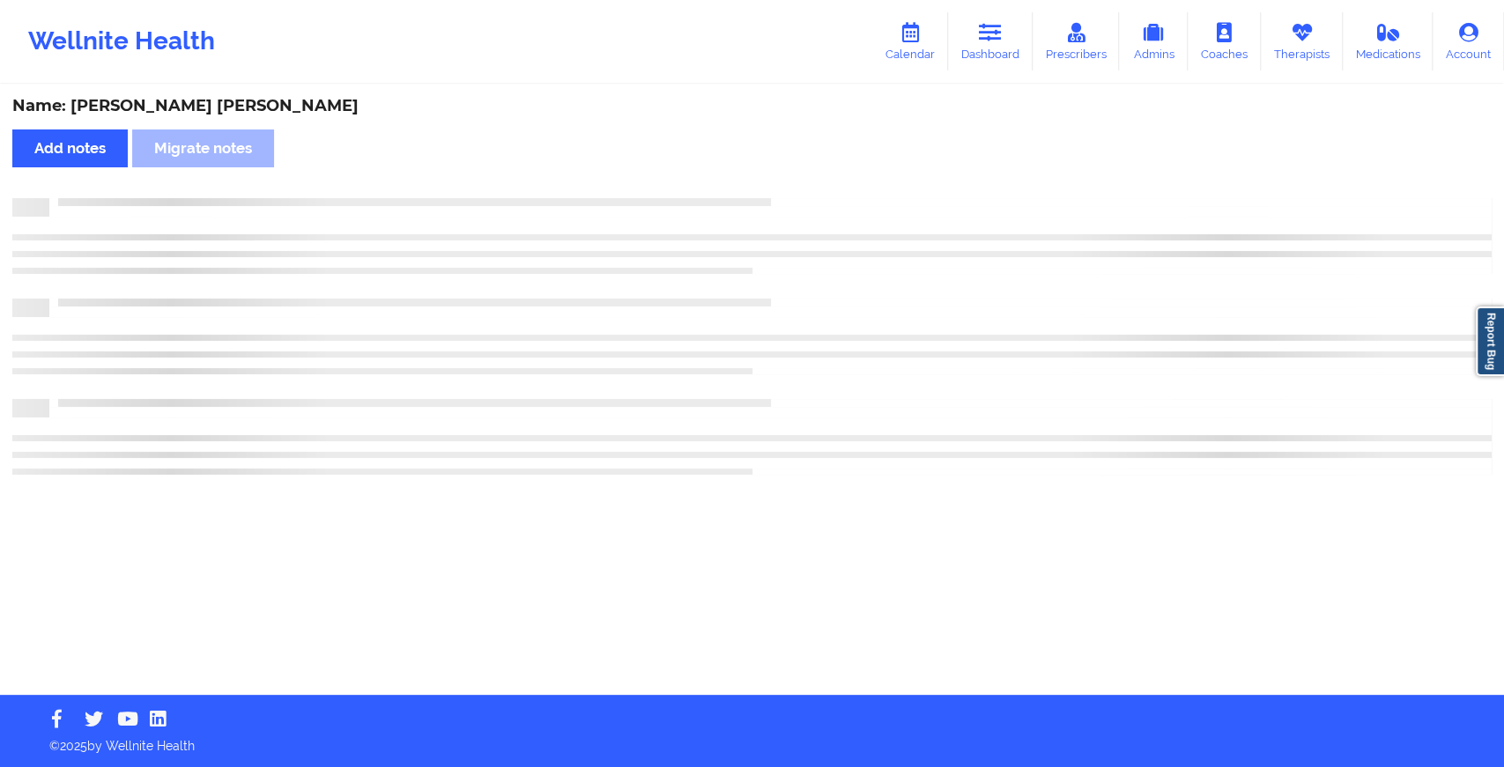
click at [819, 181] on div "Name: [PERSON_NAME] [PERSON_NAME] Add notes Migrate notes" at bounding box center [752, 390] width 1504 height 609
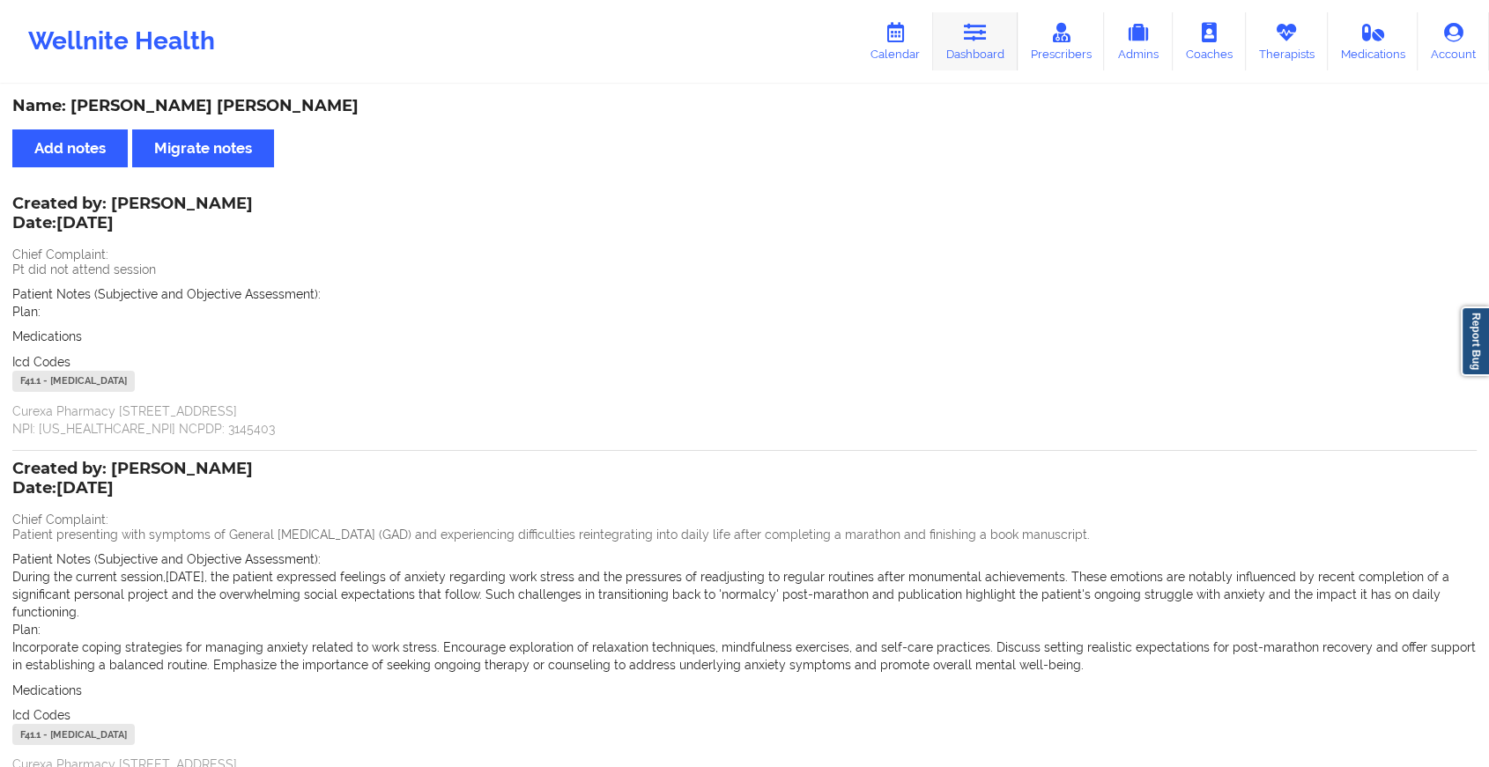
click at [969, 18] on link "Dashboard" at bounding box center [975, 41] width 85 height 58
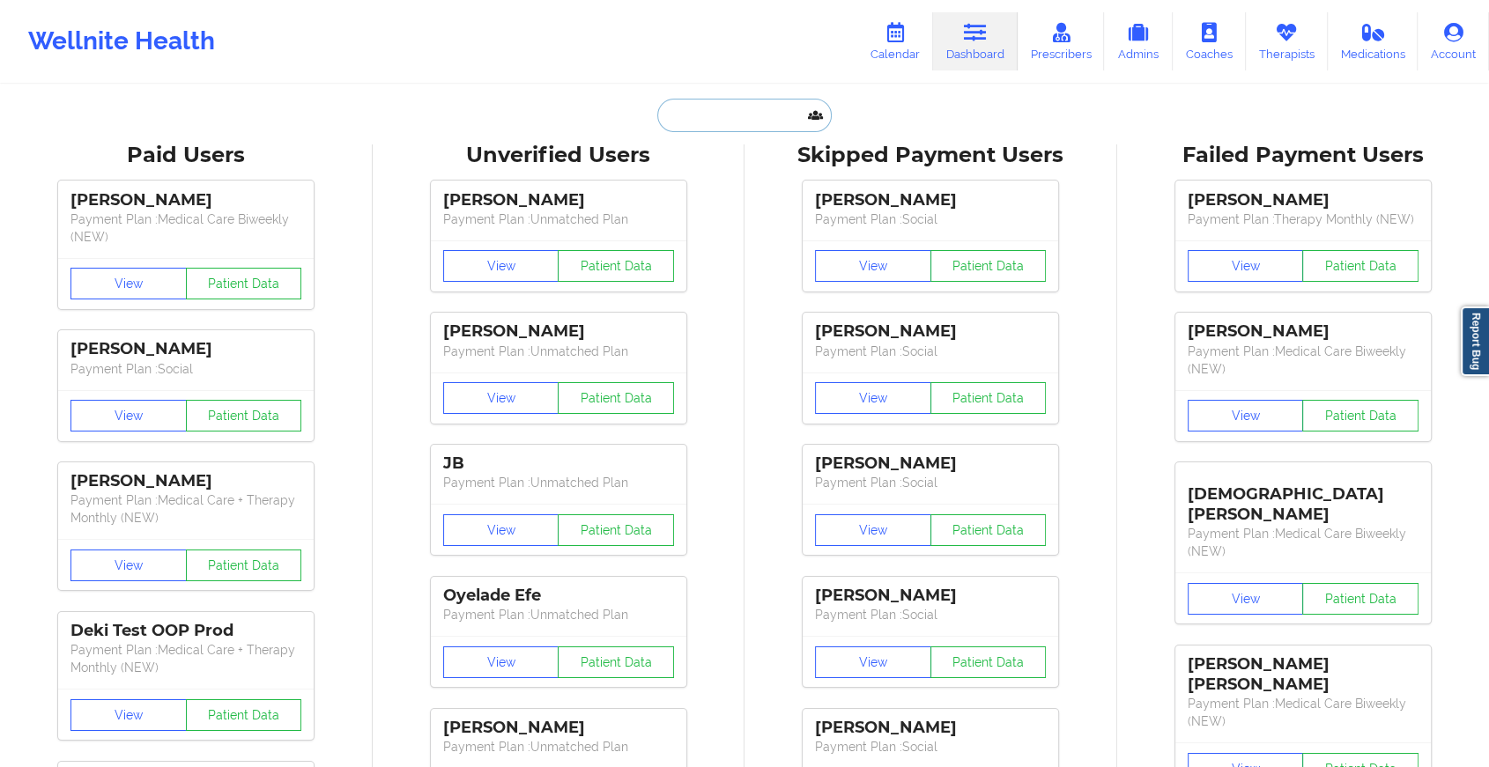
click at [709, 117] on input "text" at bounding box center [744, 115] width 174 height 33
paste input "[EMAIL_ADDRESS][DOMAIN_NAME]"
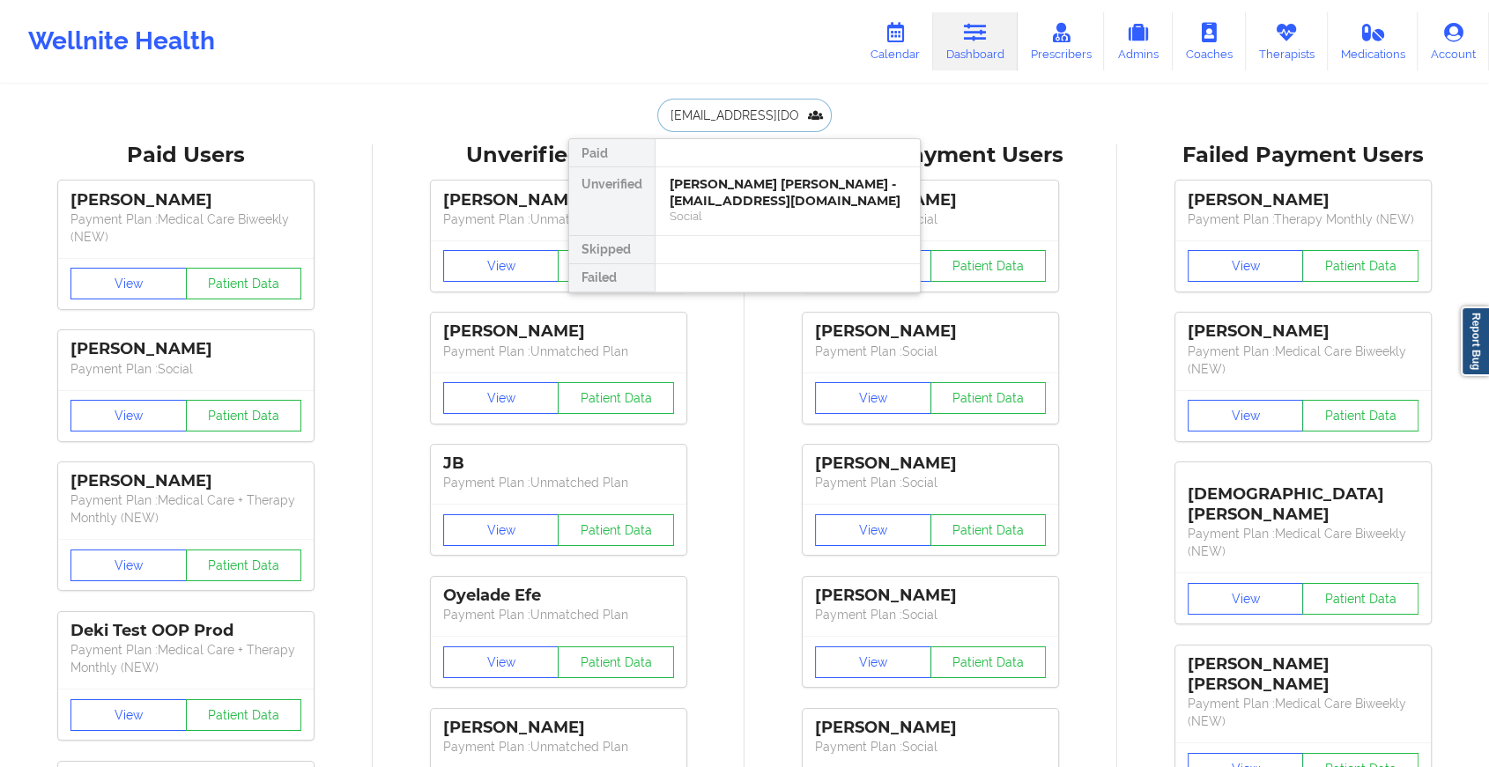
type input "[EMAIL_ADDRESS][DOMAIN_NAME]"
click at [767, 193] on div "[PERSON_NAME] - [EMAIL_ADDRESS][DOMAIN_NAME]" at bounding box center [787, 192] width 236 height 33
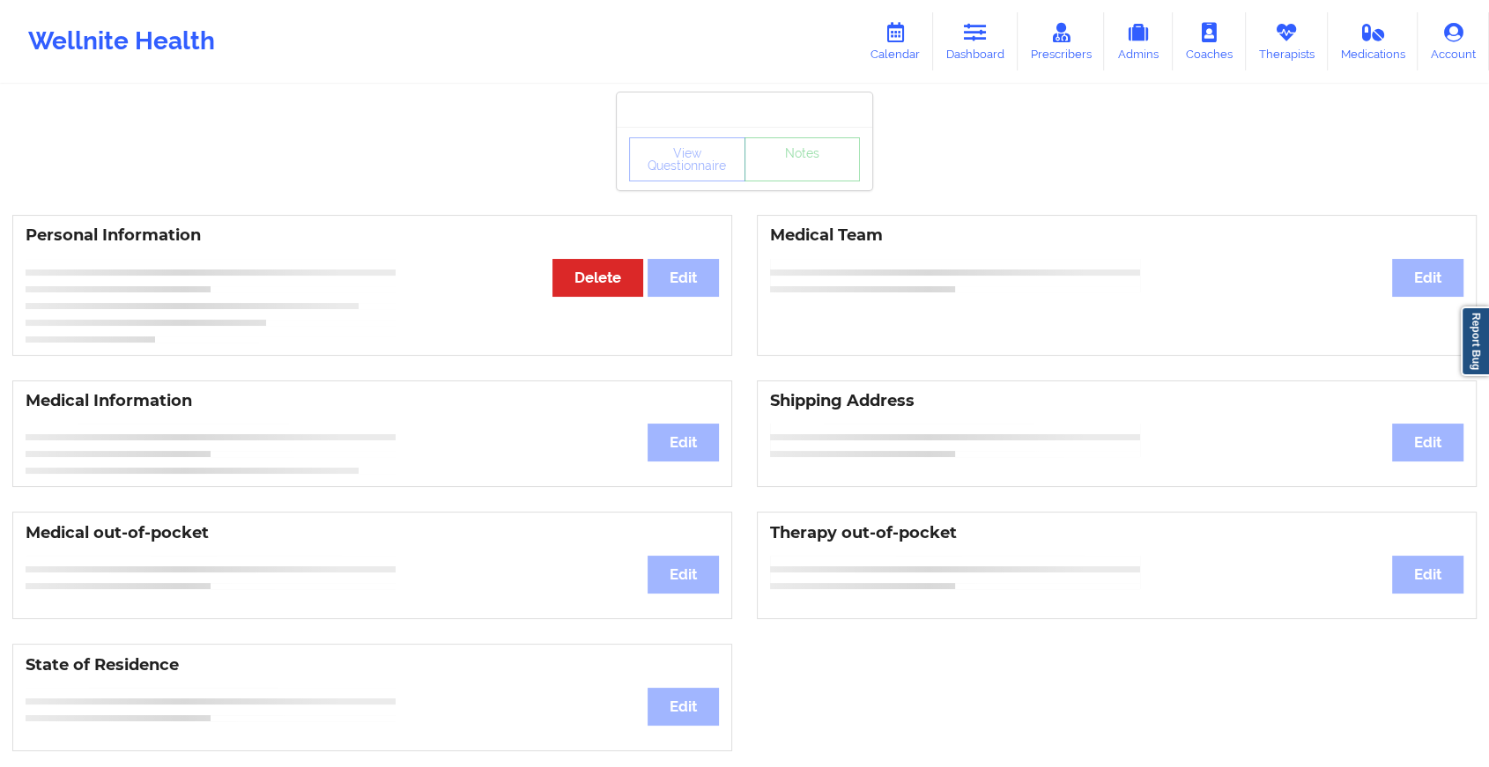
click at [815, 192] on div "View Questionnaire Notes Personal Information Edit Delete Medical Team Edit Med…" at bounding box center [744, 743] width 1489 height 1487
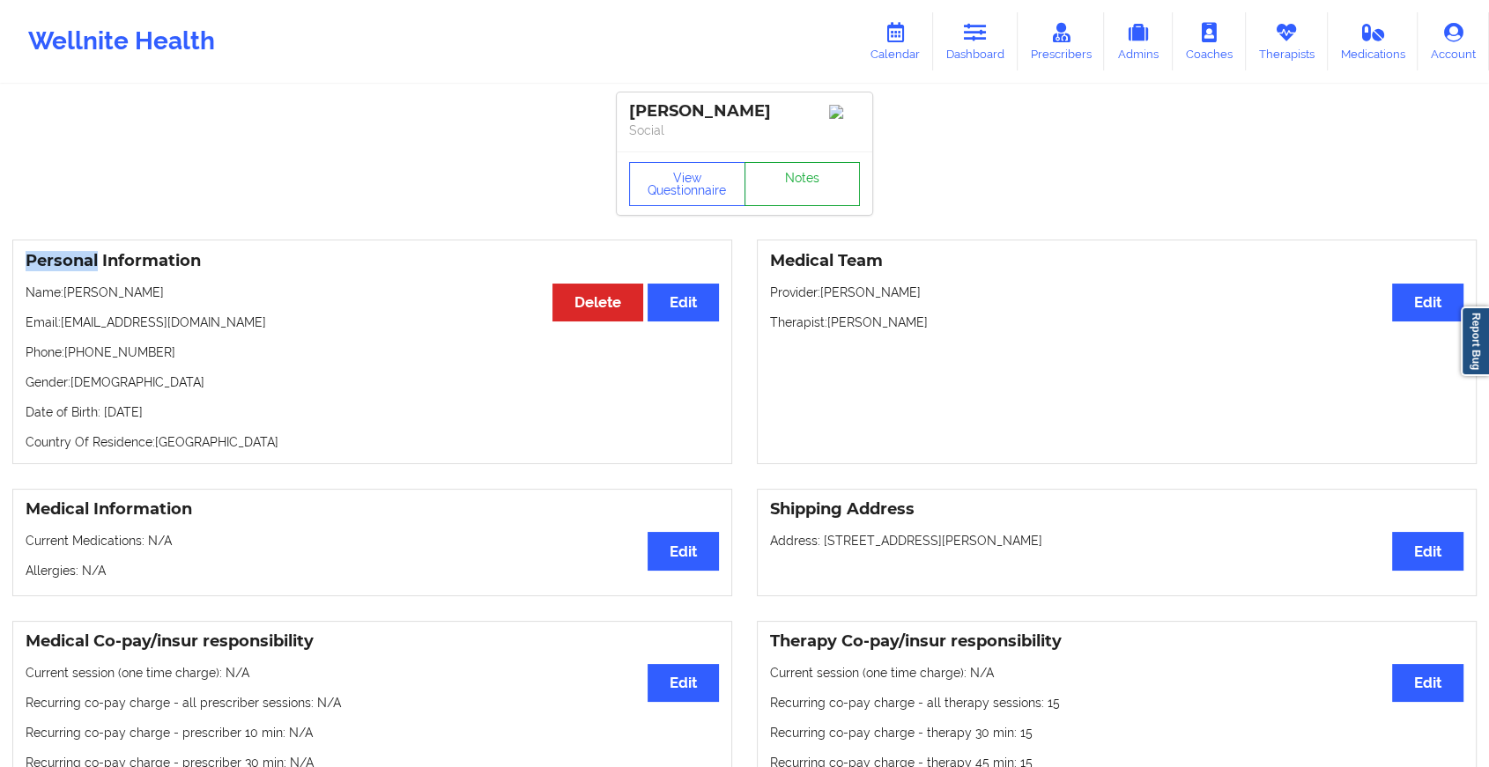
click at [813, 190] on link "Notes" at bounding box center [802, 184] width 116 height 44
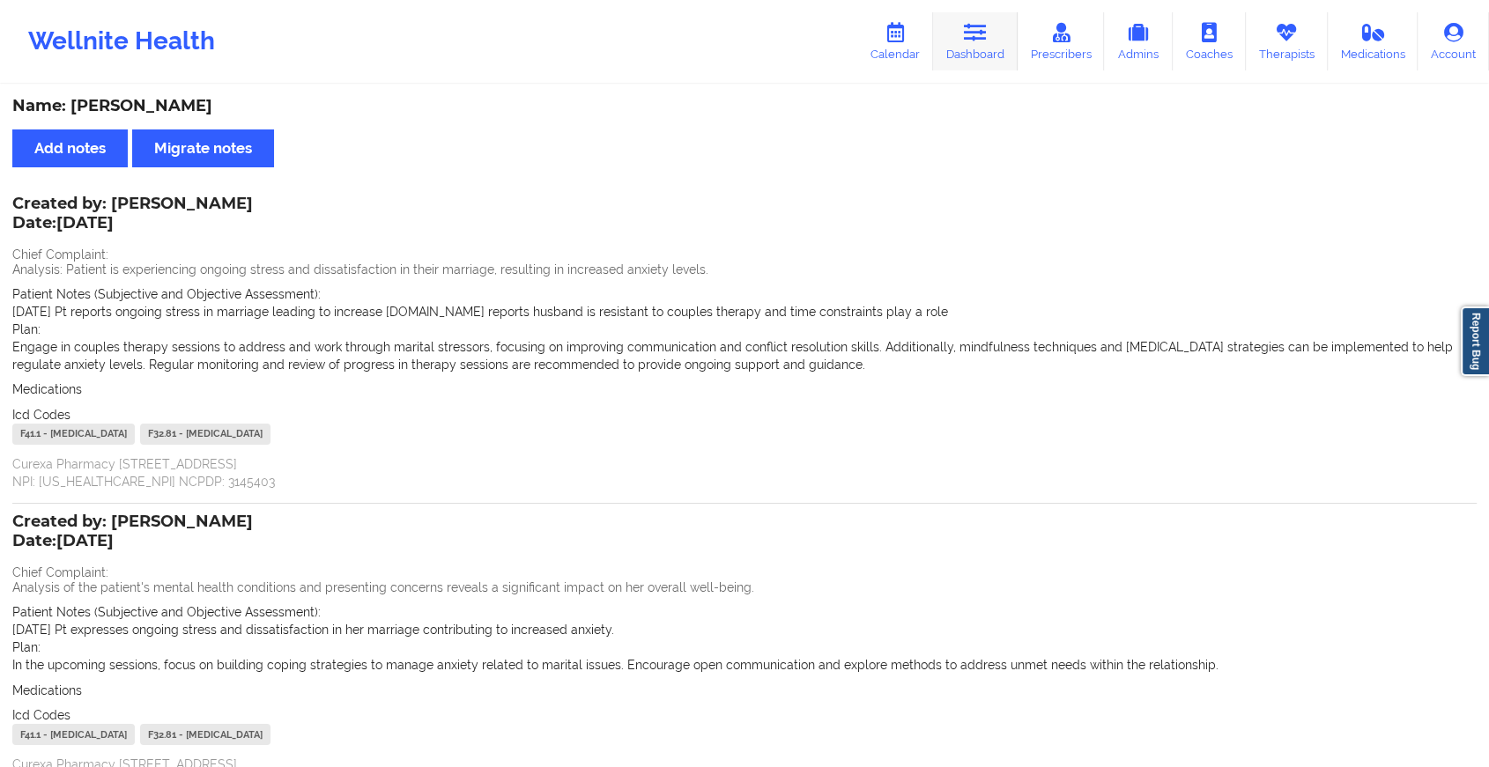
click at [1002, 12] on link "Dashboard" at bounding box center [975, 41] width 85 height 58
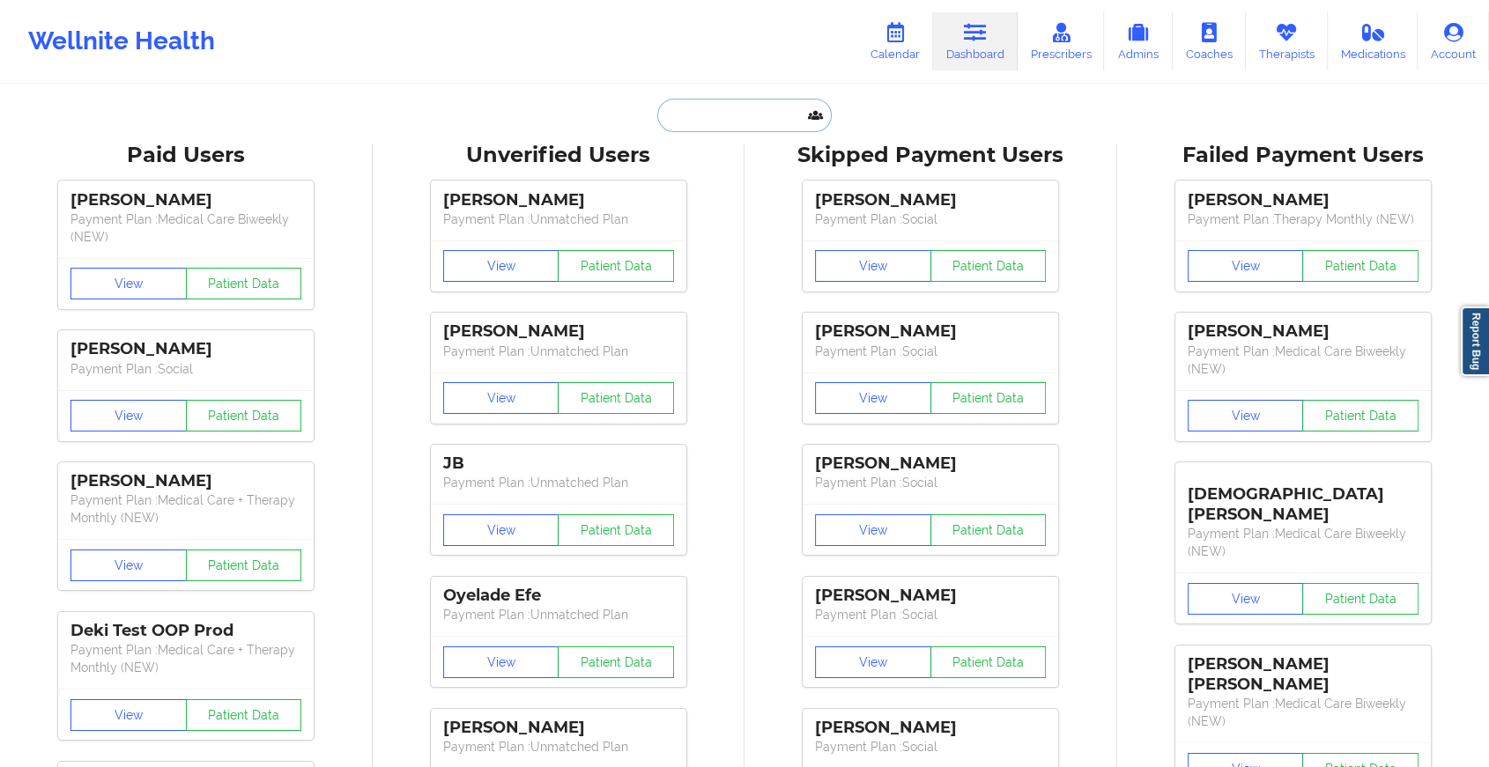
click at [729, 114] on input "text" at bounding box center [744, 115] width 174 height 33
paste input "[EMAIL_ADDRESS][DOMAIN_NAME]"
type input "[EMAIL_ADDRESS][DOMAIN_NAME]"
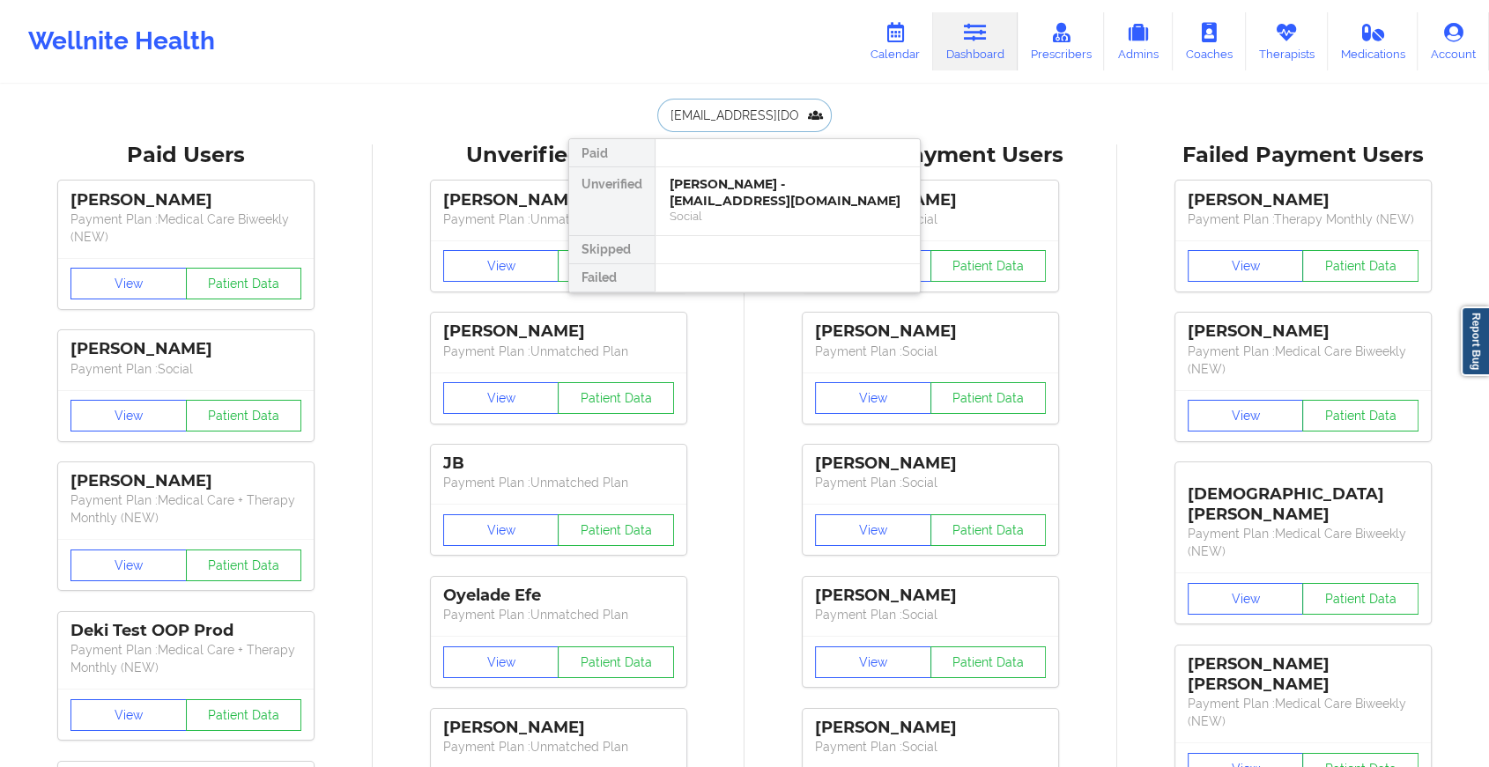
scroll to position [0, 33]
click at [775, 189] on div "[PERSON_NAME] - [EMAIL_ADDRESS][DOMAIN_NAME]" at bounding box center [787, 192] width 236 height 33
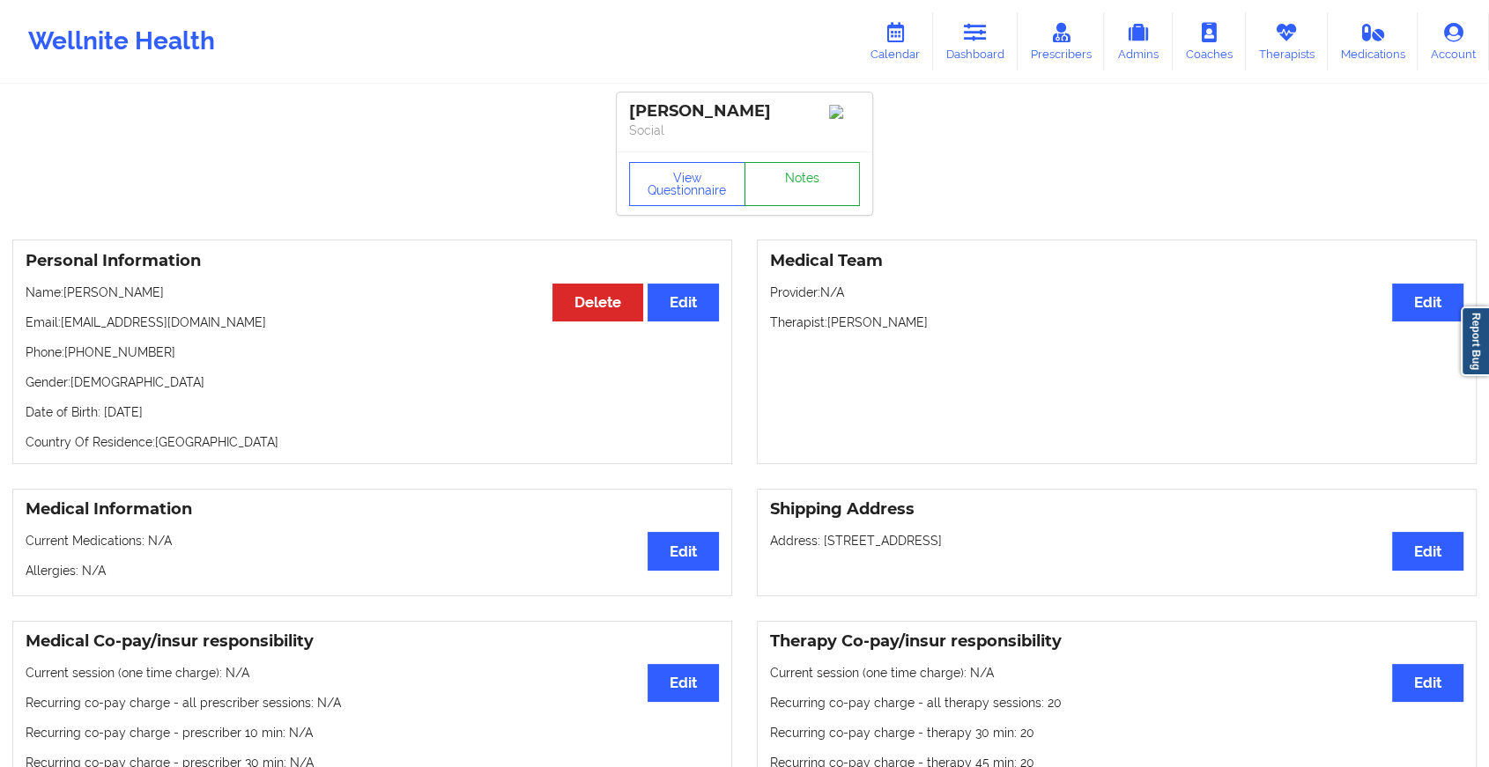
click at [828, 177] on link "Notes" at bounding box center [802, 184] width 116 height 44
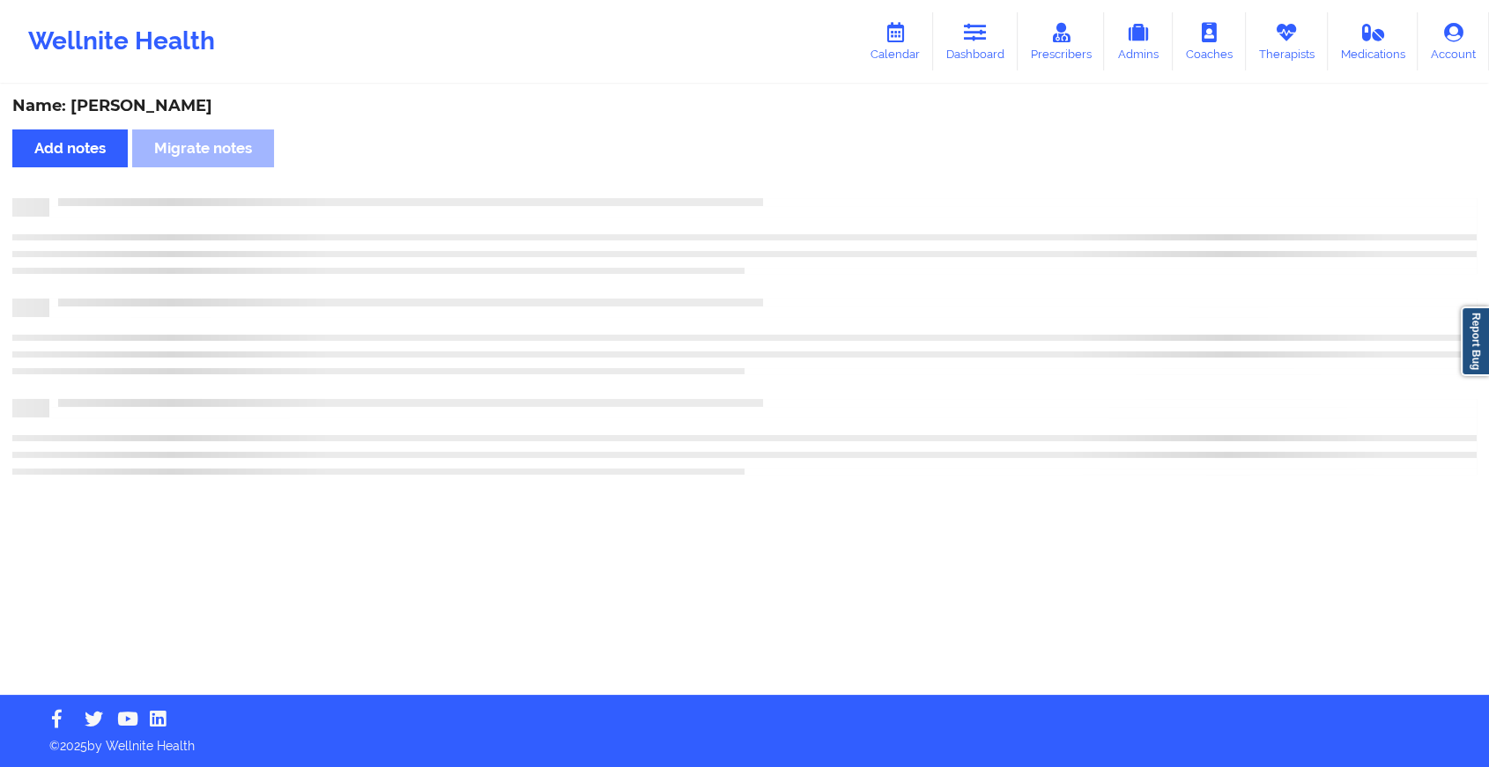
click at [828, 177] on div "Name: [PERSON_NAME] Add notes Migrate notes" at bounding box center [744, 390] width 1489 height 609
click at [828, 177] on div "Name: [PERSON_NAME] Add notes Migrate notes" at bounding box center [752, 390] width 1504 height 609
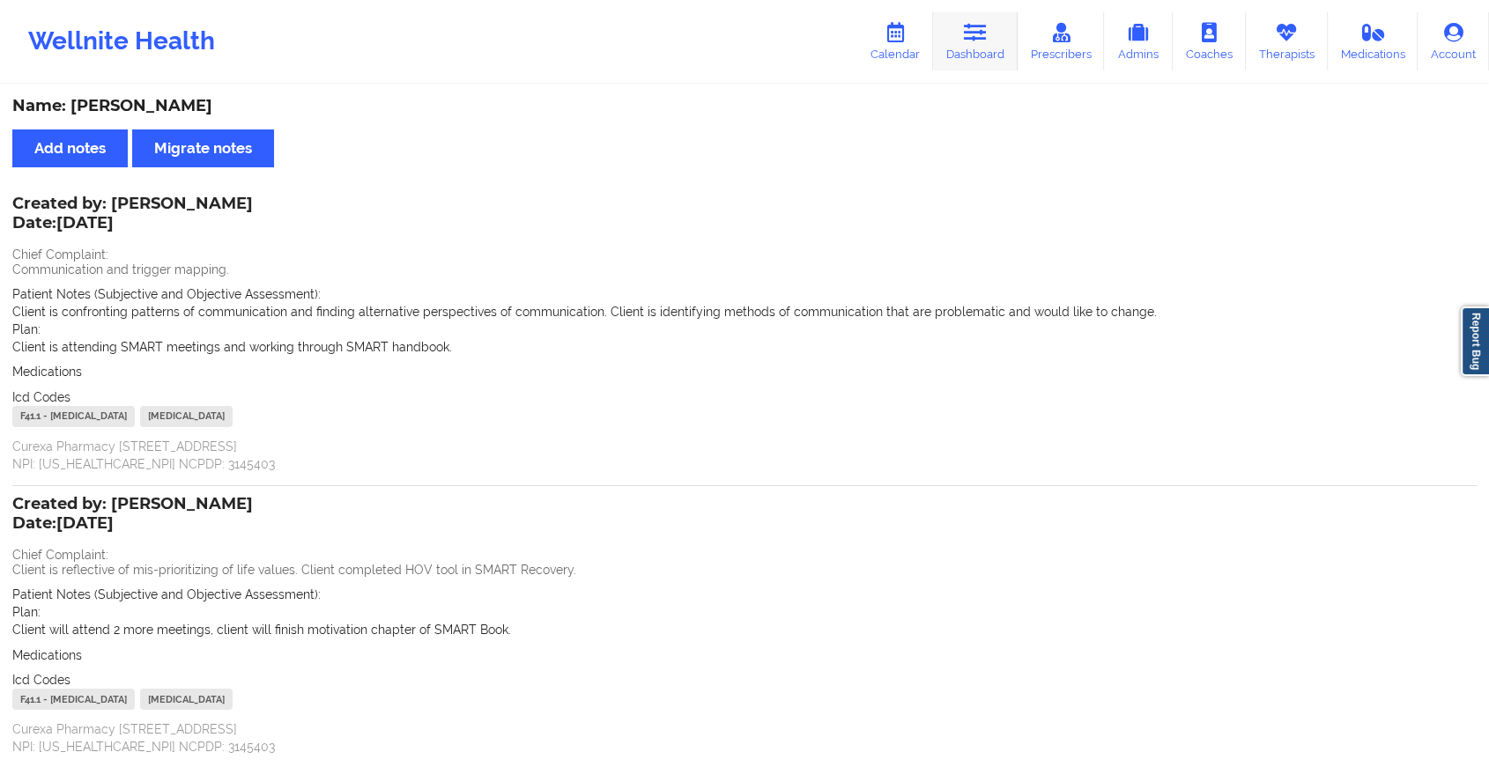
click at [972, 57] on link "Dashboard" at bounding box center [975, 41] width 85 height 58
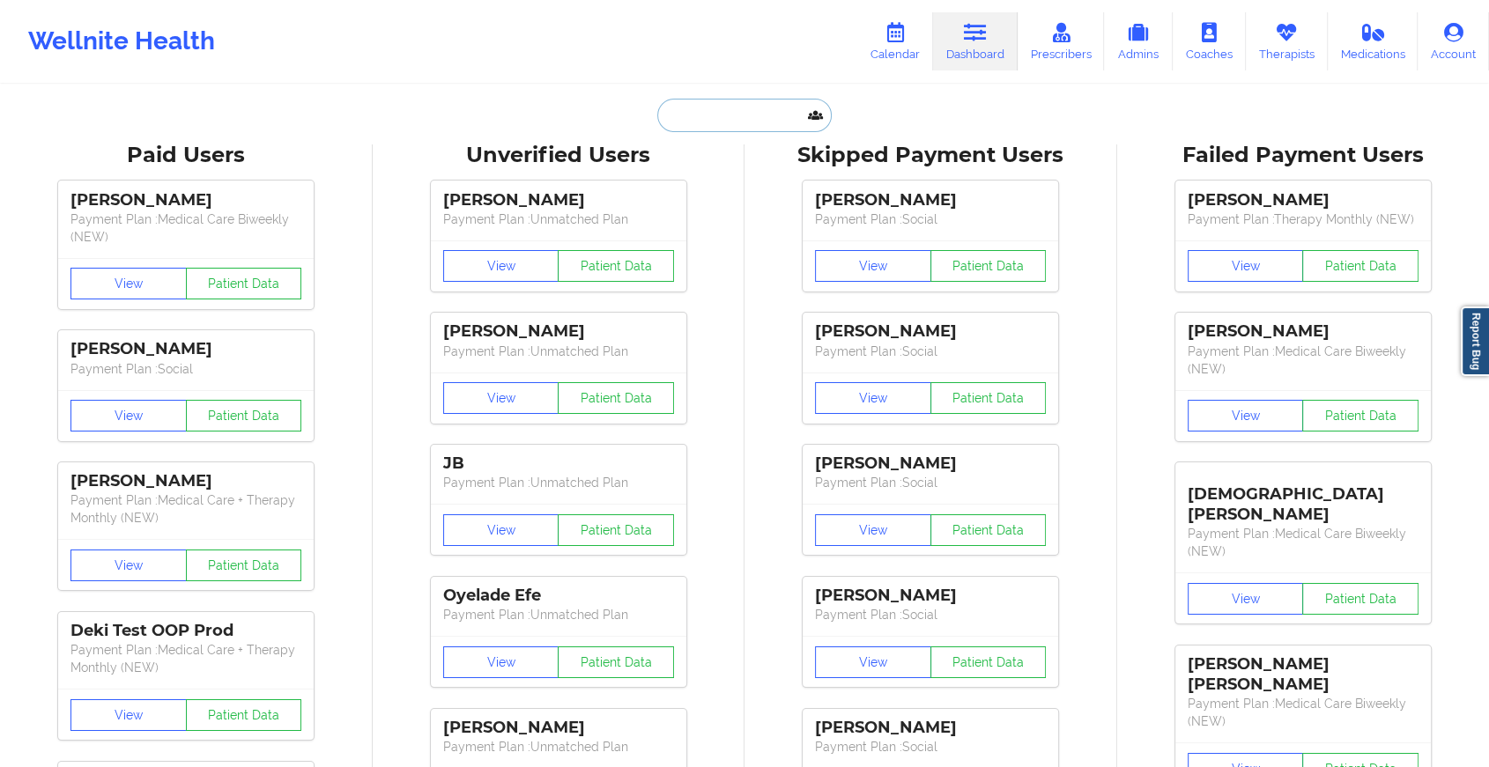
click at [705, 111] on input "text" at bounding box center [744, 115] width 174 height 33
paste input "[EMAIL_ADDRESS][DOMAIN_NAME]"
type input "[EMAIL_ADDRESS][DOMAIN_NAME]"
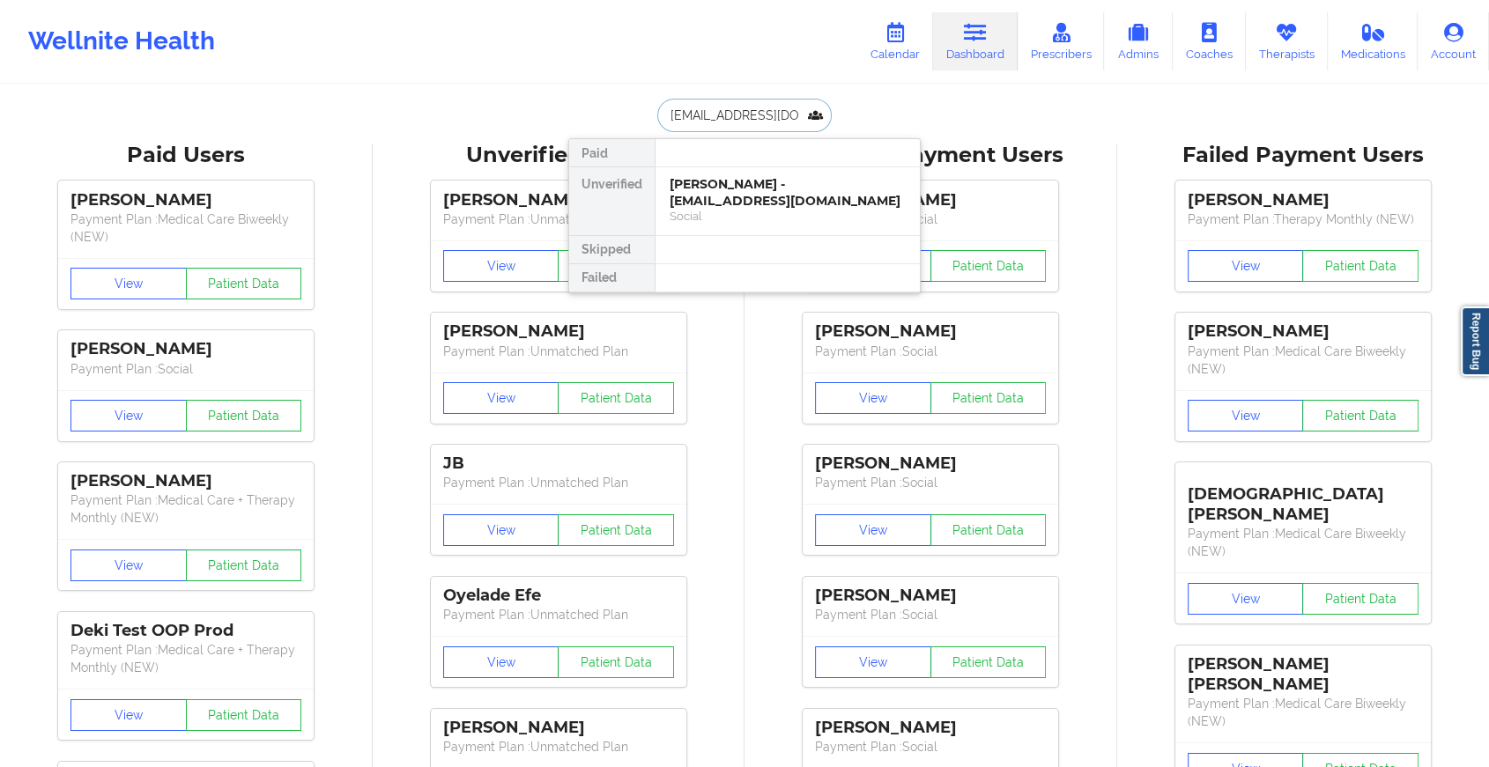
scroll to position [0, 1]
click at [761, 202] on div "[PERSON_NAME] - [PERSON_NAME][EMAIL_ADDRESS][DOMAIN_NAME]" at bounding box center [787, 192] width 236 height 33
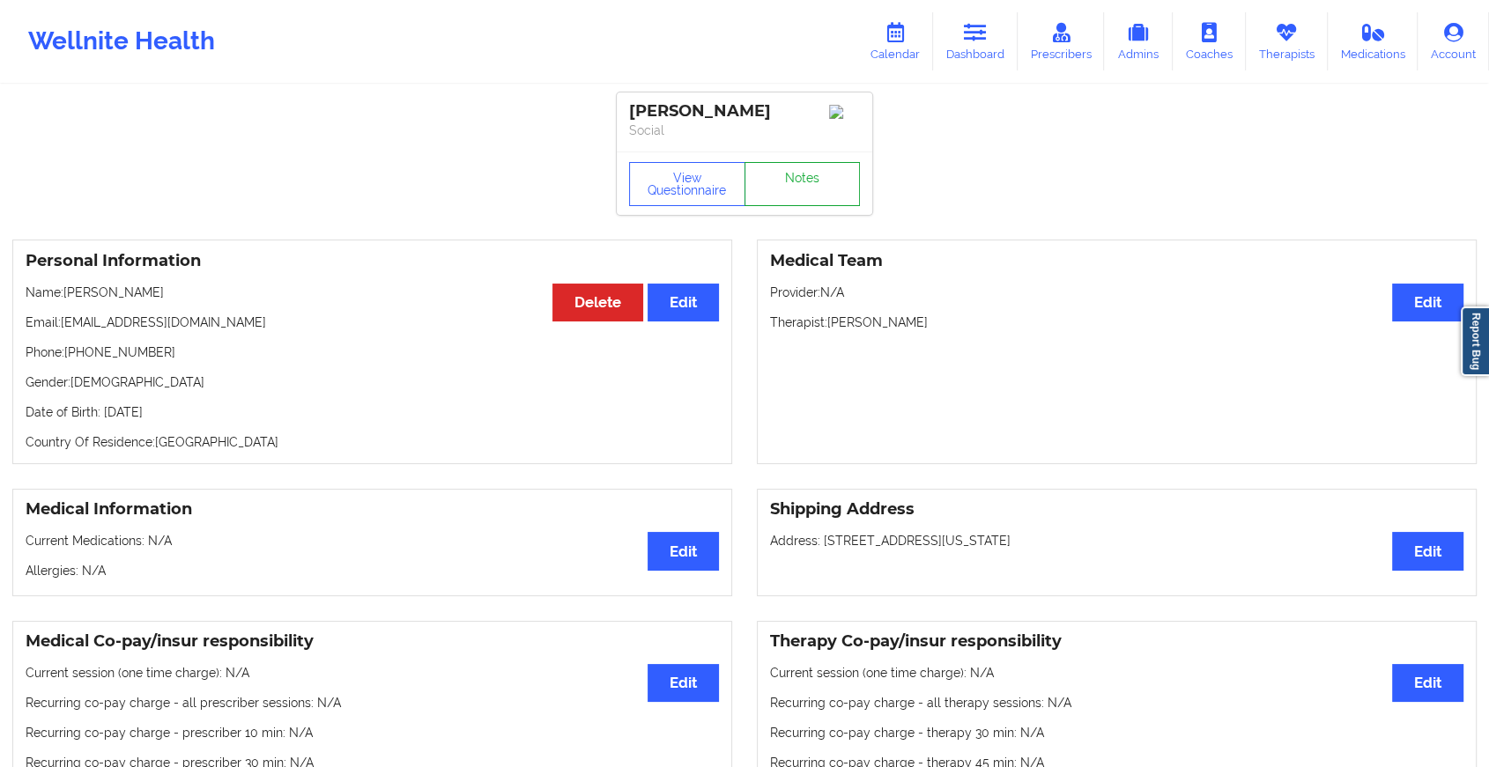
click at [796, 188] on link "Notes" at bounding box center [802, 184] width 116 height 44
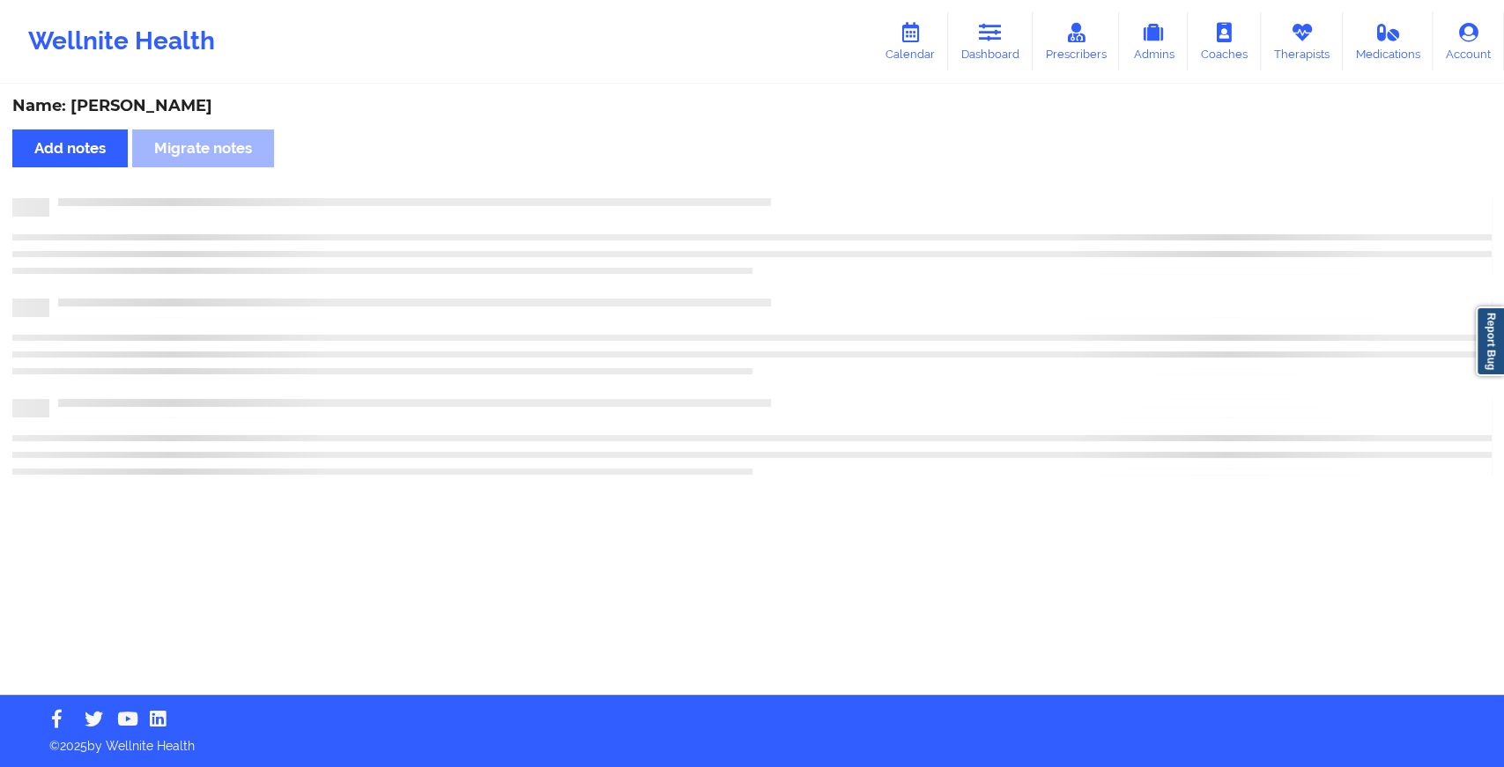
click at [796, 188] on div "Name: [PERSON_NAME] Add notes Migrate notes" at bounding box center [752, 390] width 1504 height 609
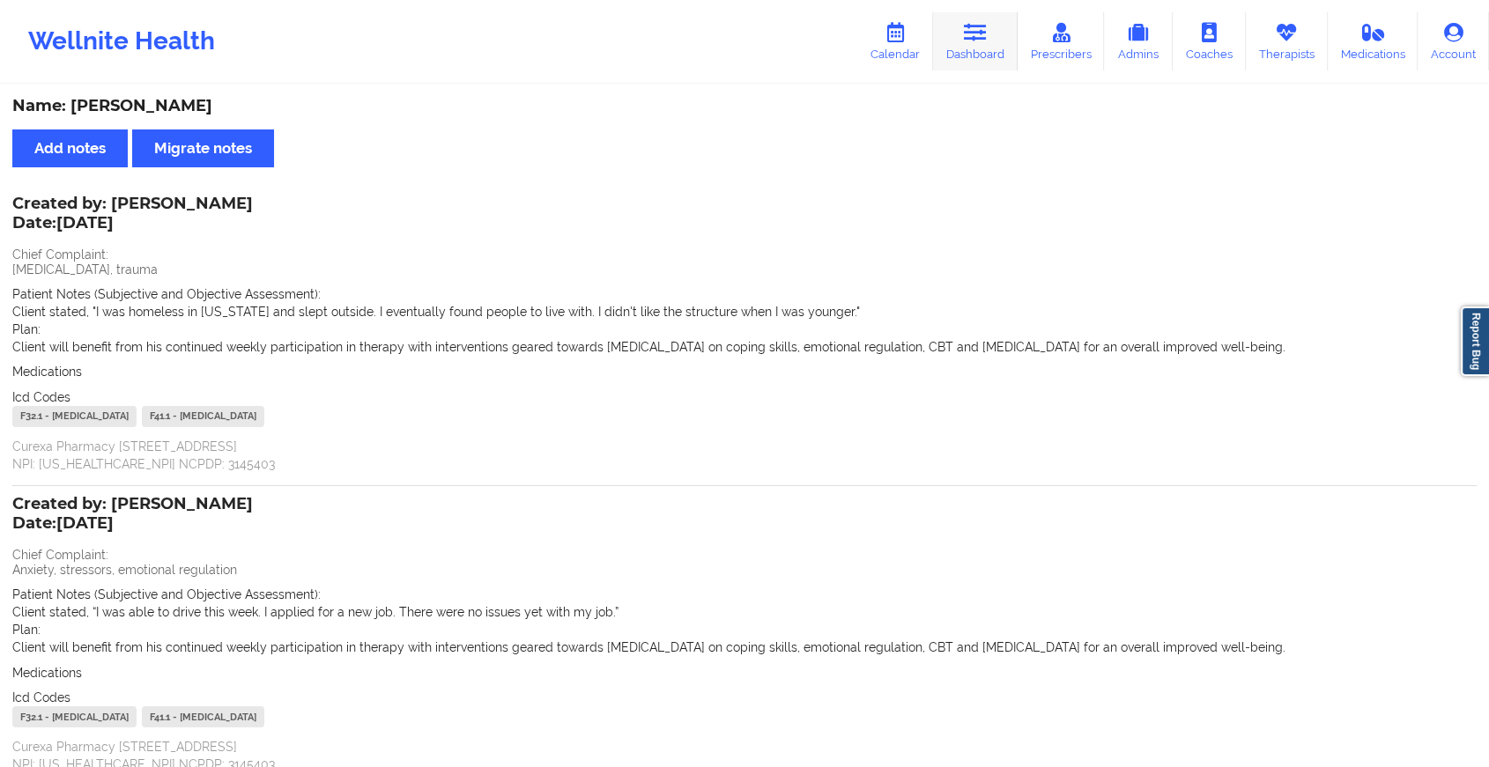
click at [972, 27] on icon at bounding box center [975, 32] width 23 height 19
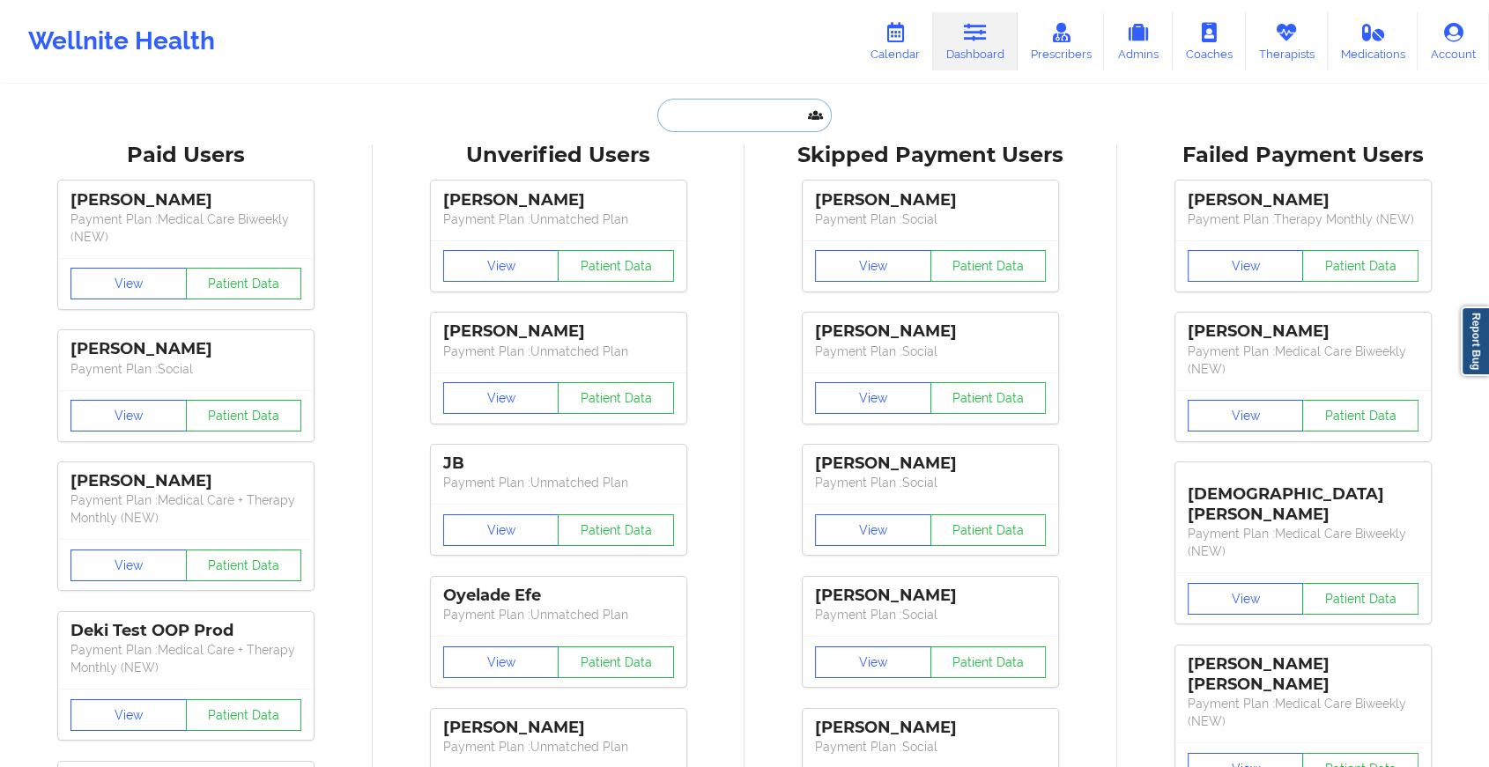
click at [716, 129] on input "text" at bounding box center [744, 115] width 174 height 33
paste input "[EMAIL_ADDRESS][DOMAIN_NAME]"
type input "[EMAIL_ADDRESS][DOMAIN_NAME]"
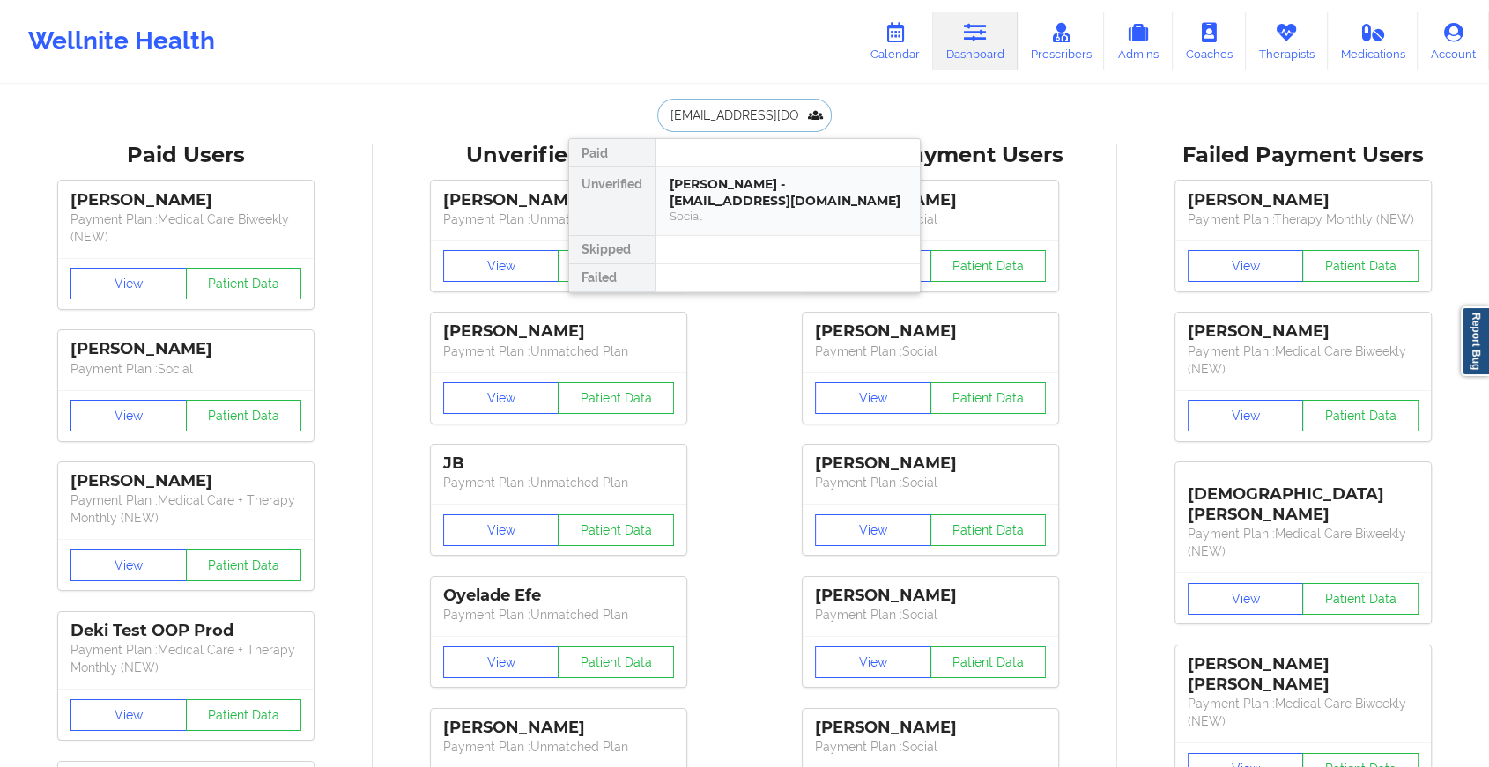
click at [743, 179] on div "[PERSON_NAME] - [EMAIL_ADDRESS][DOMAIN_NAME]" at bounding box center [787, 192] width 236 height 33
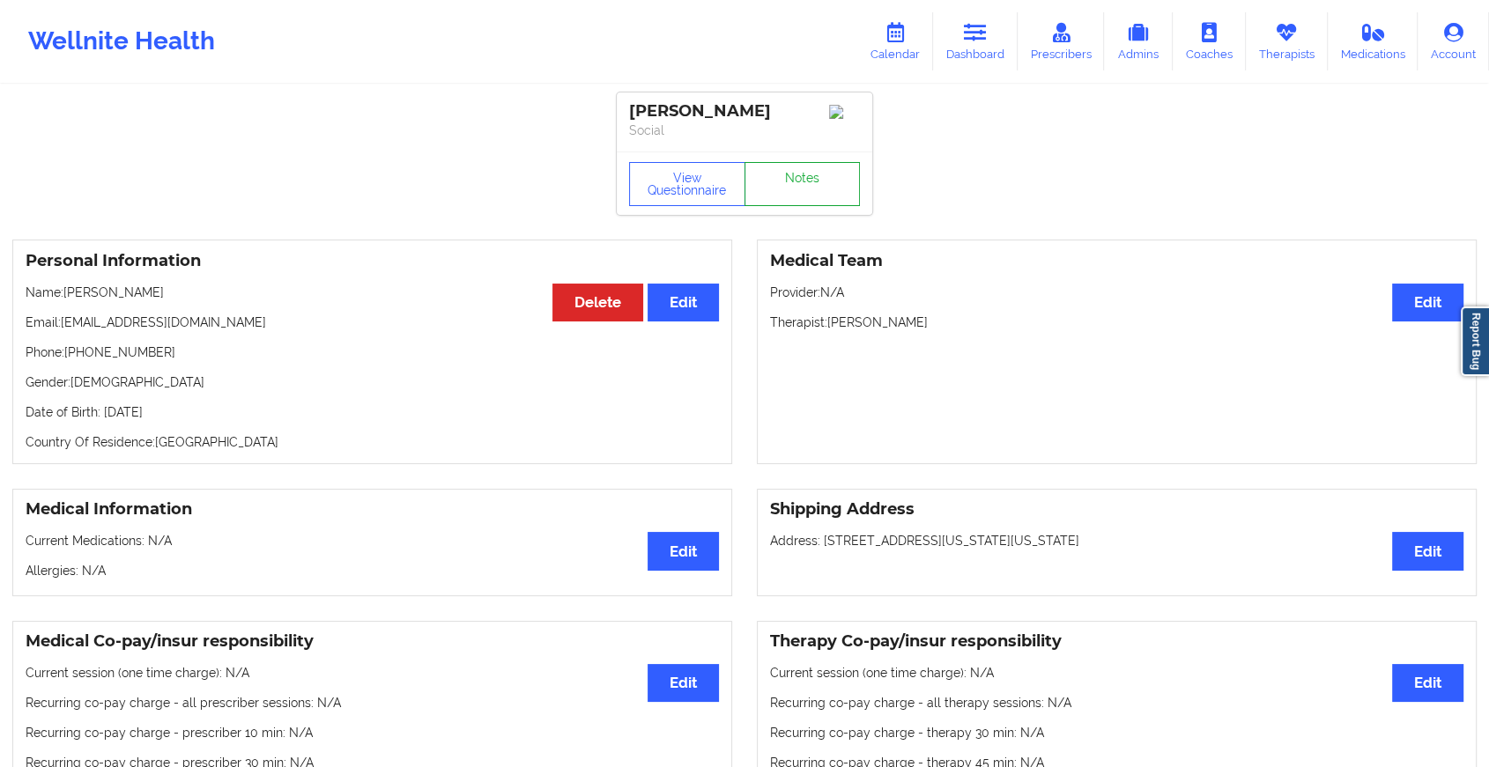
click at [810, 170] on link "Notes" at bounding box center [802, 184] width 116 height 44
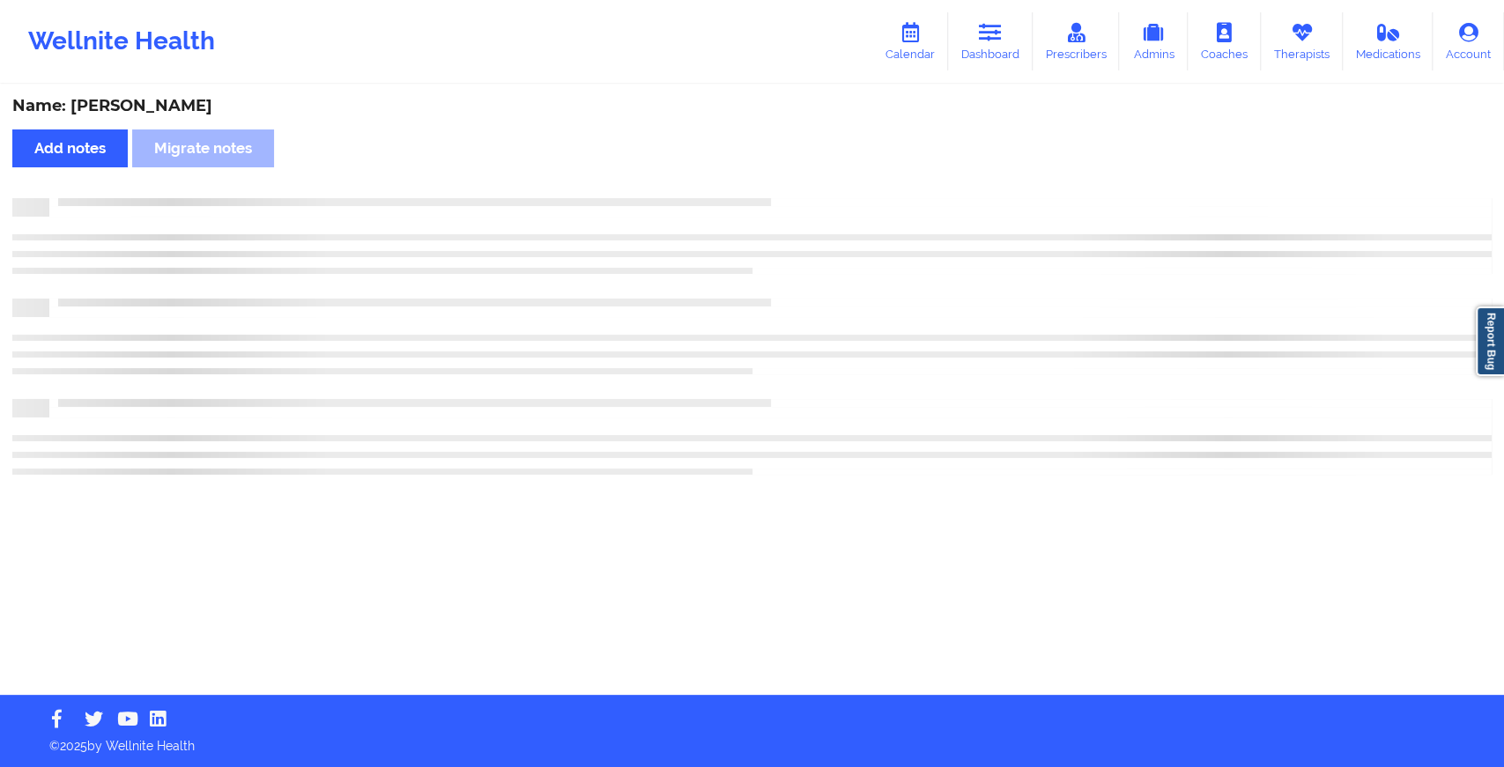
click at [810, 170] on div "Name: [PERSON_NAME] Add notes Migrate notes" at bounding box center [752, 390] width 1504 height 609
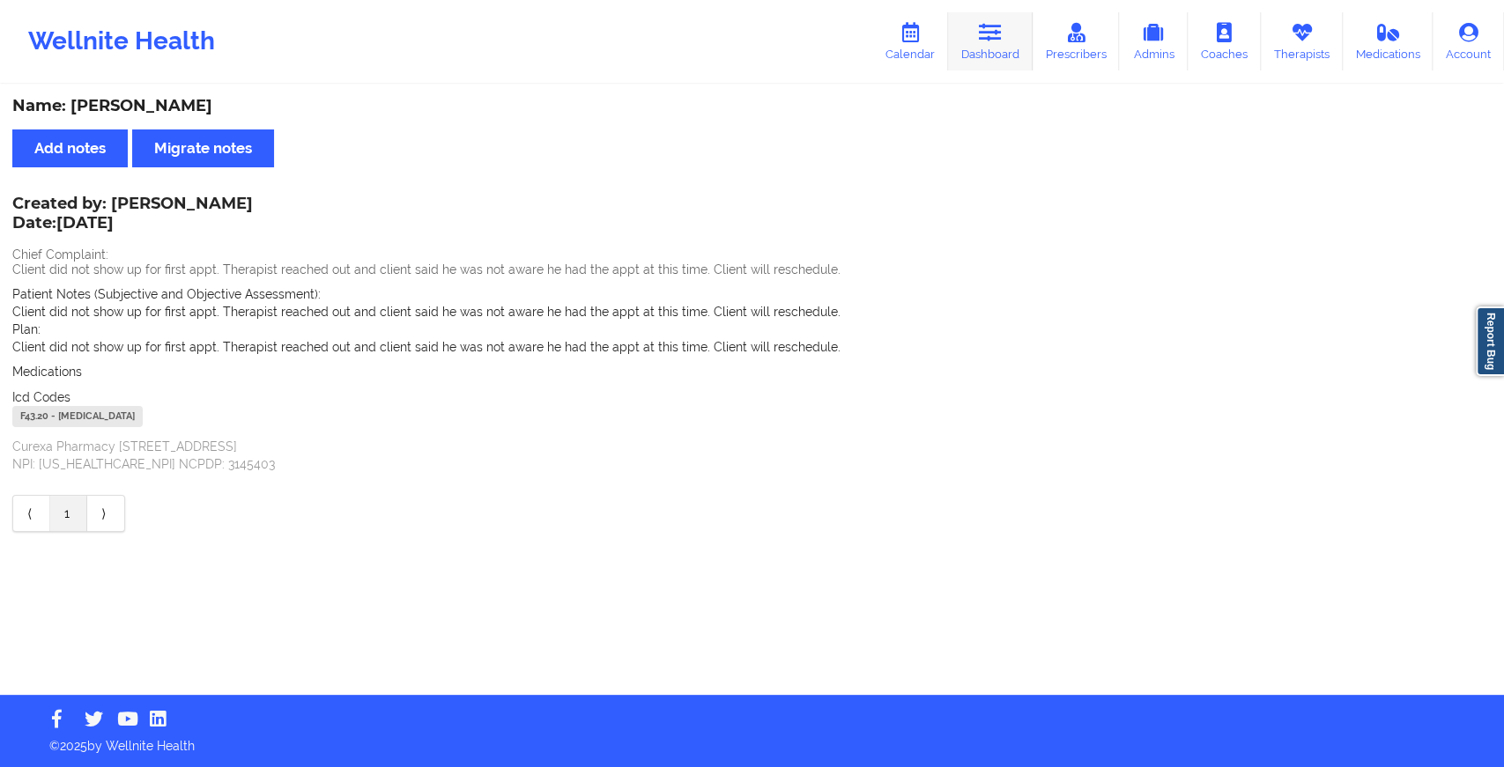
click at [982, 38] on icon at bounding box center [990, 32] width 23 height 19
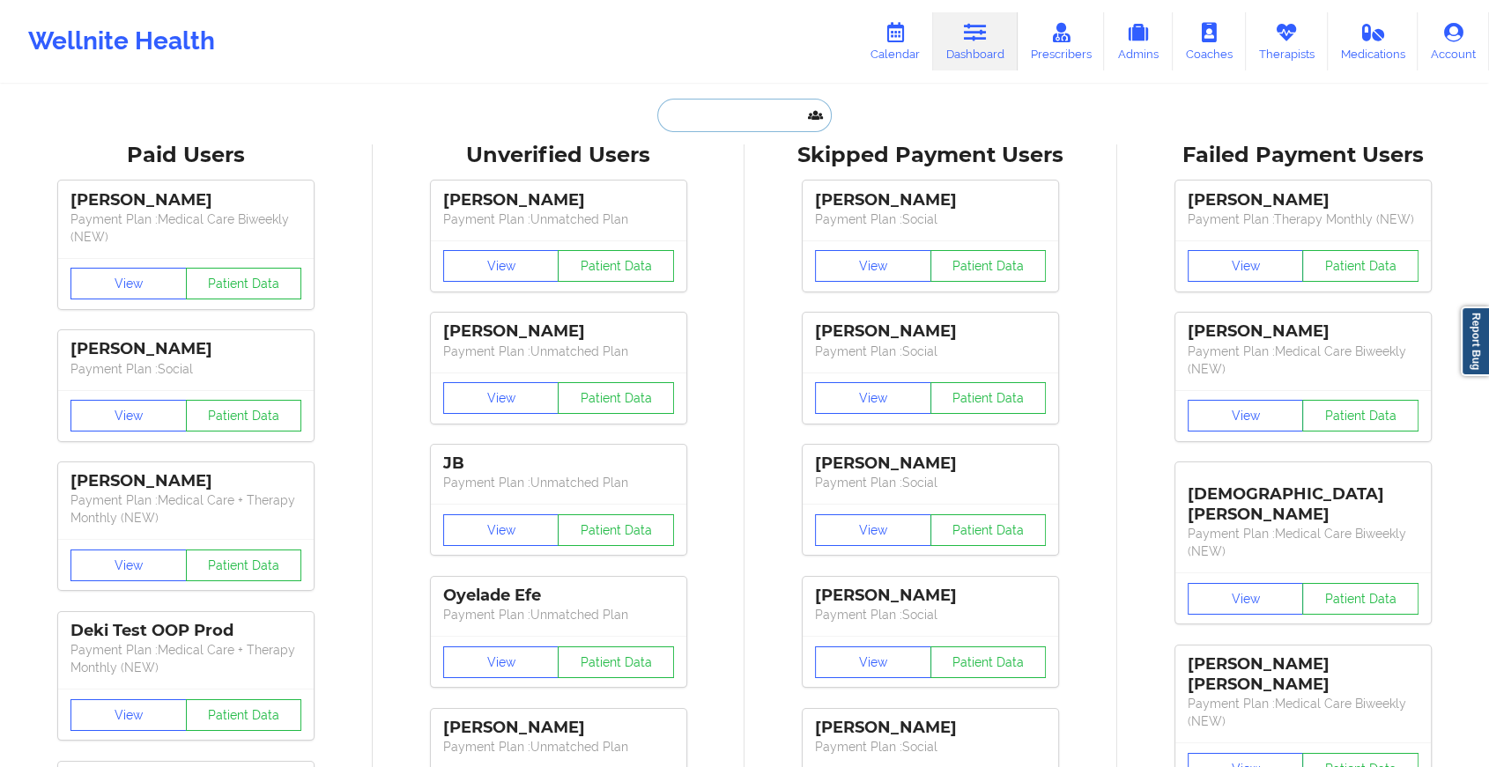
click at [711, 120] on input "text" at bounding box center [744, 115] width 174 height 33
paste input "[EMAIL_ADDRESS][PERSON_NAME][DOMAIN_NAME]"
type input "[EMAIL_ADDRESS][PERSON_NAME][DOMAIN_NAME]"
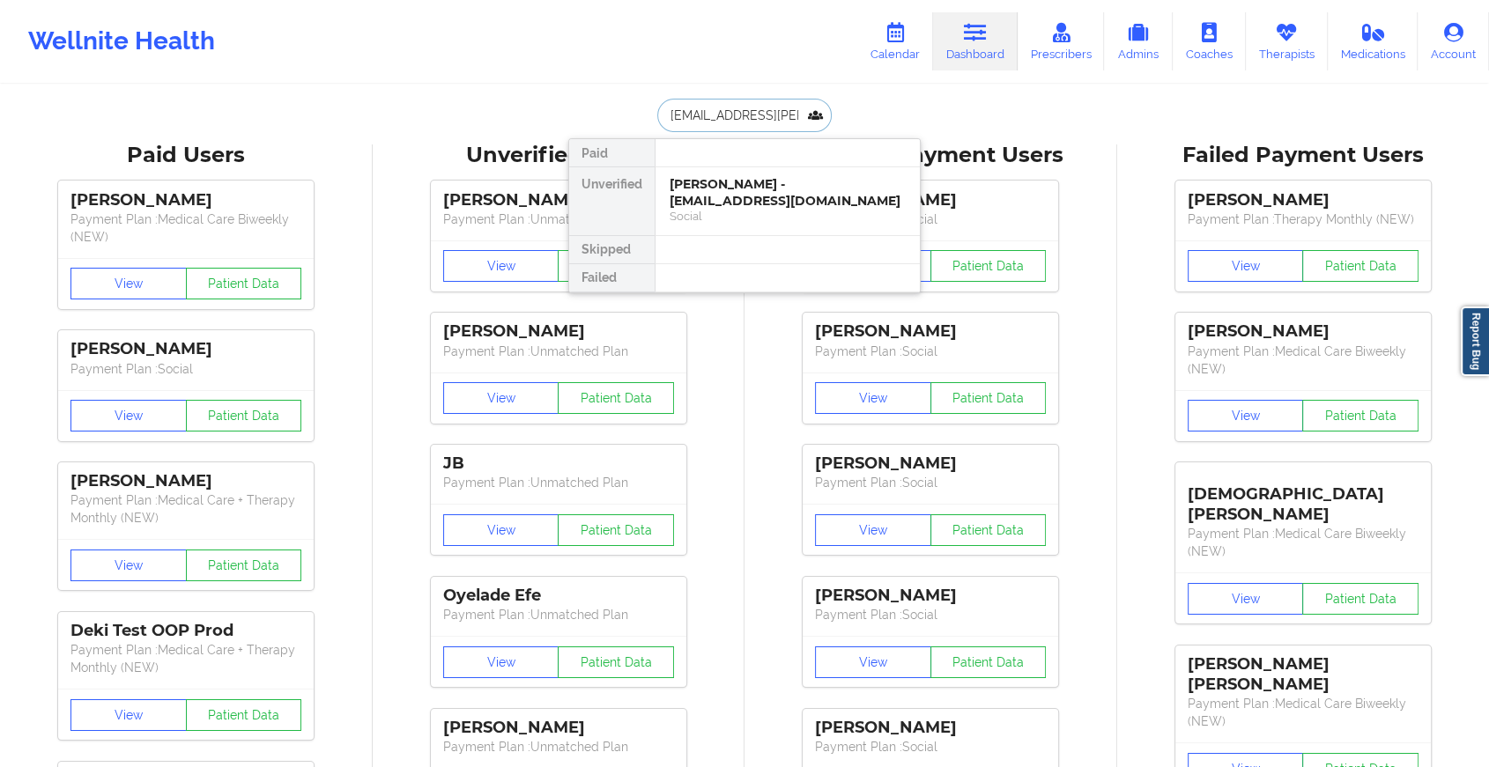
scroll to position [0, 26]
click at [733, 197] on div "[PERSON_NAME] - [PERSON_NAME][EMAIL_ADDRESS][PERSON_NAME][DOMAIN_NAME]" at bounding box center [787, 200] width 236 height 49
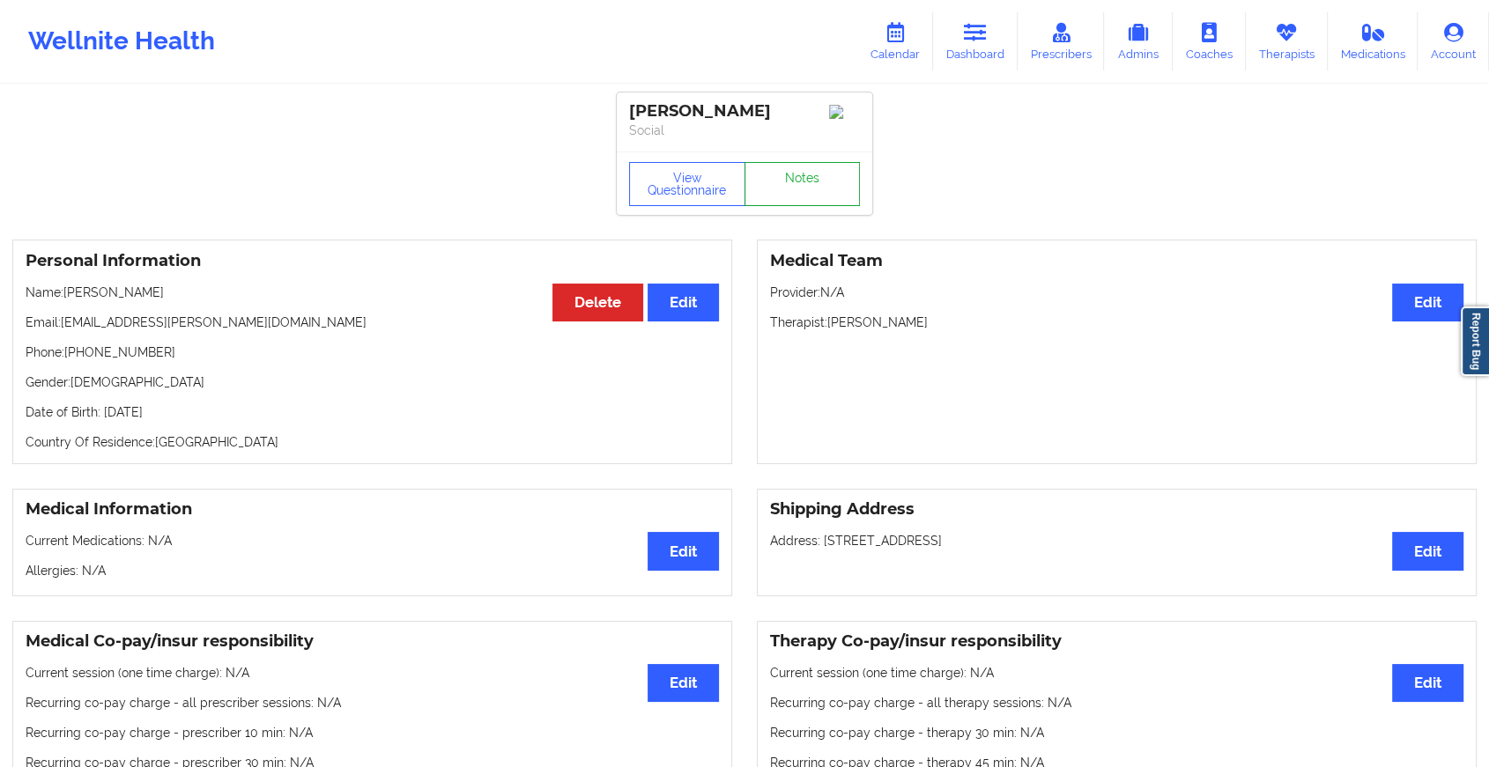
click at [824, 176] on link "Notes" at bounding box center [802, 184] width 116 height 44
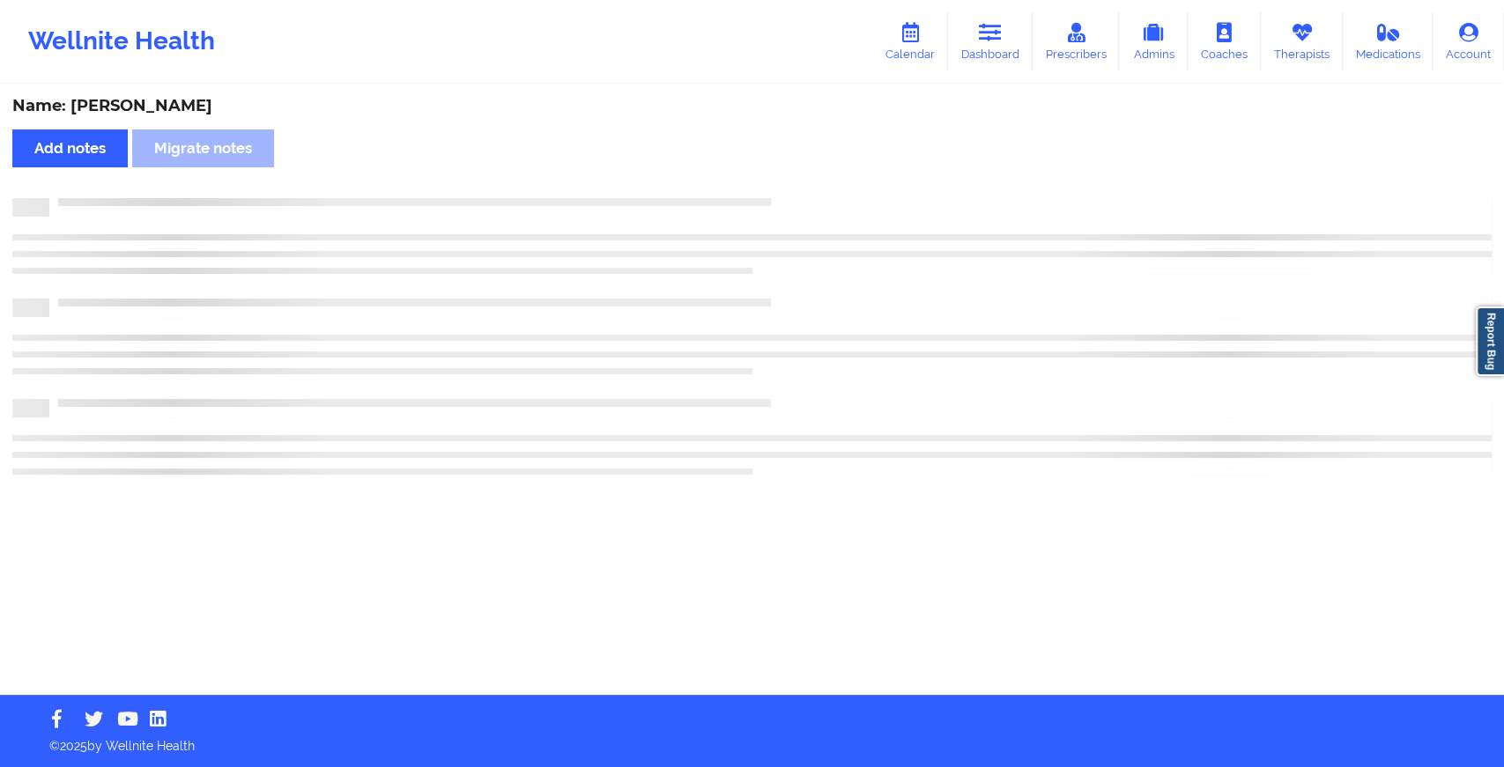
click at [824, 176] on div "Name: [PERSON_NAME] Add notes Migrate notes" at bounding box center [752, 390] width 1504 height 609
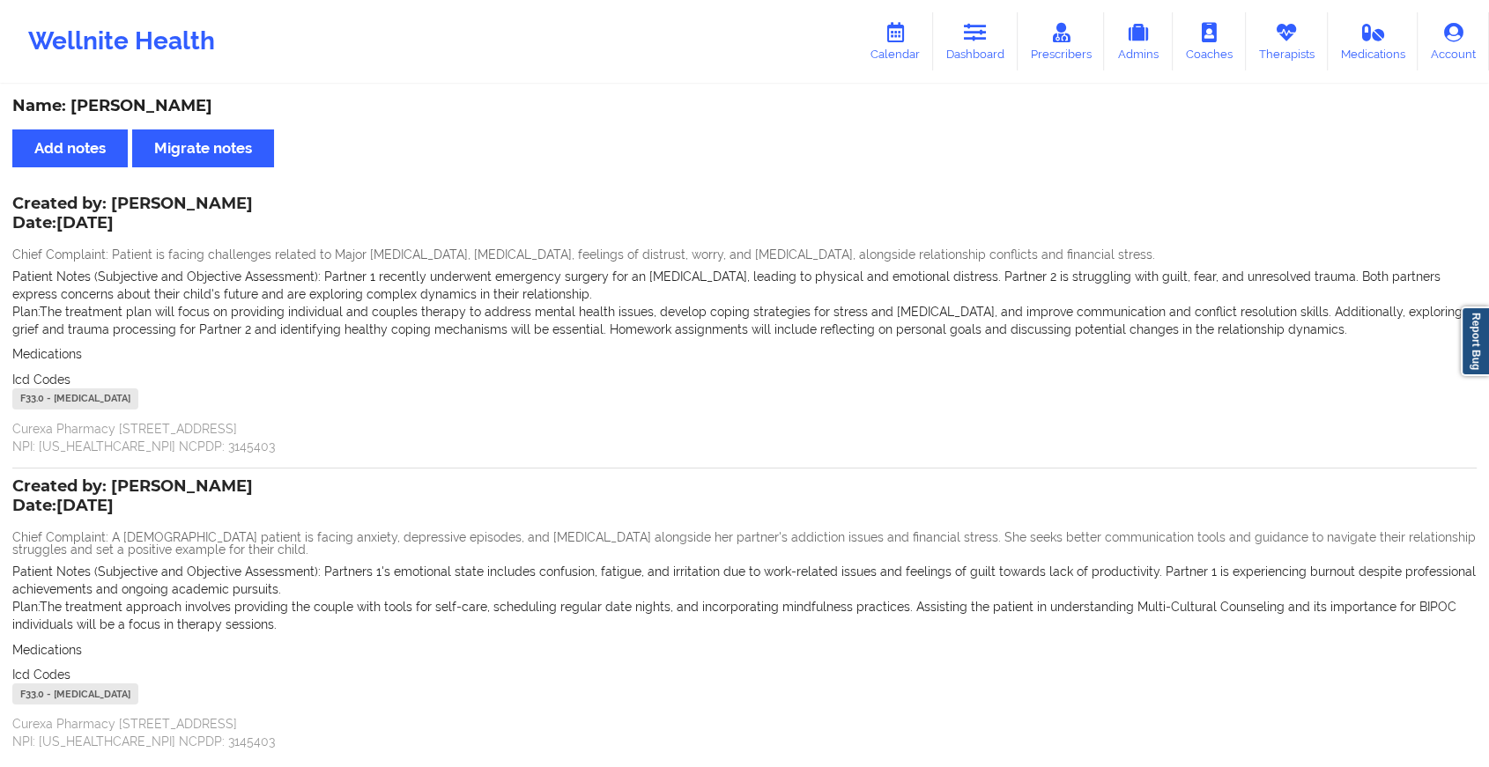
click at [985, 8] on div "Wellnite Health Calendar Dashboard Prescribers Admins Coaches Therapists Medica…" at bounding box center [744, 41] width 1489 height 70
click at [977, 40] on icon at bounding box center [975, 32] width 23 height 19
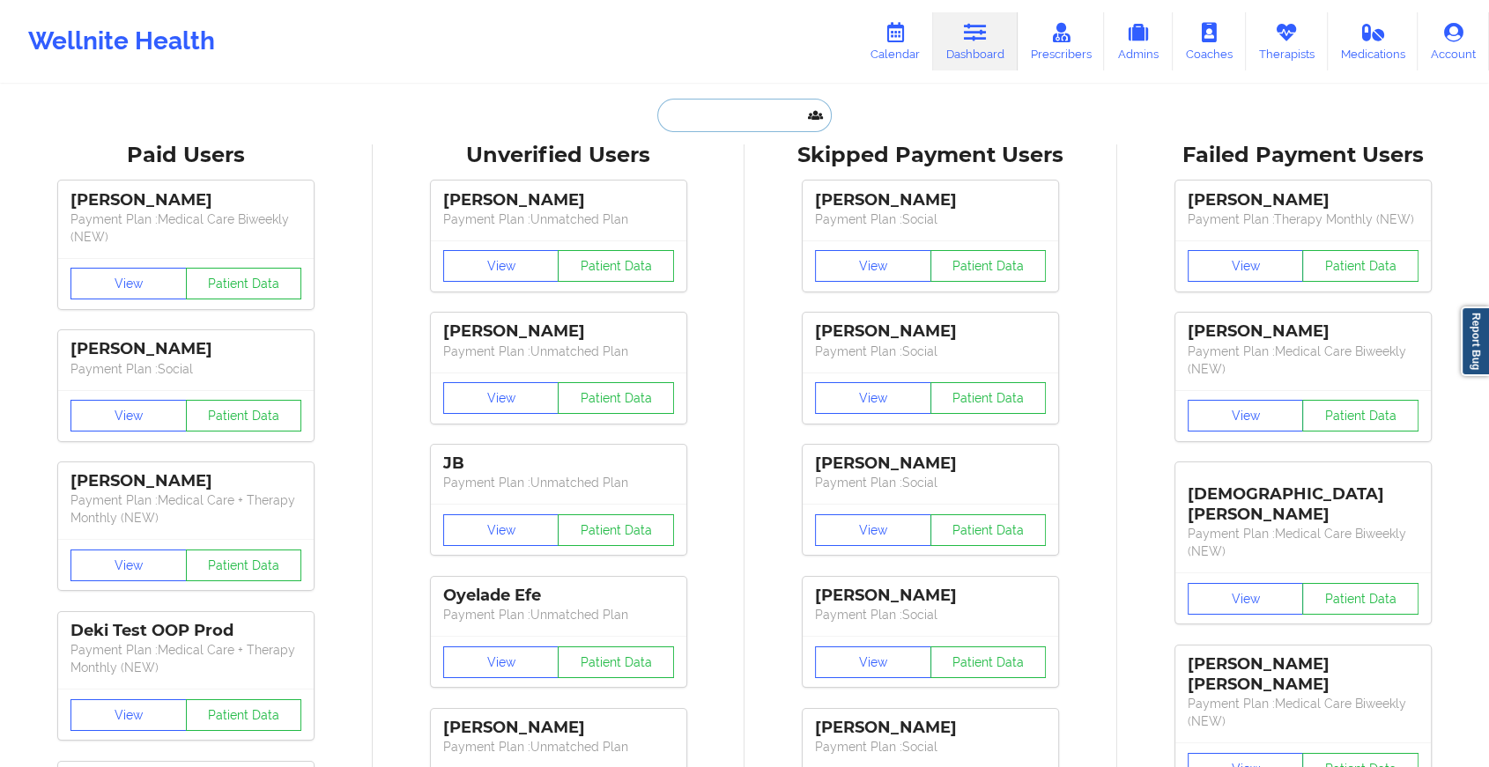
click at [742, 113] on input "text" at bounding box center [744, 115] width 174 height 33
type input "r"
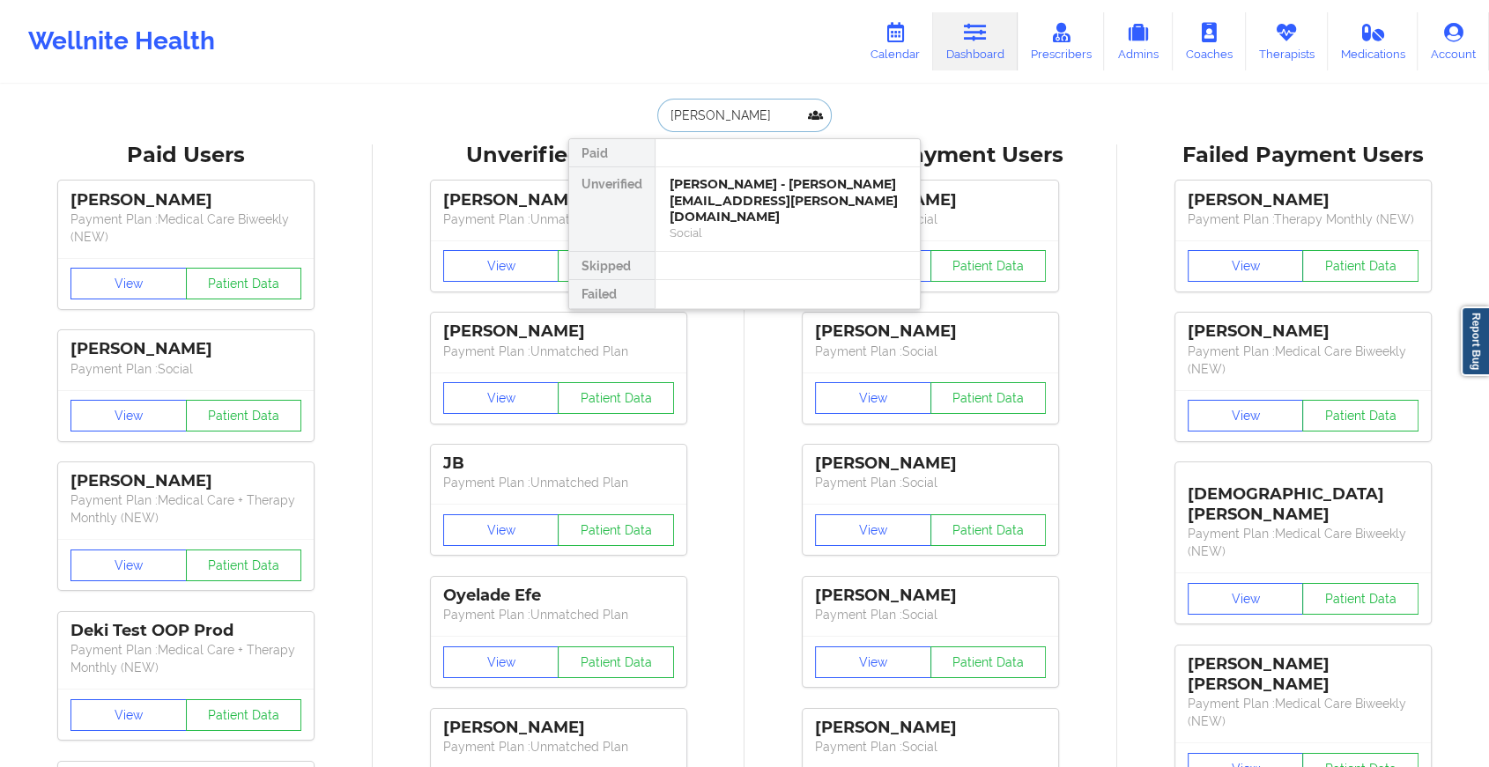
type input "[PERSON_NAME]"
click at [745, 181] on div "[PERSON_NAME] - [EMAIL_ADDRESS][DOMAIN_NAME]" at bounding box center [787, 192] width 236 height 33
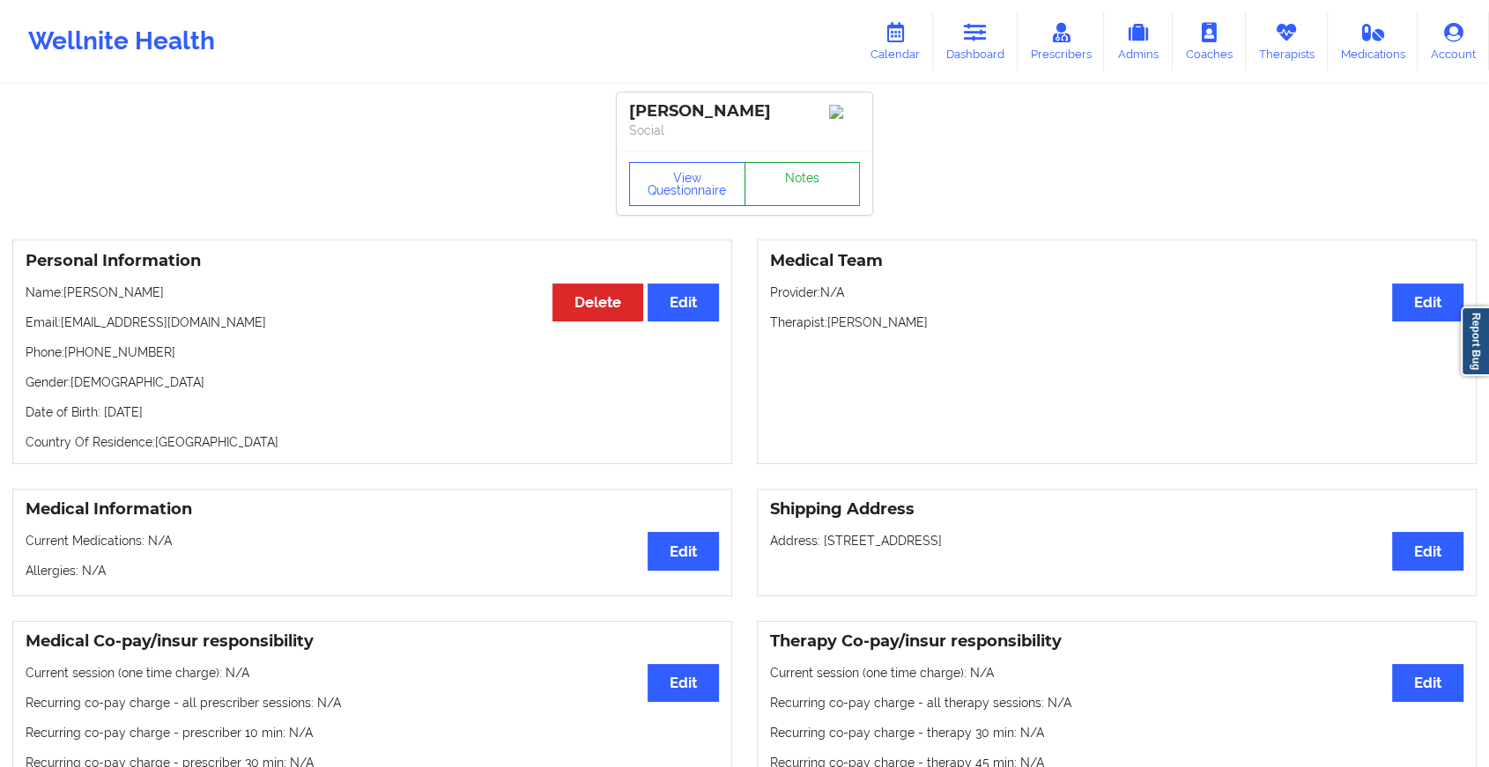
click at [802, 181] on link "Notes" at bounding box center [802, 184] width 116 height 44
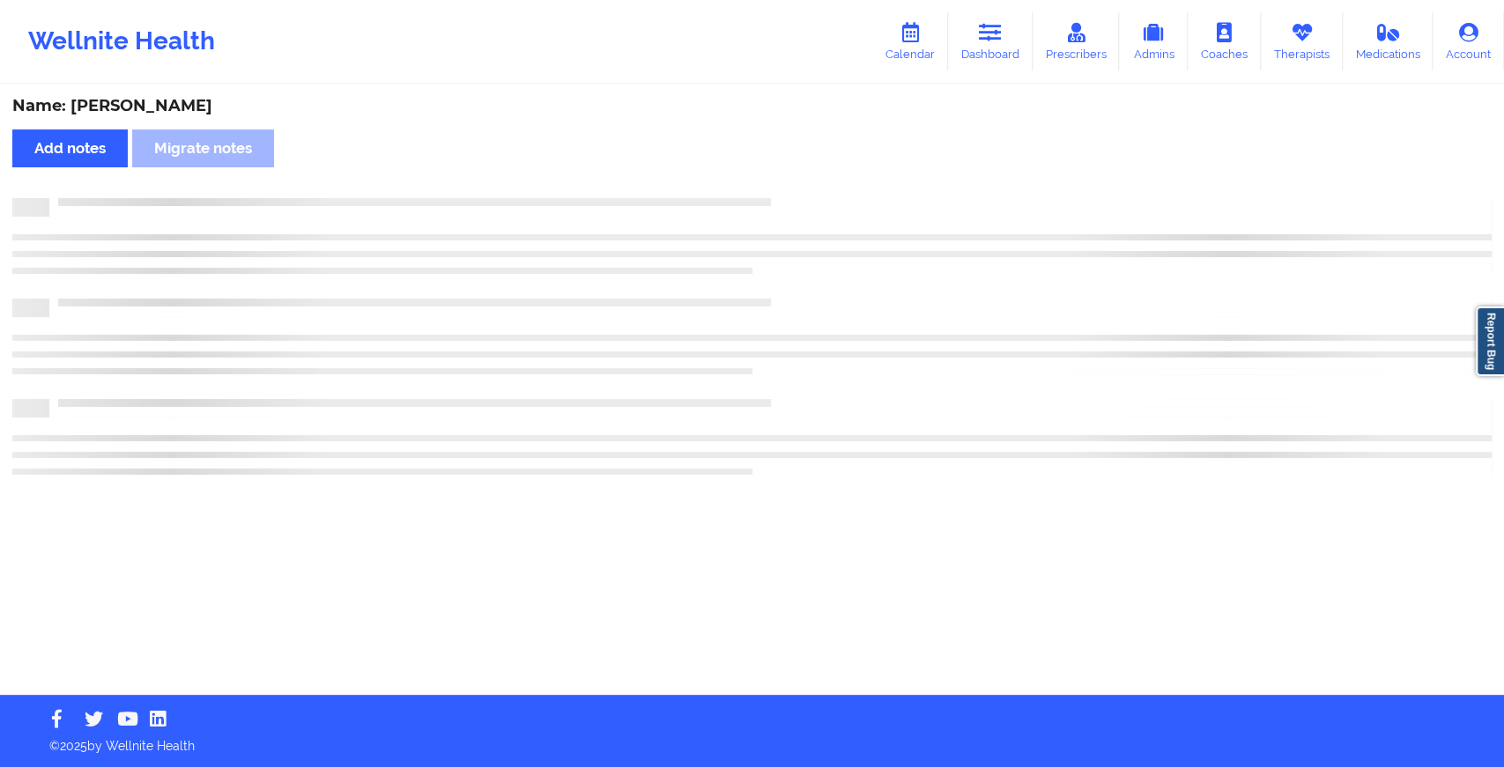
click at [802, 181] on div "Name: [PERSON_NAME] Add notes Migrate notes" at bounding box center [752, 390] width 1504 height 609
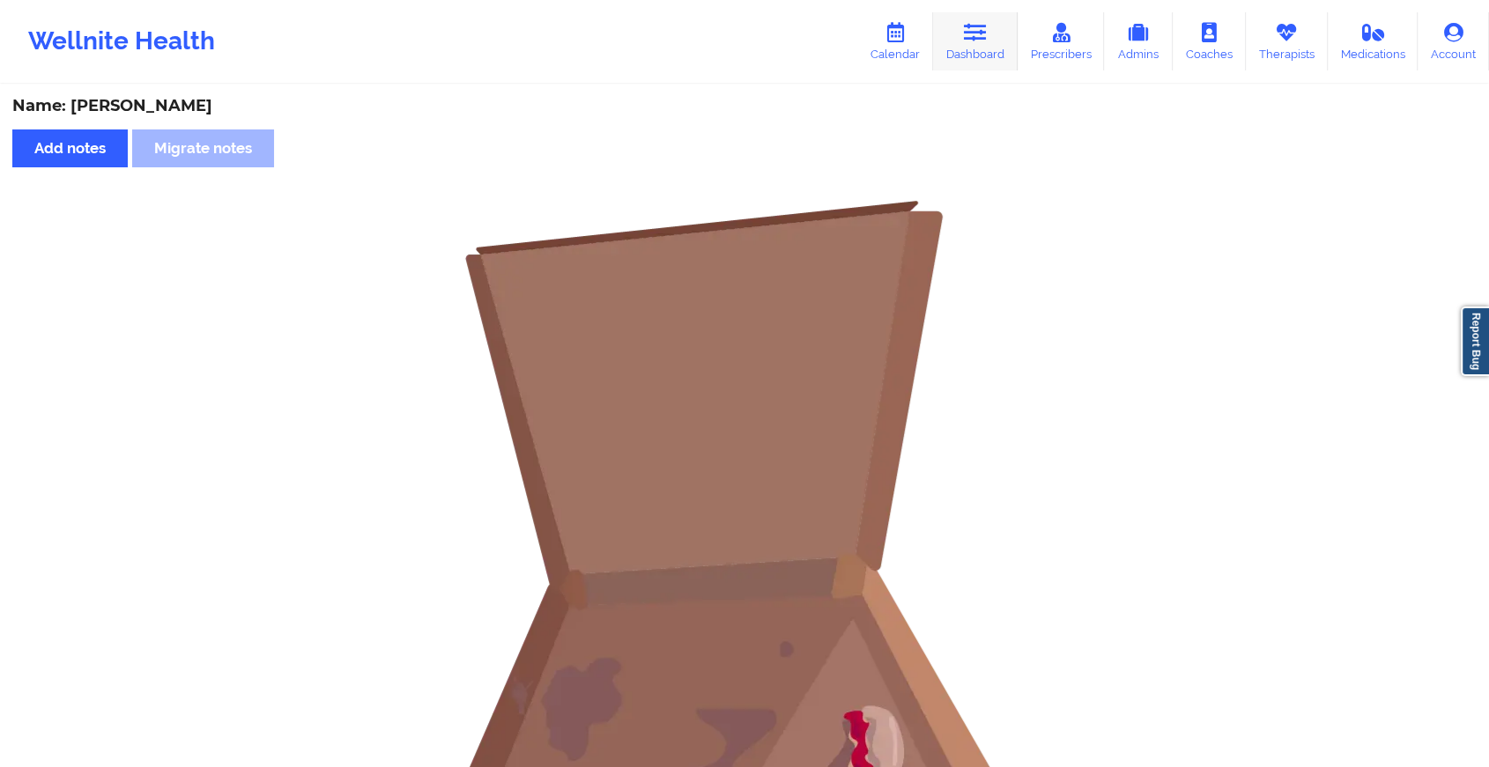
click at [976, 18] on link "Dashboard" at bounding box center [975, 41] width 85 height 58
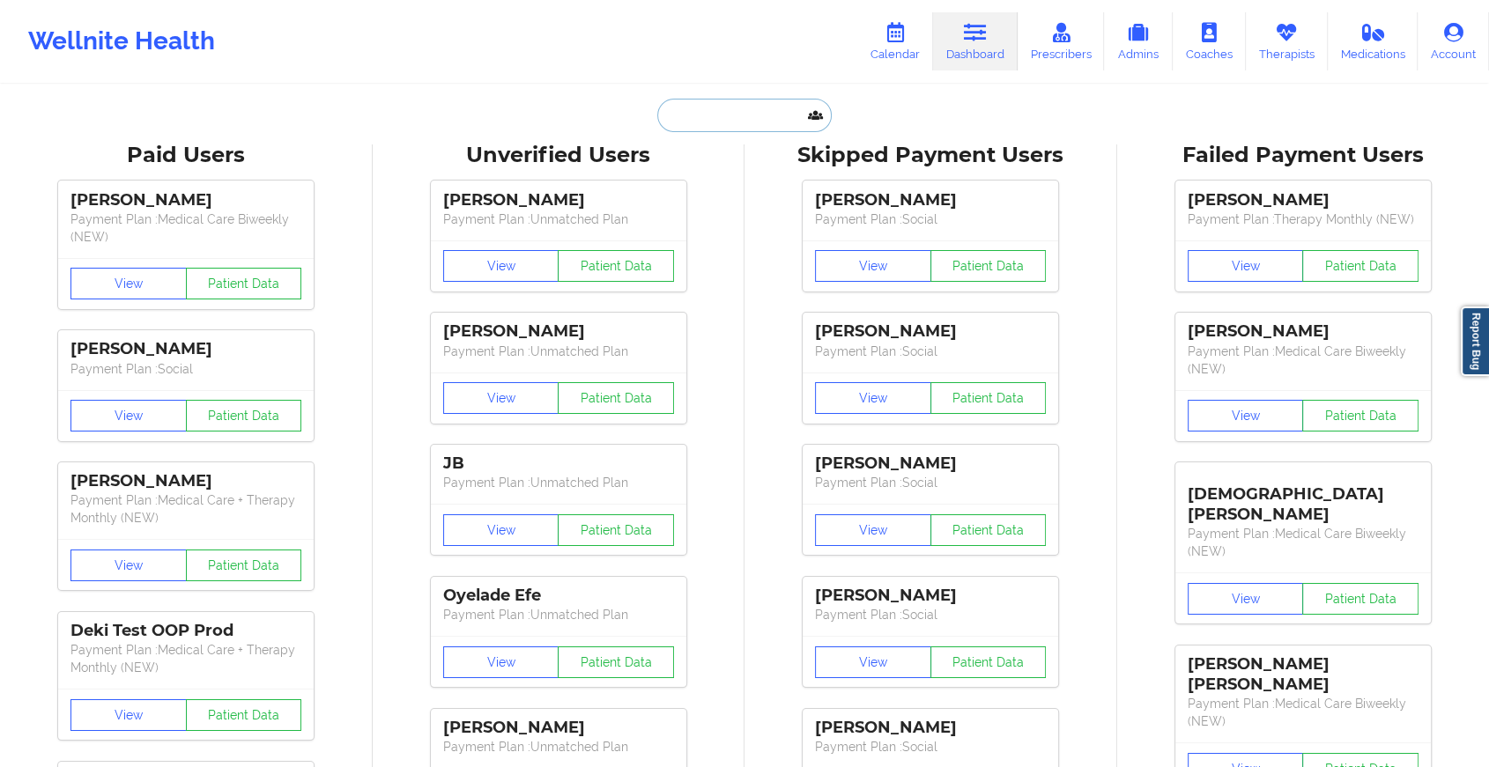
click at [698, 116] on input "text" at bounding box center [744, 115] width 174 height 33
paste input "[EMAIL_ADDRESS][DOMAIN_NAME]"
type input "[EMAIL_ADDRESS][DOMAIN_NAME]"
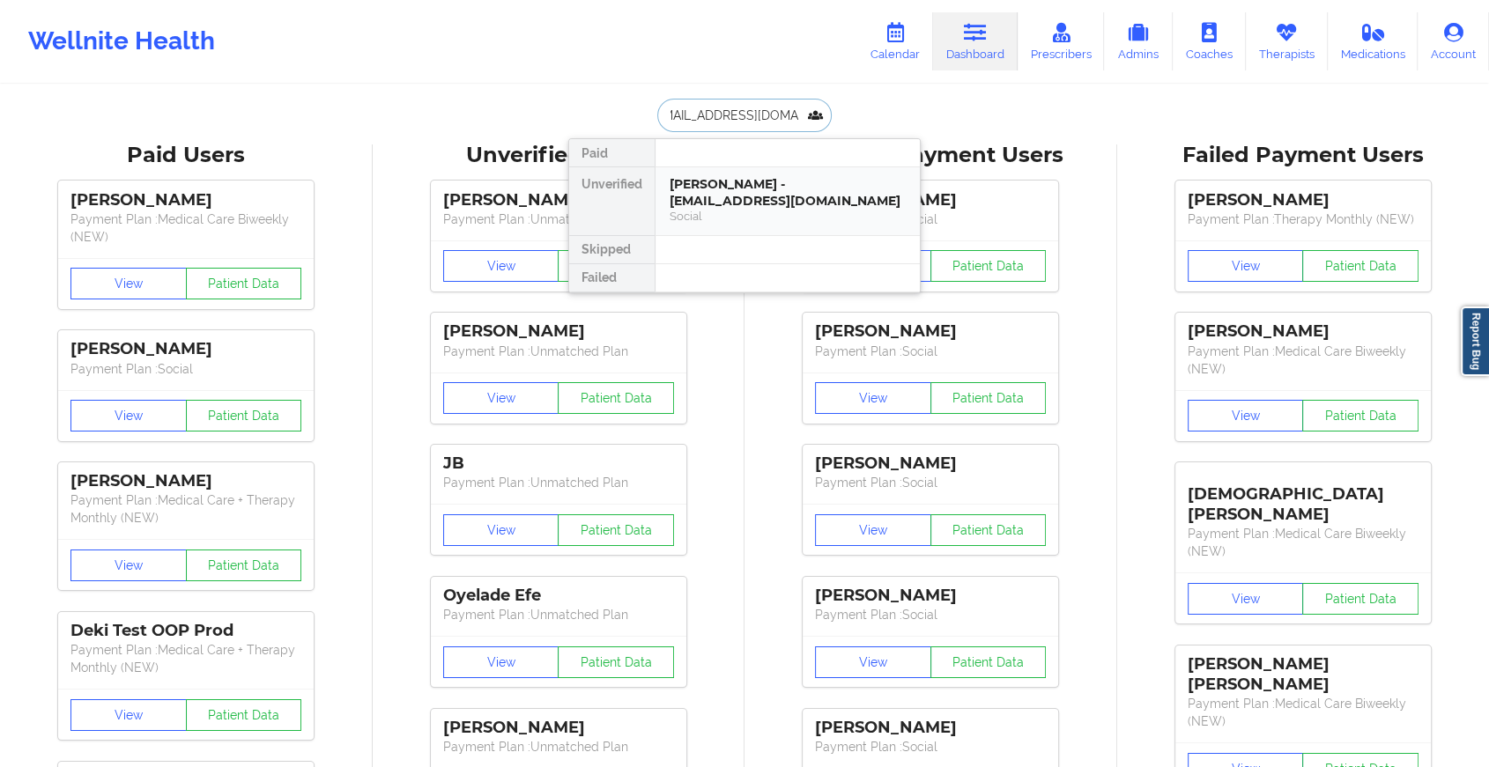
click at [761, 191] on div "[PERSON_NAME] - [EMAIL_ADDRESS][DOMAIN_NAME]" at bounding box center [787, 192] width 236 height 33
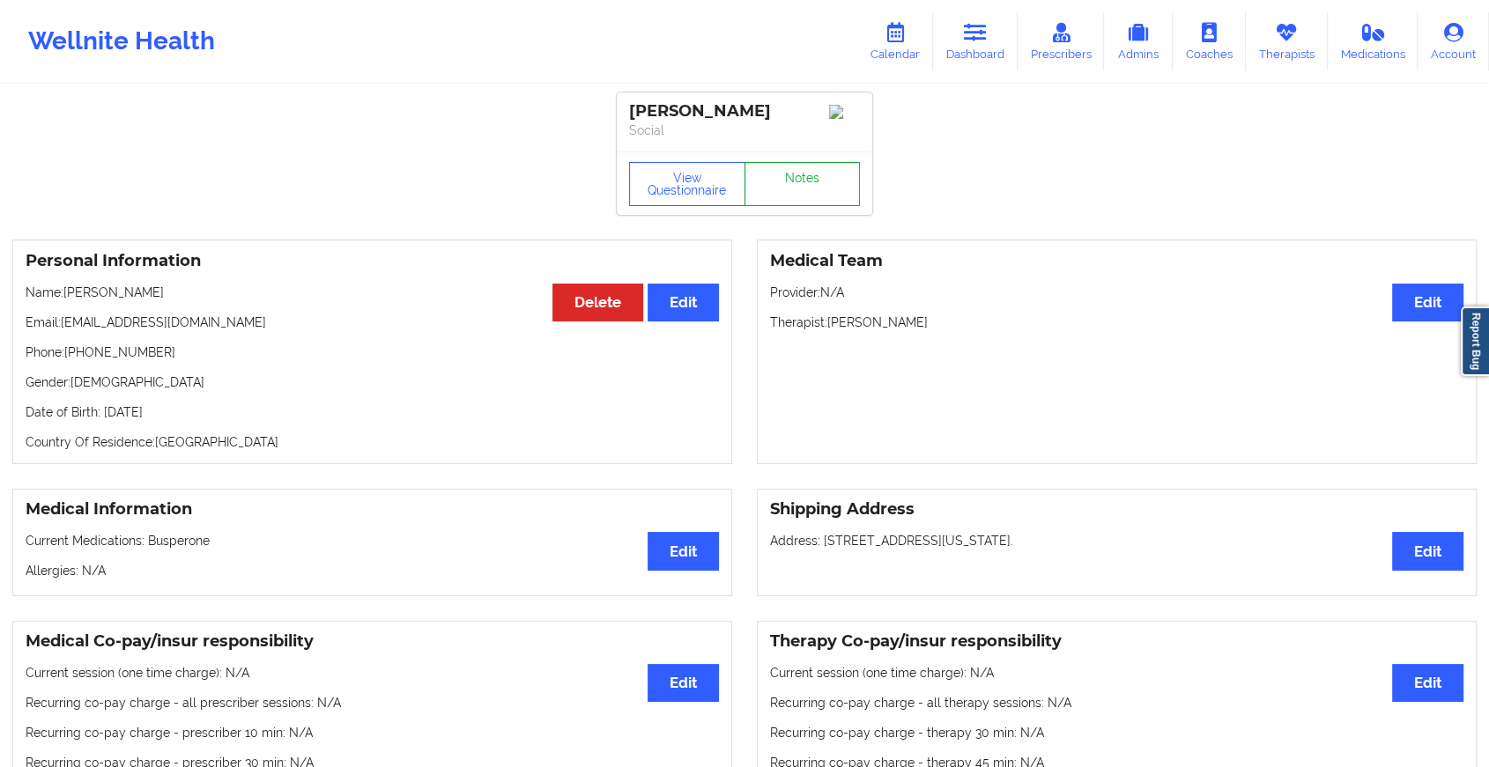
click at [799, 196] on link "Notes" at bounding box center [802, 184] width 116 height 44
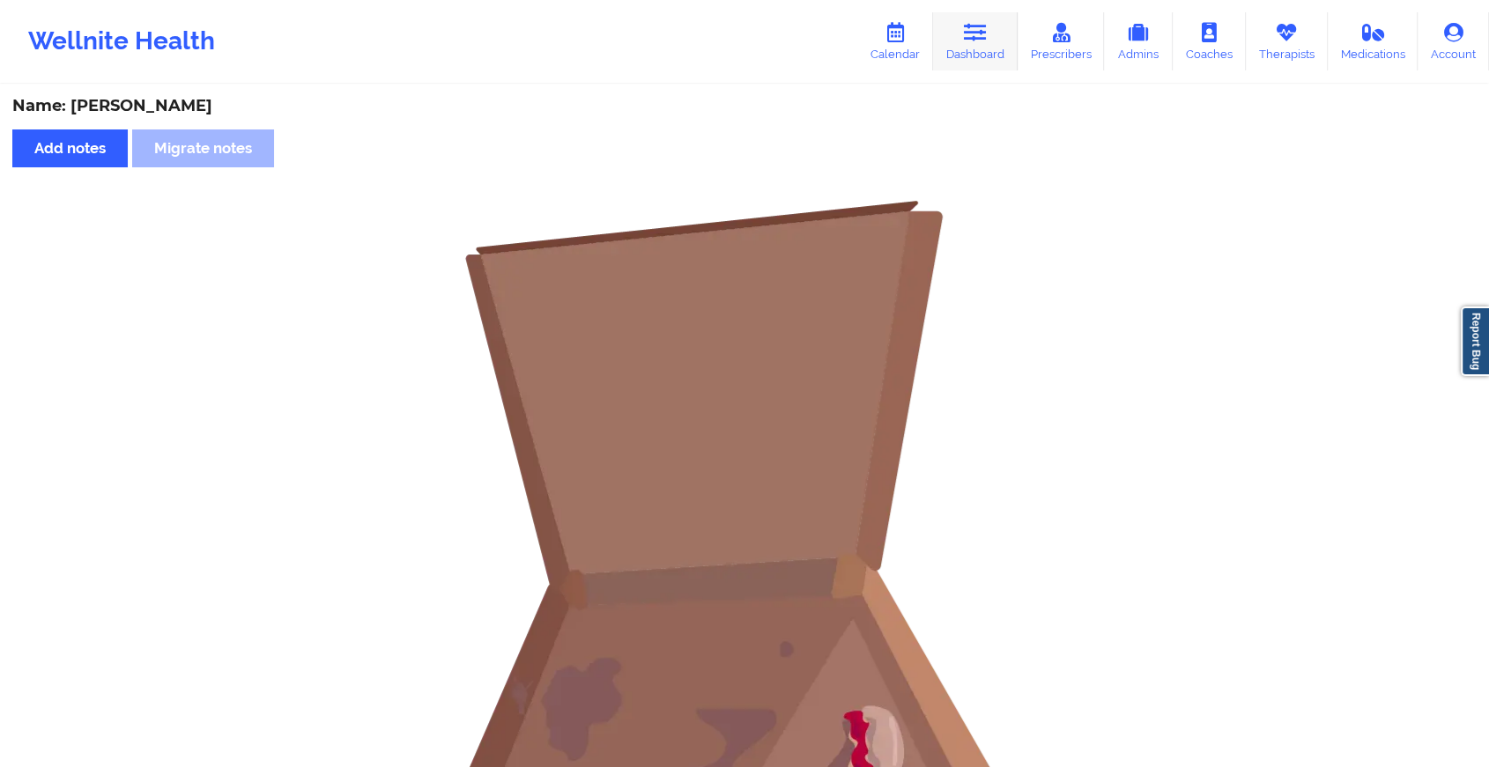
click at [987, 41] on icon at bounding box center [975, 32] width 23 height 19
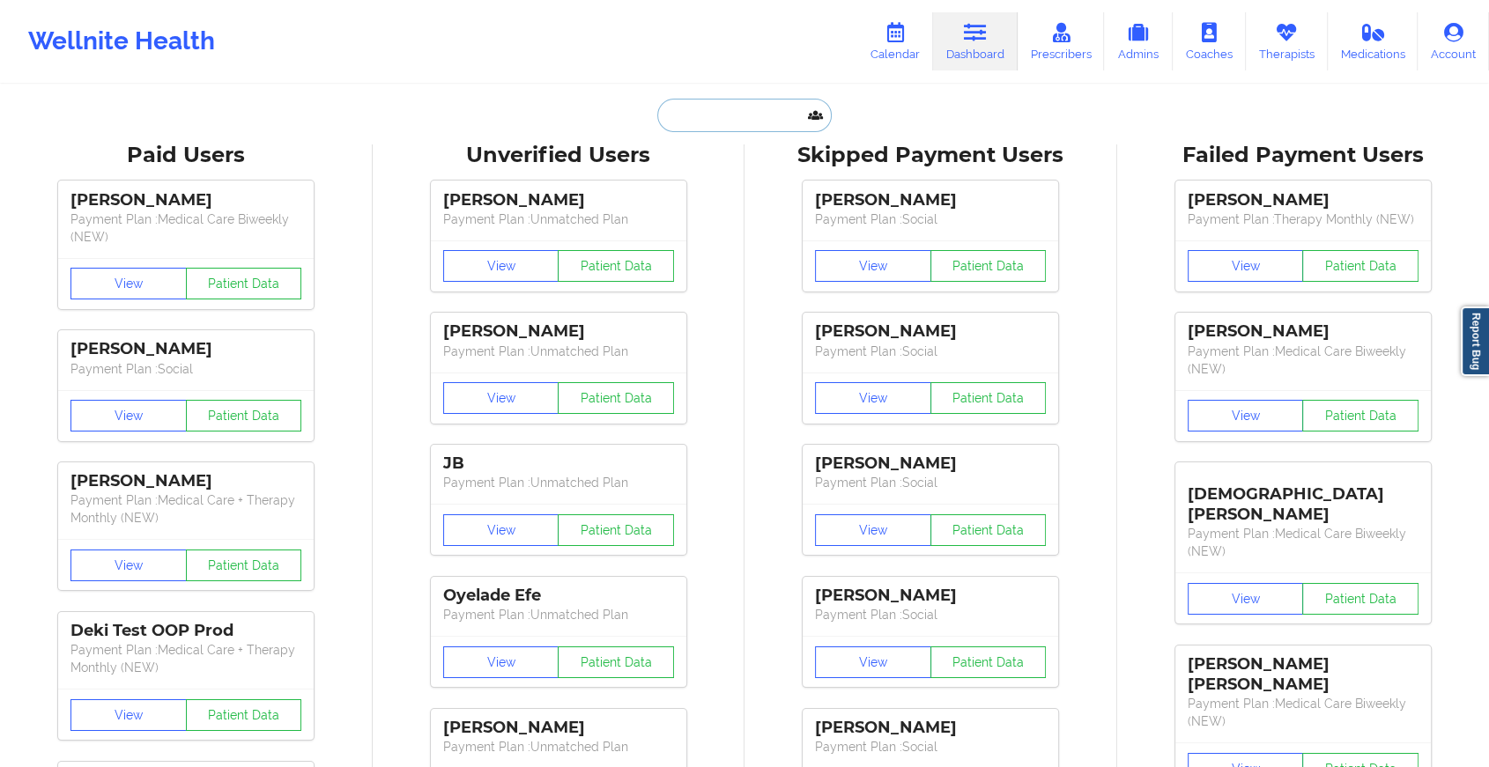
click at [691, 121] on input "text" at bounding box center [744, 115] width 174 height 33
paste input "[EMAIL_ADDRESS][DOMAIN_NAME]"
type input "[EMAIL_ADDRESS][DOMAIN_NAME]"
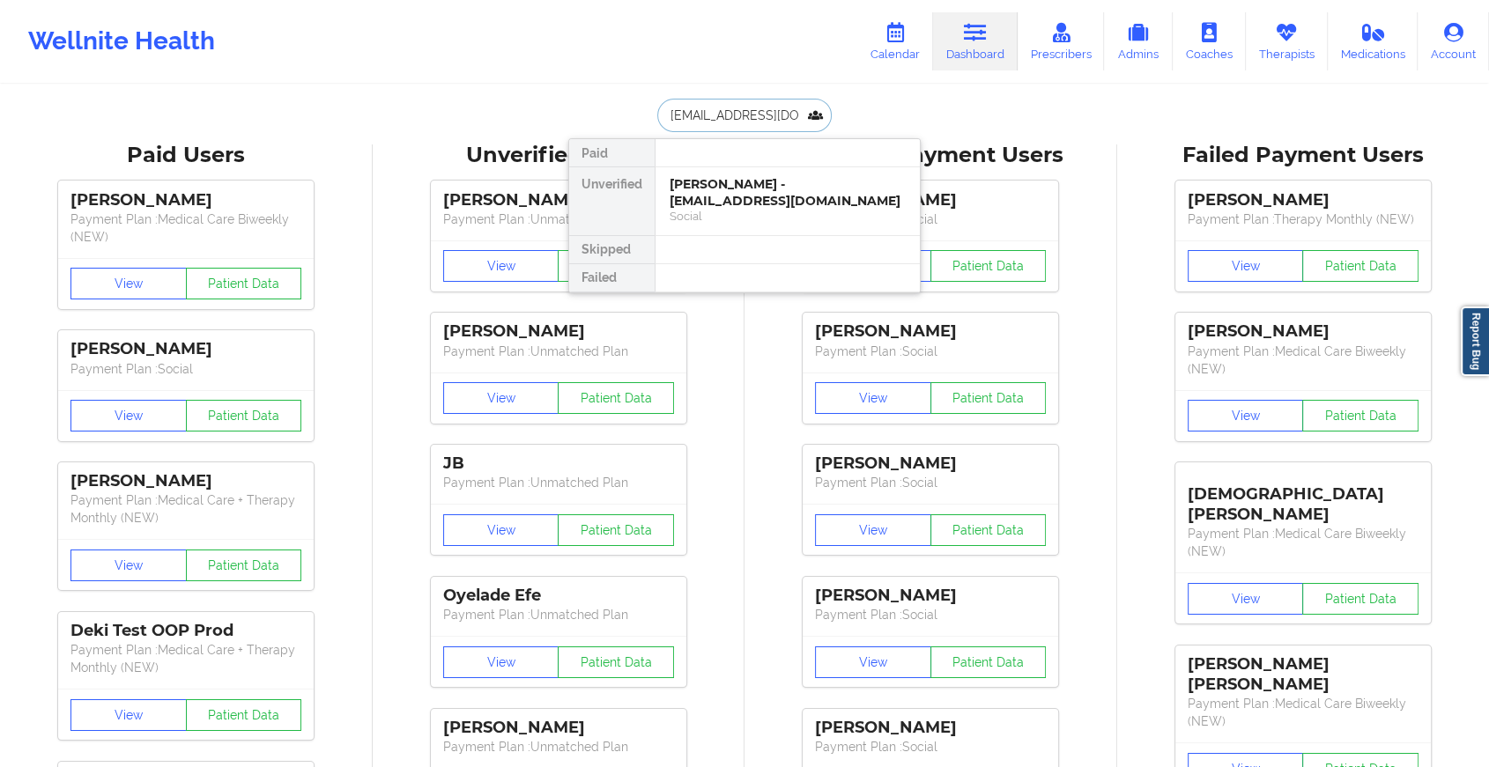
scroll to position [0, 28]
click at [781, 203] on div "[PERSON_NAME] - [EMAIL_ADDRESS][DOMAIN_NAME]" at bounding box center [787, 192] width 236 height 33
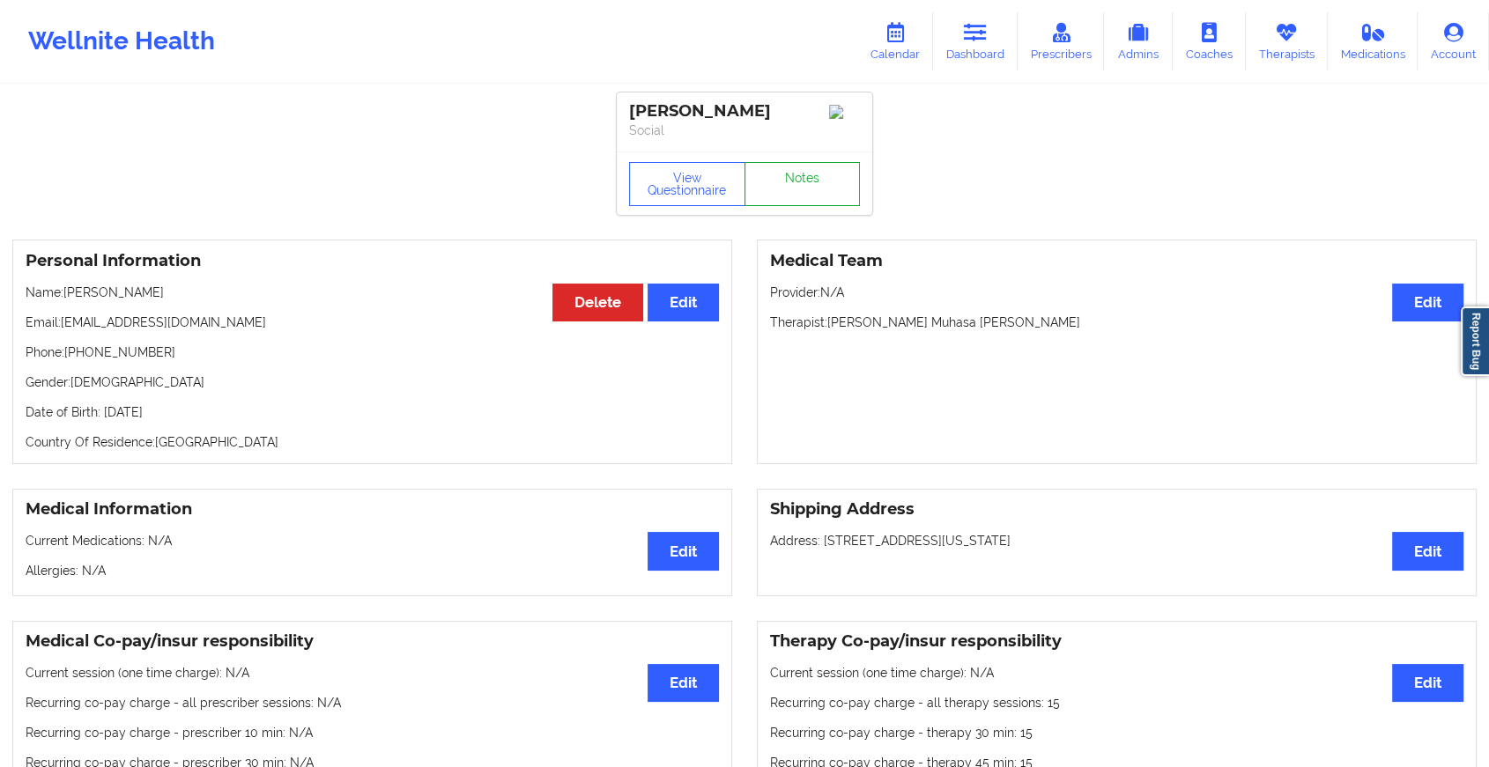
click at [802, 190] on link "Notes" at bounding box center [802, 184] width 116 height 44
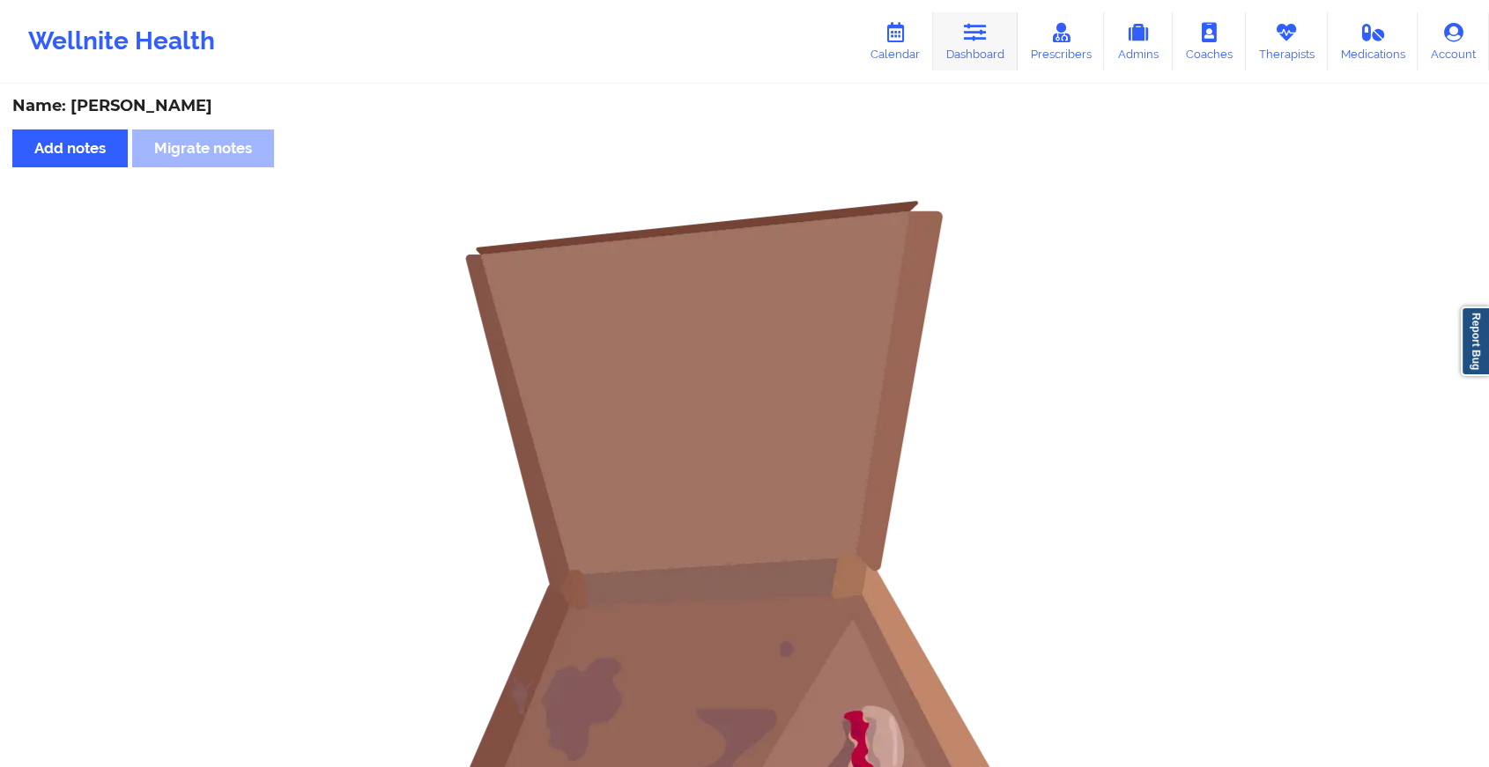
click at [980, 45] on link "Dashboard" at bounding box center [975, 41] width 85 height 58
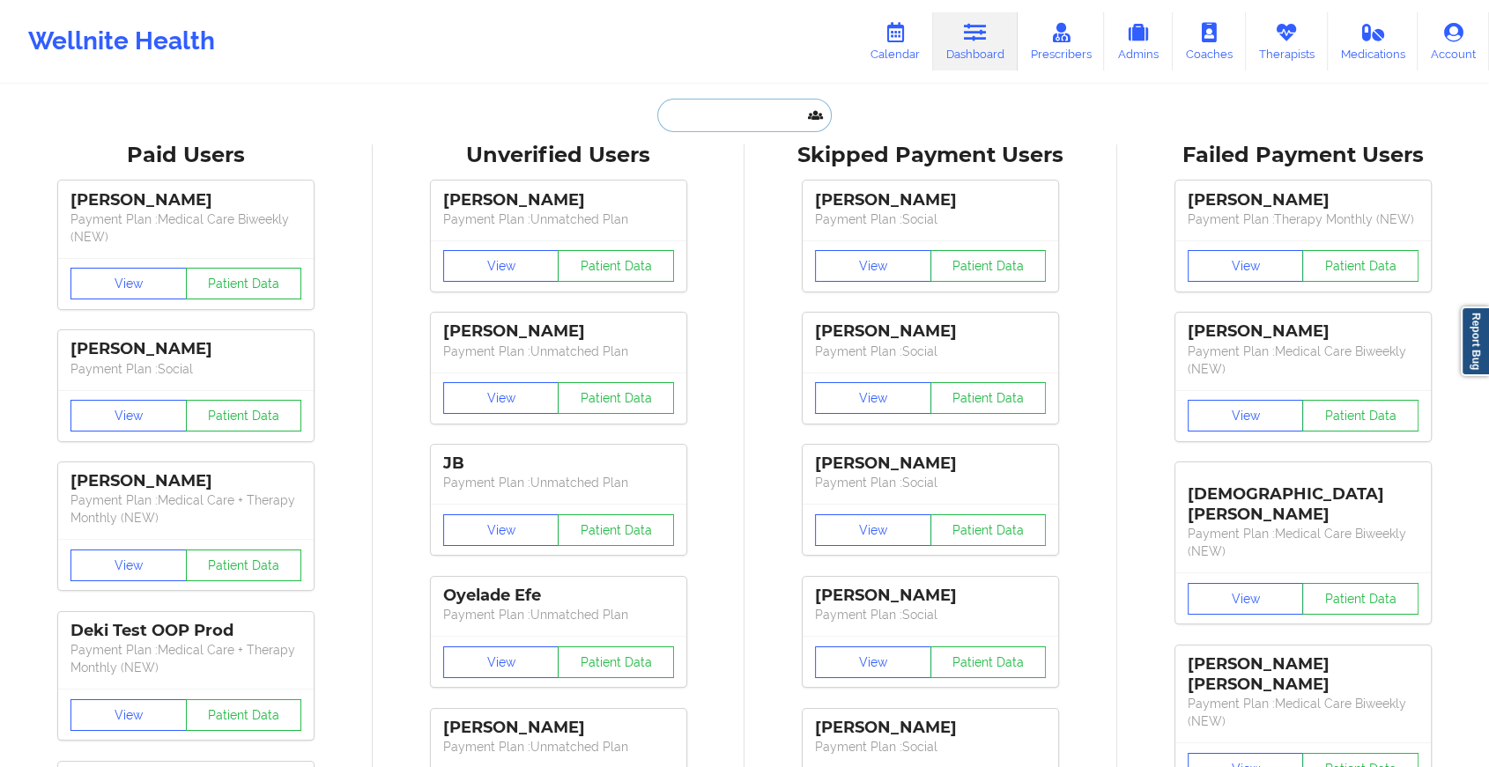
click at [726, 109] on input "text" at bounding box center [744, 115] width 174 height 33
paste input "[EMAIL_ADDRESS][DOMAIN_NAME]"
type input "[EMAIL_ADDRESS][DOMAIN_NAME]"
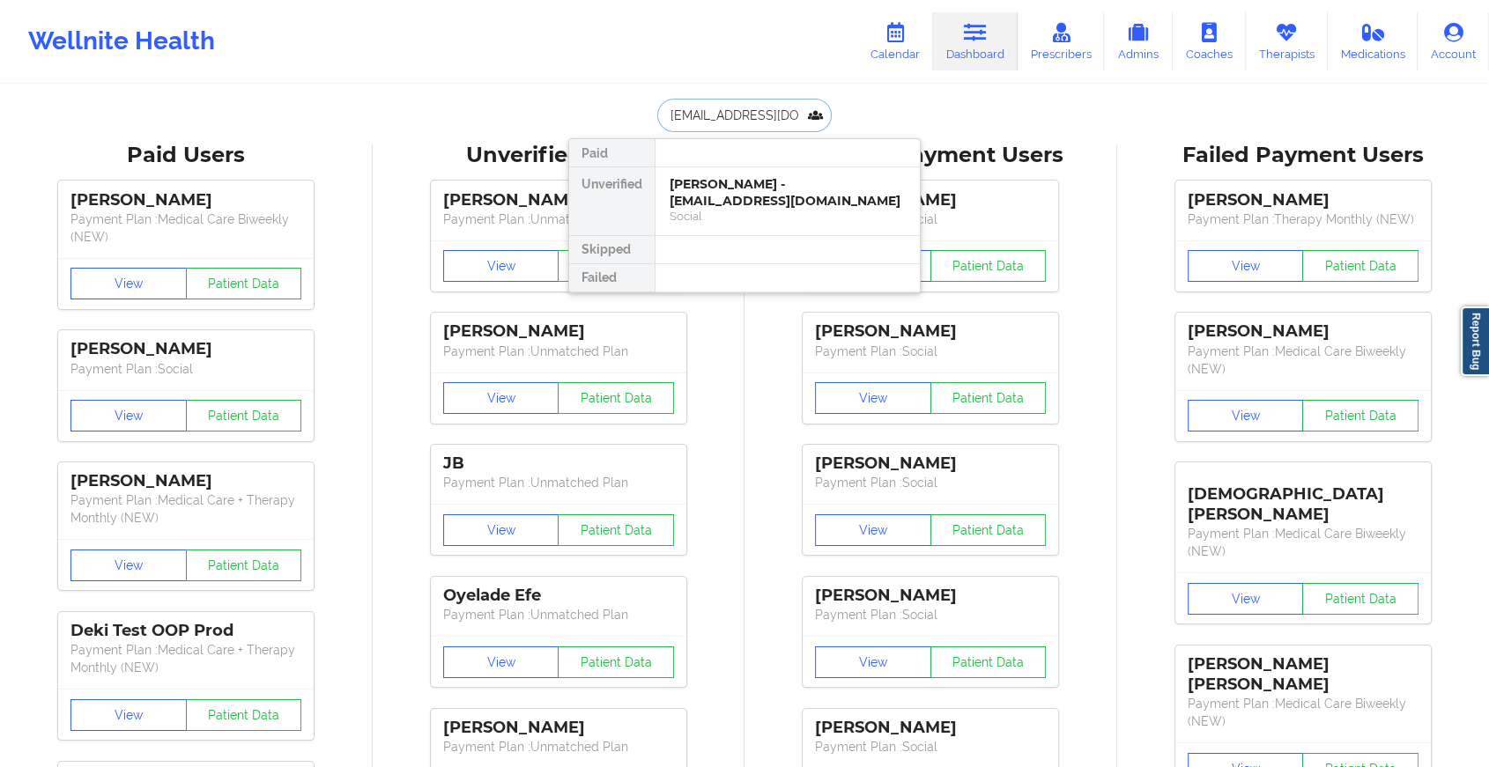
scroll to position [0, 14]
click at [780, 190] on div "[PERSON_NAME] - [EMAIL_ADDRESS][DOMAIN_NAME]" at bounding box center [787, 192] width 236 height 33
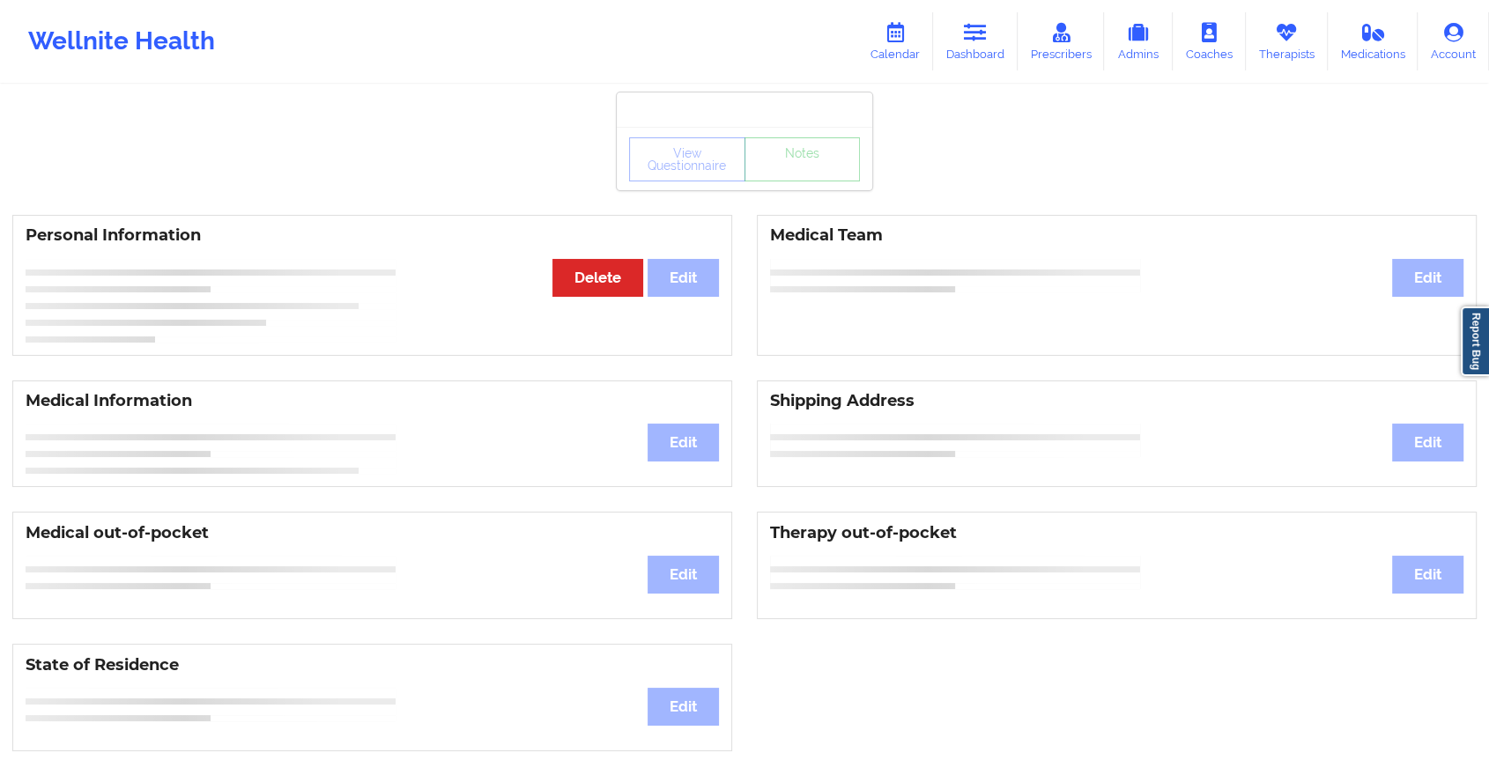
click at [807, 176] on div "View Questionnaire Notes" at bounding box center [744, 159] width 231 height 44
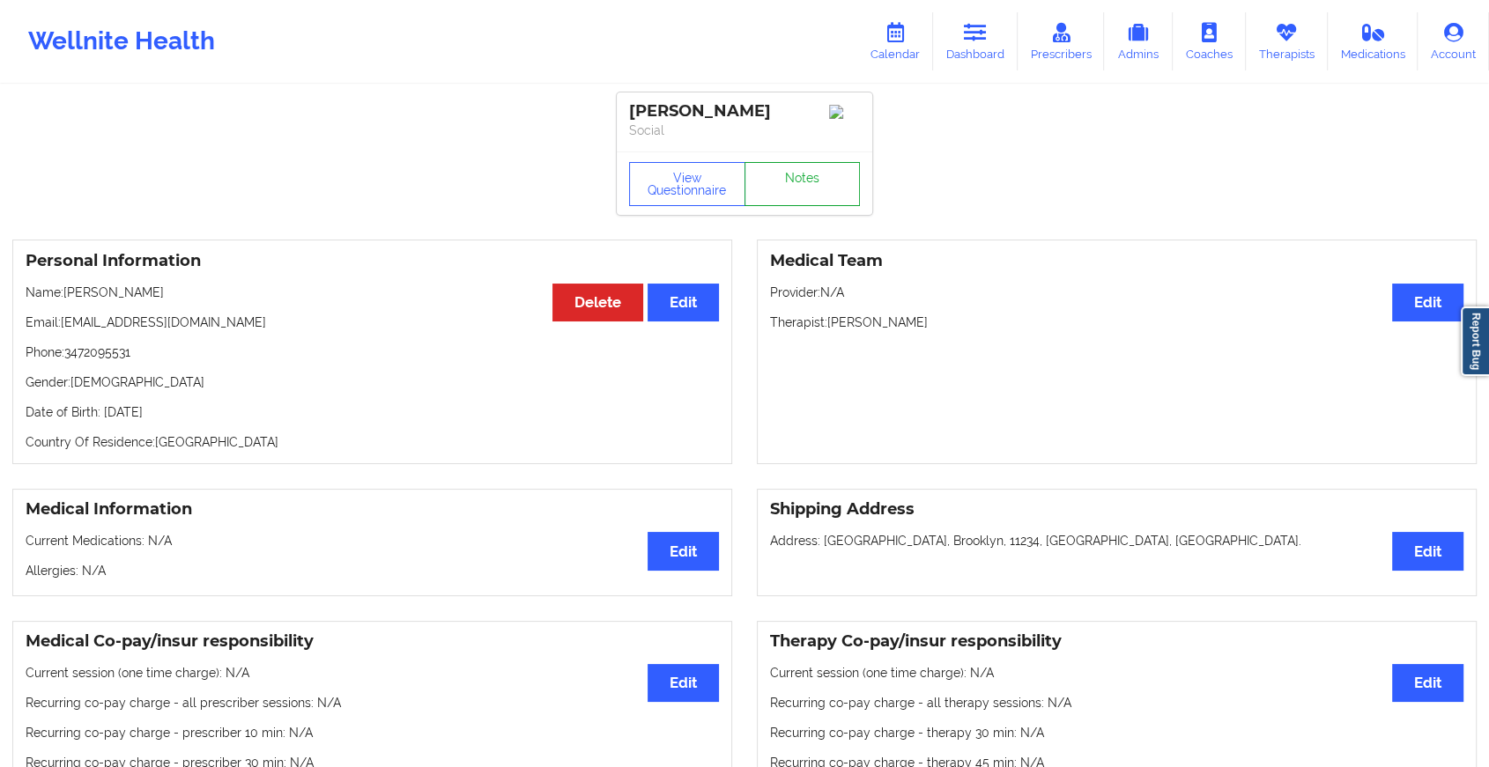
drag, startPoint x: 780, startPoint y: 190, endPoint x: 807, endPoint y: 176, distance: 29.9
click at [807, 176] on link "Notes" at bounding box center [802, 184] width 116 height 44
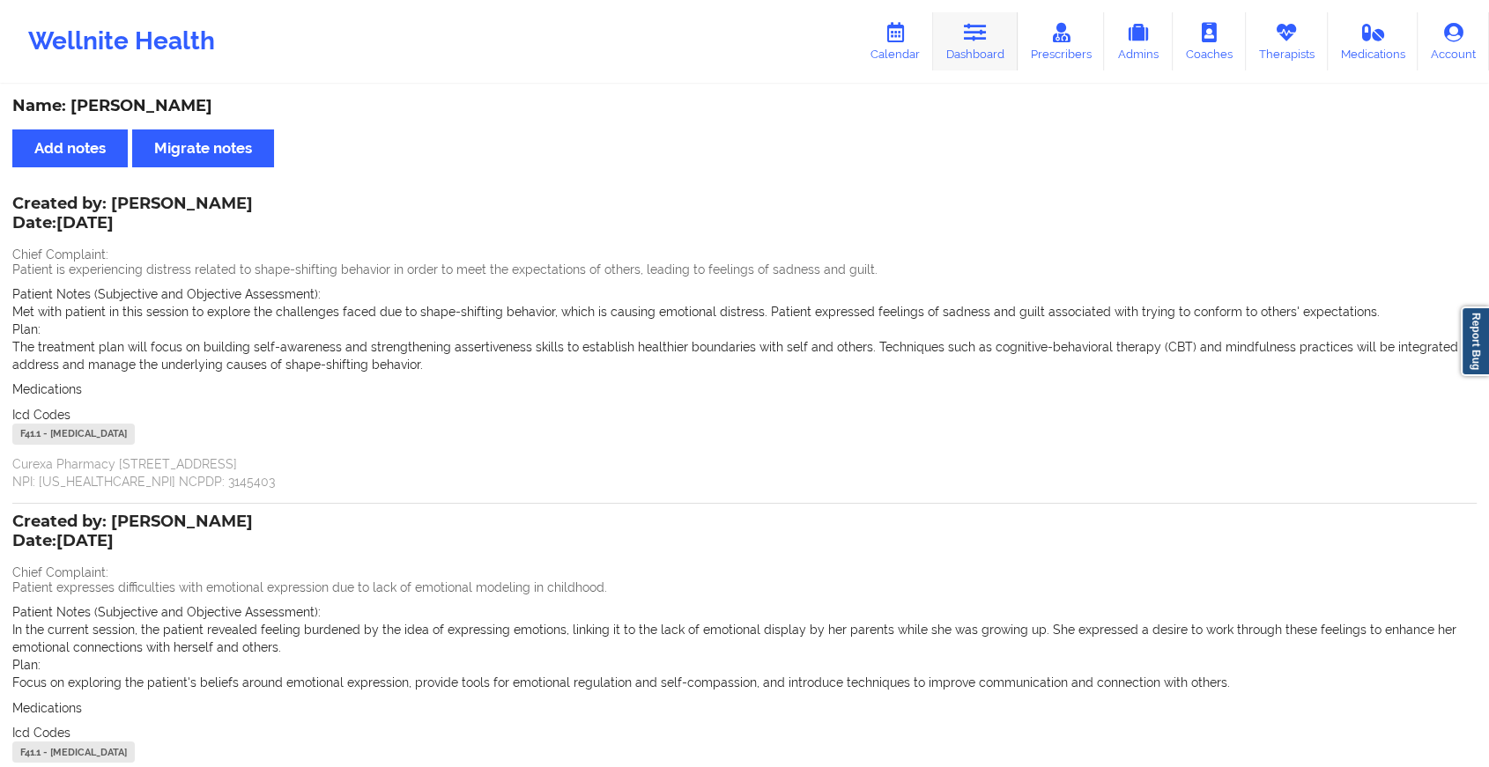
click at [969, 50] on link "Dashboard" at bounding box center [975, 41] width 85 height 58
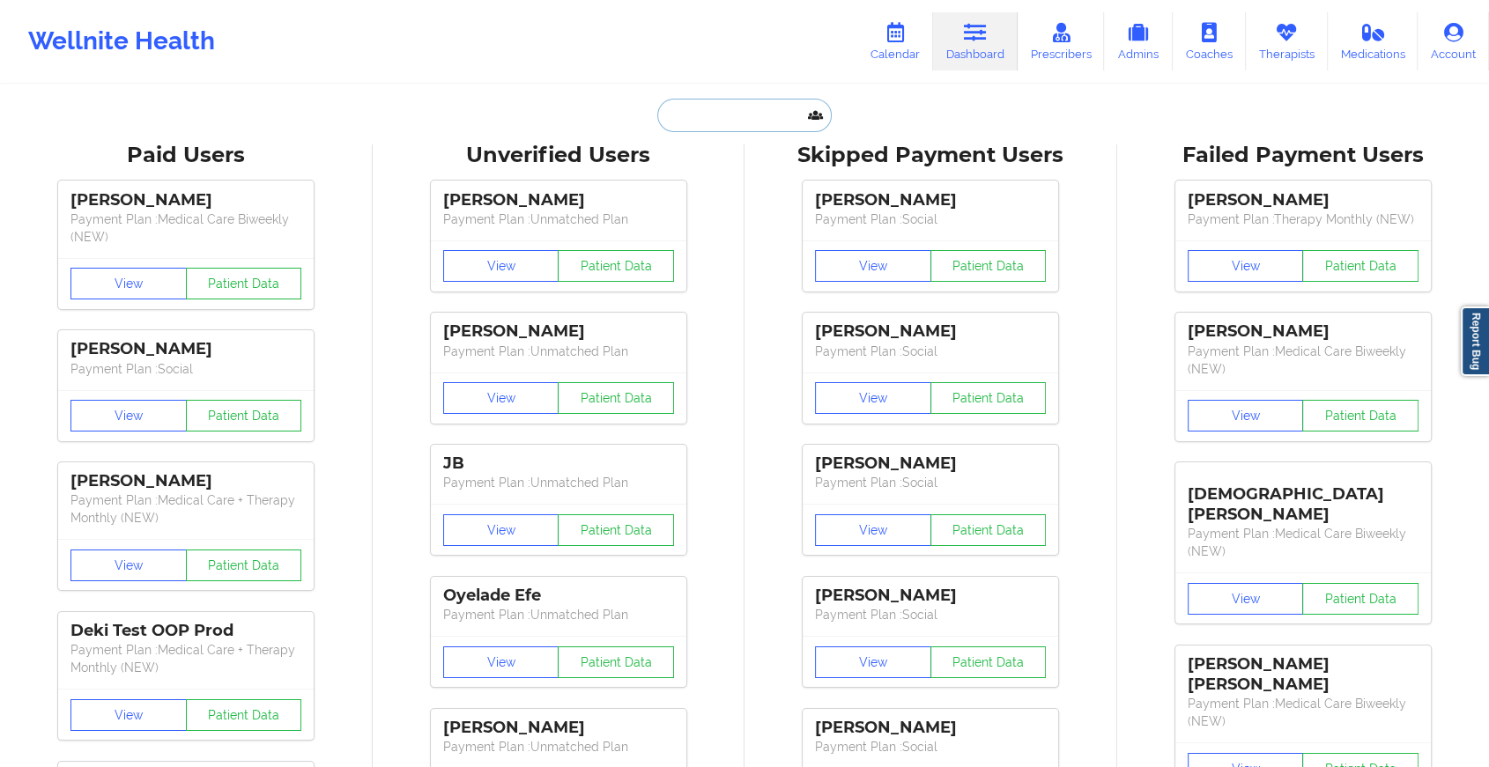
click at [705, 121] on input "text" at bounding box center [744, 115] width 174 height 33
paste
type input "[EMAIL_ADDRESS][DOMAIN_NAME]"
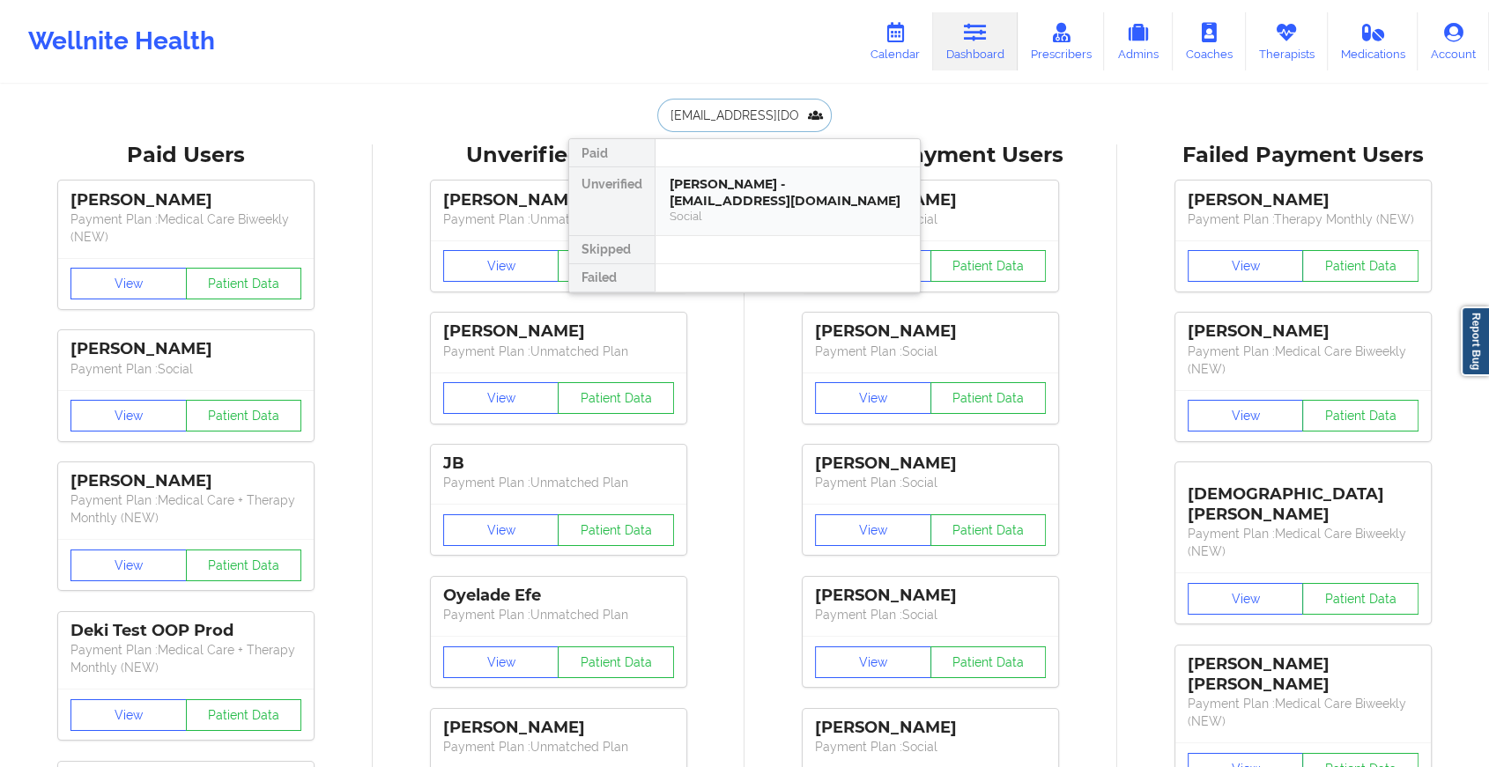
click at [776, 184] on div "[PERSON_NAME] - [EMAIL_ADDRESS][DOMAIN_NAME]" at bounding box center [787, 192] width 236 height 33
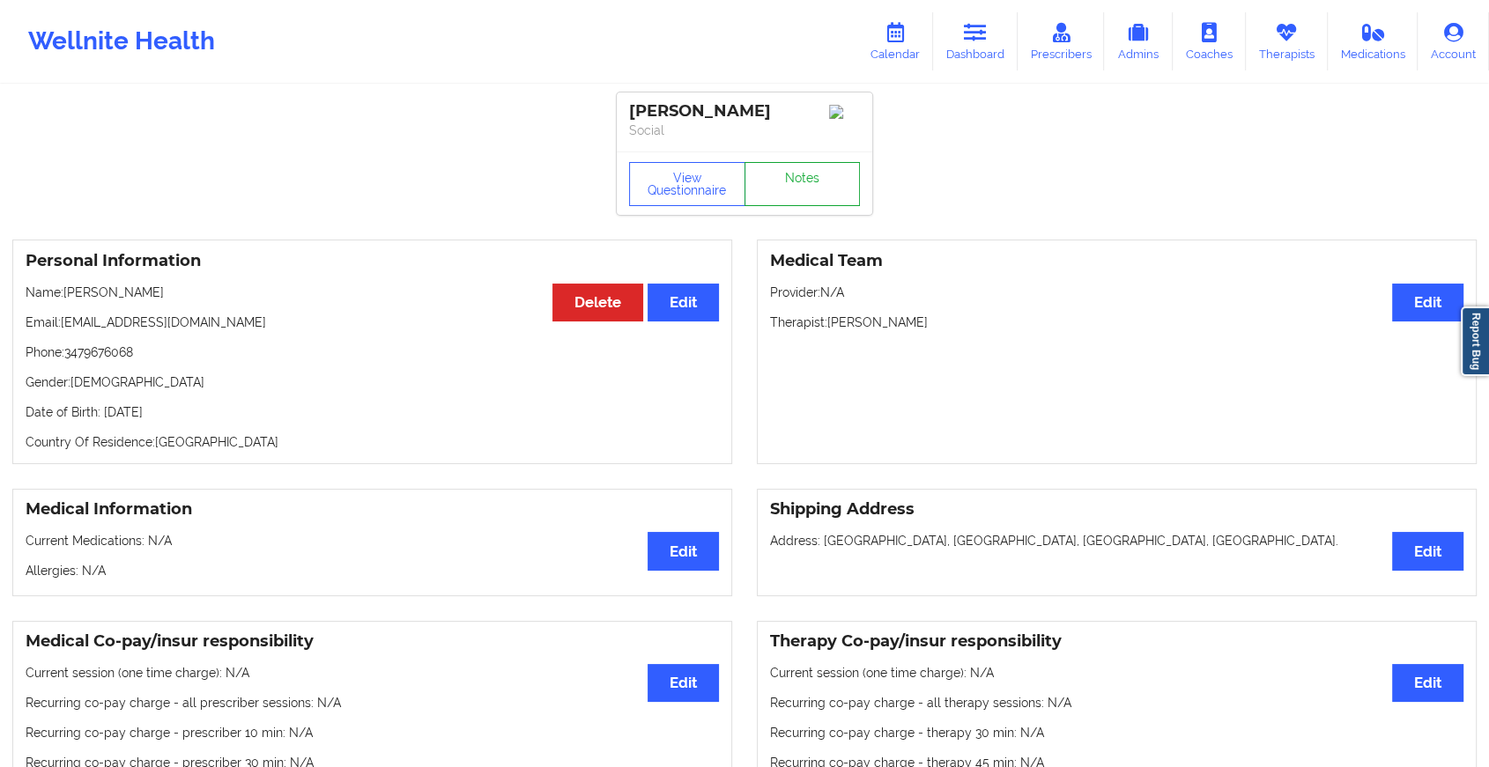
click at [823, 175] on link "Notes" at bounding box center [802, 184] width 116 height 44
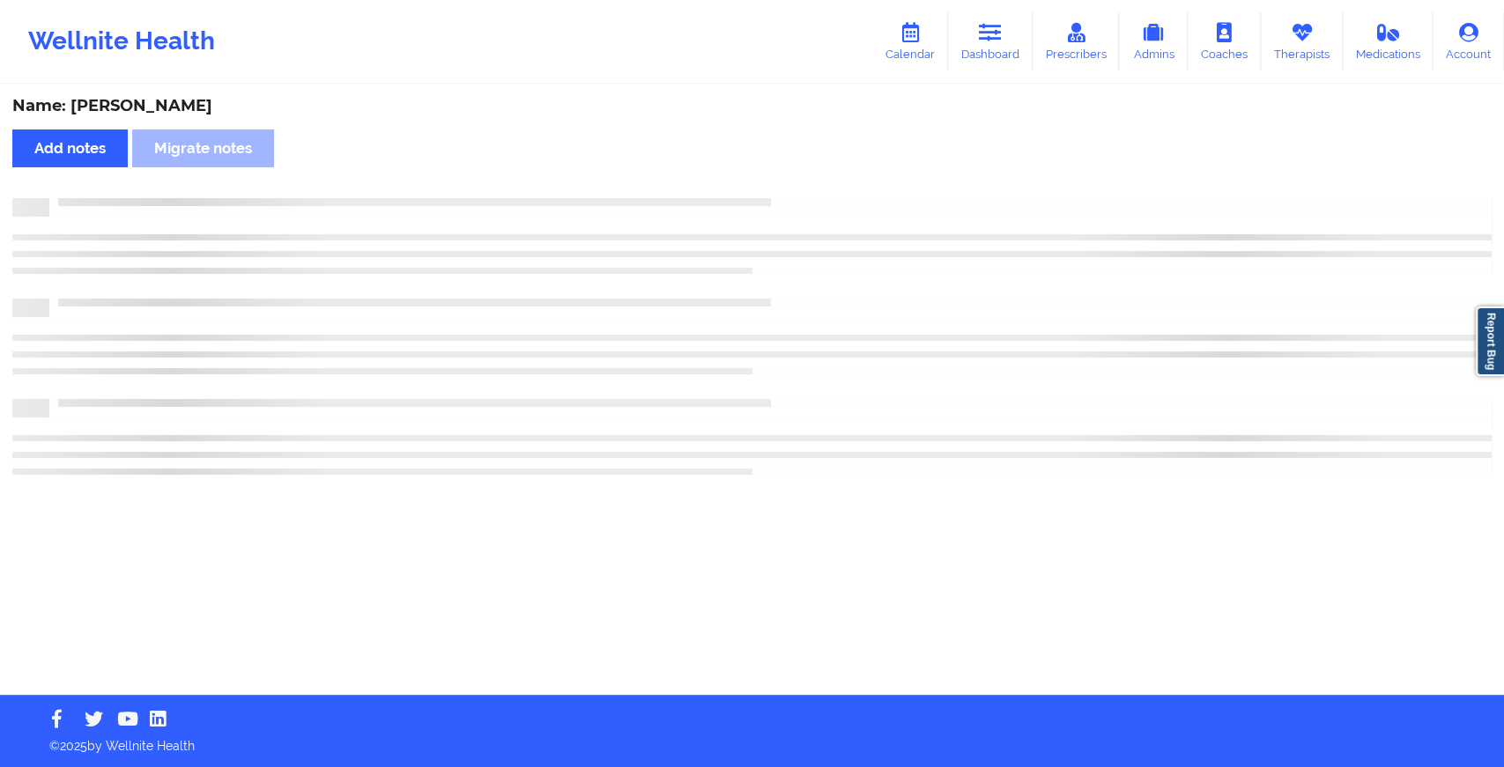
click at [823, 175] on div "Name: [PERSON_NAME] Add notes Migrate notes" at bounding box center [752, 390] width 1504 height 609
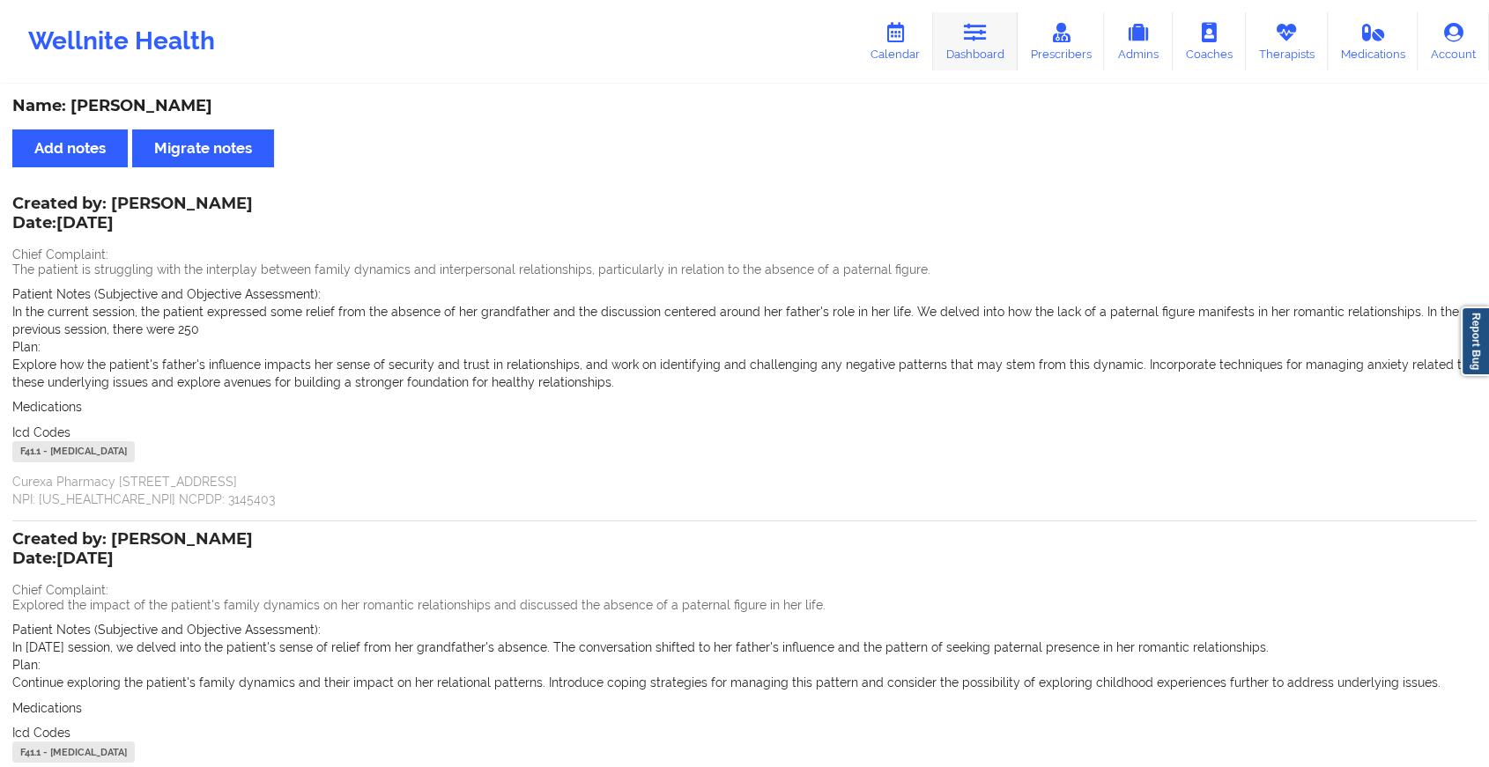
click at [974, 26] on icon at bounding box center [975, 32] width 23 height 19
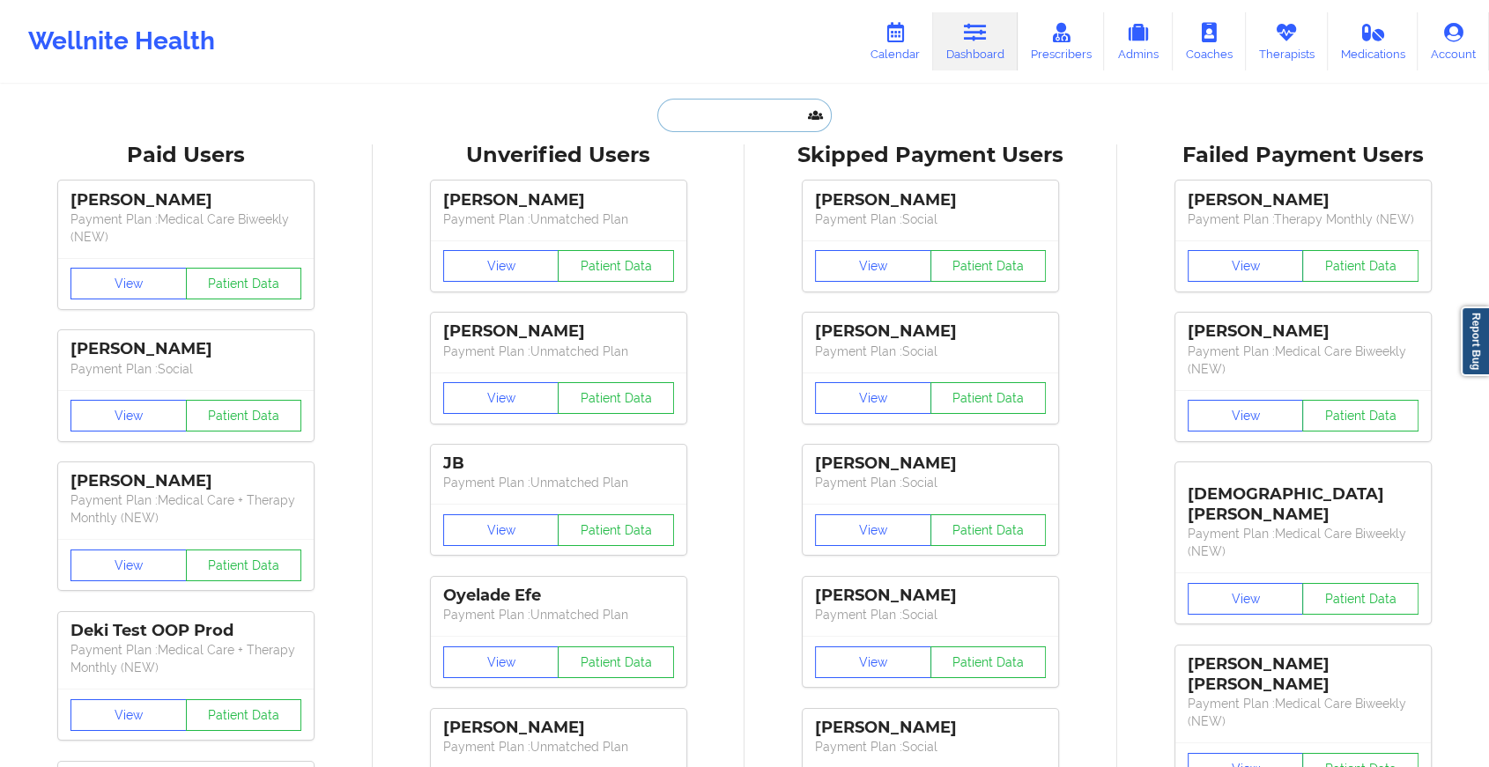
click at [721, 102] on input "text" at bounding box center [744, 115] width 174 height 33
type input "[EMAIL_ADDRESS][DOMAIN_NAME]"
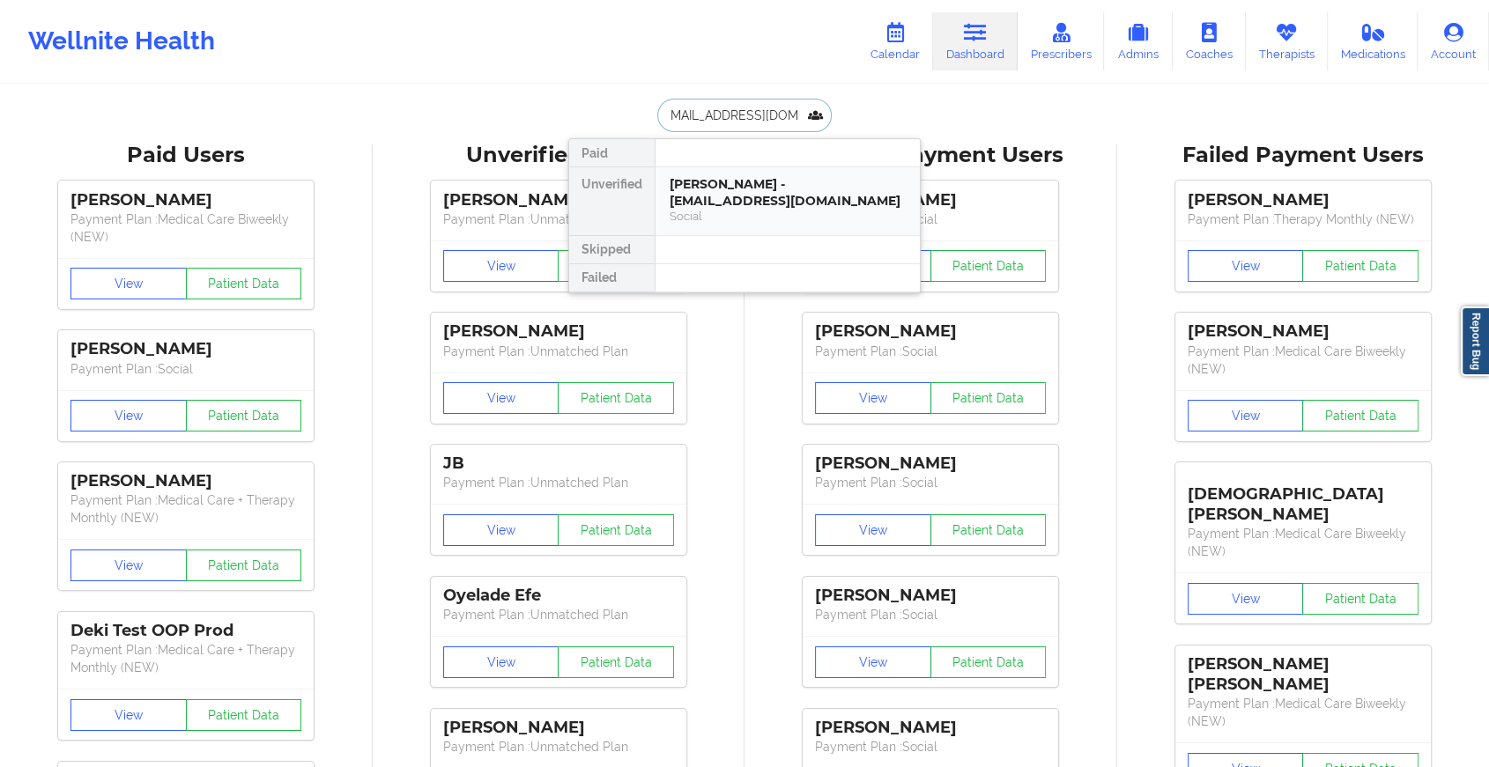
click at [810, 203] on div "[PERSON_NAME] - [EMAIL_ADDRESS][DOMAIN_NAME]" at bounding box center [787, 192] width 236 height 33
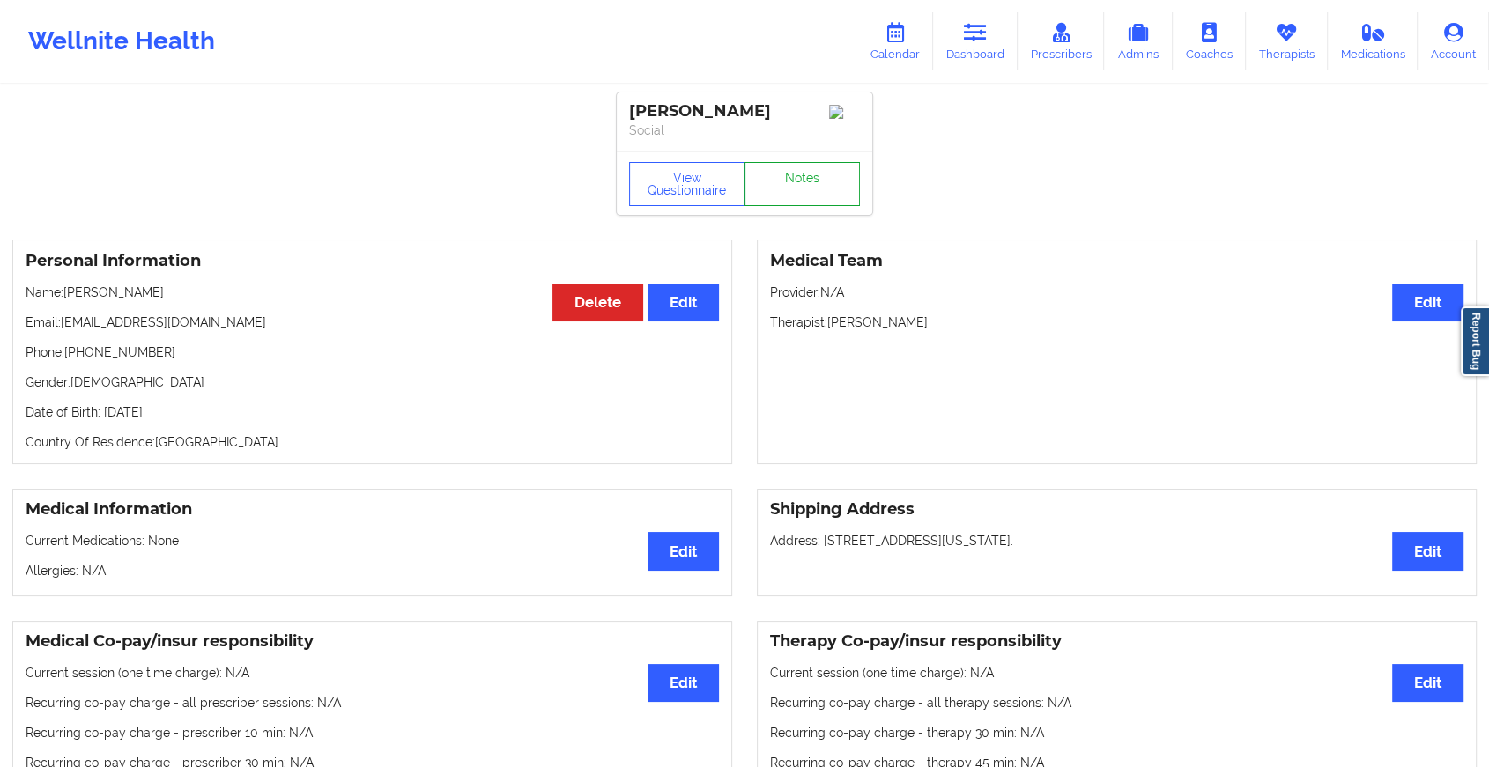
click at [798, 196] on link "Notes" at bounding box center [802, 184] width 116 height 44
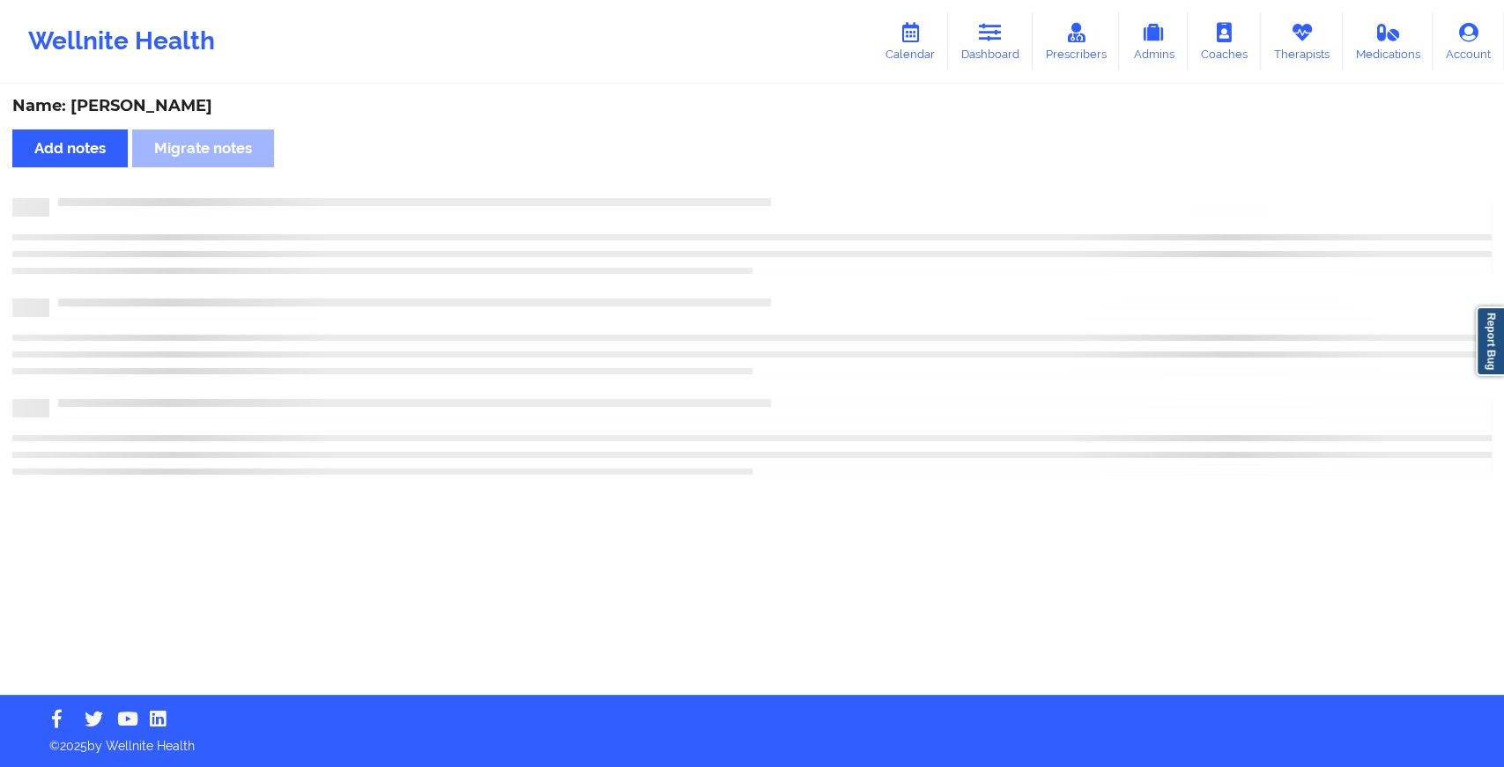
click at [963, 308] on div "Name: [PERSON_NAME] Add notes Migrate notes" at bounding box center [752, 390] width 1504 height 609
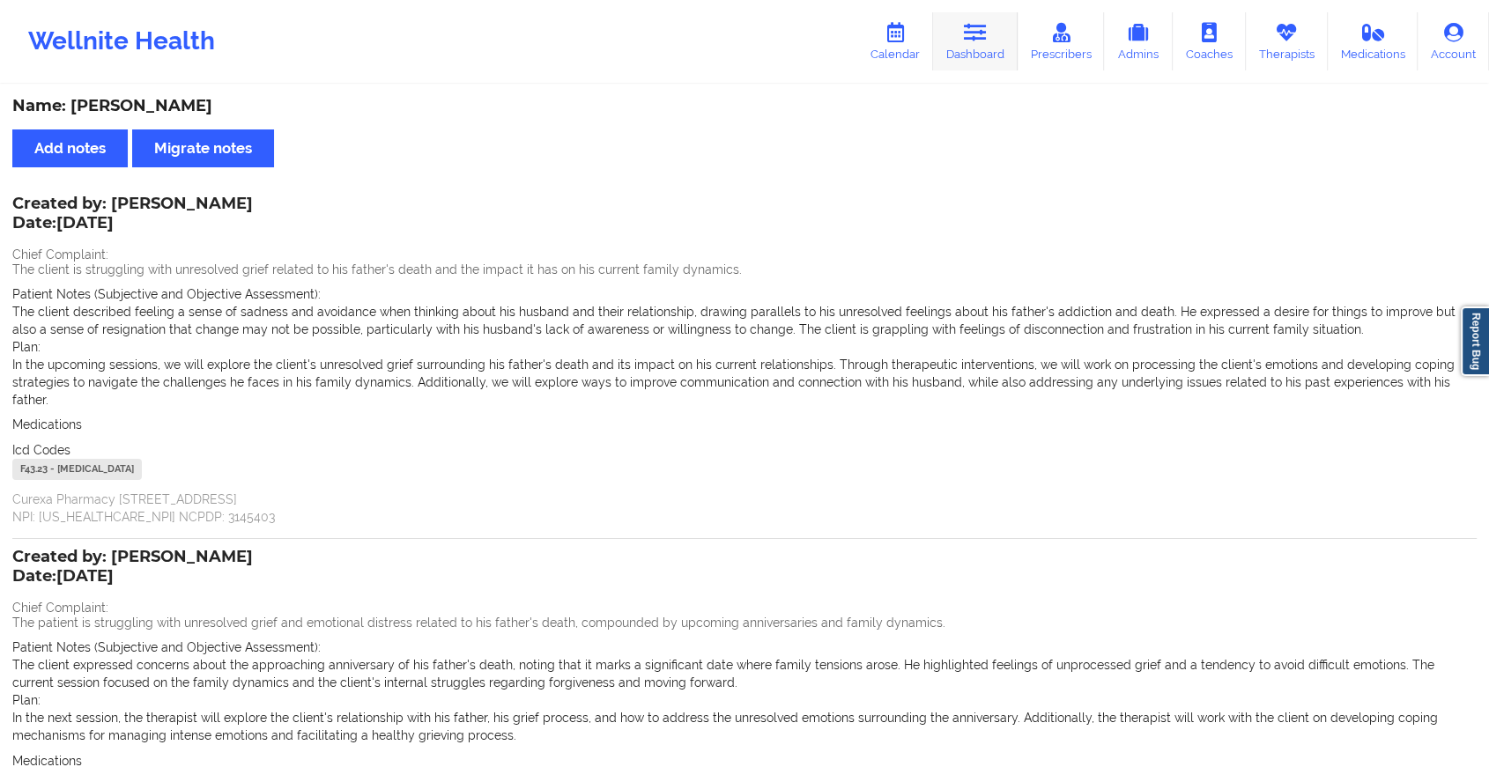
click at [1005, 23] on link "Dashboard" at bounding box center [975, 41] width 85 height 58
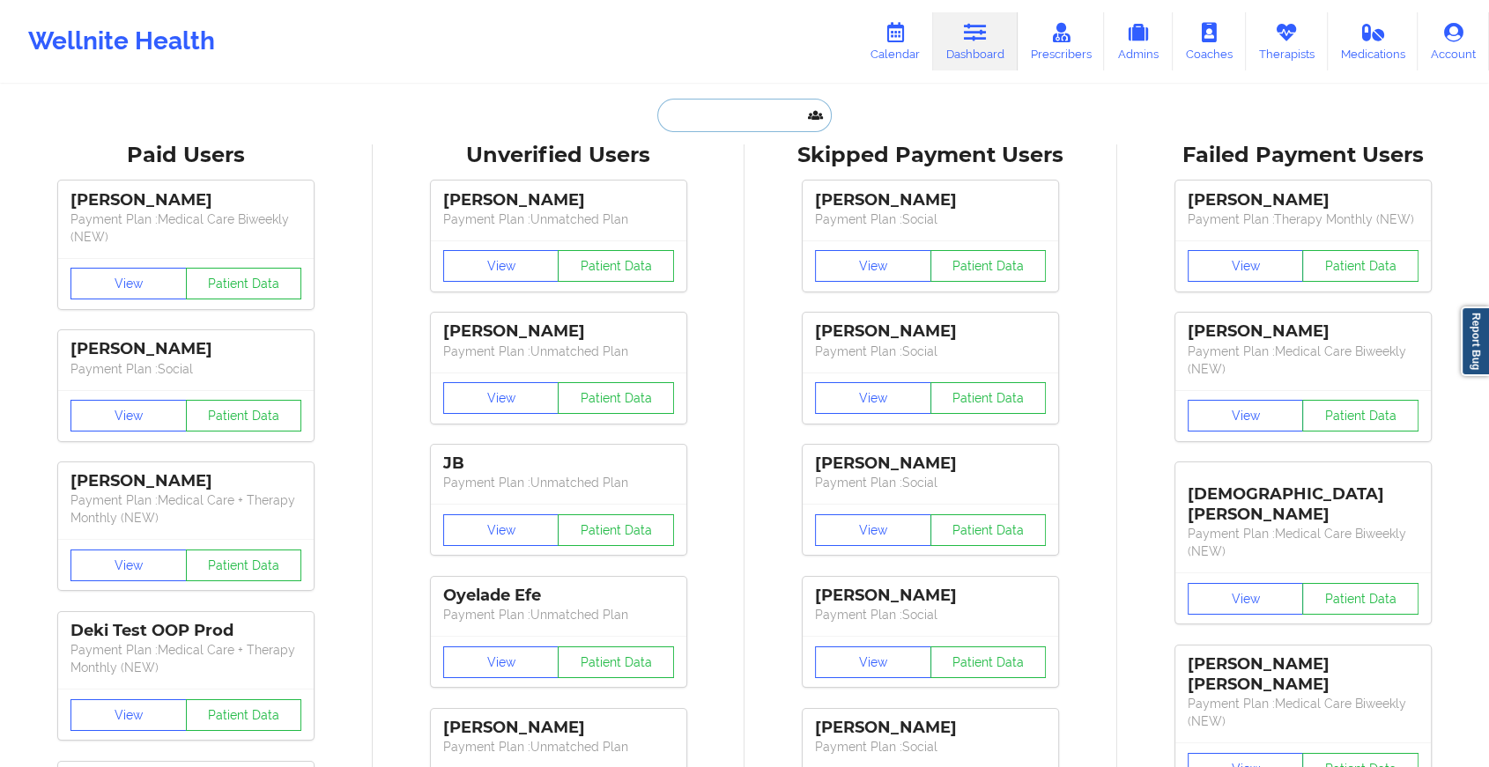
click at [709, 122] on input "text" at bounding box center [744, 115] width 174 height 33
type input "[PERSON_NAME][EMAIL_ADDRESS][DOMAIN_NAME]"
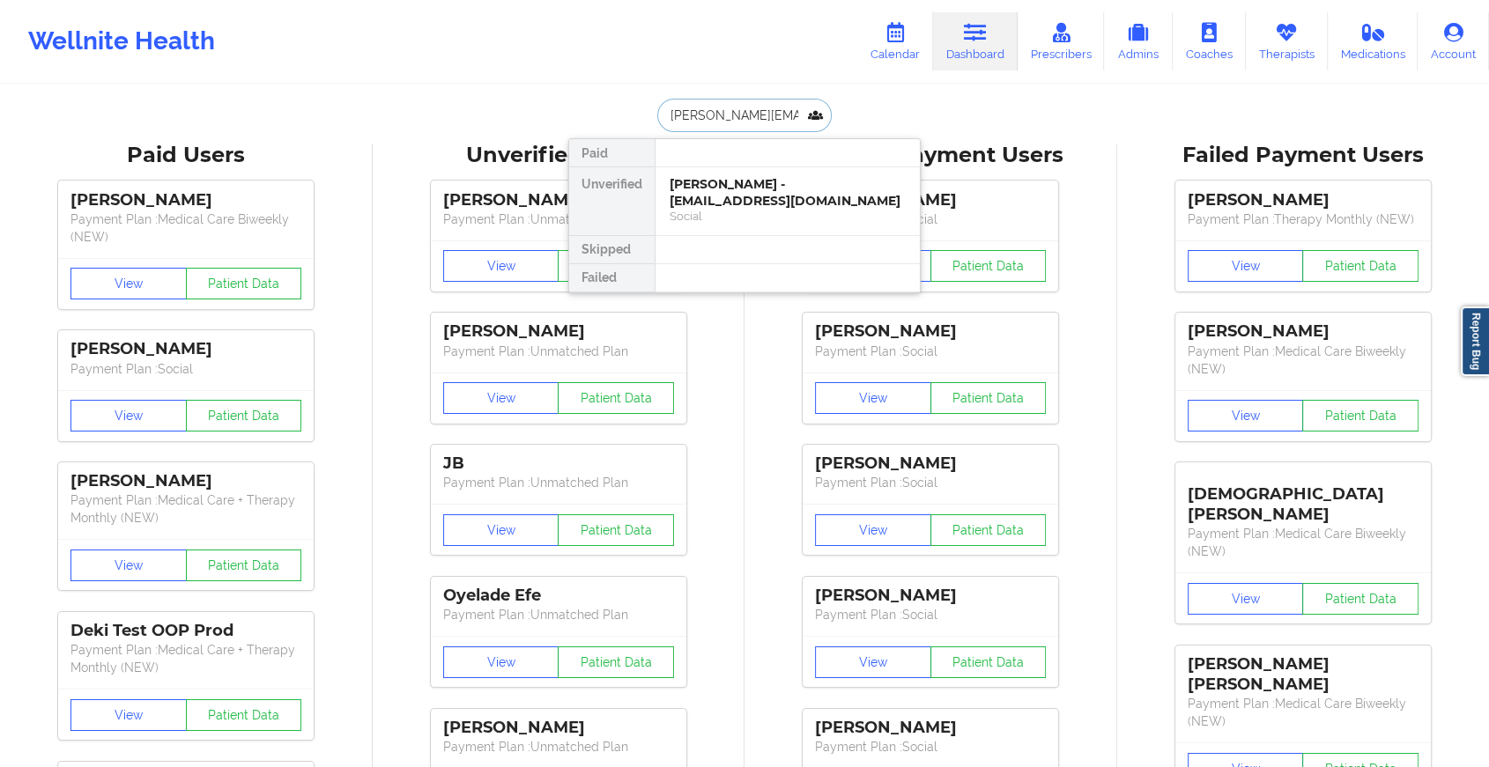
scroll to position [0, 41]
click at [781, 208] on div "[PERSON_NAME] - [PERSON_NAME][EMAIL_ADDRESS][DOMAIN_NAME]" at bounding box center [787, 192] width 236 height 33
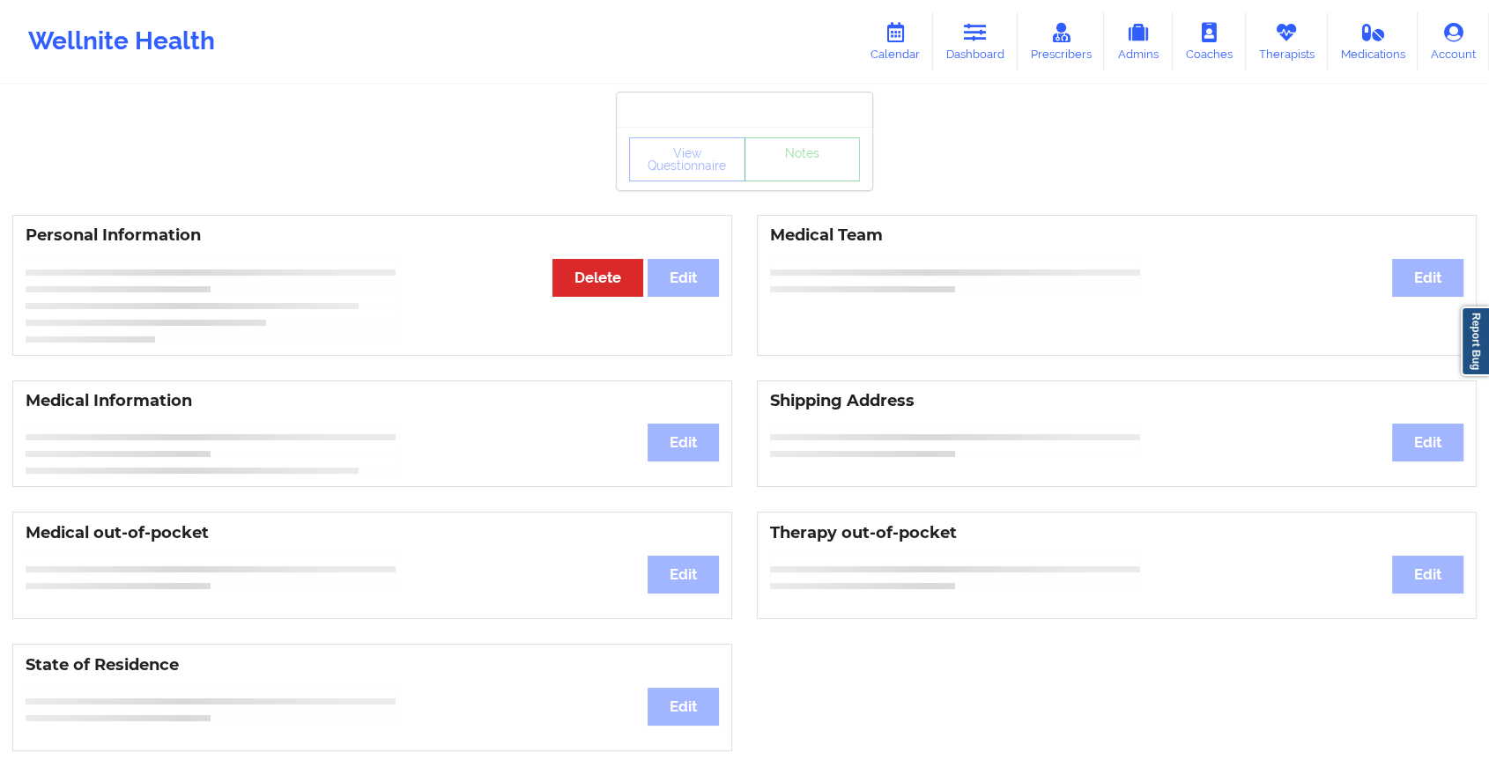
click at [801, 169] on div "View Questionnaire Notes" at bounding box center [744, 159] width 231 height 44
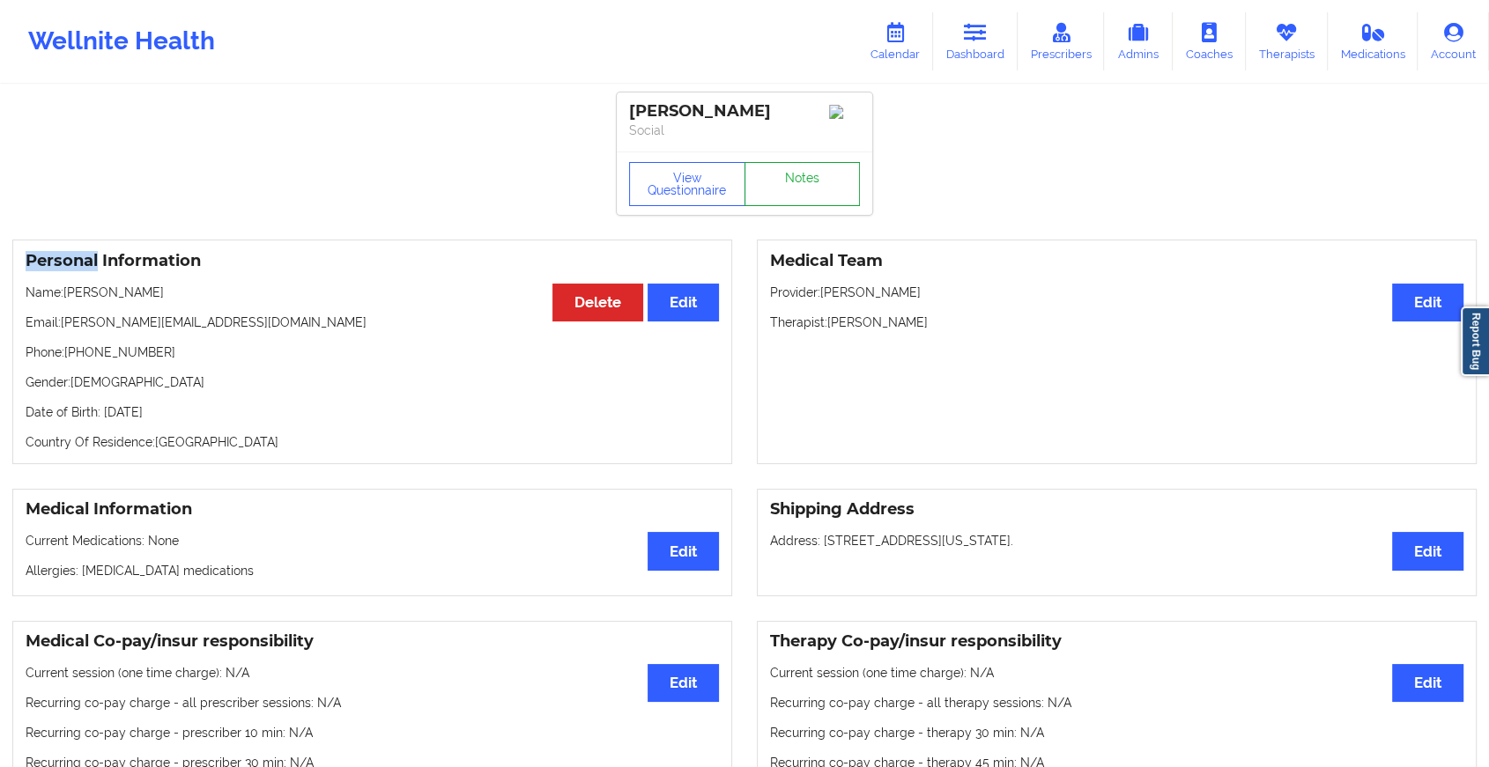
click at [801, 169] on link "Notes" at bounding box center [802, 184] width 116 height 44
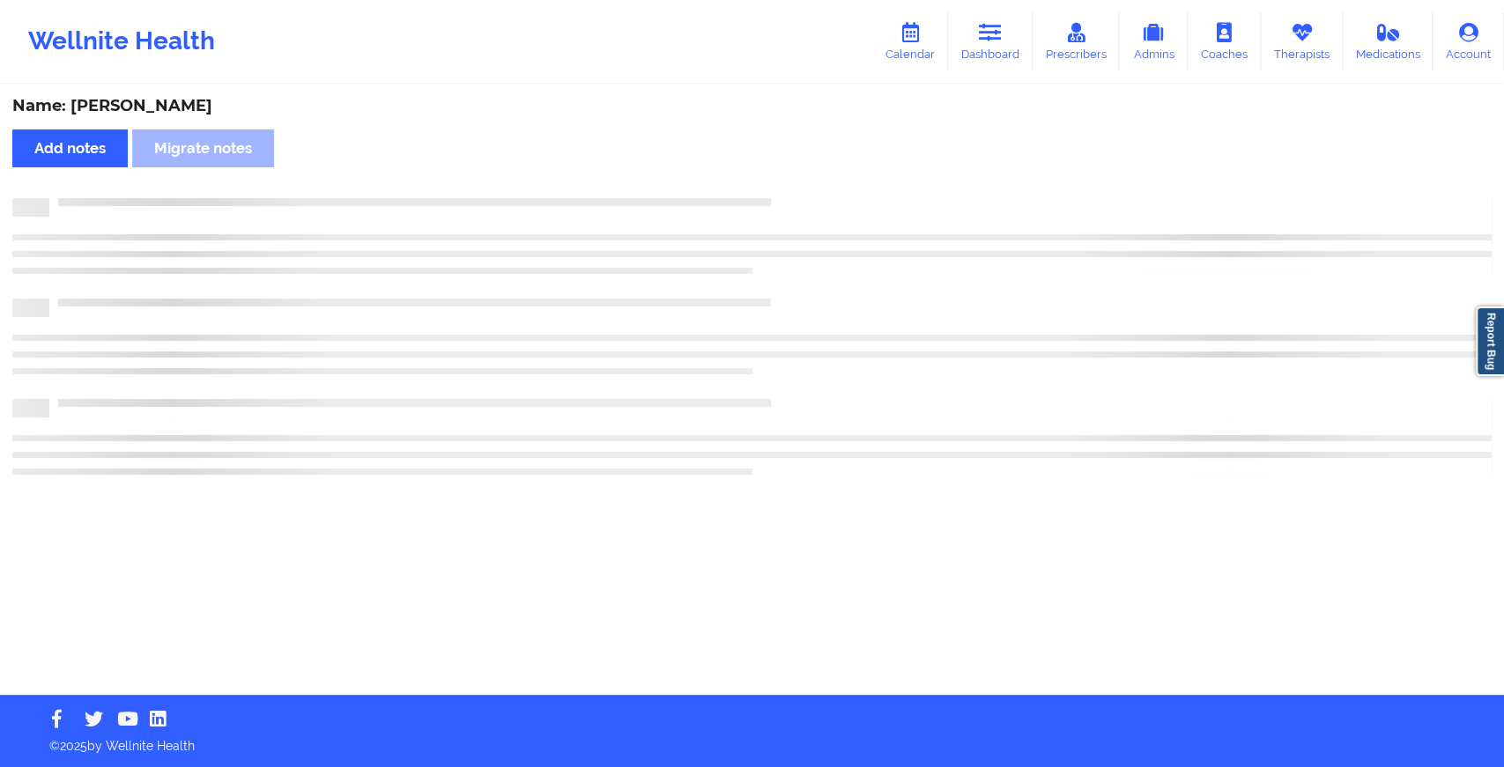
click at [796, 177] on div "Name: [PERSON_NAME] Add notes Migrate notes" at bounding box center [752, 390] width 1504 height 609
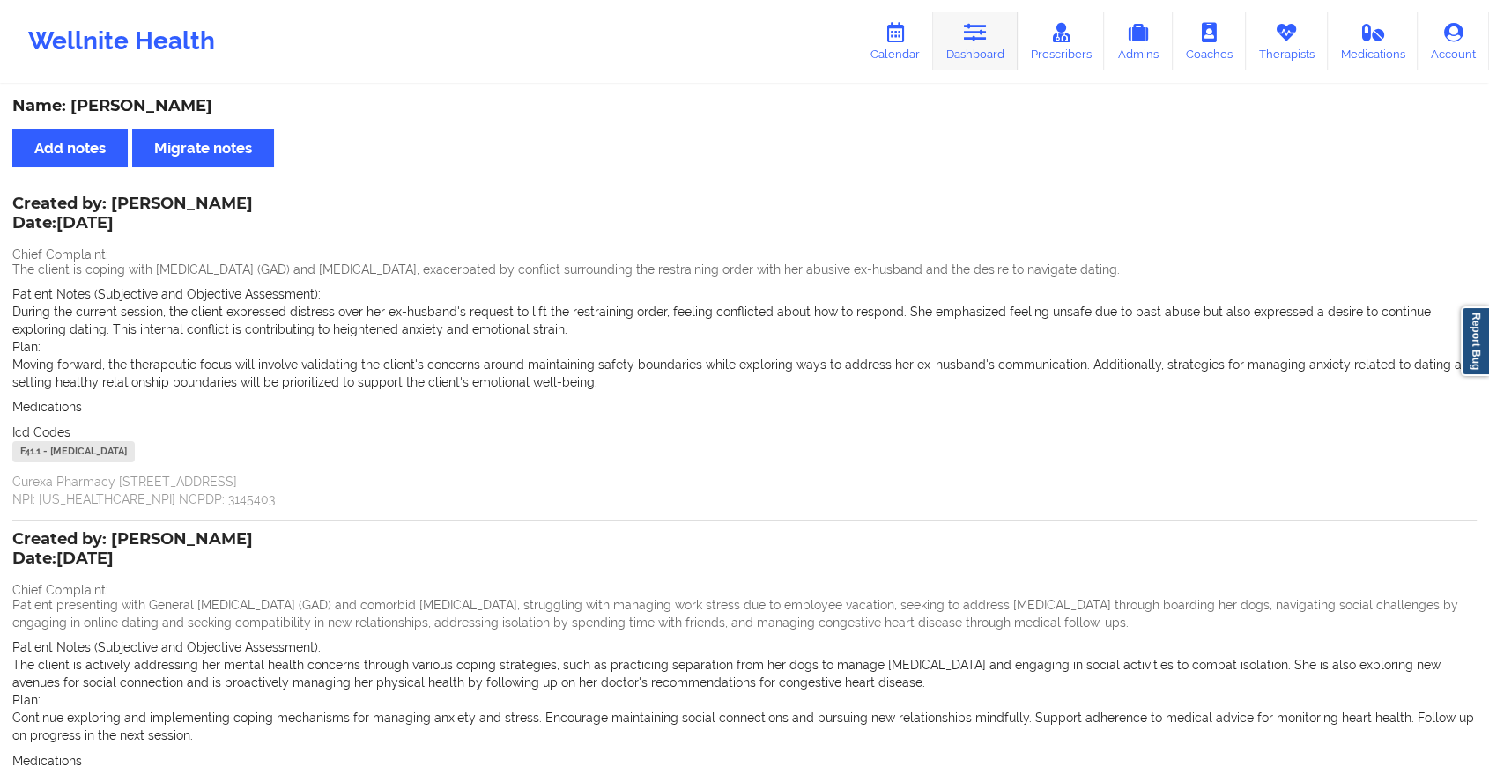
click at [958, 45] on link "Dashboard" at bounding box center [975, 41] width 85 height 58
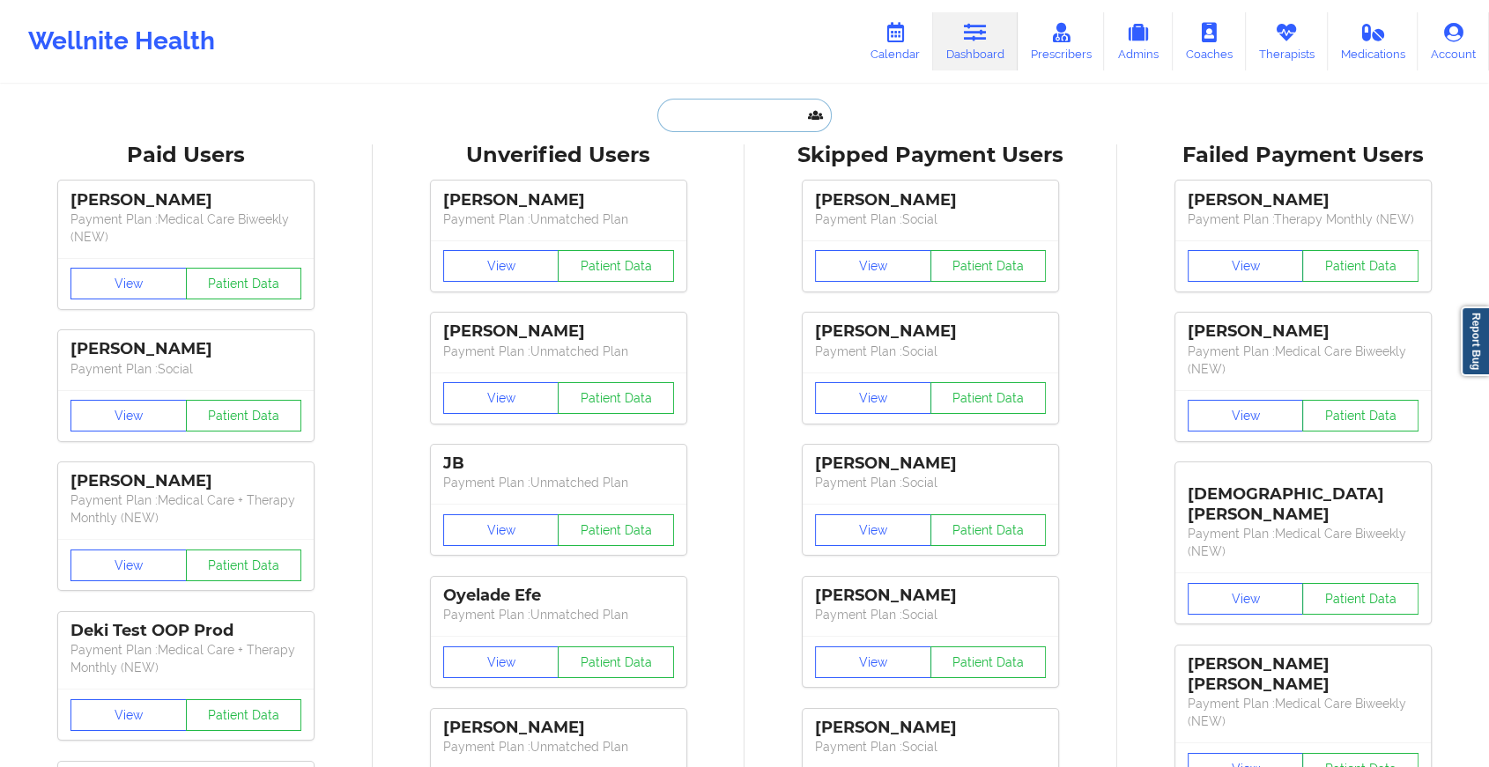
click at [740, 120] on input "text" at bounding box center [744, 115] width 174 height 33
type input "[EMAIL_ADDRESS][DOMAIN_NAME]"
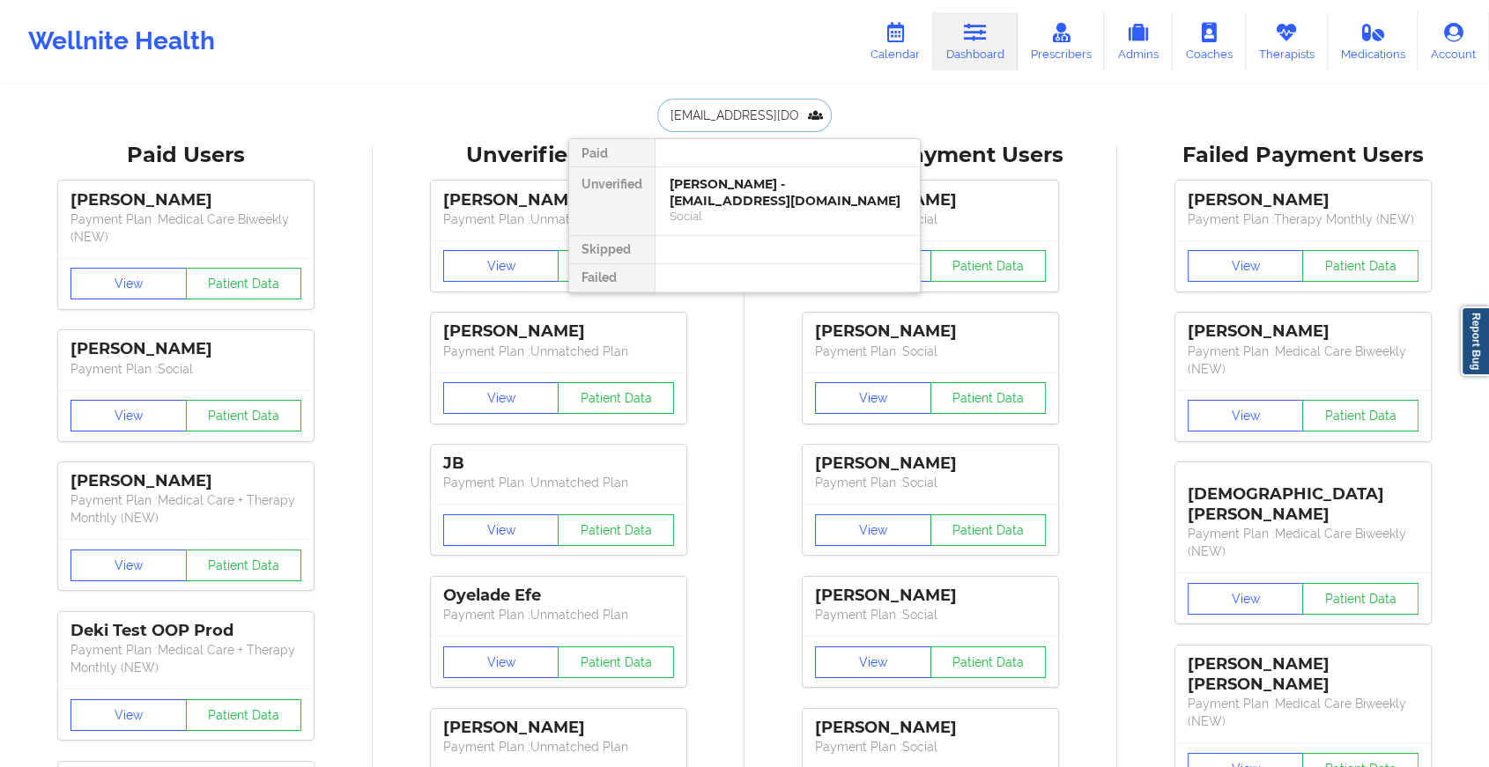
click at [761, 195] on div "[PERSON_NAME] - [EMAIL_ADDRESS][DOMAIN_NAME]" at bounding box center [787, 192] width 236 height 33
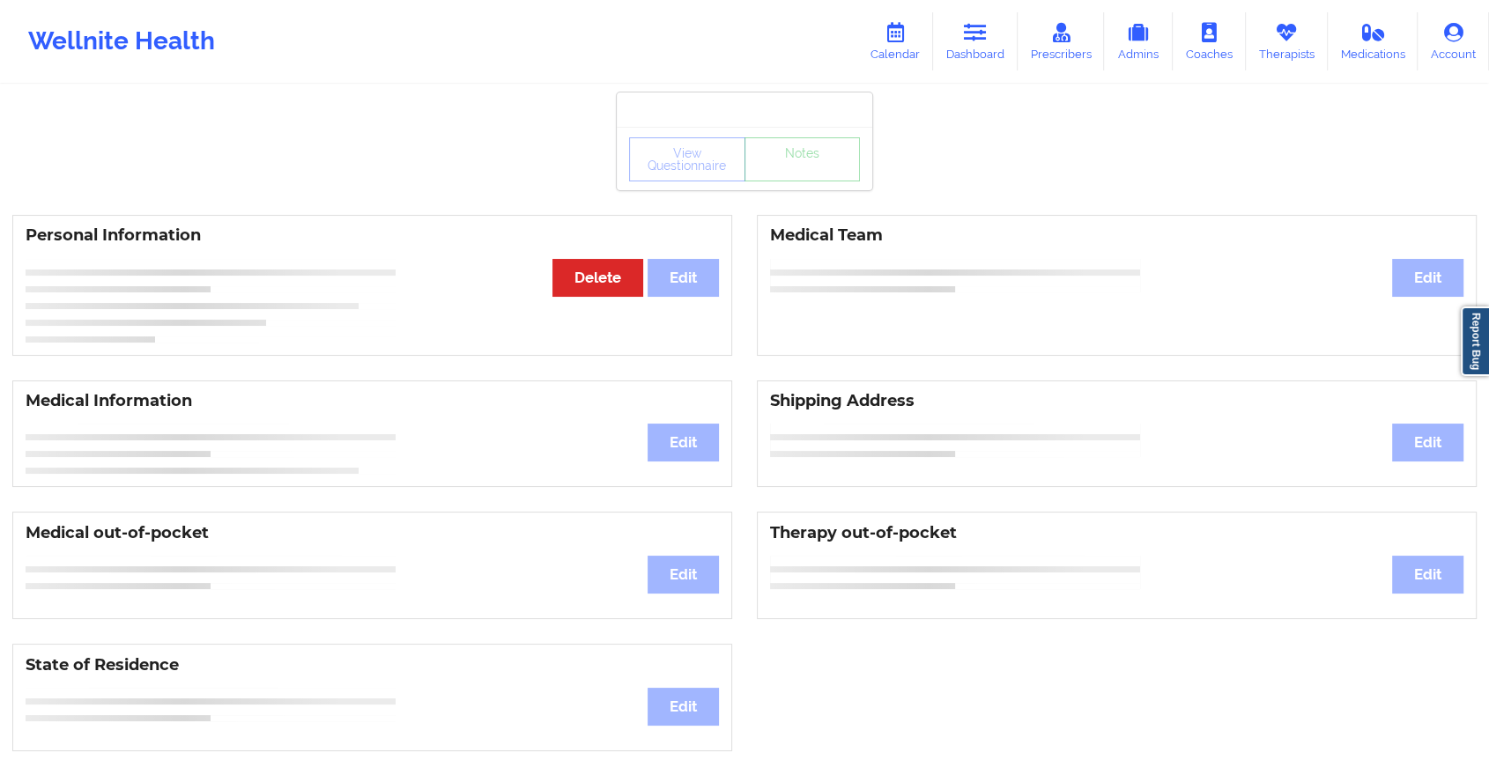
click at [789, 196] on div "View Questionnaire Notes Personal Information Edit Delete Medical Team Edit Med…" at bounding box center [744, 743] width 1489 height 1487
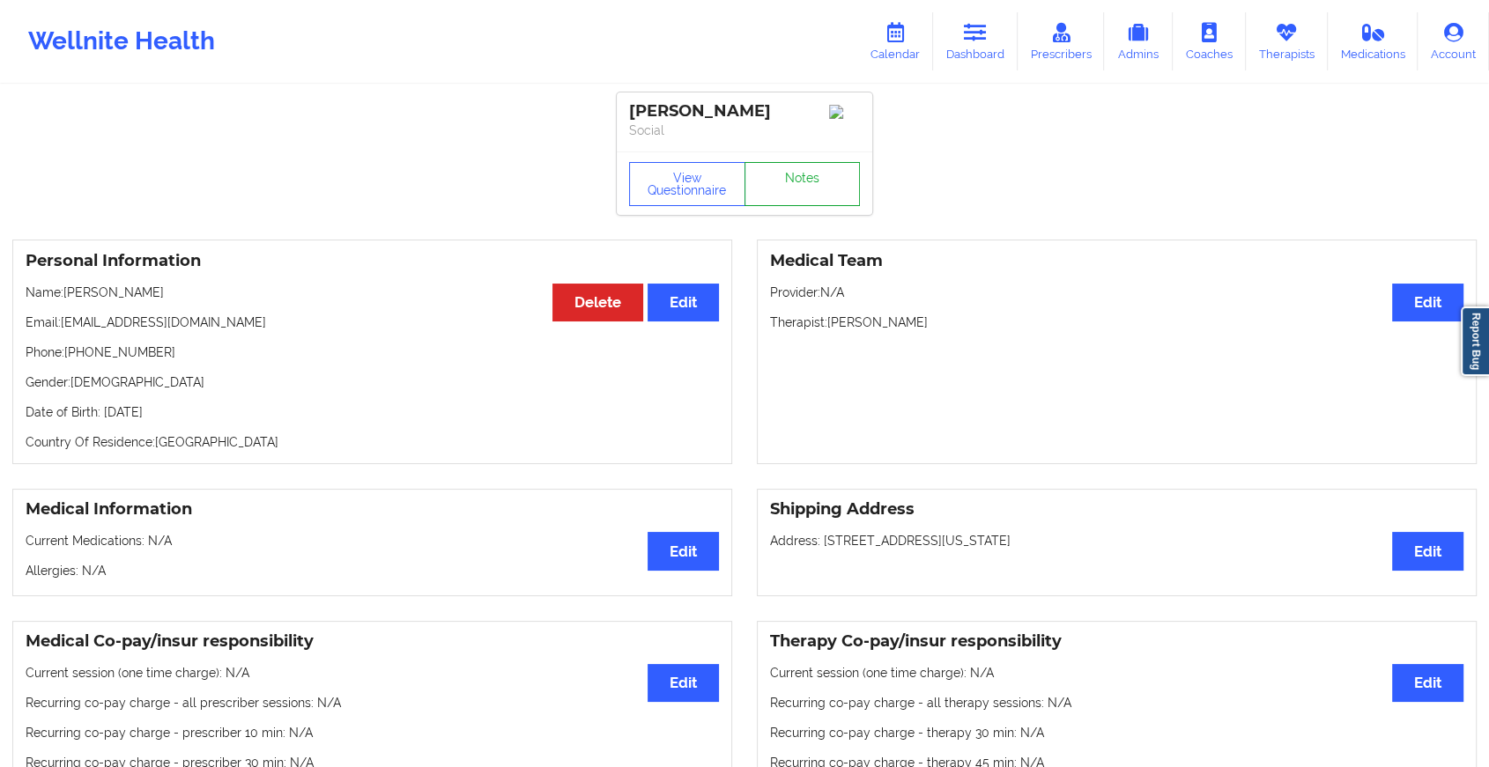
click at [789, 196] on link "Notes" at bounding box center [802, 184] width 116 height 44
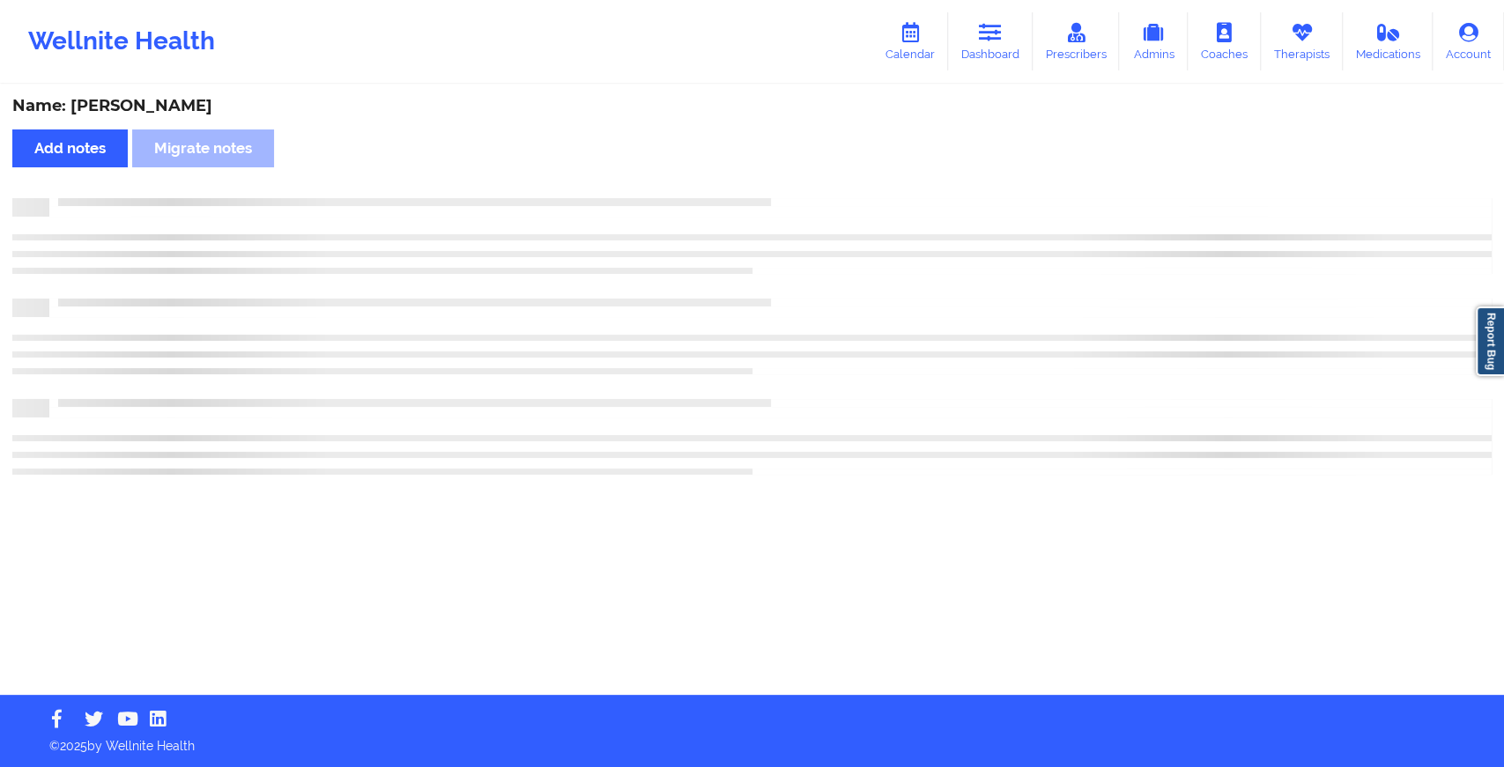
click at [789, 196] on div "Name: [PERSON_NAME] Add notes Migrate notes" at bounding box center [752, 390] width 1504 height 609
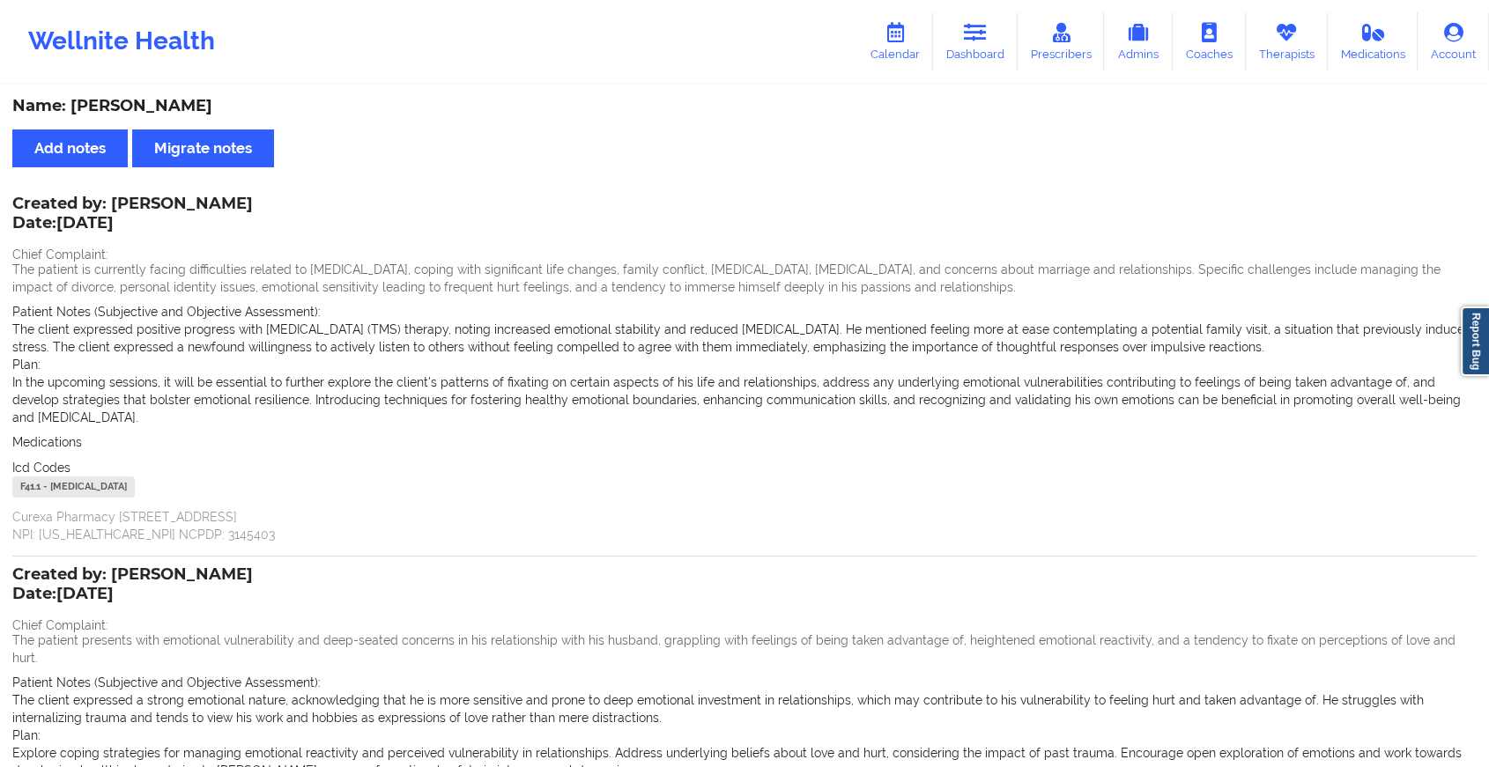
click at [1015, 11] on div "Wellnite Health Calendar Dashboard Prescribers Admins Coaches Therapists Medica…" at bounding box center [744, 41] width 1489 height 70
click at [994, 28] on link "Dashboard" at bounding box center [975, 41] width 85 height 58
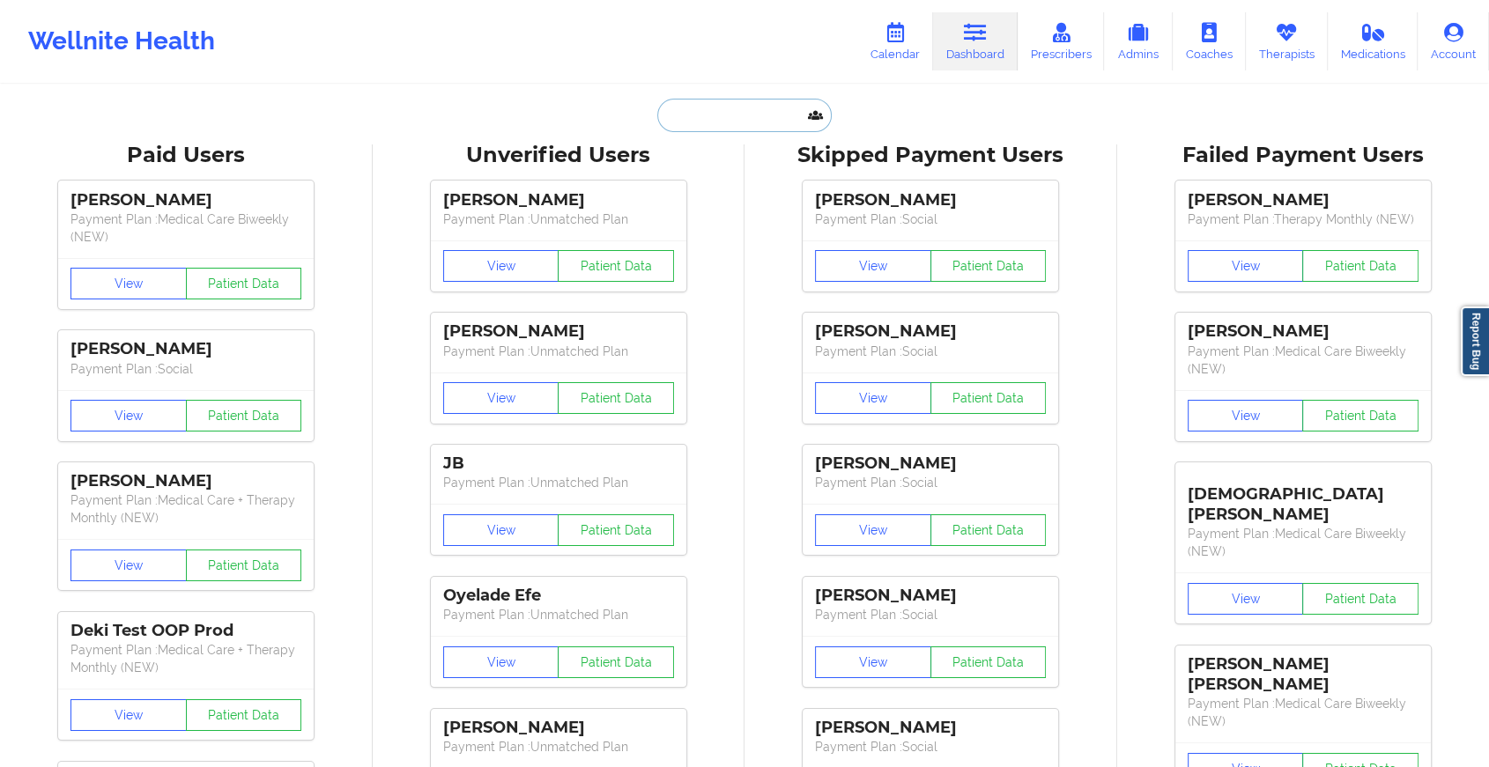
click at [708, 127] on input "text" at bounding box center [744, 115] width 174 height 33
type input "[EMAIL_ADDRESS][DOMAIN_NAME]"
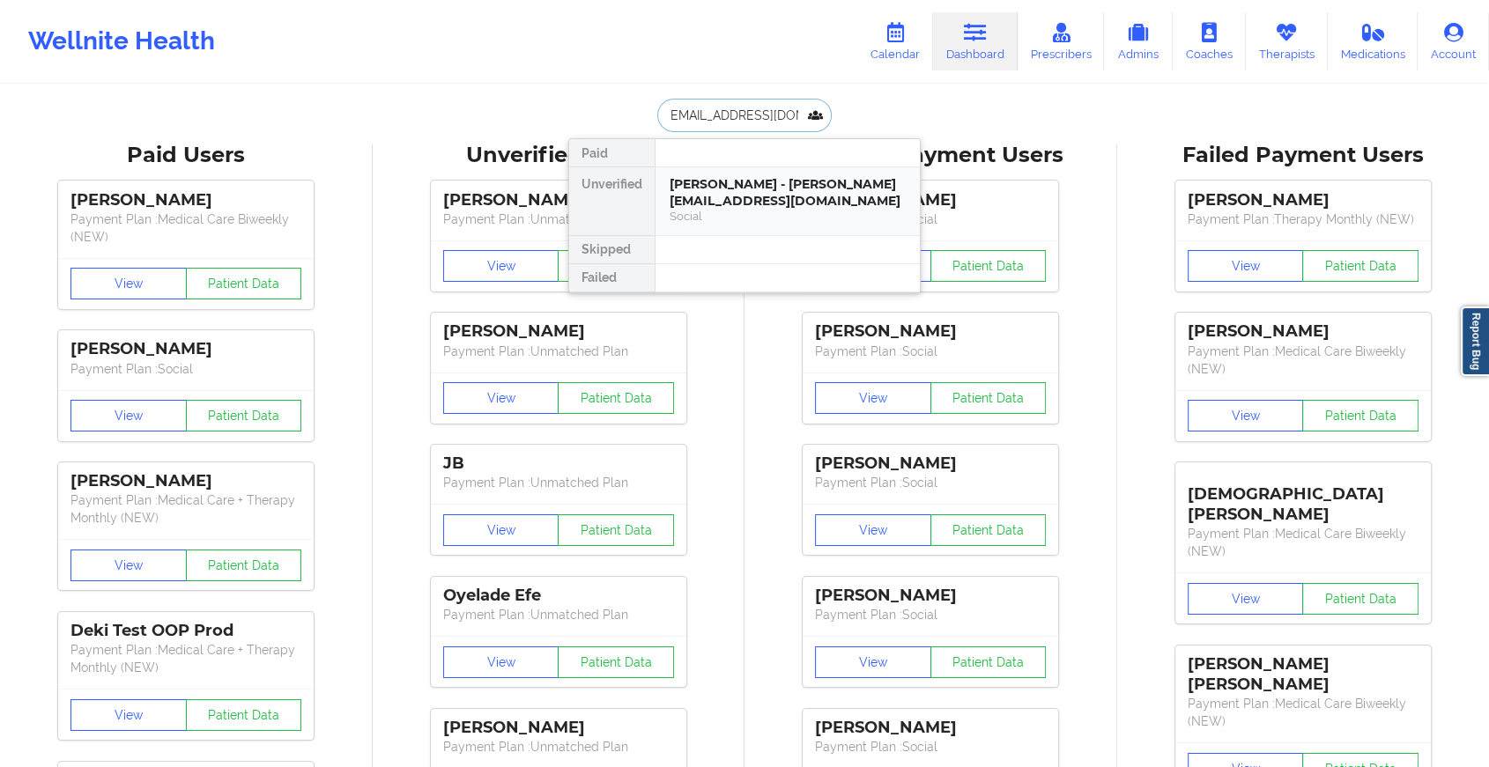
click at [769, 190] on div "[PERSON_NAME] - [PERSON_NAME][EMAIL_ADDRESS][DOMAIN_NAME]" at bounding box center [787, 192] width 236 height 33
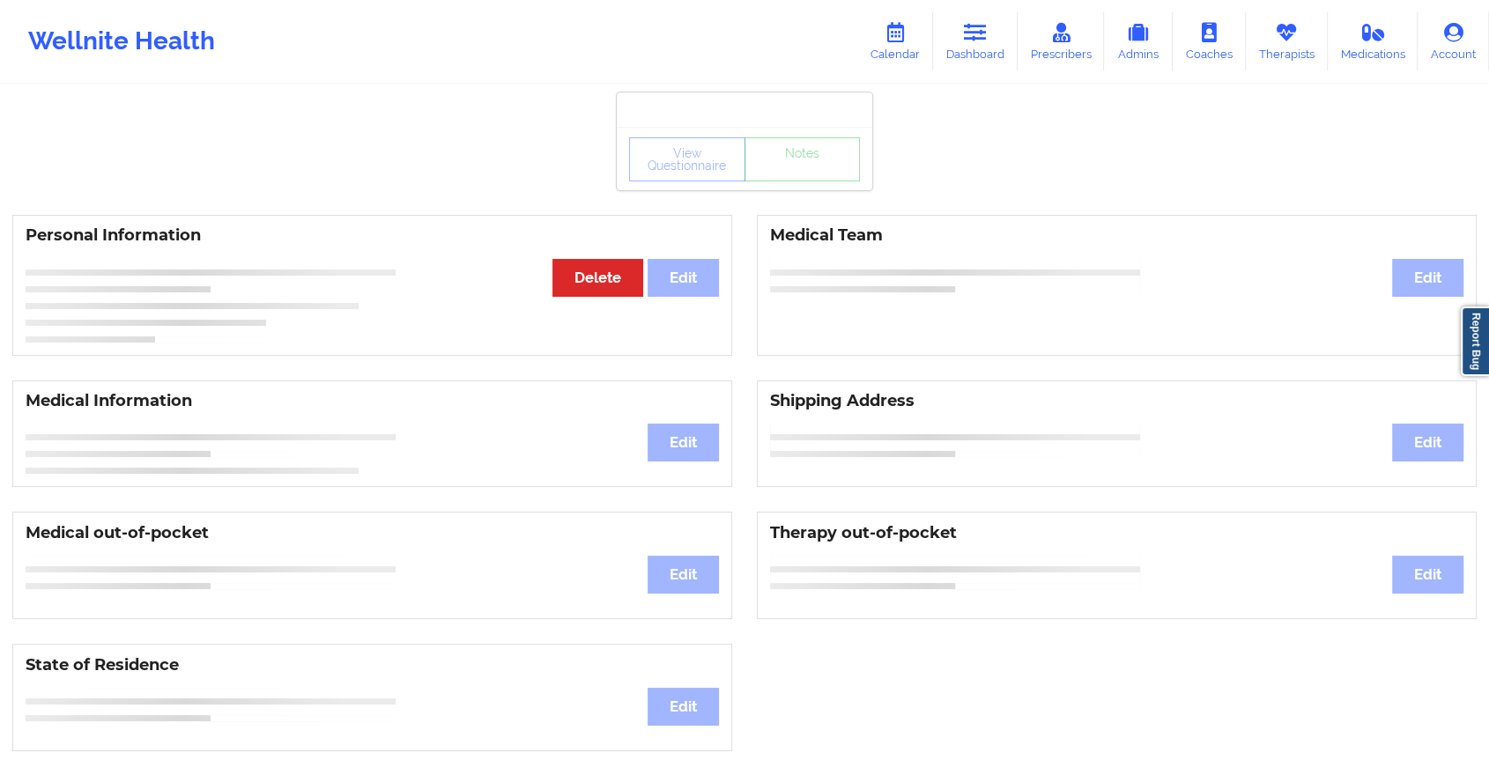
click at [812, 184] on div "View Questionnaire Notes" at bounding box center [744, 158] width 255 height 63
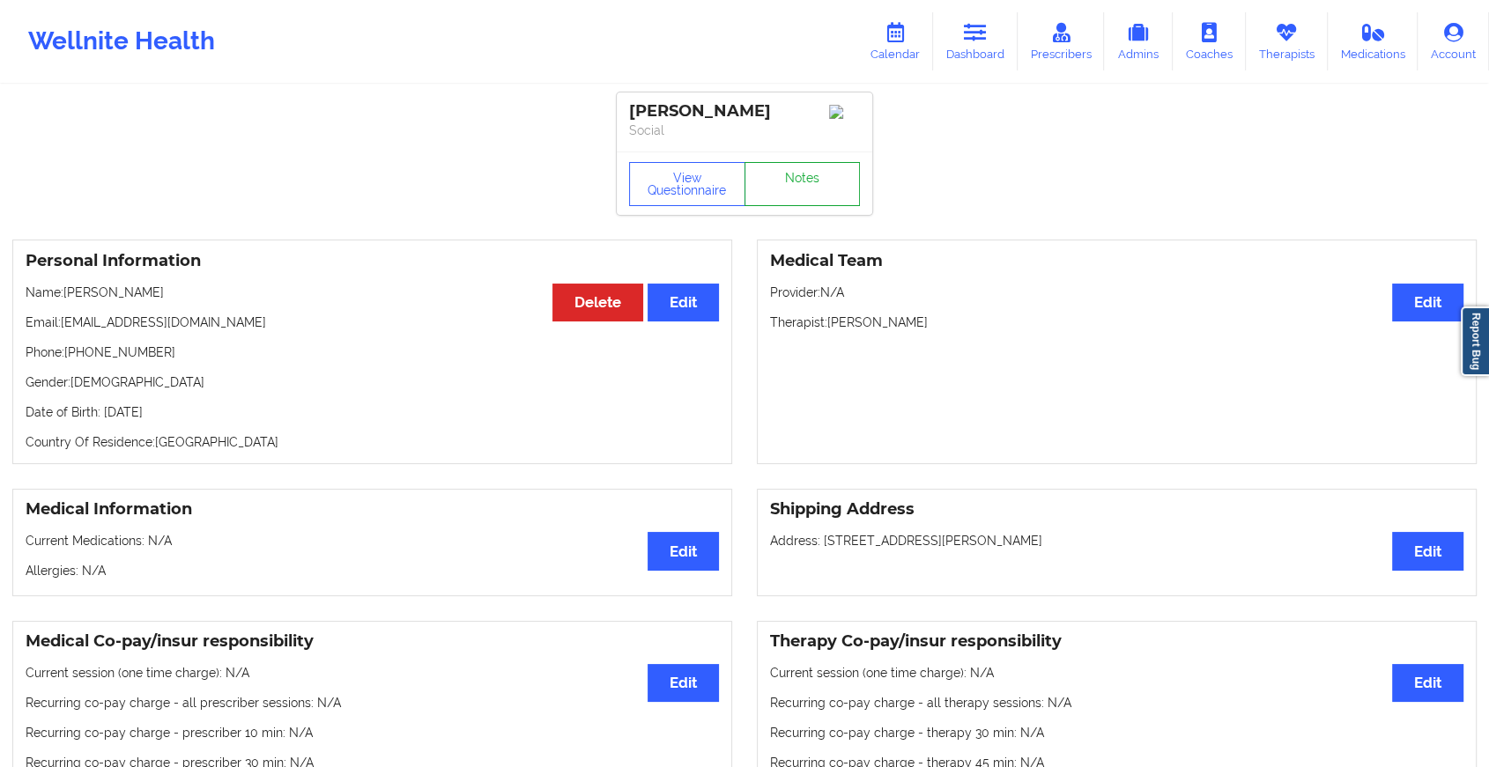
click at [812, 184] on link "Notes" at bounding box center [802, 184] width 116 height 44
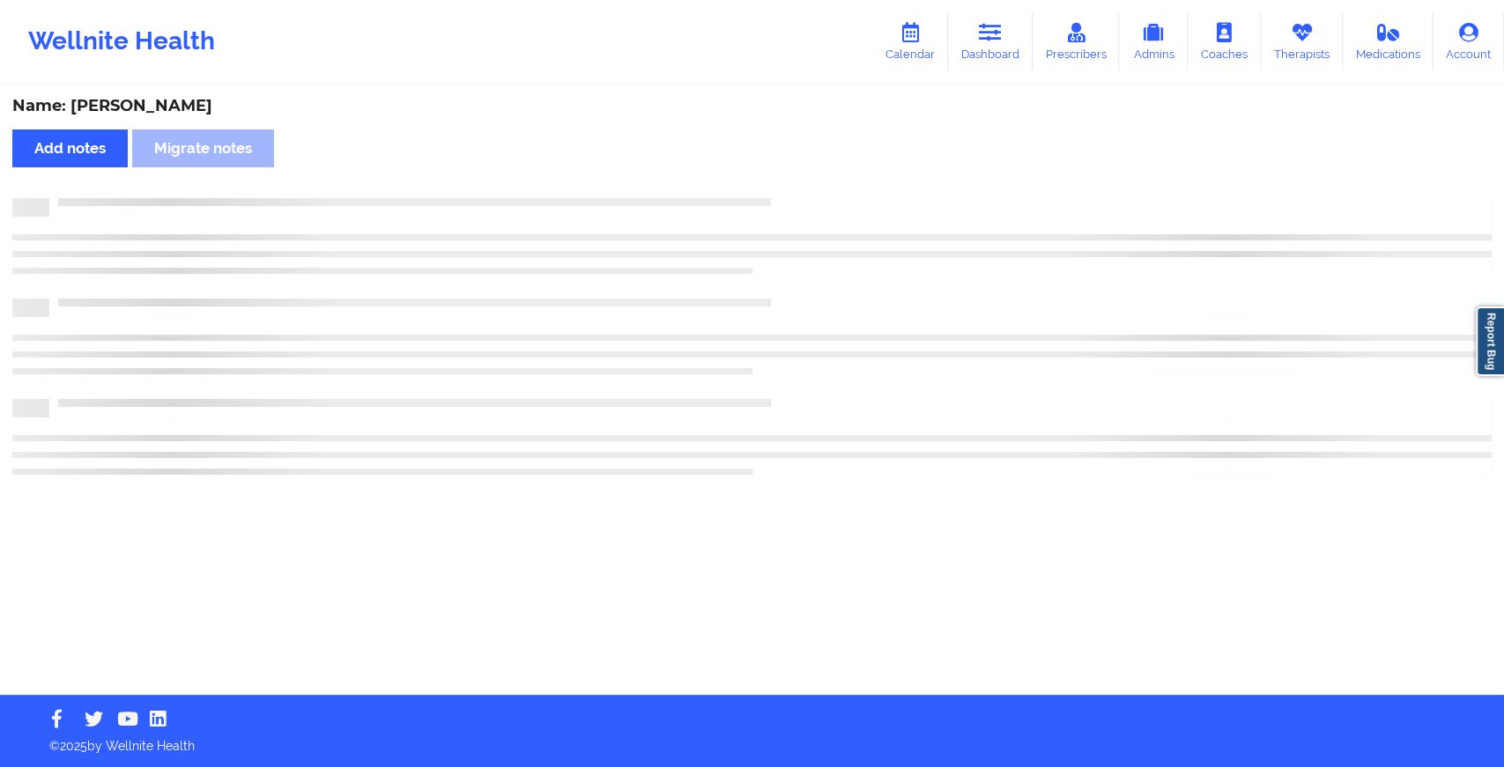
click at [812, 184] on div "Name: [PERSON_NAME] Add notes Migrate notes" at bounding box center [752, 390] width 1504 height 609
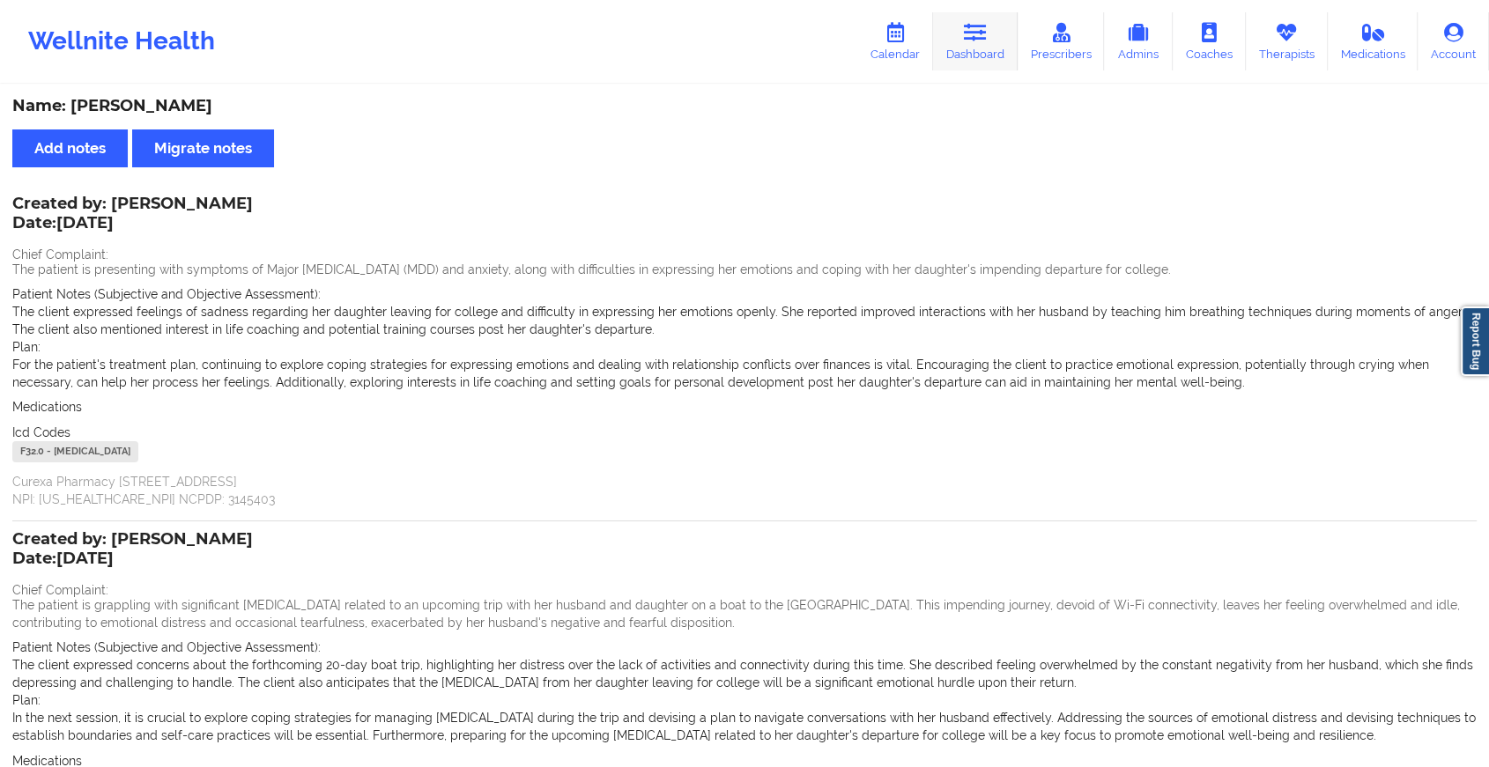
click at [993, 35] on link "Dashboard" at bounding box center [975, 41] width 85 height 58
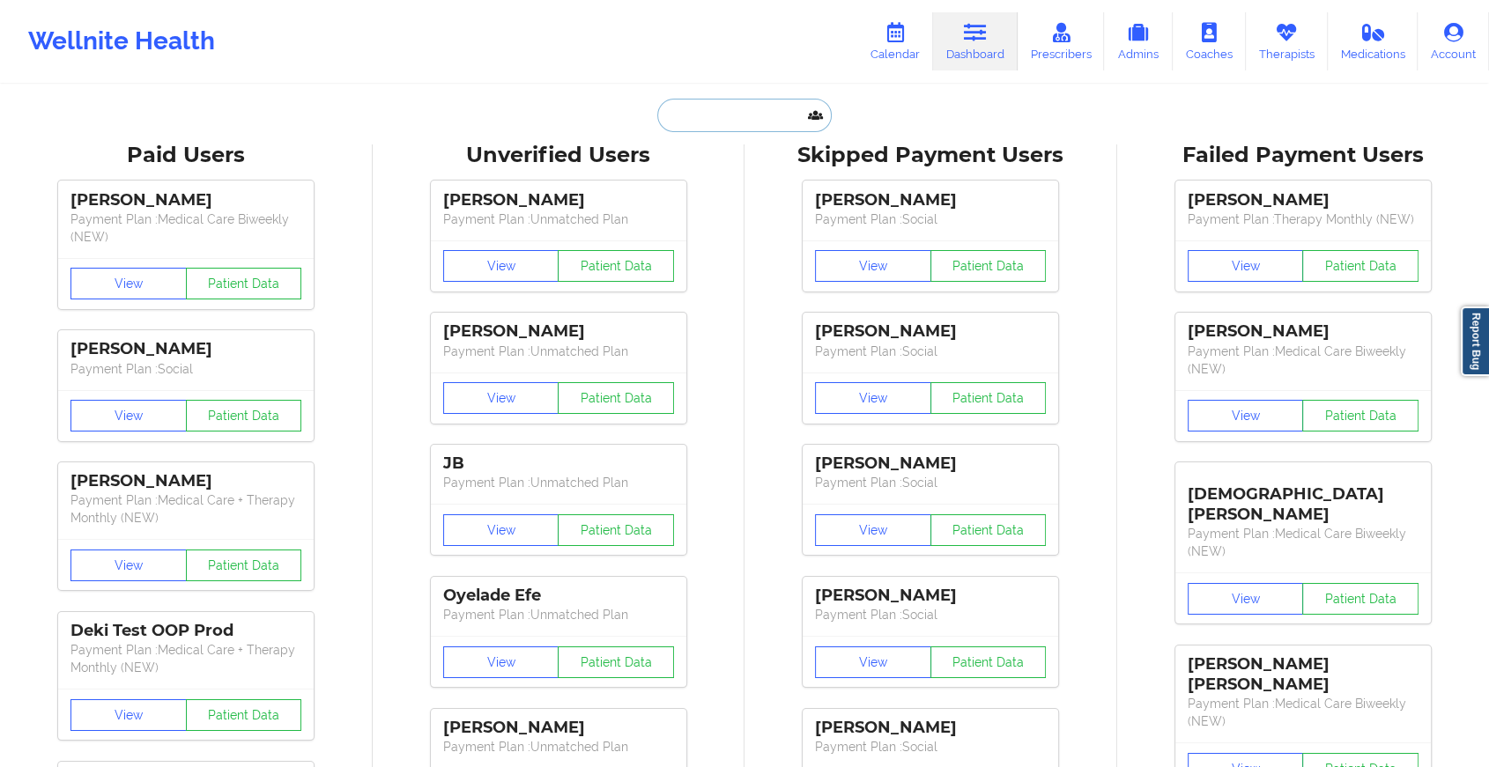
click at [765, 108] on input "text" at bounding box center [744, 115] width 174 height 33
type input "[EMAIL_ADDRESS][DOMAIN_NAME]"
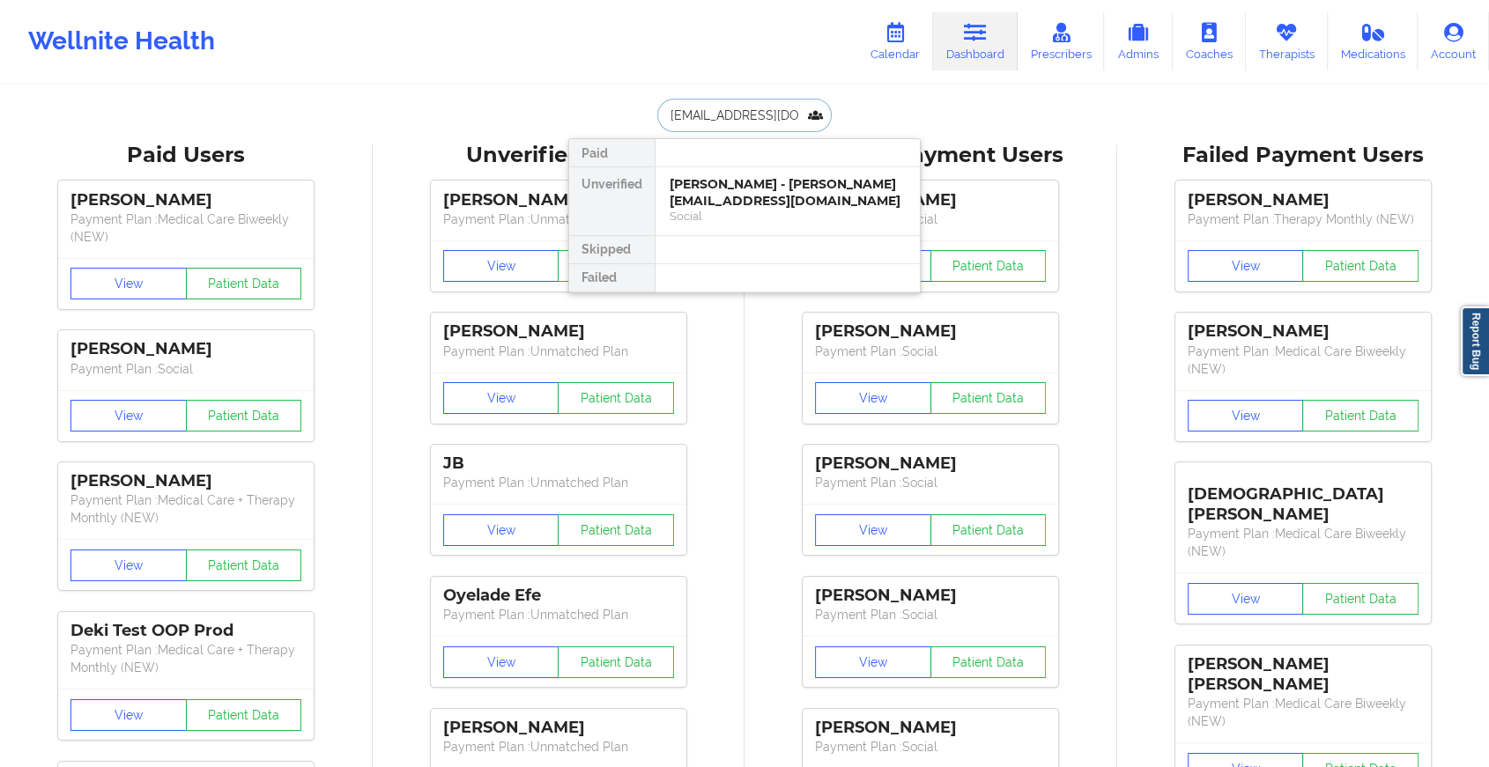
scroll to position [0, 17]
click at [795, 209] on div "Digital Practice Member (In-Network)" at bounding box center [787, 216] width 236 height 15
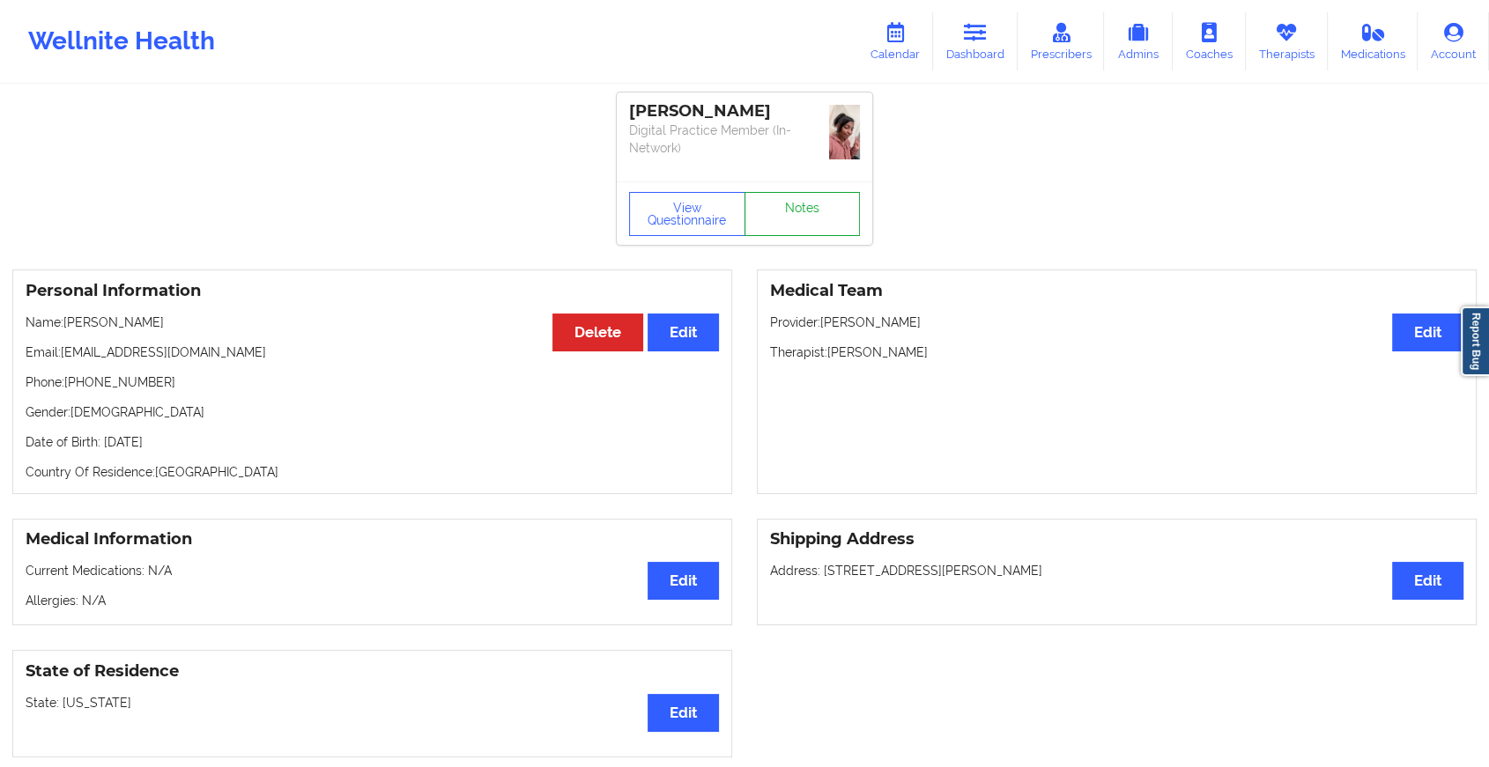
click at [827, 177] on div "[PERSON_NAME] Digital Practice Member (In-Network) View Questionnaire Notes" at bounding box center [744, 168] width 255 height 152
click at [827, 177] on div "[PERSON_NAME] Digital Practice Member (In-Network)" at bounding box center [744, 136] width 255 height 89
drag, startPoint x: 827, startPoint y: 177, endPoint x: 806, endPoint y: 220, distance: 48.1
click at [806, 220] on link "Notes" at bounding box center [802, 214] width 116 height 44
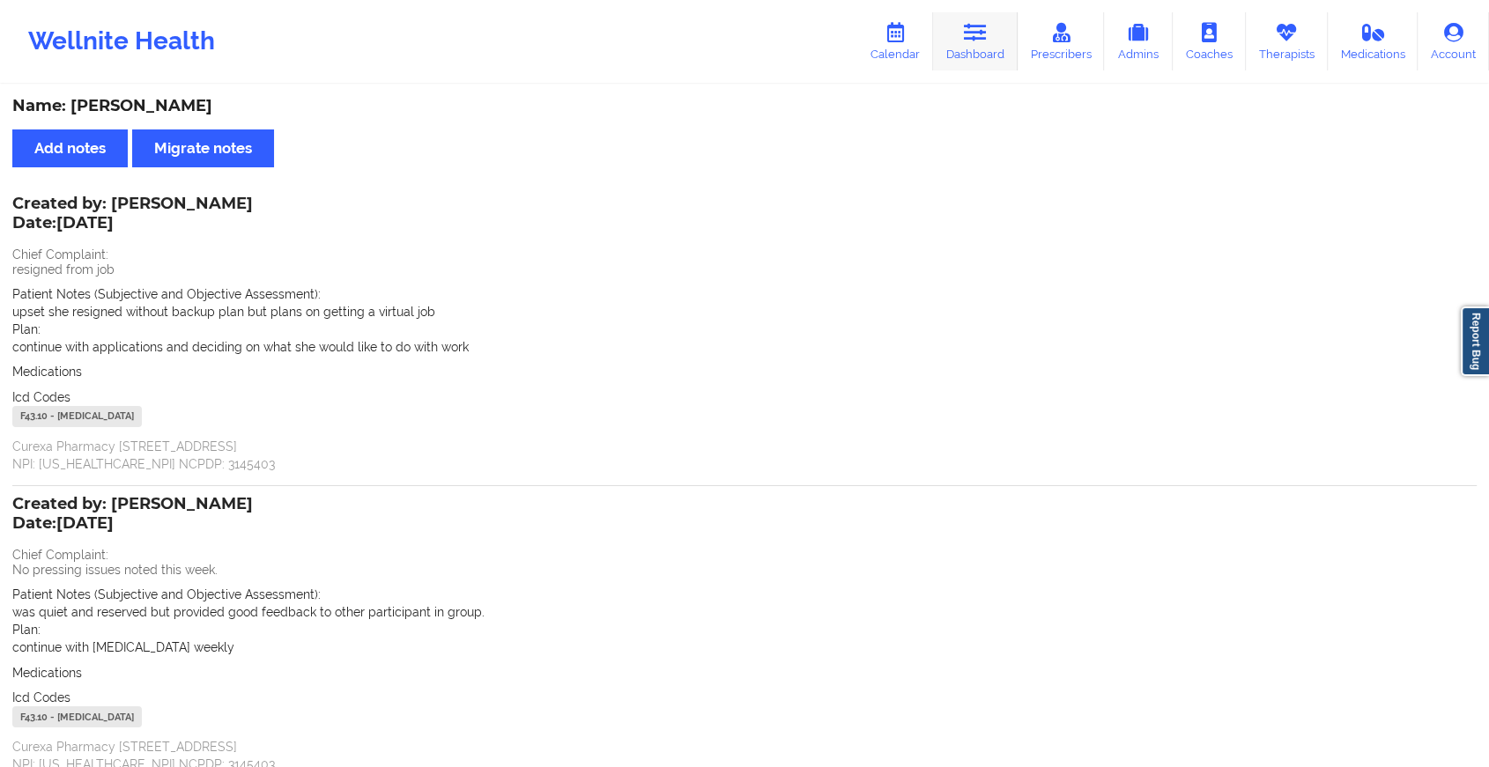
click at [958, 49] on link "Dashboard" at bounding box center [975, 41] width 85 height 58
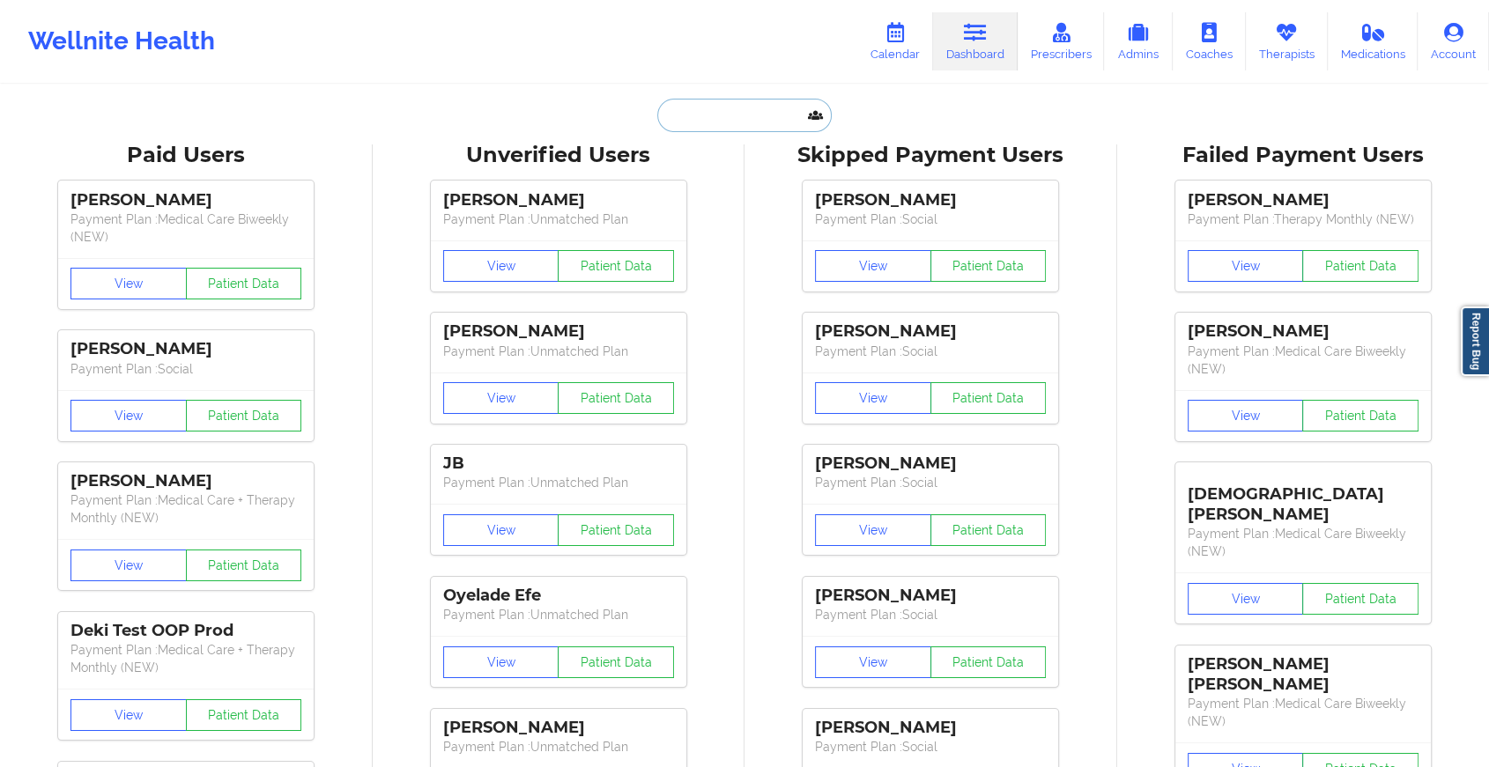
click at [737, 118] on input "text" at bounding box center [744, 115] width 174 height 33
click at [721, 124] on input "text" at bounding box center [744, 115] width 174 height 33
type input "[EMAIL_ADDRESS][DOMAIN_NAME]"
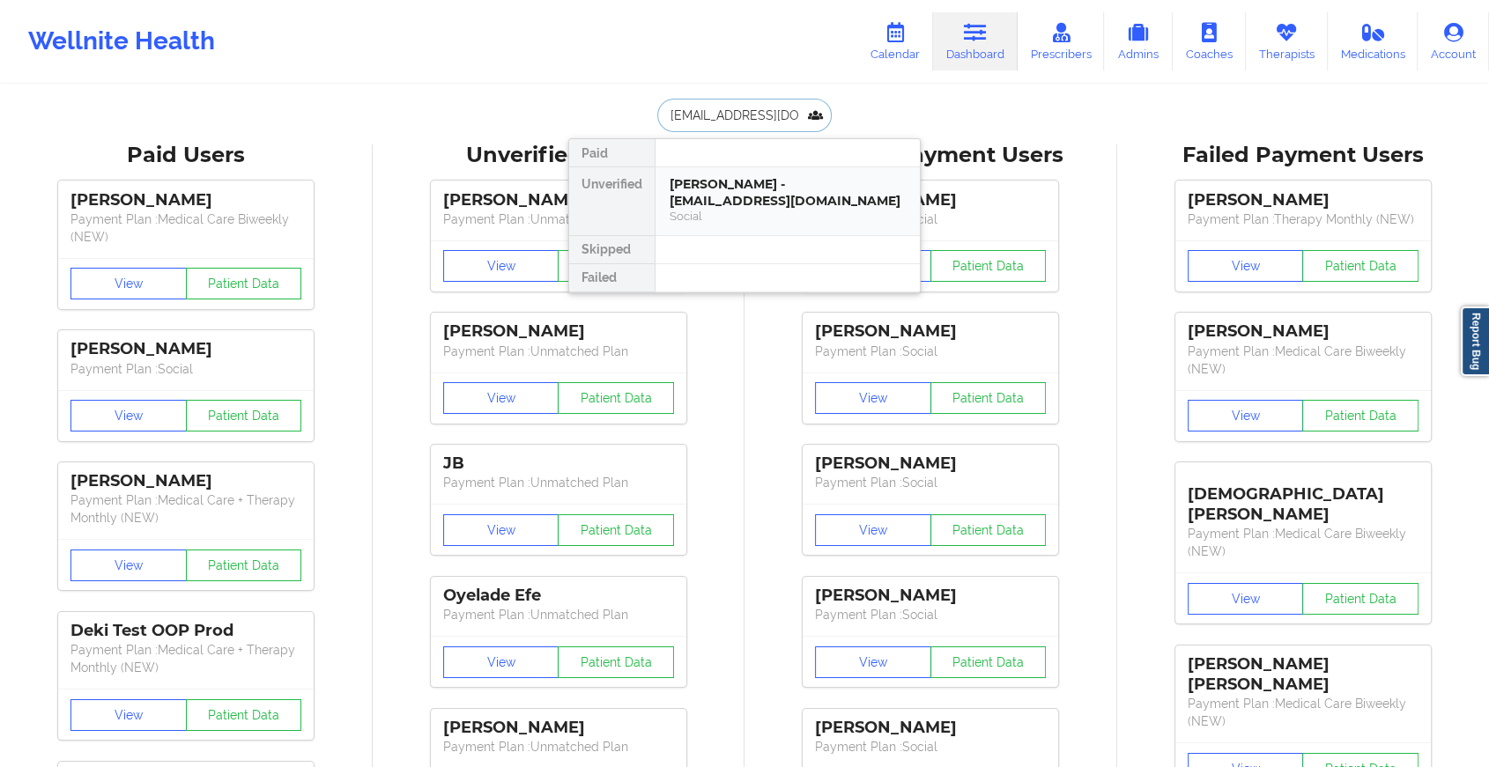
click at [753, 187] on div "[PERSON_NAME] - [EMAIL_ADDRESS][DOMAIN_NAME]" at bounding box center [787, 192] width 236 height 33
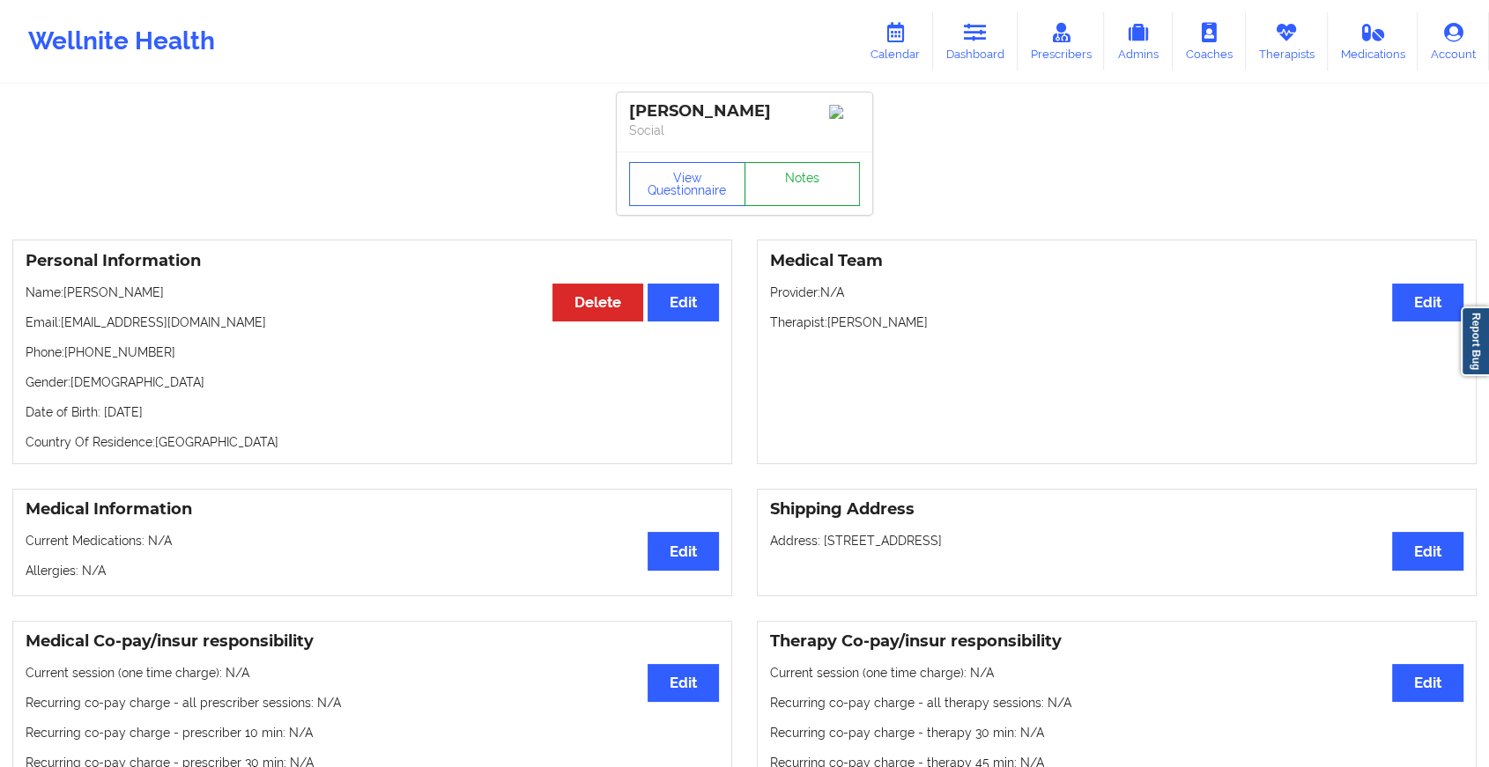
click at [809, 180] on link "Notes" at bounding box center [802, 184] width 116 height 44
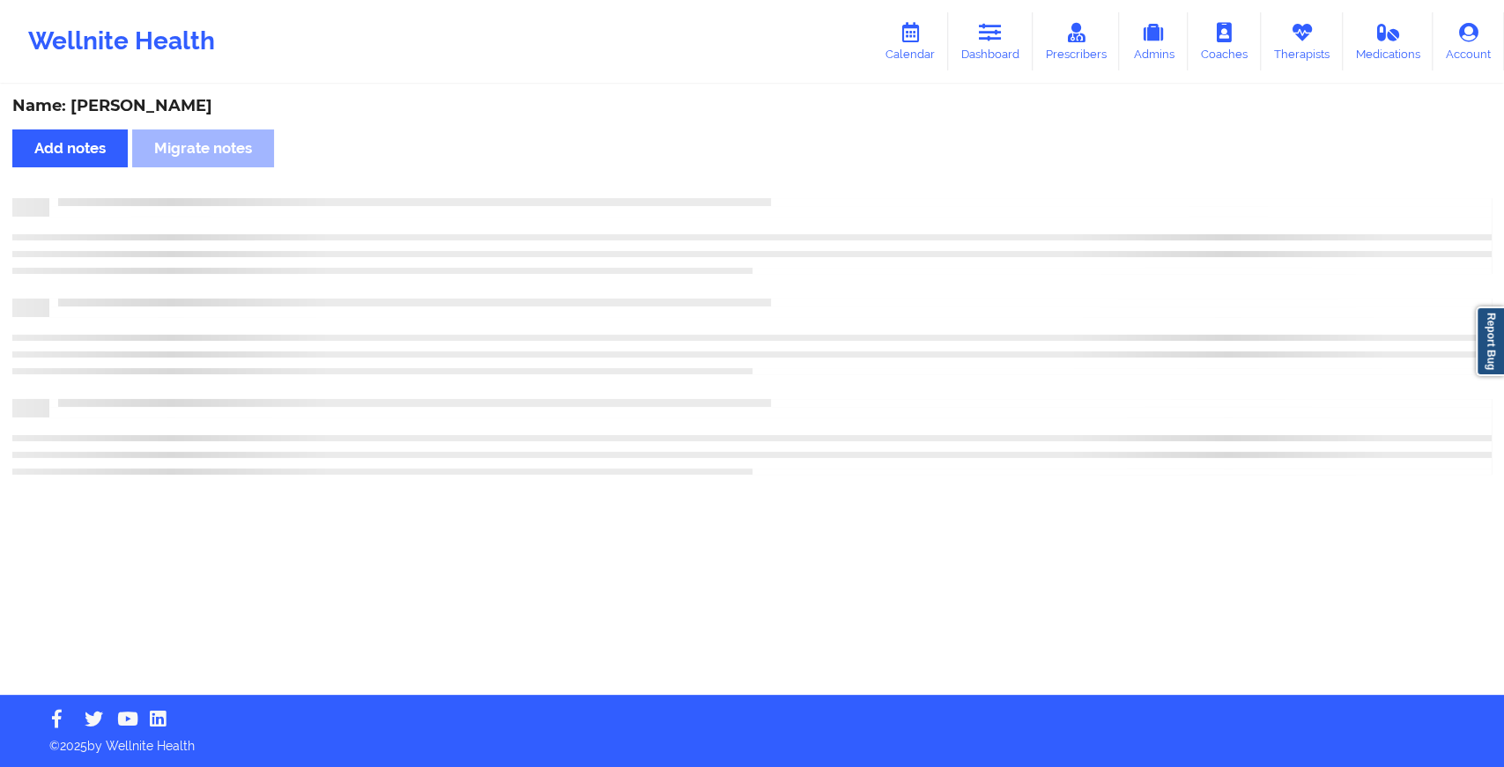
click at [809, 180] on div "Name: [PERSON_NAME] Add notes Migrate notes" at bounding box center [752, 390] width 1504 height 609
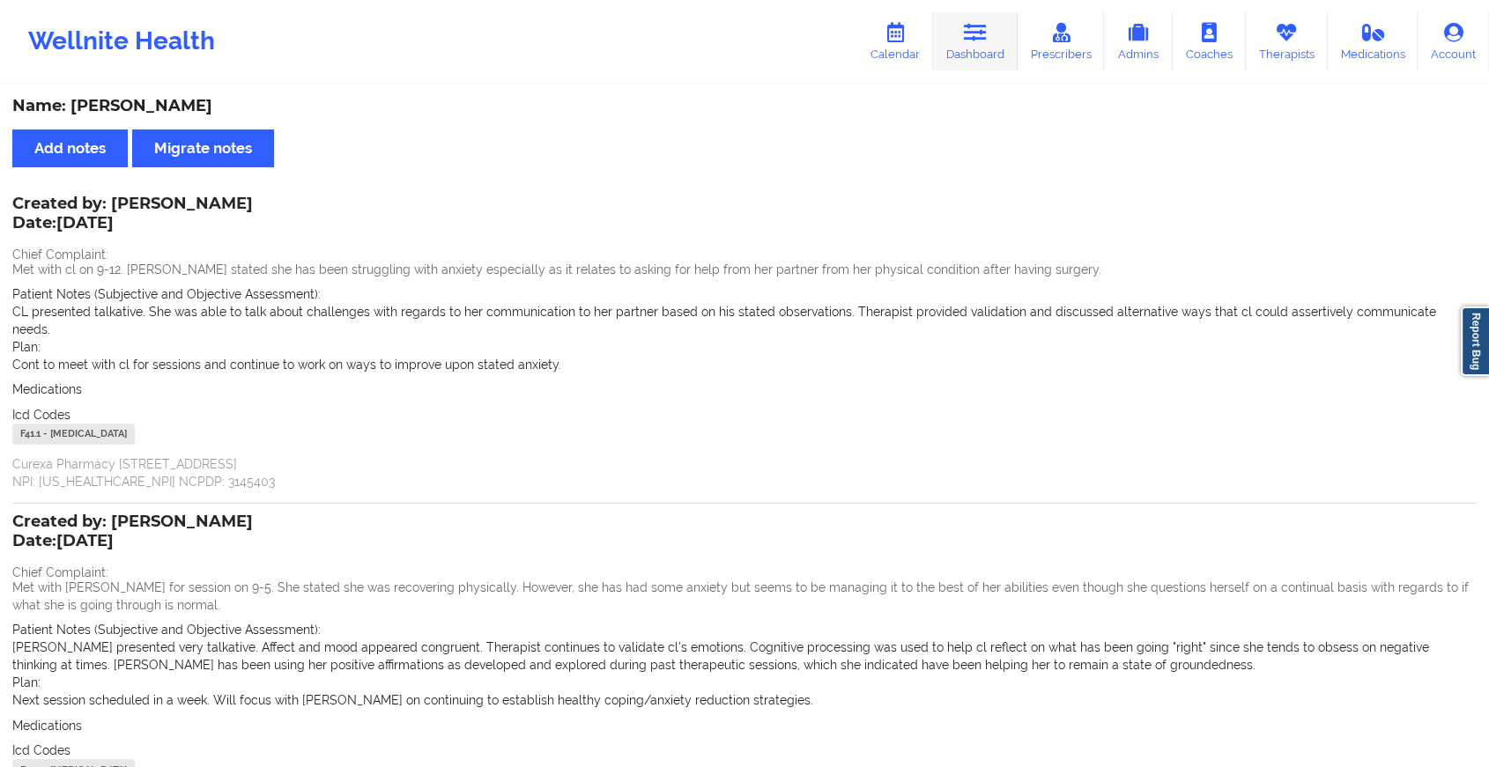
click at [1008, 33] on link "Dashboard" at bounding box center [975, 41] width 85 height 58
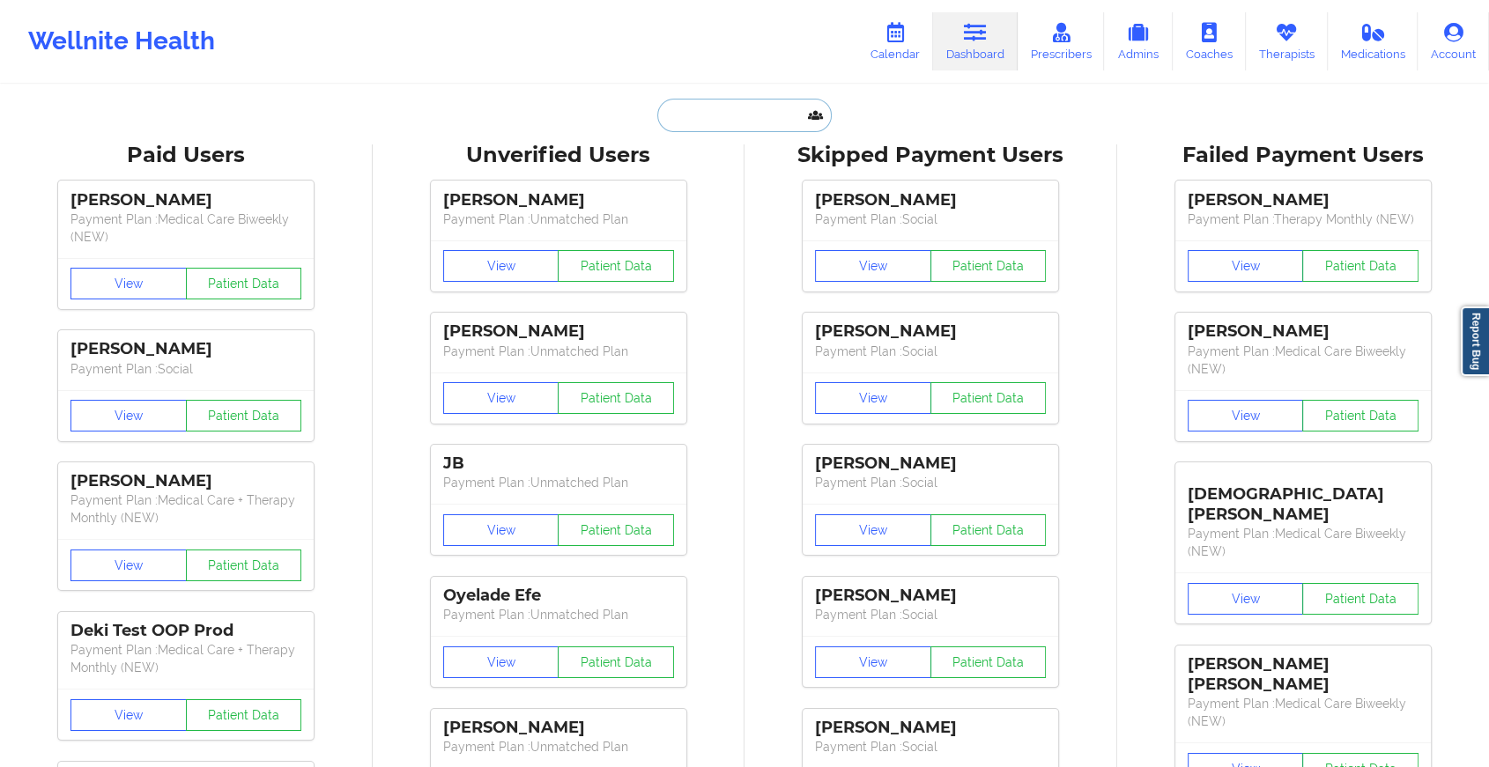
click at [680, 112] on input "text" at bounding box center [744, 115] width 174 height 33
type input "[PERSON_NAME][EMAIL_ADDRESS][PERSON_NAME][PERSON_NAME][DOMAIN_NAME]"
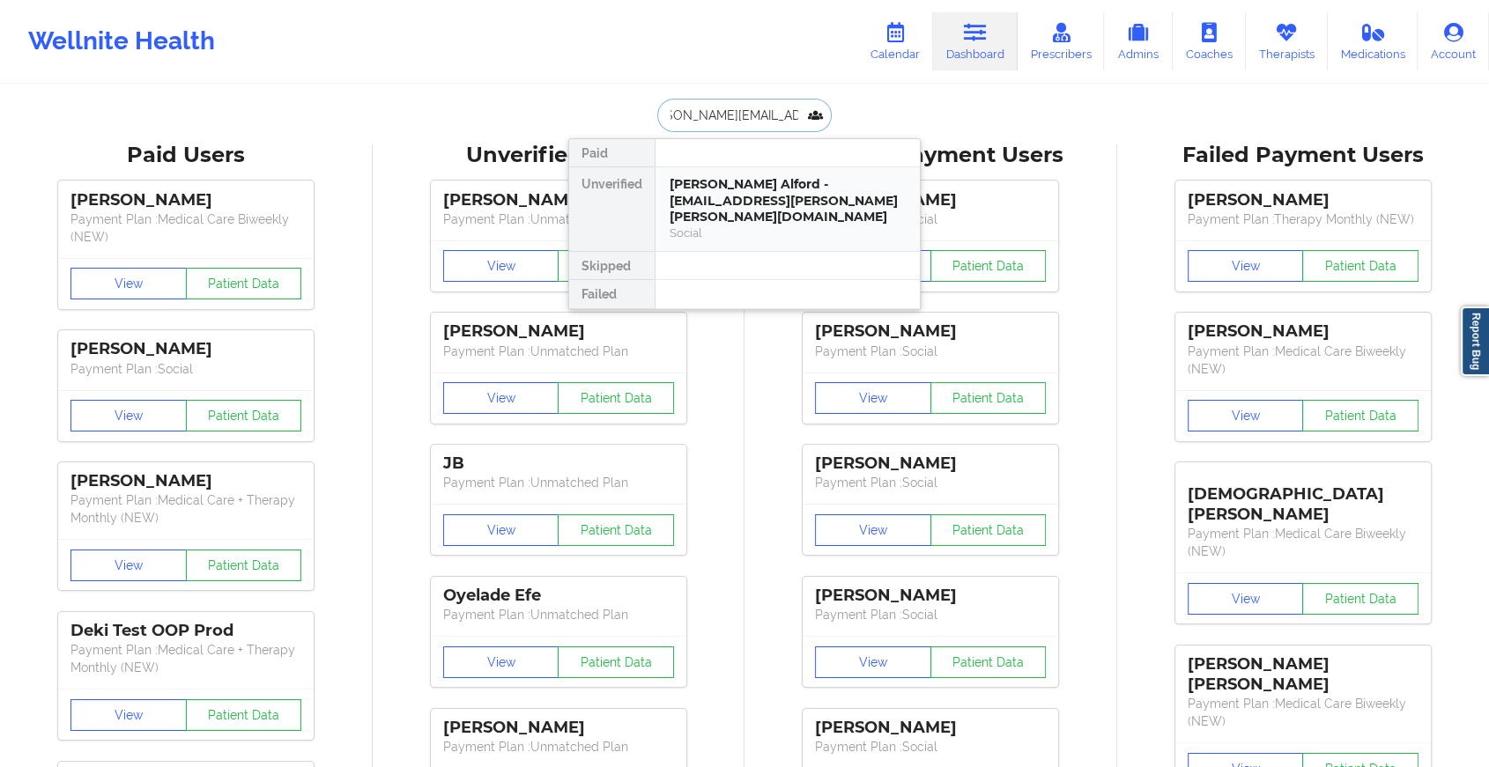
click at [744, 189] on div "[PERSON_NAME] Alford - [EMAIL_ADDRESS][PERSON_NAME][PERSON_NAME][DOMAIN_NAME]" at bounding box center [787, 200] width 236 height 49
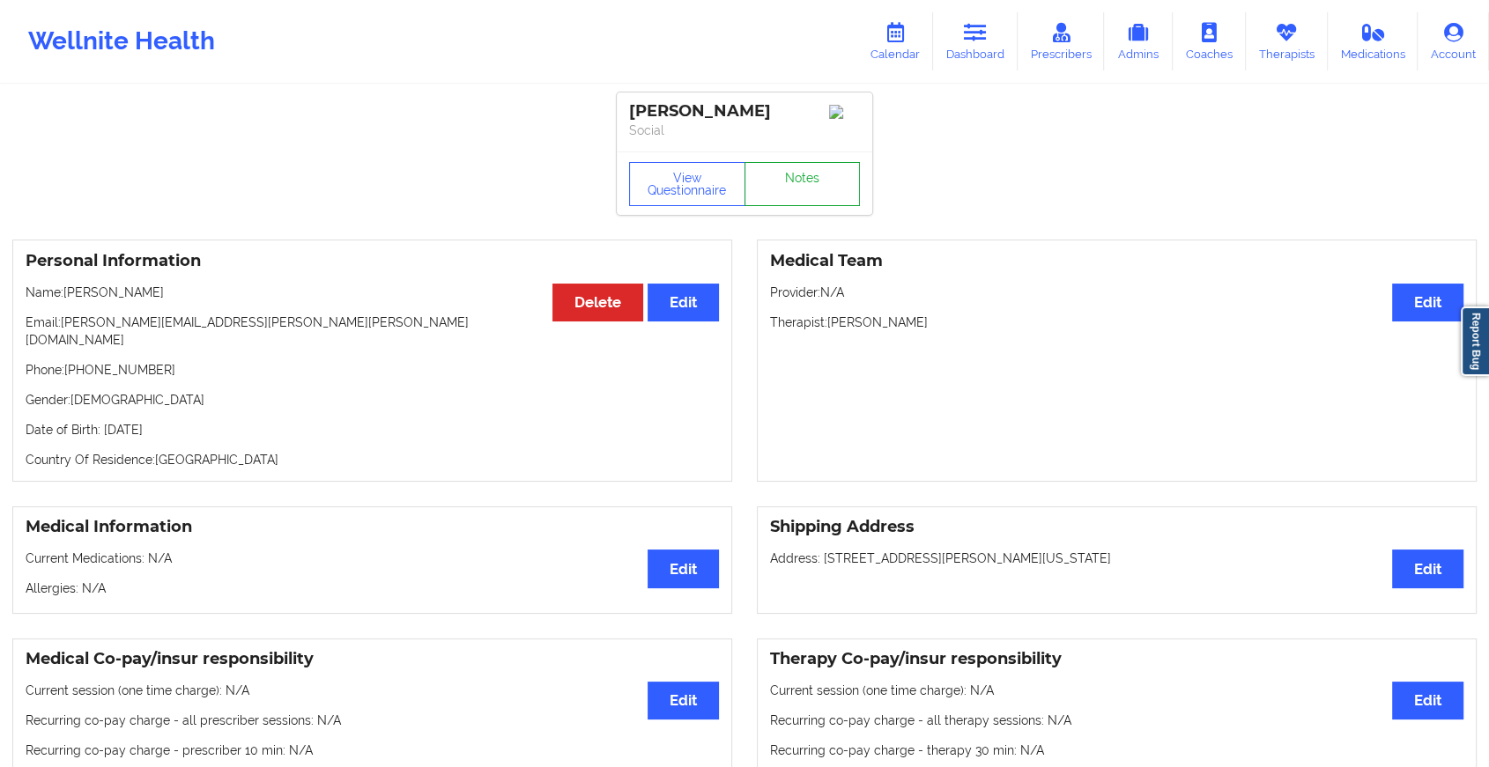
click at [801, 182] on link "Notes" at bounding box center [802, 184] width 116 height 44
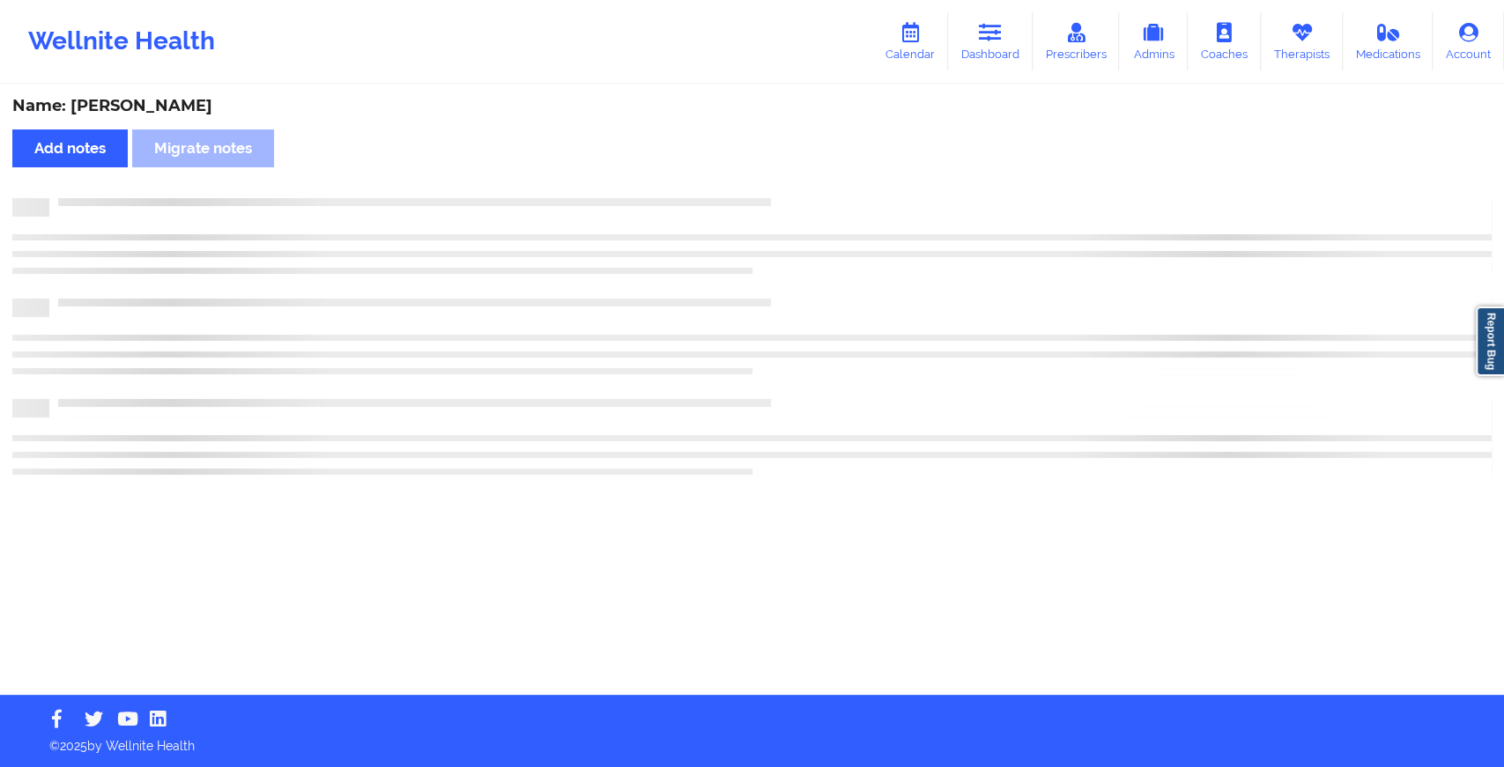
click at [801, 182] on div "Name: [PERSON_NAME] Add notes Migrate notes" at bounding box center [752, 390] width 1504 height 609
drag, startPoint x: 801, startPoint y: 182, endPoint x: 849, endPoint y: 813, distance: 632.5
click at [849, 766] on html "Wellnite Health Calendar Dashboard Prescribers Admins Coaches Therapists Medica…" at bounding box center [752, 383] width 1504 height 767
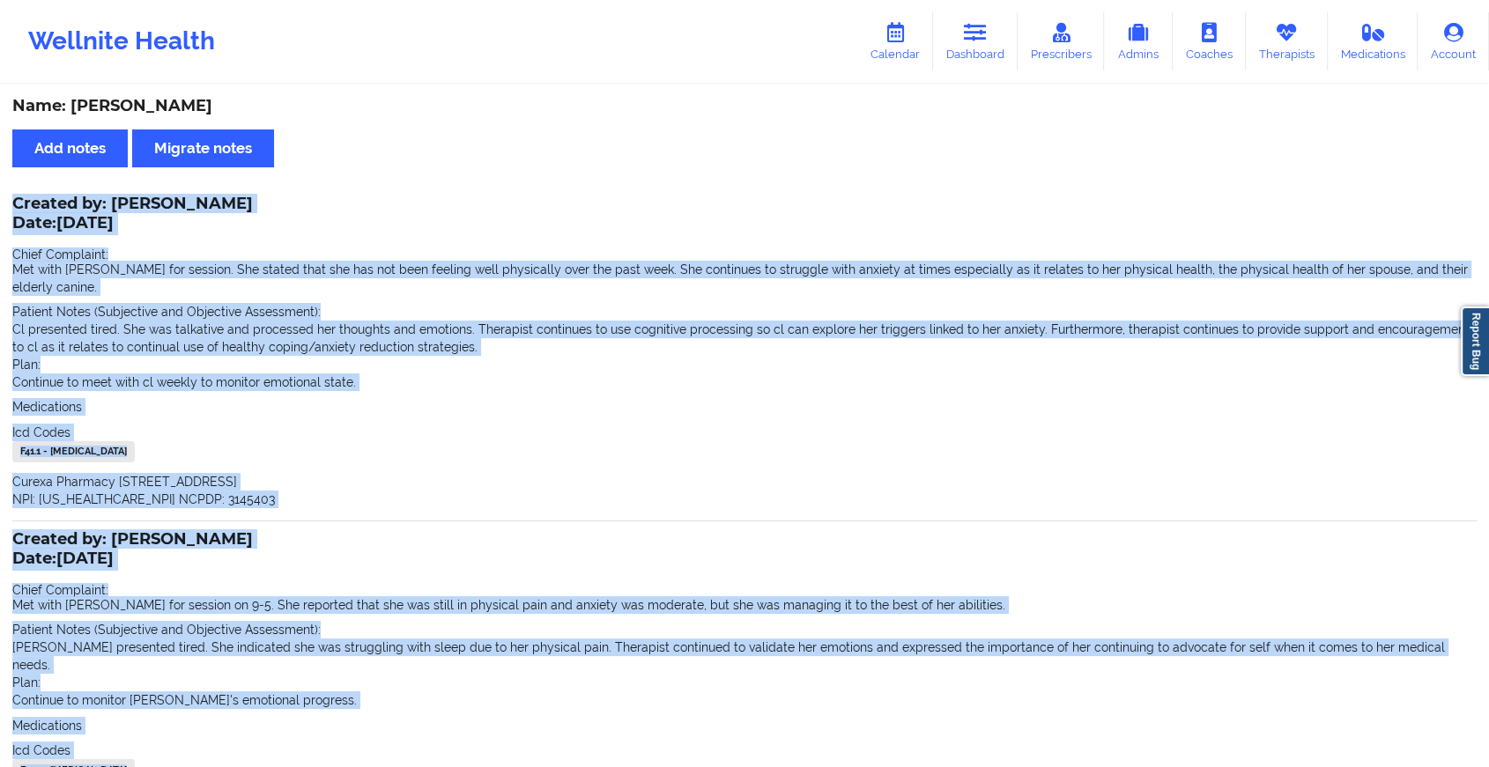
click at [439, 321] on p "Cl presented tired. She was talkative and processed her thoughts and emotions. …" at bounding box center [744, 338] width 1464 height 35
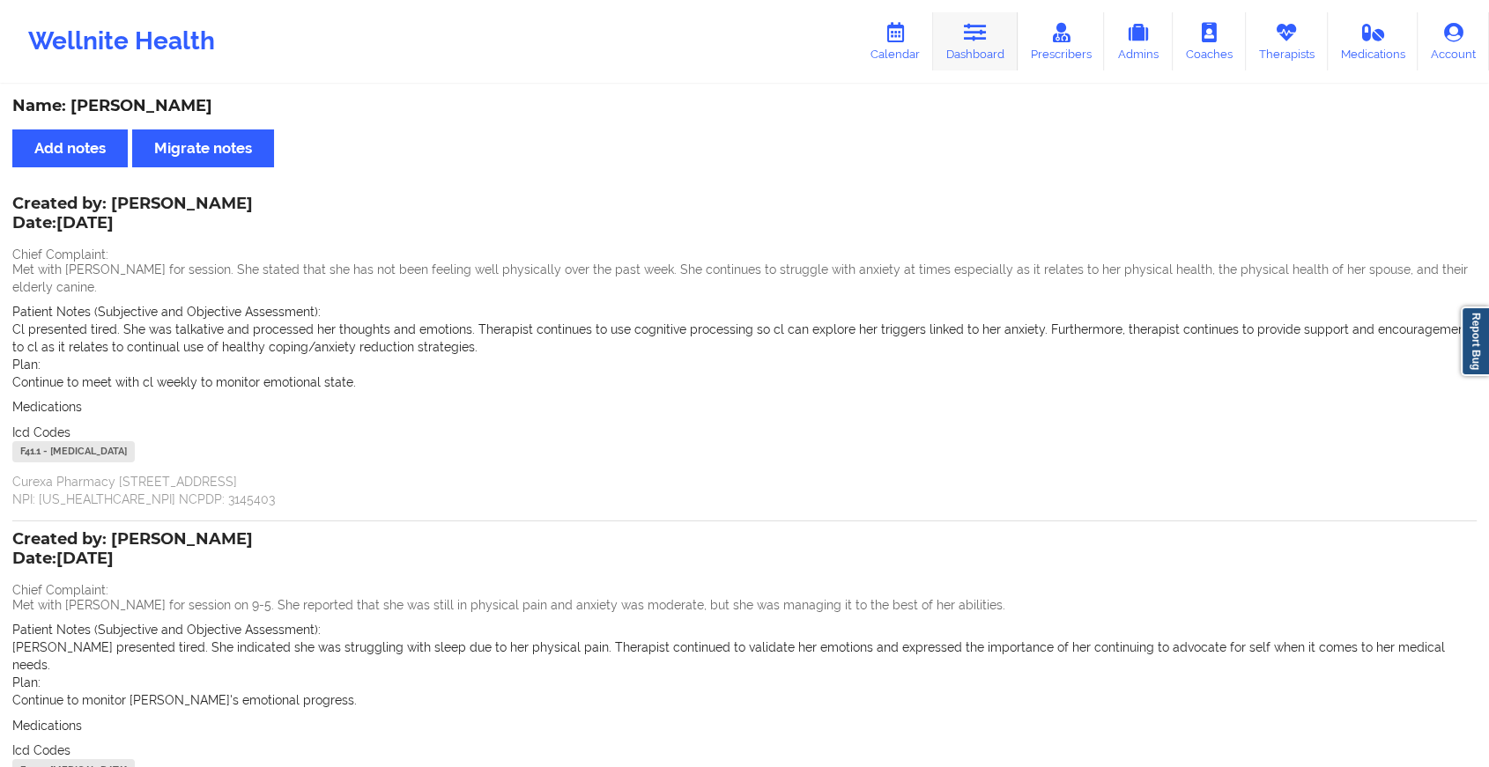
click at [987, 46] on link "Dashboard" at bounding box center [975, 41] width 85 height 58
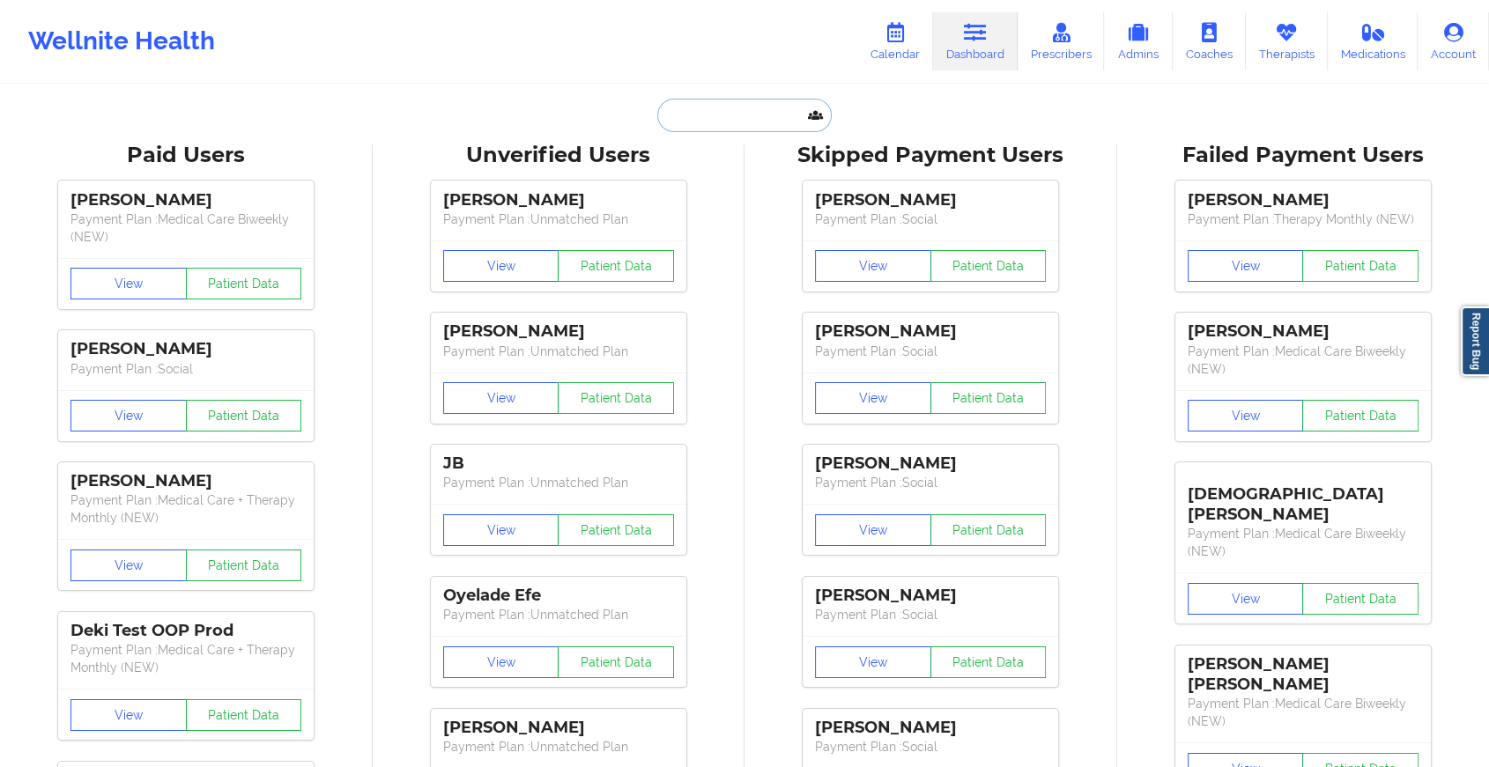
click at [732, 113] on input "text" at bounding box center [744, 115] width 174 height 33
type input "[EMAIL_ADDRESS][DOMAIN_NAME]"
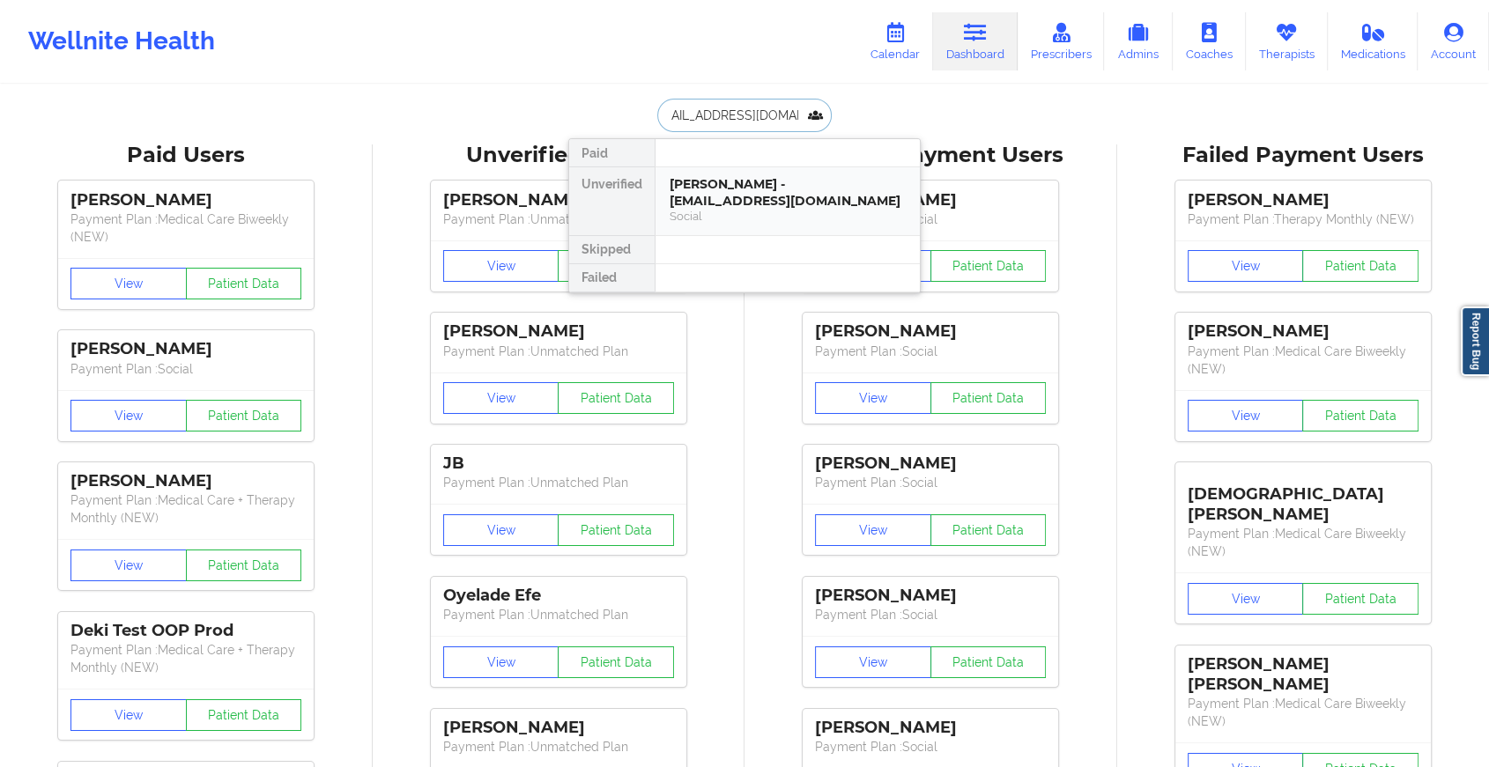
click at [767, 188] on div "[PERSON_NAME] - [EMAIL_ADDRESS][DOMAIN_NAME]" at bounding box center [787, 192] width 236 height 33
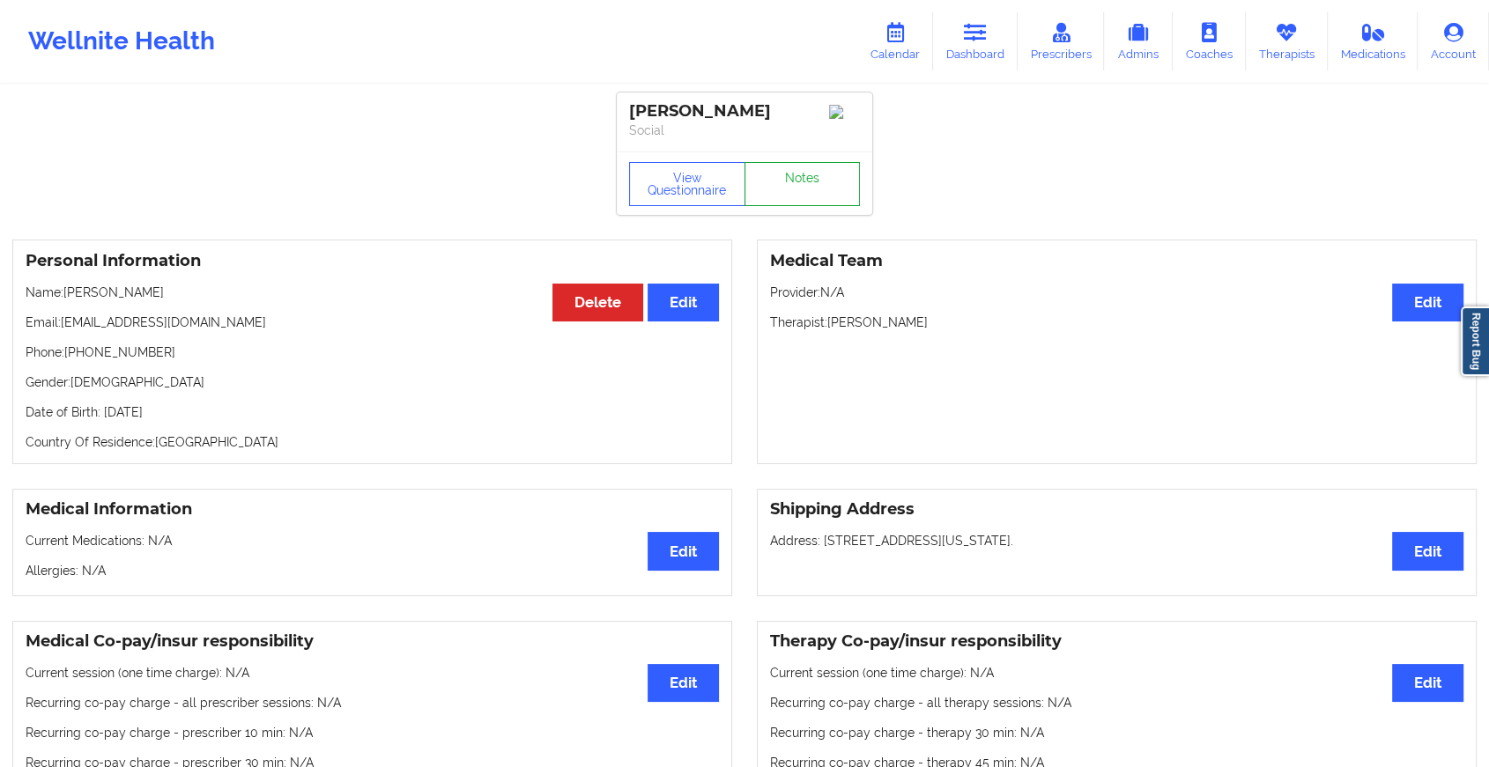
click at [780, 179] on link "Notes" at bounding box center [802, 184] width 116 height 44
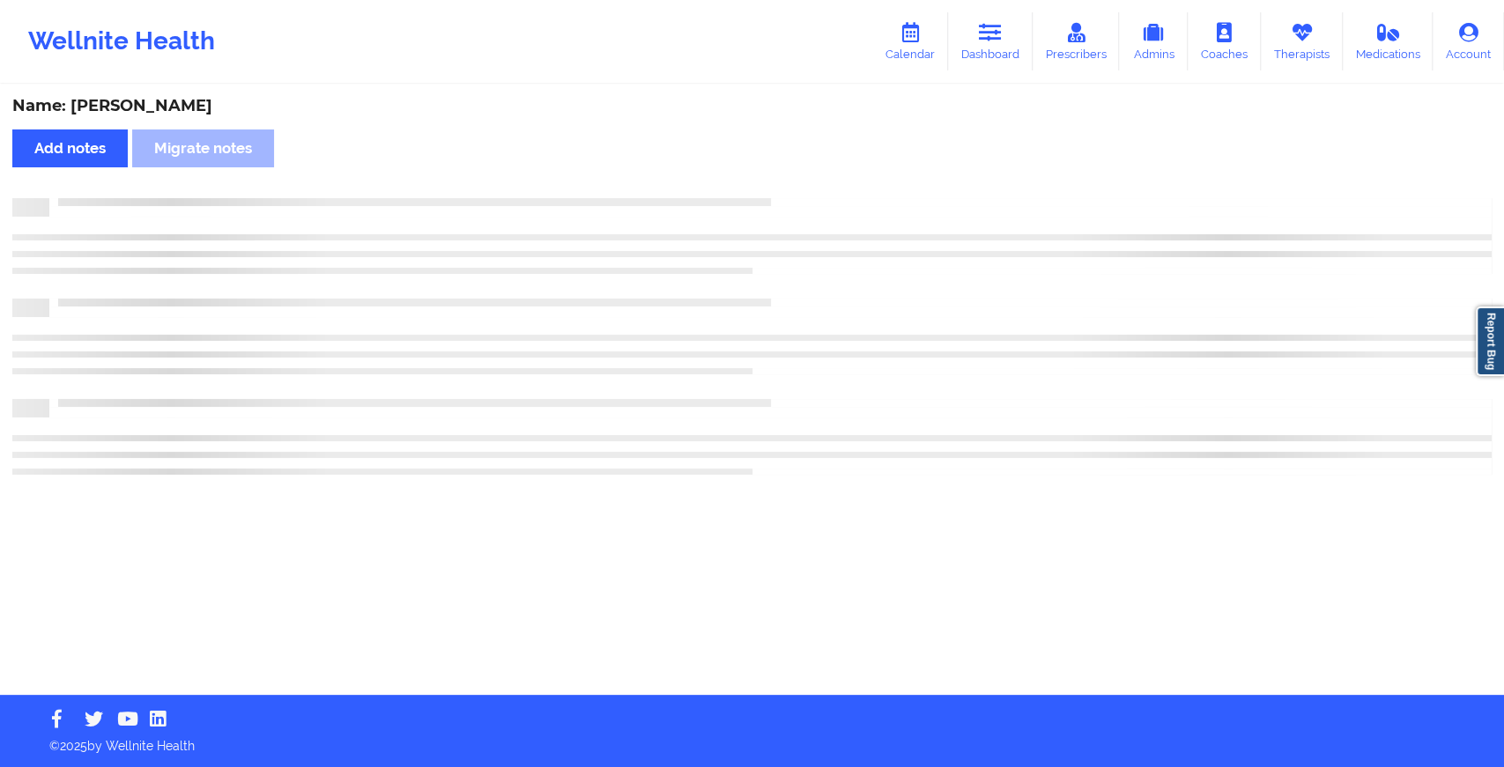
click at [780, 179] on div "Name: [PERSON_NAME] Add notes Migrate notes" at bounding box center [752, 390] width 1504 height 609
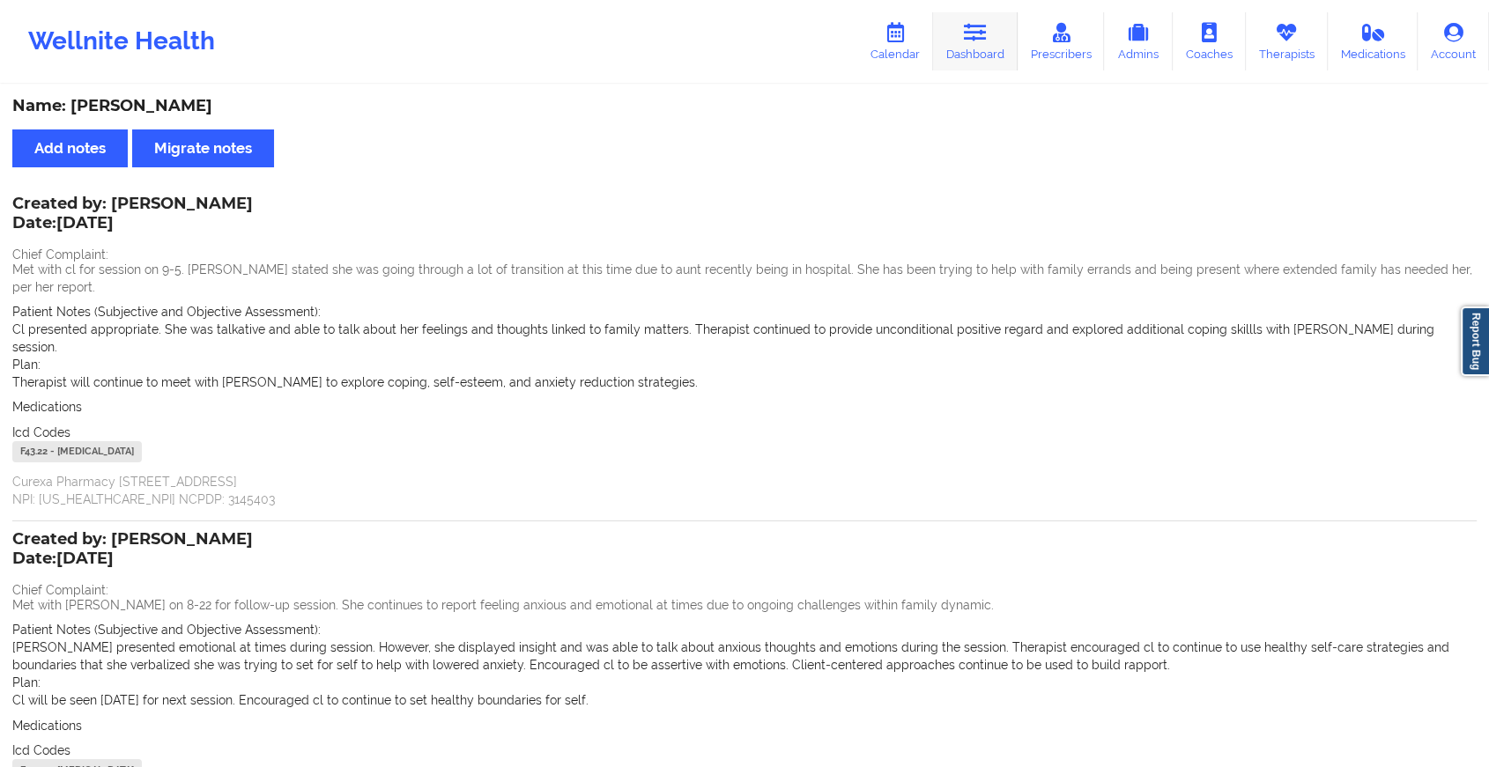
click at [957, 58] on link "Dashboard" at bounding box center [975, 41] width 85 height 58
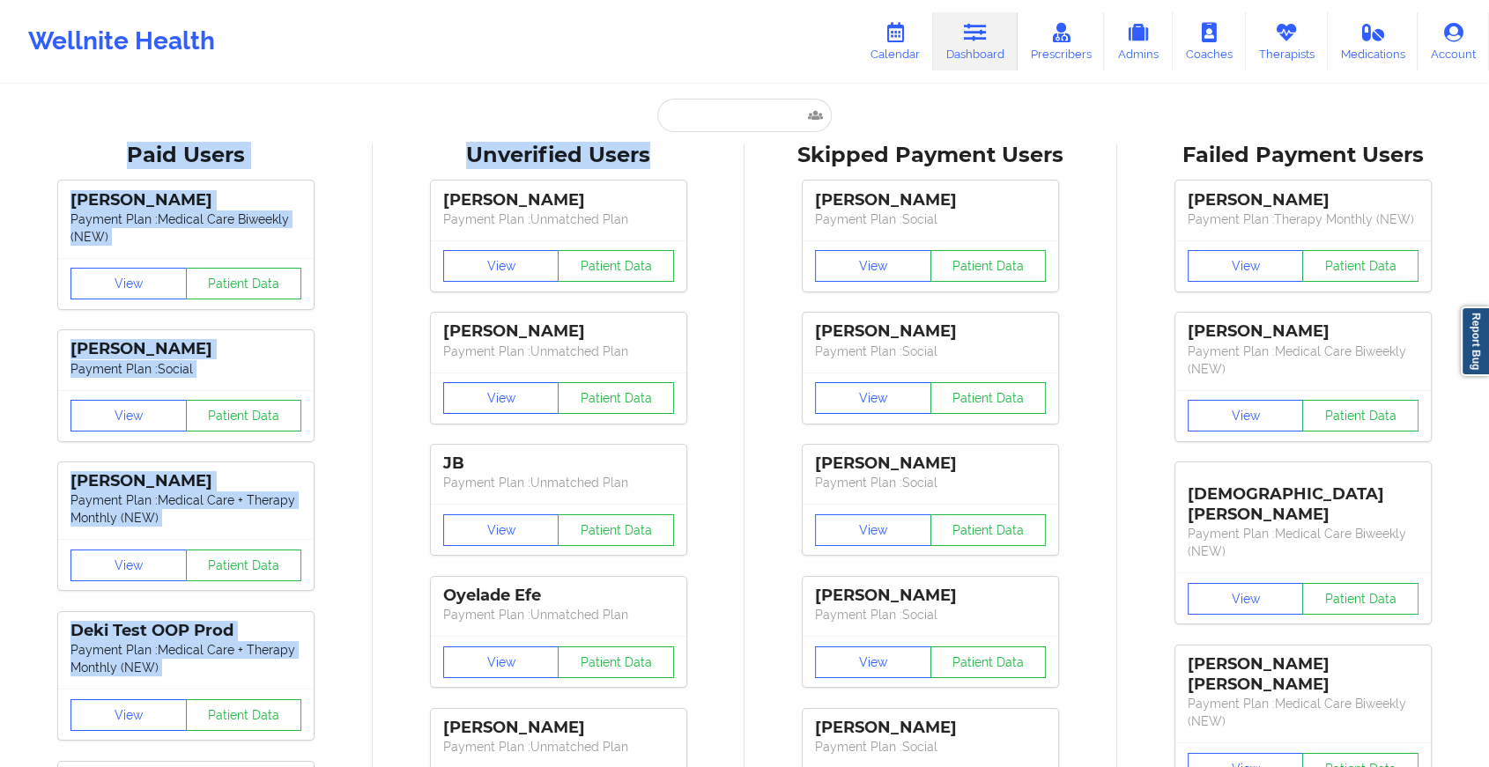
drag, startPoint x: 717, startPoint y: 135, endPoint x: 733, endPoint y: 112, distance: 27.9
click at [733, 112] on input "text" at bounding box center [744, 115] width 174 height 33
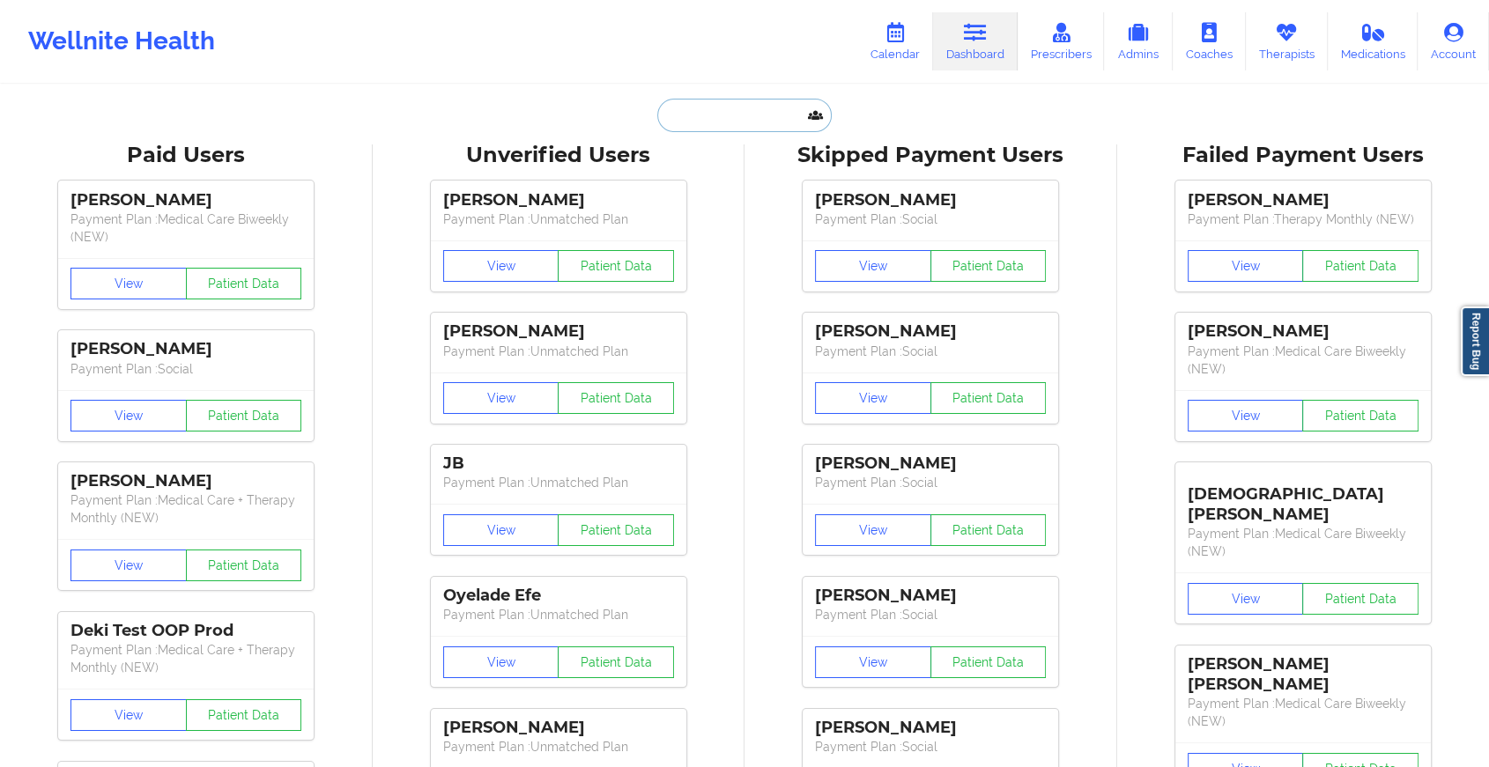
type input "[EMAIL_ADDRESS][DOMAIN_NAME]"
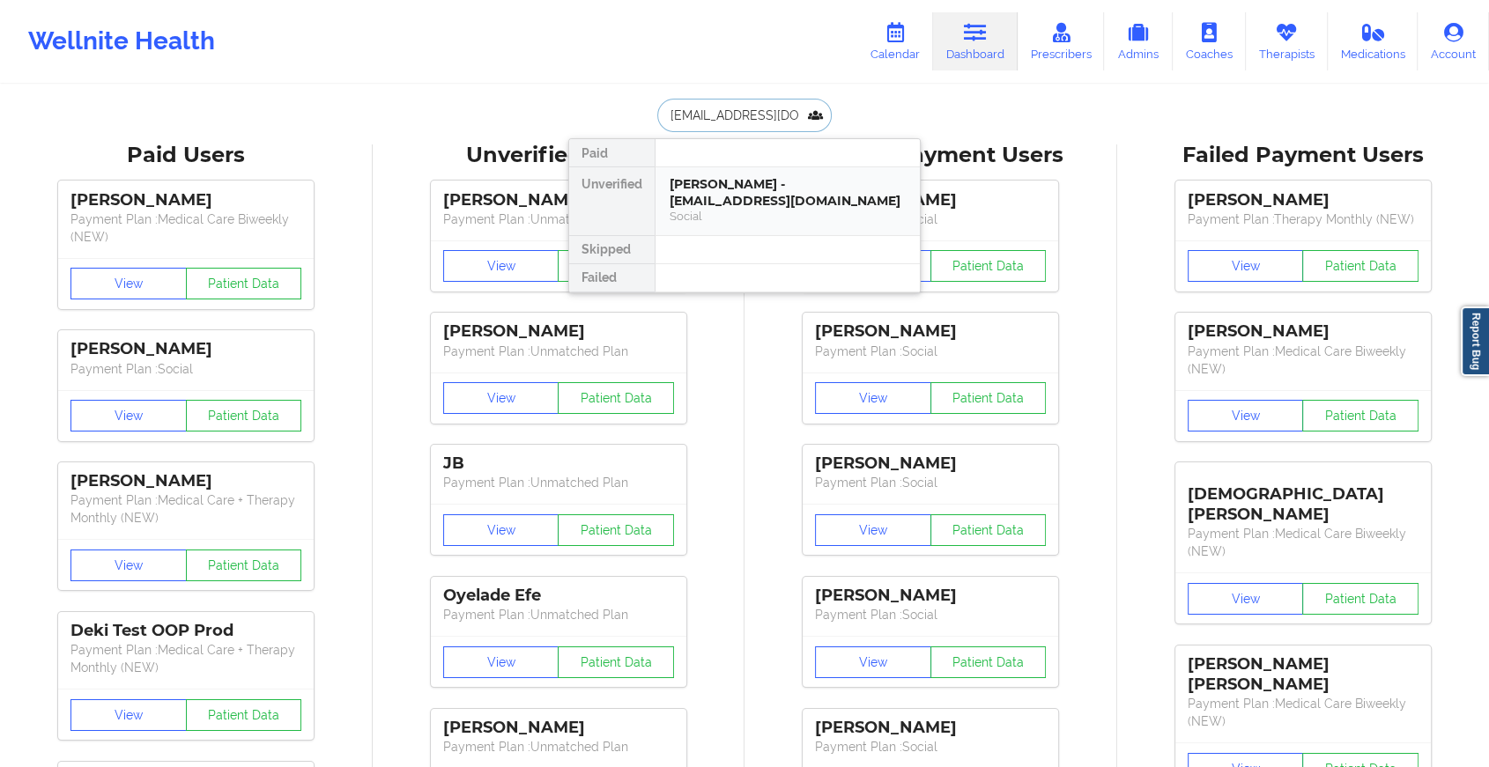
click at [788, 187] on div "[PERSON_NAME] - [EMAIL_ADDRESS][DOMAIN_NAME]" at bounding box center [787, 192] width 236 height 33
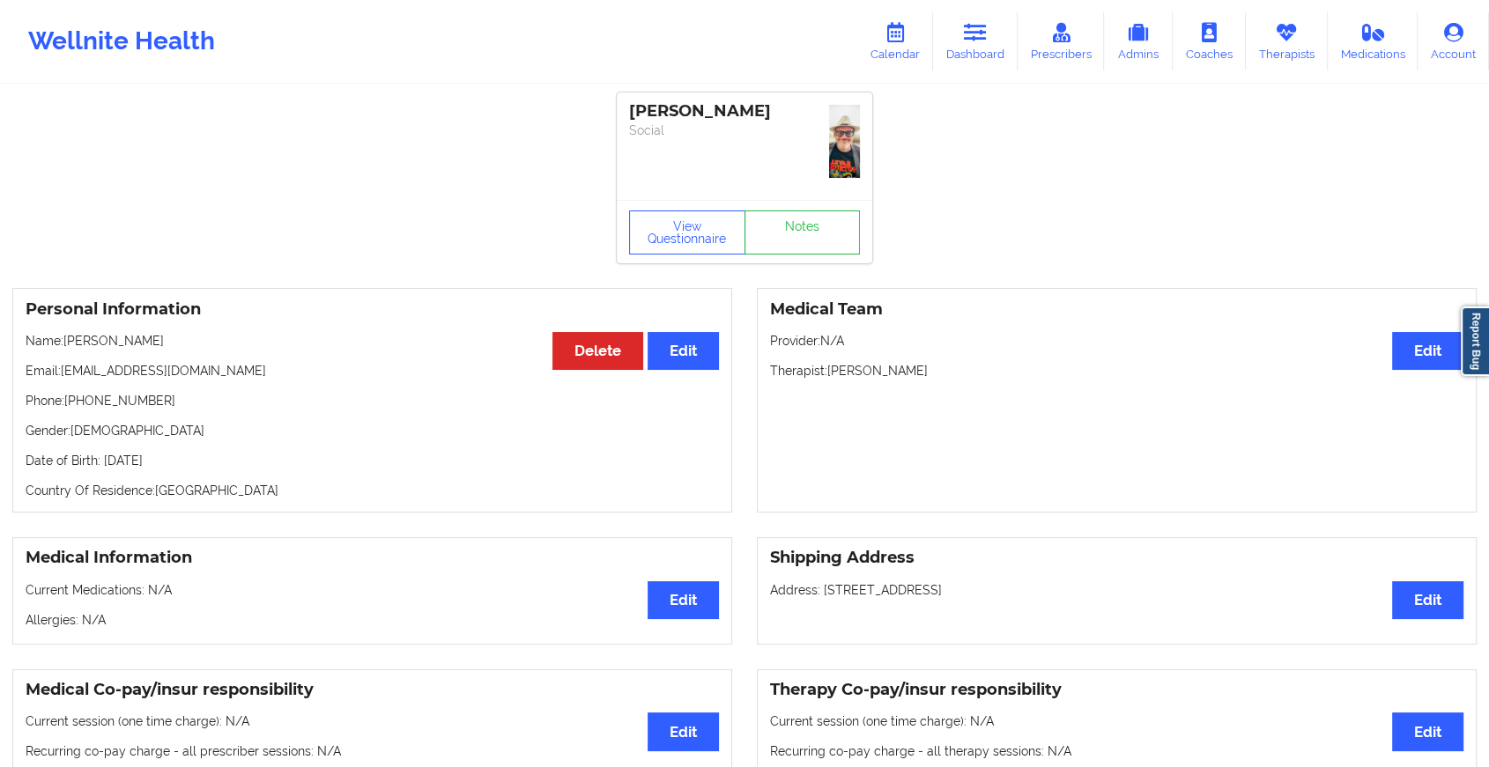
click at [847, 182] on div "[PERSON_NAME] Social" at bounding box center [744, 145] width 255 height 107
drag, startPoint x: 847, startPoint y: 182, endPoint x: 817, endPoint y: 223, distance: 50.4
click at [817, 223] on link "Notes" at bounding box center [802, 233] width 116 height 44
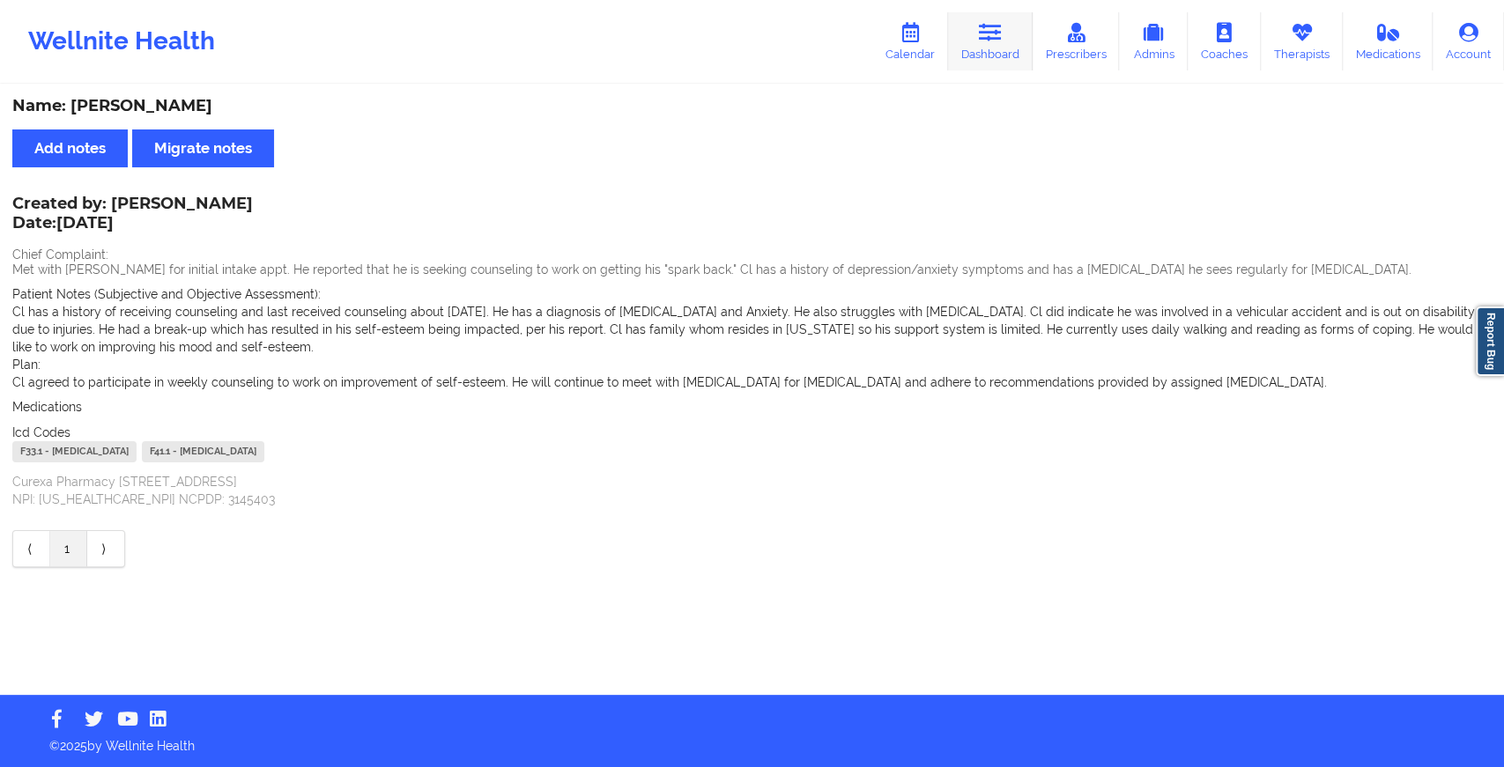
click at [1015, 33] on link "Dashboard" at bounding box center [990, 41] width 85 height 58
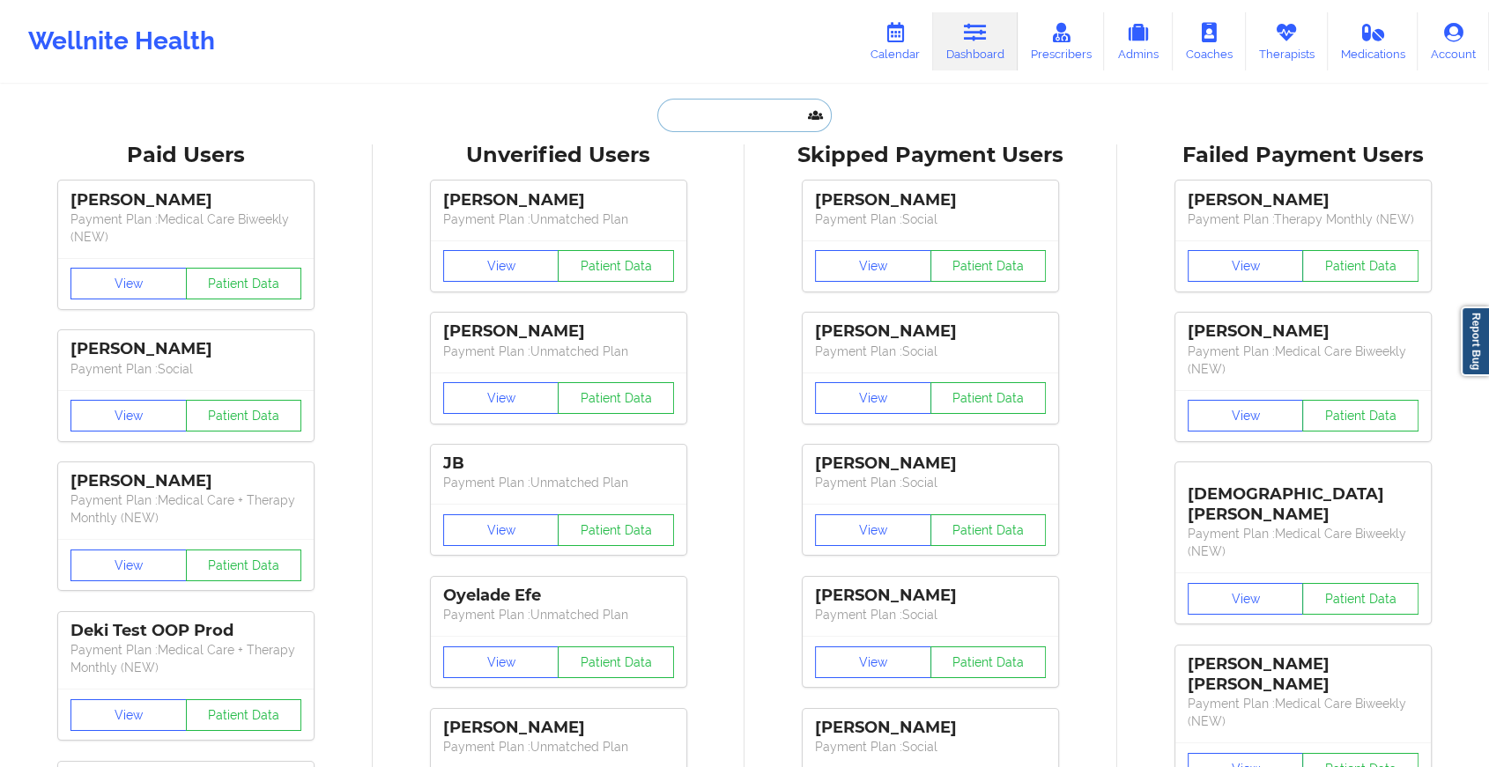
click at [739, 117] on input "text" at bounding box center [744, 115] width 174 height 33
type input "[EMAIL_ADDRESS][DOMAIN_NAME]"
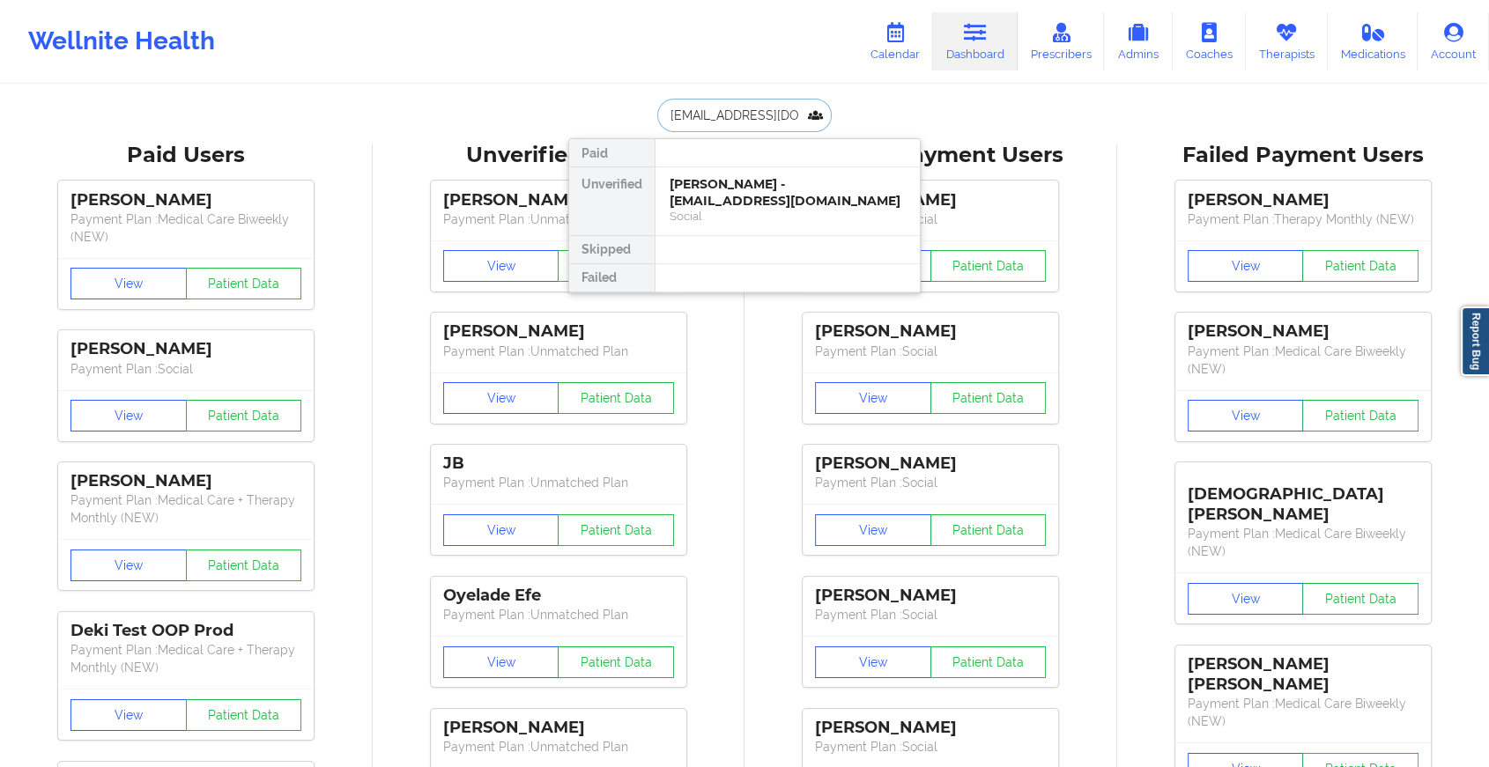
scroll to position [0, 33]
click at [781, 189] on div "[PERSON_NAME] - [EMAIL_ADDRESS][DOMAIN_NAME]" at bounding box center [787, 192] width 236 height 33
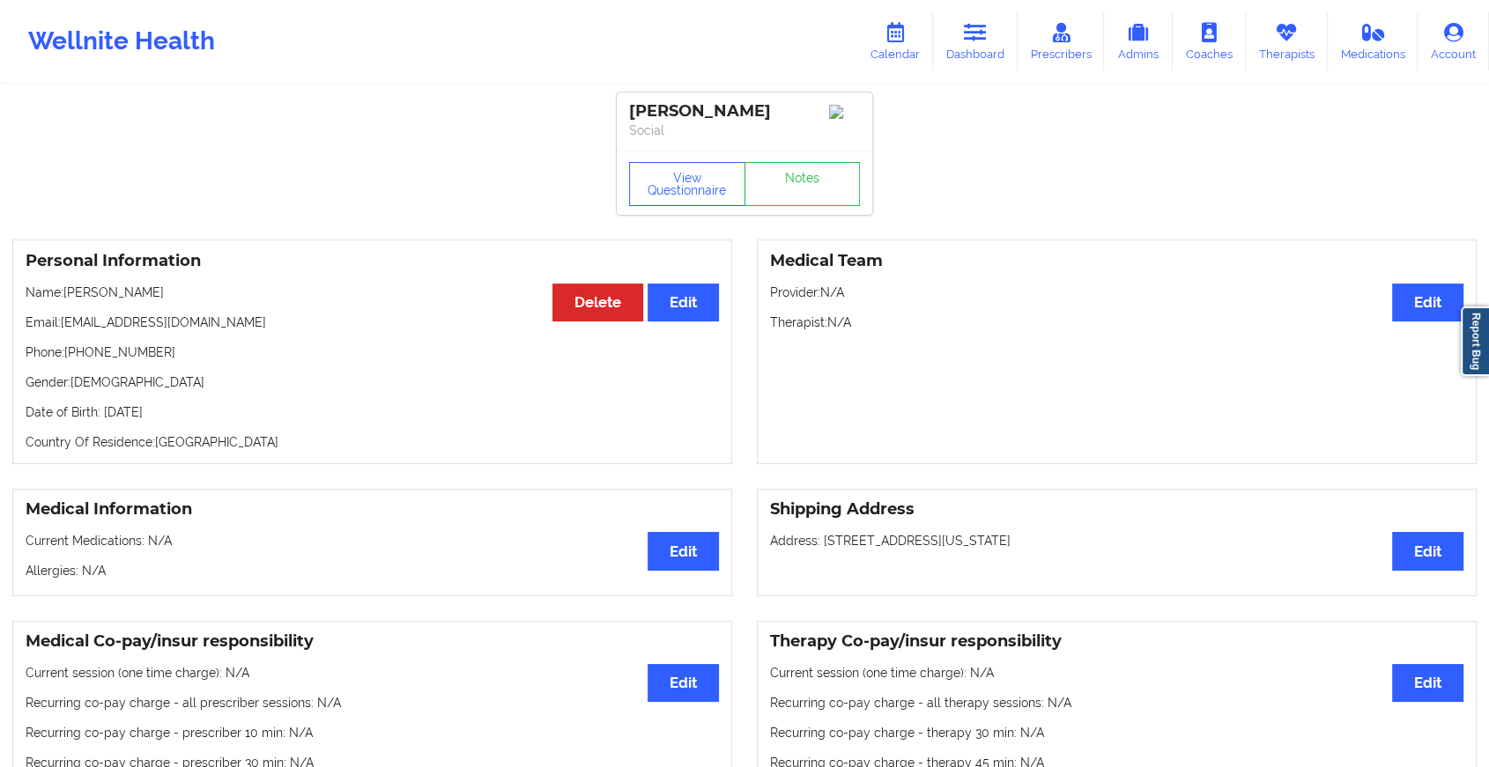
click at [802, 177] on div "View Questionnaire Notes" at bounding box center [744, 184] width 231 height 44
click at [802, 177] on link "Notes" at bounding box center [802, 184] width 116 height 44
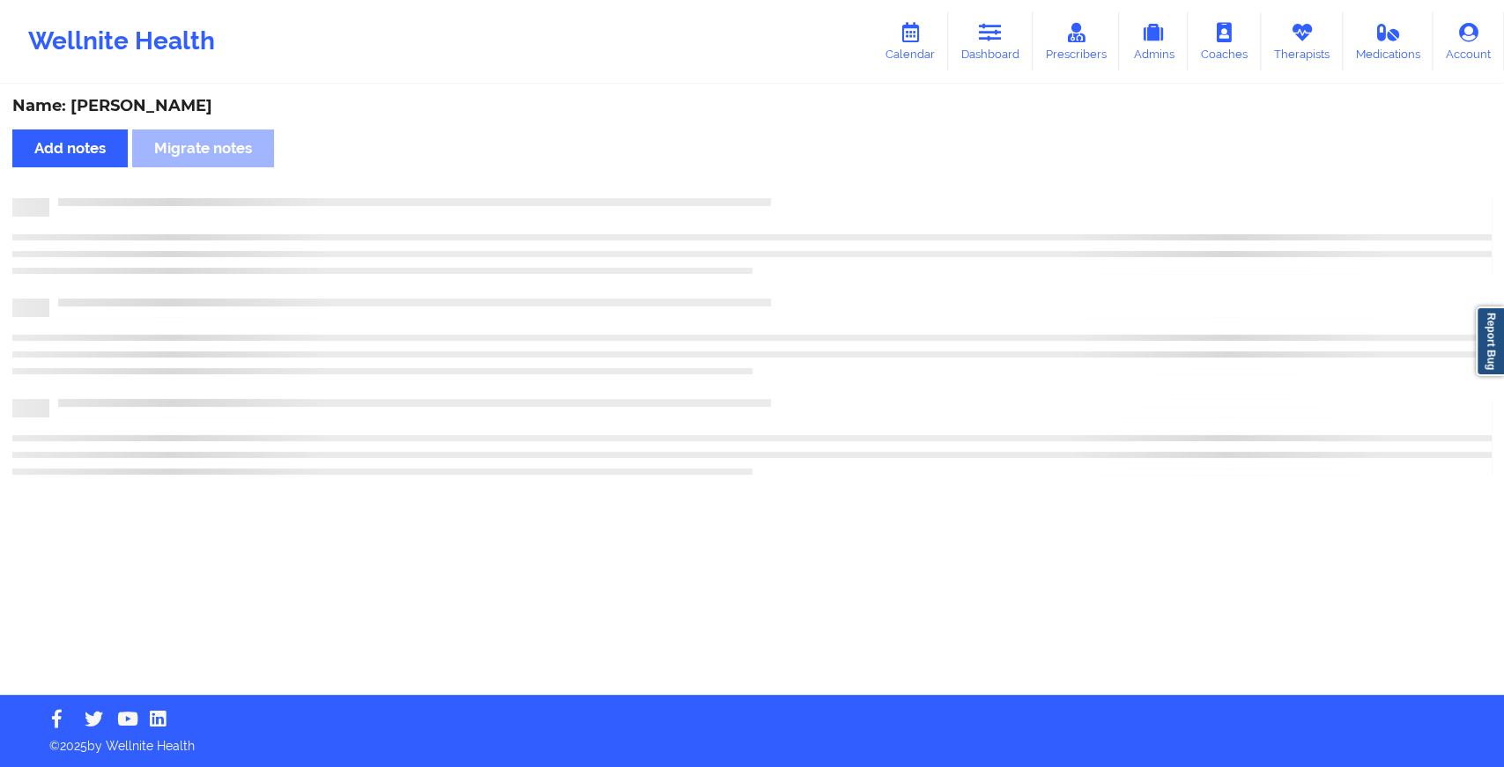
click at [802, 177] on div "Name: [PERSON_NAME] Add notes Migrate notes" at bounding box center [752, 390] width 1504 height 609
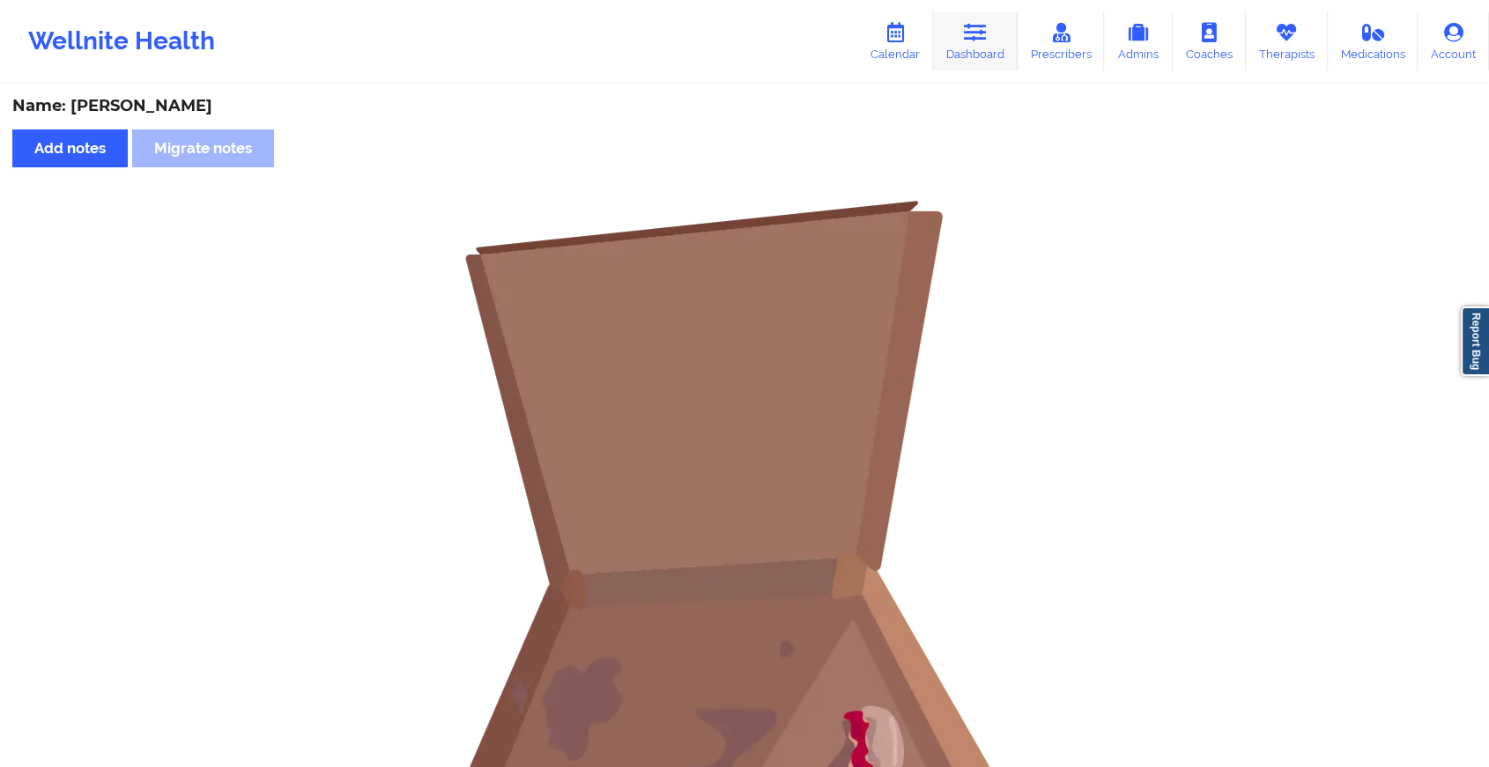
click at [957, 44] on link "Dashboard" at bounding box center [975, 41] width 85 height 58
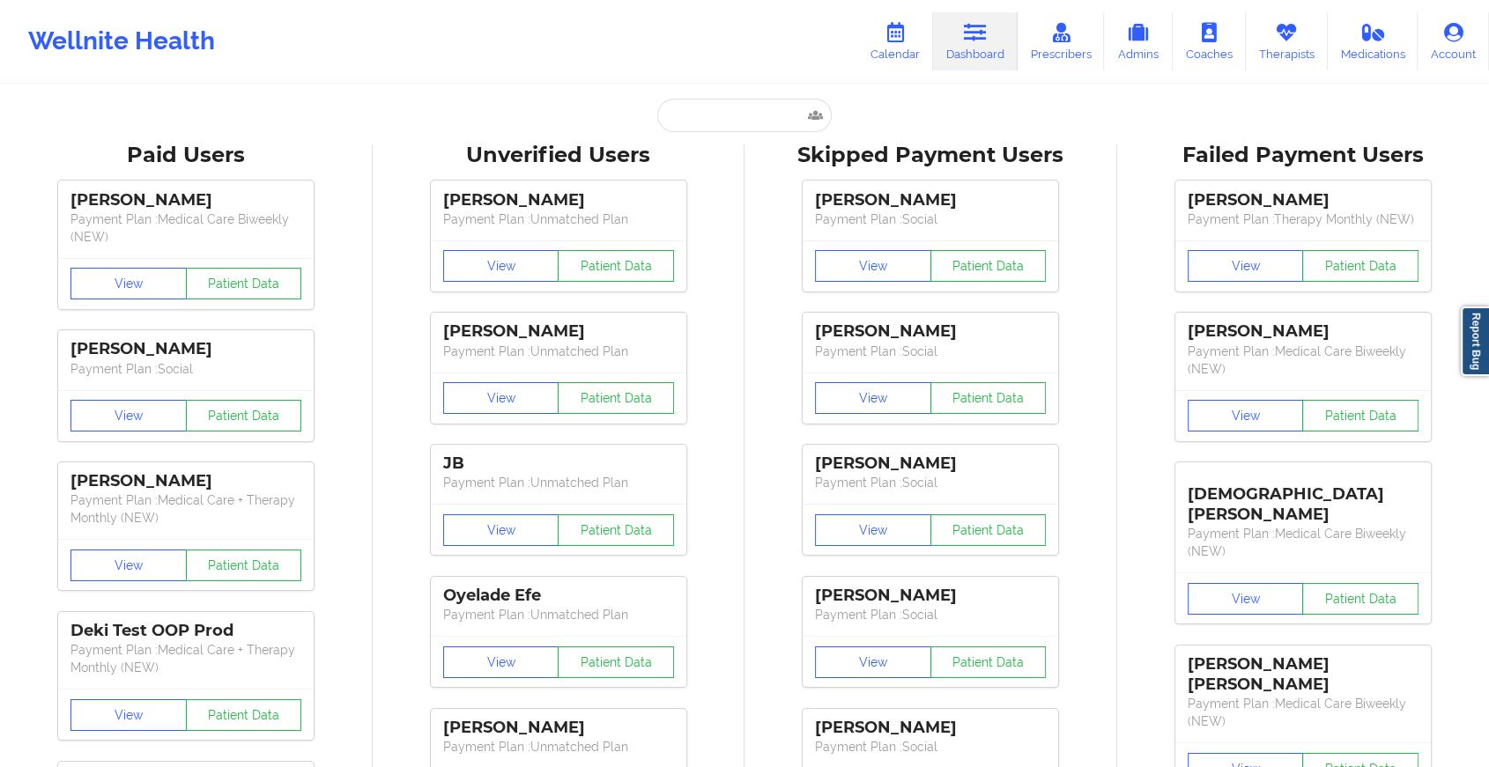
click at [699, 115] on input "text" at bounding box center [744, 115] width 174 height 33
type input "[EMAIL_ADDRESS][DOMAIN_NAME]"
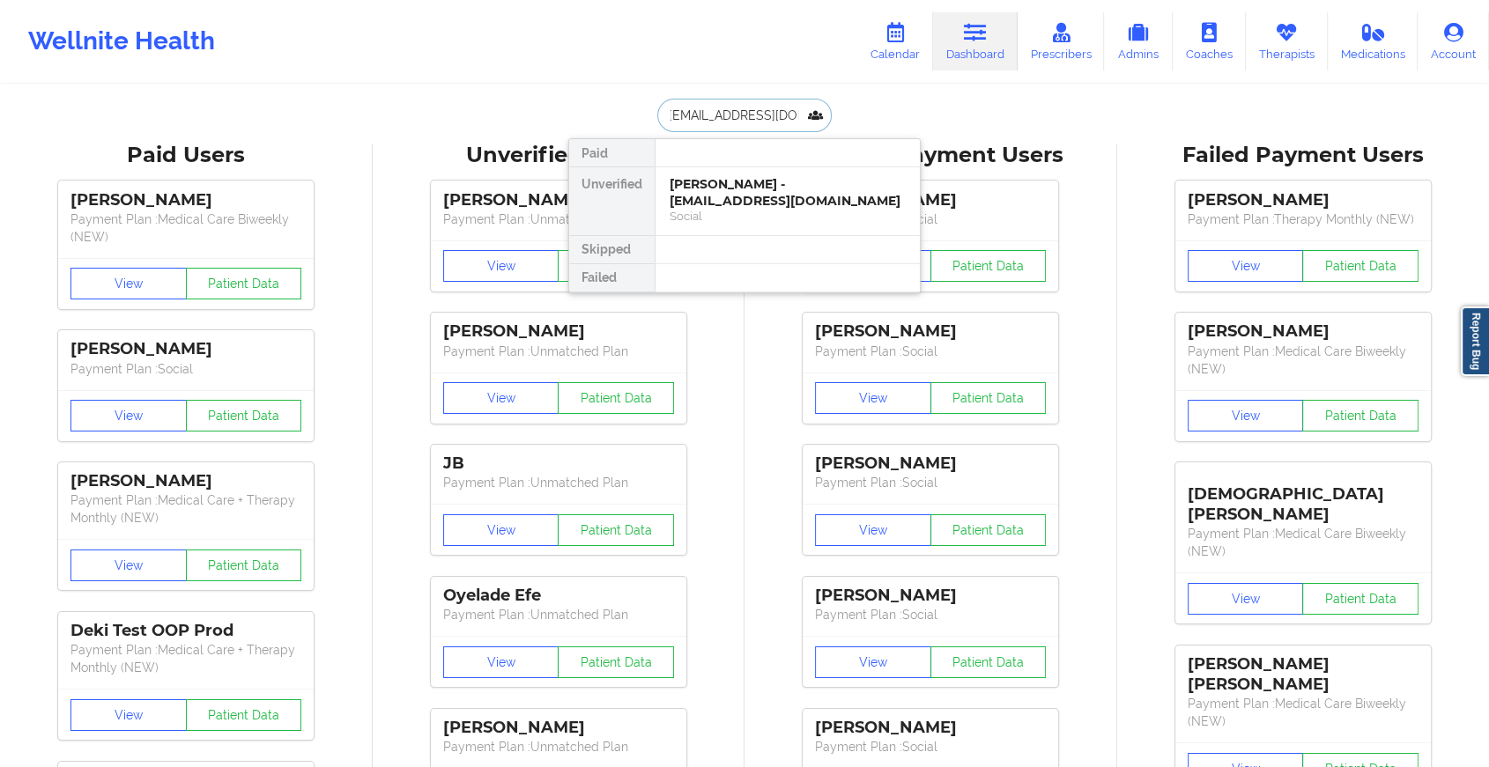
click at [743, 194] on div "[PERSON_NAME] - [EMAIL_ADDRESS][DOMAIN_NAME]" at bounding box center [787, 192] width 236 height 33
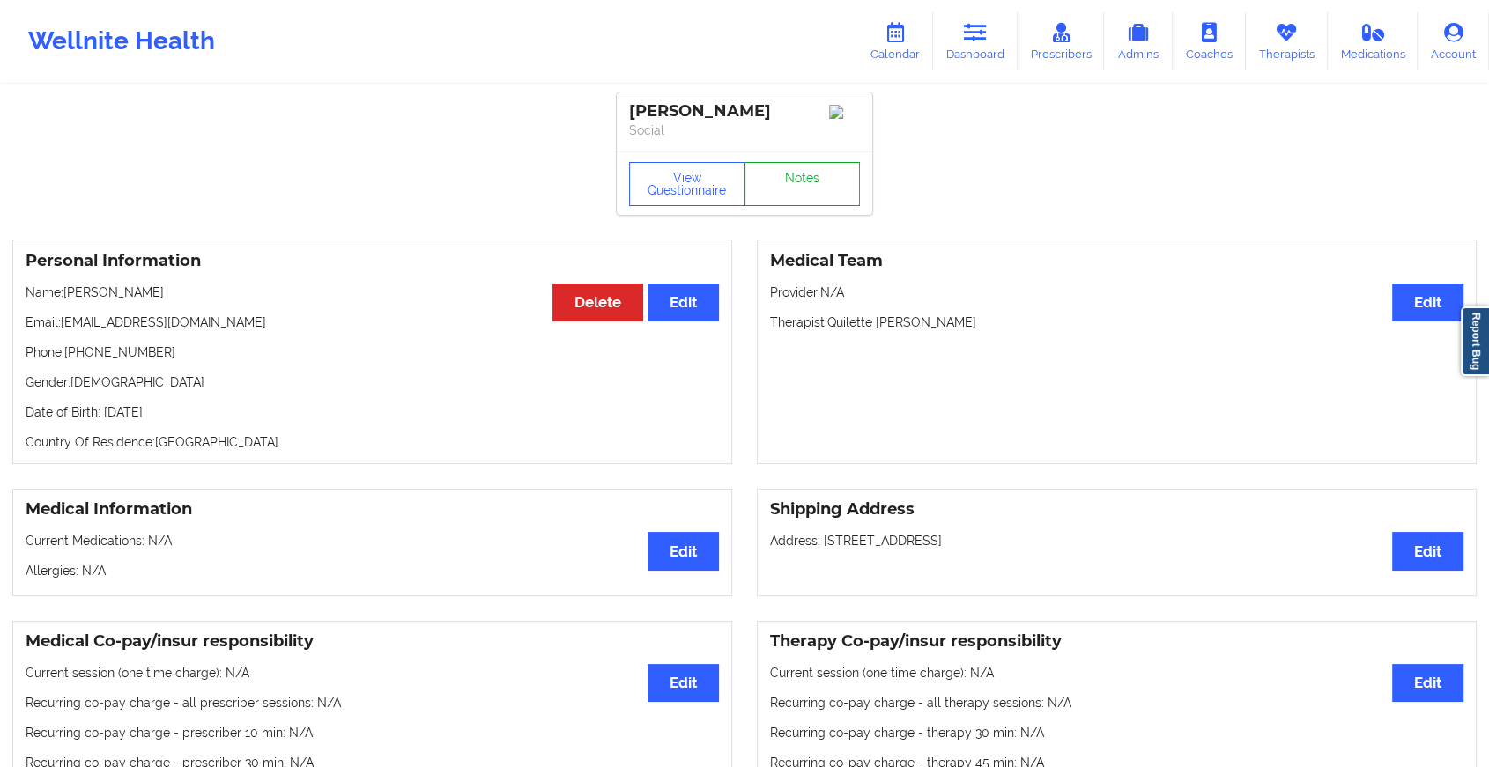
click at [779, 185] on link "Notes" at bounding box center [802, 184] width 116 height 44
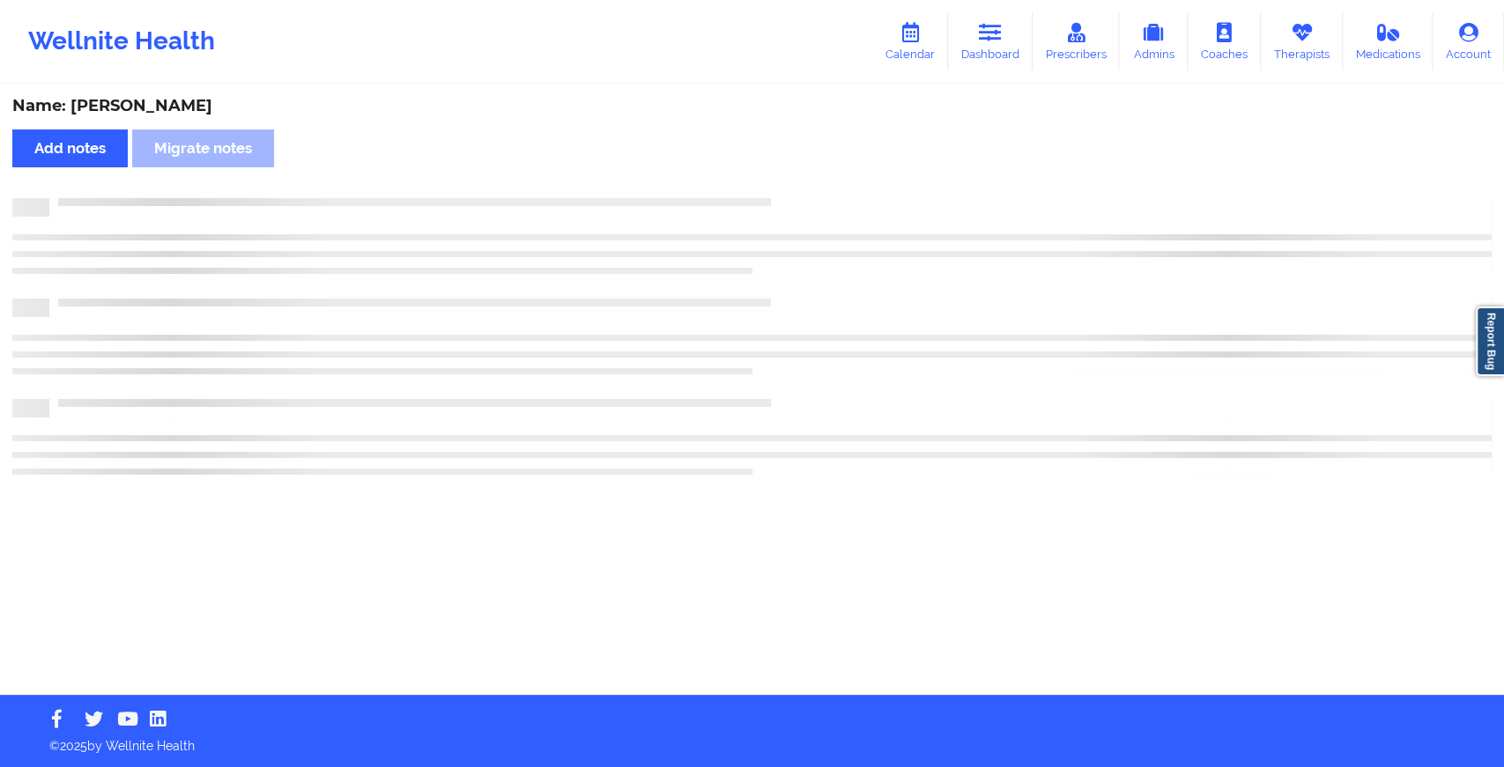
click at [779, 185] on div "Name: [PERSON_NAME] Add notes Migrate notes" at bounding box center [752, 390] width 1504 height 609
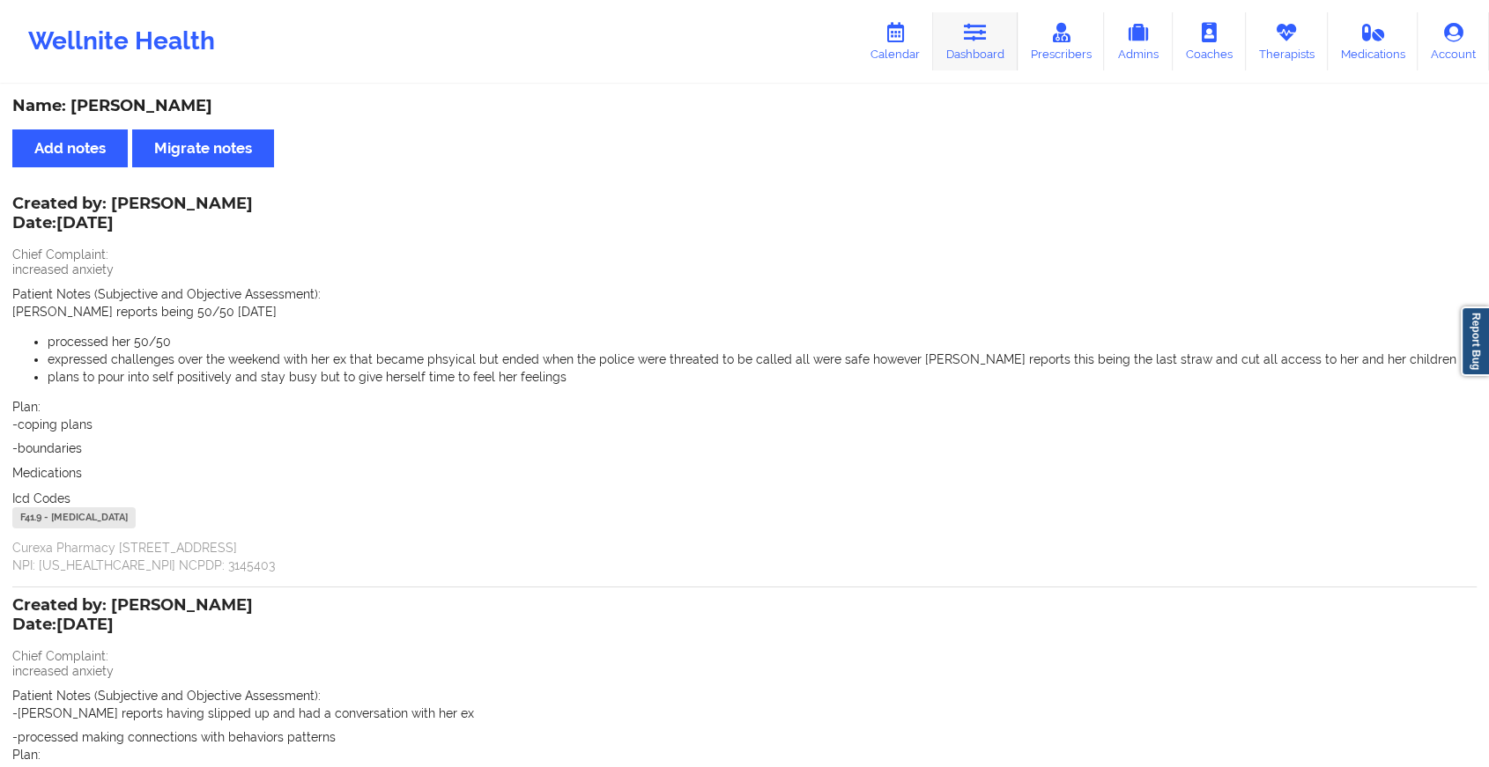
click at [987, 48] on link "Dashboard" at bounding box center [975, 41] width 85 height 58
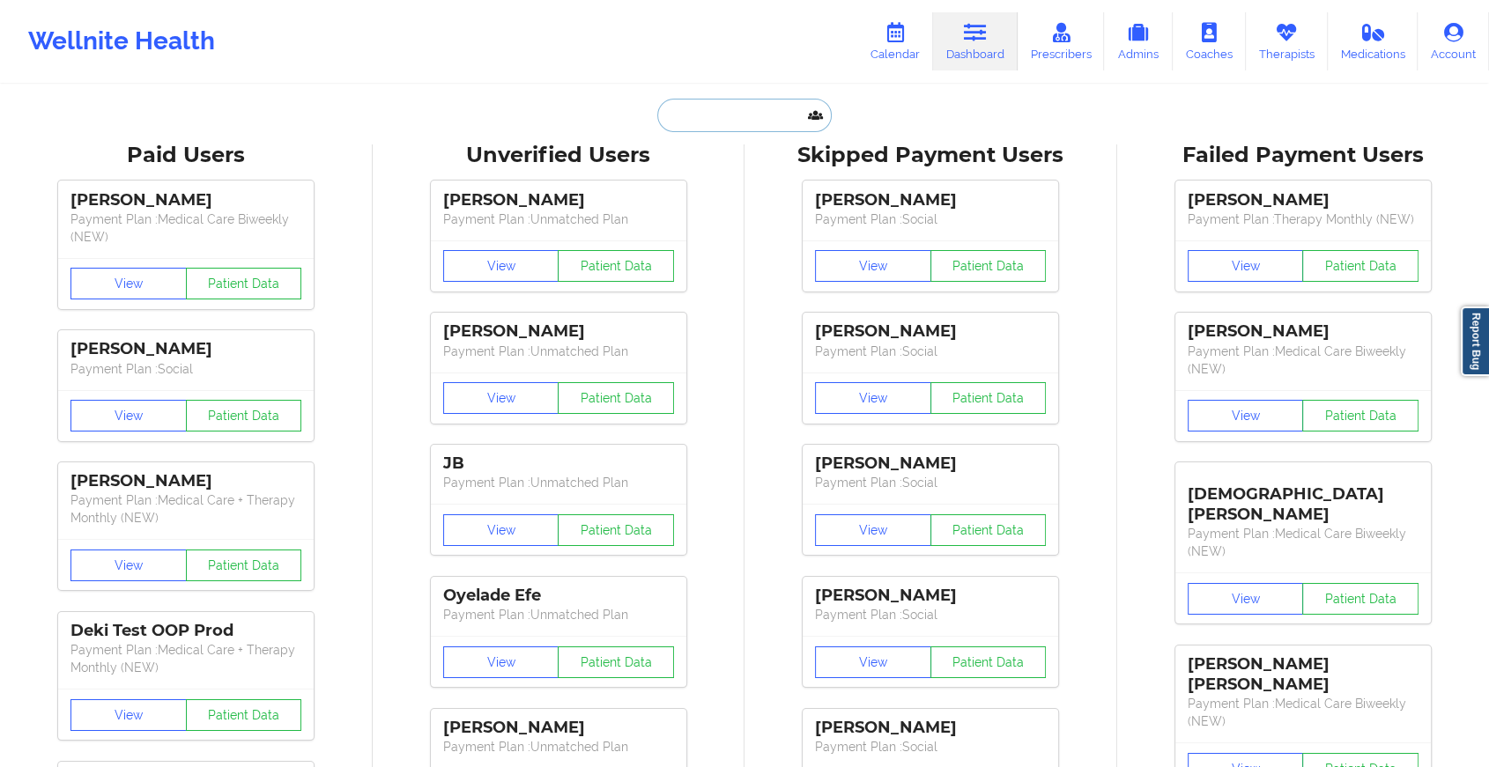
click at [713, 122] on input "text" at bounding box center [744, 115] width 174 height 33
type input "[PERSON_NAME][EMAIL_ADDRESS][DOMAIN_NAME]"
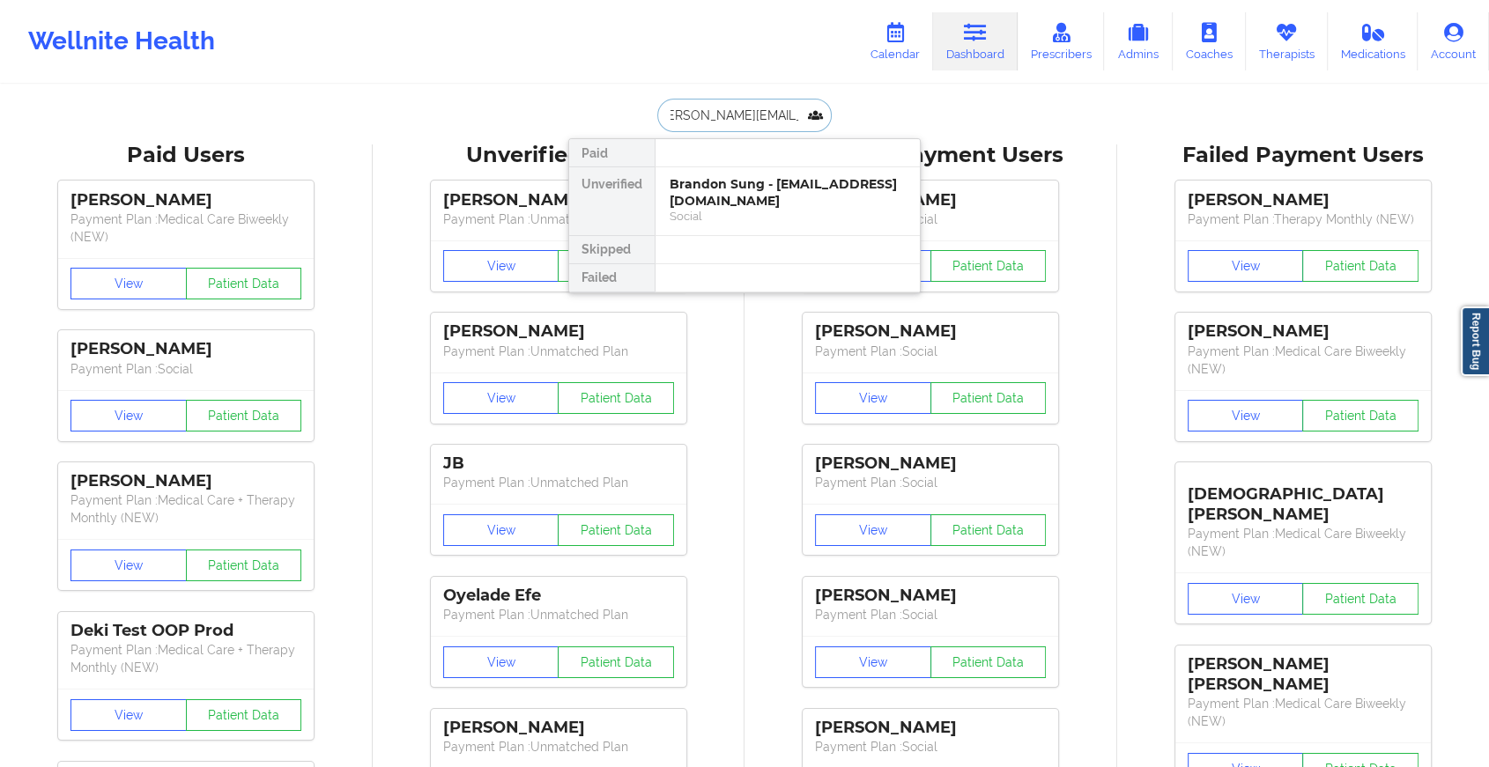
click at [737, 187] on div "Brandon Sung - [EMAIL_ADDRESS][DOMAIN_NAME]" at bounding box center [787, 192] width 236 height 33
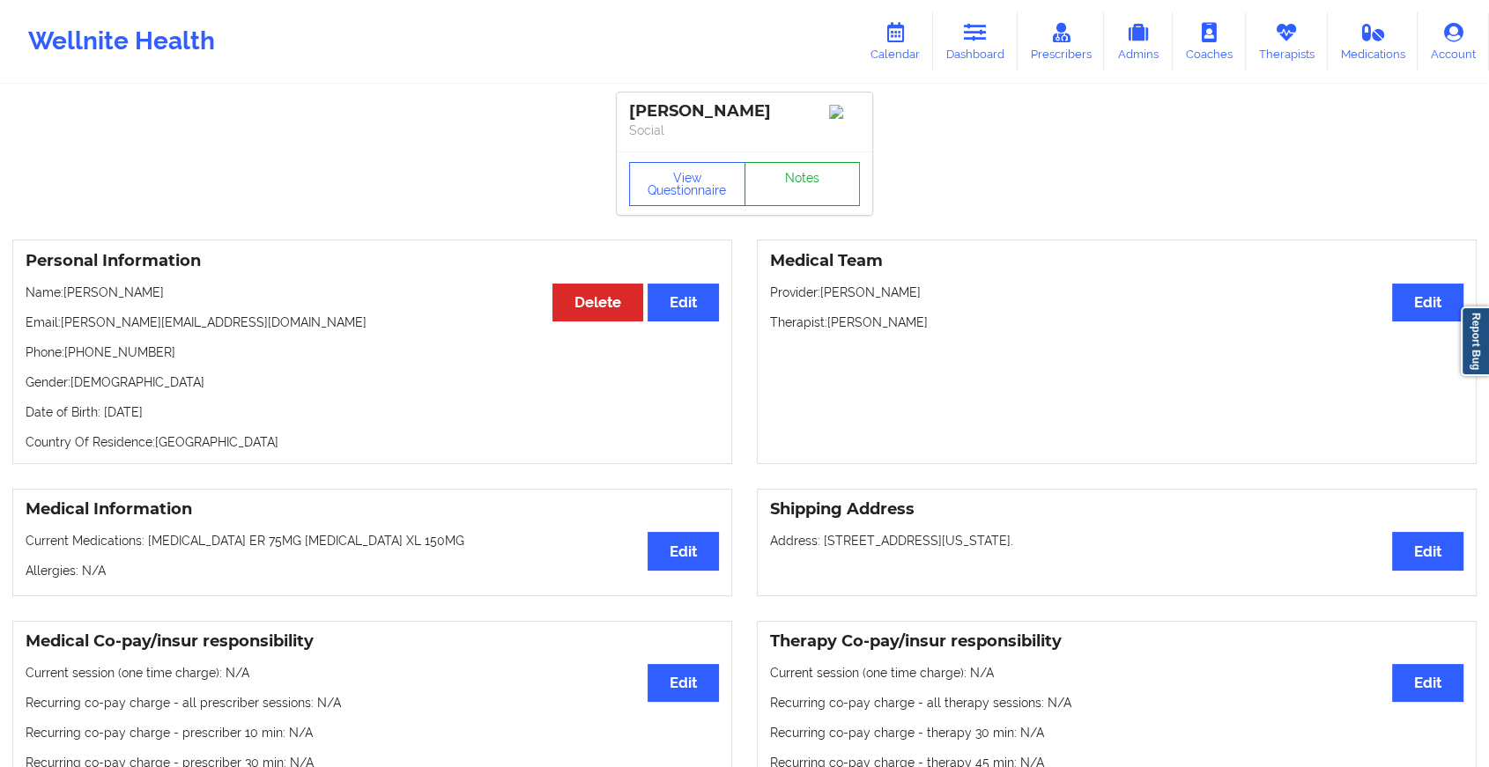
click at [821, 192] on link "Notes" at bounding box center [802, 184] width 116 height 44
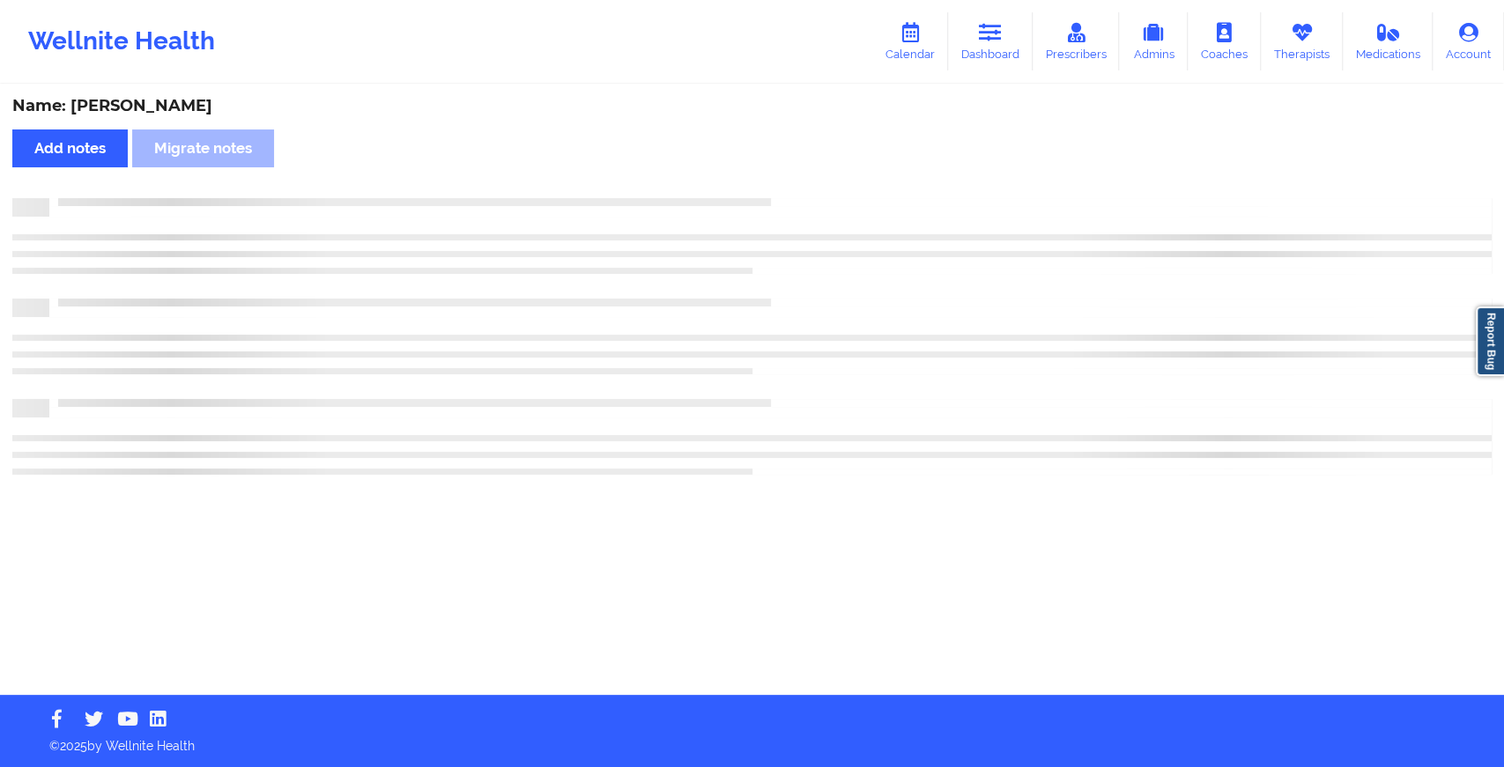
click at [821, 192] on div "Name: [PERSON_NAME] Add notes Migrate notes" at bounding box center [752, 390] width 1504 height 609
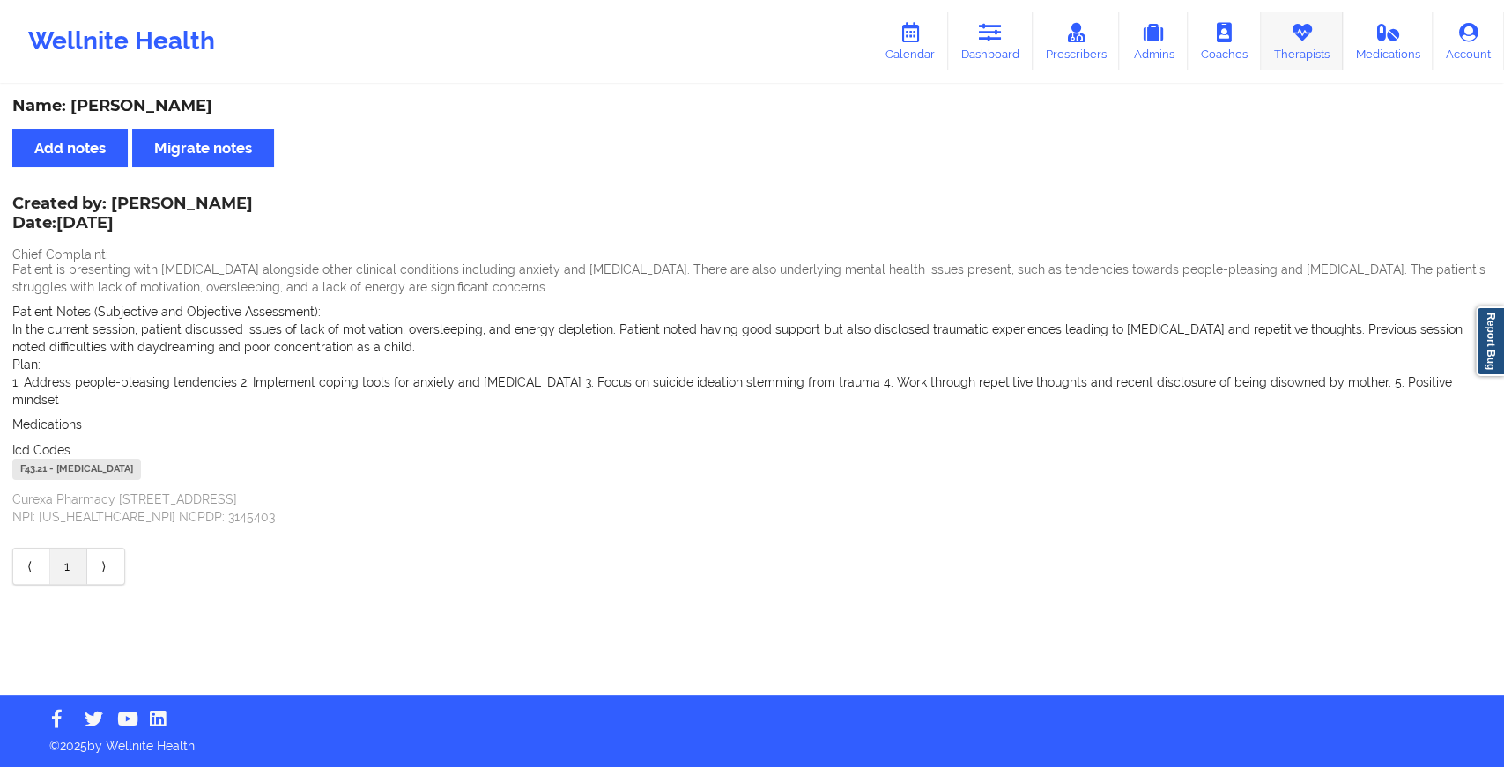
click at [1286, 42] on link "Therapists" at bounding box center [1301, 41] width 82 height 58
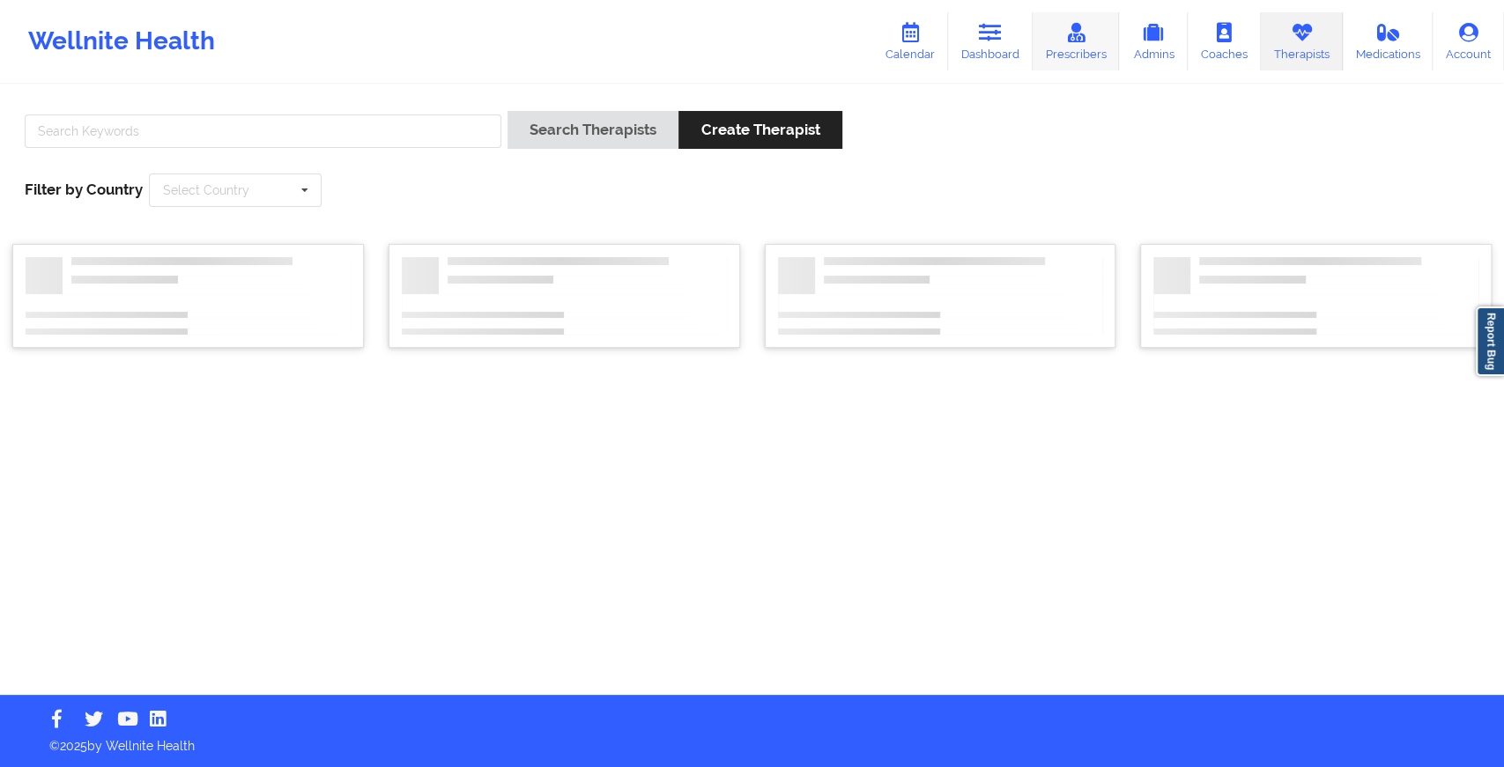
click at [1053, 35] on link "Prescribers" at bounding box center [1075, 41] width 87 height 58
click at [282, 122] on input "text" at bounding box center [263, 131] width 477 height 33
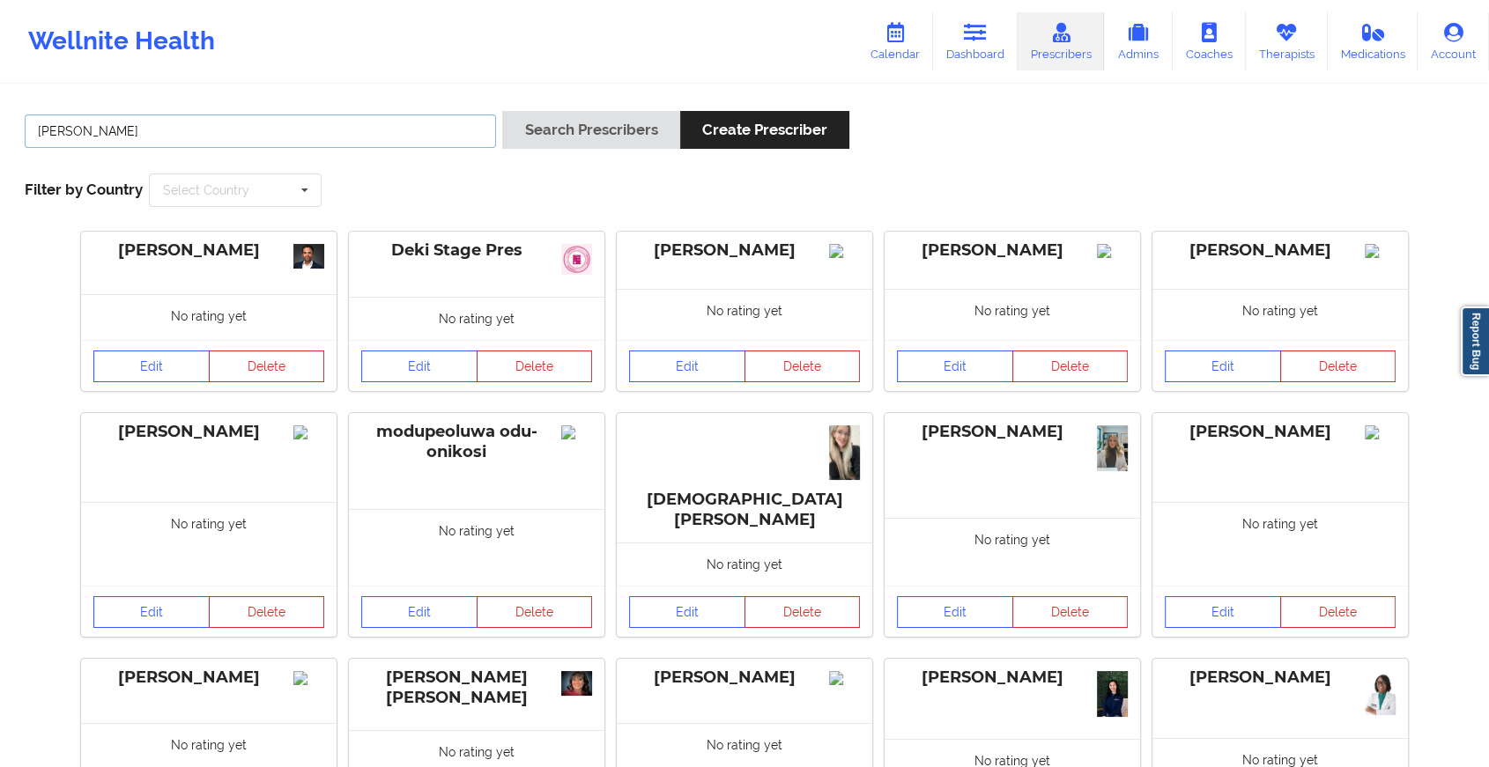
type input "[PERSON_NAME]"
click at [502, 111] on button "Search Prescribers" at bounding box center [590, 130] width 177 height 38
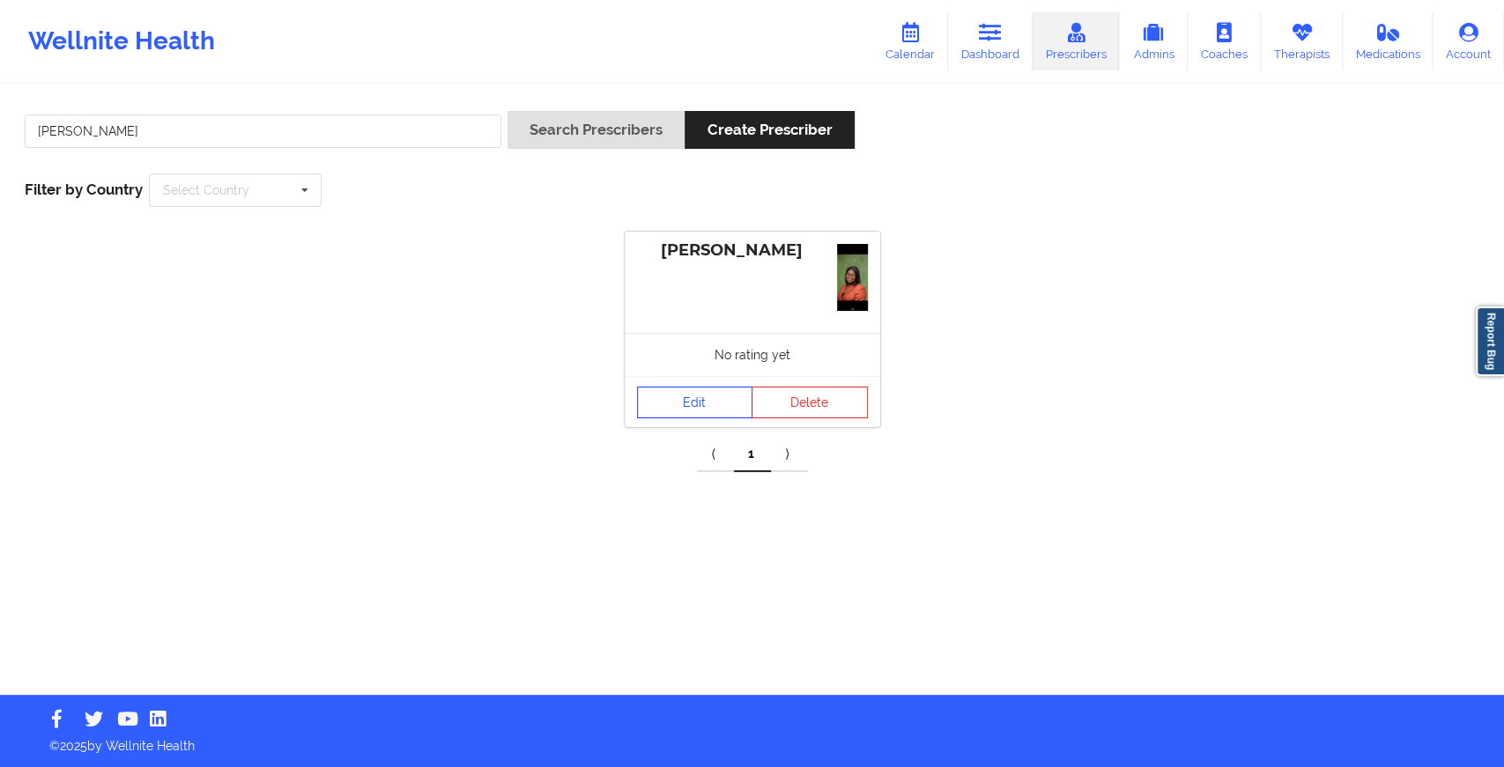
click at [670, 402] on link "Edit" at bounding box center [695, 403] width 116 height 32
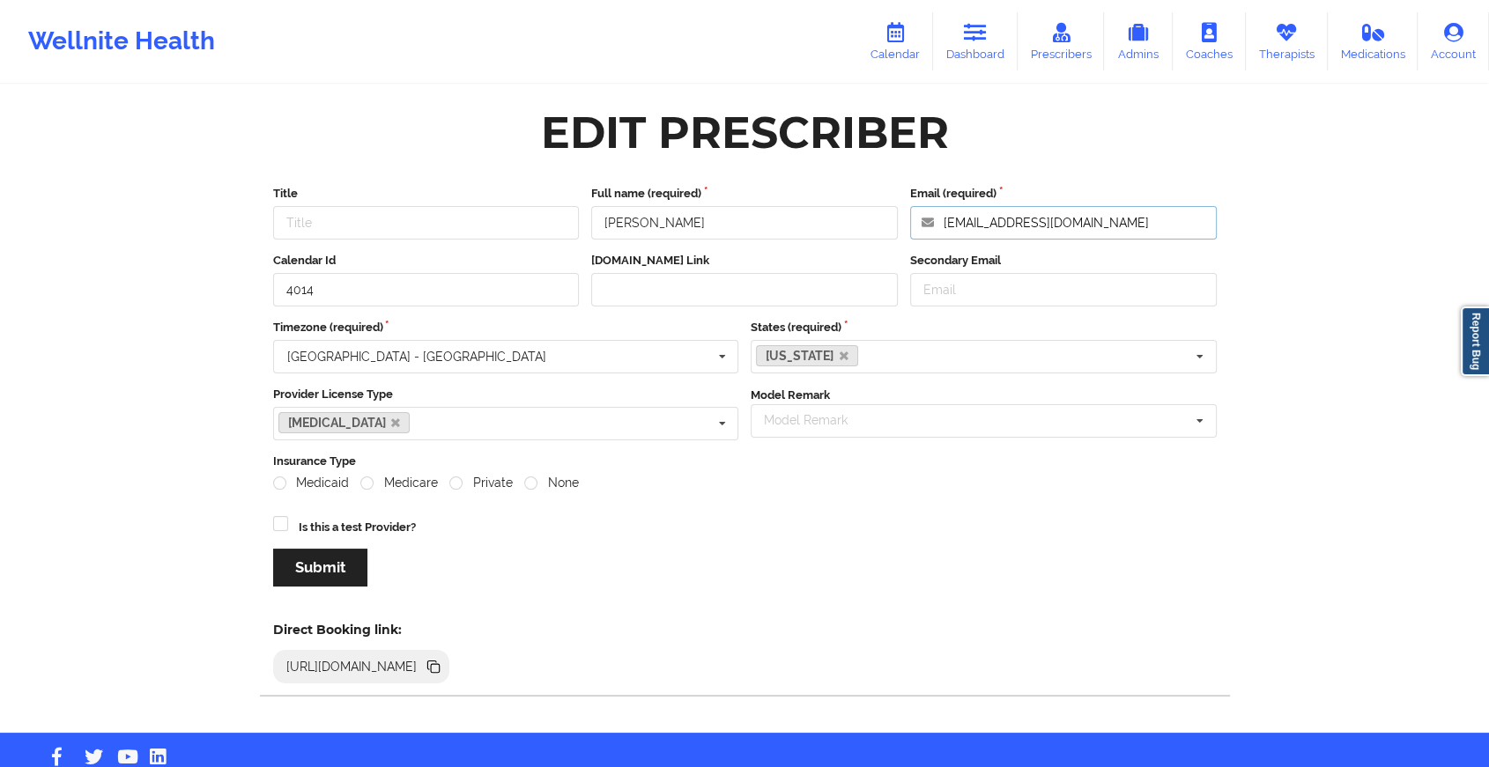
drag, startPoint x: 1139, startPoint y: 212, endPoint x: 796, endPoint y: 250, distance: 344.7
click at [796, 250] on div "Title Full name (required) [PERSON_NAME] Email (required) [EMAIL_ADDRESS][DOMAI…" at bounding box center [745, 392] width 968 height 439
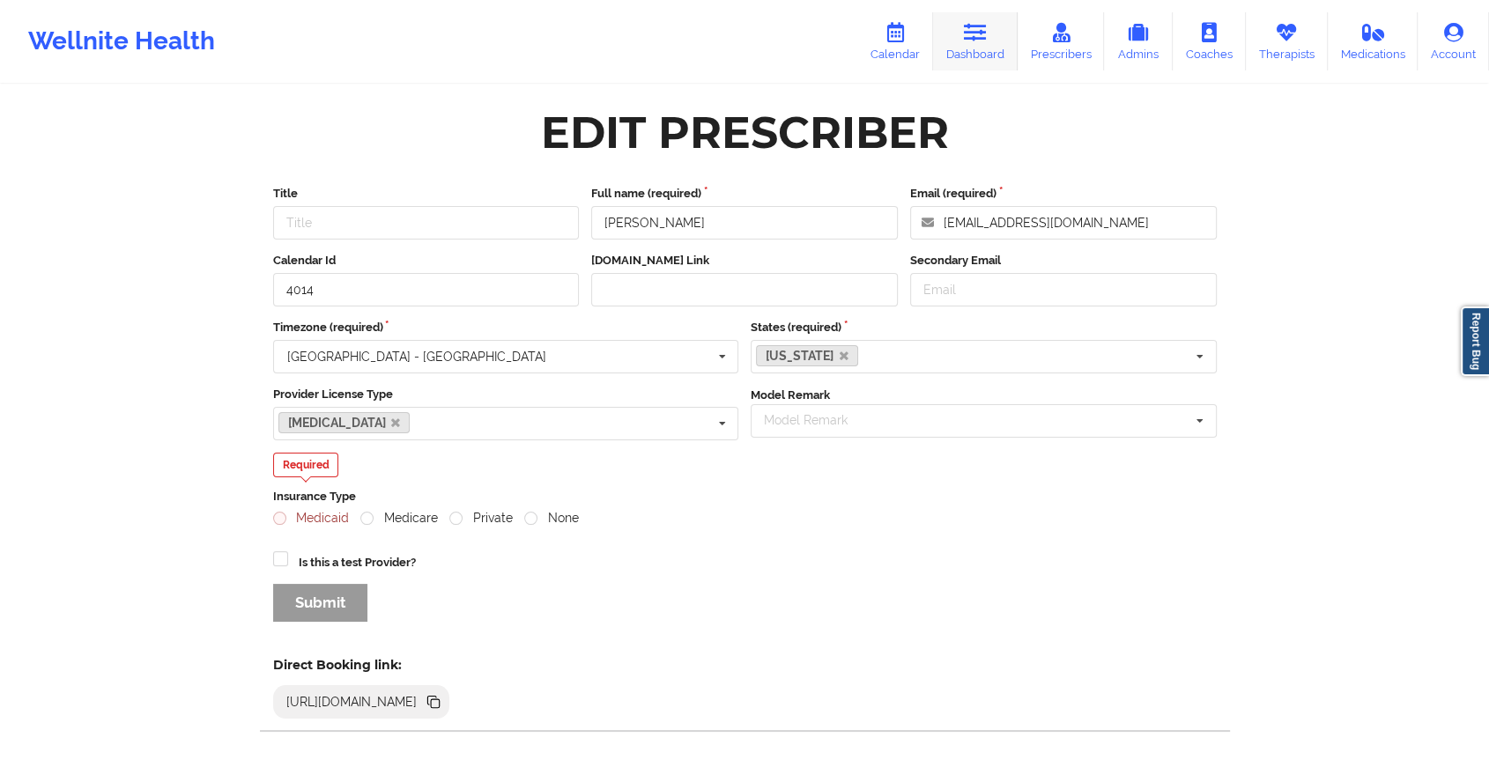
click at [987, 35] on icon at bounding box center [975, 32] width 23 height 19
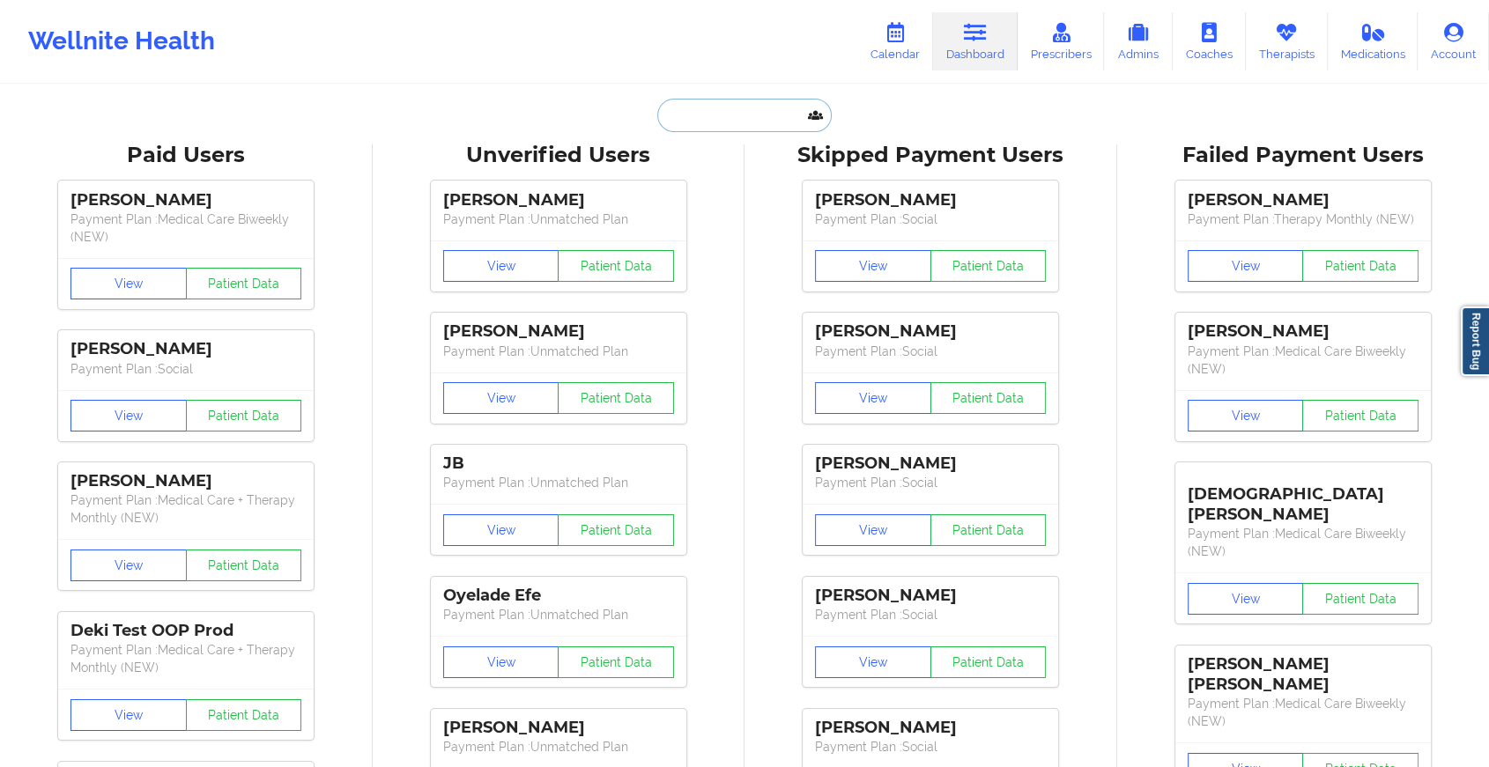
click at [773, 115] on input "text" at bounding box center [744, 115] width 174 height 33
click at [367, 31] on div "Wellnite Health Calendar Dashboard Prescribers Admins Coaches Therapists Medica…" at bounding box center [744, 41] width 1489 height 70
click at [684, 115] on input "text" at bounding box center [744, 115] width 174 height 33
type input "[PERSON_NAME][EMAIL_ADDRESS][DOMAIN_NAME]"
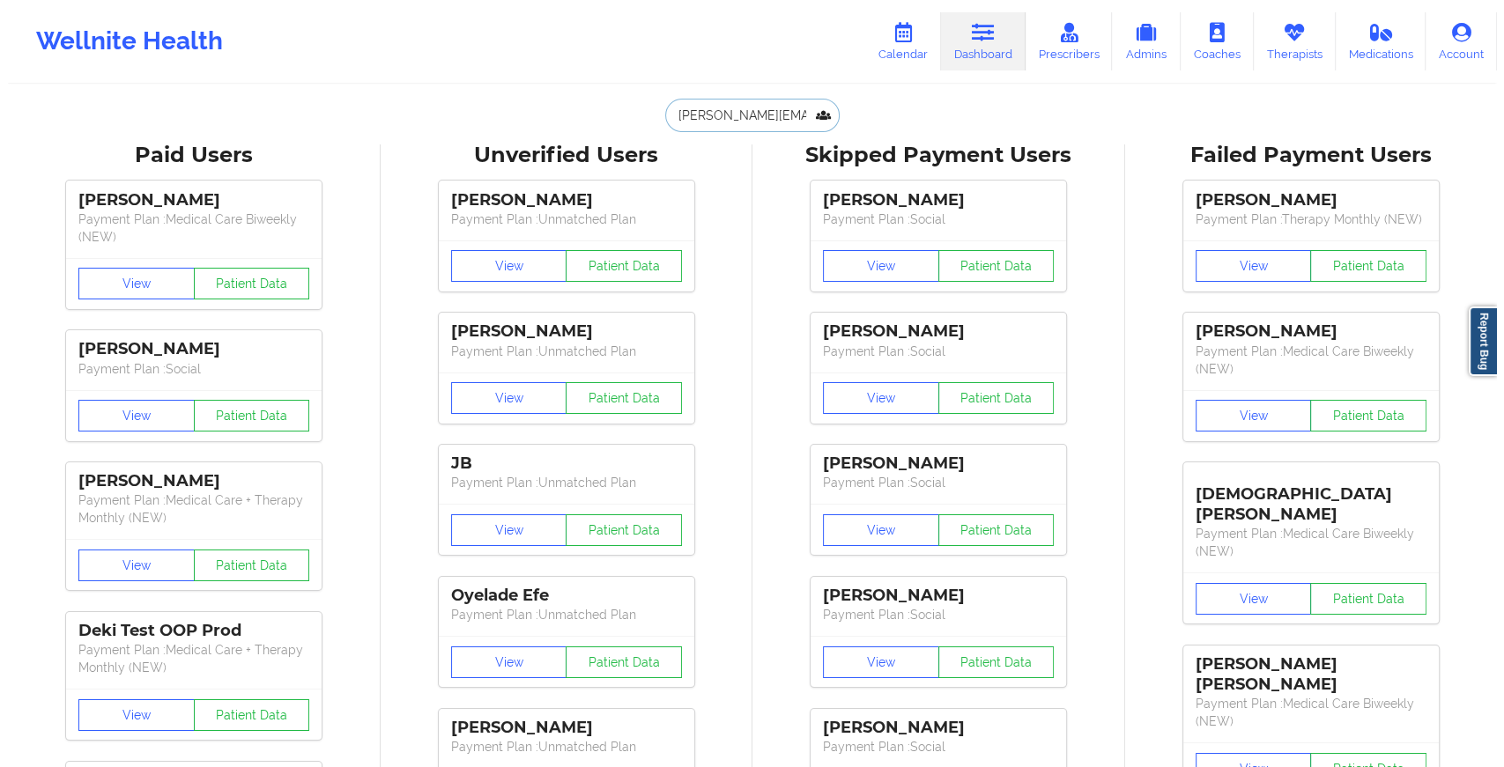
scroll to position [0, 15]
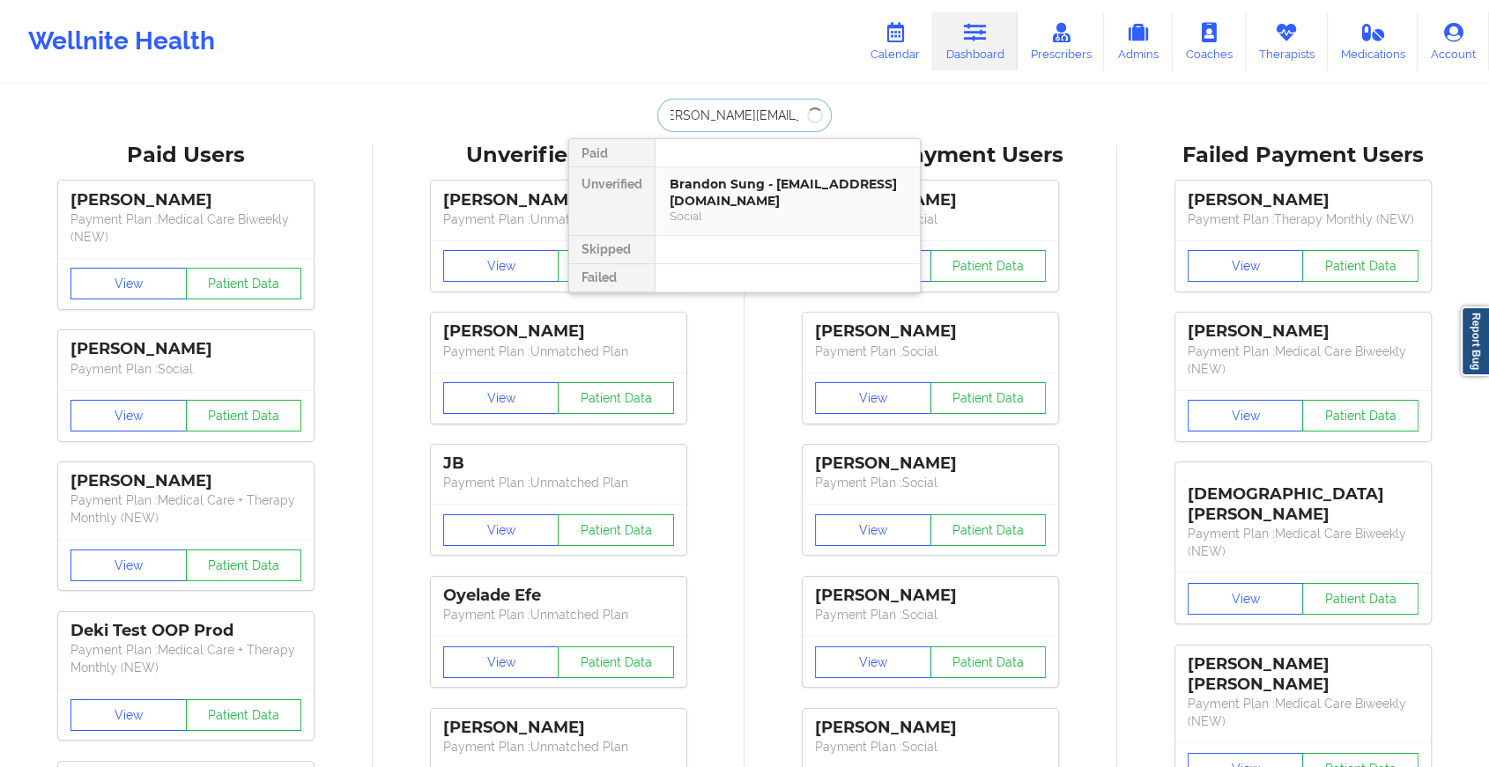
click at [750, 178] on div "Brandon Sung - [EMAIL_ADDRESS][DOMAIN_NAME]" at bounding box center [787, 192] width 236 height 33
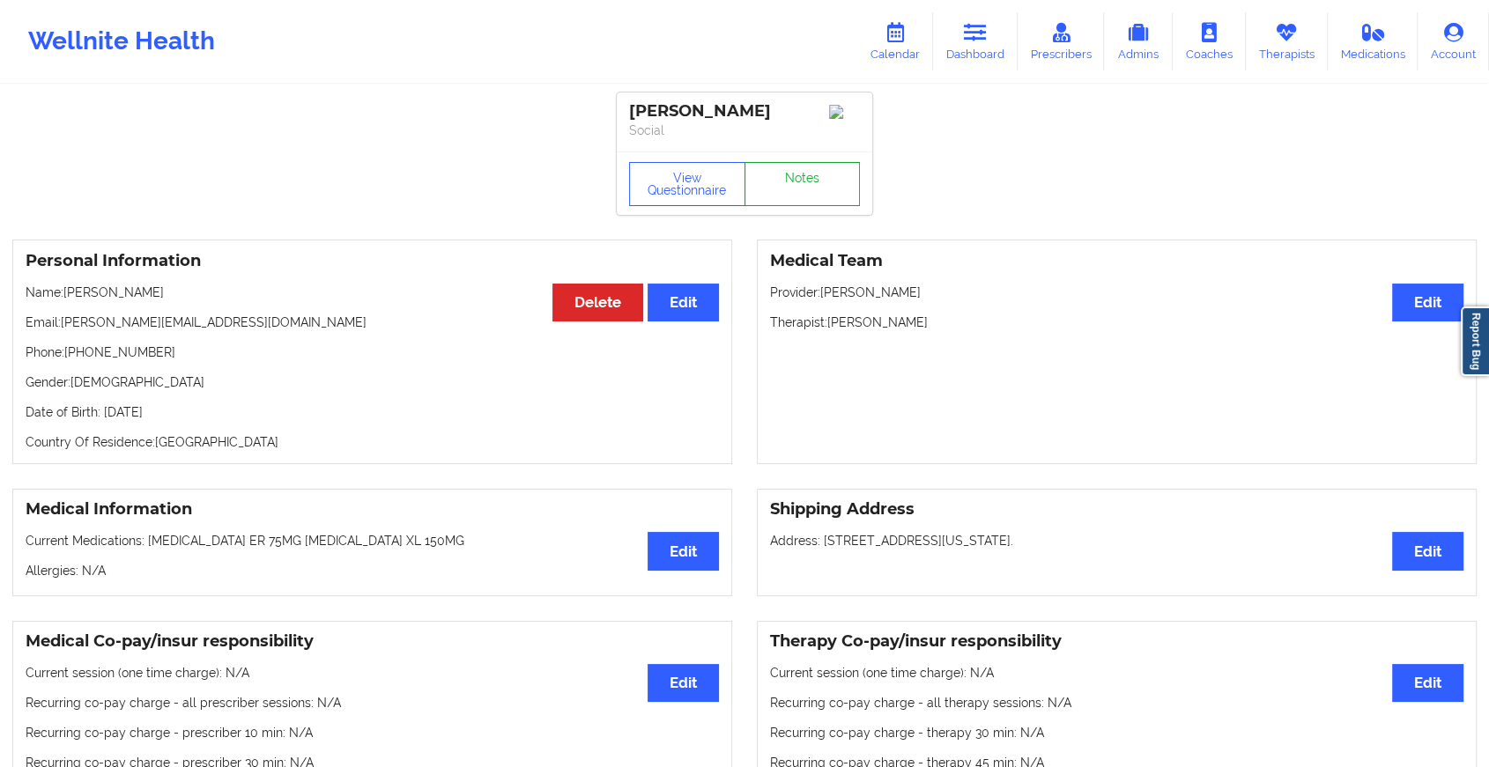
click at [808, 185] on link "Notes" at bounding box center [802, 184] width 116 height 44
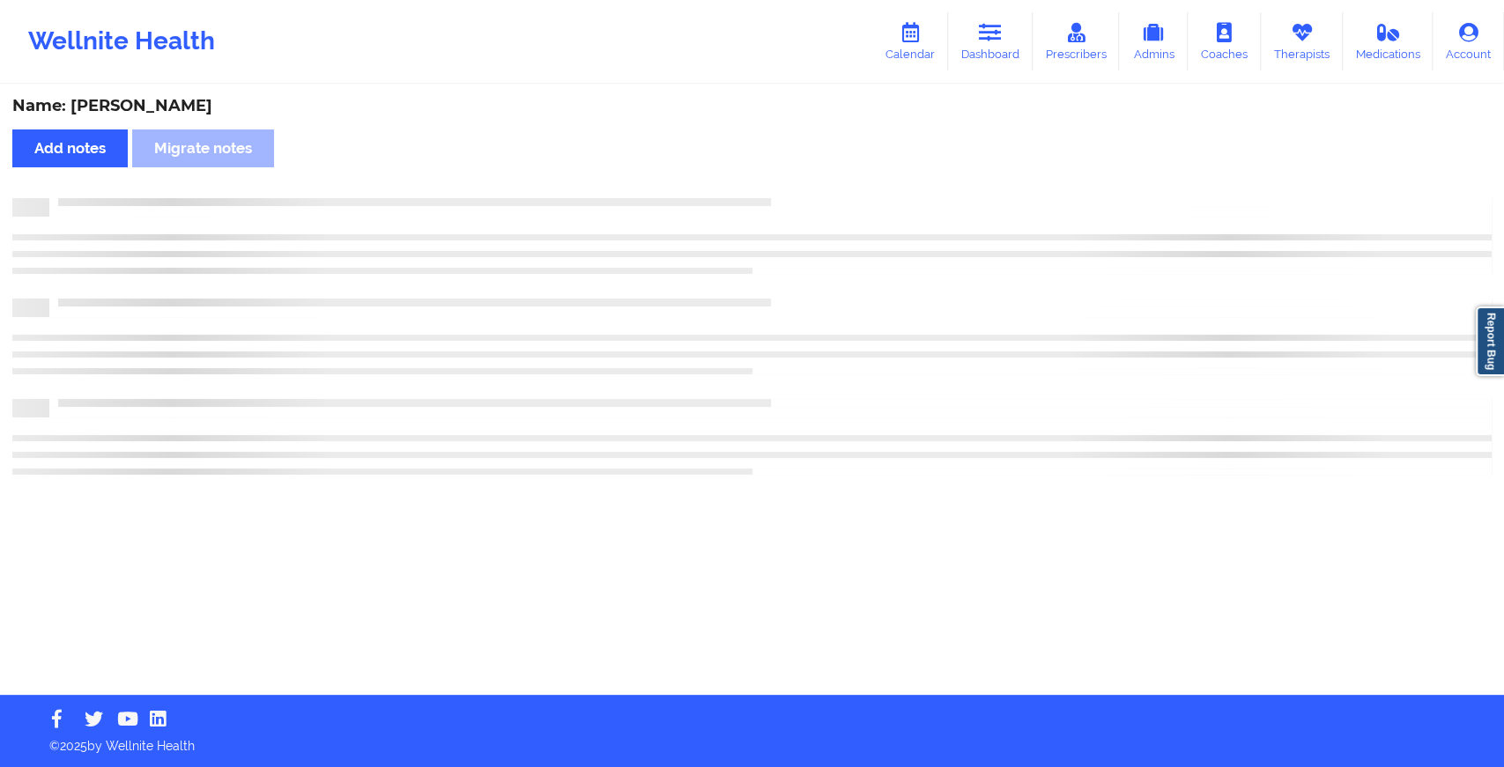
click at [808, 185] on div "Name: [PERSON_NAME] Add notes Migrate notes" at bounding box center [752, 390] width 1504 height 609
